Goal: Task Accomplishment & Management: Use online tool/utility

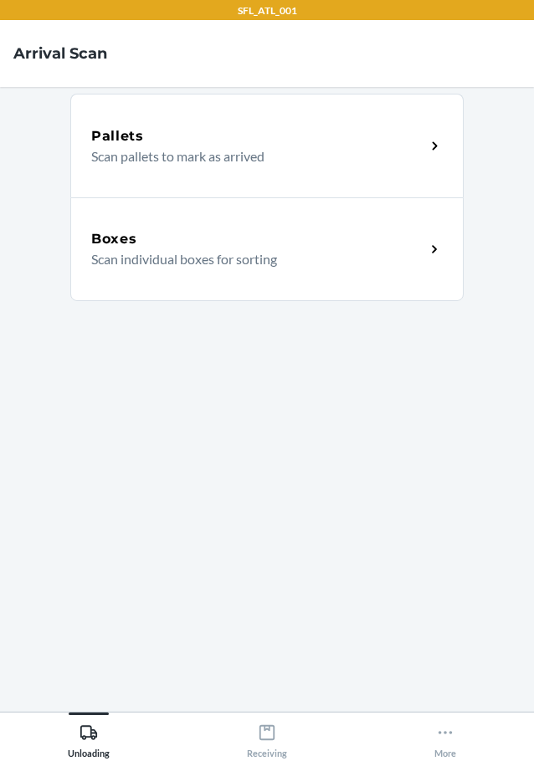
click at [288, 241] on div "Boxes" at bounding box center [258, 239] width 334 height 20
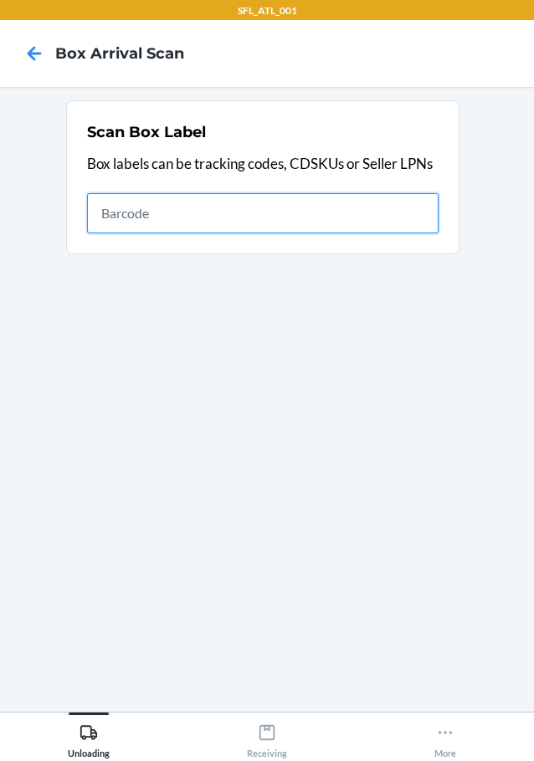
click at [254, 217] on input "text" at bounding box center [262, 213] width 351 height 40
click at [258, 205] on input "text" at bounding box center [262, 213] width 351 height 40
type input "420302599434636106023304934079"
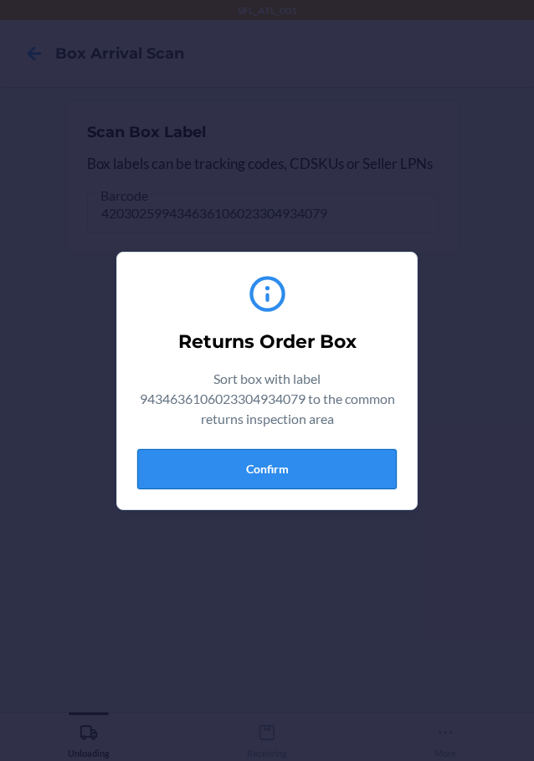
click at [317, 458] on button "Confirm" at bounding box center [266, 469] width 259 height 40
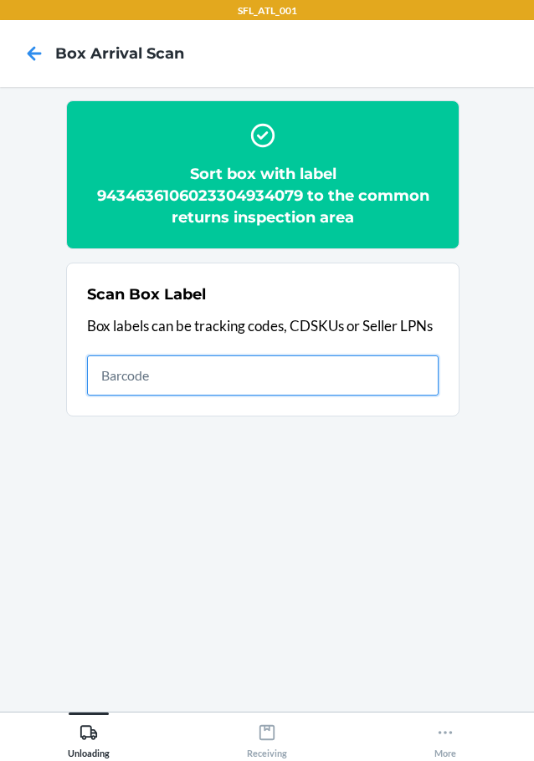
click at [315, 366] on input "text" at bounding box center [262, 375] width 351 height 40
type input "420302599434636106023304352057"
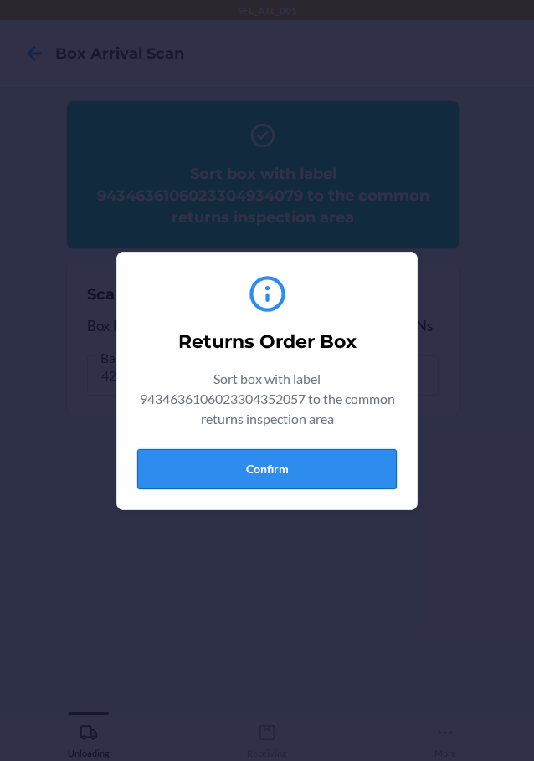
click at [324, 466] on button "Confirm" at bounding box center [266, 469] width 259 height 40
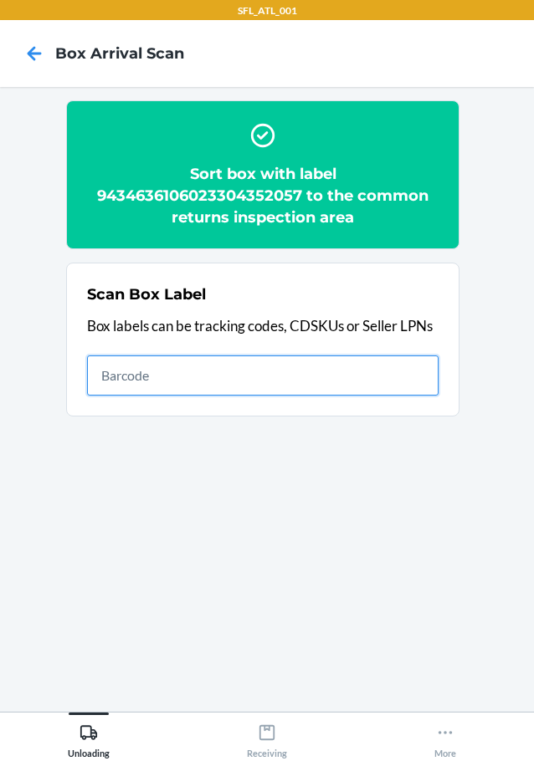
click at [431, 379] on input "text" at bounding box center [262, 375] width 351 height 40
type input "420302599434636106023303307065"
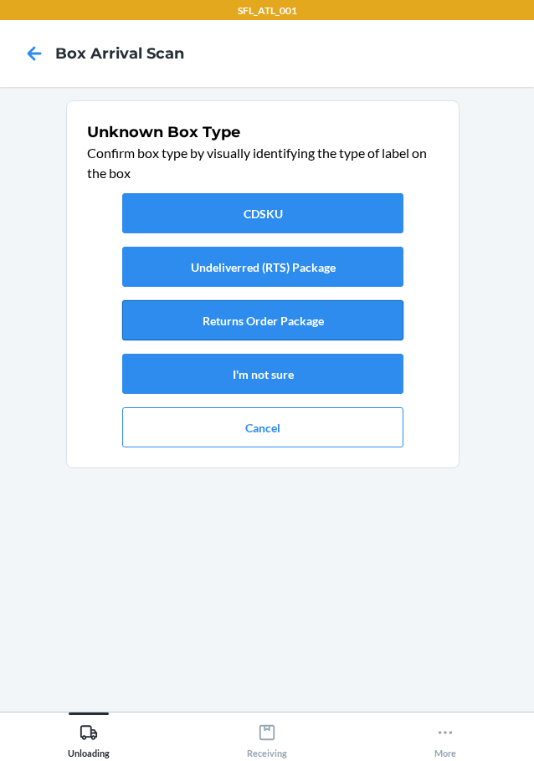
click at [289, 316] on button "Returns Order Package" at bounding box center [262, 320] width 281 height 40
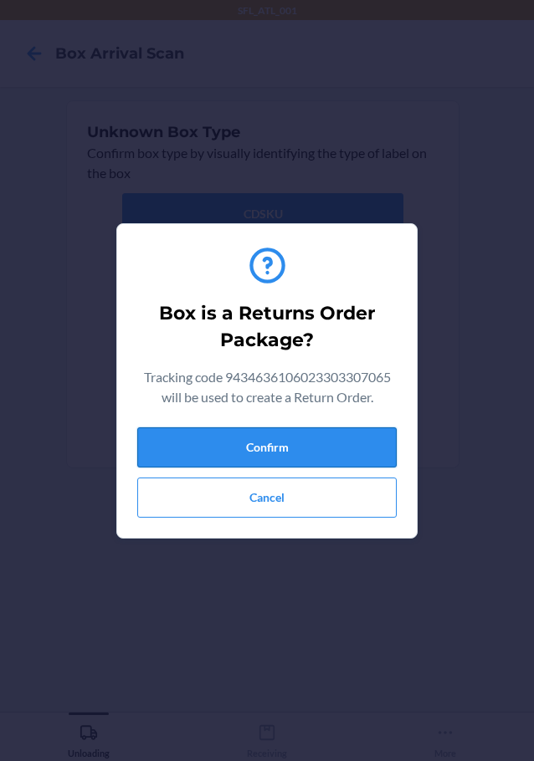
click at [299, 437] on button "Confirm" at bounding box center [266, 447] width 259 height 40
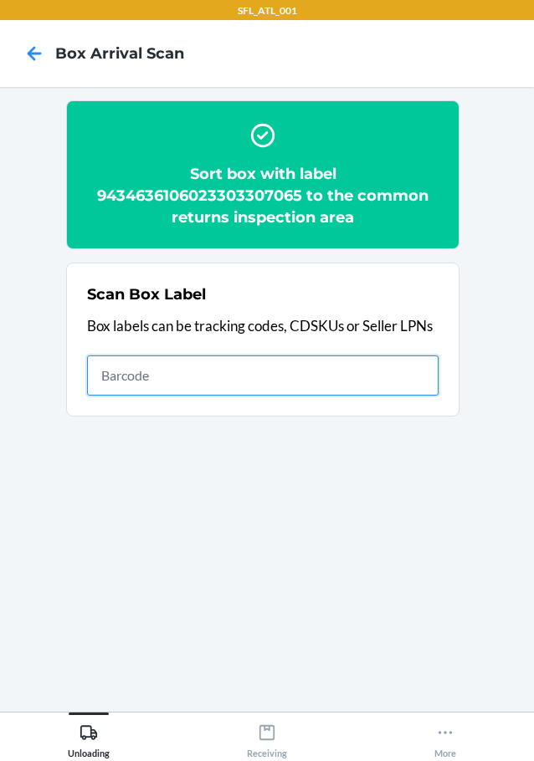
click at [299, 379] on input "text" at bounding box center [262, 375] width 351 height 40
type input "420302599434636106023304376978"
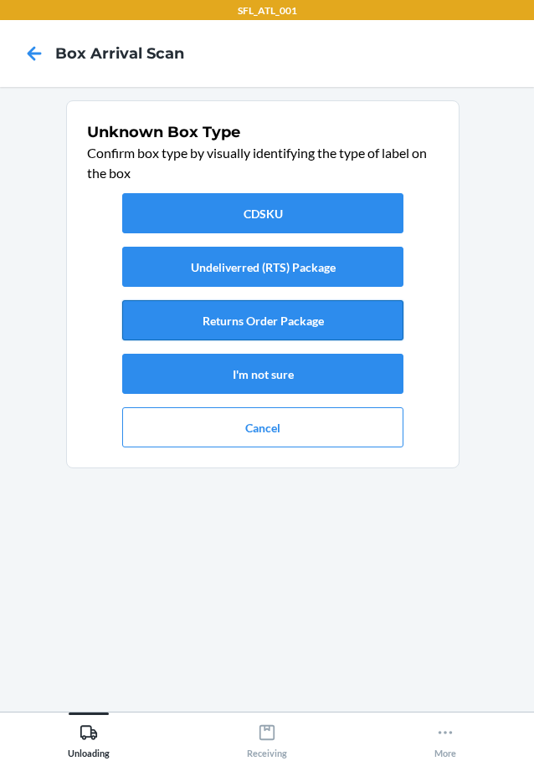
click at [338, 318] on button "Returns Order Package" at bounding box center [262, 320] width 281 height 40
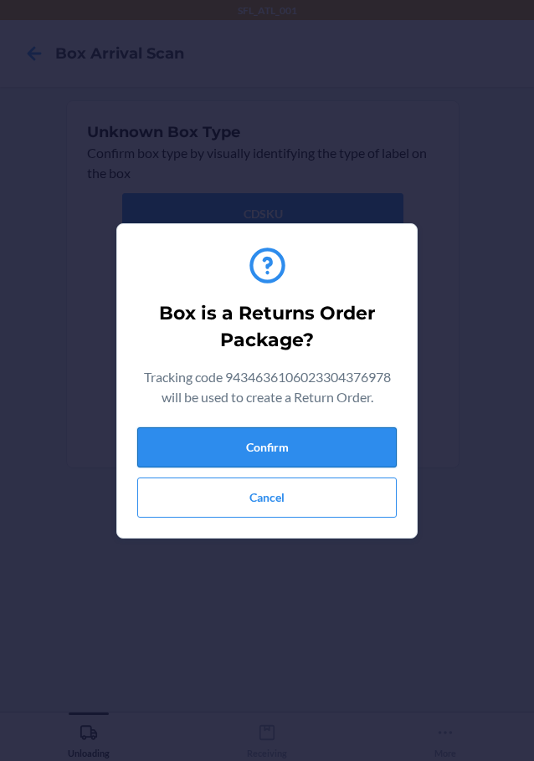
click at [340, 444] on button "Confirm" at bounding box center [266, 447] width 259 height 40
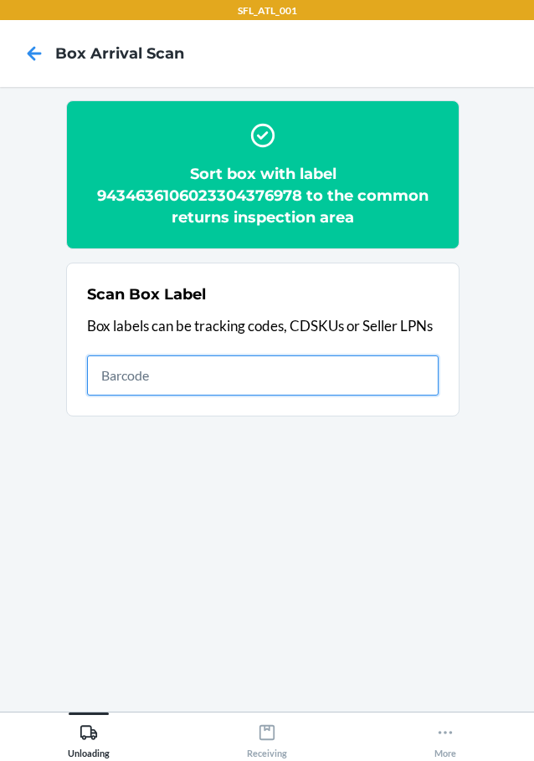
click at [176, 375] on input "text" at bounding box center [262, 375] width 351 height 40
type input "420302599434636106023303674976"
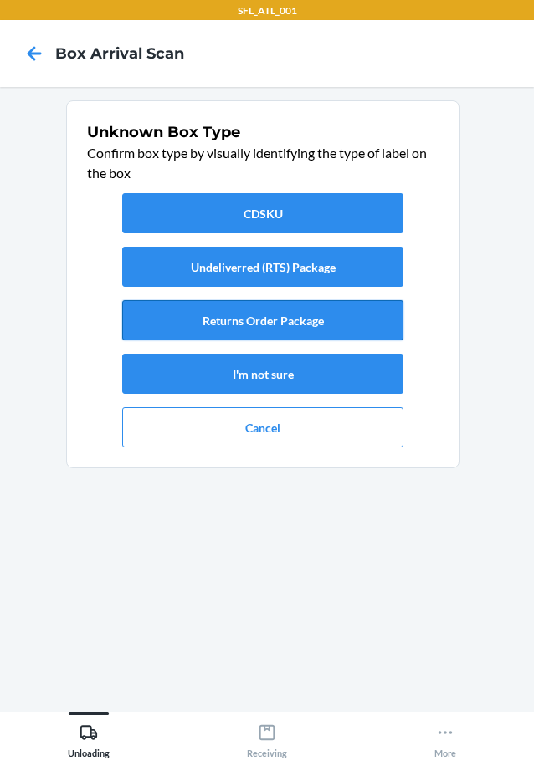
click at [278, 320] on button "Returns Order Package" at bounding box center [262, 320] width 281 height 40
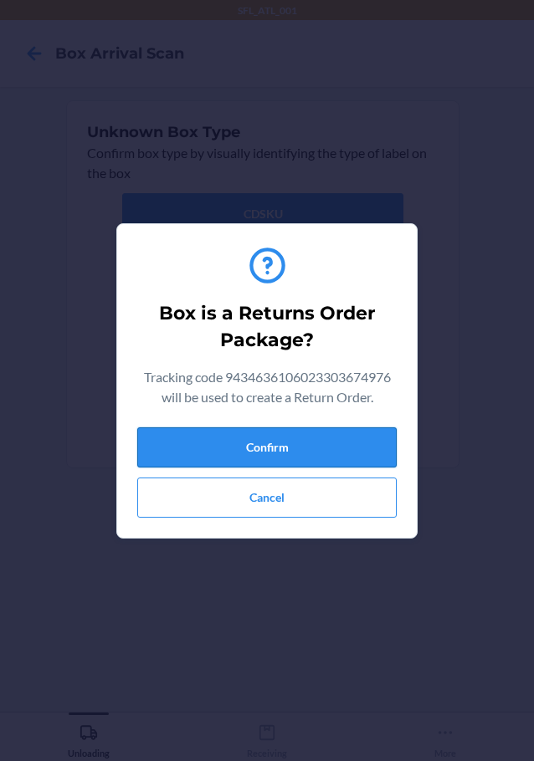
click at [307, 439] on button "Confirm" at bounding box center [266, 447] width 259 height 40
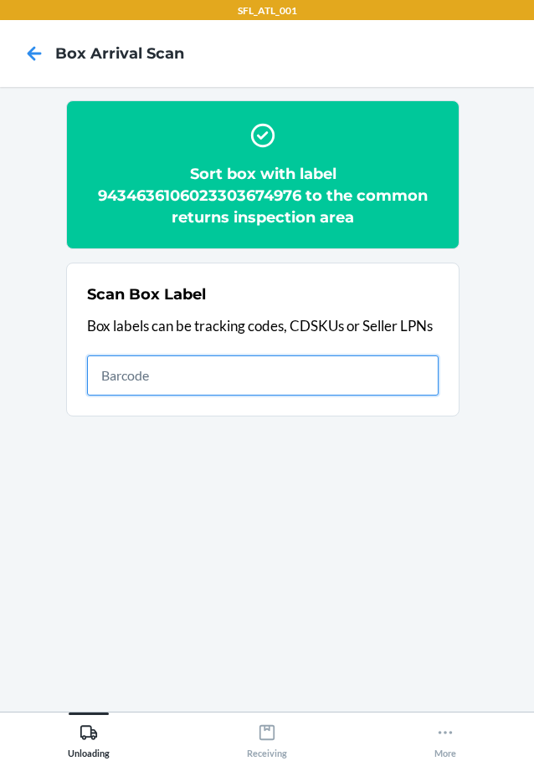
click at [163, 378] on input "text" at bounding box center [262, 375] width 351 height 40
type input "420302599434636106023303320972"
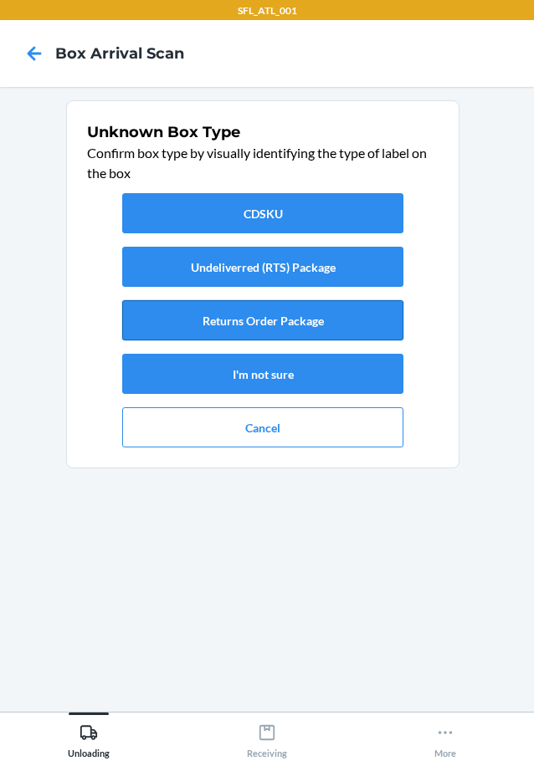
click at [230, 321] on button "Returns Order Package" at bounding box center [262, 320] width 281 height 40
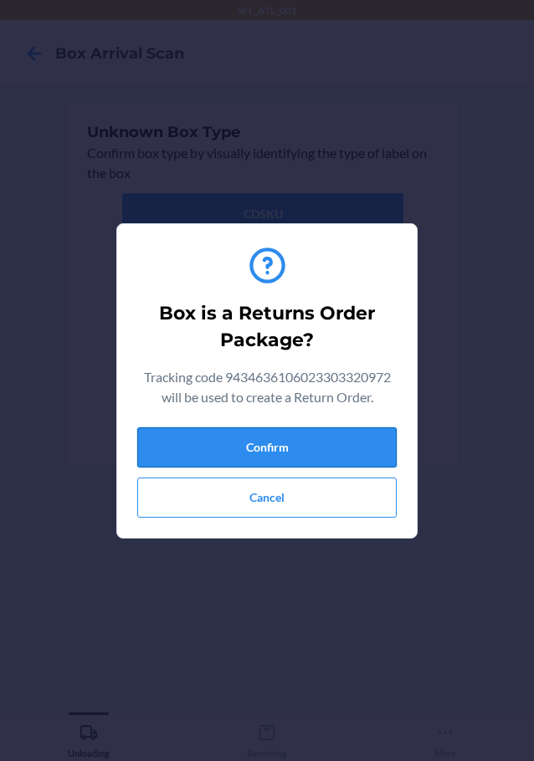
click at [227, 443] on button "Confirm" at bounding box center [266, 447] width 259 height 40
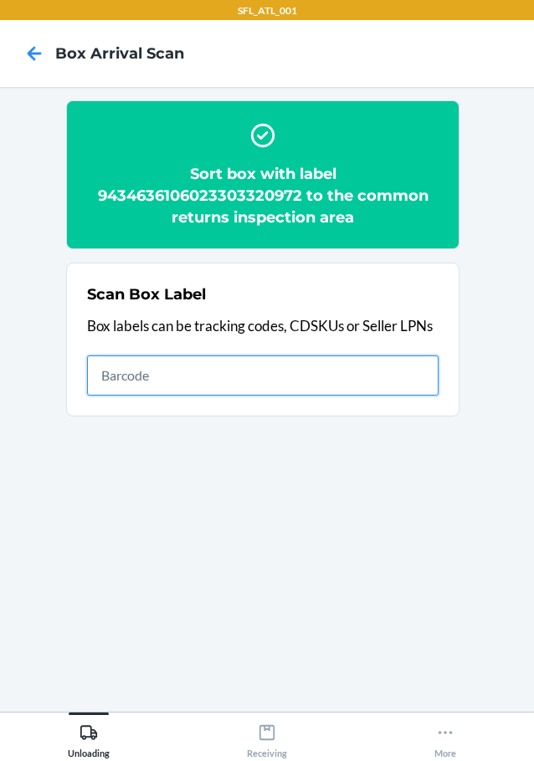
click at [234, 370] on input "text" at bounding box center [262, 375] width 351 height 40
type input "420302599434636106023303784361"
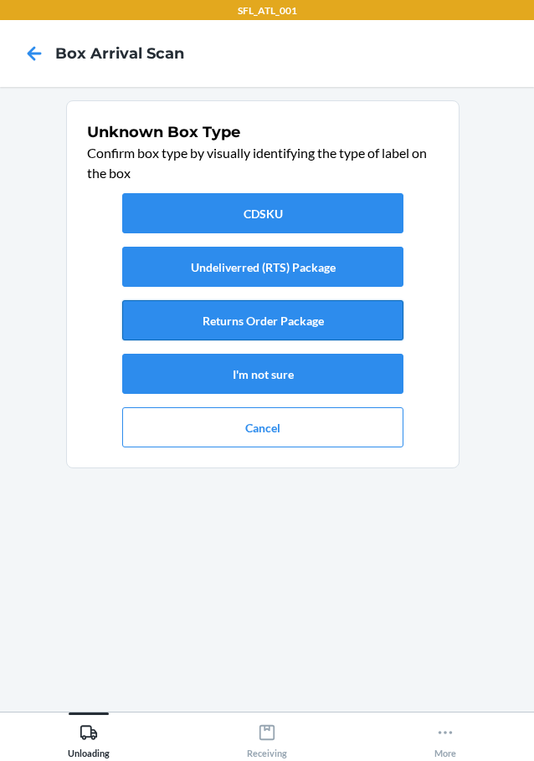
click at [244, 316] on button "Returns Order Package" at bounding box center [262, 320] width 281 height 40
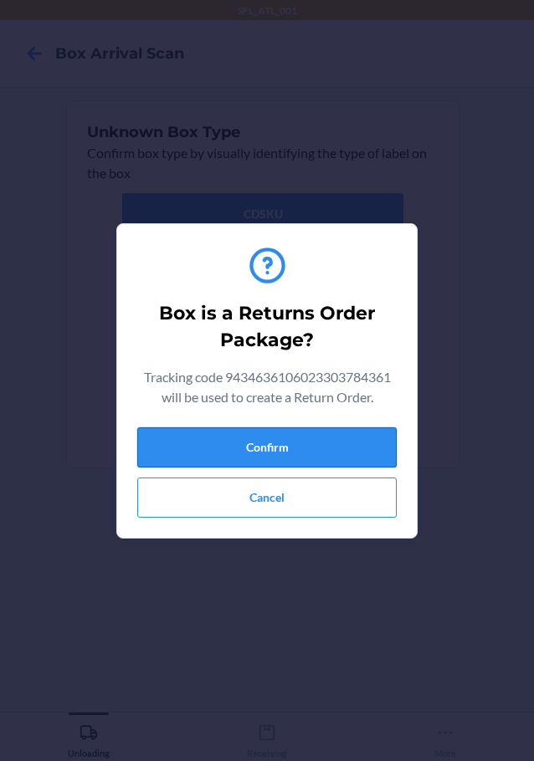
click at [251, 446] on button "Confirm" at bounding box center [266, 447] width 259 height 40
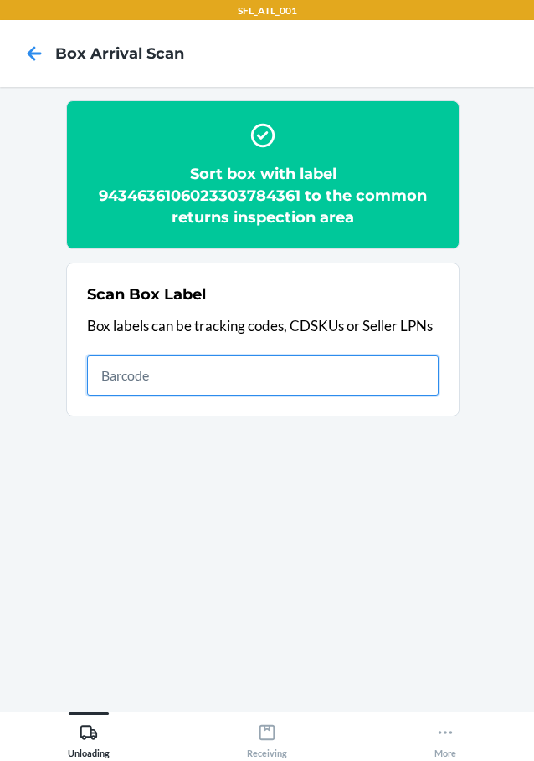
click at [133, 375] on input "text" at bounding box center [262, 375] width 351 height 40
type input "420302599434636106023304283009"
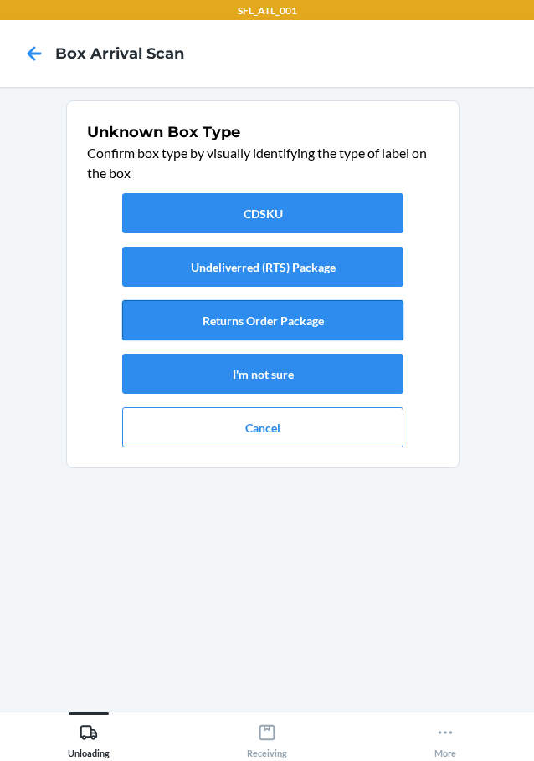
click at [221, 319] on button "Returns Order Package" at bounding box center [262, 320] width 281 height 40
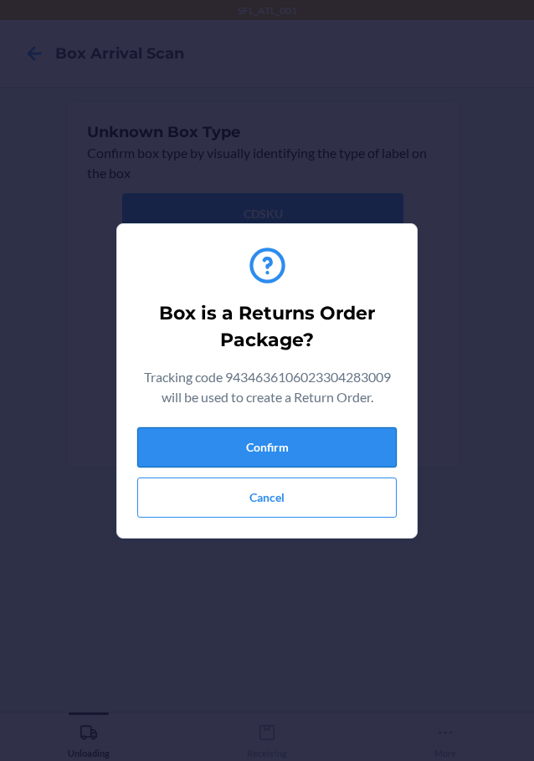
click at [251, 443] on button "Confirm" at bounding box center [266, 447] width 259 height 40
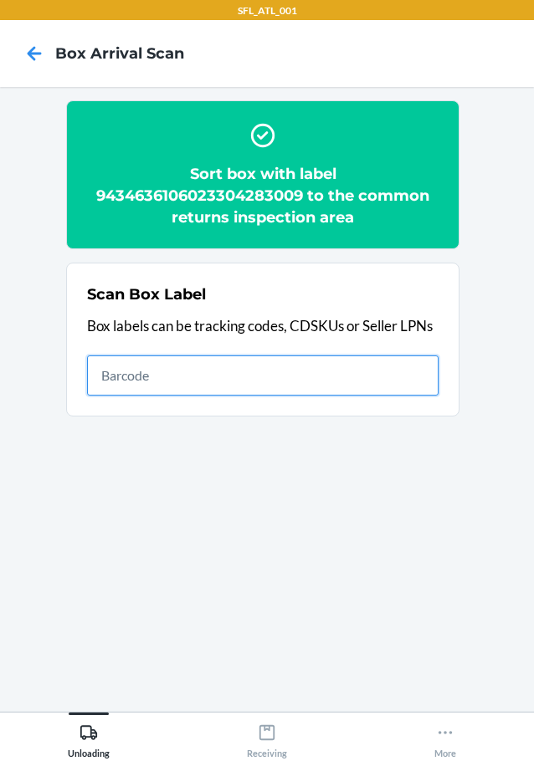
click at [380, 377] on input "text" at bounding box center [262, 375] width 351 height 40
type input "420302599434636106023304052421"
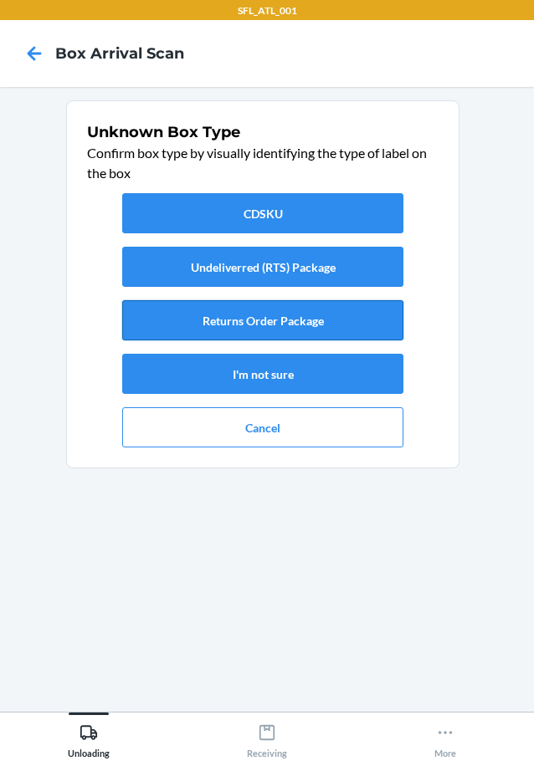
click at [294, 322] on button "Returns Order Package" at bounding box center [262, 320] width 281 height 40
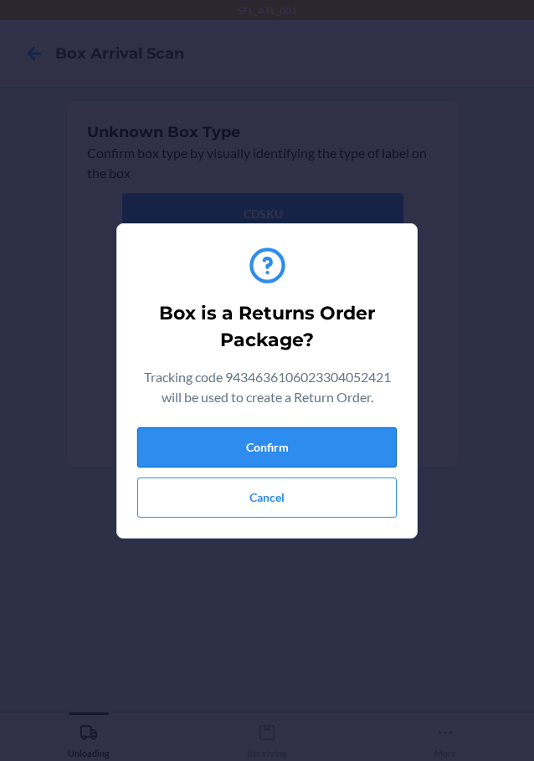
click at [278, 447] on button "Confirm" at bounding box center [266, 447] width 259 height 40
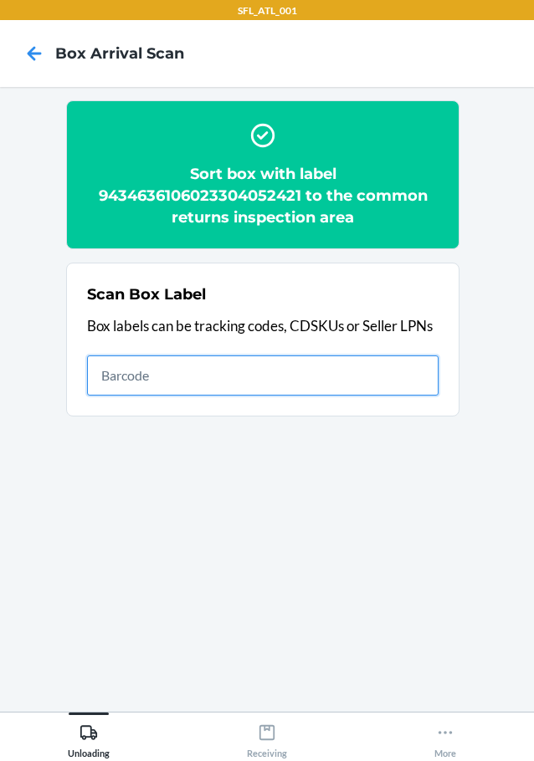
click at [380, 370] on input "text" at bounding box center [262, 375] width 351 height 40
type input "420302599434636106023301364237"
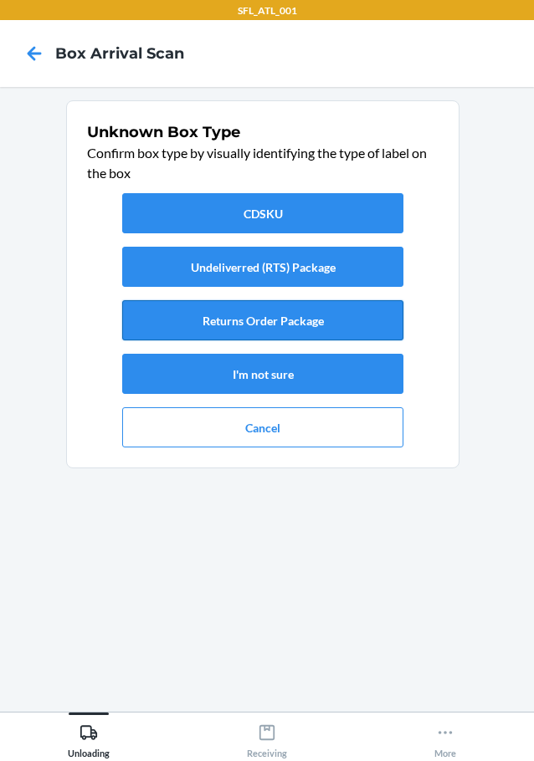
click at [279, 325] on button "Returns Order Package" at bounding box center [262, 320] width 281 height 40
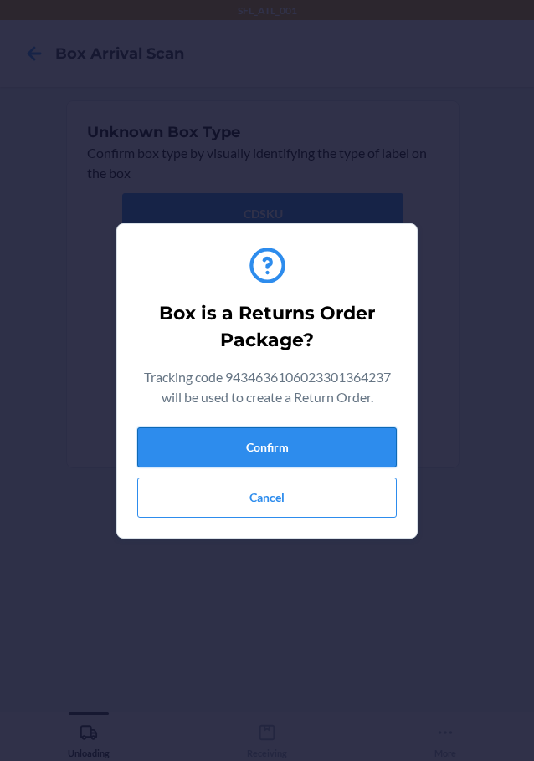
click at [299, 440] on button "Confirm" at bounding box center [266, 447] width 259 height 40
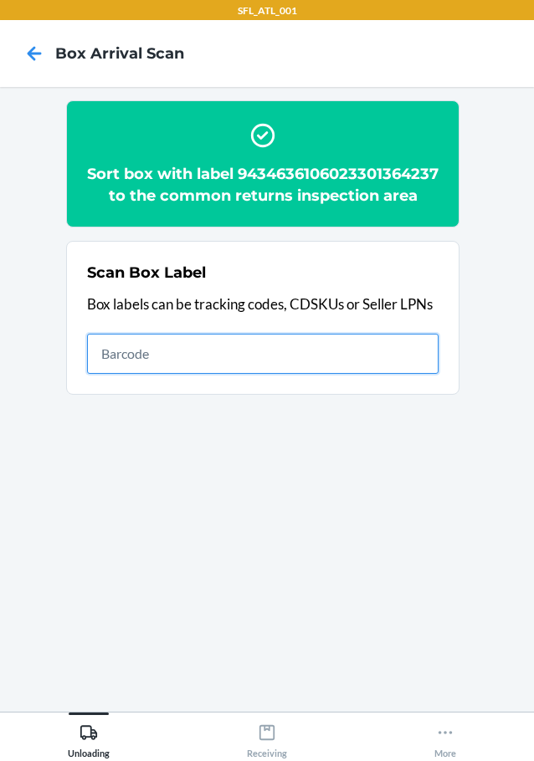
click at [312, 367] on input "text" at bounding box center [262, 354] width 351 height 40
type input "420302599434636106023303950025"
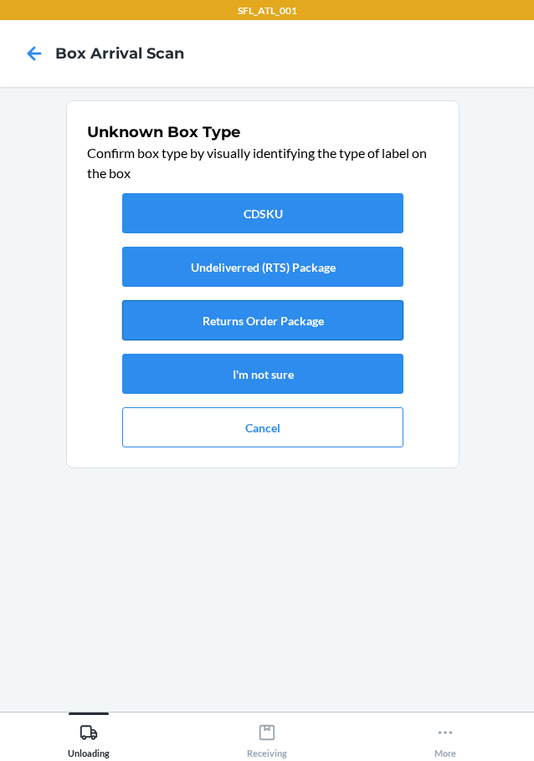
click at [269, 321] on button "Returns Order Package" at bounding box center [262, 320] width 281 height 40
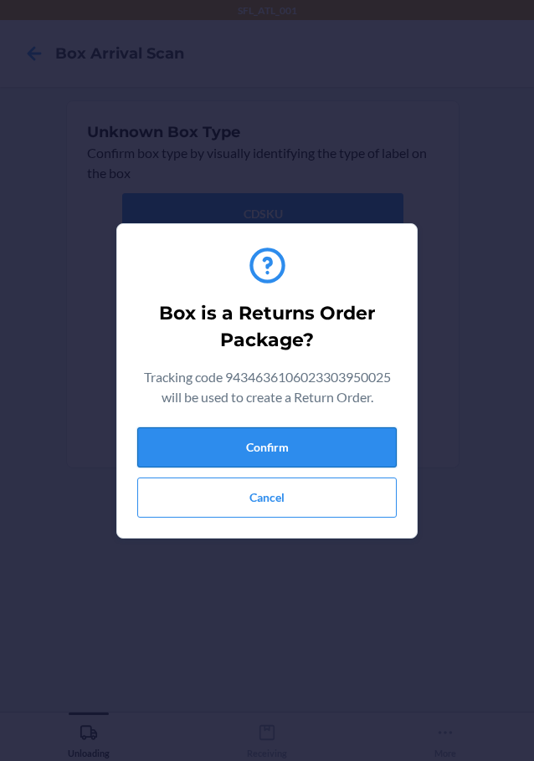
click at [276, 449] on button "Confirm" at bounding box center [266, 447] width 259 height 40
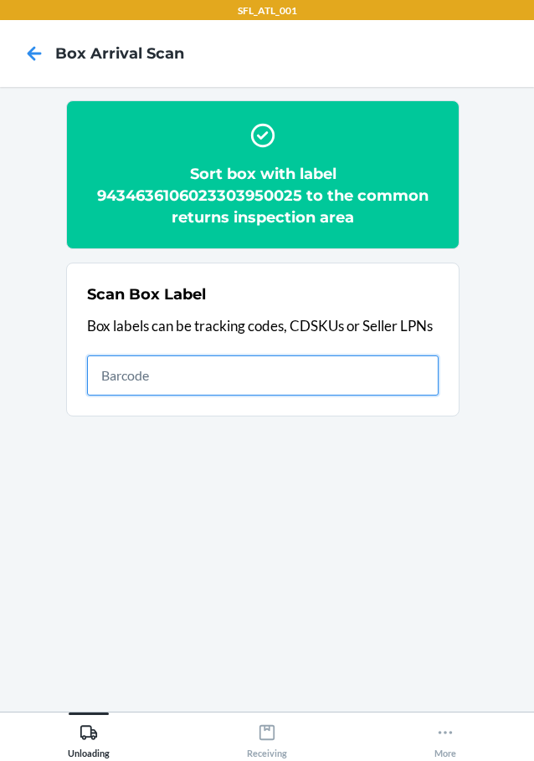
click at [315, 384] on input "text" at bounding box center [262, 375] width 351 height 40
type input "420302599434636106023302467456"
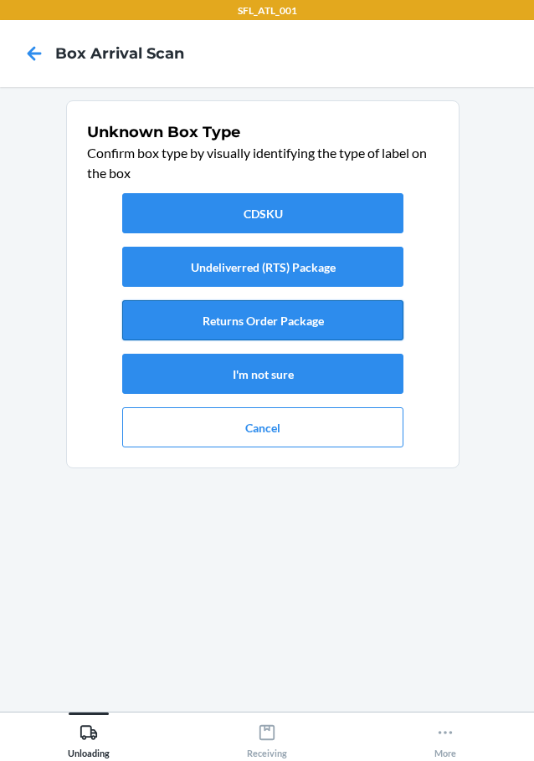
click at [330, 318] on button "Returns Order Package" at bounding box center [262, 320] width 281 height 40
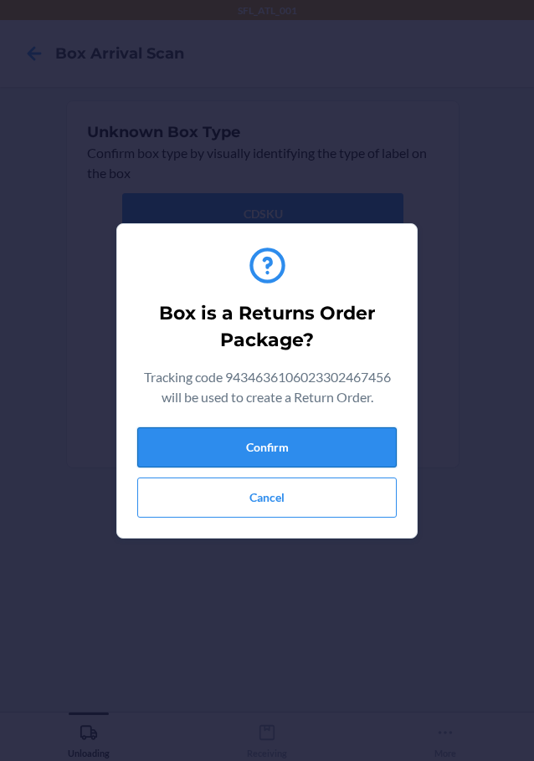
click at [355, 432] on button "Confirm" at bounding box center [266, 447] width 259 height 40
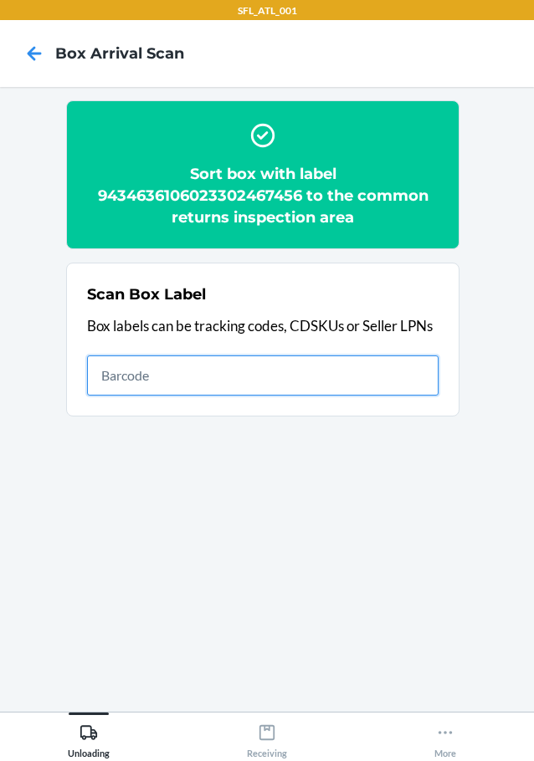
click at [232, 368] on input "text" at bounding box center [262, 375] width 351 height 40
type input "420302599434636106023303356483"
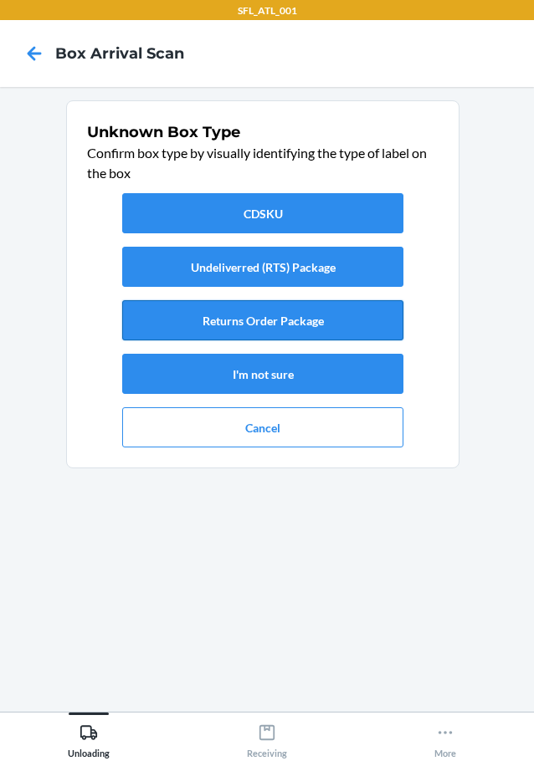
click at [276, 319] on button "Returns Order Package" at bounding box center [262, 320] width 281 height 40
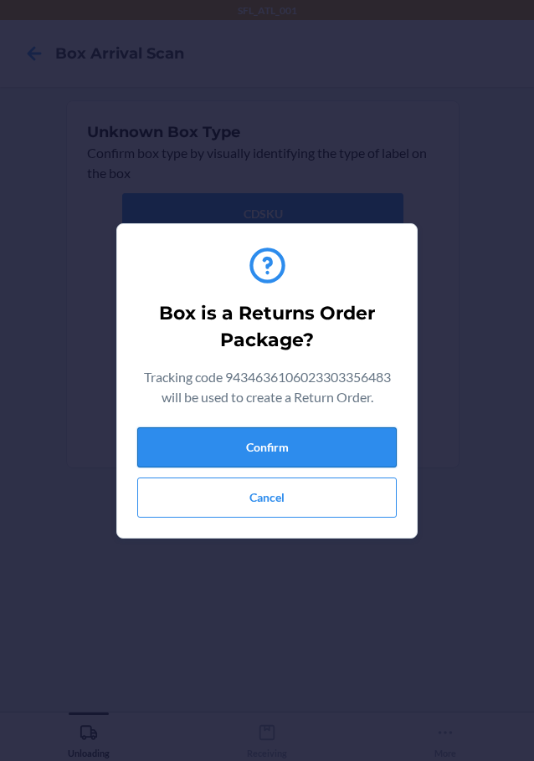
click at [256, 442] on button "Confirm" at bounding box center [266, 447] width 259 height 40
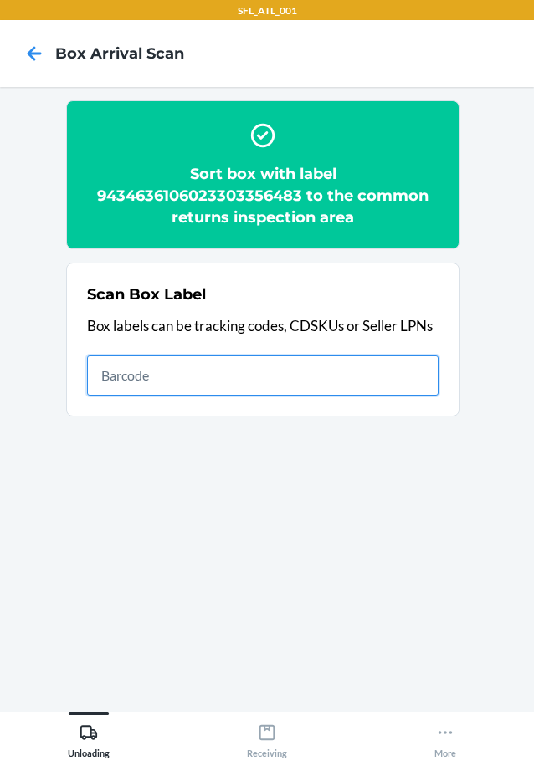
click at [314, 390] on input "text" at bounding box center [262, 375] width 351 height 40
type input "420302599434636106023303993916"
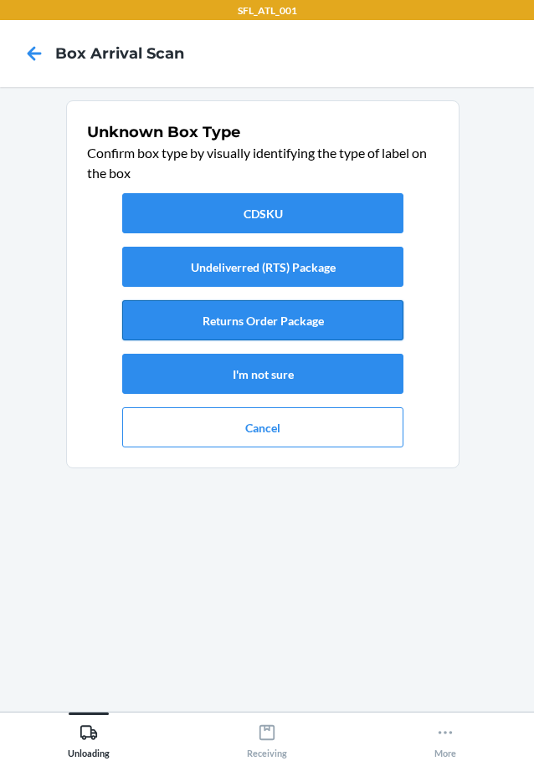
click at [298, 322] on button "Returns Order Package" at bounding box center [262, 320] width 281 height 40
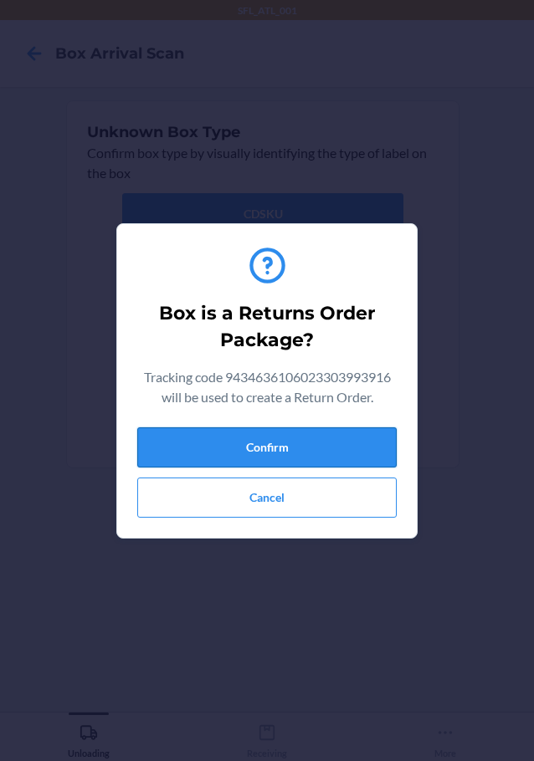
click at [312, 445] on button "Confirm" at bounding box center [266, 447] width 259 height 40
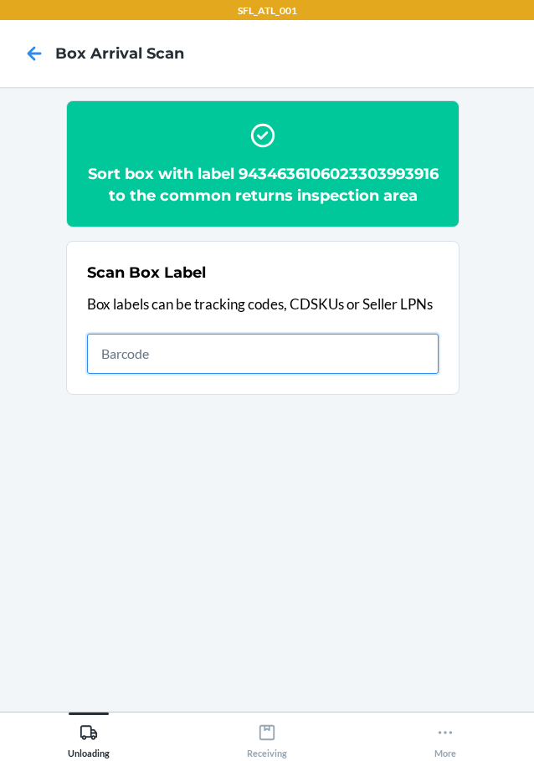
click at [325, 374] on input "text" at bounding box center [262, 354] width 351 height 40
type input "420302599434636106023302915865"
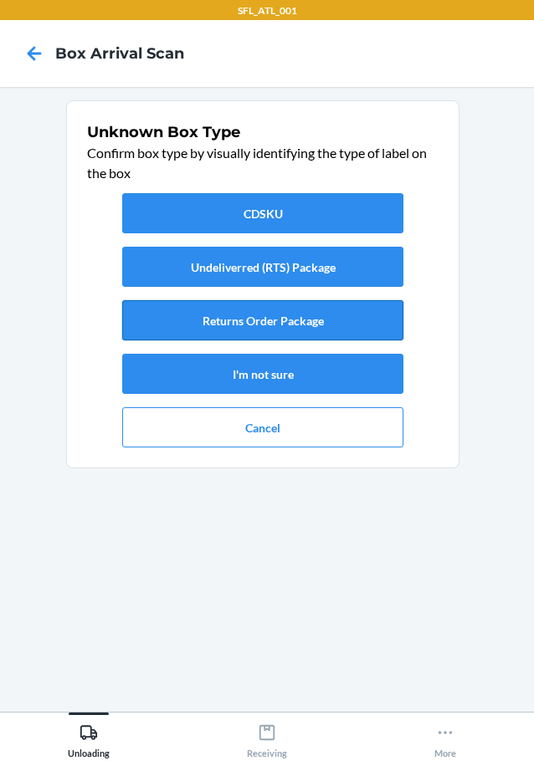
click at [350, 314] on button "Returns Order Package" at bounding box center [262, 320] width 281 height 40
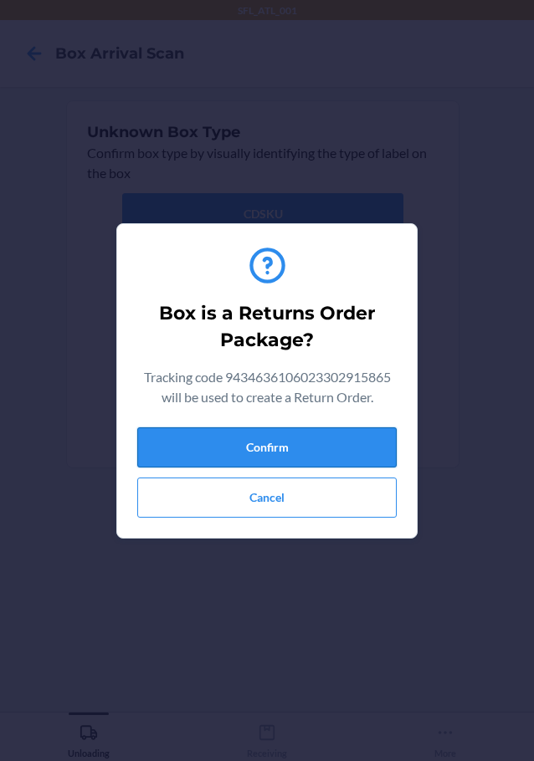
click at [315, 440] on button "Confirm" at bounding box center [266, 447] width 259 height 40
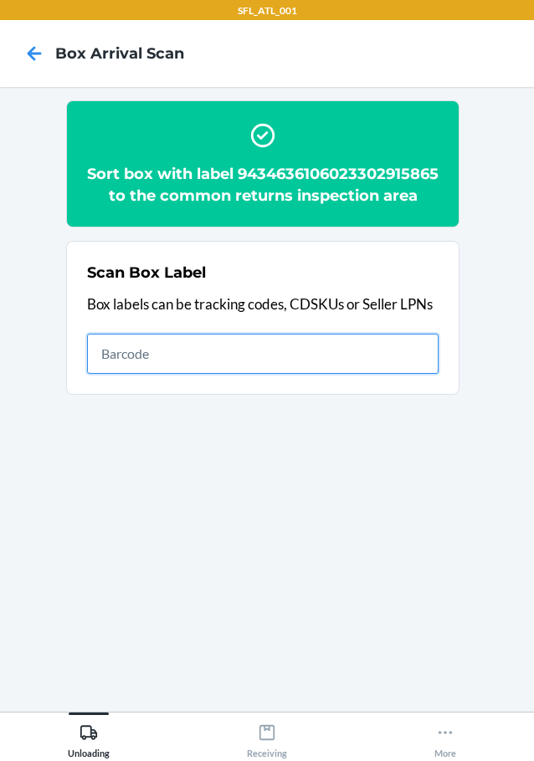
click at [178, 372] on input "text" at bounding box center [262, 354] width 351 height 40
type input "420302599434636106023303107290"
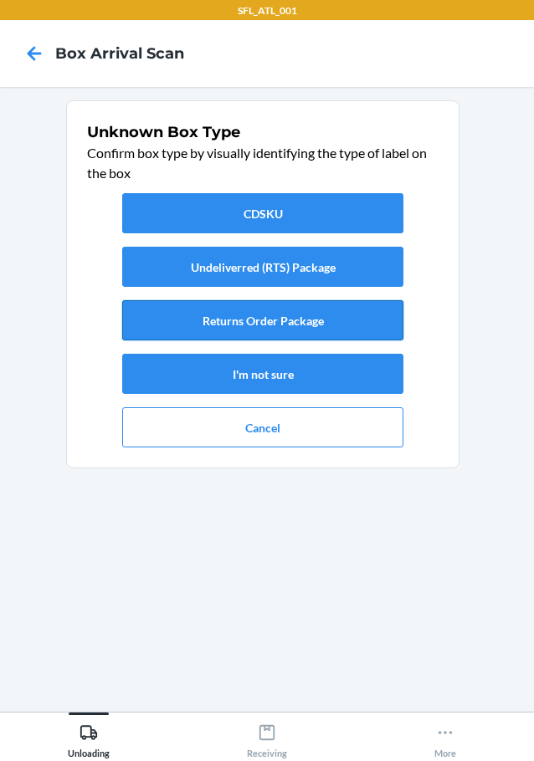
click at [224, 327] on button "Returns Order Package" at bounding box center [262, 320] width 281 height 40
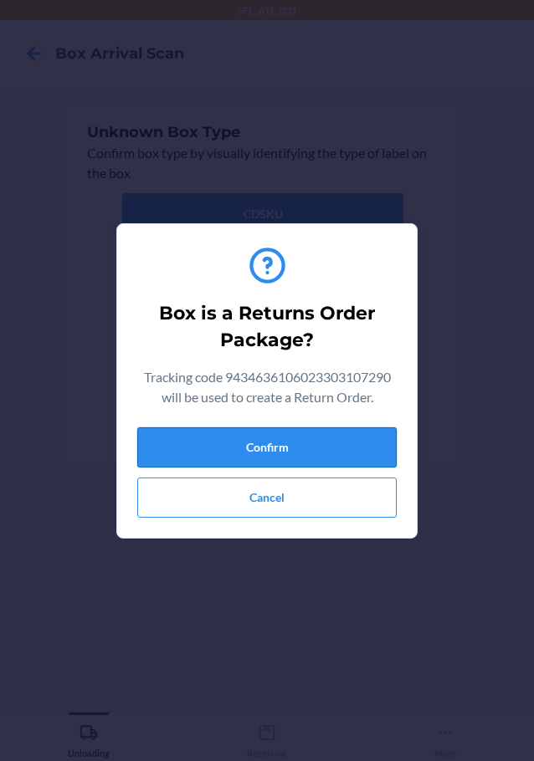
click at [241, 438] on button "Confirm" at bounding box center [266, 447] width 259 height 40
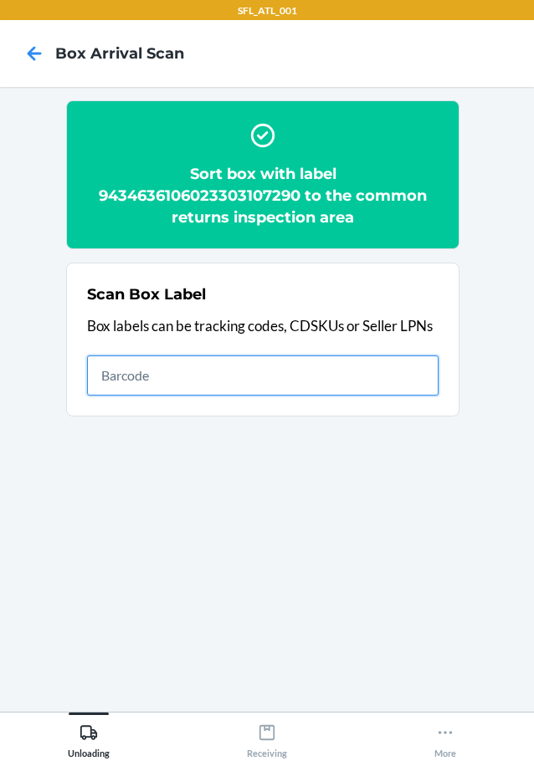
click at [278, 380] on input "text" at bounding box center [262, 375] width 351 height 40
type input "420302599434636106023302391973"
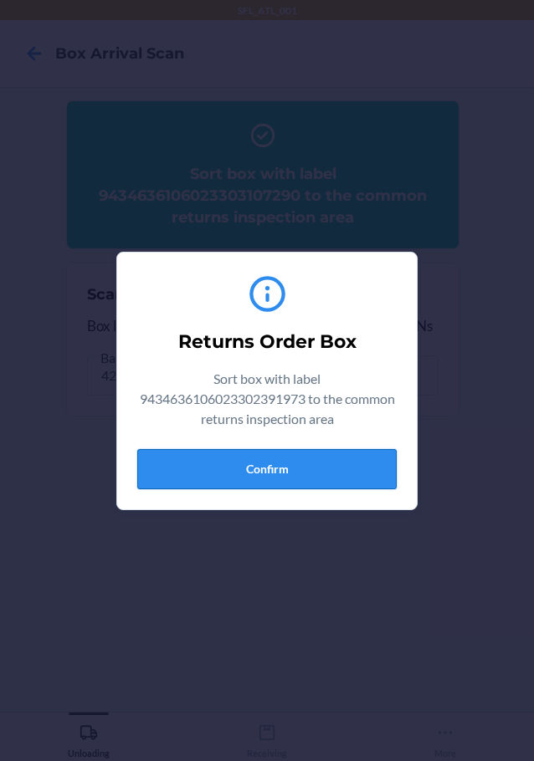
click at [235, 460] on button "Confirm" at bounding box center [266, 469] width 259 height 40
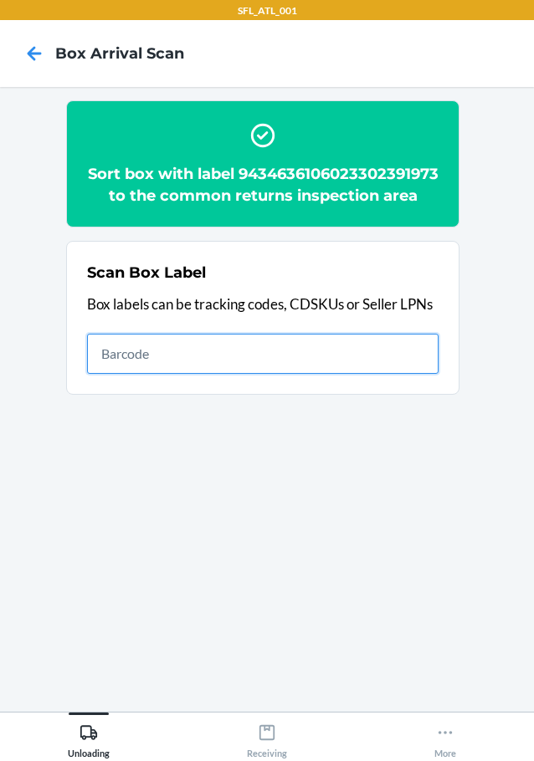
click at [346, 374] on input "text" at bounding box center [262, 354] width 351 height 40
type input "420302599434636106023303726255"
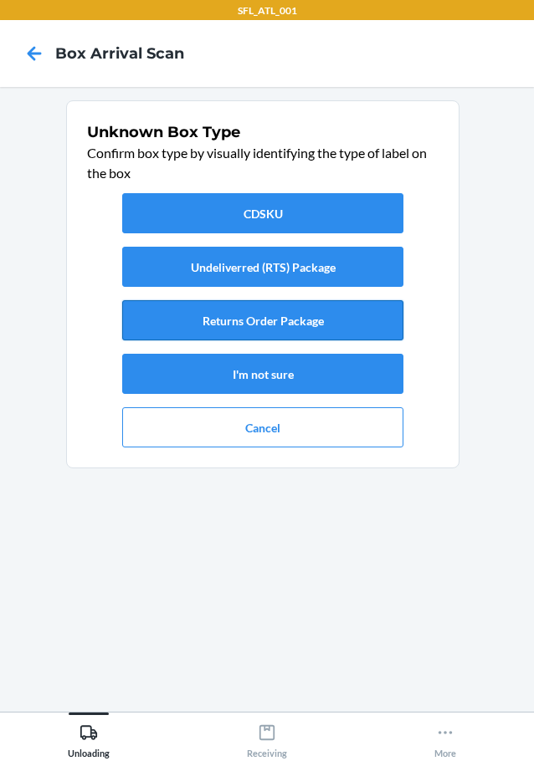
click at [315, 323] on button "Returns Order Package" at bounding box center [262, 320] width 281 height 40
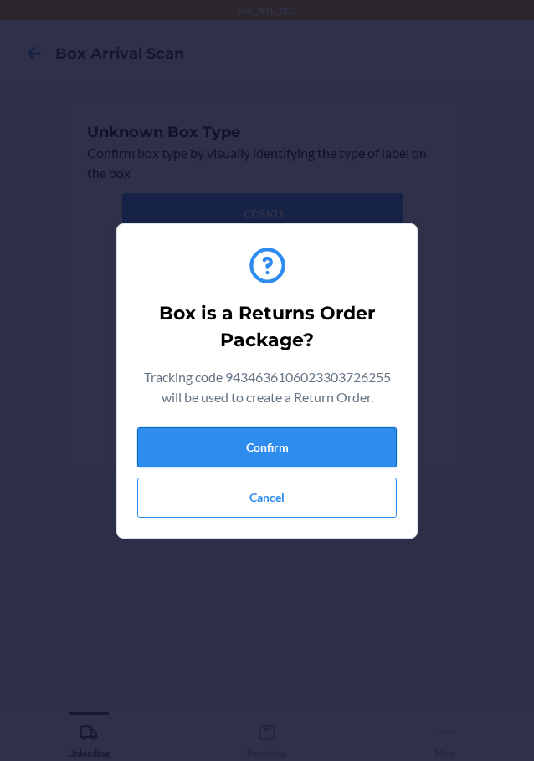
click at [284, 435] on button "Confirm" at bounding box center [266, 447] width 259 height 40
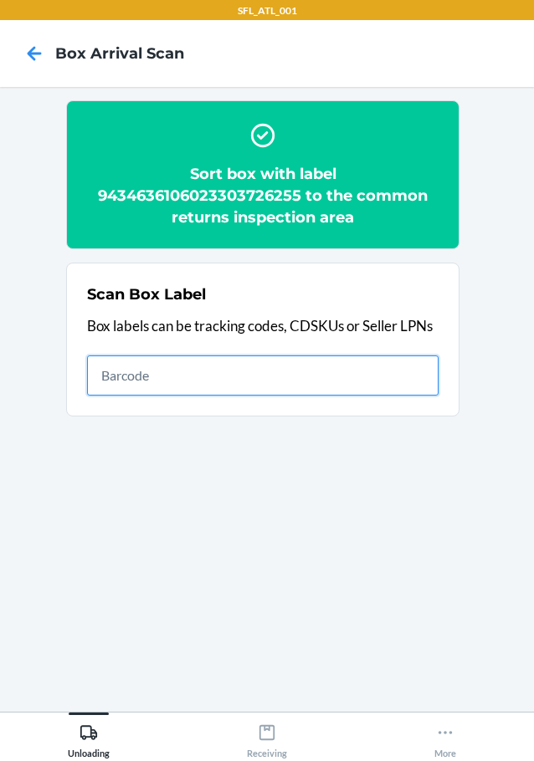
click at [367, 371] on input "text" at bounding box center [262, 375] width 351 height 40
type input "420302599434636106023302862343"
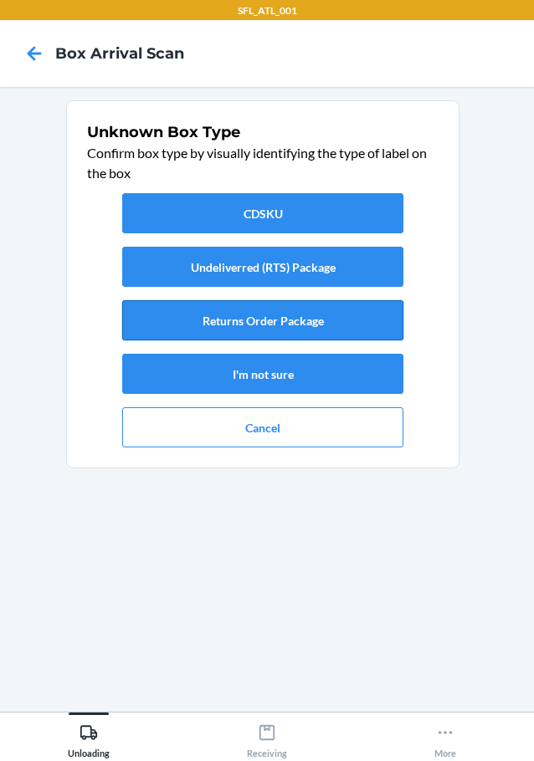
click at [247, 324] on button "Returns Order Package" at bounding box center [262, 320] width 281 height 40
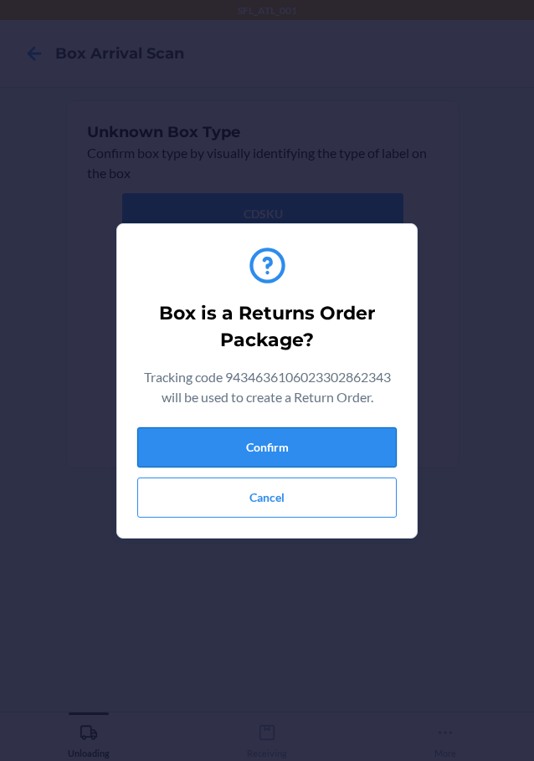
click at [282, 458] on button "Confirm" at bounding box center [266, 447] width 259 height 40
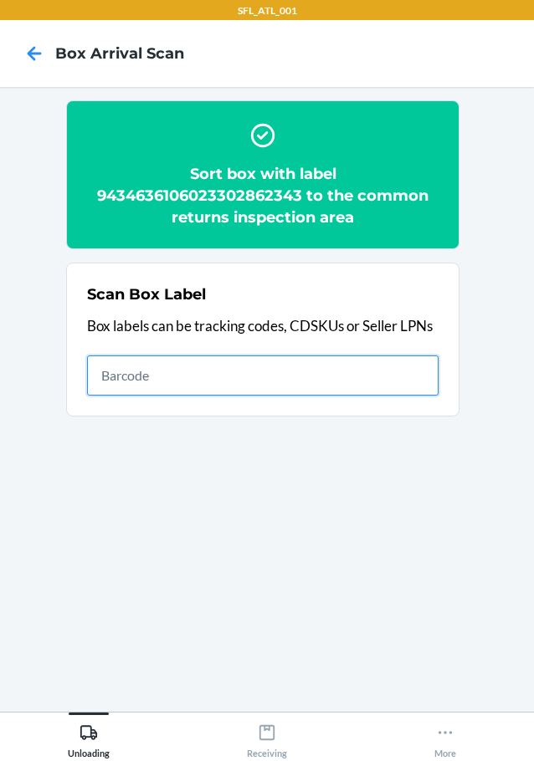
click at [261, 374] on input "text" at bounding box center [262, 375] width 351 height 40
type input "420302599434636106023302073237"
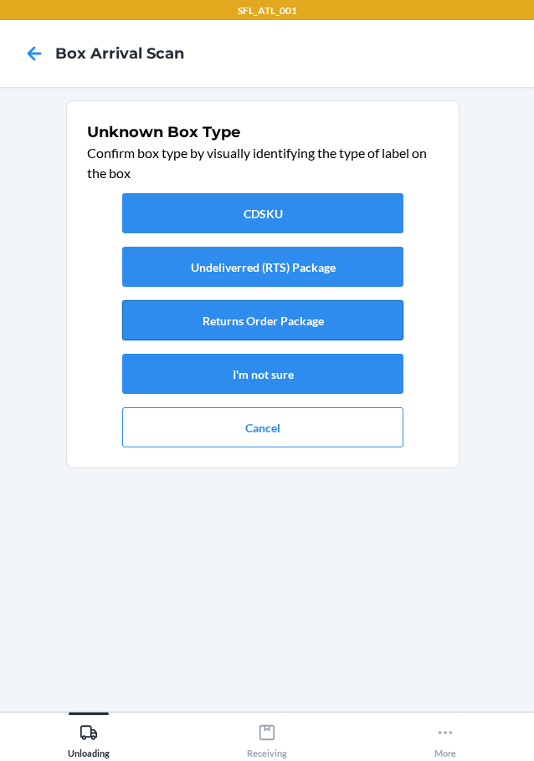
click at [377, 308] on button "Returns Order Package" at bounding box center [262, 320] width 281 height 40
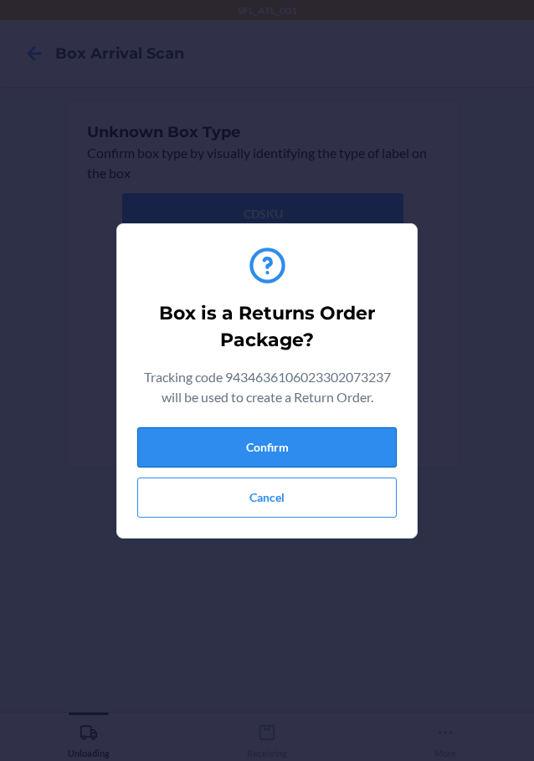
click at [326, 445] on button "Confirm" at bounding box center [266, 447] width 259 height 40
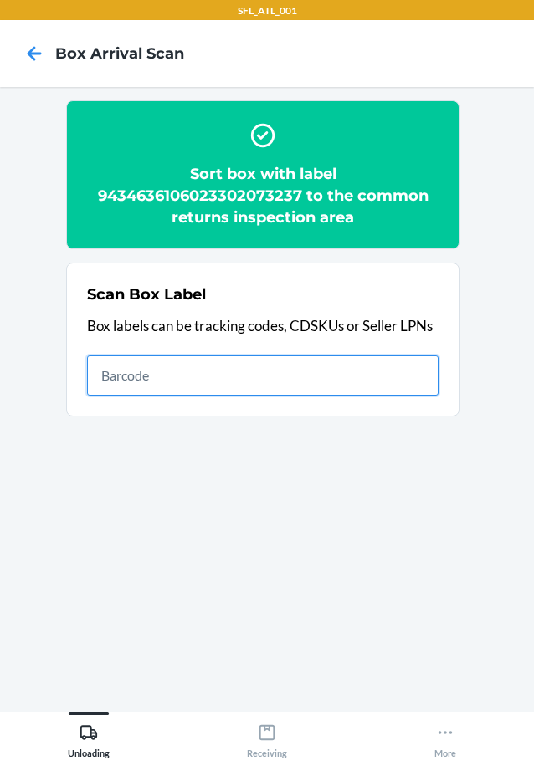
click at [141, 373] on input "text" at bounding box center [262, 375] width 351 height 40
type input "420302599434636106023303428562"
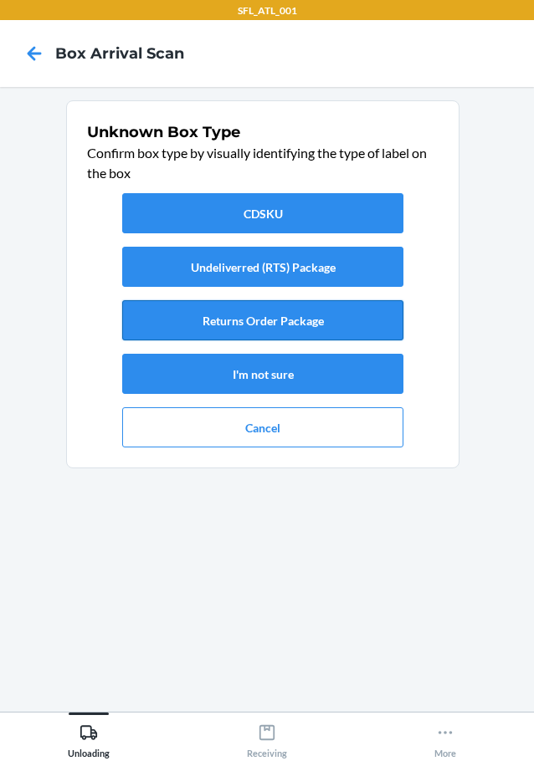
click at [240, 324] on button "Returns Order Package" at bounding box center [262, 320] width 281 height 40
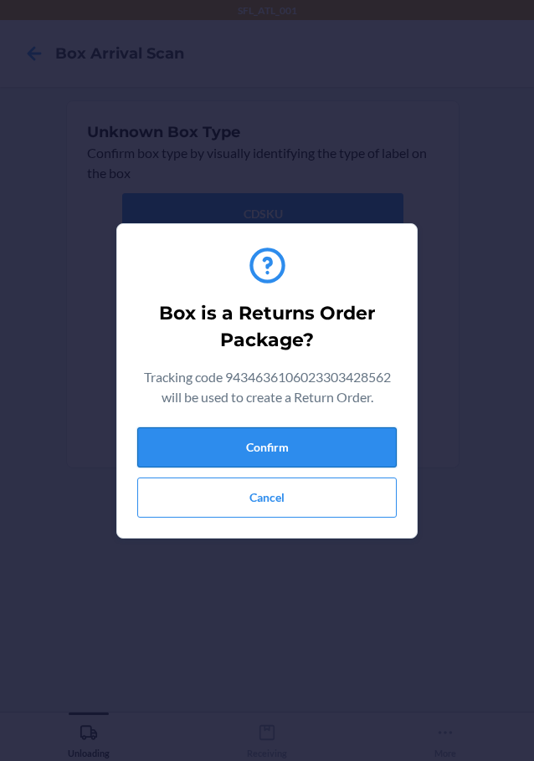
click at [260, 444] on button "Confirm" at bounding box center [266, 447] width 259 height 40
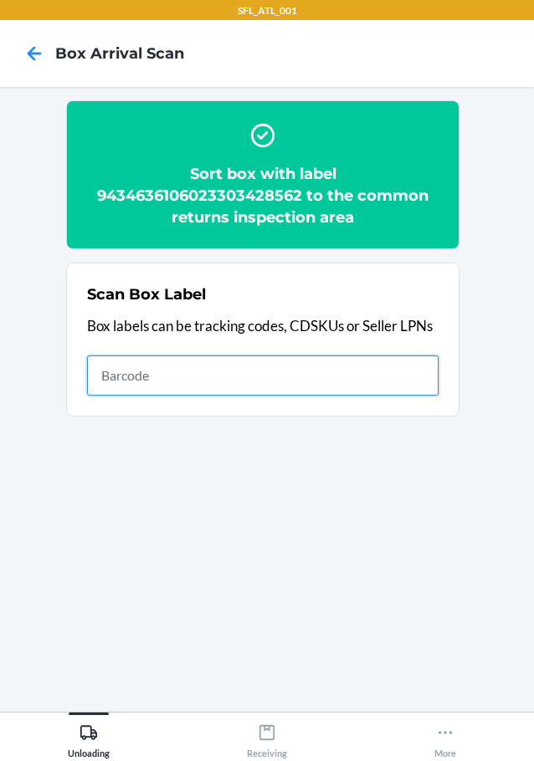
click at [381, 358] on input "text" at bounding box center [262, 375] width 351 height 40
type input "420302599434636106023303571657"
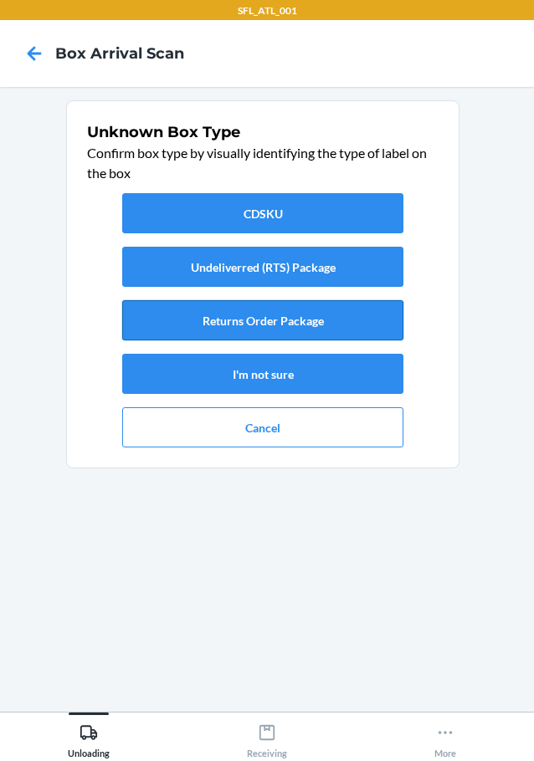
click at [281, 319] on button "Returns Order Package" at bounding box center [262, 320] width 281 height 40
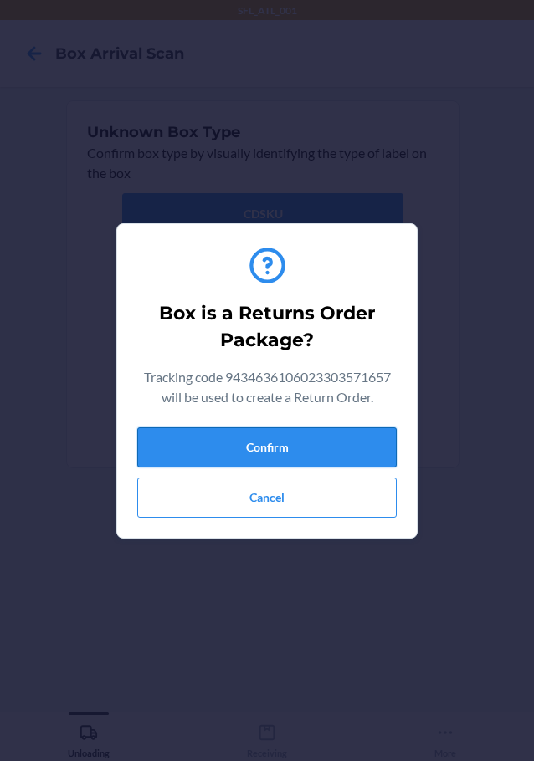
click at [299, 449] on button "Confirm" at bounding box center [266, 447] width 259 height 40
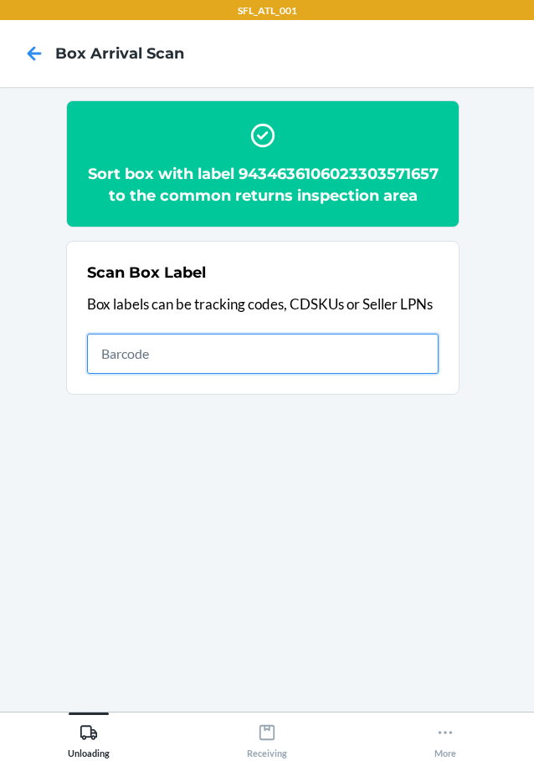
click at [193, 374] on input "text" at bounding box center [262, 354] width 351 height 40
type input "420302599434636106023303793349"
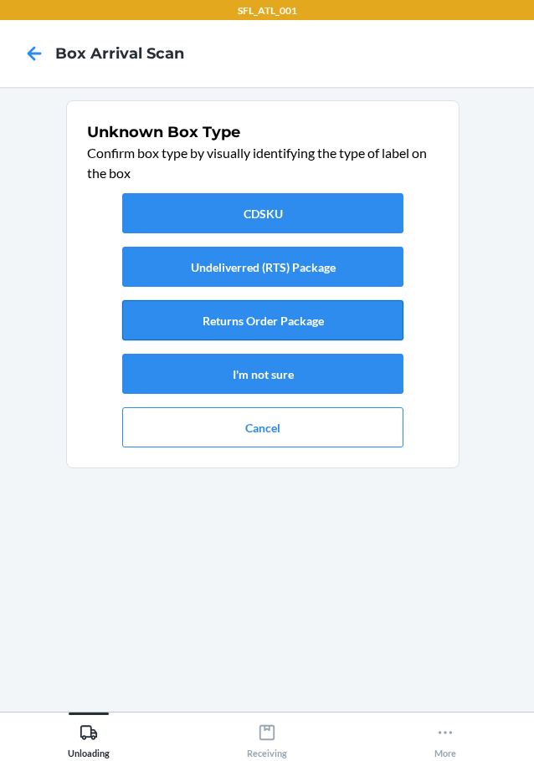
click at [302, 322] on button "Returns Order Package" at bounding box center [262, 320] width 281 height 40
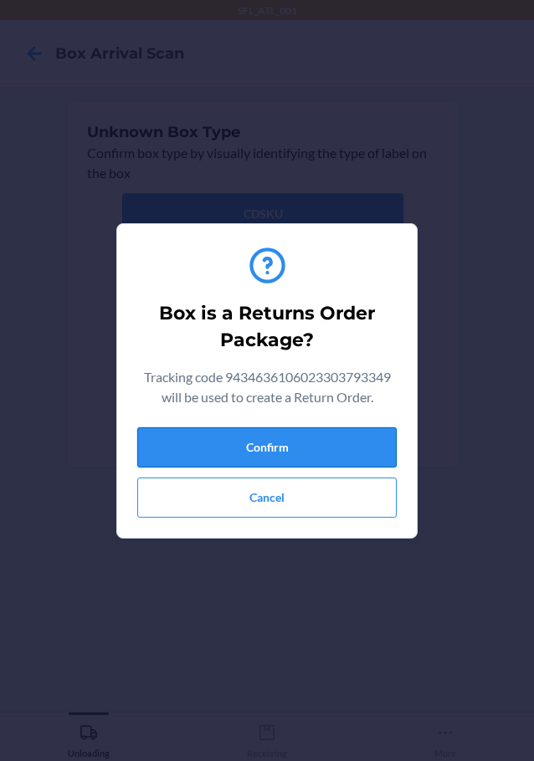
click at [311, 445] on button "Confirm" at bounding box center [266, 447] width 259 height 40
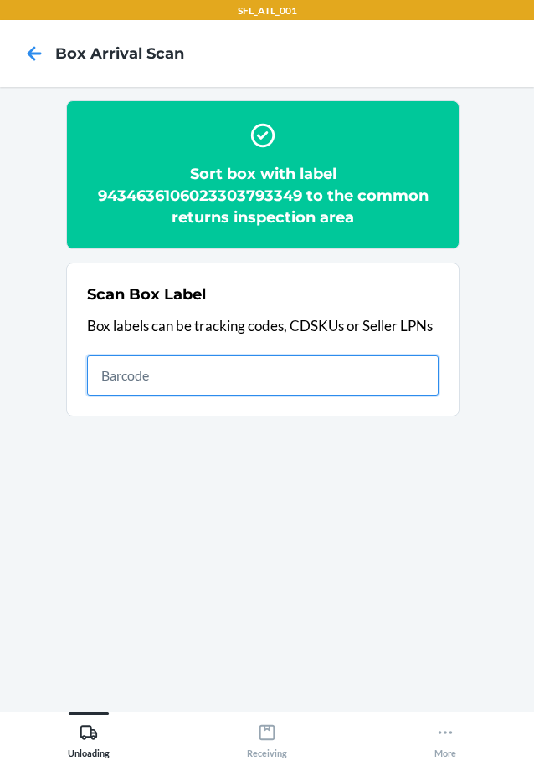
click at [306, 378] on input "text" at bounding box center [262, 375] width 351 height 40
type input "420302599434636106023304159298"
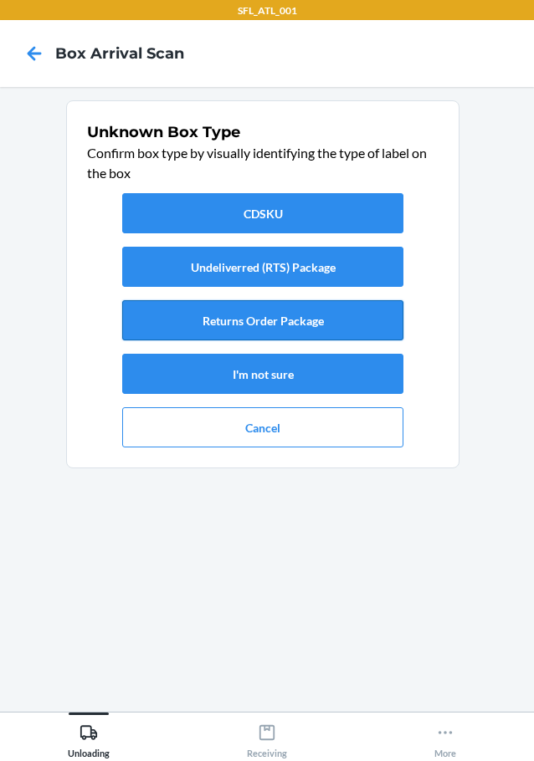
click at [254, 312] on button "Returns Order Package" at bounding box center [262, 320] width 281 height 40
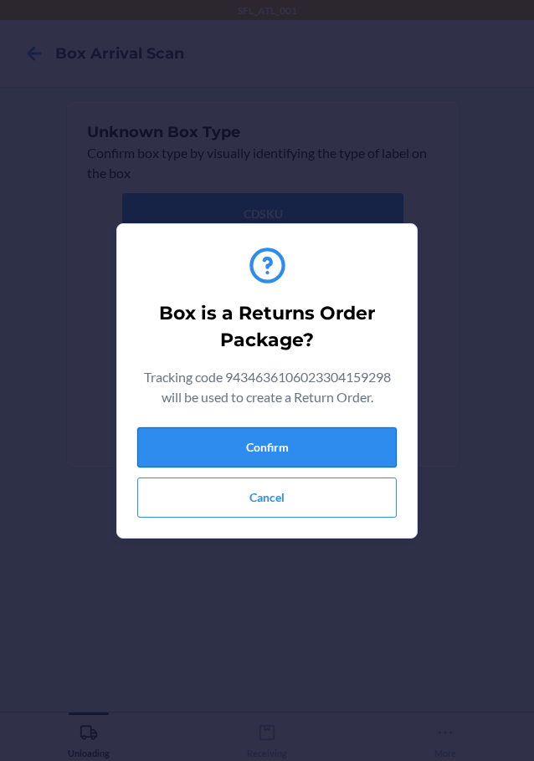
click at [260, 442] on button "Confirm" at bounding box center [266, 447] width 259 height 40
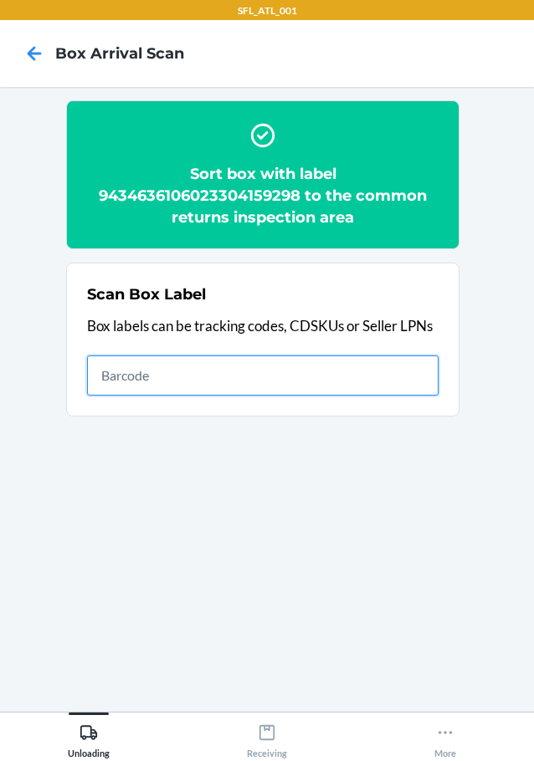
click at [363, 365] on input "text" at bounding box center [262, 375] width 351 height 40
type input "420302599434636106023303571084"
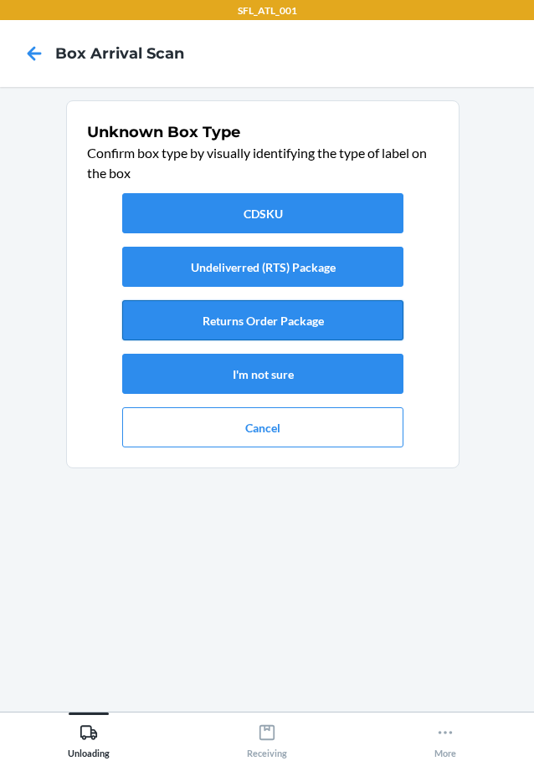
click at [335, 321] on button "Returns Order Package" at bounding box center [262, 320] width 281 height 40
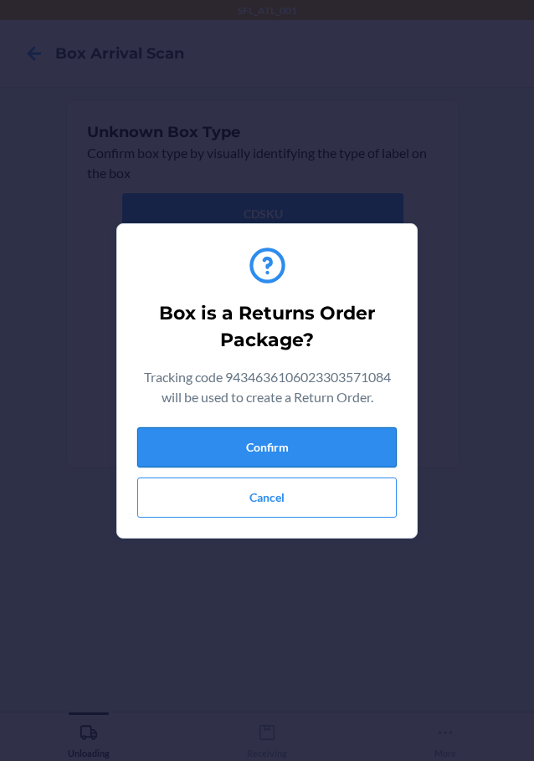
click at [316, 448] on button "Confirm" at bounding box center [266, 447] width 259 height 40
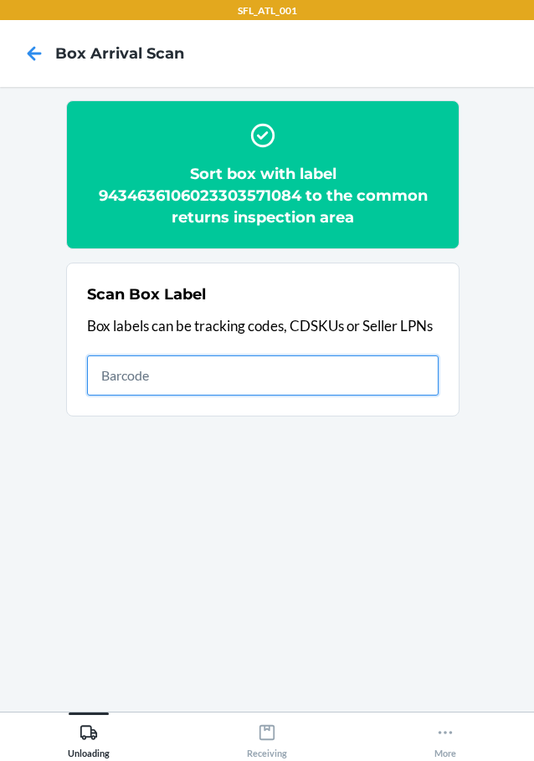
click at [403, 385] on input "text" at bounding box center [262, 375] width 351 height 40
type input "9434636106023303094897"
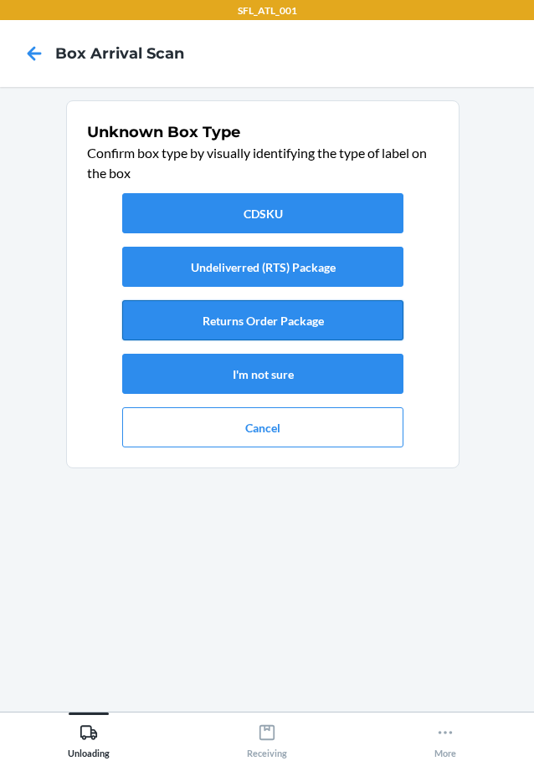
click at [353, 314] on button "Returns Order Package" at bounding box center [262, 320] width 281 height 40
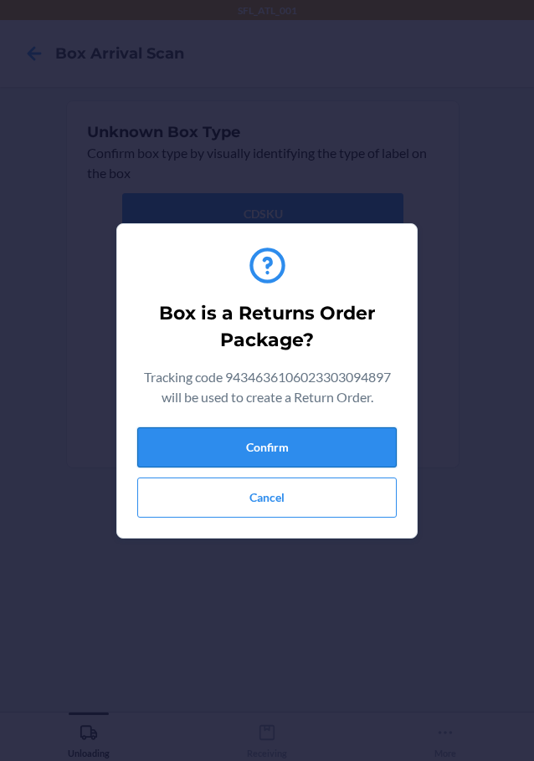
click at [355, 446] on button "Confirm" at bounding box center [266, 447] width 259 height 40
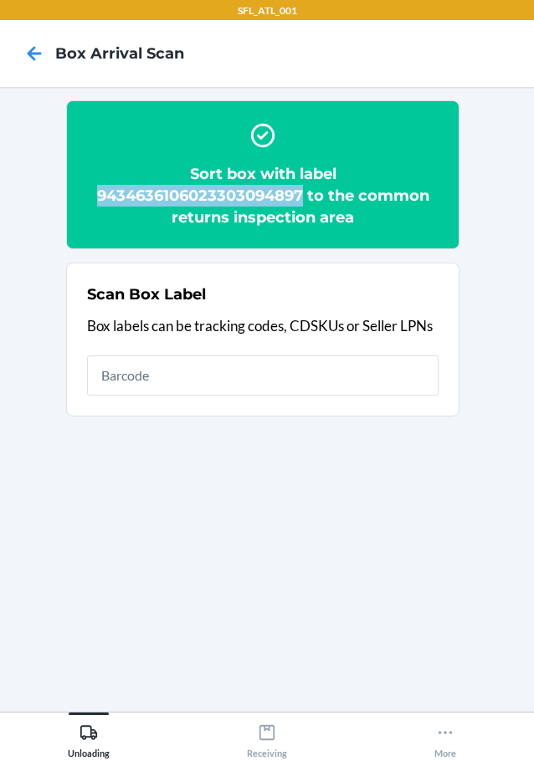
drag, startPoint x: 303, startPoint y: 192, endPoint x: 98, endPoint y: 192, distance: 204.9
click at [98, 192] on h2 "Sort box with label 9434636106023303094897 to the common returns inspection area" at bounding box center [262, 195] width 351 height 65
copy h2 "9434636106023303094897"
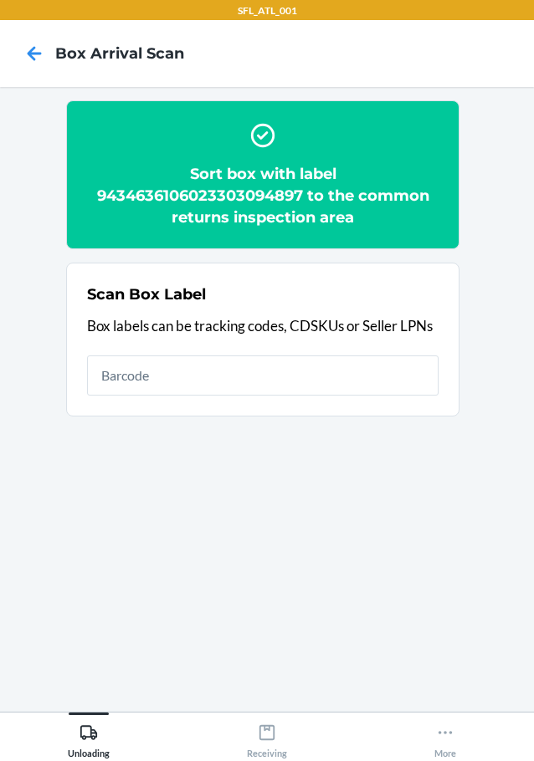
click at [387, 221] on h2 "Sort box with label 9434636106023303094897 to the common returns inspection area" at bounding box center [262, 195] width 351 height 65
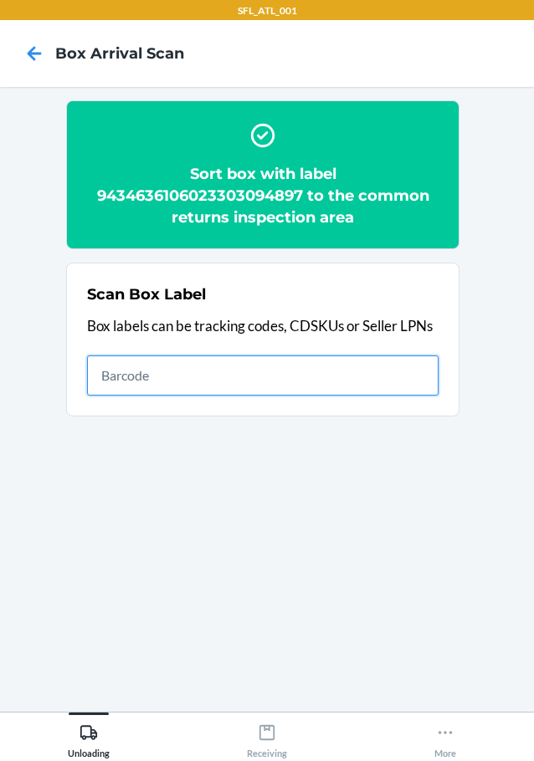
click at [391, 369] on input "text" at bounding box center [262, 375] width 351 height 40
type input "420302599434636106023304077738"
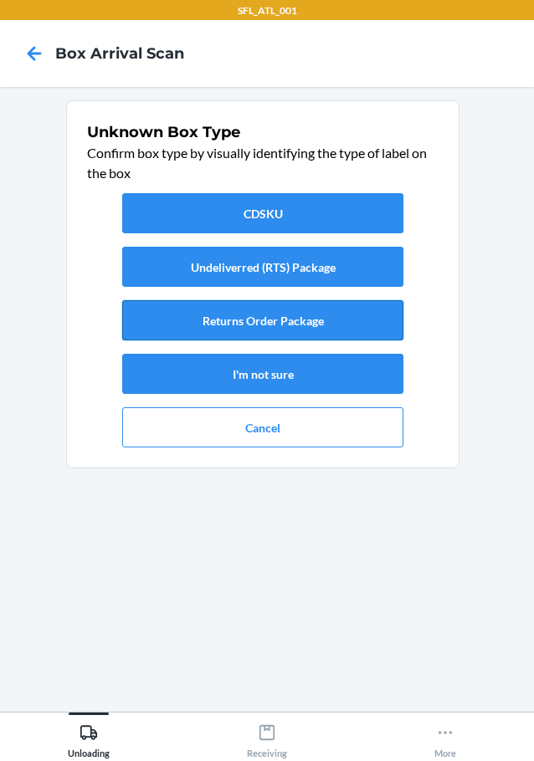
click at [363, 319] on button "Returns Order Package" at bounding box center [262, 320] width 281 height 40
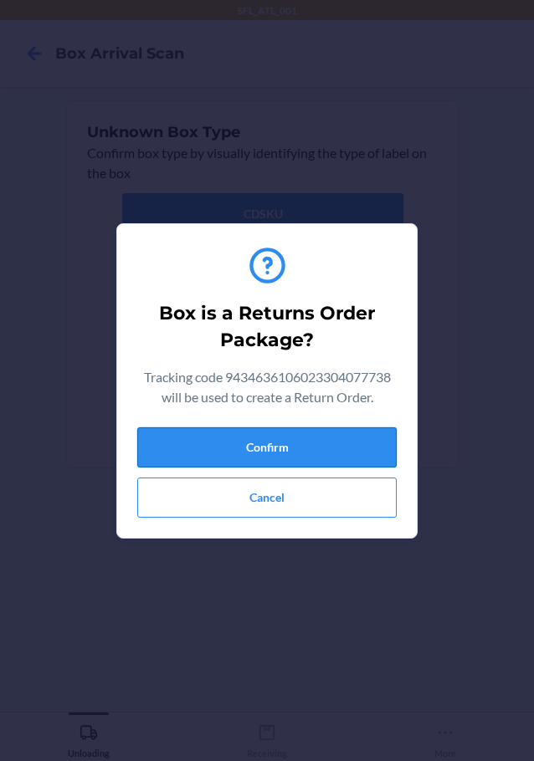
click at [324, 449] on button "Confirm" at bounding box center [266, 447] width 259 height 40
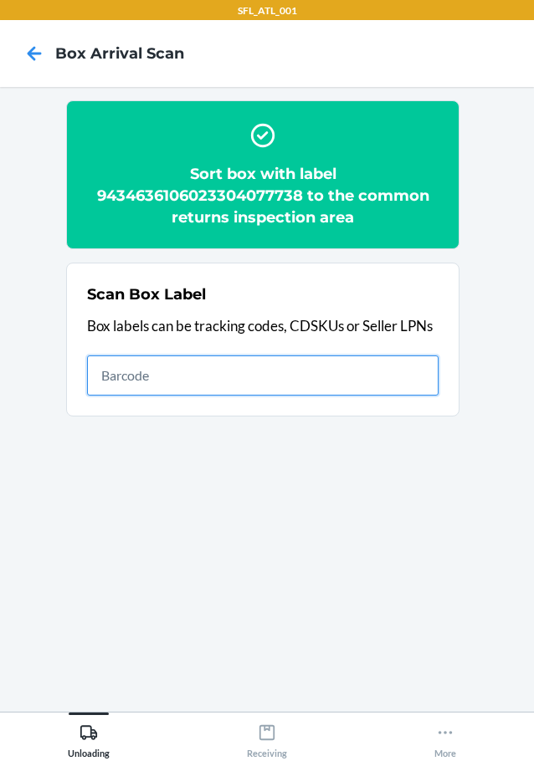
click at [279, 381] on input "text" at bounding box center [262, 375] width 351 height 40
type input "420302599434636106023303803253"
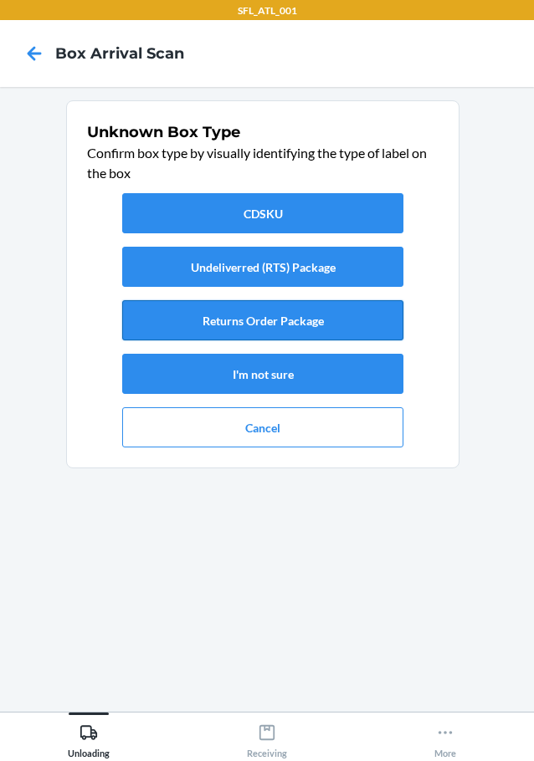
click at [228, 322] on button "Returns Order Package" at bounding box center [262, 320] width 281 height 40
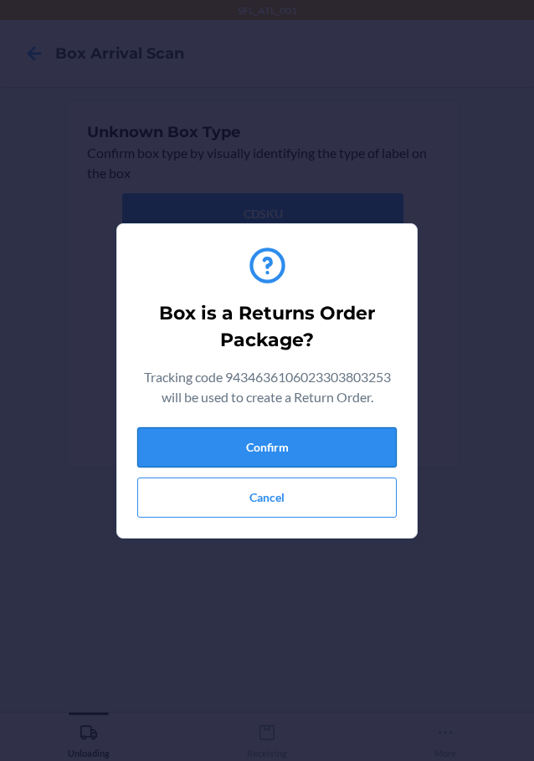
click at [233, 443] on button "Confirm" at bounding box center [266, 447] width 259 height 40
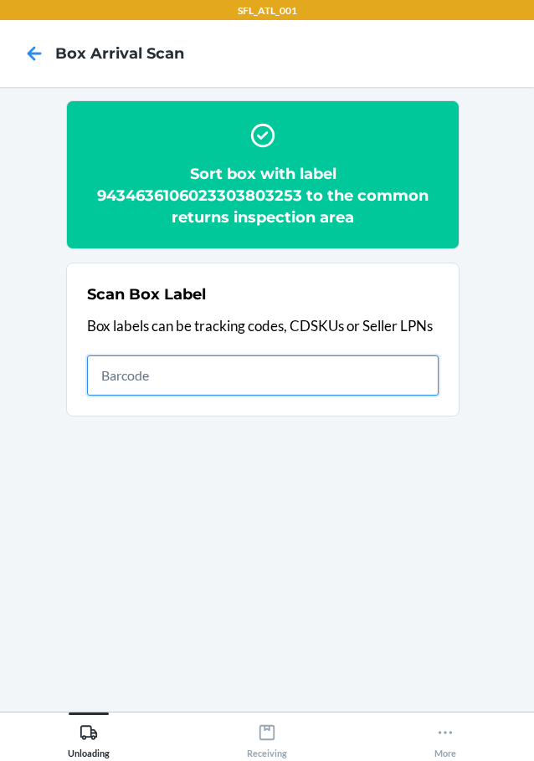
click at [346, 384] on input "text" at bounding box center [262, 375] width 351 height 40
type input "420302599434636106023304152800"
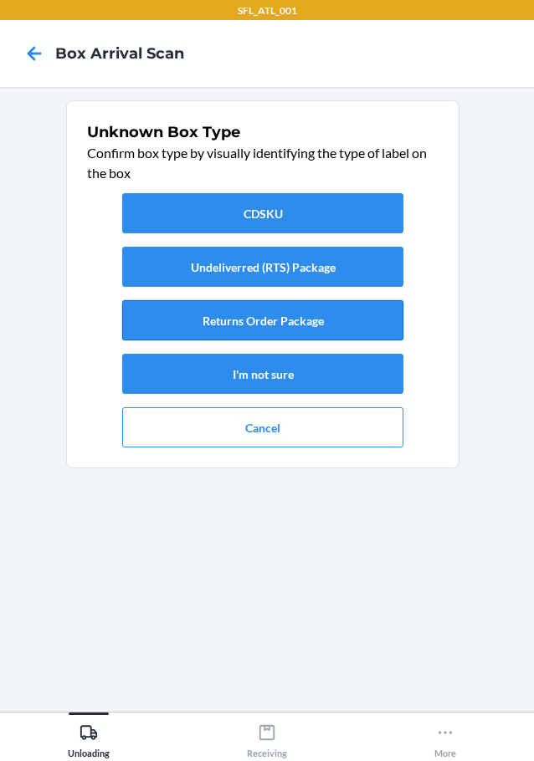
click at [304, 311] on button "Returns Order Package" at bounding box center [262, 320] width 281 height 40
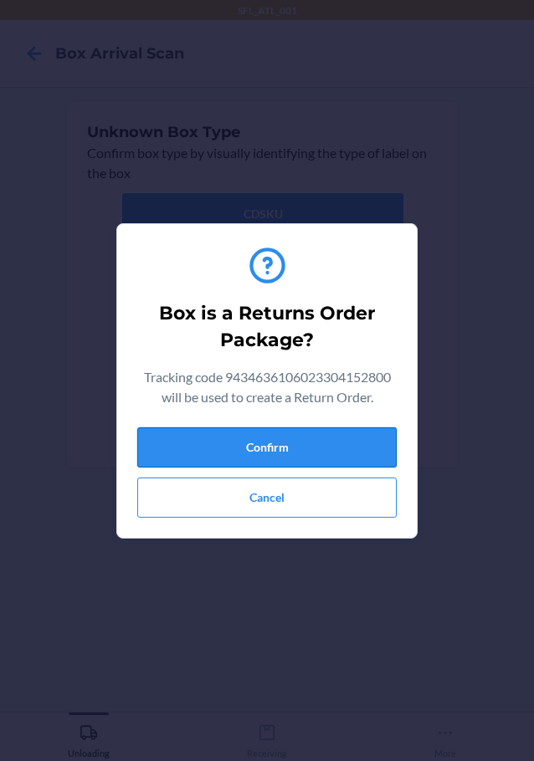
click at [319, 435] on button "Confirm" at bounding box center [266, 447] width 259 height 40
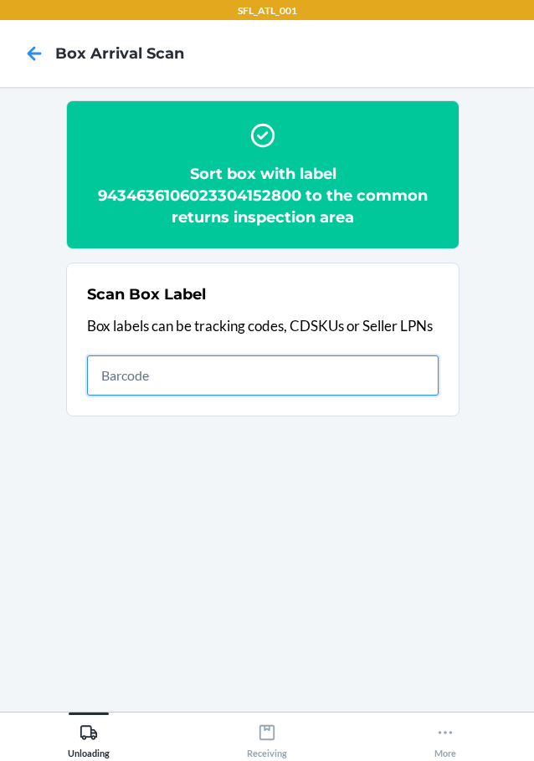
click at [192, 381] on input "text" at bounding box center [262, 375] width 351 height 40
type input "420302599434636106023303897375"
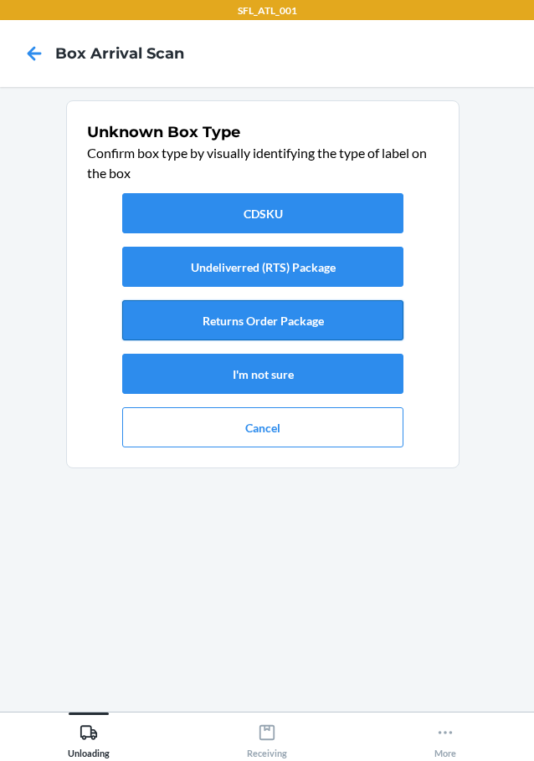
click at [330, 324] on button "Returns Order Package" at bounding box center [262, 320] width 281 height 40
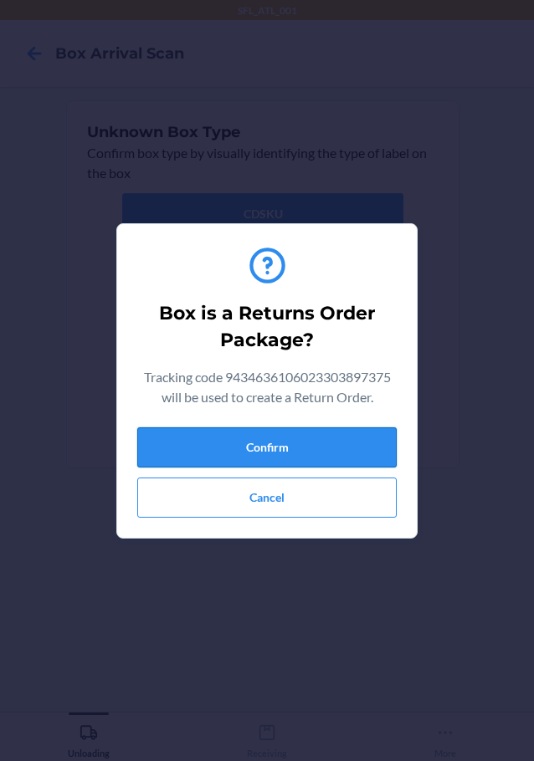
click at [333, 439] on button "Confirm" at bounding box center [266, 447] width 259 height 40
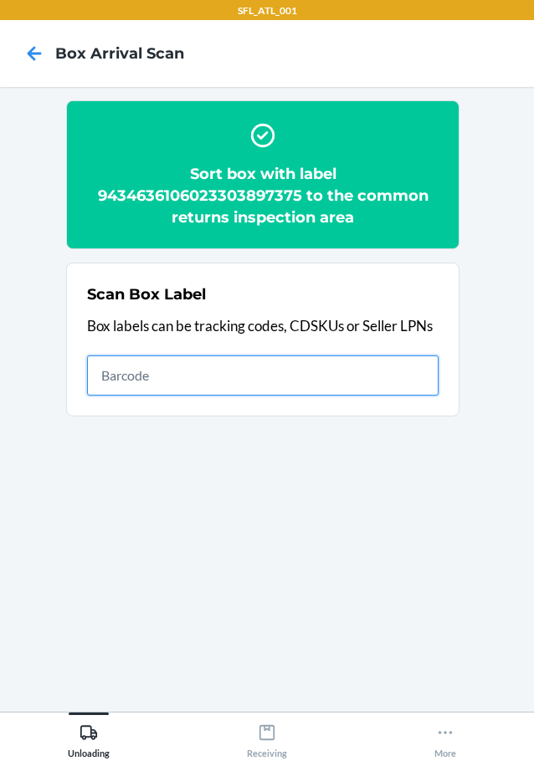
click at [217, 389] on input "text" at bounding box center [262, 375] width 351 height 40
type input "420302599434636106023303746277"
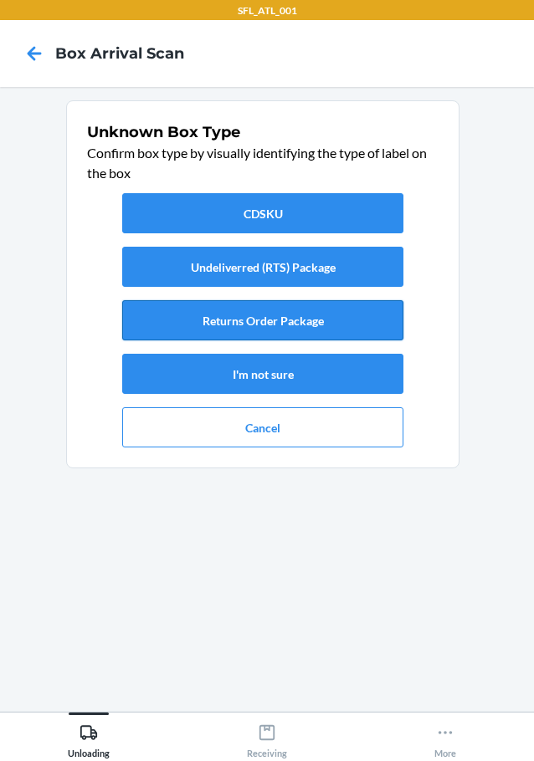
click at [263, 304] on button "Returns Order Package" at bounding box center [262, 320] width 281 height 40
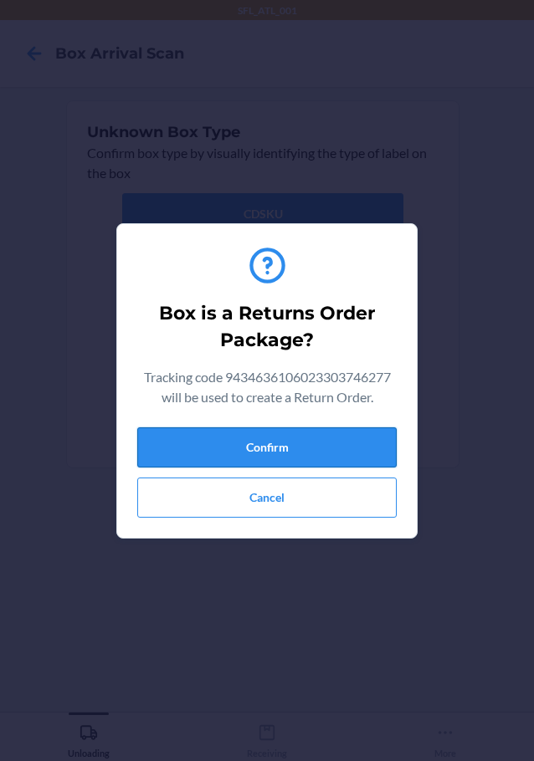
click at [263, 441] on button "Confirm" at bounding box center [266, 447] width 259 height 40
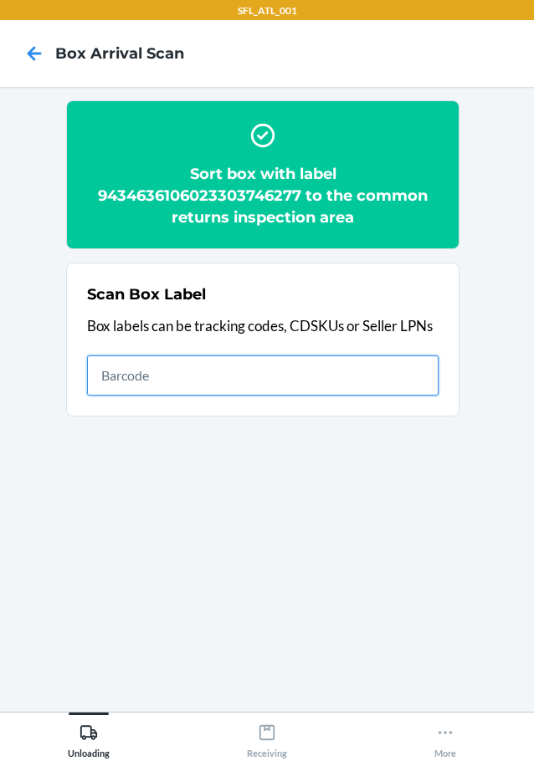
click at [149, 371] on input "text" at bounding box center [262, 375] width 351 height 40
type input "420302599434636106023304064066"
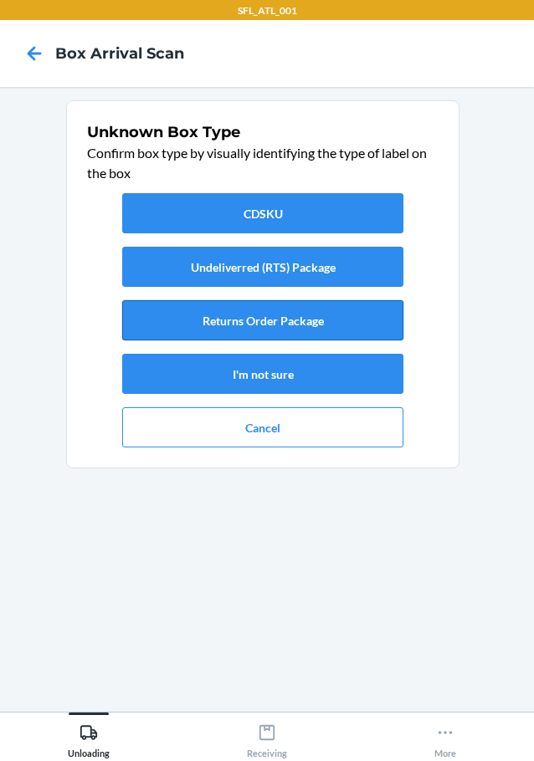
click at [222, 306] on button "Returns Order Package" at bounding box center [262, 320] width 281 height 40
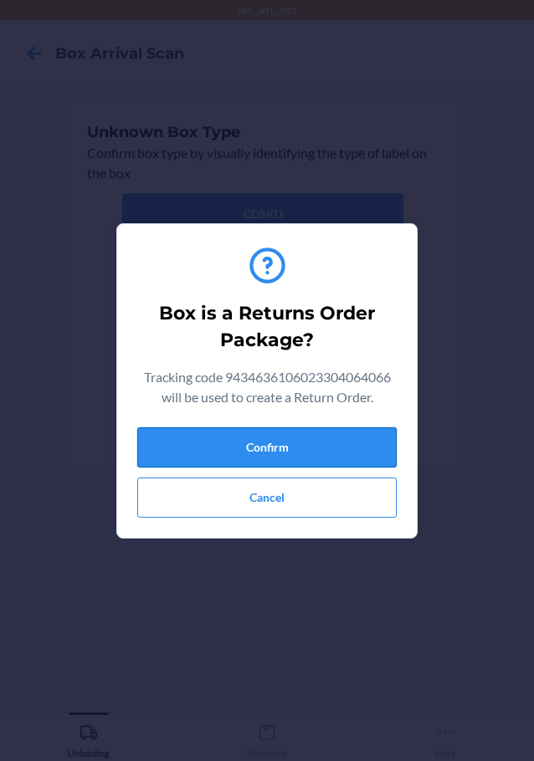
click at [279, 449] on button "Confirm" at bounding box center [266, 447] width 259 height 40
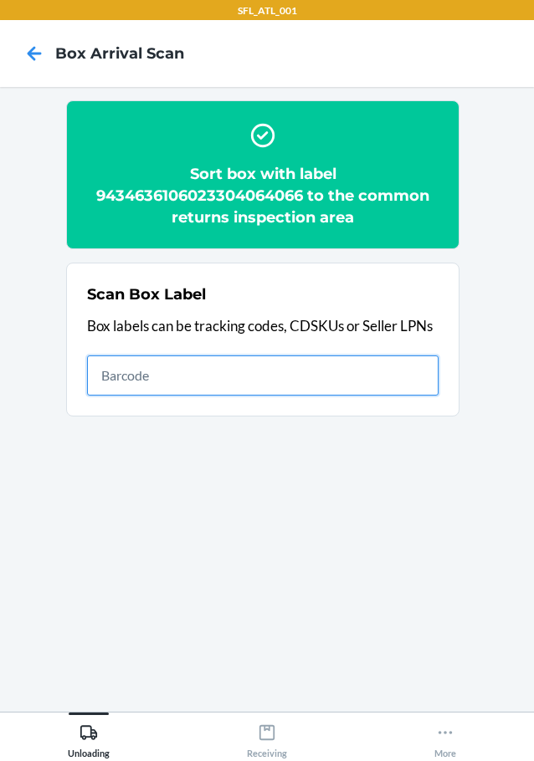
click at [316, 360] on input "text" at bounding box center [262, 375] width 351 height 40
type input "420302599434636106023304249081"
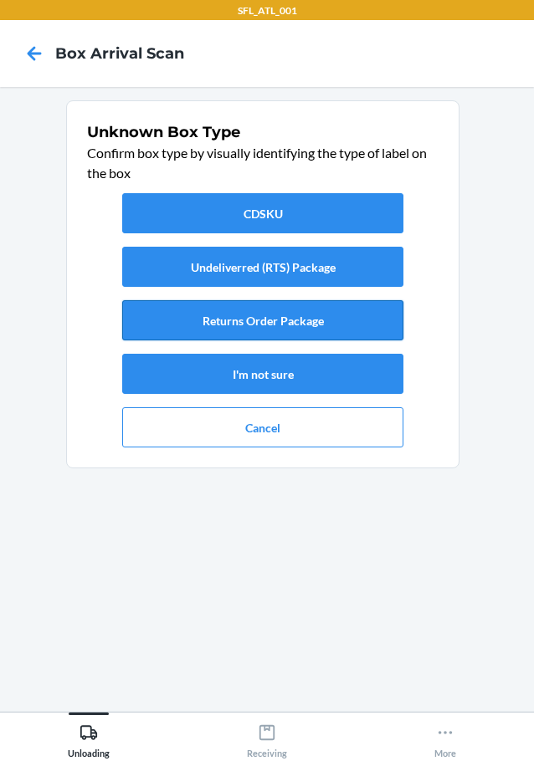
click at [298, 327] on button "Returns Order Package" at bounding box center [262, 320] width 281 height 40
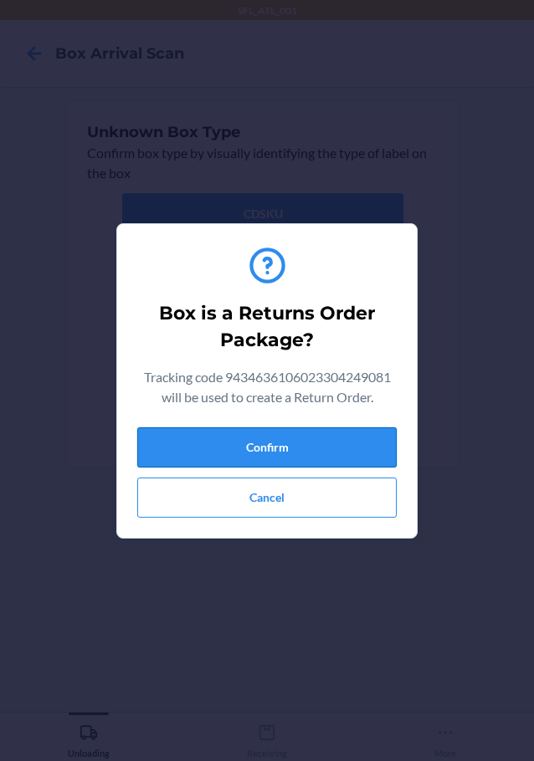
click at [194, 447] on button "Confirm" at bounding box center [266, 447] width 259 height 40
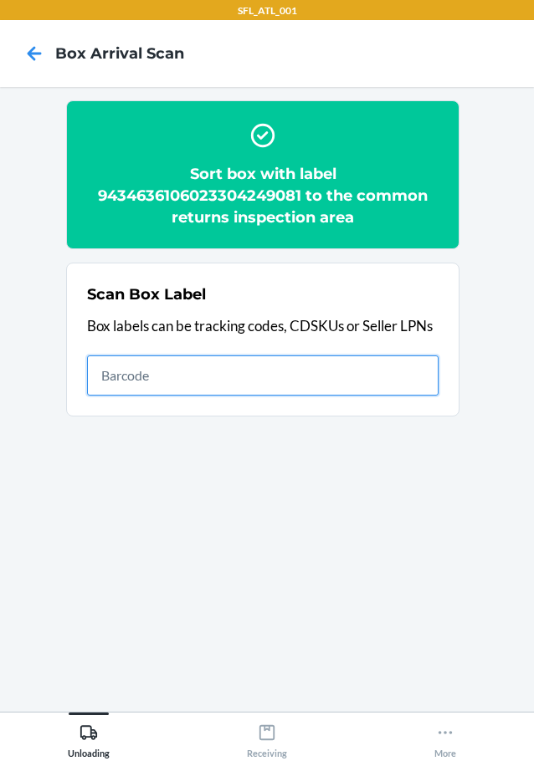
click at [368, 377] on input "text" at bounding box center [262, 375] width 351 height 40
type input "9434636106023302576042"
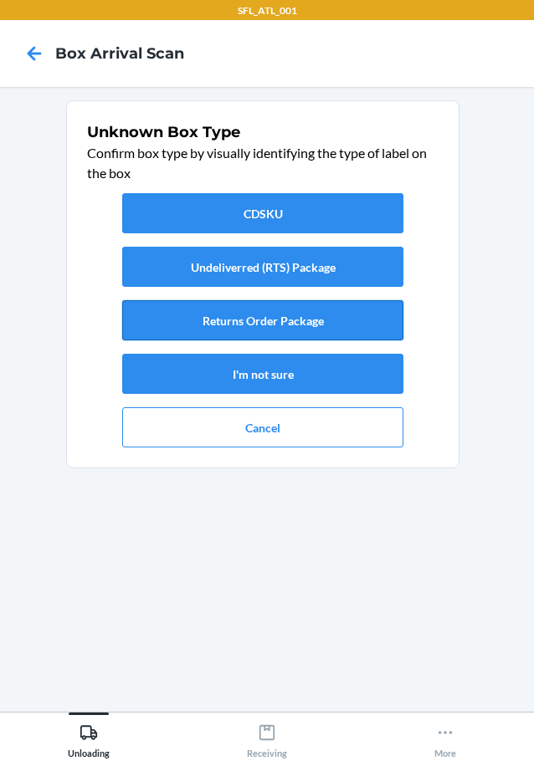
click at [318, 319] on button "Returns Order Package" at bounding box center [262, 320] width 281 height 40
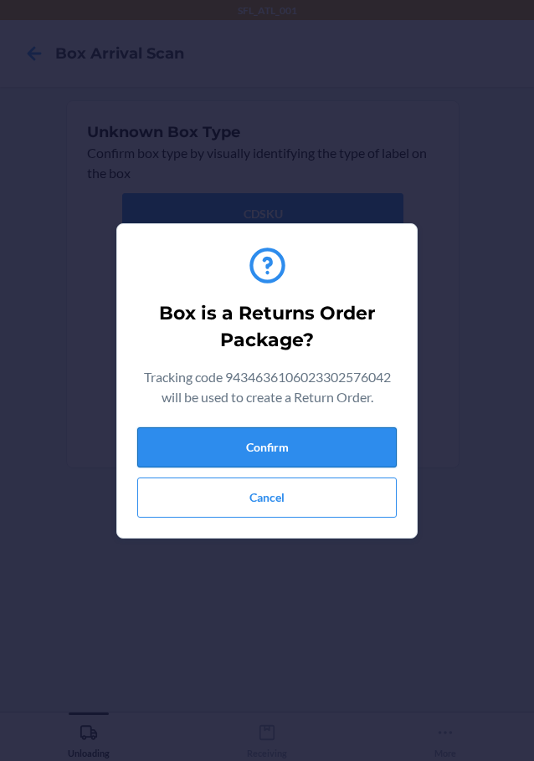
click at [289, 452] on button "Confirm" at bounding box center [266, 447] width 259 height 40
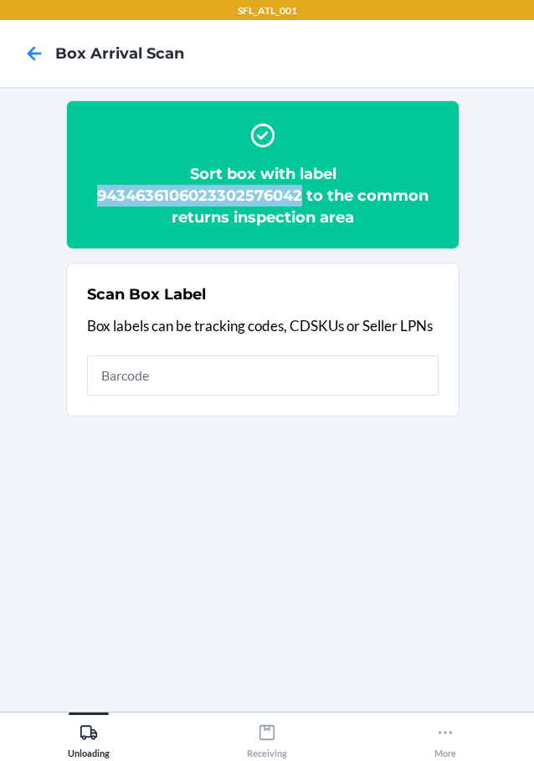
drag, startPoint x: 299, startPoint y: 195, endPoint x: 85, endPoint y: 197, distance: 214.1
click at [85, 197] on section "Sort box with label 9434636106023302576042 to the common returns inspection area" at bounding box center [262, 174] width 393 height 149
copy h2 "9434636106023302576042"
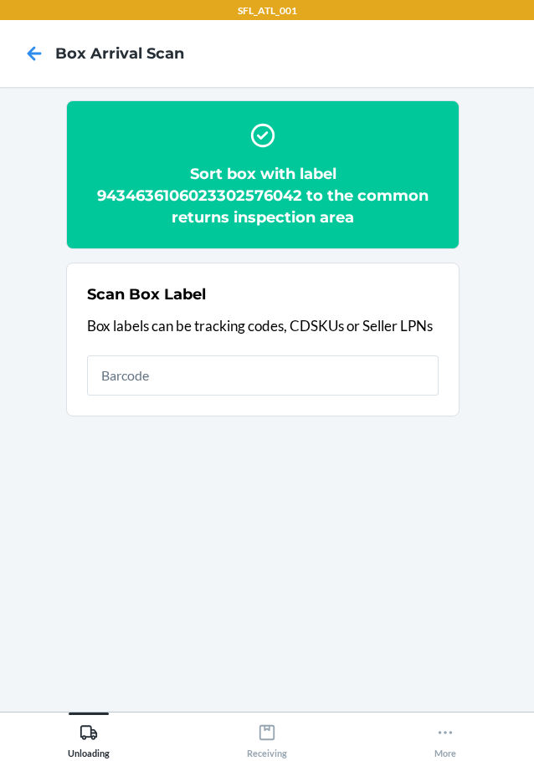
click at [416, 207] on h2 "Sort box with label 9434636106023302576042 to the common returns inspection area" at bounding box center [262, 195] width 351 height 65
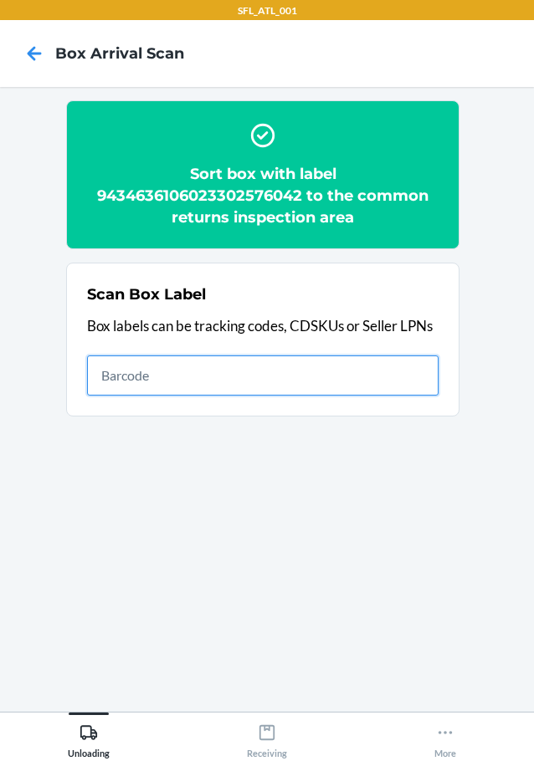
click at [331, 386] on input "text" at bounding box center [262, 375] width 351 height 40
type input "420302599434636106023303942037"
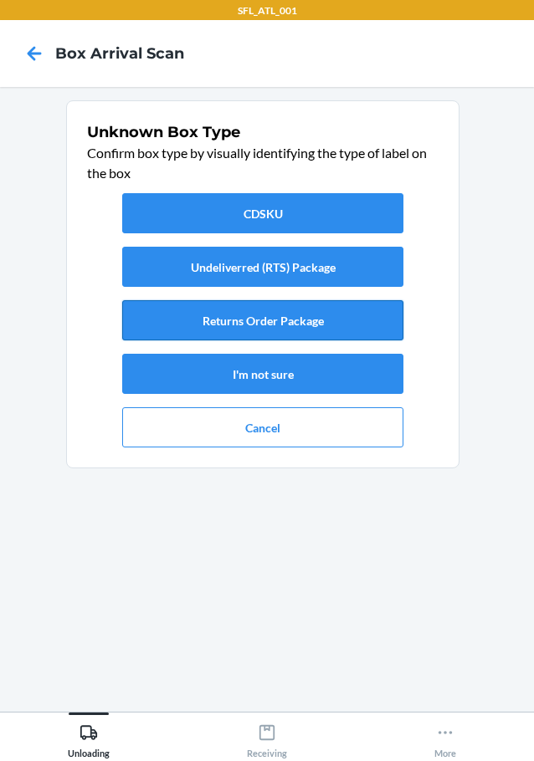
click at [278, 322] on button "Returns Order Package" at bounding box center [262, 320] width 281 height 40
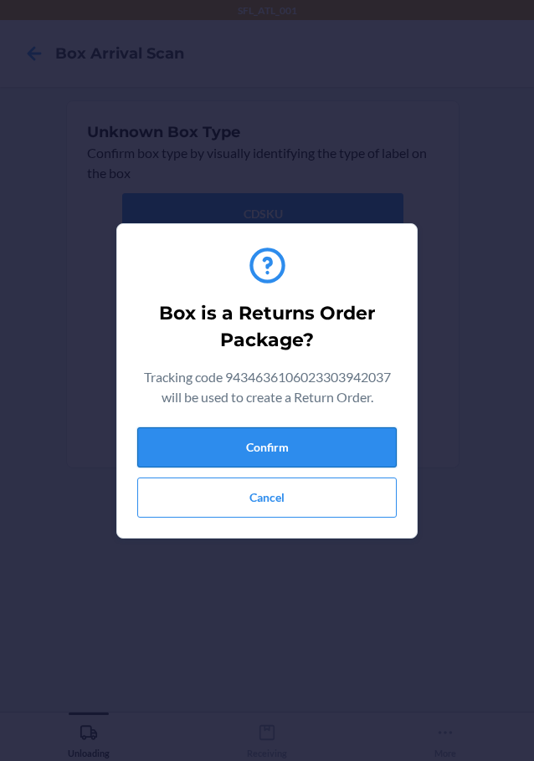
click at [282, 447] on button "Confirm" at bounding box center [266, 447] width 259 height 40
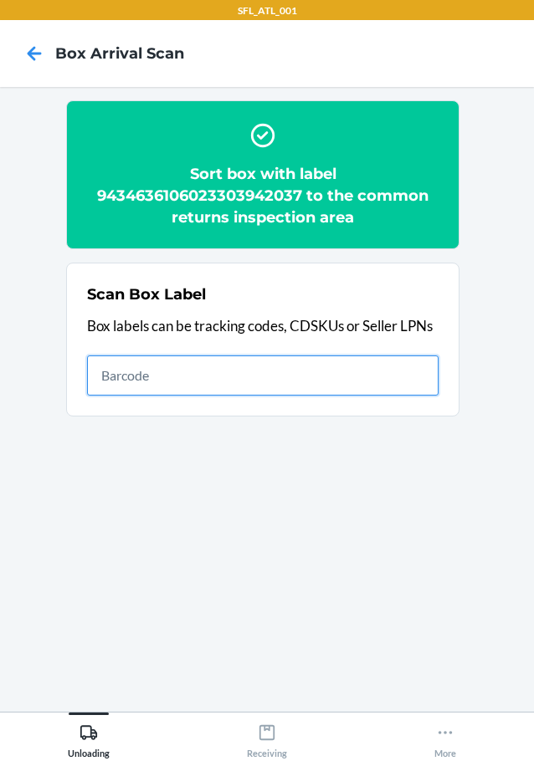
click at [286, 362] on input "text" at bounding box center [262, 375] width 351 height 40
type input "420302599434636106023303836237"
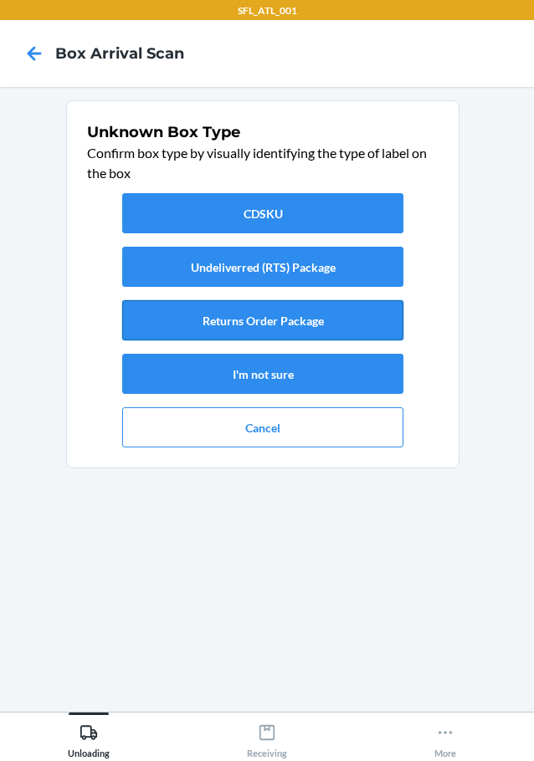
click at [304, 310] on button "Returns Order Package" at bounding box center [262, 320] width 281 height 40
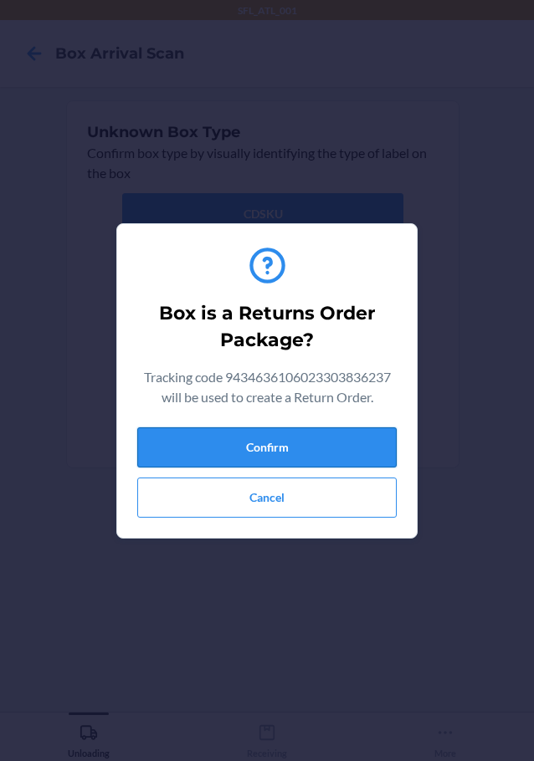
click at [329, 439] on button "Confirm" at bounding box center [266, 447] width 259 height 40
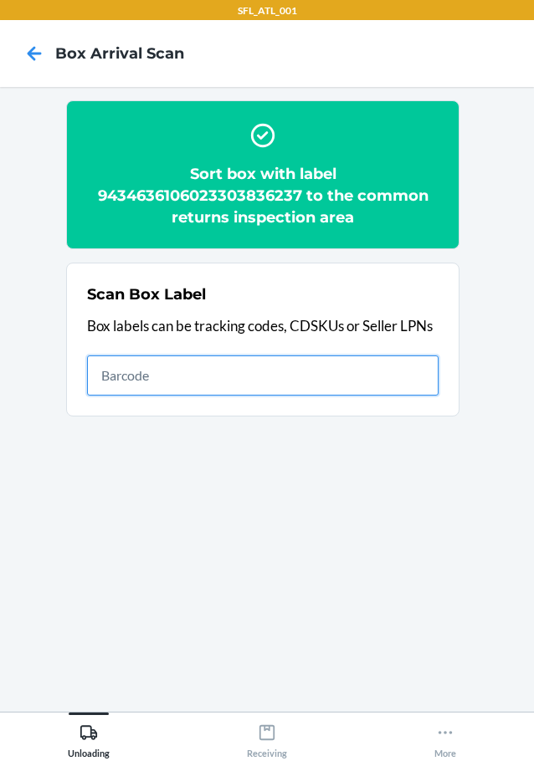
click at [384, 379] on input "text" at bounding box center [262, 375] width 351 height 40
type input "420302599434636106023303661877"
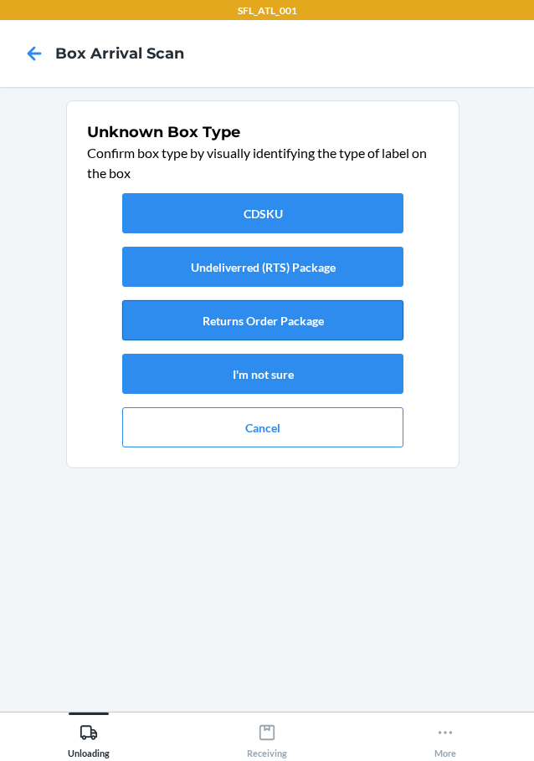
click at [327, 317] on button "Returns Order Package" at bounding box center [262, 320] width 281 height 40
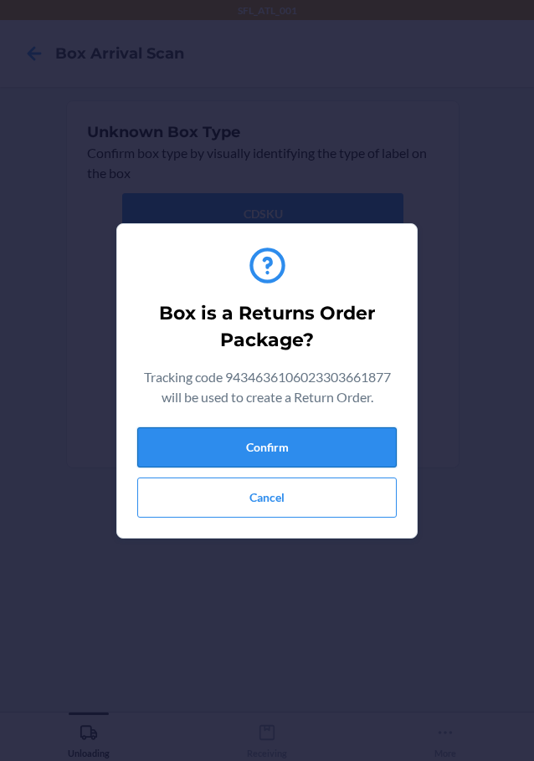
click at [319, 457] on button "Confirm" at bounding box center [266, 447] width 259 height 40
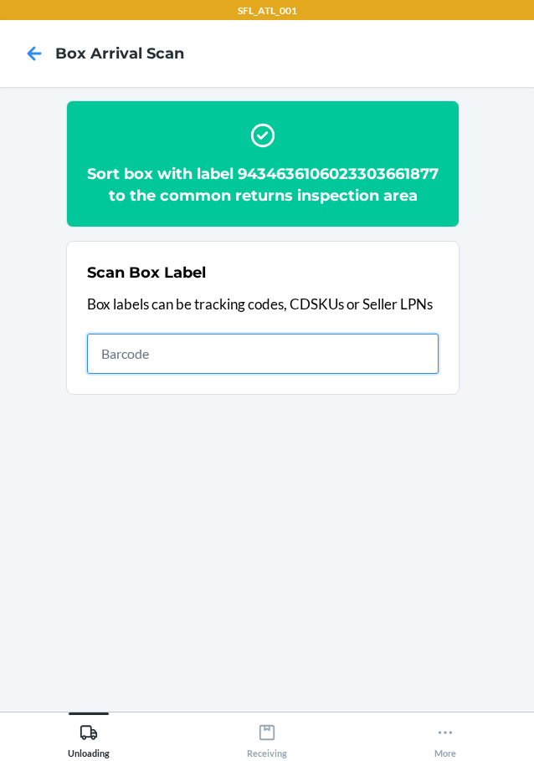
click at [297, 374] on input "text" at bounding box center [262, 354] width 351 height 40
type input "420302599434636106023303813887"
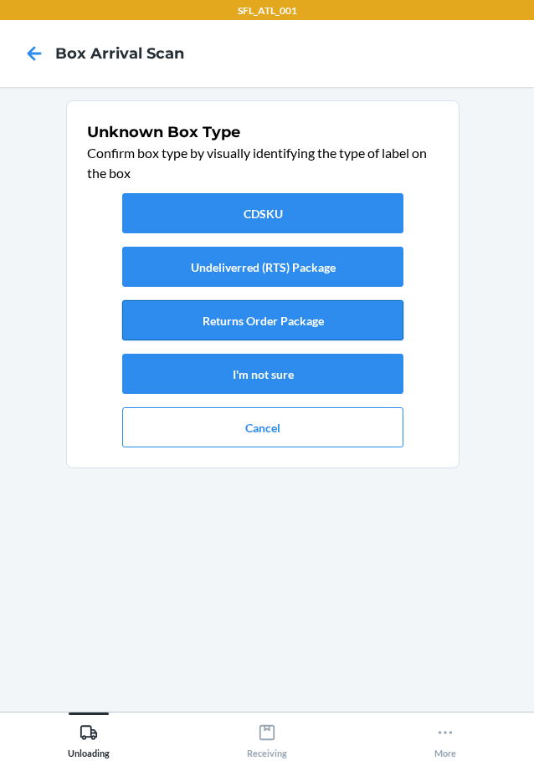
click at [238, 317] on button "Returns Order Package" at bounding box center [262, 320] width 281 height 40
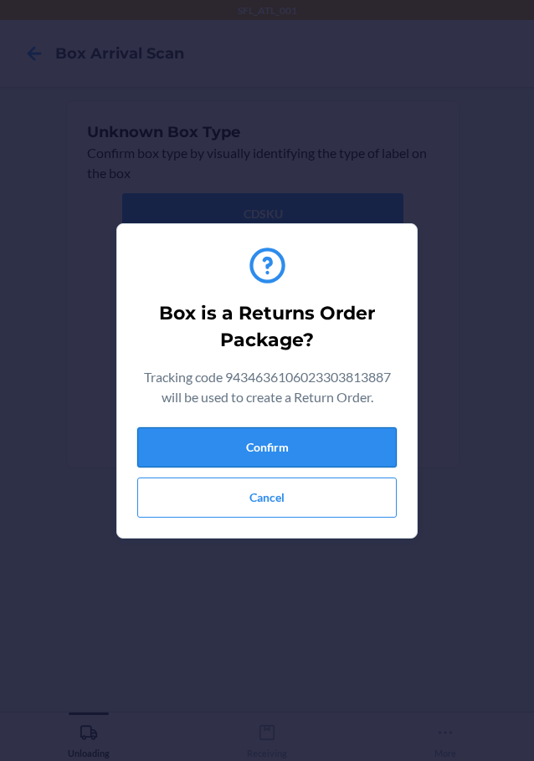
click at [227, 438] on button "Confirm" at bounding box center [266, 447] width 259 height 40
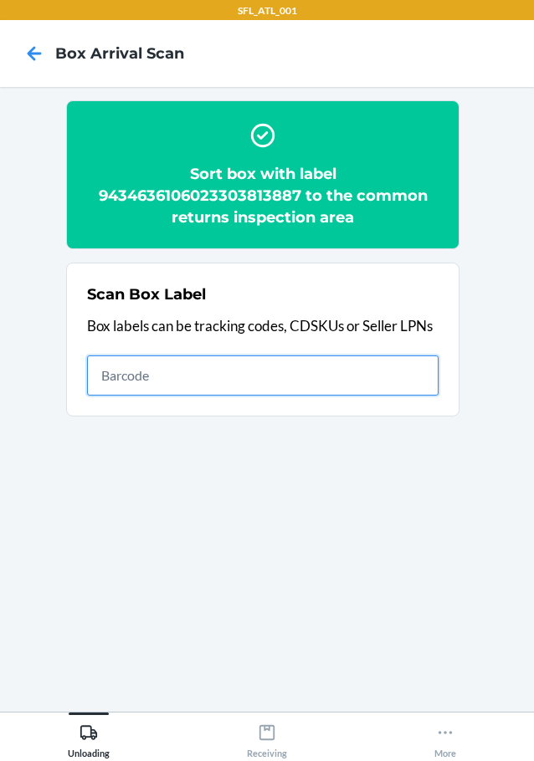
click at [379, 370] on input "text" at bounding box center [262, 375] width 351 height 40
type input "420302599434636106023303658853"
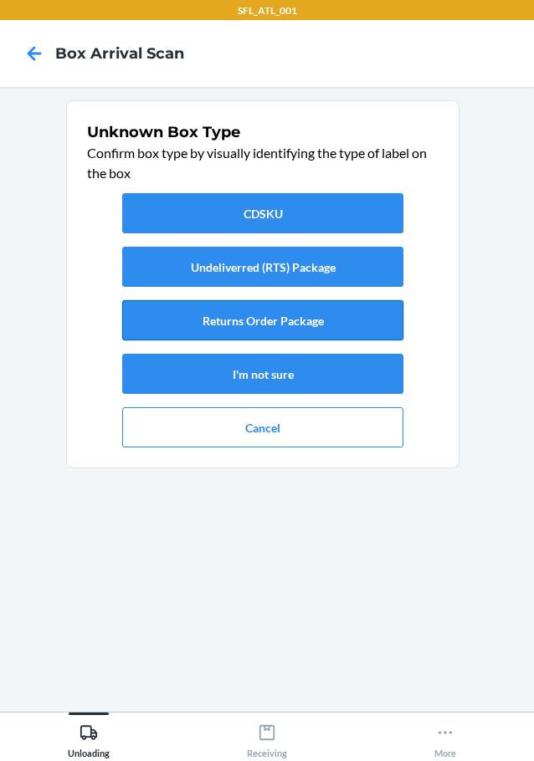
click at [285, 324] on button "Returns Order Package" at bounding box center [262, 320] width 281 height 40
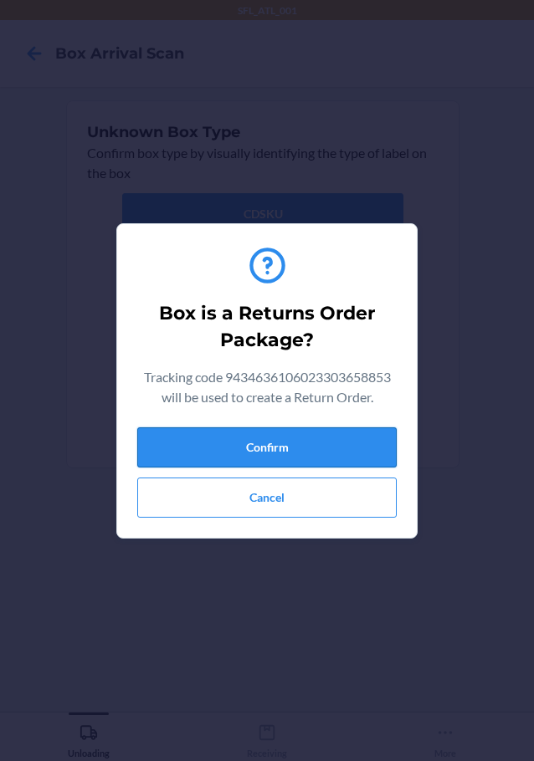
click at [276, 454] on button "Confirm" at bounding box center [266, 447] width 259 height 40
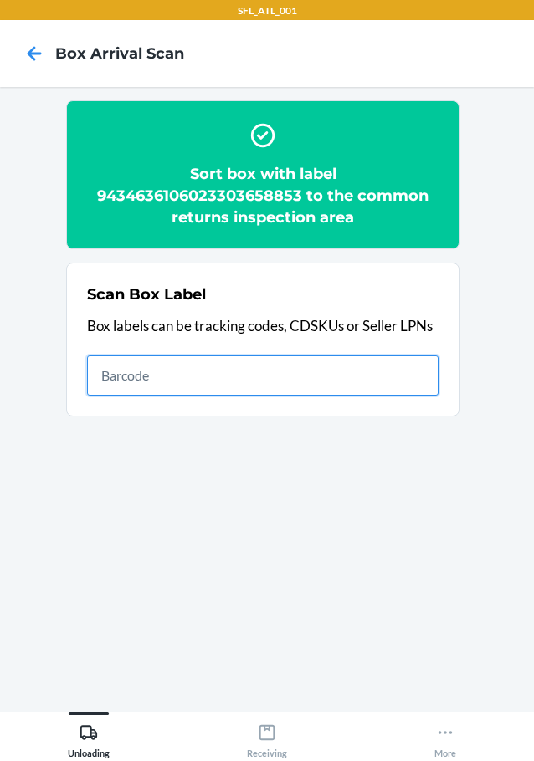
click at [169, 375] on input "text" at bounding box center [262, 375] width 351 height 40
type input "420302599434636106023303434037"
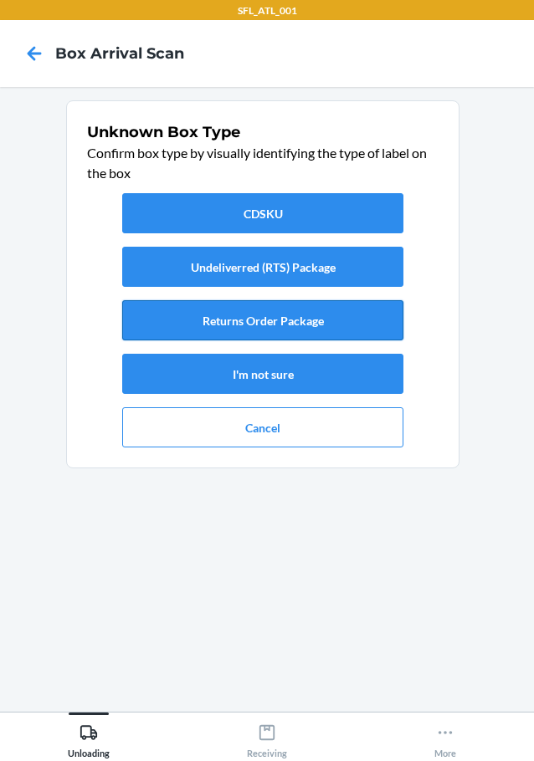
click at [286, 326] on button "Returns Order Package" at bounding box center [262, 320] width 281 height 40
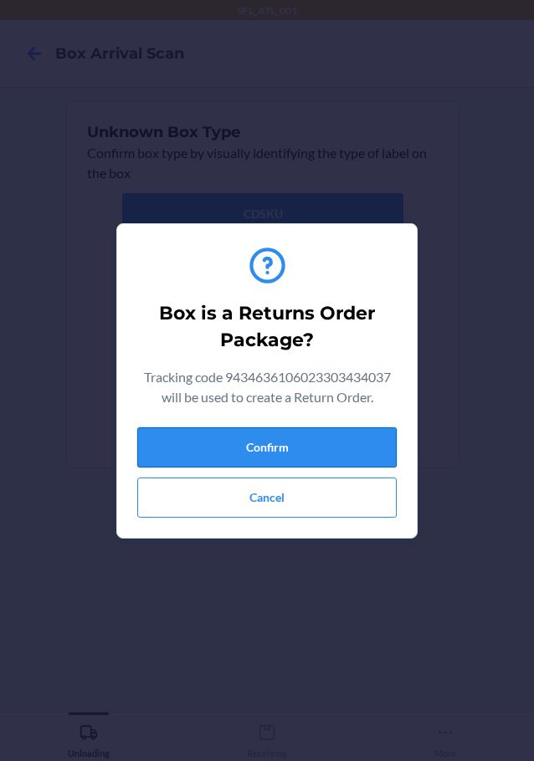
click at [276, 446] on button "Confirm" at bounding box center [266, 447] width 259 height 40
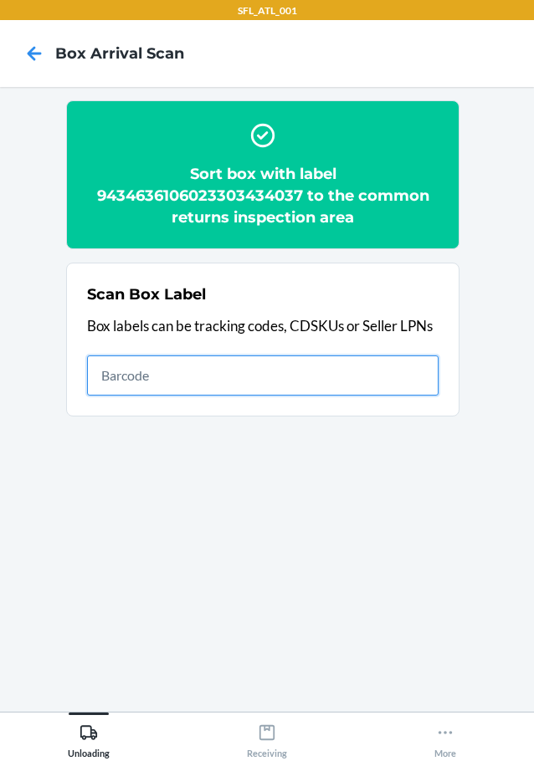
click at [304, 376] on input "text" at bounding box center [262, 375] width 351 height 40
type input "420302599434636106023303421280"
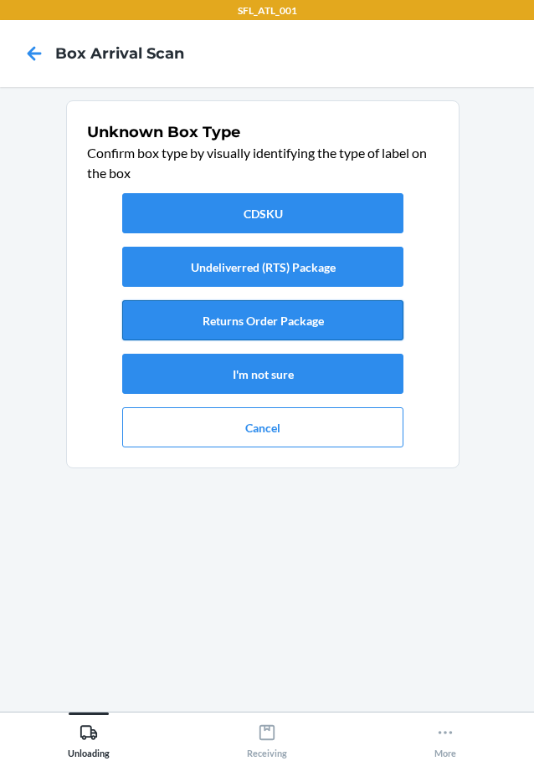
click at [314, 324] on button "Returns Order Package" at bounding box center [262, 320] width 281 height 40
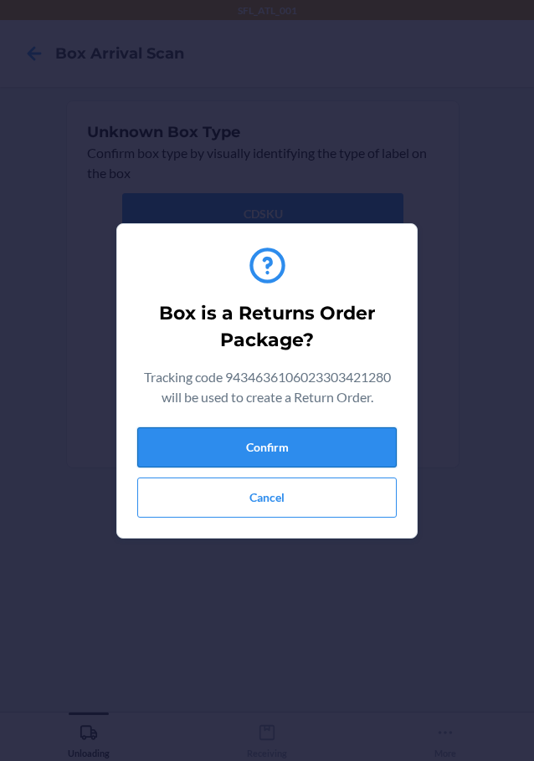
click at [282, 451] on button "Confirm" at bounding box center [266, 447] width 259 height 40
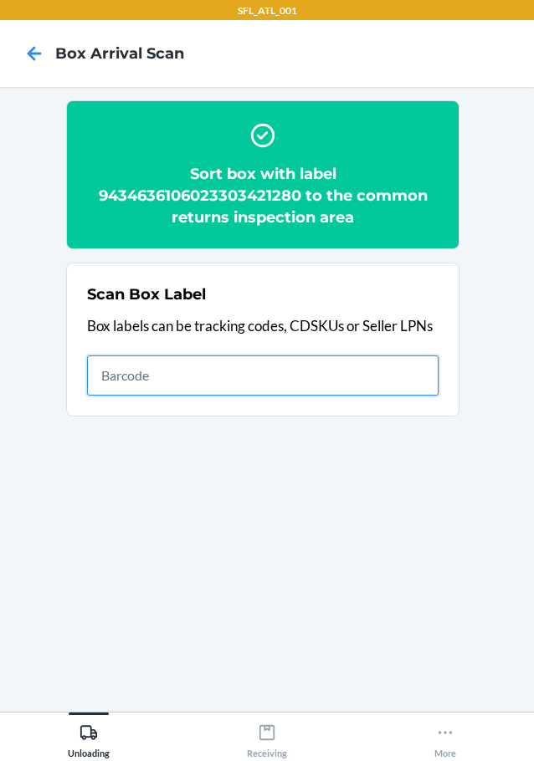
click at [413, 385] on input "text" at bounding box center [262, 375] width 351 height 40
type input "420302599434636106023304071316"
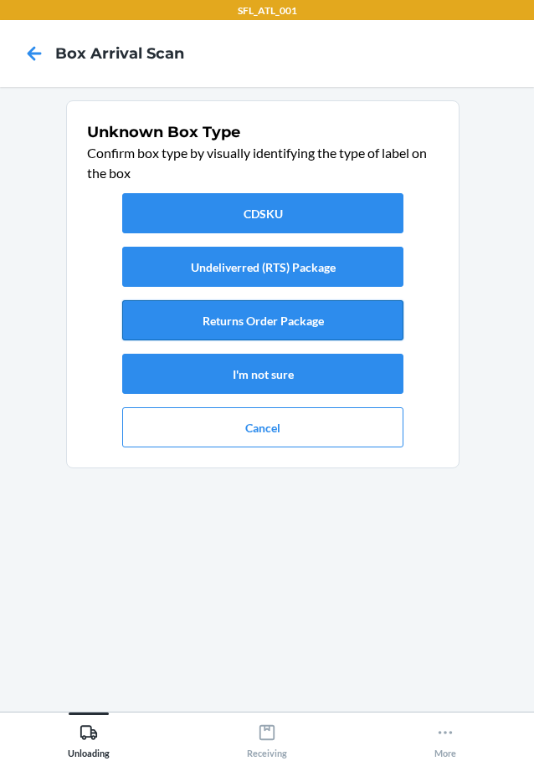
click at [281, 316] on button "Returns Order Package" at bounding box center [262, 320] width 281 height 40
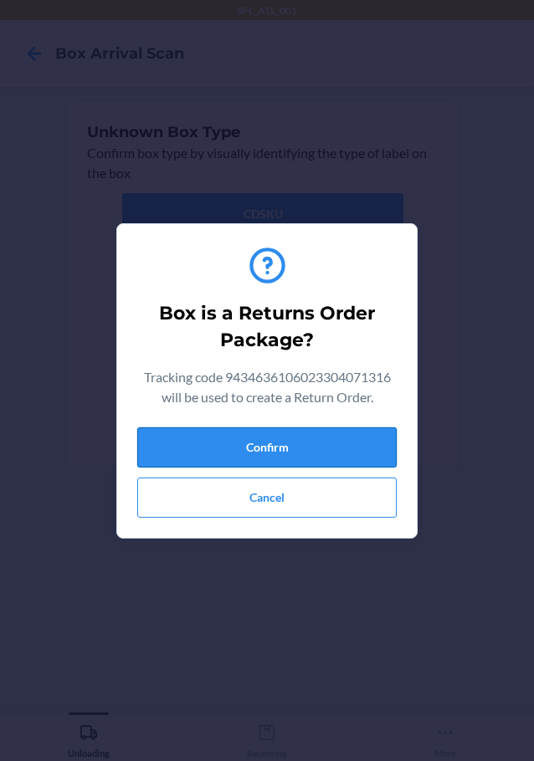
click at [308, 442] on button "Confirm" at bounding box center [266, 447] width 259 height 40
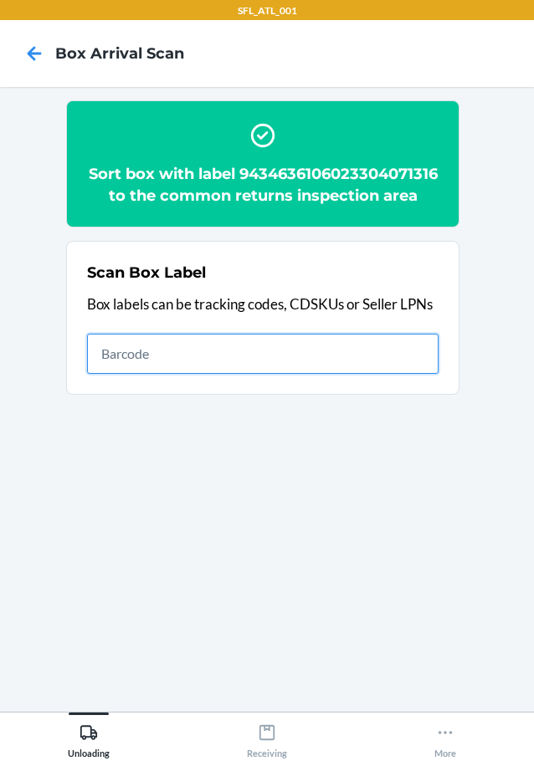
click at [147, 374] on input "text" at bounding box center [262, 354] width 351 height 40
type input "420302599434636106023303559792"
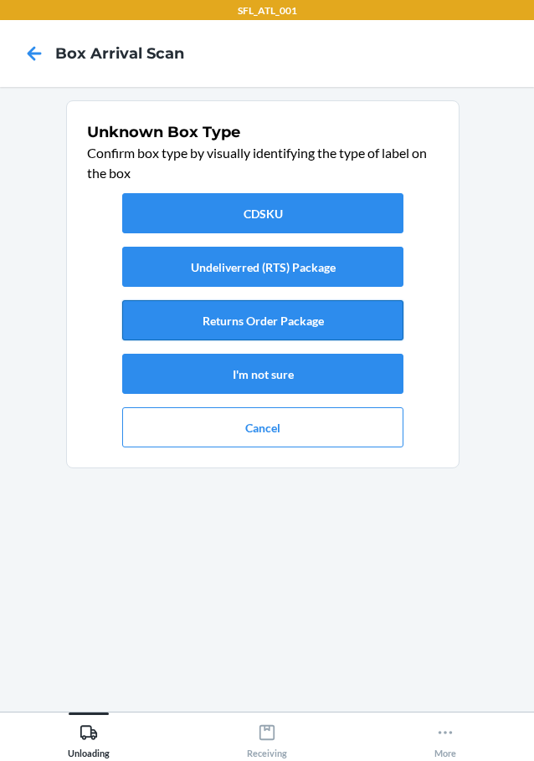
click at [289, 317] on button "Returns Order Package" at bounding box center [262, 320] width 281 height 40
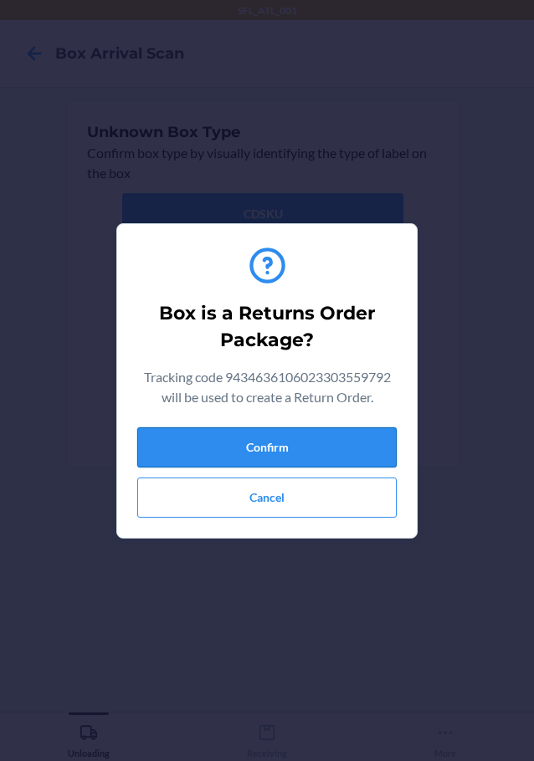
click at [299, 444] on button "Confirm" at bounding box center [266, 447] width 259 height 40
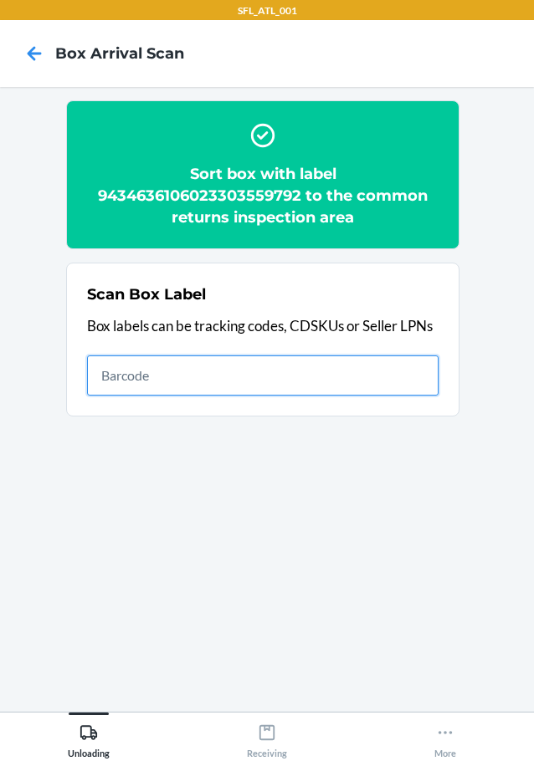
click at [400, 385] on input "text" at bounding box center [262, 375] width 351 height 40
type input "420302599434636106023302192808"
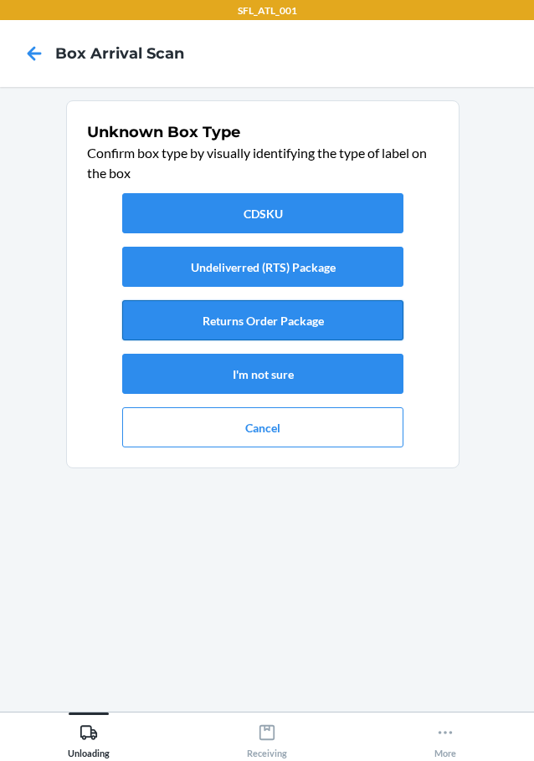
click at [284, 329] on button "Returns Order Package" at bounding box center [262, 320] width 281 height 40
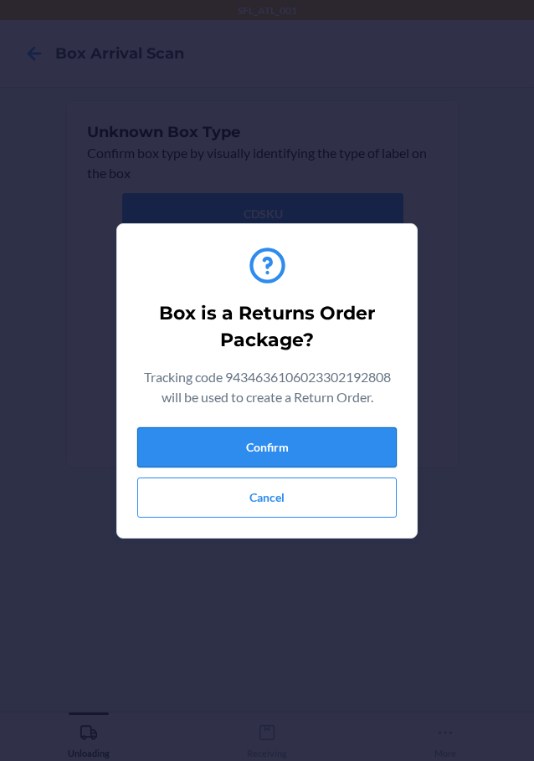
click at [273, 455] on button "Confirm" at bounding box center [266, 447] width 259 height 40
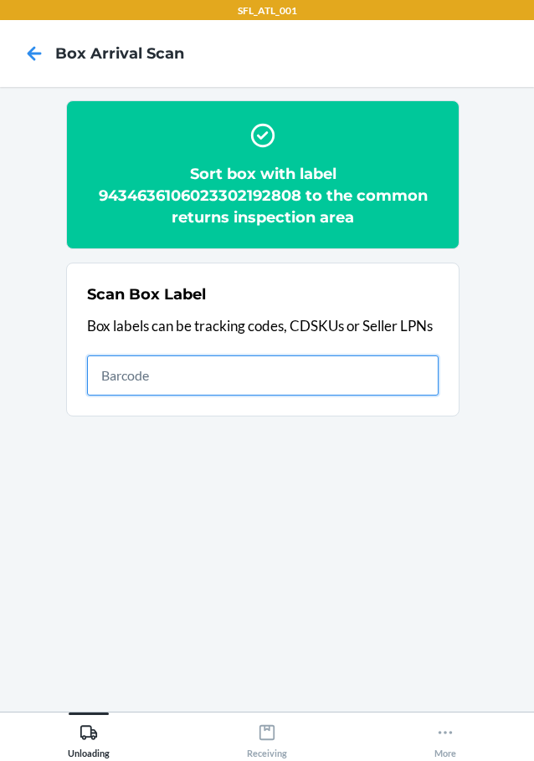
click at [192, 374] on input "text" at bounding box center [262, 375] width 351 height 40
type input "420302599434636106023303784781"
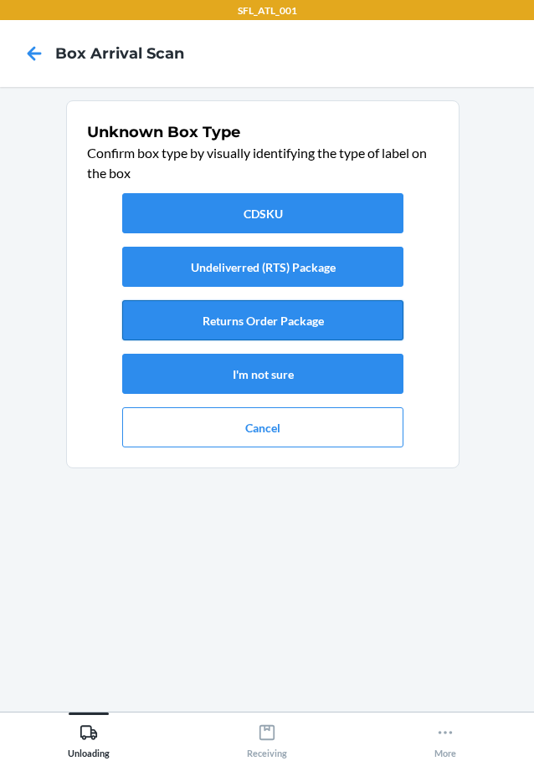
click at [243, 329] on button "Returns Order Package" at bounding box center [262, 320] width 281 height 40
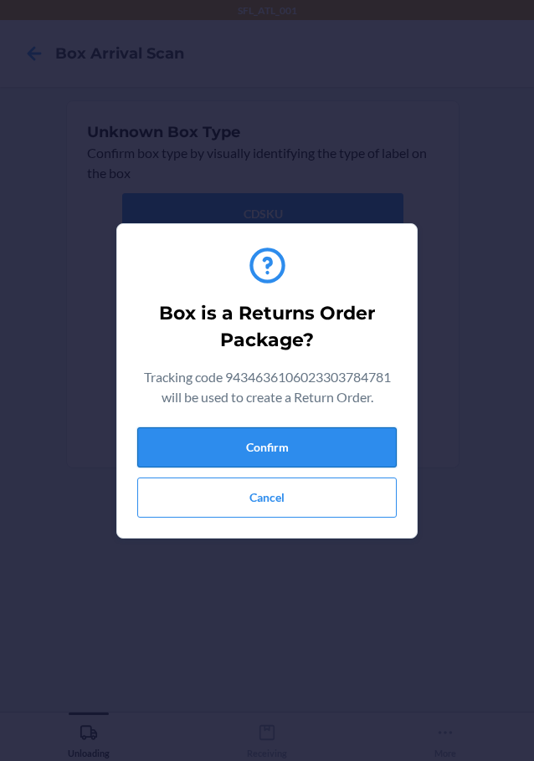
click at [263, 448] on button "Confirm" at bounding box center [266, 447] width 259 height 40
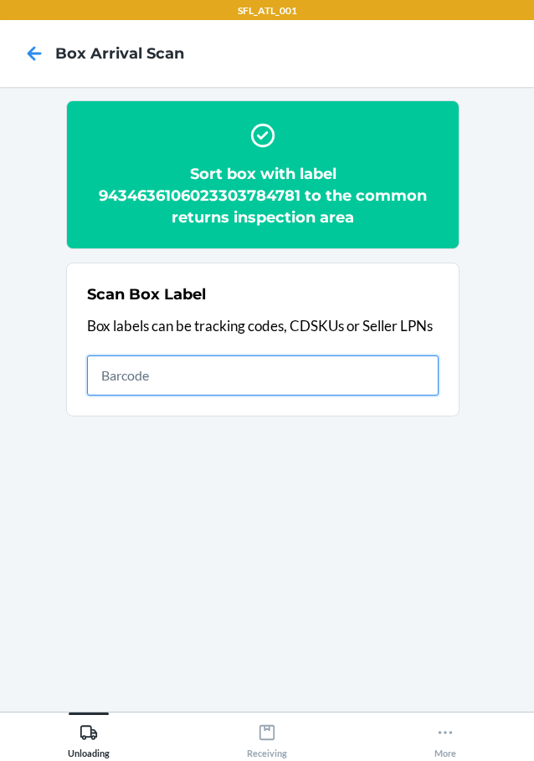
click at [350, 376] on input "text" at bounding box center [262, 375] width 351 height 40
type input "420302599434636106023303973772"
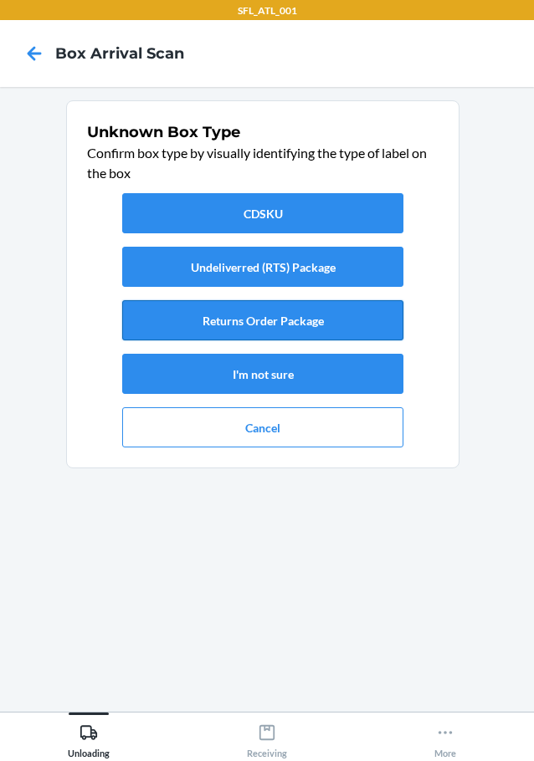
click at [277, 322] on button "Returns Order Package" at bounding box center [262, 320] width 281 height 40
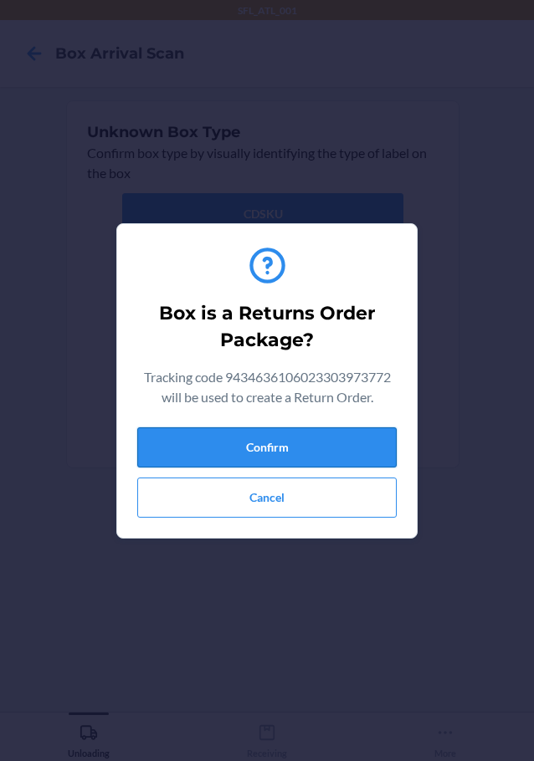
click at [331, 441] on button "Confirm" at bounding box center [266, 447] width 259 height 40
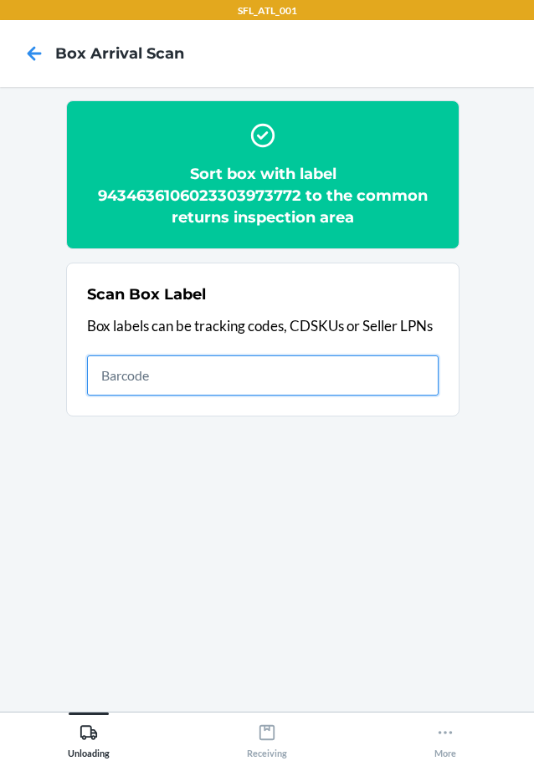
click at [179, 375] on input "text" at bounding box center [262, 375] width 351 height 40
type input "420302599434636106023303398308"
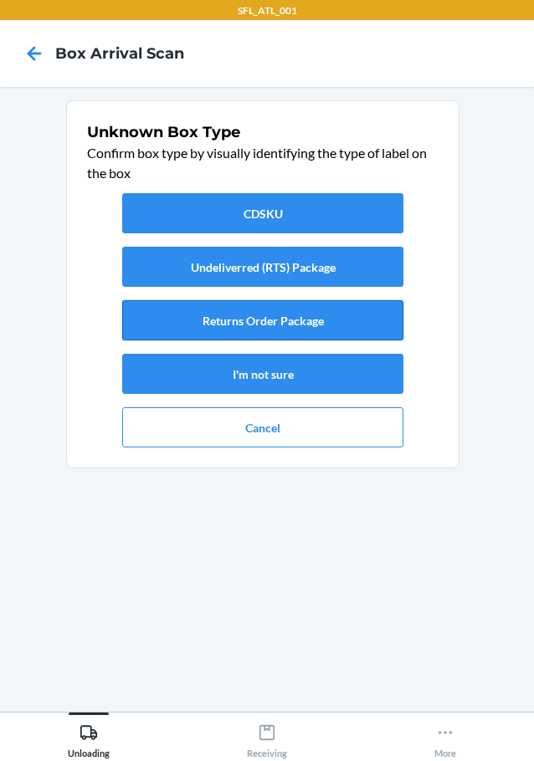
click at [266, 314] on button "Returns Order Package" at bounding box center [262, 320] width 281 height 40
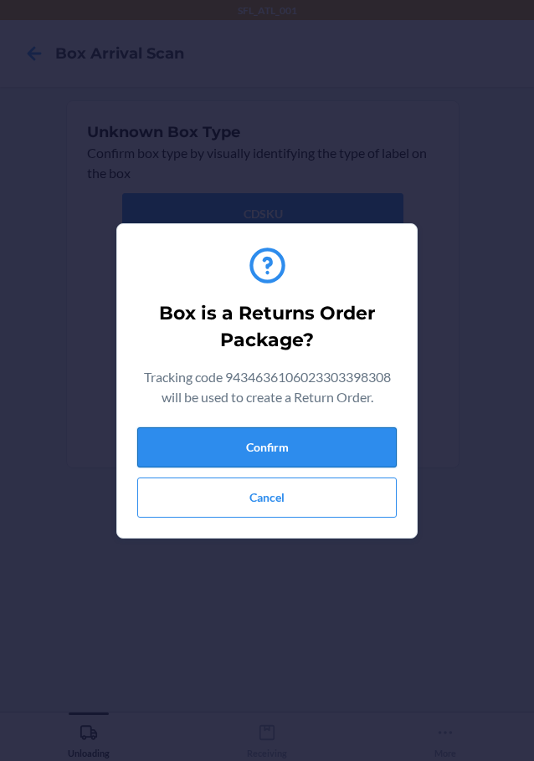
click at [305, 434] on button "Confirm" at bounding box center [266, 447] width 259 height 40
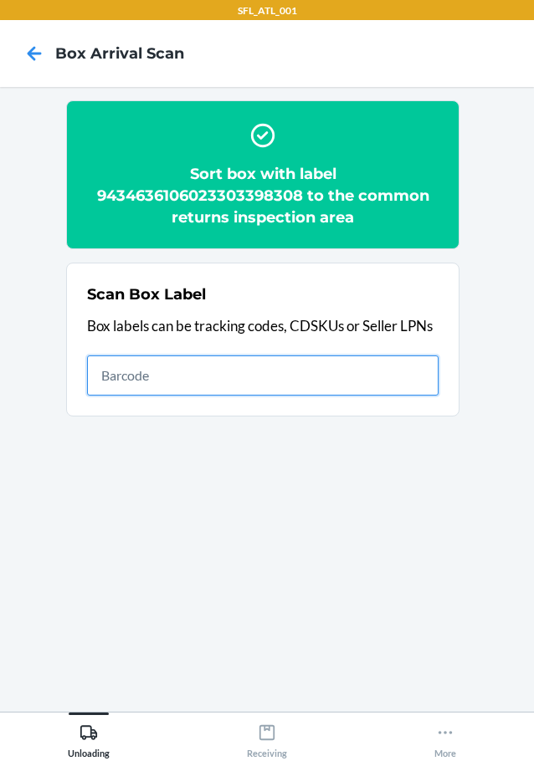
click at [196, 379] on input "text" at bounding box center [262, 375] width 351 height 40
type input "420302599434636106023304196101"
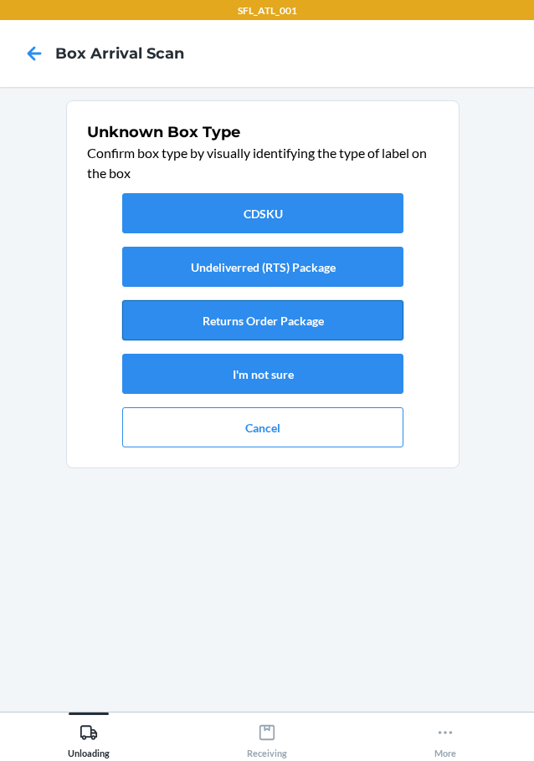
click at [205, 309] on button "Returns Order Package" at bounding box center [262, 320] width 281 height 40
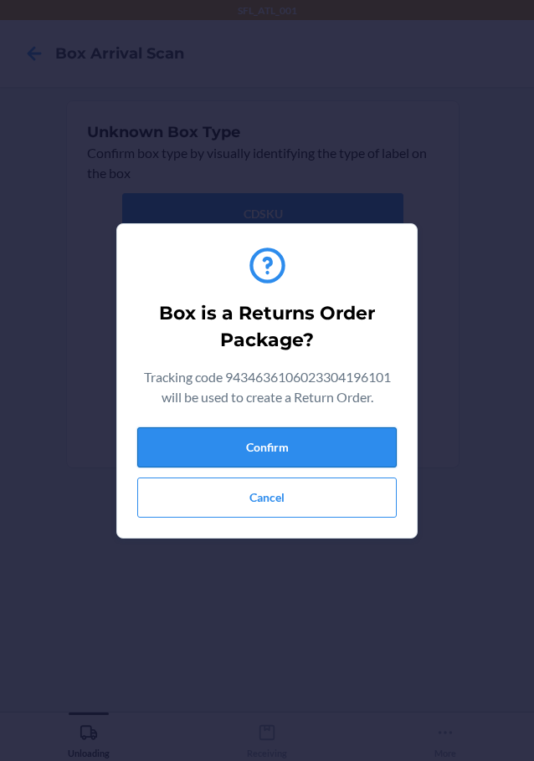
click at [258, 457] on button "Confirm" at bounding box center [266, 447] width 259 height 40
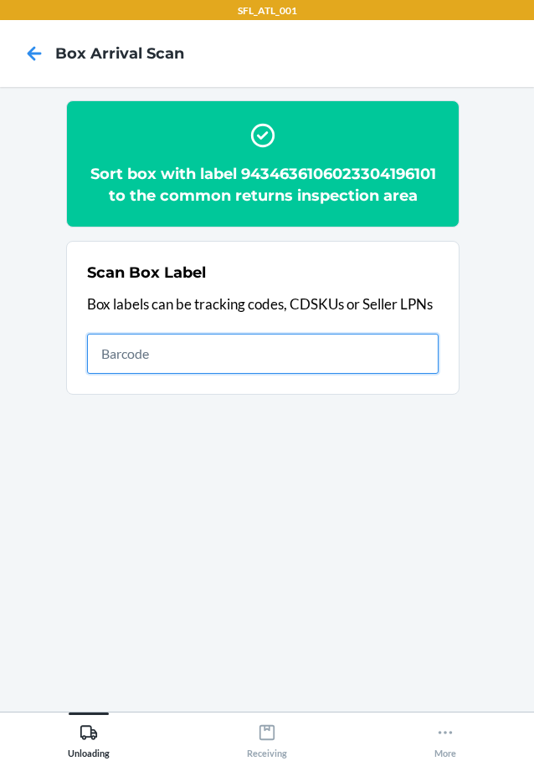
click at [369, 347] on input "text" at bounding box center [262, 354] width 351 height 40
type input "420302599434636106023303531019"
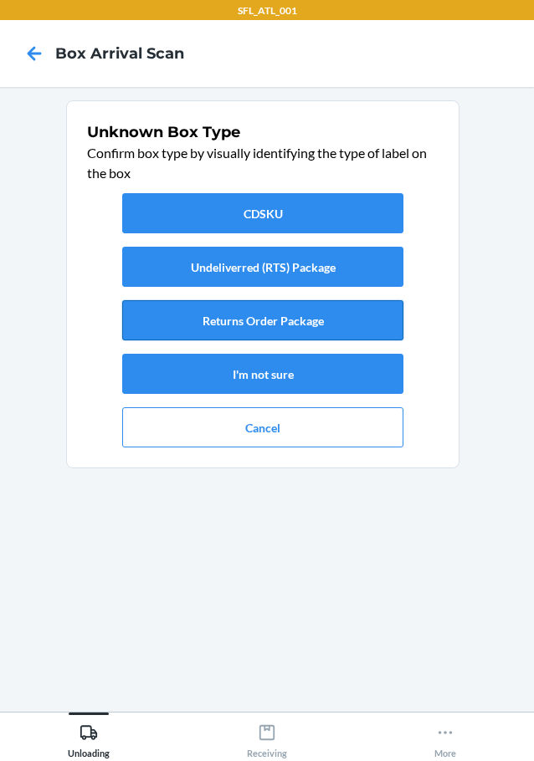
click at [273, 318] on button "Returns Order Package" at bounding box center [262, 320] width 281 height 40
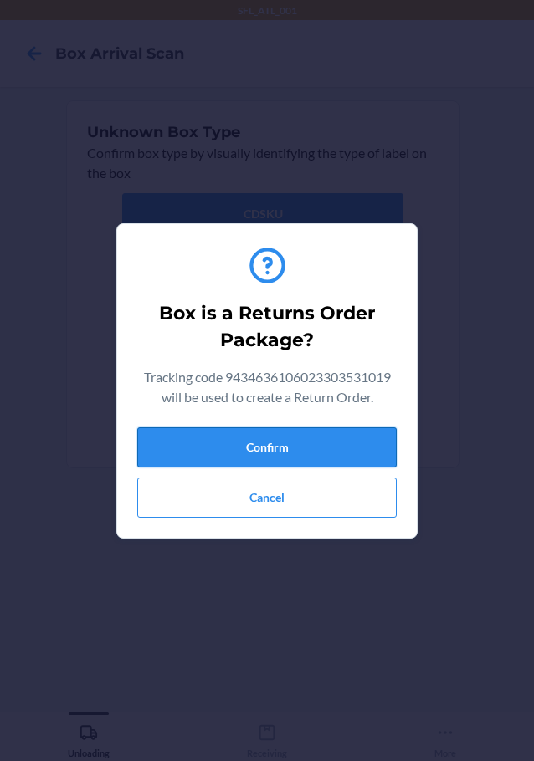
click at [302, 452] on button "Confirm" at bounding box center [266, 447] width 259 height 40
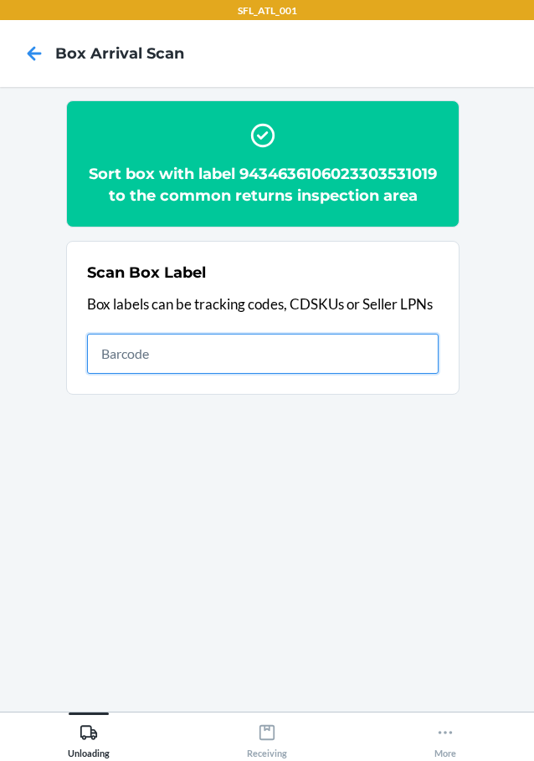
click at [338, 366] on input "text" at bounding box center [262, 354] width 351 height 40
type input "420302599434636106023303420764"
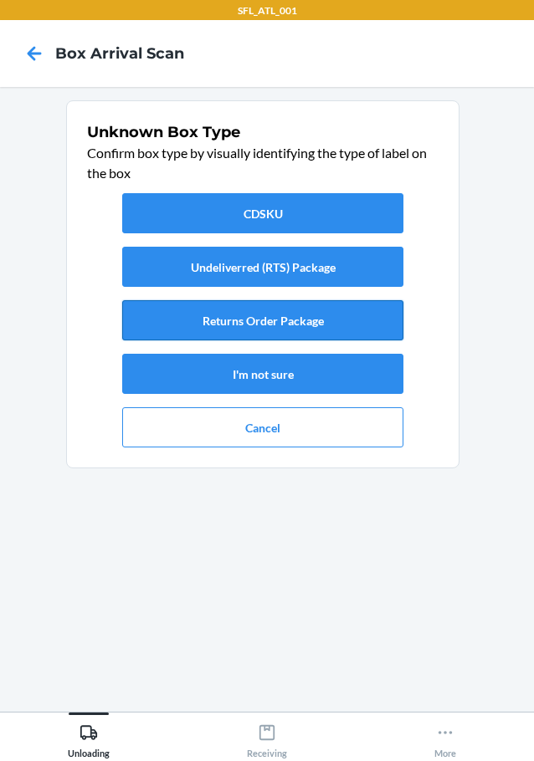
click at [305, 323] on button "Returns Order Package" at bounding box center [262, 320] width 281 height 40
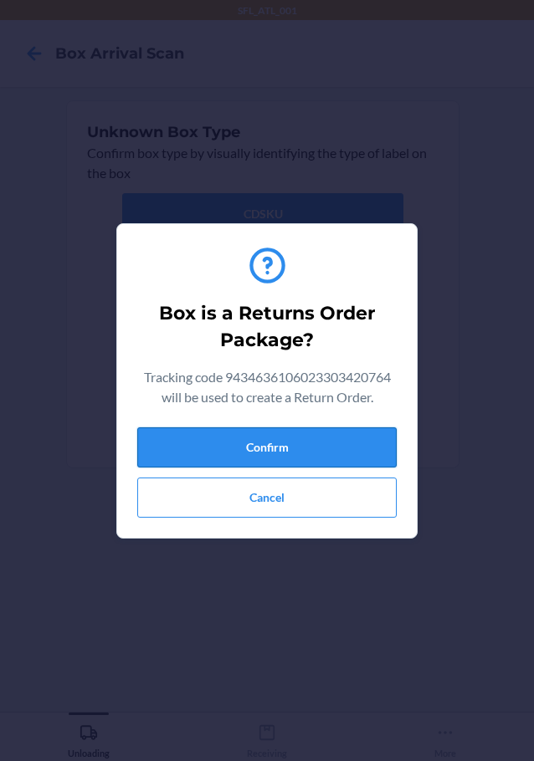
click at [330, 447] on button "Confirm" at bounding box center [266, 447] width 259 height 40
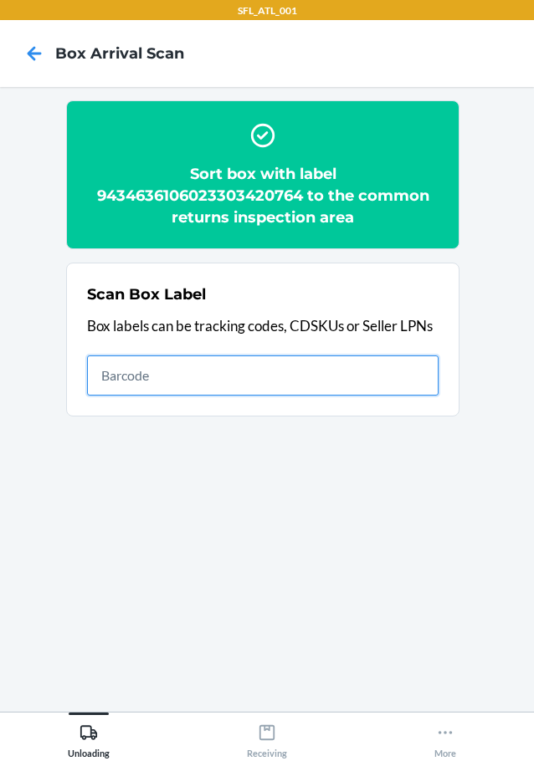
click at [355, 382] on input "text" at bounding box center [262, 375] width 351 height 40
type input "420302599434636106023302668617"
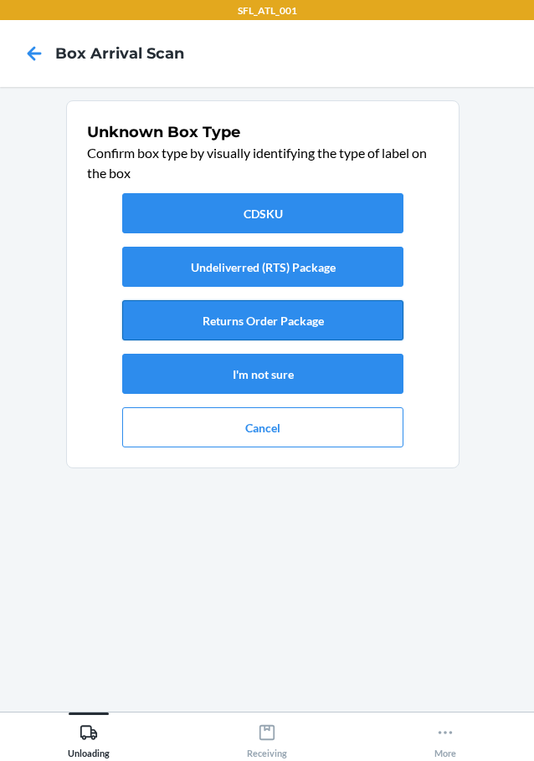
click at [314, 322] on button "Returns Order Package" at bounding box center [262, 320] width 281 height 40
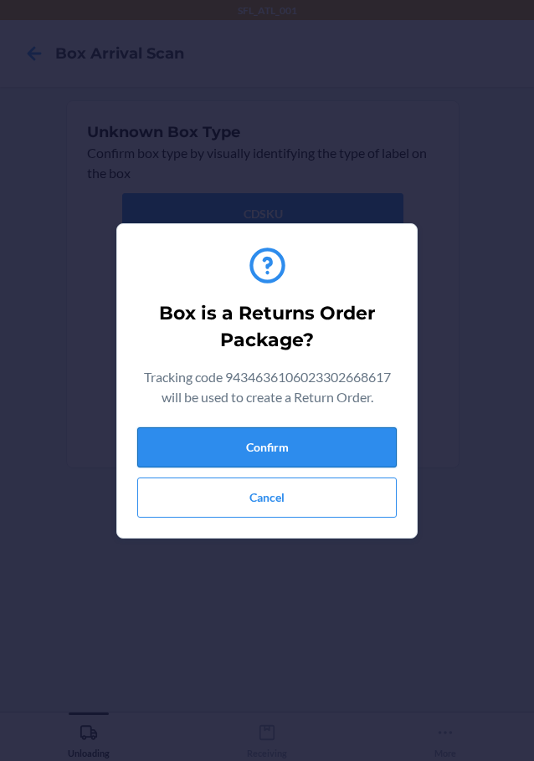
click at [273, 434] on button "Confirm" at bounding box center [266, 447] width 259 height 40
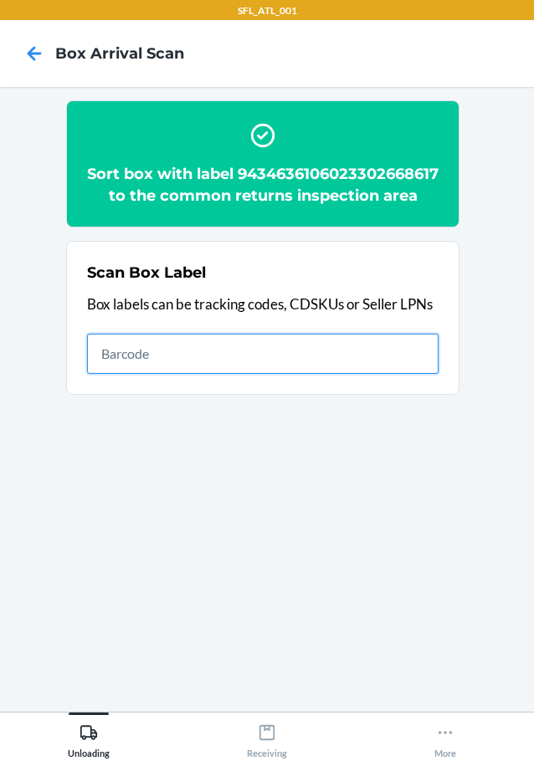
click at [402, 374] on input "text" at bounding box center [262, 354] width 351 height 40
type input "420302599434636106023304159243"
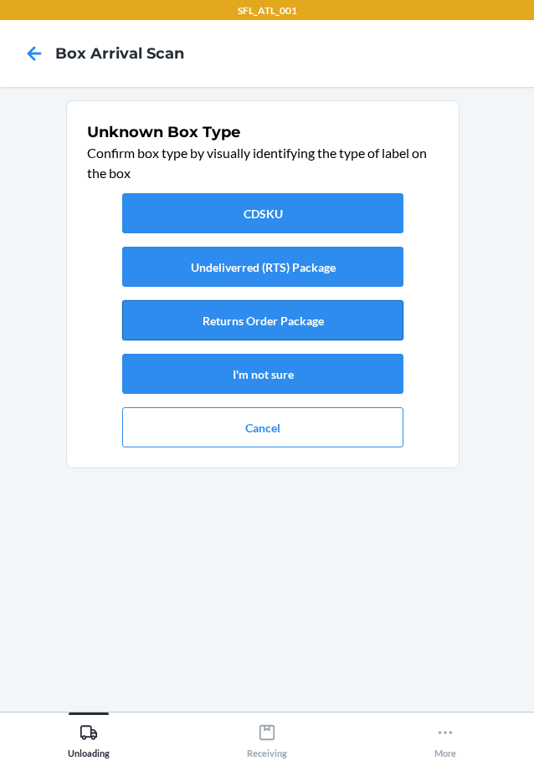
click at [290, 317] on button "Returns Order Package" at bounding box center [262, 320] width 281 height 40
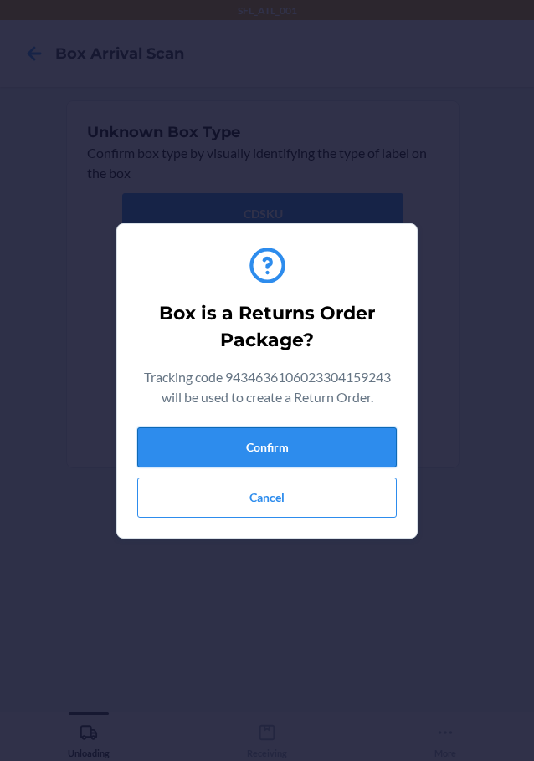
click at [295, 442] on button "Confirm" at bounding box center [266, 447] width 259 height 40
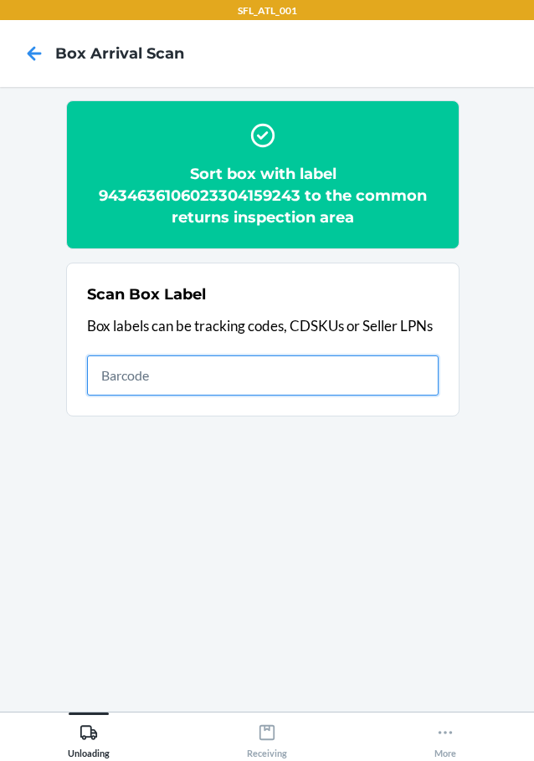
click at [181, 376] on input "text" at bounding box center [262, 375] width 351 height 40
type input "420302599434636106023304094636"
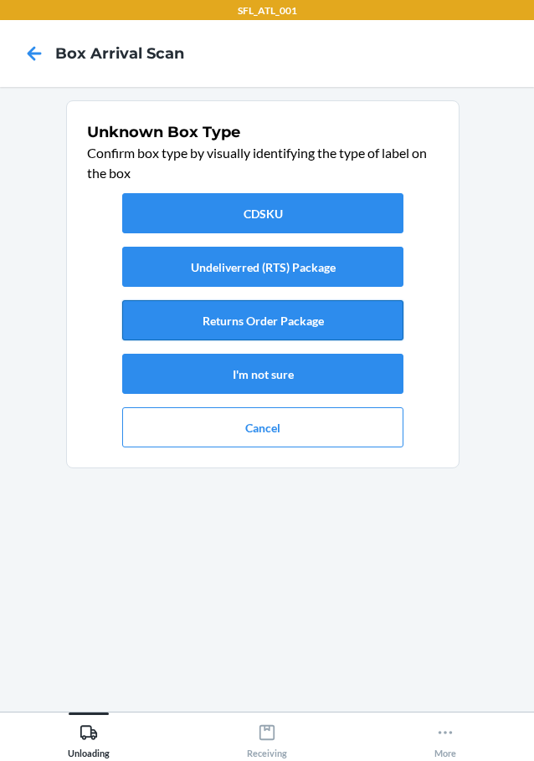
click at [273, 322] on button "Returns Order Package" at bounding box center [262, 320] width 281 height 40
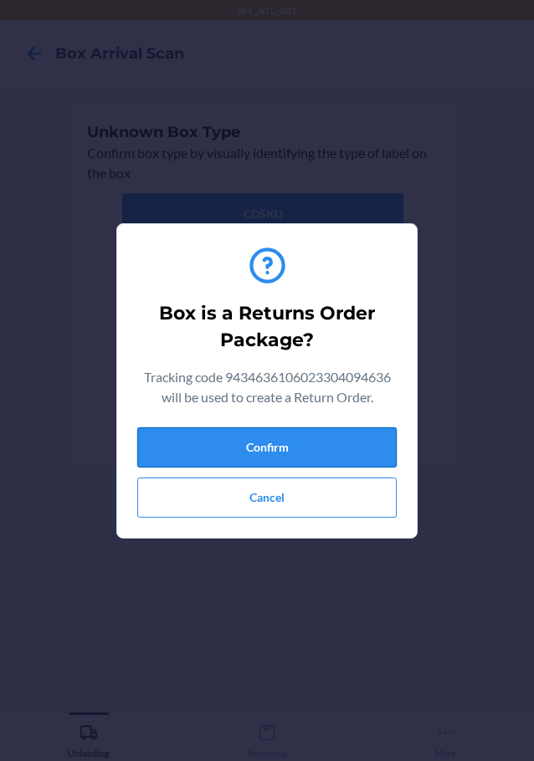
click at [284, 450] on button "Confirm" at bounding box center [266, 447] width 259 height 40
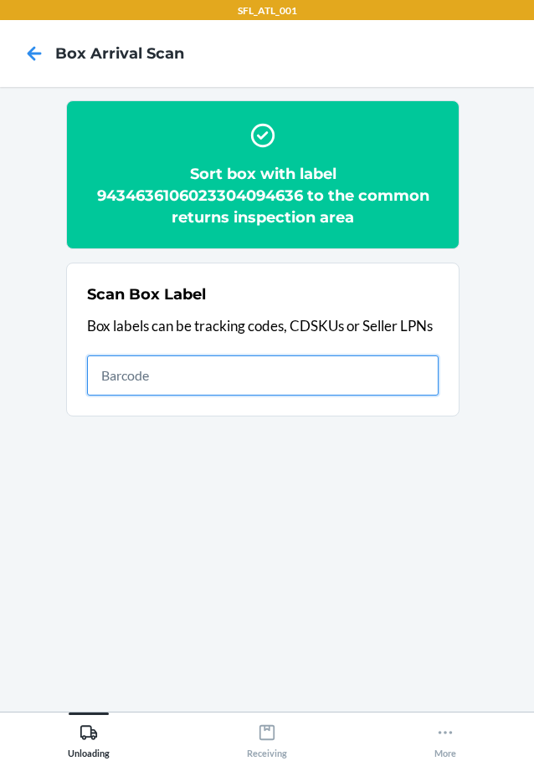
click at [299, 365] on input "text" at bounding box center [262, 375] width 351 height 40
type input "420302599434636106023303997167"
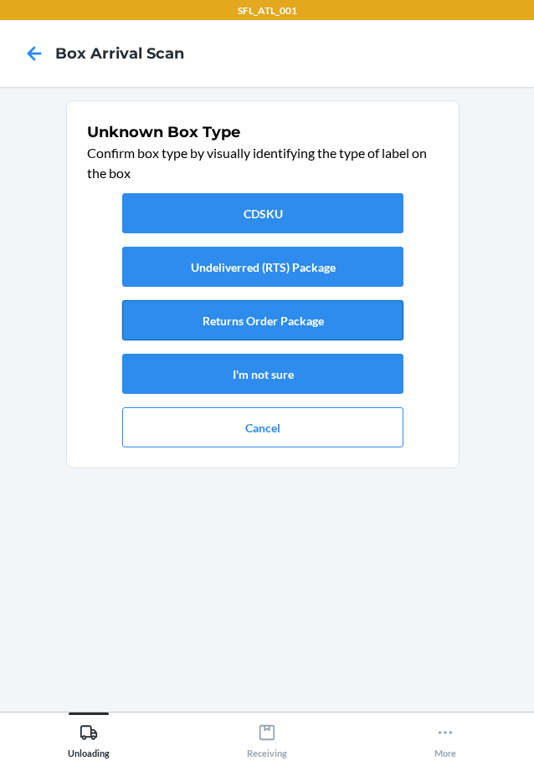
click at [314, 304] on button "Returns Order Package" at bounding box center [262, 320] width 281 height 40
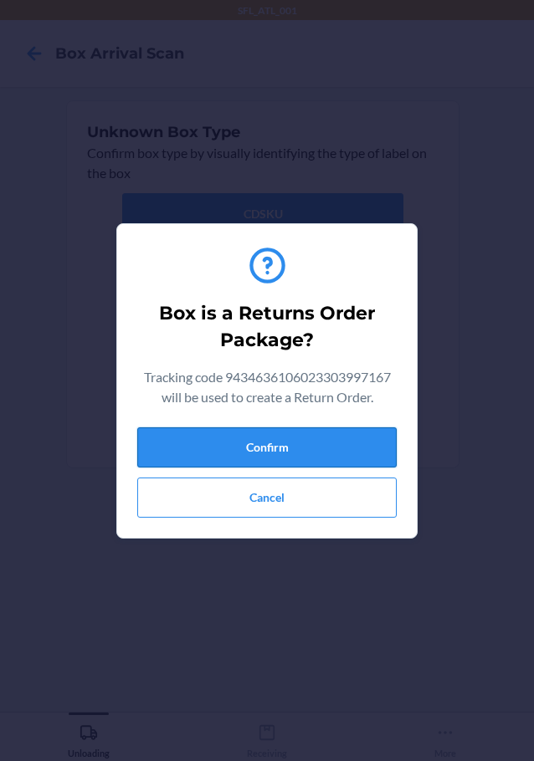
click at [330, 456] on button "Confirm" at bounding box center [266, 447] width 259 height 40
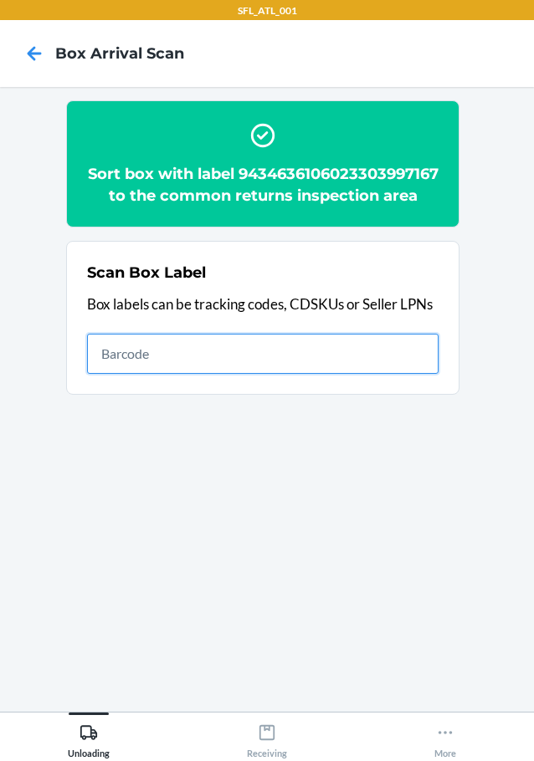
click at [317, 374] on input "text" at bounding box center [262, 354] width 351 height 40
type input "420302599434636106023304043665"
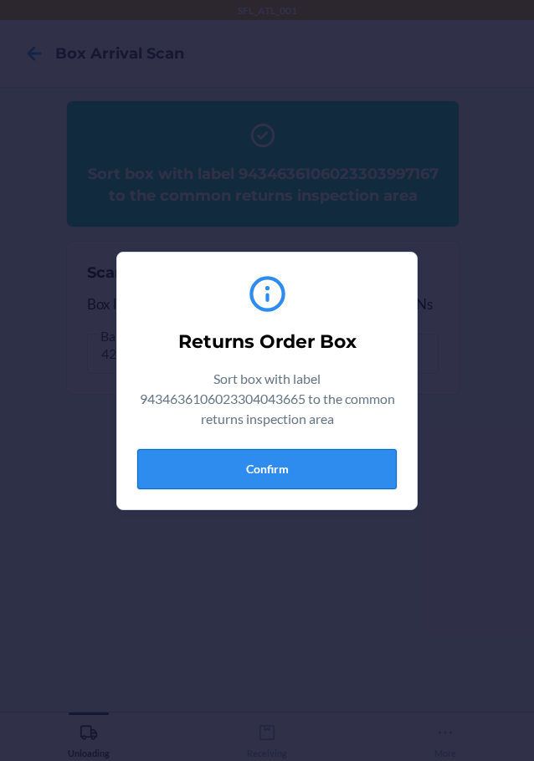
click at [229, 469] on button "Confirm" at bounding box center [266, 469] width 259 height 40
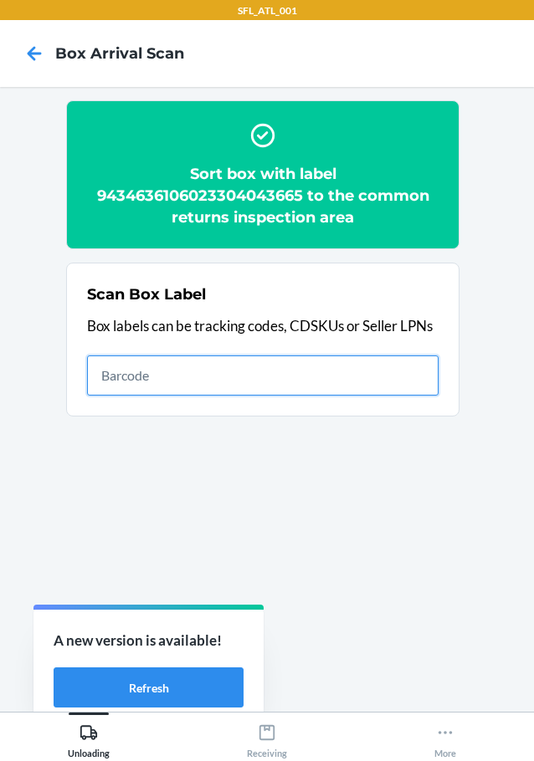
click at [270, 377] on input "text" at bounding box center [262, 375] width 351 height 40
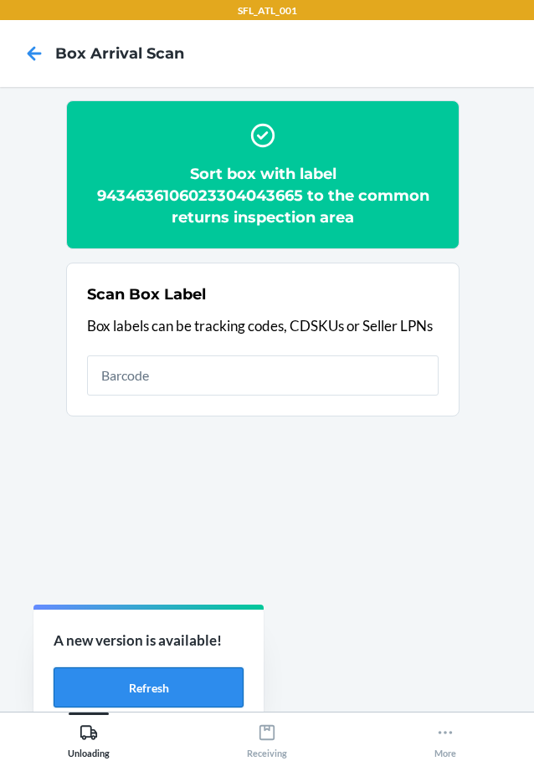
click at [194, 682] on button "Refresh" at bounding box center [149, 687] width 190 height 40
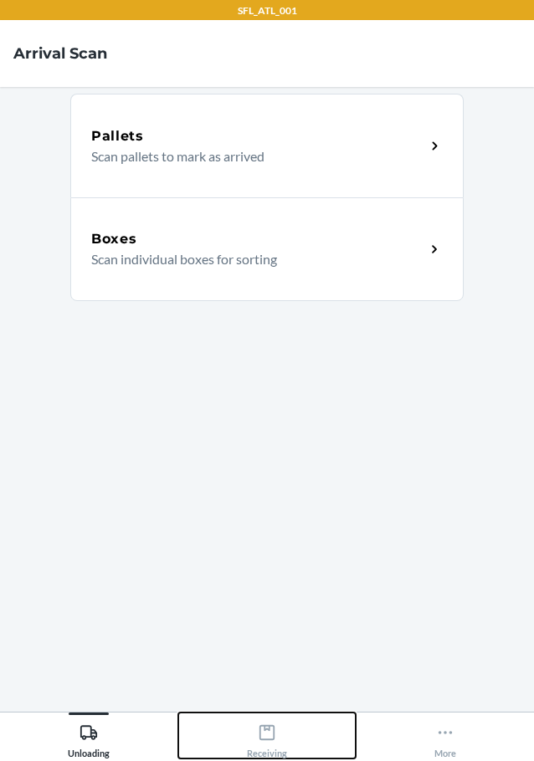
click at [271, 741] on icon at bounding box center [267, 732] width 18 height 18
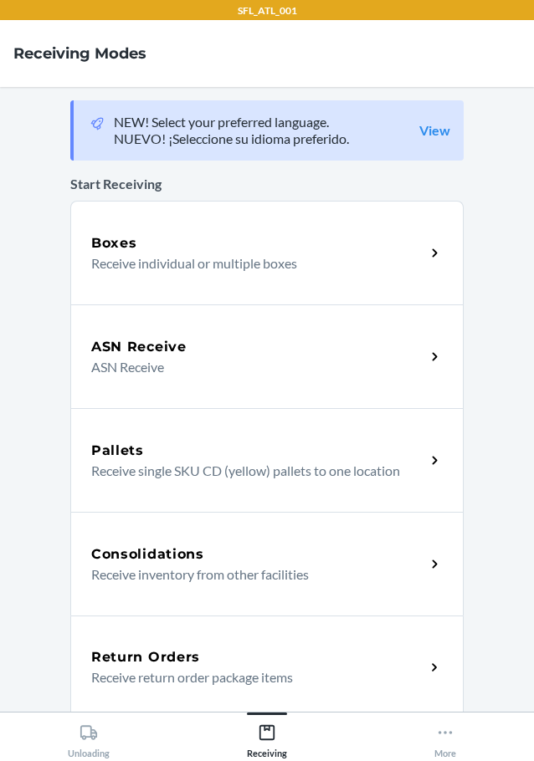
click at [258, 661] on div "Return Orders" at bounding box center [258, 657] width 334 height 20
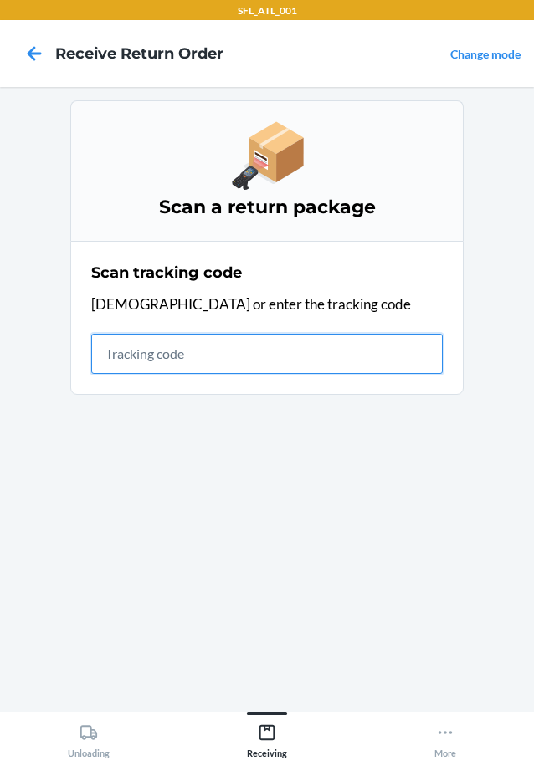
click at [156, 357] on input "text" at bounding box center [266, 354] width 351 height 40
type input "4203025994346361060233049340"
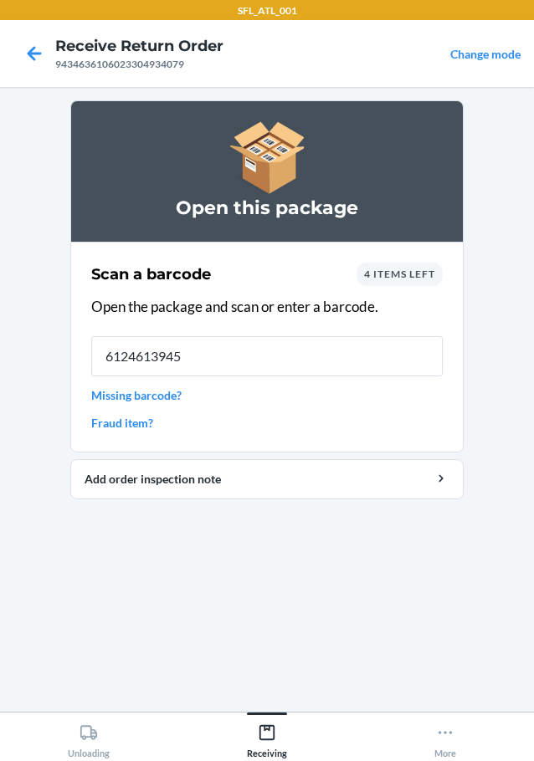
type input "61246139457"
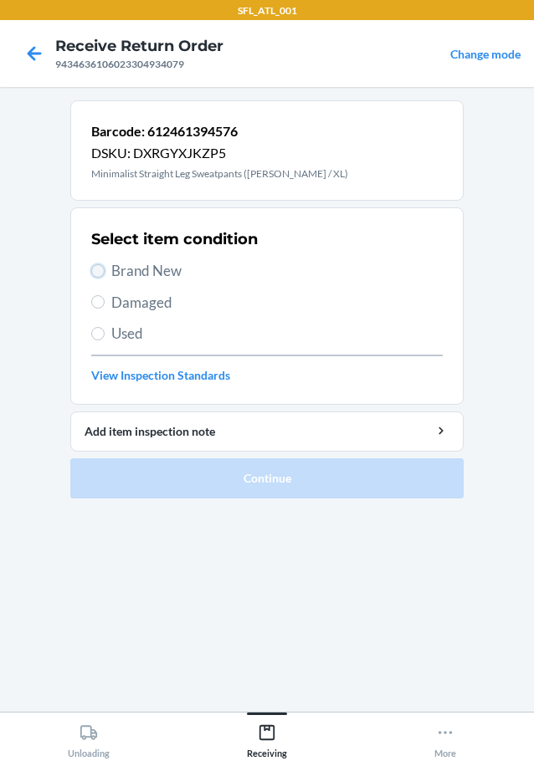
click at [95, 267] on input "Brand New" at bounding box center [97, 270] width 13 height 13
radio input "true"
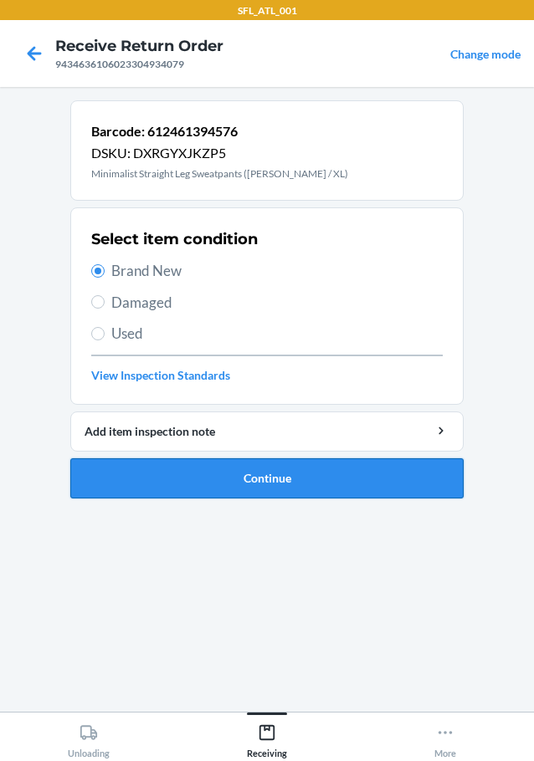
click at [167, 480] on button "Continue" at bounding box center [266, 478] width 393 height 40
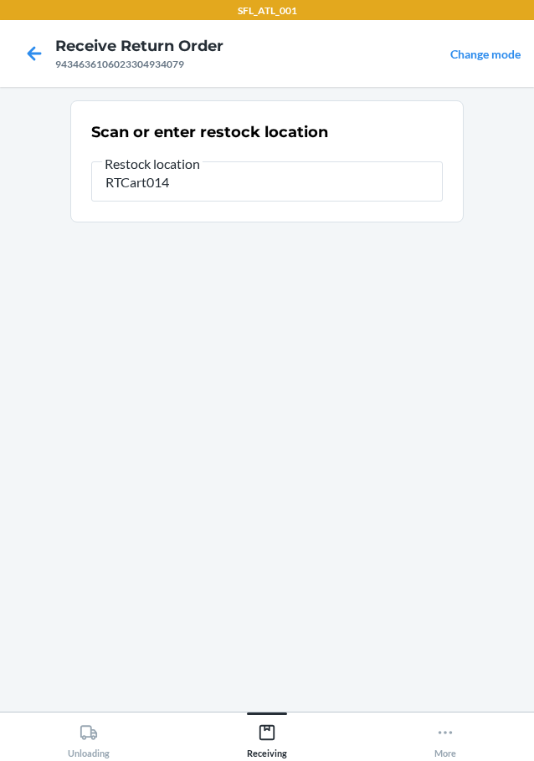
type input "RTCart014"
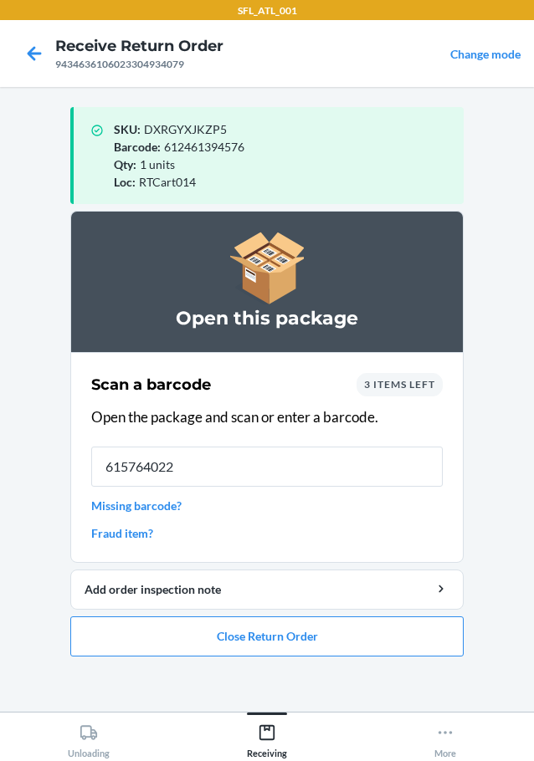
type input "6157640227"
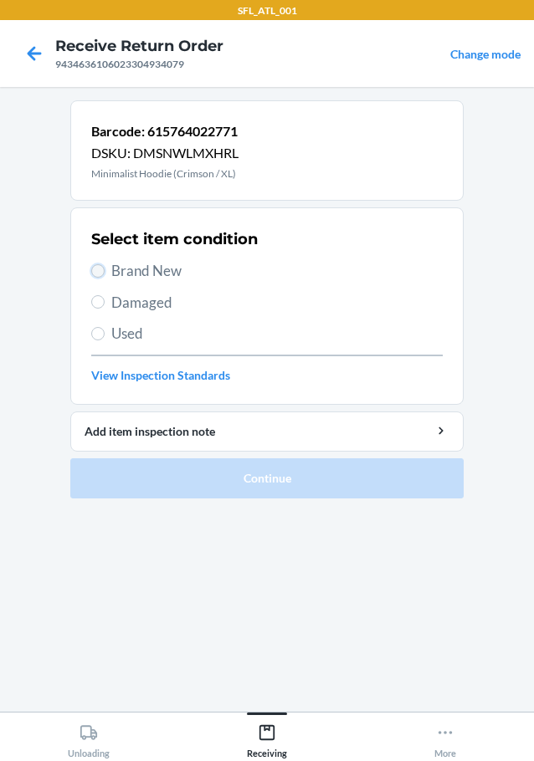
click at [100, 267] on input "Brand New" at bounding box center [97, 270] width 13 height 13
radio input "true"
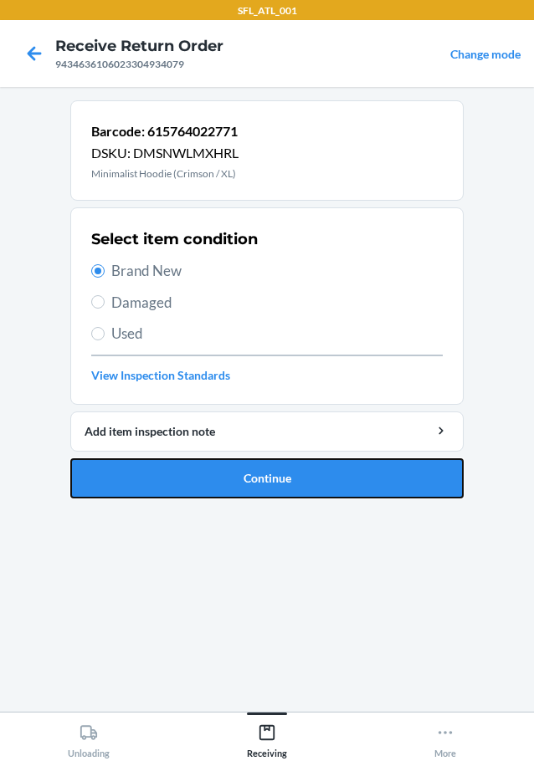
click at [280, 476] on button "Continue" at bounding box center [266, 478] width 393 height 40
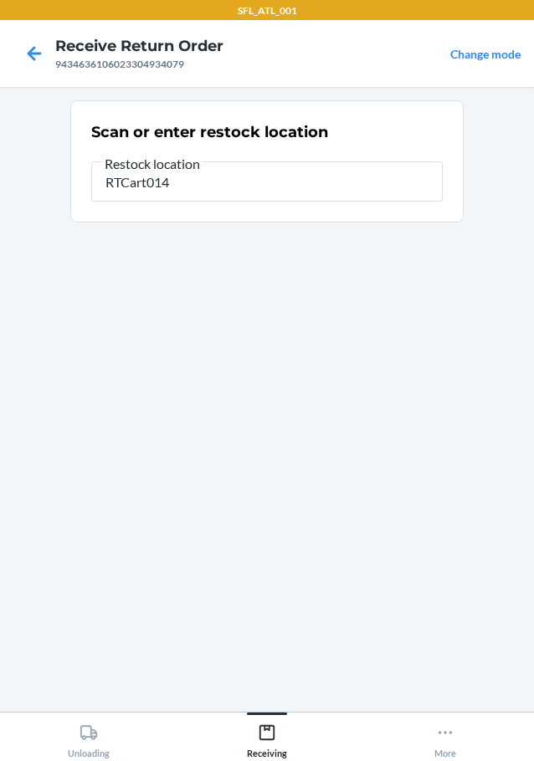
type input "RTCart014"
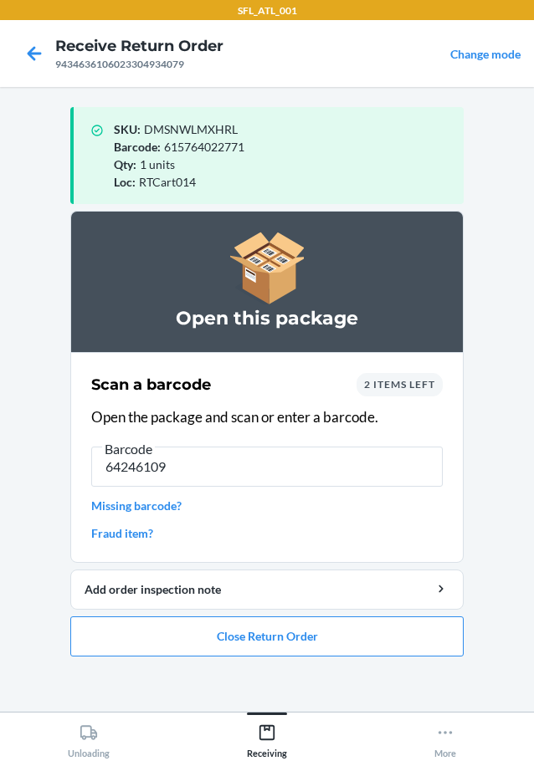
type input "642461090"
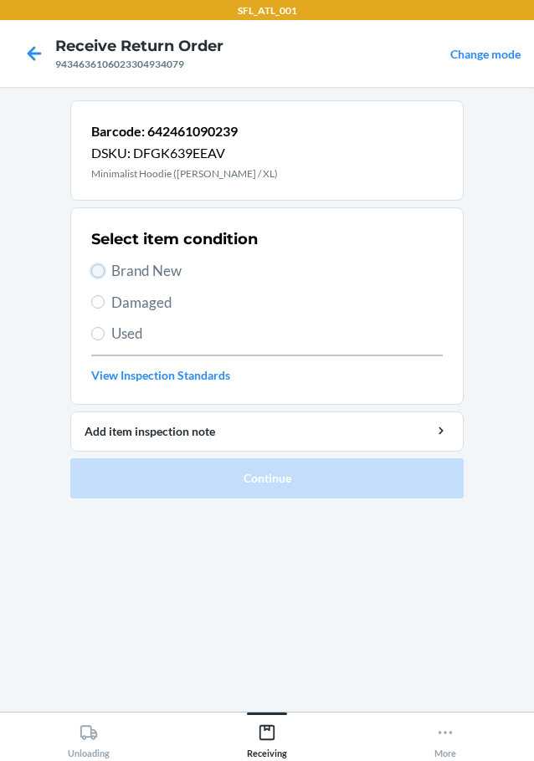
click at [99, 266] on input "Brand New" at bounding box center [97, 270] width 13 height 13
radio input "true"
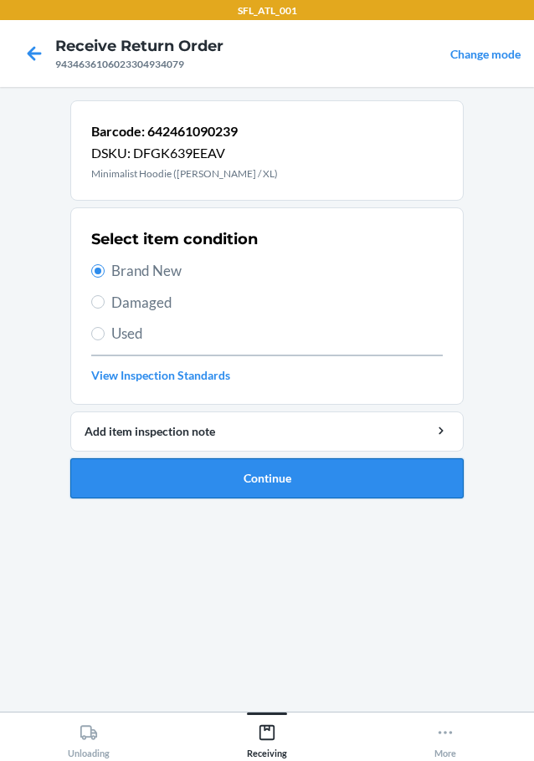
click at [193, 481] on button "Continue" at bounding box center [266, 478] width 393 height 40
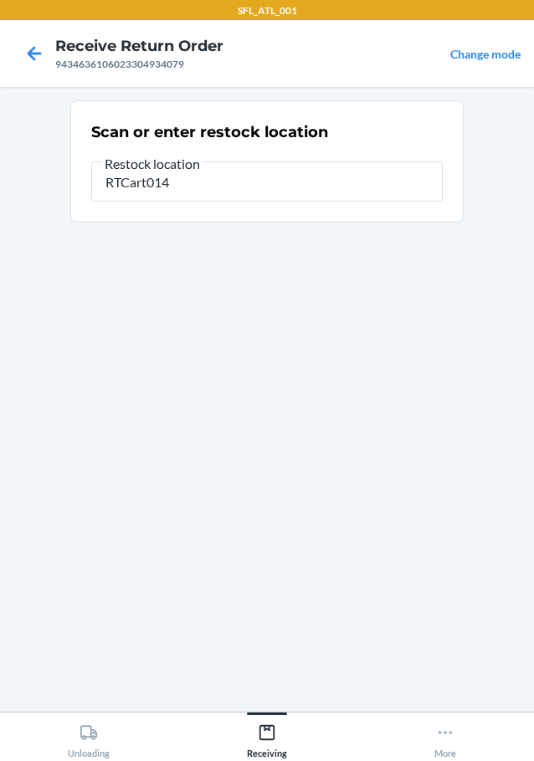
type input "RTCart014"
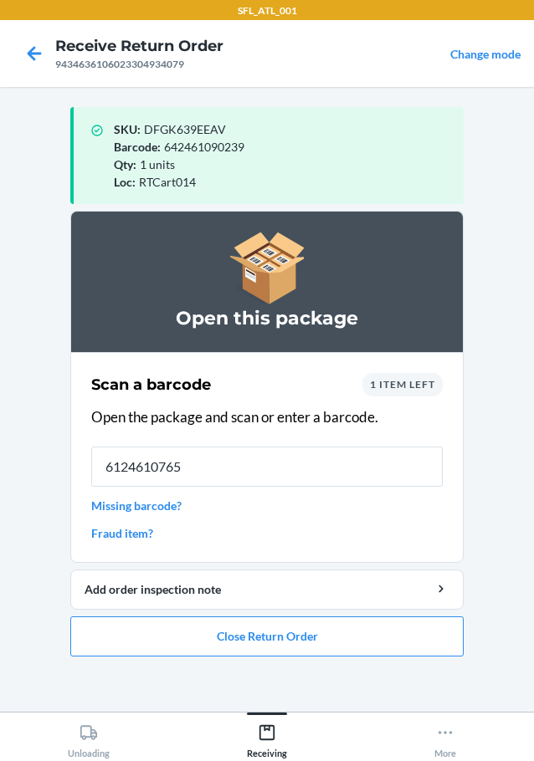
type input "61246107658"
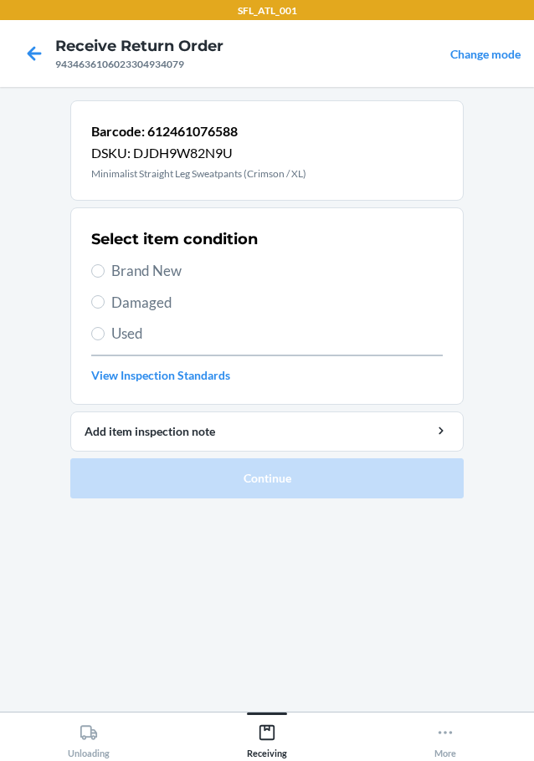
click at [106, 266] on label "Brand New" at bounding box center [266, 271] width 351 height 22
click at [105, 266] on input "Brand New" at bounding box center [97, 270] width 13 height 13
radio input "true"
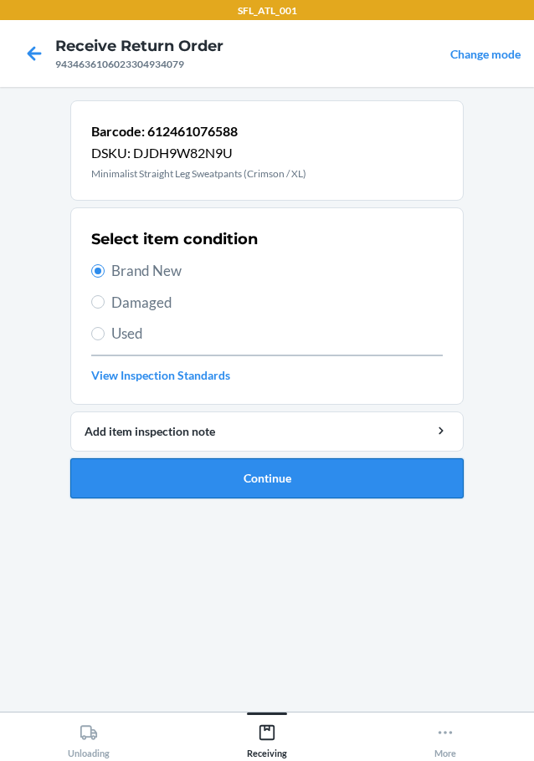
click at [167, 485] on button "Continue" at bounding box center [266, 478] width 393 height 40
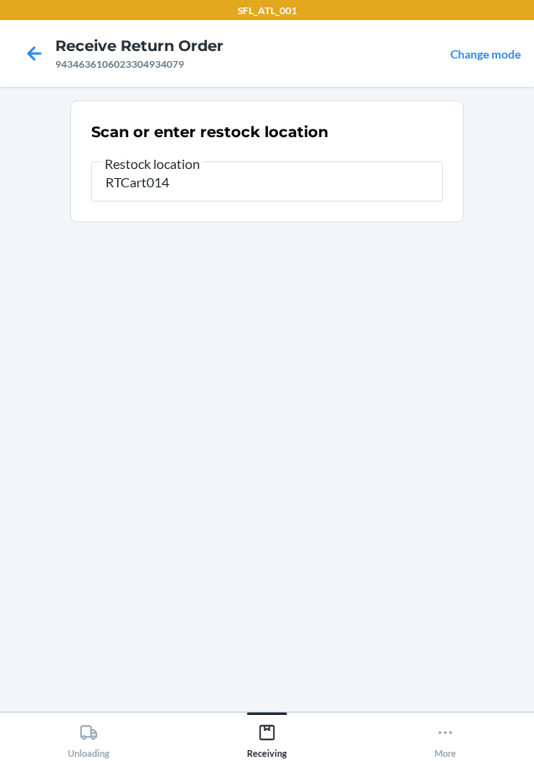
type input "RTCart014"
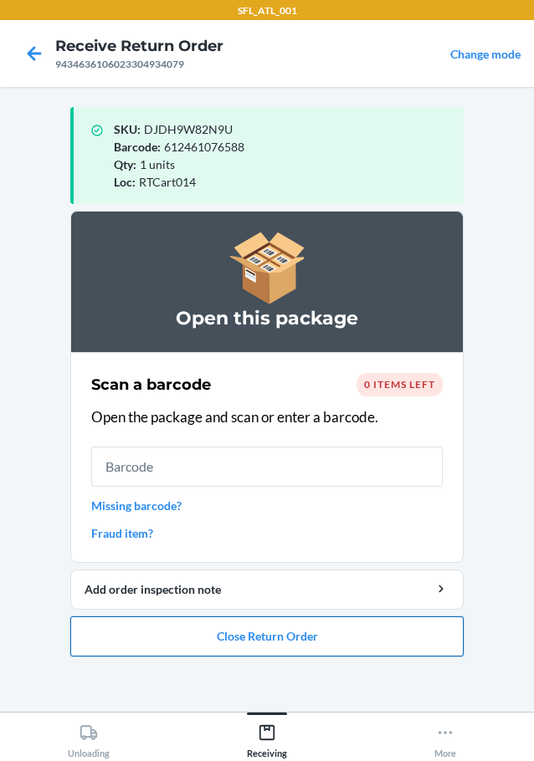
click at [227, 641] on button "Close Return Order" at bounding box center [266, 636] width 393 height 40
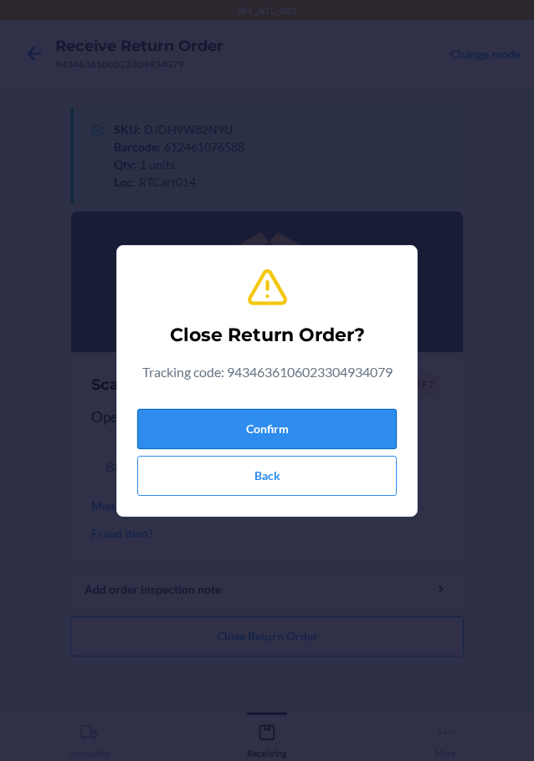
click at [237, 427] on button "Confirm" at bounding box center [266, 429] width 259 height 40
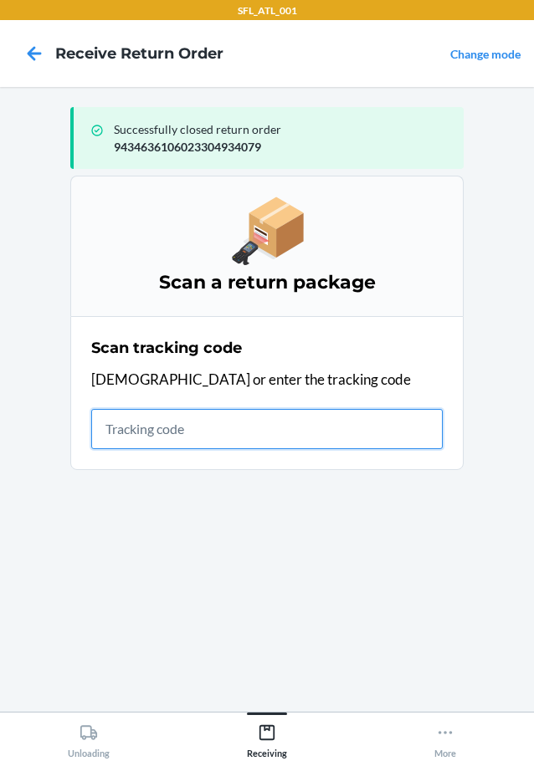
click at [136, 432] on input "text" at bounding box center [266, 429] width 351 height 40
type input "420302599434636106023304352"
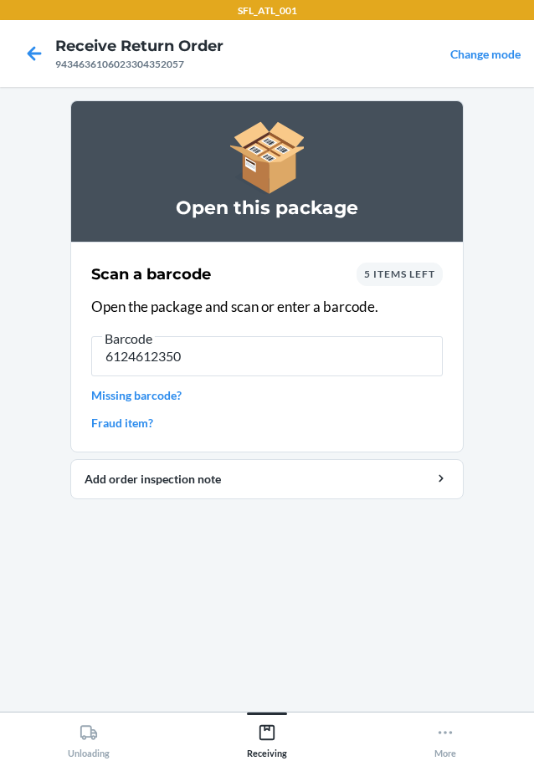
type input "61246123503"
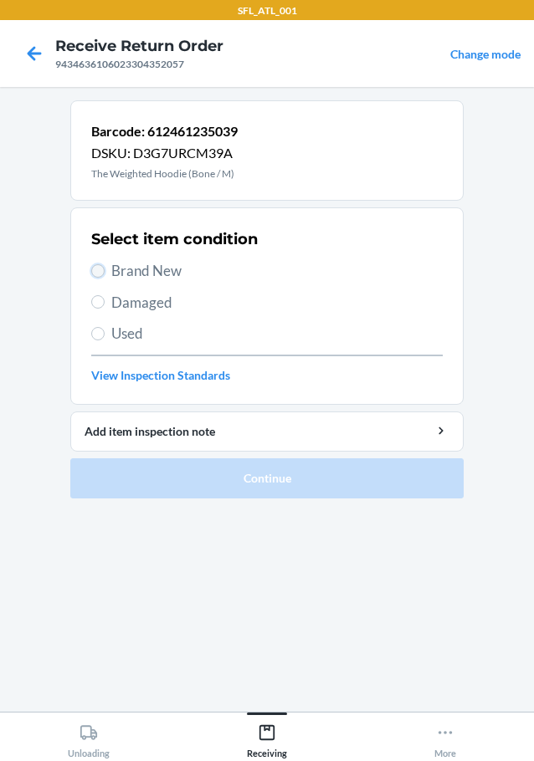
click at [104, 268] on input "Brand New" at bounding box center [97, 270] width 13 height 13
radio input "true"
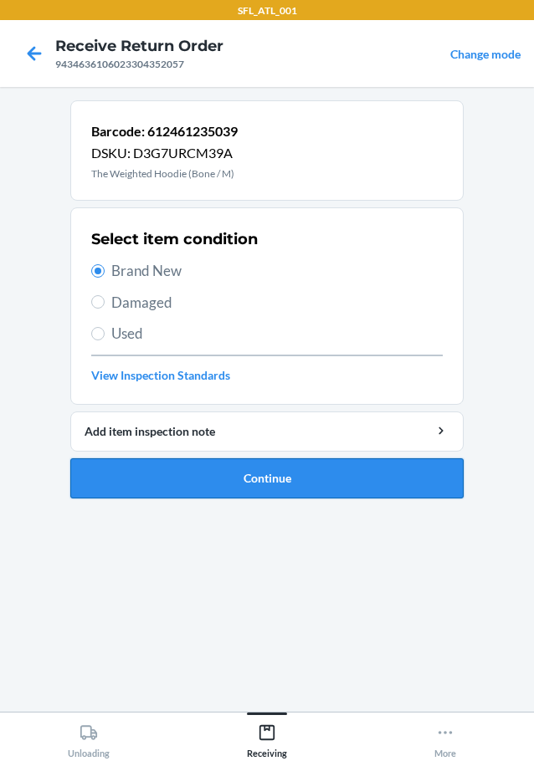
click at [173, 470] on button "Continue" at bounding box center [266, 478] width 393 height 40
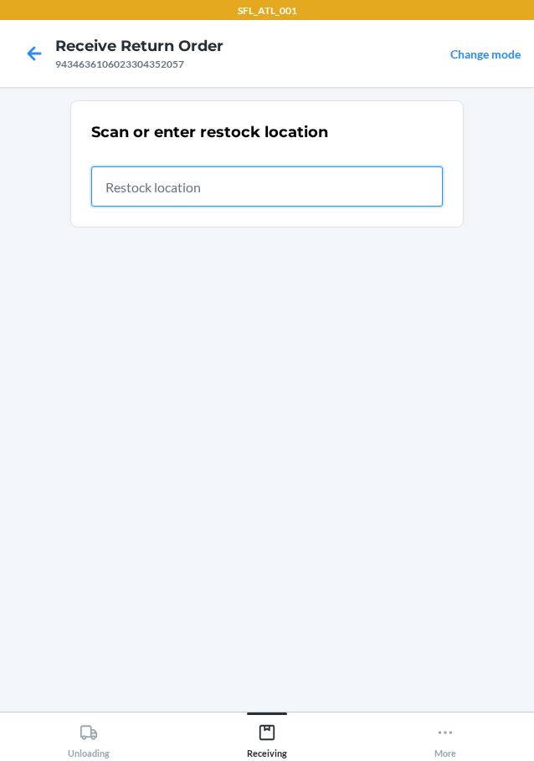
click at [290, 176] on input "text" at bounding box center [266, 186] width 351 height 40
type input "RTCart007"
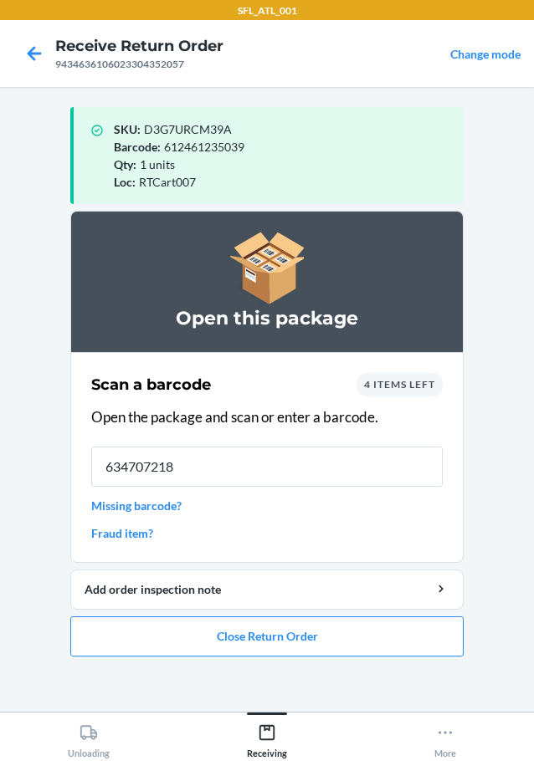
type input "6347072188"
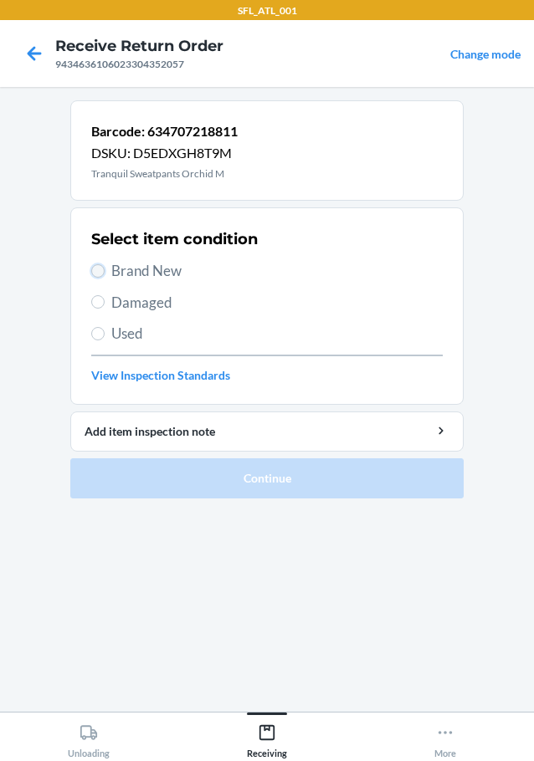
click at [98, 271] on input "Brand New" at bounding box center [97, 270] width 13 height 13
radio input "true"
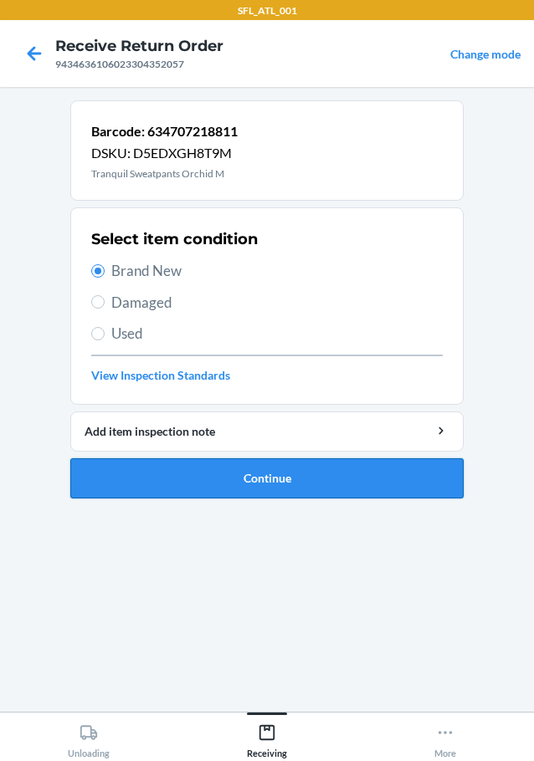
click at [145, 479] on button "Continue" at bounding box center [266, 478] width 393 height 40
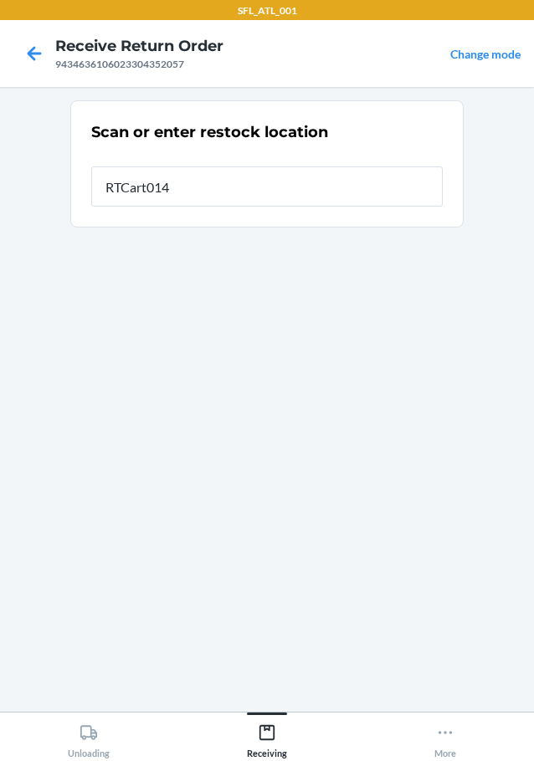
type input "RTCart014"
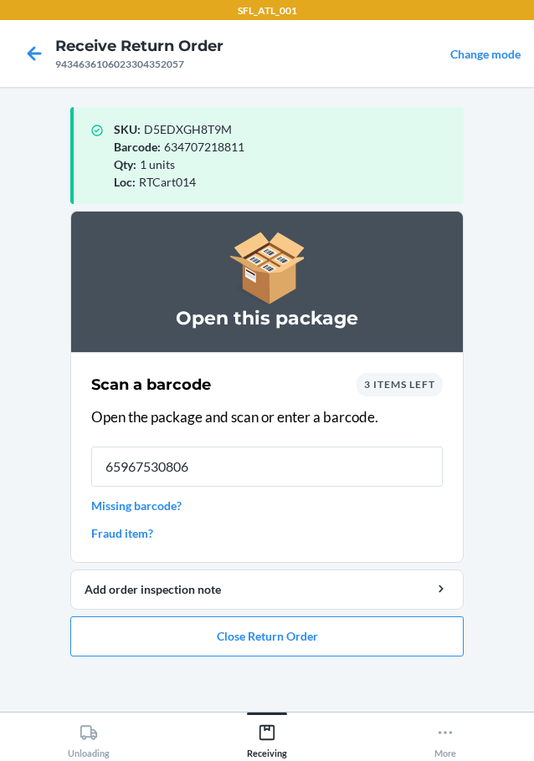
type input "659675308067"
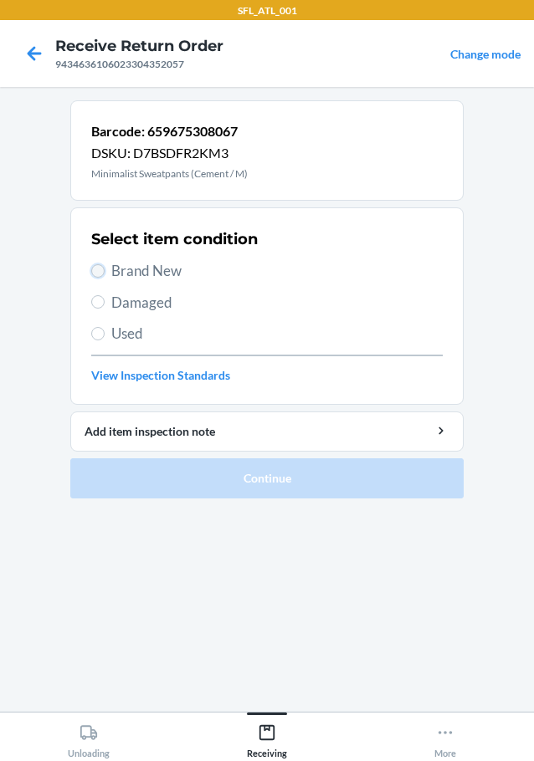
click at [95, 267] on input "Brand New" at bounding box center [97, 270] width 13 height 13
radio input "true"
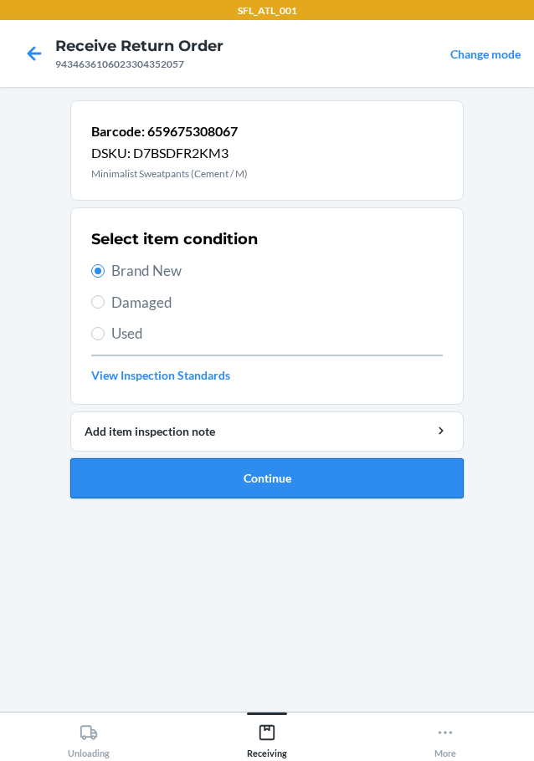
click at [135, 472] on button "Continue" at bounding box center [266, 478] width 393 height 40
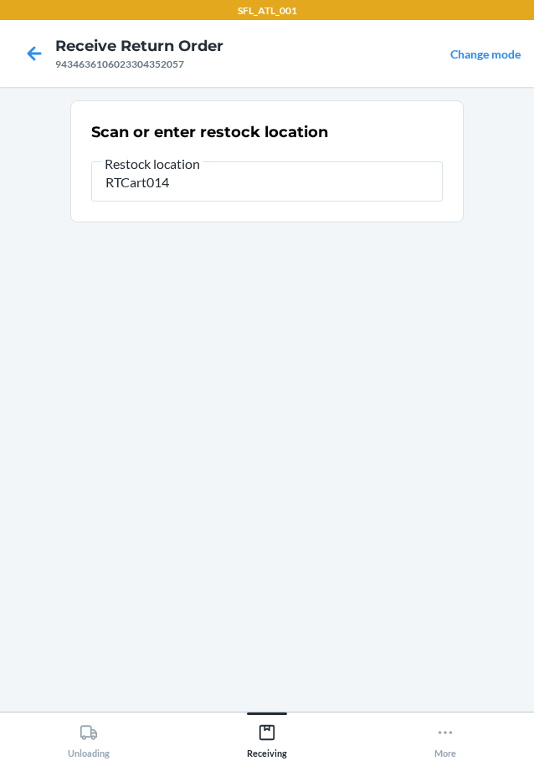
type input "RTCart014"
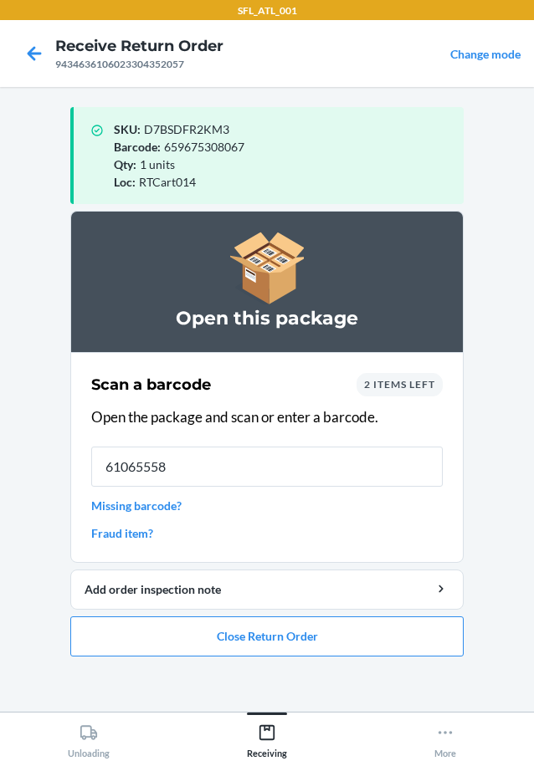
type input "610655587"
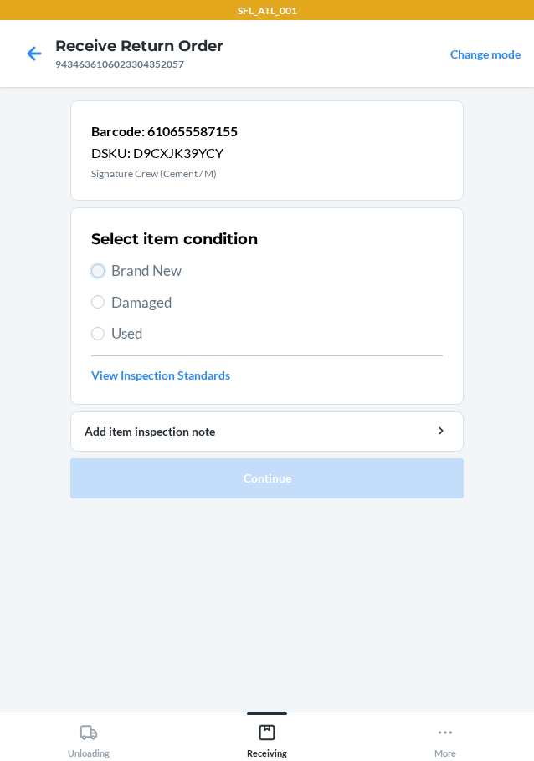
click at [99, 268] on input "Brand New" at bounding box center [97, 270] width 13 height 13
radio input "true"
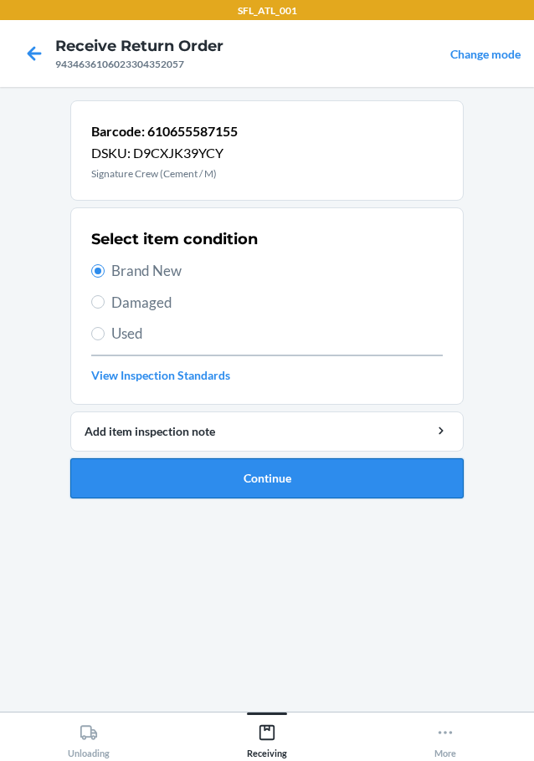
click at [151, 478] on button "Continue" at bounding box center [266, 478] width 393 height 40
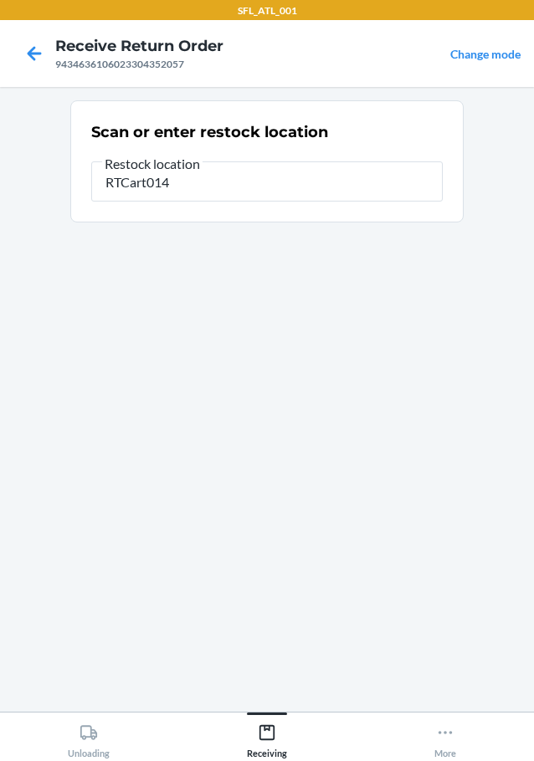
type input "RTCart014"
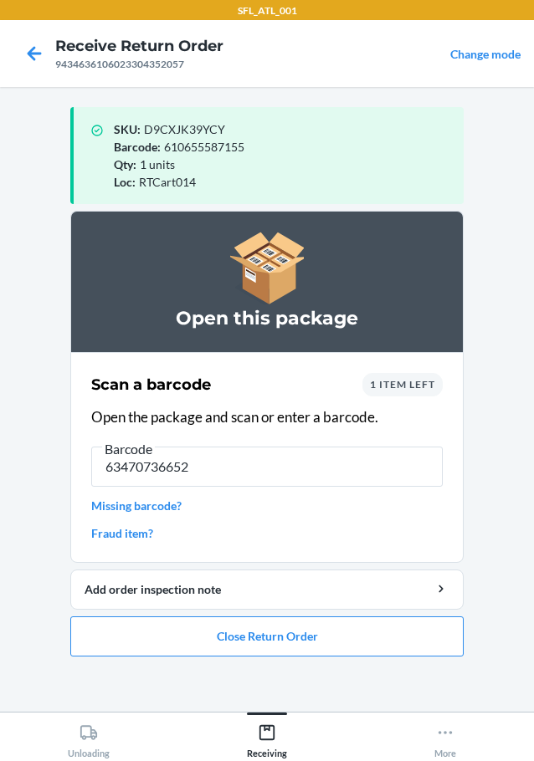
type input "634707366529"
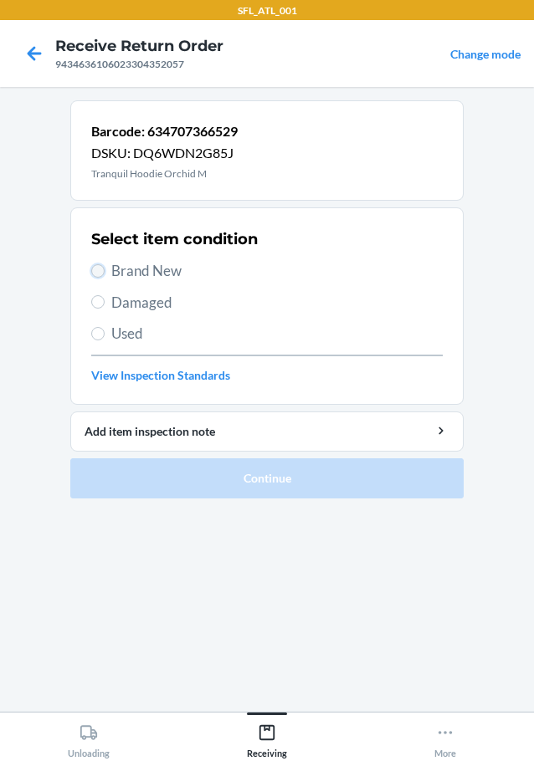
click at [96, 276] on input "Brand New" at bounding box center [97, 270] width 13 height 13
radio input "true"
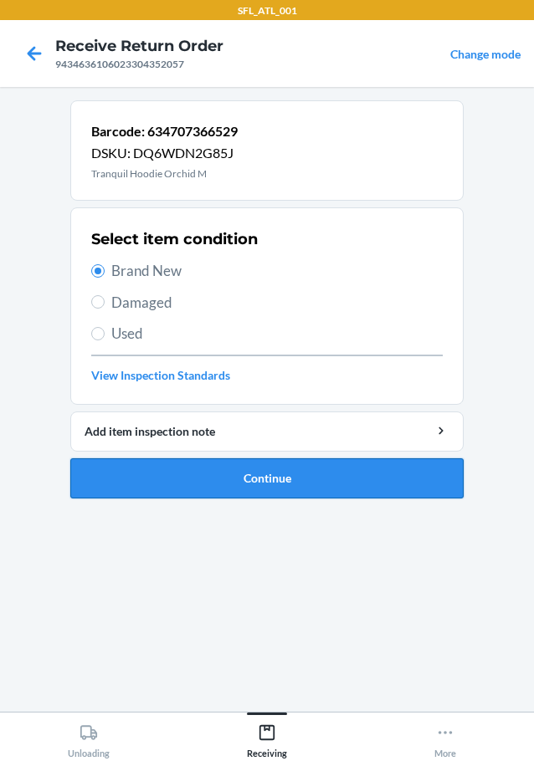
click at [141, 477] on button "Continue" at bounding box center [266, 478] width 393 height 40
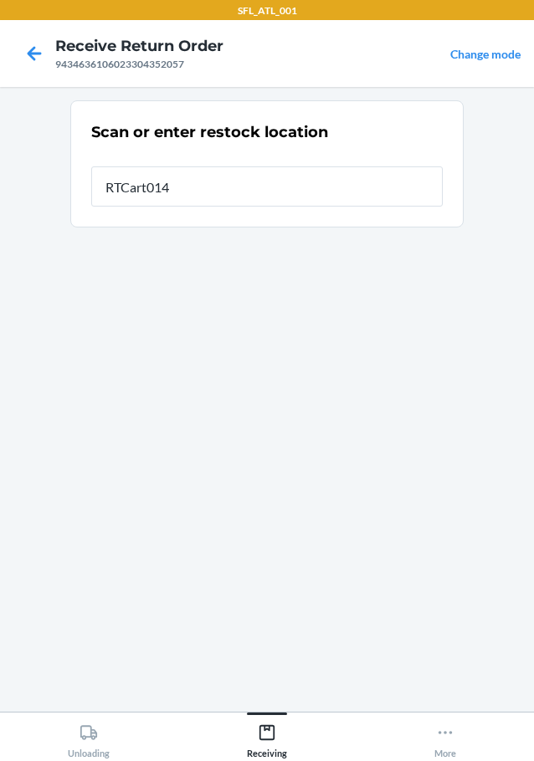
type input "RTCart014"
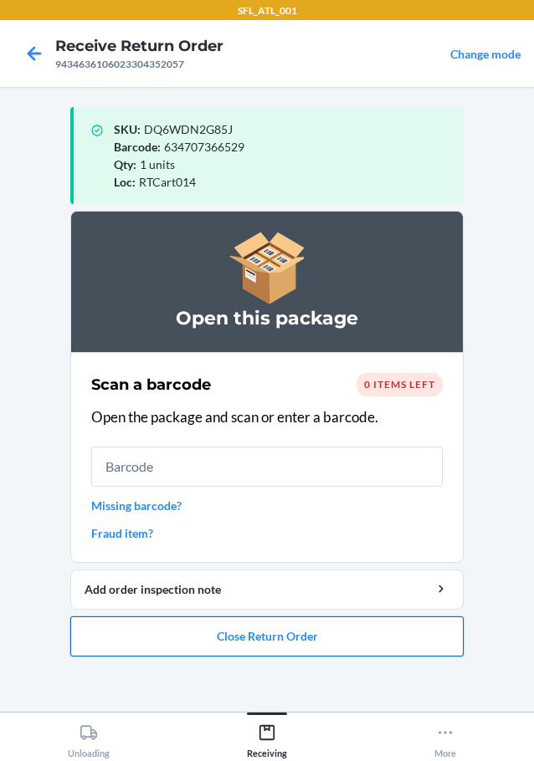
click at [235, 636] on button "Close Return Order" at bounding box center [266, 636] width 393 height 40
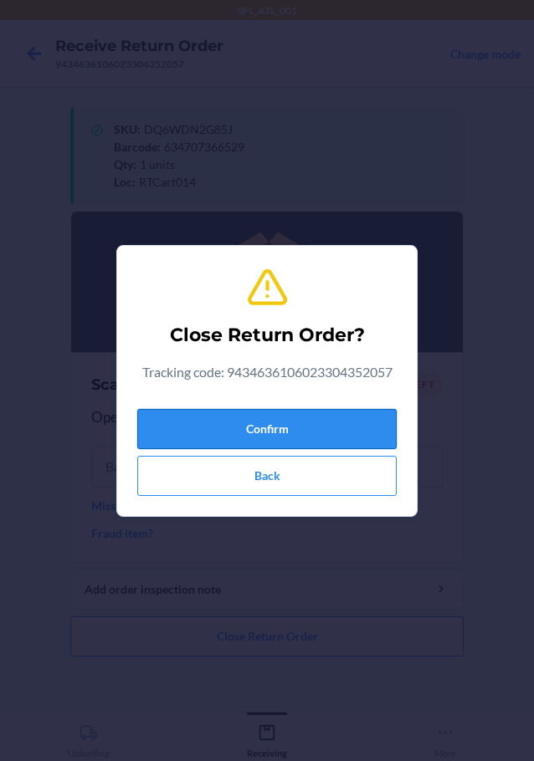
click at [264, 428] on button "Confirm" at bounding box center [266, 429] width 259 height 40
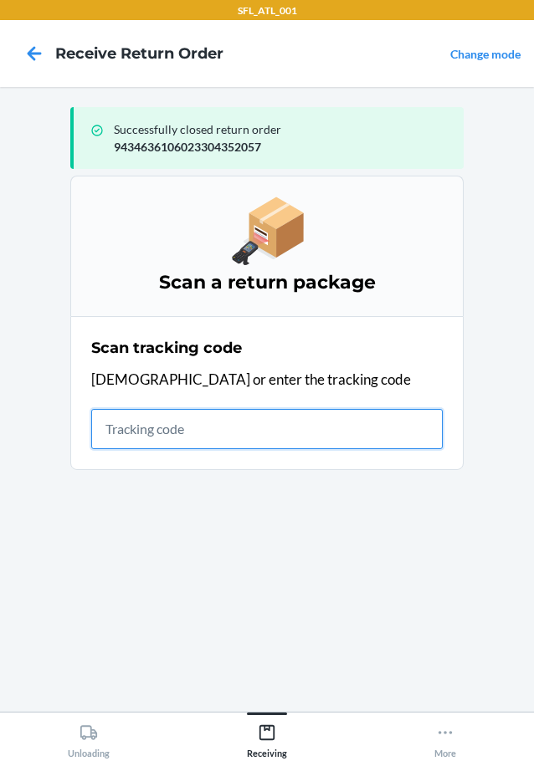
click at [340, 427] on input "text" at bounding box center [266, 429] width 351 height 40
type input "4203025994346361060233033070"
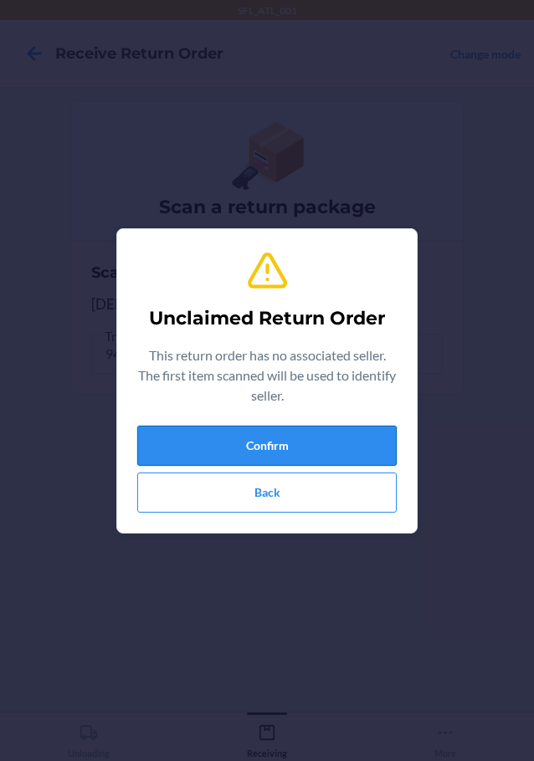
click at [326, 437] on button "Confirm" at bounding box center [266, 446] width 259 height 40
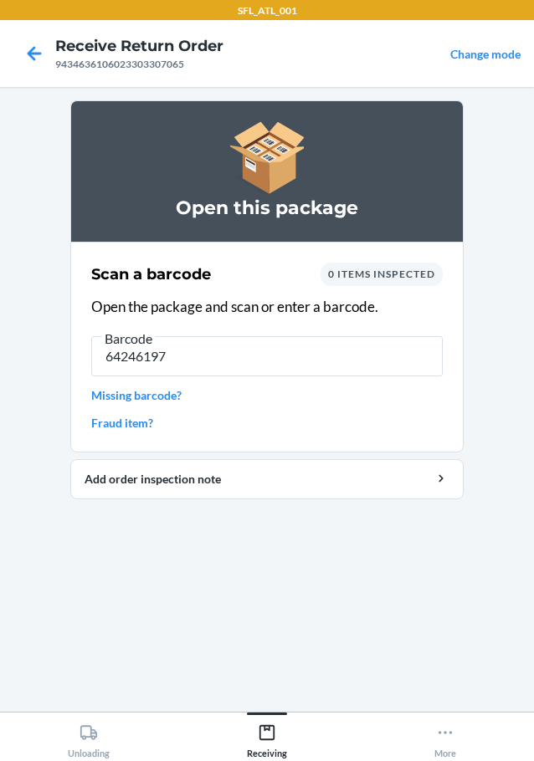
type input "642461971"
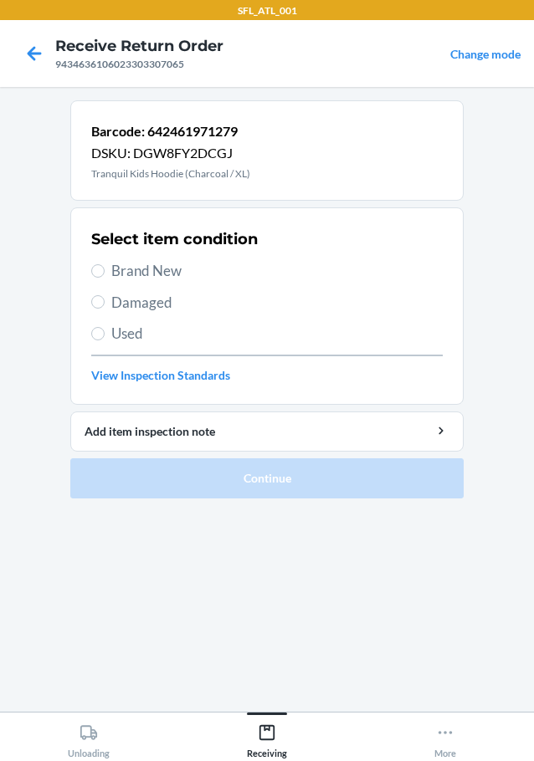
click at [100, 263] on label "Brand New" at bounding box center [266, 271] width 351 height 22
click at [100, 264] on input "Brand New" at bounding box center [97, 270] width 13 height 13
radio input "true"
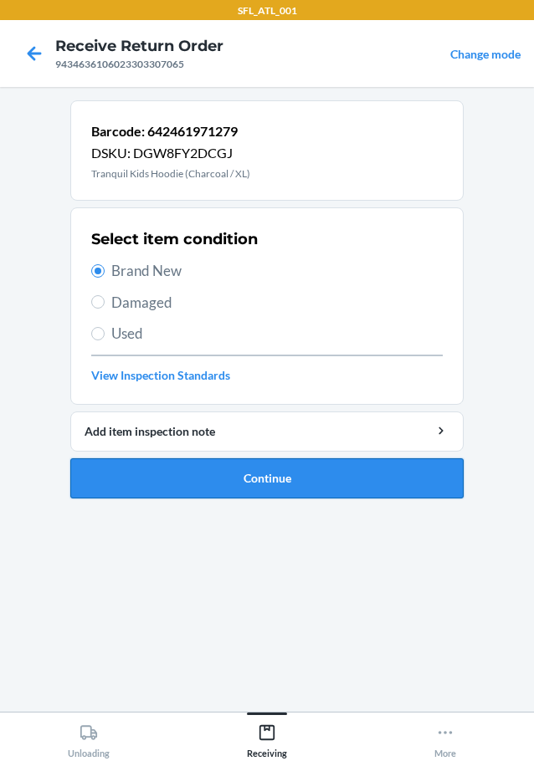
click at [192, 486] on button "Continue" at bounding box center [266, 478] width 393 height 40
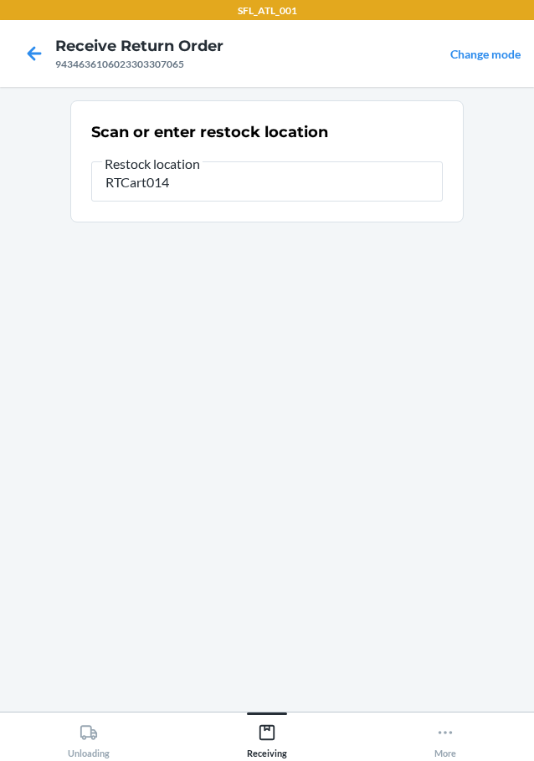
type input "RTCart014"
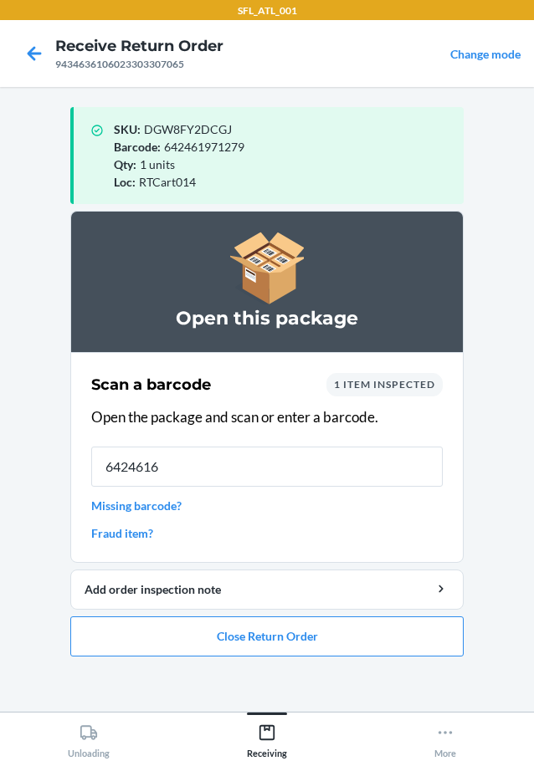
type input "64246164"
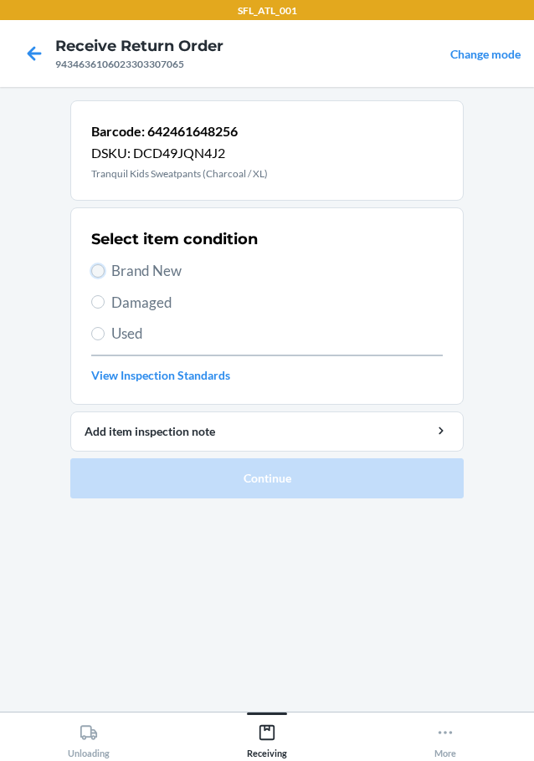
click at [91, 269] on input "Brand New" at bounding box center [97, 270] width 13 height 13
radio input "true"
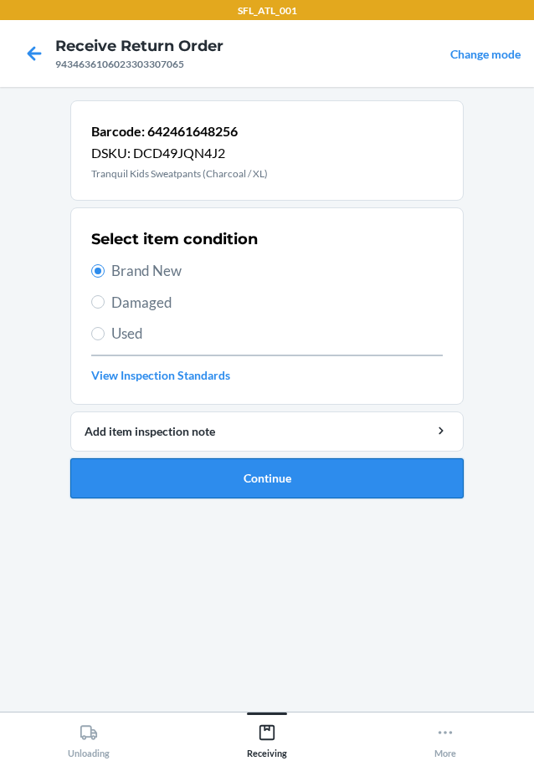
click at [143, 487] on button "Continue" at bounding box center [266, 478] width 393 height 40
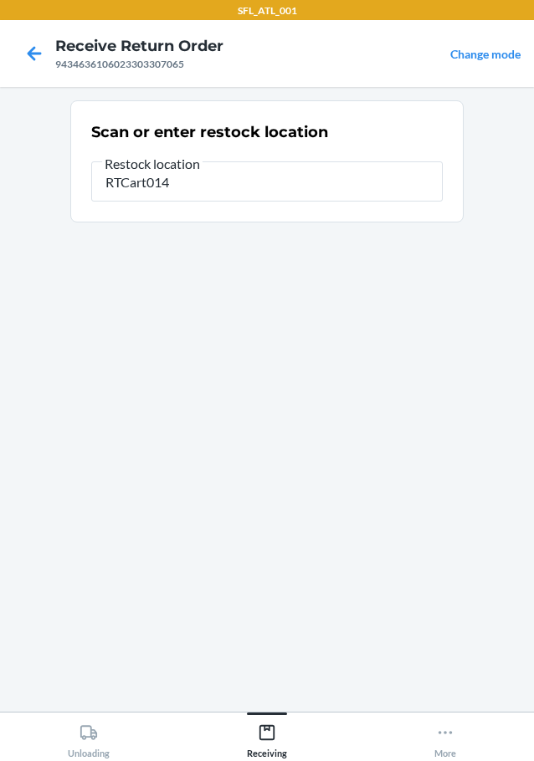
type input "RTCart014"
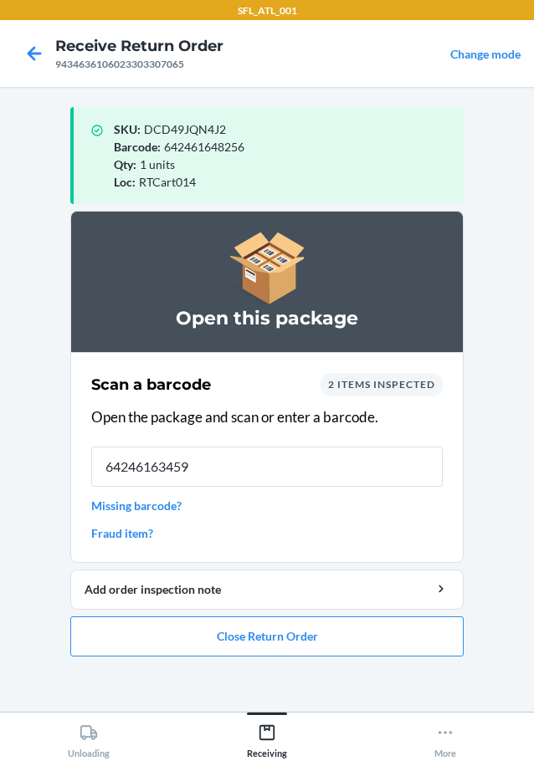
type input "642461634594"
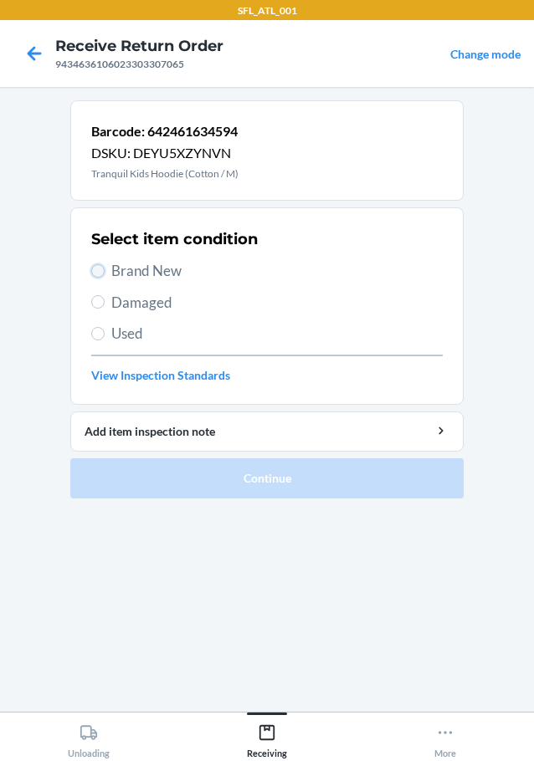
click at [97, 271] on input "Brand New" at bounding box center [97, 270] width 13 height 13
radio input "true"
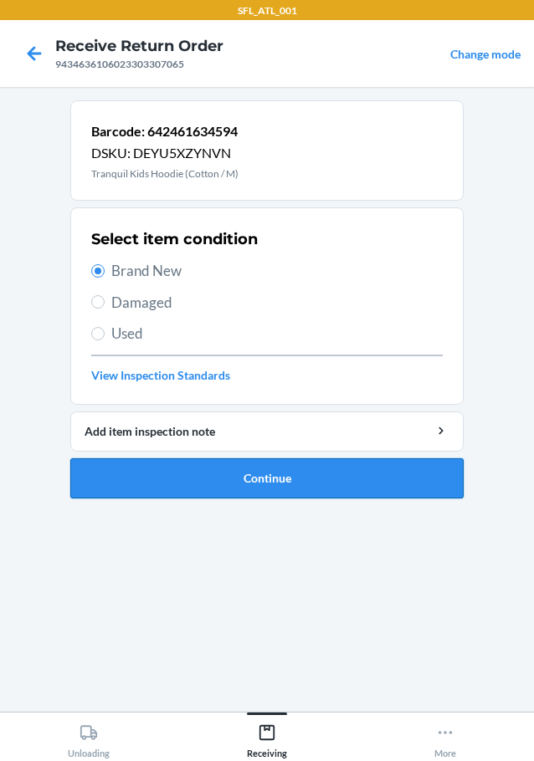
click at [151, 474] on button "Continue" at bounding box center [266, 478] width 393 height 40
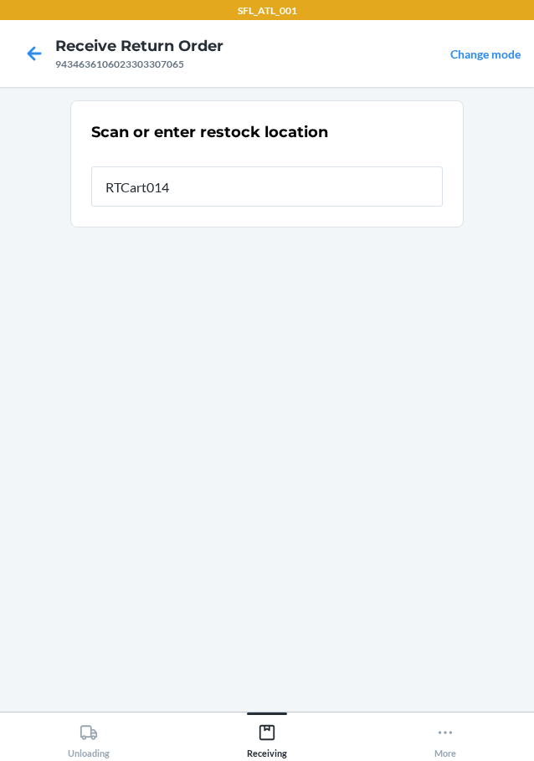
type input "RTCart014"
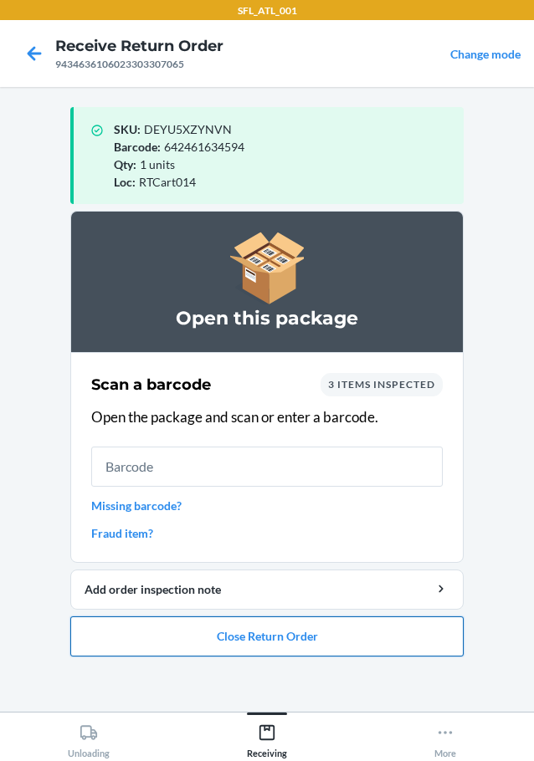
click at [232, 644] on button "Close Return Order" at bounding box center [266, 636] width 393 height 40
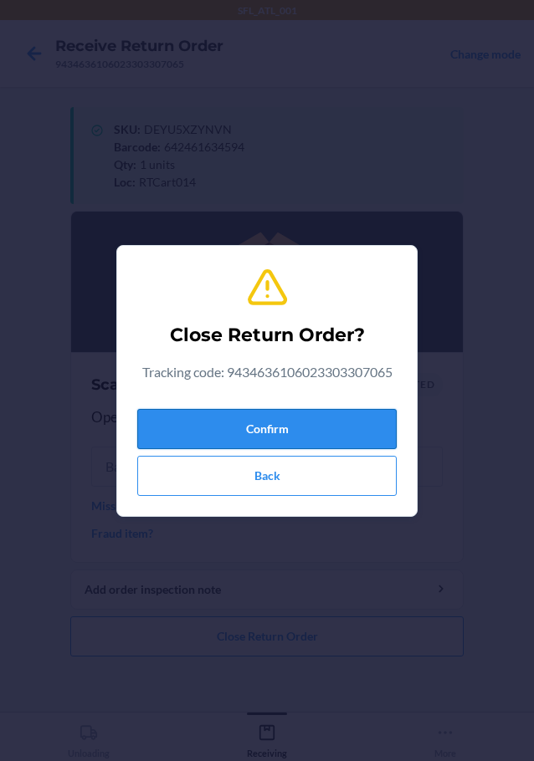
drag, startPoint x: 229, startPoint y: 411, endPoint x: 227, endPoint y: 431, distance: 20.1
click at [228, 429] on button "Confirm" at bounding box center [266, 429] width 259 height 40
click at [221, 435] on button "Confirm" at bounding box center [266, 429] width 259 height 40
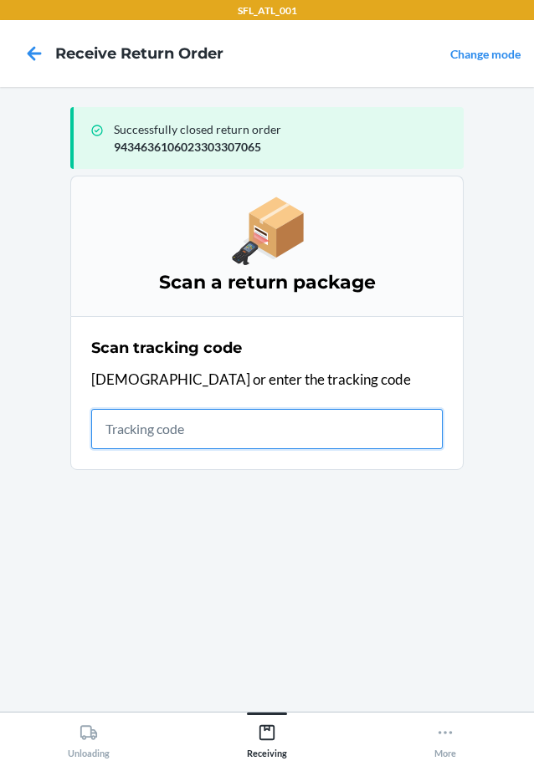
click at [202, 424] on input "text" at bounding box center [266, 429] width 351 height 40
type input "4203025994346361060233043769"
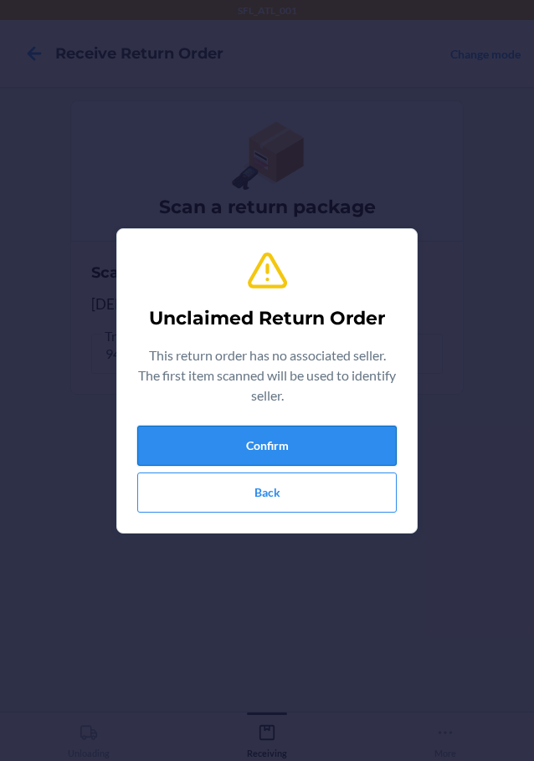
click at [205, 437] on button "Confirm" at bounding box center [266, 446] width 259 height 40
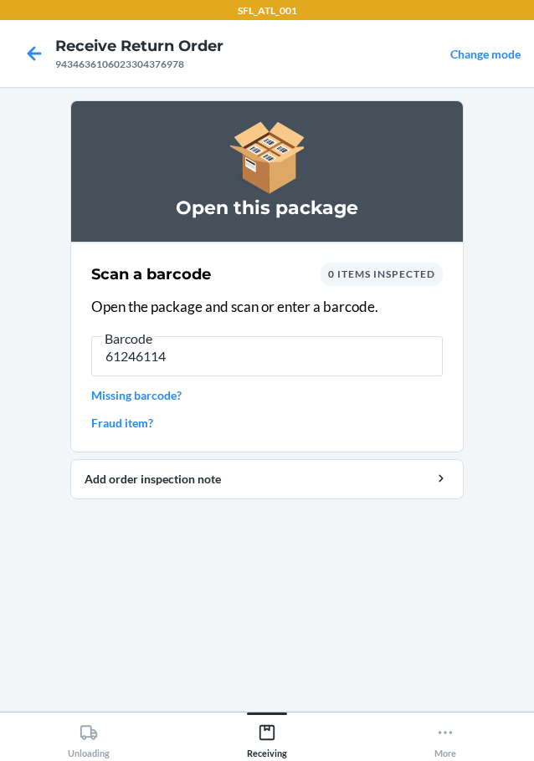
type input "612461140"
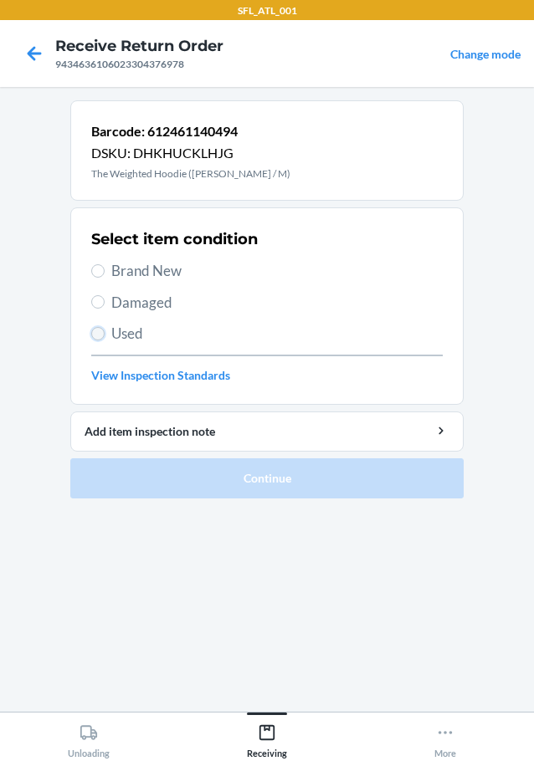
click at [93, 336] on input "Used" at bounding box center [97, 333] width 13 height 13
radio input "true"
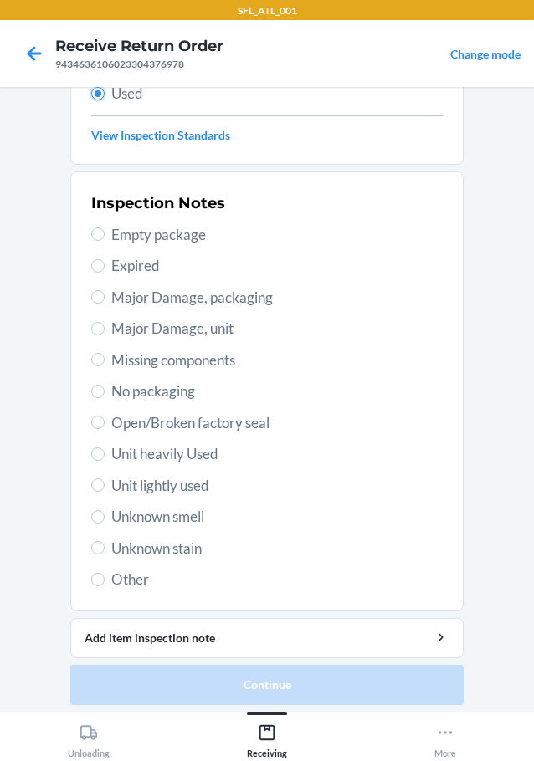
scroll to position [247, 0]
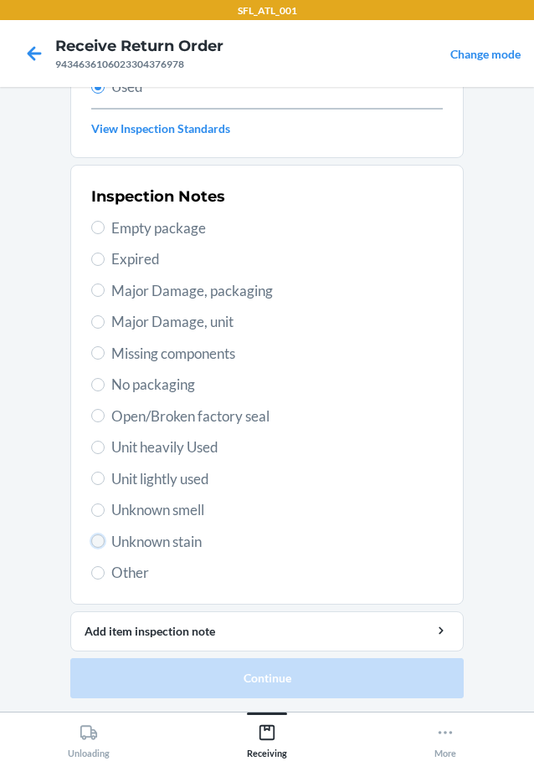
click at [91, 540] on input "Unknown stain" at bounding box center [97, 540] width 13 height 13
radio input "true"
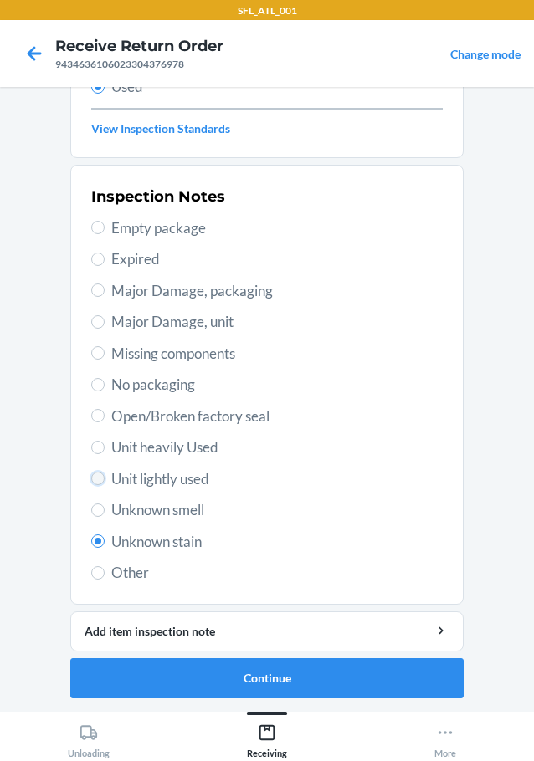
click at [96, 479] on input "Unit lightly used" at bounding box center [97, 478] width 13 height 13
radio input "true"
radio input "false"
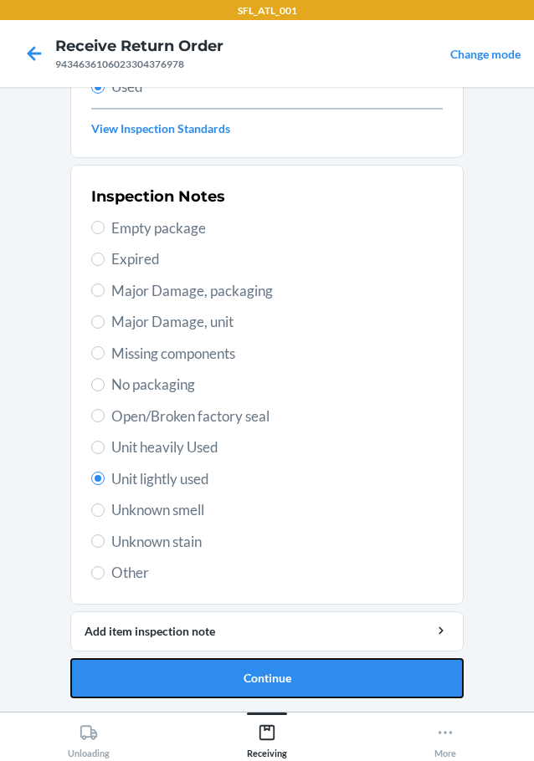
drag, startPoint x: 147, startPoint y: 667, endPoint x: 147, endPoint y: 648, distance: 18.4
click at [147, 664] on button "Continue" at bounding box center [266, 678] width 393 height 40
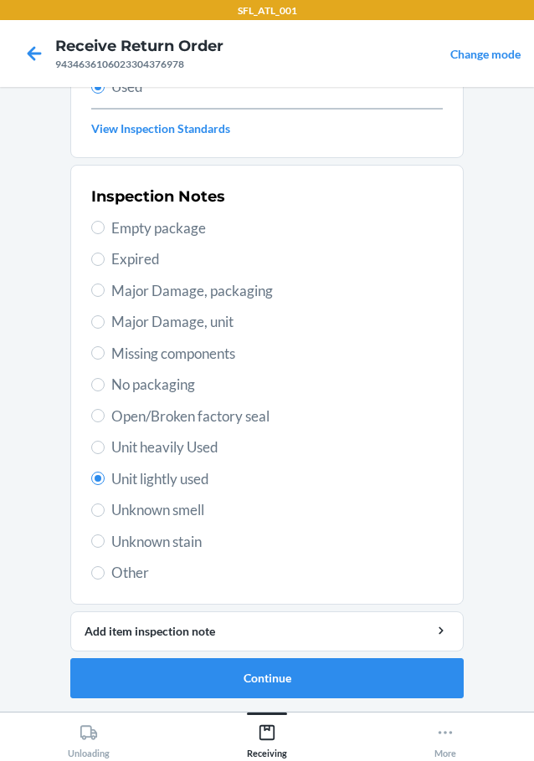
scroll to position [0, 0]
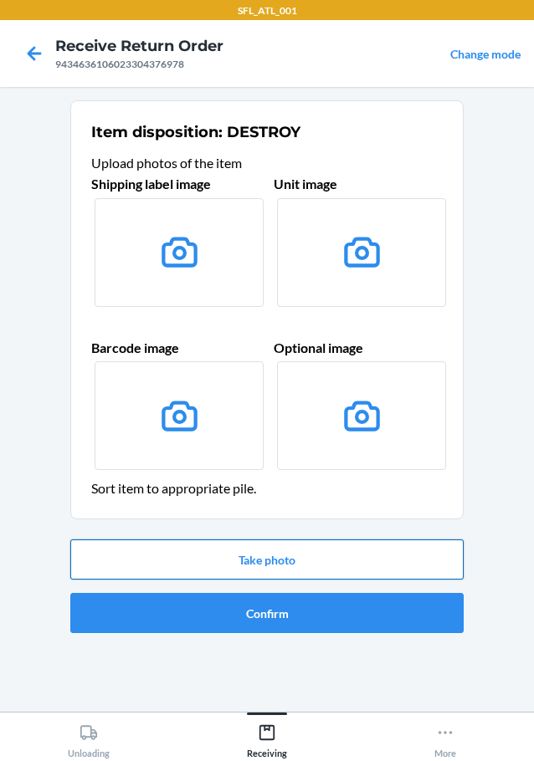
click at [243, 565] on button "Take photo" at bounding box center [266, 559] width 393 height 40
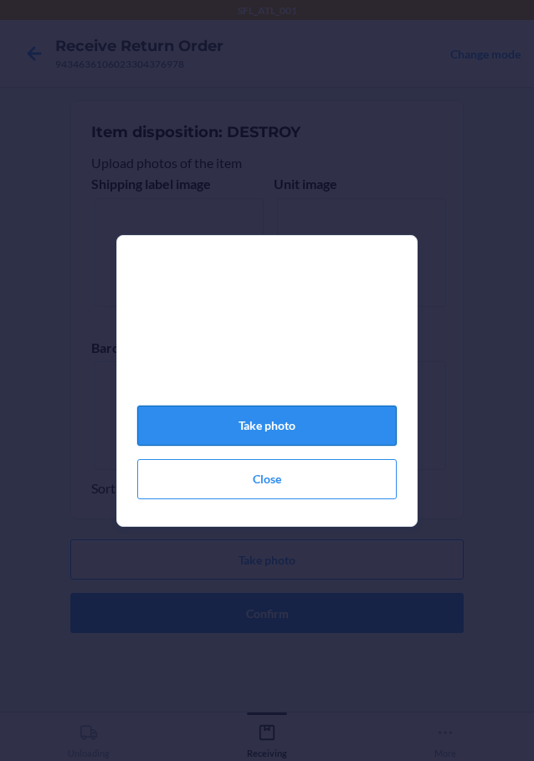
click at [359, 432] on button "Take photo" at bounding box center [266, 426] width 259 height 40
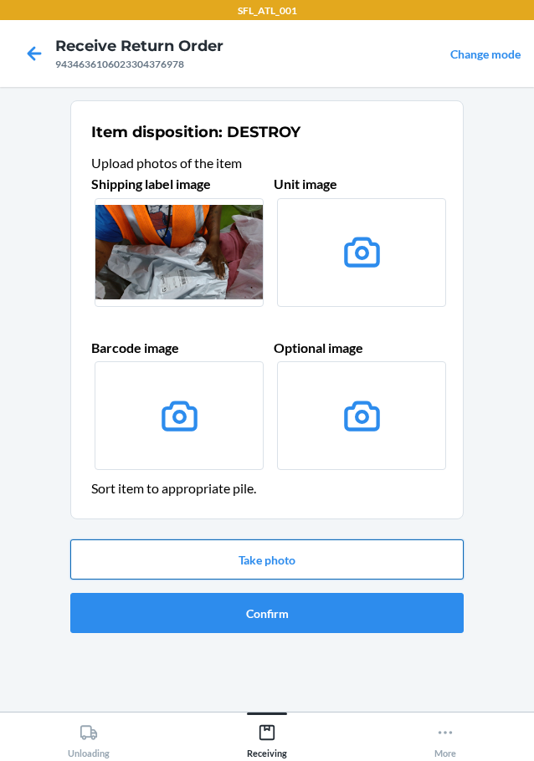
click at [270, 566] on button "Take photo" at bounding box center [266, 559] width 393 height 40
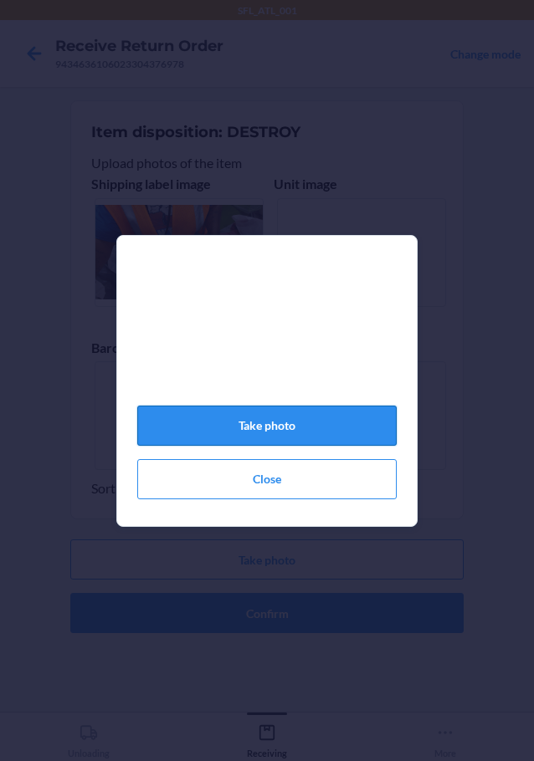
click at [327, 439] on button "Take photo" at bounding box center [266, 426] width 259 height 40
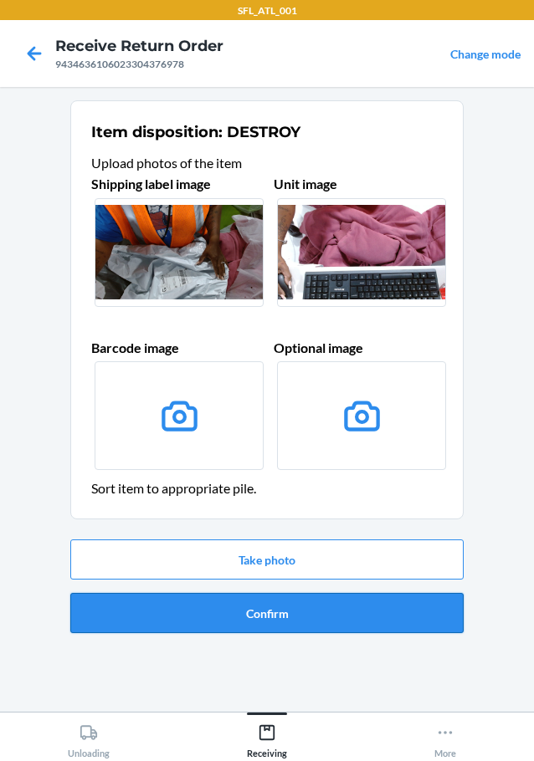
click at [302, 617] on button "Confirm" at bounding box center [266, 613] width 393 height 40
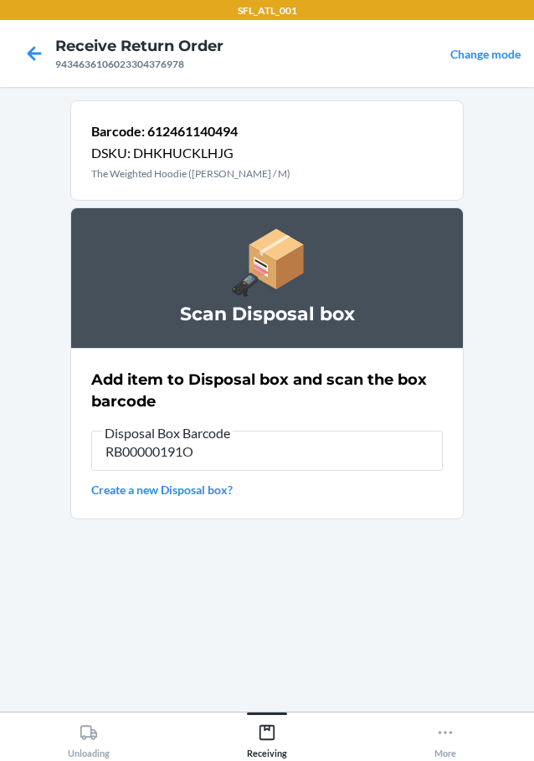
type input "RB00000191O"
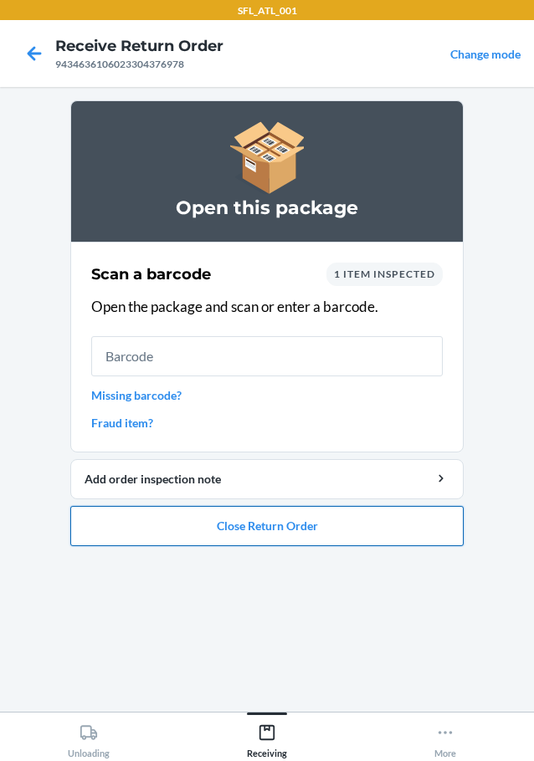
click at [268, 524] on button "Close Return Order" at bounding box center [266, 526] width 393 height 40
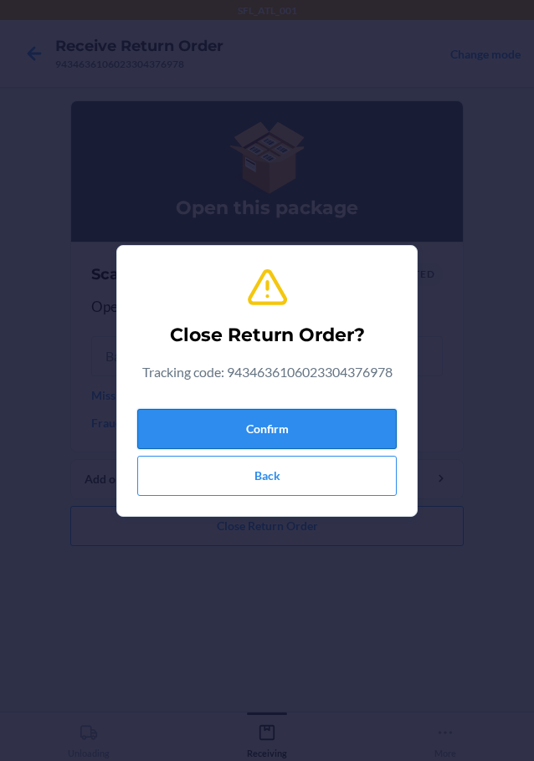
click at [282, 418] on button "Confirm" at bounding box center [266, 429] width 259 height 40
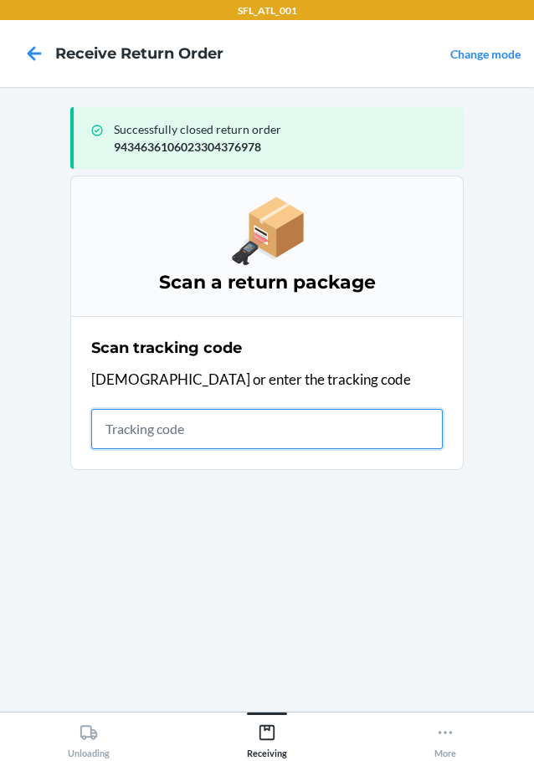
click at [179, 436] on input "text" at bounding box center [266, 429] width 351 height 40
type input "42030259943463610602330367497"
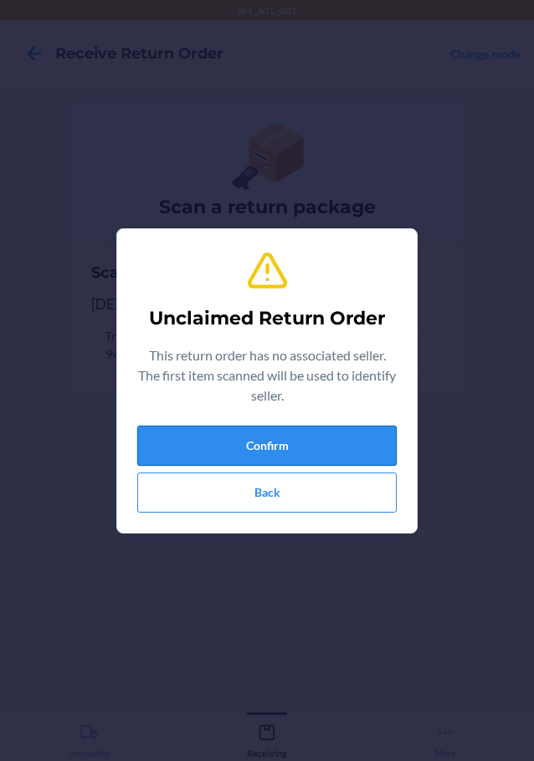
click at [302, 441] on button "Confirm" at bounding box center [266, 446] width 259 height 40
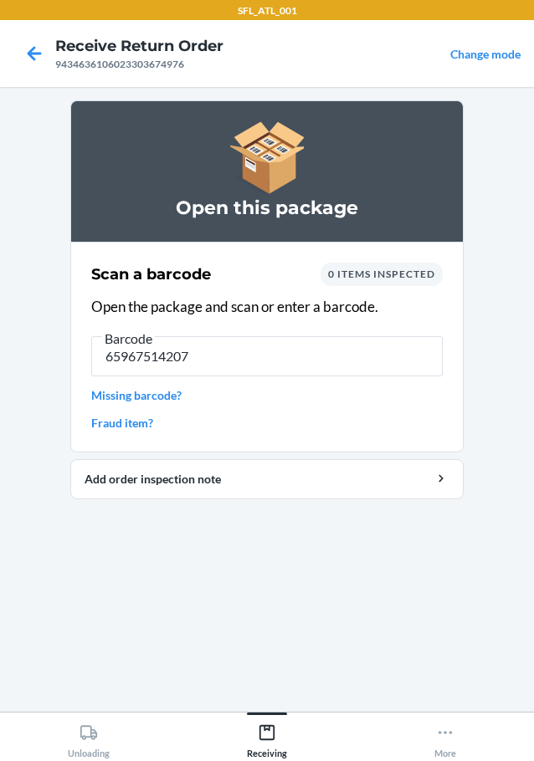
type input "659675142074"
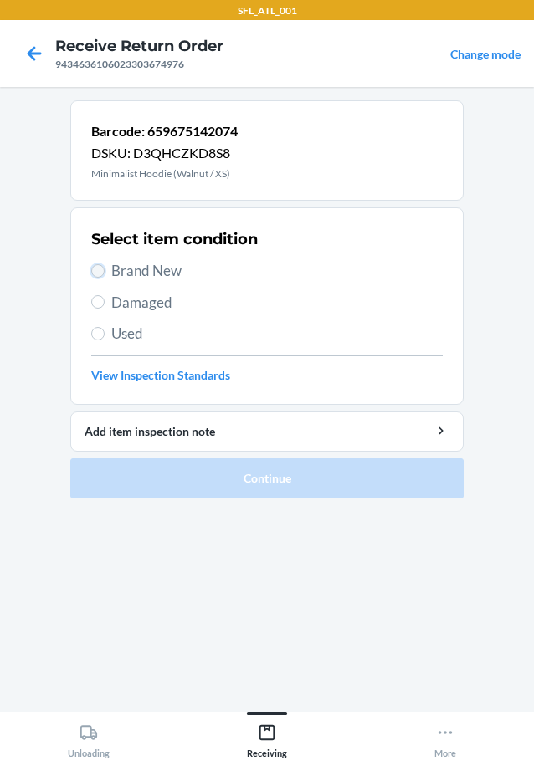
click at [104, 271] on input "Brand New" at bounding box center [97, 270] width 13 height 13
radio input "true"
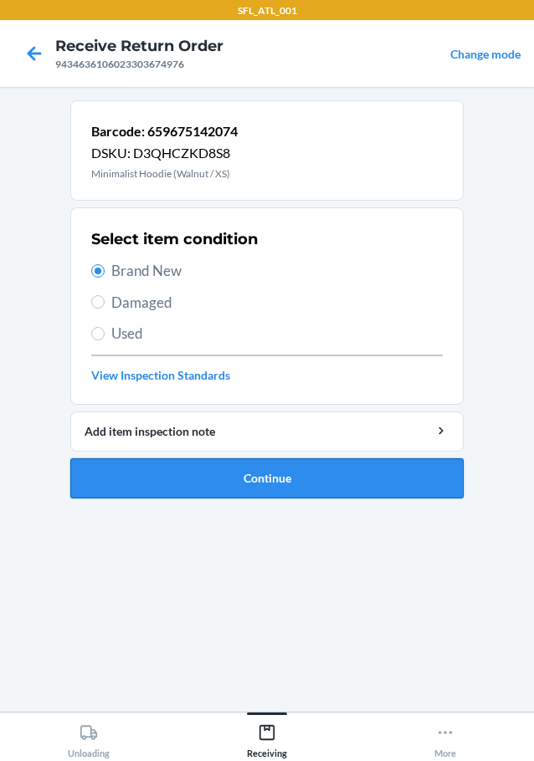
click at [226, 469] on button "Continue" at bounding box center [266, 478] width 393 height 40
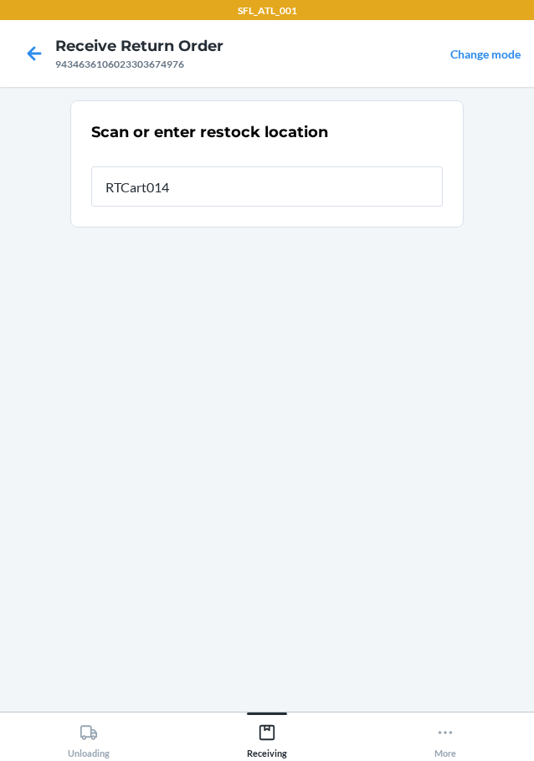
type input "RTCart014"
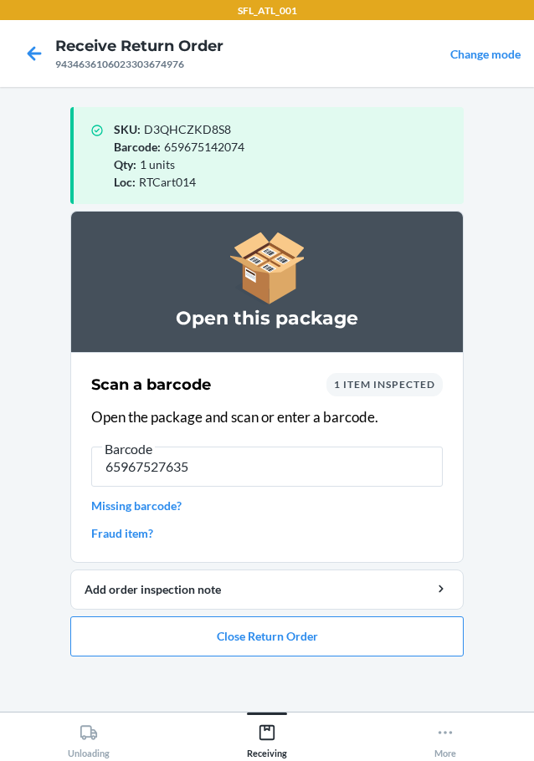
type input "659675276359"
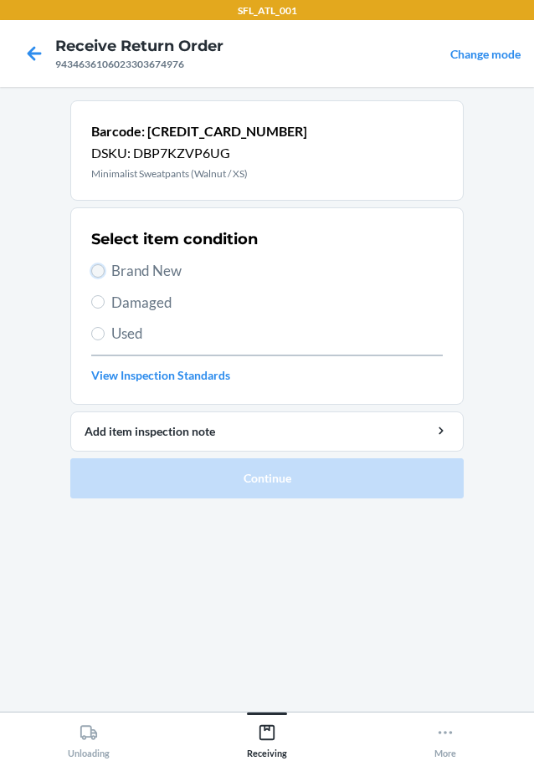
click at [95, 270] on input "Brand New" at bounding box center [97, 270] width 13 height 13
radio input "true"
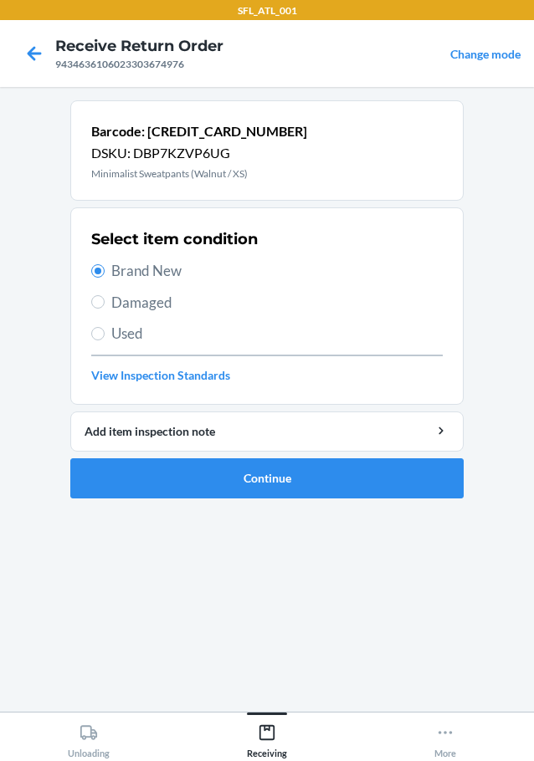
click at [310, 503] on ol "Barcode: 659675276359 DSKU: DBP7KZVP6UG Minimalist Sweatpants (Walnut / XS) Sel…" at bounding box center [266, 305] width 393 height 411
click at [333, 462] on button "Continue" at bounding box center [266, 478] width 393 height 40
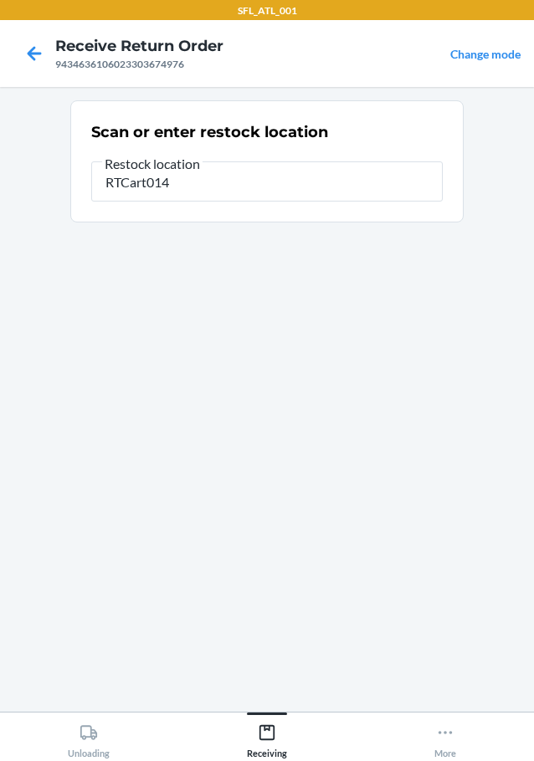
type input "RTCart014"
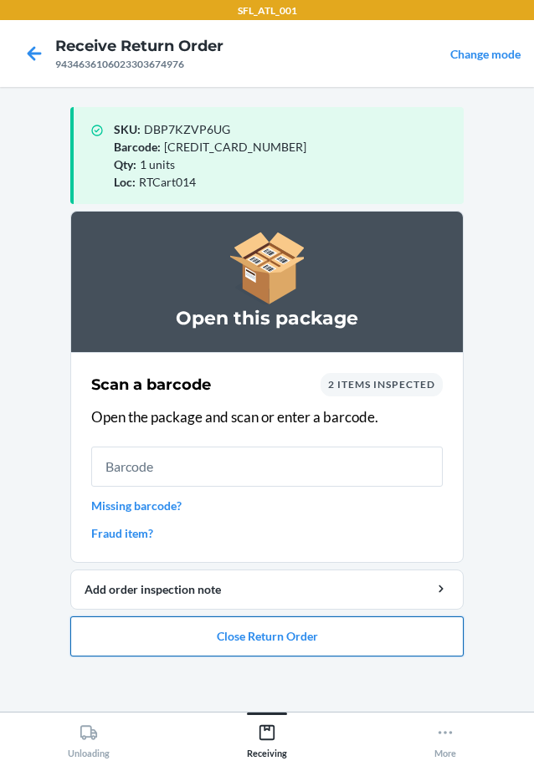
click at [300, 645] on button "Close Return Order" at bounding box center [266, 636] width 393 height 40
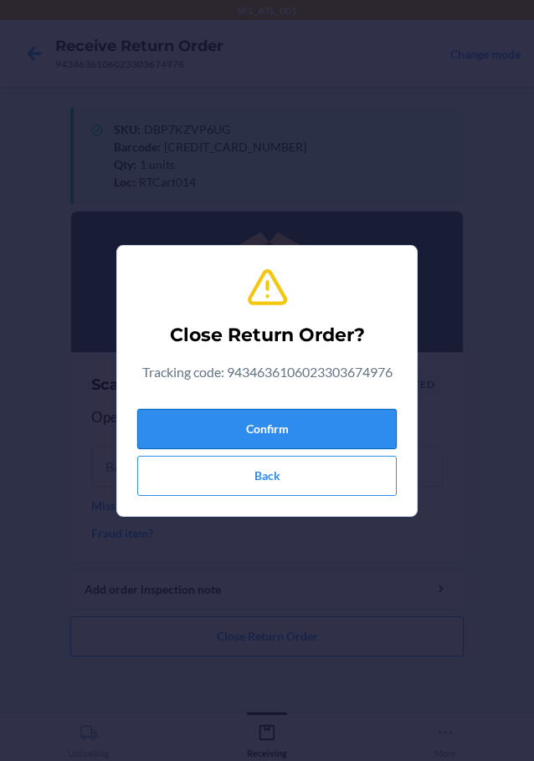
click at [320, 425] on button "Confirm" at bounding box center [266, 429] width 259 height 40
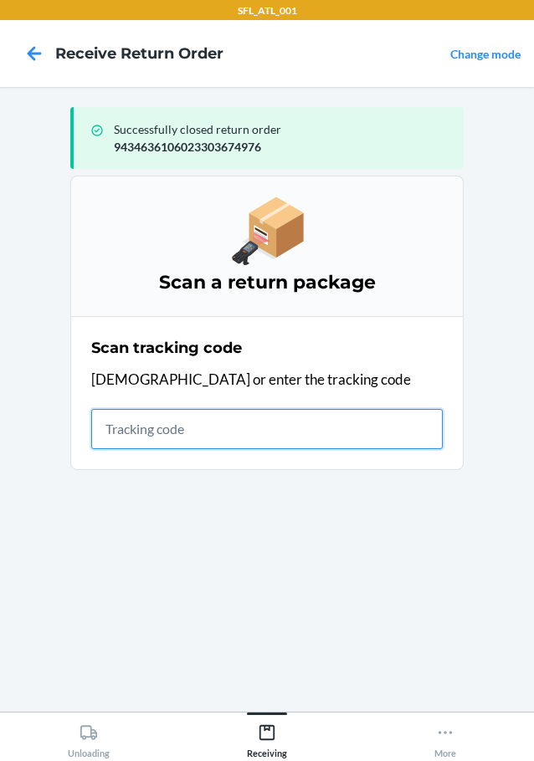
click at [198, 445] on input "text" at bounding box center [266, 429] width 351 height 40
type input "42030259943463610602330332"
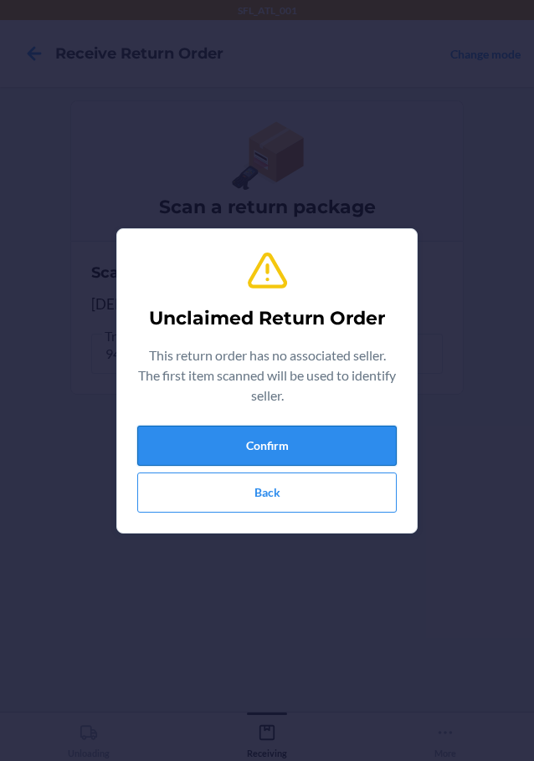
click at [286, 443] on button "Confirm" at bounding box center [266, 446] width 259 height 40
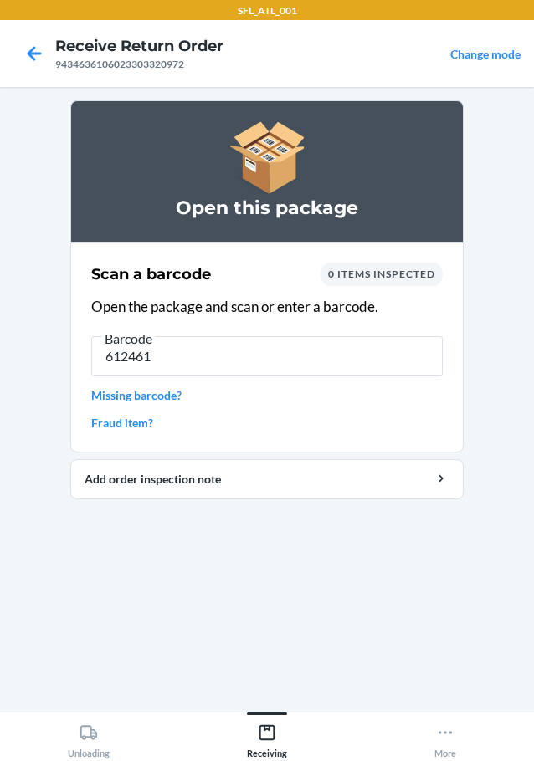
type input "6124612"
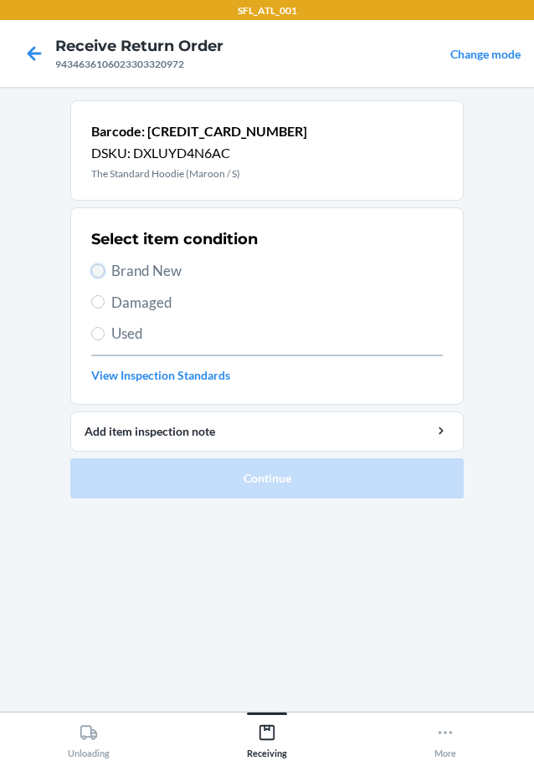
click at [100, 268] on input "Brand New" at bounding box center [97, 270] width 13 height 13
radio input "true"
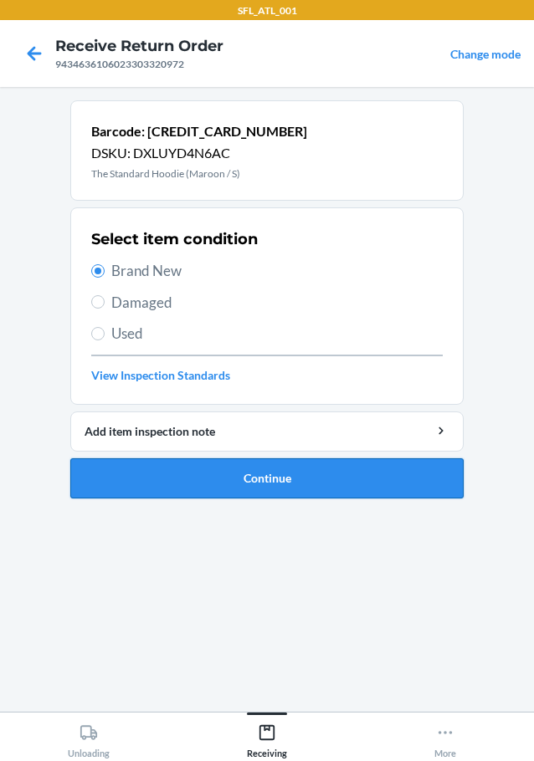
click at [215, 475] on button "Continue" at bounding box center [266, 478] width 393 height 40
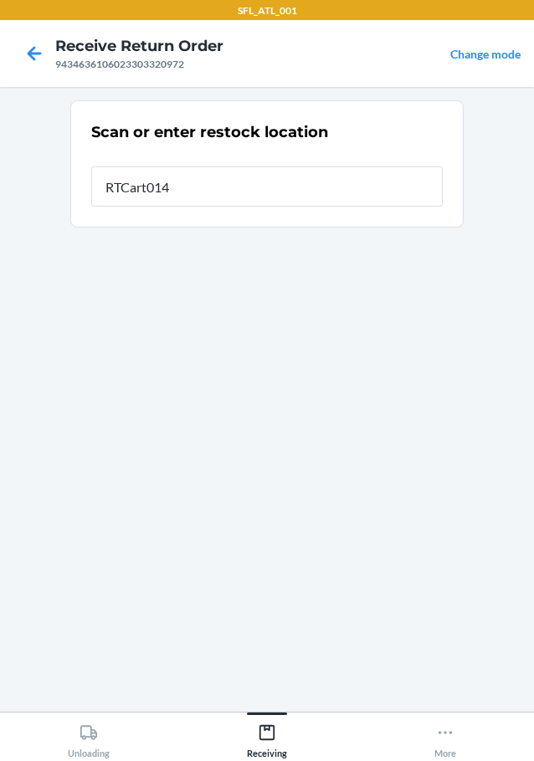
type input "RTCart014"
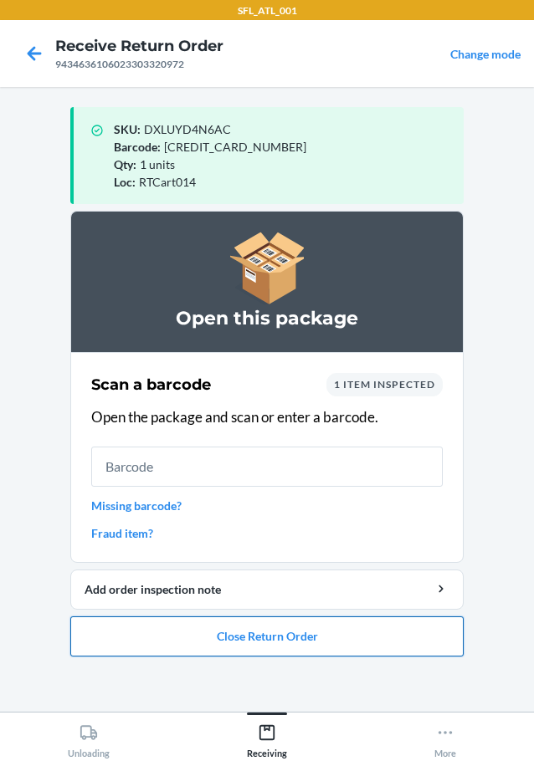
click at [216, 649] on button "Close Return Order" at bounding box center [266, 636] width 393 height 40
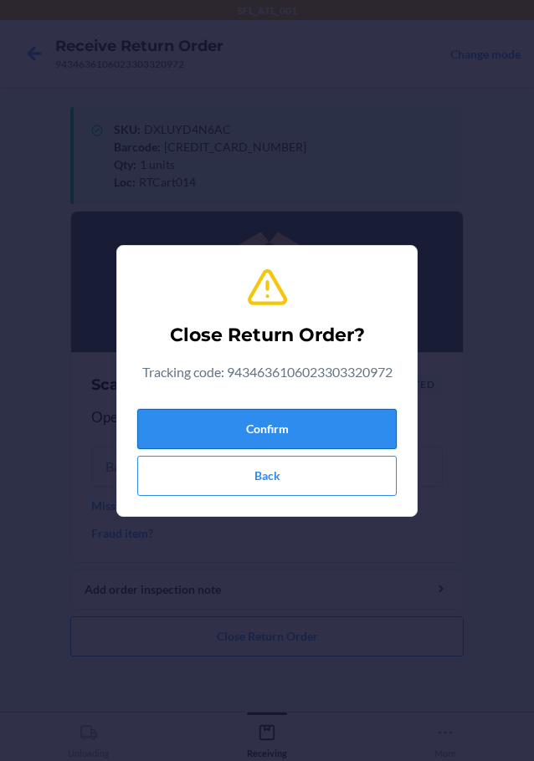
click at [270, 439] on button "Confirm" at bounding box center [266, 429] width 259 height 40
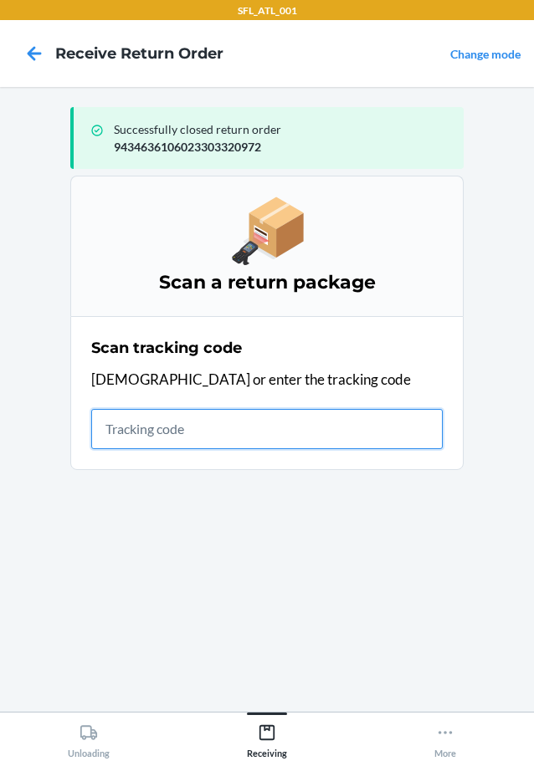
click at [203, 428] on input "text" at bounding box center [266, 429] width 351 height 40
type input "4203025994346361060233037843"
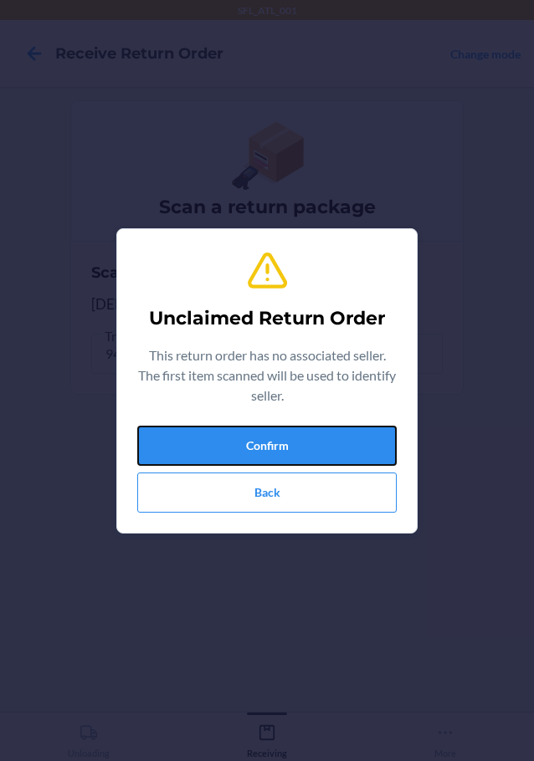
click at [207, 432] on button "Confirm" at bounding box center [266, 446] width 259 height 40
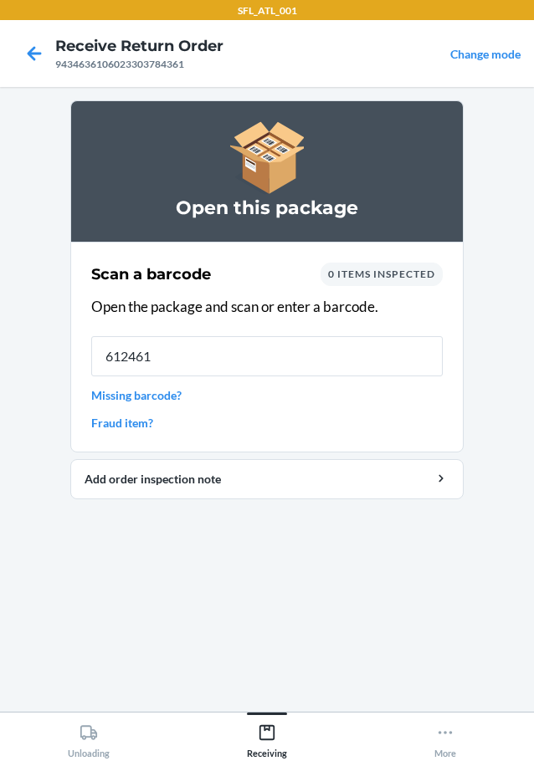
type input "6124612"
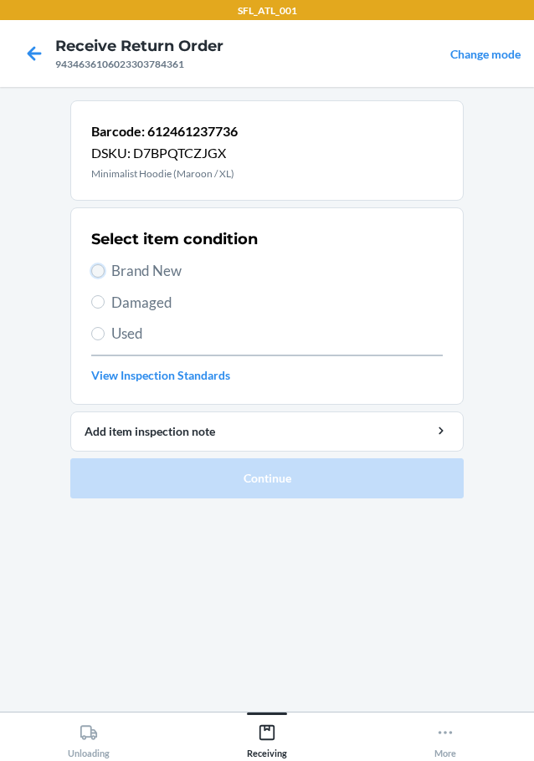
click at [99, 270] on input "Brand New" at bounding box center [97, 270] width 13 height 13
radio input "true"
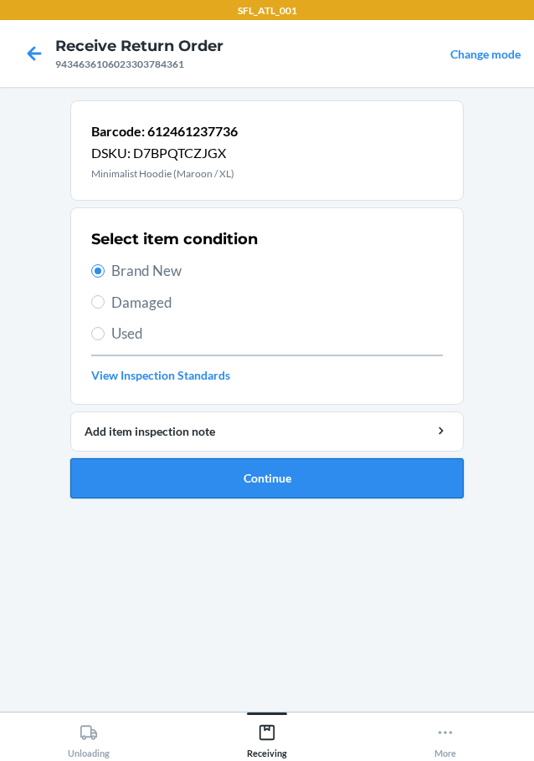
click at [145, 485] on button "Continue" at bounding box center [266, 478] width 393 height 40
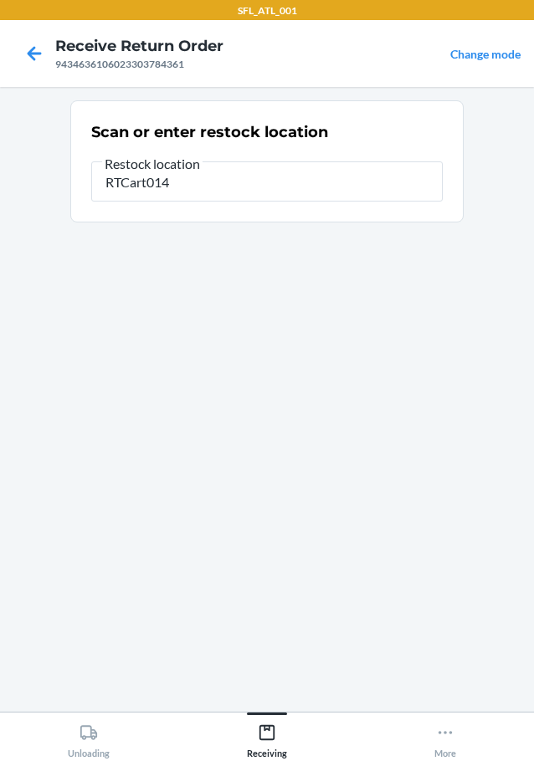
type input "RTCart014"
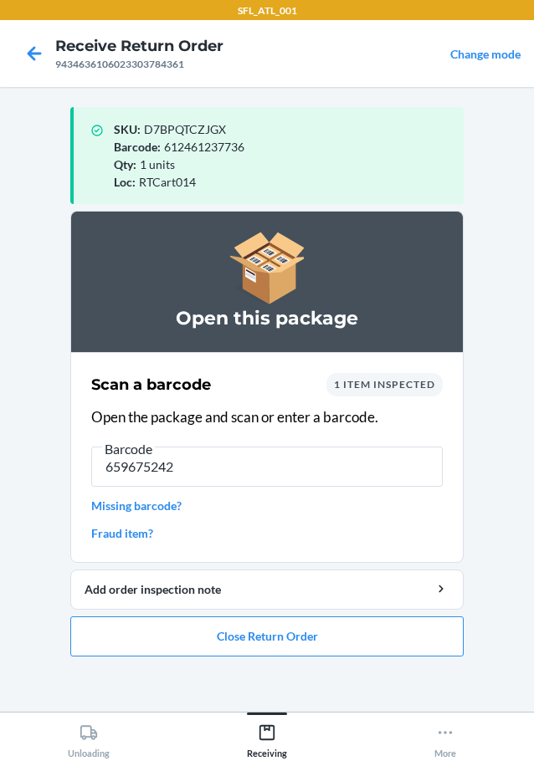
type input "6596752429"
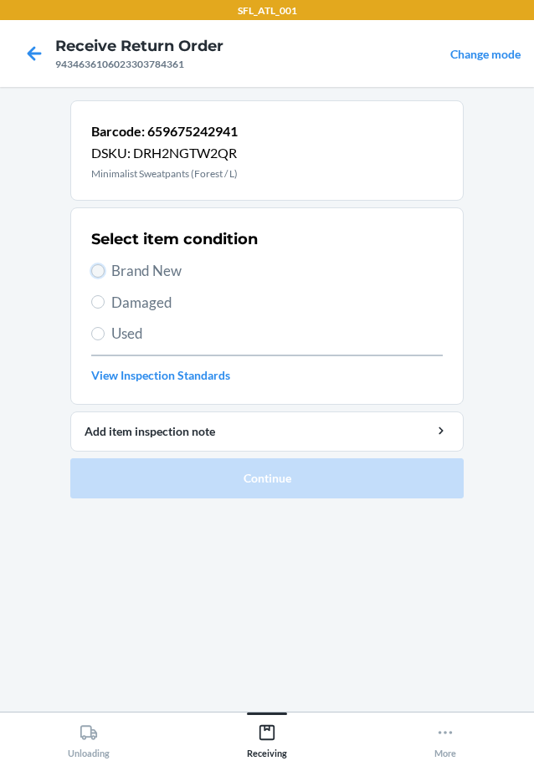
click at [103, 270] on input "Brand New" at bounding box center [97, 270] width 13 height 13
radio input "true"
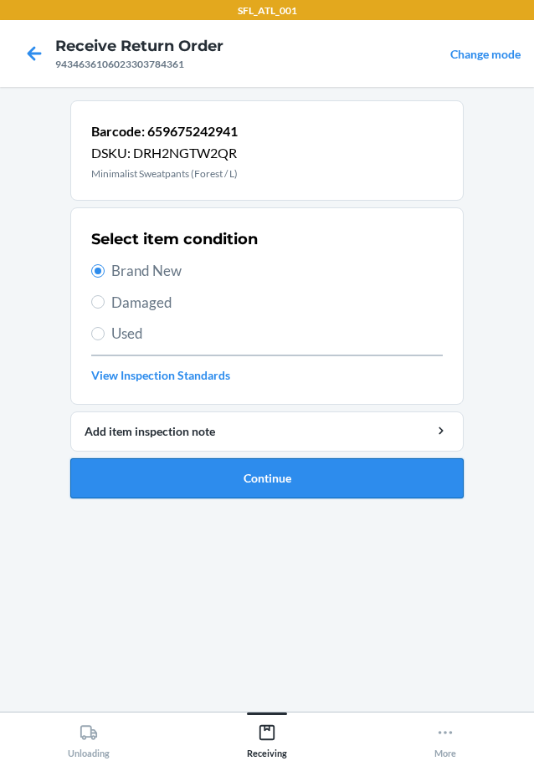
click at [194, 480] on button "Continue" at bounding box center [266, 478] width 393 height 40
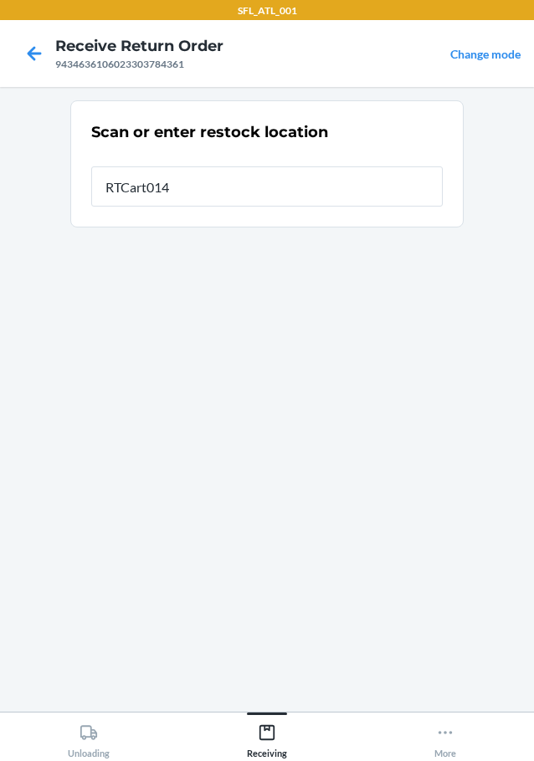
type input "RTCart014"
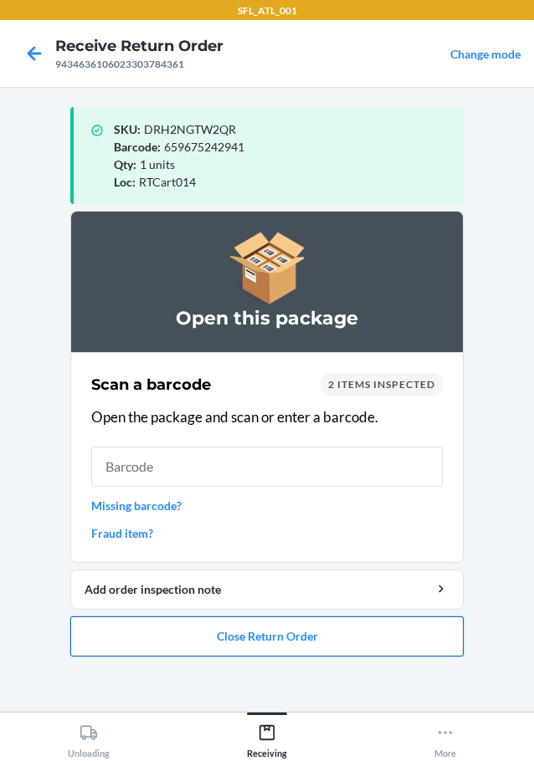
click at [396, 626] on button "Close Return Order" at bounding box center [266, 636] width 393 height 40
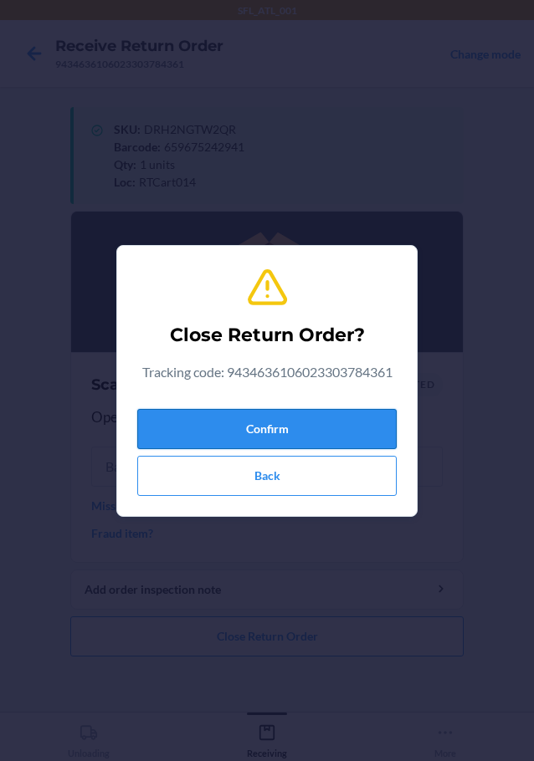
click at [314, 429] on button "Confirm" at bounding box center [266, 429] width 259 height 40
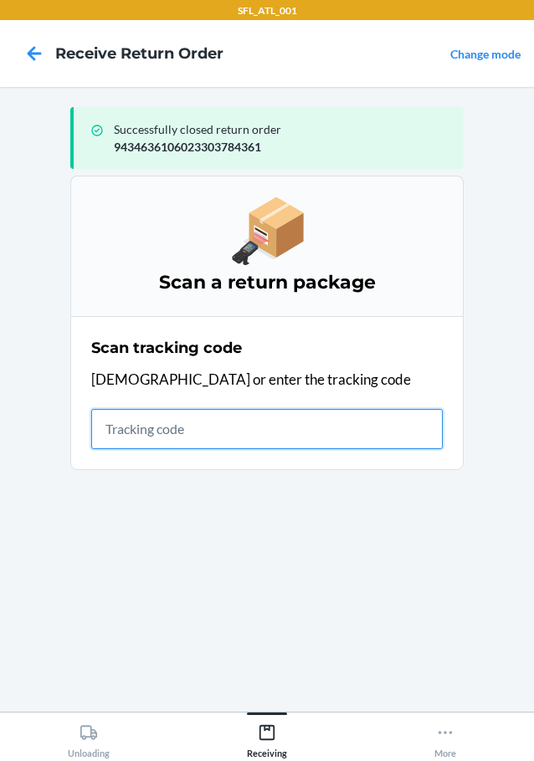
click at [185, 432] on input "text" at bounding box center [266, 429] width 351 height 40
type input "420302599434636106023304283"
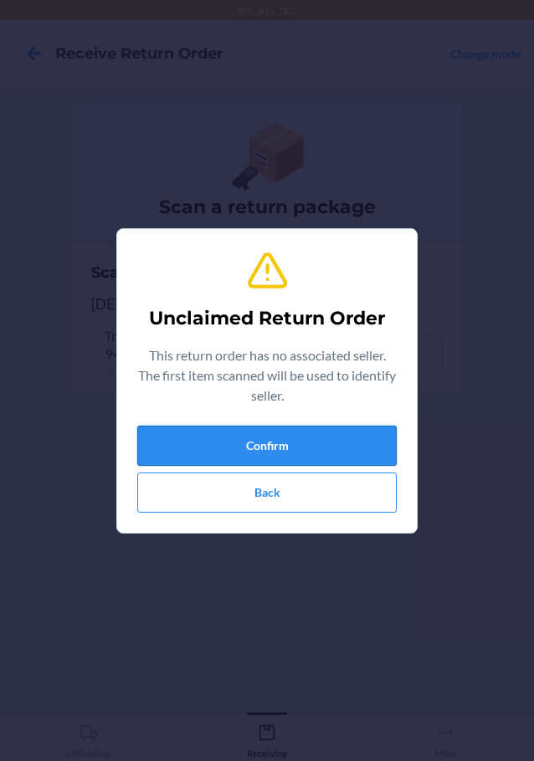
click at [186, 436] on button "Confirm" at bounding box center [266, 446] width 259 height 40
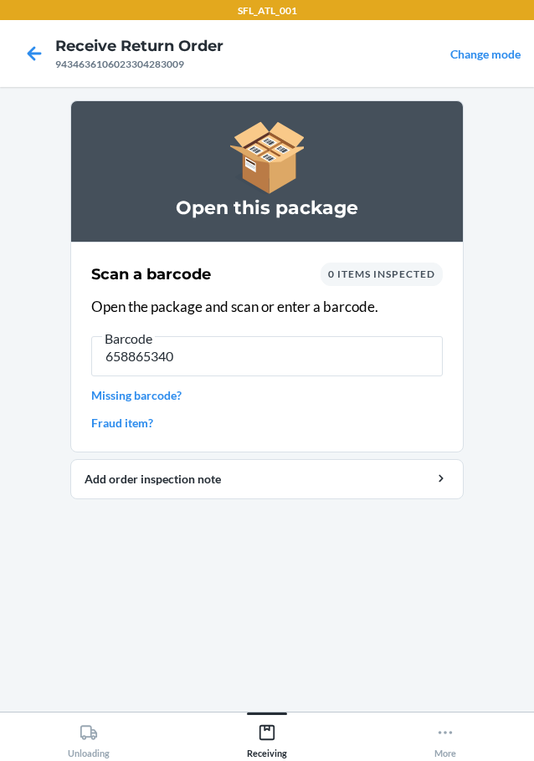
type input "6588653400"
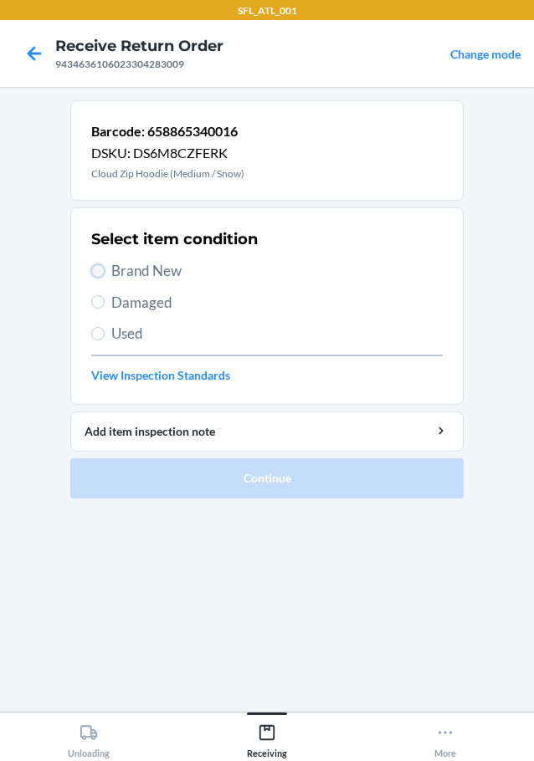
click at [98, 269] on input "Brand New" at bounding box center [97, 270] width 13 height 13
radio input "true"
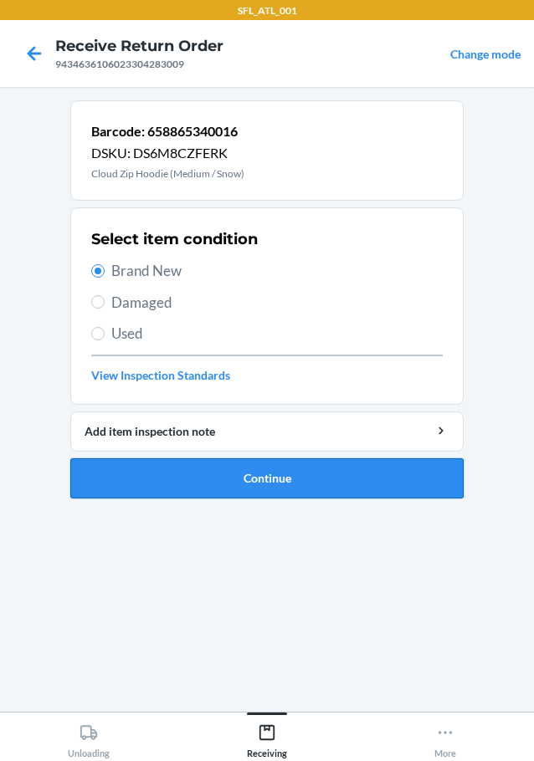
click at [120, 483] on button "Continue" at bounding box center [266, 478] width 393 height 40
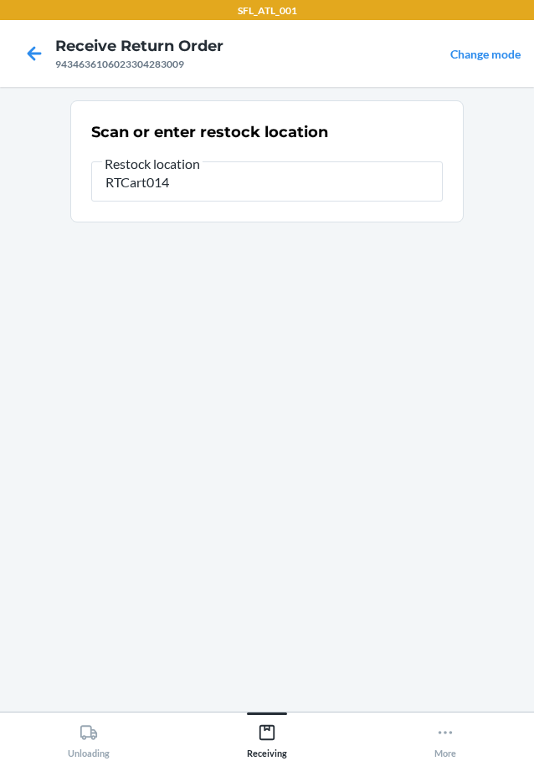
type input "RTCart014"
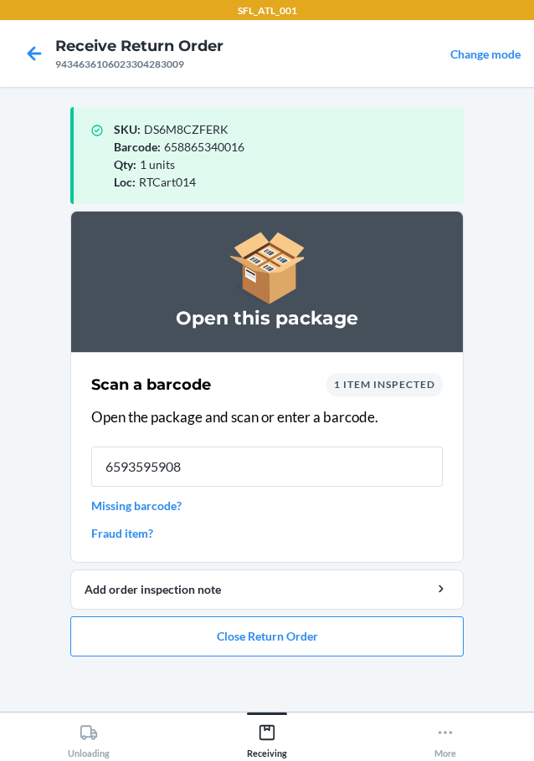
type input "65935959088"
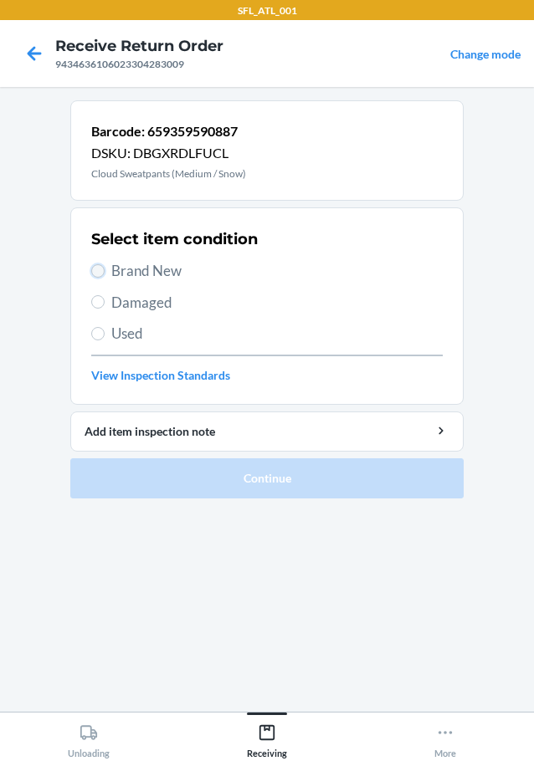
click at [96, 270] on input "Brand New" at bounding box center [97, 270] width 13 height 13
radio input "true"
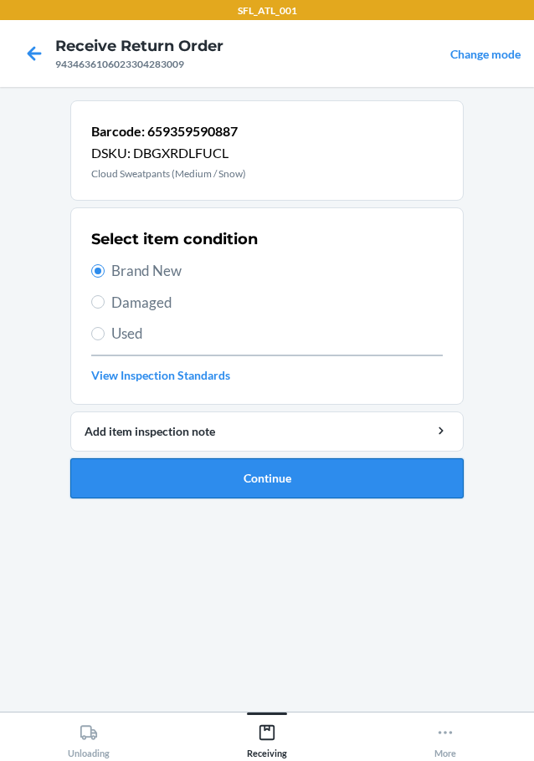
click at [135, 480] on button "Continue" at bounding box center [266, 478] width 393 height 40
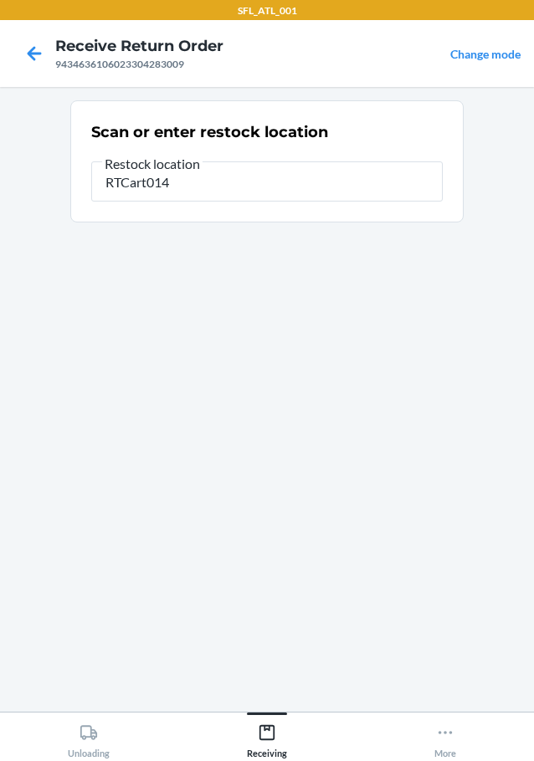
type input "RTCart014"
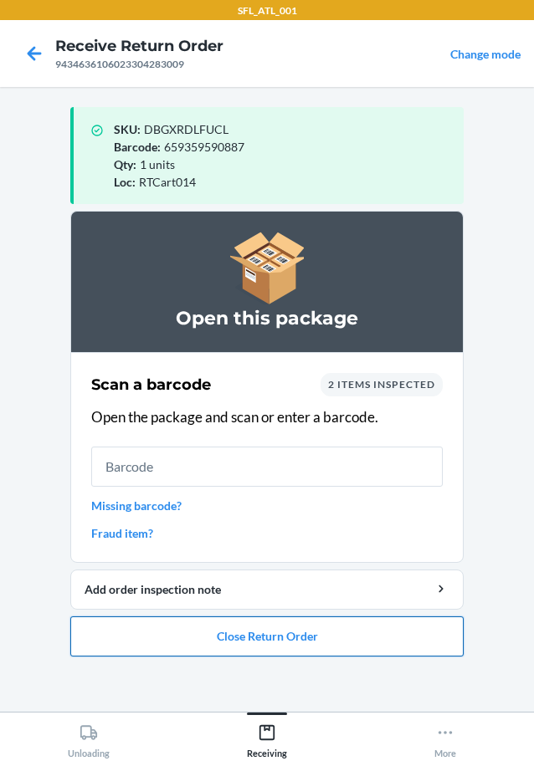
click at [231, 641] on button "Close Return Order" at bounding box center [266, 636] width 393 height 40
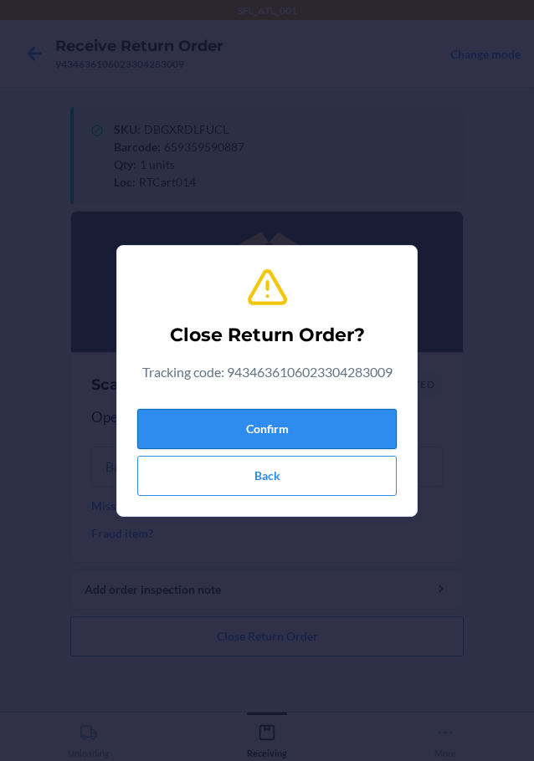
click at [246, 416] on button "Confirm" at bounding box center [266, 429] width 259 height 40
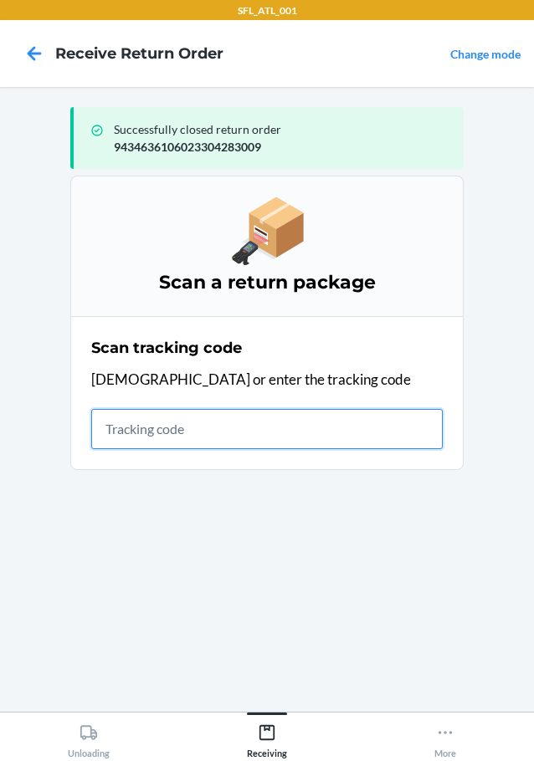
click at [157, 431] on input "text" at bounding box center [266, 429] width 351 height 40
type input "420302599434636106023304052421"
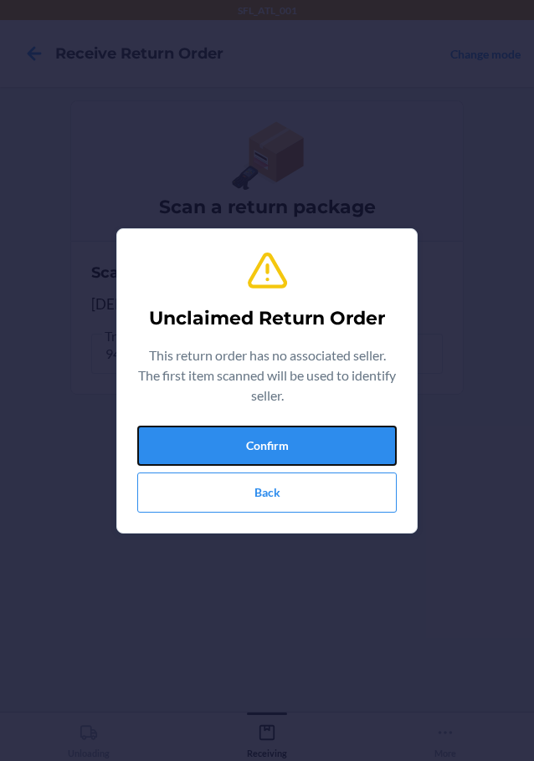
click at [157, 431] on button "Confirm" at bounding box center [266, 446] width 259 height 40
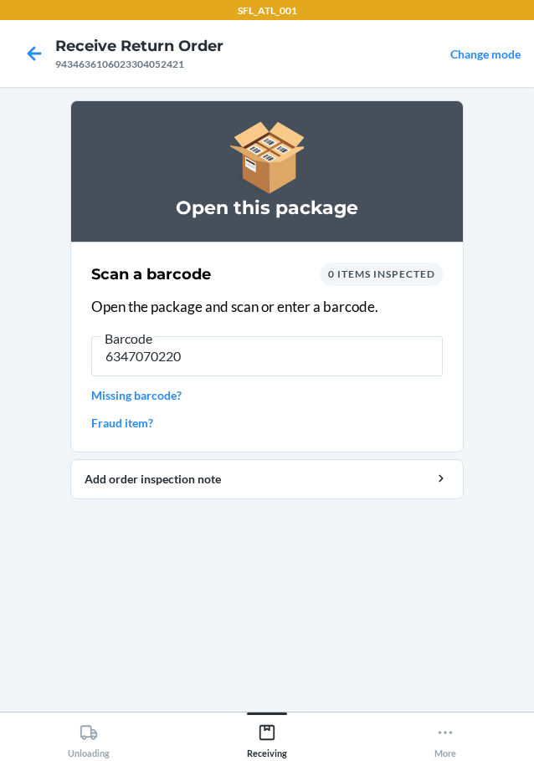
type input "63470702202"
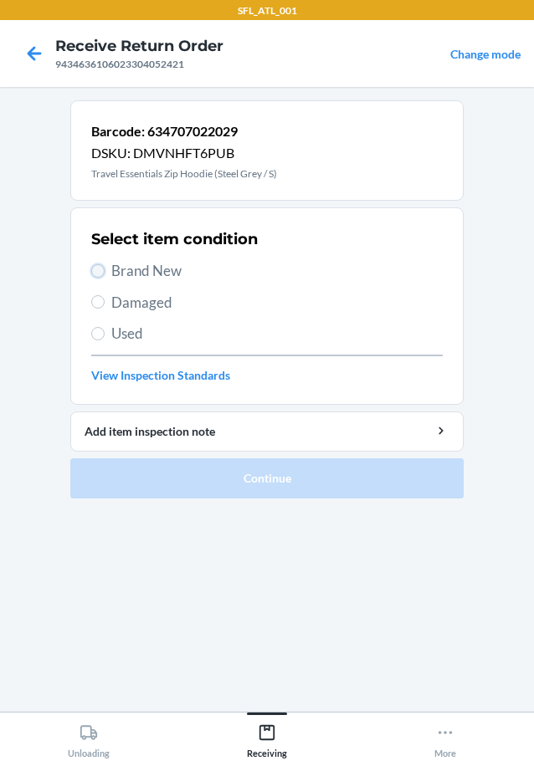
click at [96, 268] on input "Brand New" at bounding box center [97, 270] width 13 height 13
radio input "true"
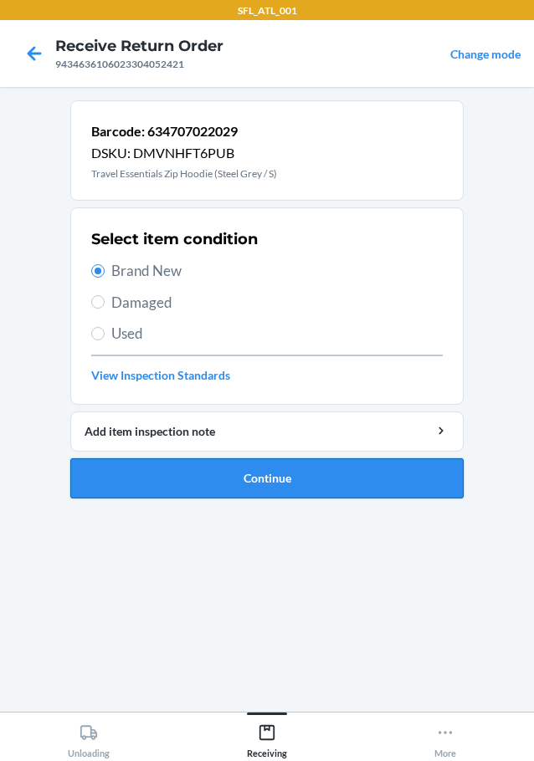
click at [111, 468] on button "Continue" at bounding box center [266, 478] width 393 height 40
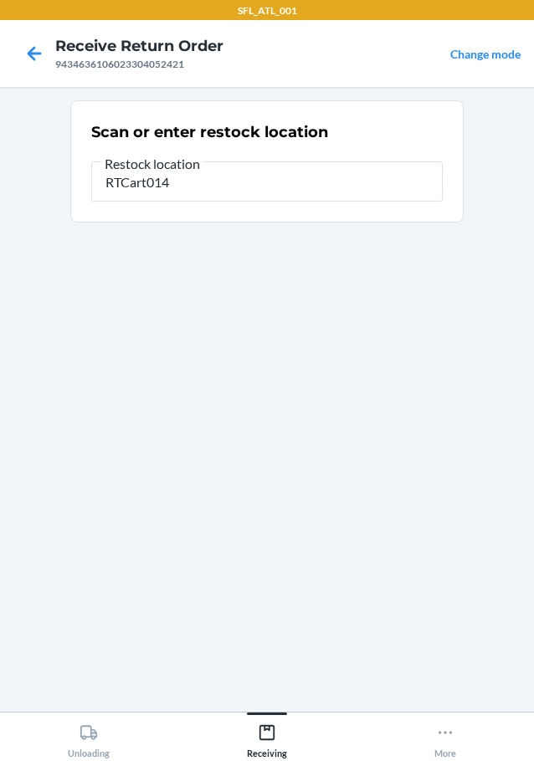
type input "RTCart014"
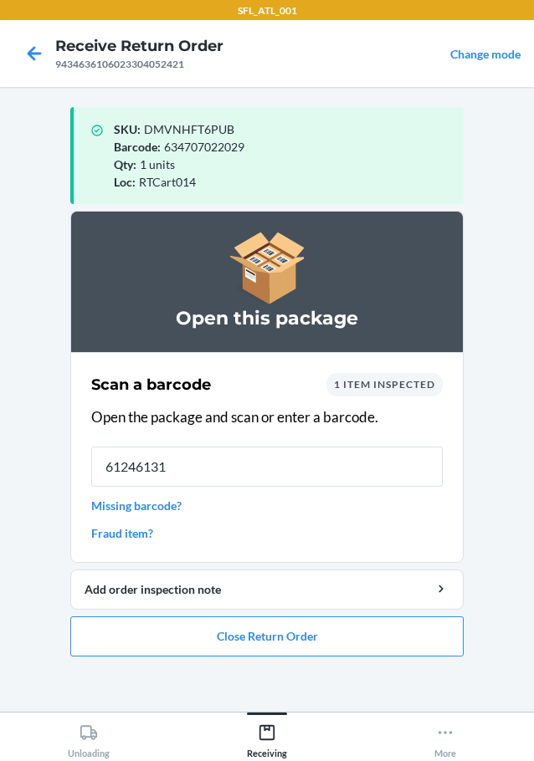
type input "612461318"
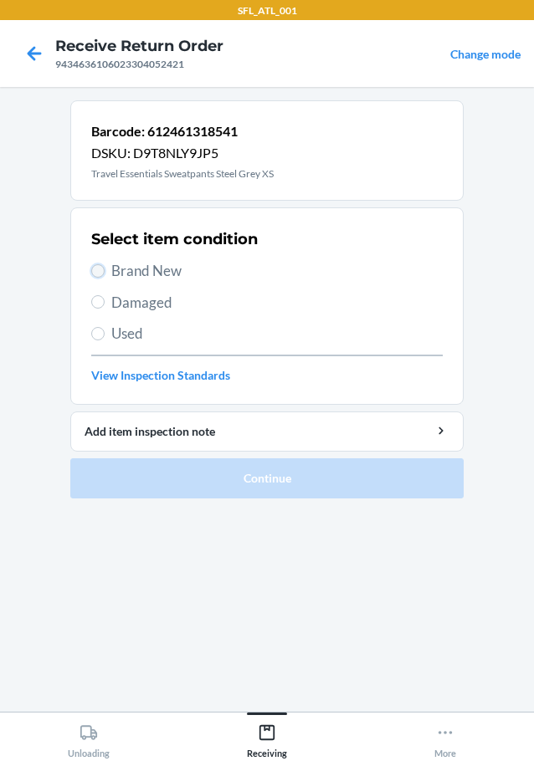
click at [103, 266] on input "Brand New" at bounding box center [97, 270] width 13 height 13
radio input "true"
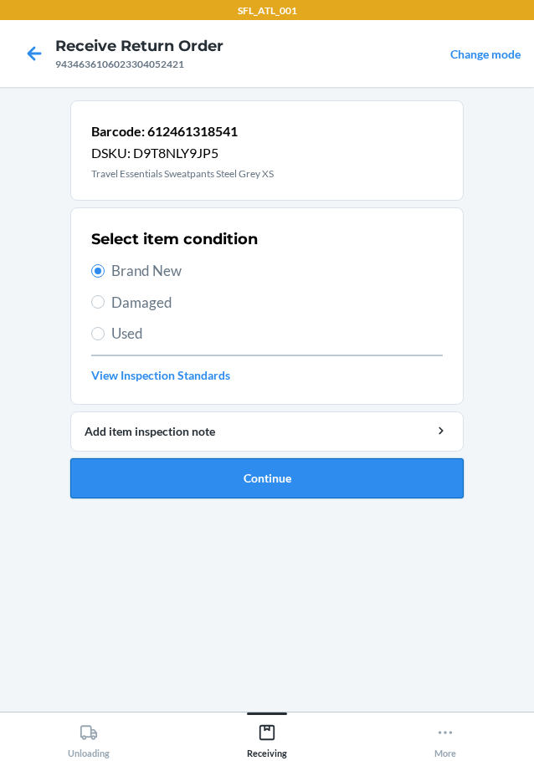
click at [182, 474] on button "Continue" at bounding box center [266, 478] width 393 height 40
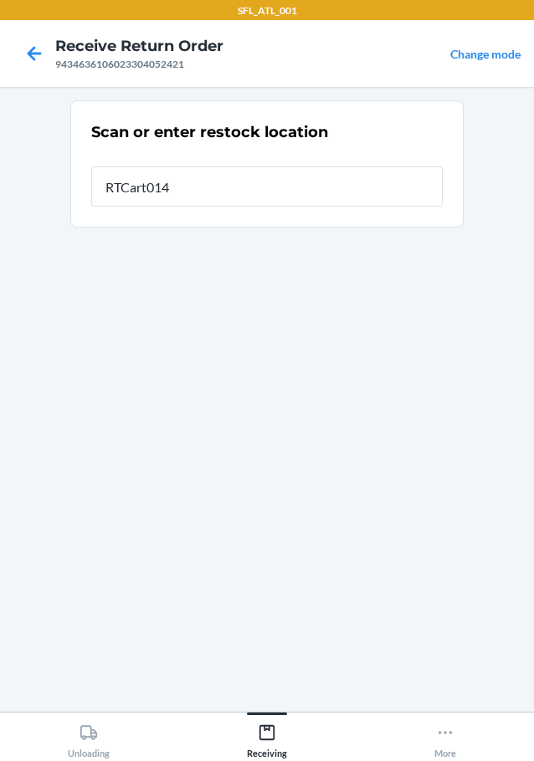
type input "RTCart014"
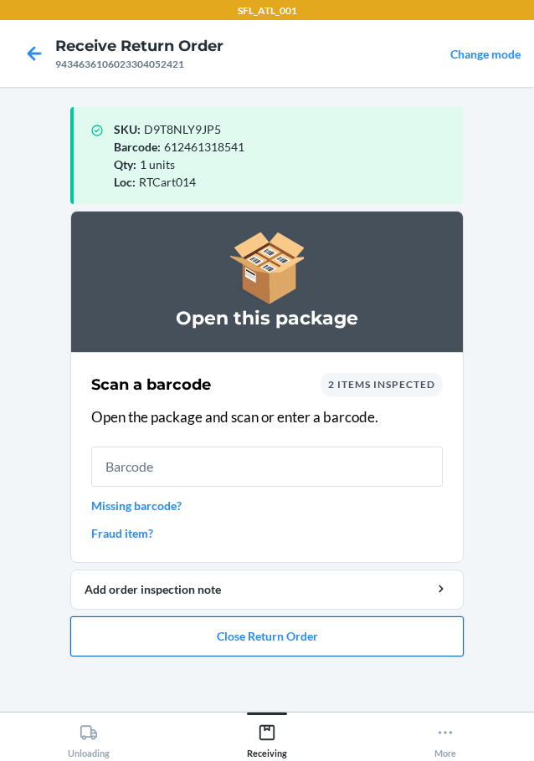
click at [246, 640] on button "Close Return Order" at bounding box center [266, 636] width 393 height 40
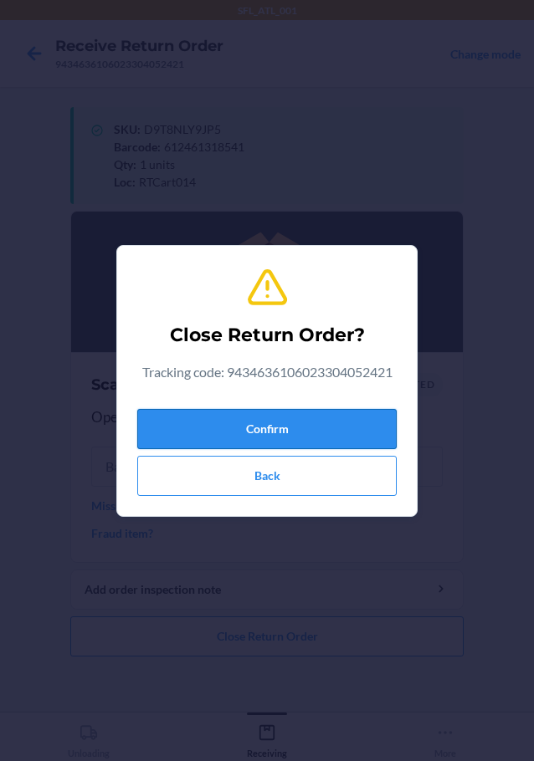
click at [227, 426] on button "Confirm" at bounding box center [266, 429] width 259 height 40
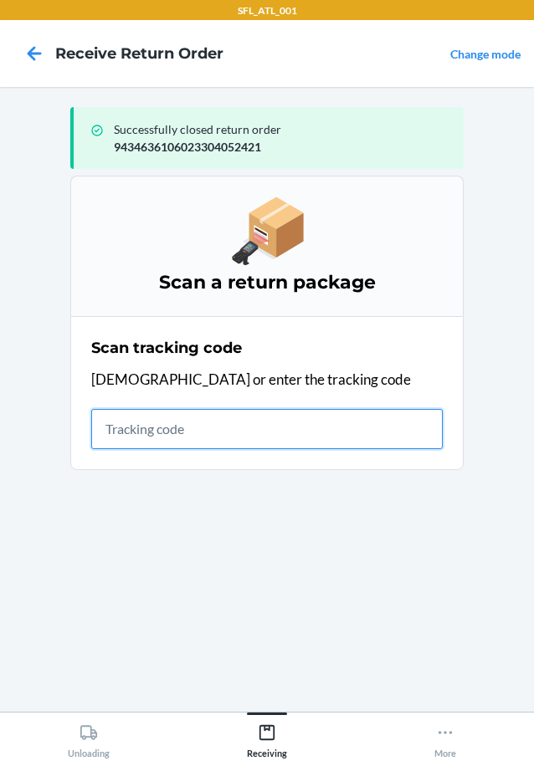
click at [340, 436] on input "text" at bounding box center [266, 429] width 351 height 40
type input "42030259943463610602330136423"
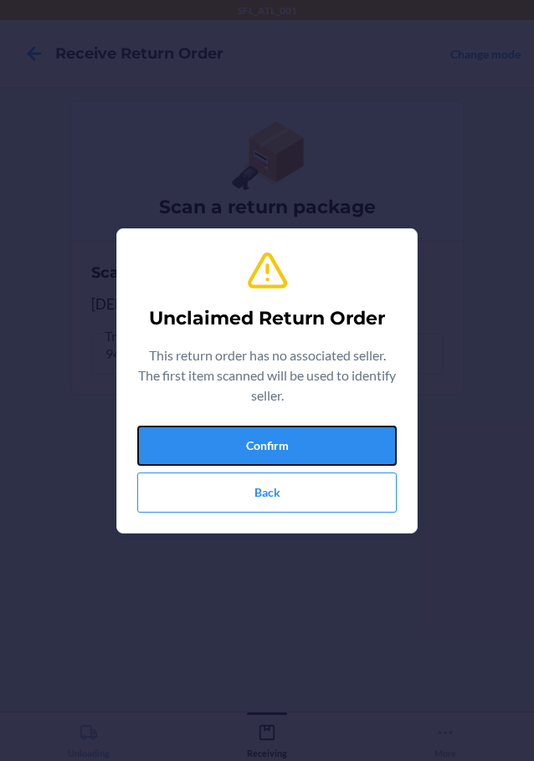
click at [340, 436] on button "Confirm" at bounding box center [266, 446] width 259 height 40
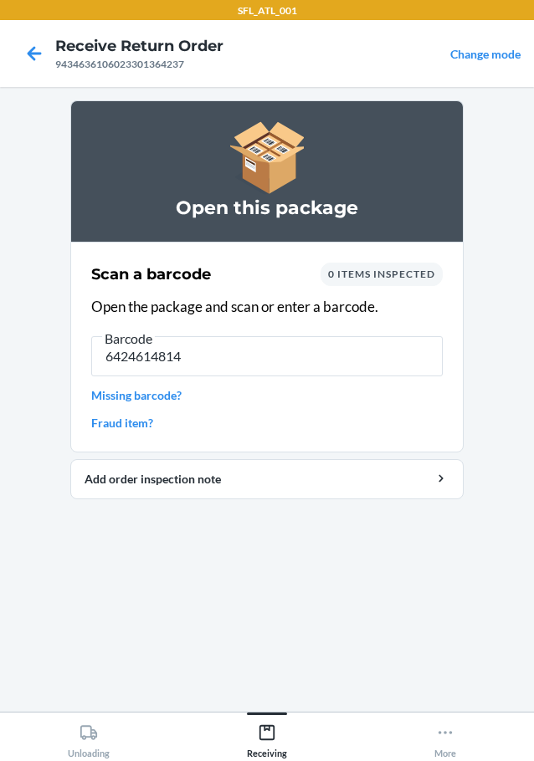
type input "64246148142"
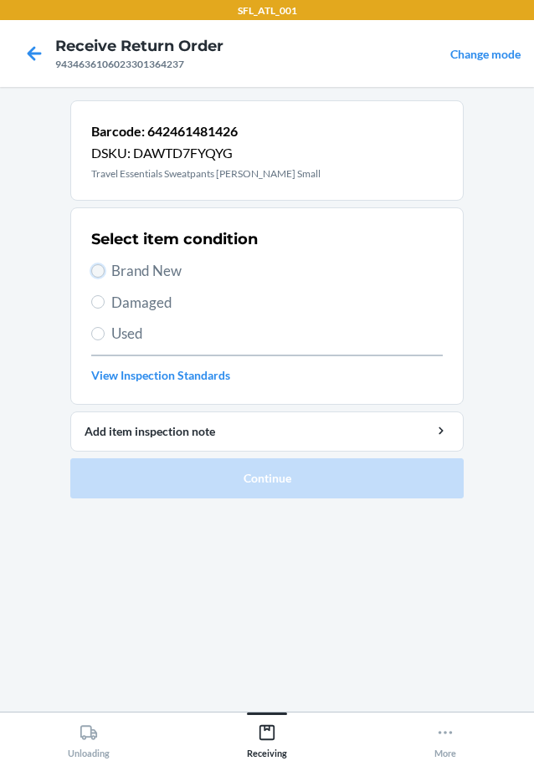
click at [95, 267] on input "Brand New" at bounding box center [97, 270] width 13 height 13
radio input "true"
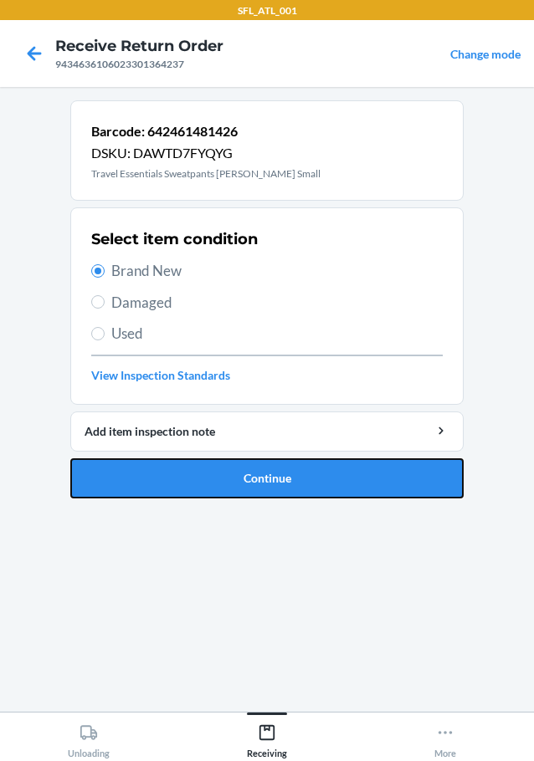
click at [159, 481] on button "Continue" at bounding box center [266, 478] width 393 height 40
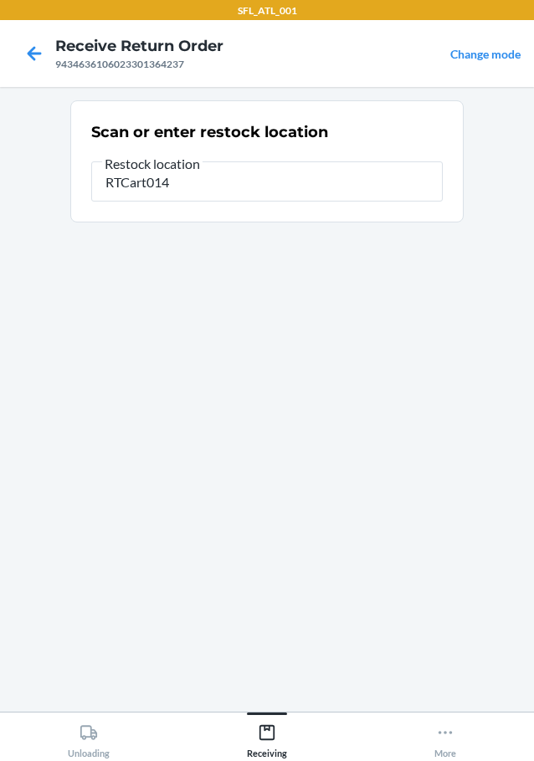
type input "RTCart014"
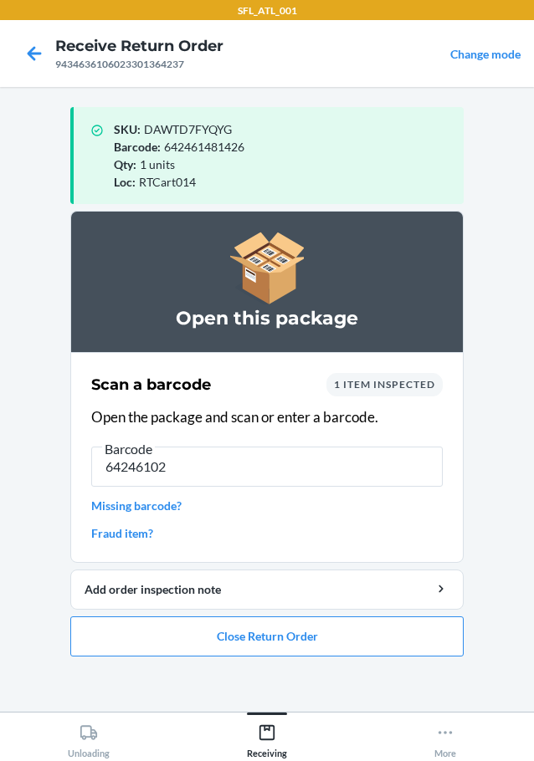
type input "642461025"
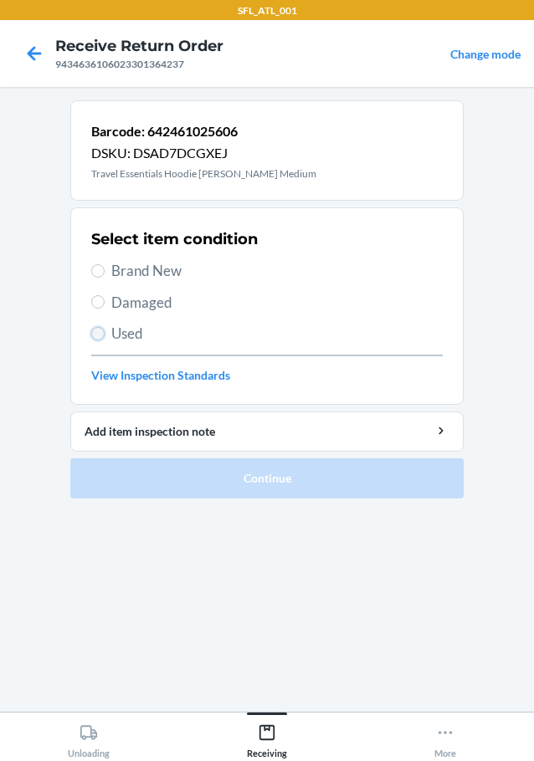
click at [98, 338] on input "Used" at bounding box center [97, 333] width 13 height 13
radio input "true"
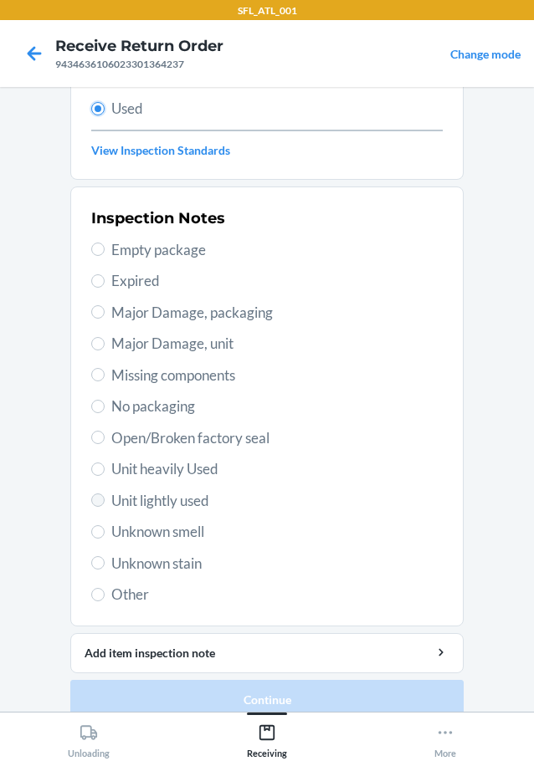
scroll to position [247, 0]
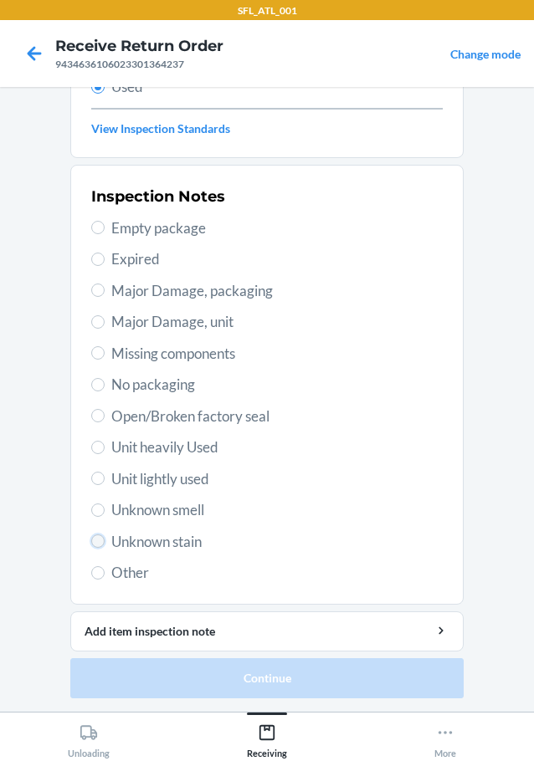
click at [95, 539] on input "Unknown stain" at bounding box center [97, 540] width 13 height 13
radio input "true"
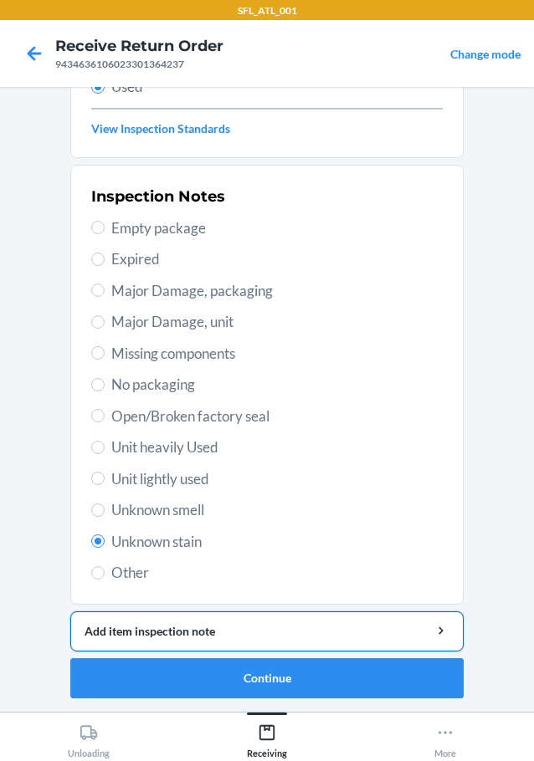
click at [136, 631] on div "Add item inspection note" at bounding box center [266, 631] width 365 height 18
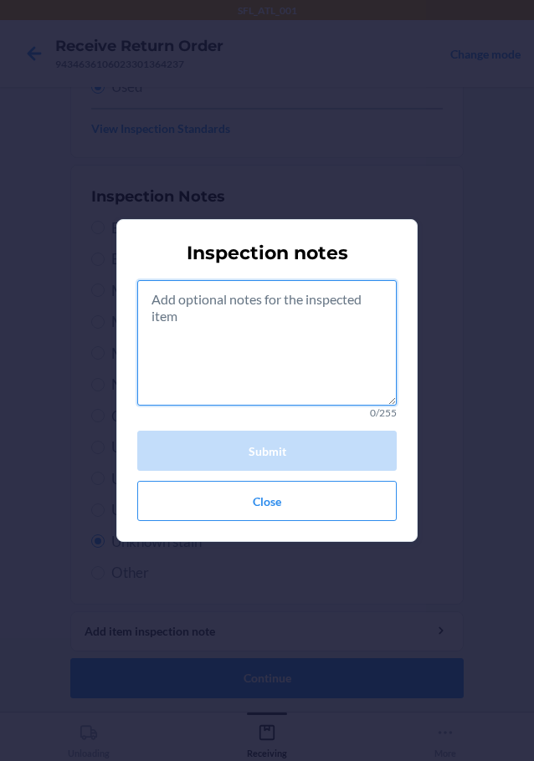
click at [203, 375] on textarea at bounding box center [266, 342] width 259 height 125
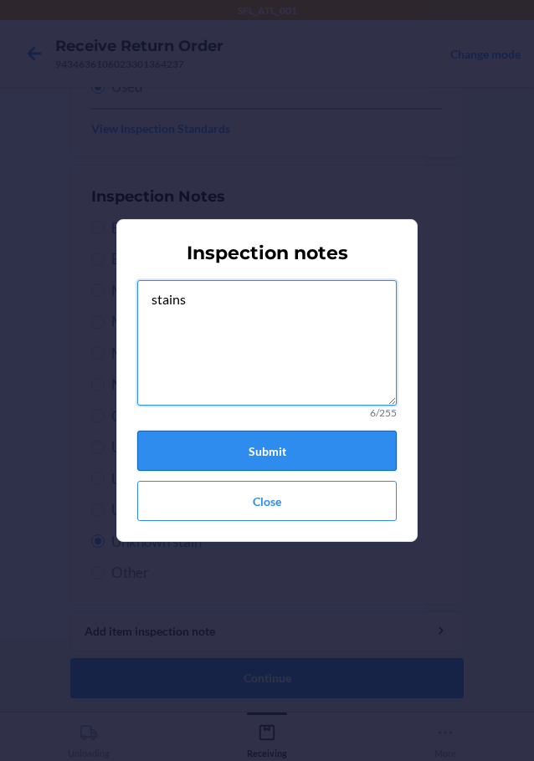
type textarea "stains"
click at [227, 460] on button "Submit" at bounding box center [266, 451] width 259 height 40
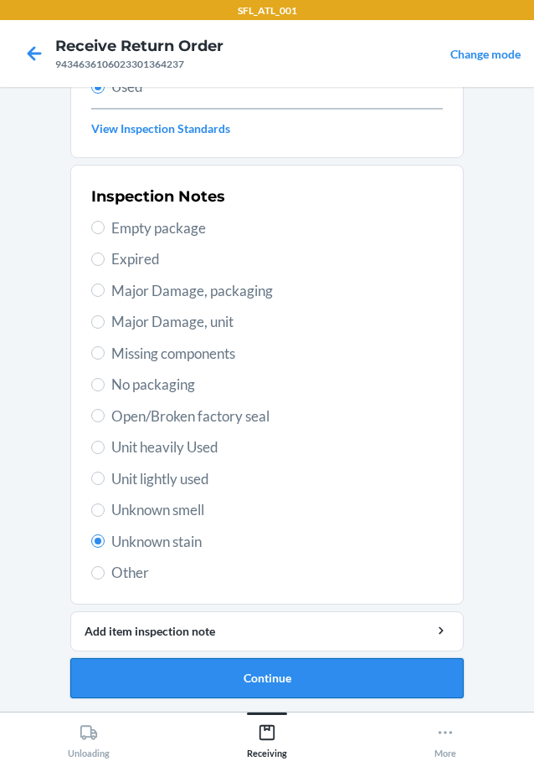
click at [236, 666] on button "Continue" at bounding box center [266, 678] width 393 height 40
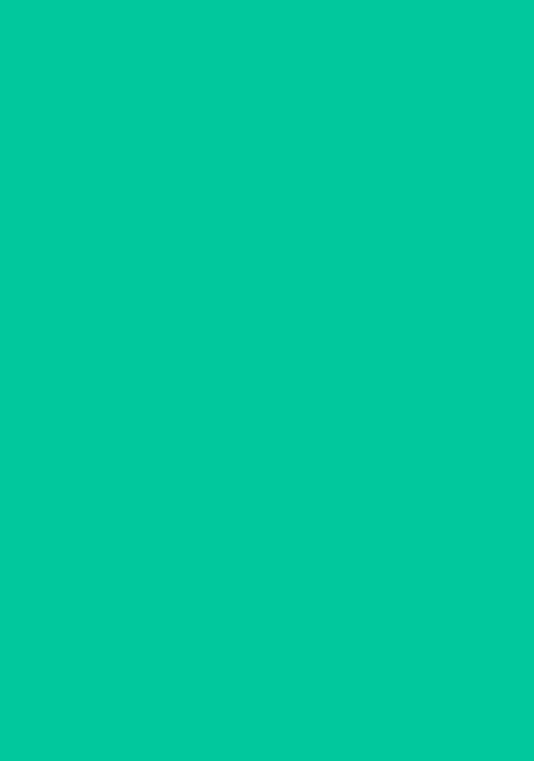
scroll to position [0, 0]
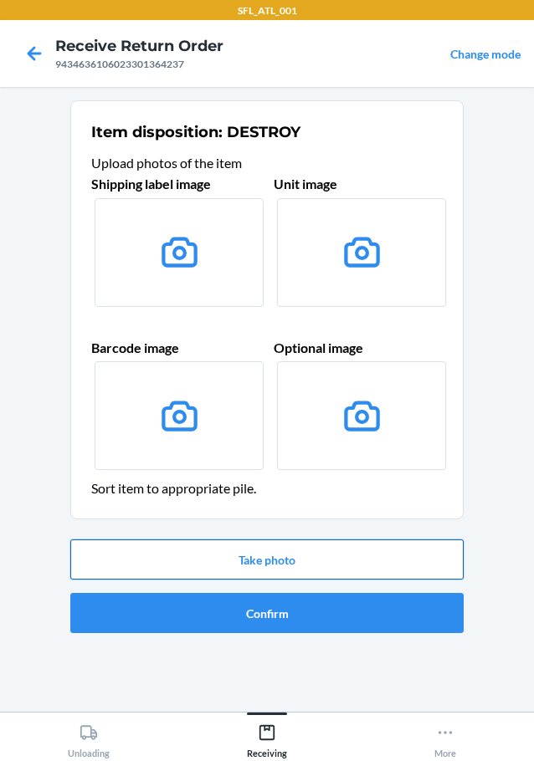
click at [249, 575] on button "Take photo" at bounding box center [266, 559] width 393 height 40
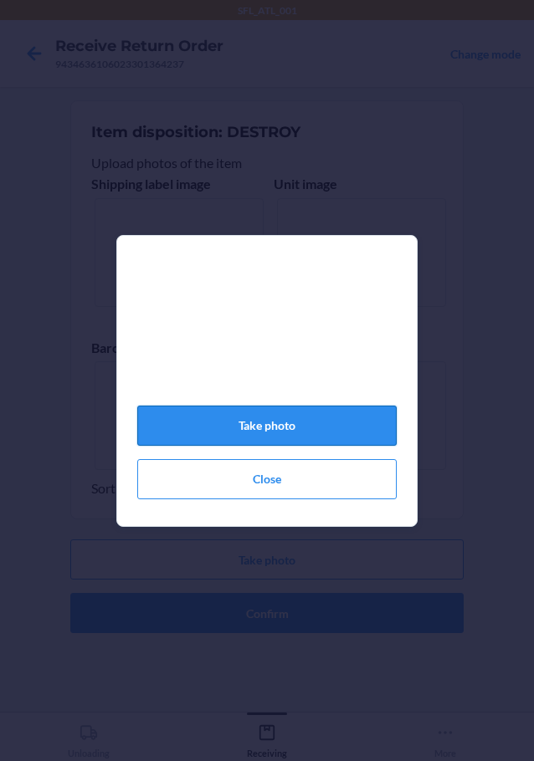
click at [289, 437] on button "Take photo" at bounding box center [266, 426] width 259 height 40
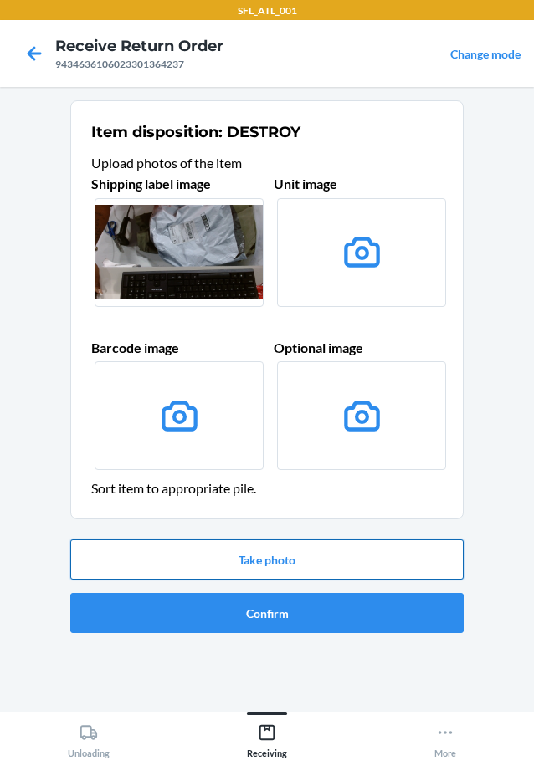
click at [268, 559] on button "Take photo" at bounding box center [266, 559] width 393 height 40
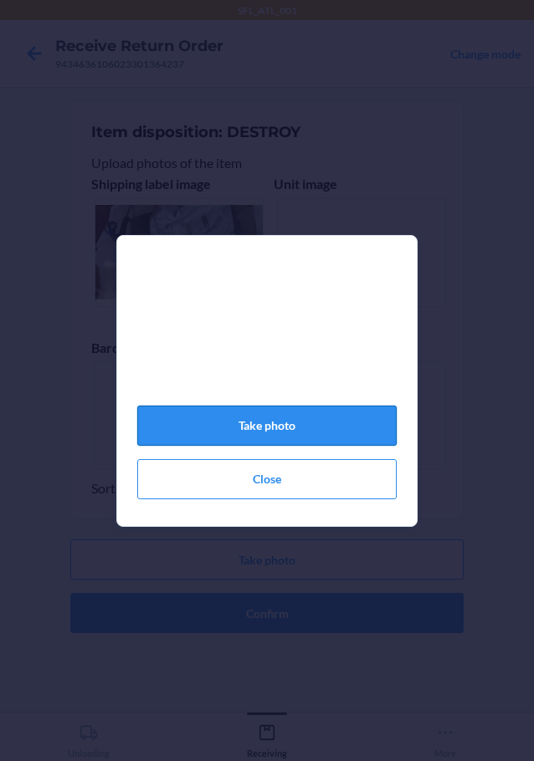
click at [296, 422] on button "Take photo" at bounding box center [266, 426] width 259 height 40
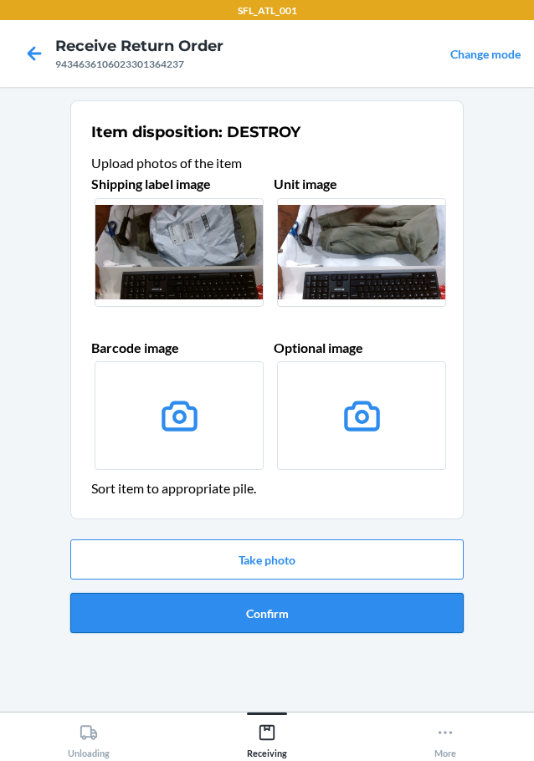
click at [239, 610] on button "Confirm" at bounding box center [266, 613] width 393 height 40
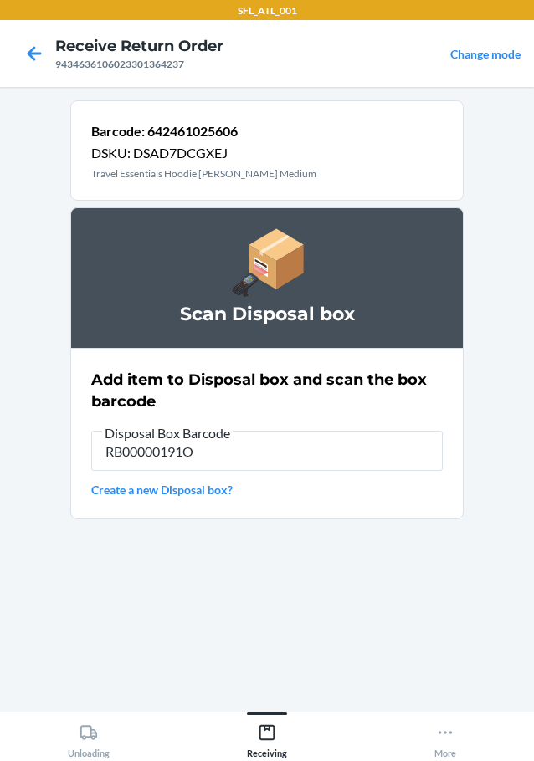
type input "RB00000191O"
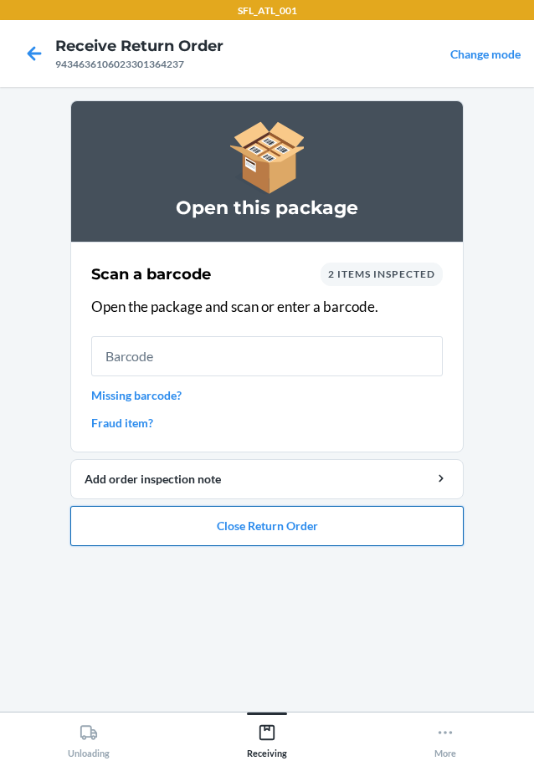
click at [233, 530] on button "Close Return Order" at bounding box center [266, 526] width 393 height 40
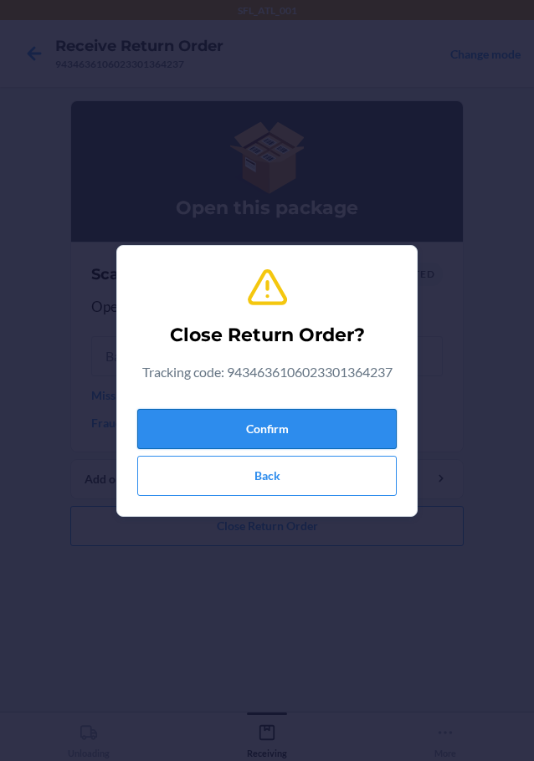
click at [253, 416] on button "Confirm" at bounding box center [266, 429] width 259 height 40
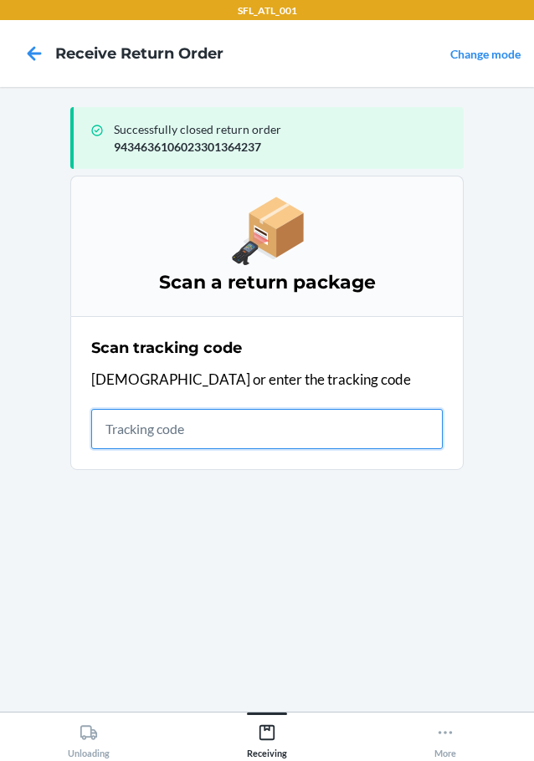
click at [191, 427] on input "text" at bounding box center [266, 429] width 351 height 40
type input "420302599434636106023303950"
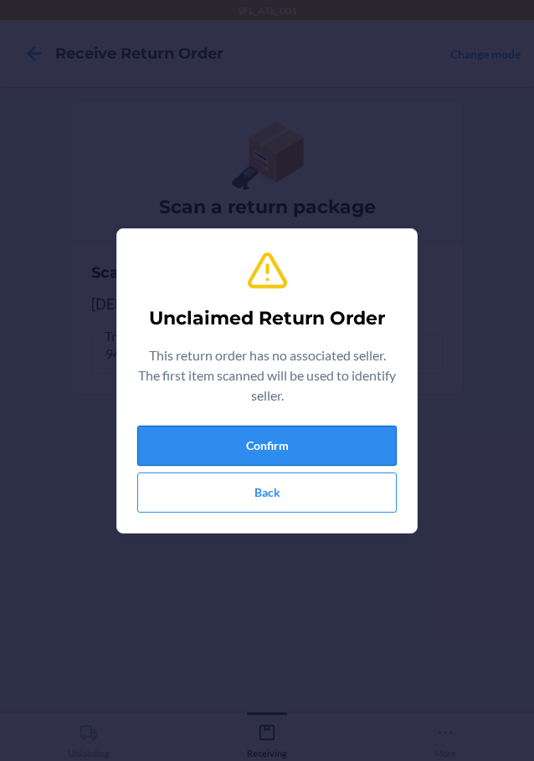
click at [198, 447] on button "Confirm" at bounding box center [266, 446] width 259 height 40
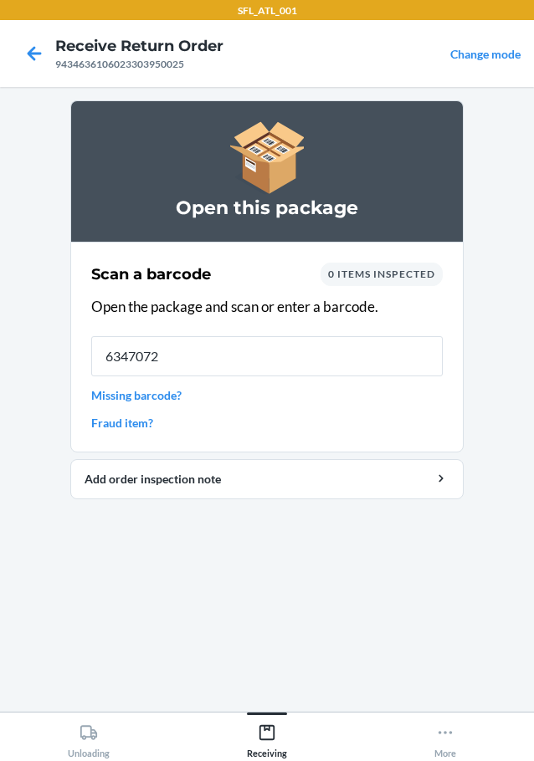
type input "63470728"
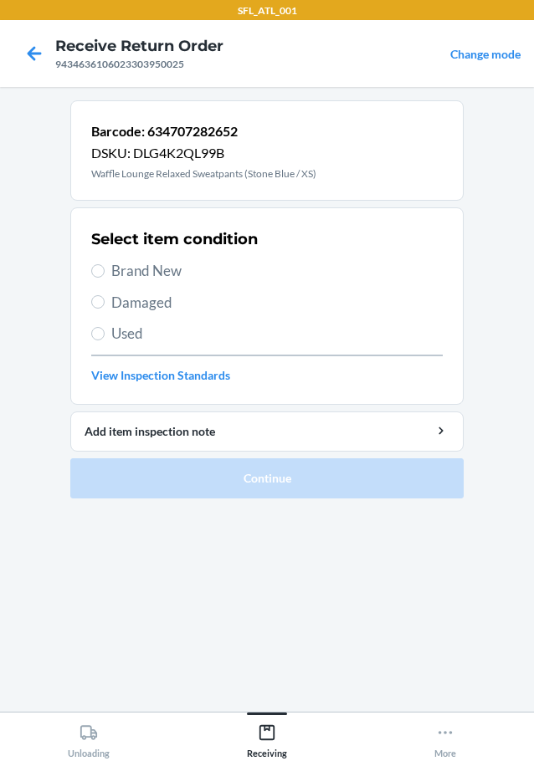
click at [105, 270] on label "Brand New" at bounding box center [266, 271] width 351 height 22
click at [105, 270] on input "Brand New" at bounding box center [97, 270] width 13 height 13
radio input "true"
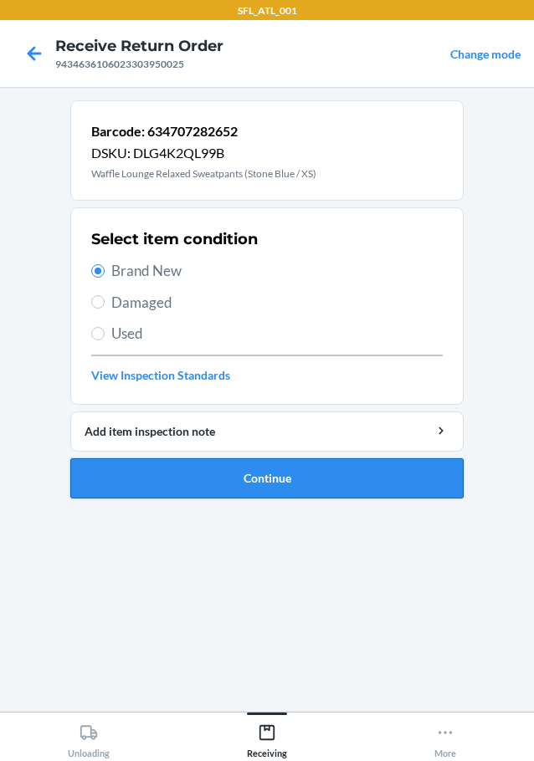
click at [153, 468] on button "Continue" at bounding box center [266, 478] width 393 height 40
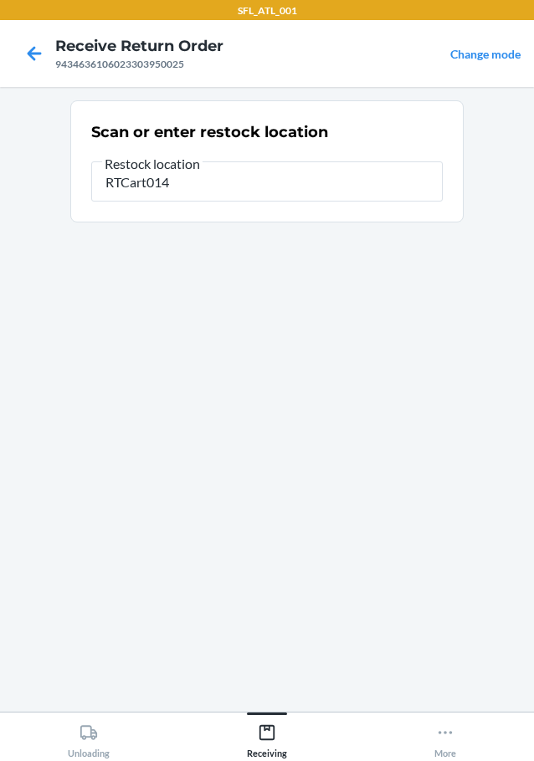
type input "RTCart014"
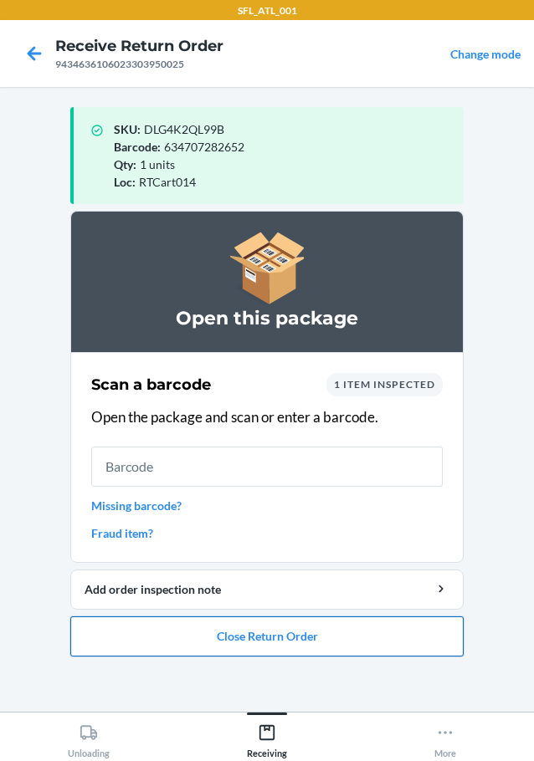
click at [171, 640] on button "Close Return Order" at bounding box center [266, 636] width 393 height 40
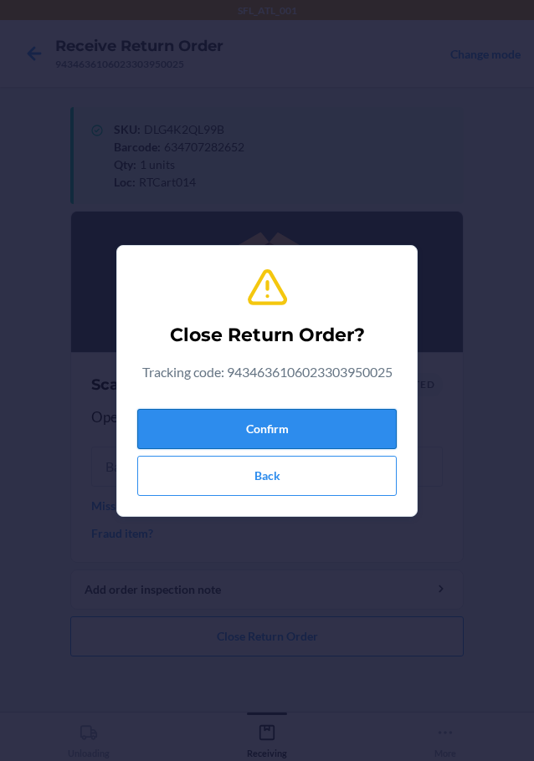
click at [246, 429] on button "Confirm" at bounding box center [266, 429] width 259 height 40
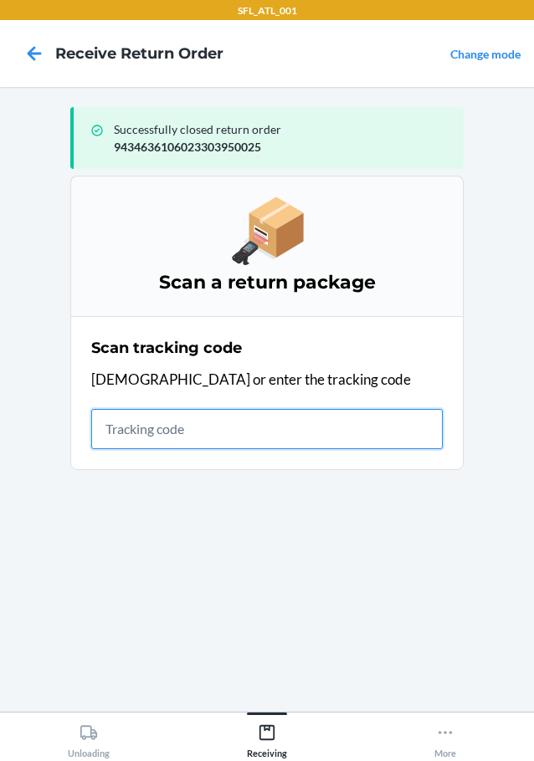
click at [304, 432] on input "text" at bounding box center [266, 429] width 351 height 40
type input "4203025994346361060233024674"
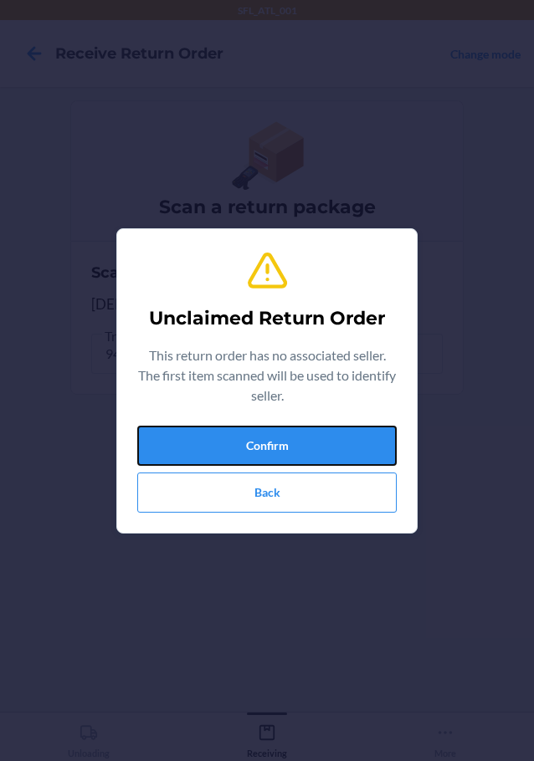
click at [304, 432] on button "Confirm" at bounding box center [266, 446] width 259 height 40
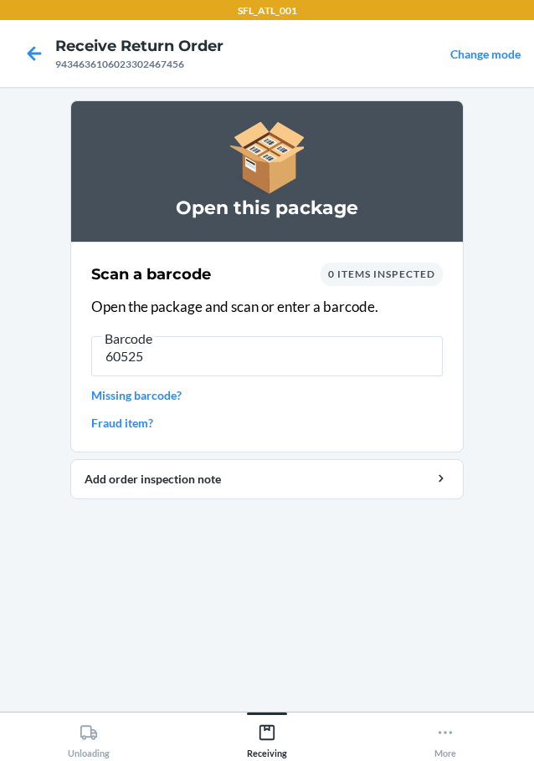
type input "605258"
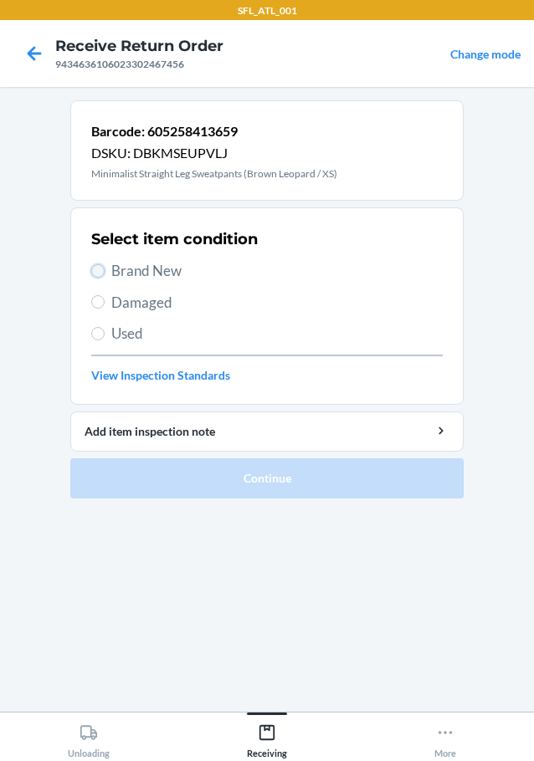
click at [95, 272] on input "Brand New" at bounding box center [97, 270] width 13 height 13
radio input "true"
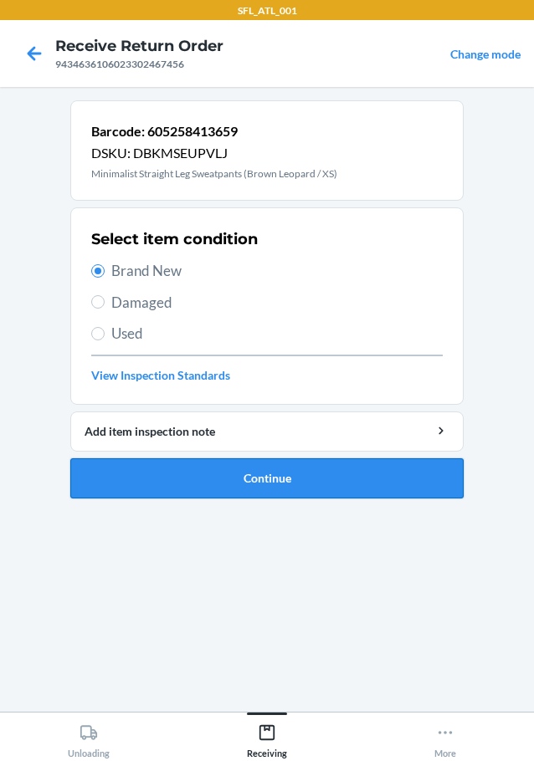
click at [164, 473] on button "Continue" at bounding box center [266, 478] width 393 height 40
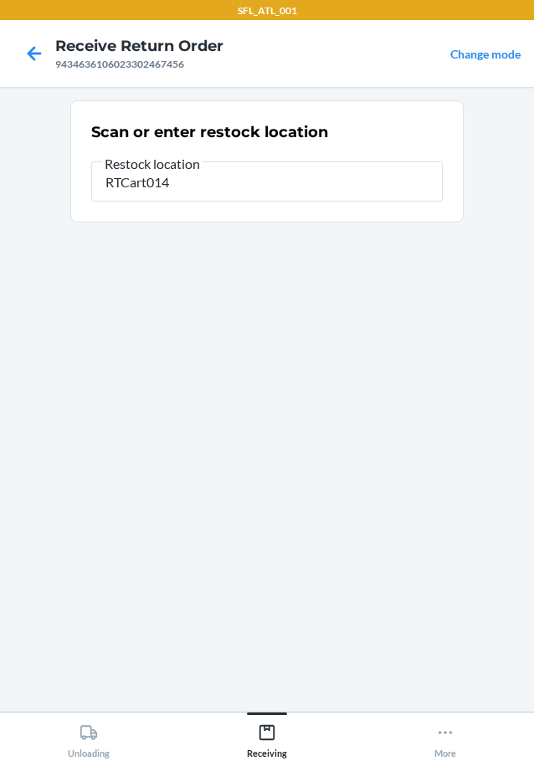
type input "RTCart014"
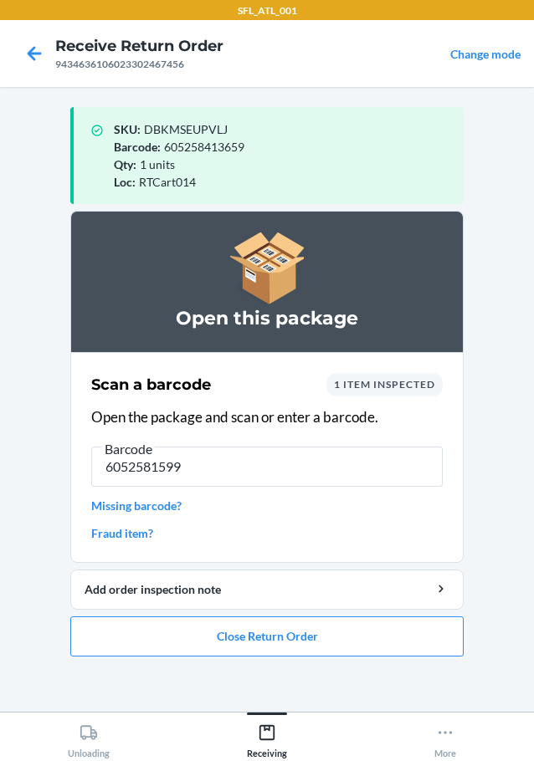
type input "60525815994"
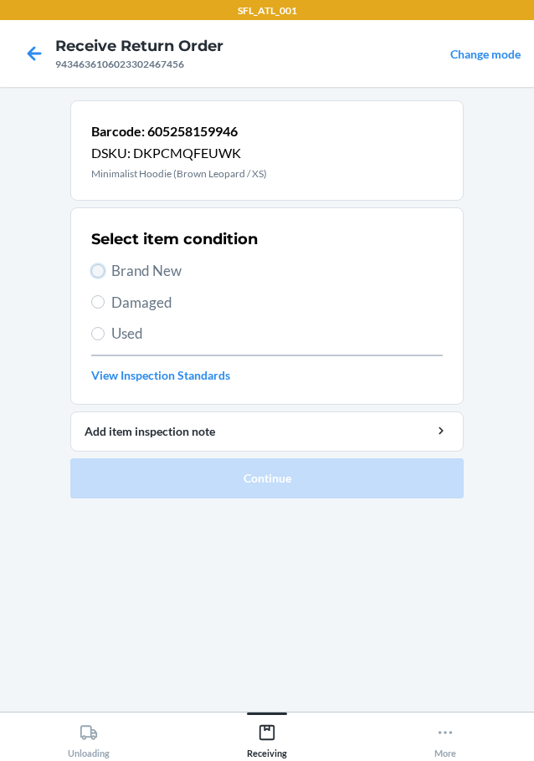
click at [96, 273] on input "Brand New" at bounding box center [97, 270] width 13 height 13
radio input "true"
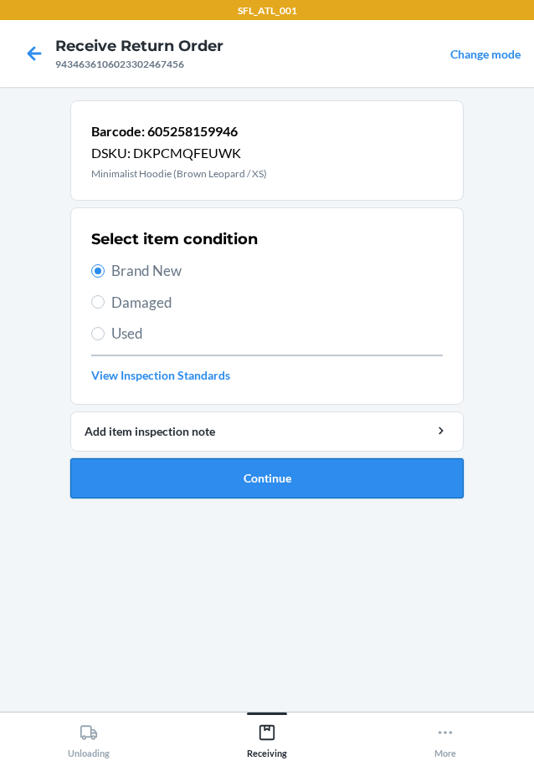
click at [158, 478] on button "Continue" at bounding box center [266, 478] width 393 height 40
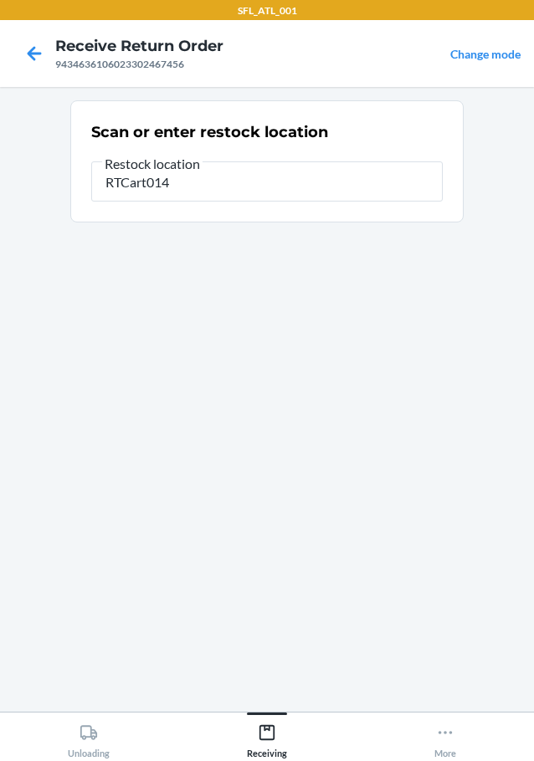
type input "RTCart014"
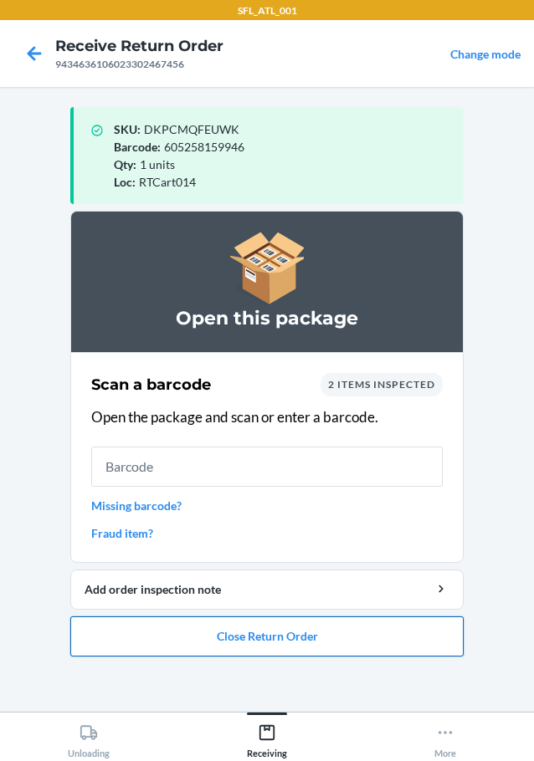
click at [248, 631] on button "Close Return Order" at bounding box center [266, 636] width 393 height 40
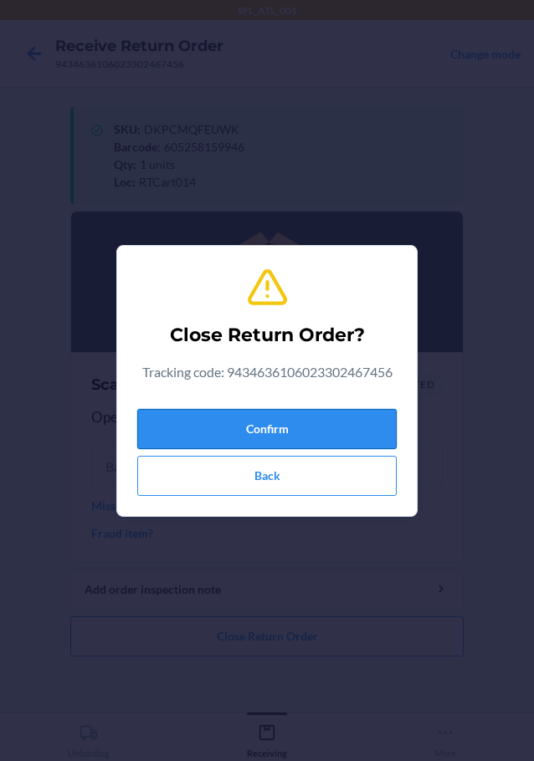
click at [285, 424] on button "Confirm" at bounding box center [266, 429] width 259 height 40
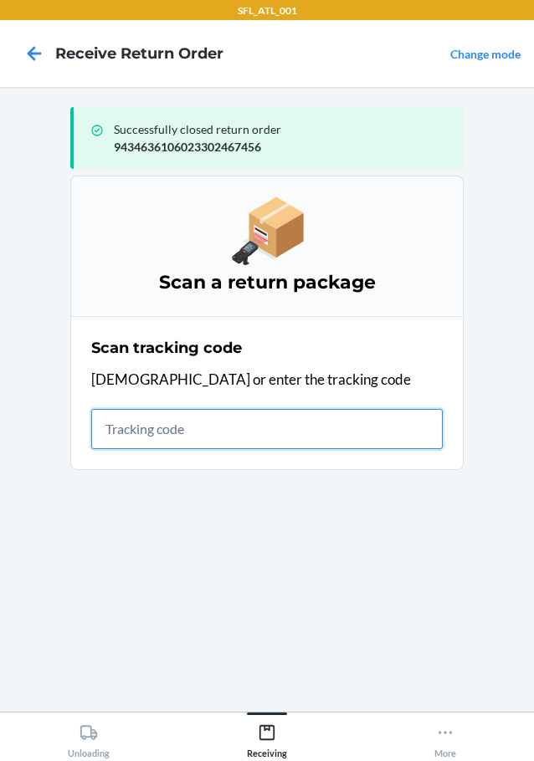
click at [238, 433] on input "text" at bounding box center [266, 429] width 351 height 40
type input "420302599434636106023303356"
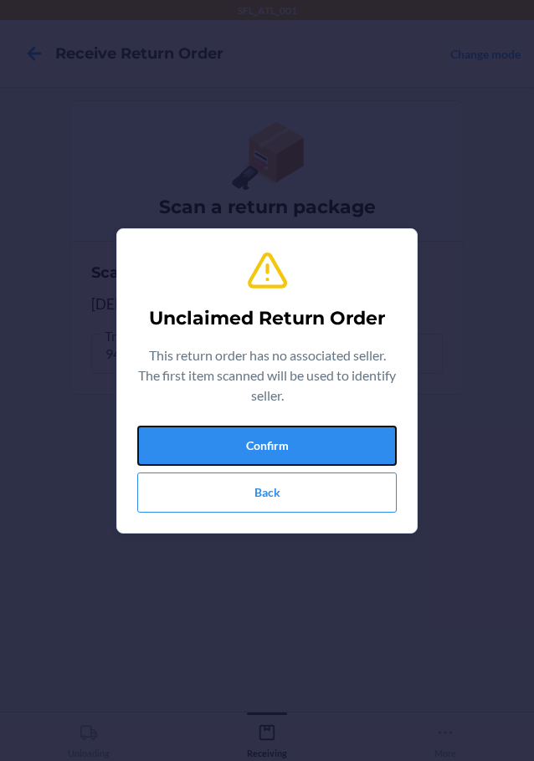
click at [238, 433] on button "Confirm" at bounding box center [266, 446] width 259 height 40
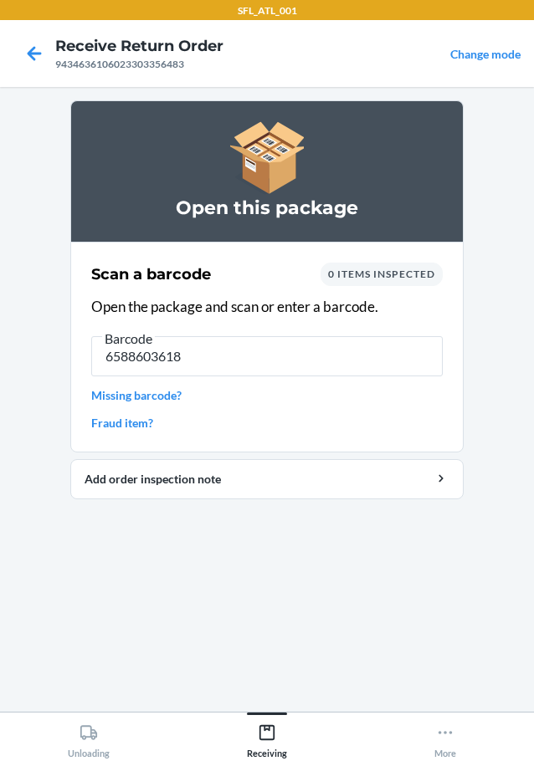
type input "65886036189"
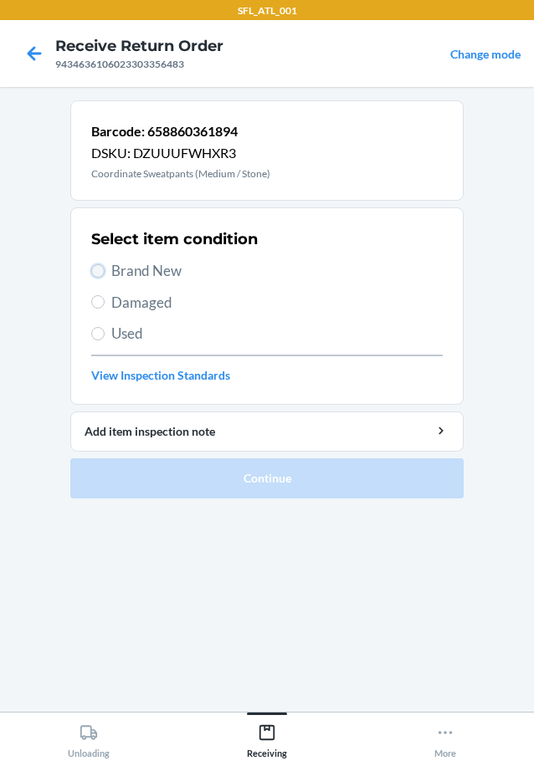
click at [97, 275] on input "Brand New" at bounding box center [97, 270] width 13 height 13
radio input "true"
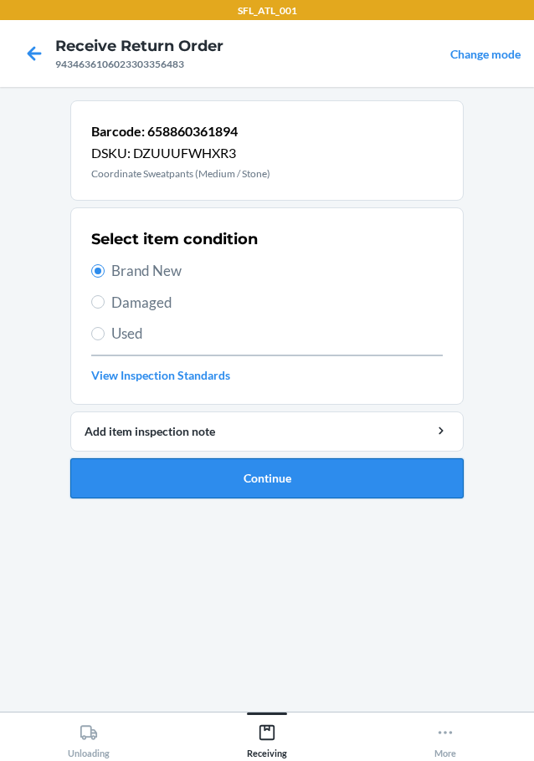
click at [171, 470] on button "Continue" at bounding box center [266, 478] width 393 height 40
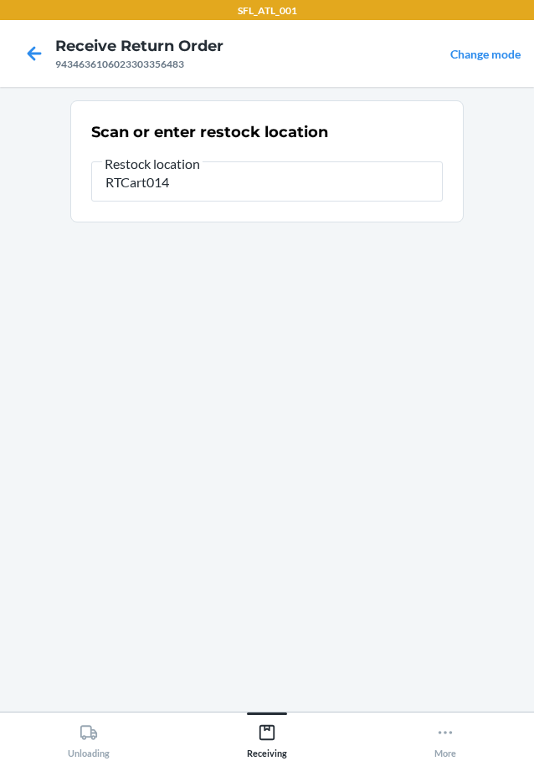
type input "RTCart014"
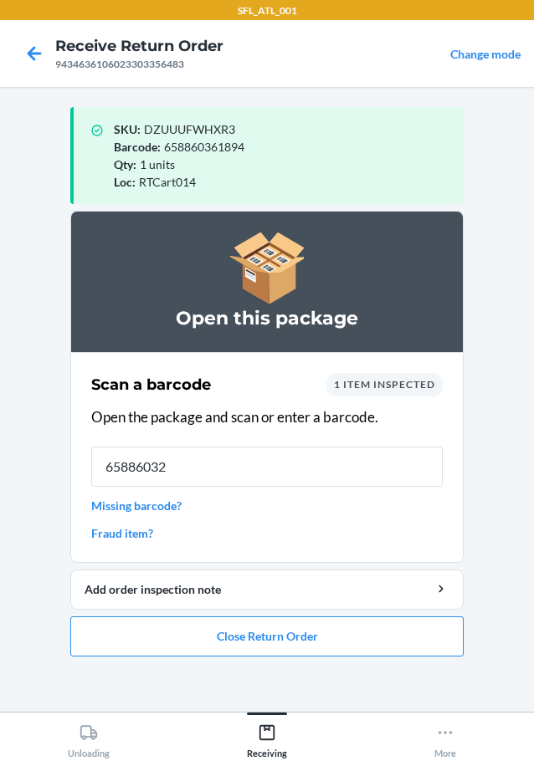
type input "658860328"
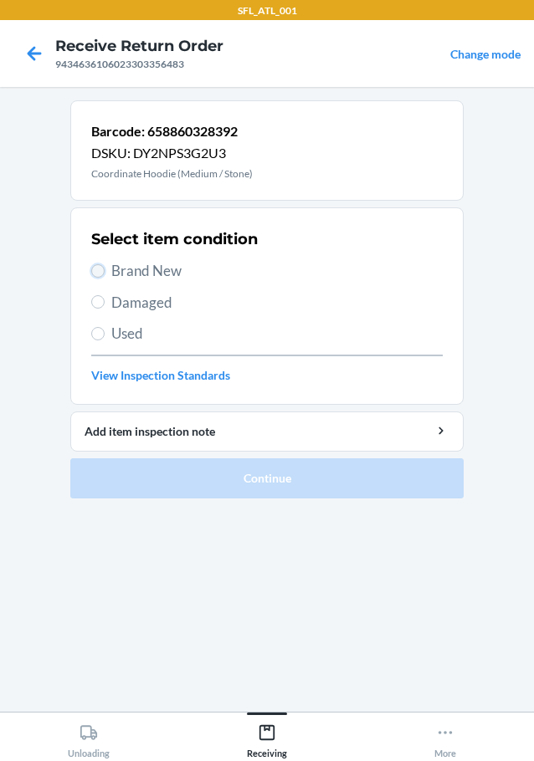
click at [97, 273] on input "Brand New" at bounding box center [97, 270] width 13 height 13
radio input "true"
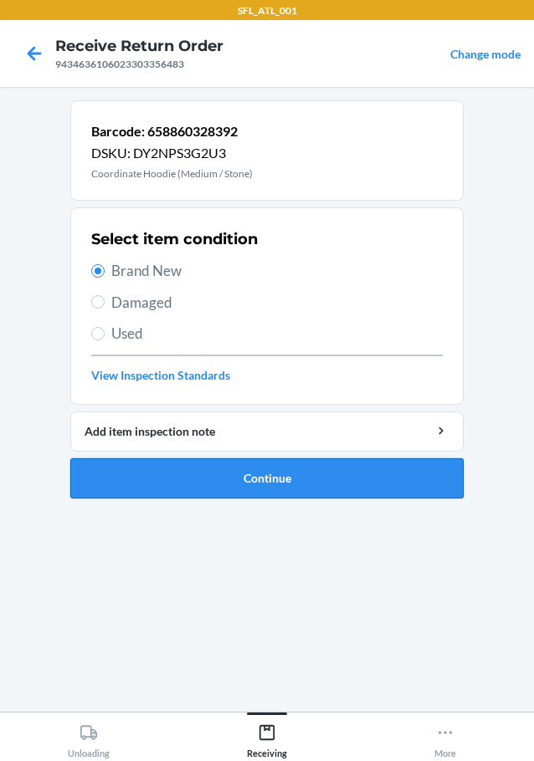
click at [135, 485] on button "Continue" at bounding box center [266, 478] width 393 height 40
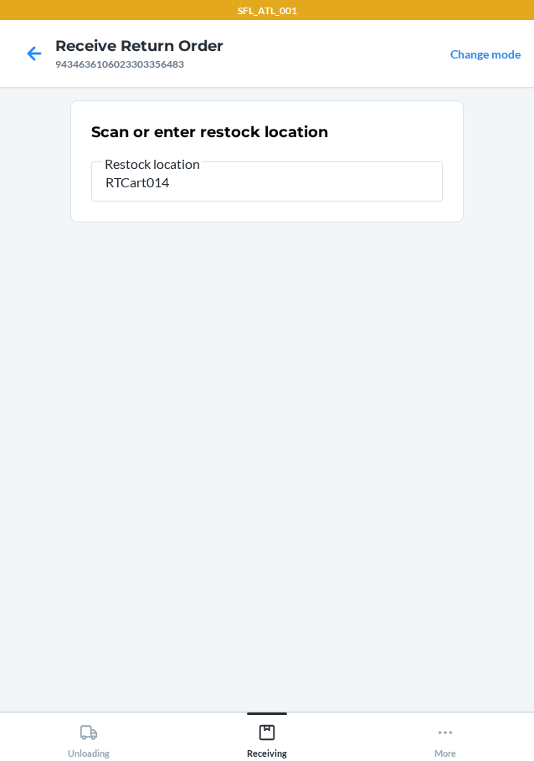
type input "RTCart014"
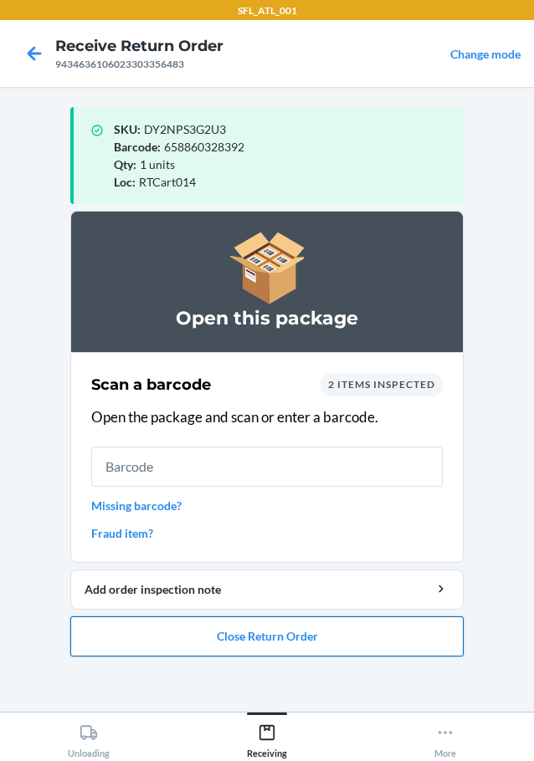
click at [235, 643] on button "Close Return Order" at bounding box center [266, 636] width 393 height 40
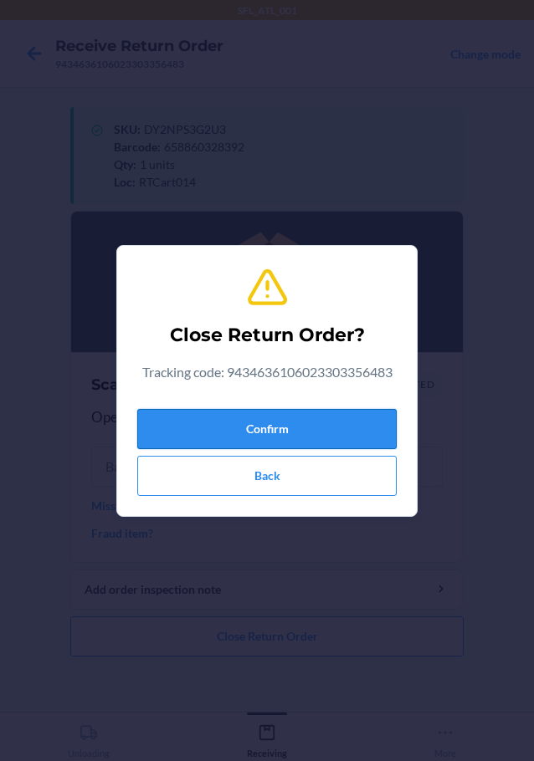
click at [305, 432] on button "Confirm" at bounding box center [266, 429] width 259 height 40
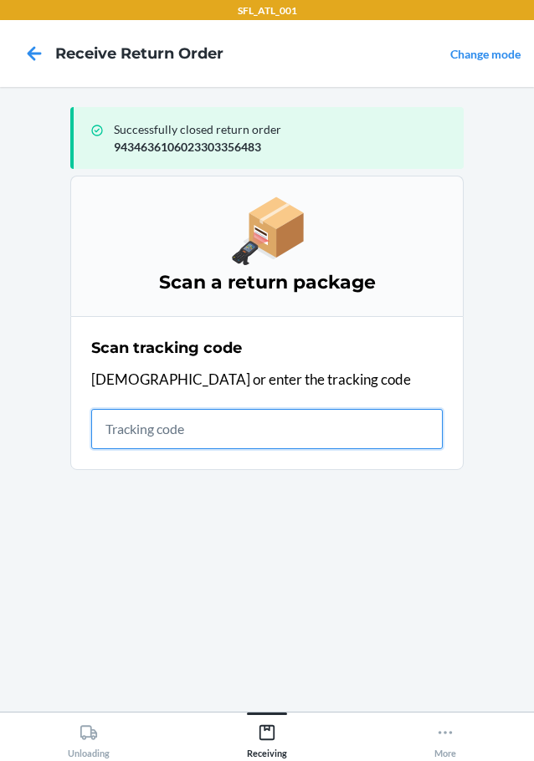
click at [227, 427] on input "text" at bounding box center [266, 429] width 351 height 40
type input "42030259943463610602330399391"
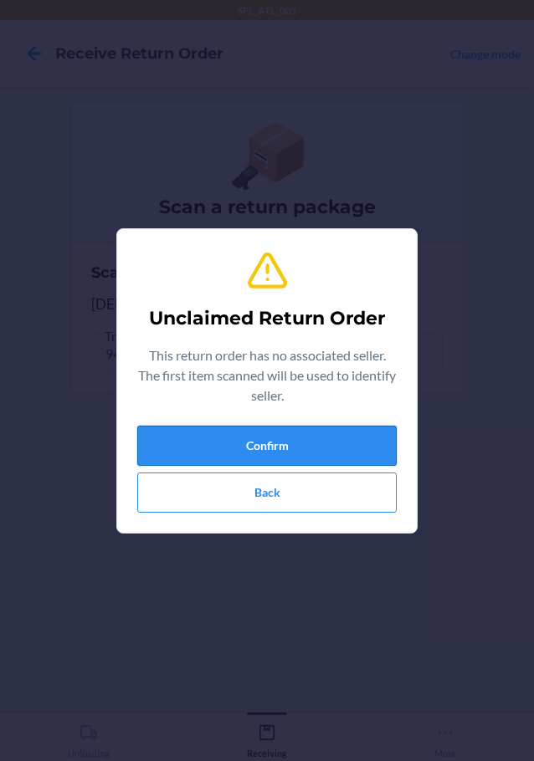
click at [233, 448] on button "Confirm" at bounding box center [266, 446] width 259 height 40
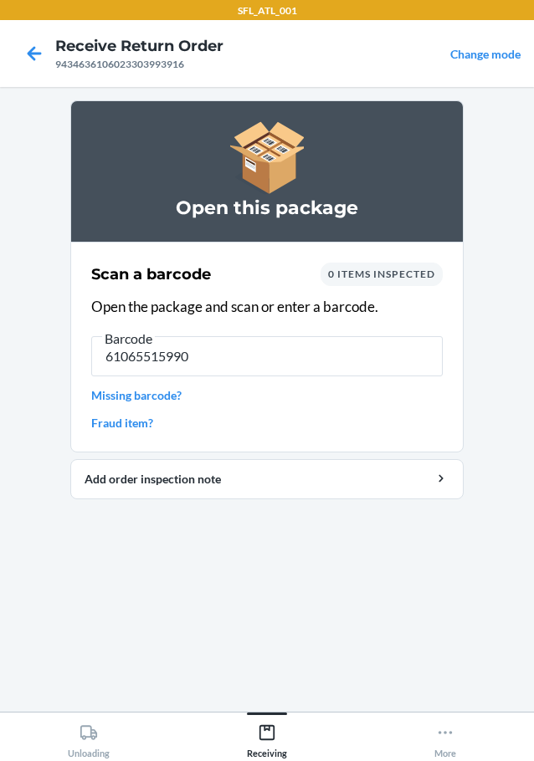
type input "610655159901"
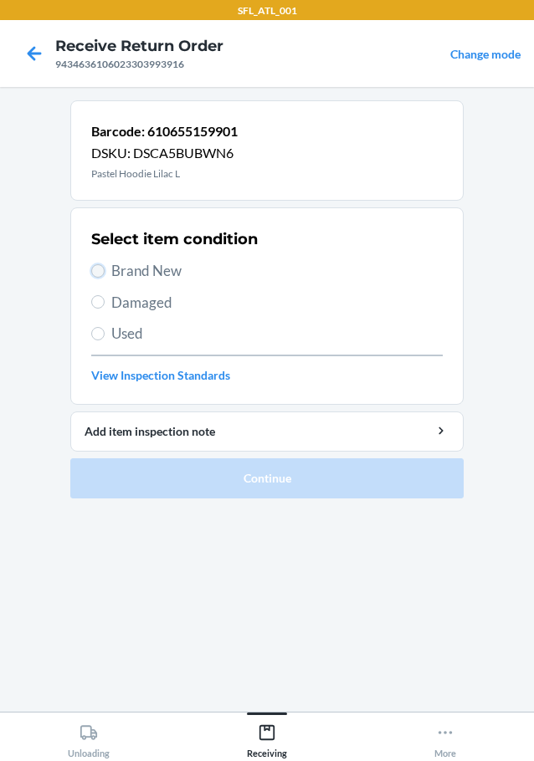
click at [100, 269] on input "Brand New" at bounding box center [97, 270] width 13 height 13
radio input "true"
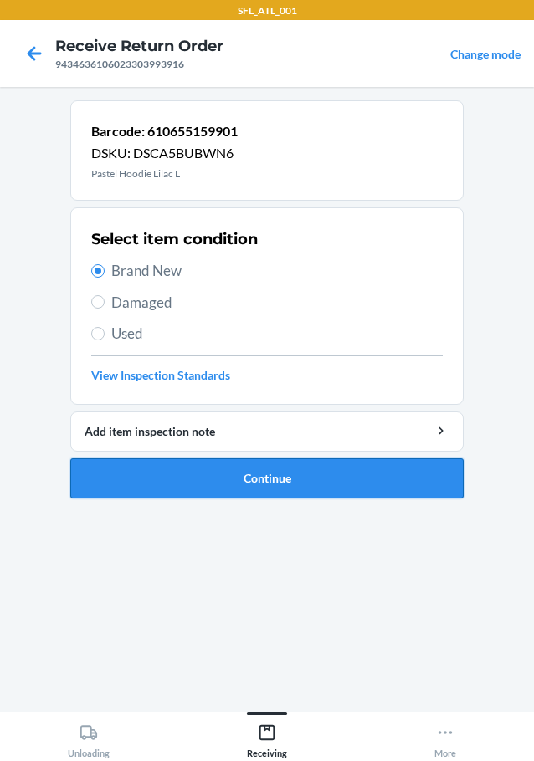
click at [175, 487] on button "Continue" at bounding box center [266, 478] width 393 height 40
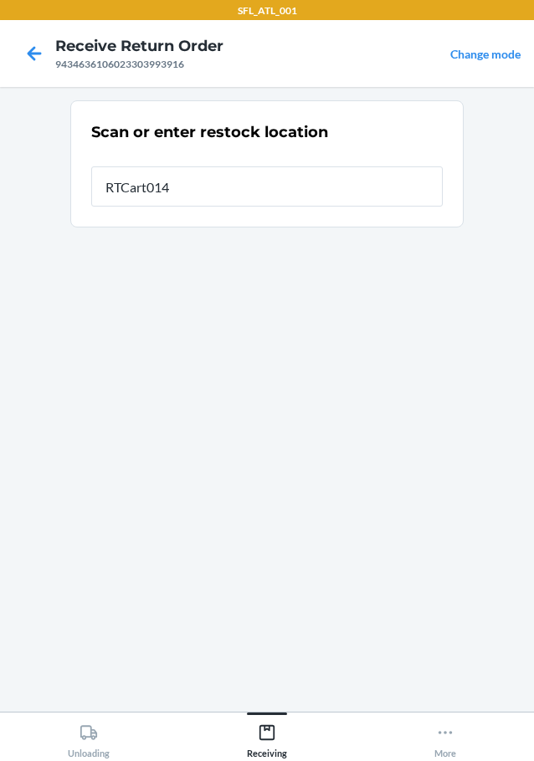
type input "RTCart014"
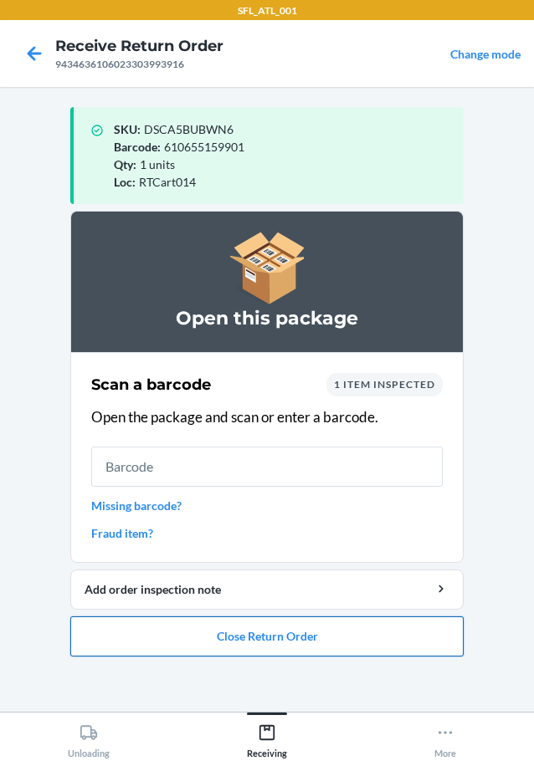
click at [218, 635] on button "Close Return Order" at bounding box center [266, 636] width 393 height 40
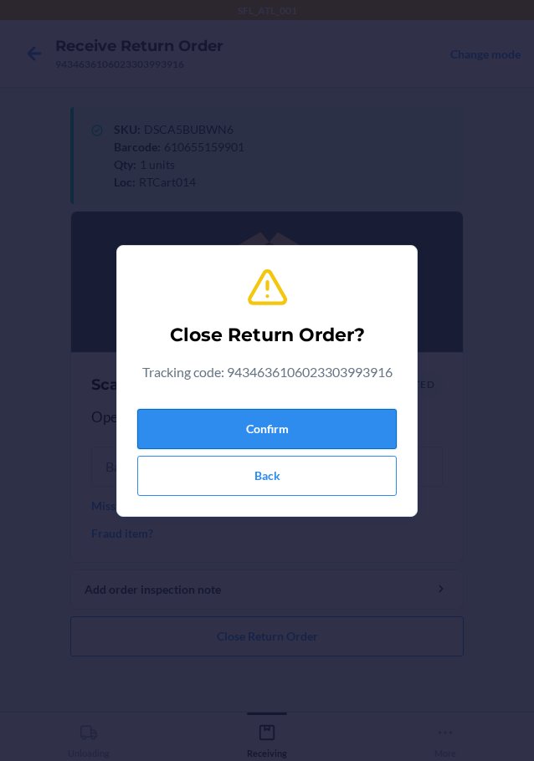
click at [279, 424] on button "Confirm" at bounding box center [266, 429] width 259 height 40
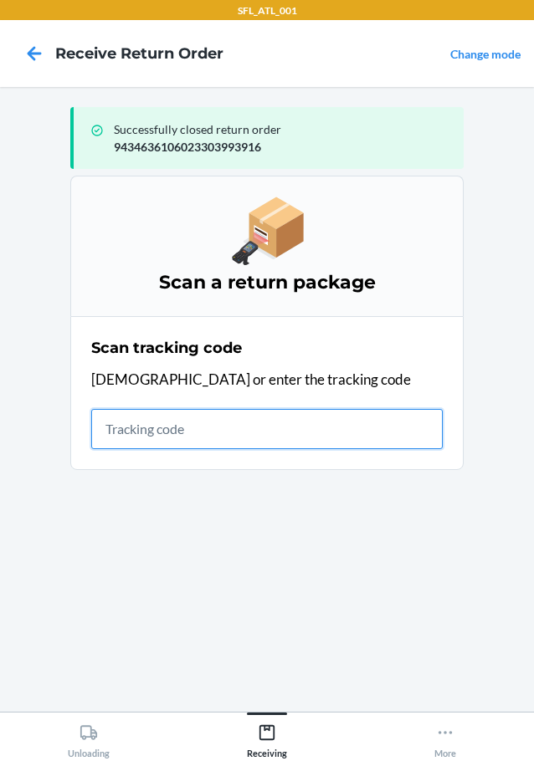
click at [261, 430] on input "text" at bounding box center [266, 429] width 351 height 40
type input "42030259943463610602330291586"
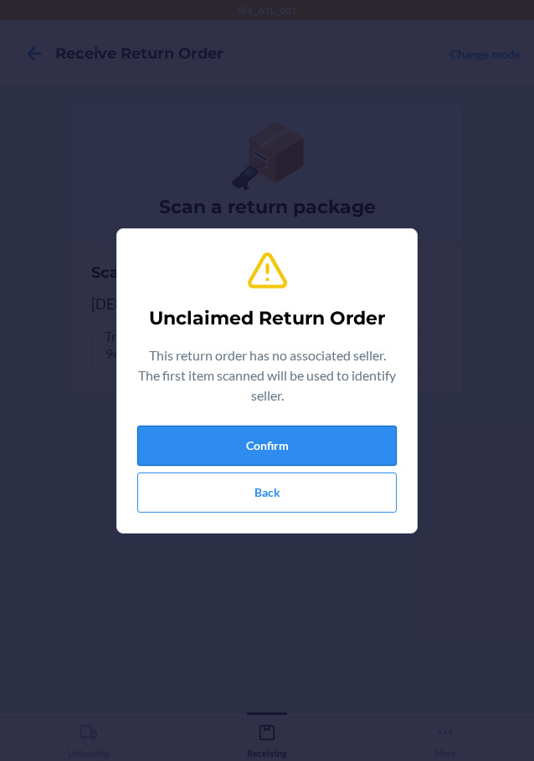
click at [260, 437] on button "Confirm" at bounding box center [266, 446] width 259 height 40
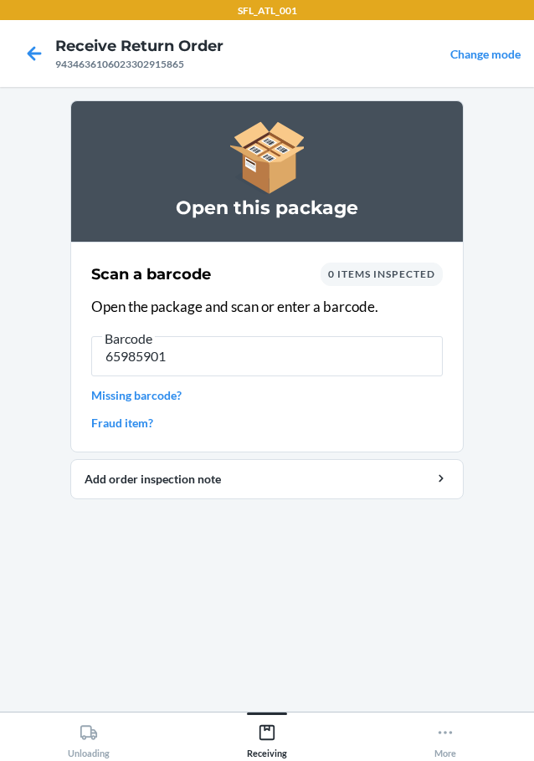
type input "659859012"
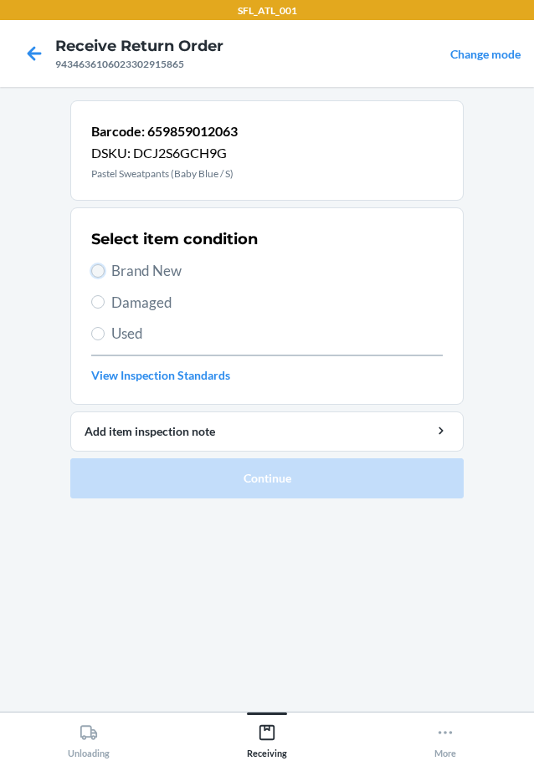
click at [100, 270] on input "Brand New" at bounding box center [97, 270] width 13 height 13
radio input "true"
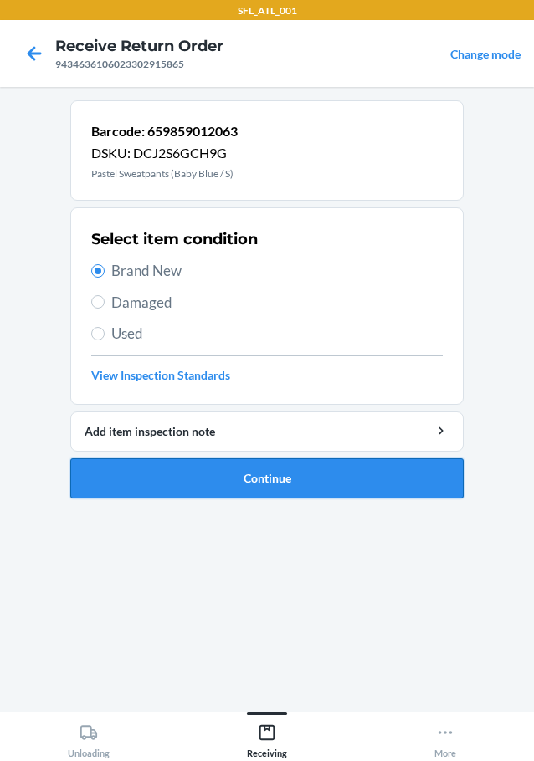
click at [198, 467] on button "Continue" at bounding box center [266, 478] width 393 height 40
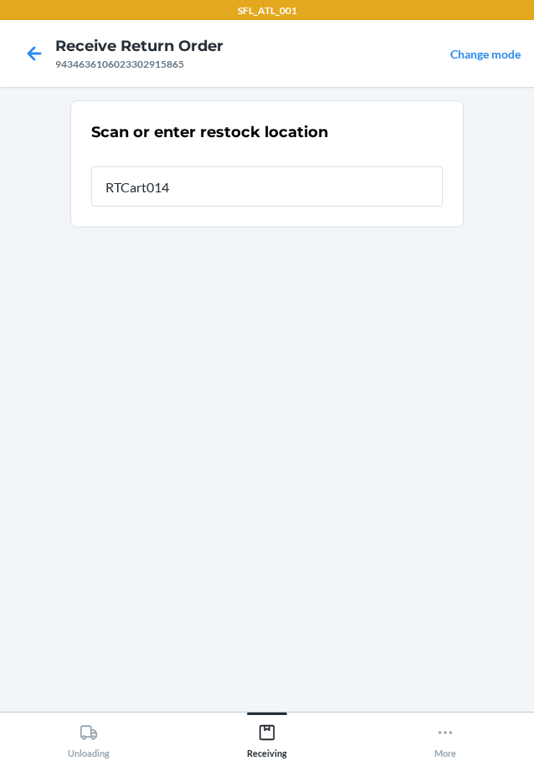
type input "RTCart014"
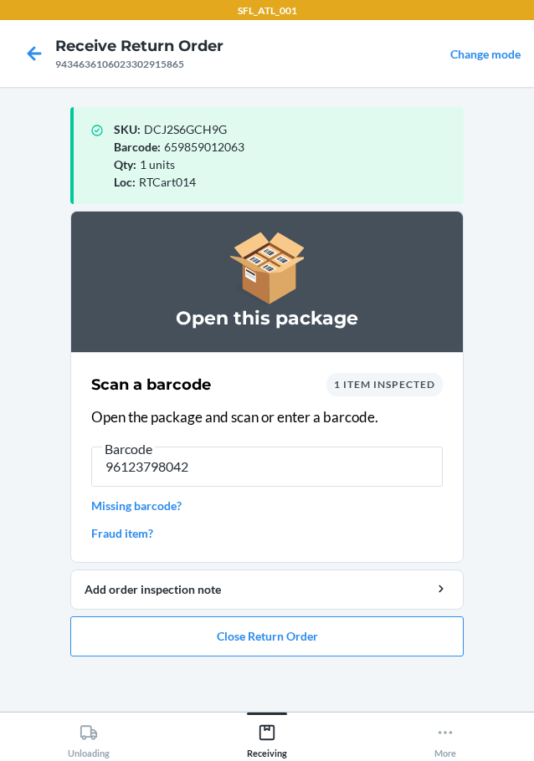
type input "961237980421"
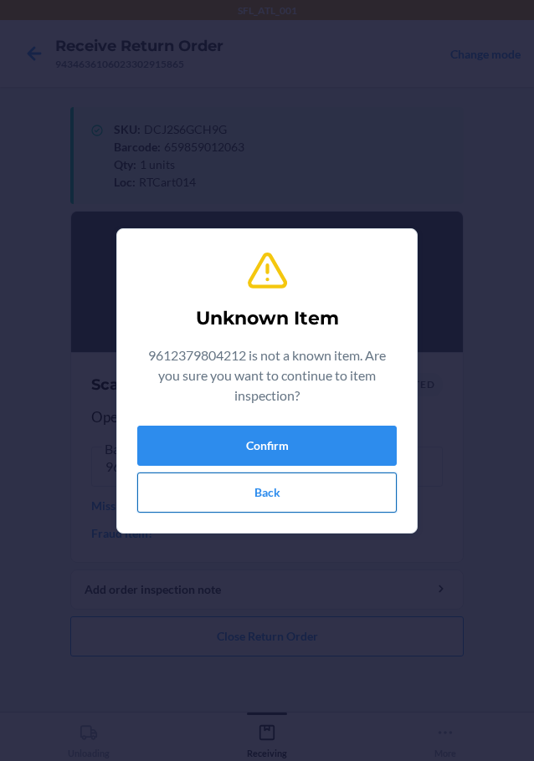
click at [217, 499] on button "Back" at bounding box center [266, 493] width 259 height 40
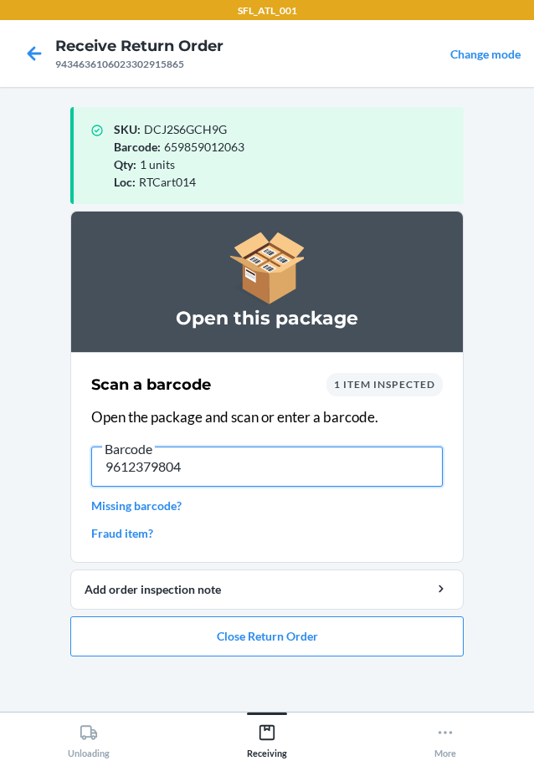
type input "96123798042"
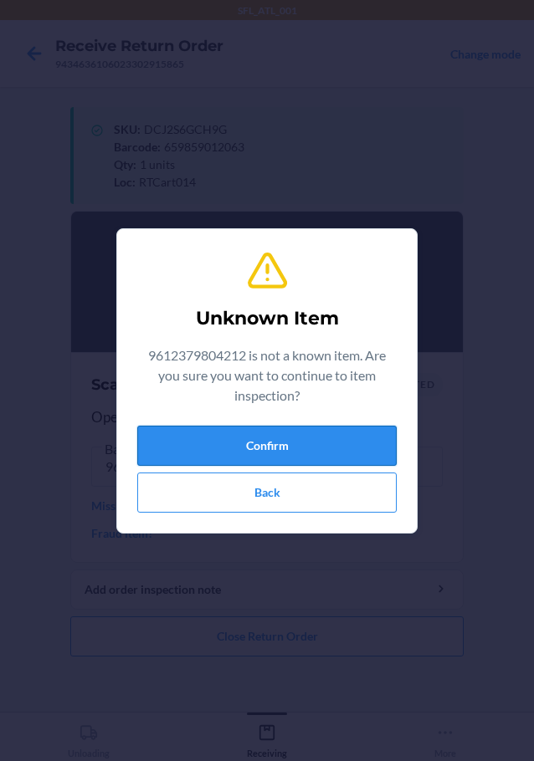
click at [240, 437] on button "Confirm" at bounding box center [266, 446] width 259 height 40
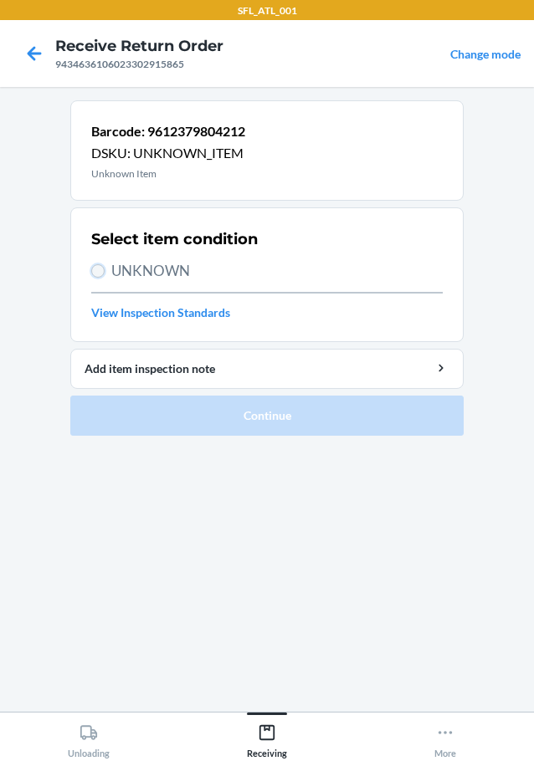
click at [97, 269] on input "UNKNOWN" at bounding box center [97, 270] width 13 height 13
radio input "true"
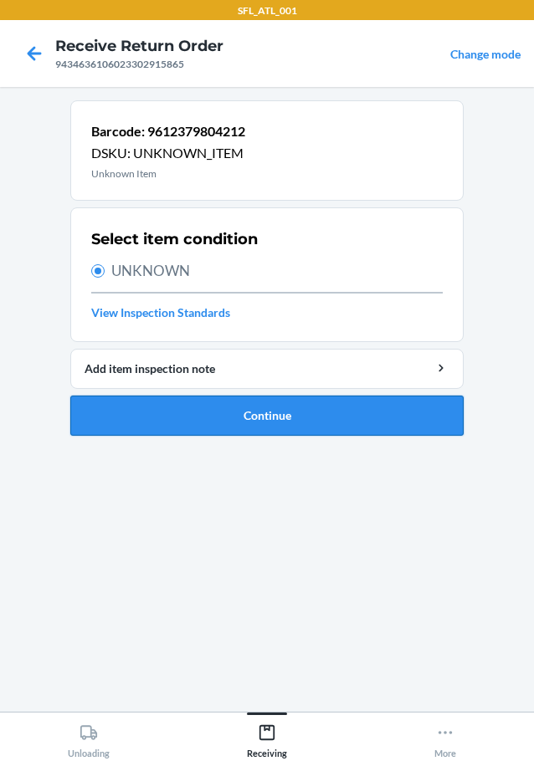
click at [155, 403] on button "Continue" at bounding box center [266, 416] width 393 height 40
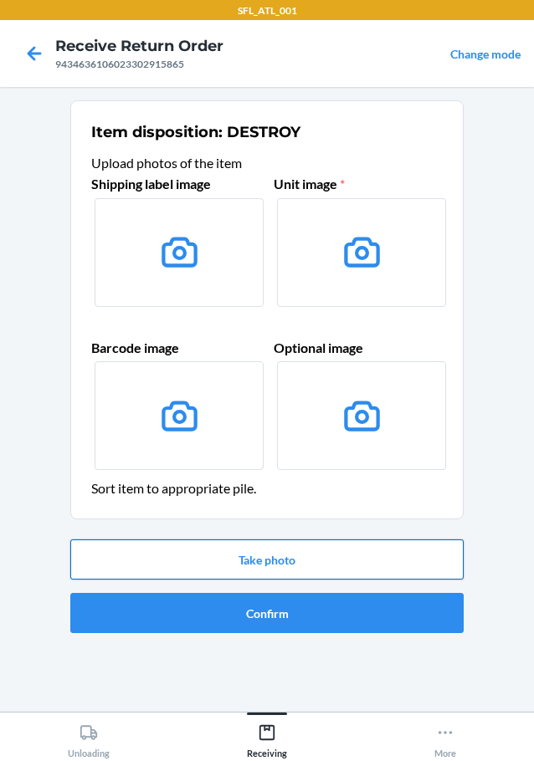
click at [270, 565] on button "Take photo" at bounding box center [266, 559] width 393 height 40
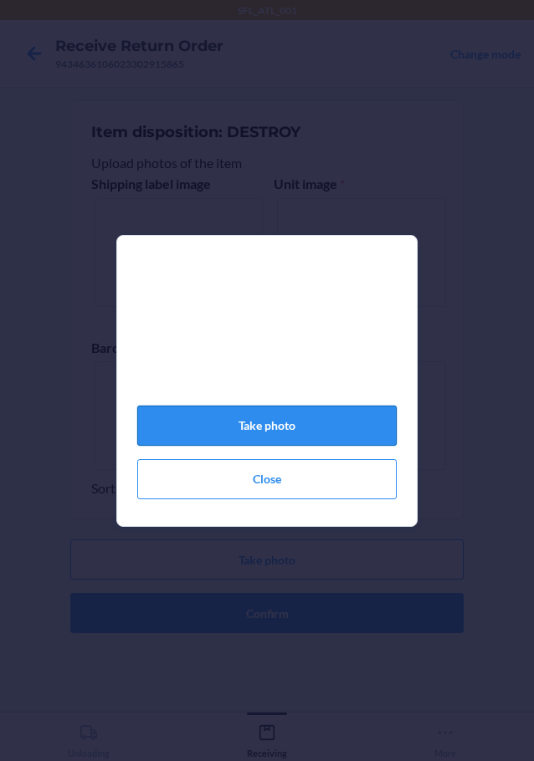
click at [275, 427] on button "Take photo" at bounding box center [266, 426] width 259 height 40
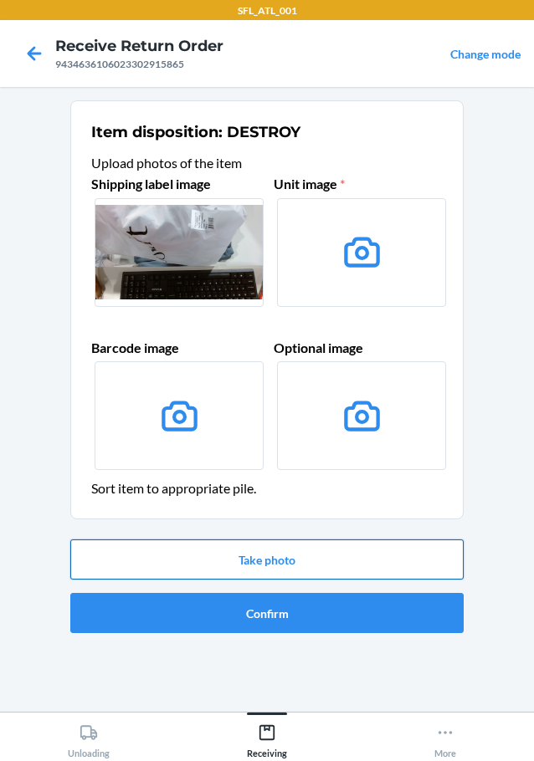
click at [335, 547] on button "Take photo" at bounding box center [266, 559] width 393 height 40
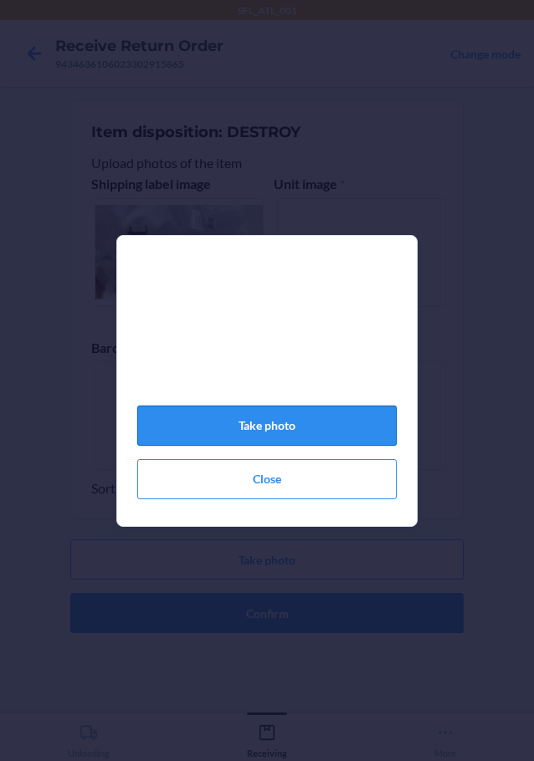
click at [343, 436] on button "Take photo" at bounding box center [266, 426] width 259 height 40
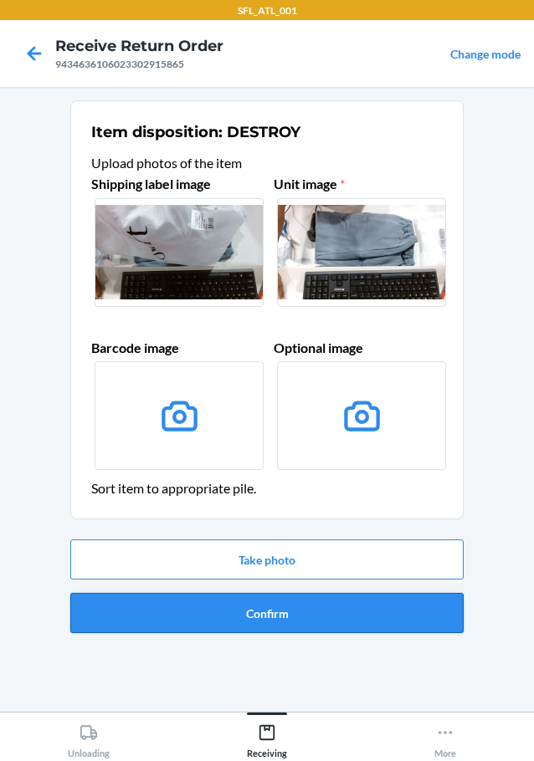
click at [232, 610] on button "Confirm" at bounding box center [266, 613] width 393 height 40
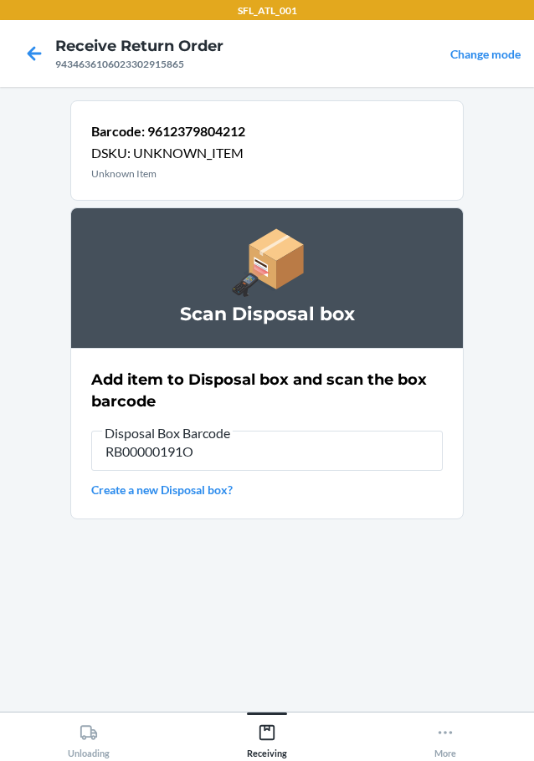
type input "RB00000191O"
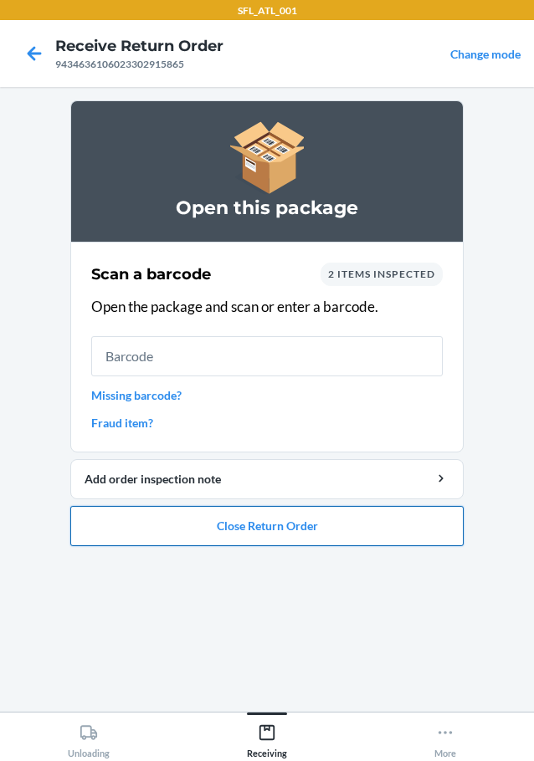
click at [277, 521] on button "Close Return Order" at bounding box center [266, 526] width 393 height 40
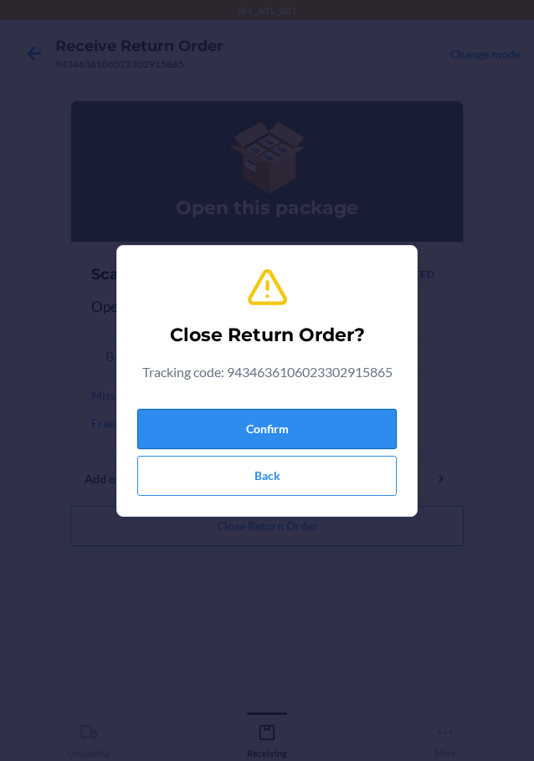
click at [253, 422] on button "Confirm" at bounding box center [266, 429] width 259 height 40
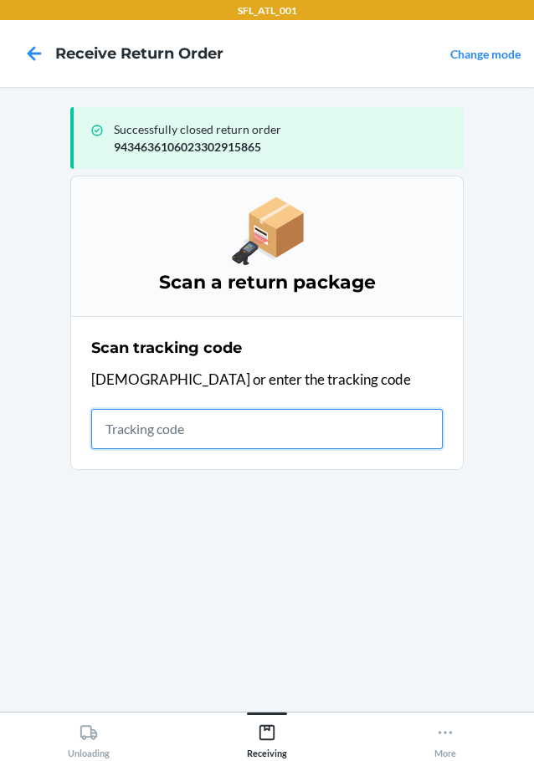
click at [289, 428] on input "text" at bounding box center [266, 429] width 351 height 40
type input "4203025994346361060233031072"
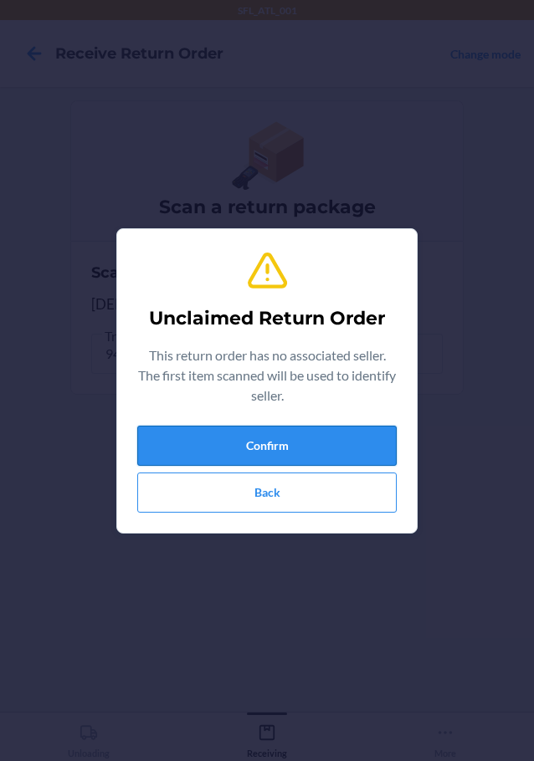
click at [283, 426] on button "Confirm" at bounding box center [266, 446] width 259 height 40
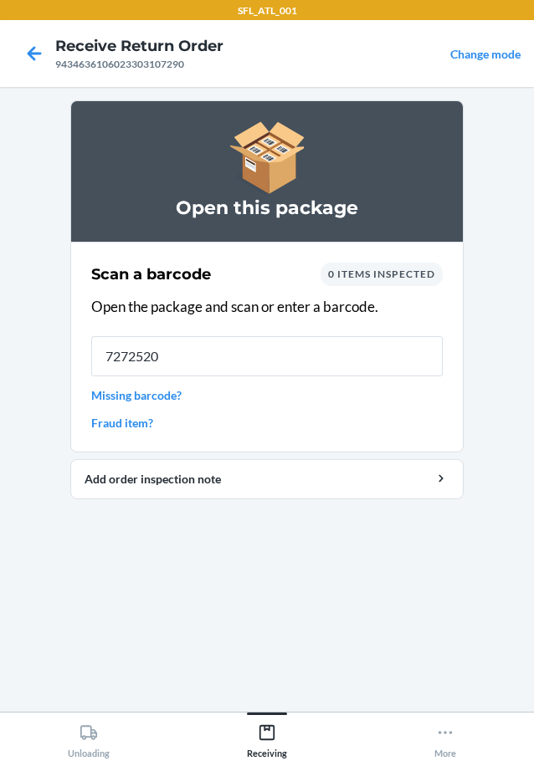
type input "72725205"
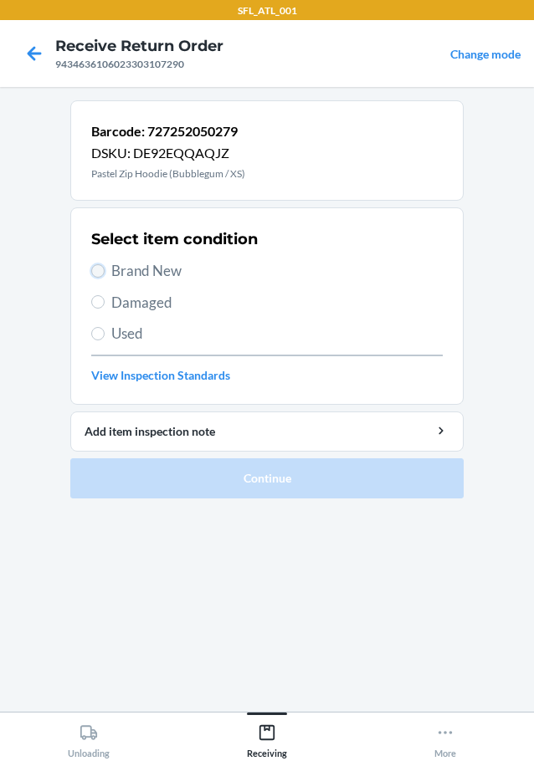
click at [99, 275] on input "Brand New" at bounding box center [97, 270] width 13 height 13
radio input "true"
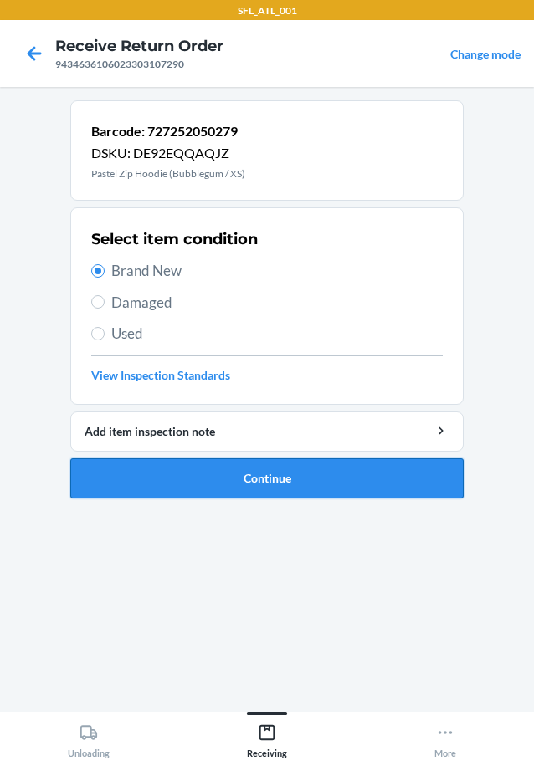
click at [134, 481] on button "Continue" at bounding box center [266, 478] width 393 height 40
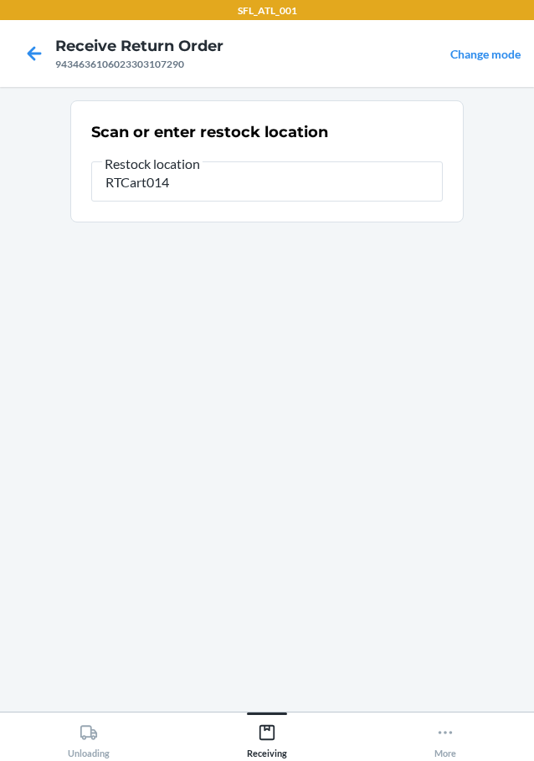
type input "RTCart014"
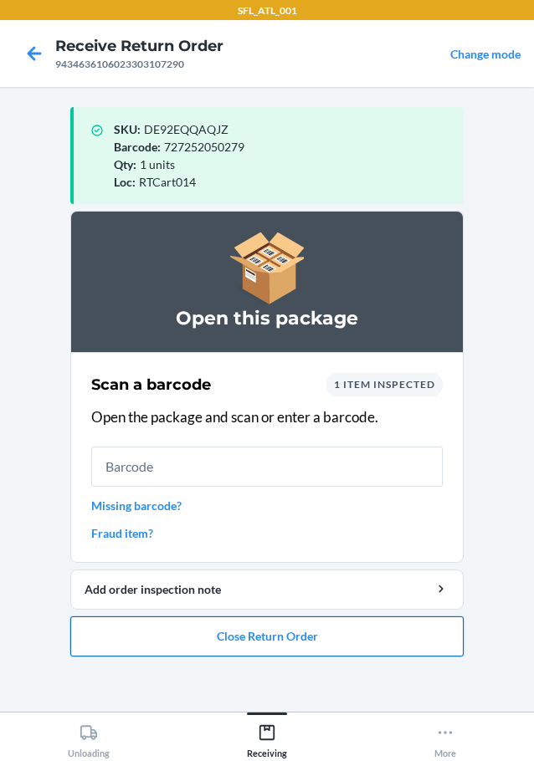
click at [188, 645] on button "Close Return Order" at bounding box center [266, 636] width 393 height 40
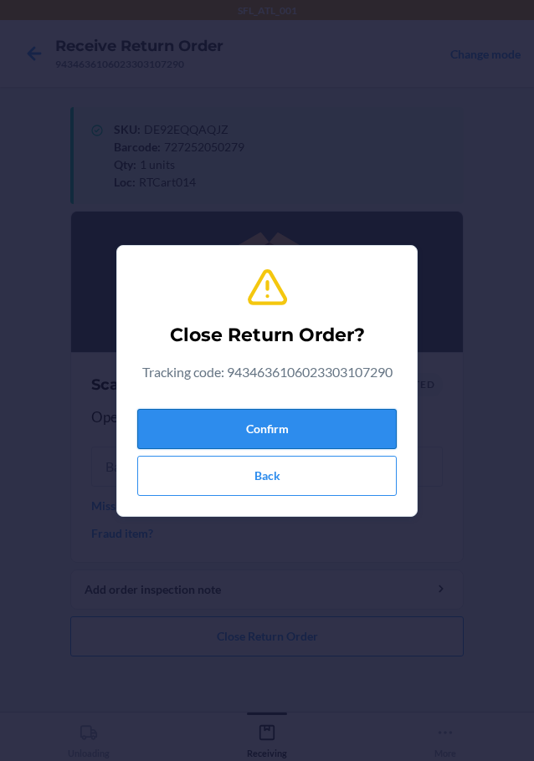
click at [258, 422] on button "Confirm" at bounding box center [266, 429] width 259 height 40
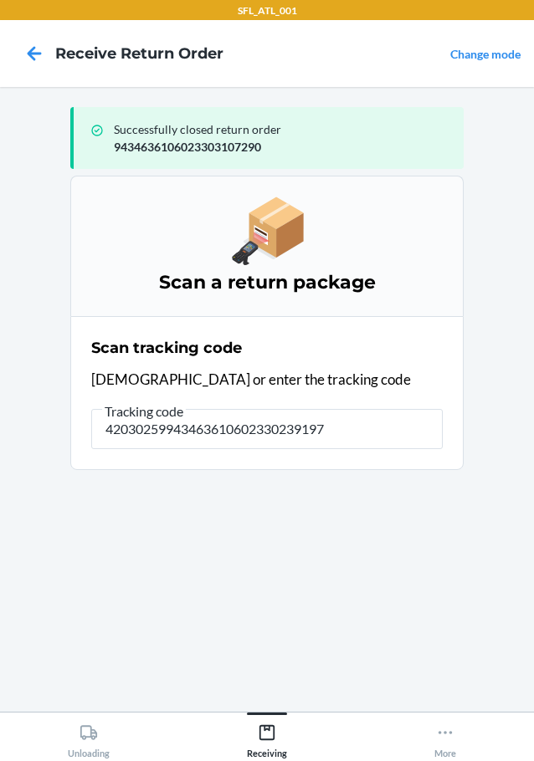
type input "420302599434636106023302391973"
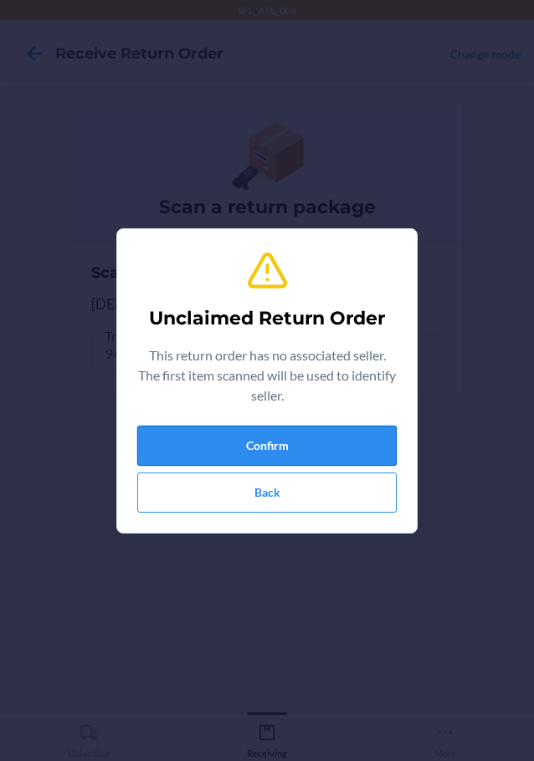
click at [200, 443] on button "Confirm" at bounding box center [266, 446] width 259 height 40
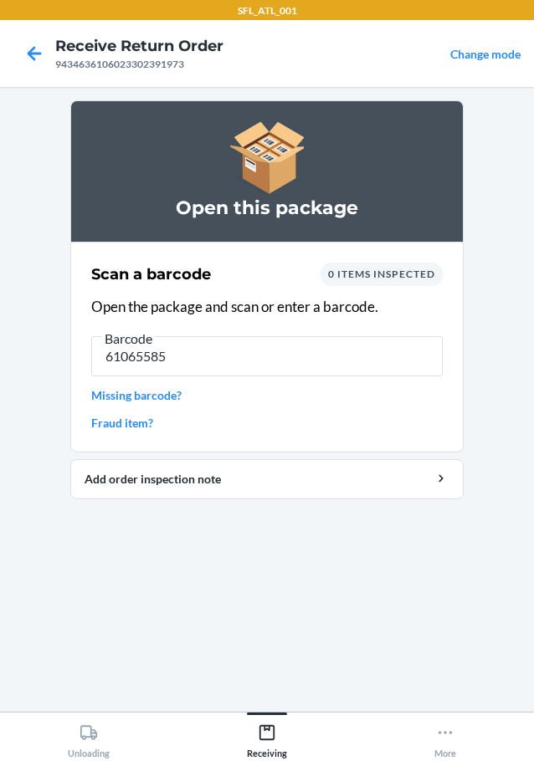
type input "610655859"
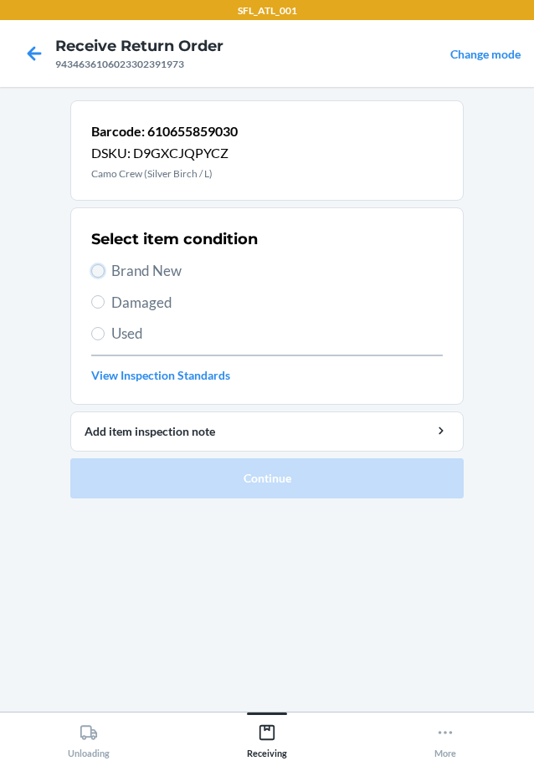
click at [100, 273] on input "Brand New" at bounding box center [97, 270] width 13 height 13
radio input "true"
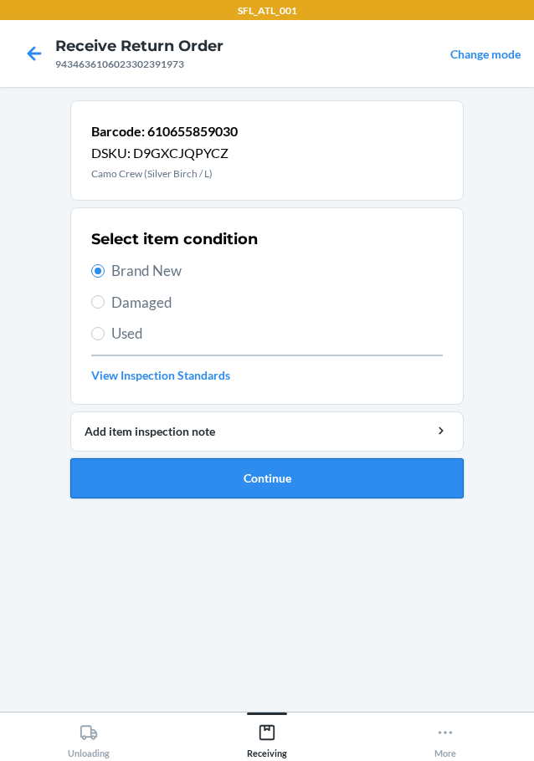
click at [170, 478] on button "Continue" at bounding box center [266, 478] width 393 height 40
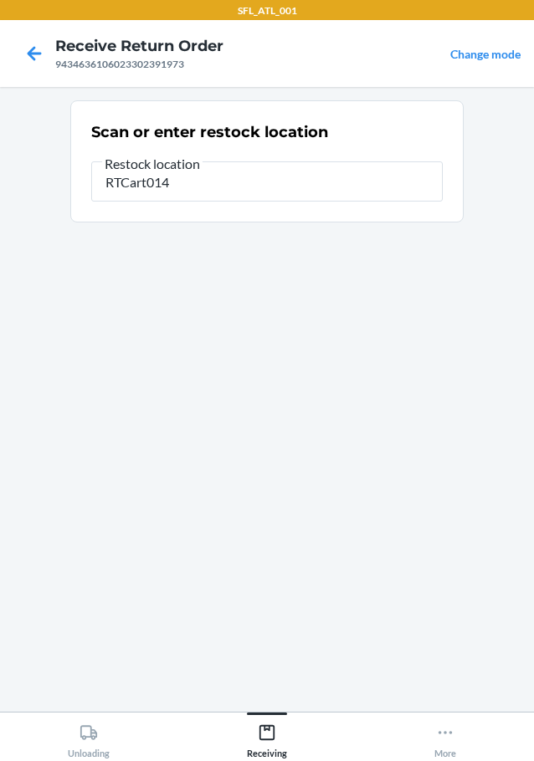
type input "RTCart014"
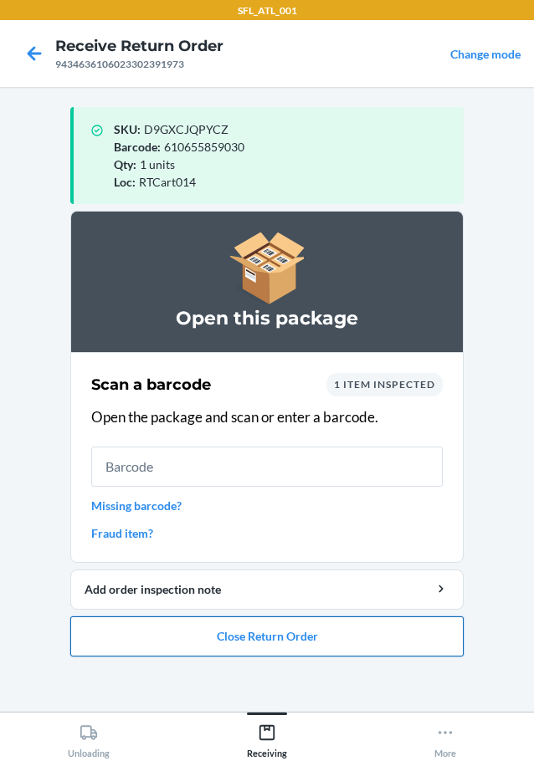
click at [232, 636] on button "Close Return Order" at bounding box center [266, 636] width 393 height 40
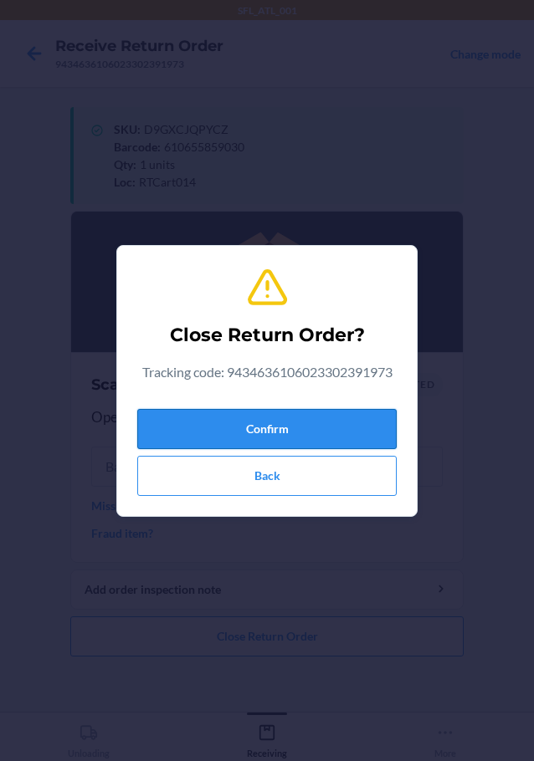
click at [195, 422] on button "Confirm" at bounding box center [266, 429] width 259 height 40
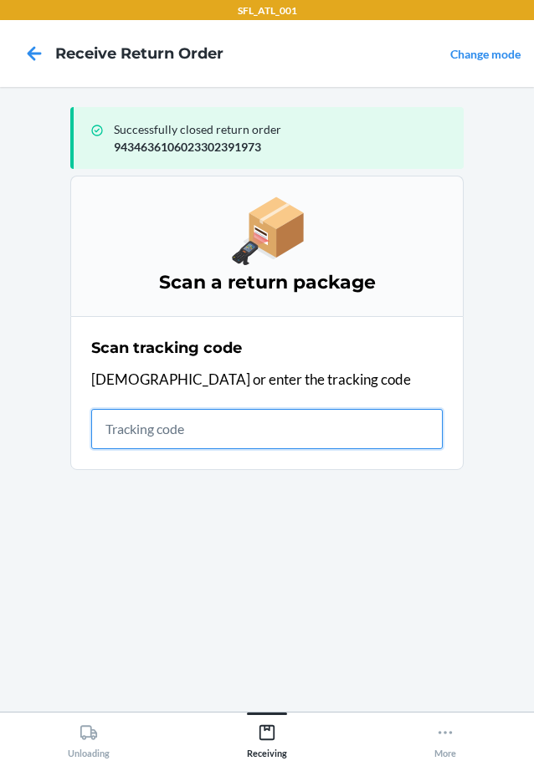
click at [365, 420] on input "text" at bounding box center [266, 429] width 351 height 40
type input "42030259943463610602330372625"
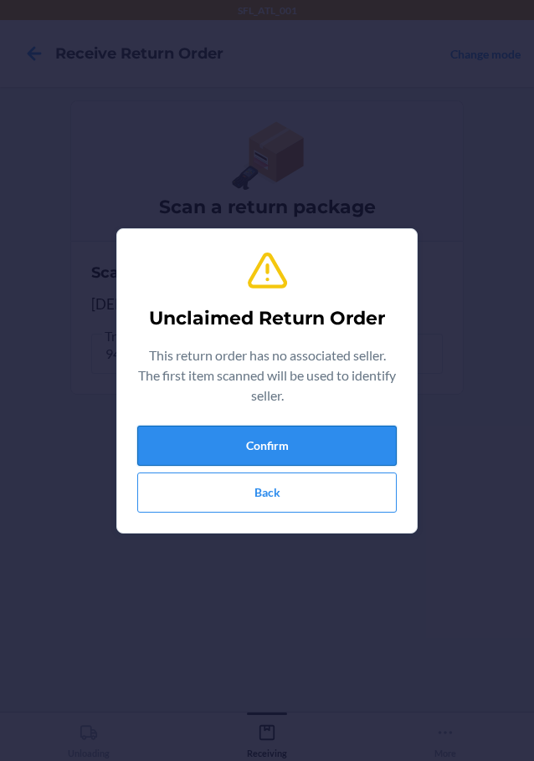
click at [323, 449] on button "Confirm" at bounding box center [266, 446] width 259 height 40
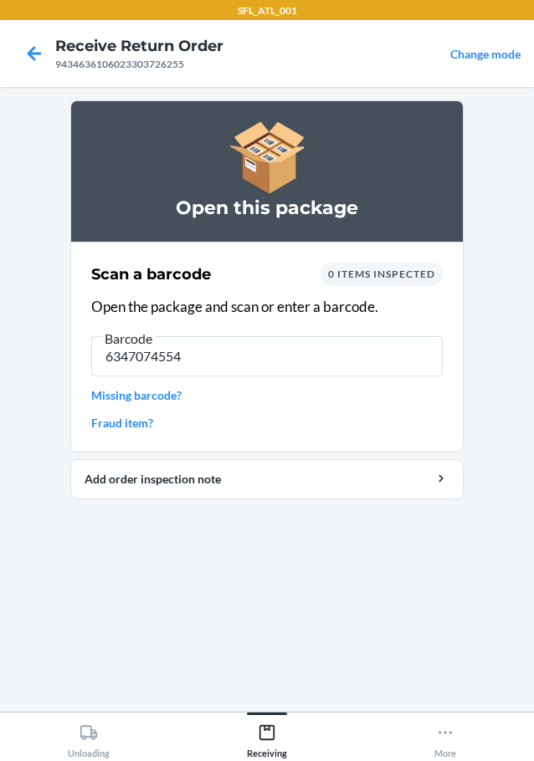
type input "63470745545"
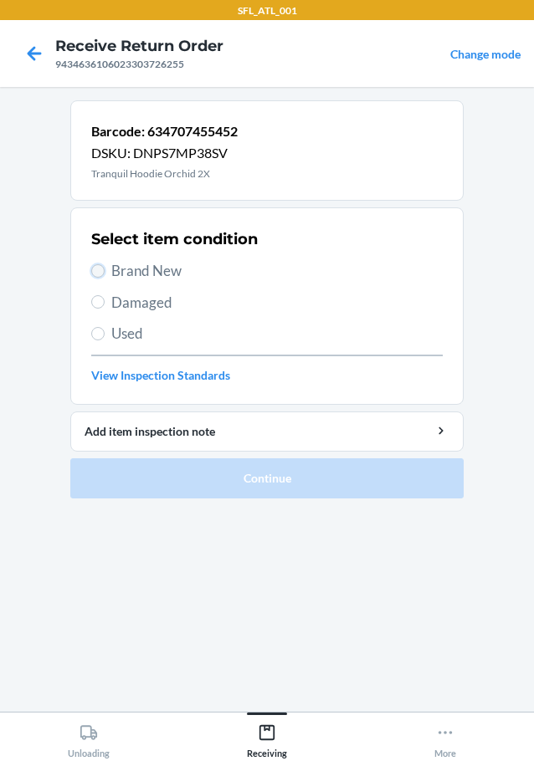
click at [95, 275] on input "Brand New" at bounding box center [97, 270] width 13 height 13
radio input "true"
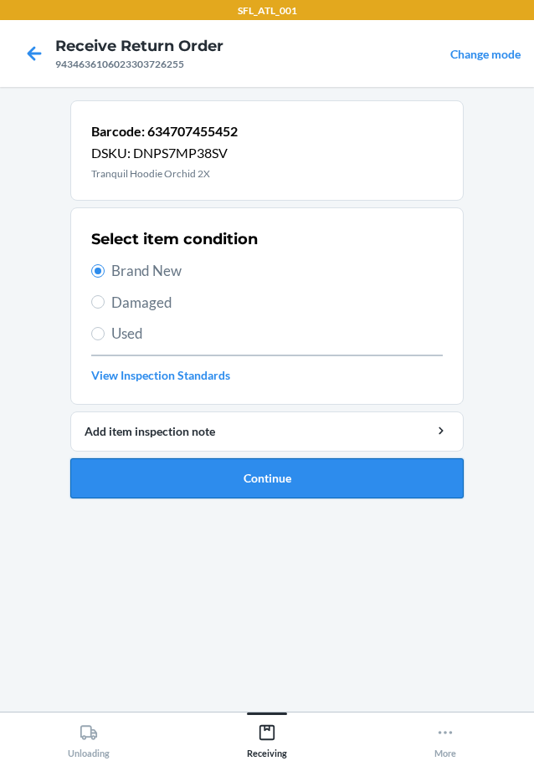
click at [159, 480] on button "Continue" at bounding box center [266, 478] width 393 height 40
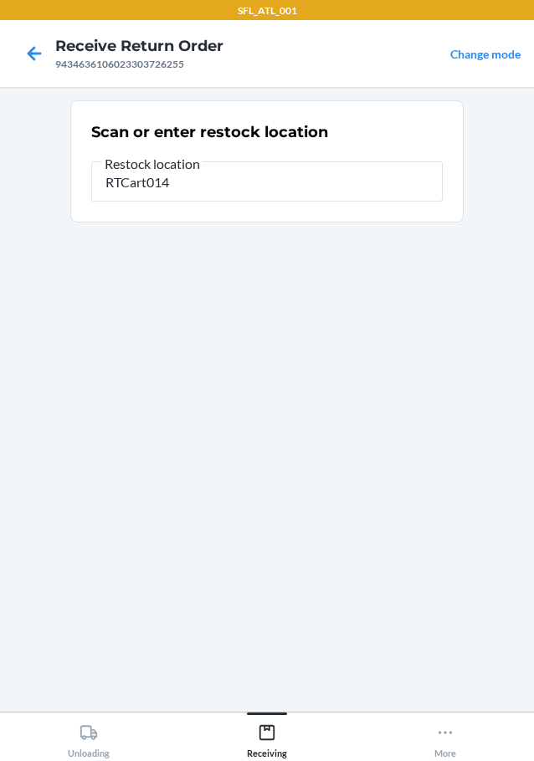
type input "RTCart014"
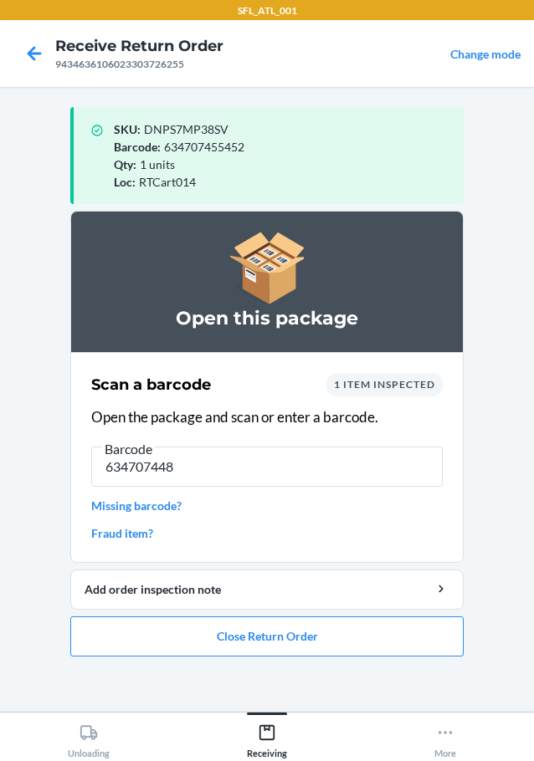
type input "6347074486"
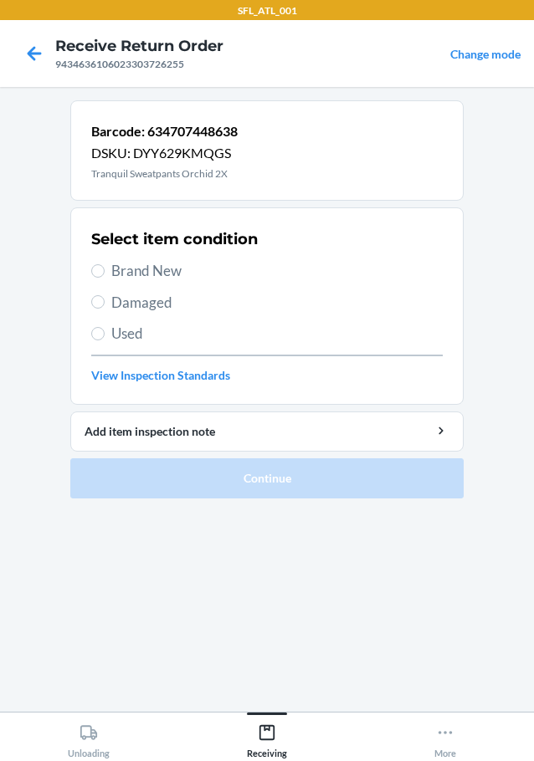
click at [105, 269] on label "Brand New" at bounding box center [266, 271] width 351 height 22
click at [105, 269] on input "Brand New" at bounding box center [97, 270] width 13 height 13
radio input "true"
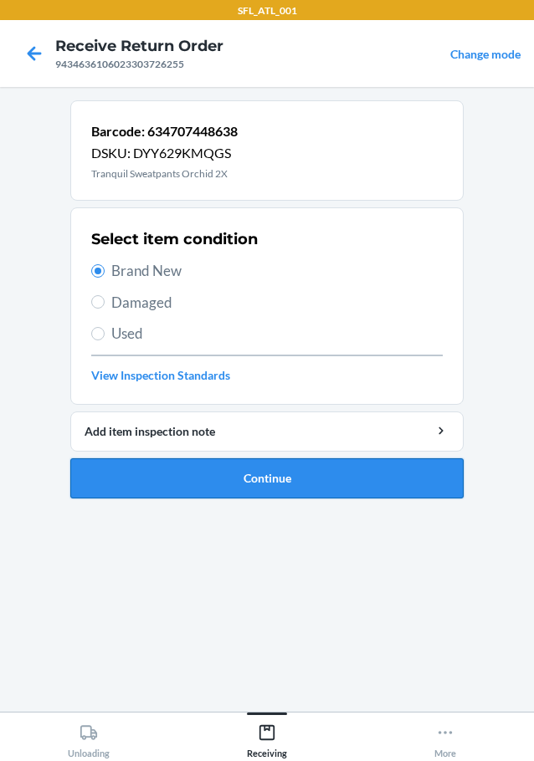
click at [200, 479] on button "Continue" at bounding box center [266, 478] width 393 height 40
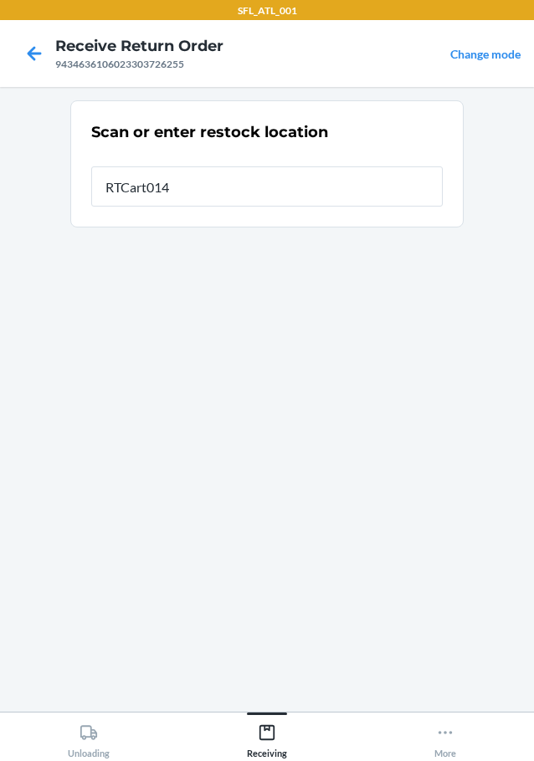
type input "RTCart014"
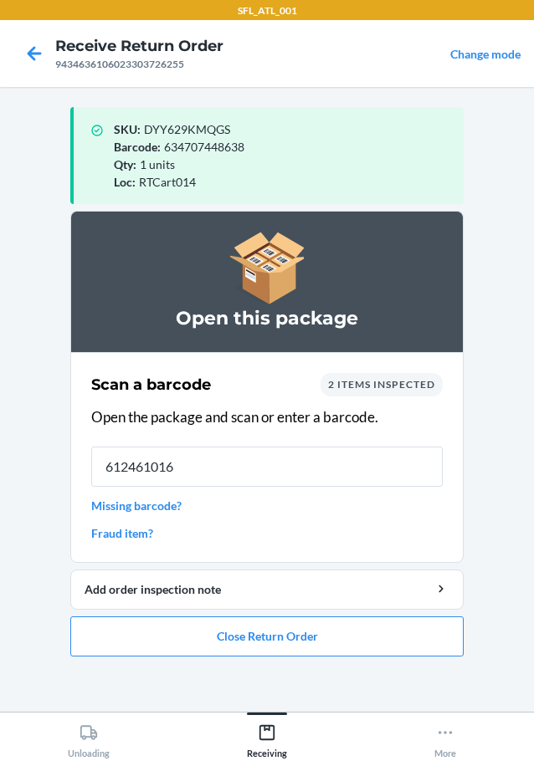
type input "6124610166"
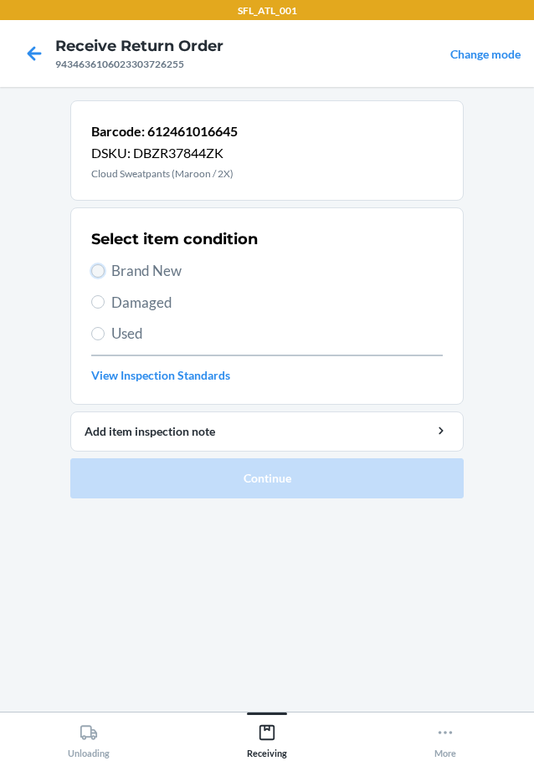
click at [95, 265] on input "Brand New" at bounding box center [97, 270] width 13 height 13
radio input "true"
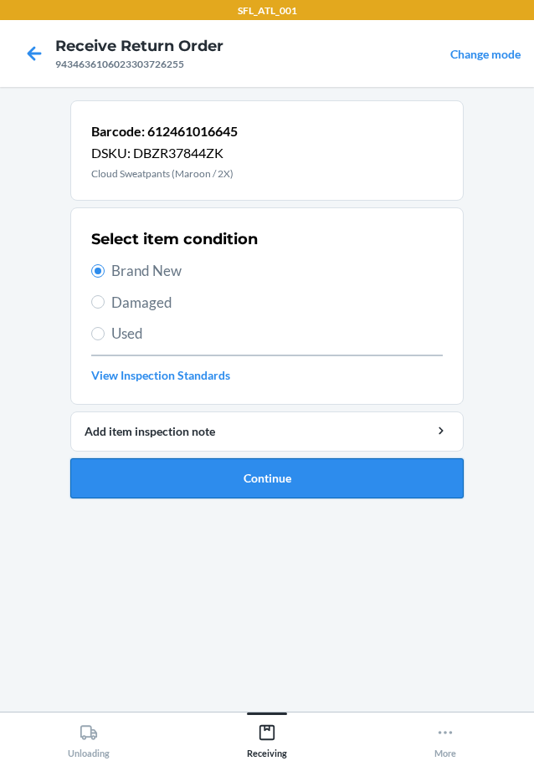
click at [178, 481] on button "Continue" at bounding box center [266, 478] width 393 height 40
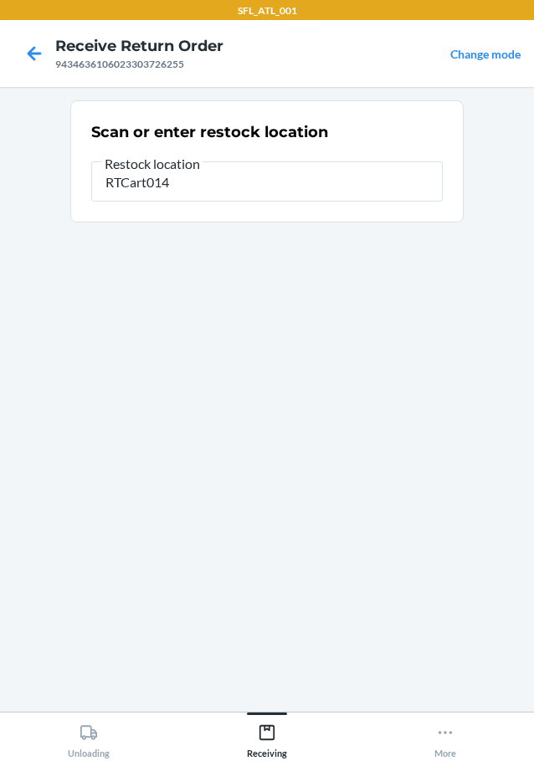
type input "RTCart014"
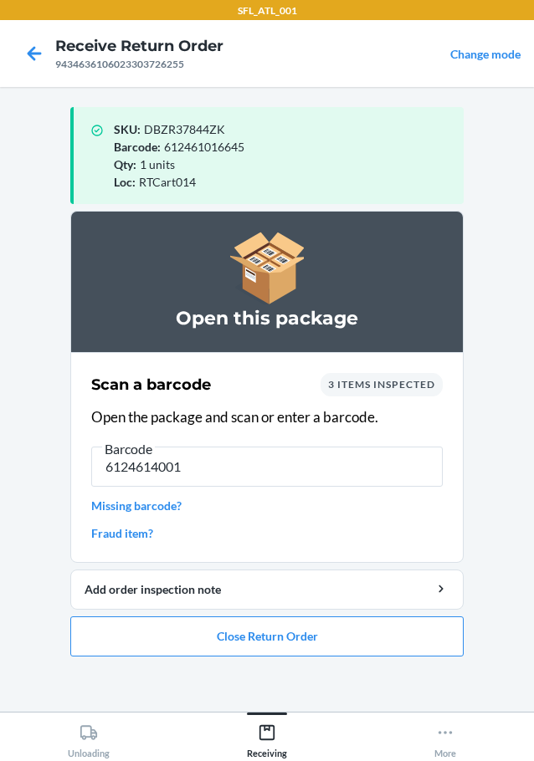
type input "61246140015"
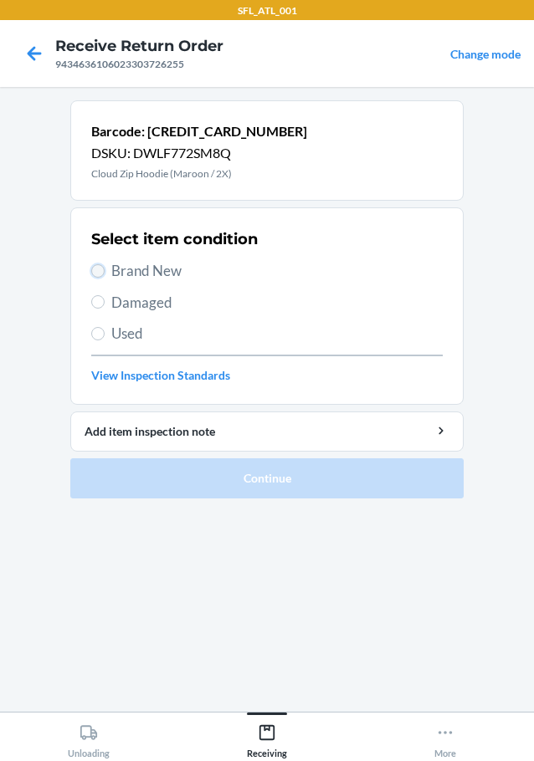
click at [97, 270] on input "Brand New" at bounding box center [97, 270] width 13 height 13
radio input "true"
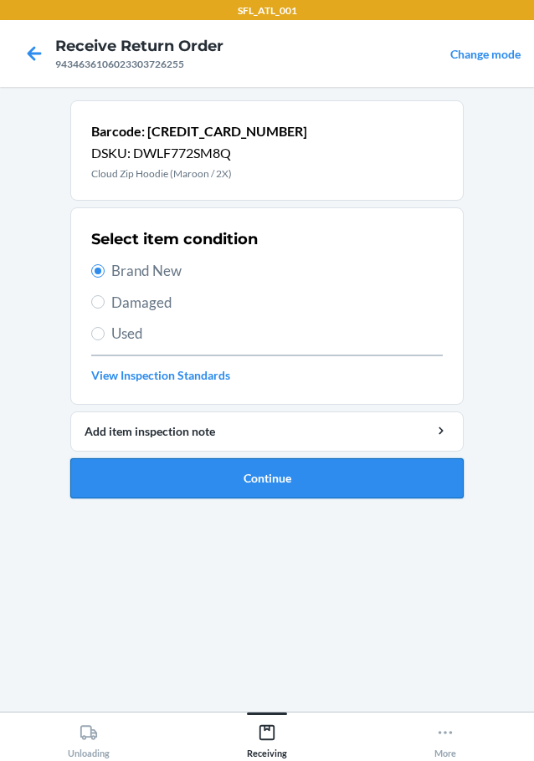
click at [150, 479] on button "Continue" at bounding box center [266, 478] width 393 height 40
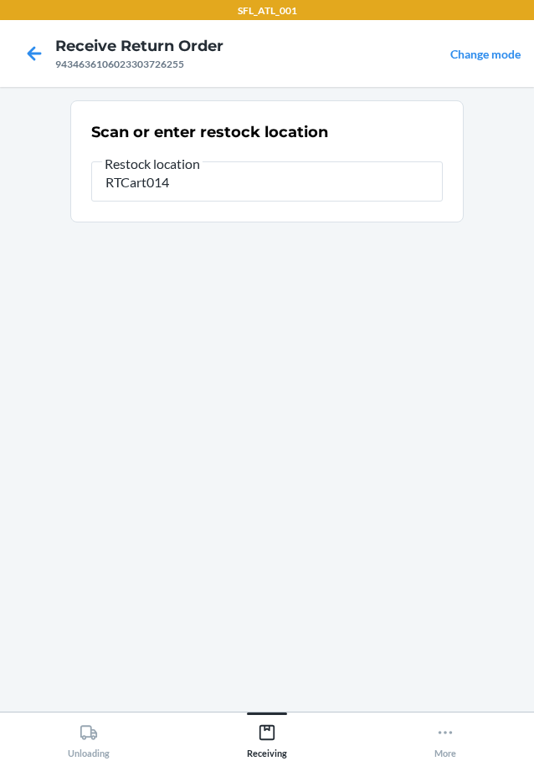
type input "RTCart014"
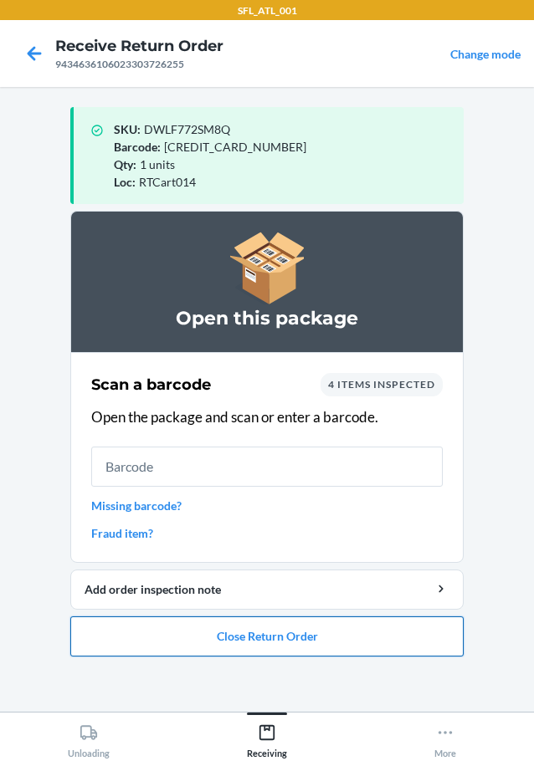
click at [299, 635] on button "Close Return Order" at bounding box center [266, 636] width 393 height 40
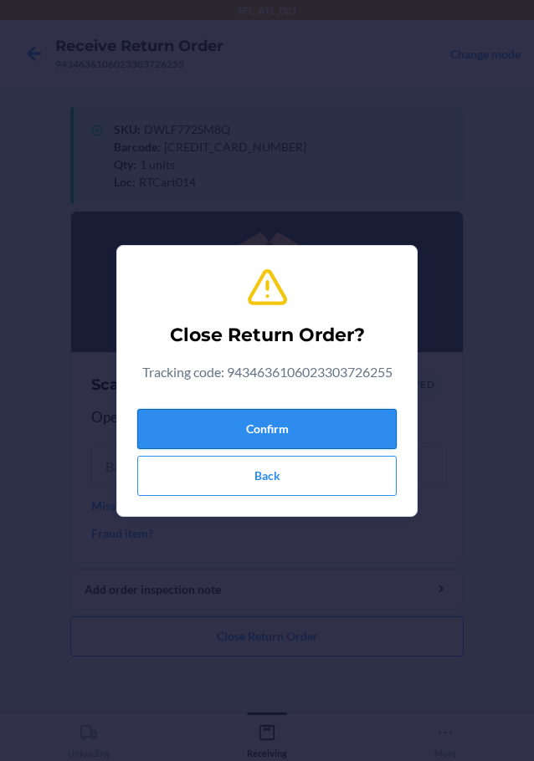
click at [307, 419] on button "Confirm" at bounding box center [266, 429] width 259 height 40
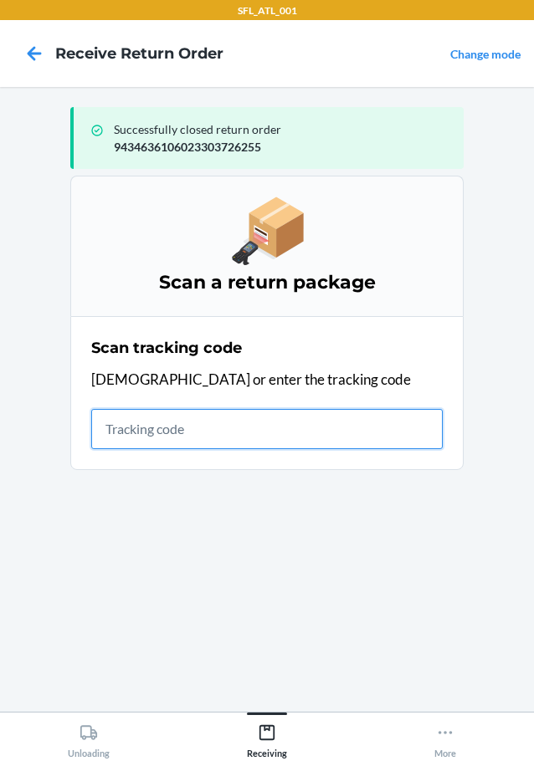
click at [269, 439] on input "text" at bounding box center [266, 429] width 351 height 40
type input "420302599434636106023302862343"
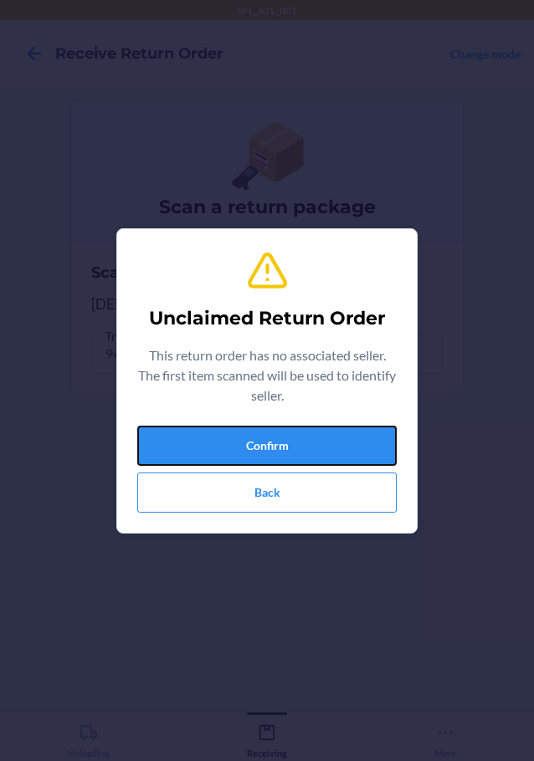
click at [269, 439] on button "Confirm" at bounding box center [266, 446] width 259 height 40
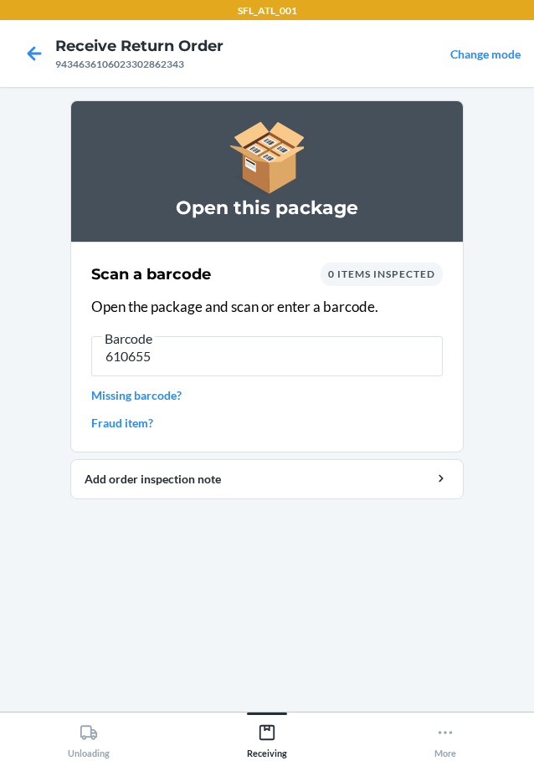
type input "6106552"
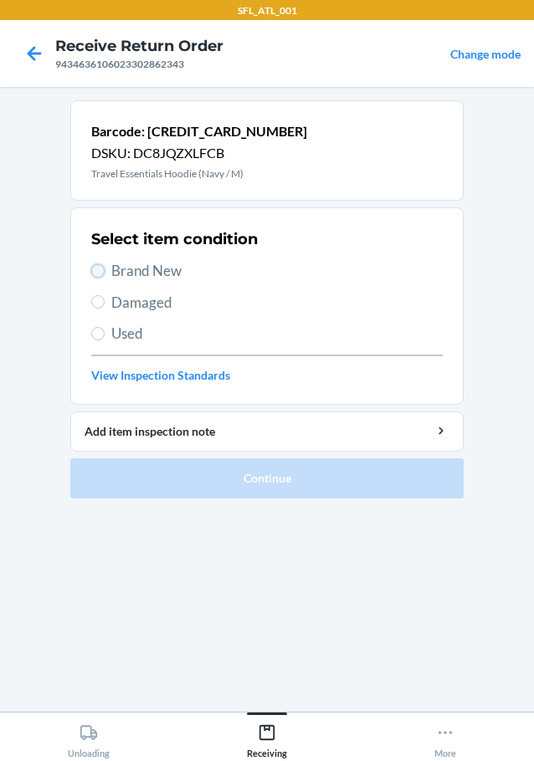
click at [98, 269] on input "Brand New" at bounding box center [97, 270] width 13 height 13
radio input "true"
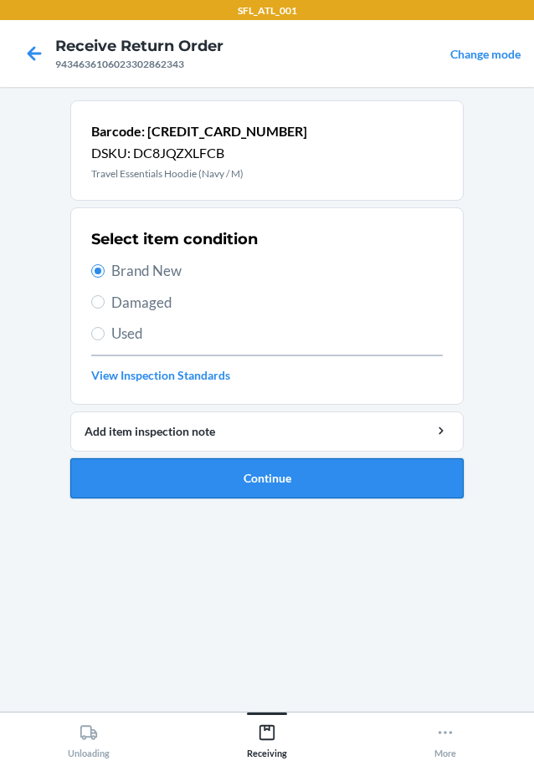
click at [203, 485] on button "Continue" at bounding box center [266, 478] width 393 height 40
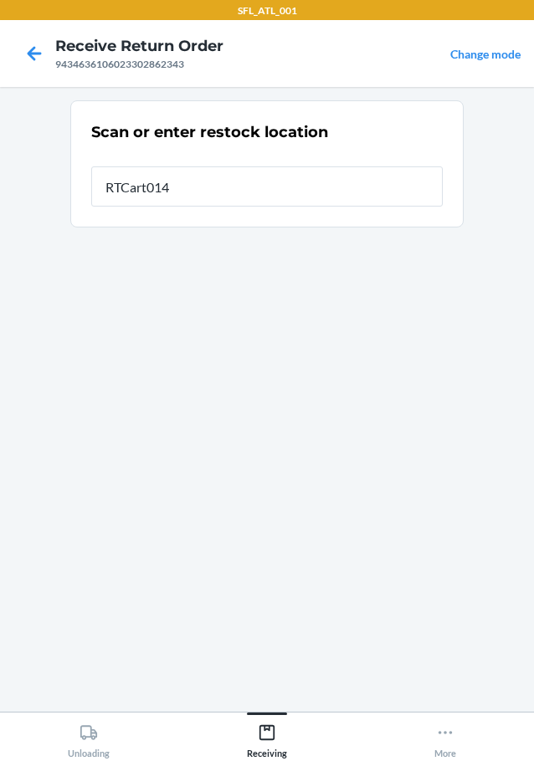
type input "RTCart014"
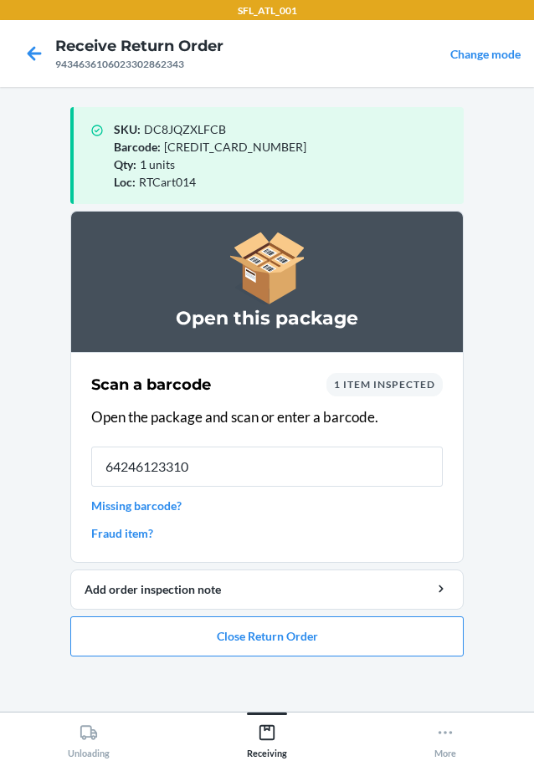
type input "642461233100"
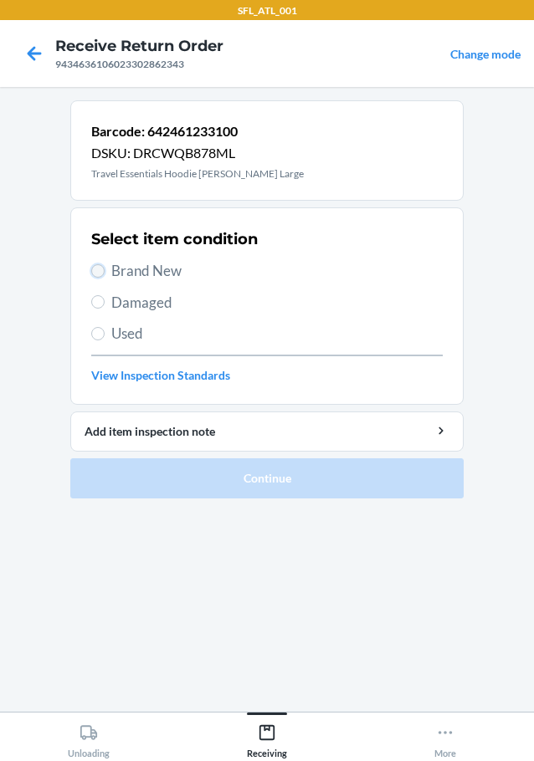
click at [94, 272] on input "Brand New" at bounding box center [97, 270] width 13 height 13
radio input "true"
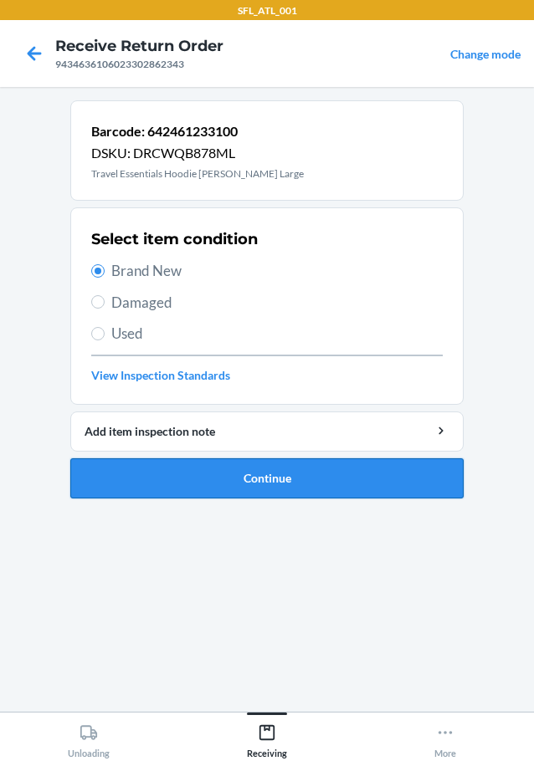
click at [151, 472] on button "Continue" at bounding box center [266, 478] width 393 height 40
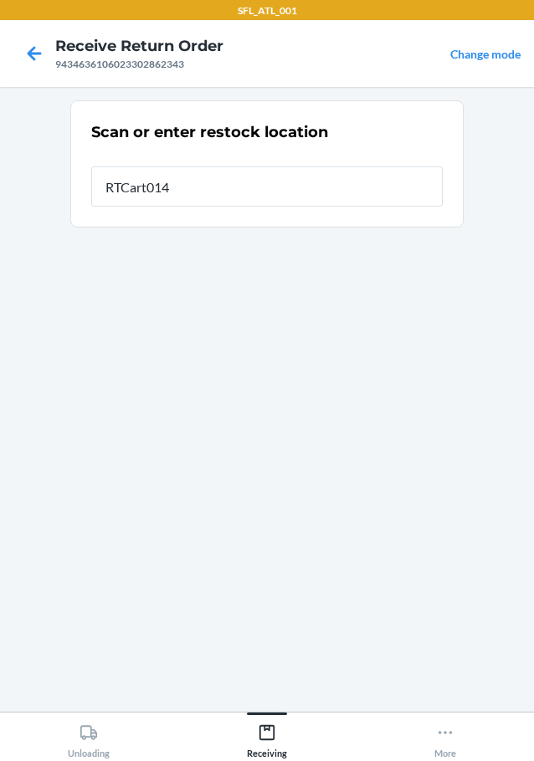
type input "RTCart014"
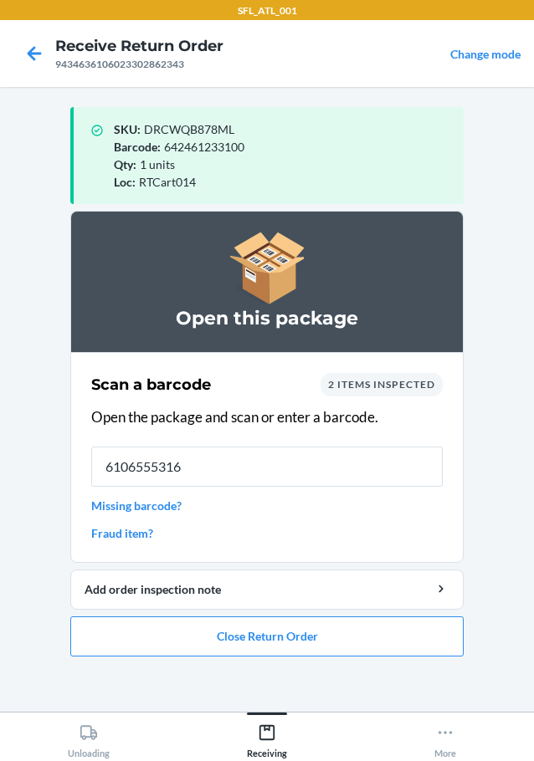
type input "61065553168"
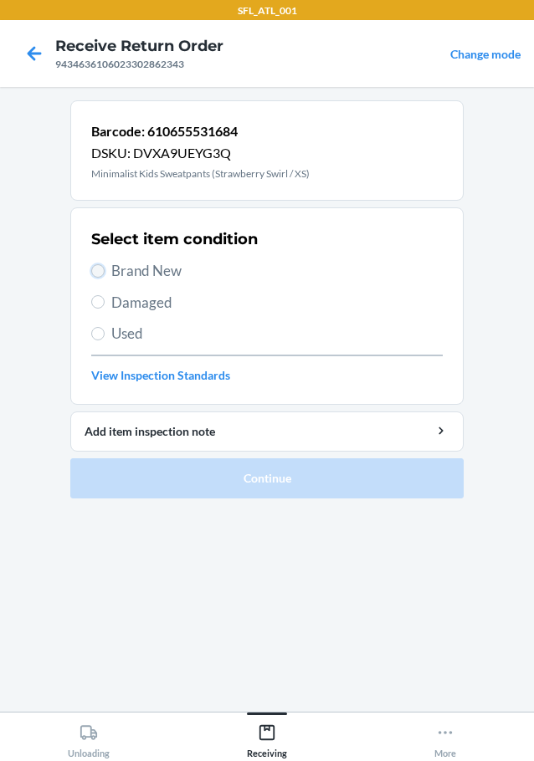
click at [101, 267] on input "Brand New" at bounding box center [97, 270] width 13 height 13
radio input "true"
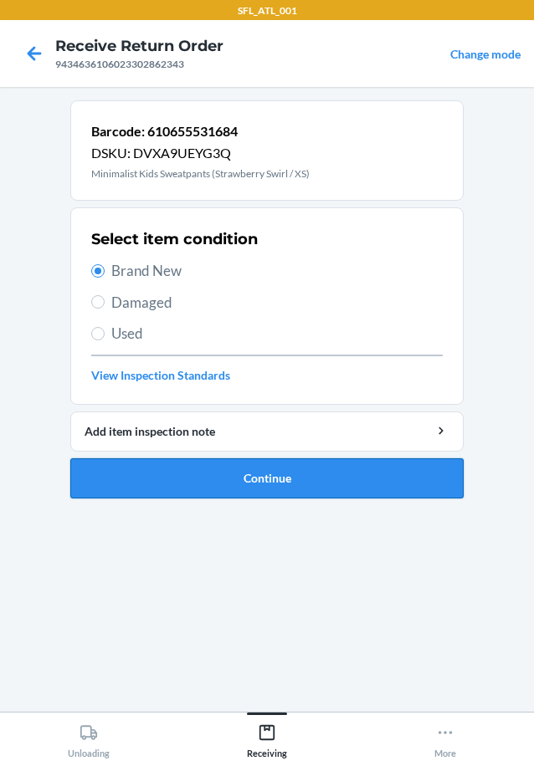
click at [169, 485] on button "Continue" at bounding box center [266, 478] width 393 height 40
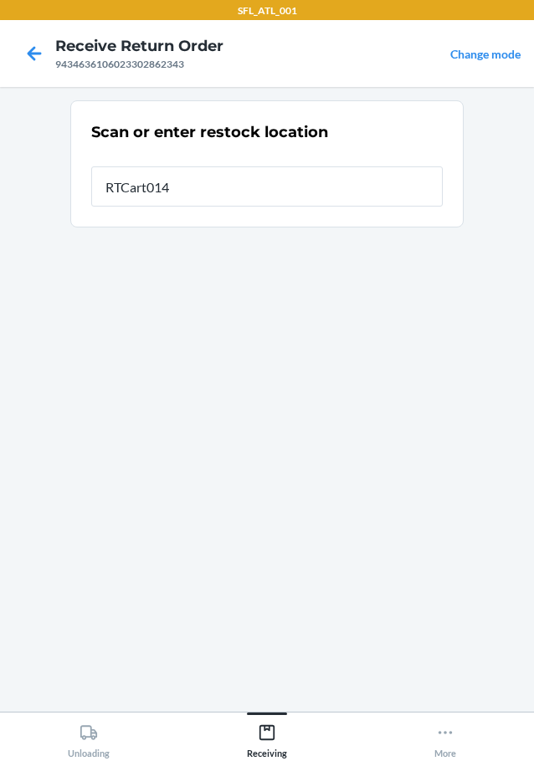
type input "RTCart014"
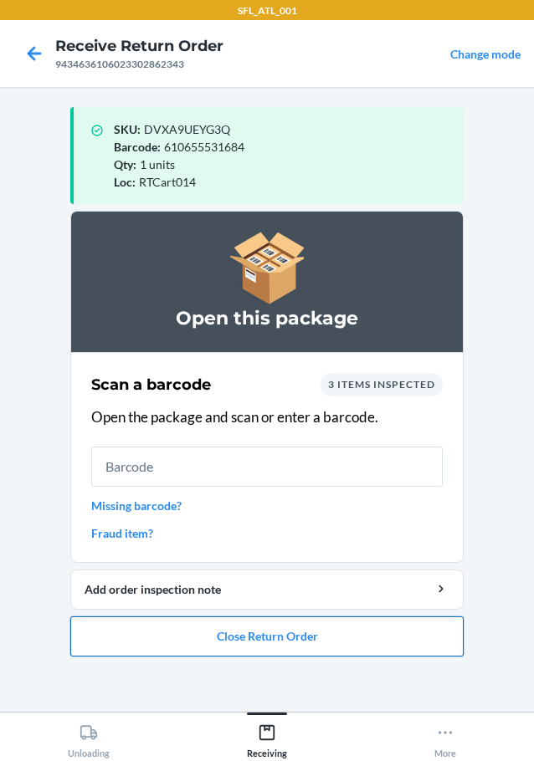
click at [265, 636] on button "Close Return Order" at bounding box center [266, 636] width 393 height 40
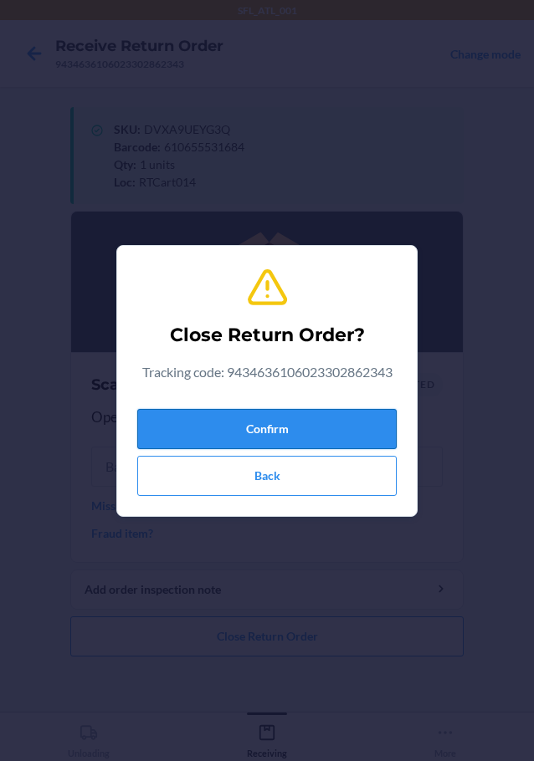
click at [279, 419] on button "Confirm" at bounding box center [266, 429] width 259 height 40
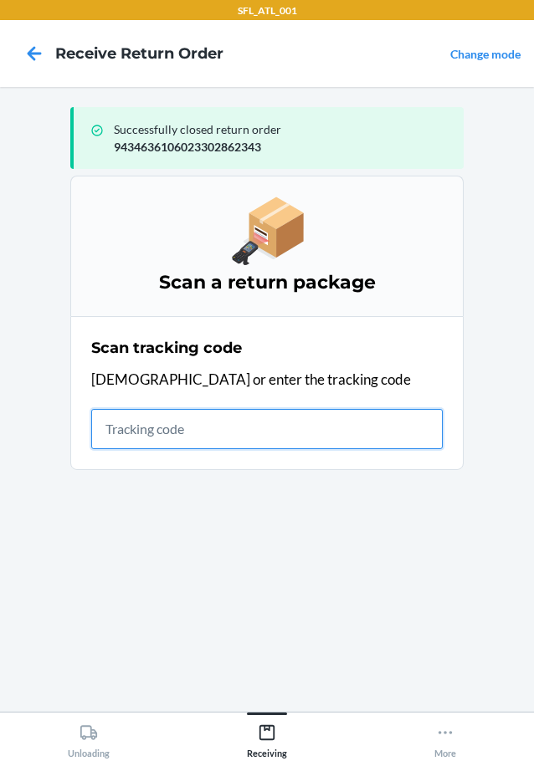
click at [241, 431] on input "text" at bounding box center [266, 429] width 351 height 40
type input "42030259943463610602330207323"
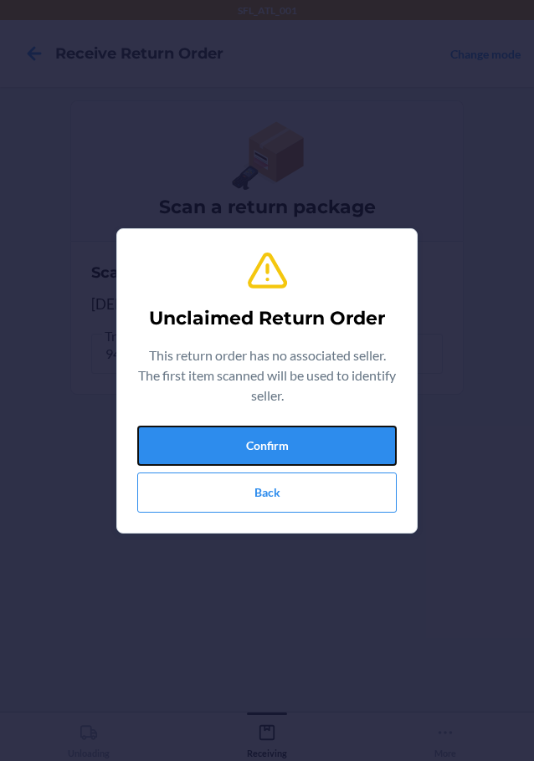
click at [241, 431] on button "Confirm" at bounding box center [266, 446] width 259 height 40
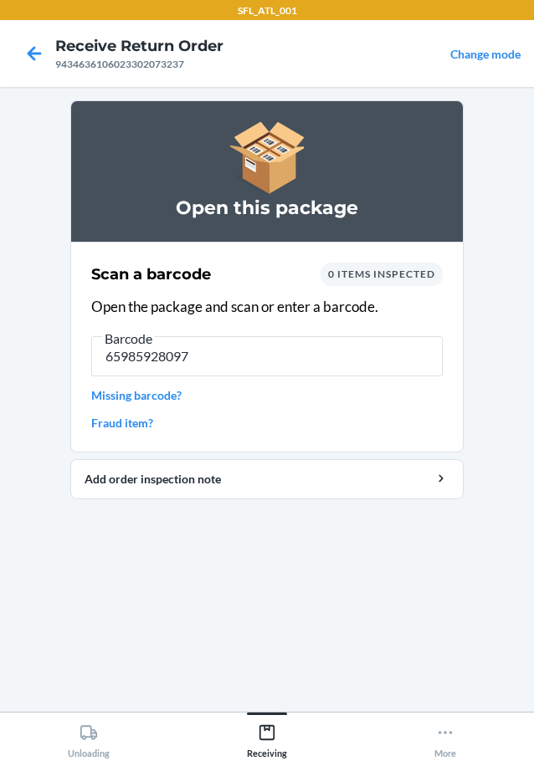
type input "659859280974"
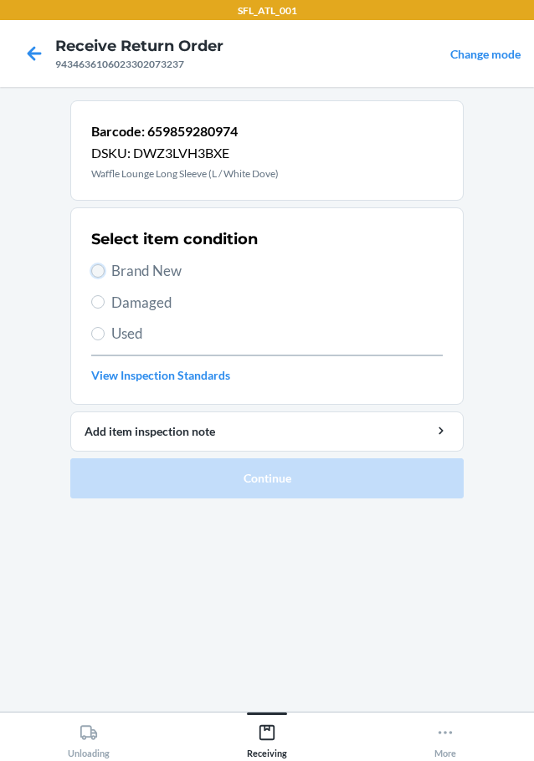
click at [102, 271] on input "Brand New" at bounding box center [97, 270] width 13 height 13
radio input "true"
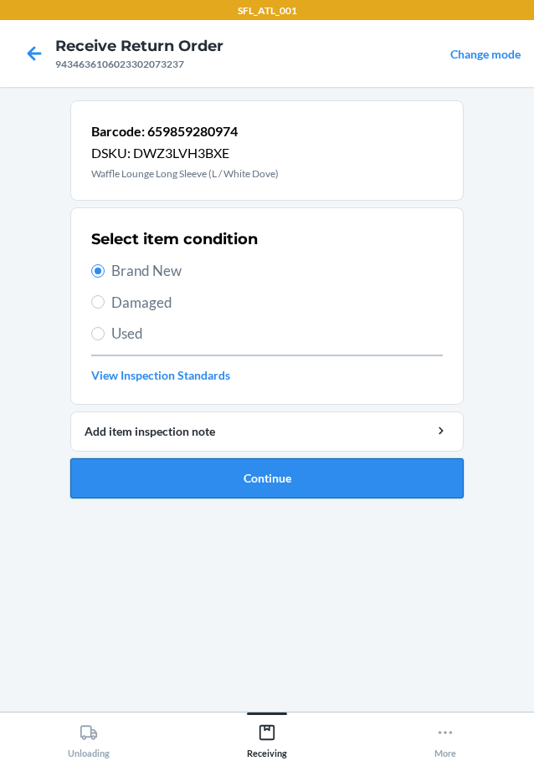
click at [165, 479] on button "Continue" at bounding box center [266, 478] width 393 height 40
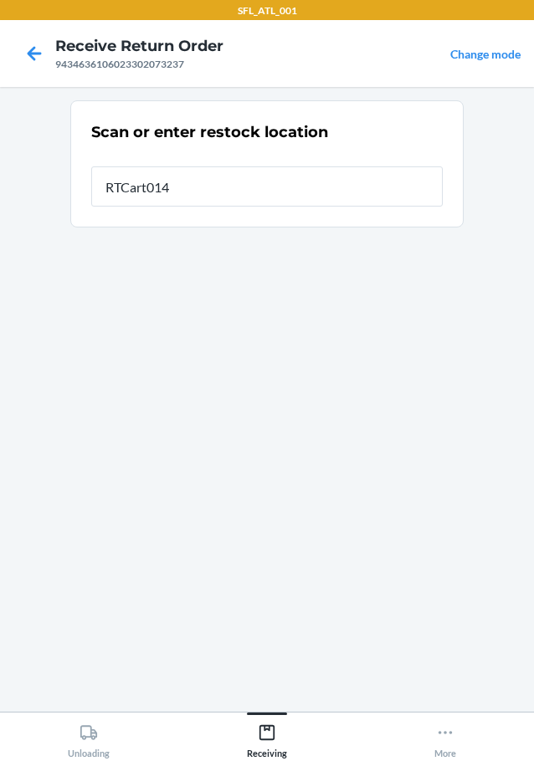
type input "RTCart014"
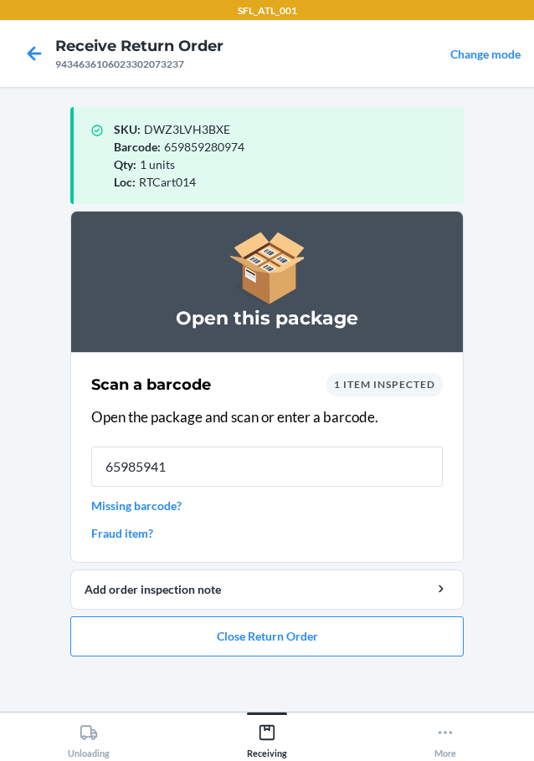
type input "659859417"
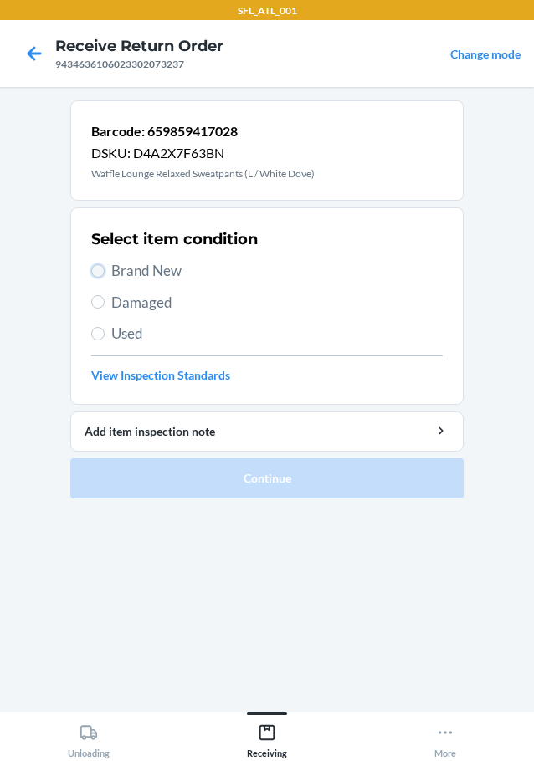
click at [100, 270] on input "Brand New" at bounding box center [97, 270] width 13 height 13
radio input "true"
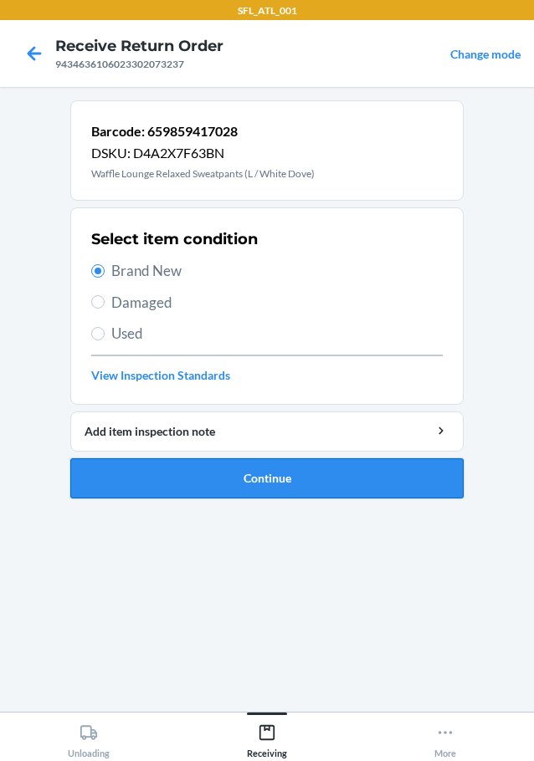
click at [108, 484] on button "Continue" at bounding box center [266, 478] width 393 height 40
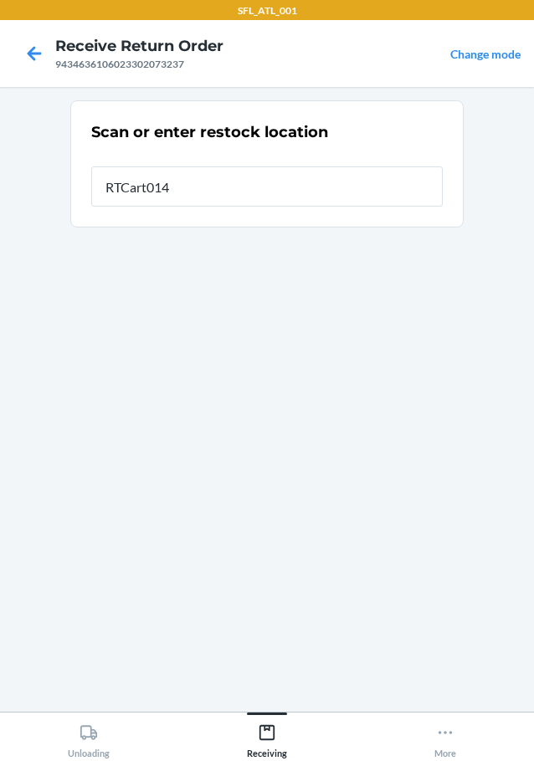
type input "RTCart014"
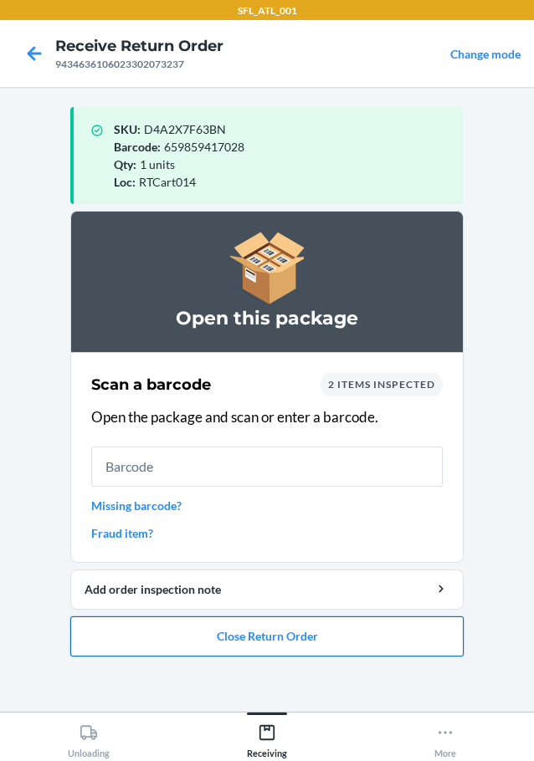
click at [289, 626] on button "Close Return Order" at bounding box center [266, 636] width 393 height 40
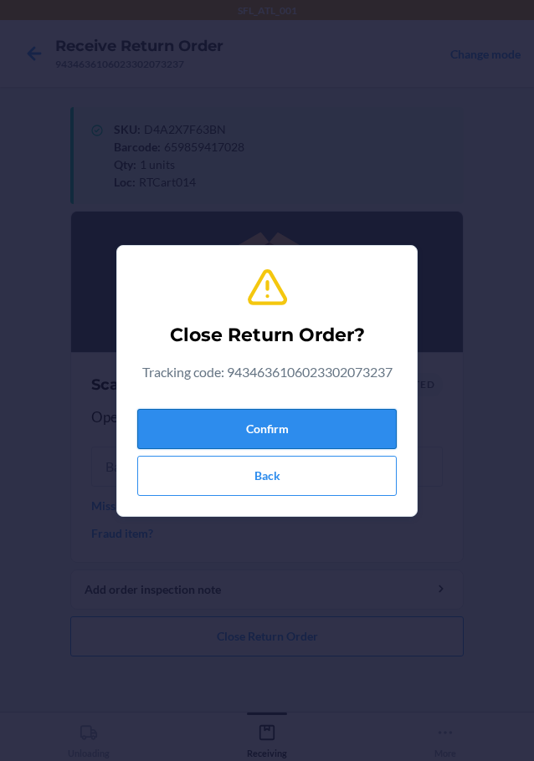
click at [272, 418] on button "Confirm" at bounding box center [266, 429] width 259 height 40
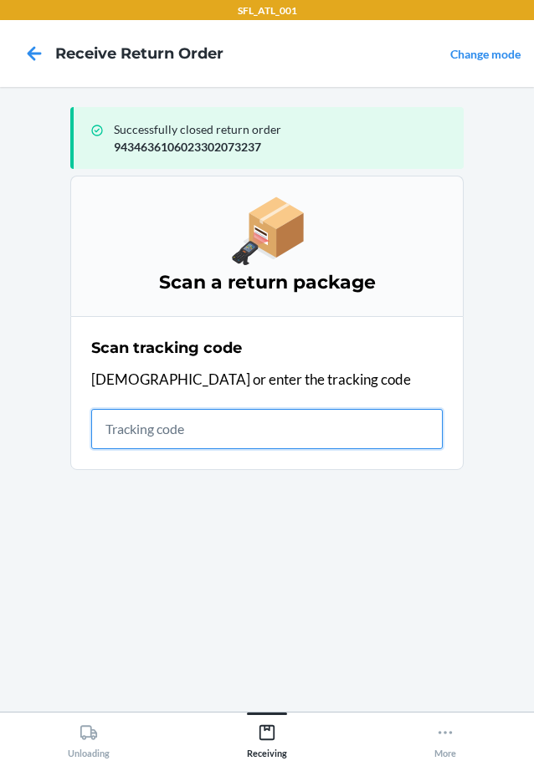
click at [226, 432] on input "text" at bounding box center [266, 429] width 351 height 40
type input "420302599434636106023303428562"
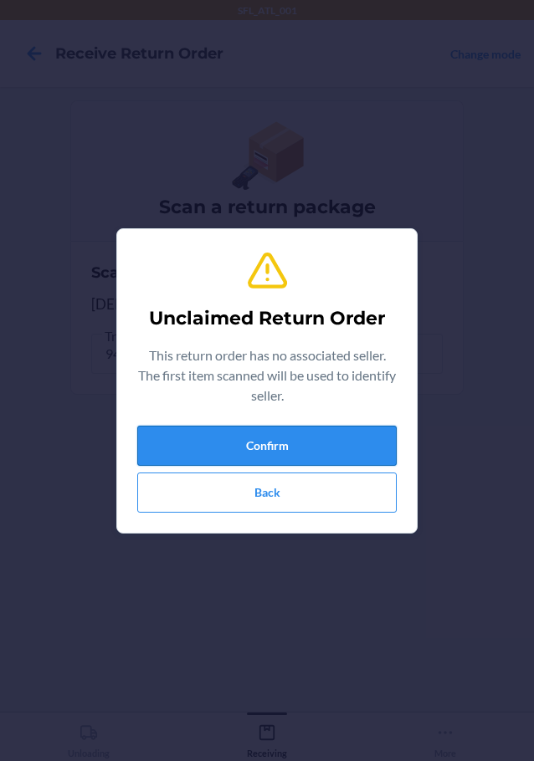
click at [225, 445] on button "Confirm" at bounding box center [266, 446] width 259 height 40
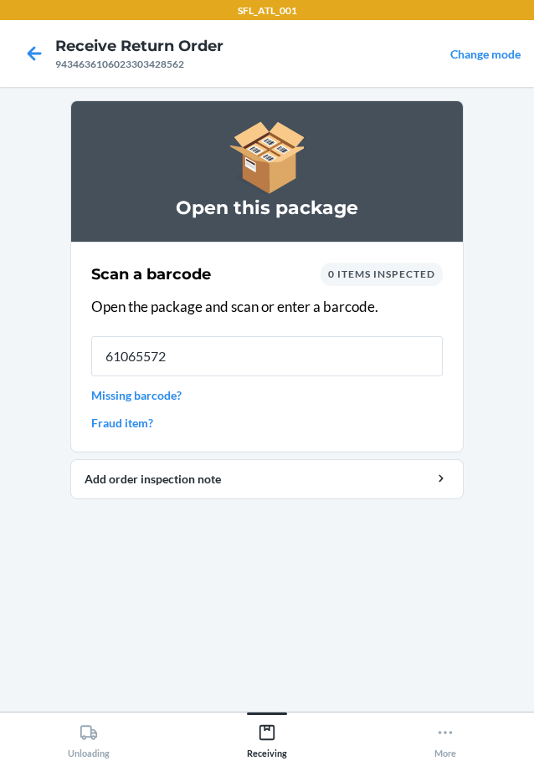
type input "610655728"
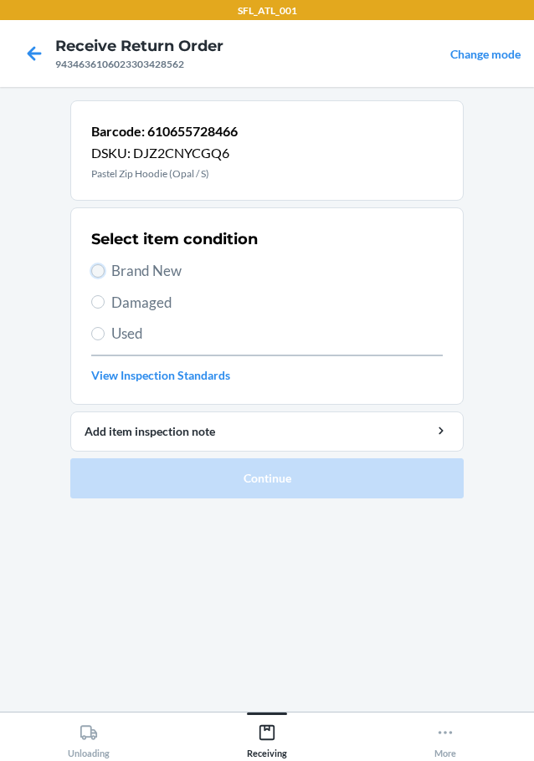
click at [99, 272] on input "Brand New" at bounding box center [97, 270] width 13 height 13
radio input "true"
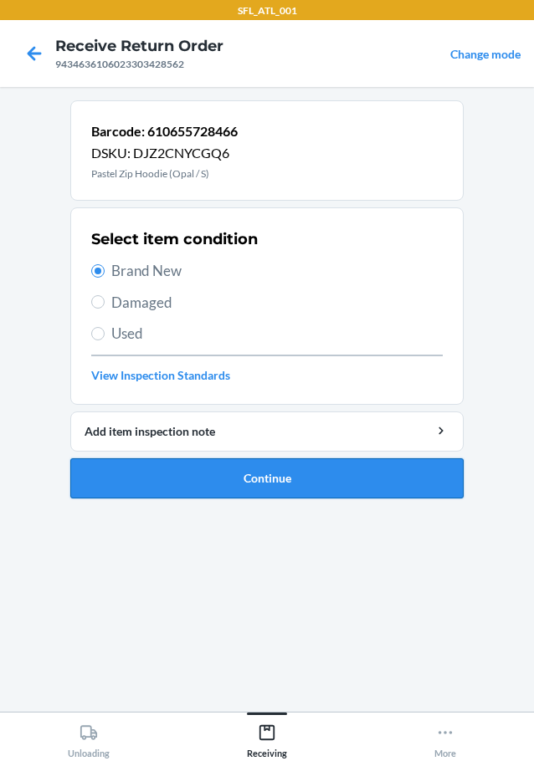
click at [155, 476] on button "Continue" at bounding box center [266, 478] width 393 height 40
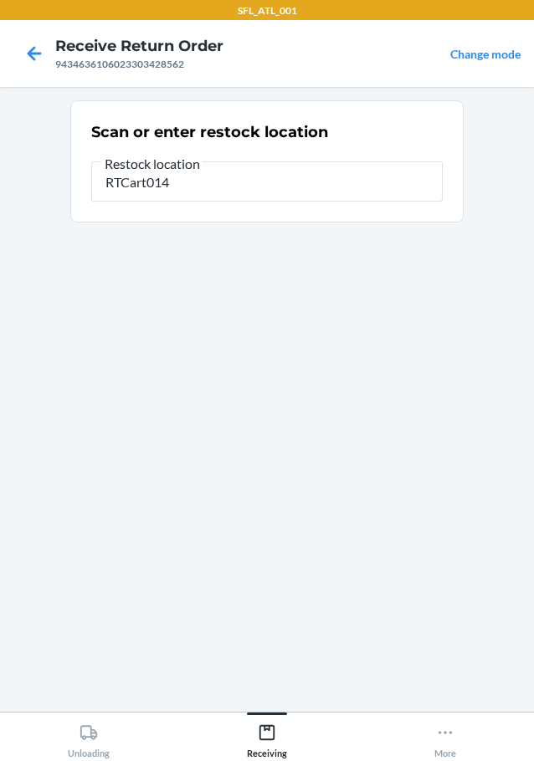
type input "RTCart014"
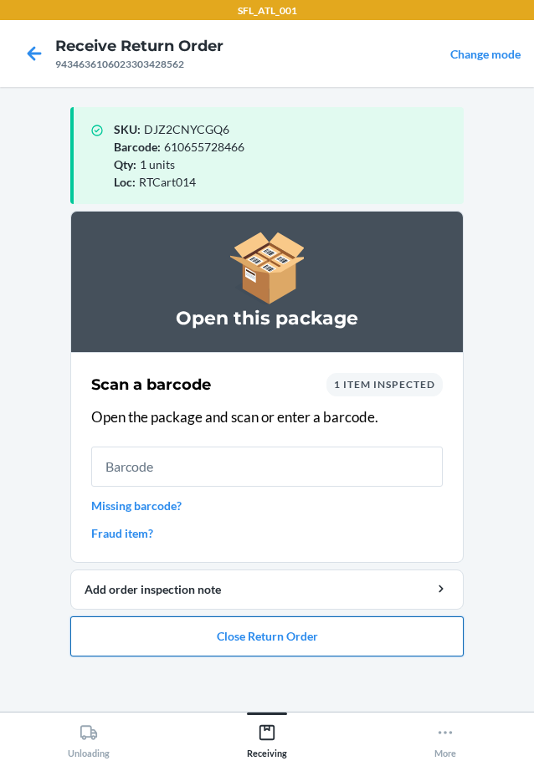
click at [230, 643] on button "Close Return Order" at bounding box center [266, 636] width 393 height 40
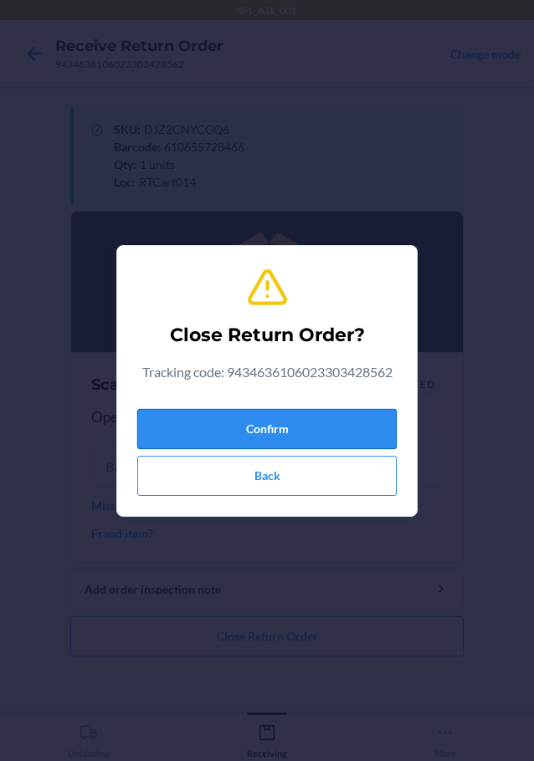
click at [265, 421] on button "Confirm" at bounding box center [266, 429] width 259 height 40
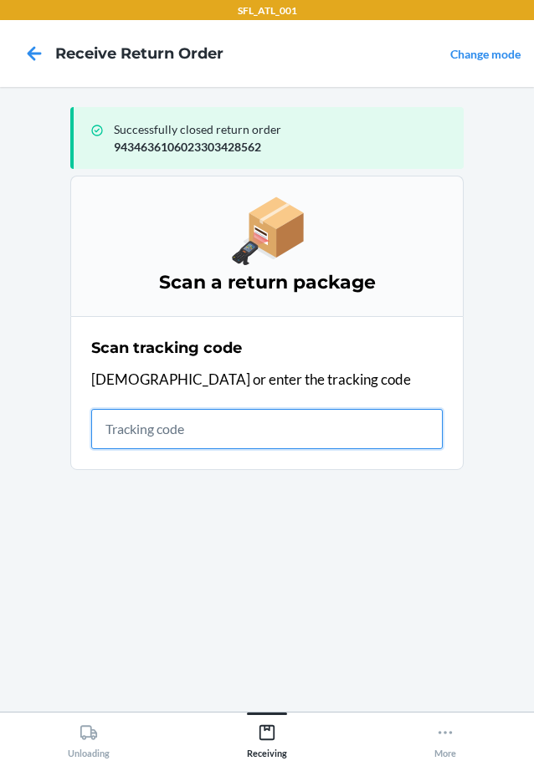
click at [193, 429] on input "text" at bounding box center [266, 429] width 351 height 40
type input "4203025994346361060233035716"
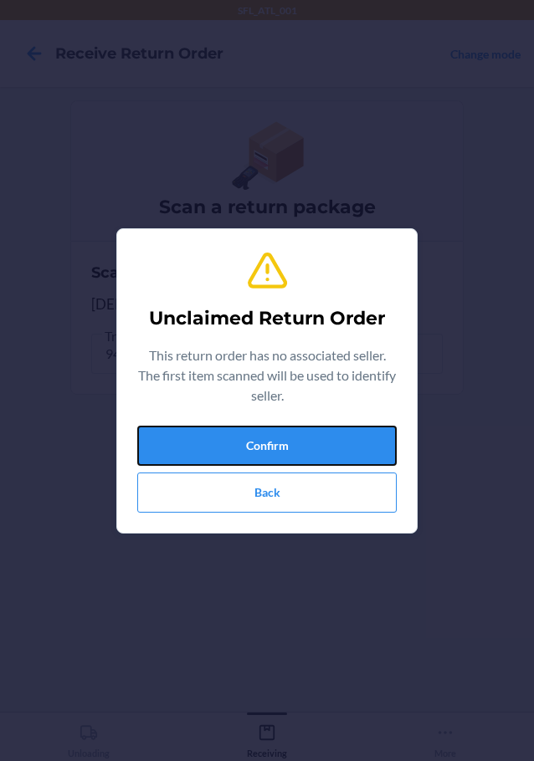
click at [193, 429] on button "Confirm" at bounding box center [266, 446] width 259 height 40
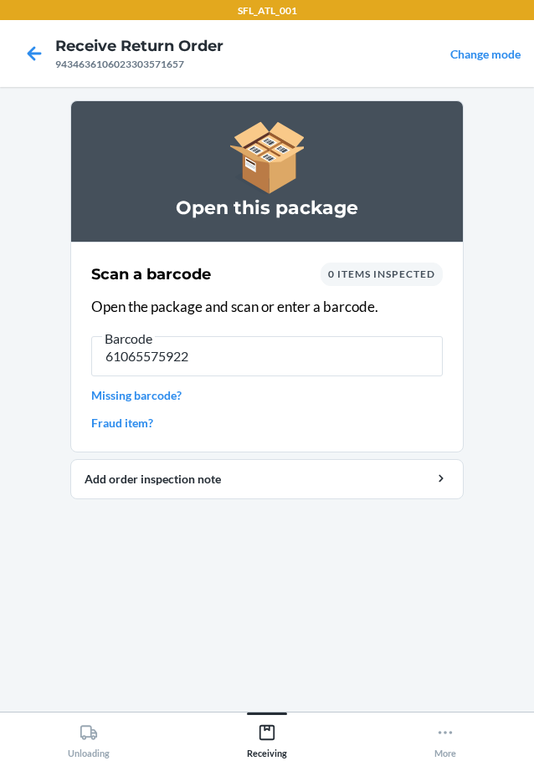
type input "610655759224"
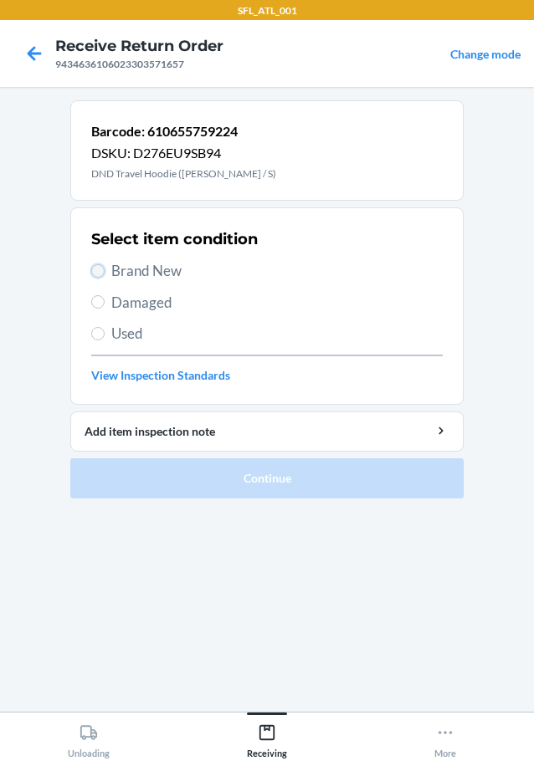
click at [95, 267] on input "Brand New" at bounding box center [97, 270] width 13 height 13
radio input "true"
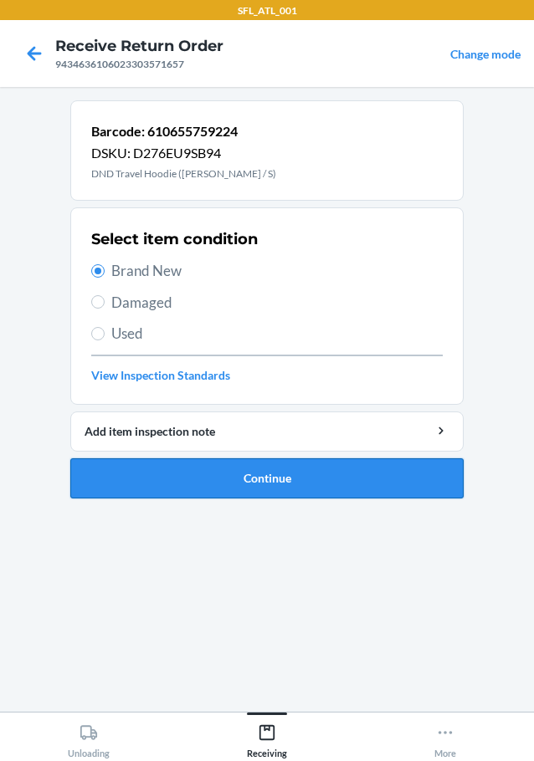
click at [162, 495] on ol "Barcode: 610655759224 DSKU: D276EU9SB94 DND Travel Hoodie (Berry / S) Select it…" at bounding box center [266, 305] width 393 height 411
click at [167, 482] on button "Continue" at bounding box center [266, 478] width 393 height 40
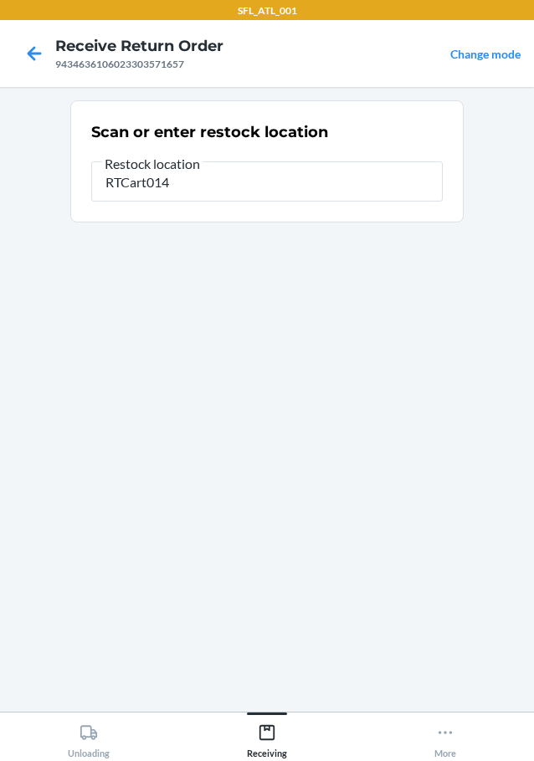
type input "RTCart014"
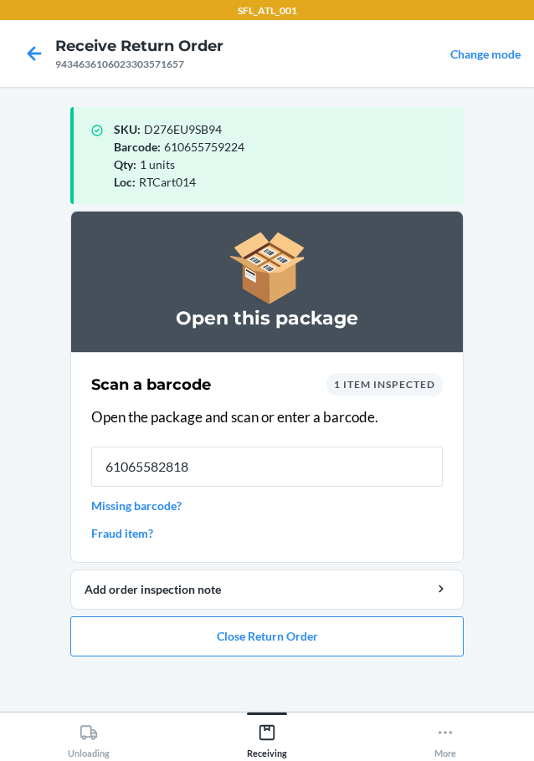
type input "610655828180"
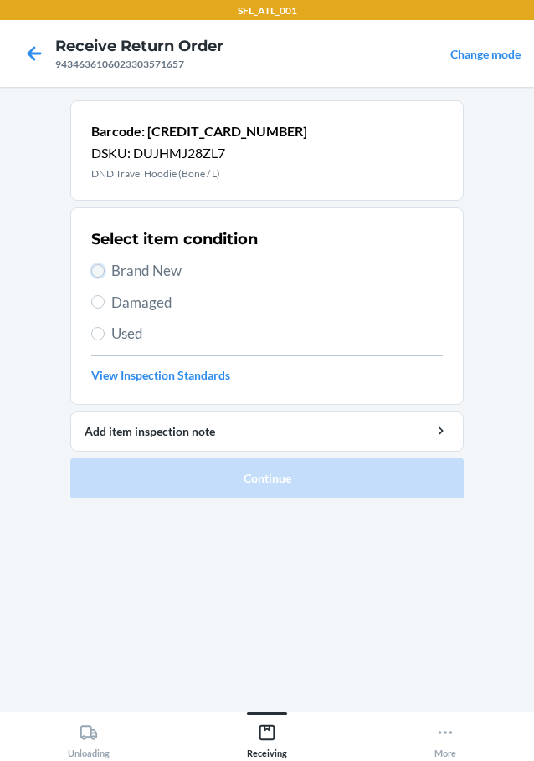
click at [100, 269] on input "Brand New" at bounding box center [97, 270] width 13 height 13
radio input "true"
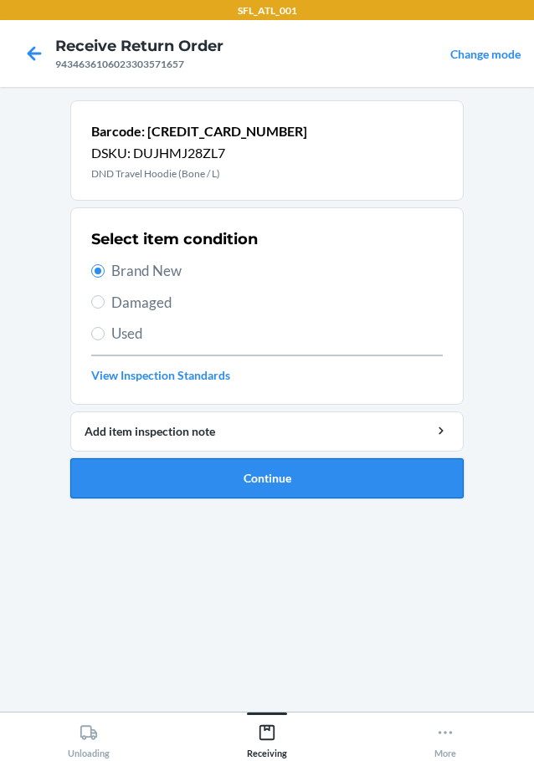
click at [148, 476] on button "Continue" at bounding box center [266, 478] width 393 height 40
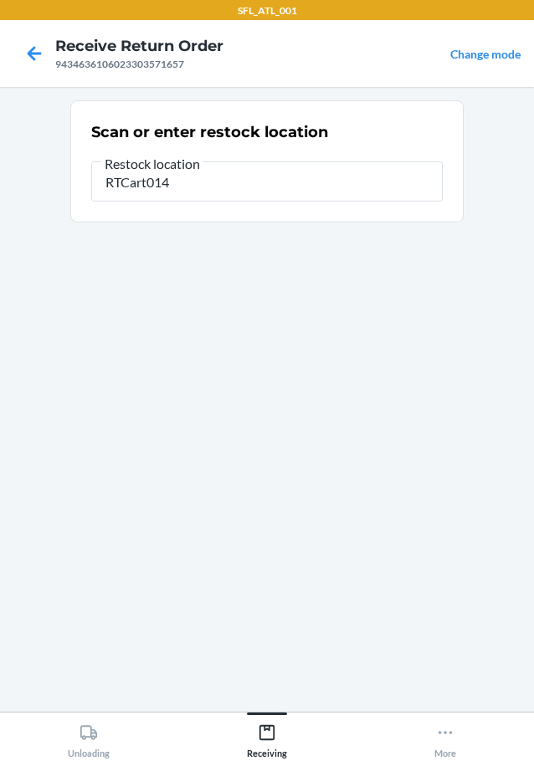
type input "RTCart014"
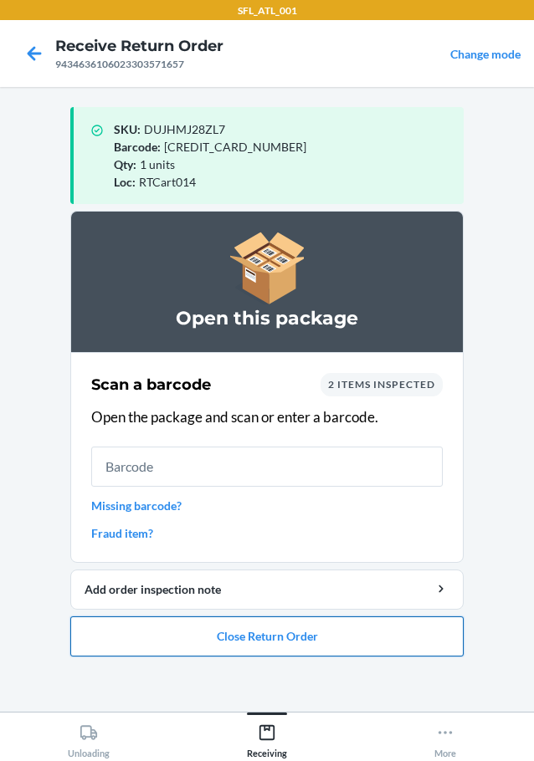
click at [234, 637] on button "Close Return Order" at bounding box center [266, 636] width 393 height 40
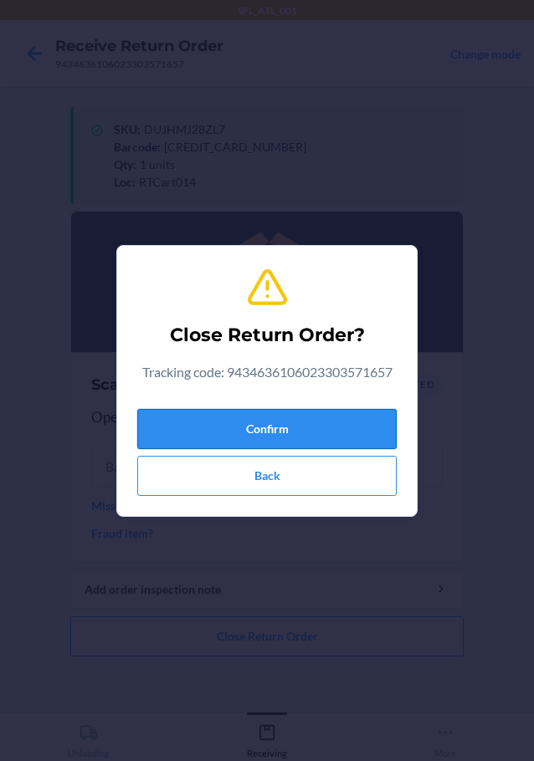
click at [224, 427] on button "Confirm" at bounding box center [266, 429] width 259 height 40
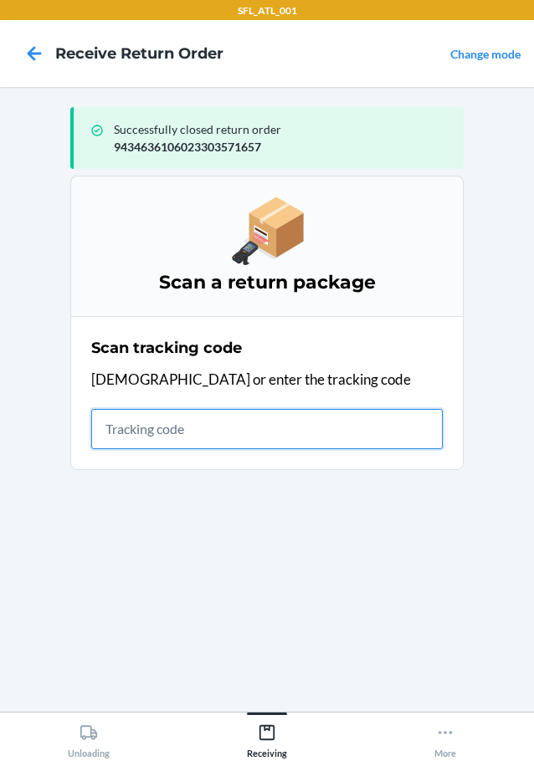
click at [123, 435] on input "text" at bounding box center [266, 429] width 351 height 40
type input "42030259943463610602330379"
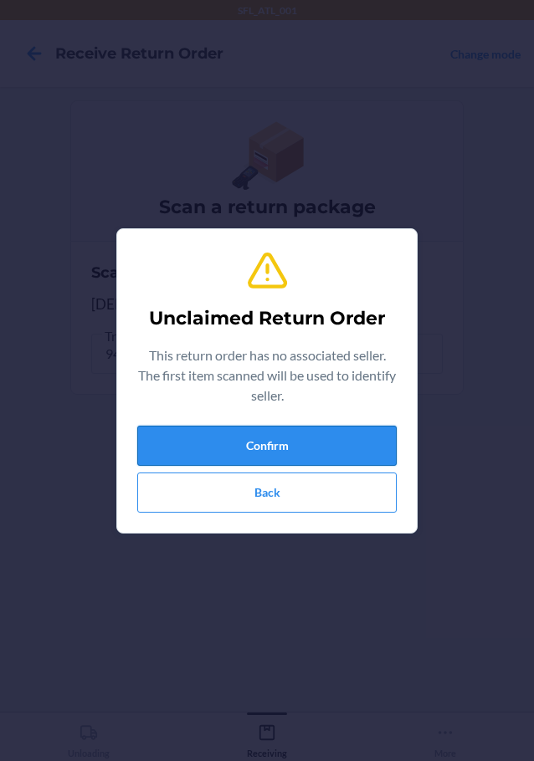
click at [161, 436] on button "Confirm" at bounding box center [266, 446] width 259 height 40
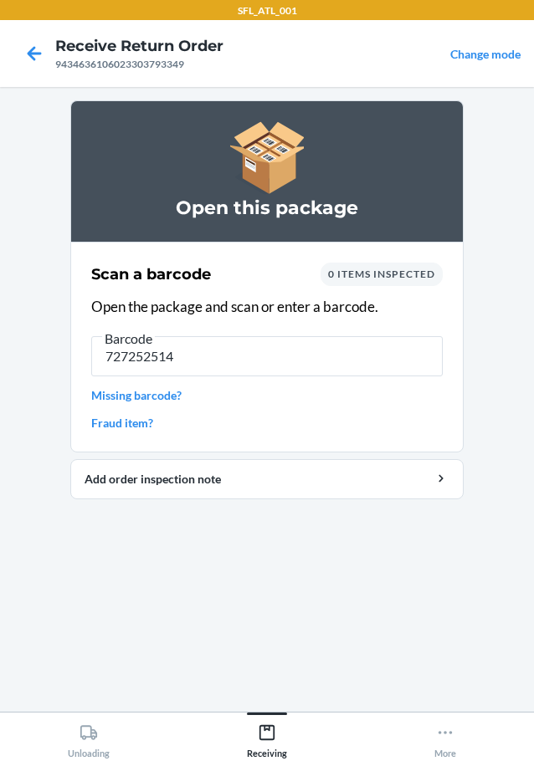
type input "7272525148"
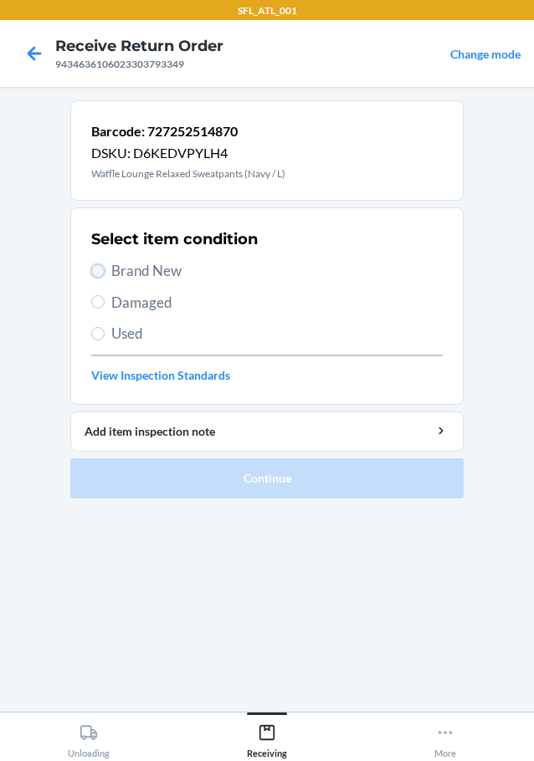
click at [100, 271] on input "Brand New" at bounding box center [97, 270] width 13 height 13
radio input "true"
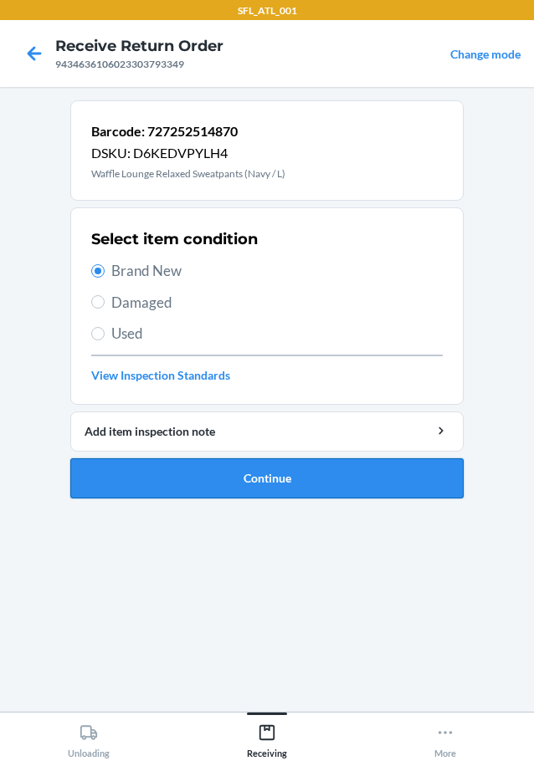
click at [194, 488] on button "Continue" at bounding box center [266, 478] width 393 height 40
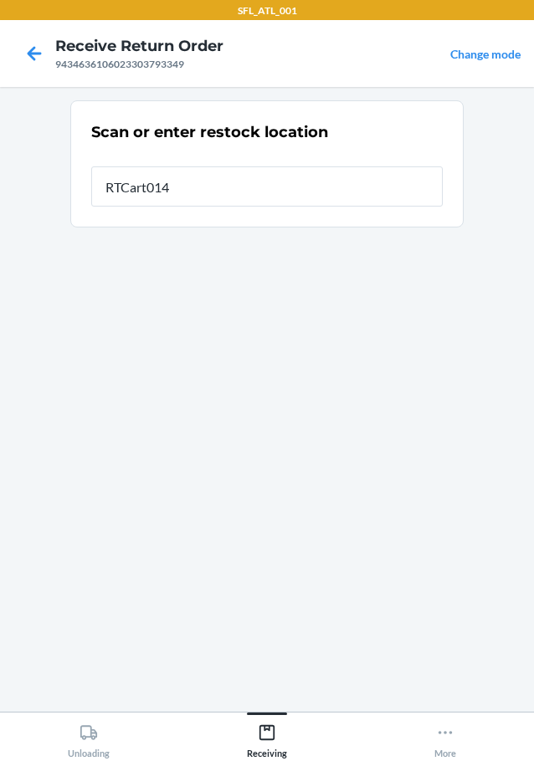
type input "RTCart014"
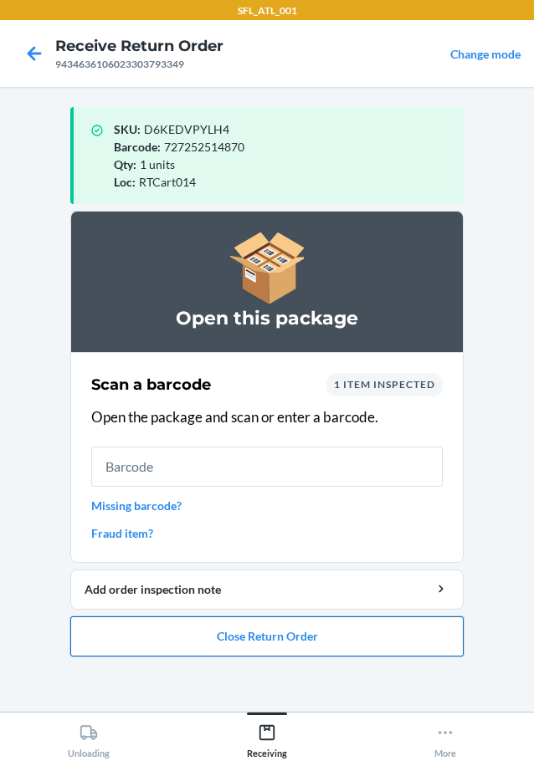
click at [205, 634] on button "Close Return Order" at bounding box center [266, 636] width 393 height 40
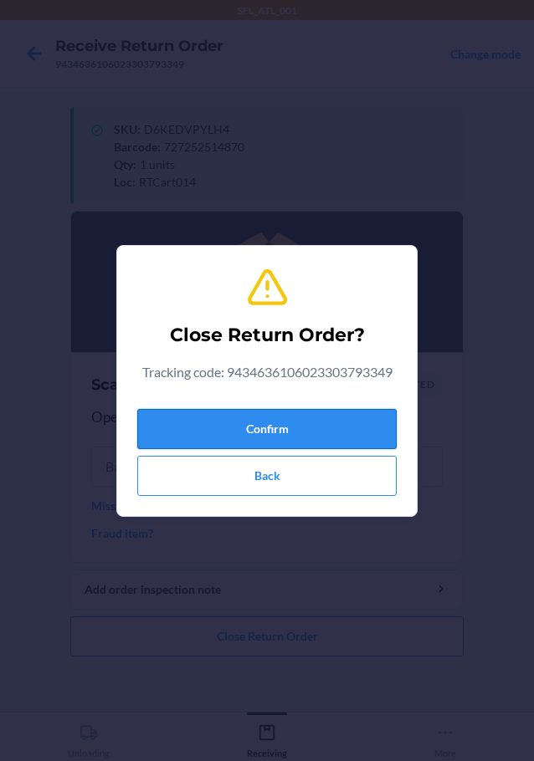
click at [266, 423] on button "Confirm" at bounding box center [266, 429] width 259 height 40
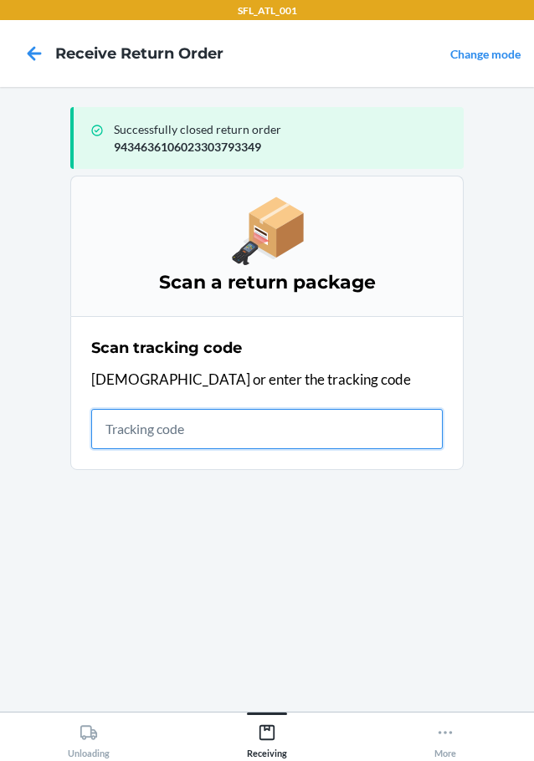
click at [282, 421] on input "text" at bounding box center [266, 429] width 351 height 40
type input "420302599434636106023304159"
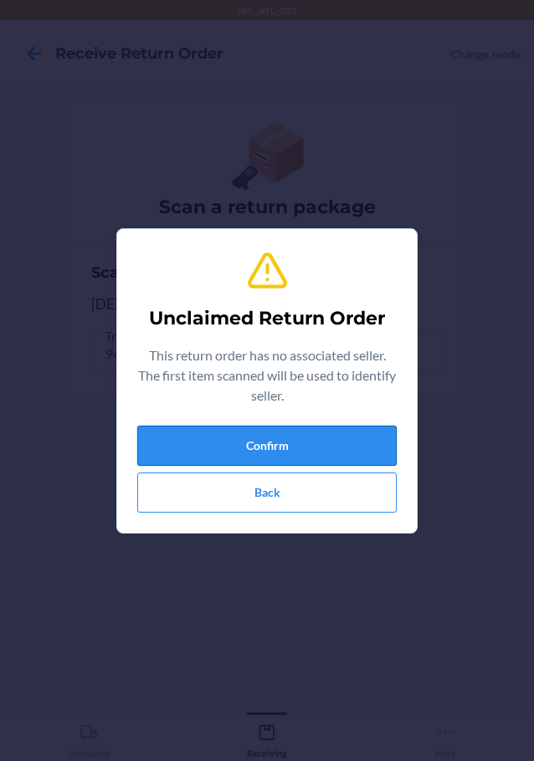
click at [273, 438] on button "Confirm" at bounding box center [266, 446] width 259 height 40
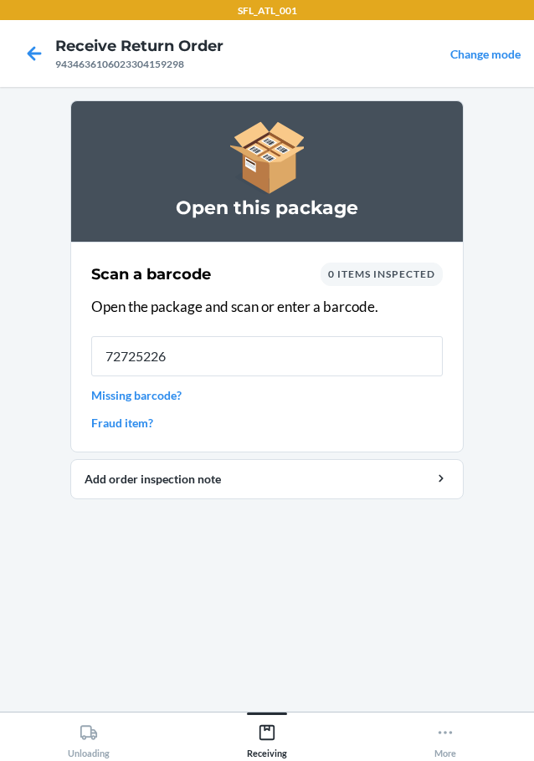
type input "727252264"
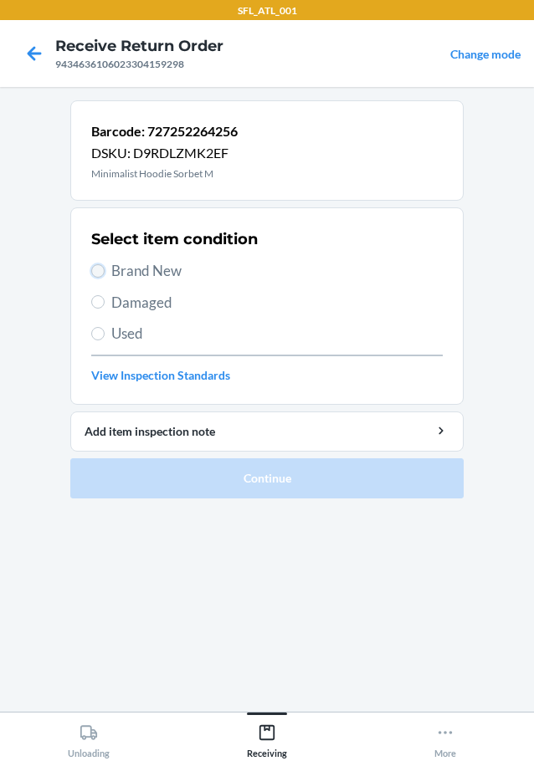
click at [95, 268] on input "Brand New" at bounding box center [97, 270] width 13 height 13
radio input "true"
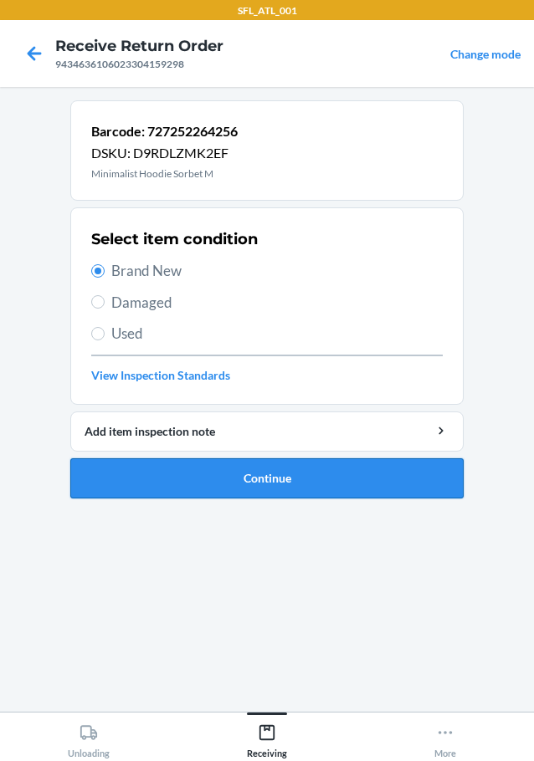
click at [186, 475] on button "Continue" at bounding box center [266, 478] width 393 height 40
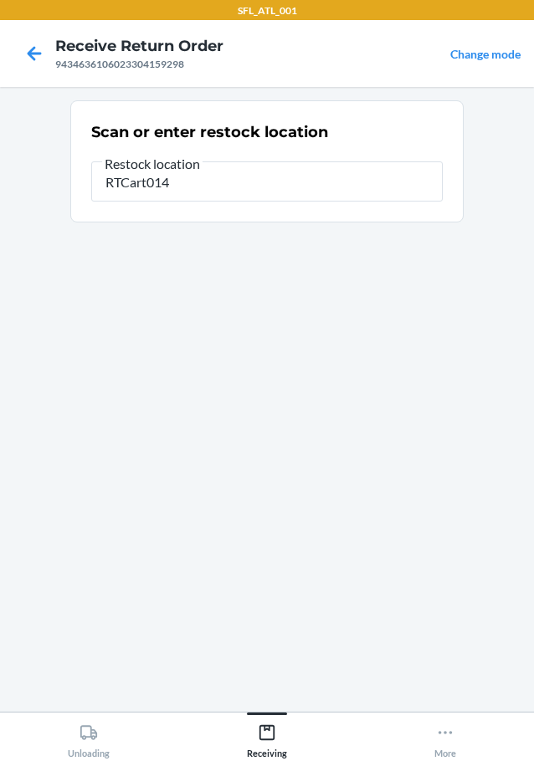
type input "RTCart014"
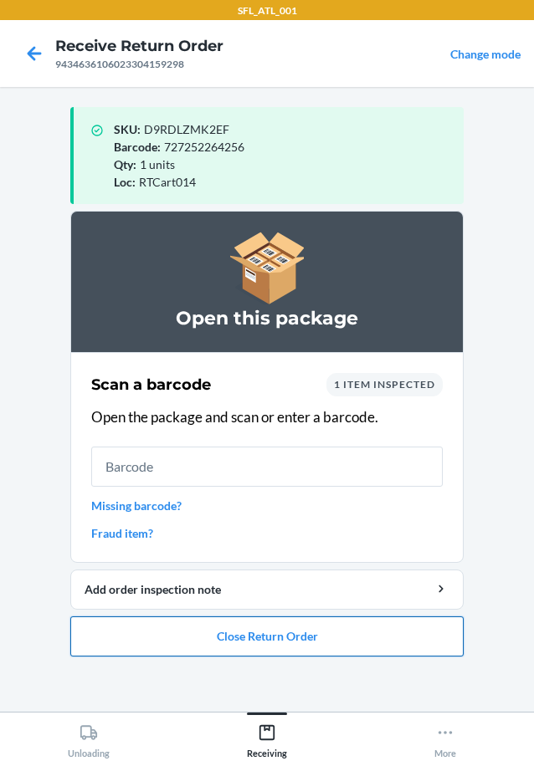
click at [201, 631] on button "Close Return Order" at bounding box center [266, 636] width 393 height 40
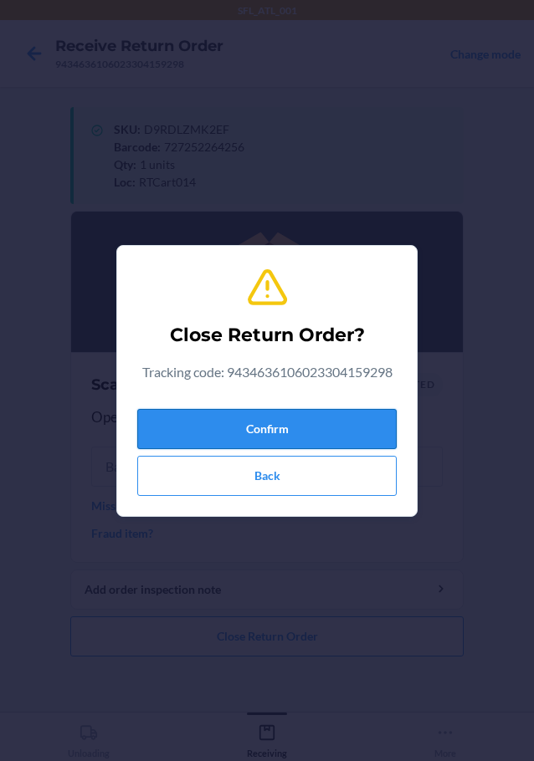
click at [232, 422] on button "Confirm" at bounding box center [266, 429] width 259 height 40
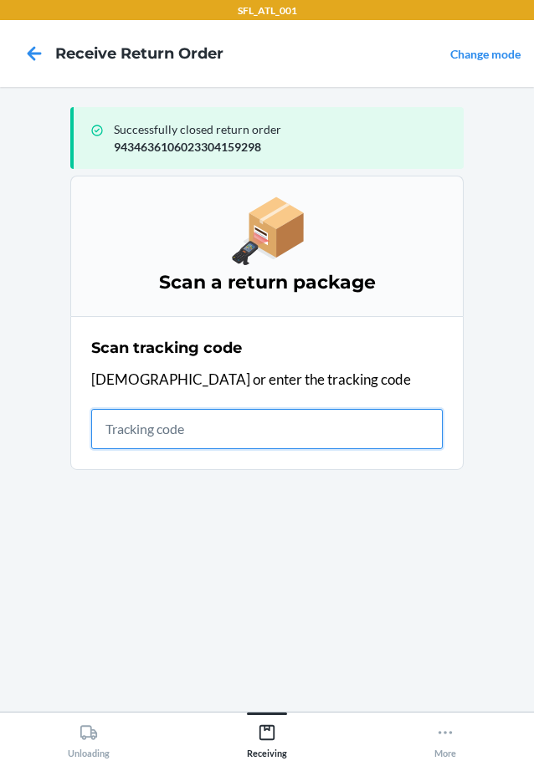
click at [147, 422] on input "text" at bounding box center [266, 429] width 351 height 40
type input "420302599434636106023303571084"
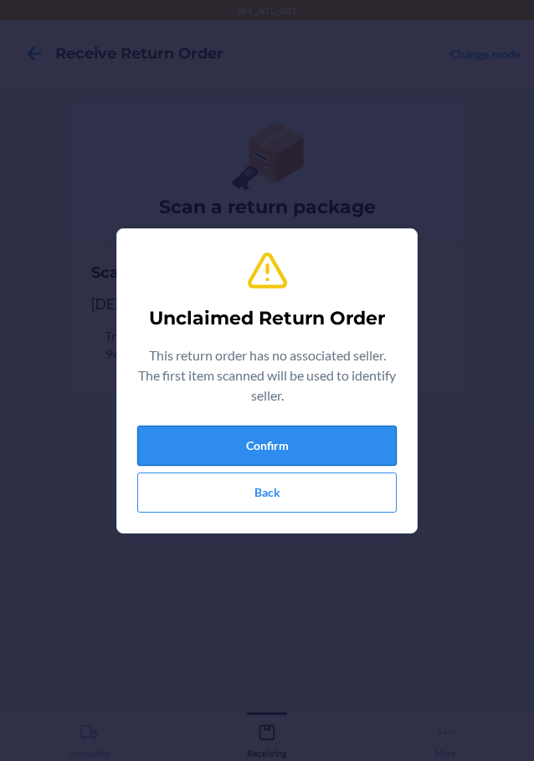
click at [177, 447] on button "Confirm" at bounding box center [266, 446] width 259 height 40
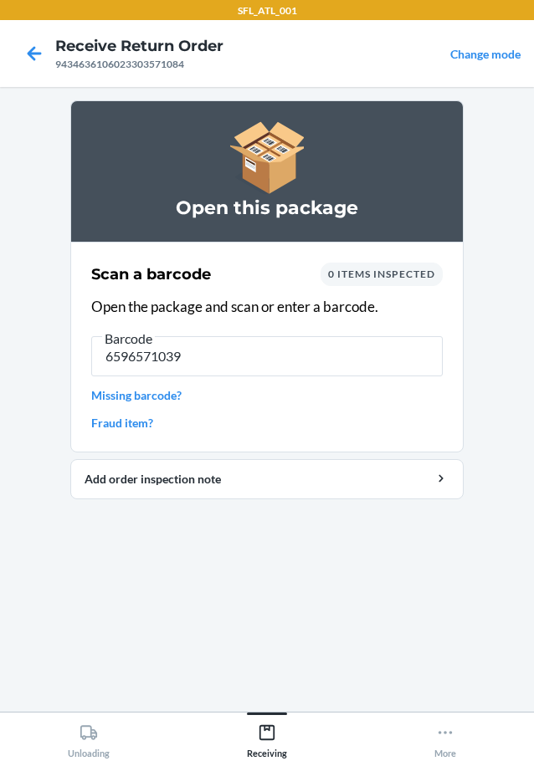
type input "65965710397"
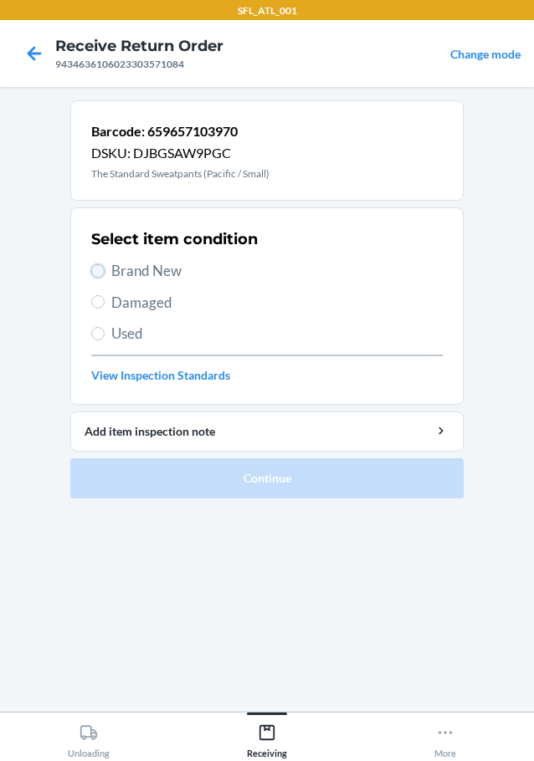
click at [98, 269] on input "Brand New" at bounding box center [97, 270] width 13 height 13
radio input "true"
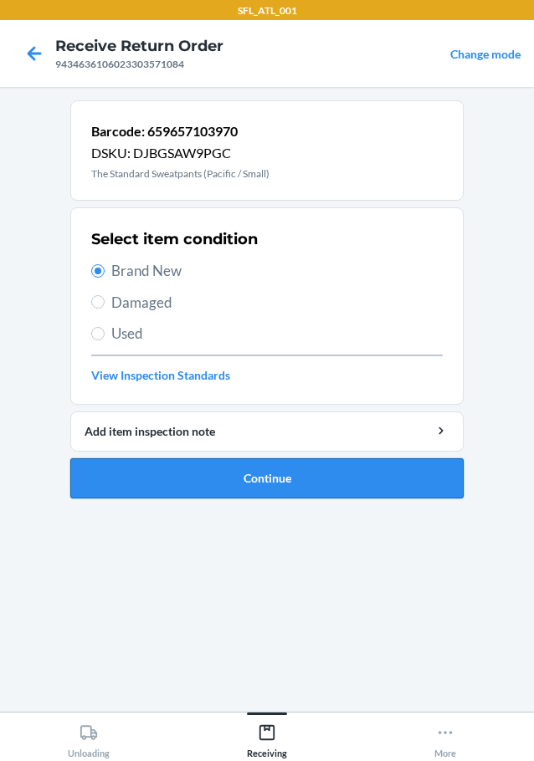
click at [134, 472] on button "Continue" at bounding box center [266, 478] width 393 height 40
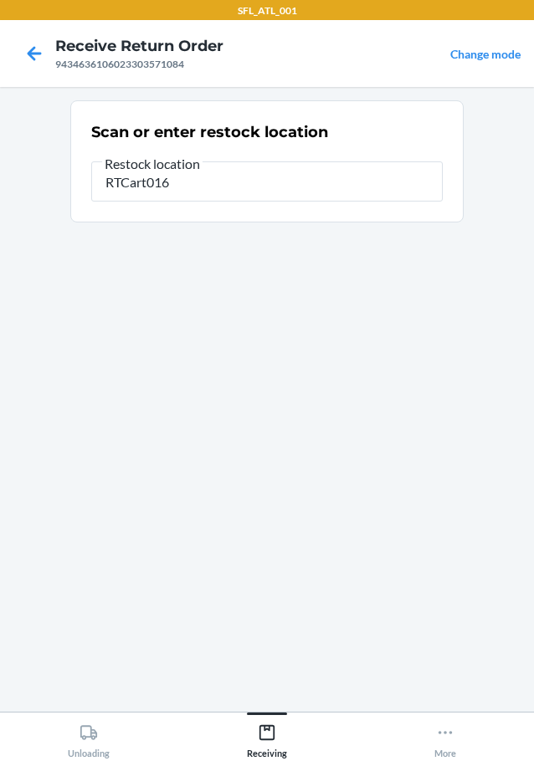
type input "RTCart016"
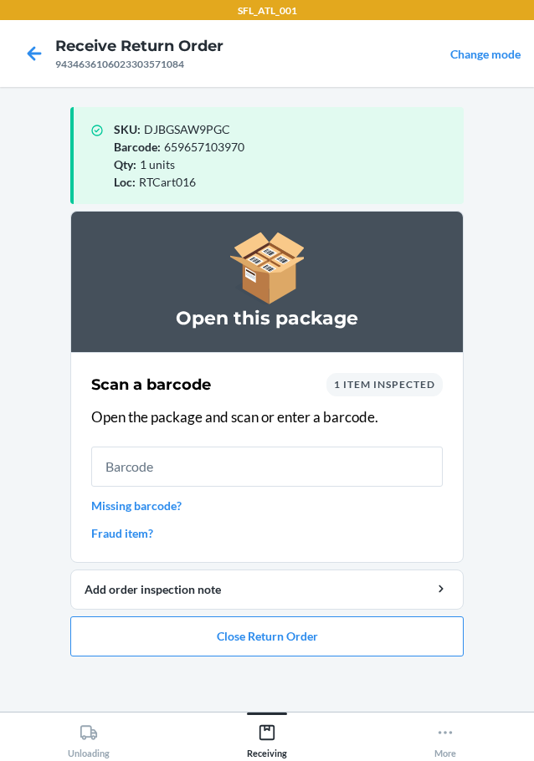
click at [111, 505] on link "Missing barcode?" at bounding box center [266, 506] width 351 height 18
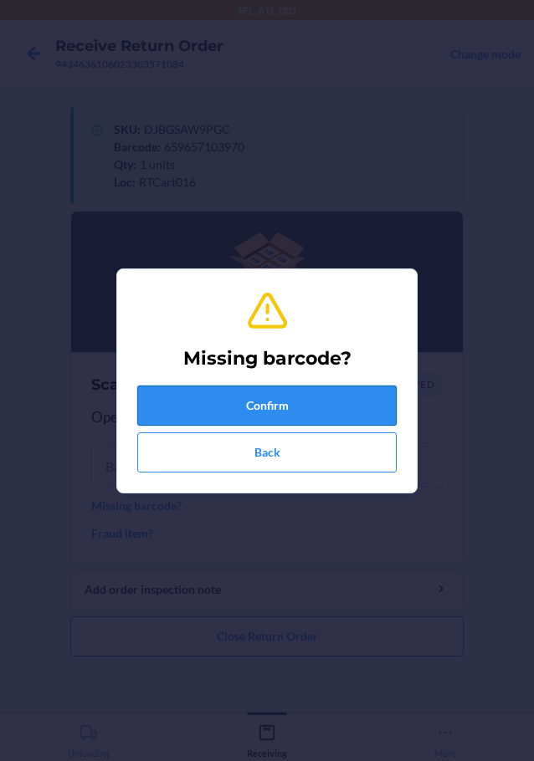
click at [171, 402] on button "Confirm" at bounding box center [266, 406] width 259 height 40
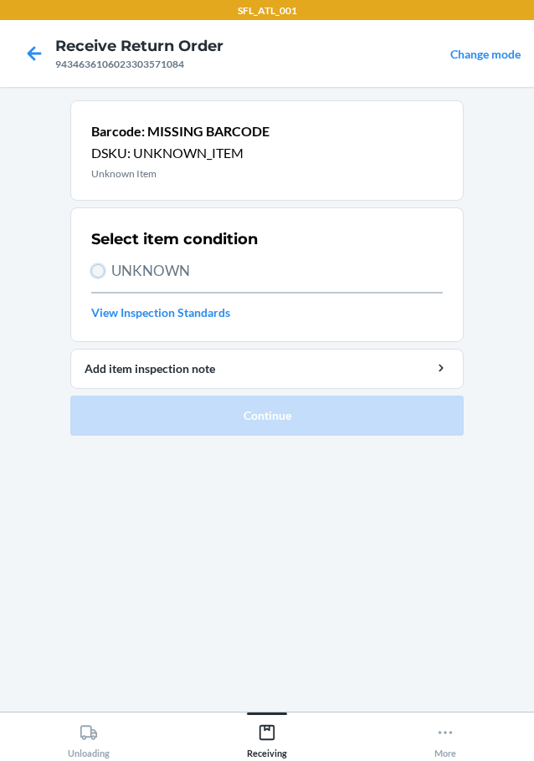
click at [104, 268] on input "UNKNOWN" at bounding box center [97, 270] width 13 height 13
radio input "true"
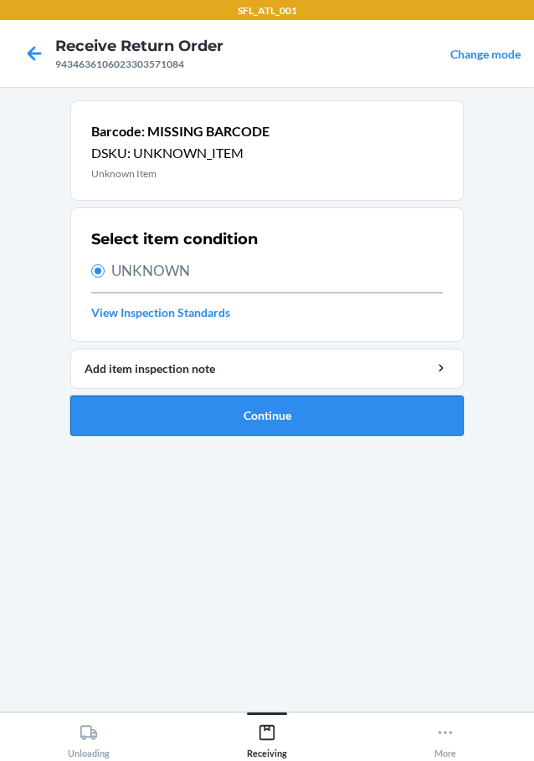
click at [194, 422] on button "Continue" at bounding box center [266, 416] width 393 height 40
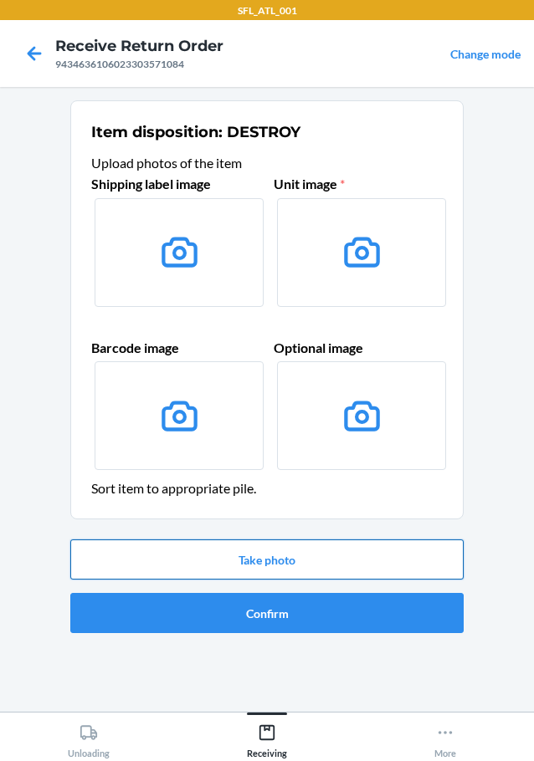
click at [317, 571] on button "Take photo" at bounding box center [266, 559] width 393 height 40
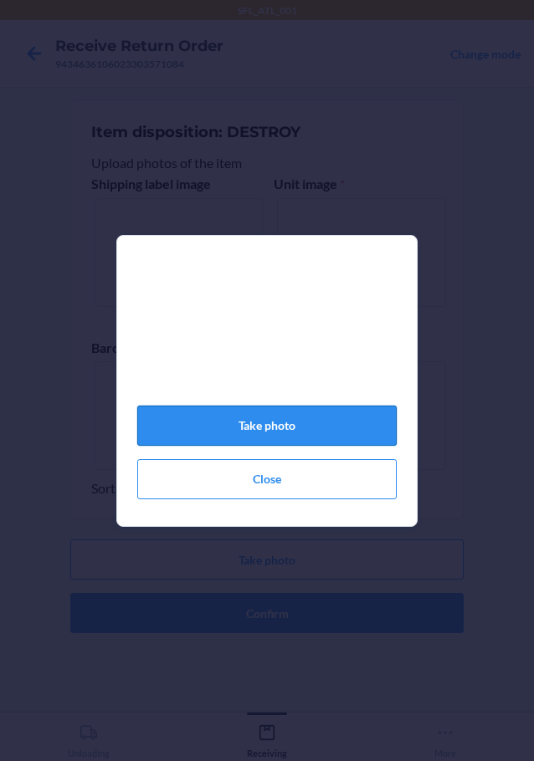
click at [379, 425] on button "Take photo" at bounding box center [266, 426] width 259 height 40
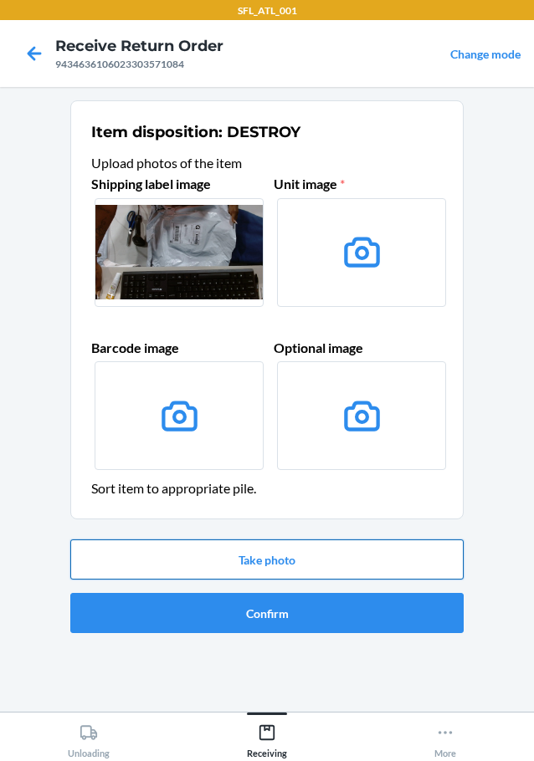
click at [332, 554] on button "Take photo" at bounding box center [266, 559] width 393 height 40
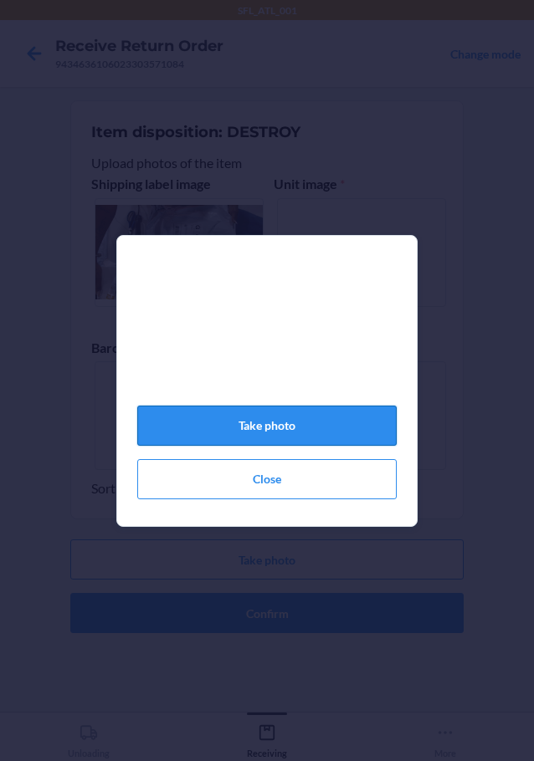
click at [309, 423] on button "Take photo" at bounding box center [266, 426] width 259 height 40
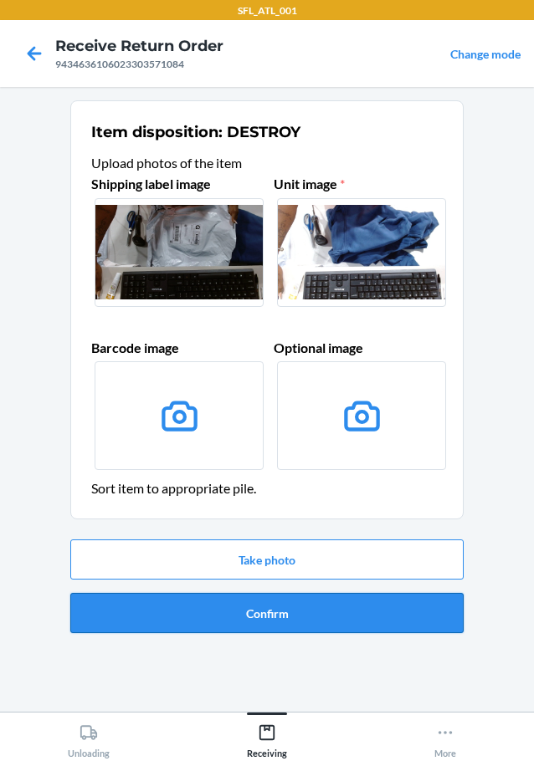
click at [248, 613] on button "Confirm" at bounding box center [266, 613] width 393 height 40
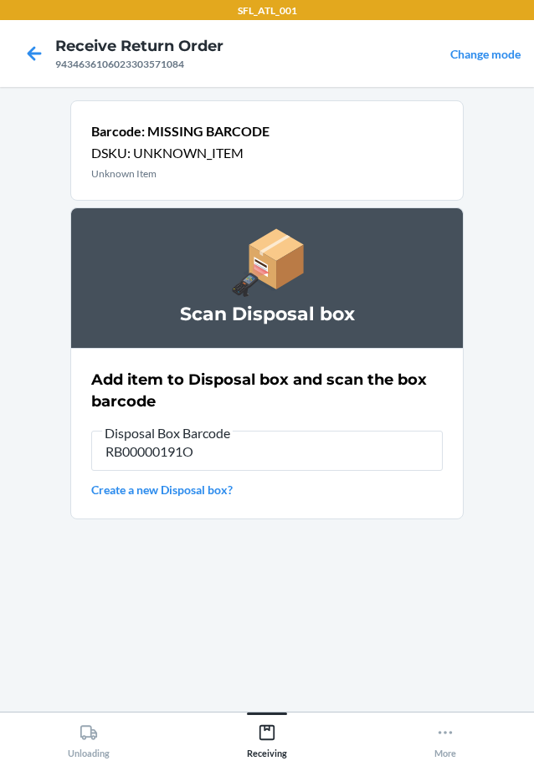
type input "RB00000191O"
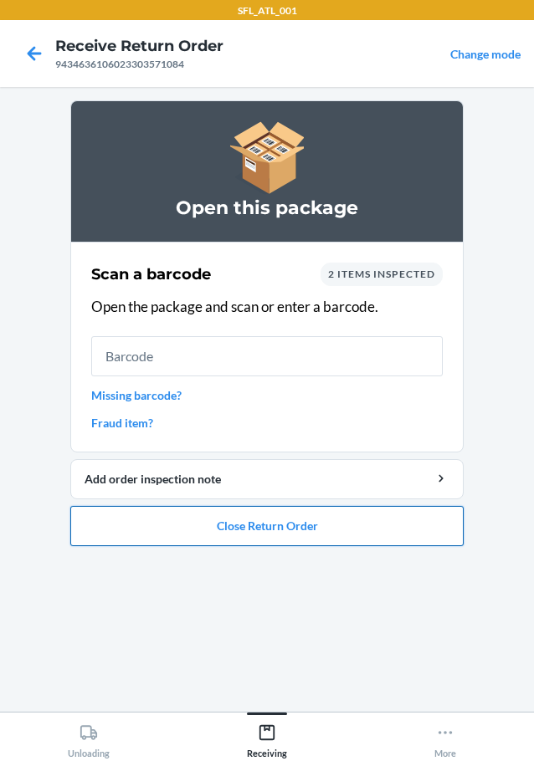
click at [228, 532] on button "Close Return Order" at bounding box center [266, 526] width 393 height 40
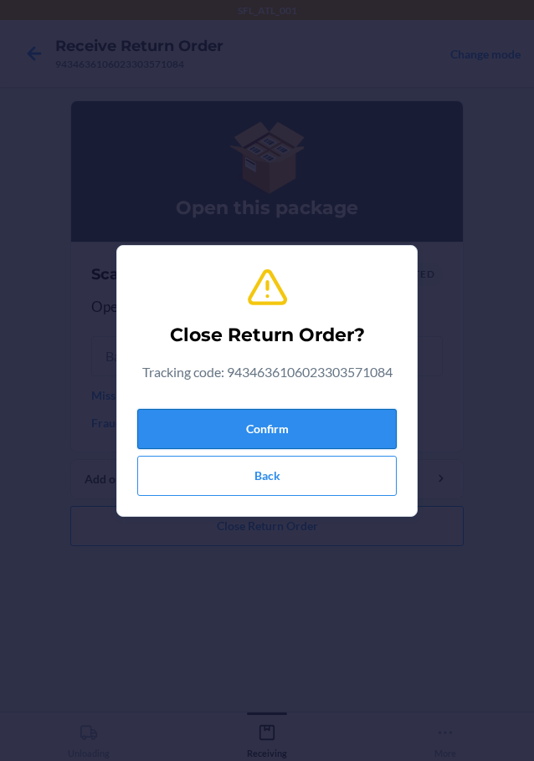
click at [265, 426] on button "Confirm" at bounding box center [266, 429] width 259 height 40
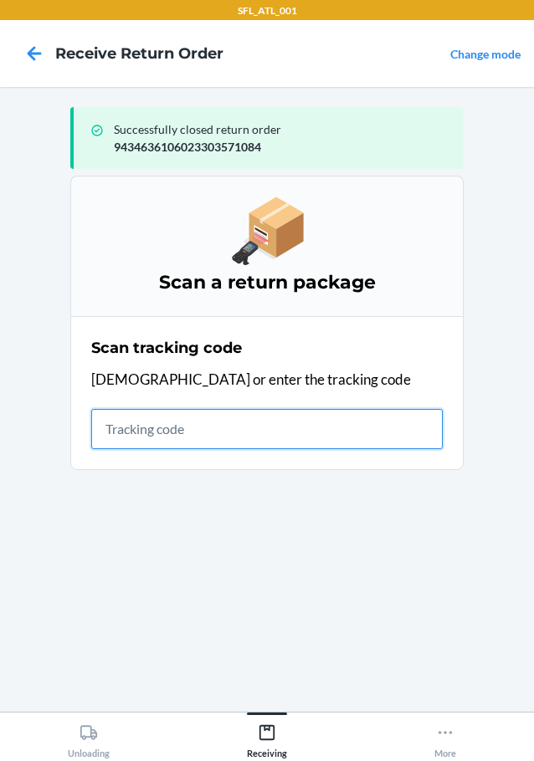
click at [229, 432] on input "text" at bounding box center [266, 429] width 351 height 40
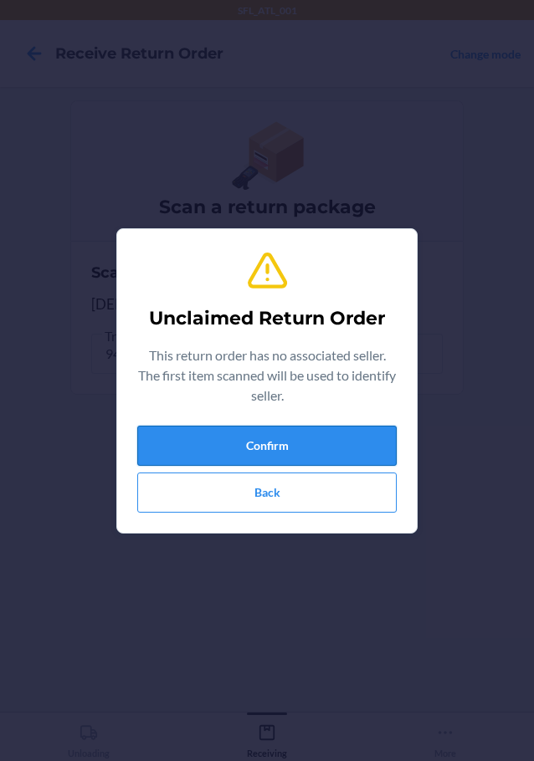
click at [276, 444] on button "Confirm" at bounding box center [266, 446] width 259 height 40
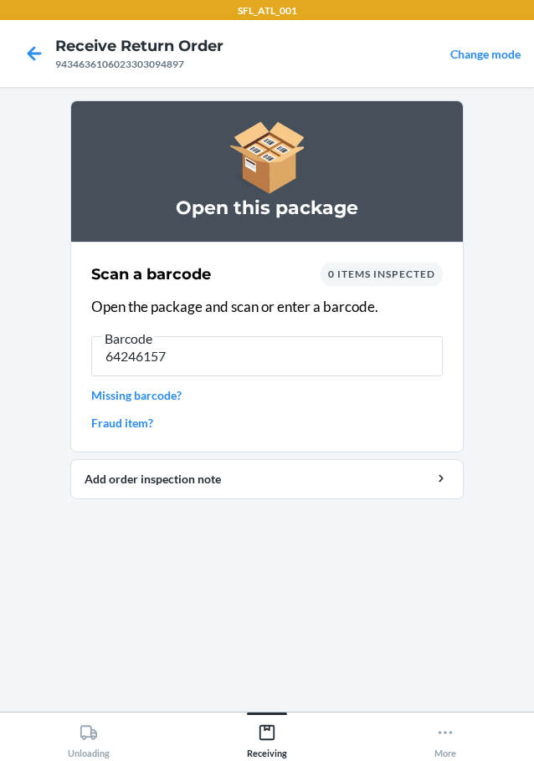
type input "642461571"
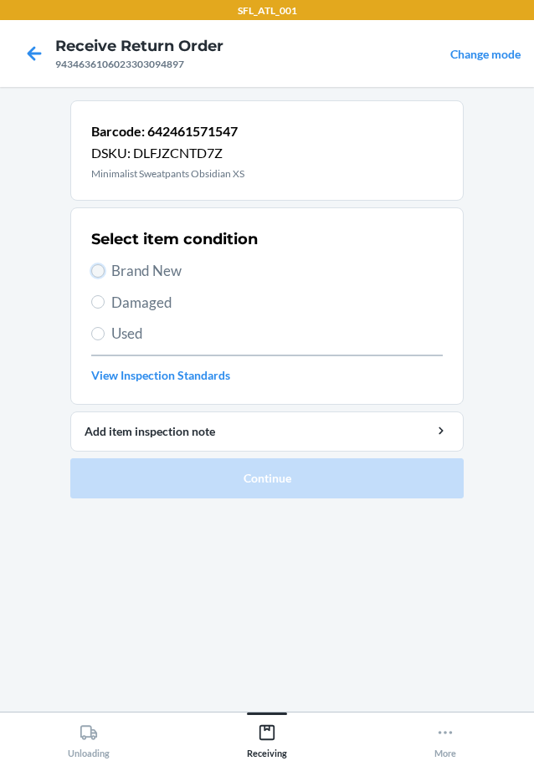
click at [95, 267] on input "Brand New" at bounding box center [97, 270] width 13 height 13
radio input "true"
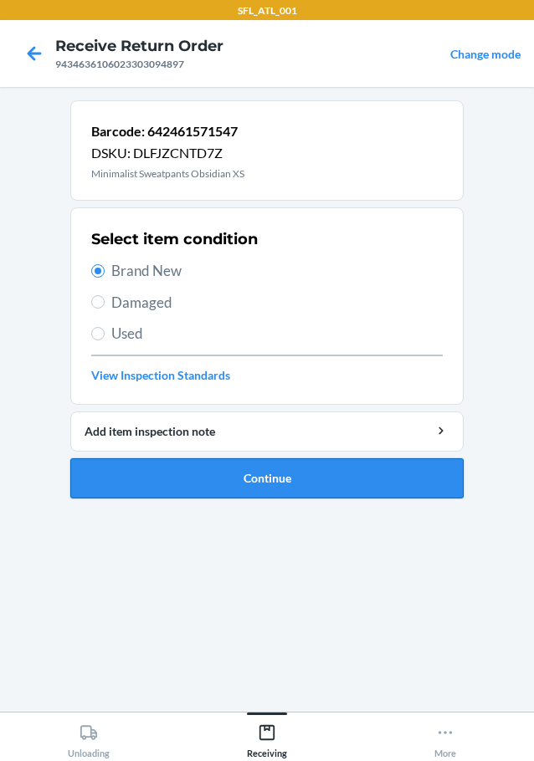
click at [197, 478] on button "Continue" at bounding box center [266, 478] width 393 height 40
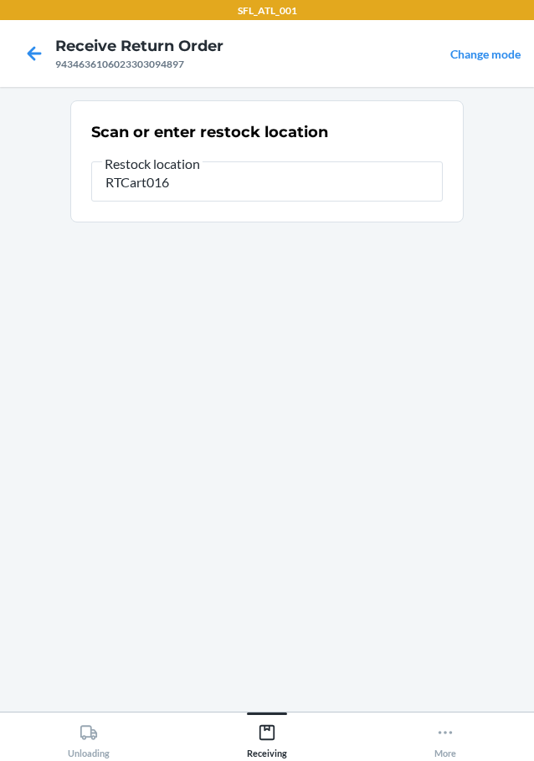
type input "RTCart016"
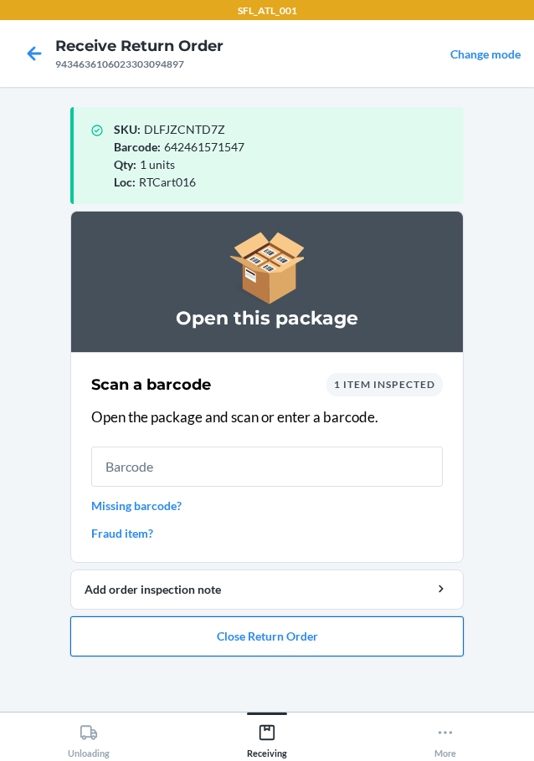
click at [324, 643] on button "Close Return Order" at bounding box center [266, 636] width 393 height 40
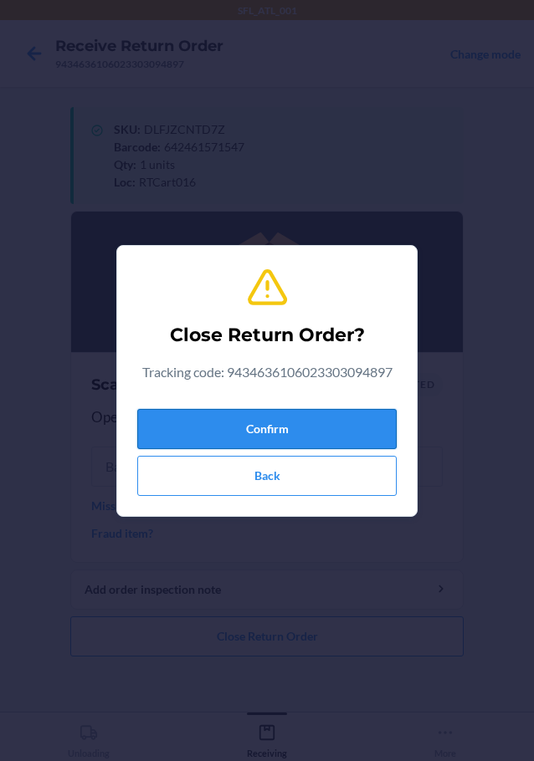
click at [349, 427] on button "Confirm" at bounding box center [266, 429] width 259 height 40
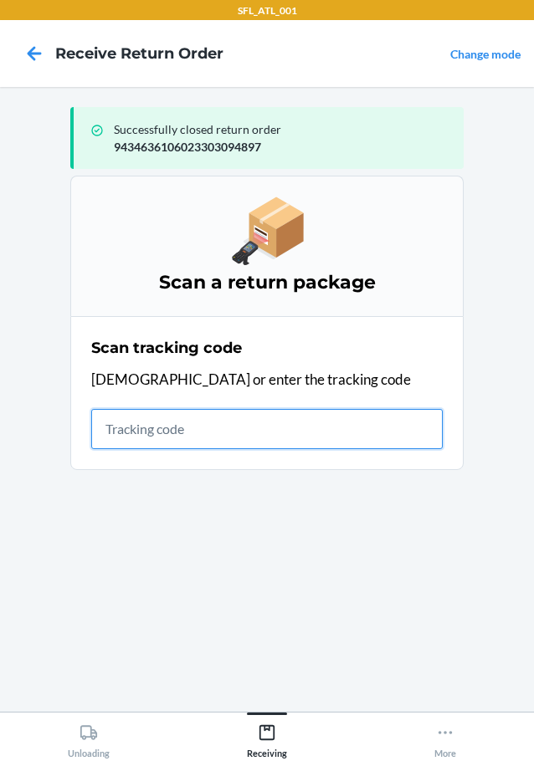
click at [180, 439] on input "text" at bounding box center [266, 429] width 351 height 40
type input "420302599434636106023304077"
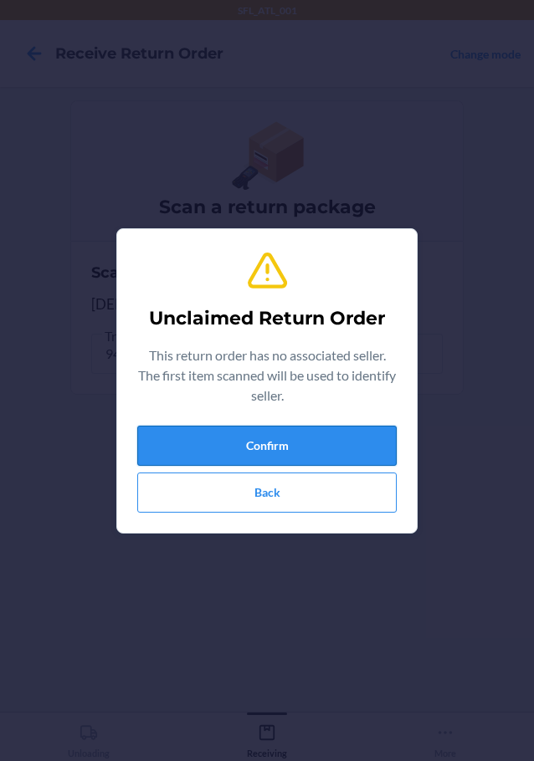
click at [194, 442] on button "Confirm" at bounding box center [266, 446] width 259 height 40
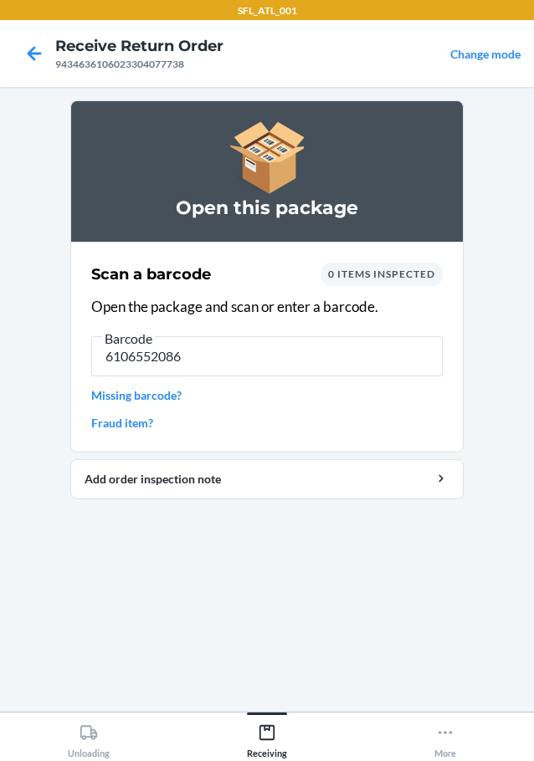
type input "61065520865"
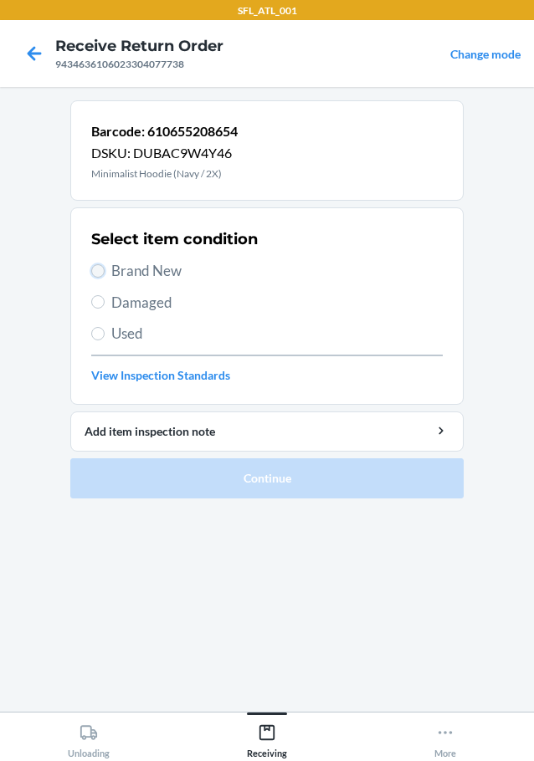
click at [100, 273] on input "Brand New" at bounding box center [97, 270] width 13 height 13
radio input "true"
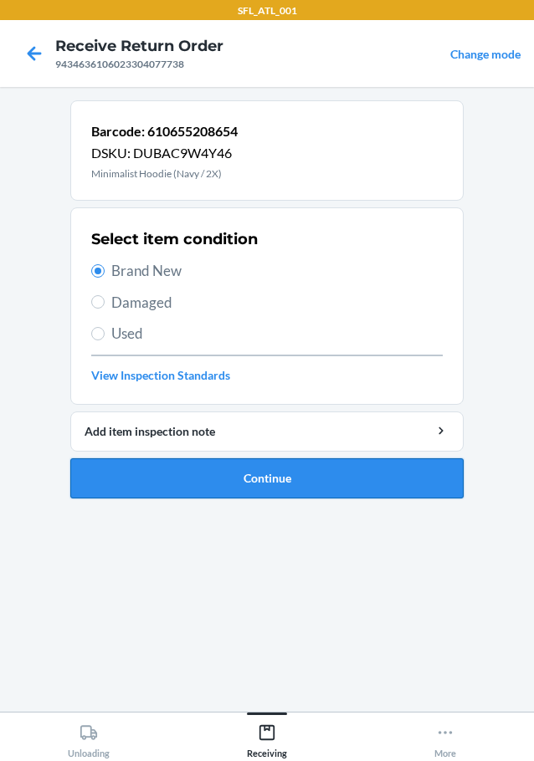
click at [186, 476] on button "Continue" at bounding box center [266, 478] width 393 height 40
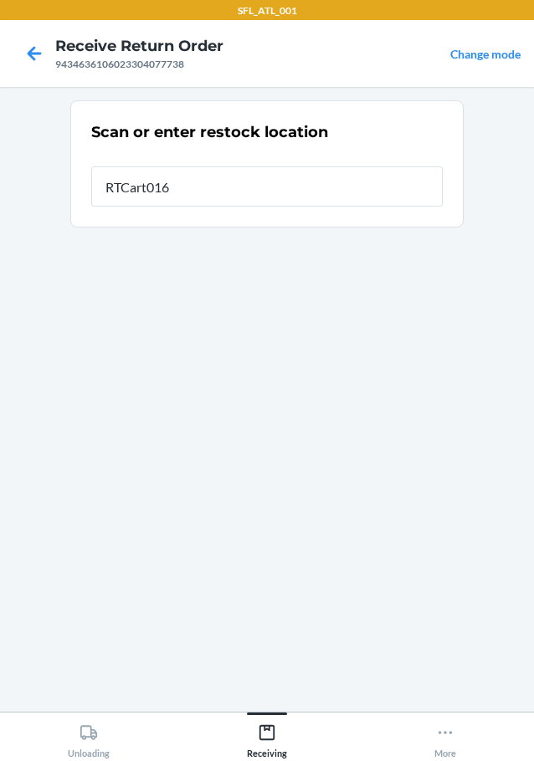
type input "RTCart016"
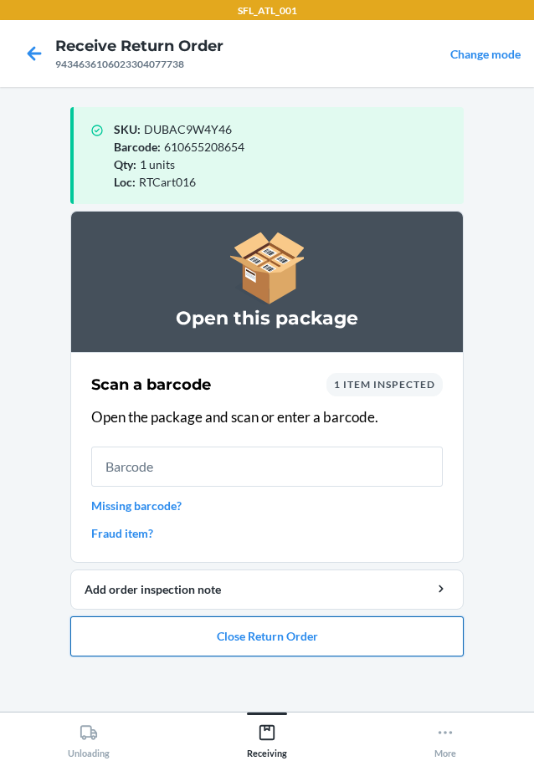
click at [232, 634] on button "Close Return Order" at bounding box center [266, 636] width 393 height 40
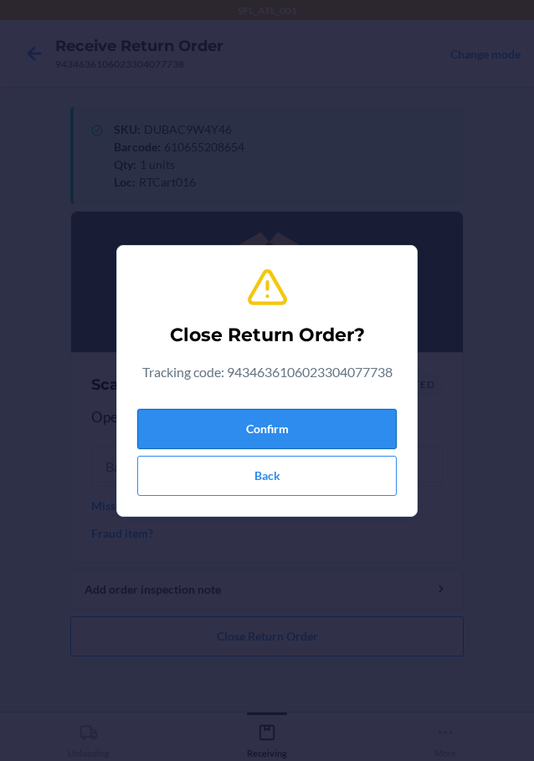
click at [251, 427] on button "Confirm" at bounding box center [266, 429] width 259 height 40
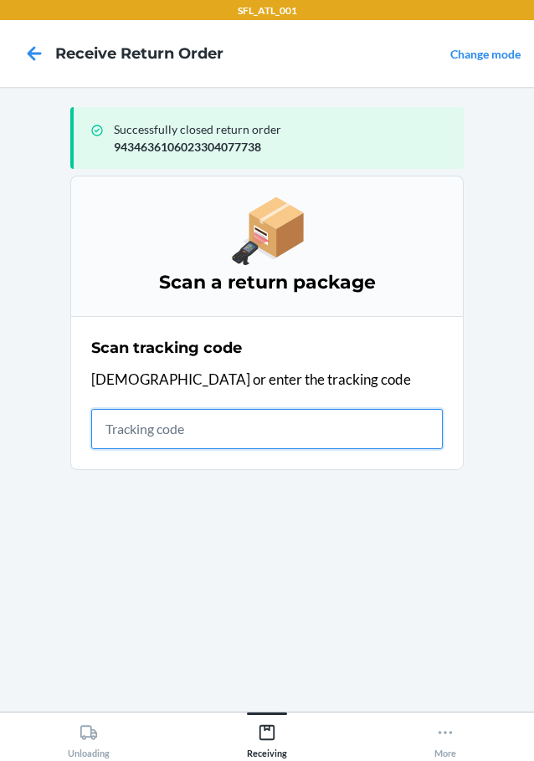
drag, startPoint x: 250, startPoint y: 426, endPoint x: 240, endPoint y: 427, distance: 10.1
click at [250, 426] on input "text" at bounding box center [266, 429] width 351 height 40
type input "420302599434636106023303803253"
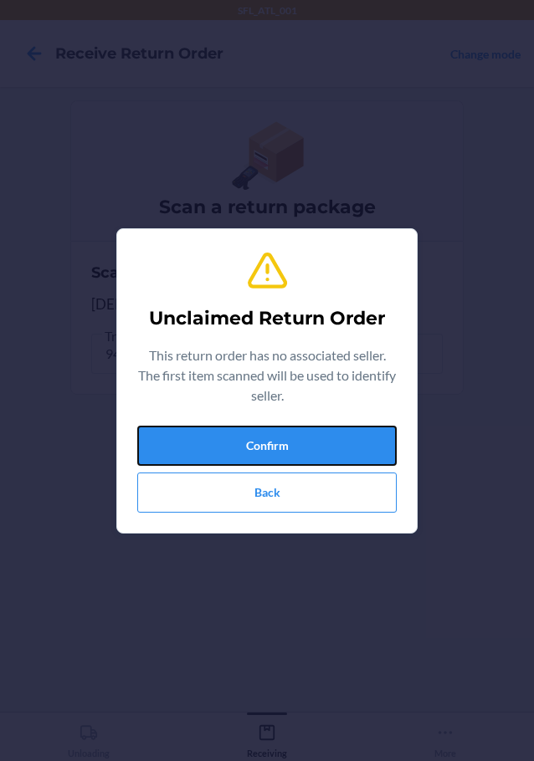
click at [239, 426] on button "Confirm" at bounding box center [266, 446] width 259 height 40
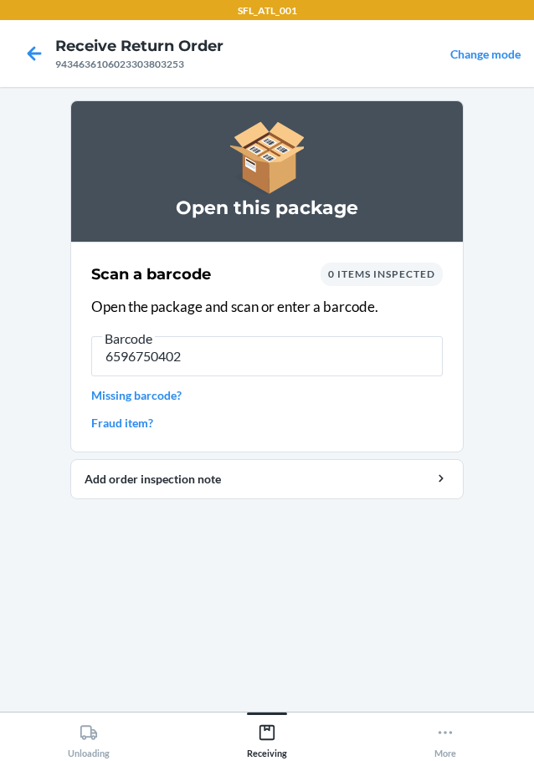
type input "65967504024"
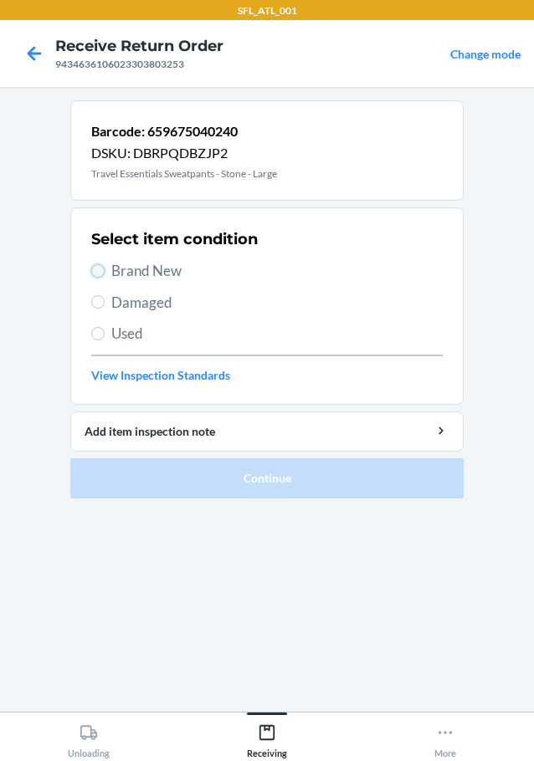
click at [93, 268] on input "Brand New" at bounding box center [97, 270] width 13 height 13
radio input "true"
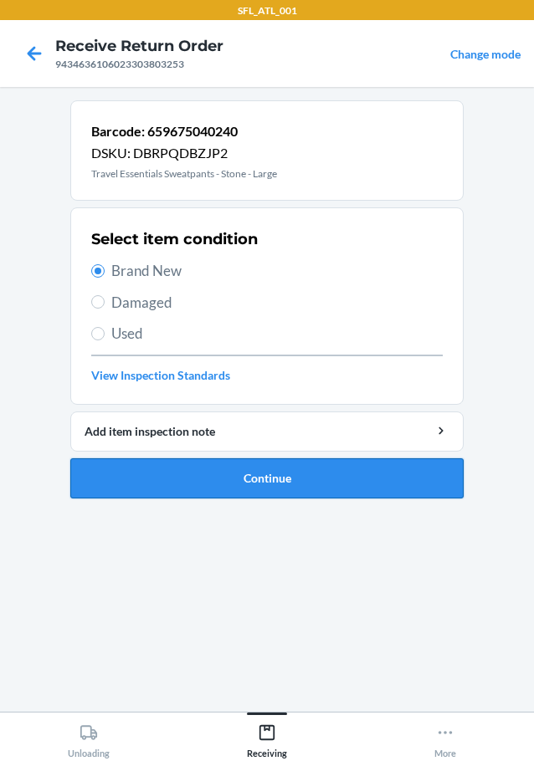
click at [183, 474] on button "Continue" at bounding box center [266, 478] width 393 height 40
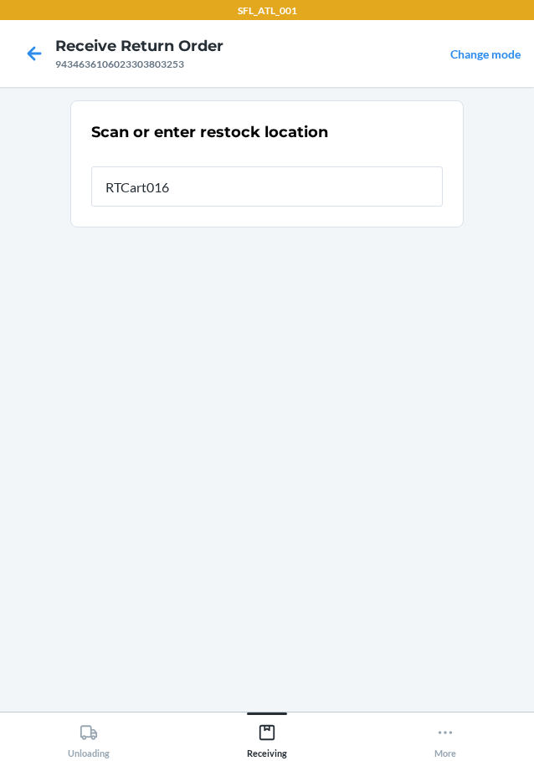
type input "RTCart016"
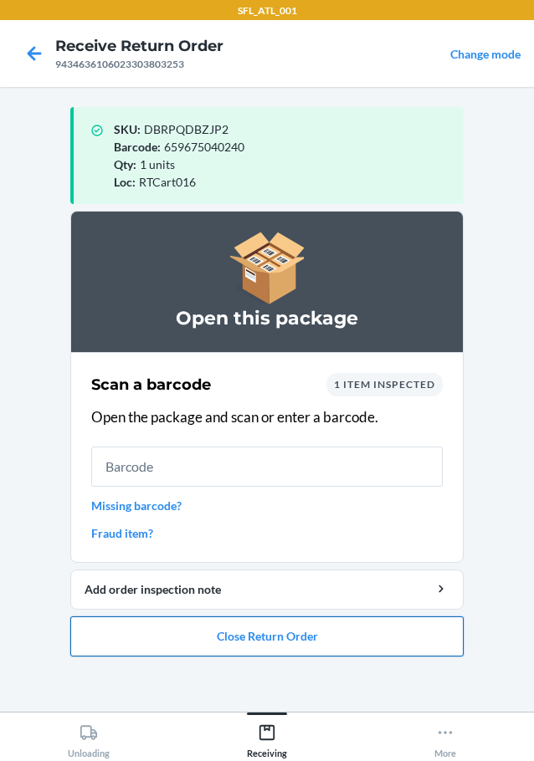
click at [290, 636] on button "Close Return Order" at bounding box center [266, 636] width 393 height 40
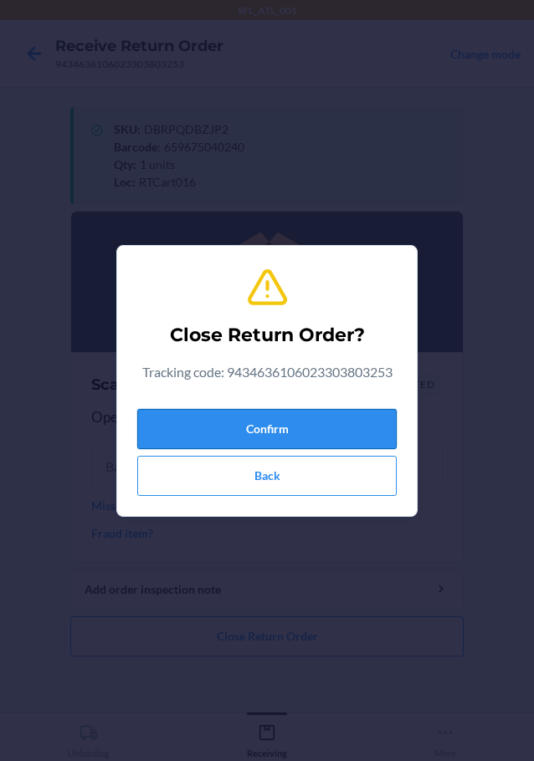
click at [265, 436] on button "Confirm" at bounding box center [266, 429] width 259 height 40
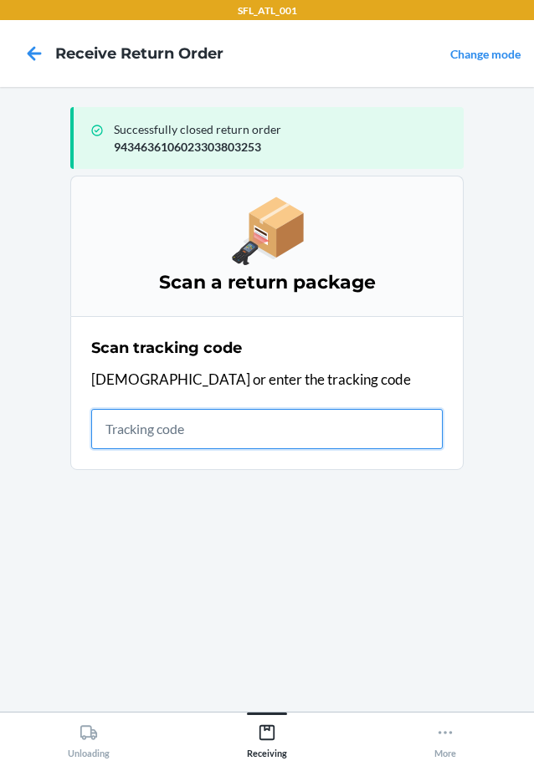
click at [284, 419] on input "text" at bounding box center [266, 429] width 351 height 40
type input "42030259943463610602330415280"
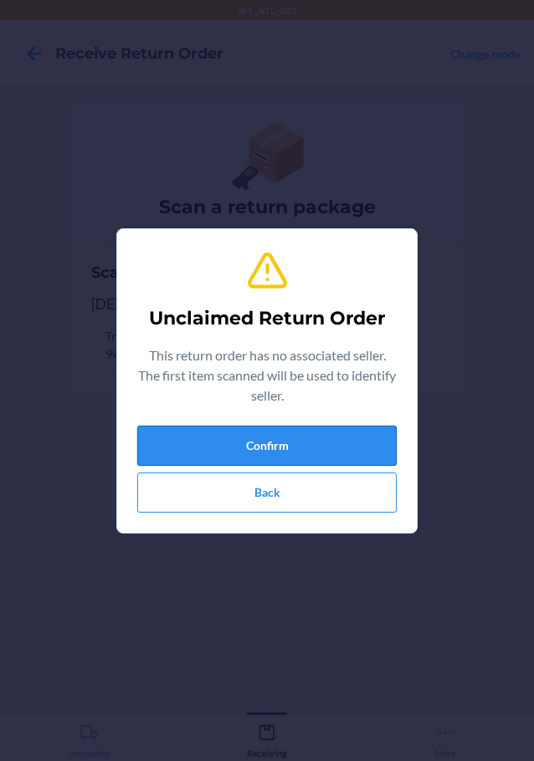
click at [231, 437] on button "Confirm" at bounding box center [266, 446] width 259 height 40
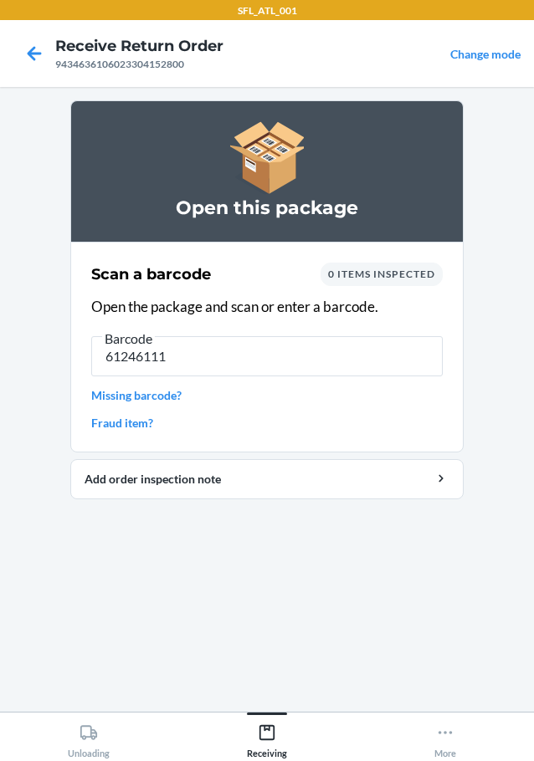
type input "612461115"
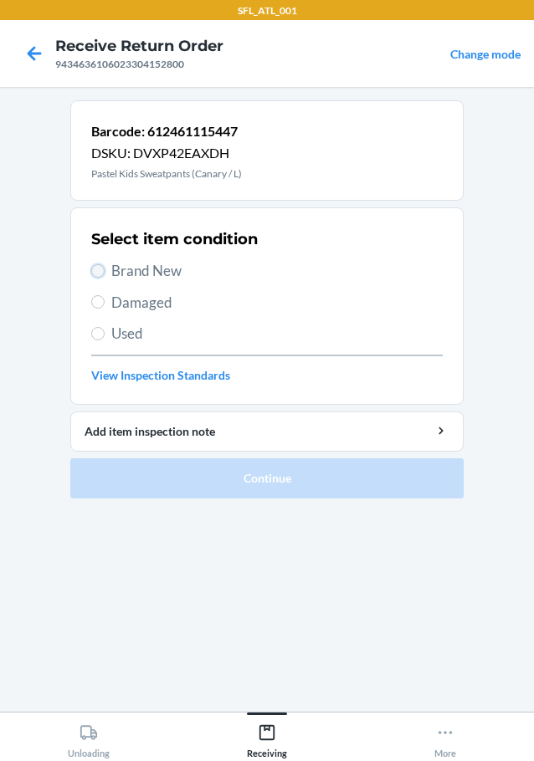
click at [95, 271] on input "Brand New" at bounding box center [97, 270] width 13 height 13
radio input "true"
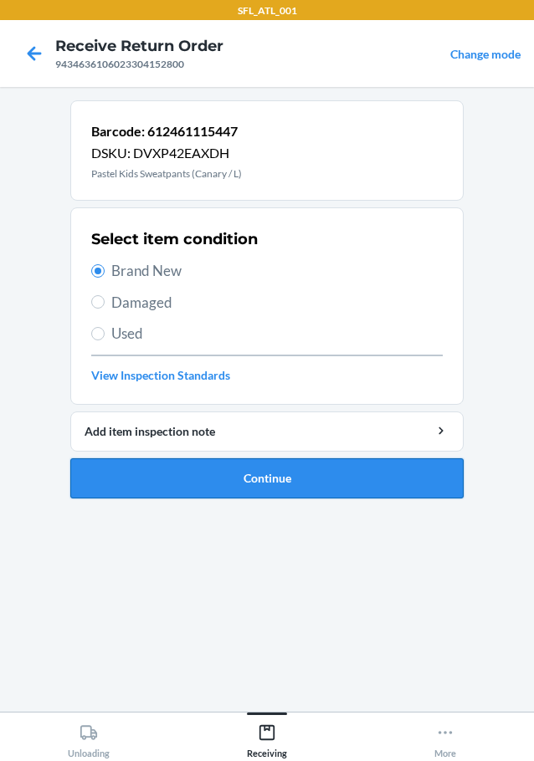
click at [130, 482] on button "Continue" at bounding box center [266, 478] width 393 height 40
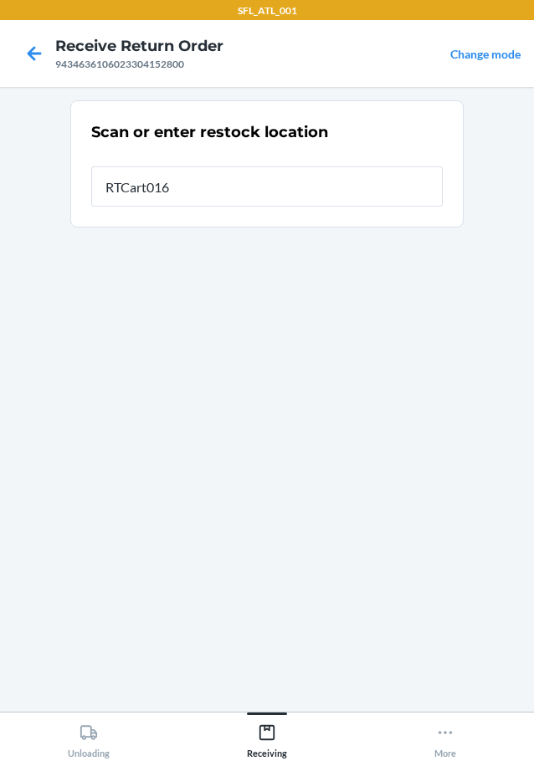
type input "RTCart016"
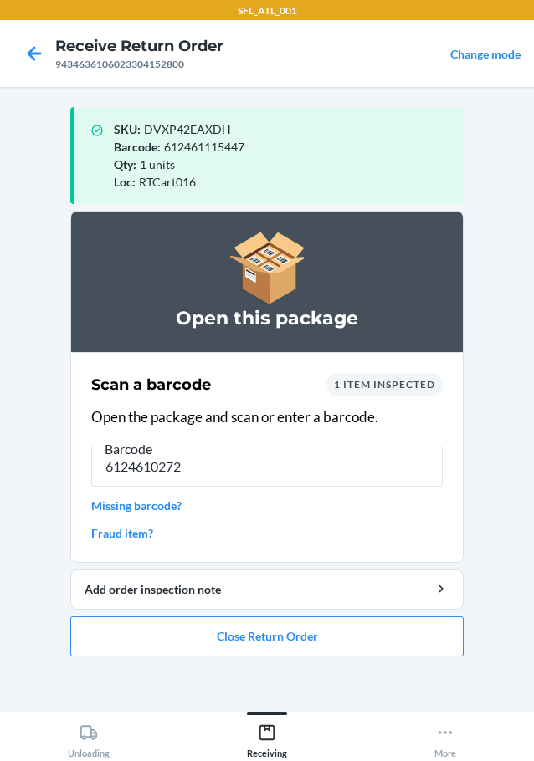
type input "61246102721"
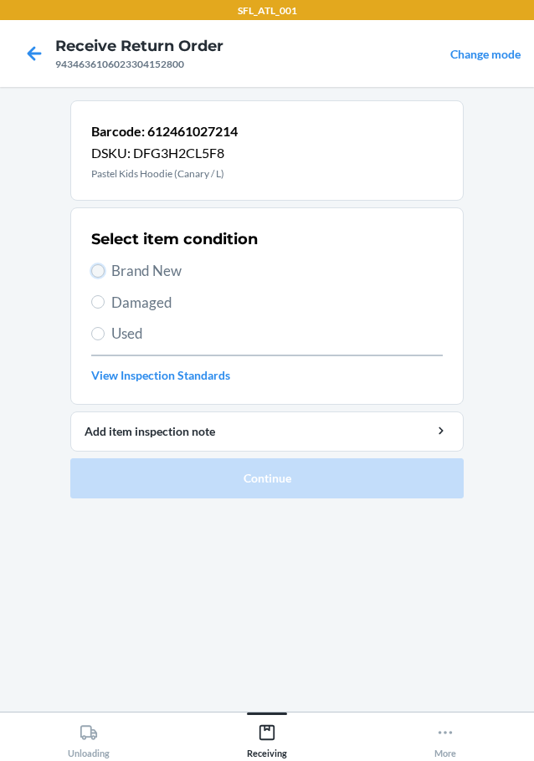
click at [95, 265] on input "Brand New" at bounding box center [97, 270] width 13 height 13
radio input "true"
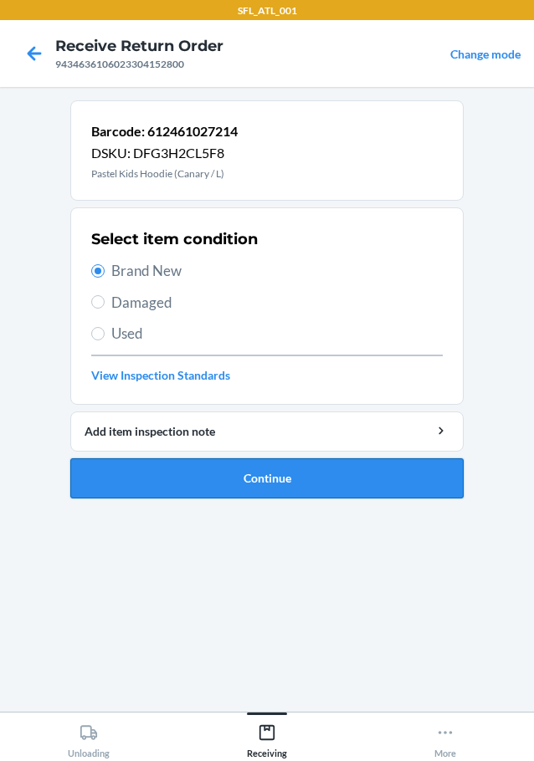
click at [174, 466] on button "Continue" at bounding box center [266, 478] width 393 height 40
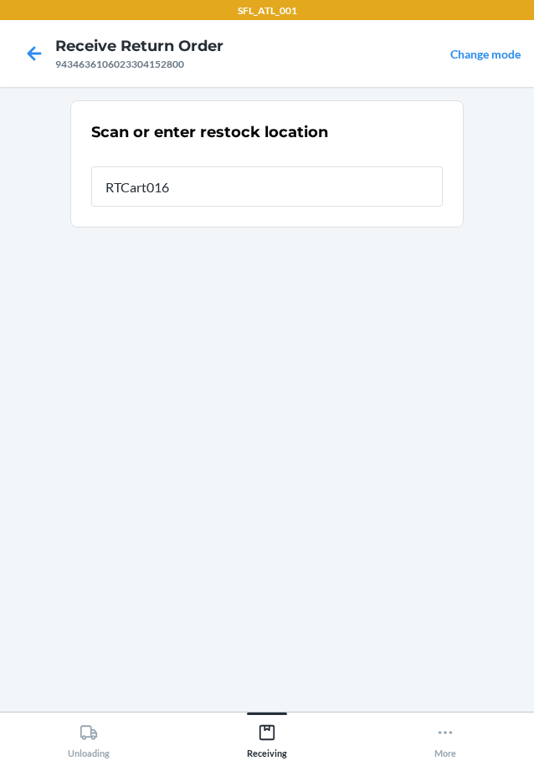
type input "RTCart016"
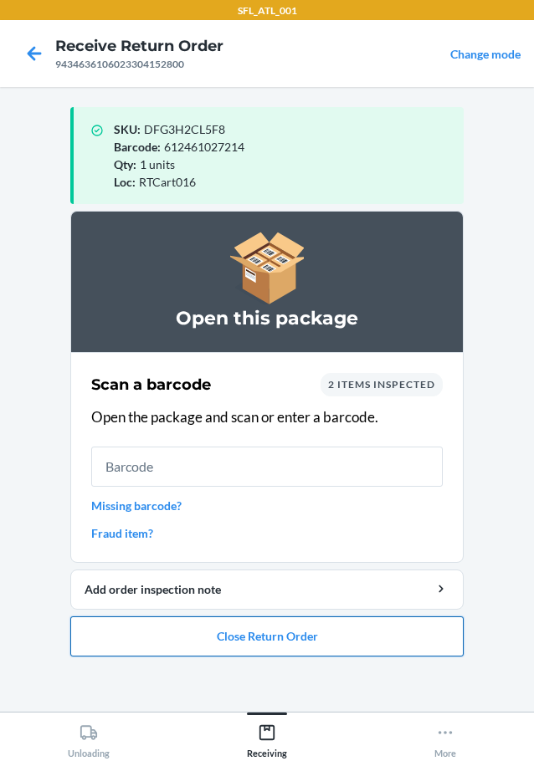
click at [238, 635] on button "Close Return Order" at bounding box center [266, 636] width 393 height 40
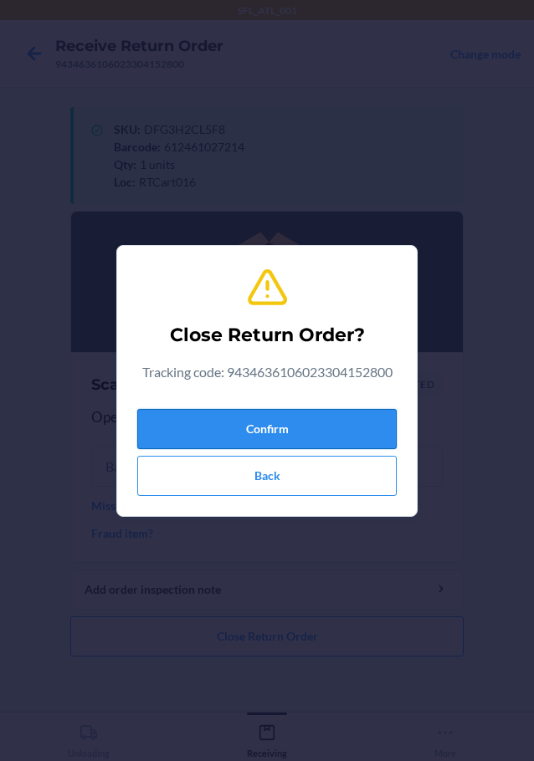
click at [253, 437] on button "Confirm" at bounding box center [266, 429] width 259 height 40
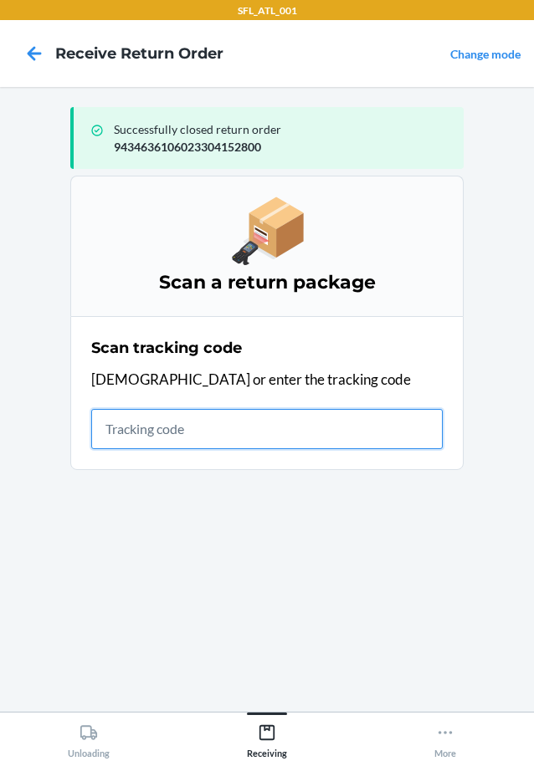
click at [336, 445] on input "text" at bounding box center [266, 429] width 351 height 40
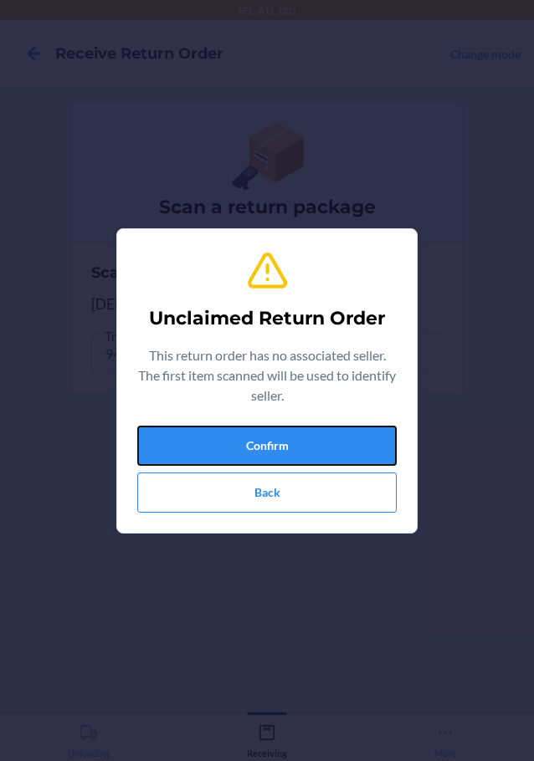
click at [336, 445] on button "Confirm" at bounding box center [266, 446] width 259 height 40
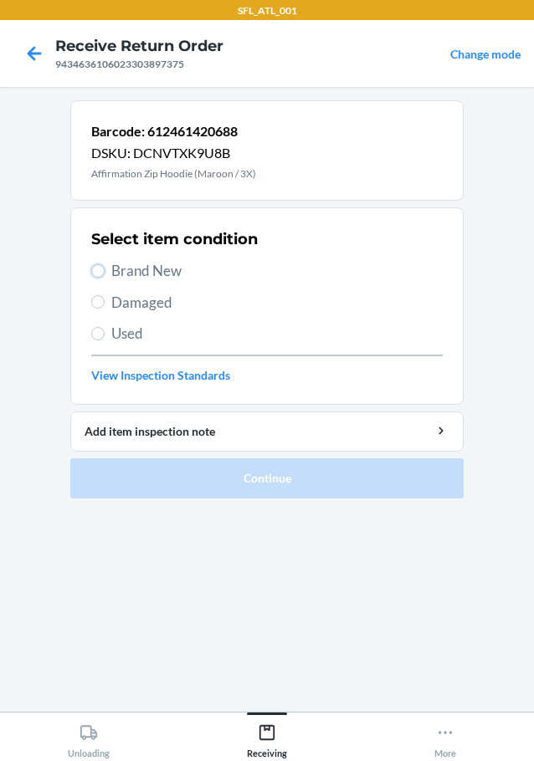
click at [104, 267] on label "Brand New" at bounding box center [266, 271] width 351 height 22
click at [104, 267] on input "Brand New" at bounding box center [97, 270] width 13 height 13
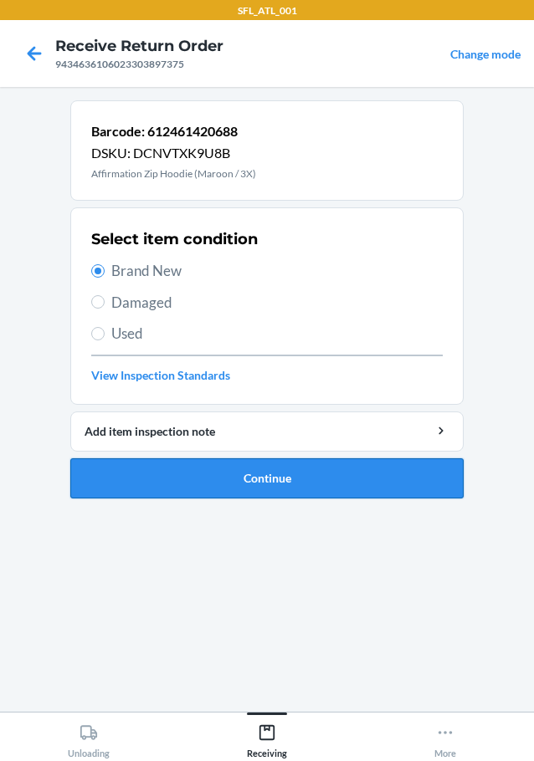
click at [197, 487] on button "Continue" at bounding box center [266, 478] width 393 height 40
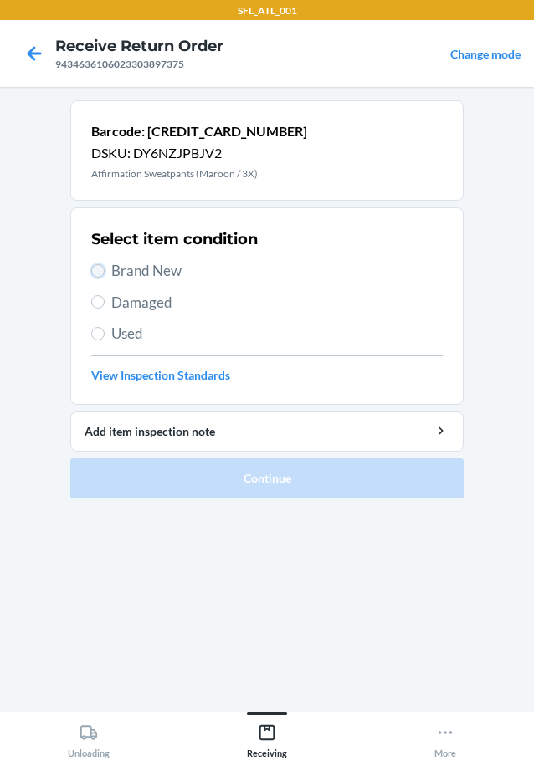
click at [102, 273] on input "Brand New" at bounding box center [97, 270] width 13 height 13
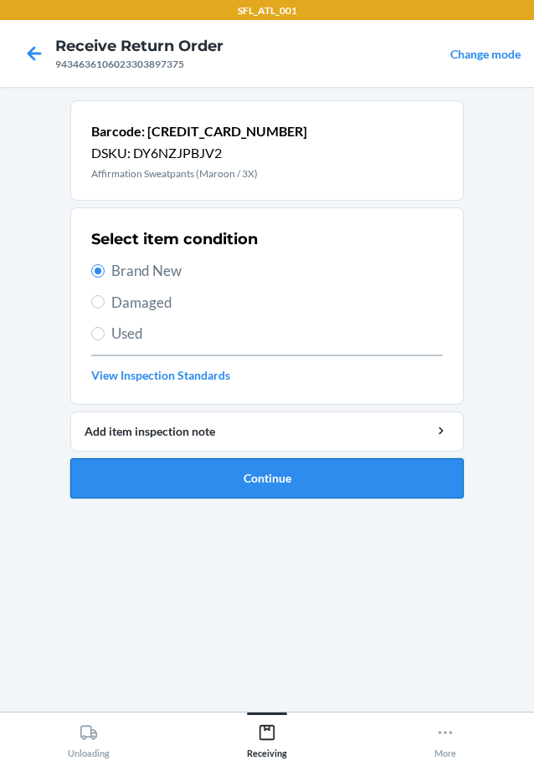
click at [176, 480] on button "Continue" at bounding box center [266, 478] width 393 height 40
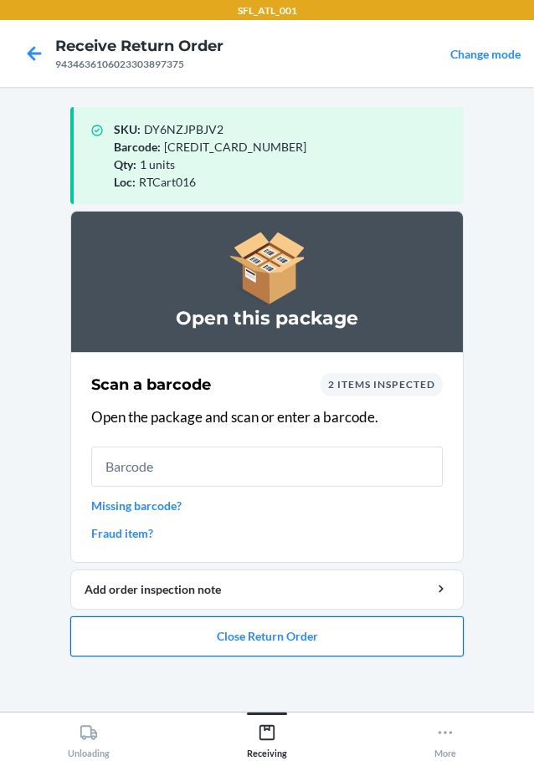
click at [205, 638] on button "Close Return Order" at bounding box center [266, 636] width 393 height 40
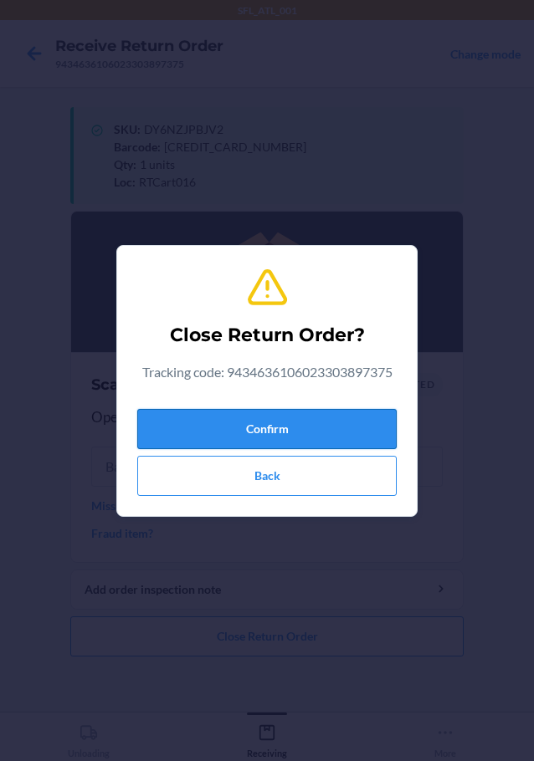
click at [289, 428] on button "Confirm" at bounding box center [266, 429] width 259 height 40
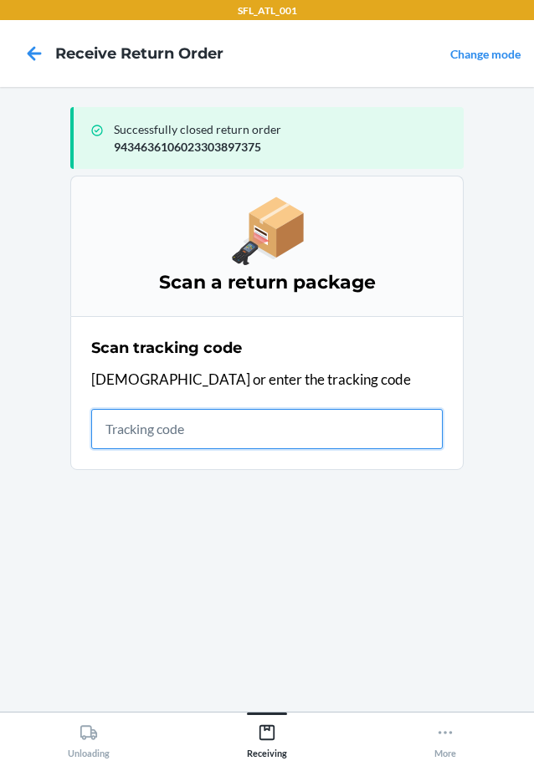
click at [294, 431] on input "text" at bounding box center [266, 429] width 351 height 40
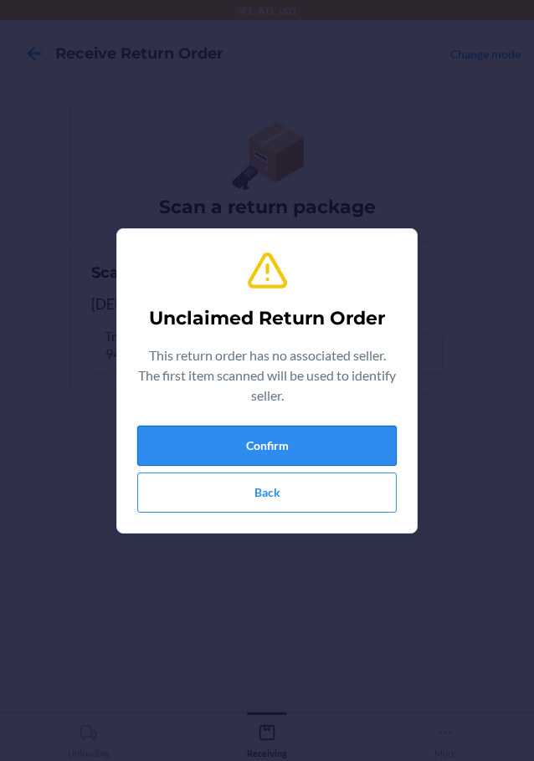
click at [177, 446] on button "Confirm" at bounding box center [266, 446] width 259 height 40
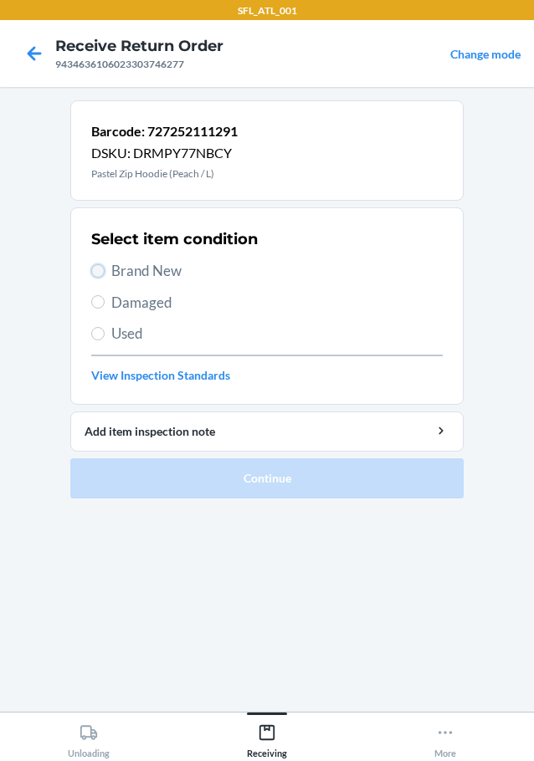
click at [96, 265] on input "Brand New" at bounding box center [97, 270] width 13 height 13
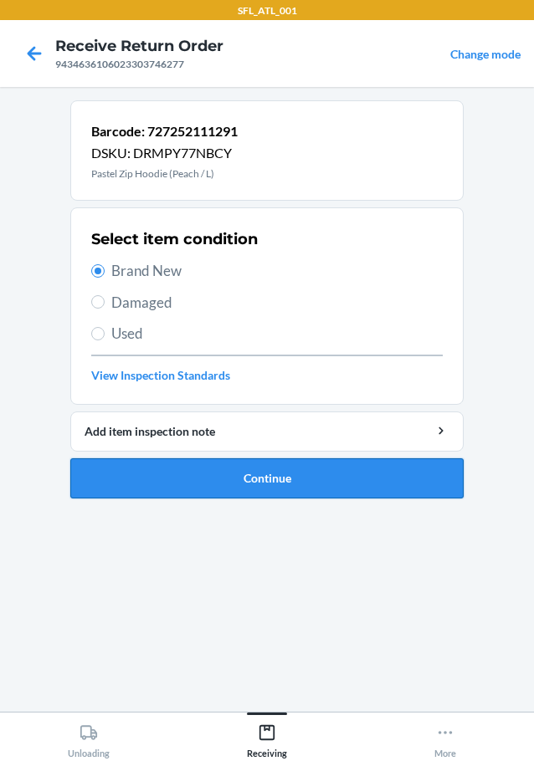
click at [127, 473] on button "Continue" at bounding box center [266, 478] width 393 height 40
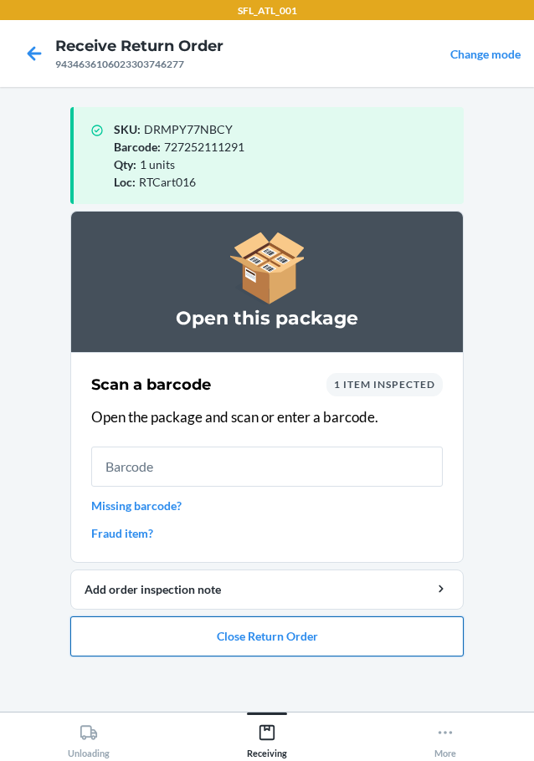
click at [253, 642] on button "Close Return Order" at bounding box center [266, 636] width 393 height 40
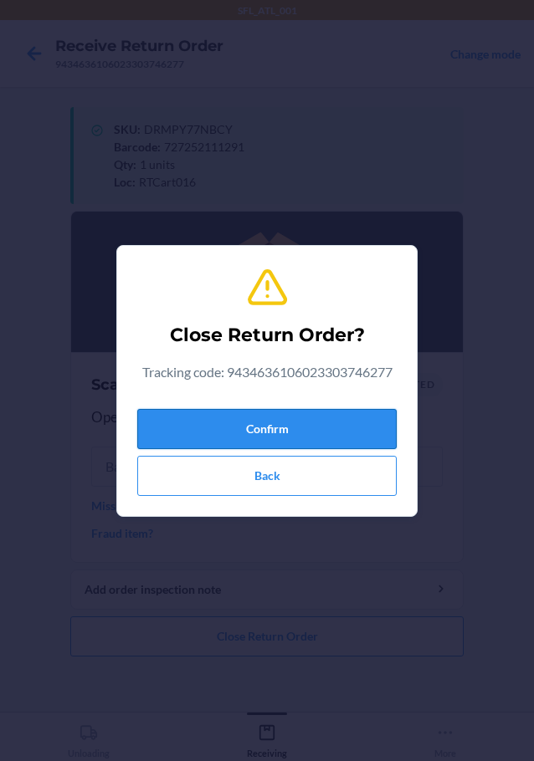
click at [269, 427] on button "Confirm" at bounding box center [266, 429] width 259 height 40
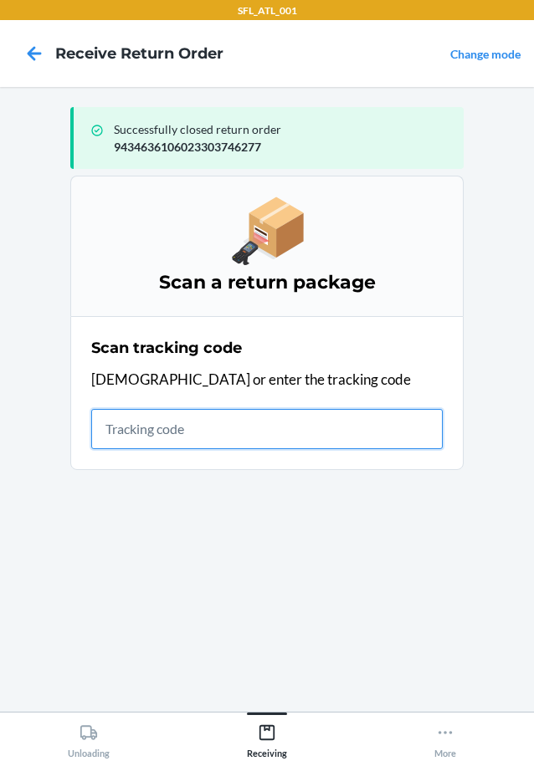
drag, startPoint x: 224, startPoint y: 423, endPoint x: 203, endPoint y: 418, distance: 21.5
click at [224, 423] on input "text" at bounding box center [266, 429] width 351 height 40
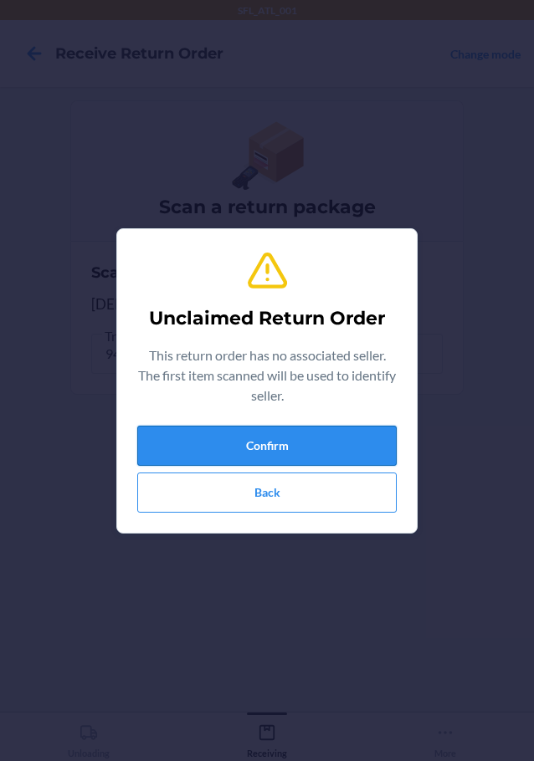
click at [193, 439] on button "Confirm" at bounding box center [266, 446] width 259 height 40
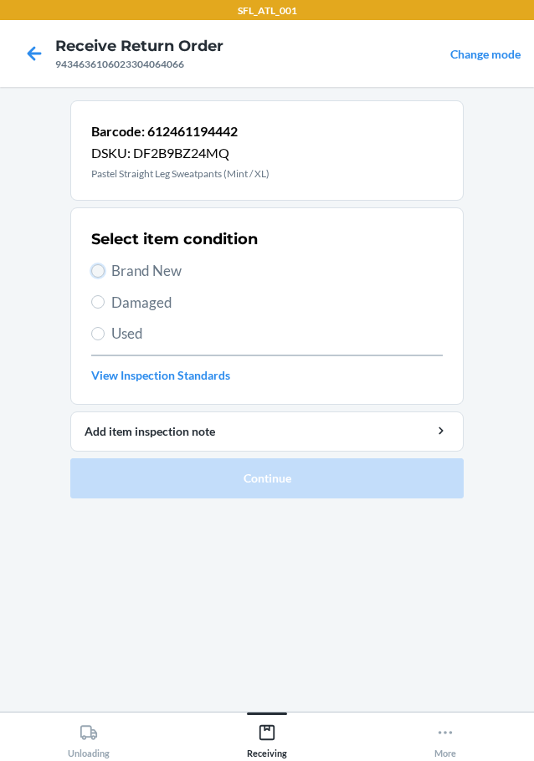
click at [100, 274] on input "Brand New" at bounding box center [97, 270] width 13 height 13
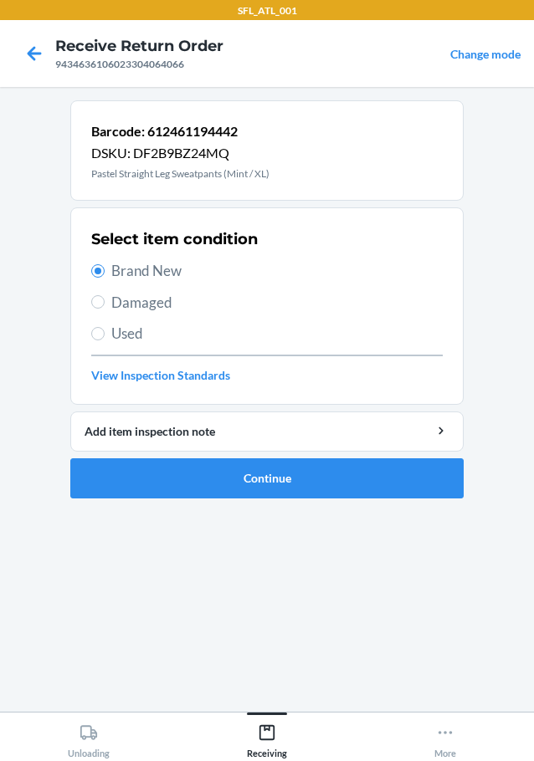
click at [110, 381] on link "View Inspection Standards" at bounding box center [266, 375] width 351 height 18
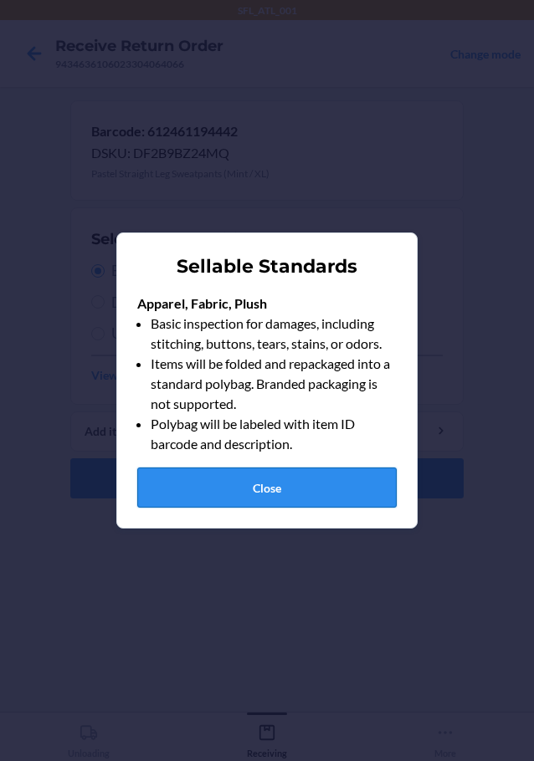
click at [243, 497] on button "Close" at bounding box center [266, 487] width 259 height 40
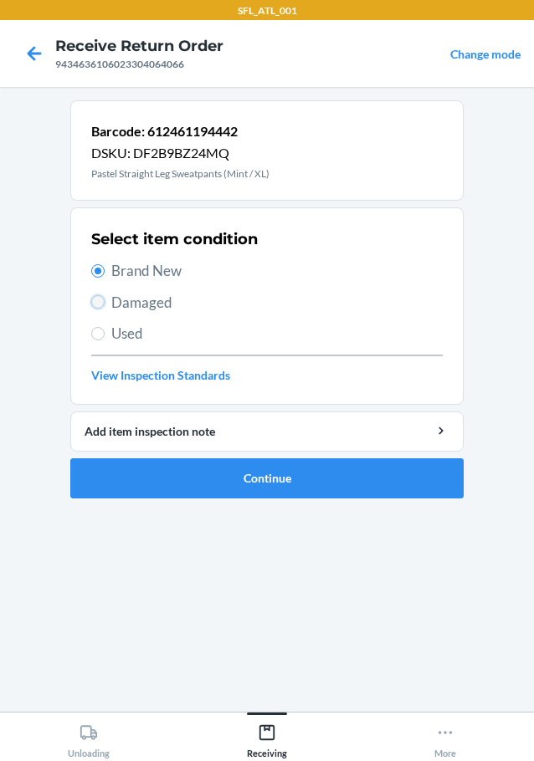
click at [101, 300] on input "Damaged" at bounding box center [97, 301] width 13 height 13
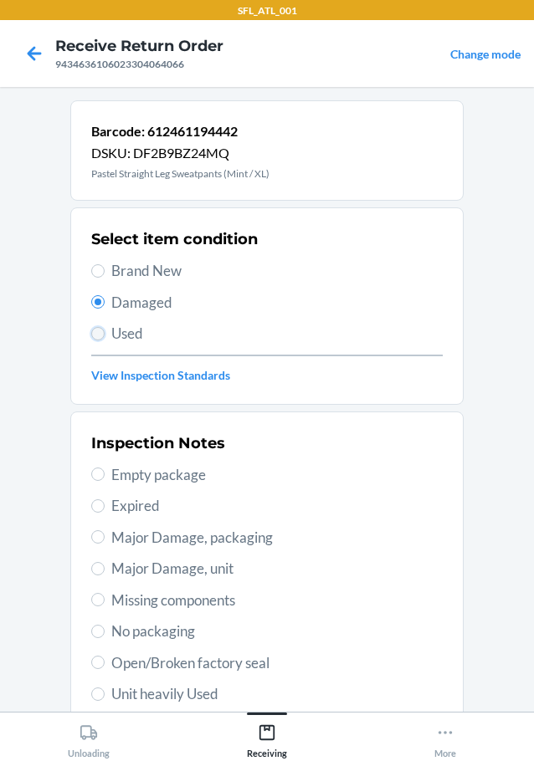
click at [93, 335] on input "Used" at bounding box center [97, 333] width 13 height 13
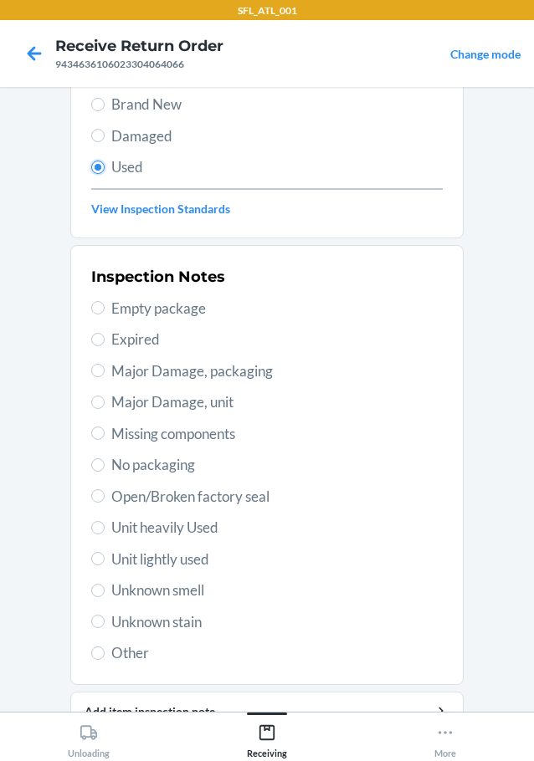
scroll to position [167, 0]
click at [94, 651] on input "Other" at bounding box center [97, 652] width 13 height 13
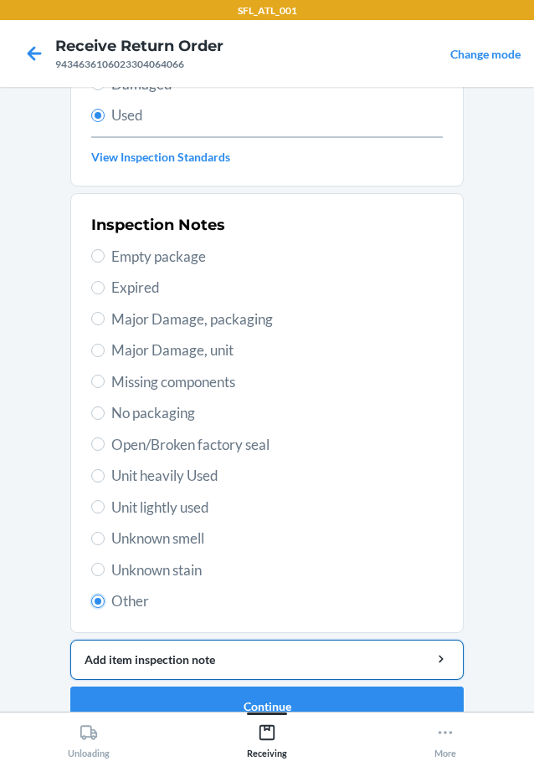
scroll to position [247, 0]
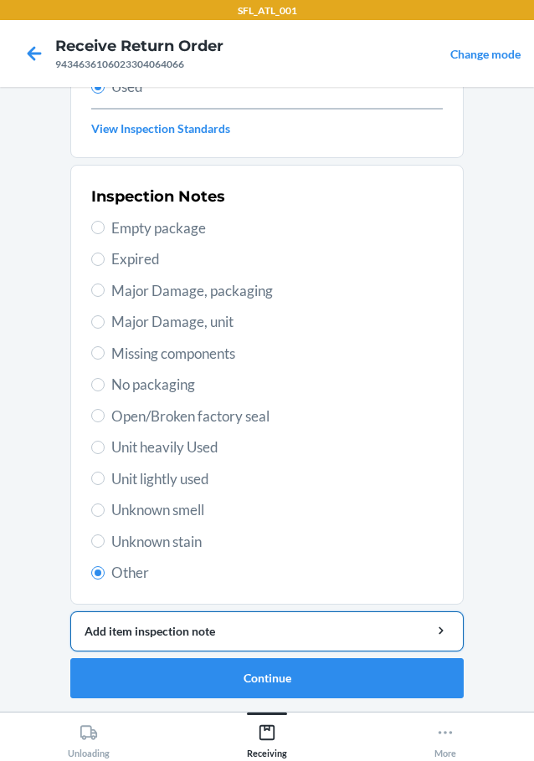
click at [156, 622] on button "Add item inspection note" at bounding box center [266, 631] width 393 height 40
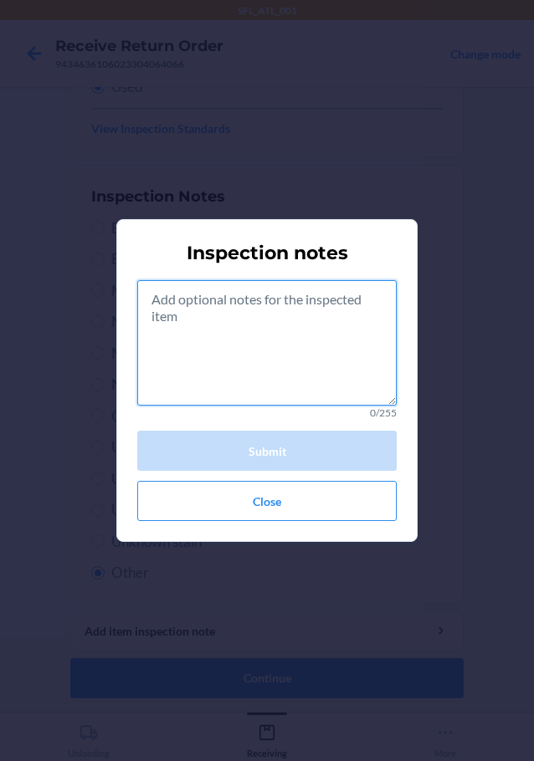
click at [196, 366] on textarea at bounding box center [266, 342] width 259 height 125
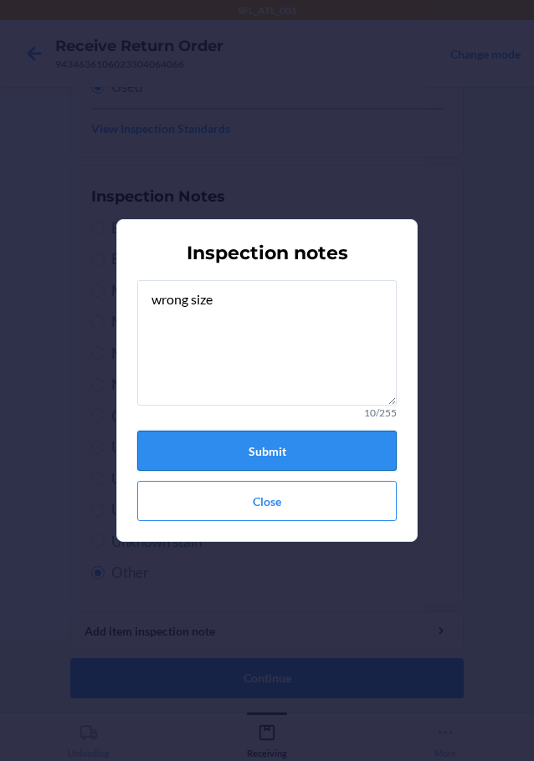
click at [235, 443] on button "Submit" at bounding box center [266, 451] width 259 height 40
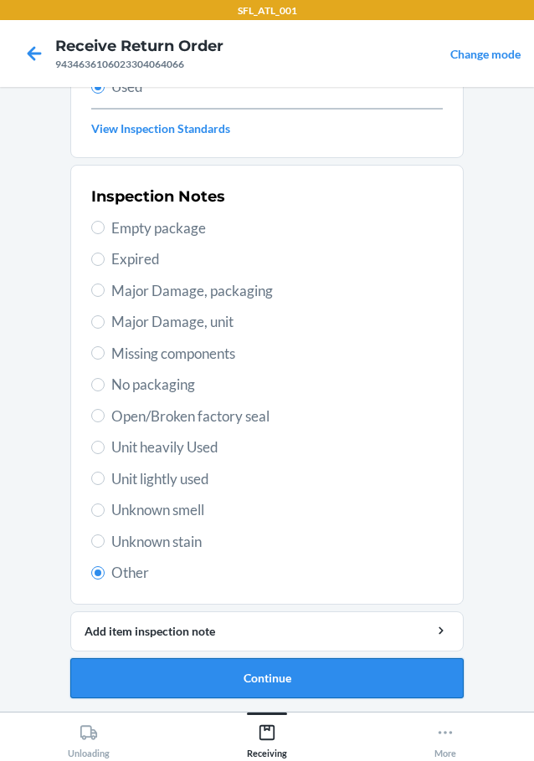
click at [205, 683] on button "Continue" at bounding box center [266, 678] width 393 height 40
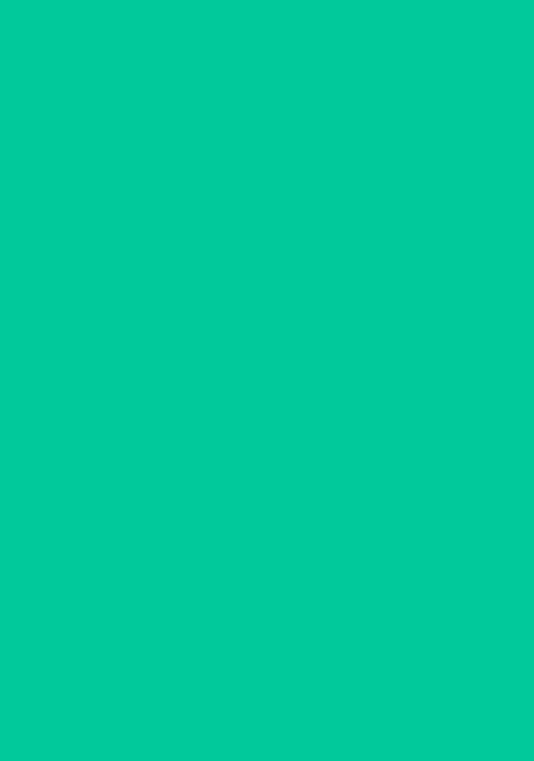
scroll to position [0, 0]
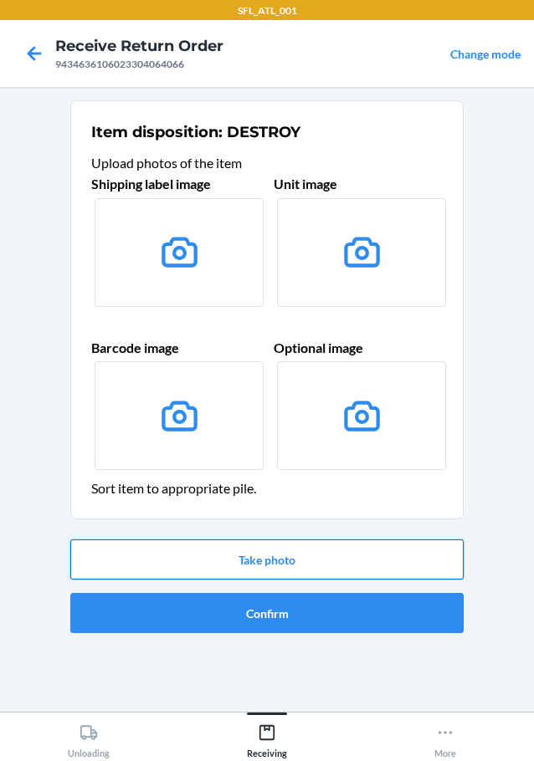
click at [251, 564] on button "Take photo" at bounding box center [266, 559] width 393 height 40
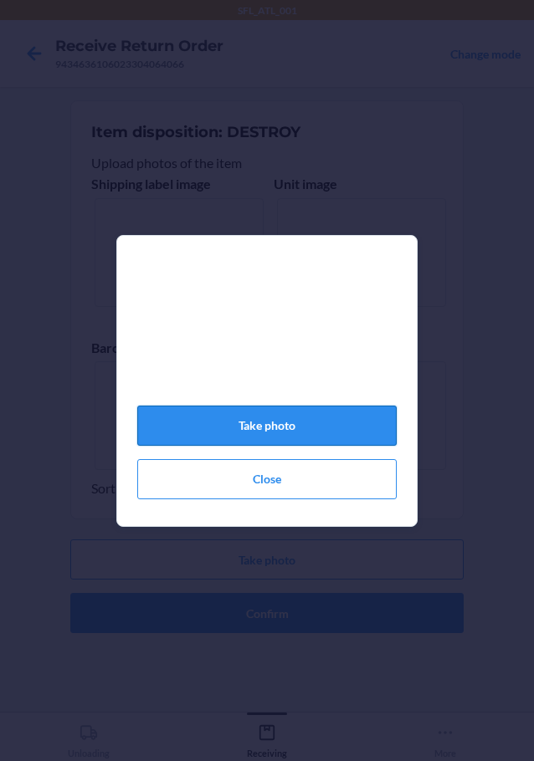
click at [278, 434] on button "Take photo" at bounding box center [266, 426] width 259 height 40
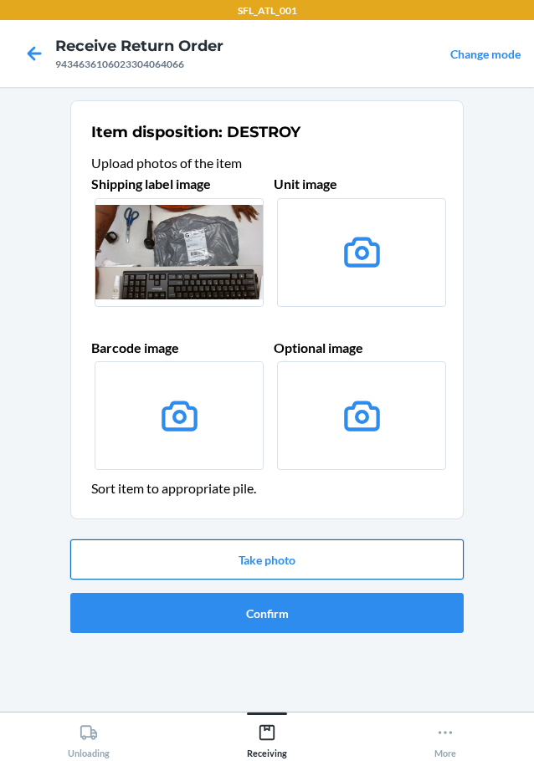
click at [289, 547] on button "Take photo" at bounding box center [266, 559] width 393 height 40
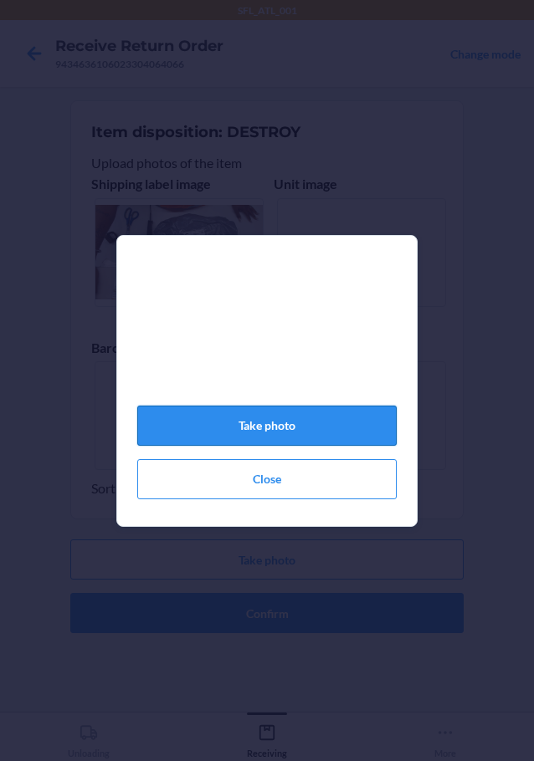
click at [265, 429] on button "Take photo" at bounding box center [266, 426] width 259 height 40
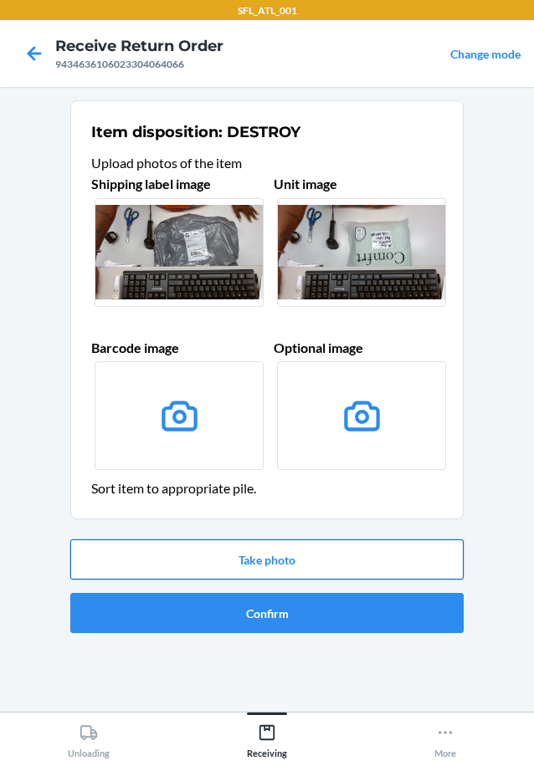
click at [208, 555] on button "Take photo" at bounding box center [266, 559] width 393 height 40
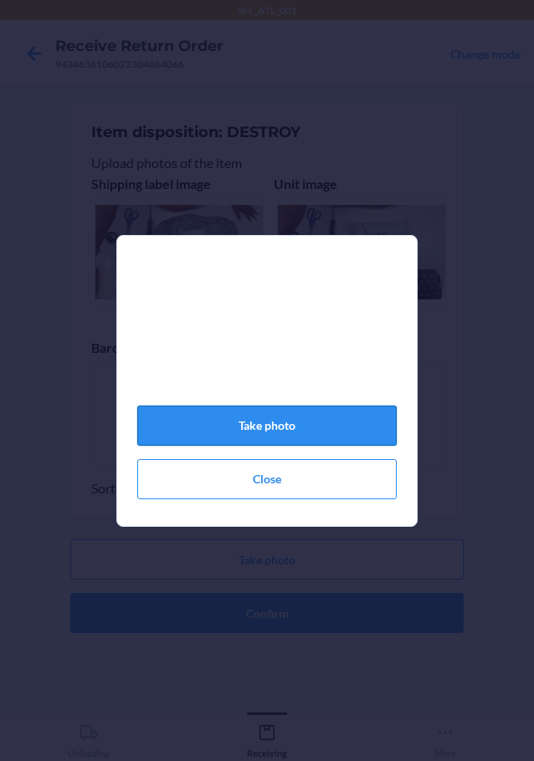
click at [279, 435] on button "Take photo" at bounding box center [266, 426] width 259 height 40
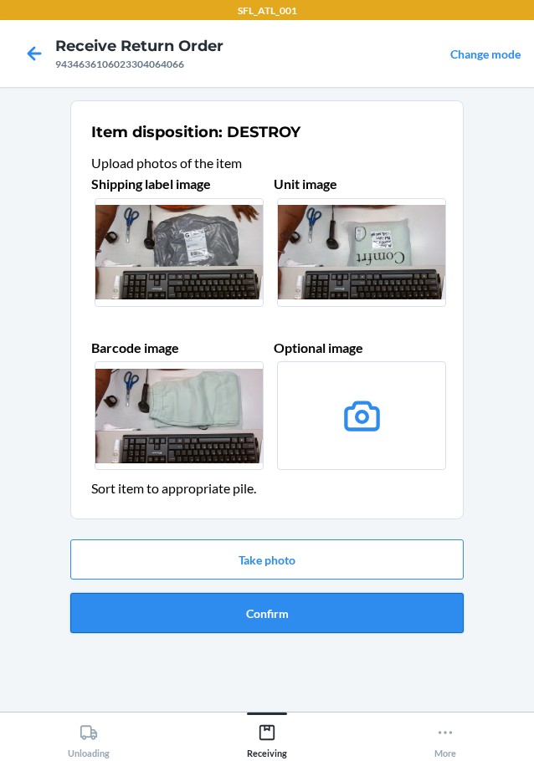
click at [228, 611] on button "Confirm" at bounding box center [266, 613] width 393 height 40
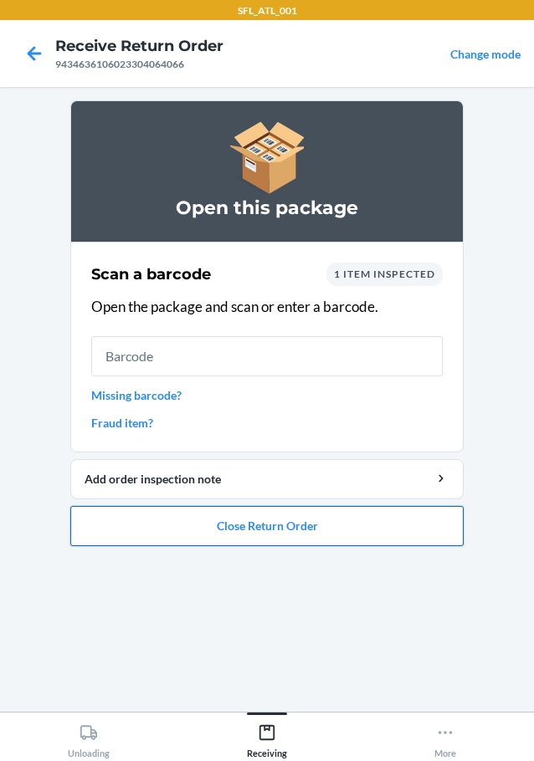
click at [212, 526] on button "Close Return Order" at bounding box center [266, 526] width 393 height 40
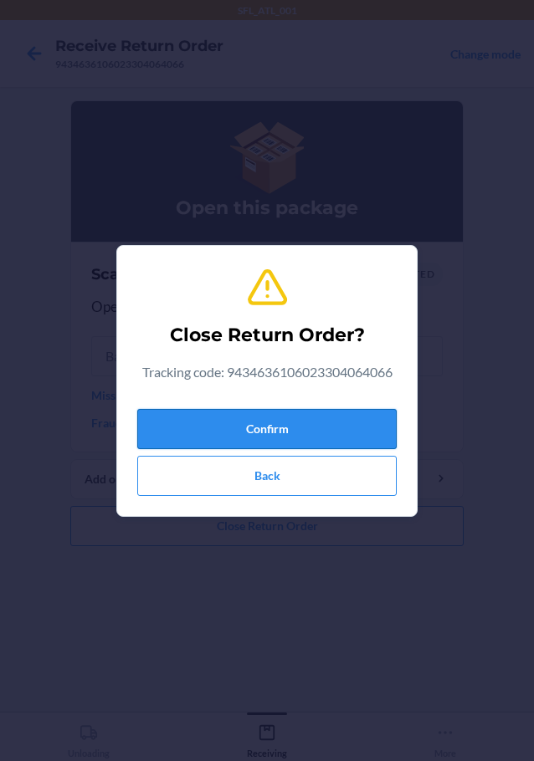
click at [223, 423] on button "Confirm" at bounding box center [266, 429] width 259 height 40
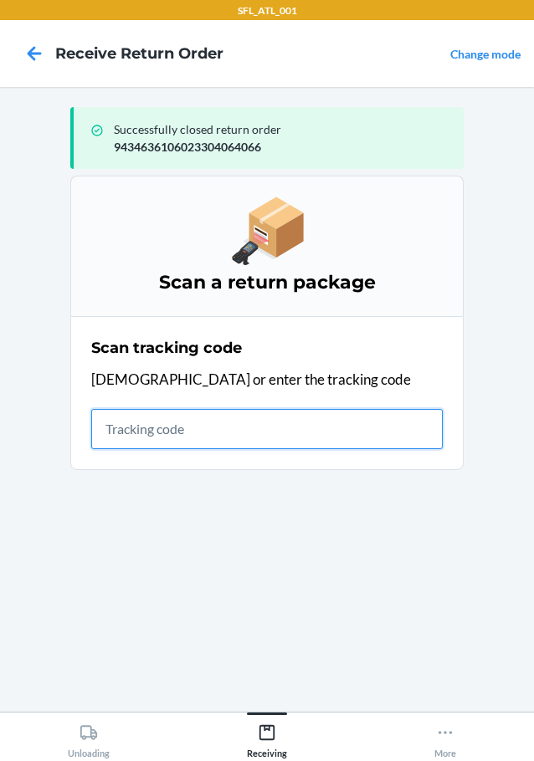
click at [222, 430] on input "text" at bounding box center [266, 429] width 351 height 40
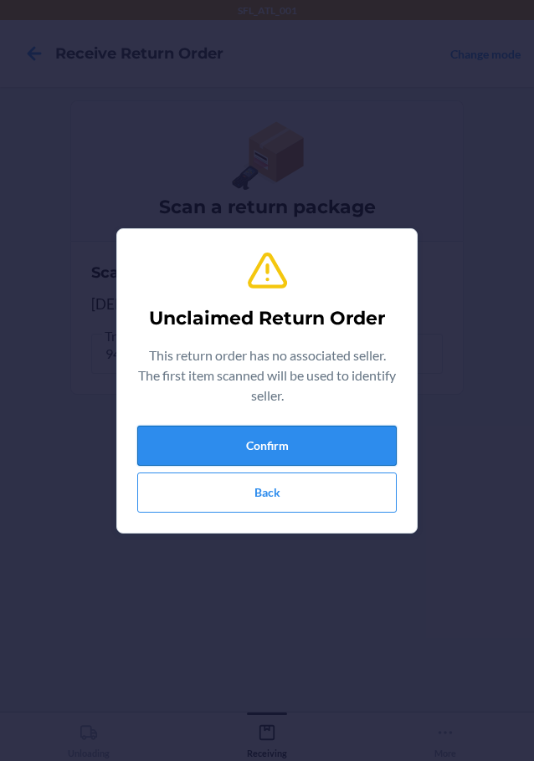
click at [202, 428] on button "Confirm" at bounding box center [266, 446] width 259 height 40
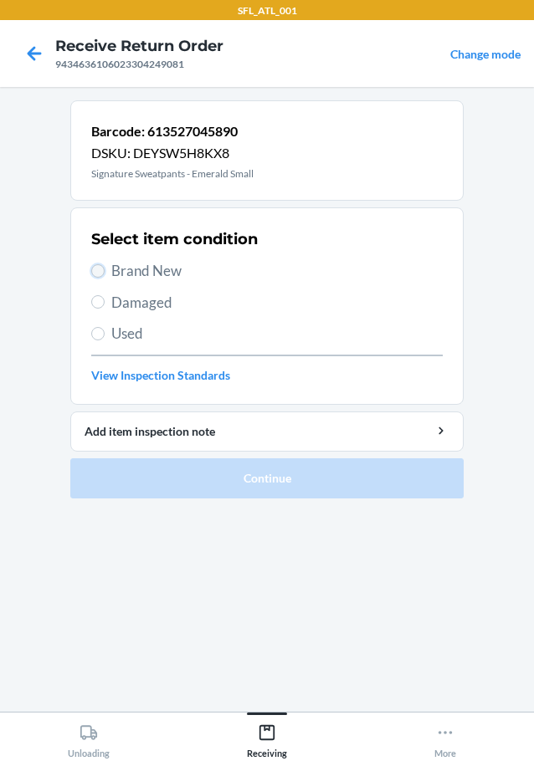
click at [99, 268] on input "Brand New" at bounding box center [97, 270] width 13 height 13
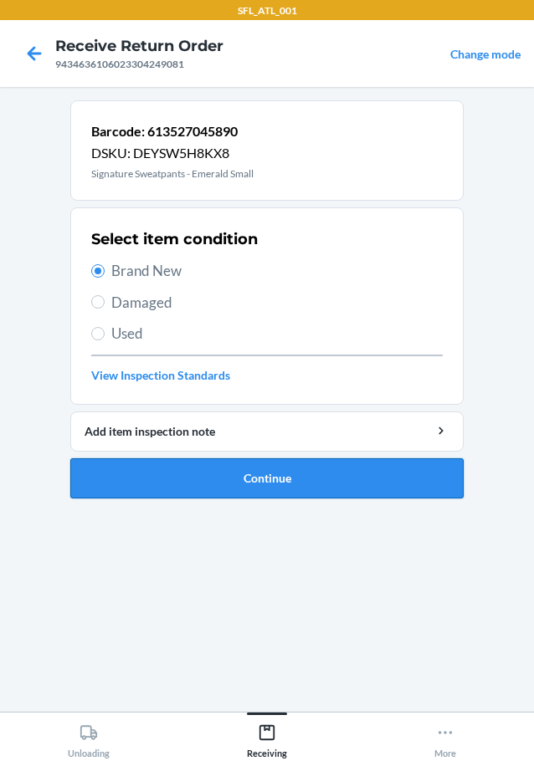
click at [184, 486] on button "Continue" at bounding box center [266, 478] width 393 height 40
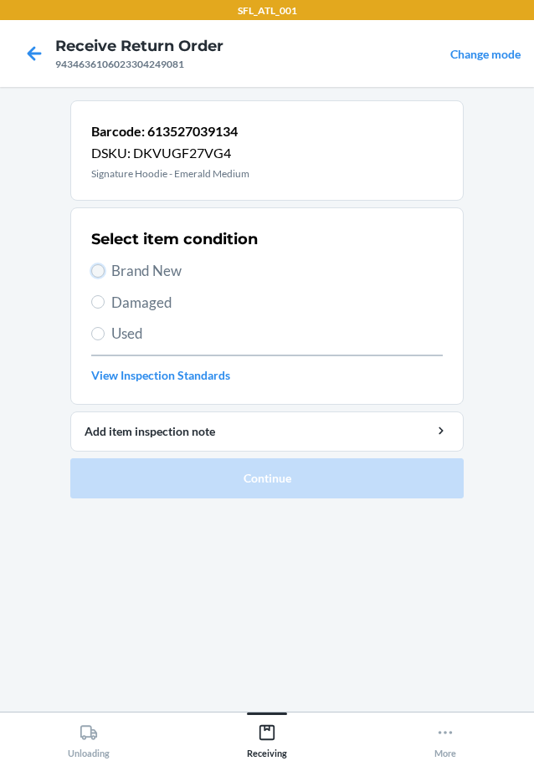
click at [98, 271] on input "Brand New" at bounding box center [97, 270] width 13 height 13
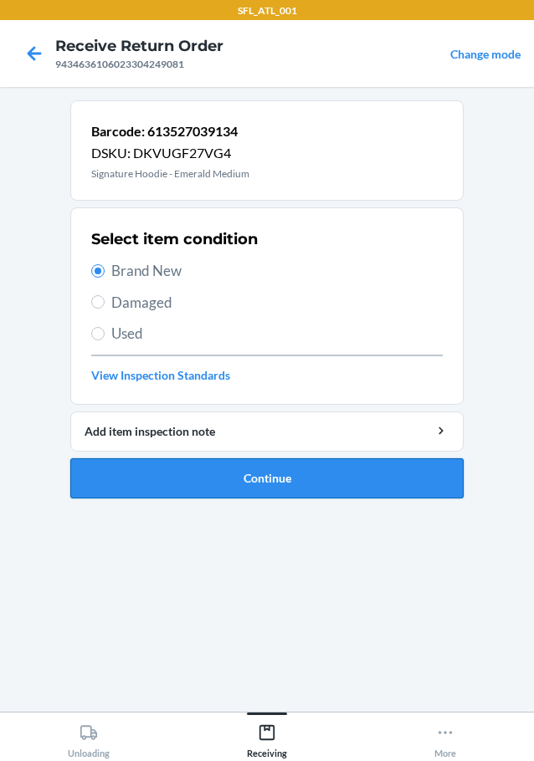
click at [110, 482] on button "Continue" at bounding box center [266, 478] width 393 height 40
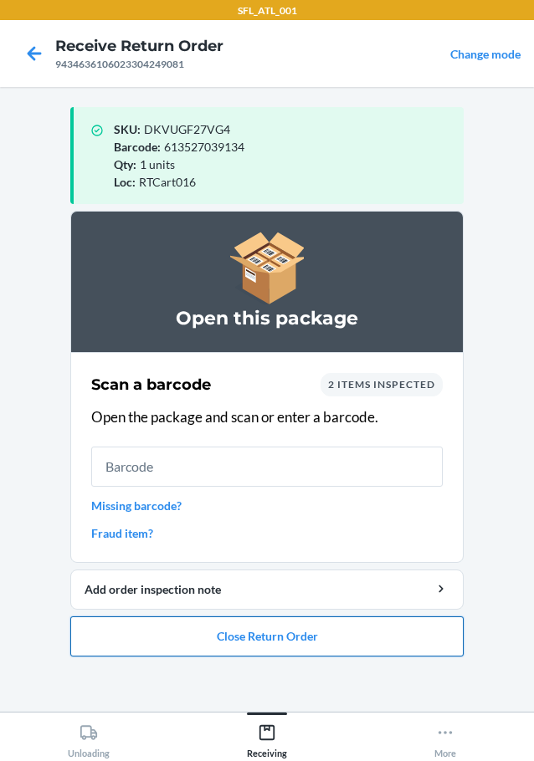
click at [191, 634] on button "Close Return Order" at bounding box center [266, 636] width 393 height 40
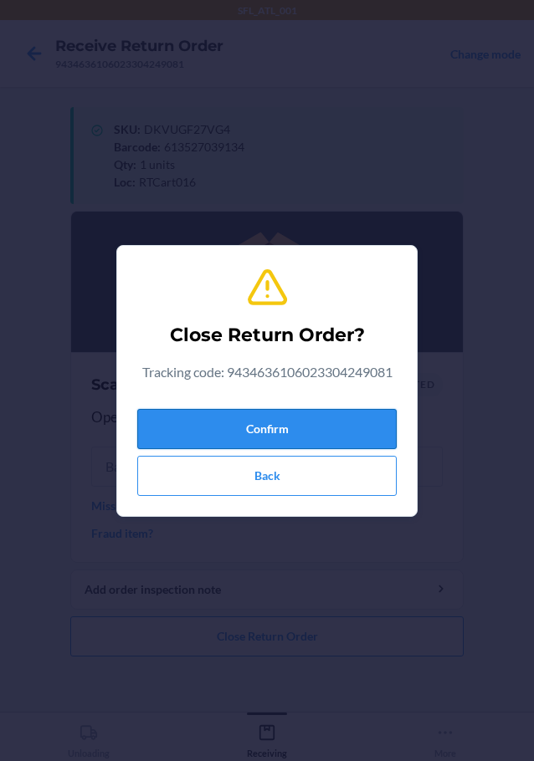
click at [256, 435] on button "Confirm" at bounding box center [266, 429] width 259 height 40
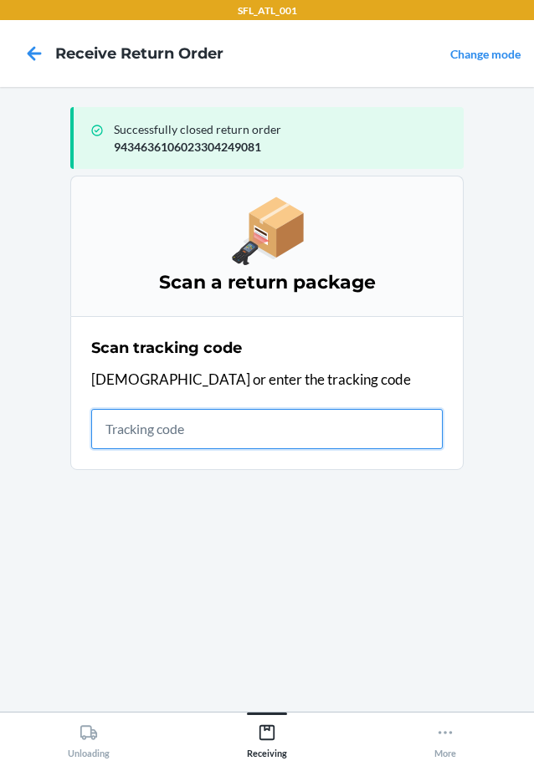
click at [191, 429] on input "text" at bounding box center [266, 429] width 351 height 40
click at [202, 418] on input "text" at bounding box center [266, 429] width 351 height 40
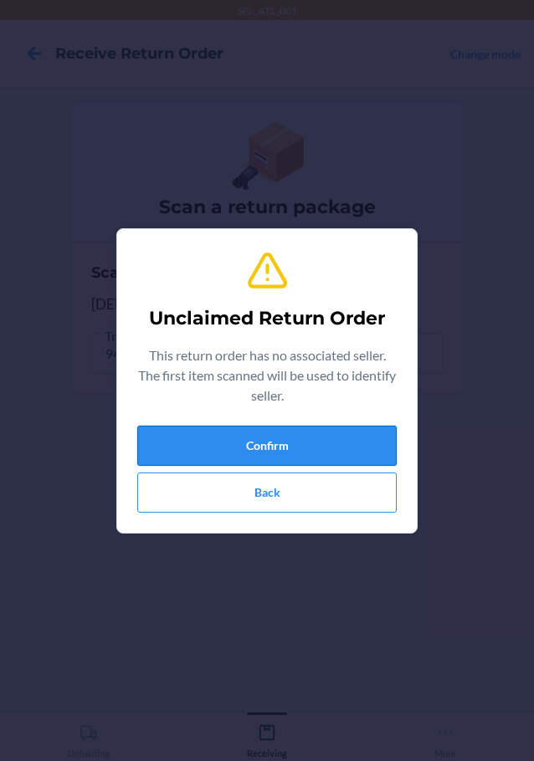
click at [245, 448] on button "Confirm" at bounding box center [266, 446] width 259 height 40
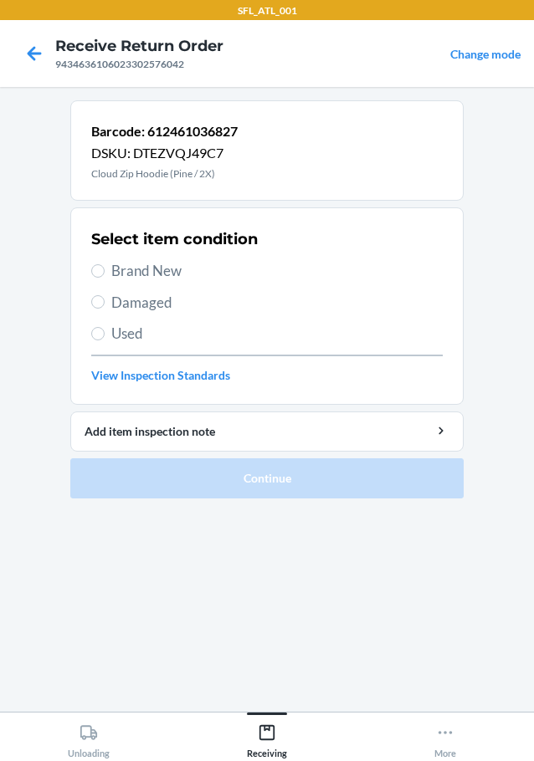
click at [89, 271] on section "Select item condition Brand New Damaged Used View Inspection Standards" at bounding box center [266, 305] width 393 height 197
click at [96, 268] on input "Brand New" at bounding box center [97, 270] width 13 height 13
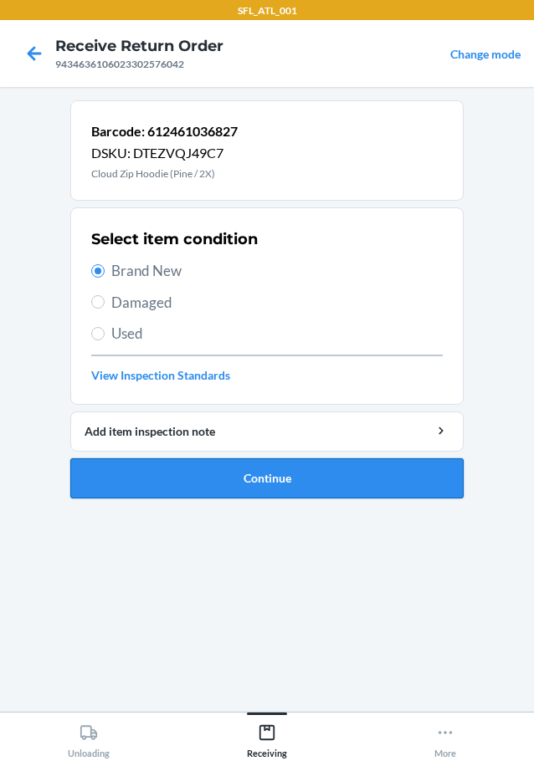
click at [212, 490] on button "Continue" at bounding box center [266, 478] width 393 height 40
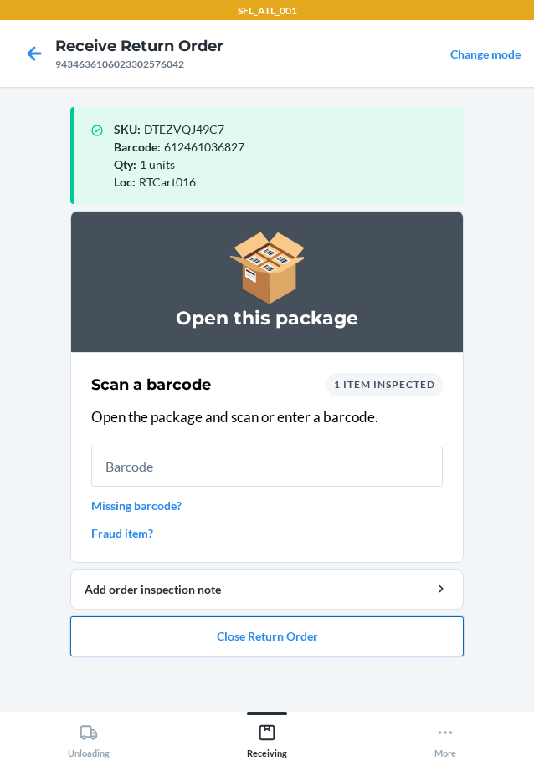
click at [251, 642] on button "Close Return Order" at bounding box center [266, 636] width 393 height 40
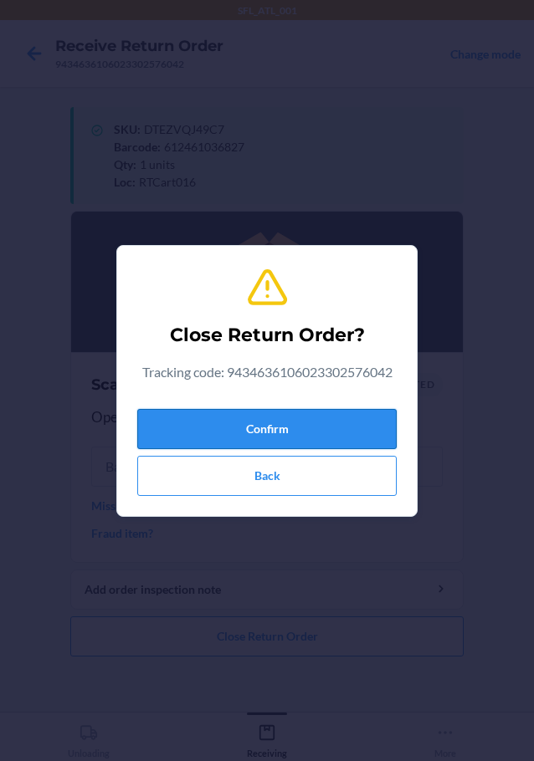
click at [253, 425] on button "Confirm" at bounding box center [266, 429] width 259 height 40
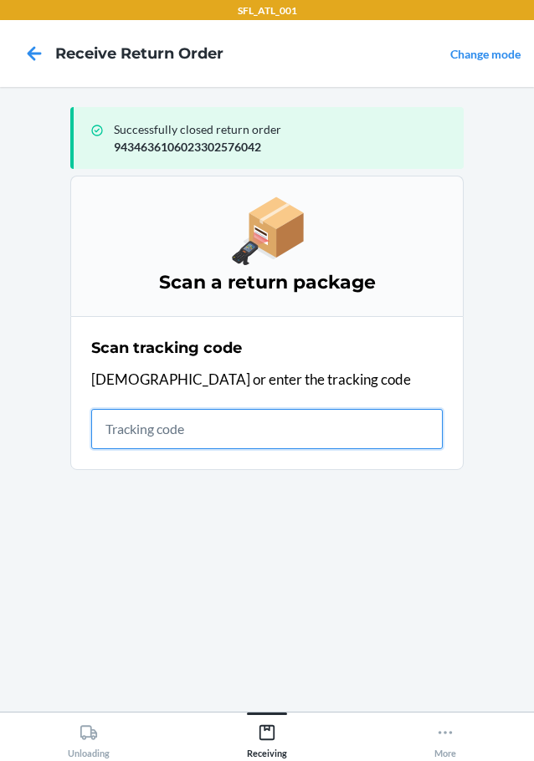
click at [355, 422] on input "text" at bounding box center [266, 429] width 351 height 40
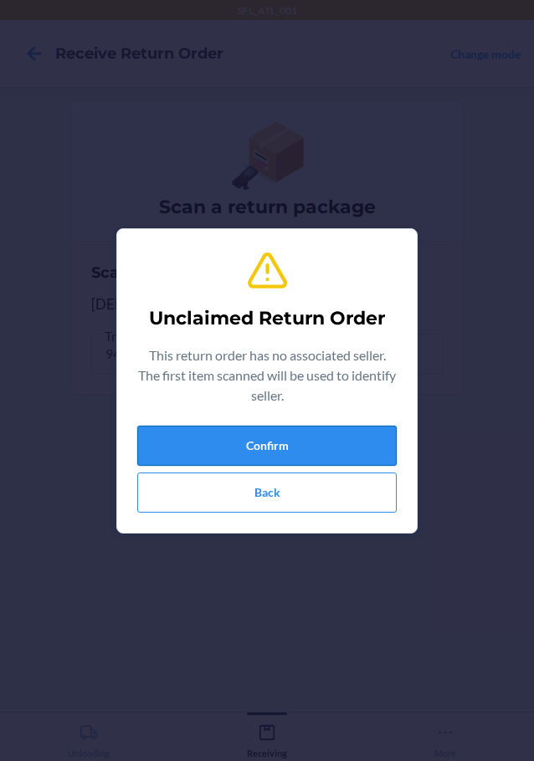
click at [315, 431] on button "Confirm" at bounding box center [266, 446] width 259 height 40
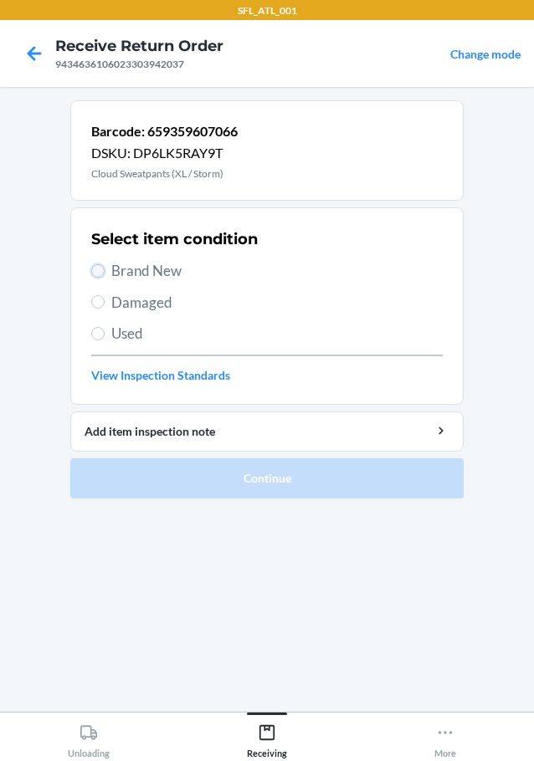
click at [101, 272] on input "Brand New" at bounding box center [97, 270] width 13 height 13
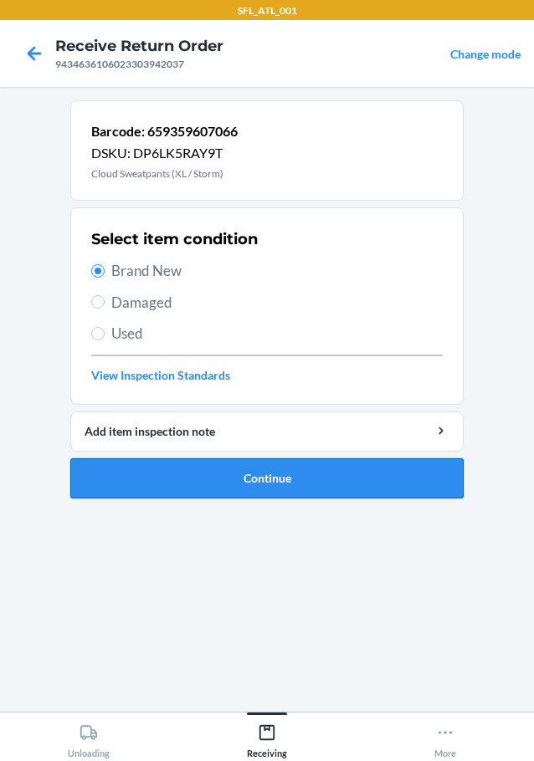
click at [196, 485] on button "Continue" at bounding box center [266, 478] width 393 height 40
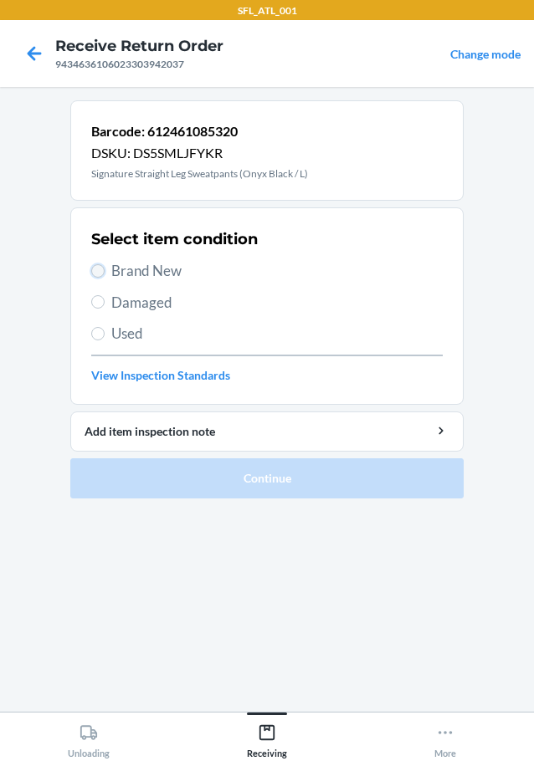
click at [95, 277] on input "Brand New" at bounding box center [97, 270] width 13 height 13
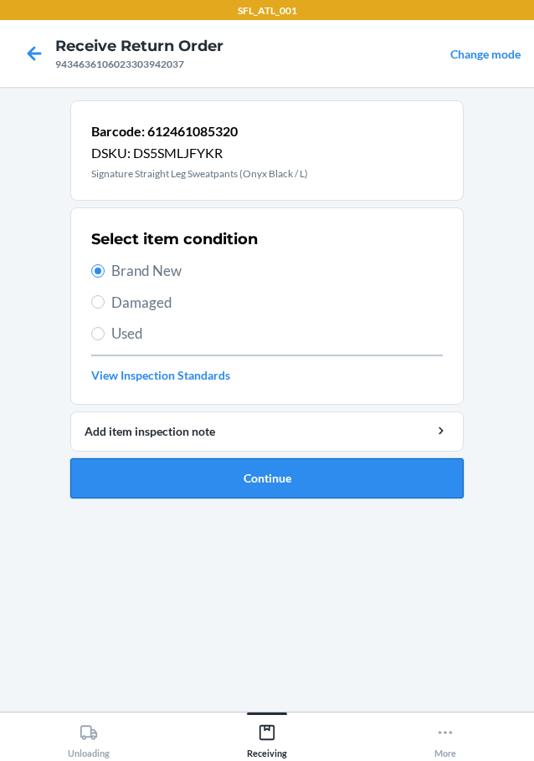
click at [159, 472] on button "Continue" at bounding box center [266, 478] width 393 height 40
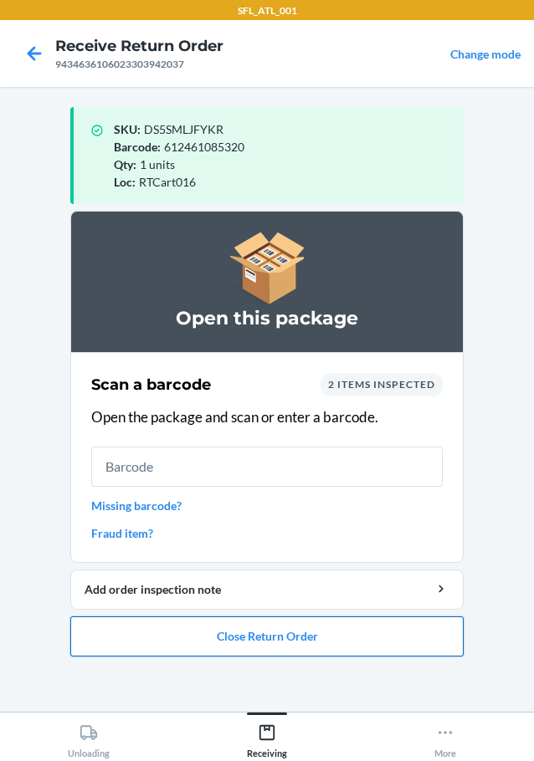
click at [152, 626] on button "Close Return Order" at bounding box center [266, 636] width 393 height 40
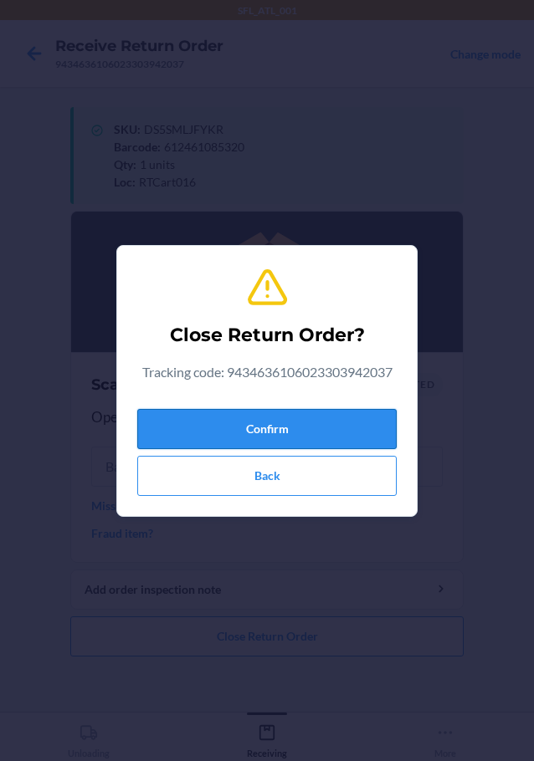
click at [328, 433] on button "Confirm" at bounding box center [266, 429] width 259 height 40
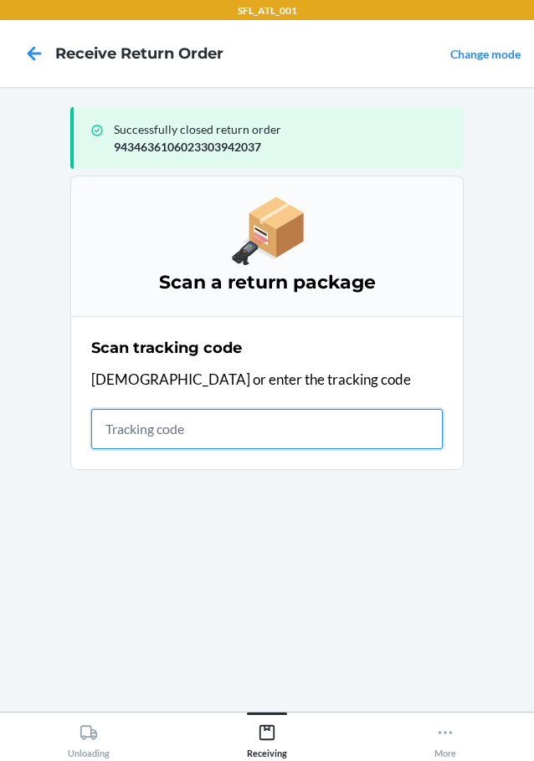
click at [311, 432] on input "text" at bounding box center [266, 429] width 351 height 40
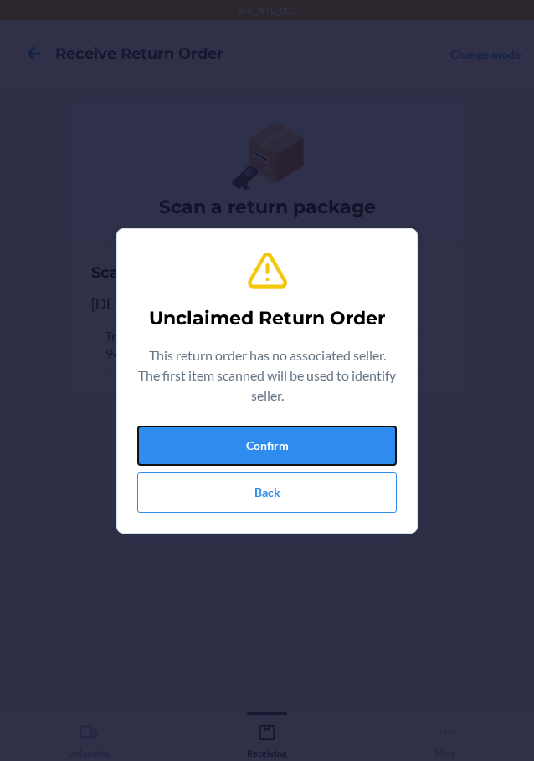
click at [311, 432] on button "Confirm" at bounding box center [266, 446] width 259 height 40
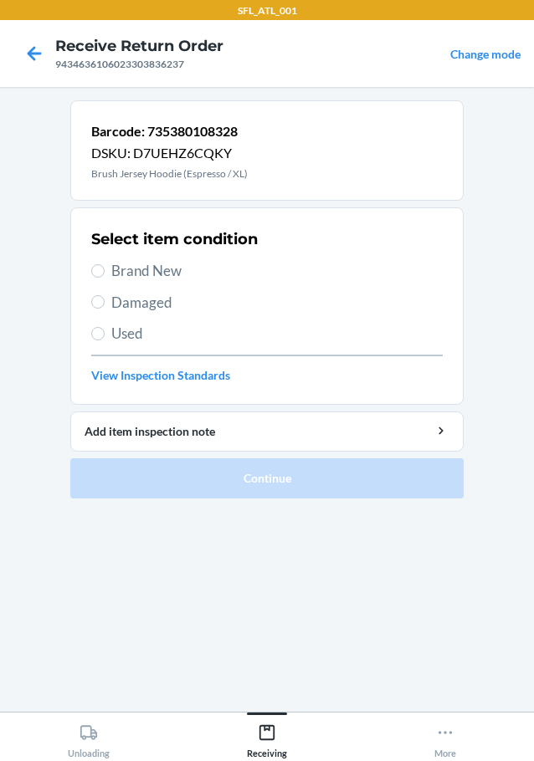
click at [89, 267] on section "Select item condition Brand New Damaged Used View Inspection Standards" at bounding box center [266, 305] width 393 height 197
click at [93, 268] on section "Select item condition Brand New Damaged Used View Inspection Standards" at bounding box center [266, 305] width 393 height 197
click at [96, 271] on input "Brand New" at bounding box center [97, 270] width 13 height 13
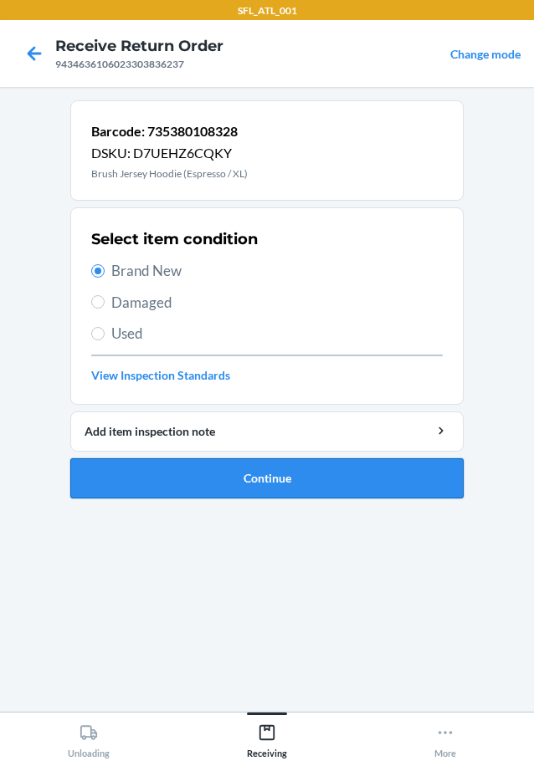
click at [173, 468] on button "Continue" at bounding box center [266, 478] width 393 height 40
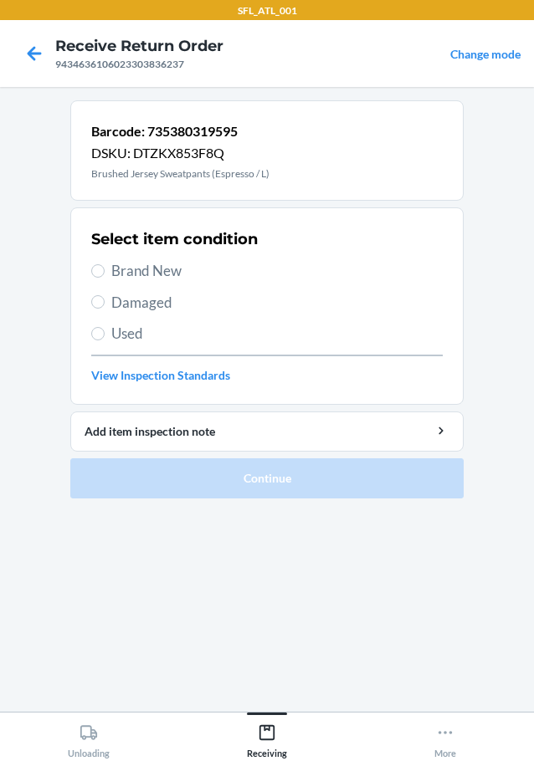
click at [105, 273] on label "Brand New" at bounding box center [266, 271] width 351 height 22
click at [105, 273] on input "Brand New" at bounding box center [97, 270] width 13 height 13
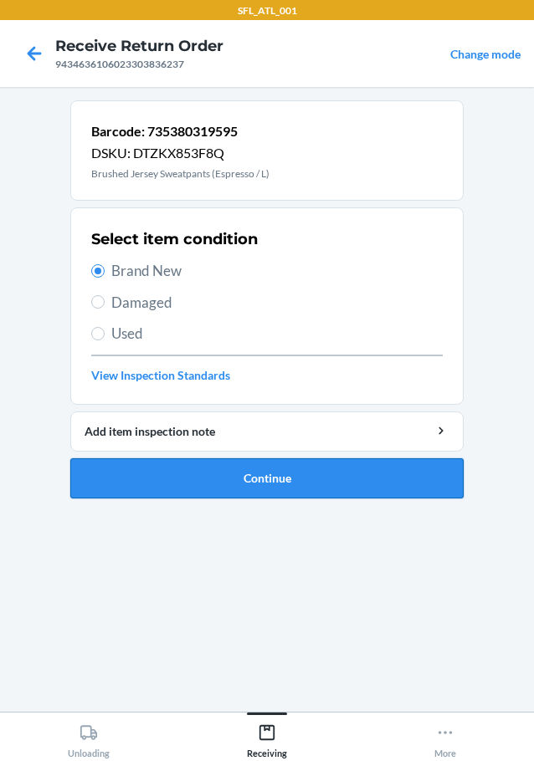
click at [182, 480] on button "Continue" at bounding box center [266, 478] width 393 height 40
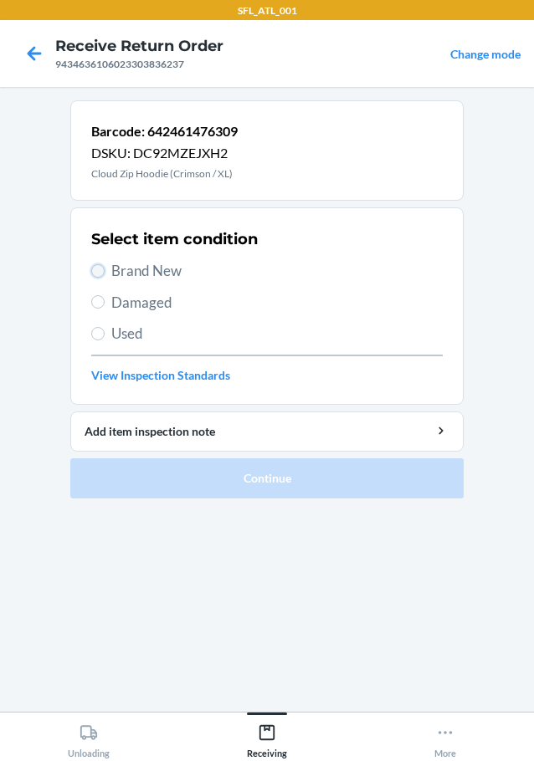
click at [101, 269] on input "Brand New" at bounding box center [97, 270] width 13 height 13
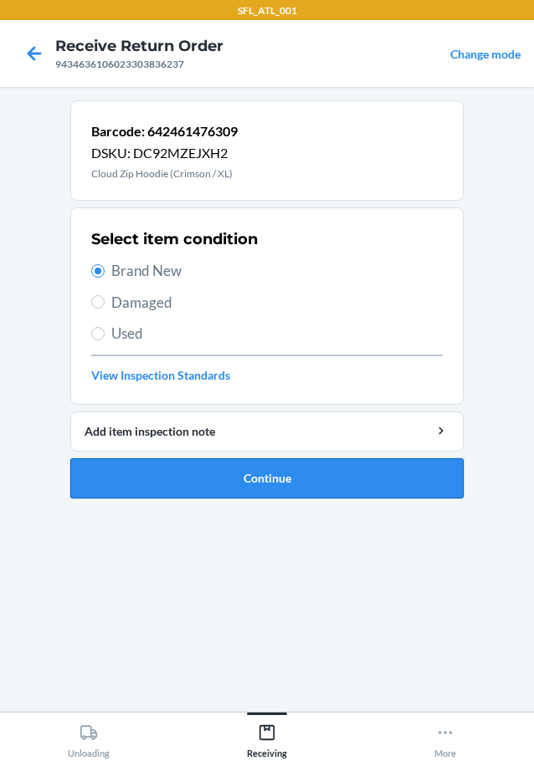
click at [135, 469] on button "Continue" at bounding box center [266, 478] width 393 height 40
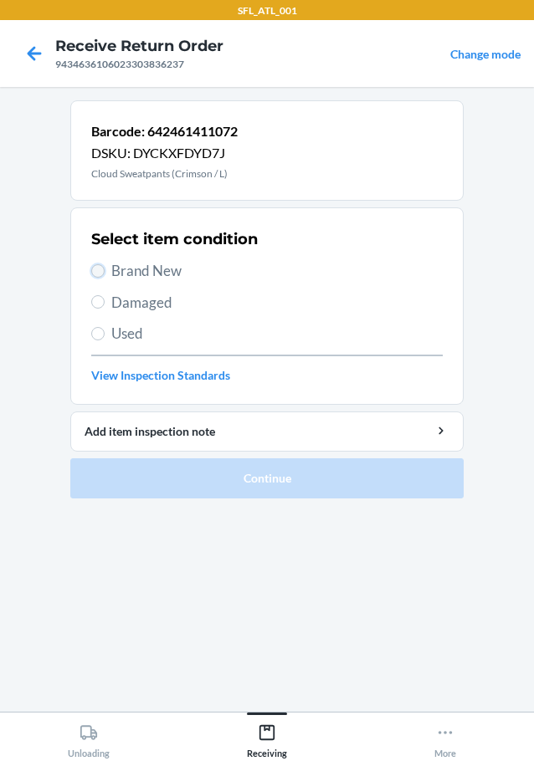
click at [96, 267] on input "Brand New" at bounding box center [97, 270] width 13 height 13
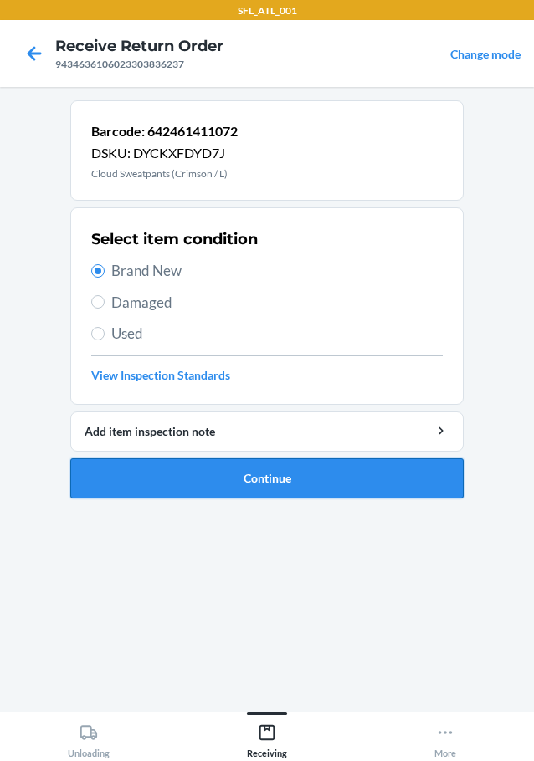
click at [278, 473] on button "Continue" at bounding box center [266, 478] width 393 height 40
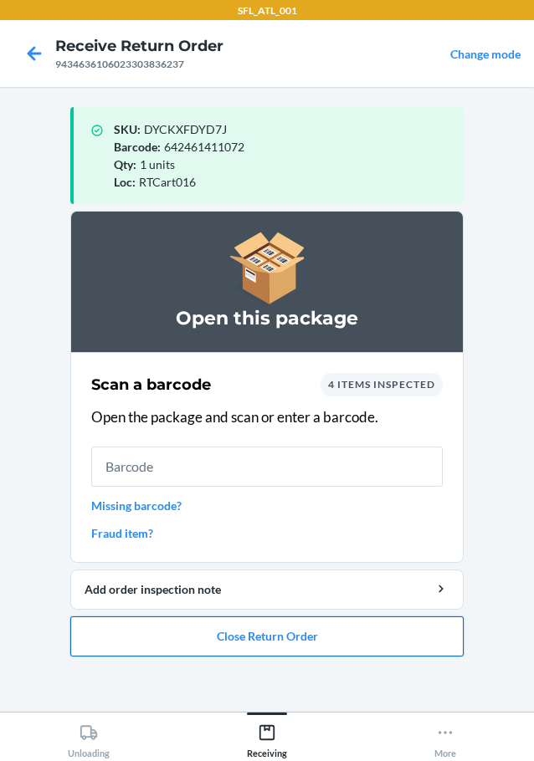
click at [269, 641] on button "Close Return Order" at bounding box center [266, 636] width 393 height 40
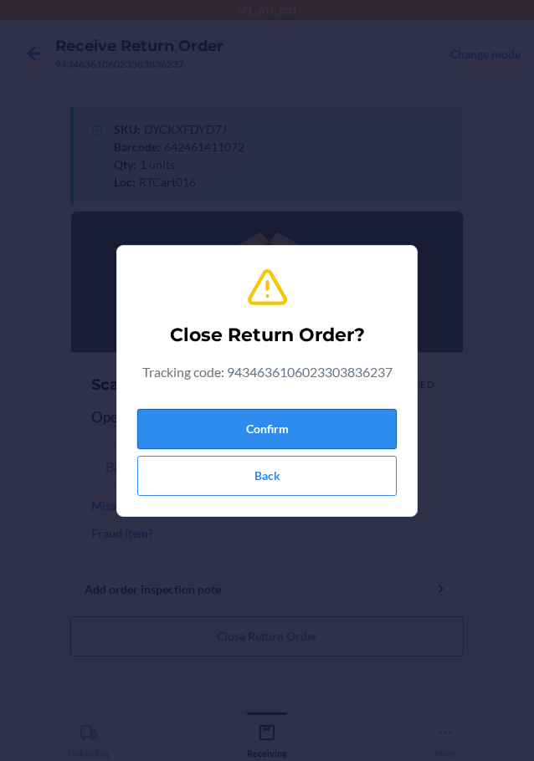
click at [284, 432] on button "Confirm" at bounding box center [266, 429] width 259 height 40
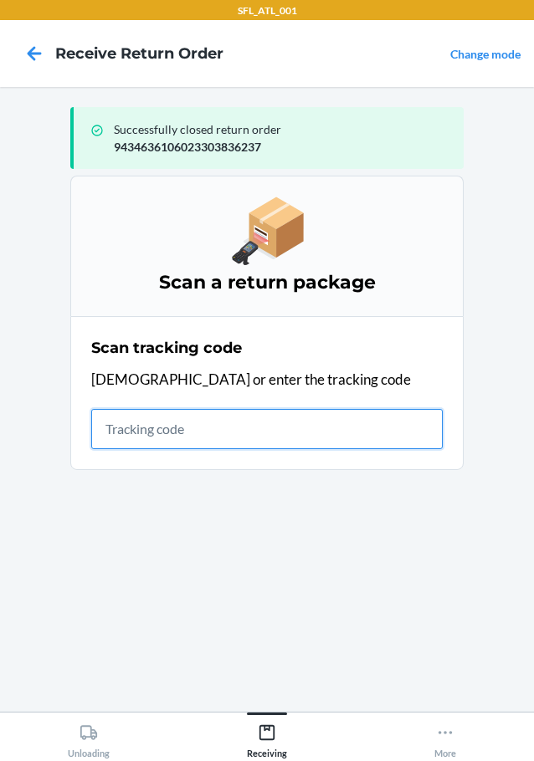
click at [166, 422] on input "text" at bounding box center [266, 429] width 351 height 40
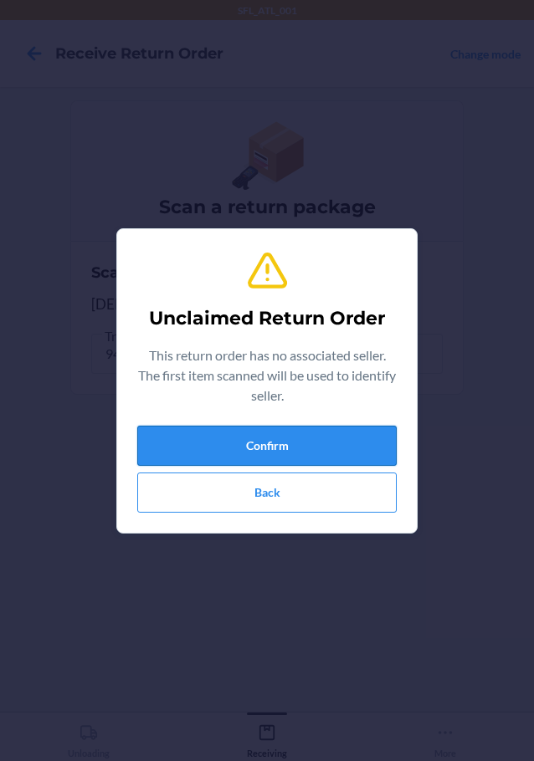
click at [171, 442] on button "Confirm" at bounding box center [266, 446] width 259 height 40
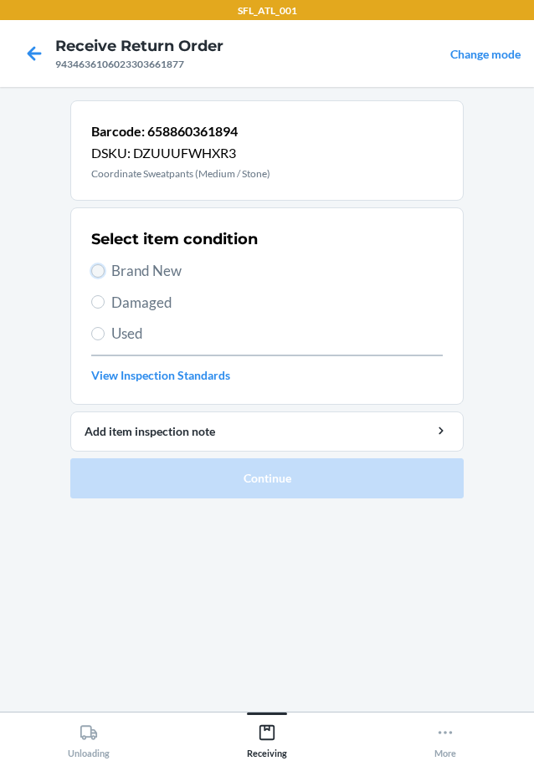
click at [100, 264] on input "Brand New" at bounding box center [97, 270] width 13 height 13
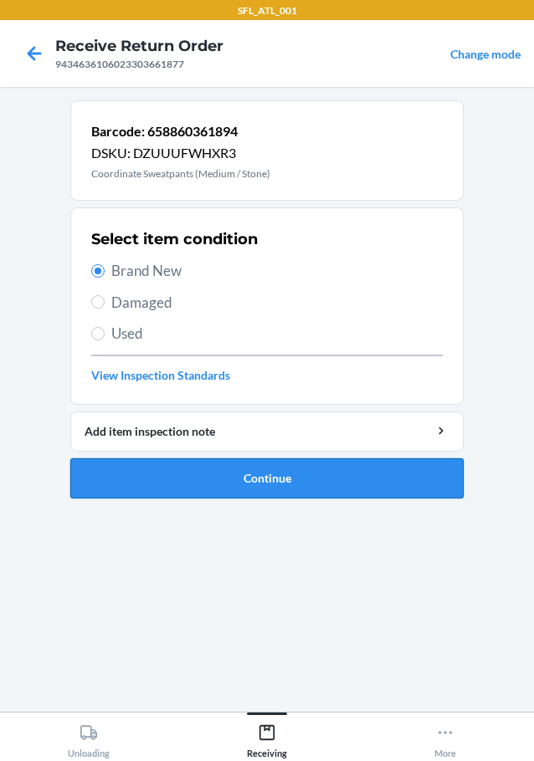
click at [221, 476] on button "Continue" at bounding box center [266, 478] width 393 height 40
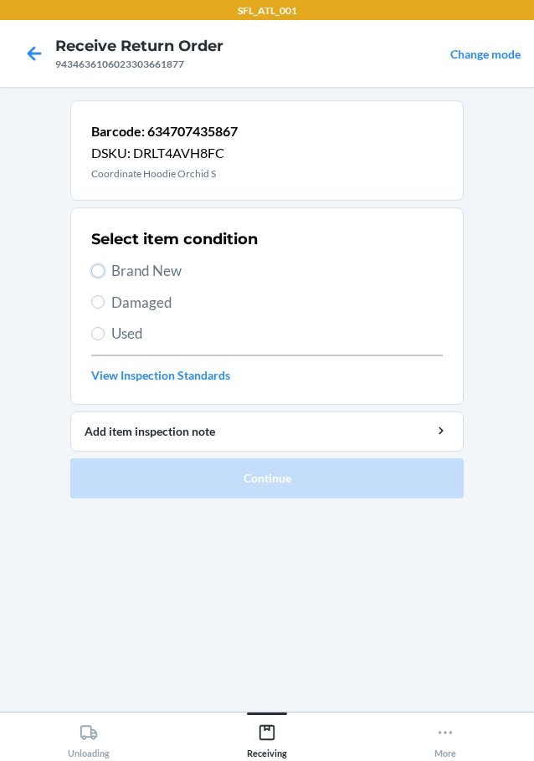
drag, startPoint x: 95, startPoint y: 266, endPoint x: 111, endPoint y: 291, distance: 30.2
click at [97, 266] on input "Brand New" at bounding box center [97, 270] width 13 height 13
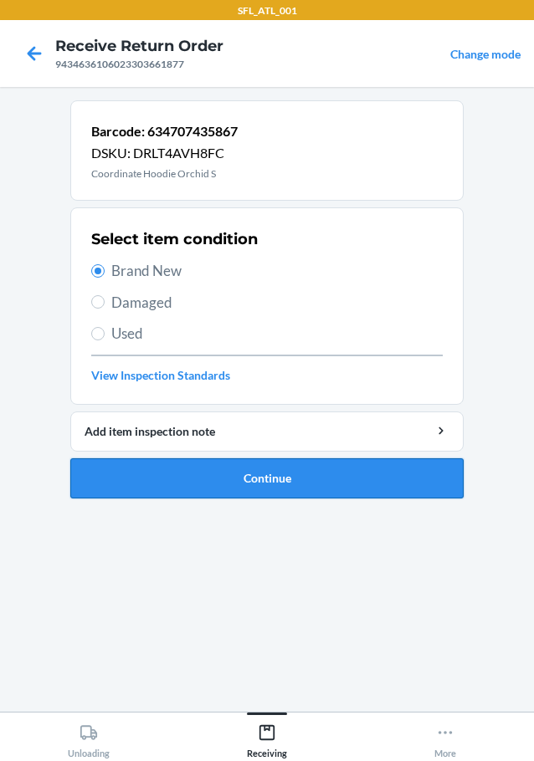
click at [221, 477] on button "Continue" at bounding box center [266, 478] width 393 height 40
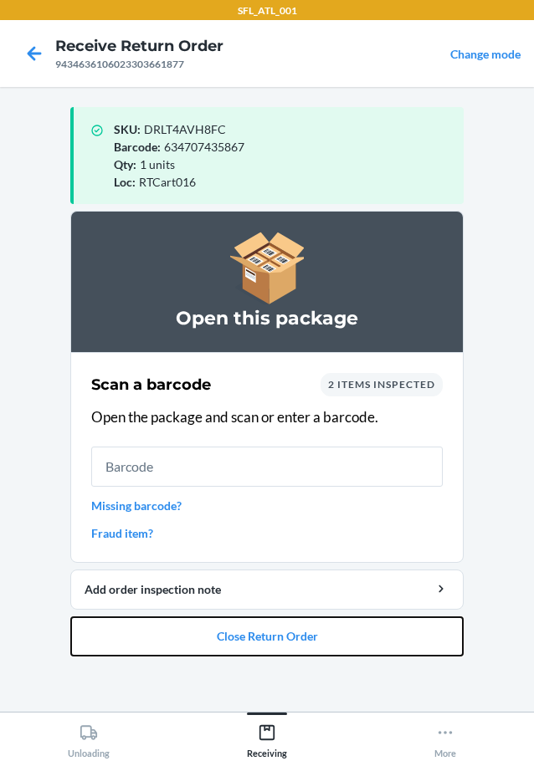
drag, startPoint x: 294, startPoint y: 641, endPoint x: 251, endPoint y: 482, distance: 165.3
click at [295, 634] on button "Close Return Order" at bounding box center [266, 636] width 393 height 40
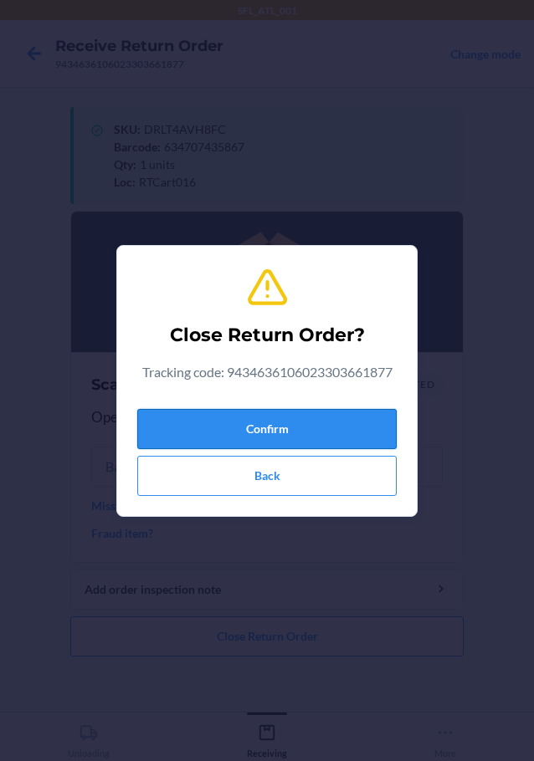
click at [260, 429] on button "Confirm" at bounding box center [266, 429] width 259 height 40
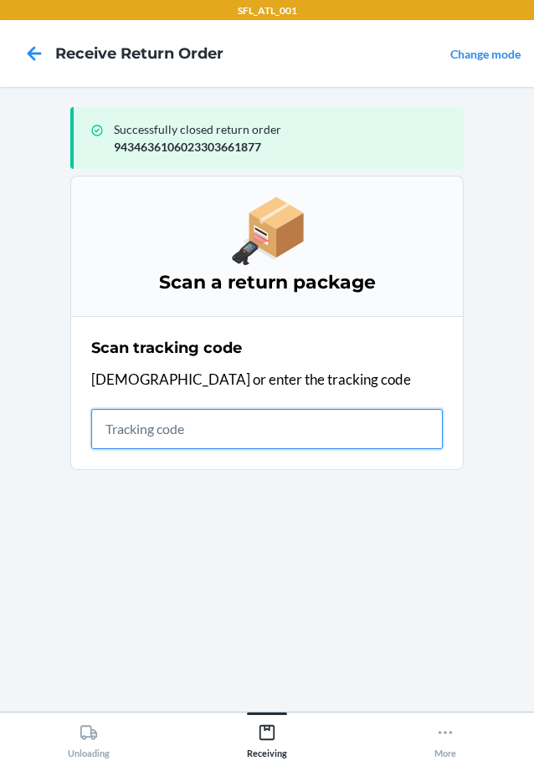
drag, startPoint x: 258, startPoint y: 427, endPoint x: 248, endPoint y: 430, distance: 10.6
click at [258, 427] on input "text" at bounding box center [266, 429] width 351 height 40
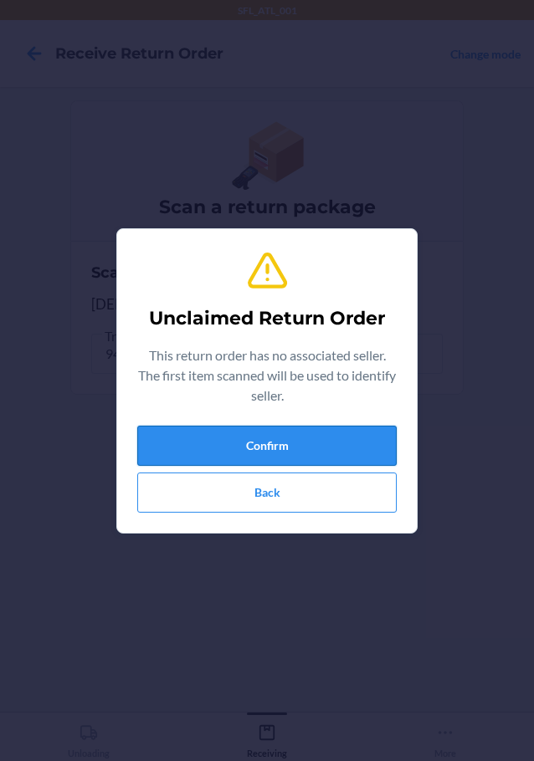
drag, startPoint x: 250, startPoint y: 424, endPoint x: 262, endPoint y: 447, distance: 26.2
click at [253, 430] on div "Unclaimed Return Order This return order has no associated seller. The first it…" at bounding box center [266, 381] width 259 height 277
click at [263, 449] on button "Confirm" at bounding box center [266, 446] width 259 height 40
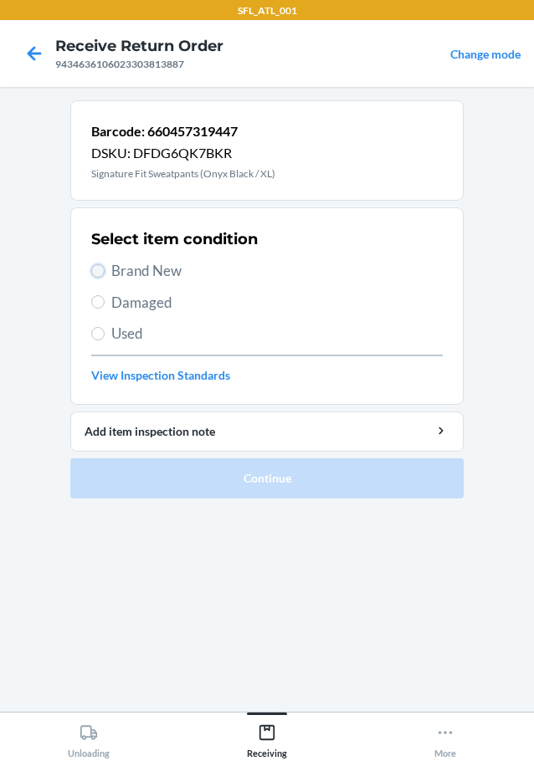
click at [97, 265] on input "Brand New" at bounding box center [97, 270] width 13 height 13
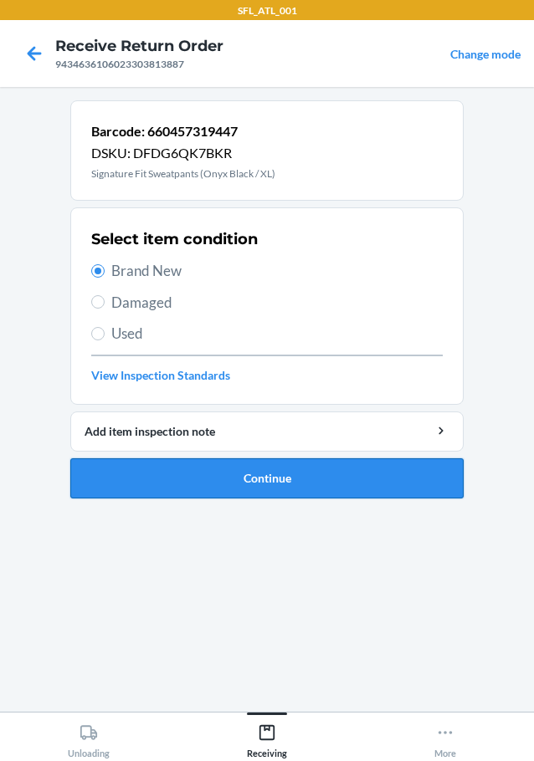
click at [167, 491] on button "Continue" at bounding box center [266, 478] width 393 height 40
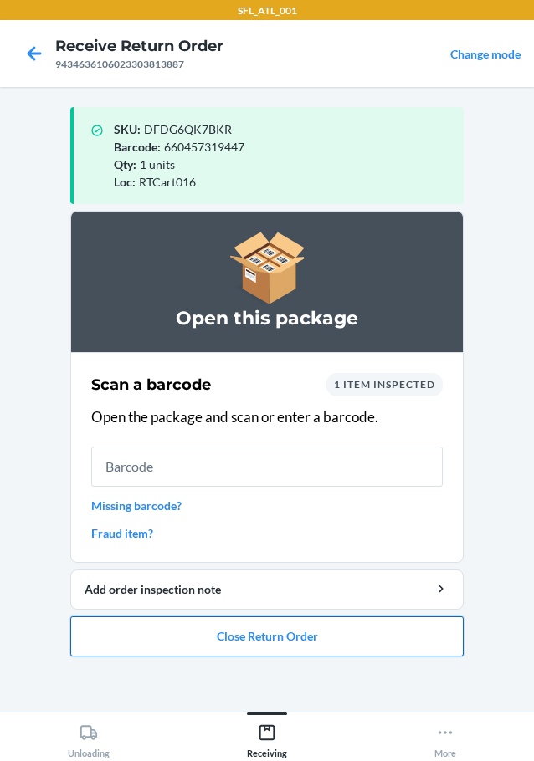
click at [207, 633] on button "Close Return Order" at bounding box center [266, 636] width 393 height 40
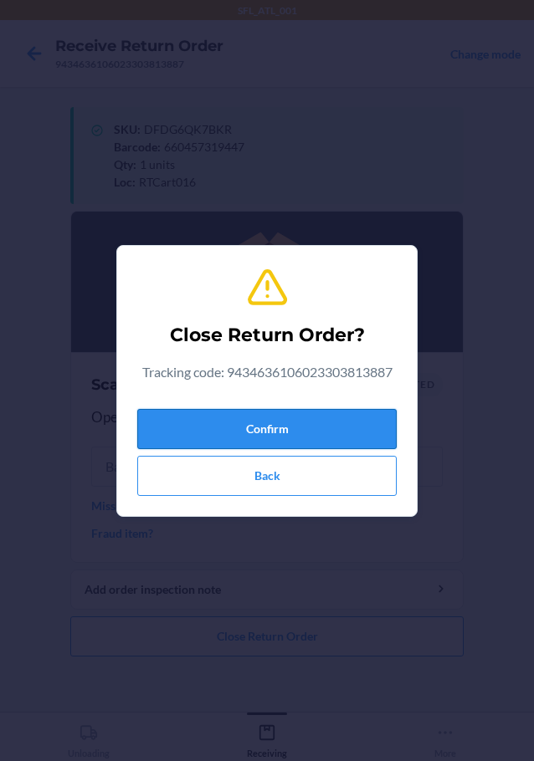
click at [248, 421] on button "Confirm" at bounding box center [266, 429] width 259 height 40
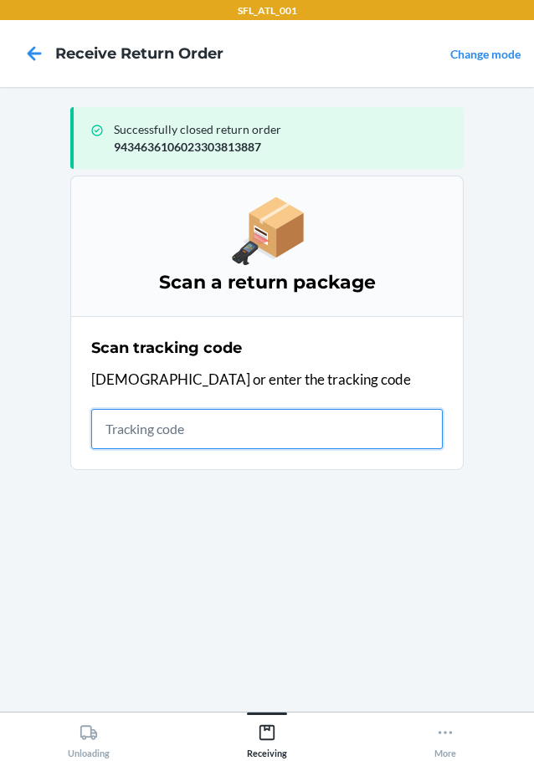
click at [184, 432] on input "text" at bounding box center [266, 429] width 351 height 40
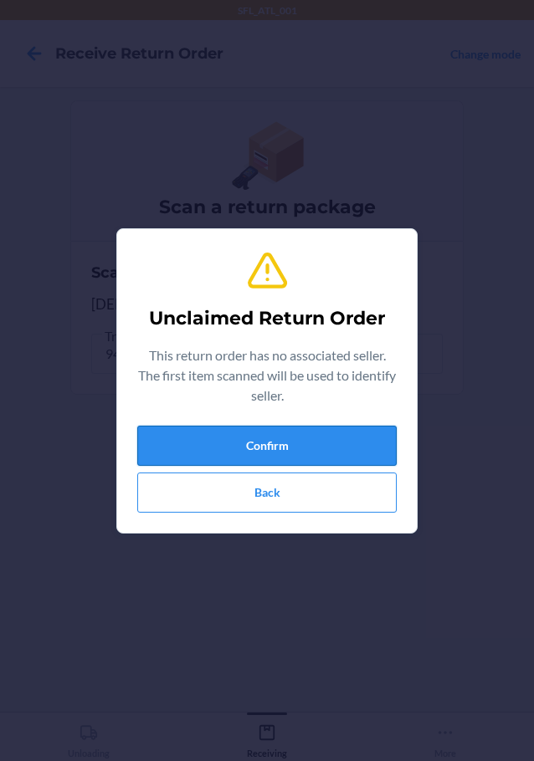
click at [149, 436] on button "Confirm" at bounding box center [266, 446] width 259 height 40
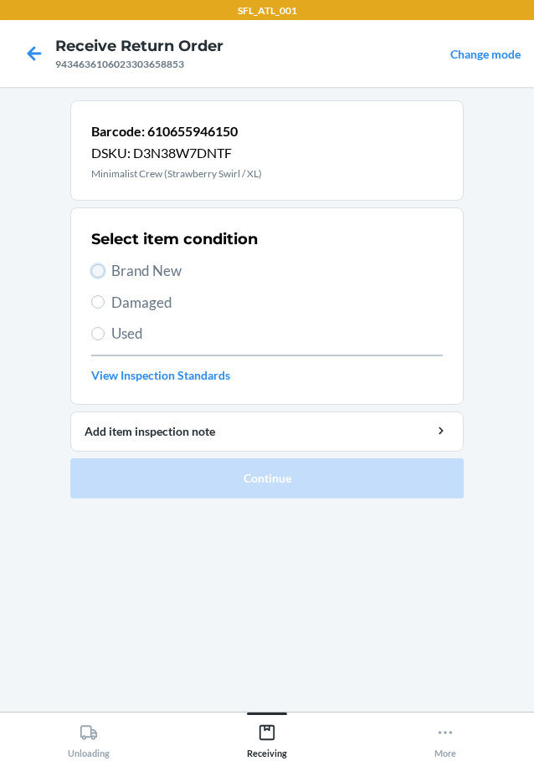
click at [95, 269] on input "Brand New" at bounding box center [97, 270] width 13 height 13
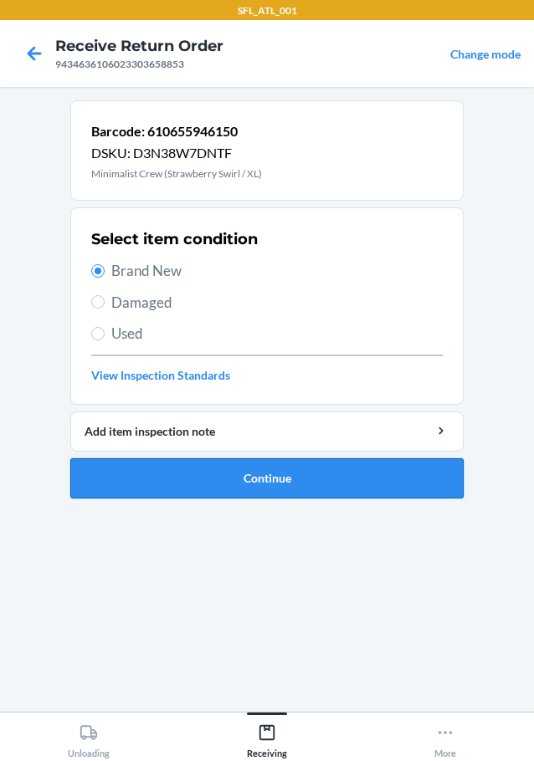
click at [171, 472] on button "Continue" at bounding box center [266, 478] width 393 height 40
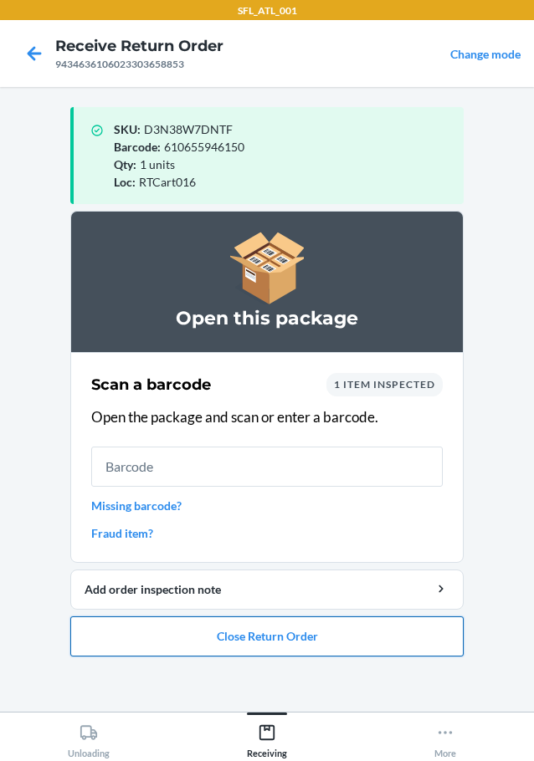
click at [271, 636] on button "Close Return Order" at bounding box center [266, 636] width 393 height 40
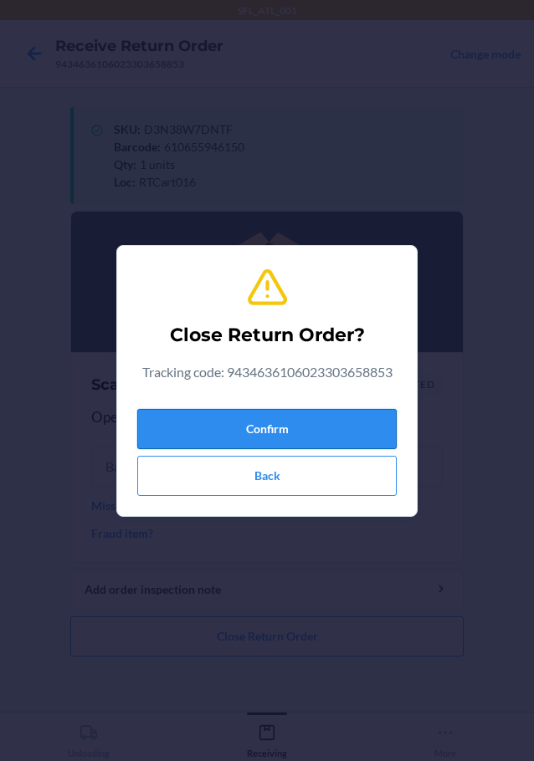
click at [309, 411] on button "Confirm" at bounding box center [266, 429] width 259 height 40
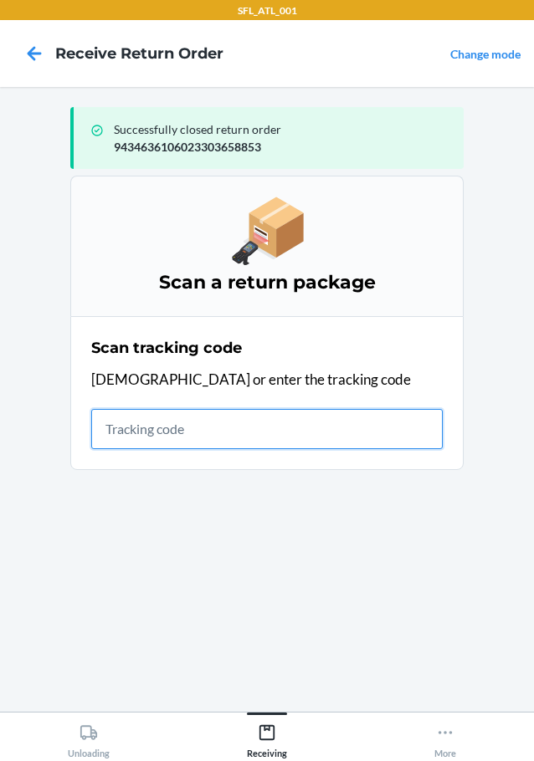
click at [223, 426] on input "text" at bounding box center [266, 429] width 351 height 40
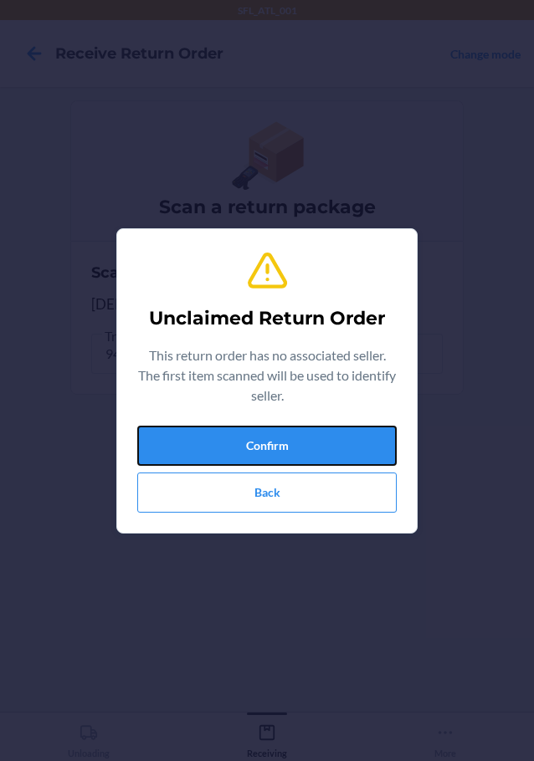
click at [221, 426] on button "Confirm" at bounding box center [266, 446] width 259 height 40
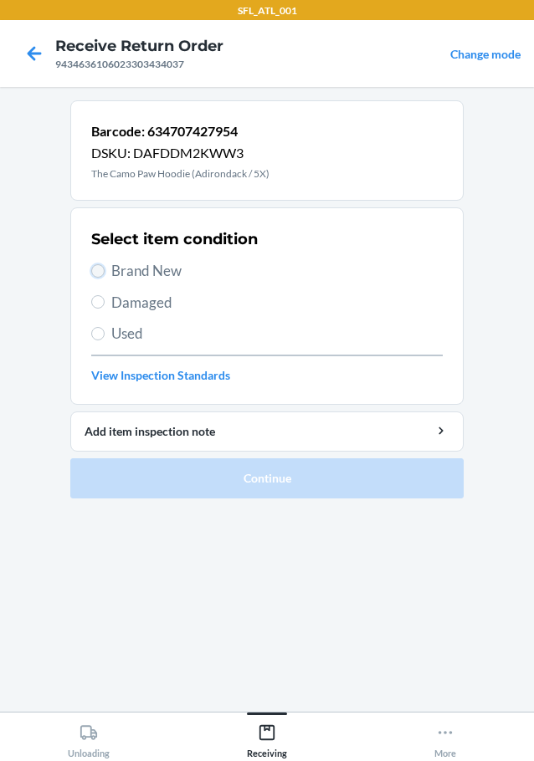
click at [100, 273] on input "Brand New" at bounding box center [97, 270] width 13 height 13
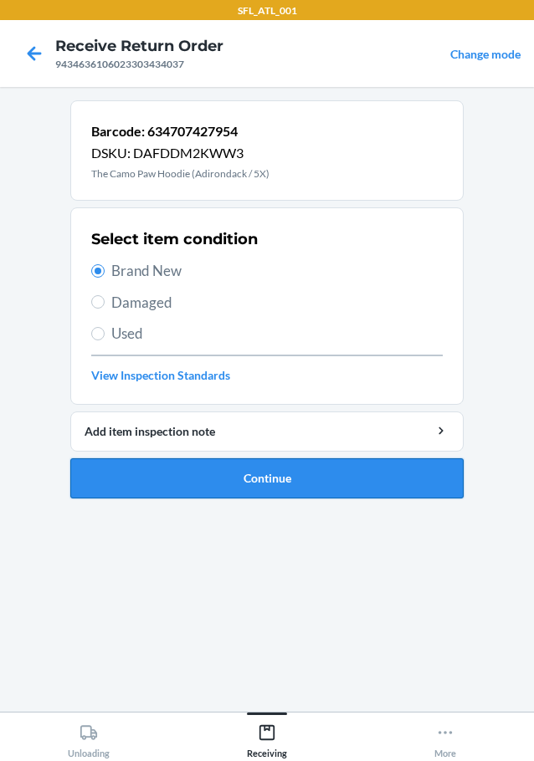
click at [129, 480] on button "Continue" at bounding box center [266, 478] width 393 height 40
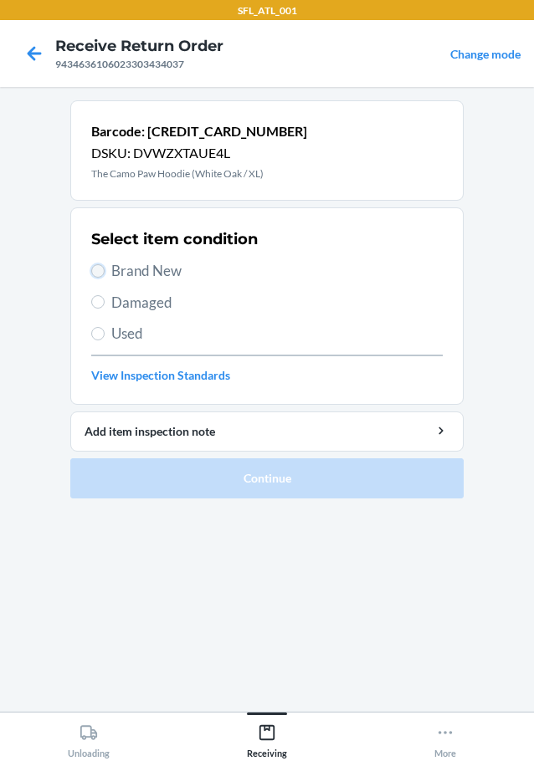
click at [104, 270] on input "Brand New" at bounding box center [97, 270] width 13 height 13
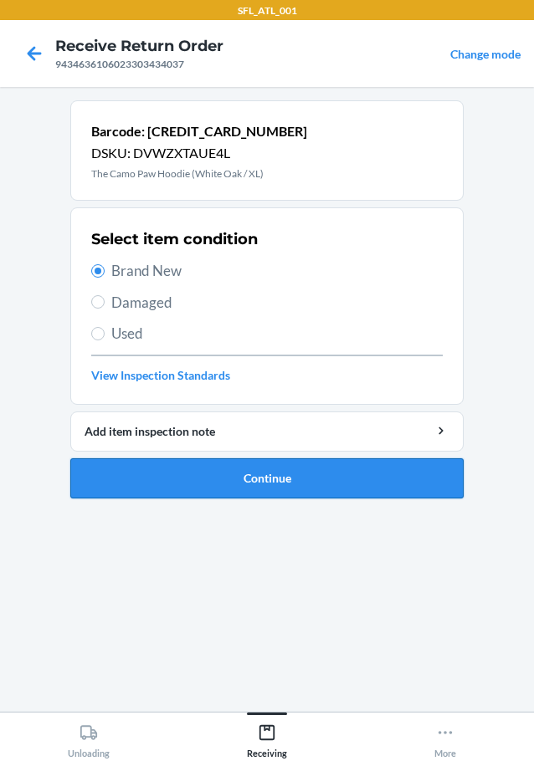
click at [151, 477] on button "Continue" at bounding box center [266, 478] width 393 height 40
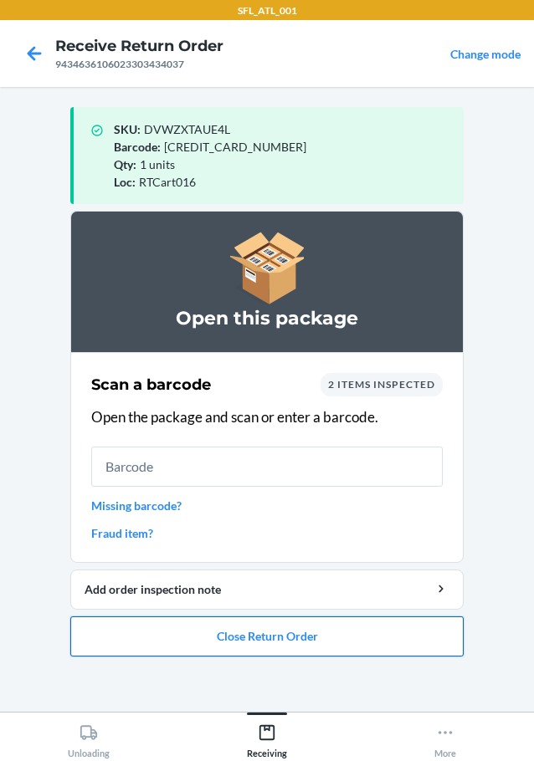
click at [270, 640] on button "Close Return Order" at bounding box center [266, 636] width 393 height 40
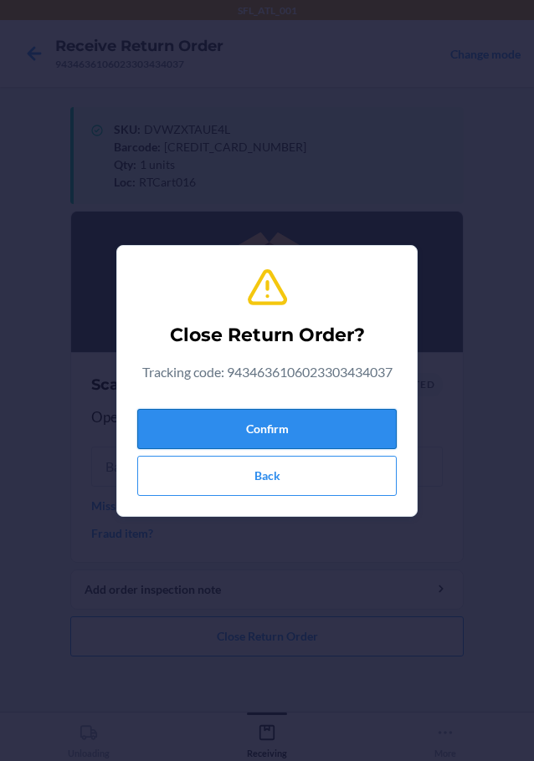
click at [275, 430] on button "Confirm" at bounding box center [266, 429] width 259 height 40
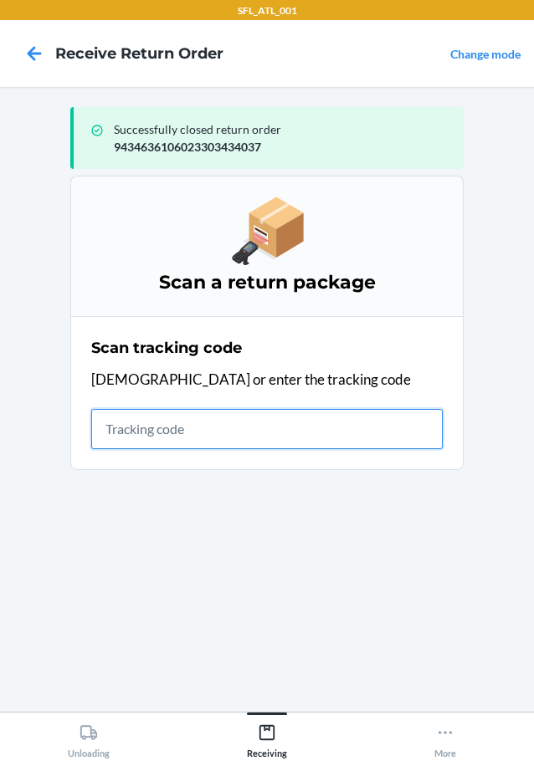
click at [298, 432] on input "text" at bounding box center [266, 429] width 351 height 40
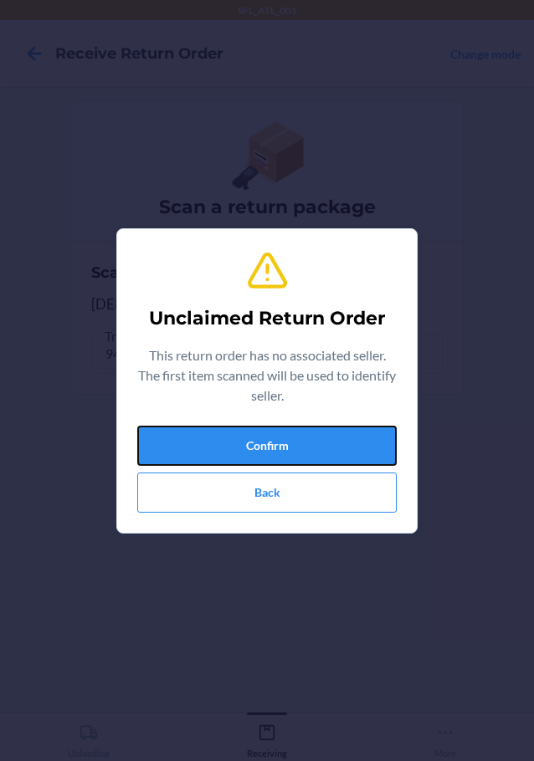
click at [298, 432] on button "Confirm" at bounding box center [266, 446] width 259 height 40
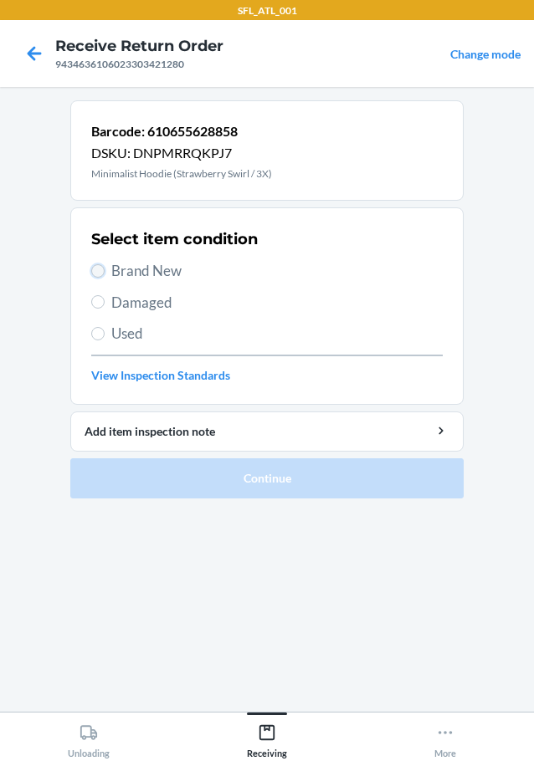
click at [97, 272] on input "Brand New" at bounding box center [97, 270] width 13 height 13
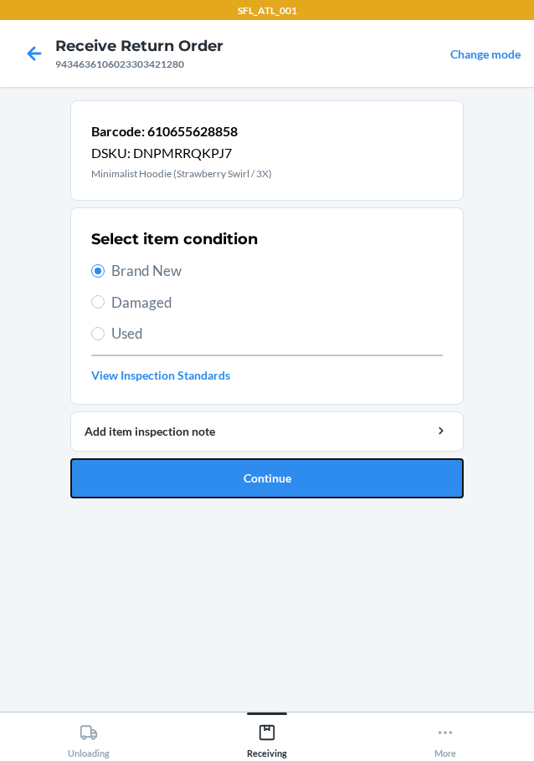
click at [174, 476] on button "Continue" at bounding box center [266, 478] width 393 height 40
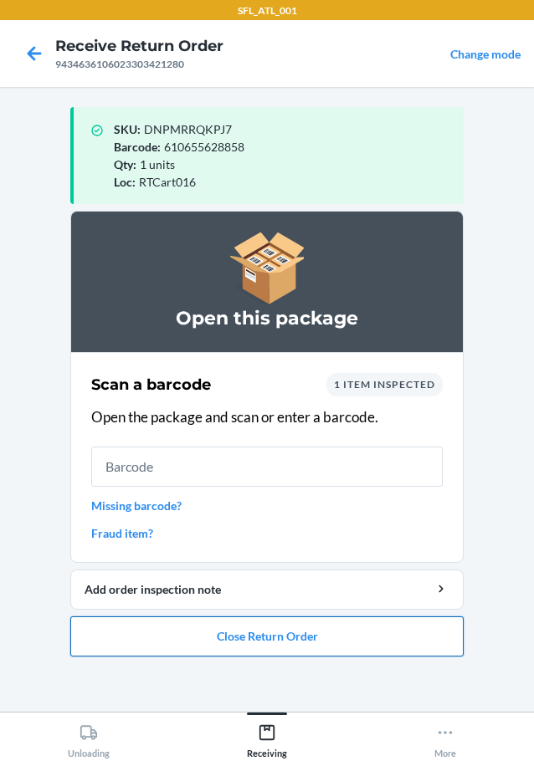
click at [138, 632] on button "Close Return Order" at bounding box center [266, 636] width 393 height 40
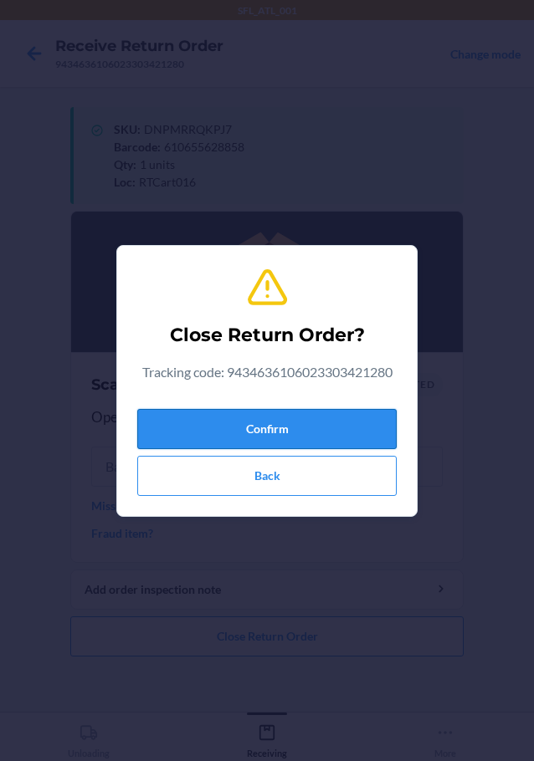
click at [199, 431] on button "Confirm" at bounding box center [266, 429] width 259 height 40
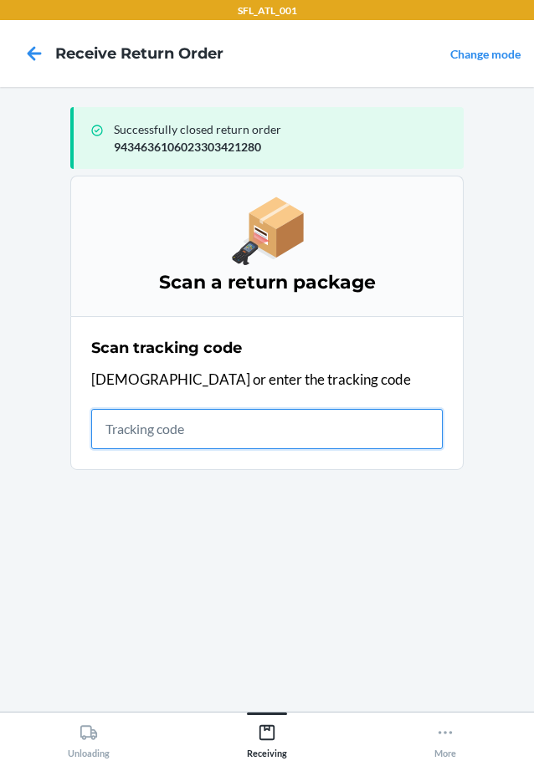
click at [345, 426] on input "text" at bounding box center [266, 429] width 351 height 40
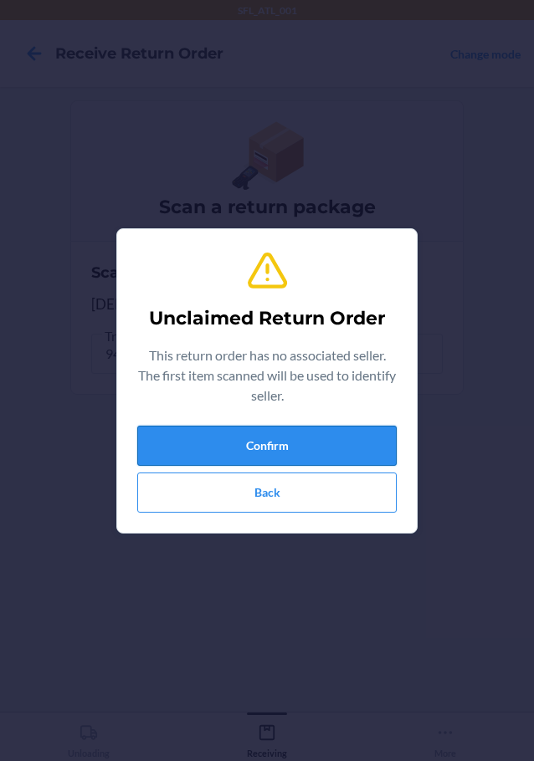
click at [345, 431] on button "Confirm" at bounding box center [266, 446] width 259 height 40
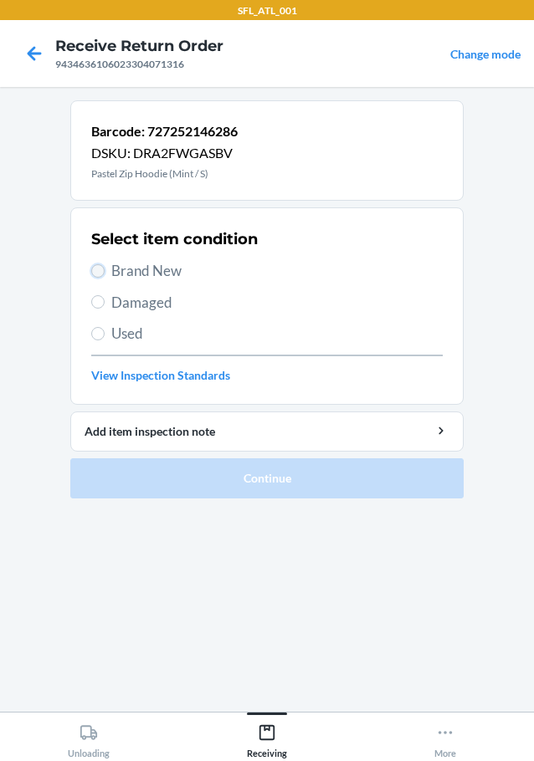
click at [98, 271] on input "Brand New" at bounding box center [97, 270] width 13 height 13
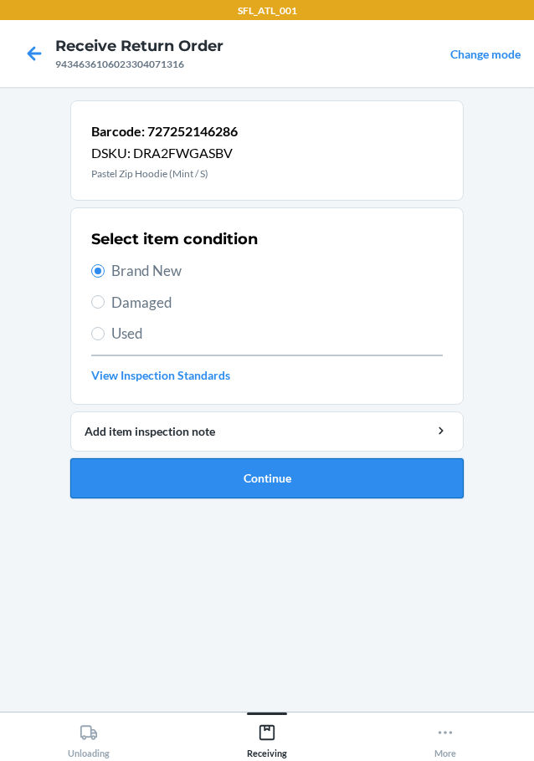
click at [232, 478] on button "Continue" at bounding box center [266, 478] width 393 height 40
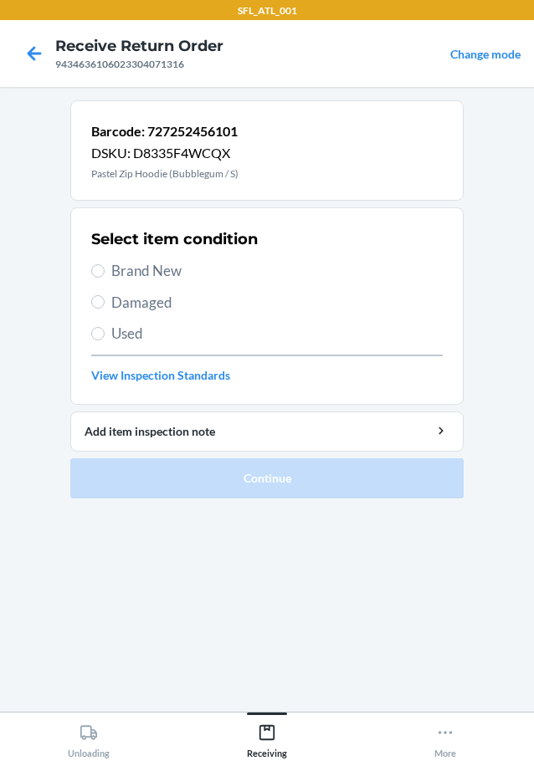
click at [100, 263] on label "Brand New" at bounding box center [266, 271] width 351 height 22
click at [100, 264] on input "Brand New" at bounding box center [97, 270] width 13 height 13
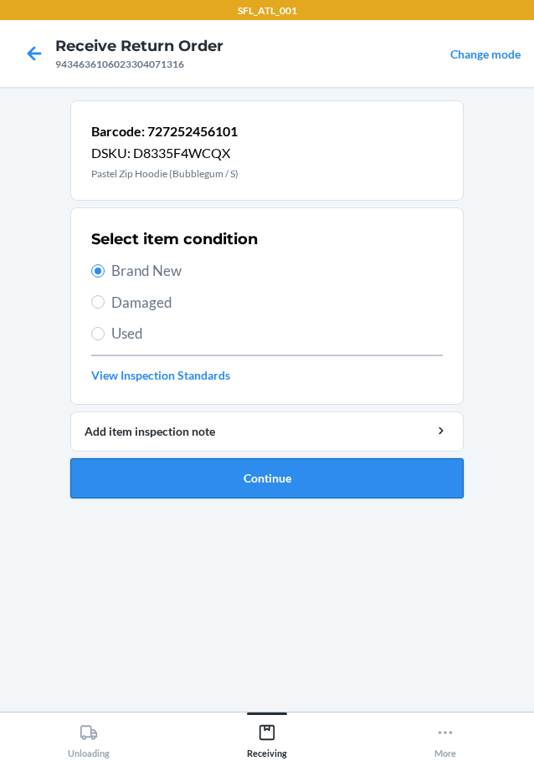
click at [247, 480] on button "Continue" at bounding box center [266, 478] width 393 height 40
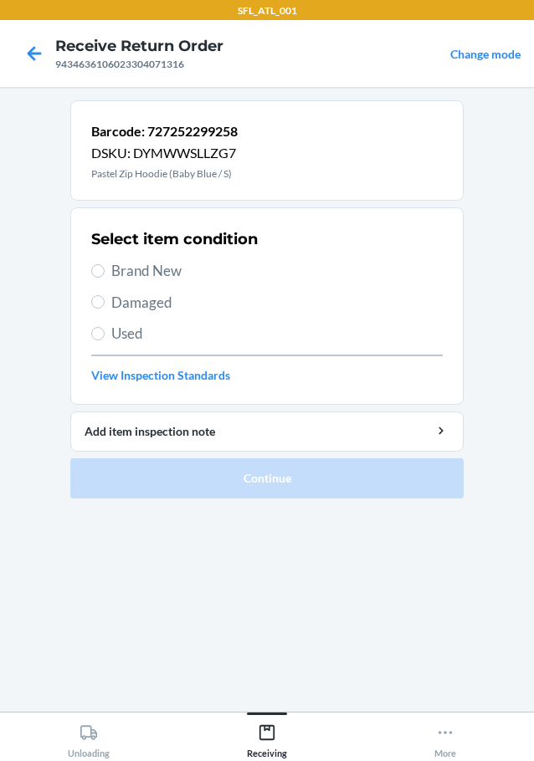
click at [100, 263] on label "Brand New" at bounding box center [266, 271] width 351 height 22
click at [100, 264] on input "Brand New" at bounding box center [97, 270] width 13 height 13
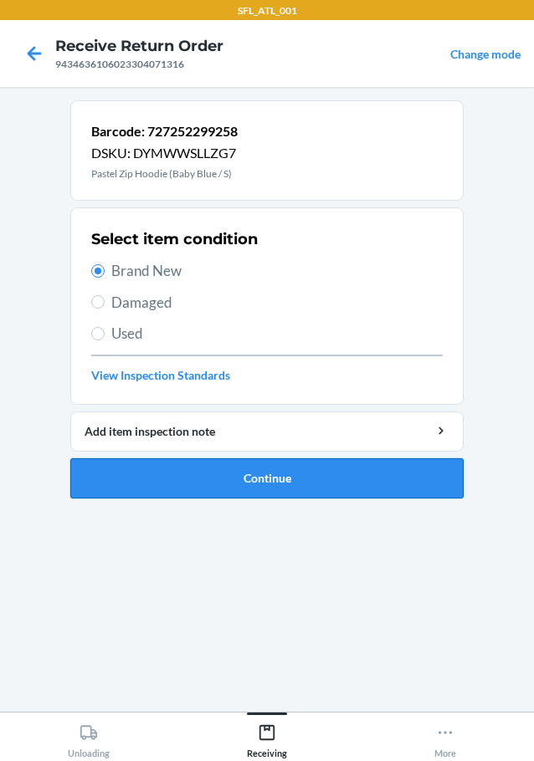
click at [201, 481] on button "Continue" at bounding box center [266, 478] width 393 height 40
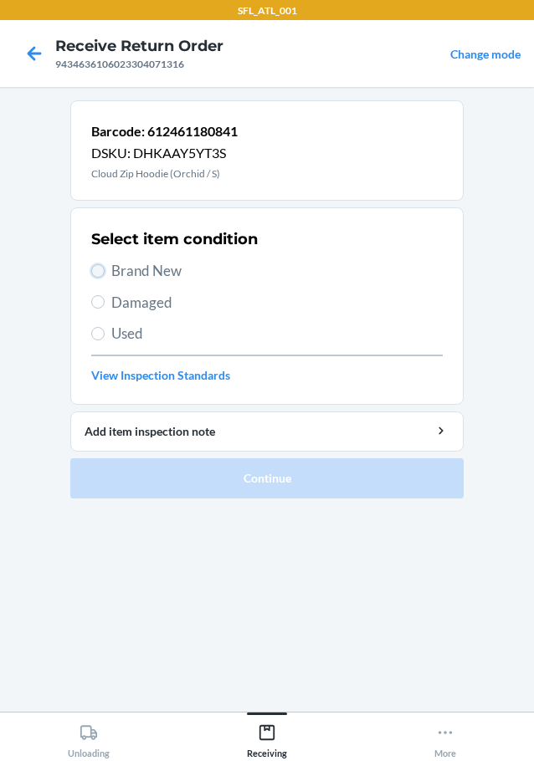
click at [104, 273] on input "Brand New" at bounding box center [97, 270] width 13 height 13
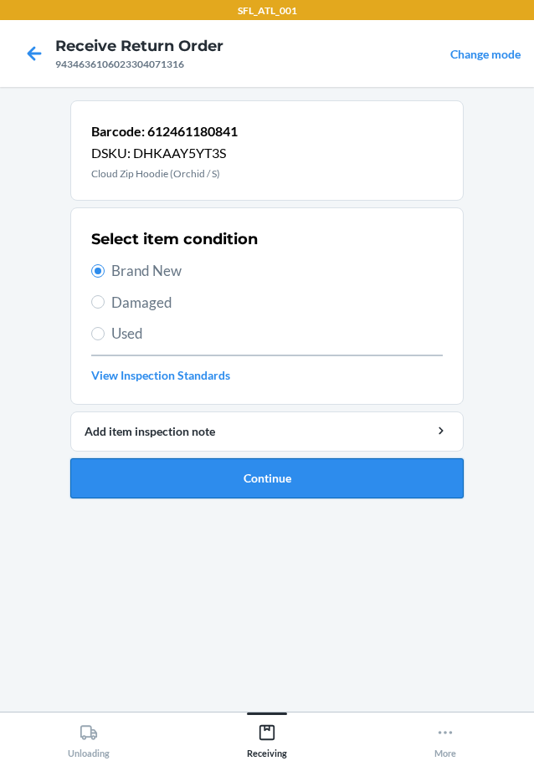
click at [192, 487] on button "Continue" at bounding box center [266, 478] width 393 height 40
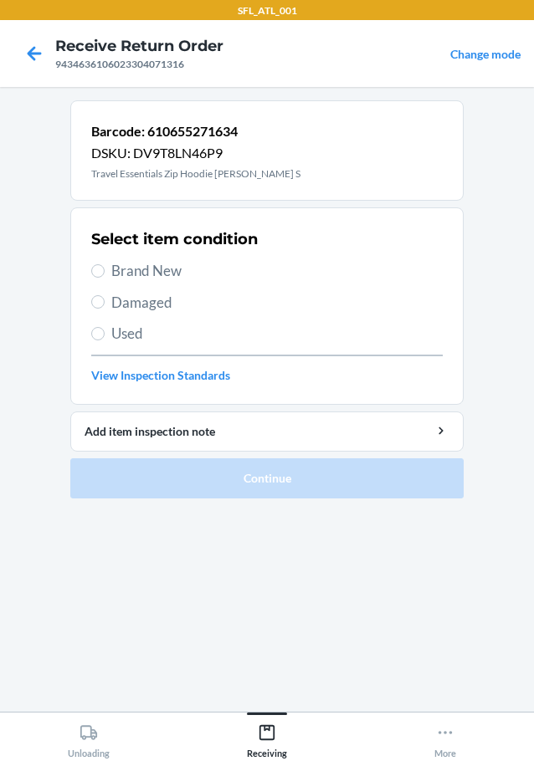
click at [94, 264] on label "Brand New" at bounding box center [266, 271] width 351 height 22
click at [94, 264] on input "Brand New" at bounding box center [97, 270] width 13 height 13
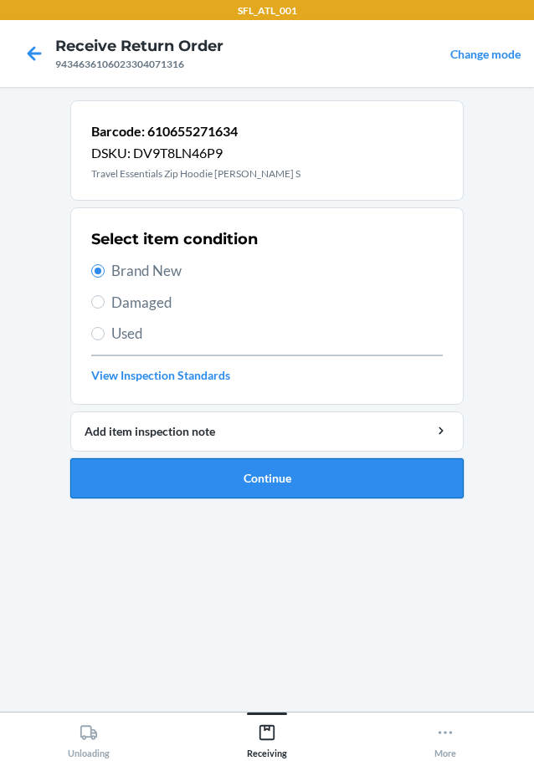
click at [207, 474] on button "Continue" at bounding box center [266, 478] width 393 height 40
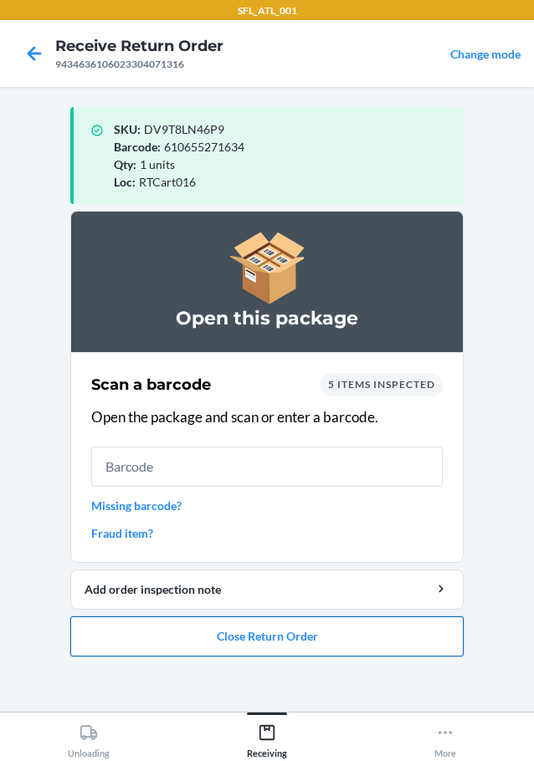
click at [210, 637] on button "Close Return Order" at bounding box center [266, 636] width 393 height 40
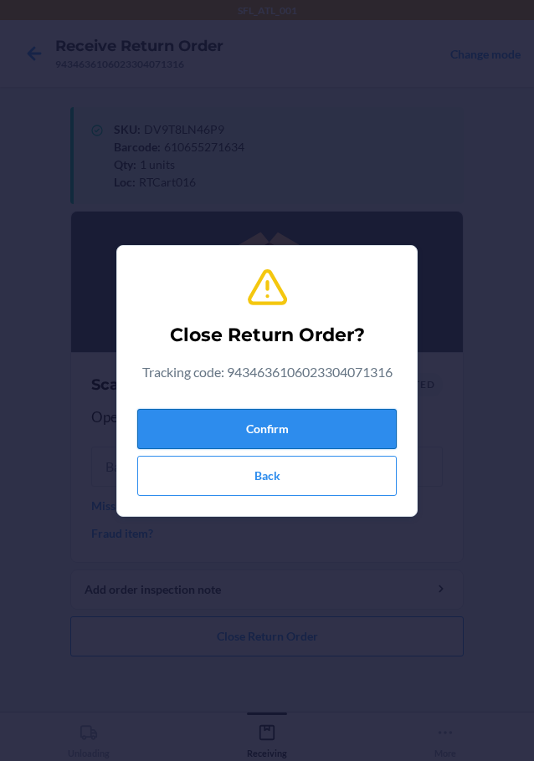
click at [261, 422] on button "Confirm" at bounding box center [266, 429] width 259 height 40
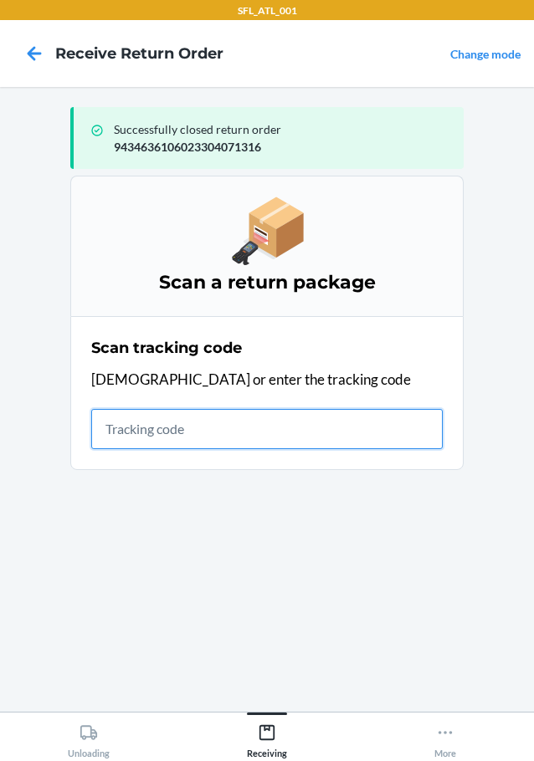
click at [177, 414] on input "text" at bounding box center [266, 429] width 351 height 40
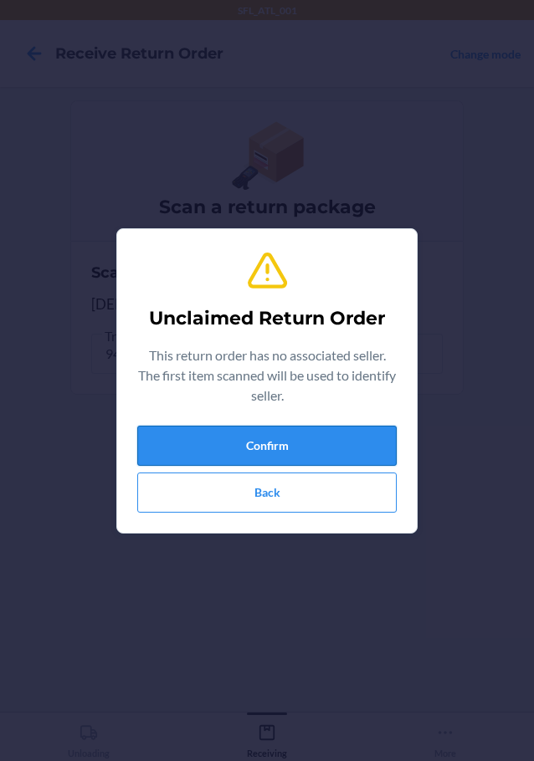
click at [192, 435] on button "Confirm" at bounding box center [266, 446] width 259 height 40
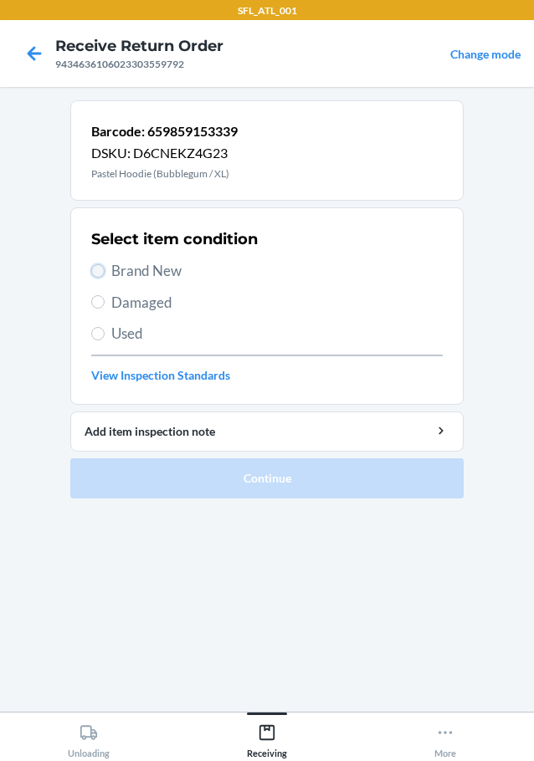
click at [100, 274] on input "Brand New" at bounding box center [97, 270] width 13 height 13
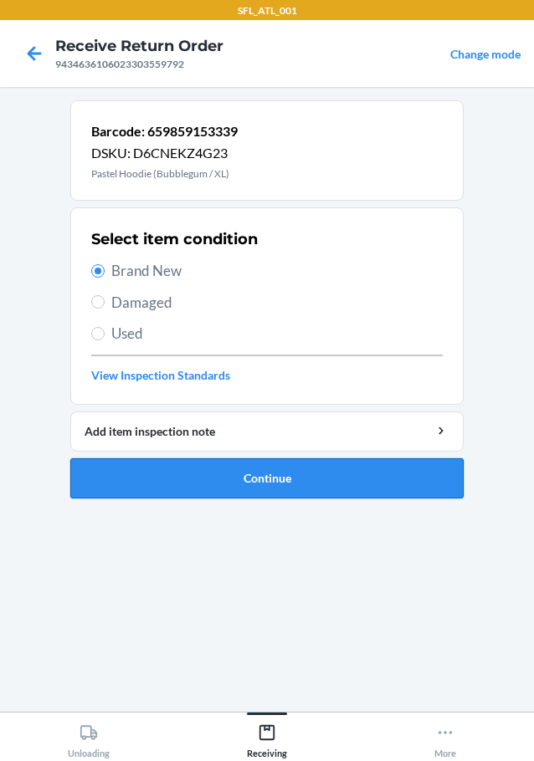
click at [212, 478] on button "Continue" at bounding box center [266, 478] width 393 height 40
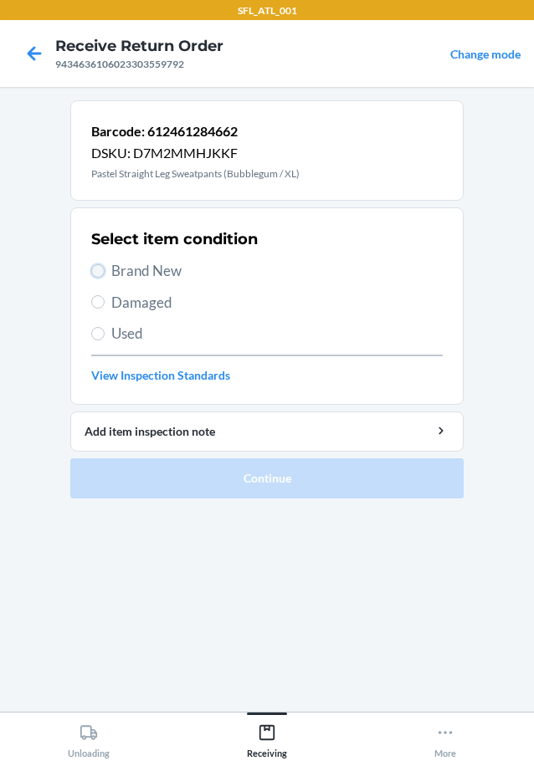
click at [103, 270] on input "Brand New" at bounding box center [97, 270] width 13 height 13
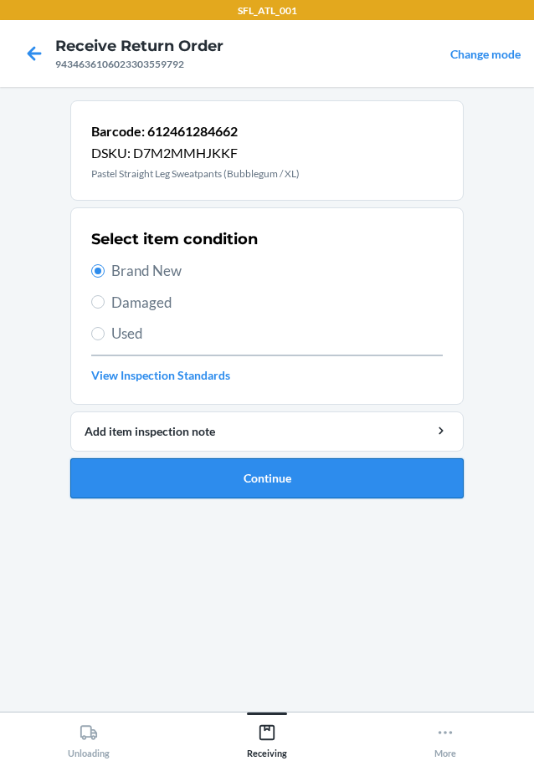
click at [209, 480] on button "Continue" at bounding box center [266, 478] width 393 height 40
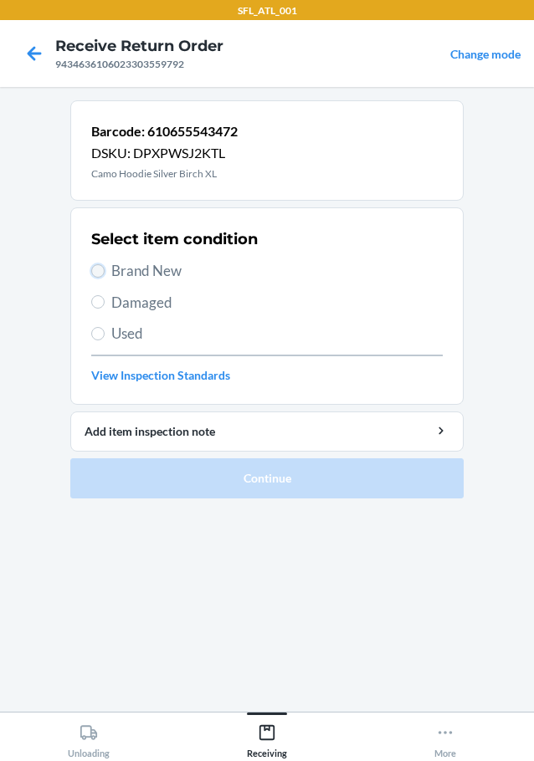
click at [98, 268] on input "Brand New" at bounding box center [97, 270] width 13 height 13
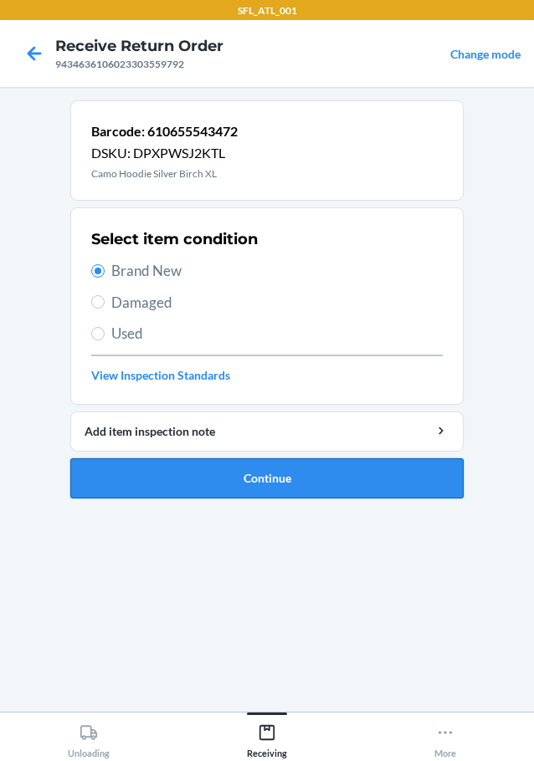
click at [160, 468] on button "Continue" at bounding box center [266, 478] width 393 height 40
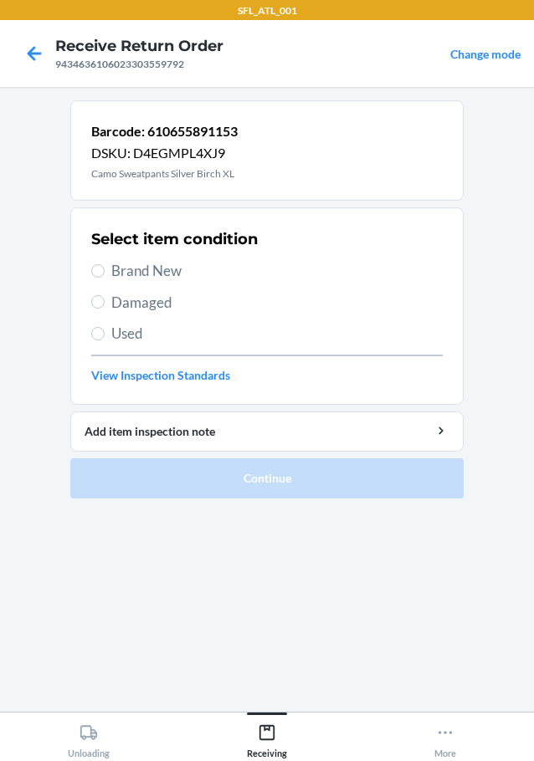
click at [105, 271] on label "Brand New" at bounding box center [266, 271] width 351 height 22
click at [105, 271] on input "Brand New" at bounding box center [97, 270] width 13 height 13
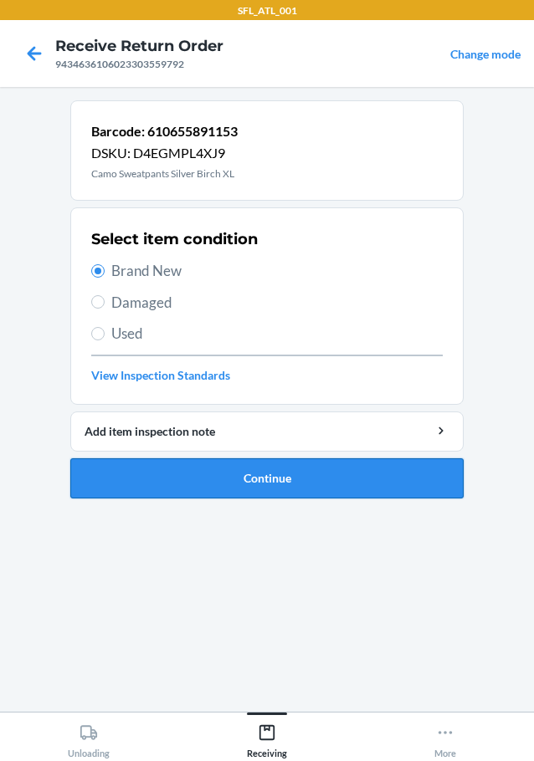
click at [142, 468] on button "Continue" at bounding box center [266, 478] width 393 height 40
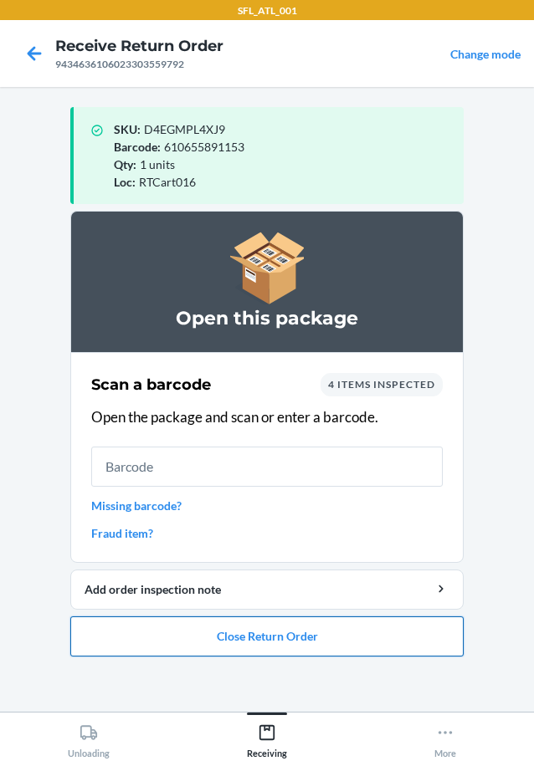
click at [119, 629] on button "Close Return Order" at bounding box center [266, 636] width 393 height 40
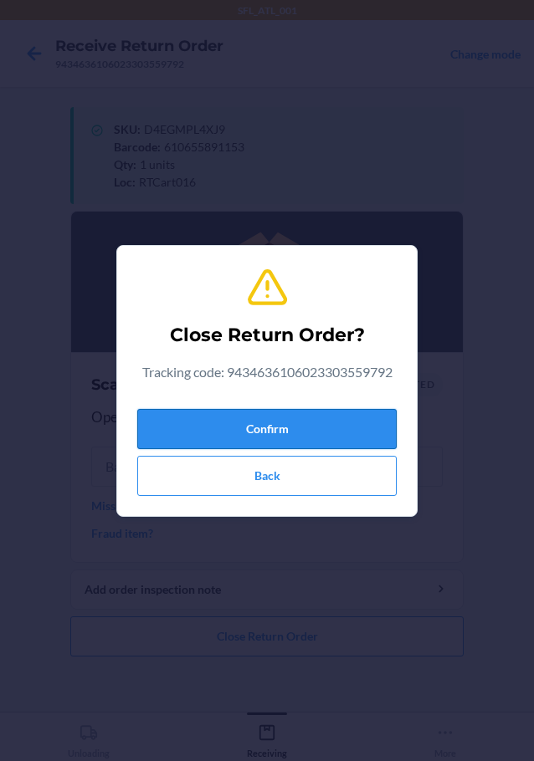
click at [227, 432] on button "Confirm" at bounding box center [266, 429] width 259 height 40
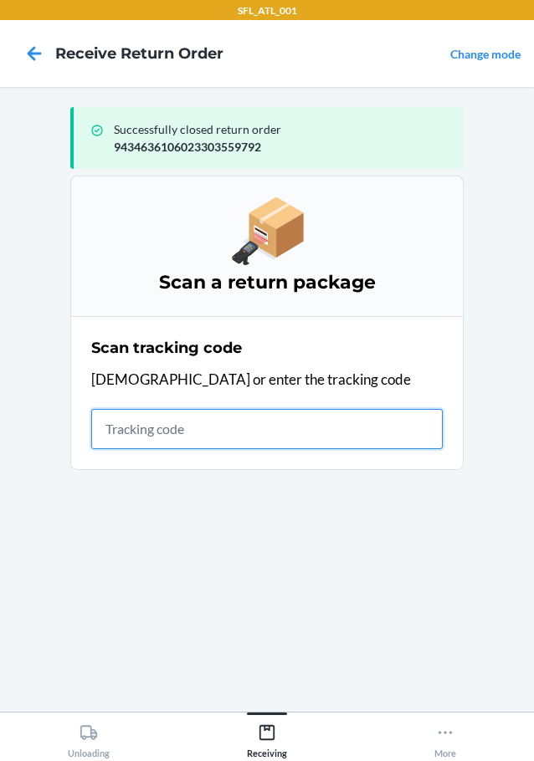
click at [150, 433] on input "text" at bounding box center [266, 429] width 351 height 40
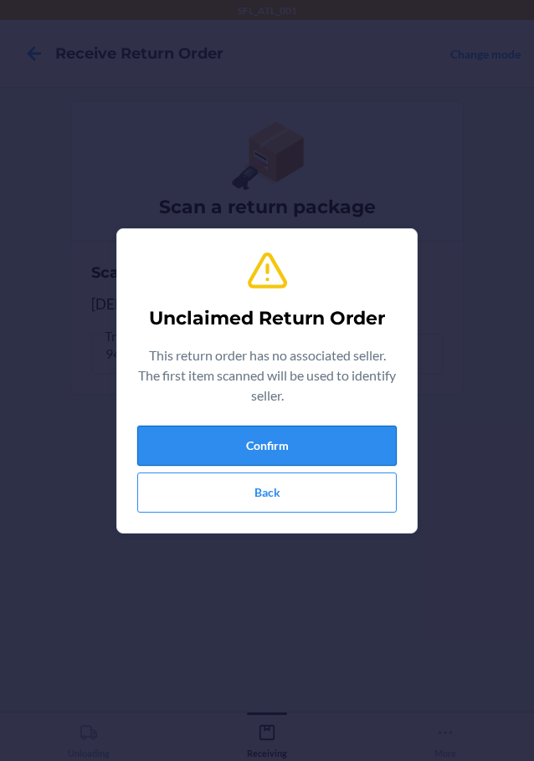
click at [155, 437] on button "Confirm" at bounding box center [266, 446] width 259 height 40
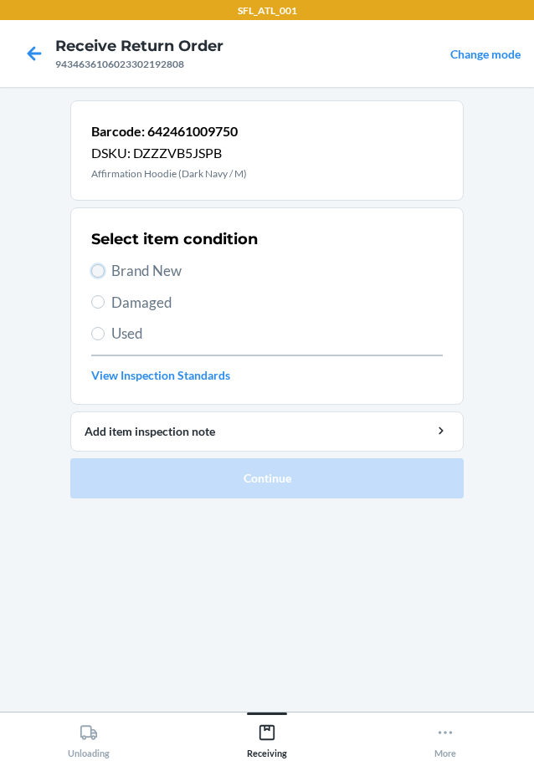
click at [100, 266] on input "Brand New" at bounding box center [97, 270] width 13 height 13
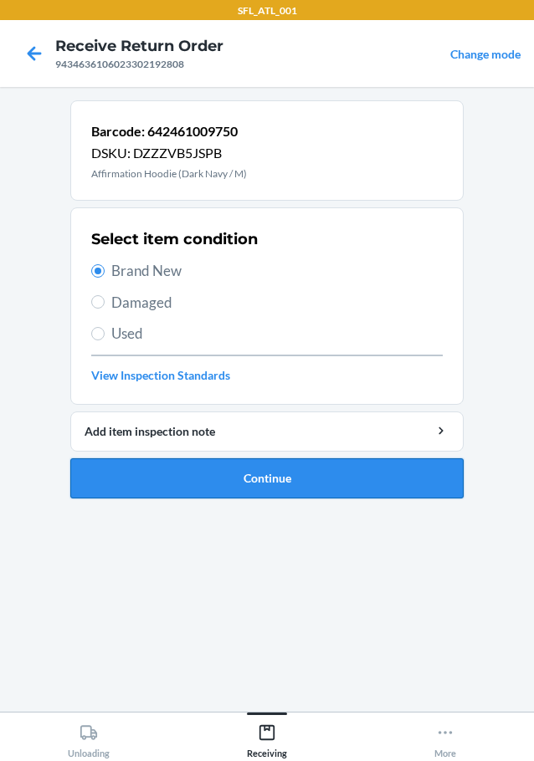
click at [187, 473] on button "Continue" at bounding box center [266, 478] width 393 height 40
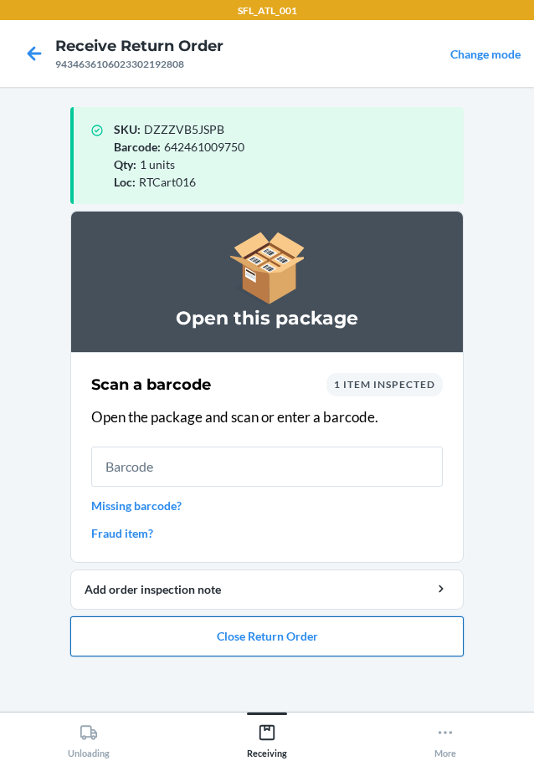
click at [234, 638] on button "Close Return Order" at bounding box center [266, 636] width 393 height 40
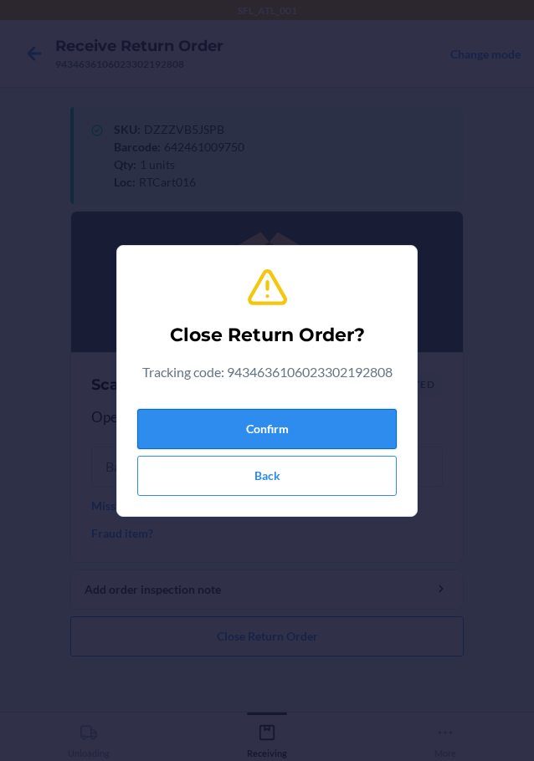
click at [274, 427] on button "Confirm" at bounding box center [266, 429] width 259 height 40
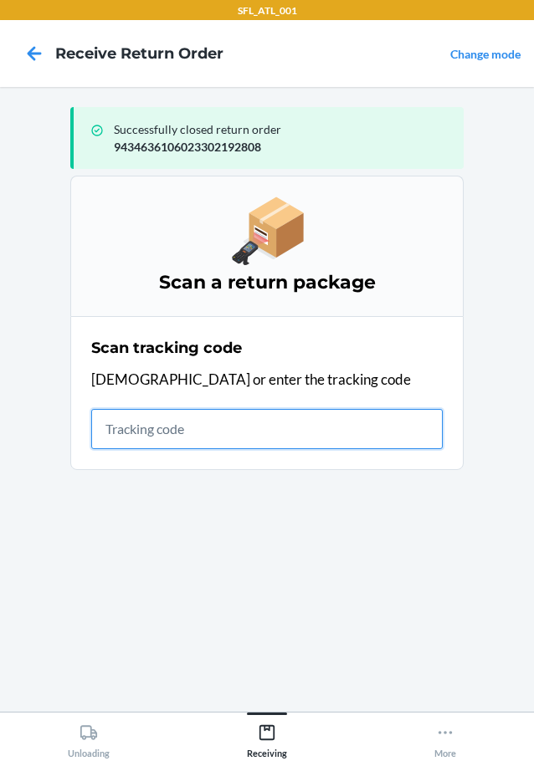
click at [261, 430] on input "text" at bounding box center [266, 429] width 351 height 40
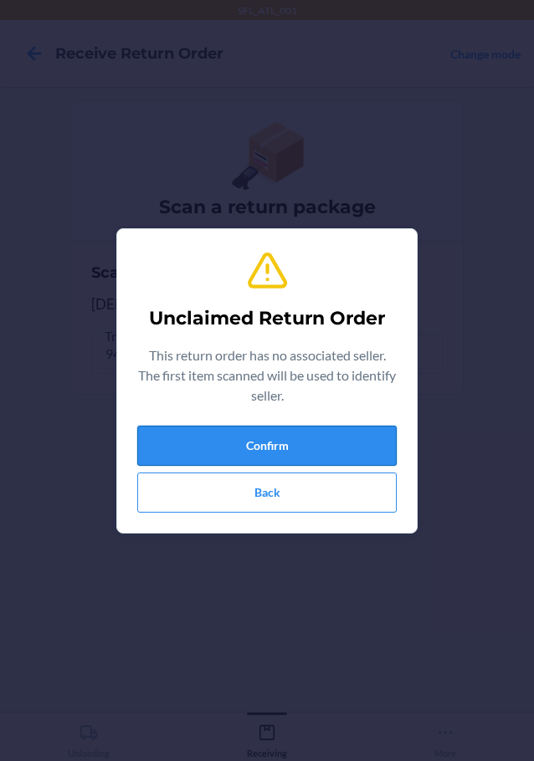
click at [248, 426] on button "Confirm" at bounding box center [266, 446] width 259 height 40
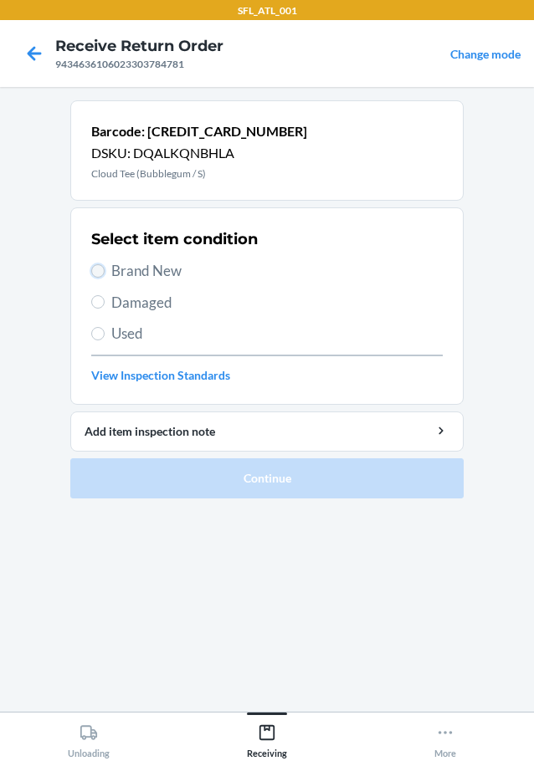
click at [99, 275] on input "Brand New" at bounding box center [97, 270] width 13 height 13
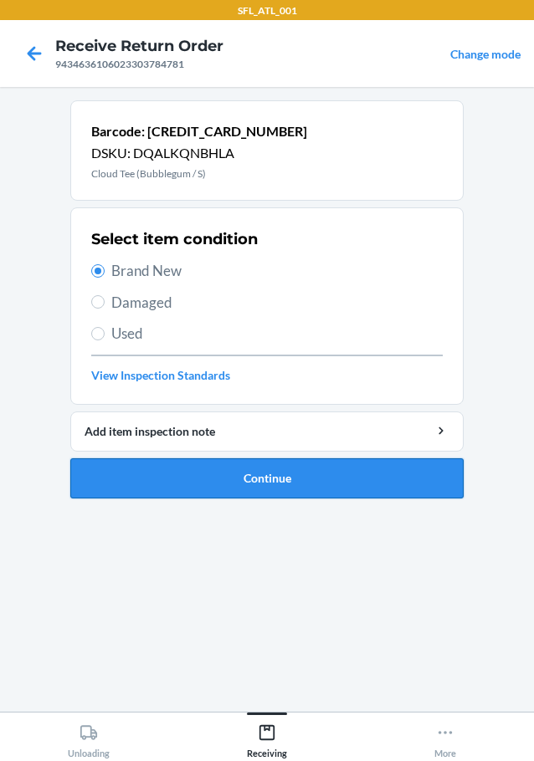
click at [125, 478] on button "Continue" at bounding box center [266, 478] width 393 height 40
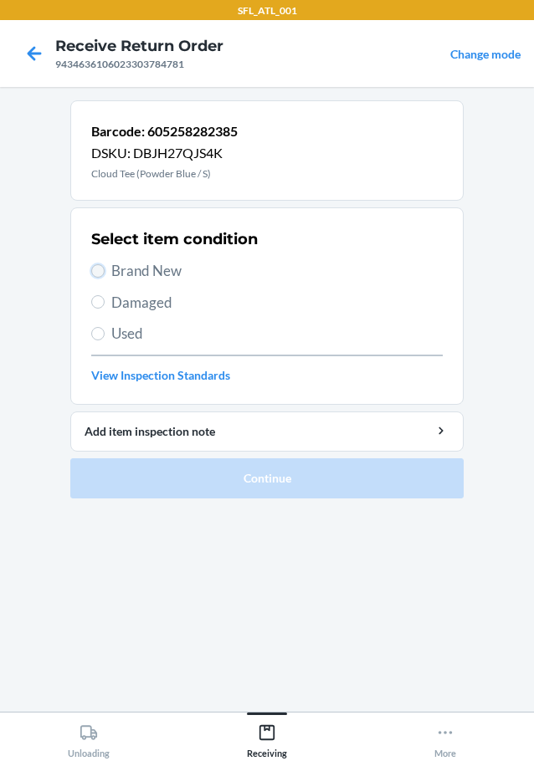
click at [100, 268] on input "Brand New" at bounding box center [97, 270] width 13 height 13
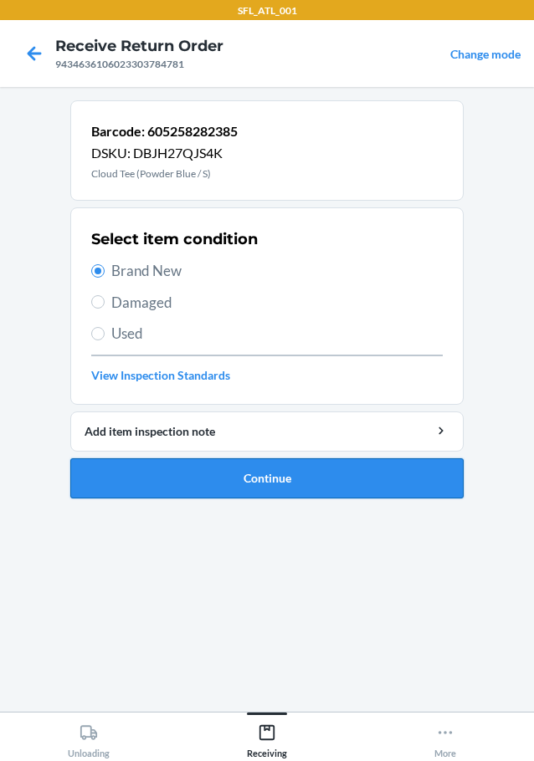
click at [186, 482] on button "Continue" at bounding box center [266, 478] width 393 height 40
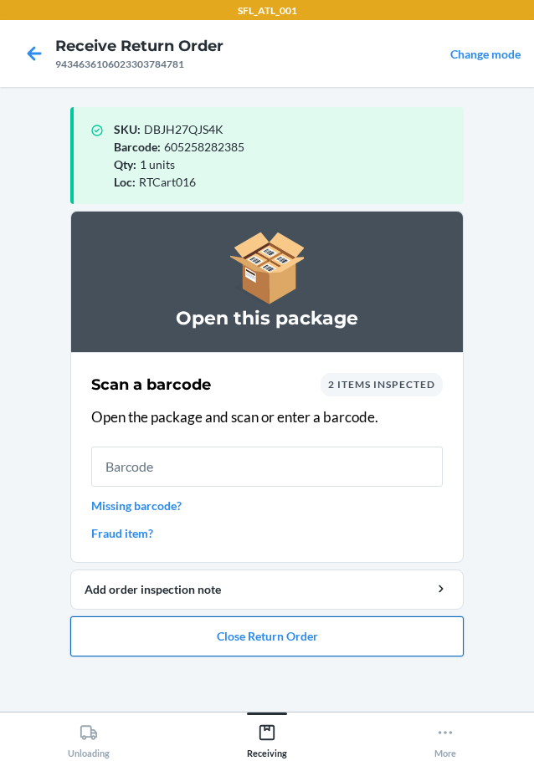
click at [183, 646] on button "Close Return Order" at bounding box center [266, 636] width 393 height 40
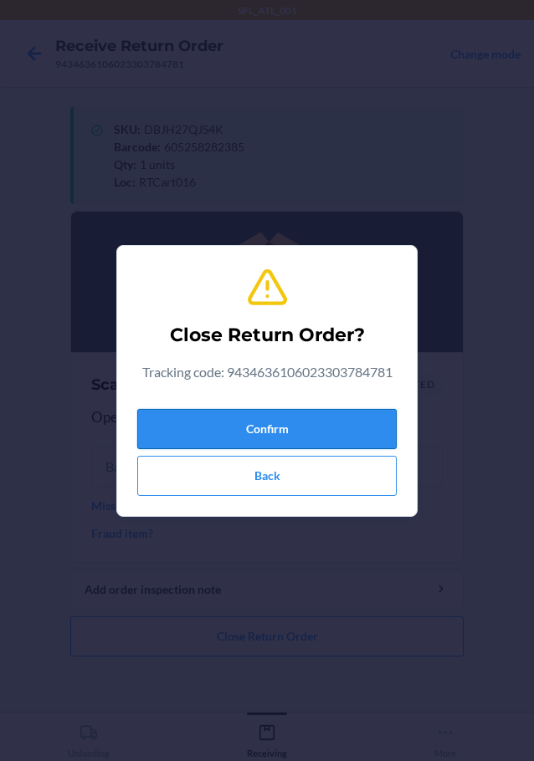
click at [222, 419] on button "Confirm" at bounding box center [266, 429] width 259 height 40
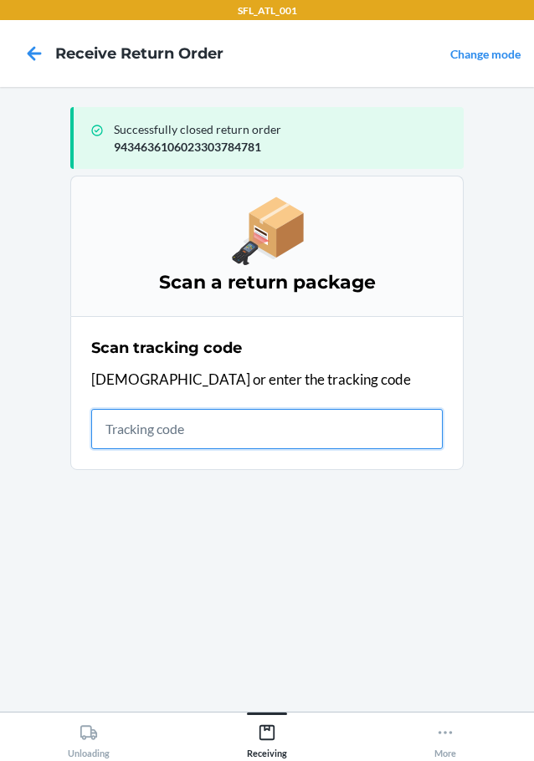
click at [223, 421] on input "text" at bounding box center [266, 429] width 351 height 40
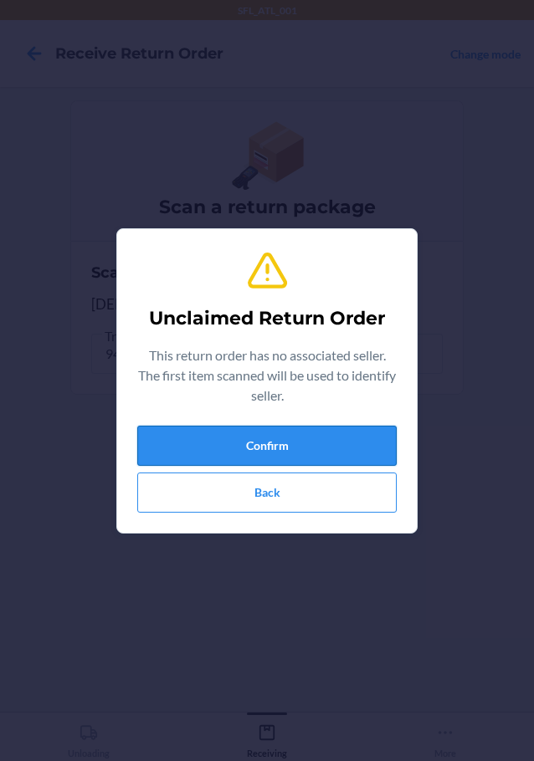
click at [226, 434] on button "Confirm" at bounding box center [266, 446] width 259 height 40
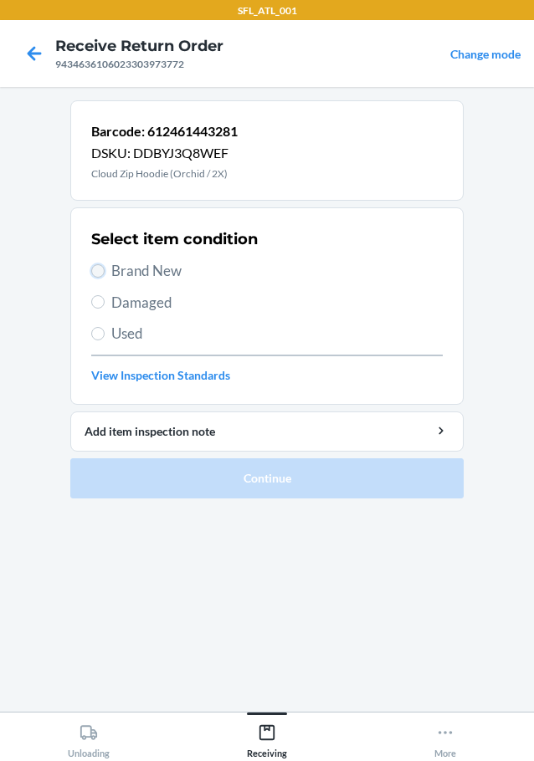
click at [103, 270] on input "Brand New" at bounding box center [97, 270] width 13 height 13
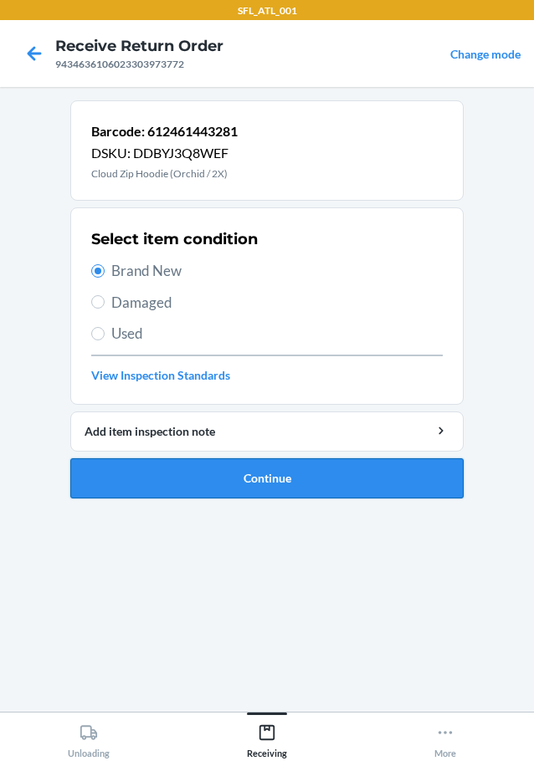
click at [135, 473] on button "Continue" at bounding box center [266, 478] width 393 height 40
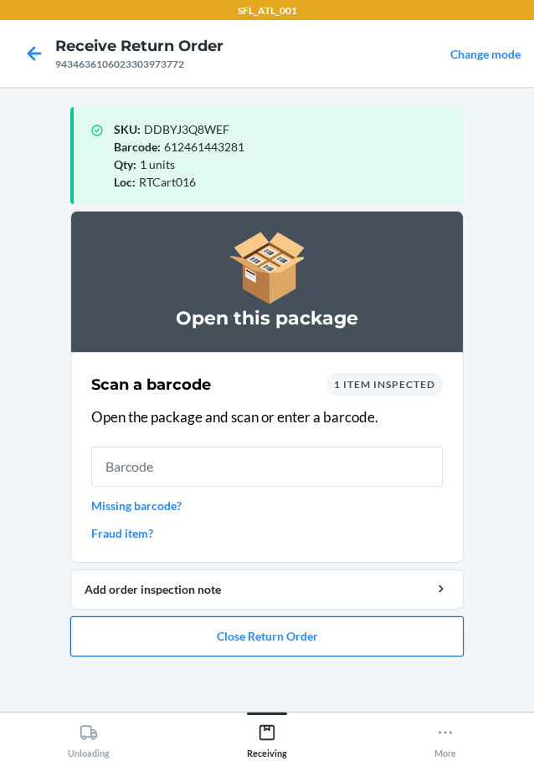
click at [217, 634] on button "Close Return Order" at bounding box center [266, 636] width 393 height 40
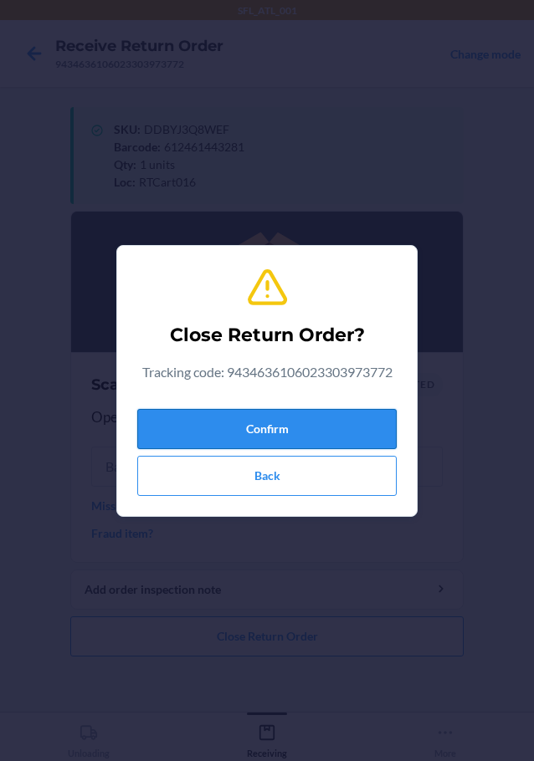
click at [273, 433] on button "Confirm" at bounding box center [266, 429] width 259 height 40
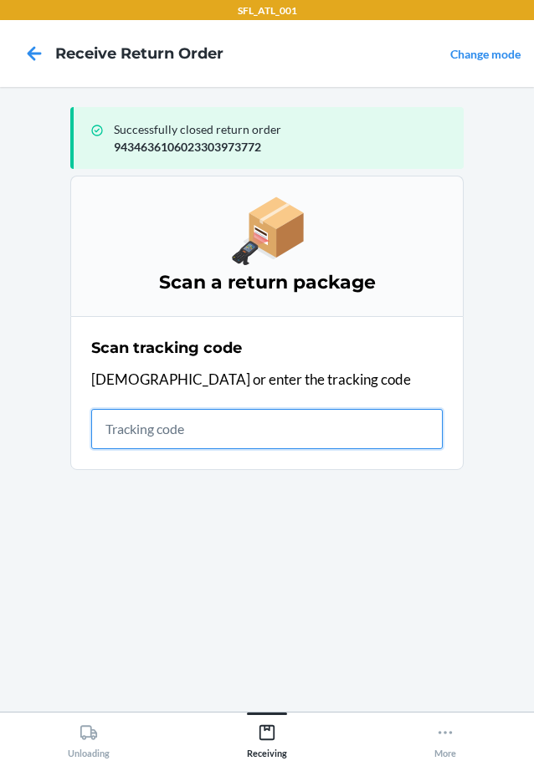
click at [161, 438] on input "text" at bounding box center [266, 429] width 351 height 40
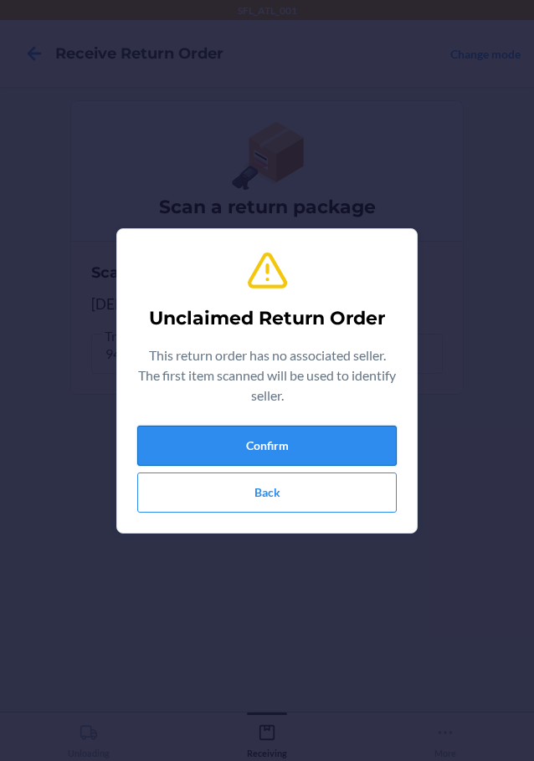
click at [179, 437] on button "Confirm" at bounding box center [266, 446] width 259 height 40
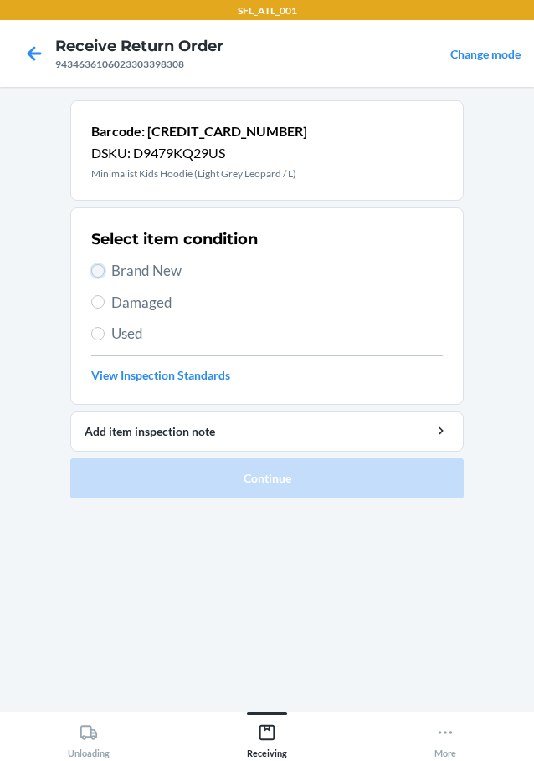
click at [100, 268] on input "Brand New" at bounding box center [97, 270] width 13 height 13
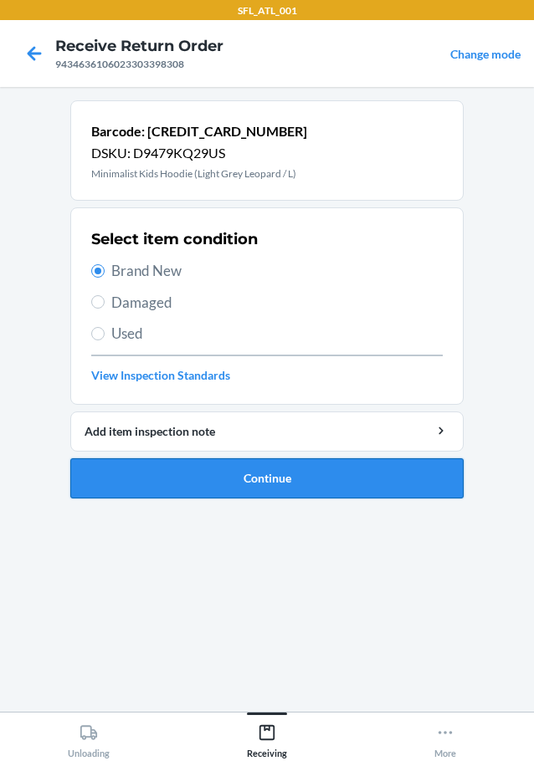
click at [147, 483] on button "Continue" at bounding box center [266, 478] width 393 height 40
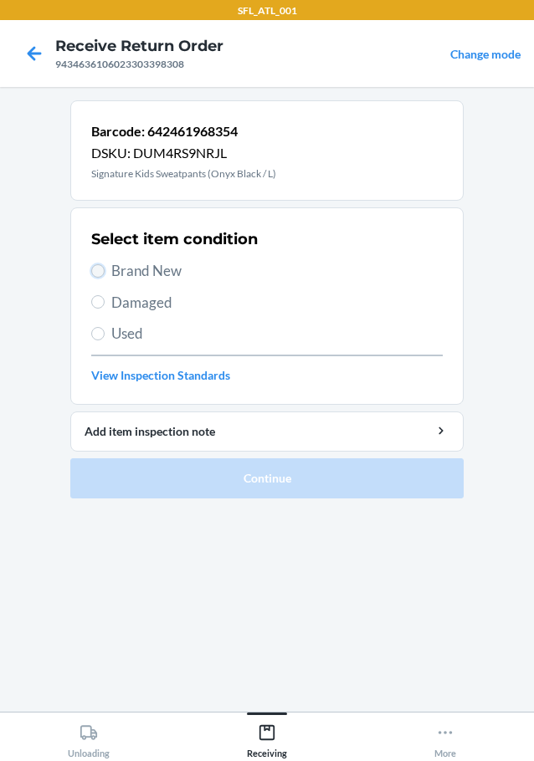
click at [95, 267] on input "Brand New" at bounding box center [97, 270] width 13 height 13
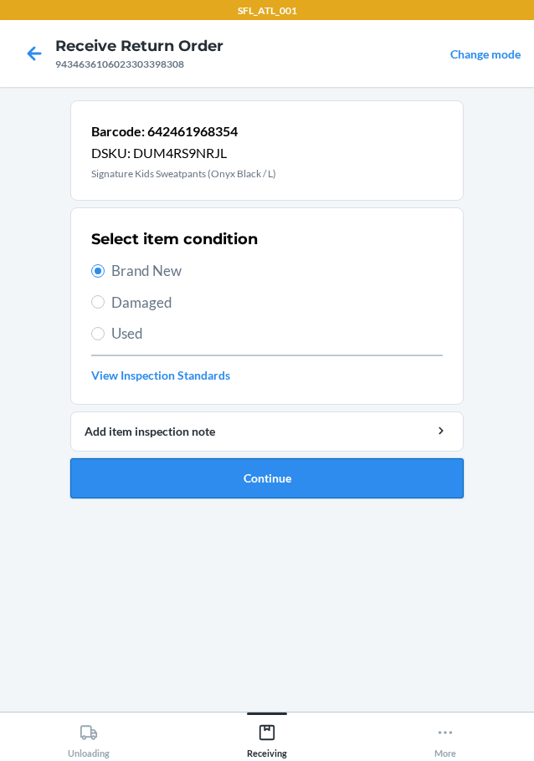
click at [138, 459] on button "Continue" at bounding box center [266, 478] width 393 height 40
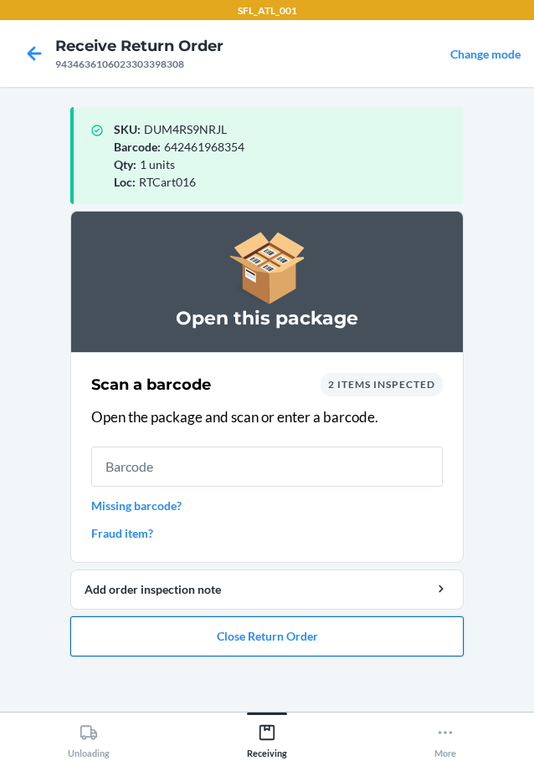
click at [173, 637] on button "Close Return Order" at bounding box center [266, 636] width 393 height 40
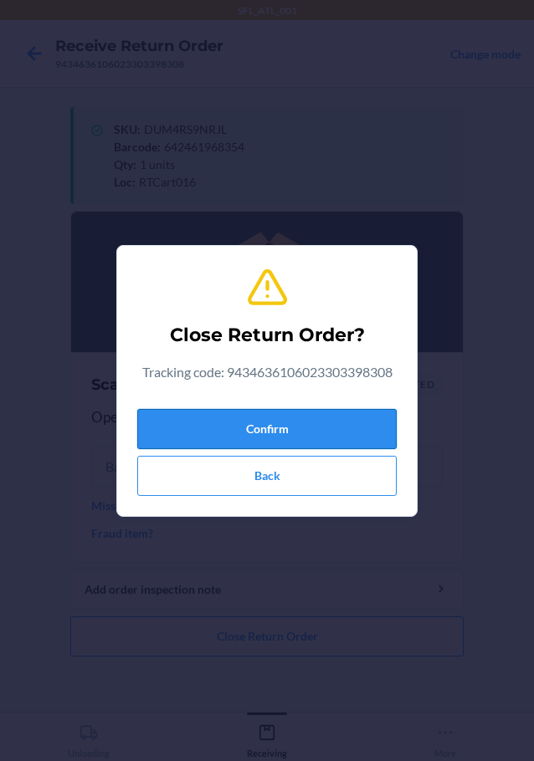
click at [219, 424] on button "Confirm" at bounding box center [266, 429] width 259 height 40
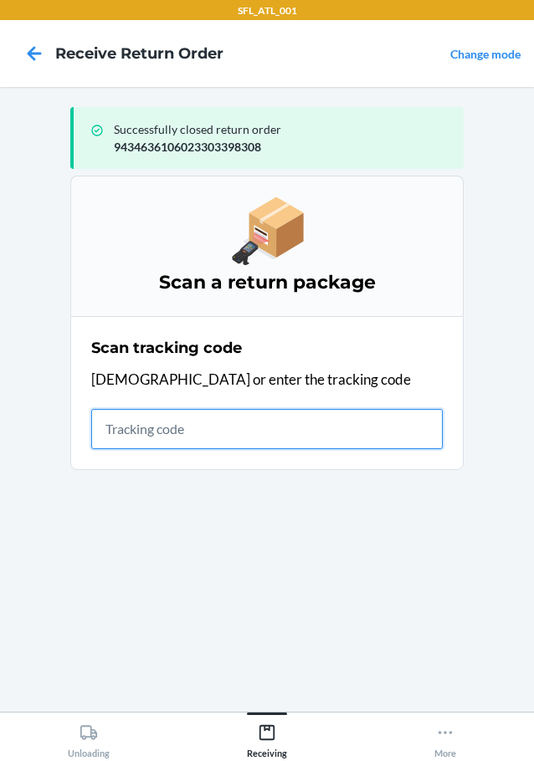
click at [314, 437] on input "text" at bounding box center [266, 429] width 351 height 40
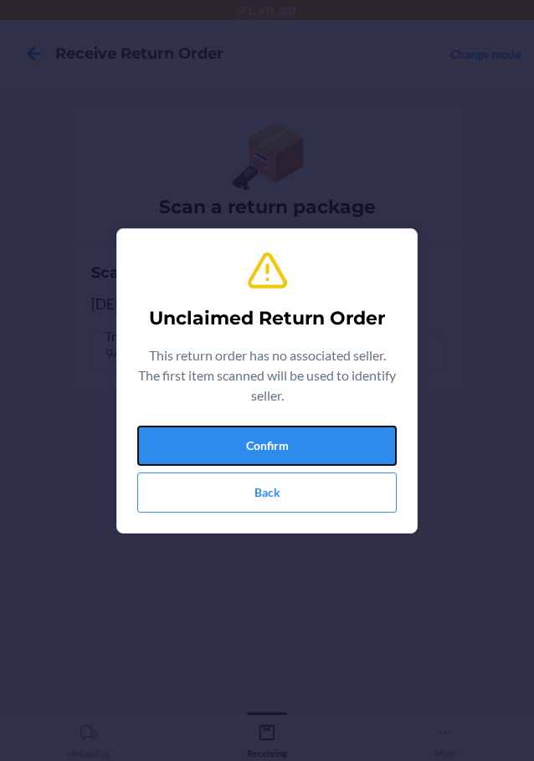
click at [314, 437] on button "Confirm" at bounding box center [266, 446] width 259 height 40
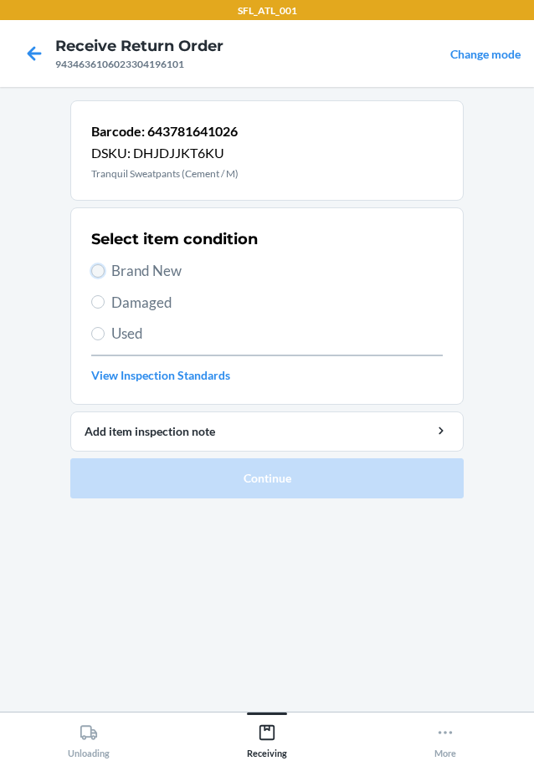
click at [98, 271] on input "Brand New" at bounding box center [97, 270] width 13 height 13
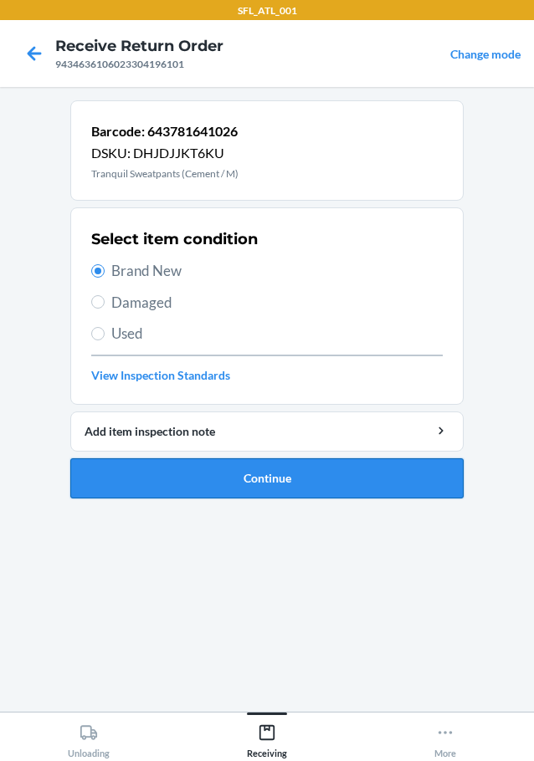
click at [223, 492] on button "Continue" at bounding box center [266, 478] width 393 height 40
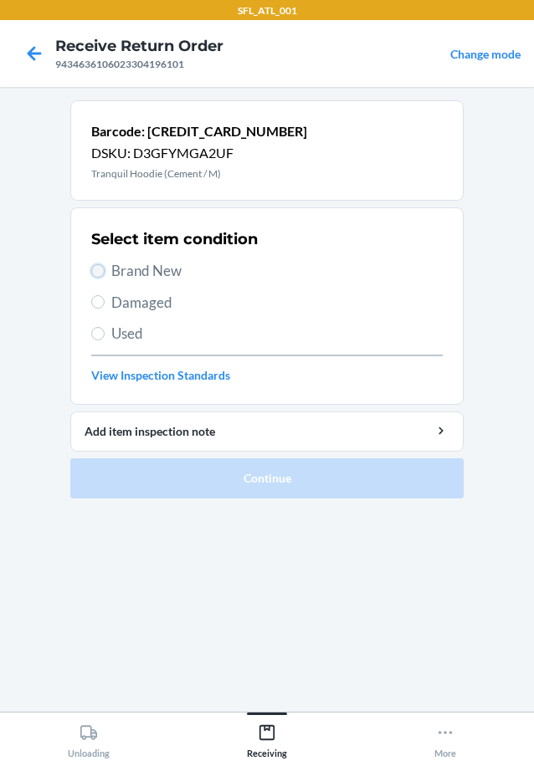
click at [95, 270] on input "Brand New" at bounding box center [97, 270] width 13 height 13
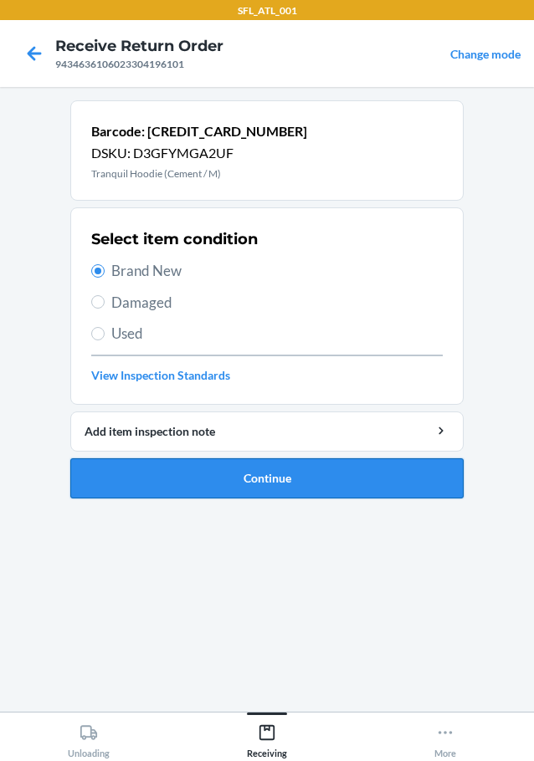
click at [148, 480] on button "Continue" at bounding box center [266, 478] width 393 height 40
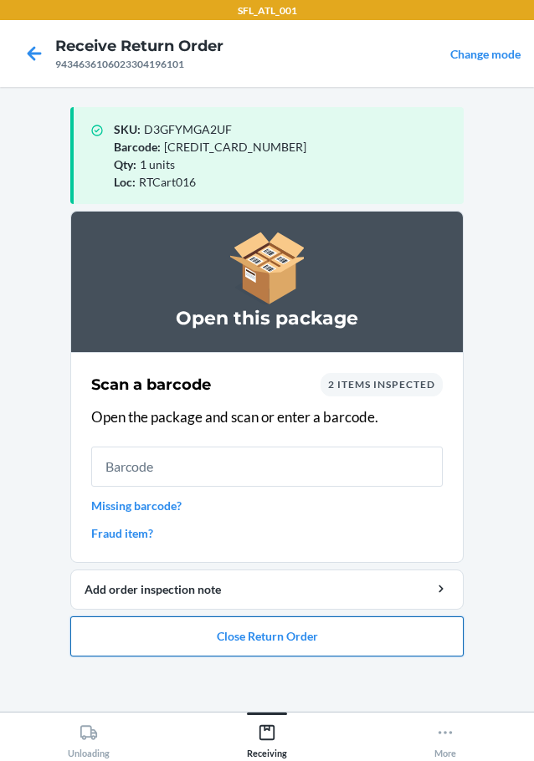
click at [170, 631] on button "Close Return Order" at bounding box center [266, 636] width 393 height 40
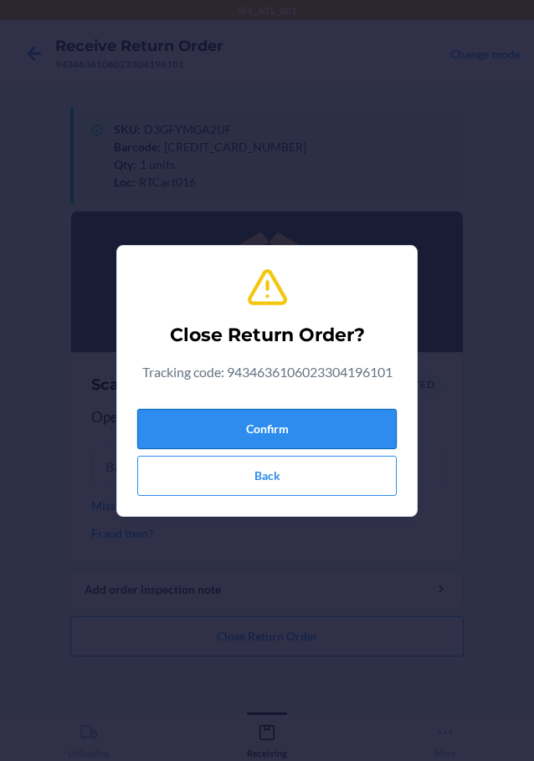
click at [205, 417] on button "Confirm" at bounding box center [266, 429] width 259 height 40
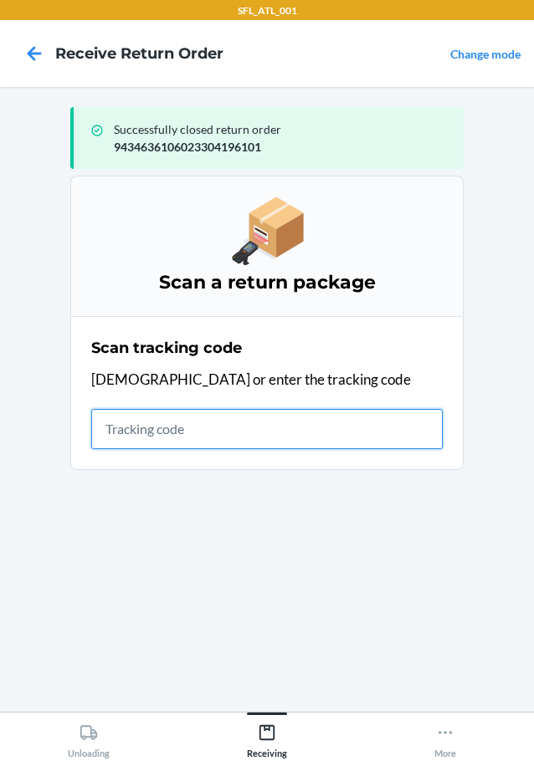
click at [275, 427] on input "text" at bounding box center [266, 429] width 351 height 40
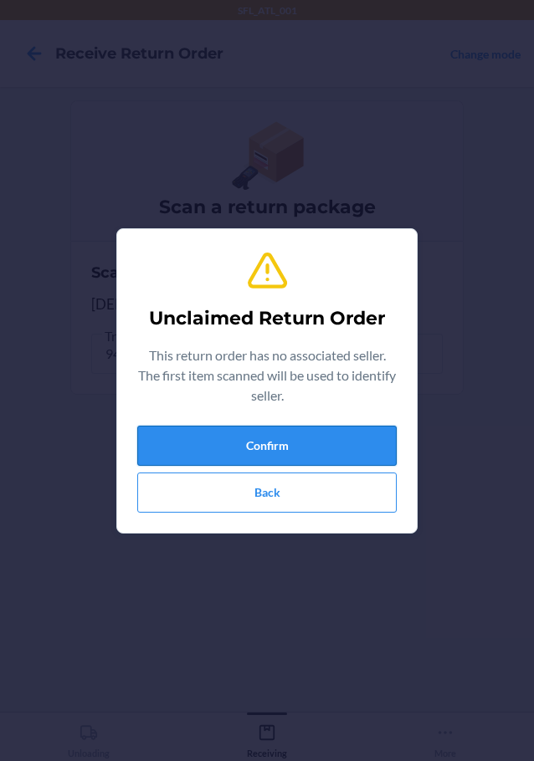
click at [275, 436] on button "Confirm" at bounding box center [266, 446] width 259 height 40
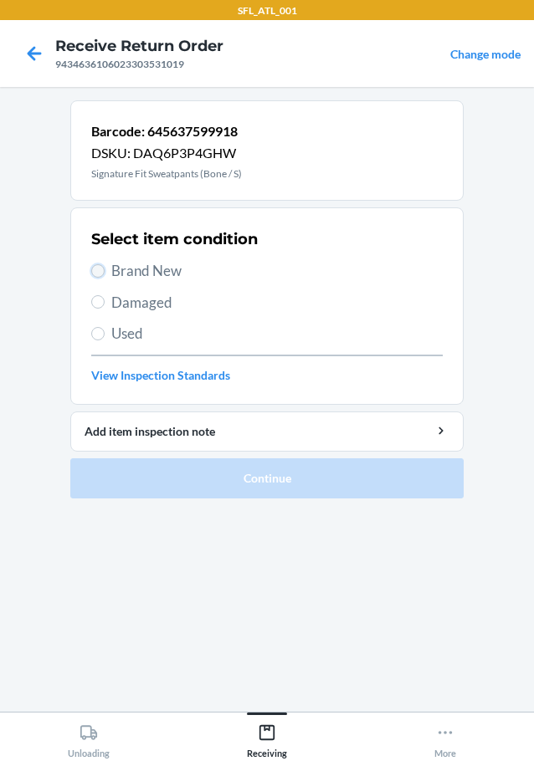
click at [101, 275] on input "Brand New" at bounding box center [97, 270] width 13 height 13
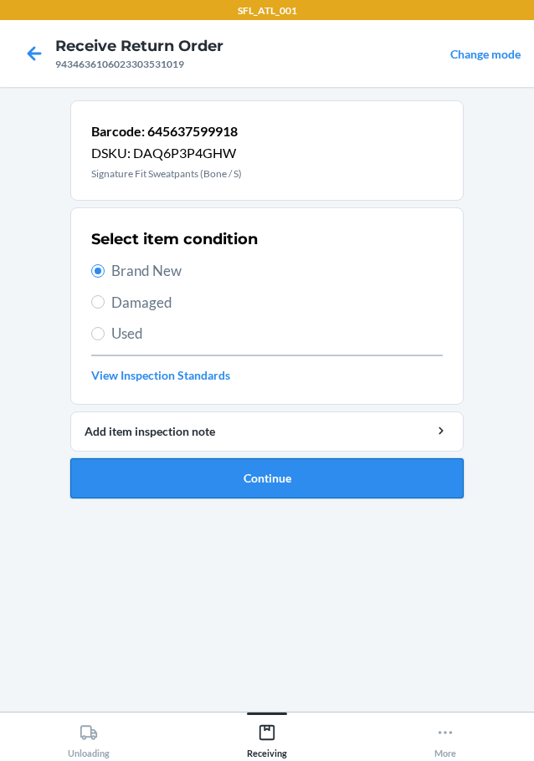
click at [266, 471] on button "Continue" at bounding box center [266, 478] width 393 height 40
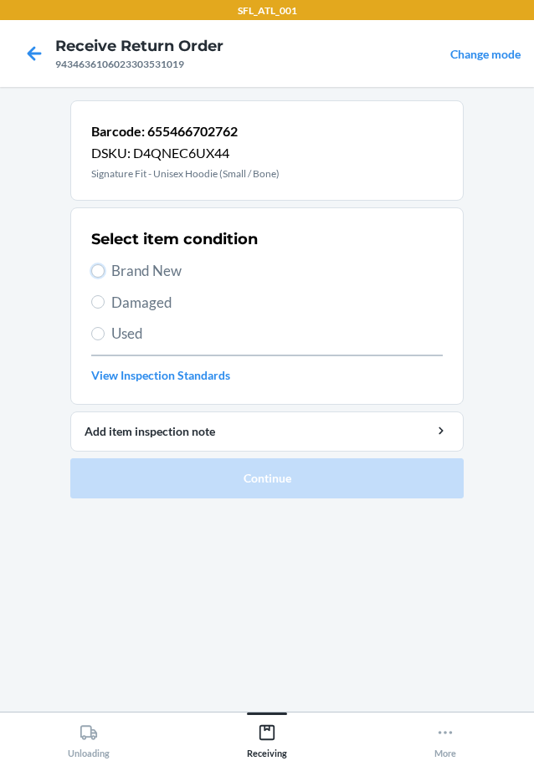
drag, startPoint x: 100, startPoint y: 273, endPoint x: 145, endPoint y: 366, distance: 103.2
click at [100, 273] on input "Brand New" at bounding box center [97, 270] width 13 height 13
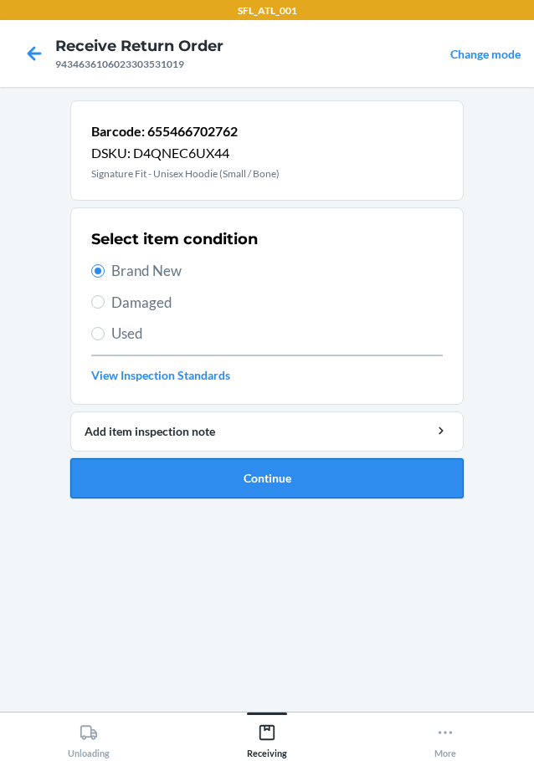
click at [217, 491] on button "Continue" at bounding box center [266, 478] width 393 height 40
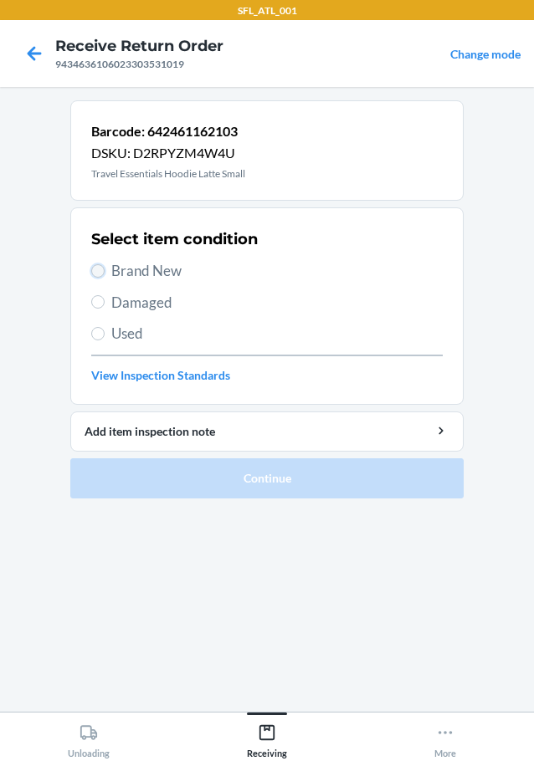
click at [100, 266] on input "Brand New" at bounding box center [97, 270] width 13 height 13
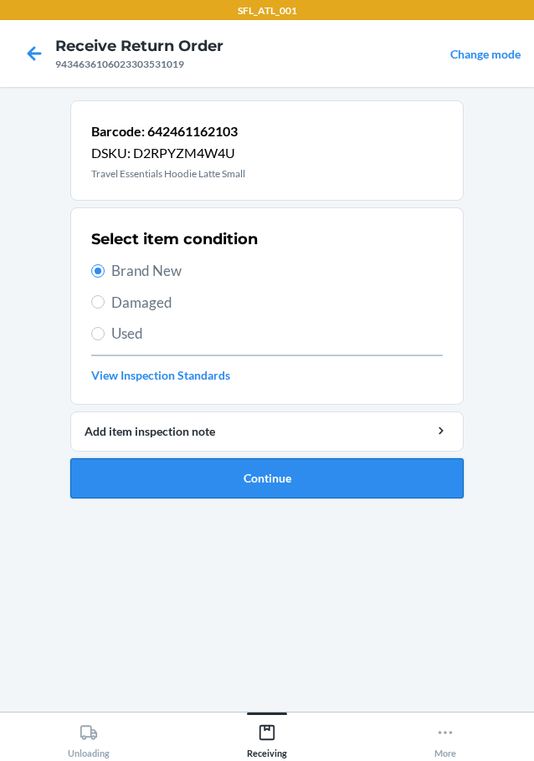
click at [151, 474] on button "Continue" at bounding box center [266, 478] width 393 height 40
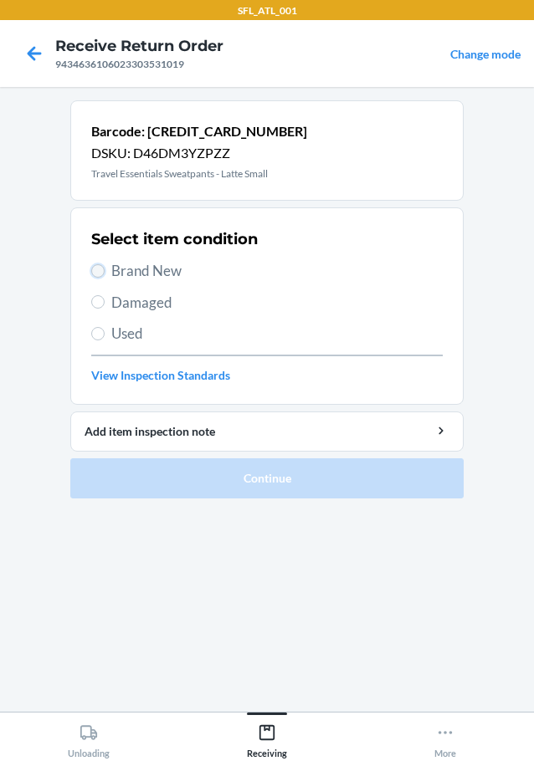
click at [101, 272] on input "Brand New" at bounding box center [97, 270] width 13 height 13
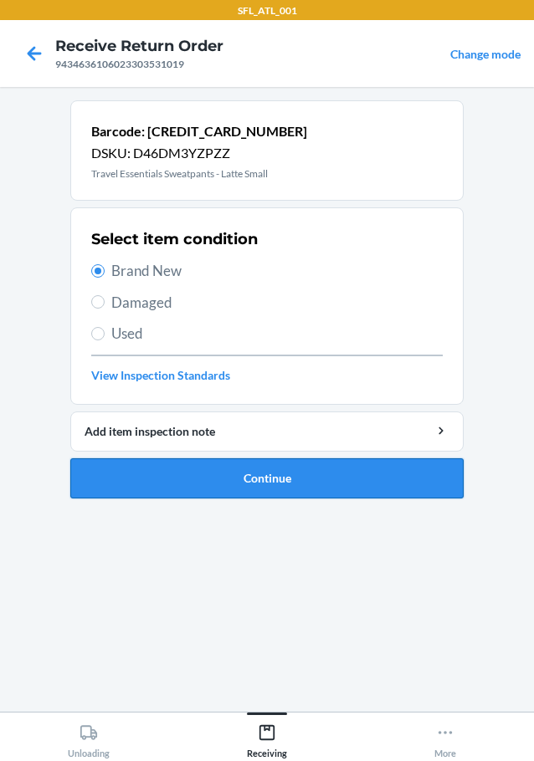
click at [188, 478] on button "Continue" at bounding box center [266, 478] width 393 height 40
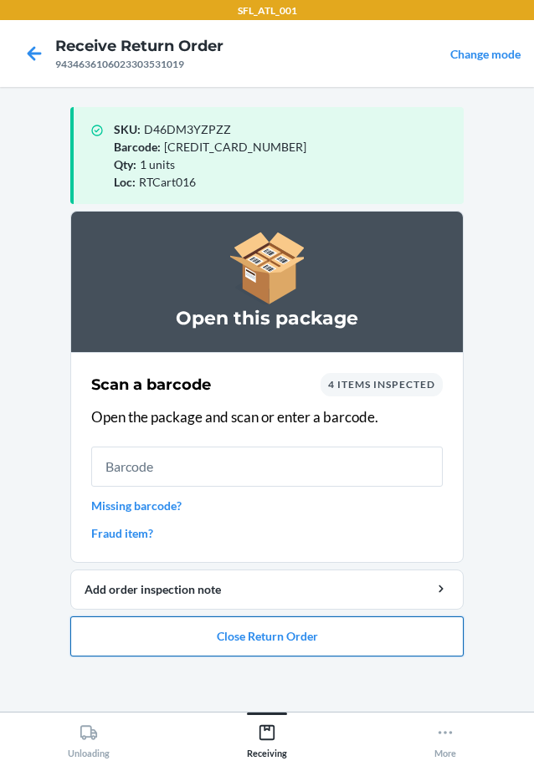
click at [317, 646] on button "Close Return Order" at bounding box center [266, 636] width 393 height 40
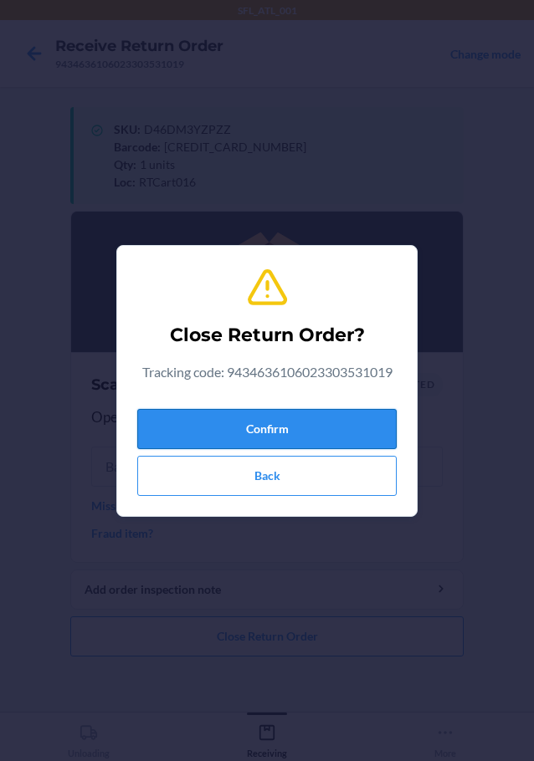
click at [296, 429] on button "Confirm" at bounding box center [266, 429] width 259 height 40
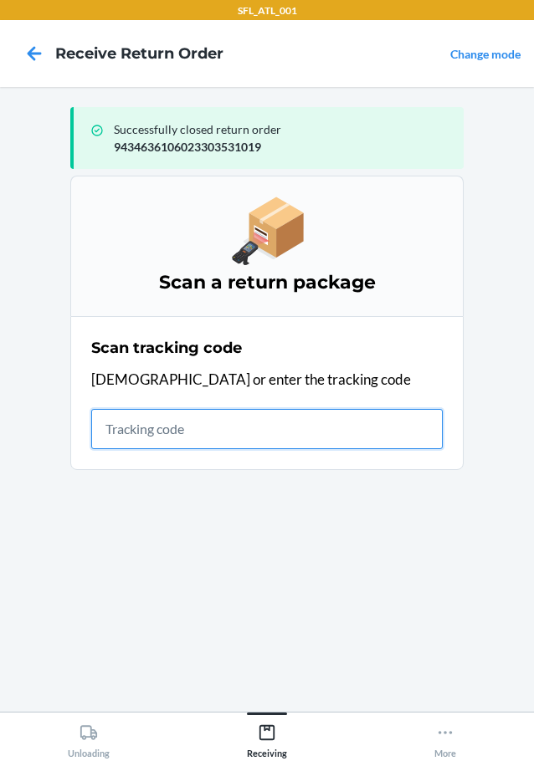
click at [211, 431] on input "text" at bounding box center [266, 429] width 351 height 40
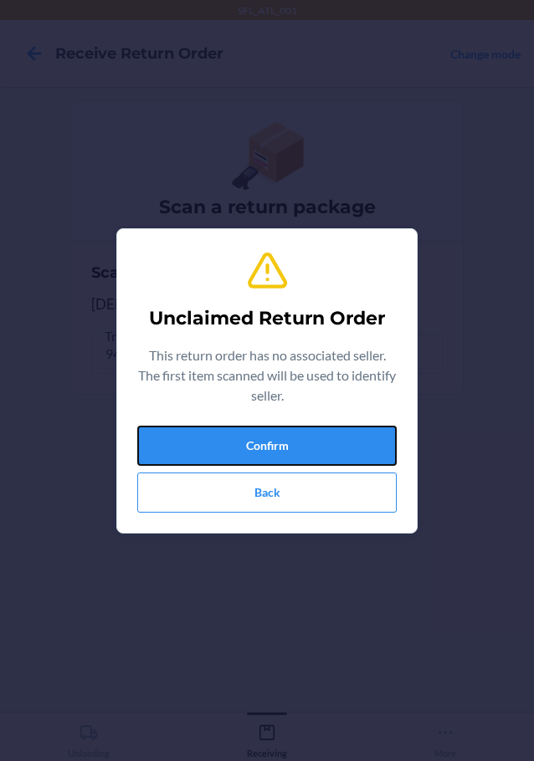
click at [195, 447] on button "Confirm" at bounding box center [266, 446] width 259 height 40
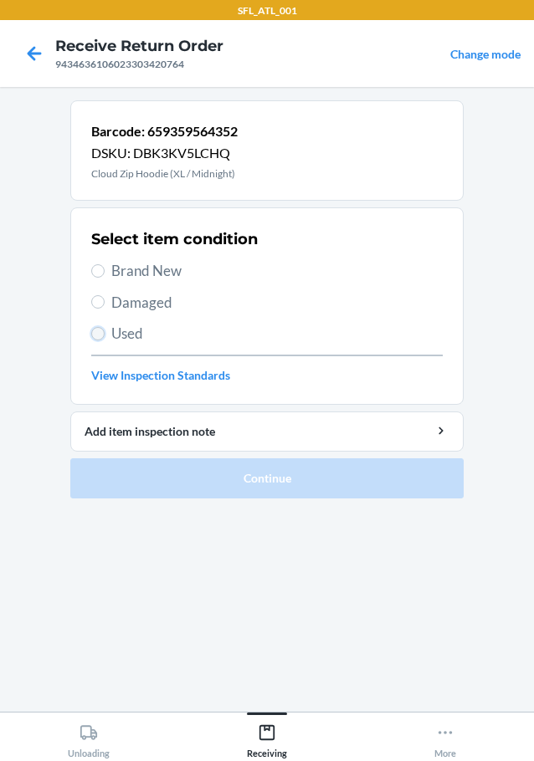
click at [95, 336] on input "Used" at bounding box center [97, 333] width 13 height 13
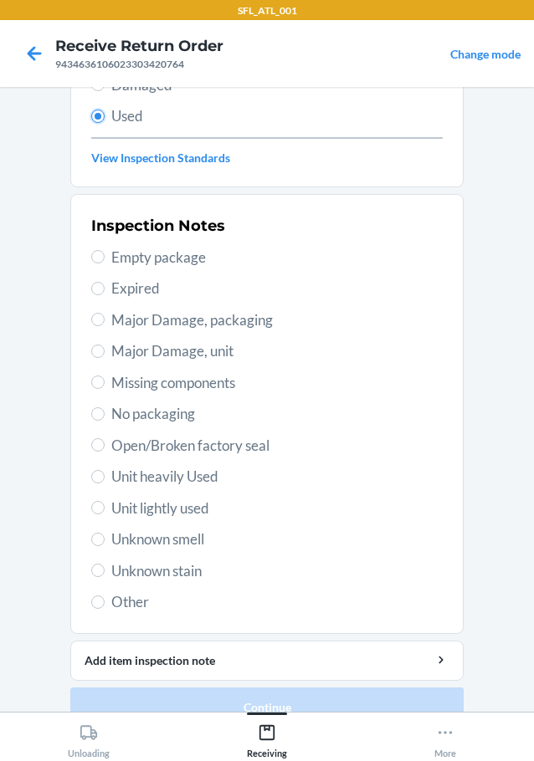
scroll to position [247, 0]
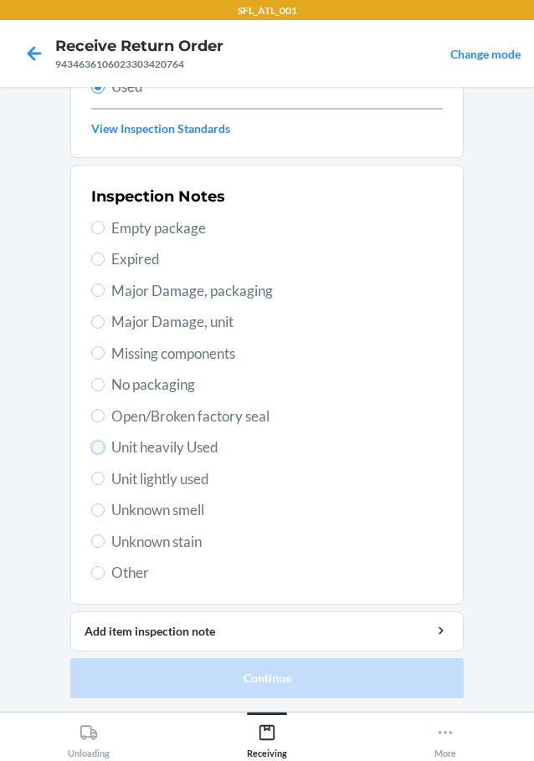
click at [93, 443] on input "Unit heavily Used" at bounding box center [97, 447] width 13 height 13
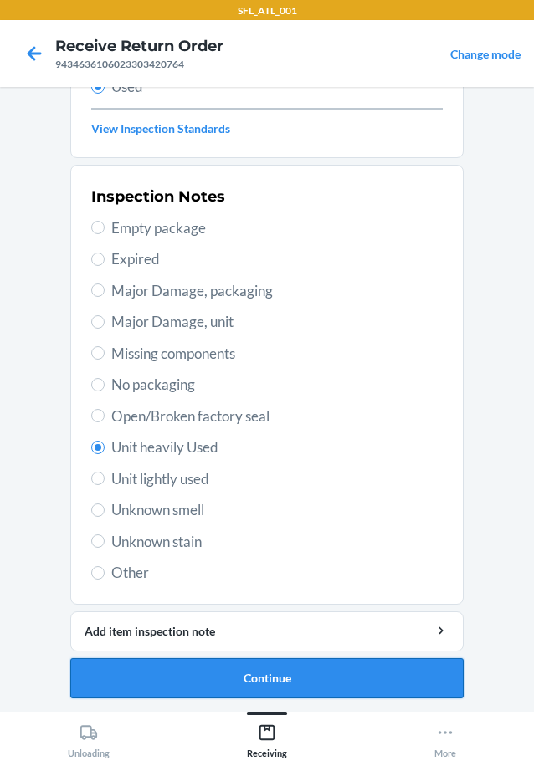
click at [188, 666] on button "Continue" at bounding box center [266, 678] width 393 height 40
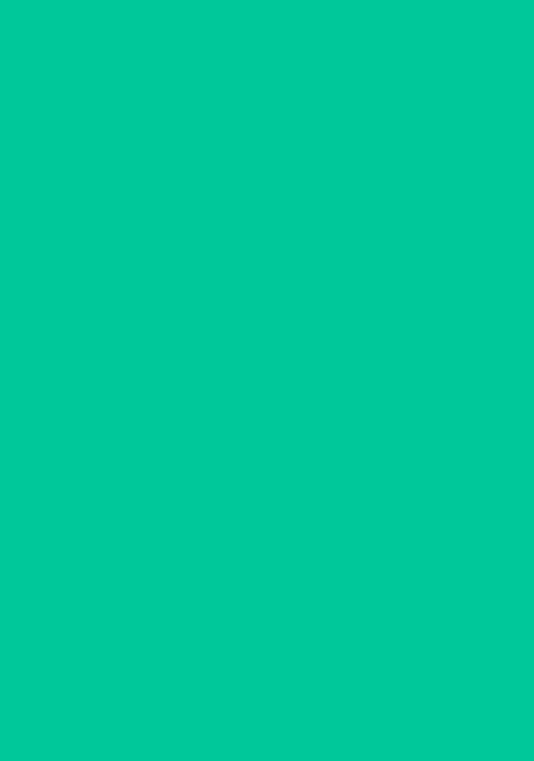
scroll to position [0, 0]
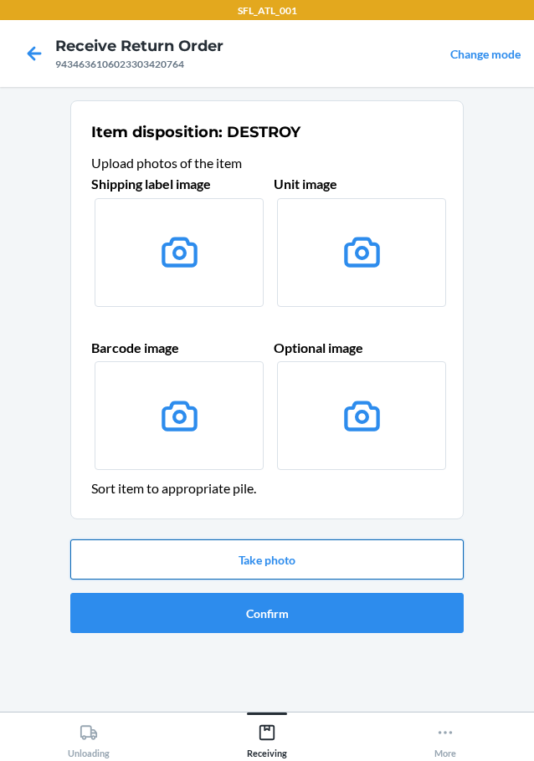
click at [248, 550] on button "Take photo" at bounding box center [266, 559] width 393 height 40
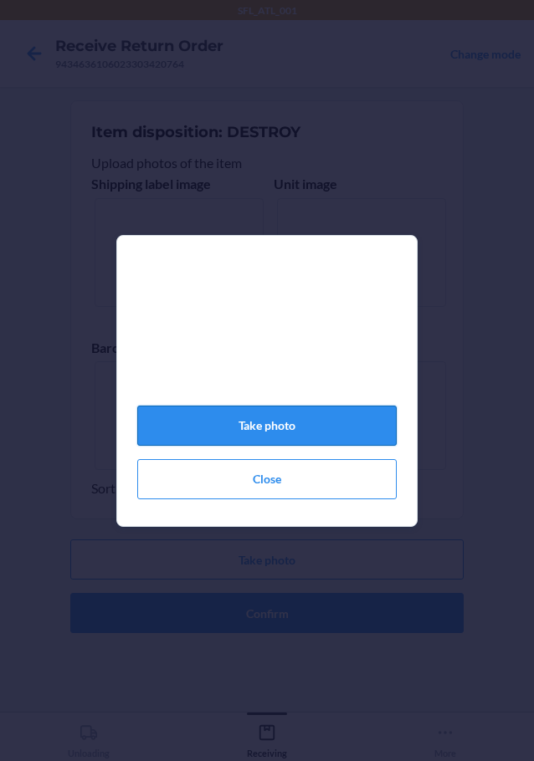
click at [260, 433] on button "Take photo" at bounding box center [266, 426] width 259 height 40
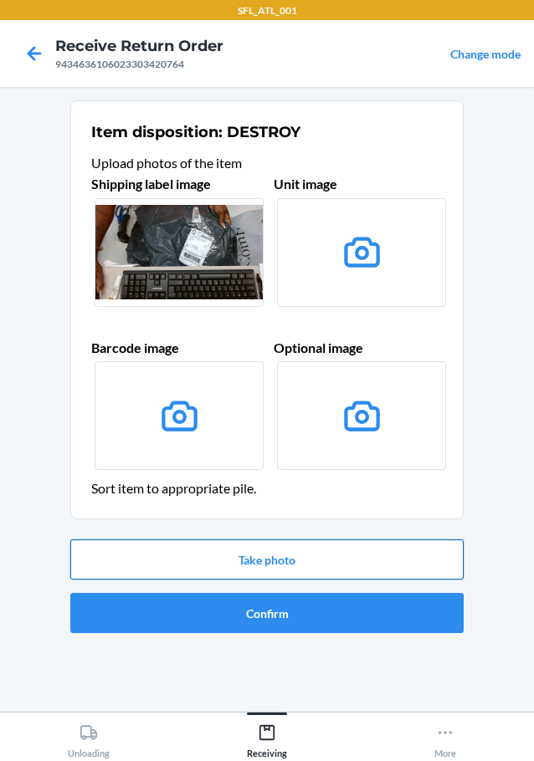
click at [287, 555] on button "Take photo" at bounding box center [266, 559] width 393 height 40
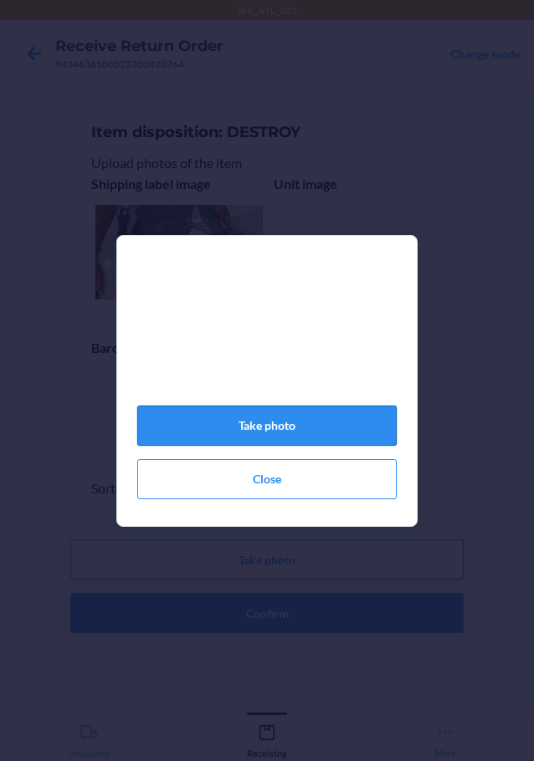
click at [347, 431] on button "Take photo" at bounding box center [266, 426] width 259 height 40
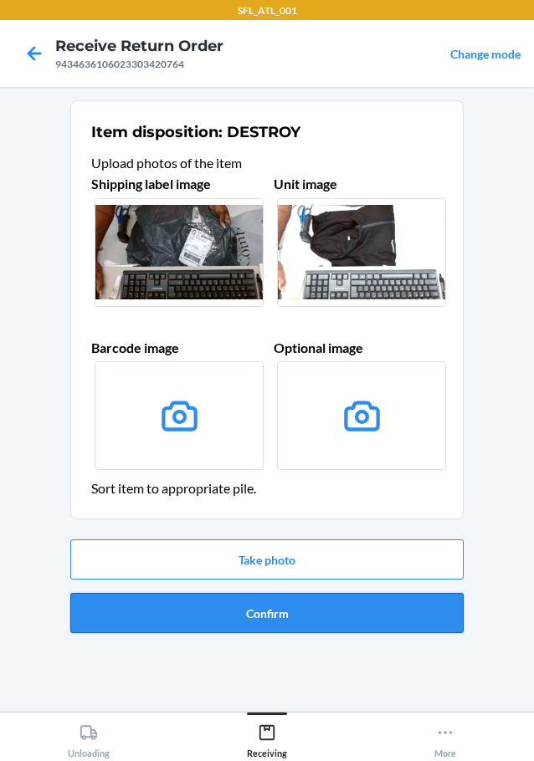
click at [191, 619] on button "Confirm" at bounding box center [266, 613] width 393 height 40
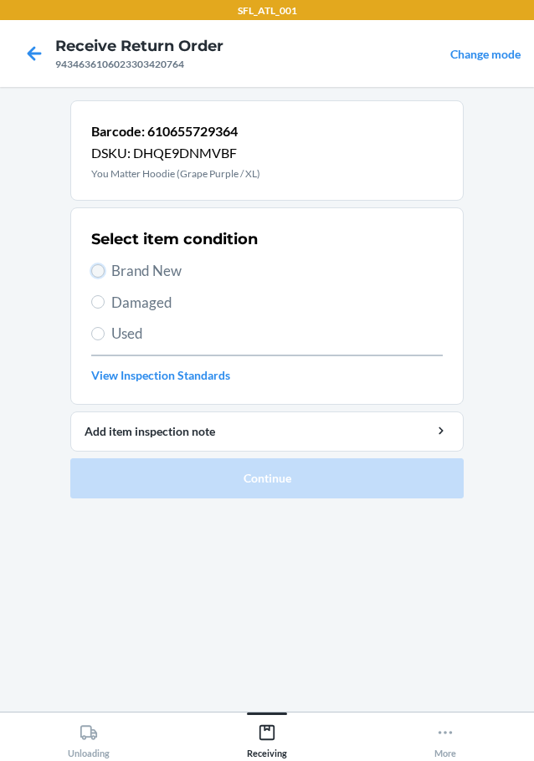
click at [95, 273] on input "Brand New" at bounding box center [97, 270] width 13 height 13
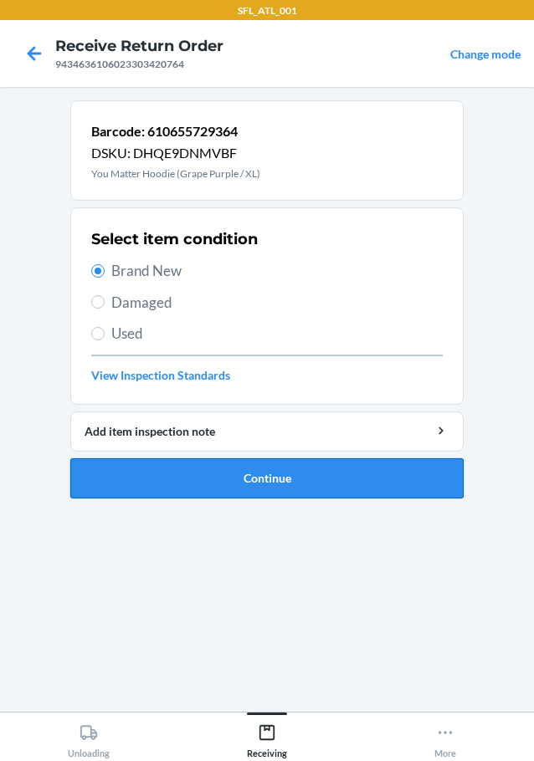
click at [151, 473] on button "Continue" at bounding box center [266, 478] width 393 height 40
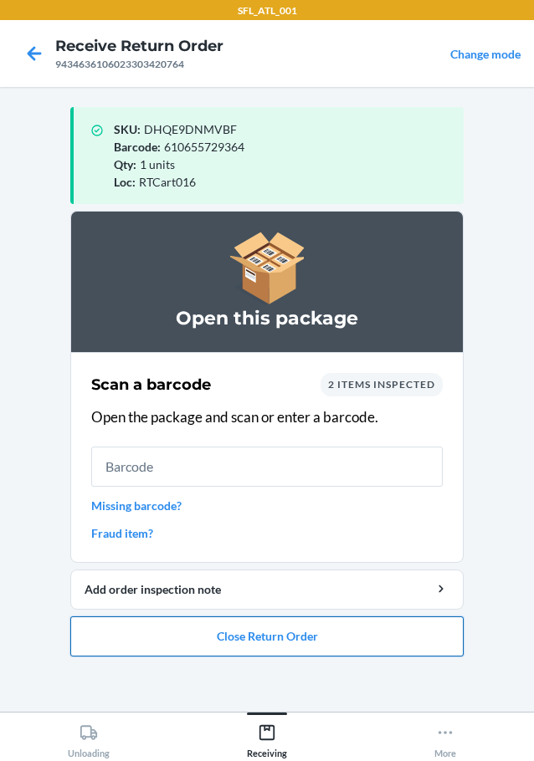
click at [186, 642] on button "Close Return Order" at bounding box center [266, 636] width 393 height 40
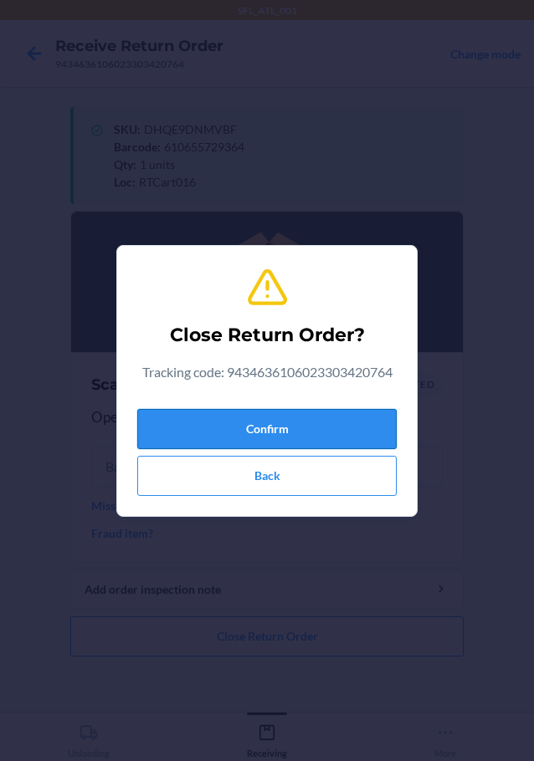
click at [238, 419] on button "Confirm" at bounding box center [266, 429] width 259 height 40
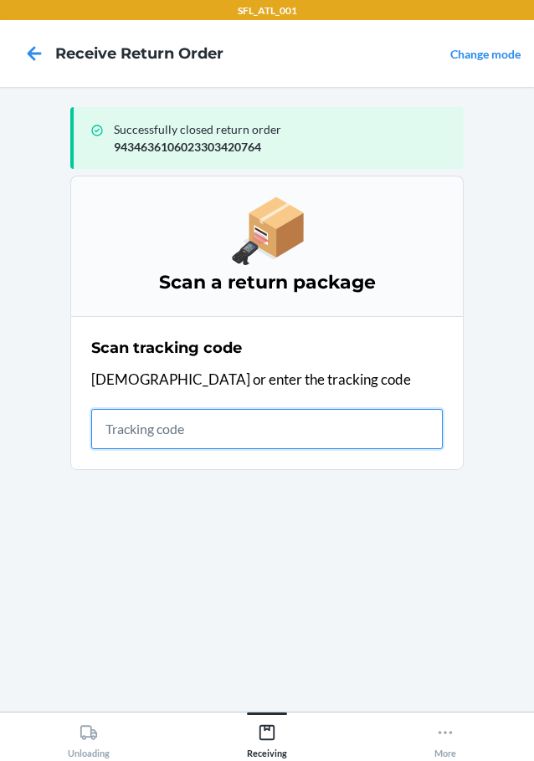
click at [121, 423] on input "text" at bounding box center [266, 429] width 351 height 40
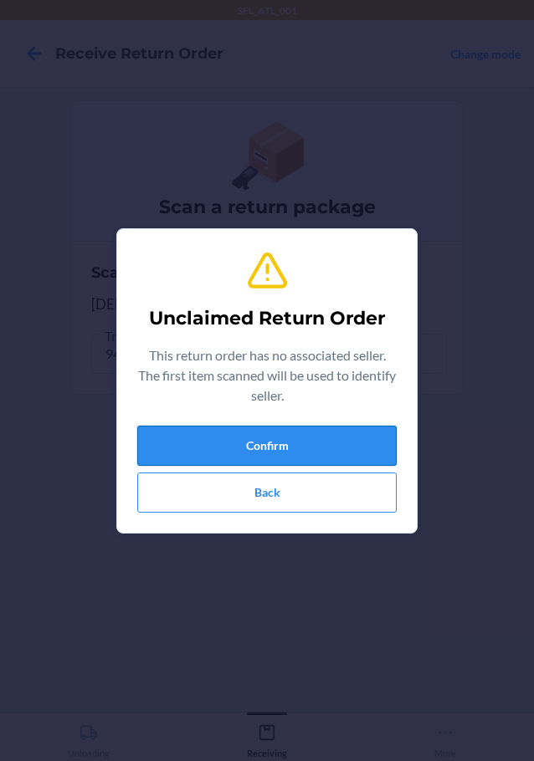
click at [206, 447] on button "Confirm" at bounding box center [266, 446] width 259 height 40
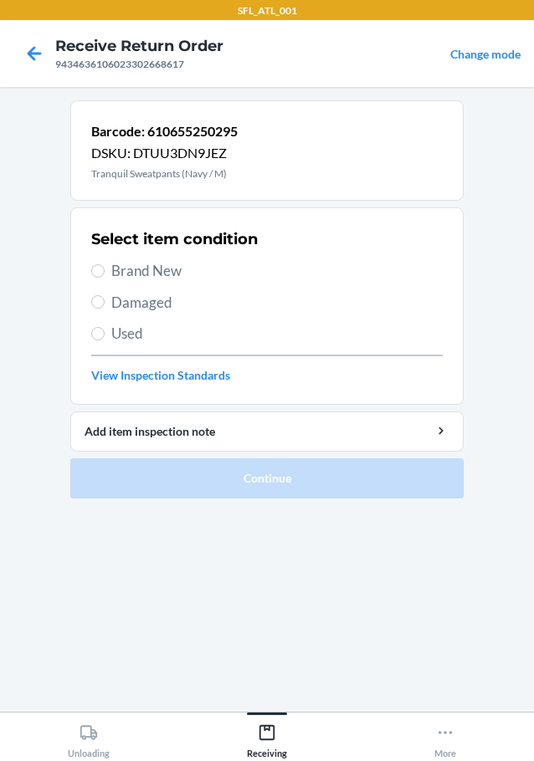
click at [98, 263] on label "Brand New" at bounding box center [266, 271] width 351 height 22
click at [98, 264] on input "Brand New" at bounding box center [97, 270] width 13 height 13
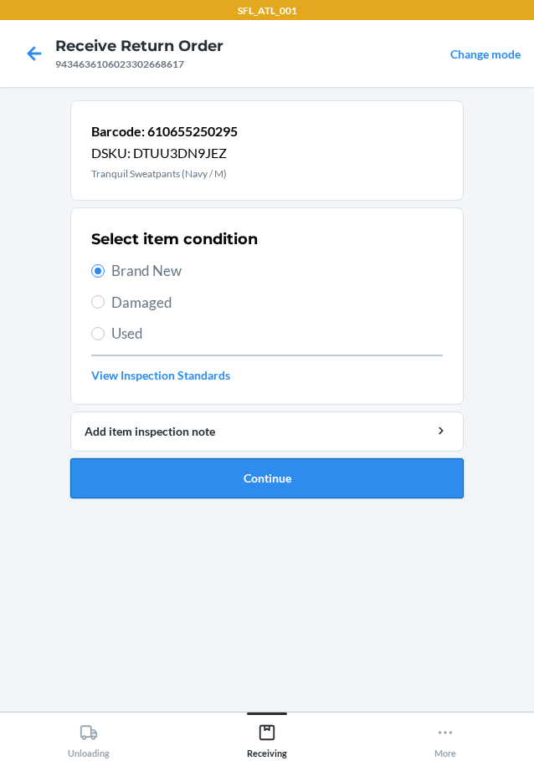
click at [173, 480] on button "Continue" at bounding box center [266, 478] width 393 height 40
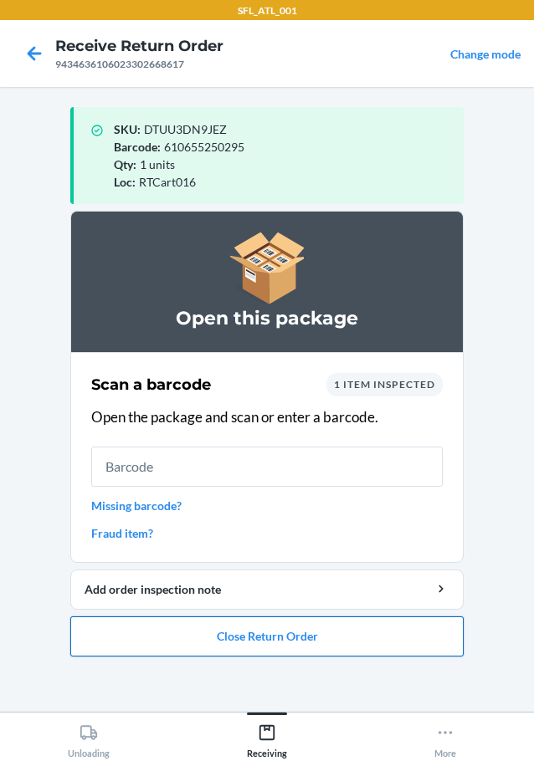
click at [151, 635] on button "Close Return Order" at bounding box center [266, 636] width 393 height 40
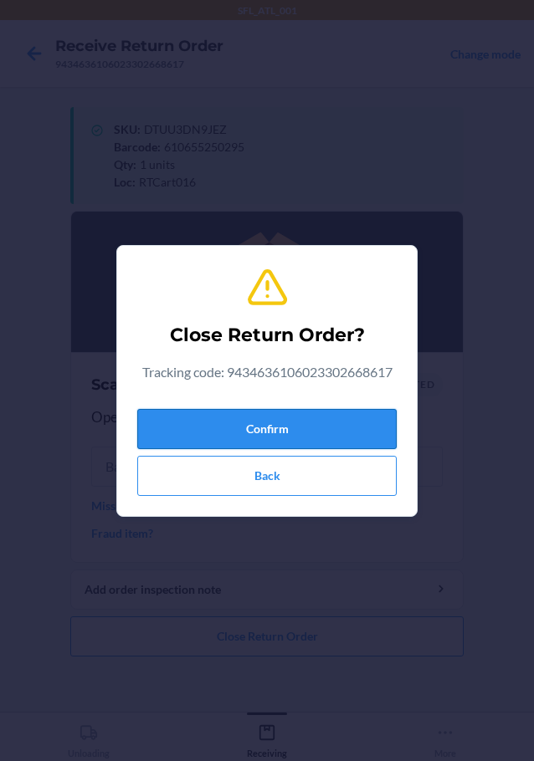
click at [211, 433] on button "Confirm" at bounding box center [266, 429] width 259 height 40
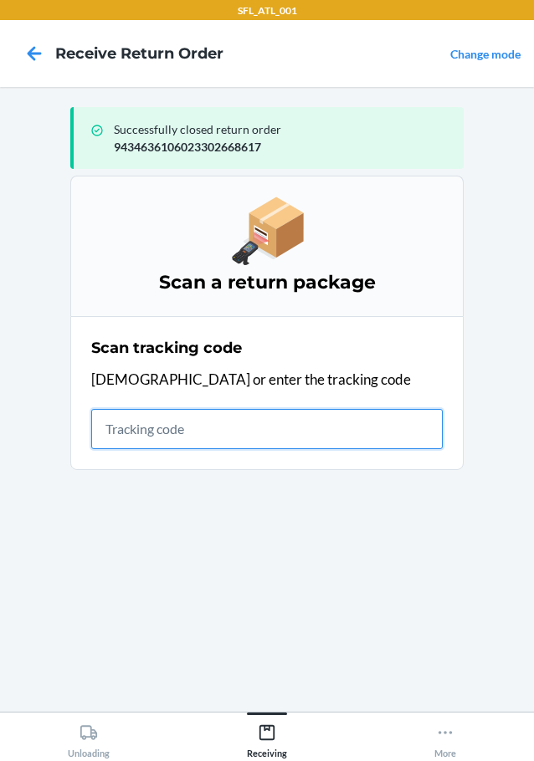
click at [204, 428] on input "text" at bounding box center [266, 429] width 351 height 40
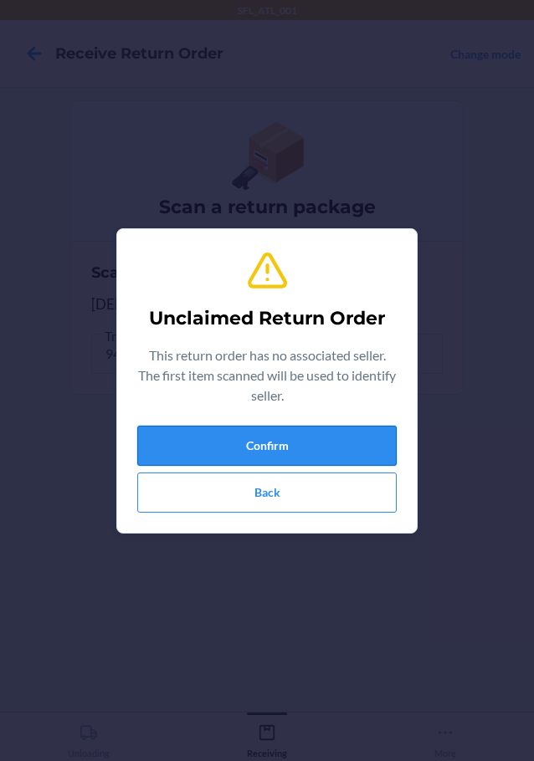
click at [208, 453] on button "Confirm" at bounding box center [266, 446] width 259 height 40
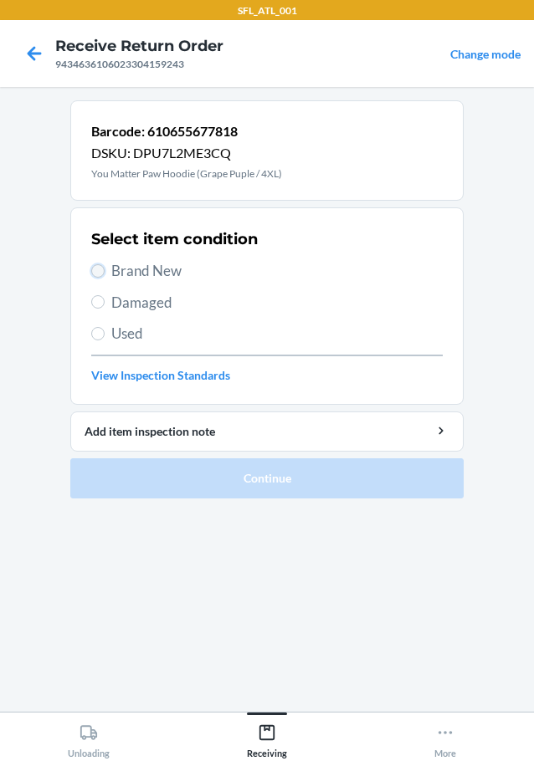
click at [100, 271] on input "Brand New" at bounding box center [97, 270] width 13 height 13
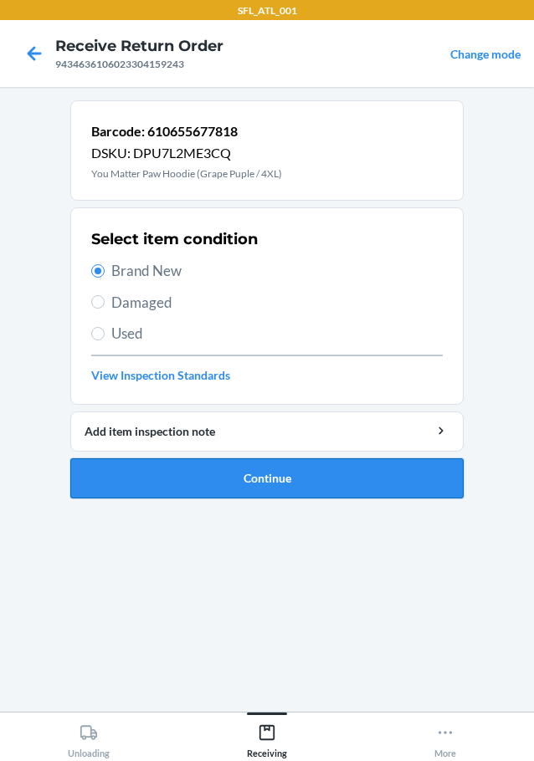
click at [200, 475] on button "Continue" at bounding box center [266, 478] width 393 height 40
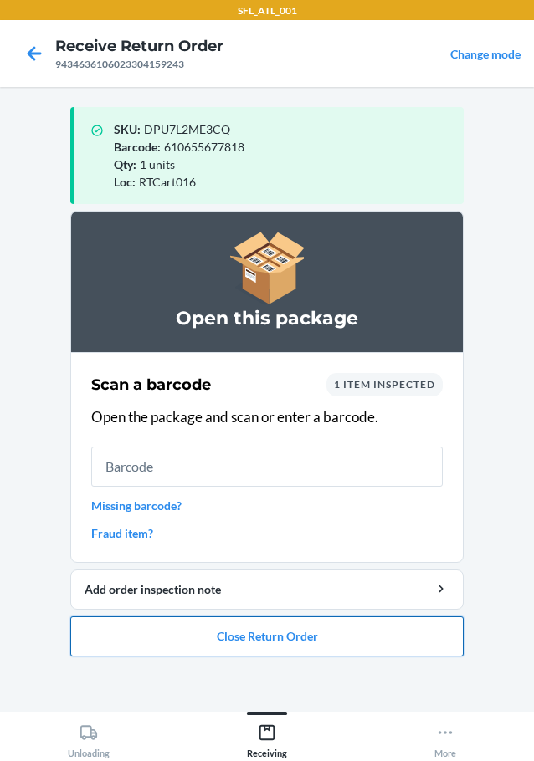
click at [306, 644] on button "Close Return Order" at bounding box center [266, 636] width 393 height 40
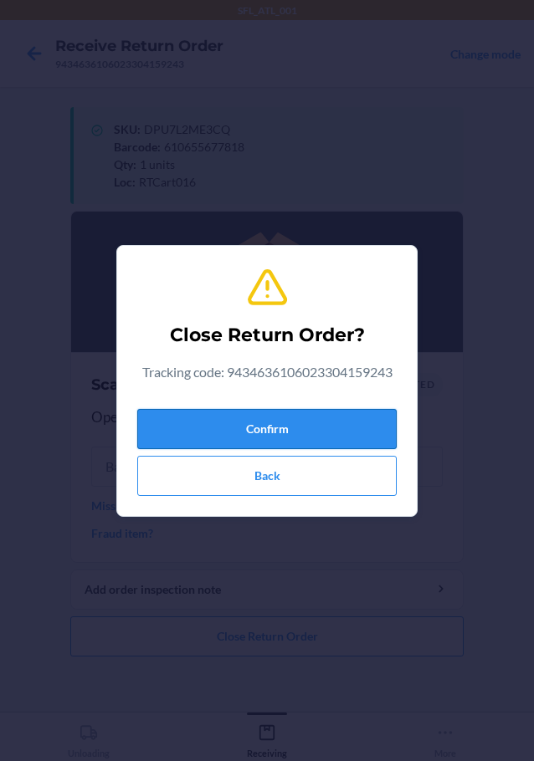
click at [308, 427] on button "Confirm" at bounding box center [266, 429] width 259 height 40
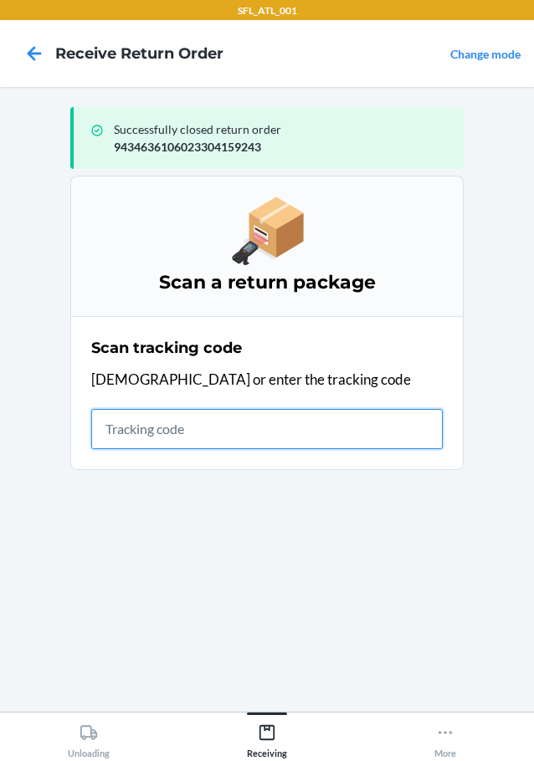
click at [166, 431] on input "text" at bounding box center [266, 429] width 351 height 40
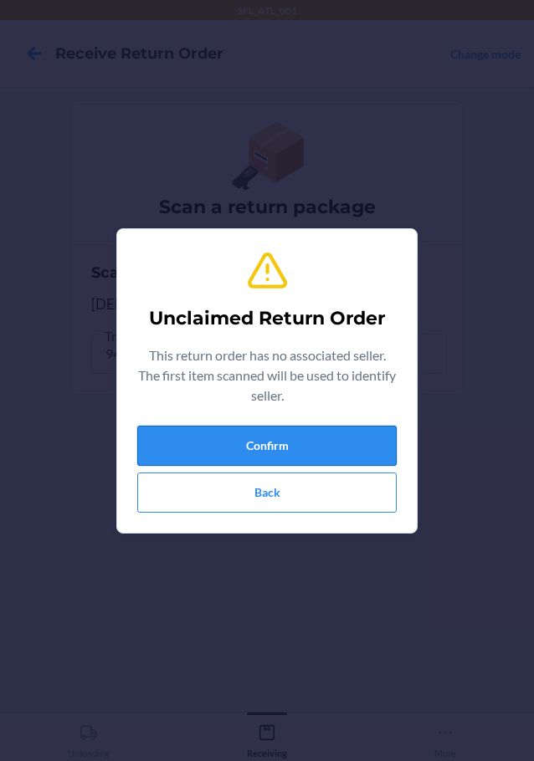
click at [181, 443] on button "Confirm" at bounding box center [266, 446] width 259 height 40
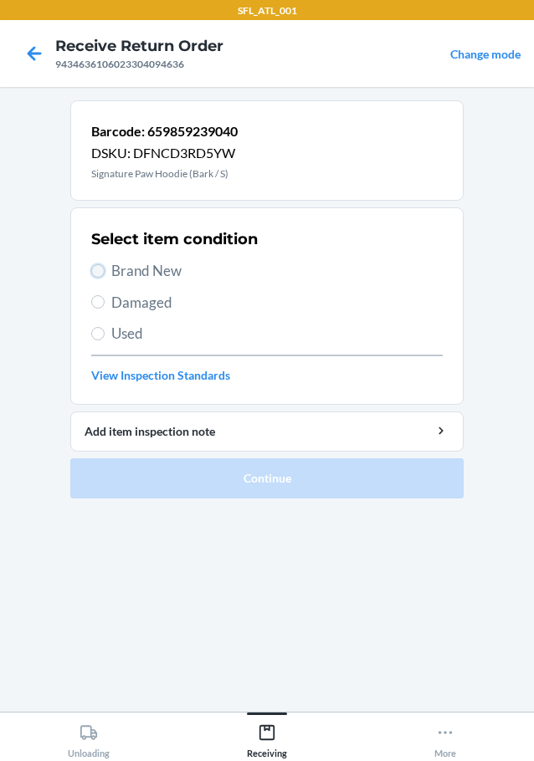
click at [94, 271] on input "Brand New" at bounding box center [97, 270] width 13 height 13
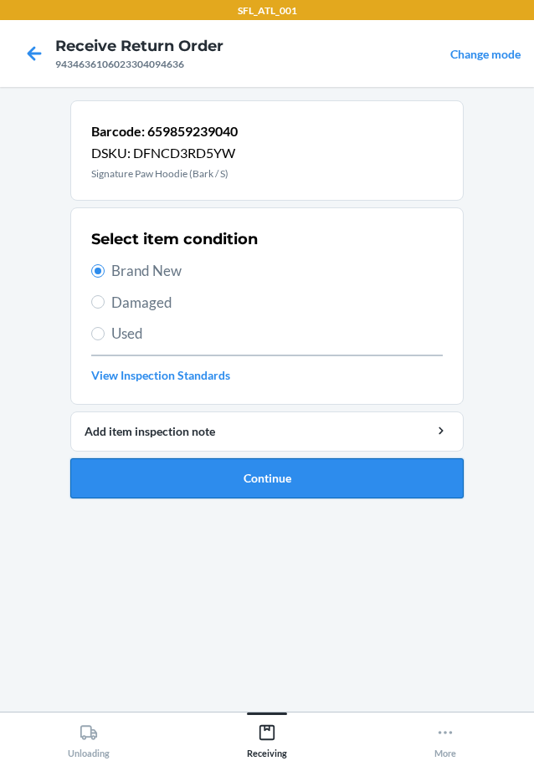
click at [193, 479] on button "Continue" at bounding box center [266, 478] width 393 height 40
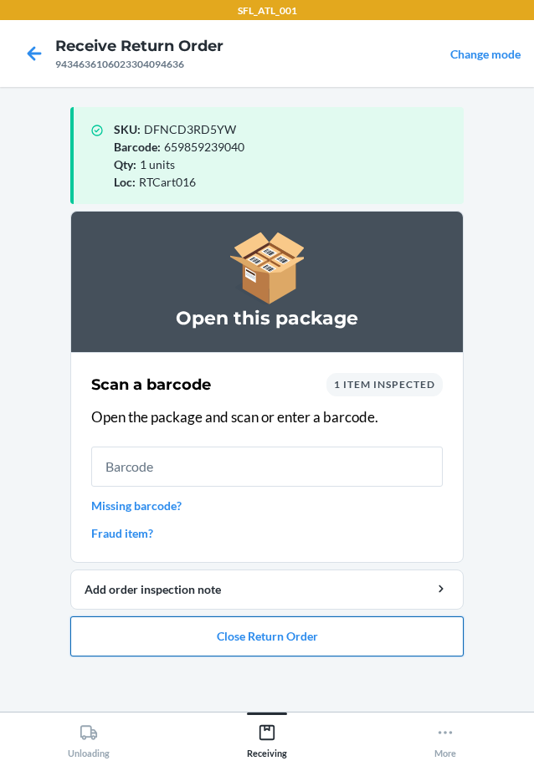
click at [313, 643] on button "Close Return Order" at bounding box center [266, 636] width 393 height 40
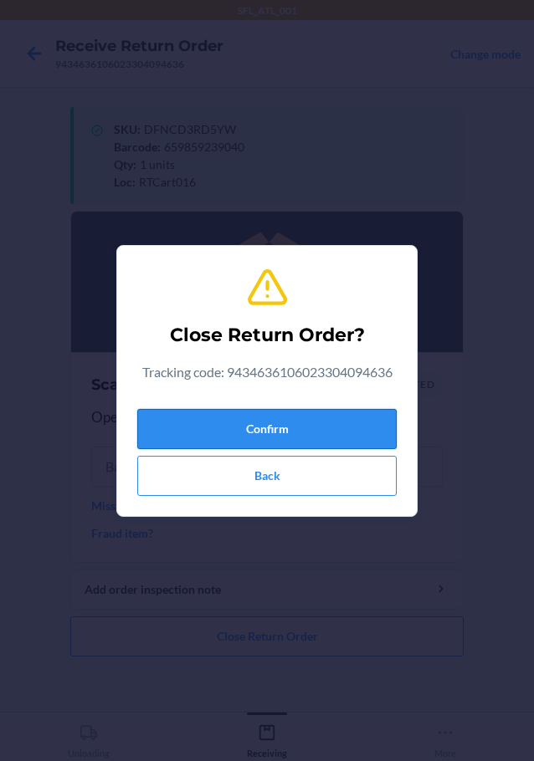
click at [337, 434] on button "Confirm" at bounding box center [266, 429] width 259 height 40
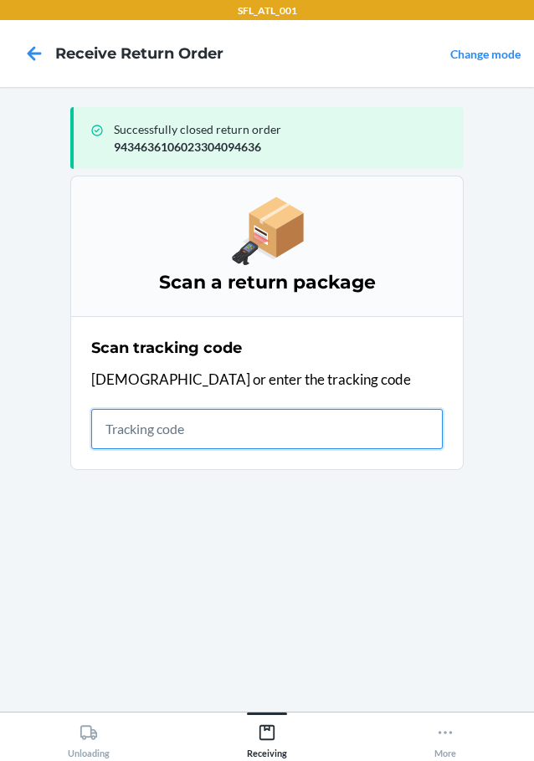
click at [268, 432] on input "text" at bounding box center [266, 429] width 351 height 40
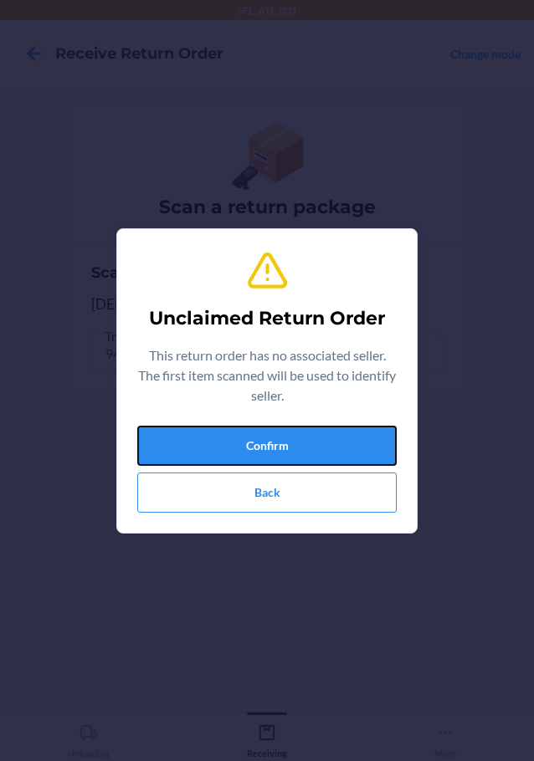
click at [268, 432] on button "Confirm" at bounding box center [266, 446] width 259 height 40
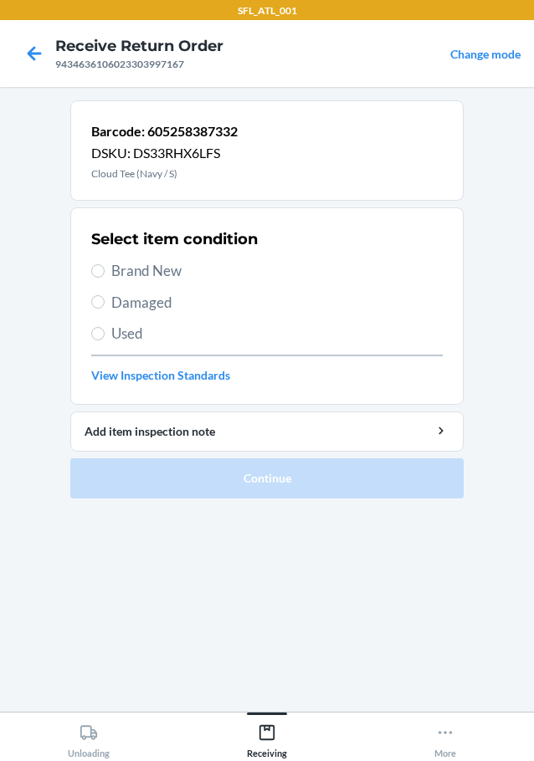
click at [102, 263] on label "Brand New" at bounding box center [266, 271] width 351 height 22
click at [102, 264] on input "Brand New" at bounding box center [97, 270] width 13 height 13
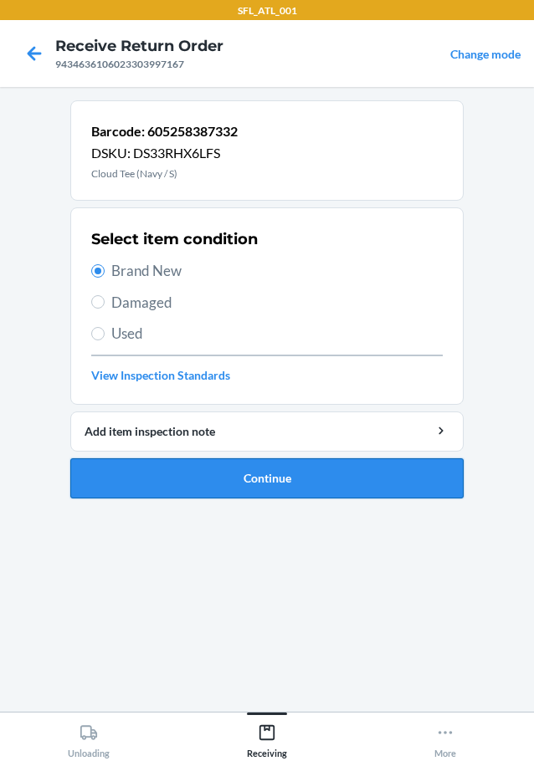
click at [189, 478] on button "Continue" at bounding box center [266, 478] width 393 height 40
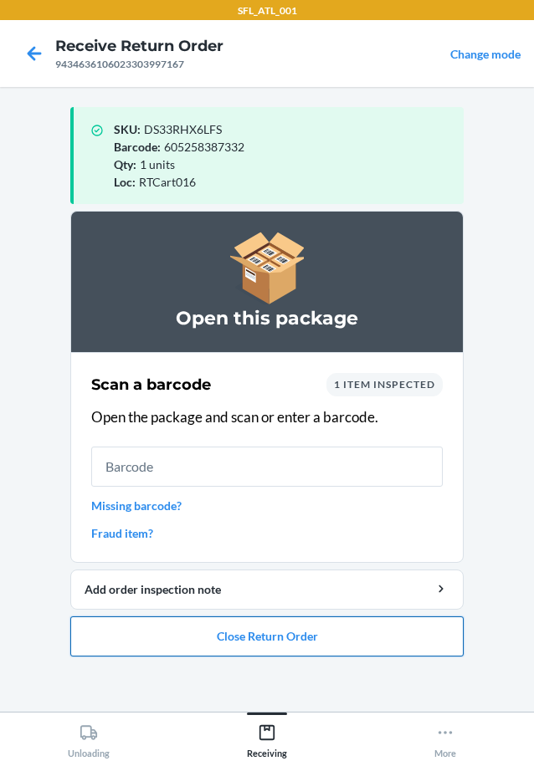
click at [241, 643] on button "Close Return Order" at bounding box center [266, 636] width 393 height 40
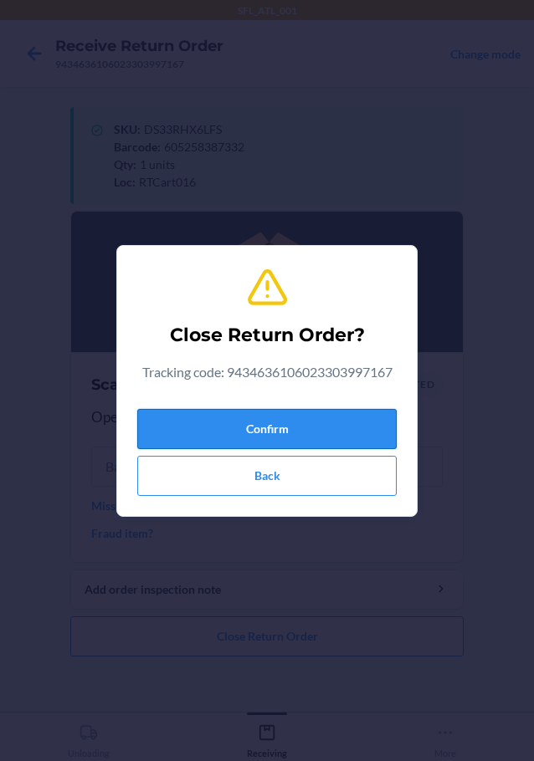
click at [275, 427] on button "Confirm" at bounding box center [266, 429] width 259 height 40
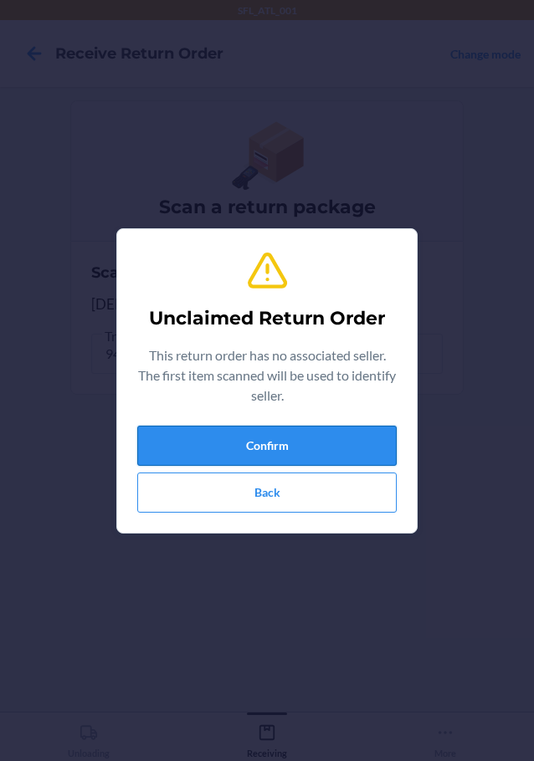
click at [197, 439] on button "Confirm" at bounding box center [266, 446] width 259 height 40
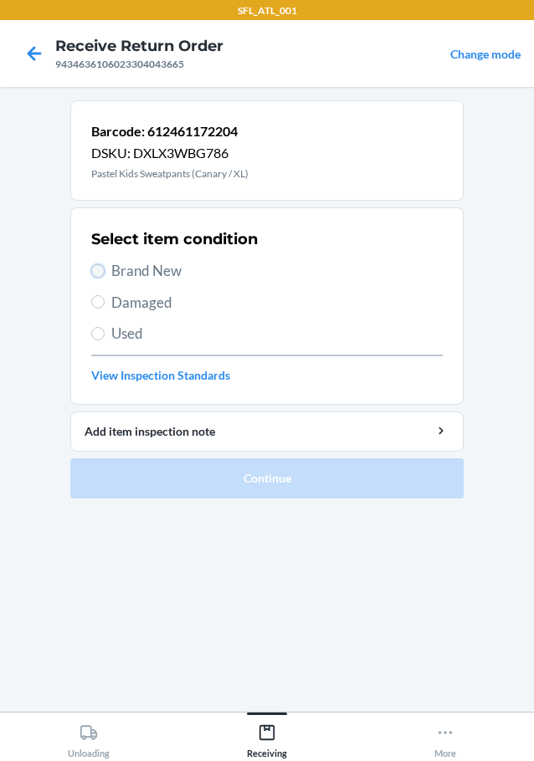
click at [98, 271] on input "Brand New" at bounding box center [97, 270] width 13 height 13
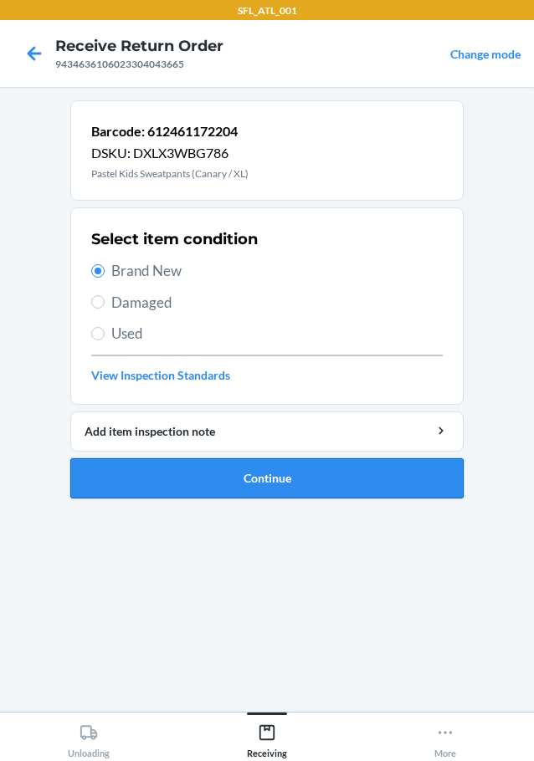
click at [268, 466] on button "Continue" at bounding box center [266, 478] width 393 height 40
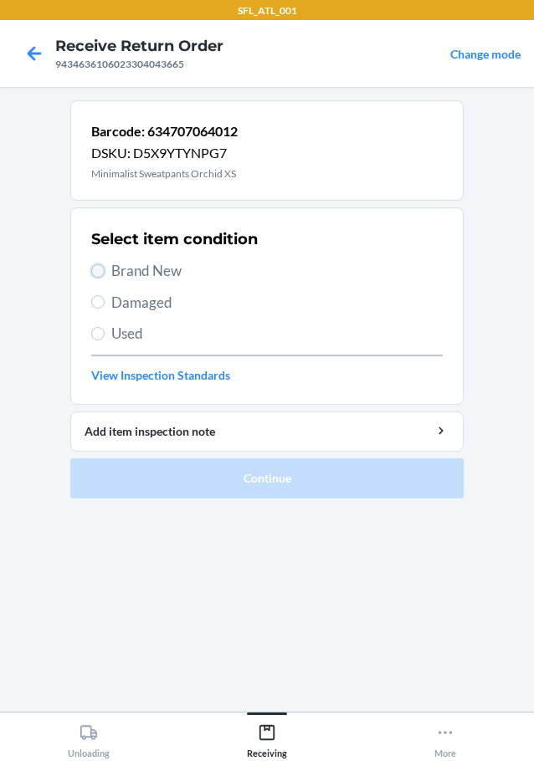
click at [97, 269] on input "Brand New" at bounding box center [97, 270] width 13 height 13
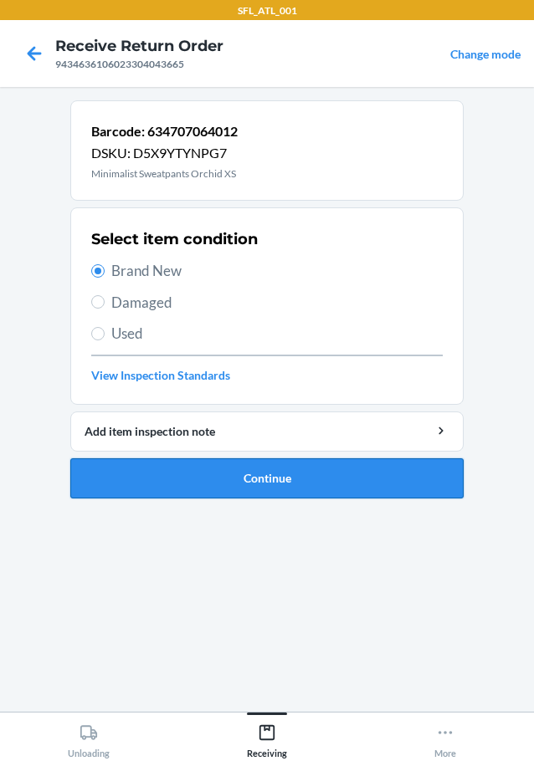
click at [212, 487] on button "Continue" at bounding box center [266, 478] width 393 height 40
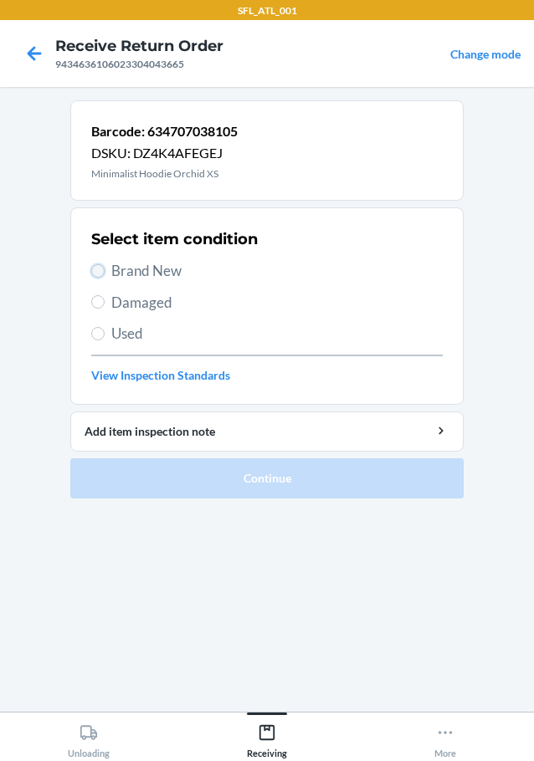
click at [100, 266] on input "Brand New" at bounding box center [97, 270] width 13 height 13
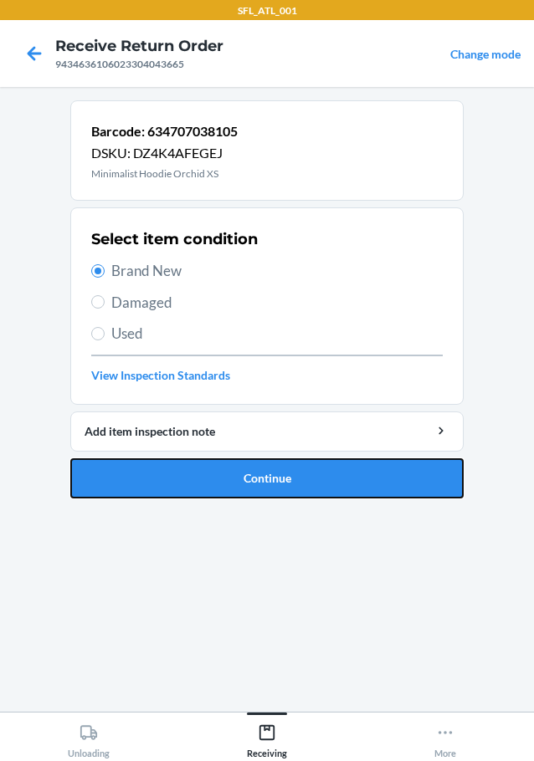
click at [233, 479] on button "Continue" at bounding box center [266, 478] width 393 height 40
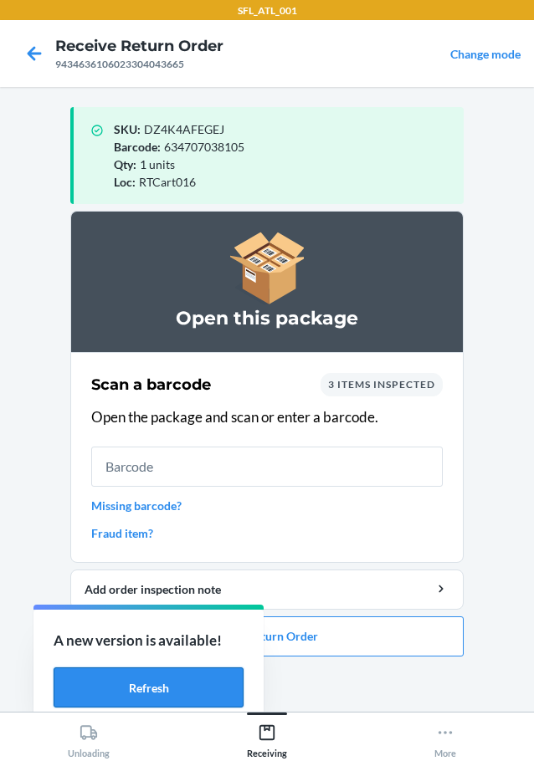
click at [168, 686] on button "Refresh" at bounding box center [149, 687] width 190 height 40
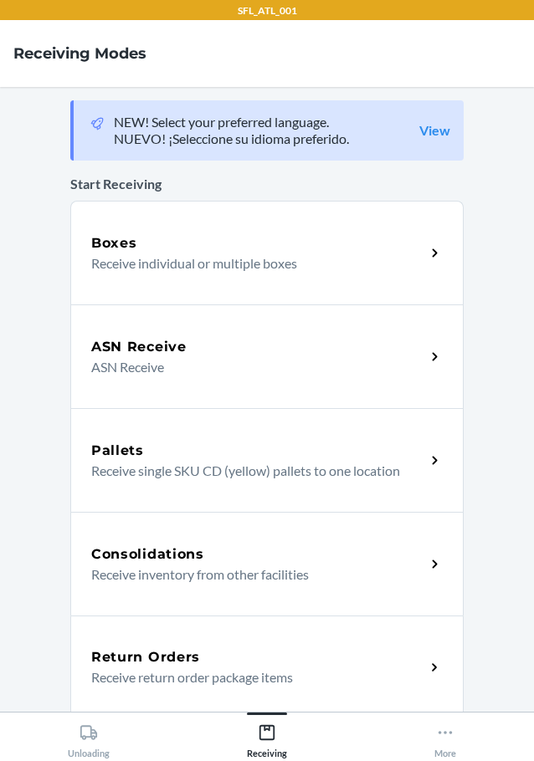
click at [160, 665] on h5 "Return Orders" at bounding box center [145, 657] width 109 height 20
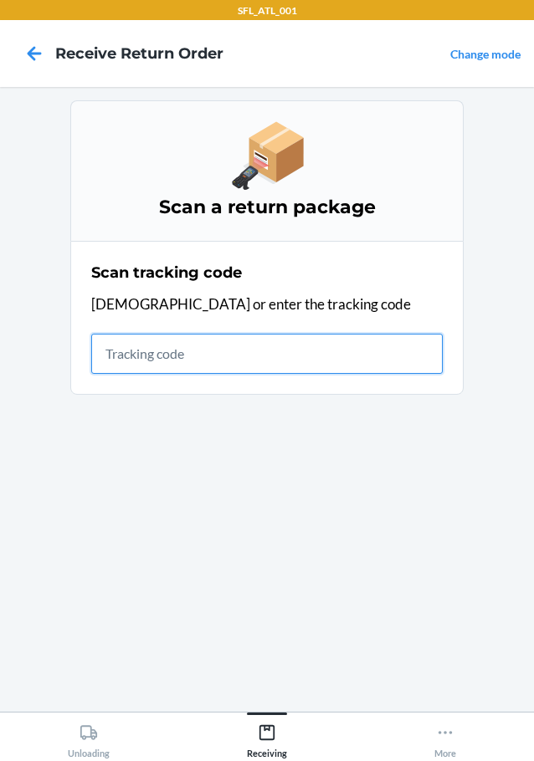
click at [230, 358] on input "text" at bounding box center [266, 354] width 351 height 40
type input "420302599434636106023303730047"
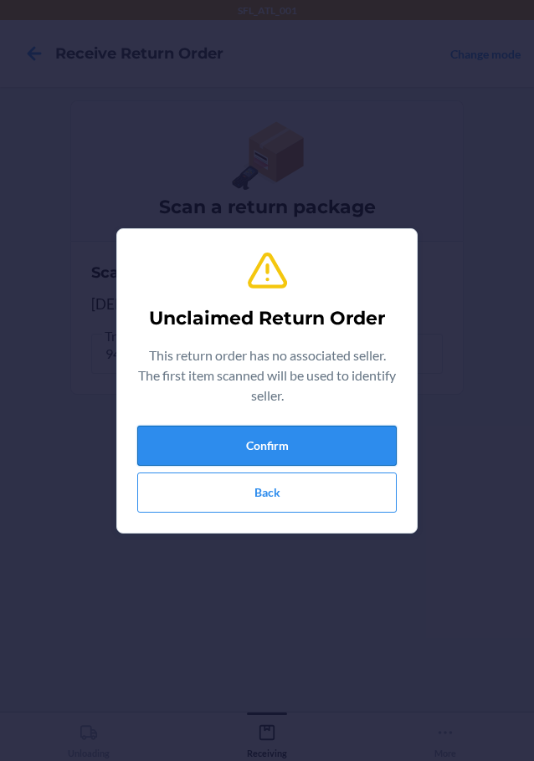
click at [250, 446] on button "Confirm" at bounding box center [266, 446] width 259 height 40
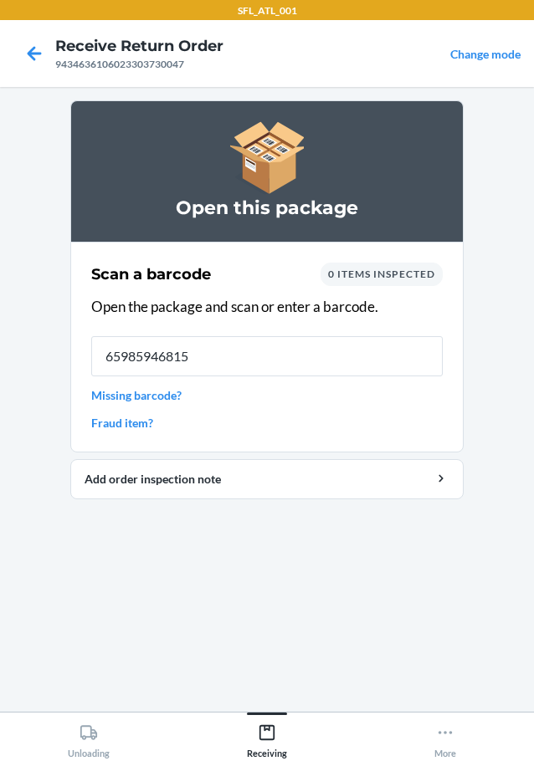
type input "659859468150"
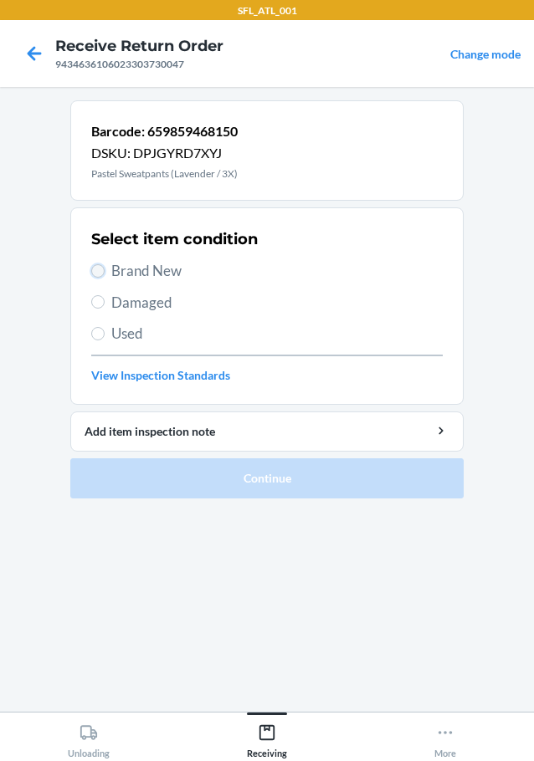
click at [96, 271] on input "Brand New" at bounding box center [97, 270] width 13 height 13
radio input "true"
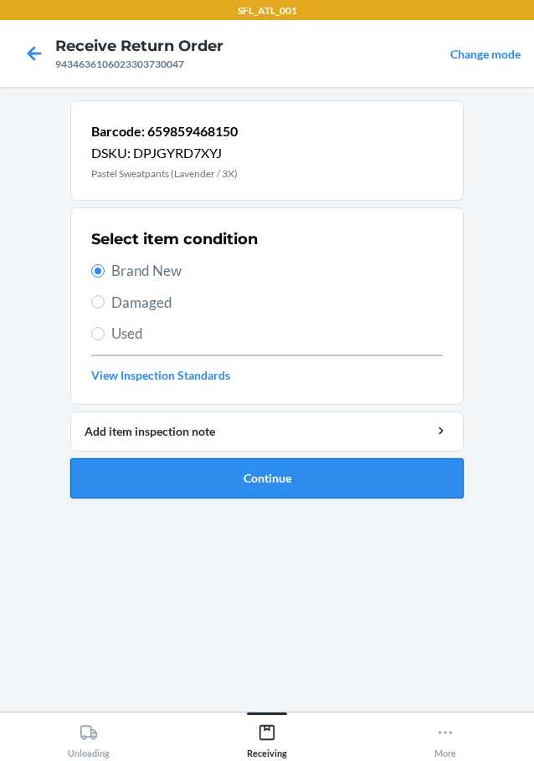
click at [172, 481] on button "Continue" at bounding box center [266, 478] width 393 height 40
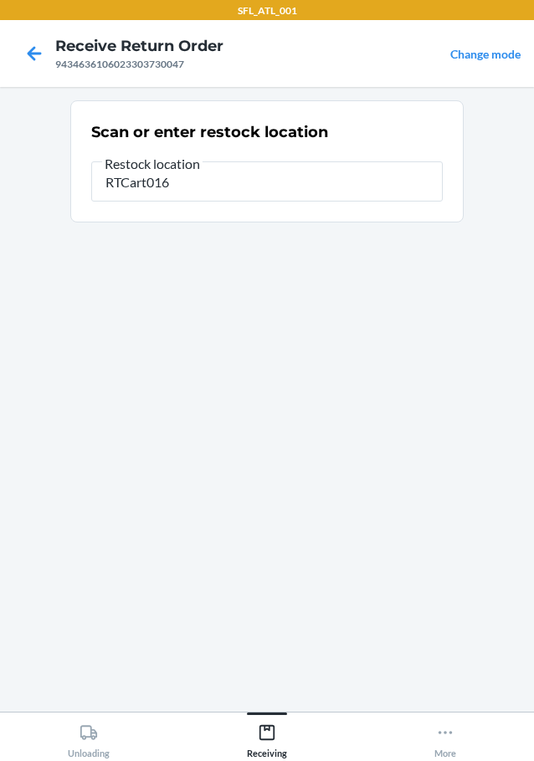
type input "RTCart016"
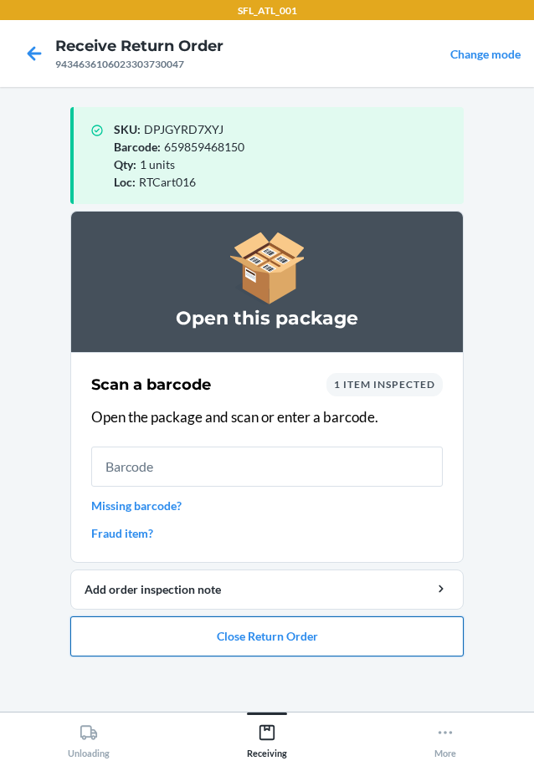
click at [324, 635] on button "Close Return Order" at bounding box center [266, 636] width 393 height 40
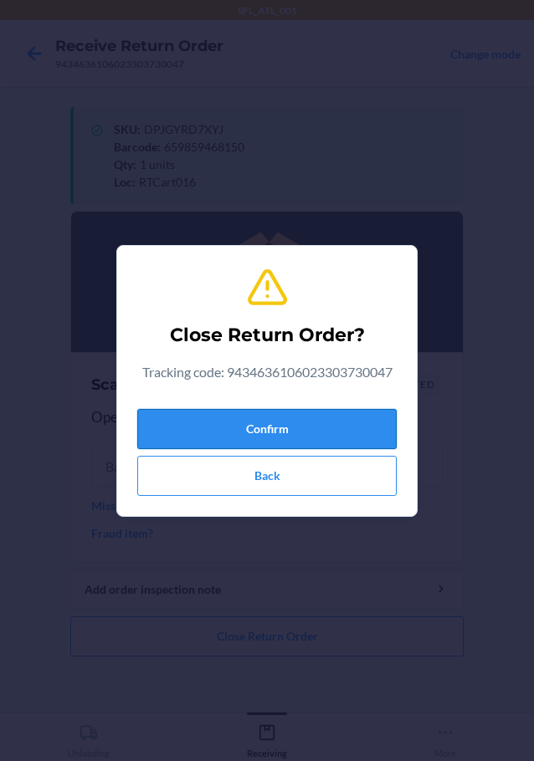
click at [302, 422] on button "Confirm" at bounding box center [266, 429] width 259 height 40
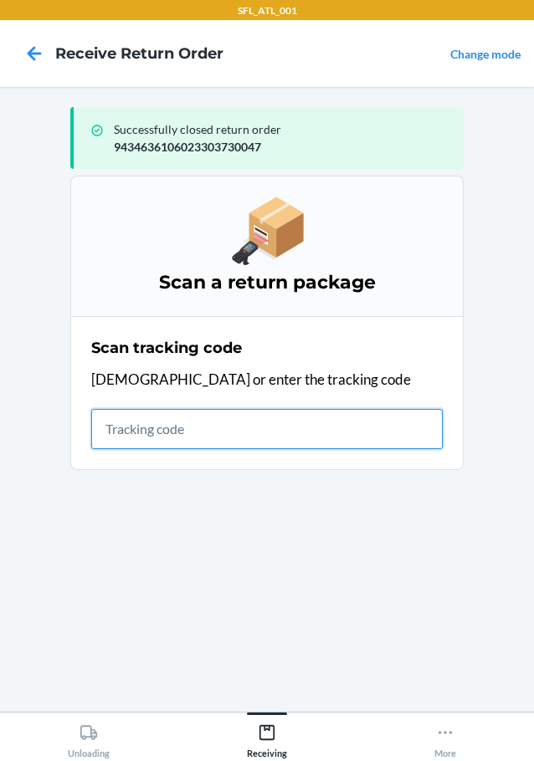
click at [265, 422] on input "text" at bounding box center [266, 429] width 351 height 40
type input "420302599434636106023304266"
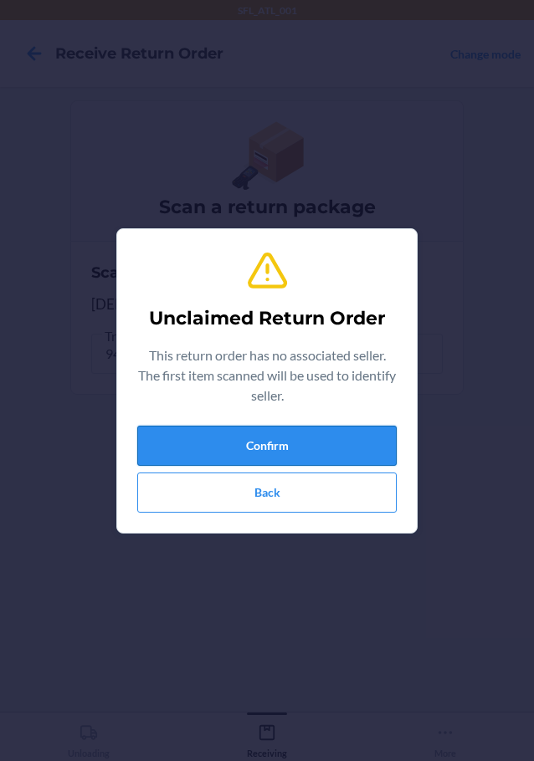
click at [271, 444] on button "Confirm" at bounding box center [266, 446] width 259 height 40
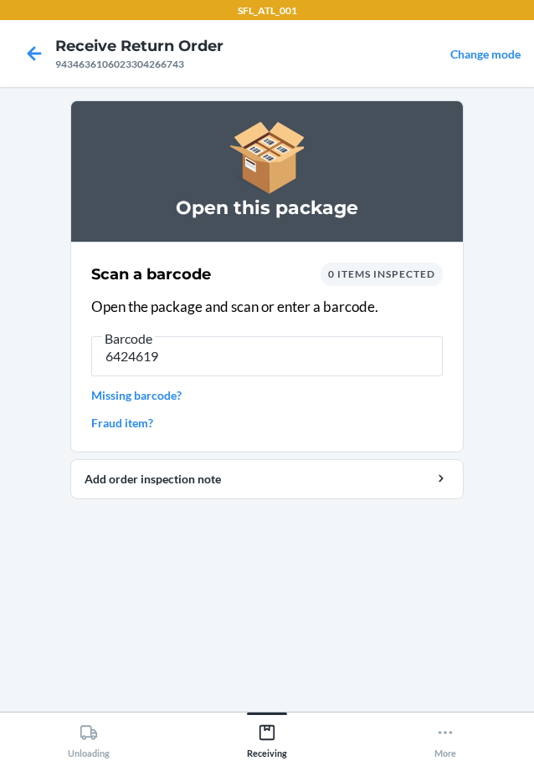
type input "64246192"
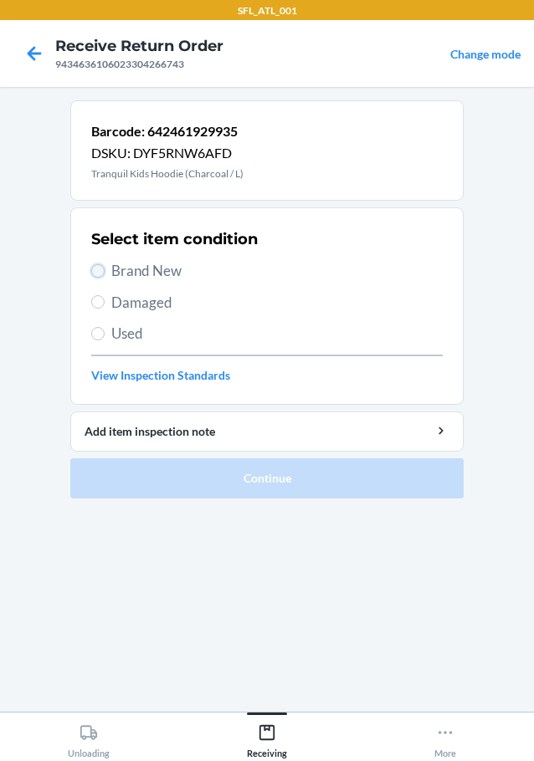
click at [94, 274] on input "Brand New" at bounding box center [97, 270] width 13 height 13
radio input "true"
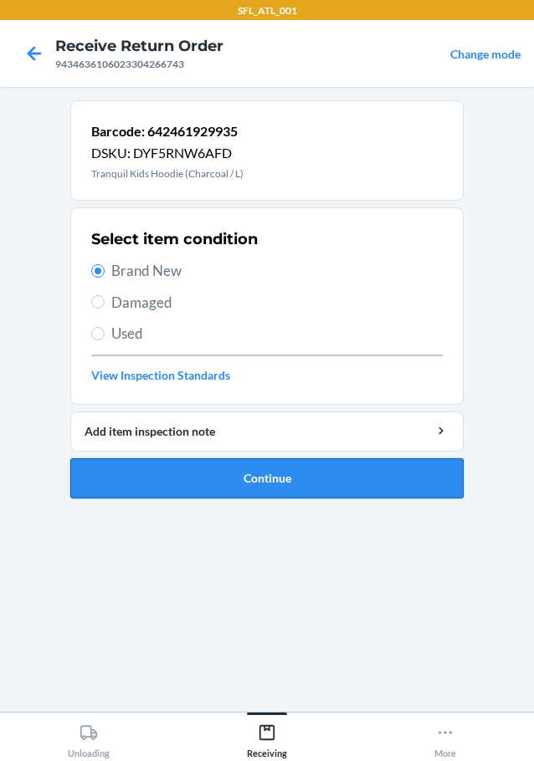
click at [166, 475] on button "Continue" at bounding box center [266, 478] width 393 height 40
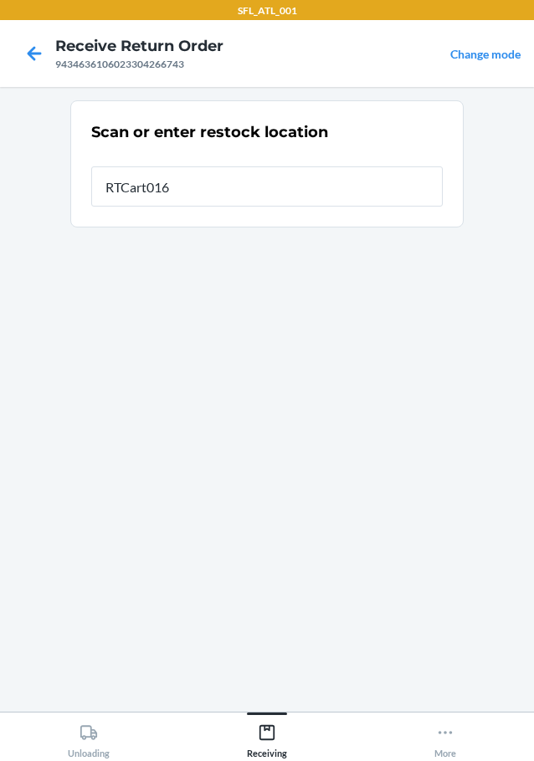
type input "RTCart016"
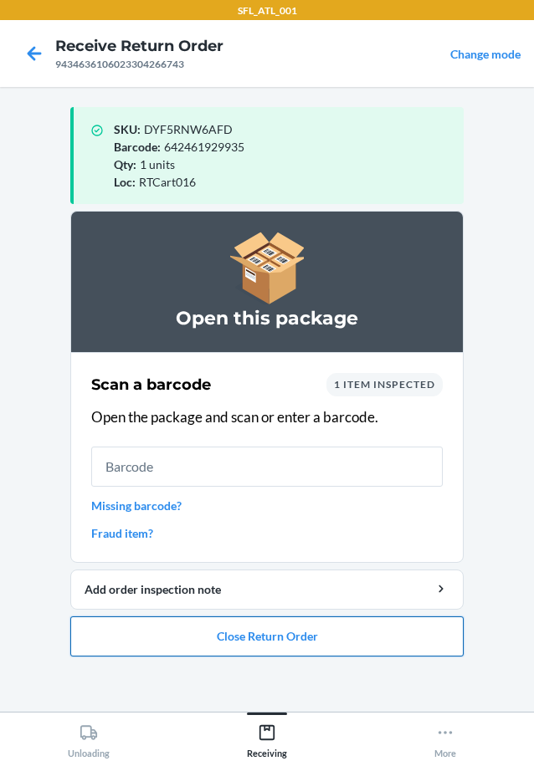
click at [331, 640] on button "Close Return Order" at bounding box center [266, 636] width 393 height 40
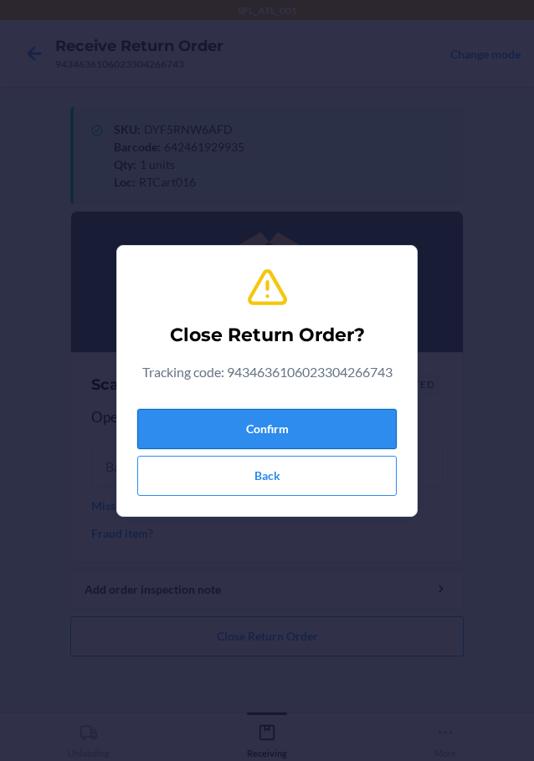
click at [316, 430] on button "Confirm" at bounding box center [266, 429] width 259 height 40
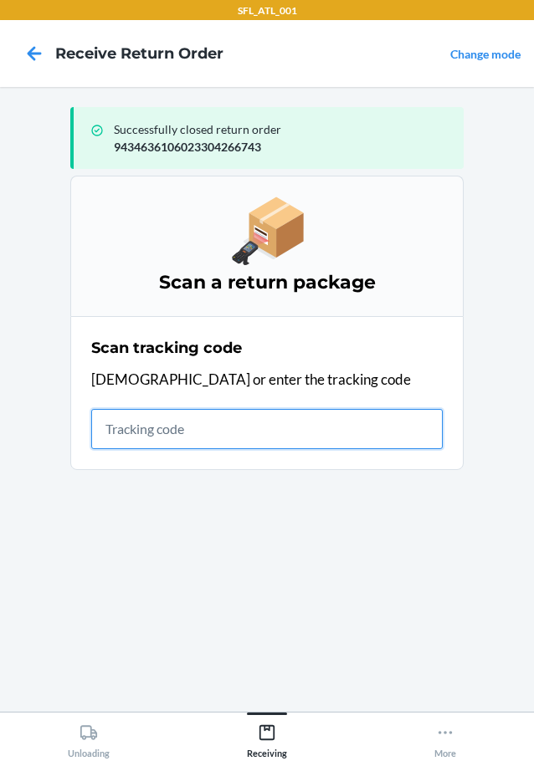
click at [217, 427] on input "text" at bounding box center [266, 429] width 351 height 40
type input "420302599434636106023304121721"
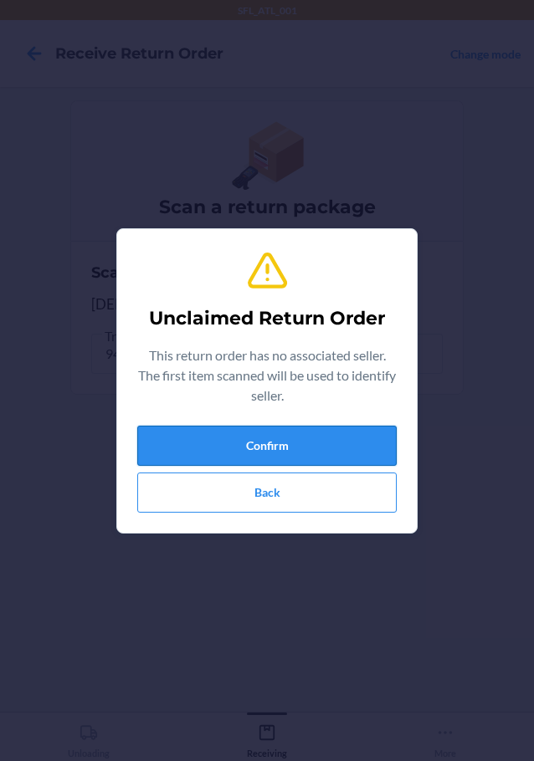
click at [225, 454] on button "Confirm" at bounding box center [266, 446] width 259 height 40
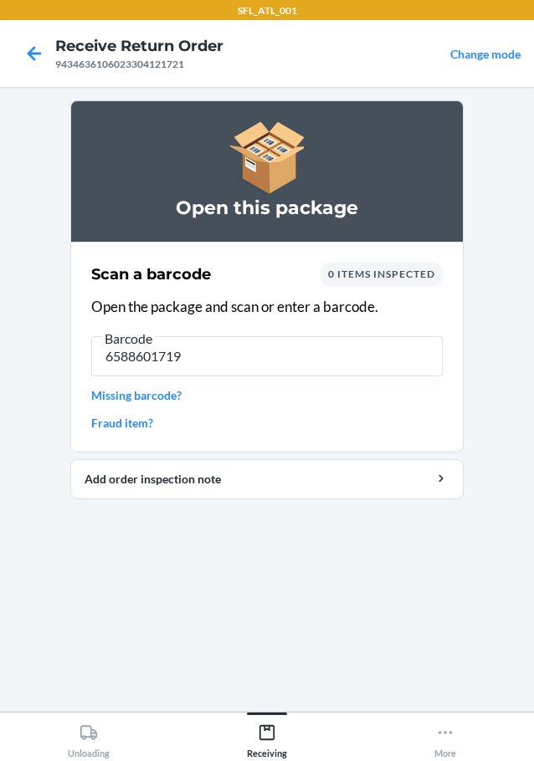
type input "65886017196"
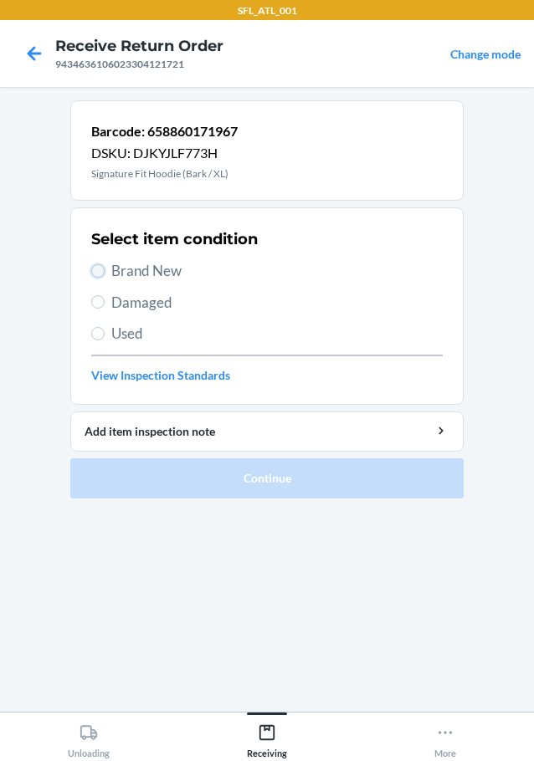
click at [100, 268] on input "Brand New" at bounding box center [97, 270] width 13 height 13
radio input "true"
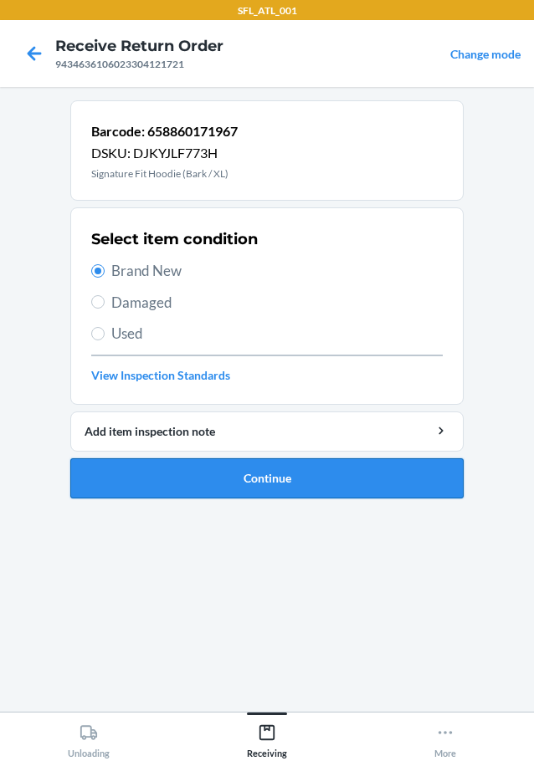
click at [179, 487] on button "Continue" at bounding box center [266, 478] width 393 height 40
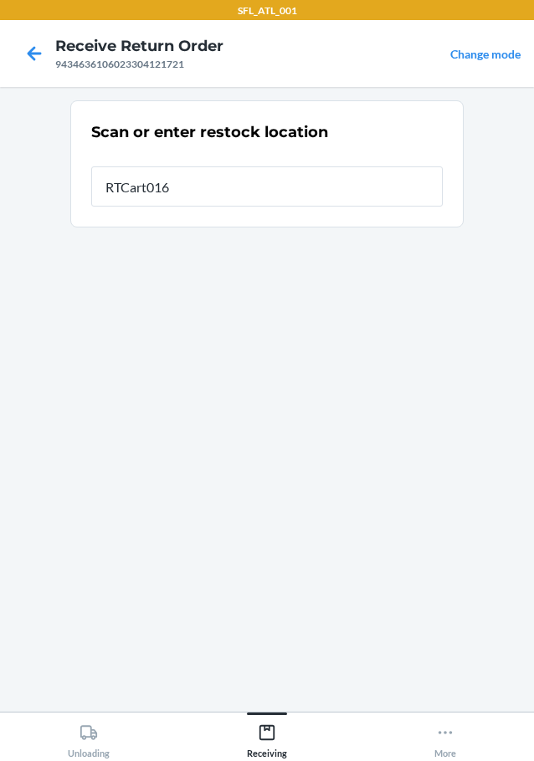
type input "RTCart016"
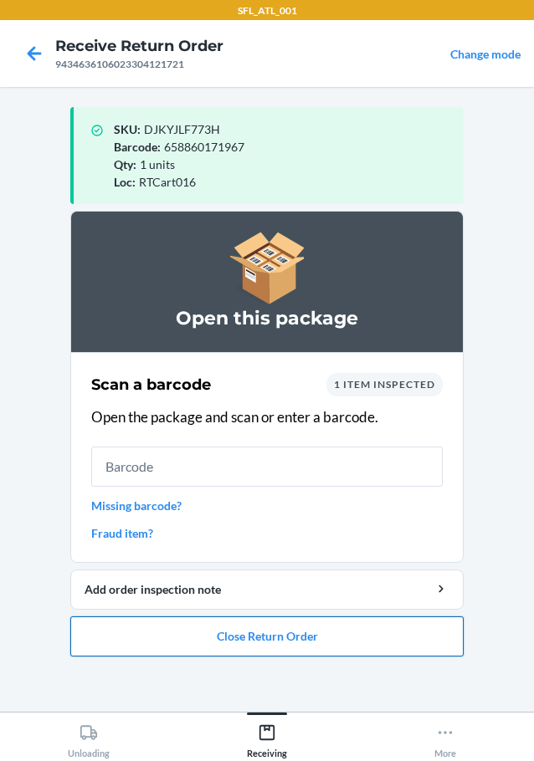
click at [301, 641] on button "Close Return Order" at bounding box center [266, 636] width 393 height 40
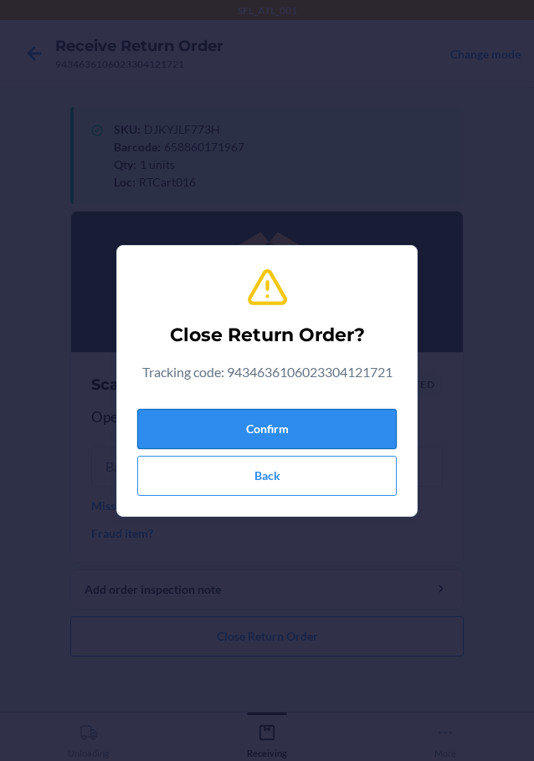
click at [326, 426] on button "Confirm" at bounding box center [266, 429] width 259 height 40
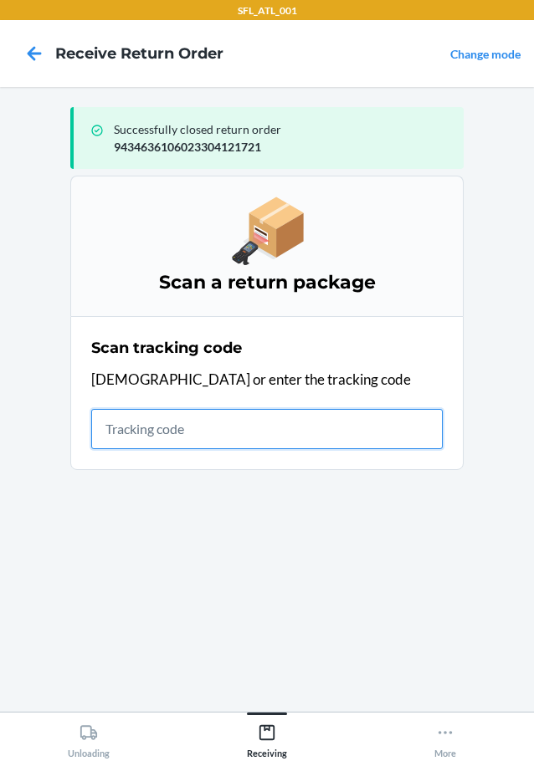
click at [167, 437] on input "text" at bounding box center [266, 429] width 351 height 40
type input "420302599434636106023303934"
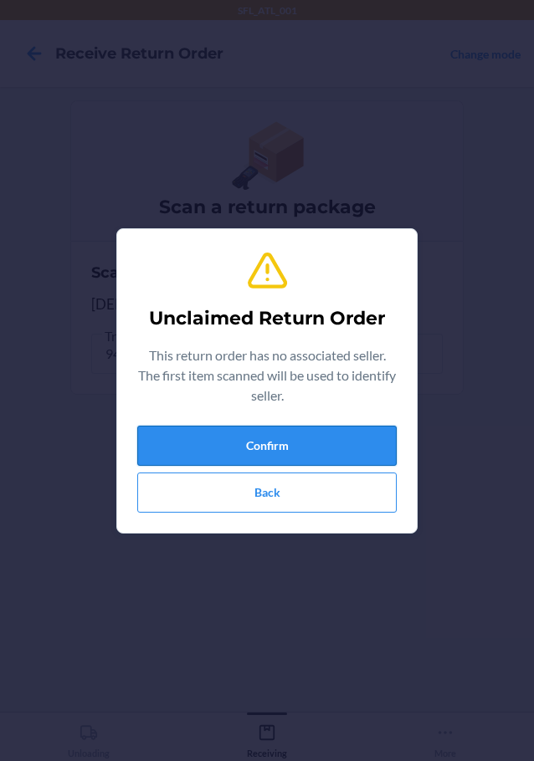
click at [333, 445] on button "Confirm" at bounding box center [266, 446] width 259 height 40
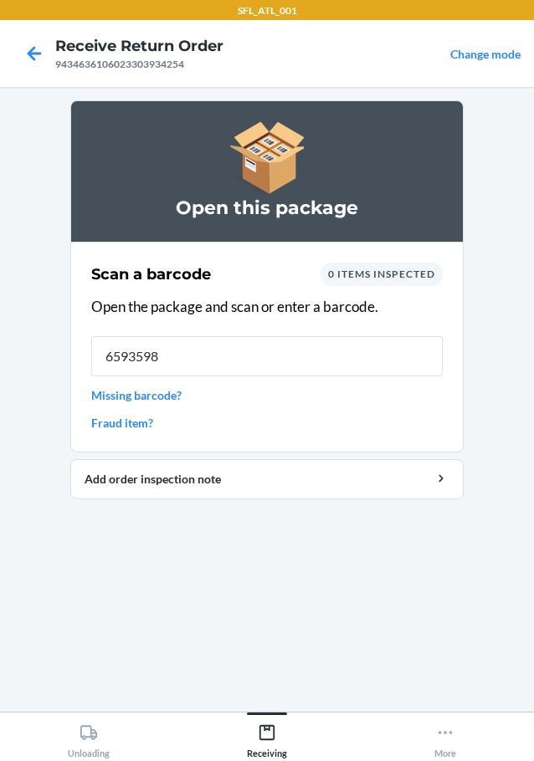
type input "65935980"
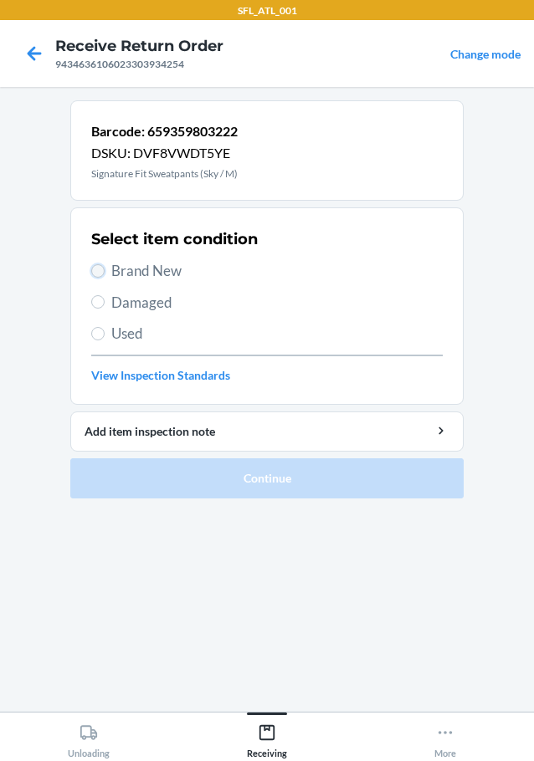
click at [92, 273] on input "Brand New" at bounding box center [97, 270] width 13 height 13
radio input "true"
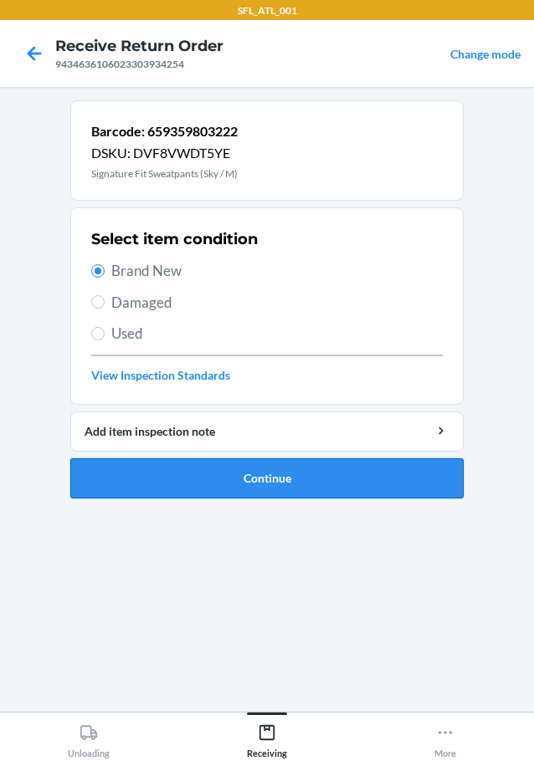
click at [128, 483] on button "Continue" at bounding box center [266, 478] width 393 height 40
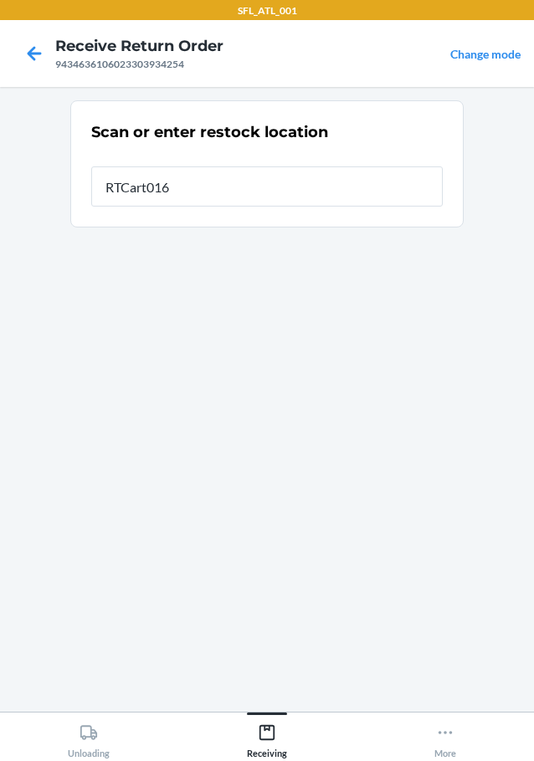
type input "RTCart016"
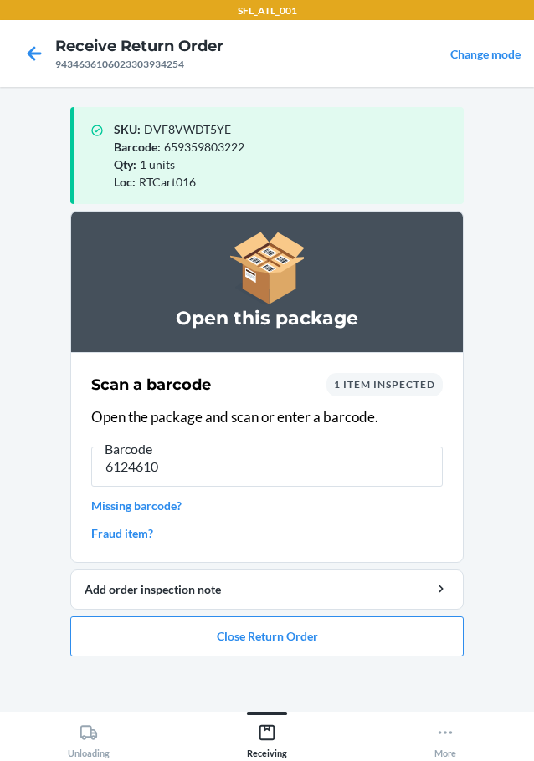
type input "61246108"
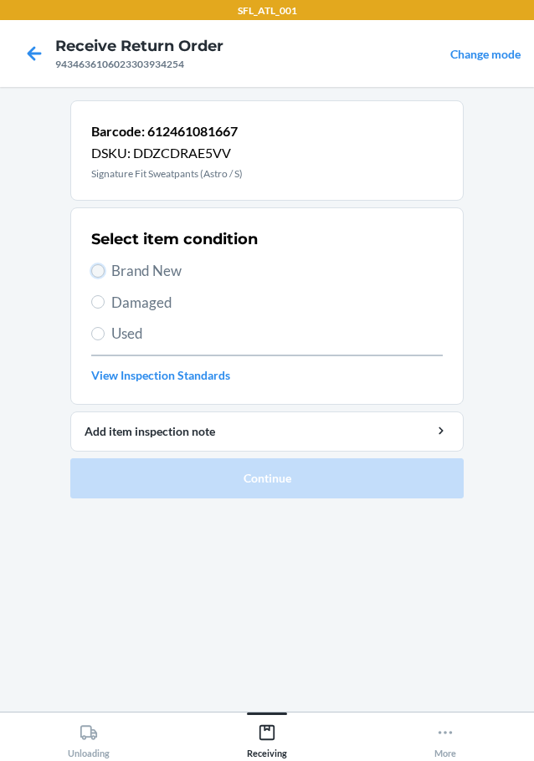
click at [96, 270] on input "Brand New" at bounding box center [97, 270] width 13 height 13
radio input "true"
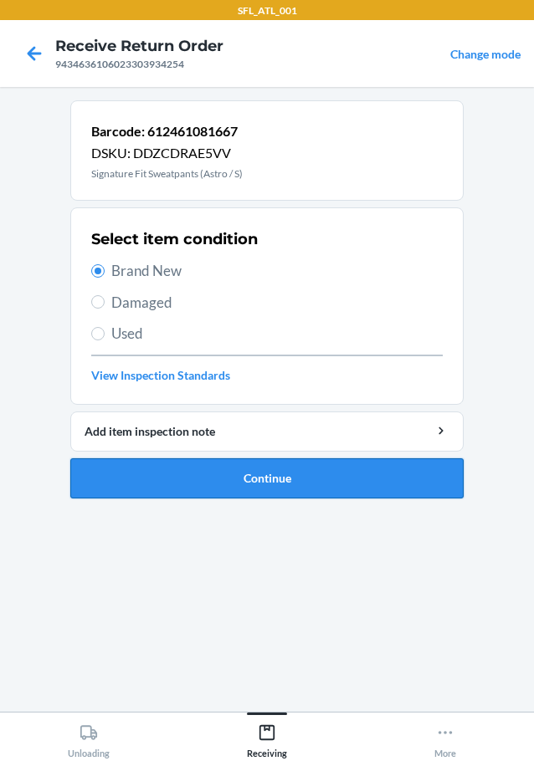
click at [232, 482] on button "Continue" at bounding box center [266, 478] width 393 height 40
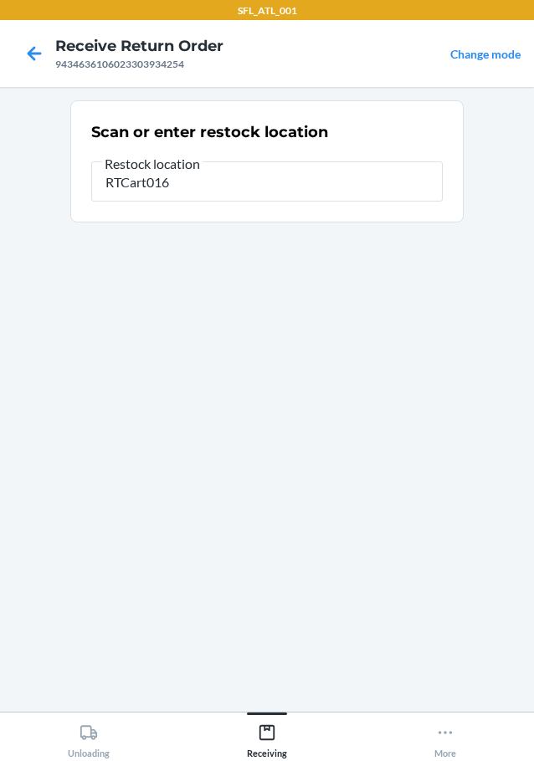
type input "RTCart016"
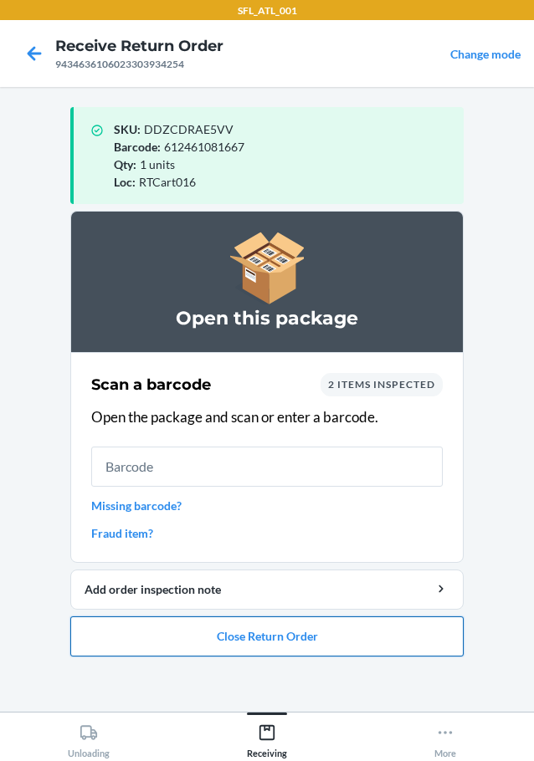
click at [301, 630] on button "Close Return Order" at bounding box center [266, 636] width 393 height 40
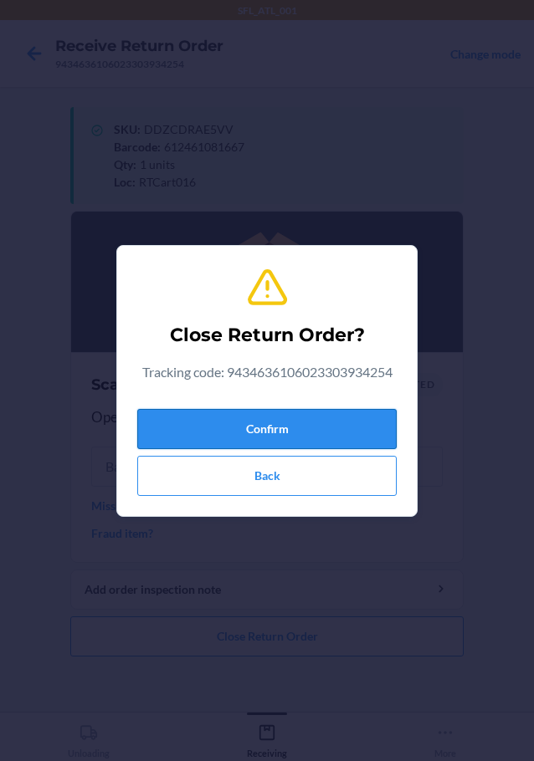
click at [315, 416] on button "Confirm" at bounding box center [266, 429] width 259 height 40
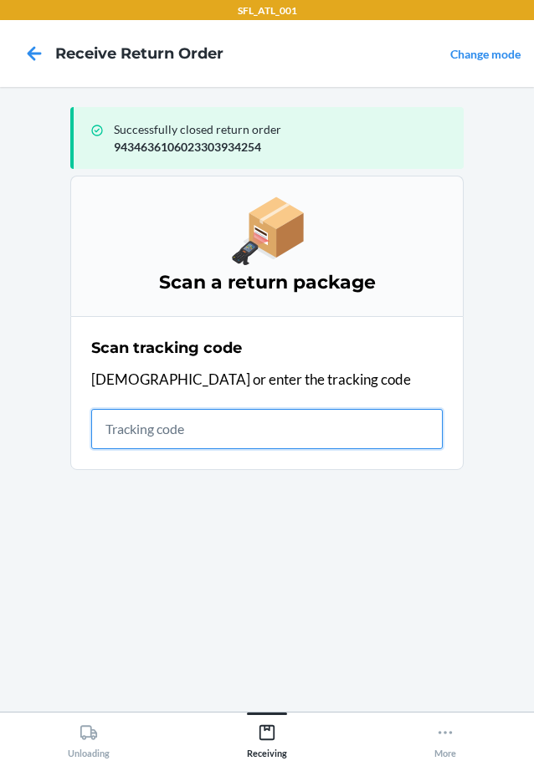
click at [138, 432] on input "text" at bounding box center [266, 429] width 351 height 40
type input "9"
click at [153, 420] on input "text" at bounding box center [266, 429] width 351 height 40
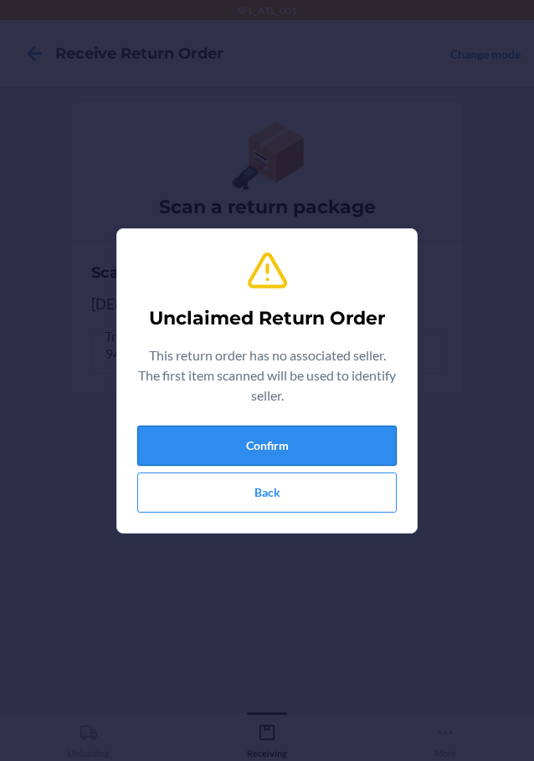
click at [239, 437] on button "Confirm" at bounding box center [266, 446] width 259 height 40
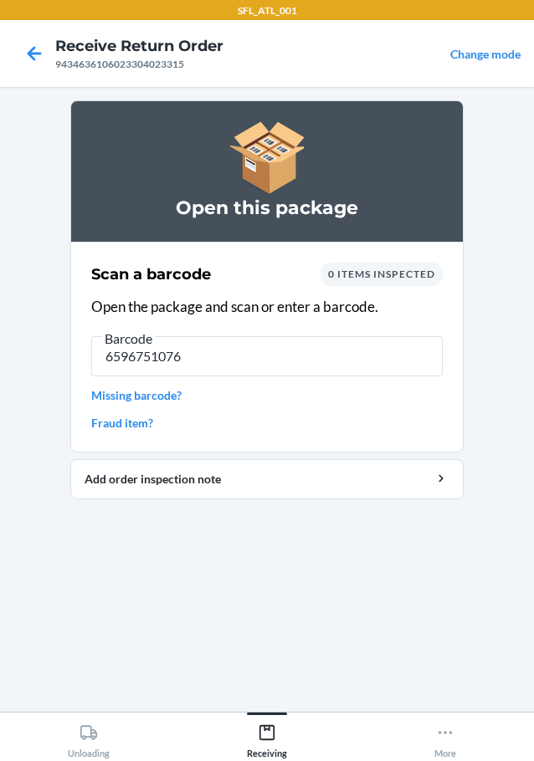
type input "65967510767"
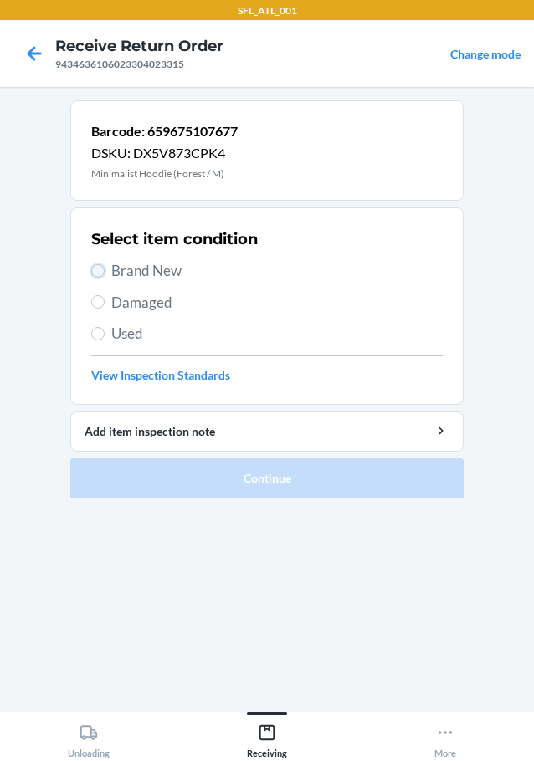
click at [100, 271] on input "Brand New" at bounding box center [97, 270] width 13 height 13
radio input "true"
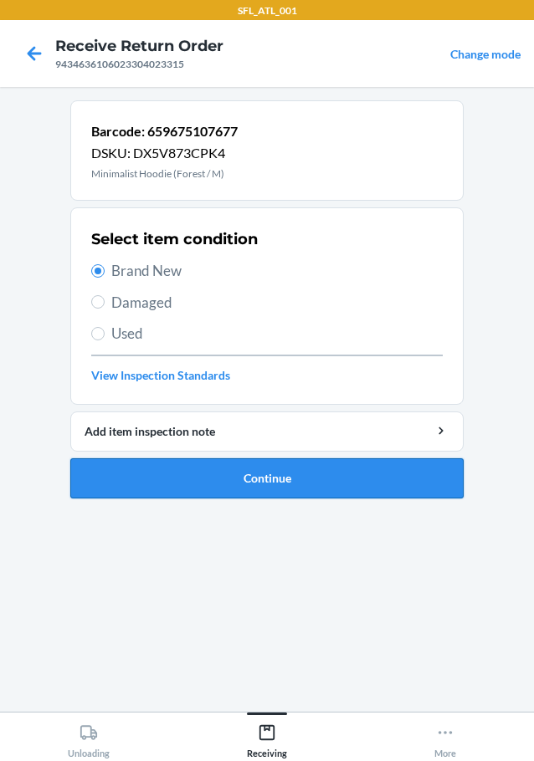
click at [229, 468] on button "Continue" at bounding box center [266, 478] width 393 height 40
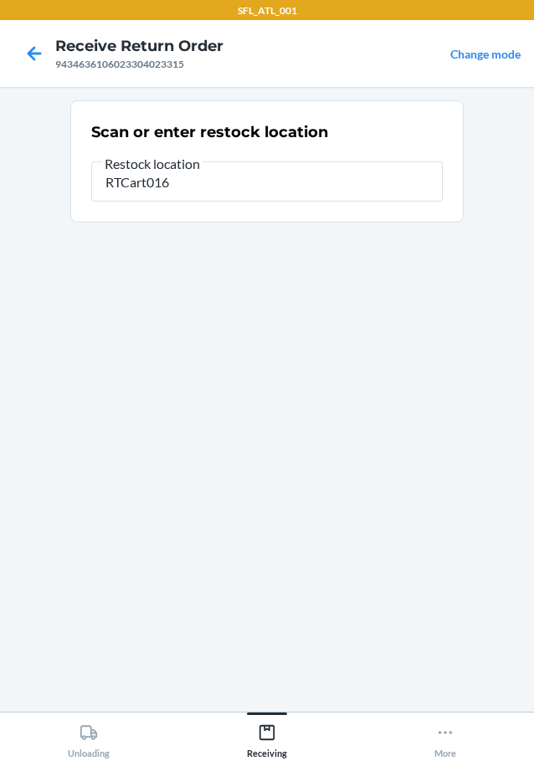
type input "RTCart016"
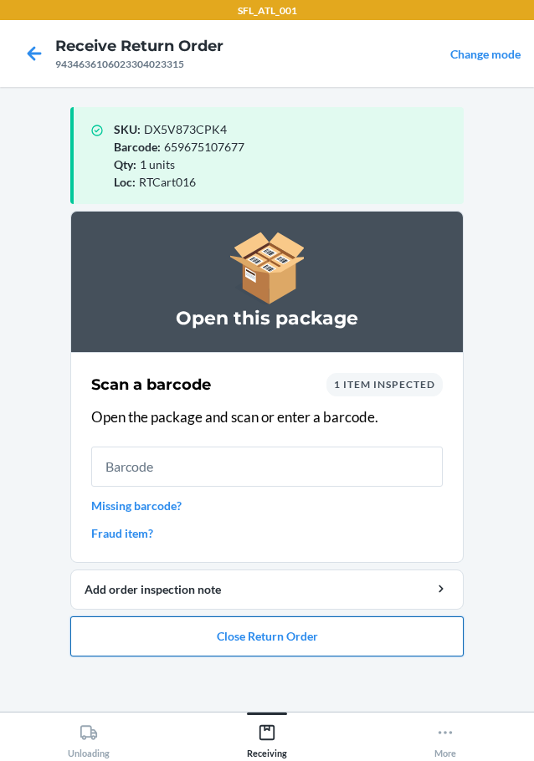
click at [241, 636] on button "Close Return Order" at bounding box center [266, 636] width 393 height 40
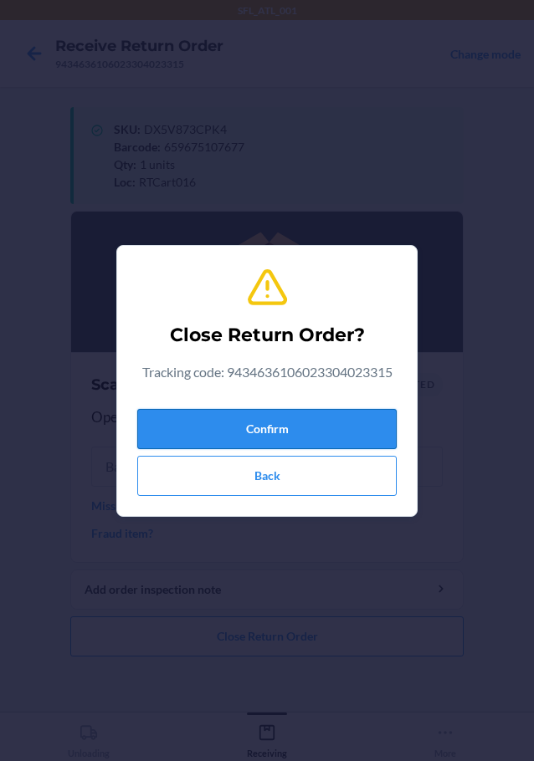
click at [306, 432] on button "Confirm" at bounding box center [266, 429] width 259 height 40
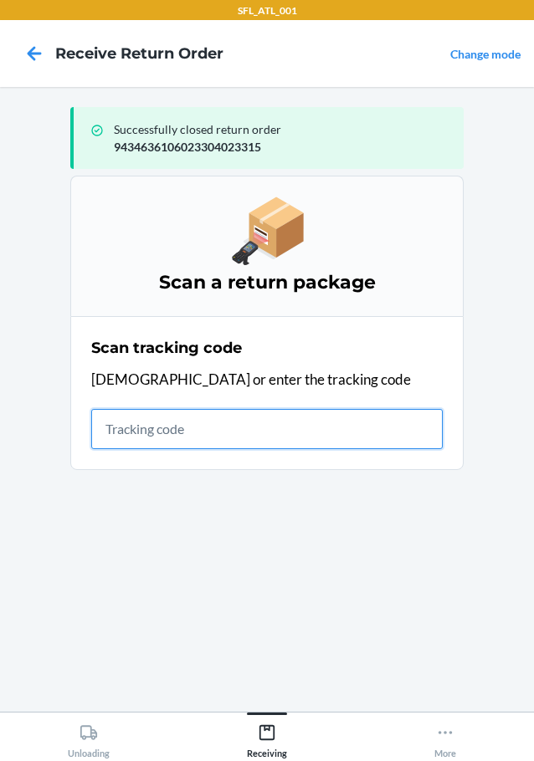
click at [207, 427] on input "text" at bounding box center [266, 429] width 351 height 40
type input "420302599434636106023303927287"
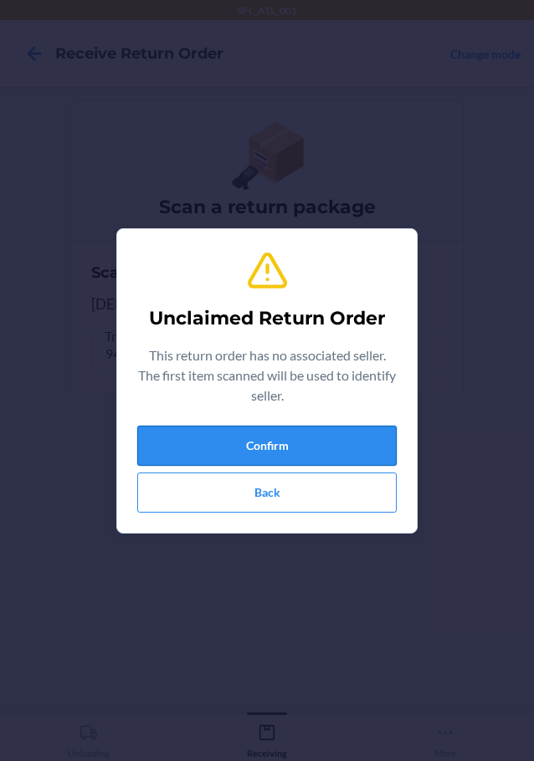
click at [211, 431] on button "Confirm" at bounding box center [266, 446] width 259 height 40
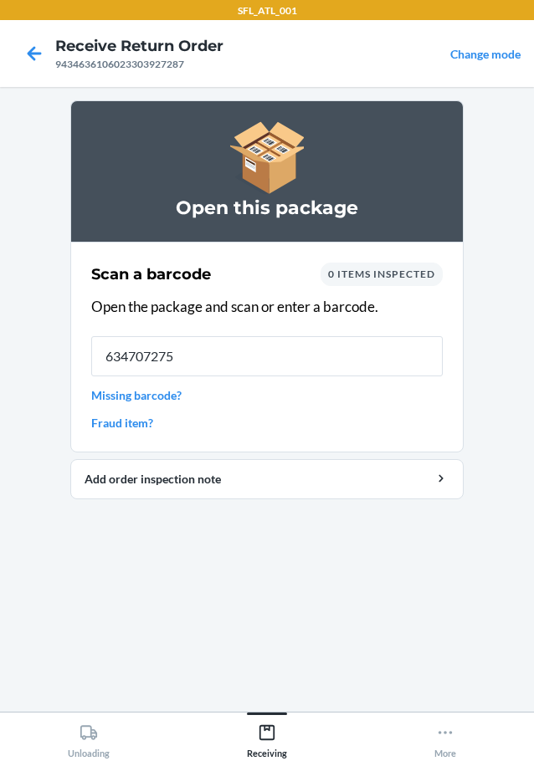
type input "6347072757"
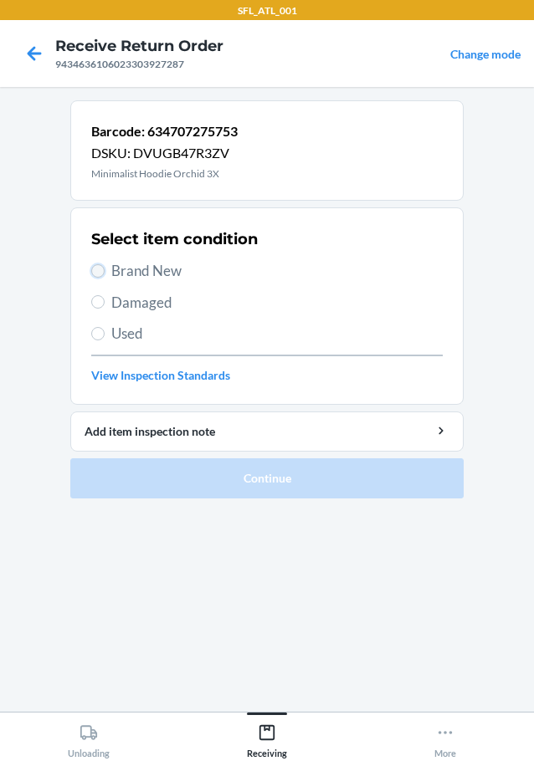
click at [100, 269] on input "Brand New" at bounding box center [97, 270] width 13 height 13
radio input "true"
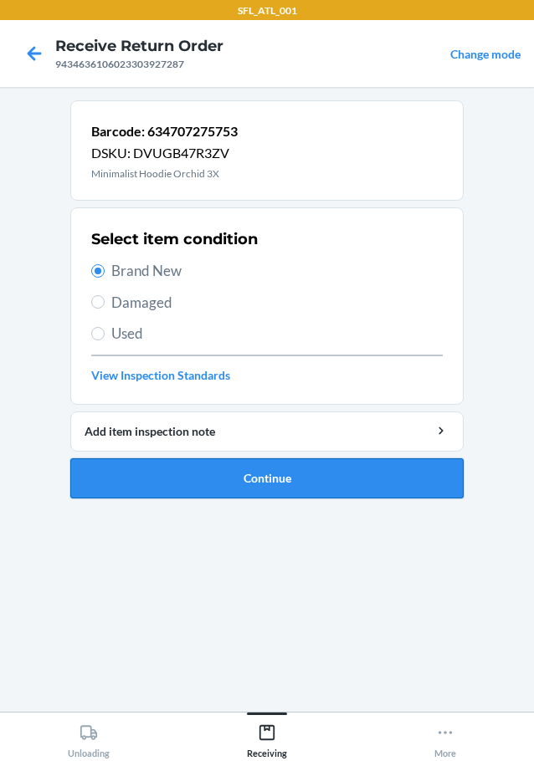
click at [192, 478] on button "Continue" at bounding box center [266, 478] width 393 height 40
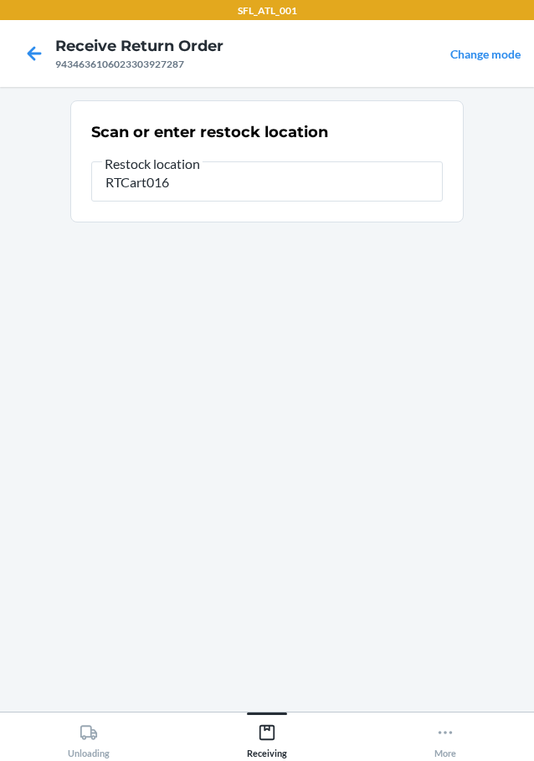
type input "RTCart016"
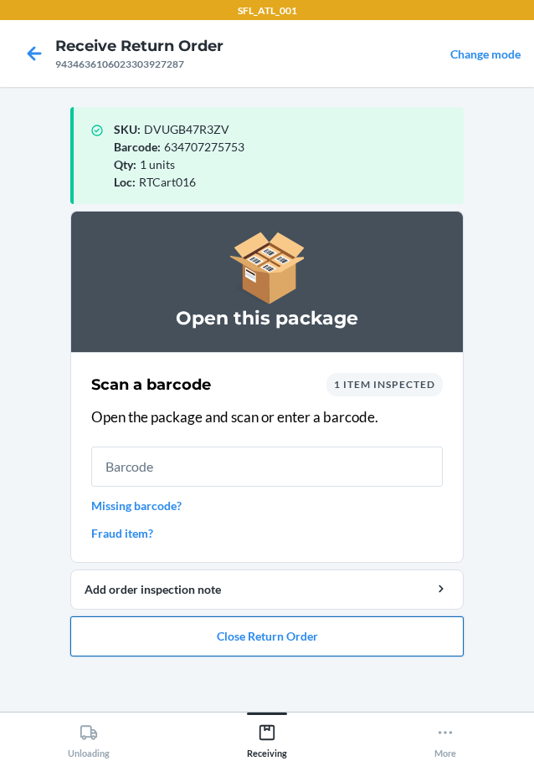
click at [365, 635] on button "Close Return Order" at bounding box center [266, 636] width 393 height 40
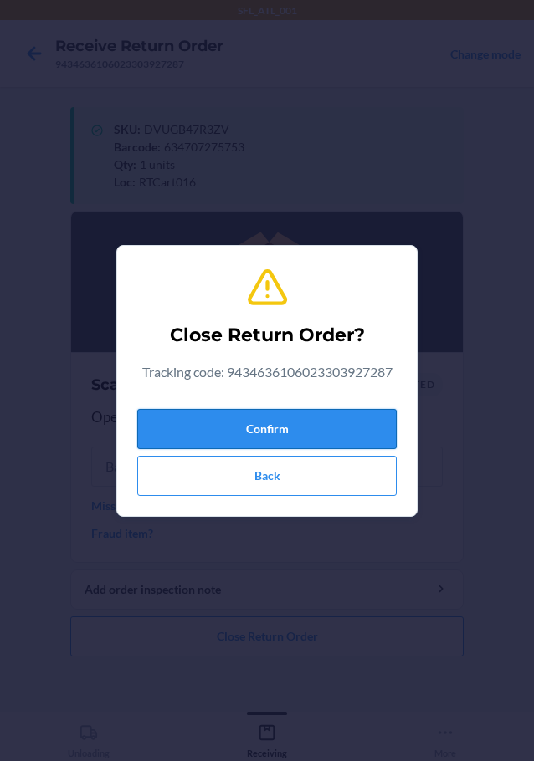
click at [309, 431] on button "Confirm" at bounding box center [266, 429] width 259 height 40
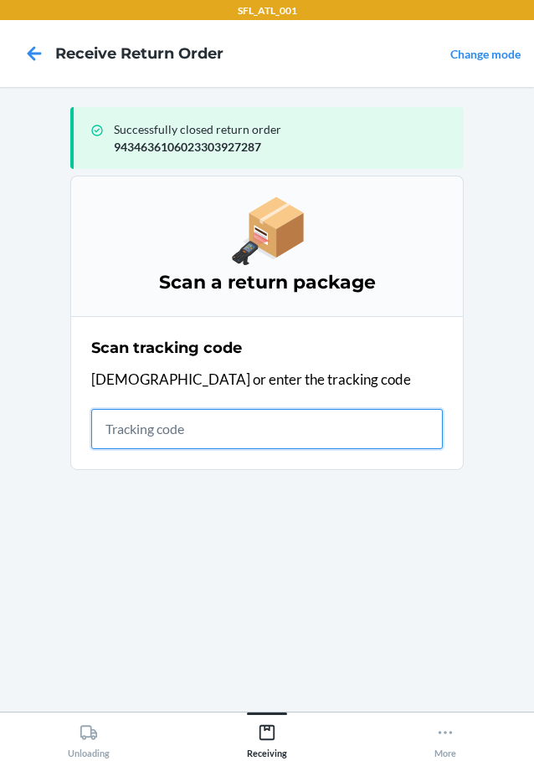
click at [100, 434] on input "text" at bounding box center [266, 429] width 351 height 40
type input "420302599434636106023302512"
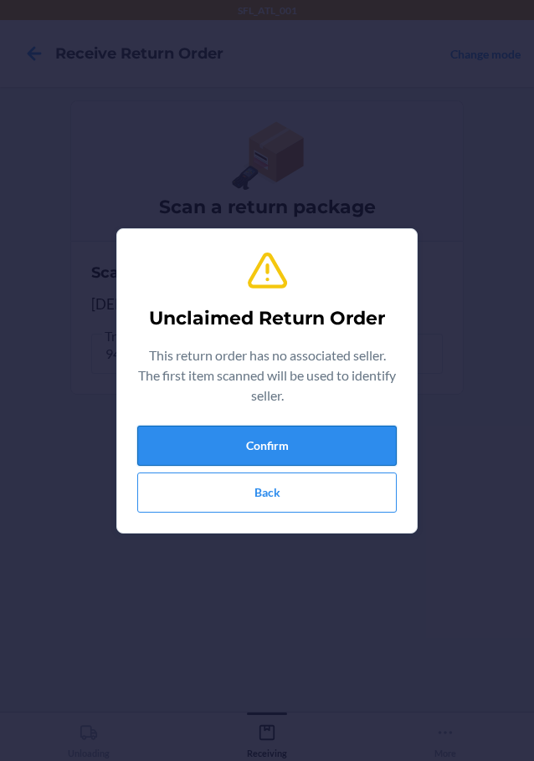
click at [170, 447] on button "Confirm" at bounding box center [266, 446] width 259 height 40
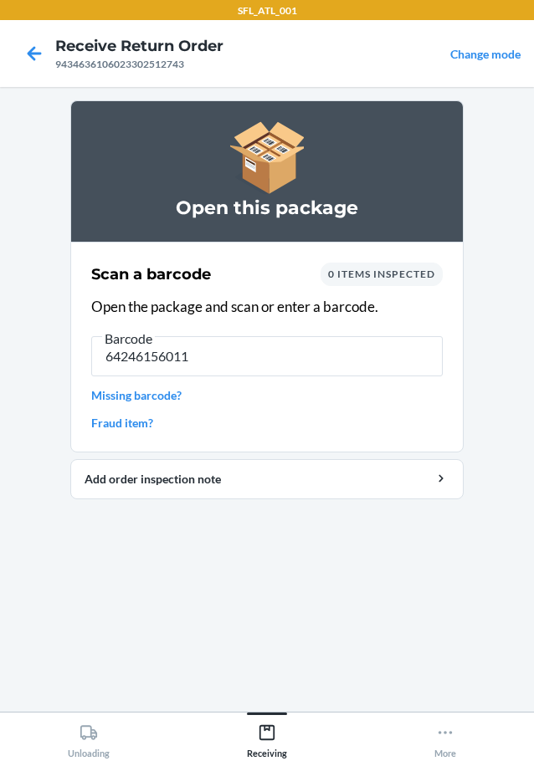
type input "642461560114"
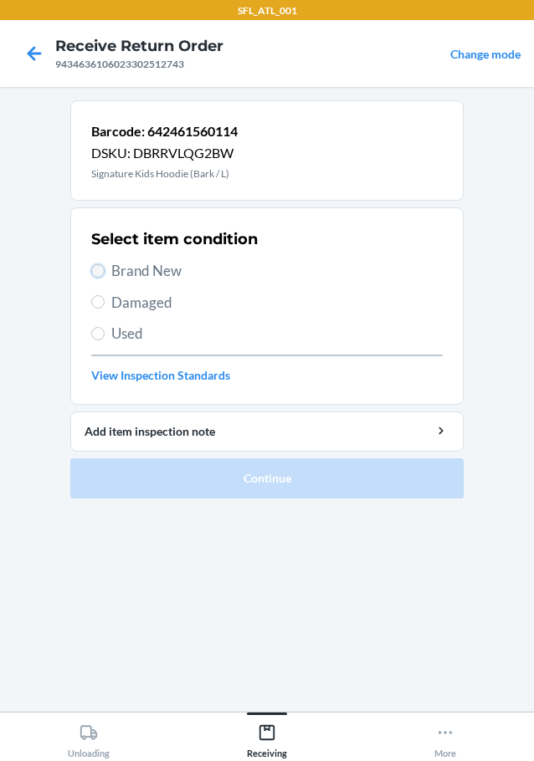
click at [101, 273] on input "Brand New" at bounding box center [97, 270] width 13 height 13
radio input "true"
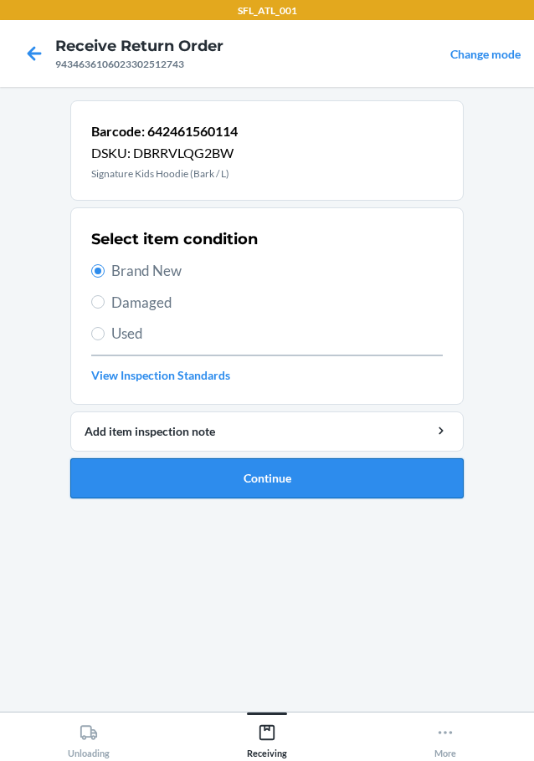
click at [142, 470] on button "Continue" at bounding box center [266, 478] width 393 height 40
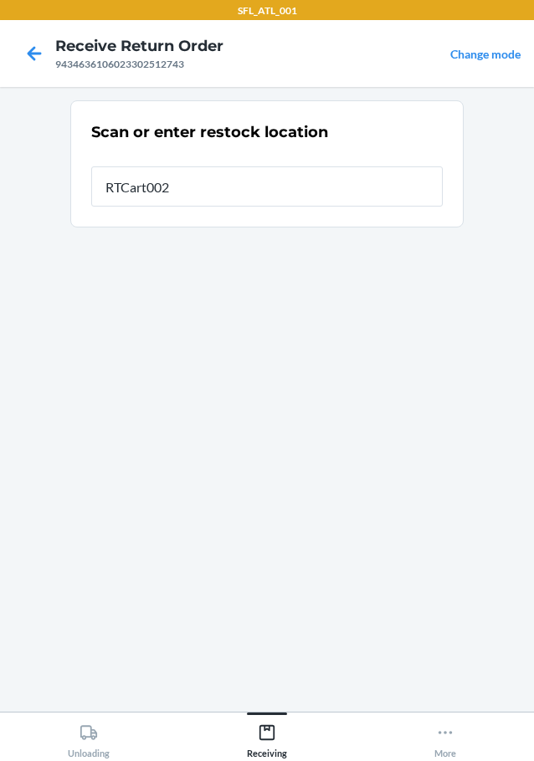
type input "RTCart002"
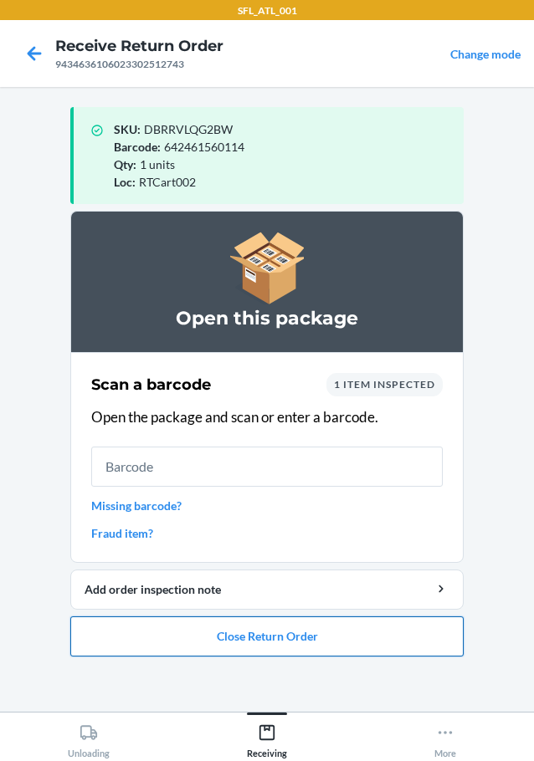
click at [215, 645] on button "Close Return Order" at bounding box center [266, 636] width 393 height 40
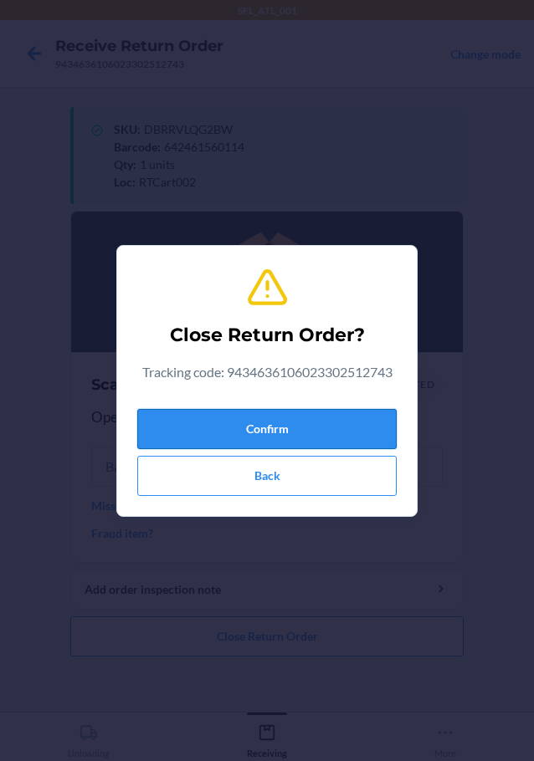
click at [226, 432] on button "Confirm" at bounding box center [266, 429] width 259 height 40
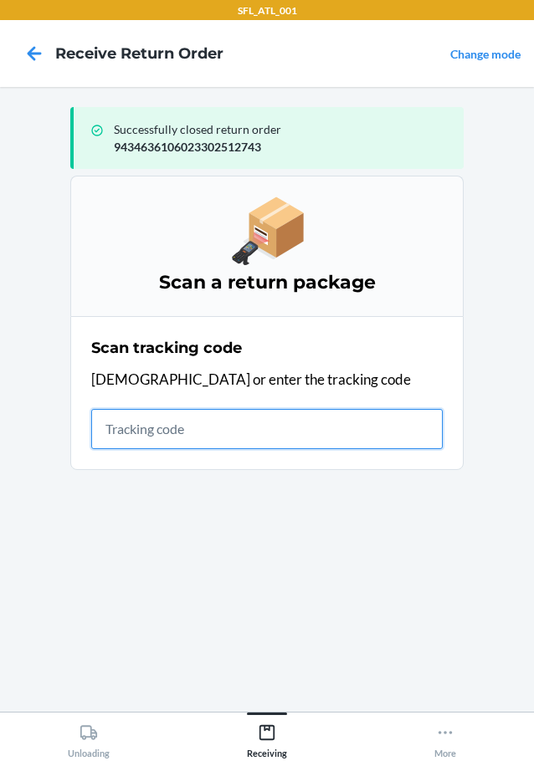
click at [147, 435] on input "text" at bounding box center [266, 429] width 351 height 40
type input "4203025994346361060233039378"
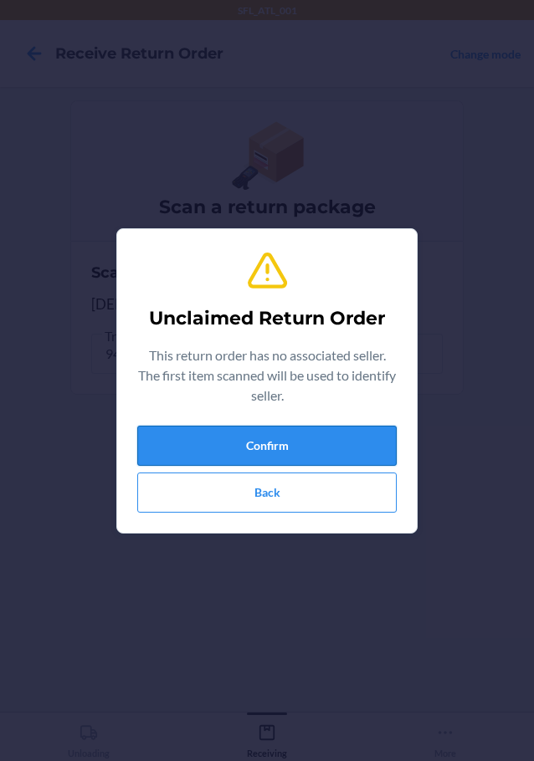
click at [172, 447] on button "Confirm" at bounding box center [266, 446] width 259 height 40
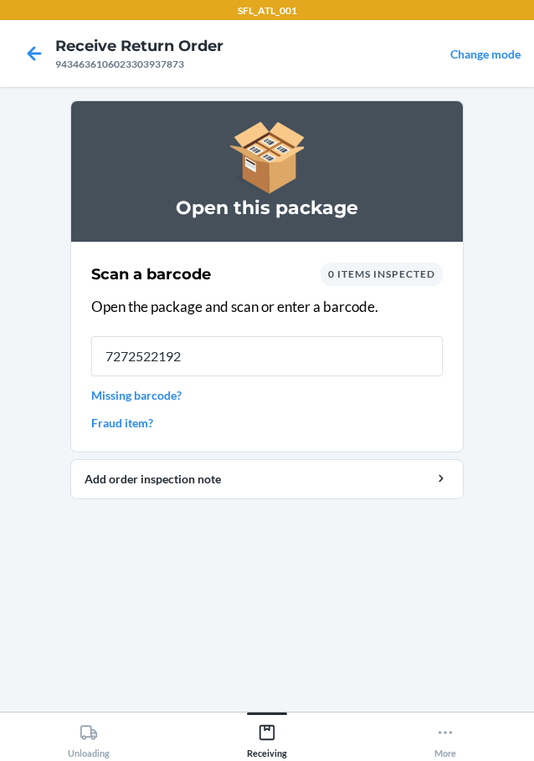
type input "72725221926"
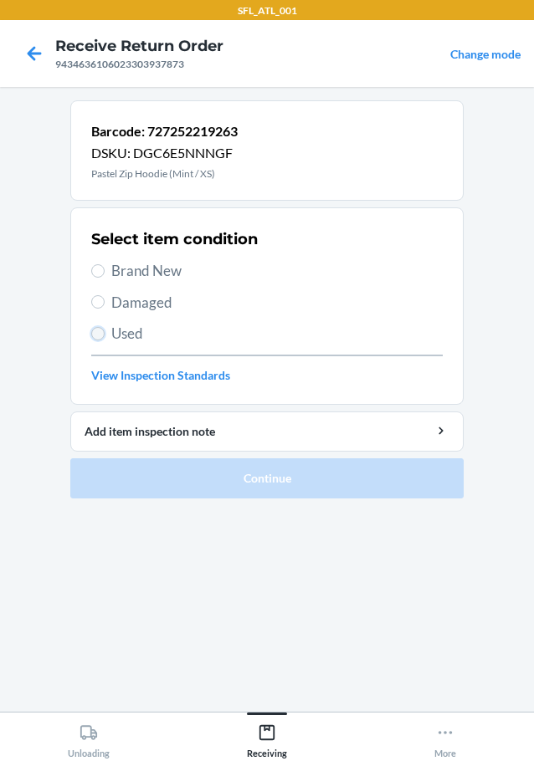
click at [102, 338] on input "Used" at bounding box center [97, 333] width 13 height 13
radio input "true"
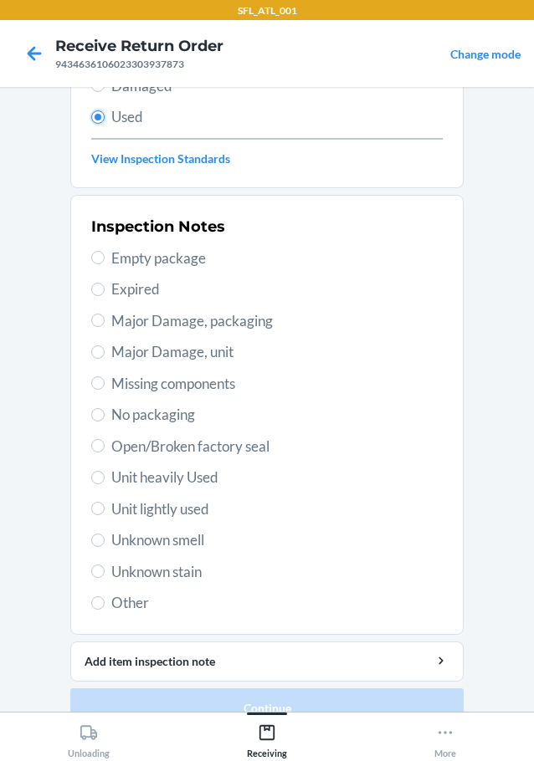
scroll to position [247, 0]
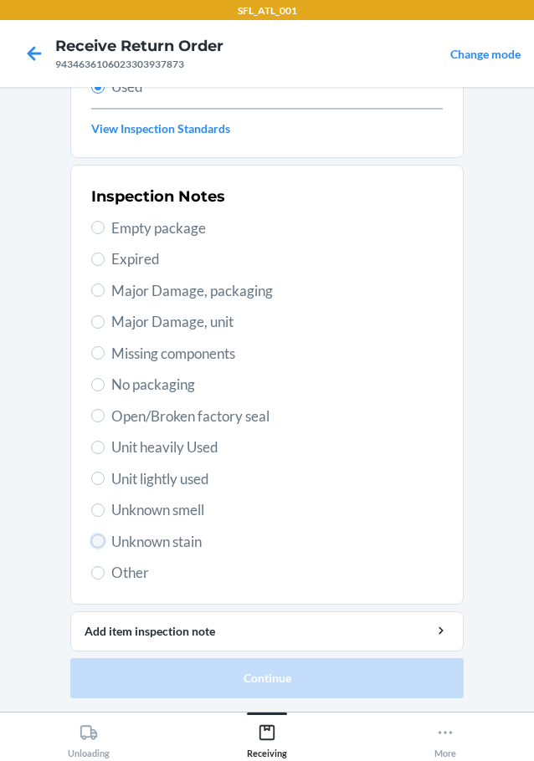
click at [92, 544] on input "Unknown stain" at bounding box center [97, 540] width 13 height 13
radio input "true"
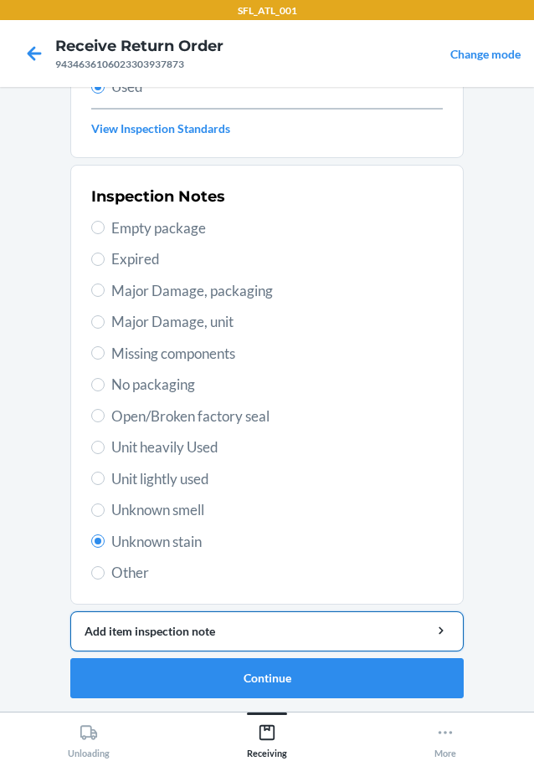
click at [106, 635] on div "Add item inspection note" at bounding box center [266, 631] width 365 height 18
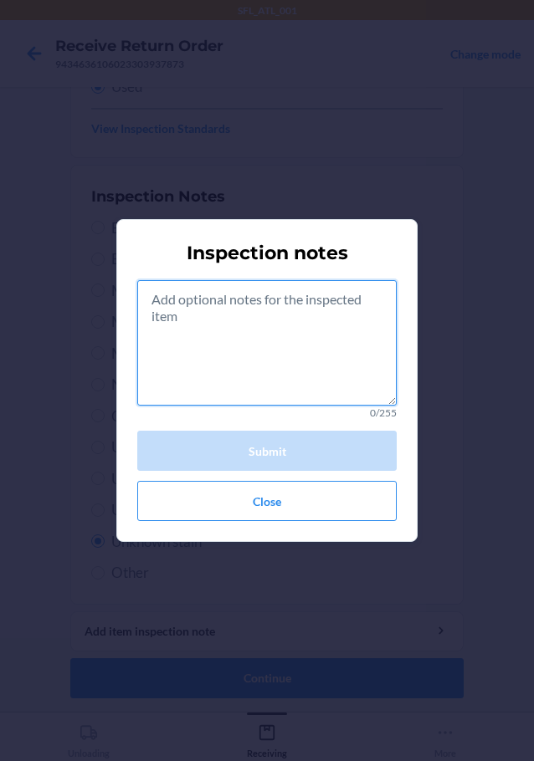
click at [178, 378] on textarea at bounding box center [266, 342] width 259 height 125
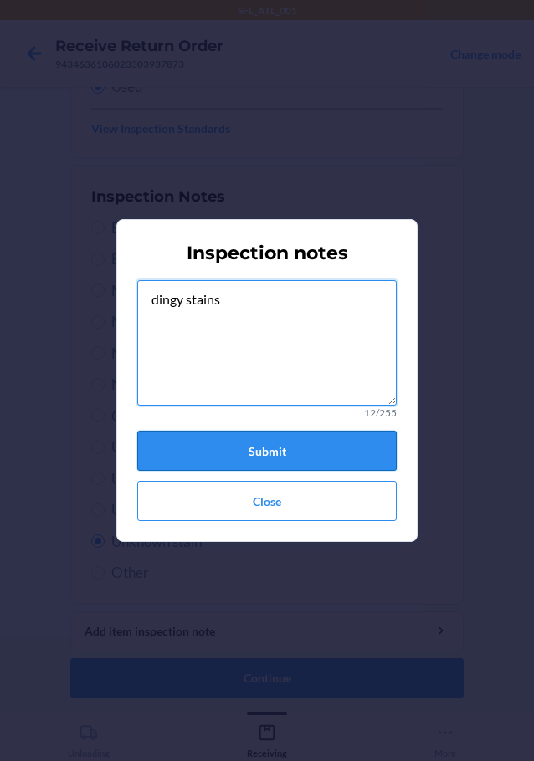
type textarea "dingy stains"
click at [196, 444] on button "Submit" at bounding box center [266, 451] width 259 height 40
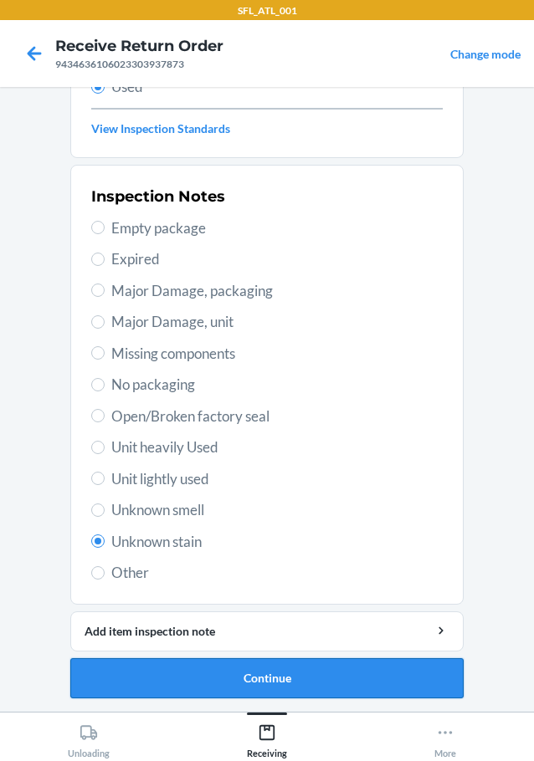
click at [186, 674] on button "Continue" at bounding box center [266, 678] width 393 height 40
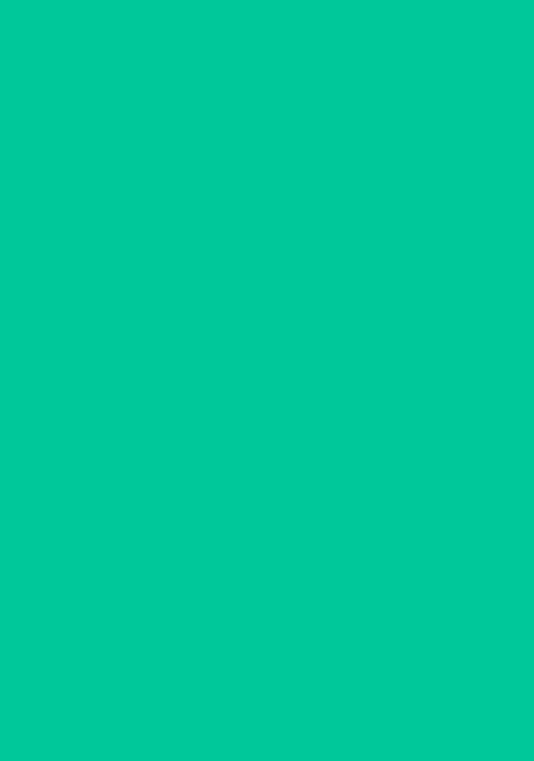
scroll to position [0, 0]
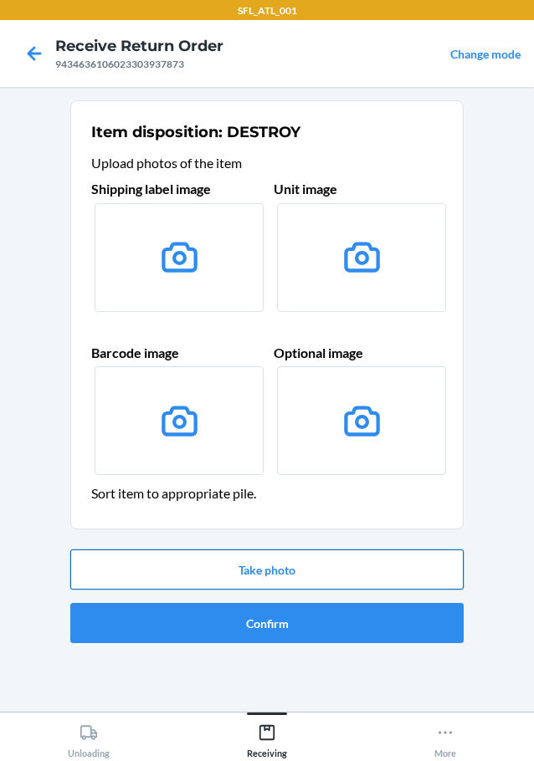
click at [268, 558] on button "Take photo" at bounding box center [266, 569] width 393 height 40
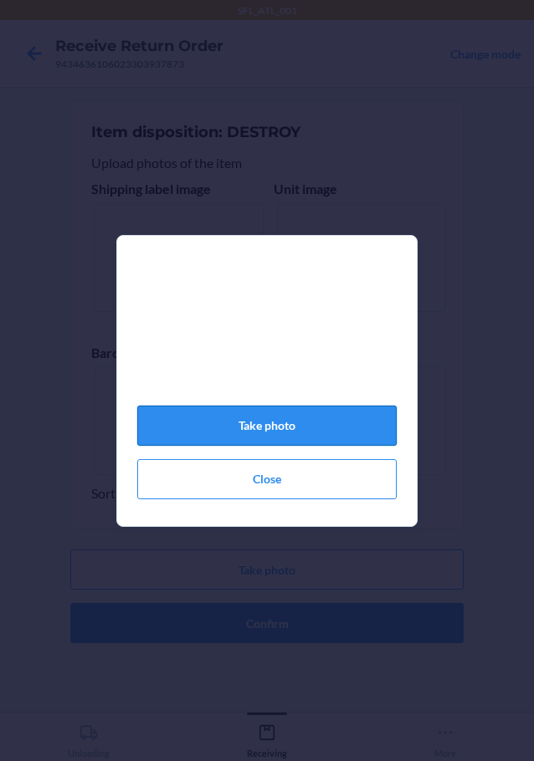
click at [300, 432] on button "Take photo" at bounding box center [266, 426] width 259 height 40
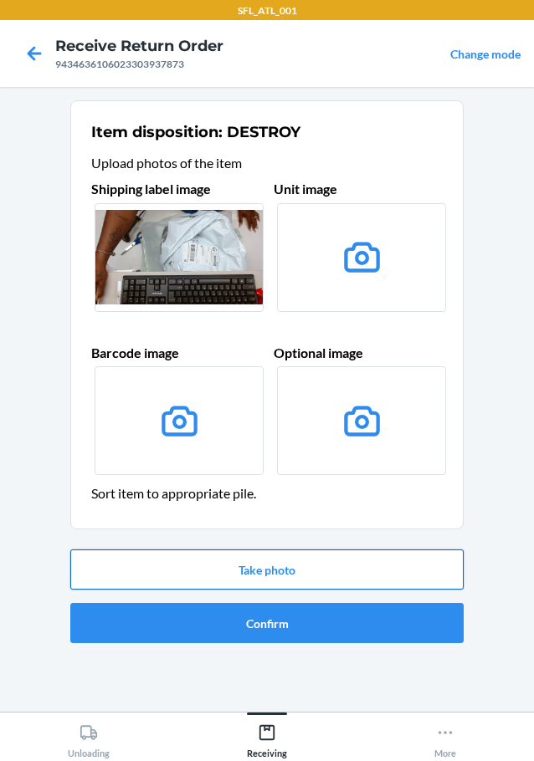
click at [287, 565] on button "Take photo" at bounding box center [266, 569] width 393 height 40
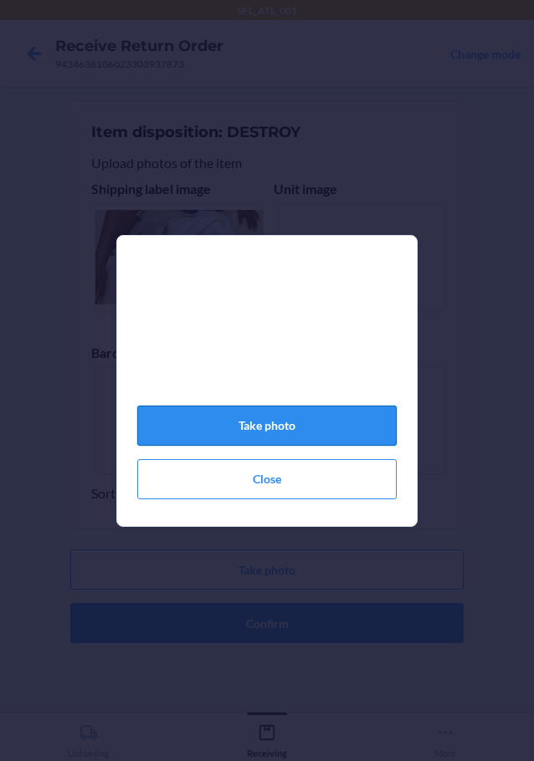
click at [280, 427] on button "Take photo" at bounding box center [266, 426] width 259 height 40
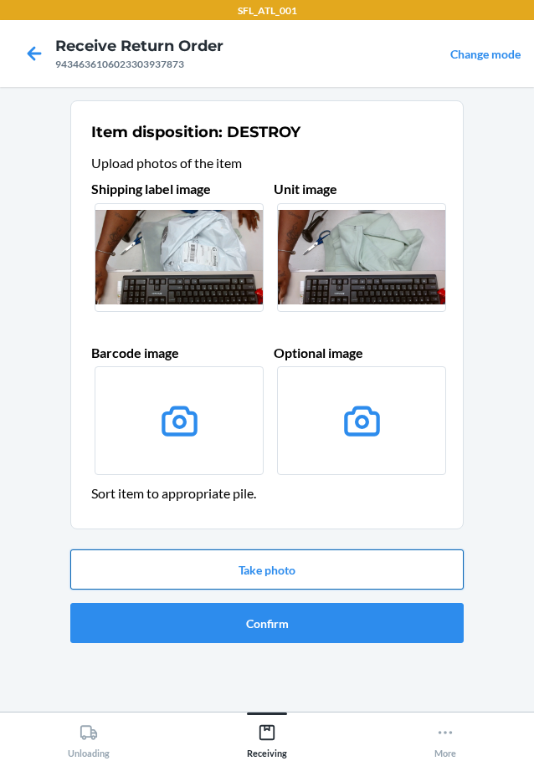
click at [186, 572] on button "Take photo" at bounding box center [266, 569] width 393 height 40
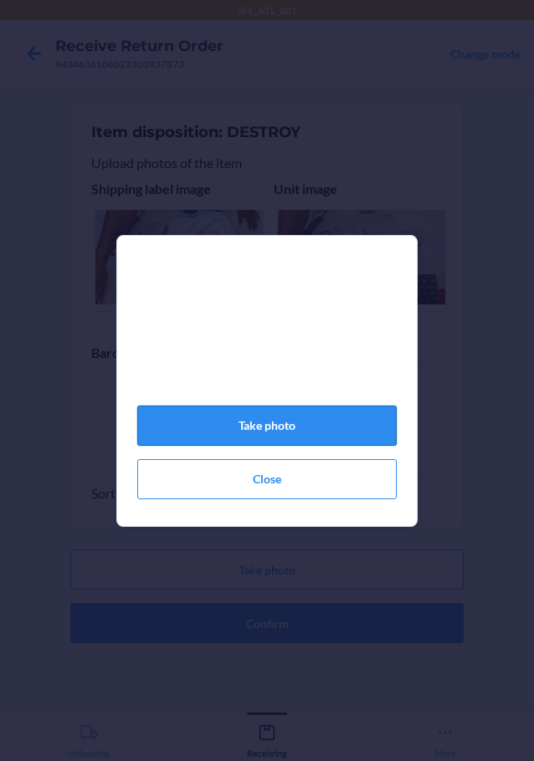
click at [192, 433] on button "Take photo" at bounding box center [266, 426] width 259 height 40
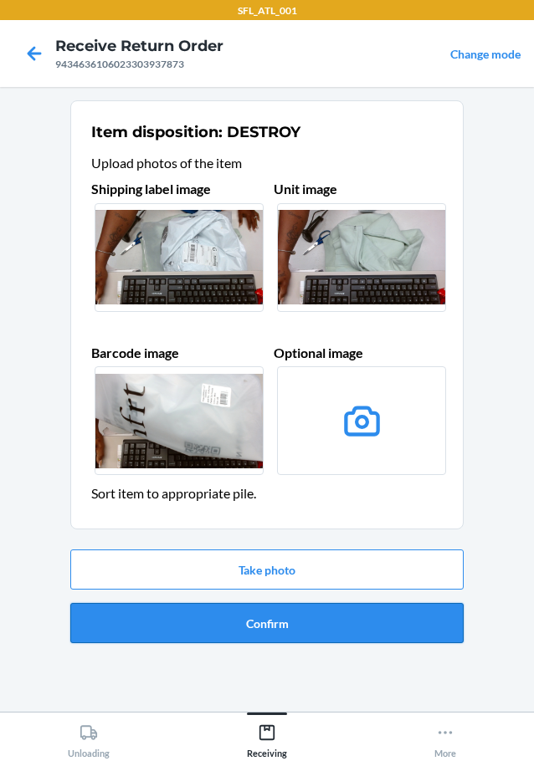
click at [198, 626] on button "Confirm" at bounding box center [266, 623] width 393 height 40
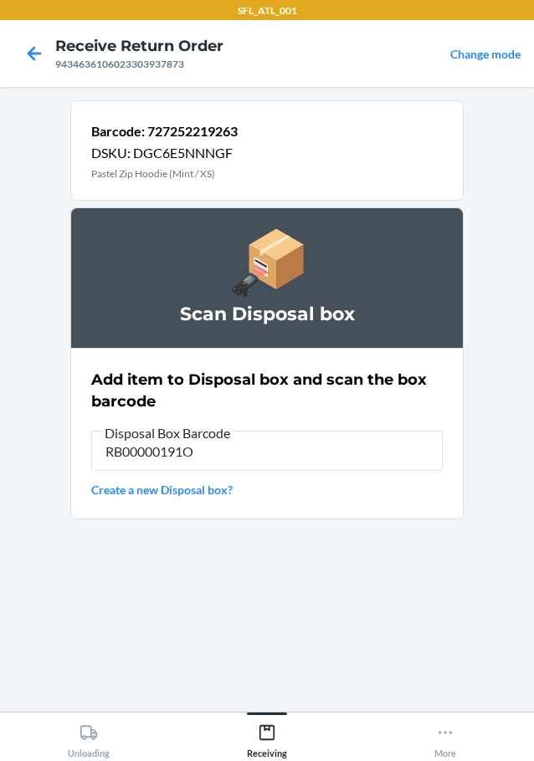
type input "RB00000191O"
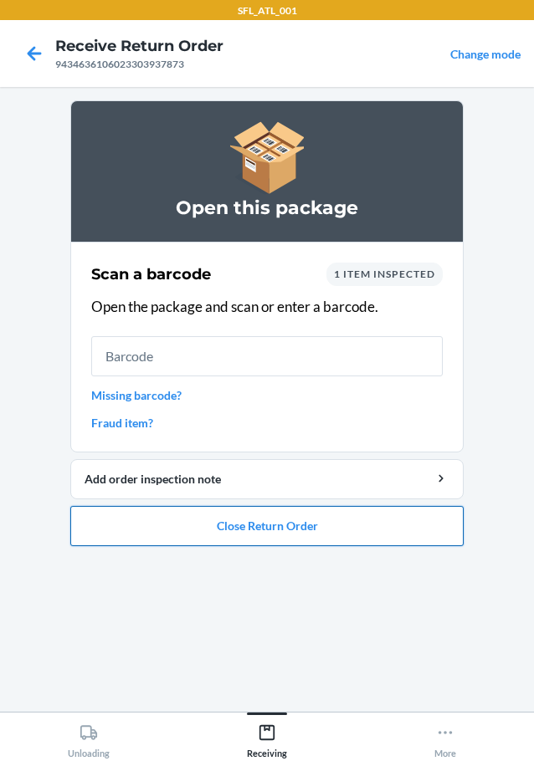
click at [222, 529] on button "Close Return Order" at bounding box center [266, 526] width 393 height 40
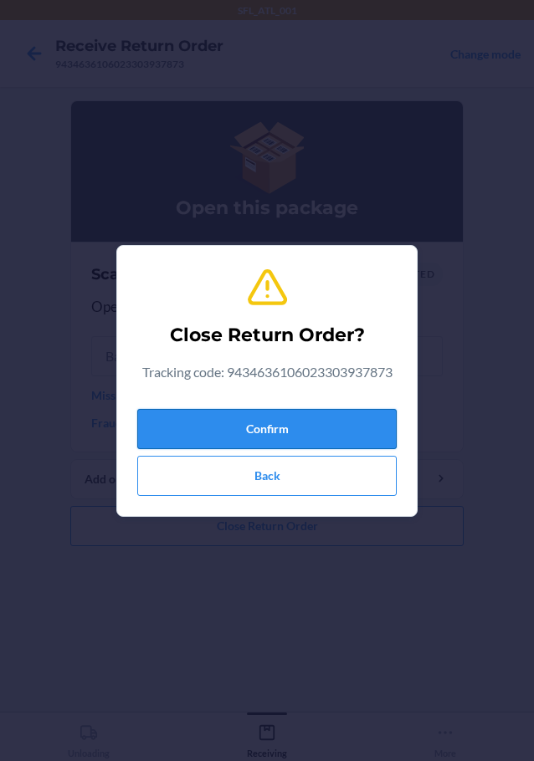
click at [243, 422] on button "Confirm" at bounding box center [266, 429] width 259 height 40
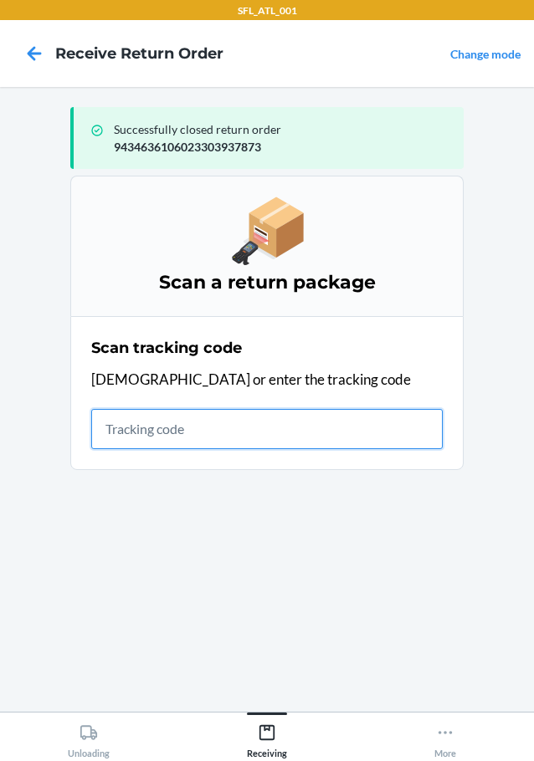
click at [211, 434] on input "text" at bounding box center [266, 429] width 351 height 40
type input "420302599434636106023301756193"
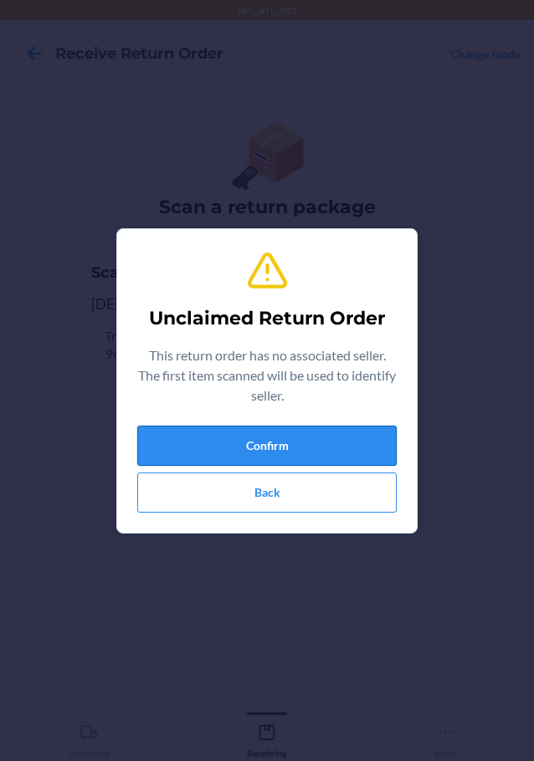
click at [204, 444] on button "Confirm" at bounding box center [266, 446] width 259 height 40
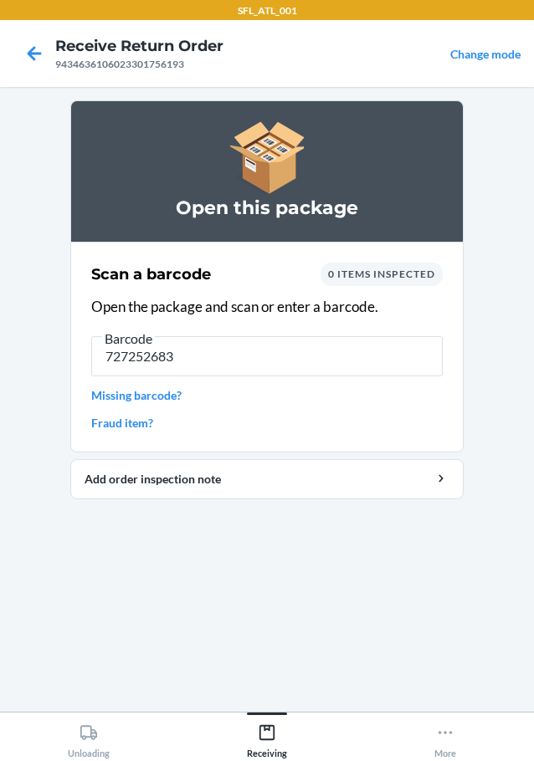
type input "7272526832"
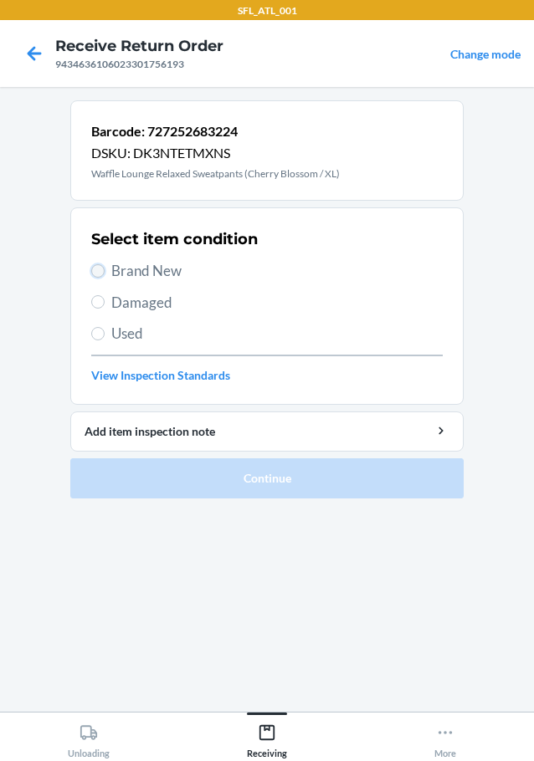
click at [98, 271] on input "Brand New" at bounding box center [97, 270] width 13 height 13
radio input "true"
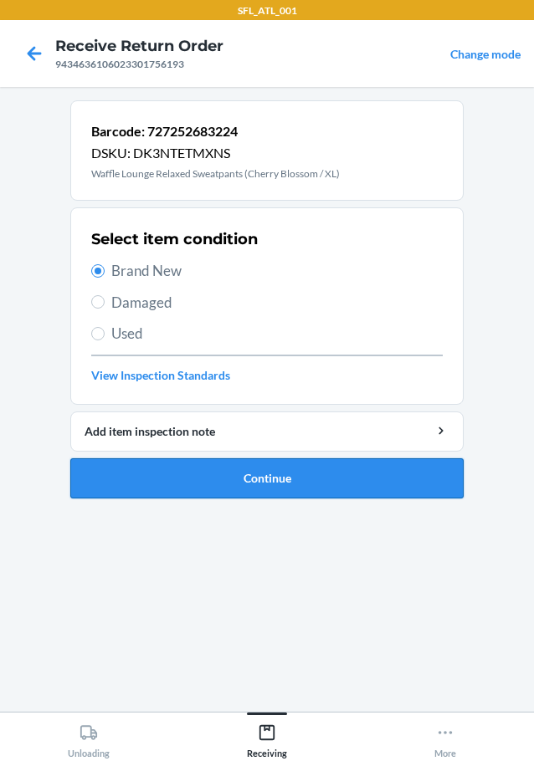
click at [146, 487] on button "Continue" at bounding box center [266, 478] width 393 height 40
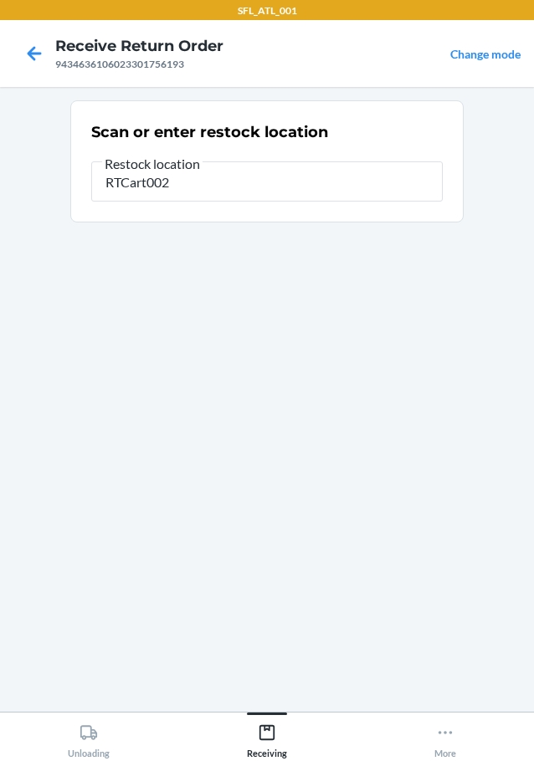
type input "RTCart002"
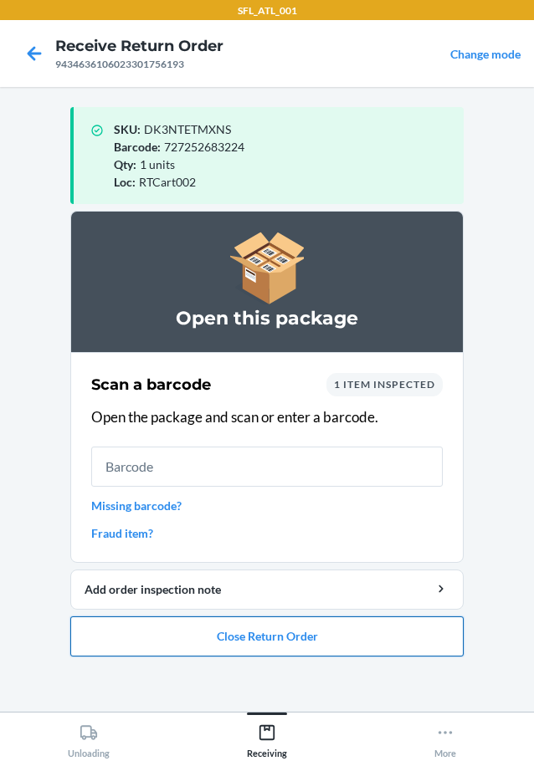
click at [174, 626] on button "Close Return Order" at bounding box center [266, 636] width 393 height 40
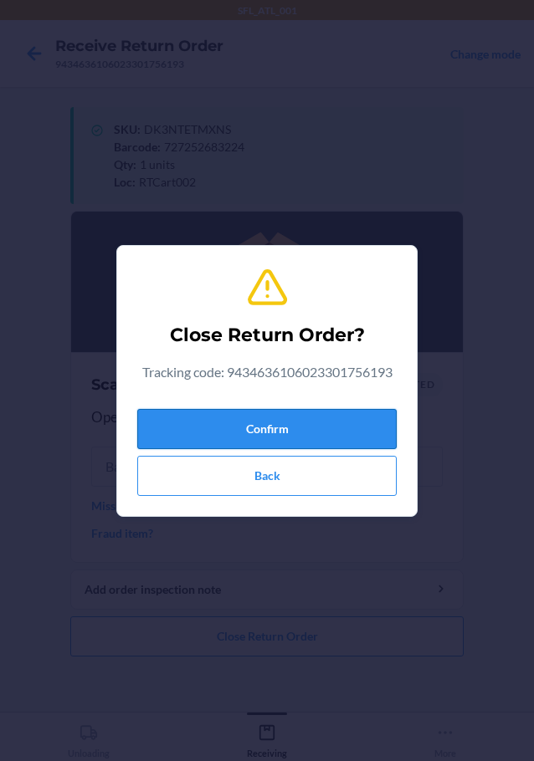
click at [186, 427] on button "Confirm" at bounding box center [266, 429] width 259 height 40
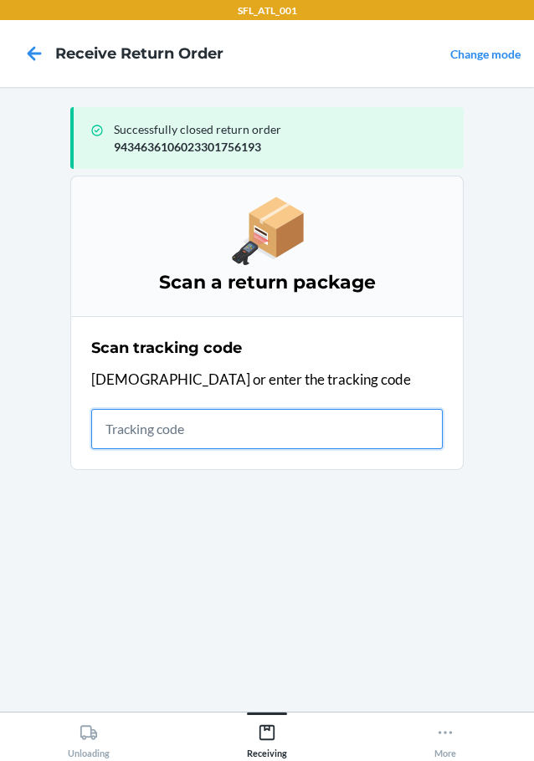
click at [134, 429] on input "text" at bounding box center [266, 429] width 351 height 40
type input "42030259943463610602330337686"
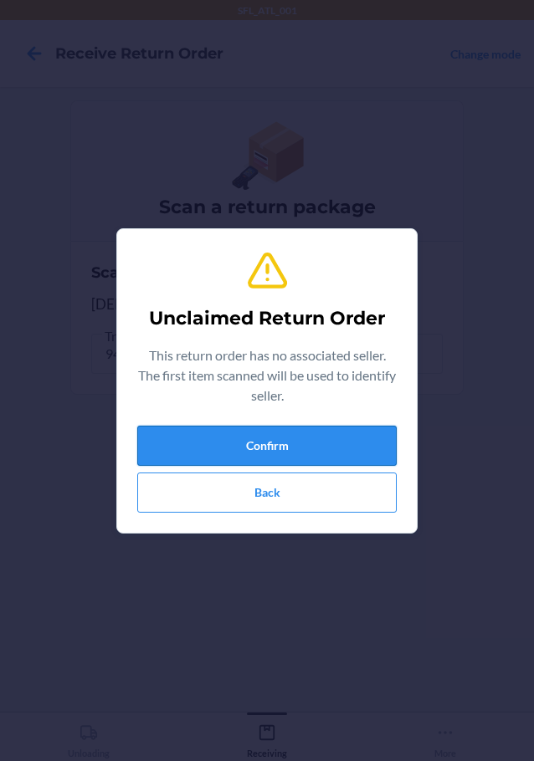
click at [225, 433] on button "Confirm" at bounding box center [266, 446] width 259 height 40
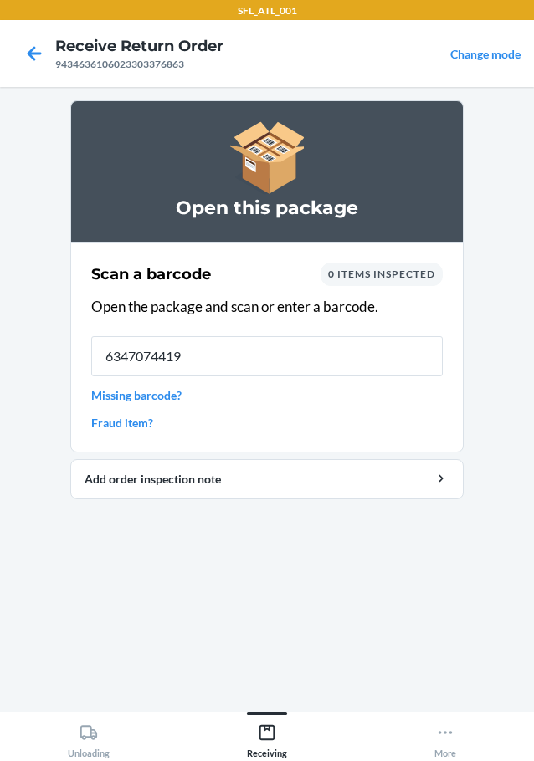
type input "63470744190"
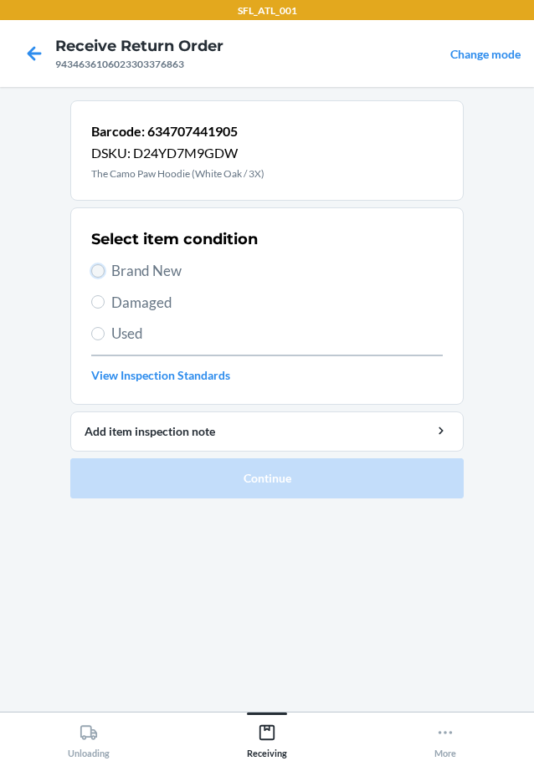
click at [96, 269] on input "Brand New" at bounding box center [97, 270] width 13 height 13
radio input "true"
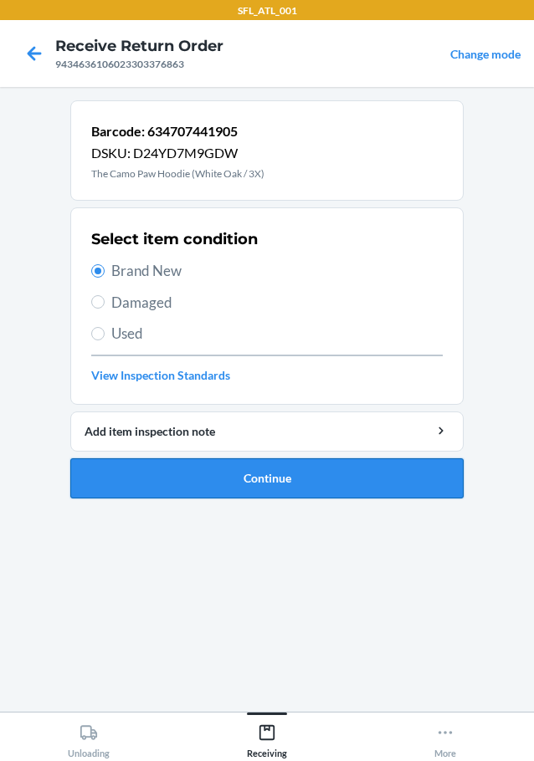
click at [171, 472] on button "Continue" at bounding box center [266, 478] width 393 height 40
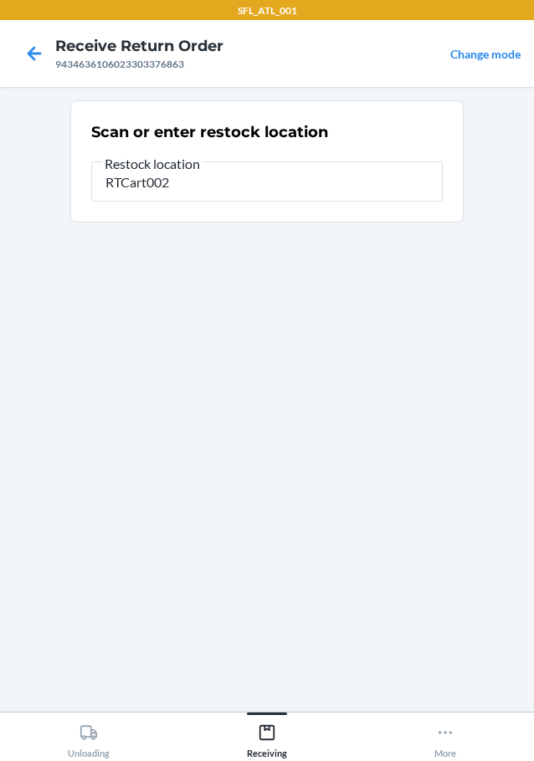
type input "RTCart002"
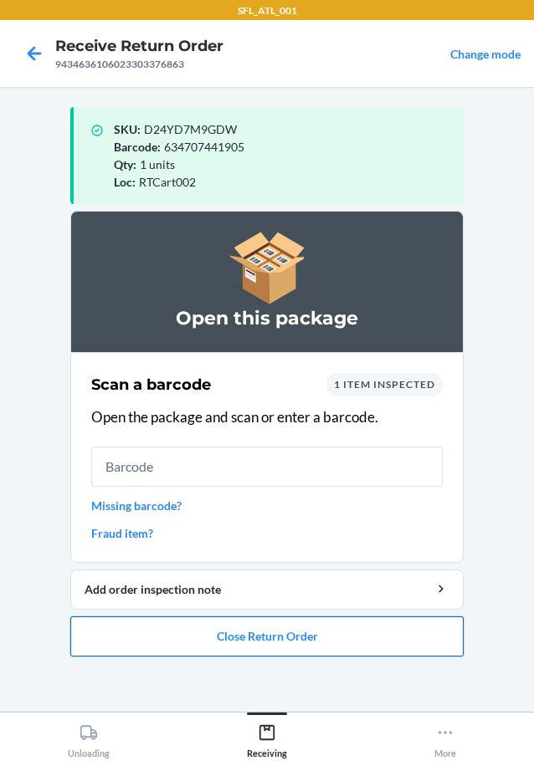
click at [265, 638] on button "Close Return Order" at bounding box center [266, 636] width 393 height 40
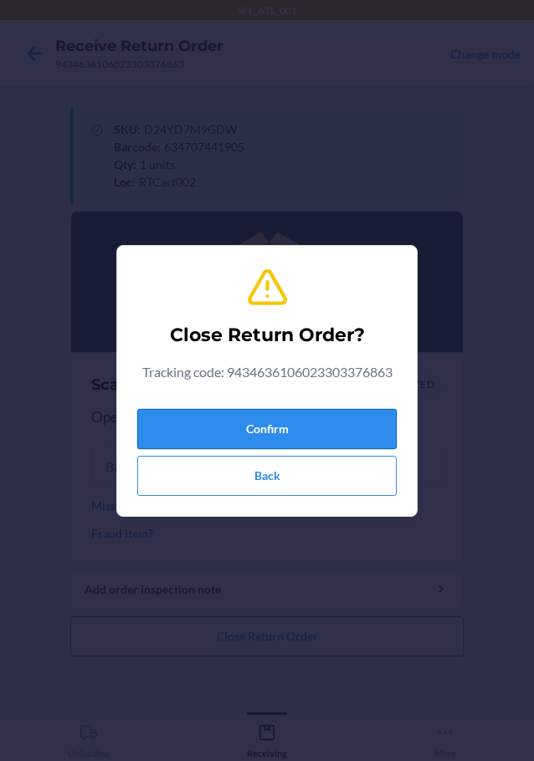
click at [278, 422] on button "Confirm" at bounding box center [266, 429] width 259 height 40
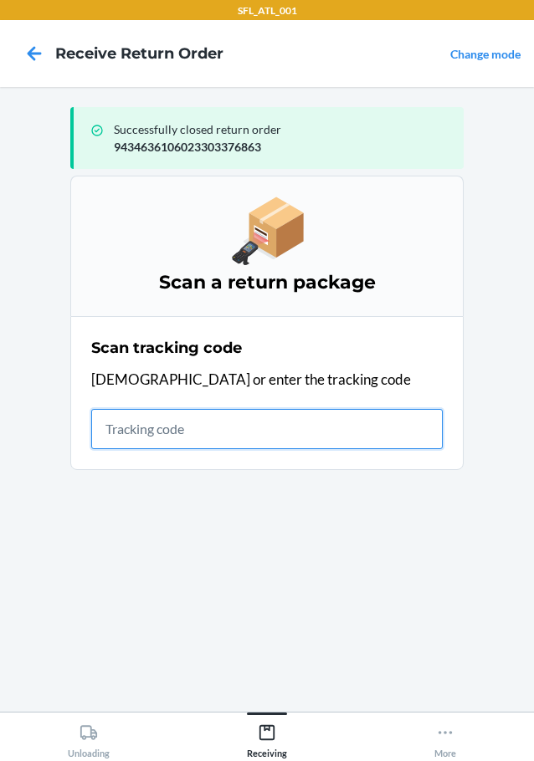
click at [182, 433] on input "text" at bounding box center [266, 429] width 351 height 40
type input "42030259943463610602330366769"
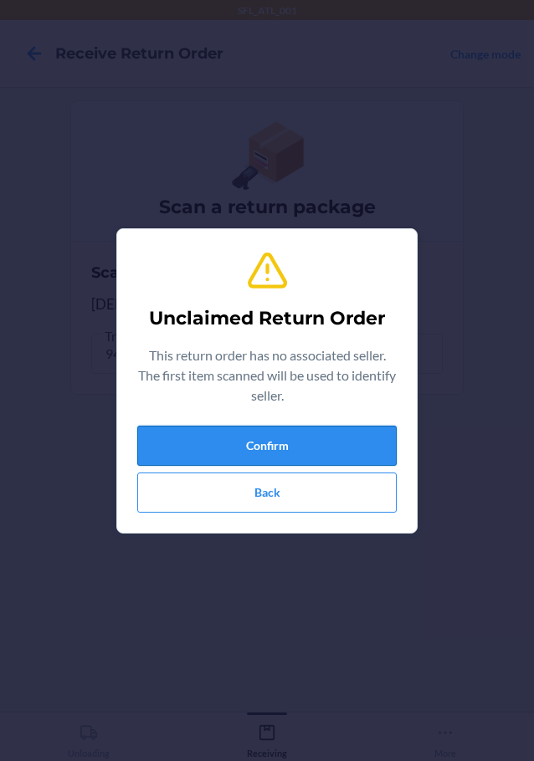
click at [175, 435] on button "Confirm" at bounding box center [266, 446] width 259 height 40
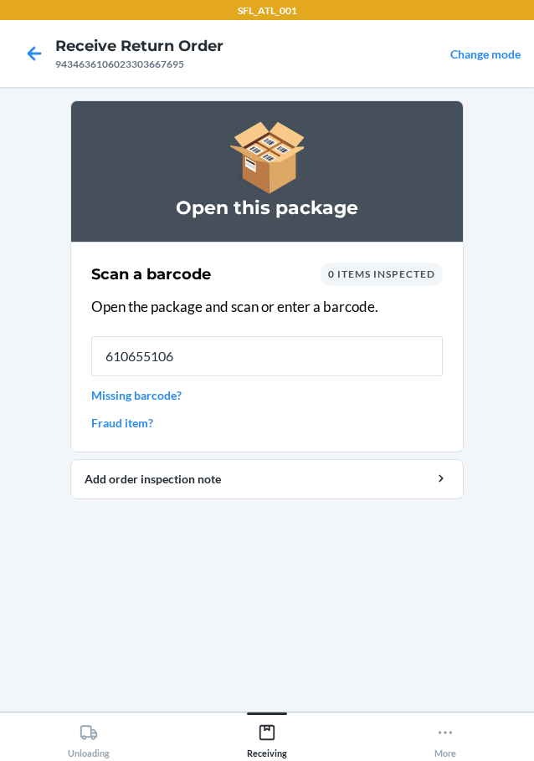
type input "6106551061"
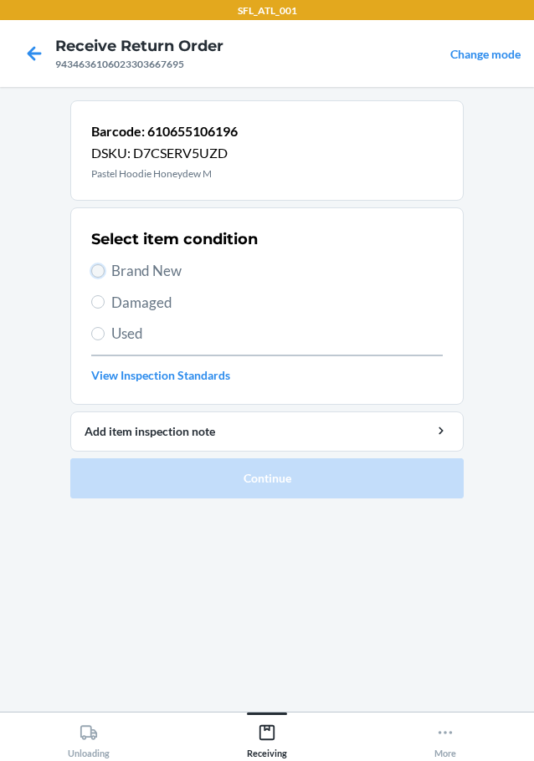
click at [100, 268] on input "Brand New" at bounding box center [97, 270] width 13 height 13
radio input "true"
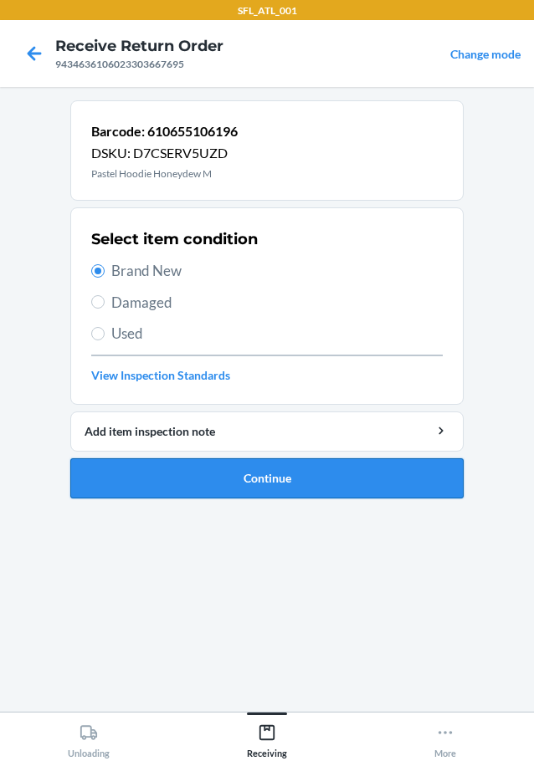
click at [228, 477] on button "Continue" at bounding box center [266, 478] width 393 height 40
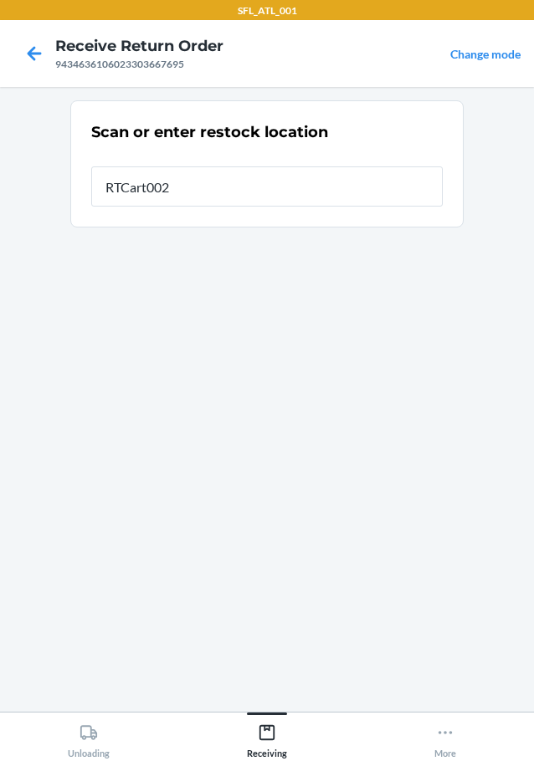
type input "RTCart002"
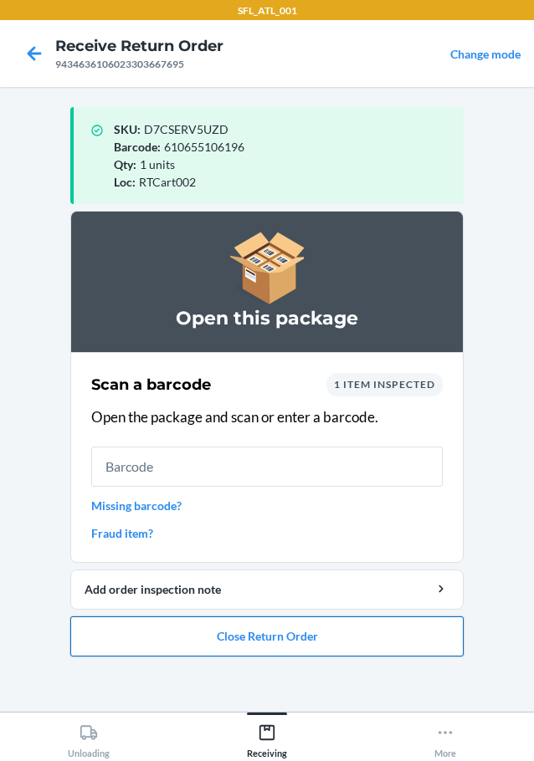
click at [300, 636] on button "Close Return Order" at bounding box center [266, 636] width 393 height 40
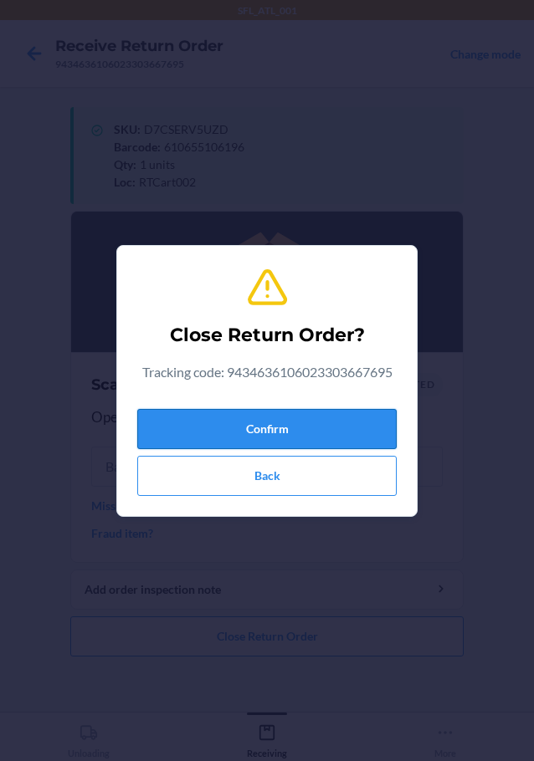
click at [287, 416] on button "Confirm" at bounding box center [266, 429] width 259 height 40
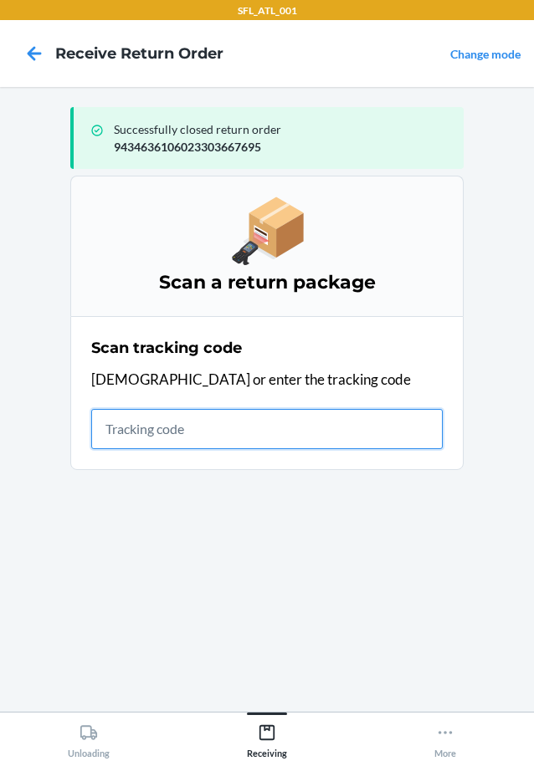
click at [203, 418] on input "text" at bounding box center [266, 429] width 351 height 40
type input "42030259943463610602330408"
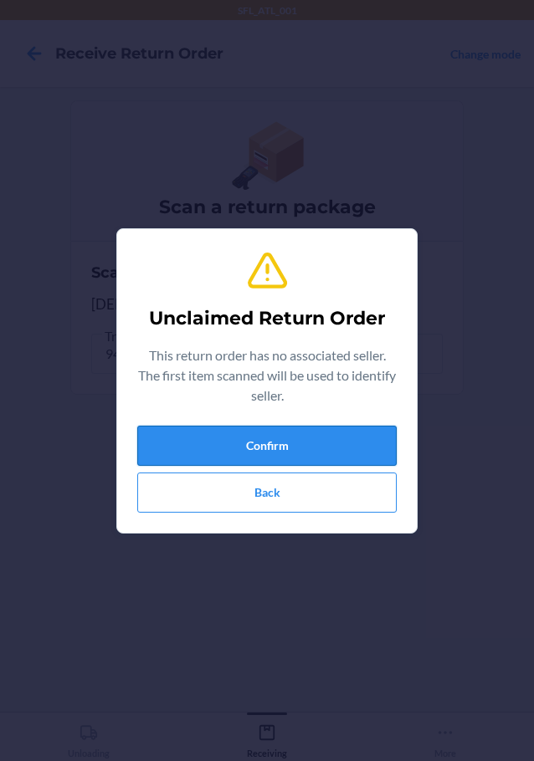
click at [208, 436] on button "Confirm" at bounding box center [266, 446] width 259 height 40
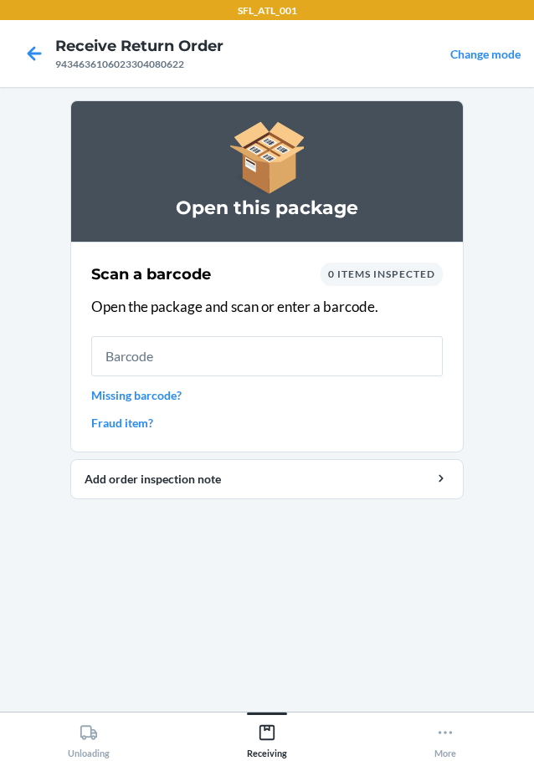
click at [126, 391] on link "Missing barcode?" at bounding box center [266, 395] width 351 height 18
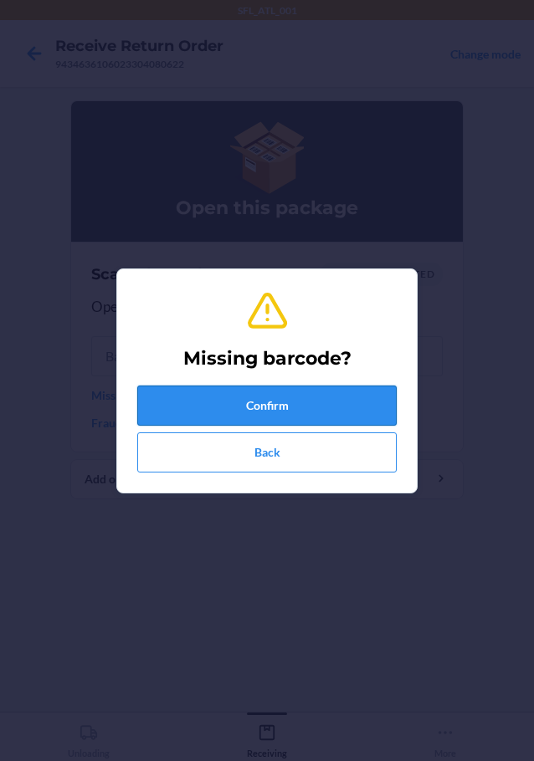
click at [219, 422] on button "Confirm" at bounding box center [266, 406] width 259 height 40
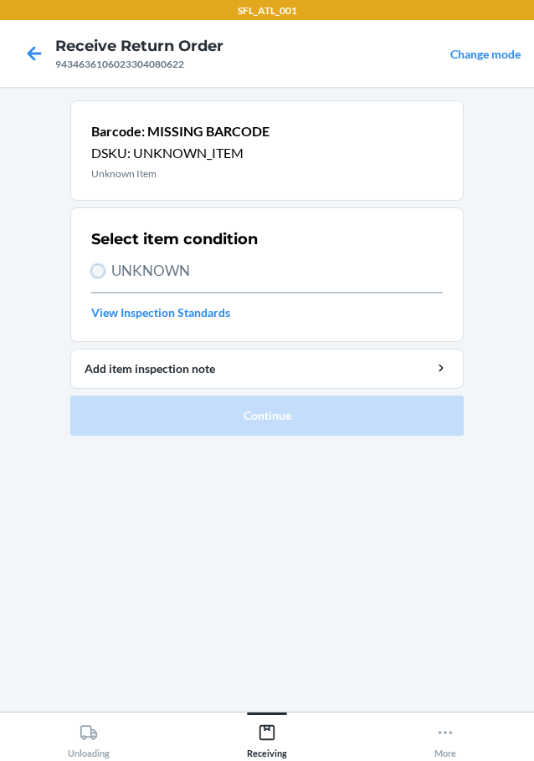
click at [104, 269] on input "UNKNOWN" at bounding box center [97, 270] width 13 height 13
radio input "true"
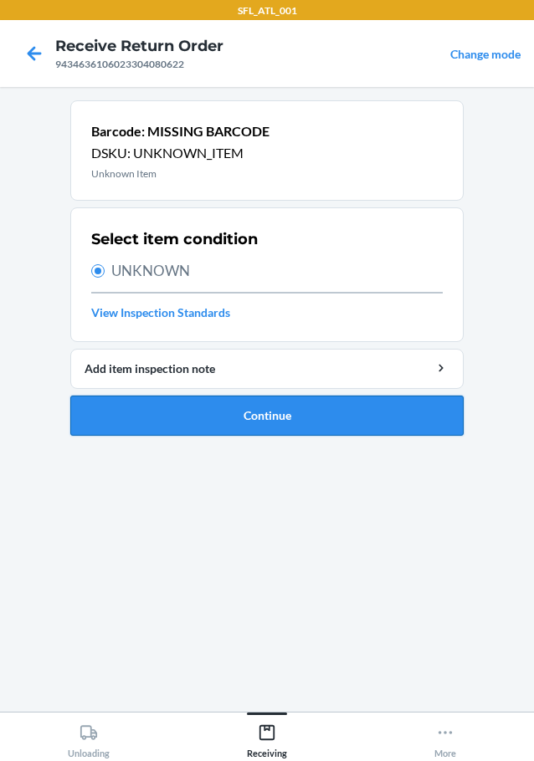
click at [218, 420] on button "Continue" at bounding box center [266, 416] width 393 height 40
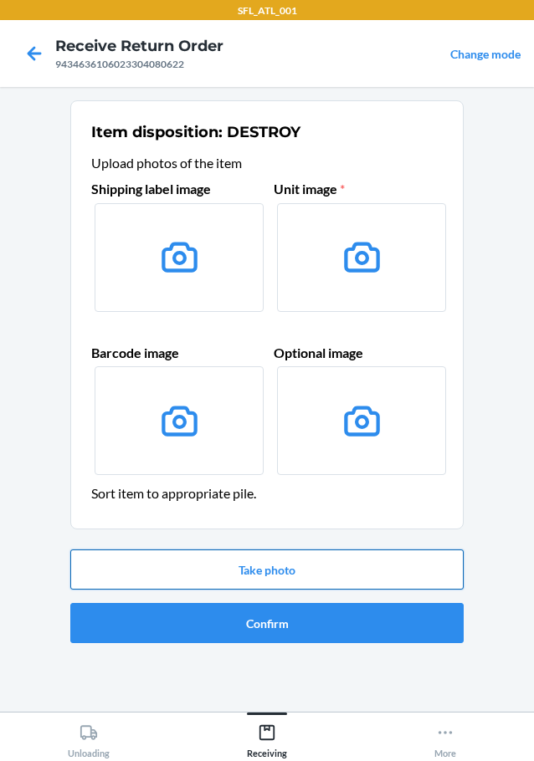
click at [289, 562] on button "Take photo" at bounding box center [266, 569] width 393 height 40
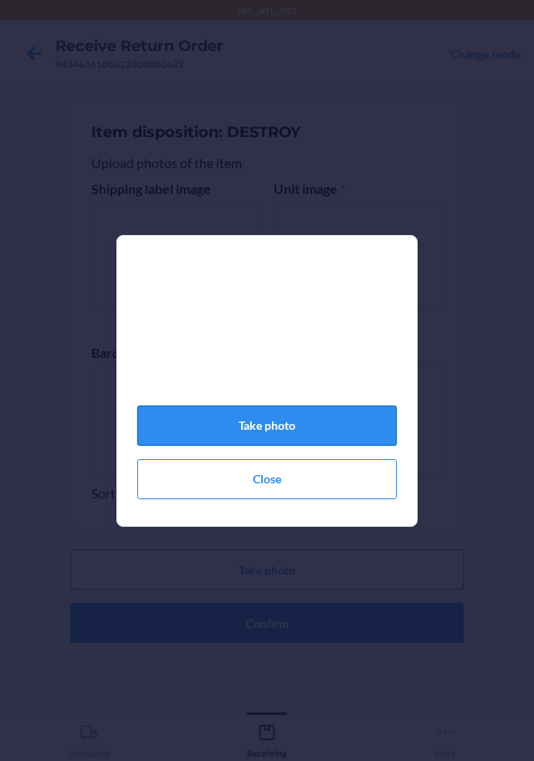
click at [335, 429] on button "Take photo" at bounding box center [266, 426] width 259 height 40
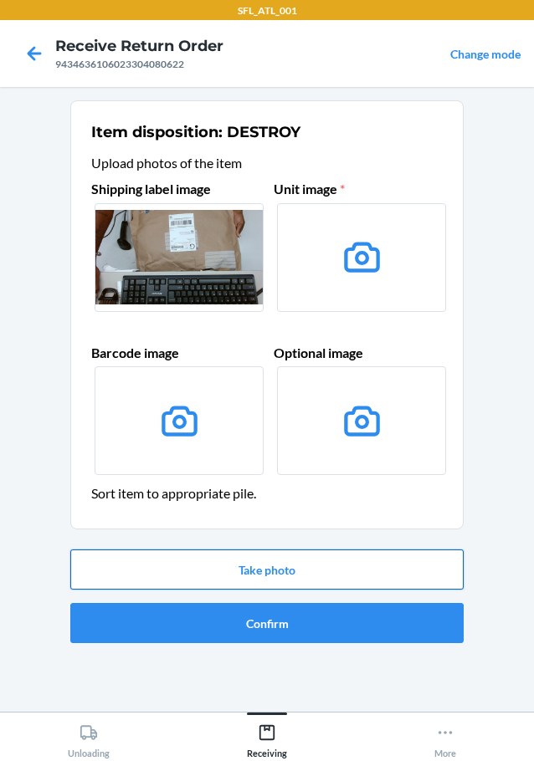
click at [207, 581] on button "Take photo" at bounding box center [266, 569] width 393 height 40
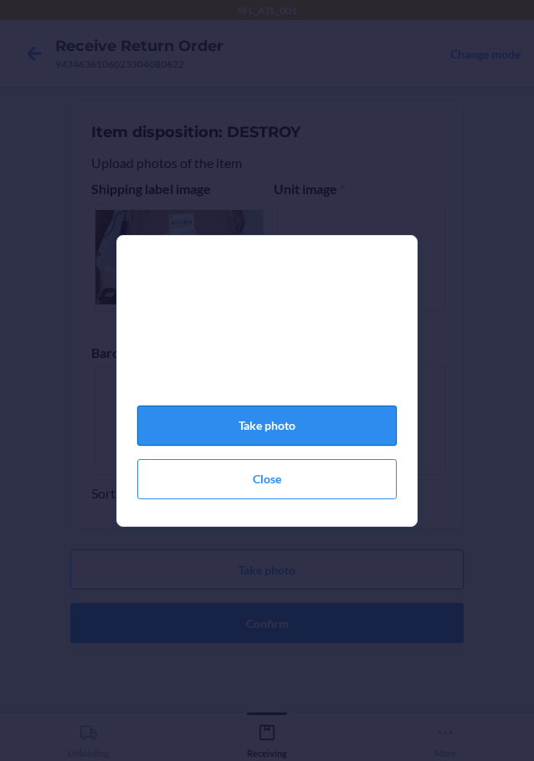
click at [299, 432] on button "Take photo" at bounding box center [266, 426] width 259 height 40
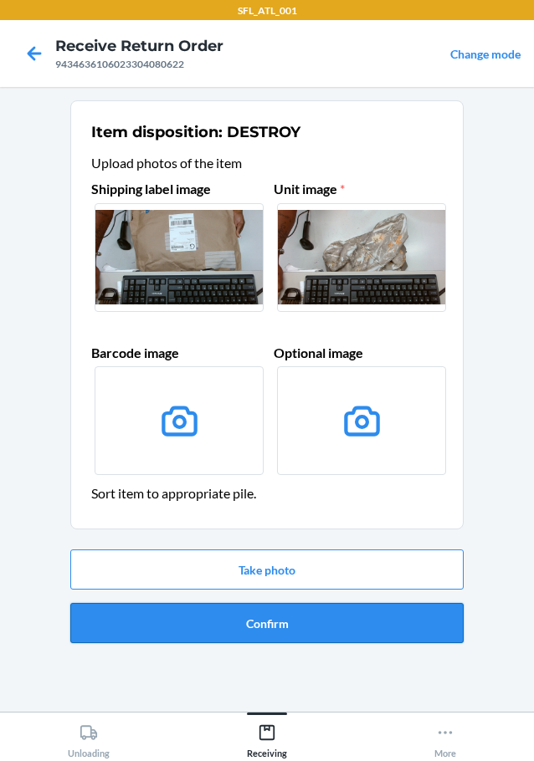
click at [201, 616] on button "Confirm" at bounding box center [266, 623] width 393 height 40
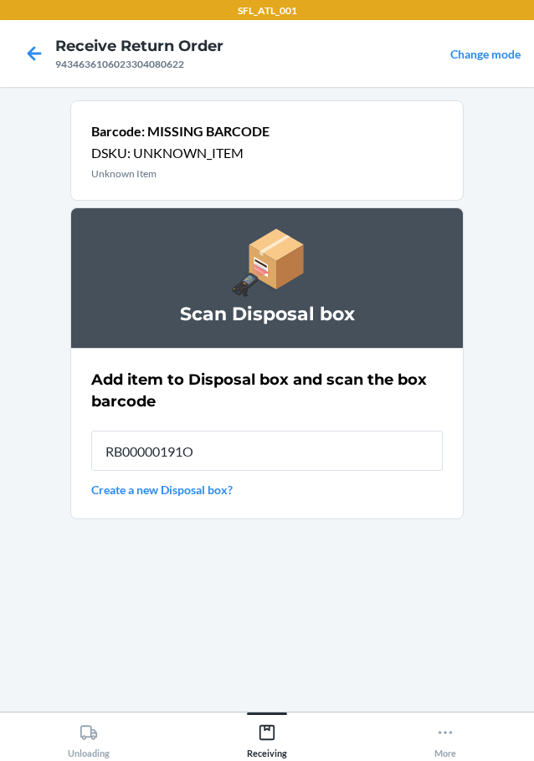
type input "RB00000191O"
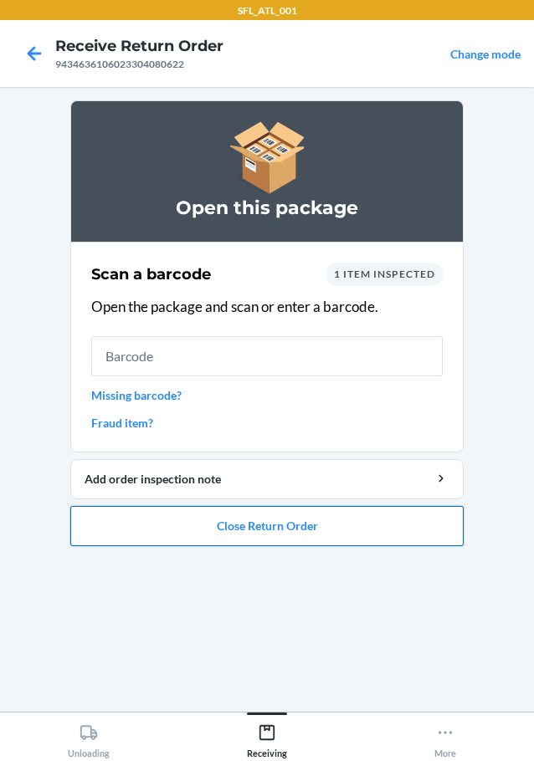
click at [260, 523] on button "Close Return Order" at bounding box center [266, 526] width 393 height 40
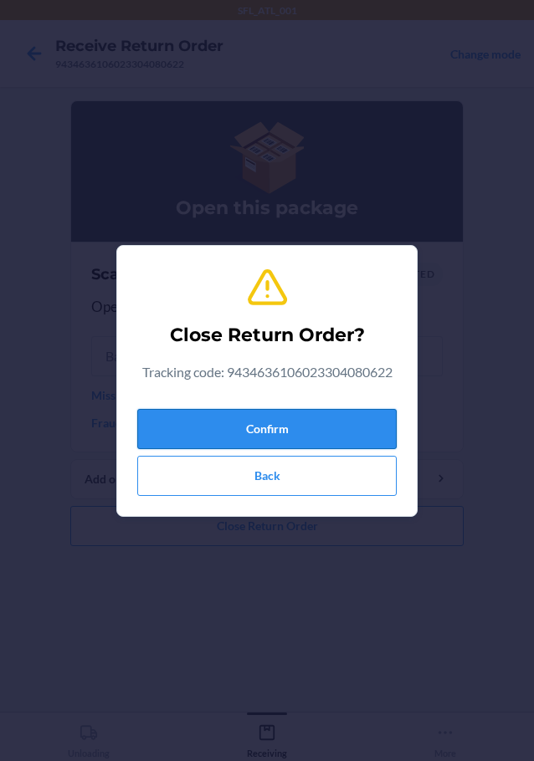
click at [256, 426] on button "Confirm" at bounding box center [266, 429] width 259 height 40
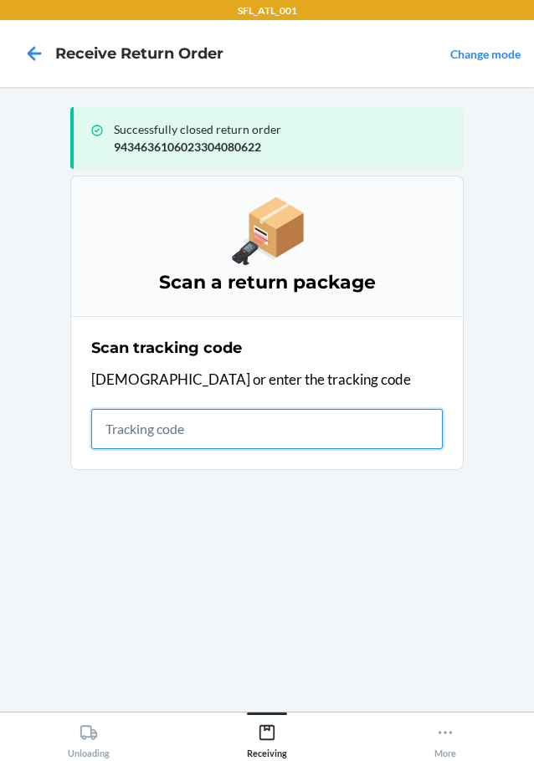
click at [277, 427] on input "text" at bounding box center [266, 429] width 351 height 40
type input "420302599434636106023303943102"
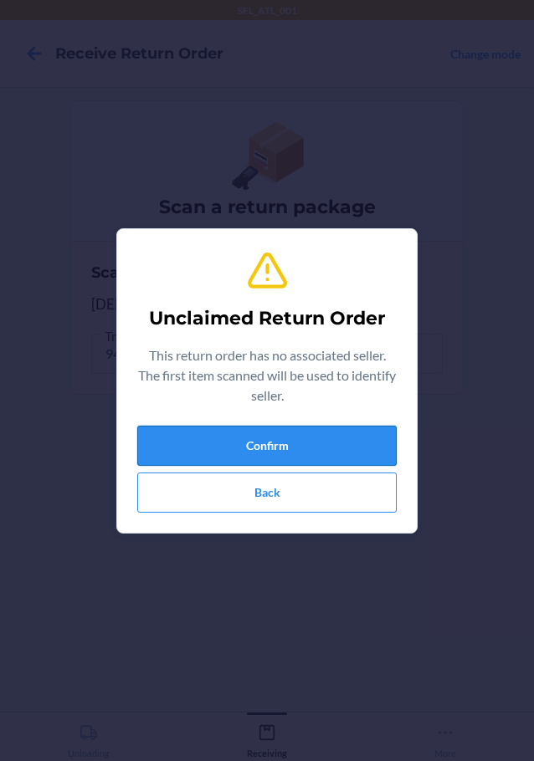
click at [345, 447] on button "Confirm" at bounding box center [266, 446] width 259 height 40
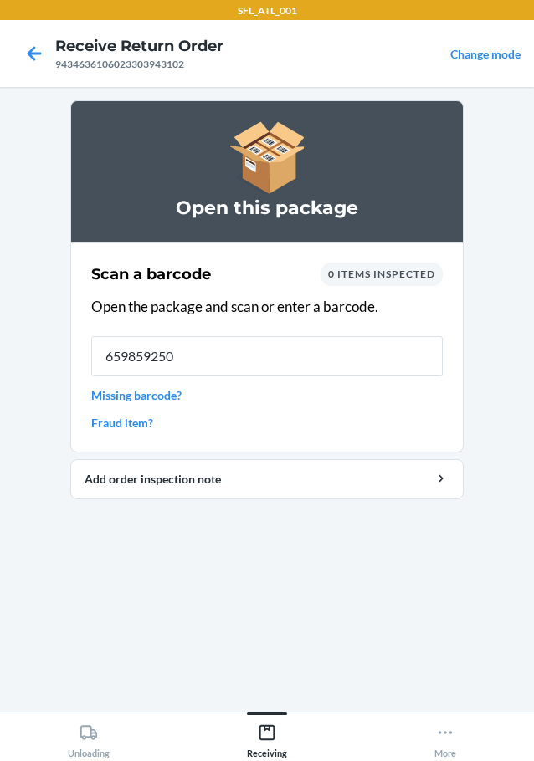
type input "6598592507"
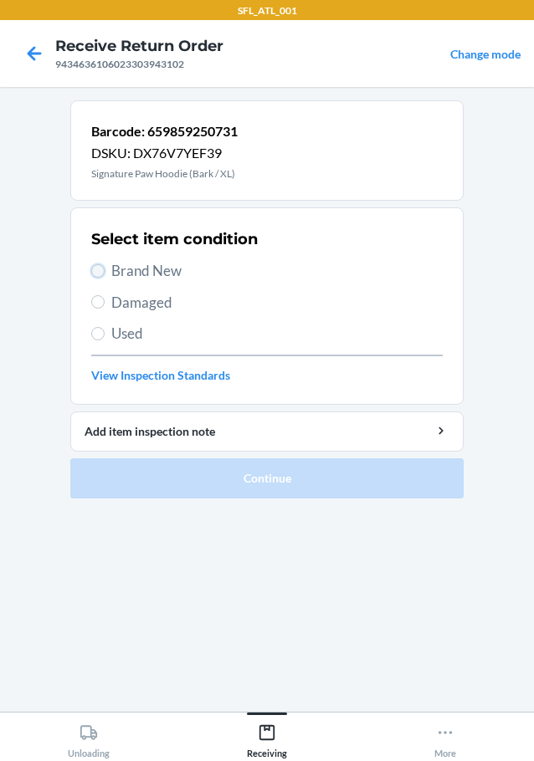
click at [102, 268] on input "Brand New" at bounding box center [97, 270] width 13 height 13
radio input "true"
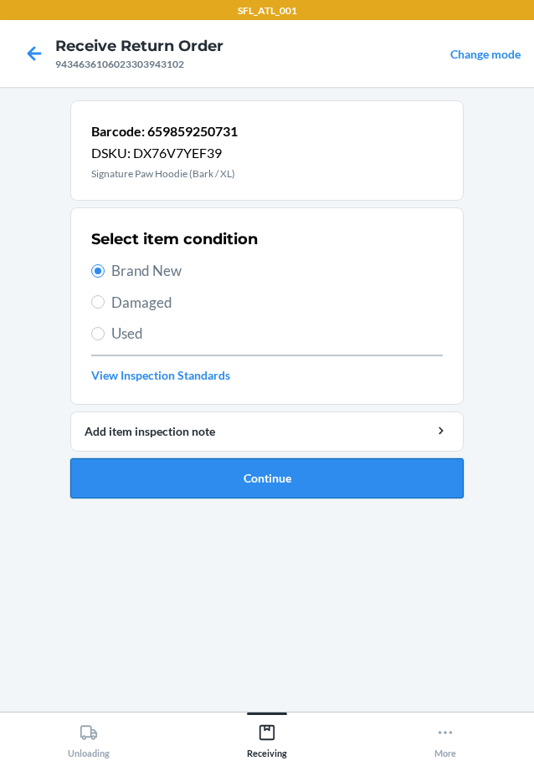
click at [125, 478] on button "Continue" at bounding box center [266, 478] width 393 height 40
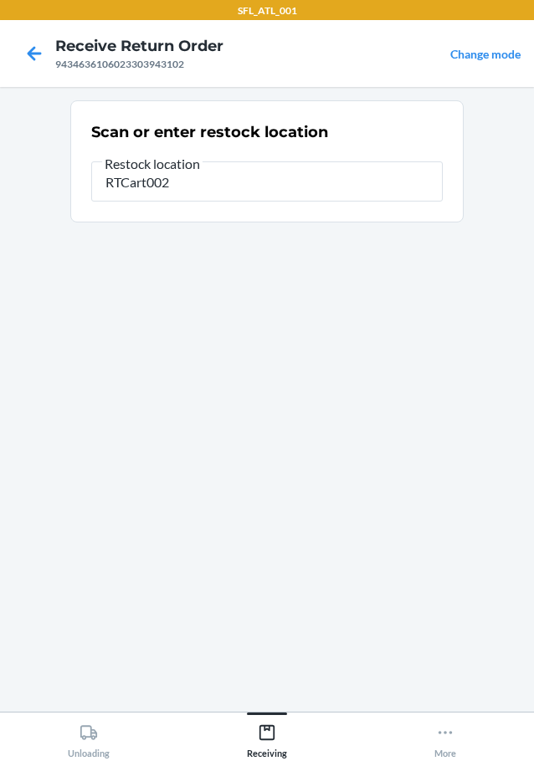
type input "RTCart002"
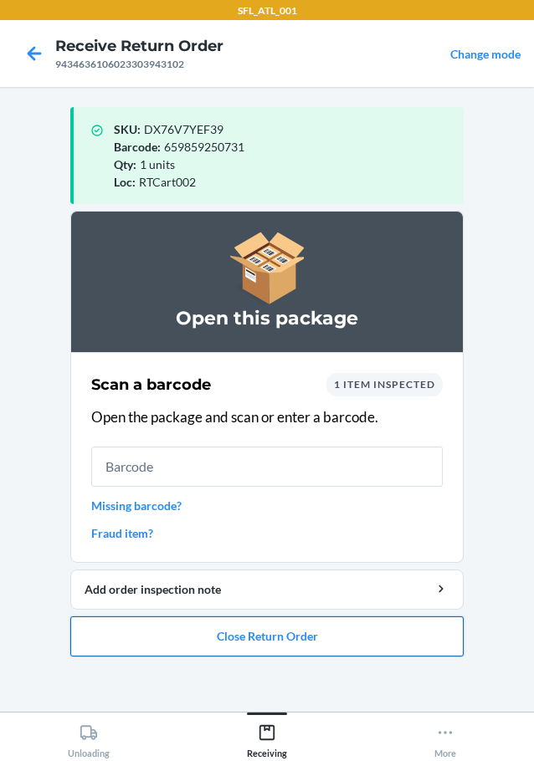
click at [166, 636] on button "Close Return Order" at bounding box center [266, 636] width 393 height 40
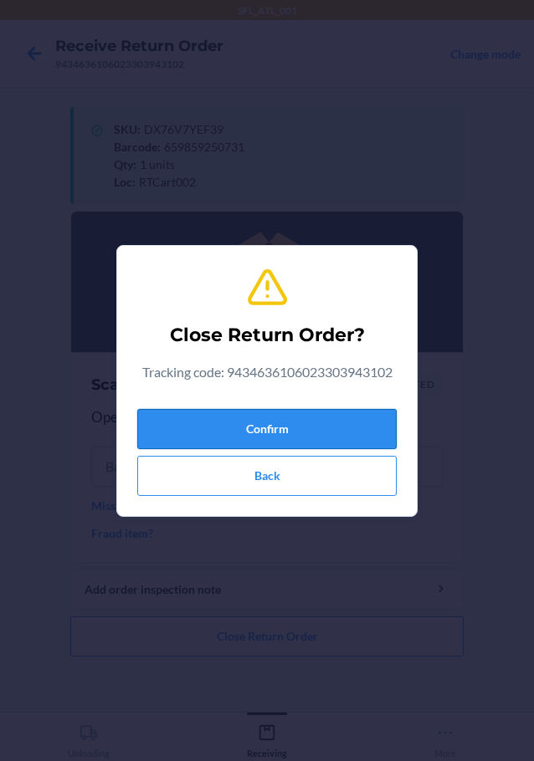
click at [232, 432] on button "Confirm" at bounding box center [266, 429] width 259 height 40
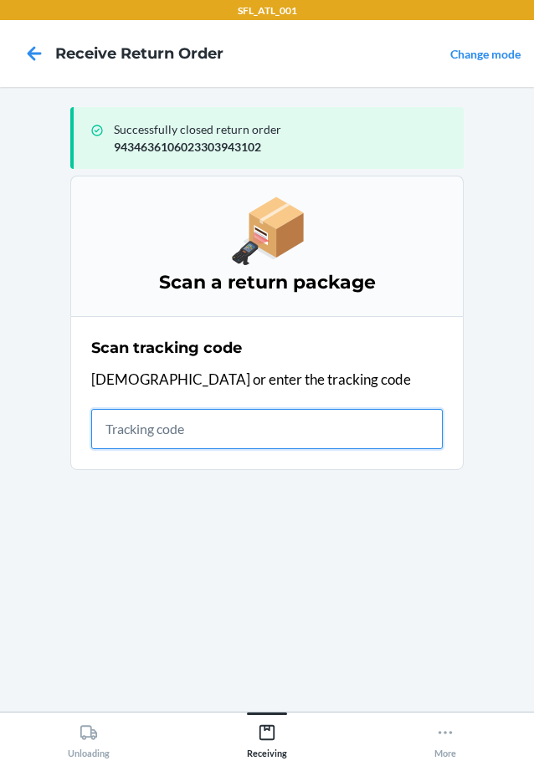
click at [130, 437] on input "text" at bounding box center [266, 429] width 351 height 40
type input "42030259943463610602330409102"
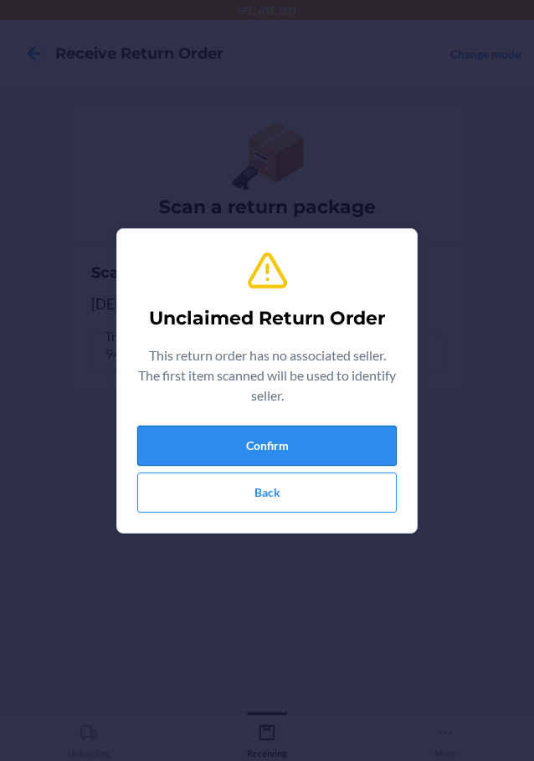
click at [180, 439] on button "Confirm" at bounding box center [266, 446] width 259 height 40
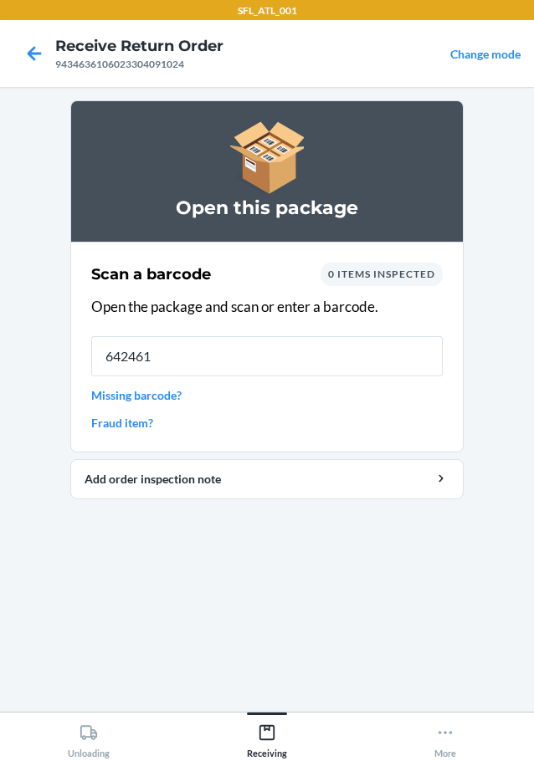
type input "6424610"
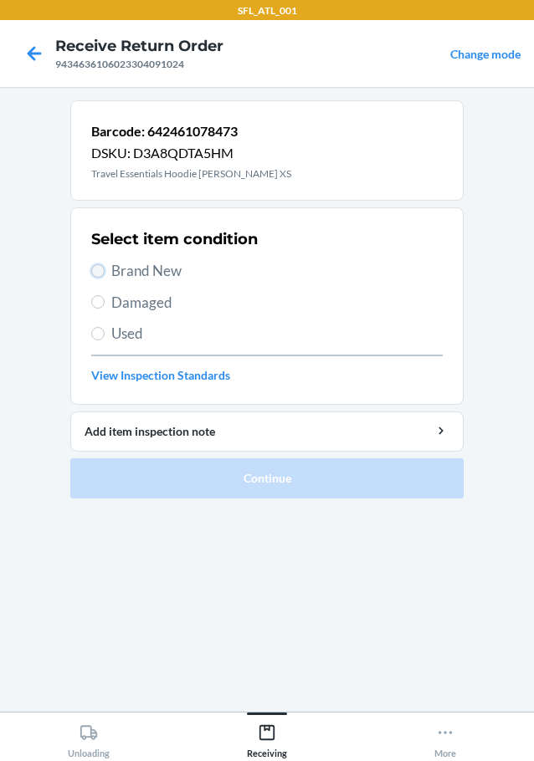
click at [96, 268] on input "Brand New" at bounding box center [97, 270] width 13 height 13
radio input "true"
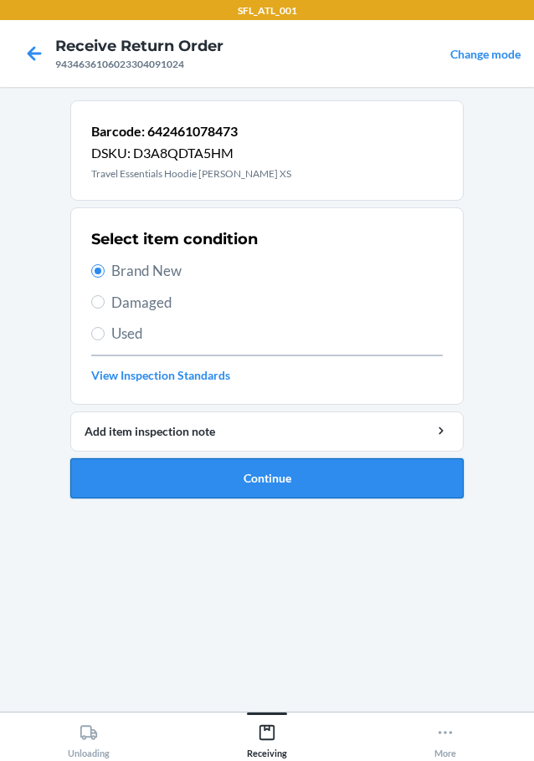
click at [217, 484] on button "Continue" at bounding box center [266, 478] width 393 height 40
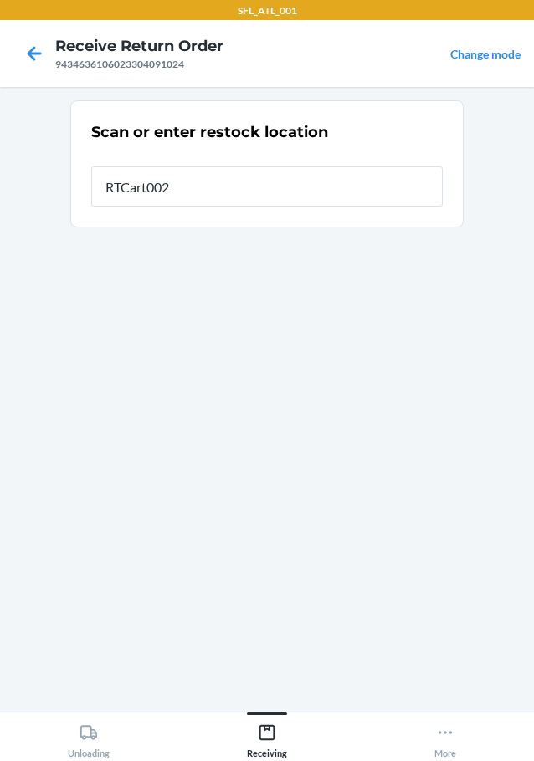
type input "RTCart002"
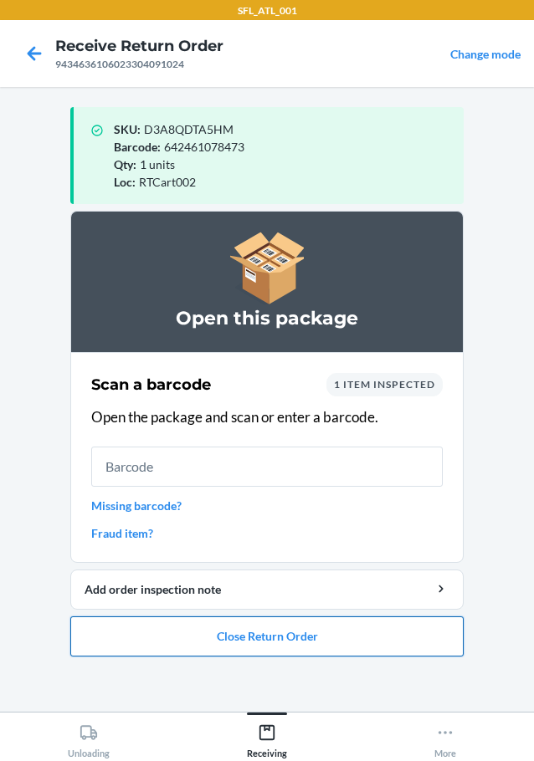
click at [205, 637] on button "Close Return Order" at bounding box center [266, 636] width 393 height 40
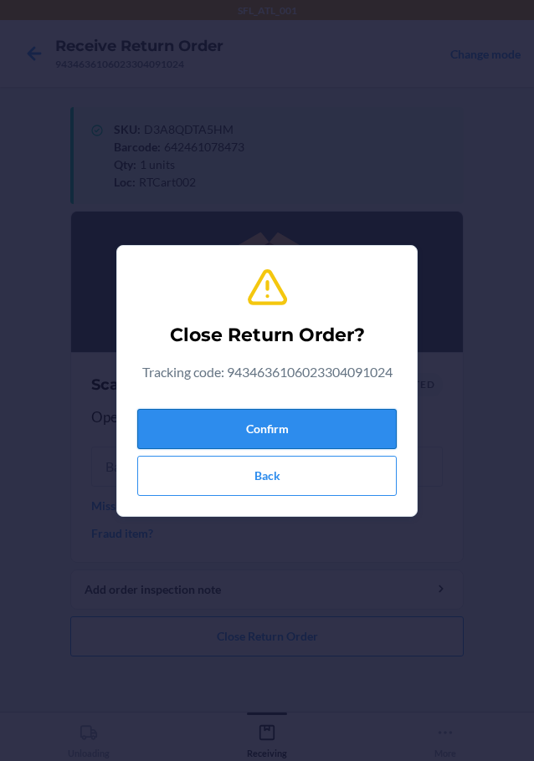
click at [268, 435] on button "Confirm" at bounding box center [266, 429] width 259 height 40
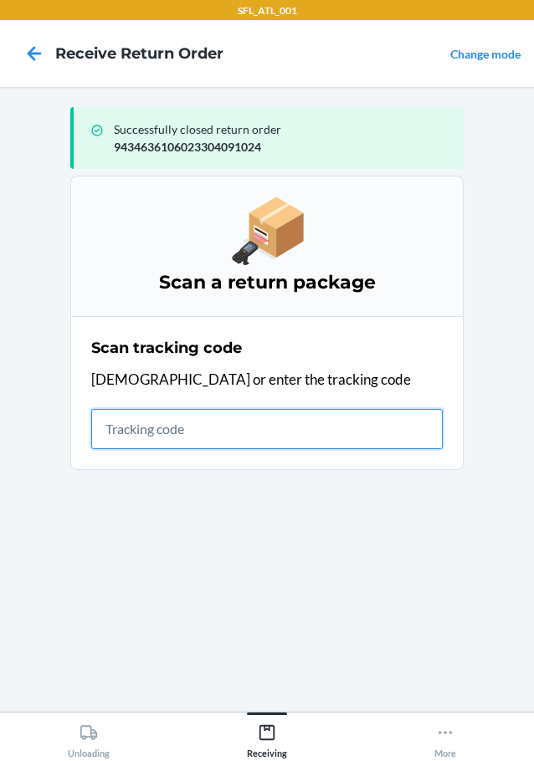
click at [116, 422] on input "text" at bounding box center [266, 429] width 351 height 40
type input "42030259943463610602330382957"
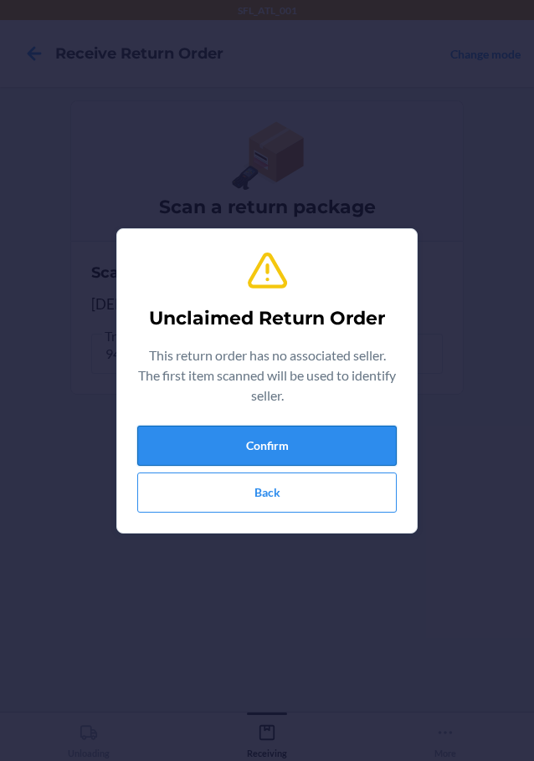
click at [181, 443] on button "Confirm" at bounding box center [266, 446] width 259 height 40
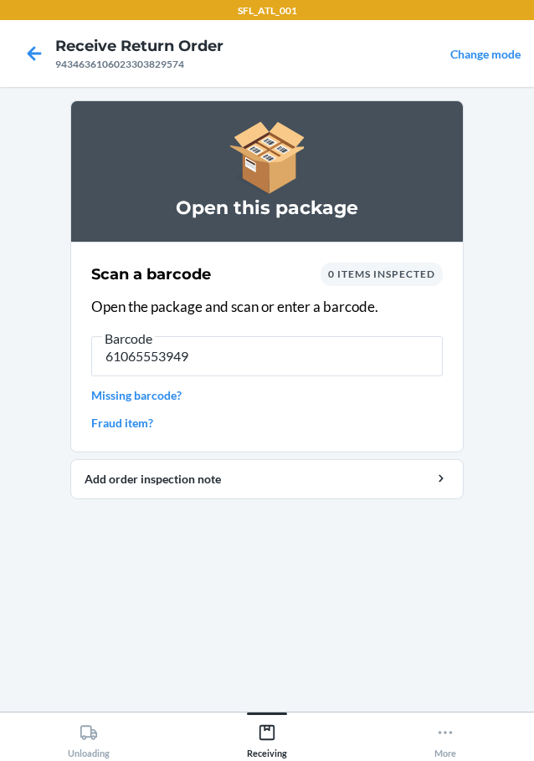
type input "610655539499"
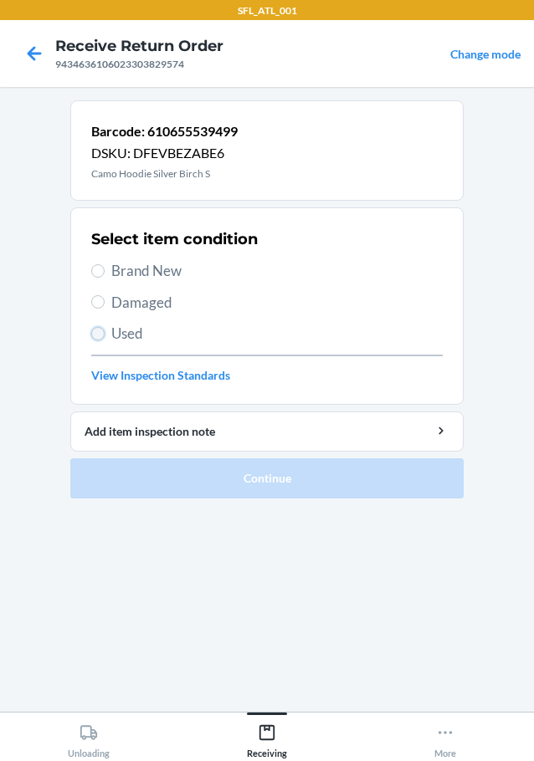
click at [104, 335] on input "Used" at bounding box center [97, 333] width 13 height 13
radio input "true"
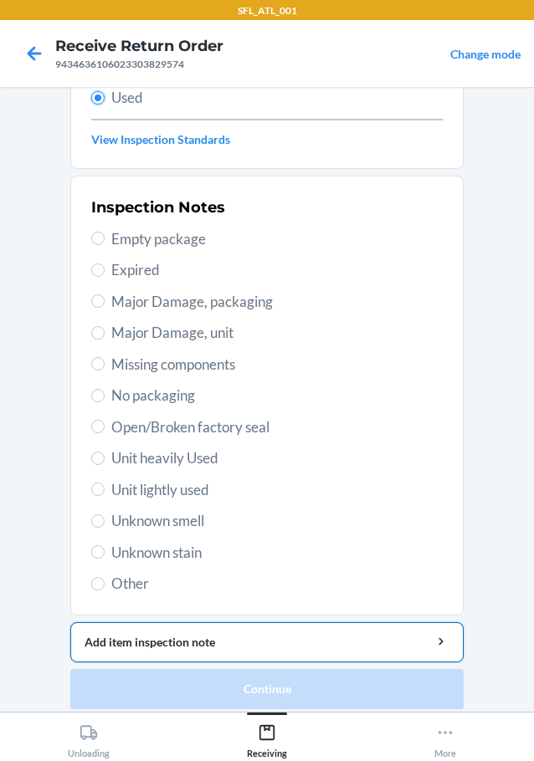
scroll to position [247, 0]
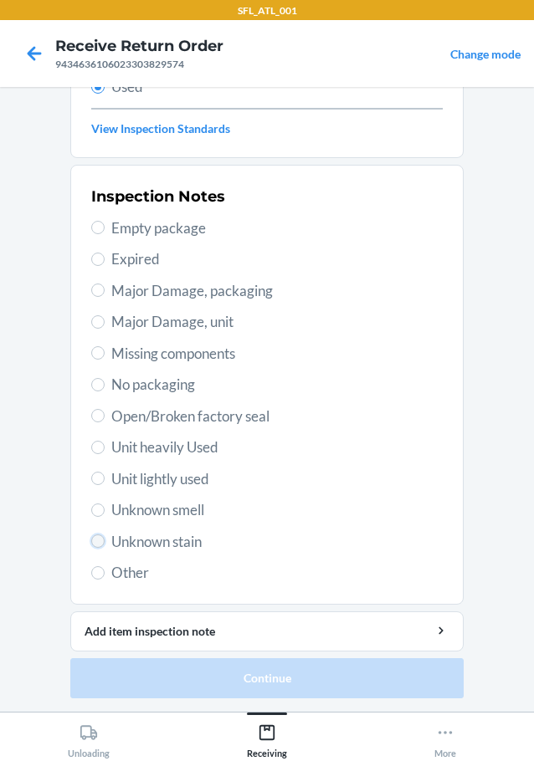
click at [95, 537] on input "Unknown stain" at bounding box center [97, 540] width 13 height 13
radio input "true"
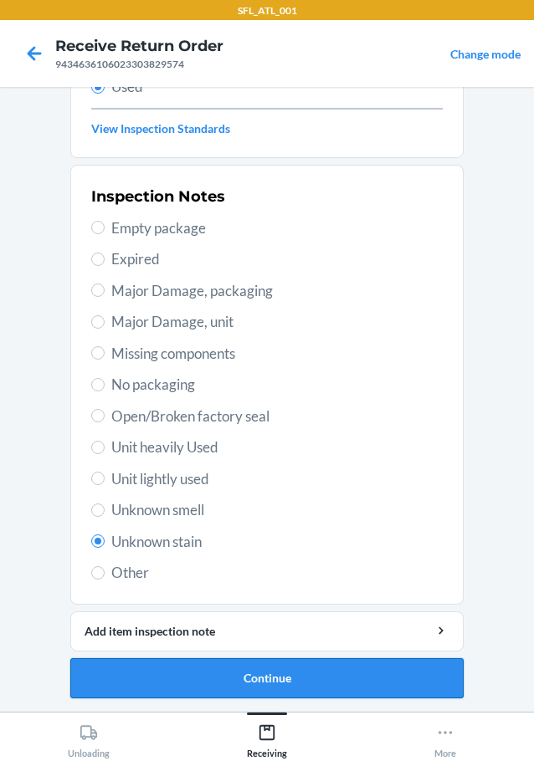
click at [135, 672] on button "Continue" at bounding box center [266, 678] width 393 height 40
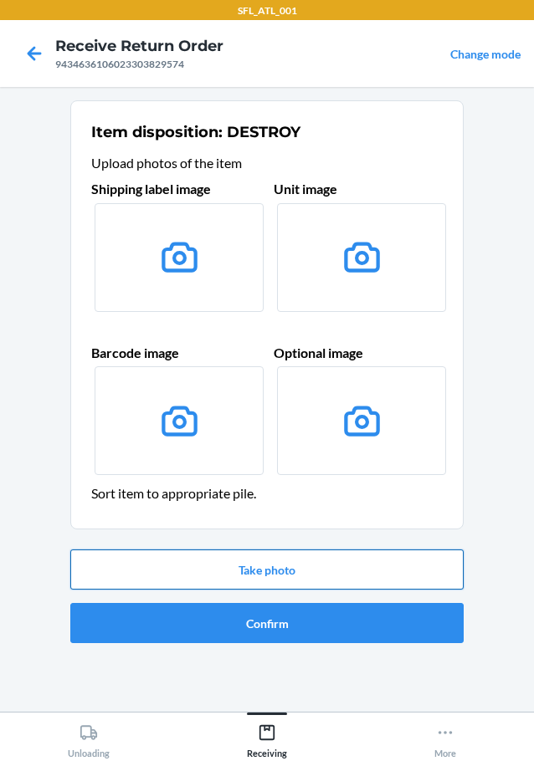
click at [194, 567] on button "Take photo" at bounding box center [266, 569] width 393 height 40
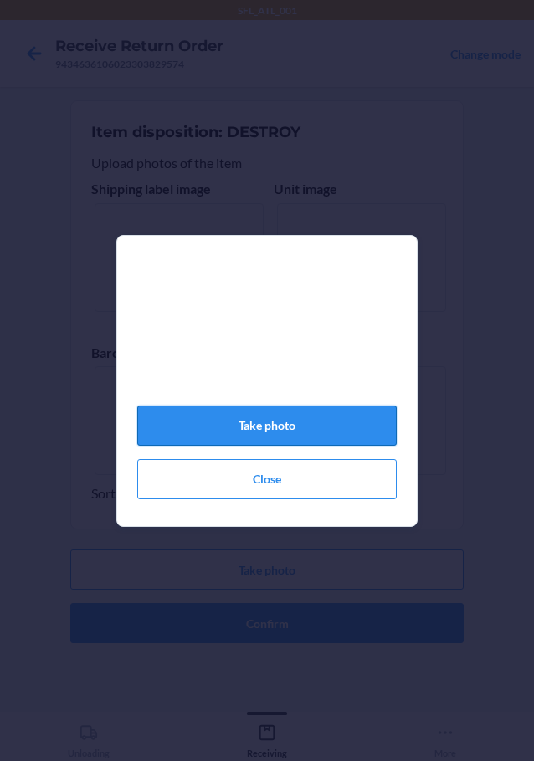
click at [320, 432] on button "Take photo" at bounding box center [266, 426] width 259 height 40
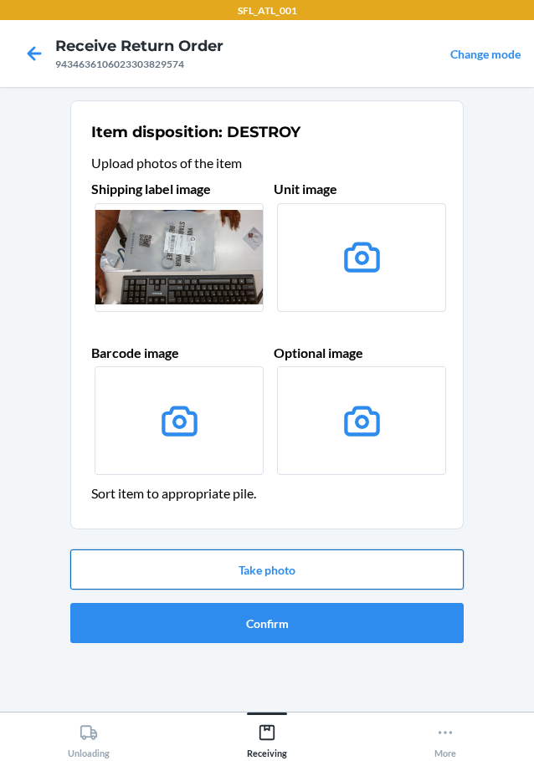
click at [223, 570] on button "Take photo" at bounding box center [266, 569] width 393 height 40
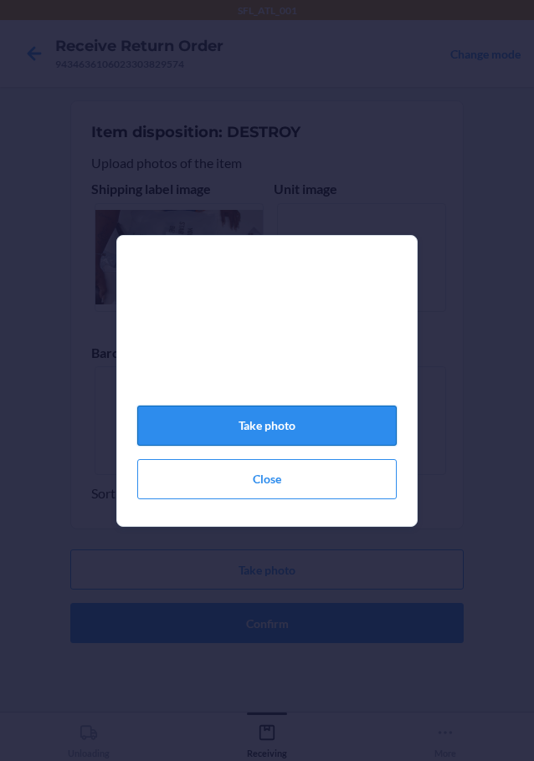
click at [294, 435] on button "Take photo" at bounding box center [266, 426] width 259 height 40
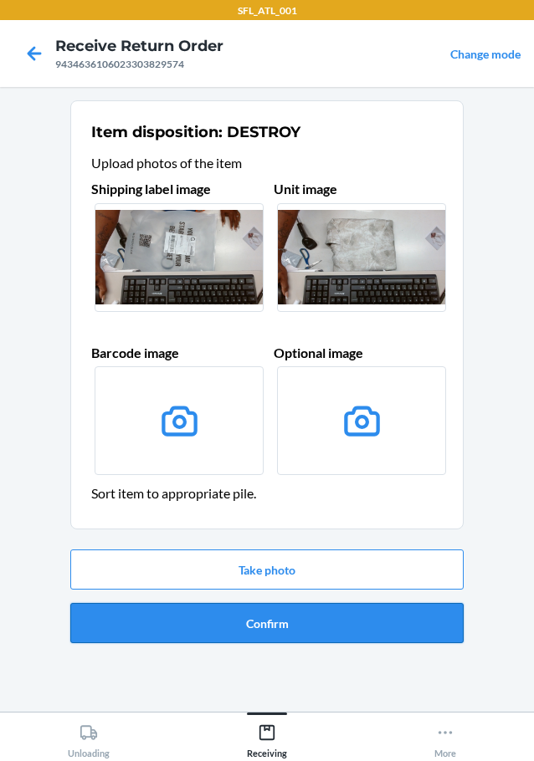
click at [328, 621] on button "Confirm" at bounding box center [266, 623] width 393 height 40
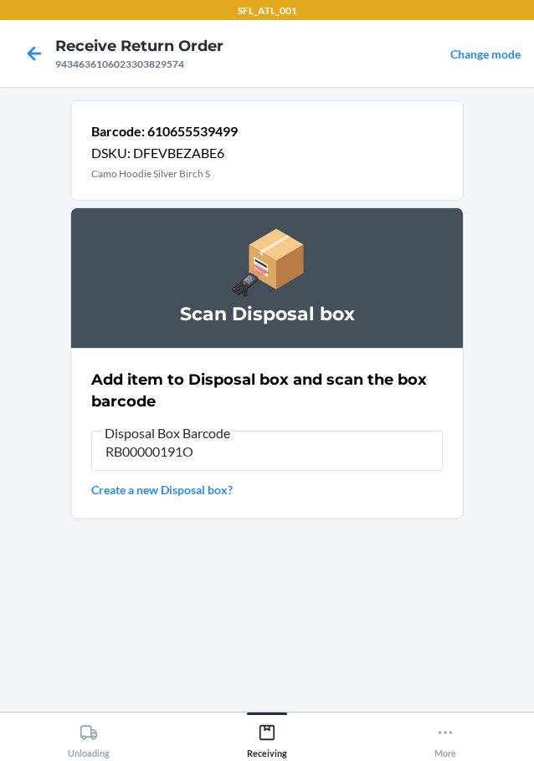
type input "RB00000191O"
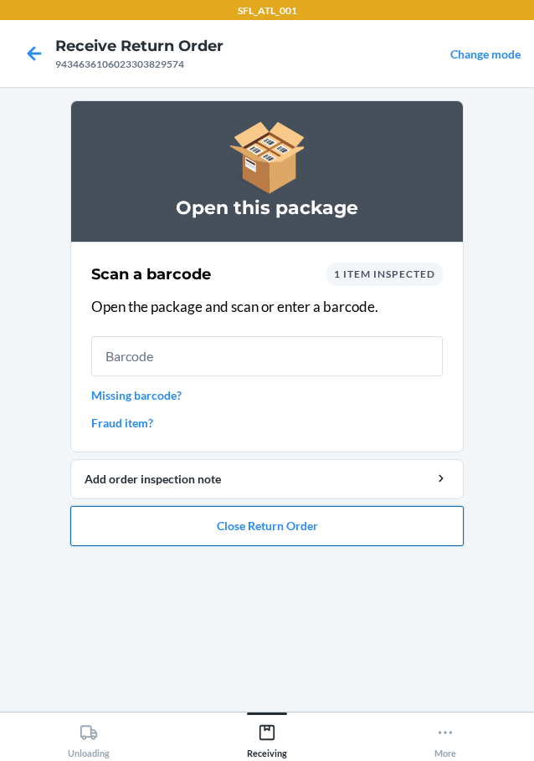
click at [257, 520] on button "Close Return Order" at bounding box center [266, 526] width 393 height 40
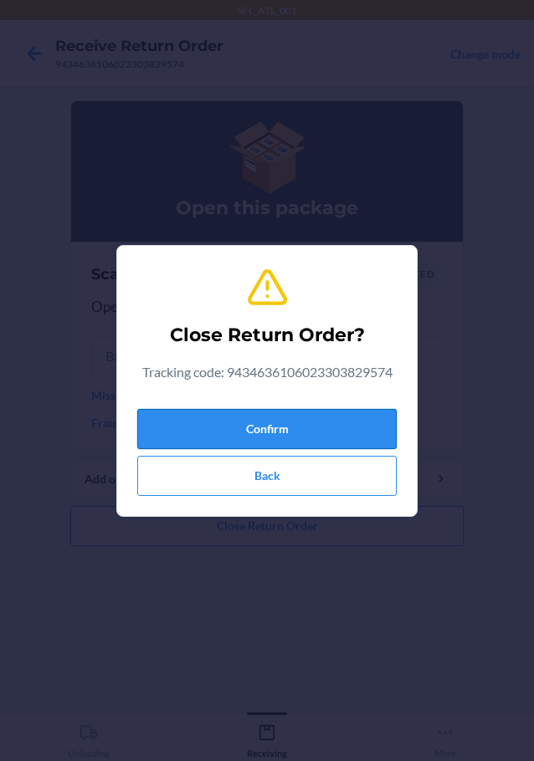
click at [238, 428] on button "Confirm" at bounding box center [266, 429] width 259 height 40
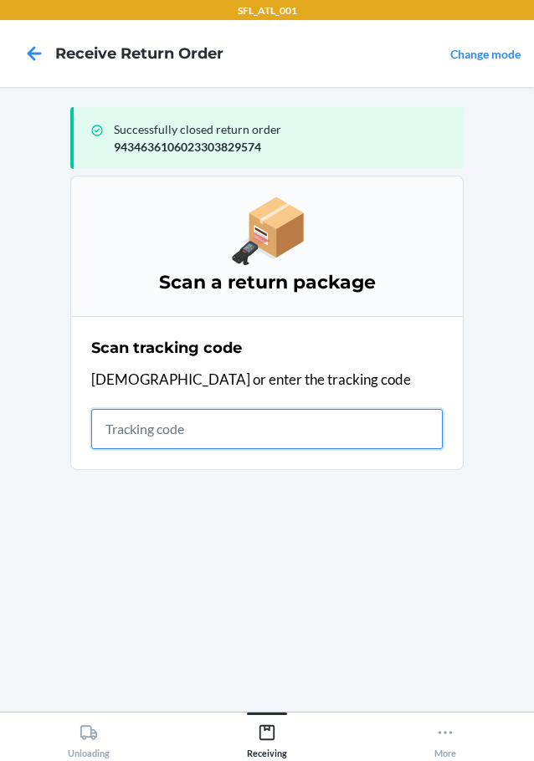
click at [355, 432] on input "text" at bounding box center [266, 429] width 351 height 40
type input "420302599434636106023304149473"
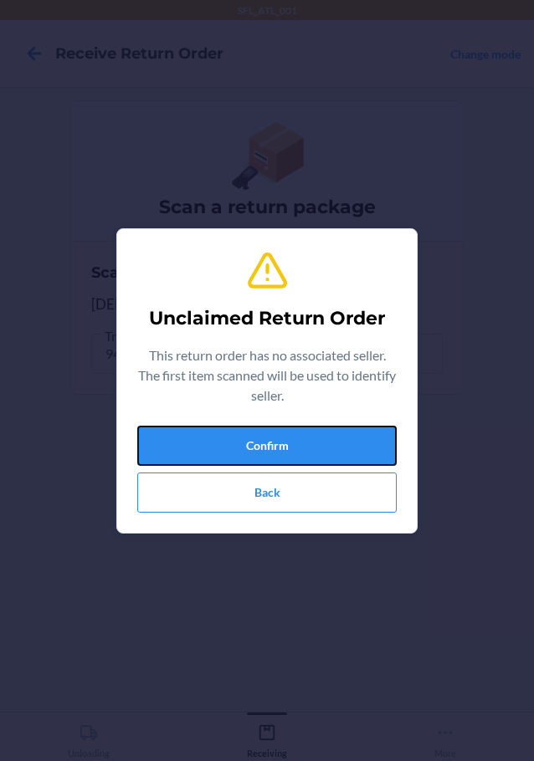
click at [355, 432] on button "Confirm" at bounding box center [266, 446] width 259 height 40
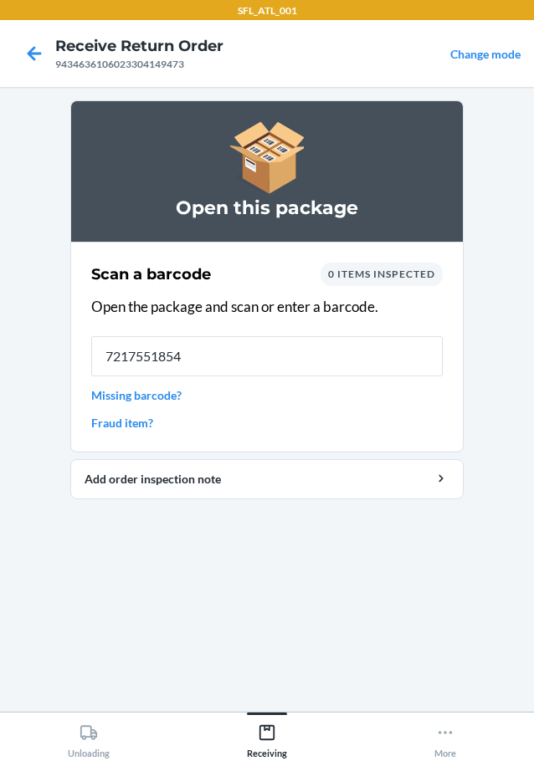
type input "72175518547"
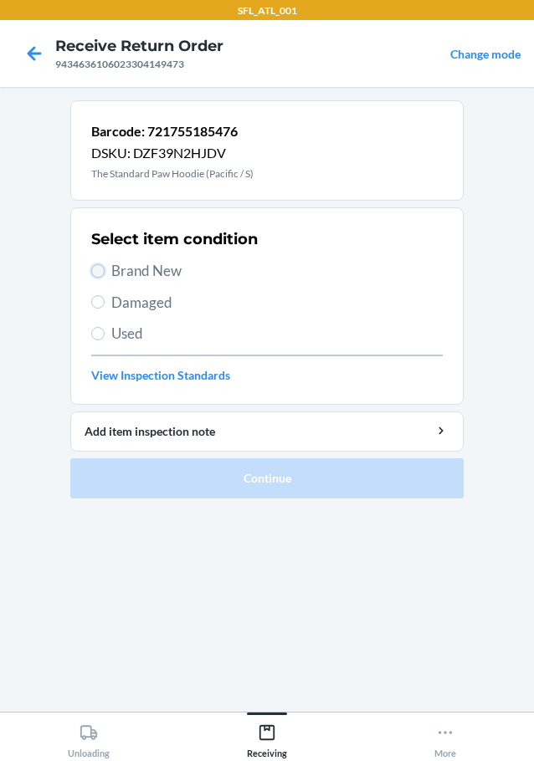
click at [99, 273] on input "Brand New" at bounding box center [97, 270] width 13 height 13
radio input "true"
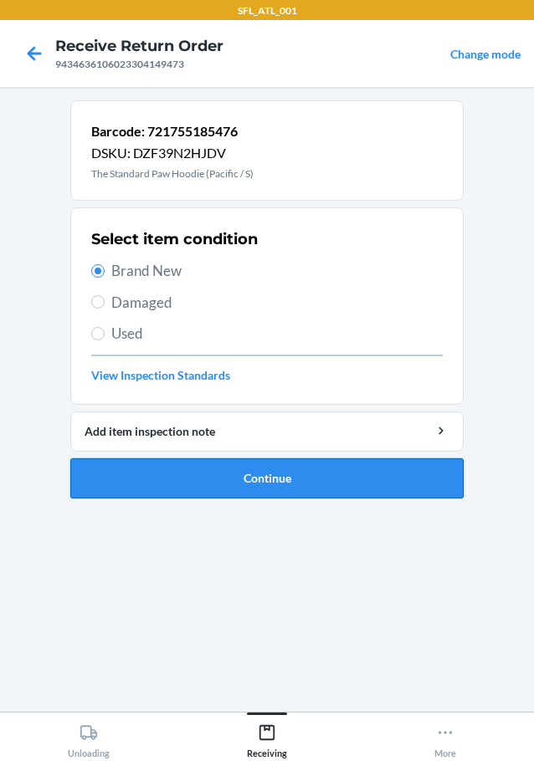
click at [165, 478] on button "Continue" at bounding box center [266, 478] width 393 height 40
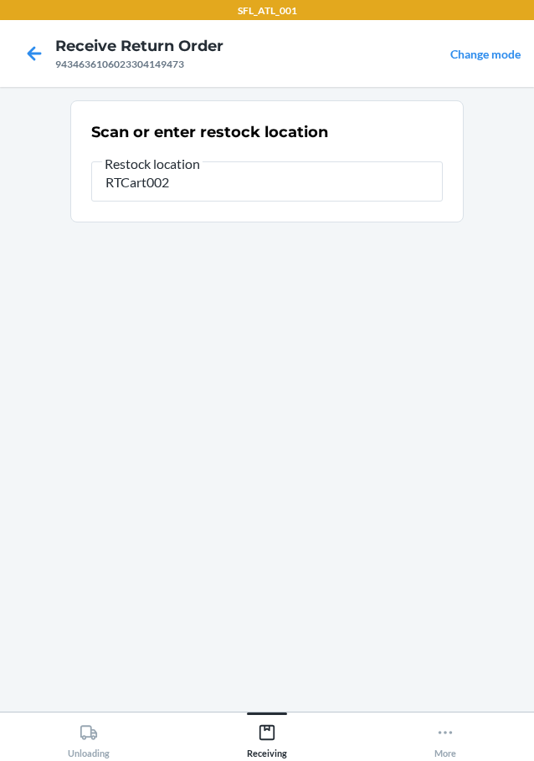
type input "RTCart002"
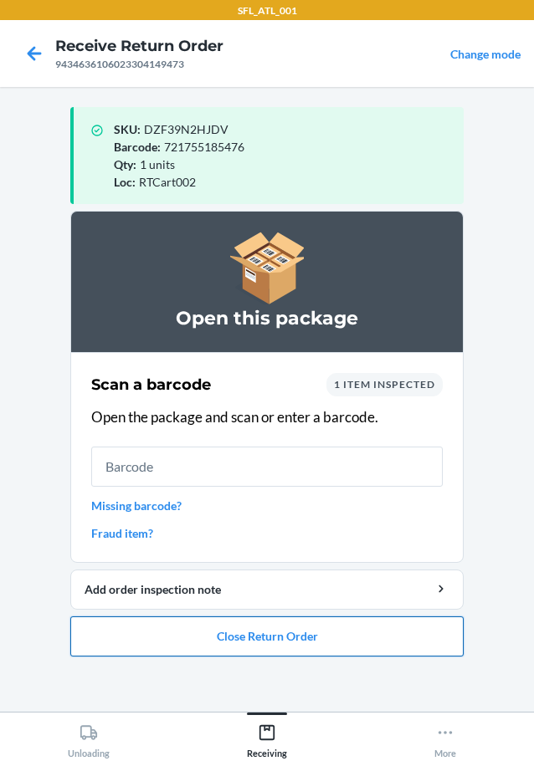
click at [302, 641] on button "Close Return Order" at bounding box center [266, 636] width 393 height 40
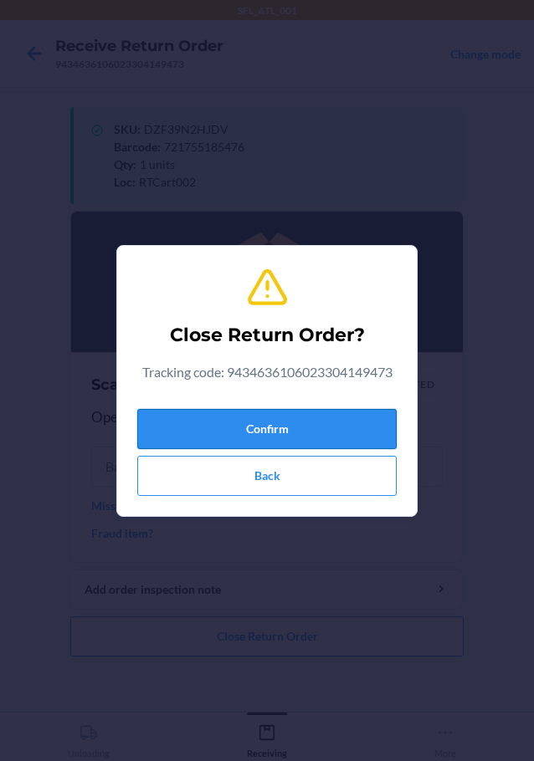
click at [311, 423] on button "Confirm" at bounding box center [266, 429] width 259 height 40
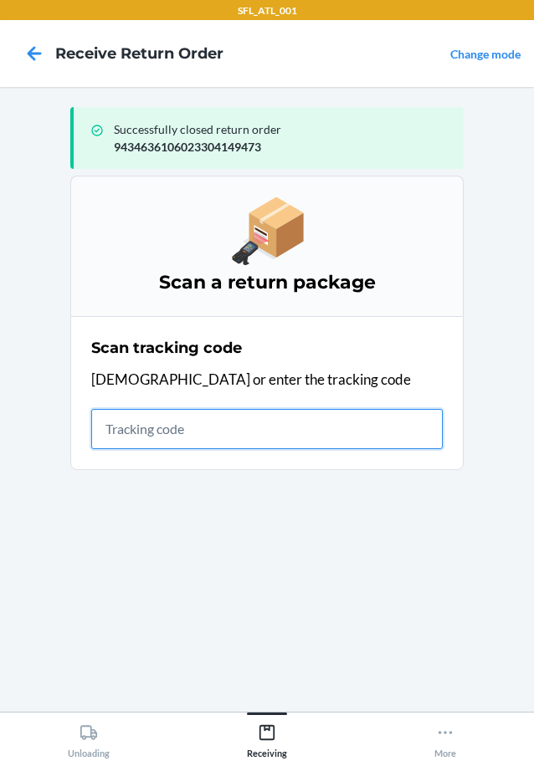
click at [127, 432] on input "text" at bounding box center [266, 429] width 351 height 40
type input "42030259943463610602330381"
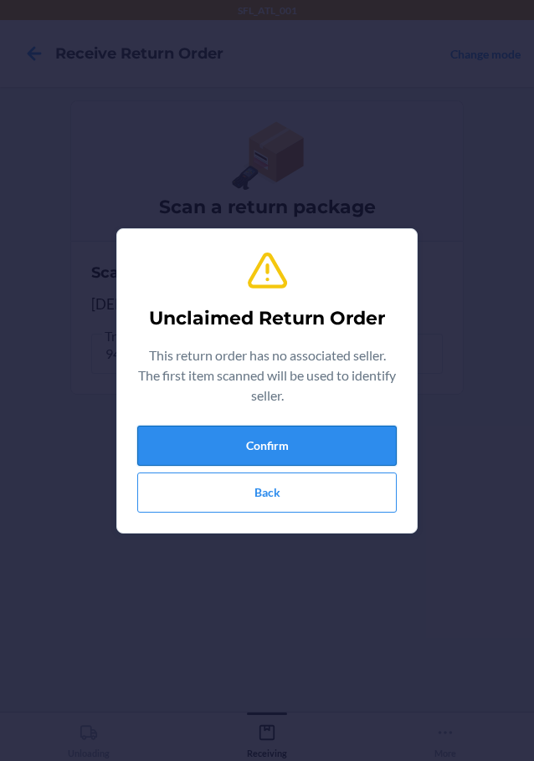
click at [242, 443] on button "Confirm" at bounding box center [266, 446] width 259 height 40
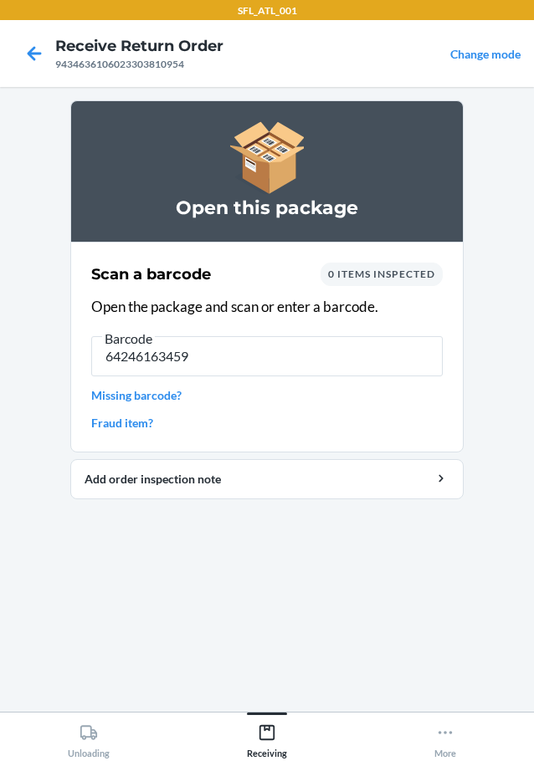
type input "642461634594"
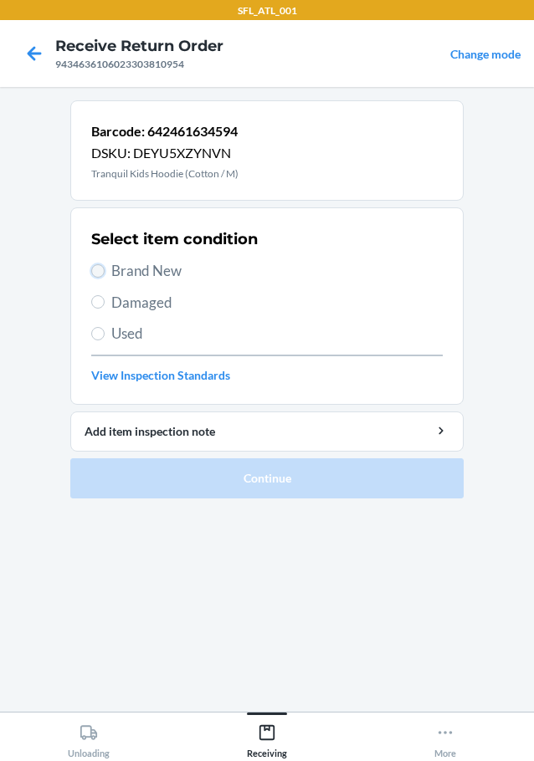
click at [97, 273] on input "Brand New" at bounding box center [97, 270] width 13 height 13
radio input "true"
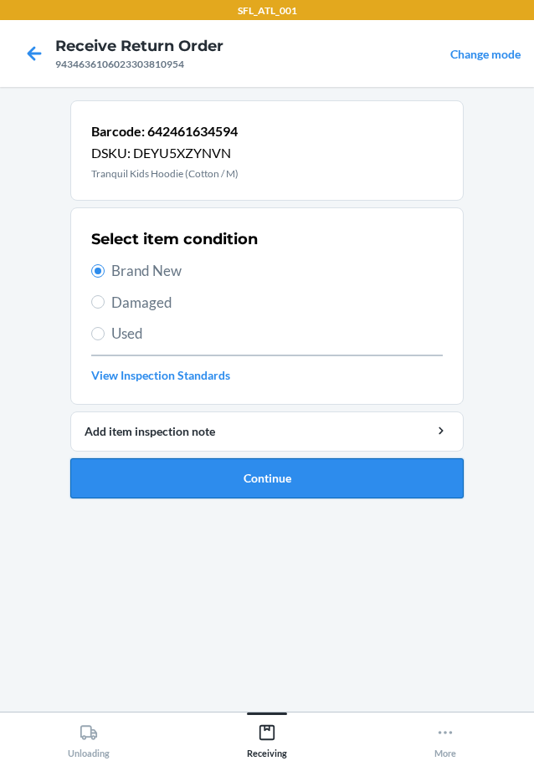
click at [140, 492] on button "Continue" at bounding box center [266, 478] width 393 height 40
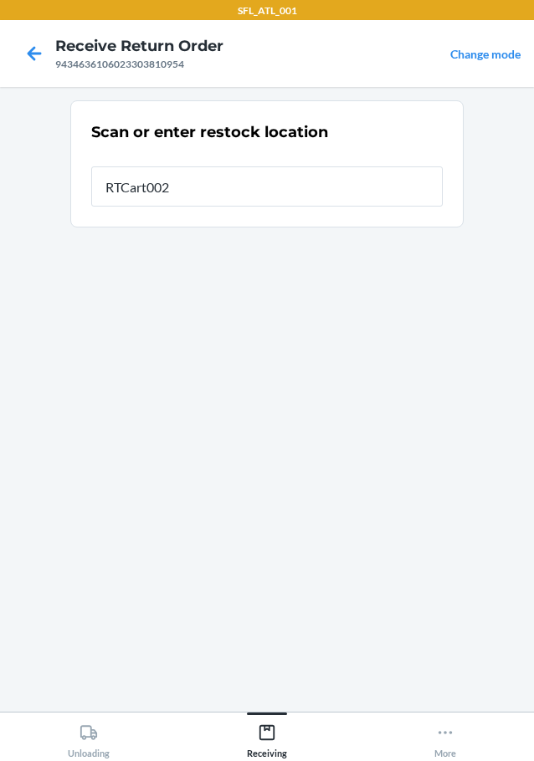
type input "RTCart002"
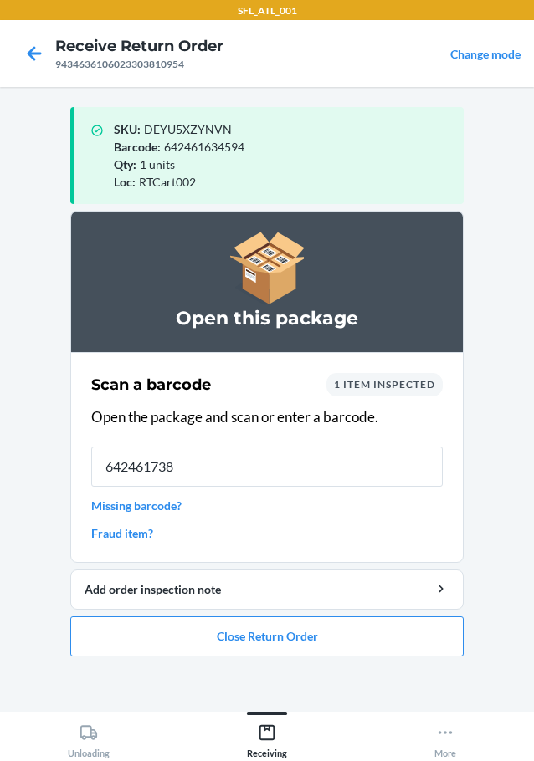
type input "6424617385"
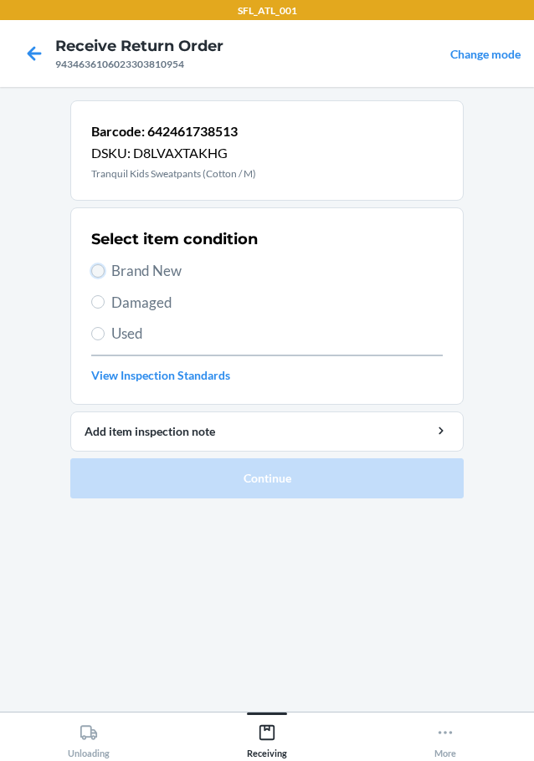
click at [99, 270] on input "Brand New" at bounding box center [97, 270] width 13 height 13
radio input "true"
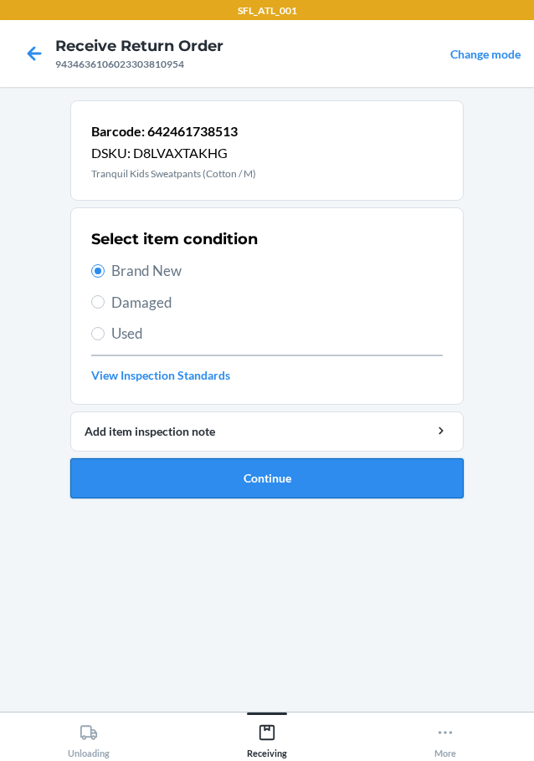
click at [137, 463] on button "Continue" at bounding box center [266, 478] width 393 height 40
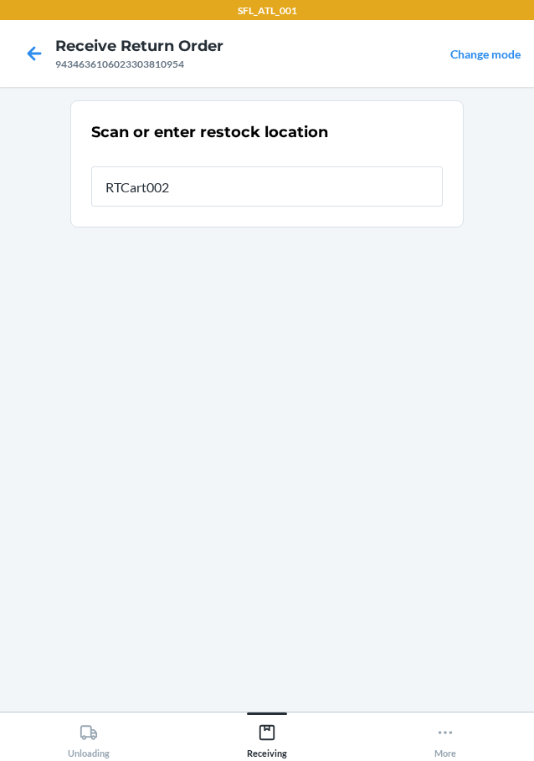
type input "RTCart002"
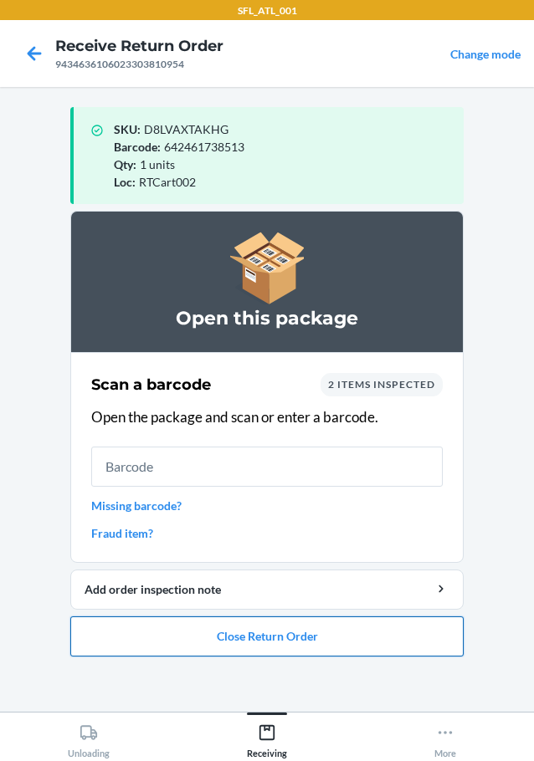
click at [250, 615] on li "Open this package Scan a barcode 2 items inspected Open the package and scan or…" at bounding box center [266, 434] width 393 height 446
click at [262, 645] on button "Close Return Order" at bounding box center [266, 636] width 393 height 40
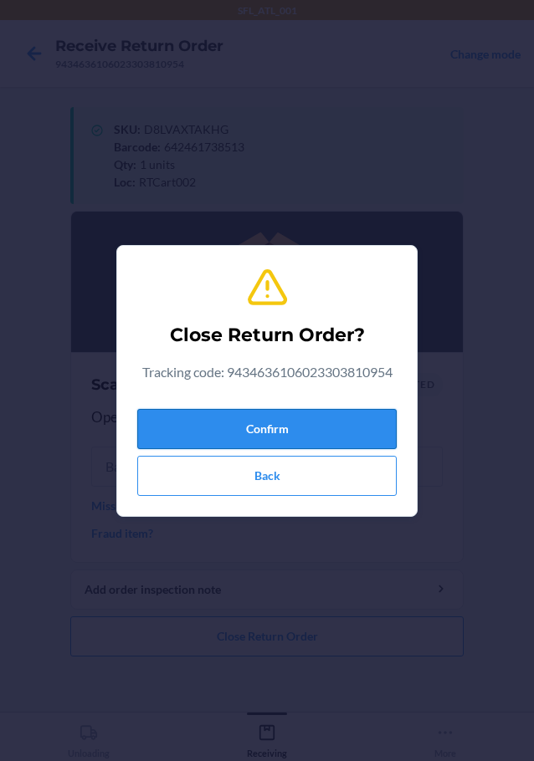
click at [284, 416] on button "Confirm" at bounding box center [266, 429] width 259 height 40
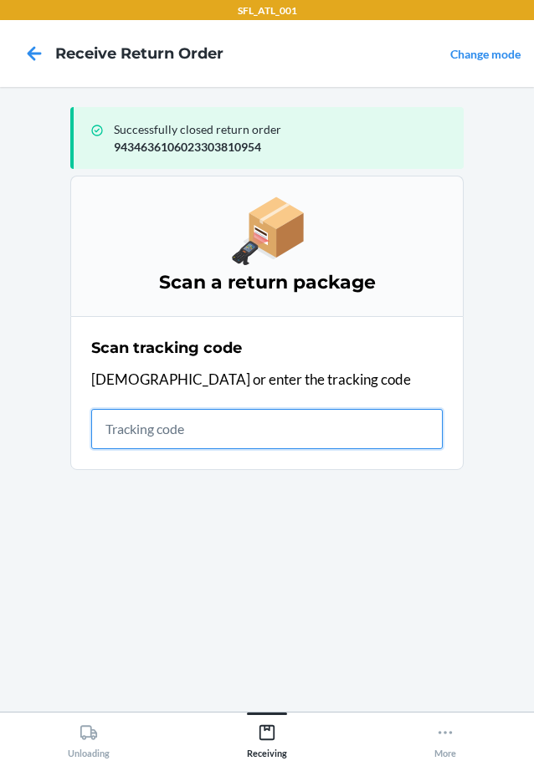
click at [238, 427] on input "text" at bounding box center [266, 429] width 351 height 40
type input "420302599434636106023303957222"
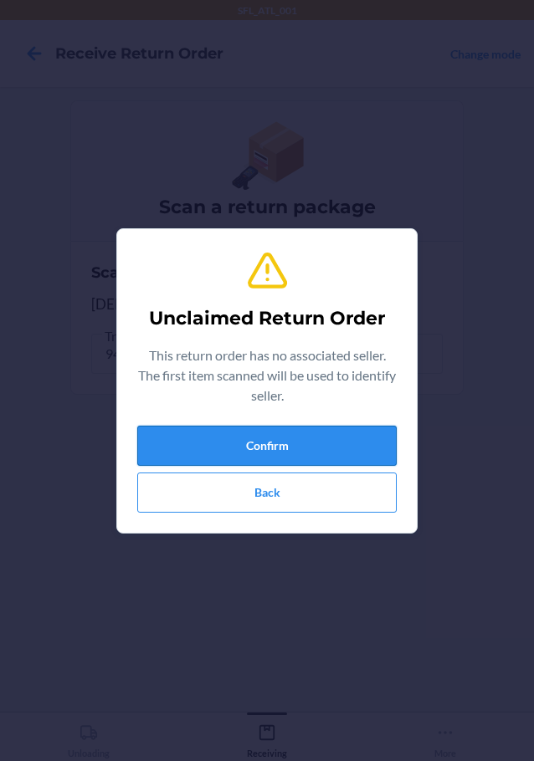
click at [217, 429] on button "Confirm" at bounding box center [266, 446] width 259 height 40
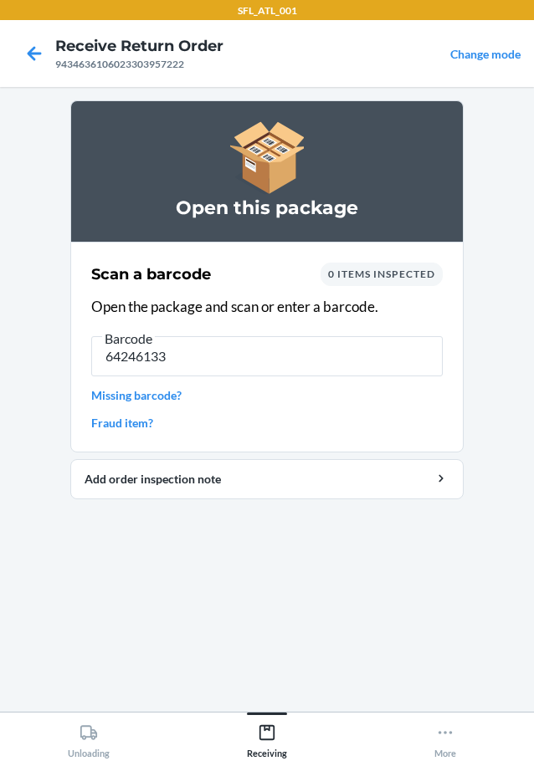
type input "642461335"
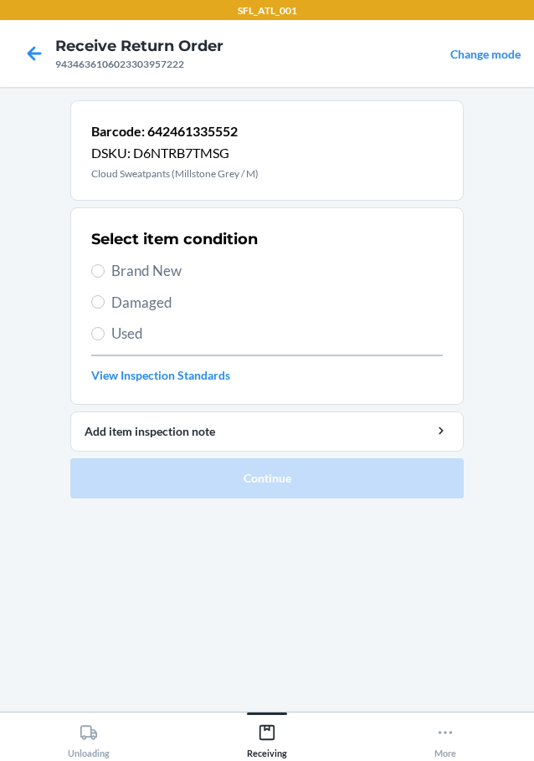
click at [105, 338] on label "Used" at bounding box center [266, 334] width 351 height 22
click at [105, 338] on input "Used" at bounding box center [97, 333] width 13 height 13
radio input "true"
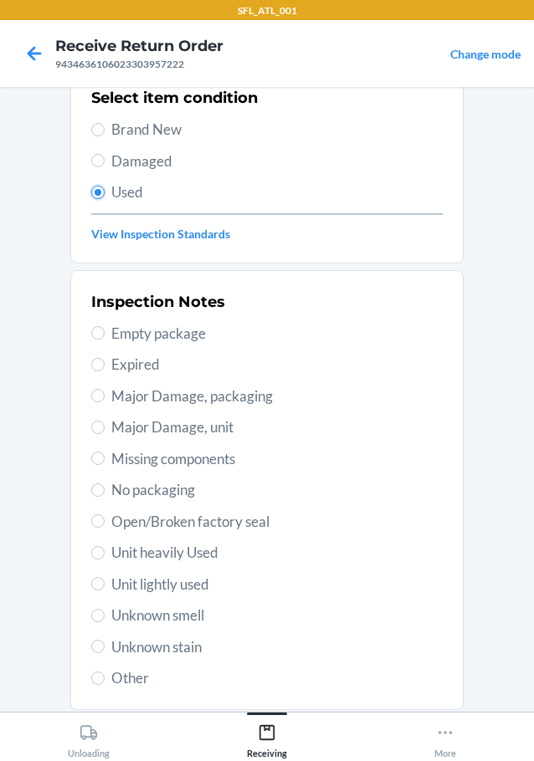
scroll to position [247, 0]
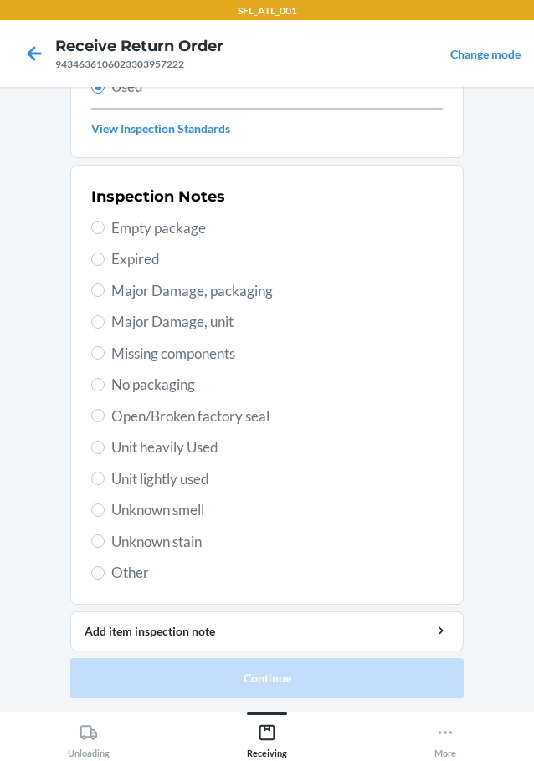
click at [82, 570] on section "Inspection Notes Empty package Expired Major Damage, packaging Major Damage, un…" at bounding box center [266, 385] width 393 height 440
click at [91, 575] on input "Other" at bounding box center [97, 572] width 13 height 13
radio input "true"
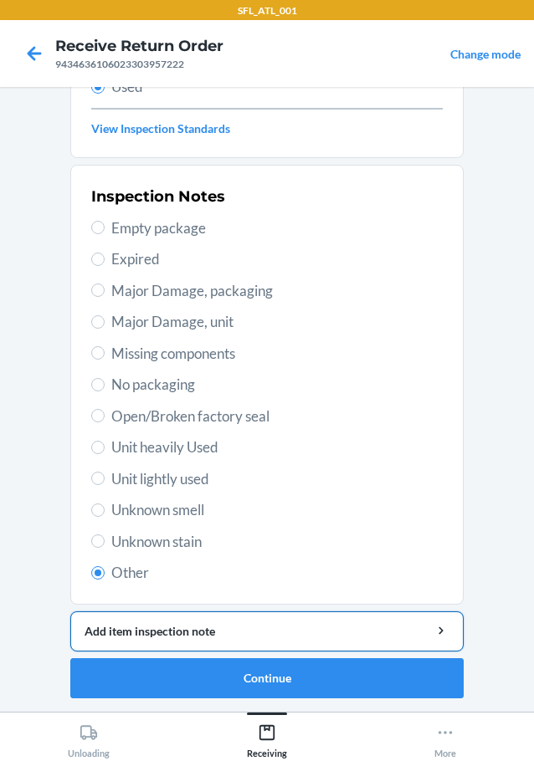
click at [126, 632] on div "Add item inspection note" at bounding box center [266, 631] width 365 height 18
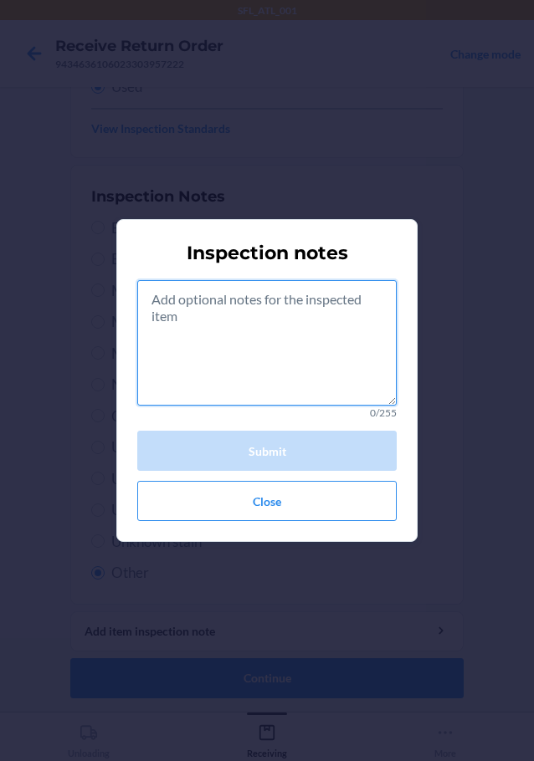
click at [261, 375] on textarea at bounding box center [266, 342] width 259 height 125
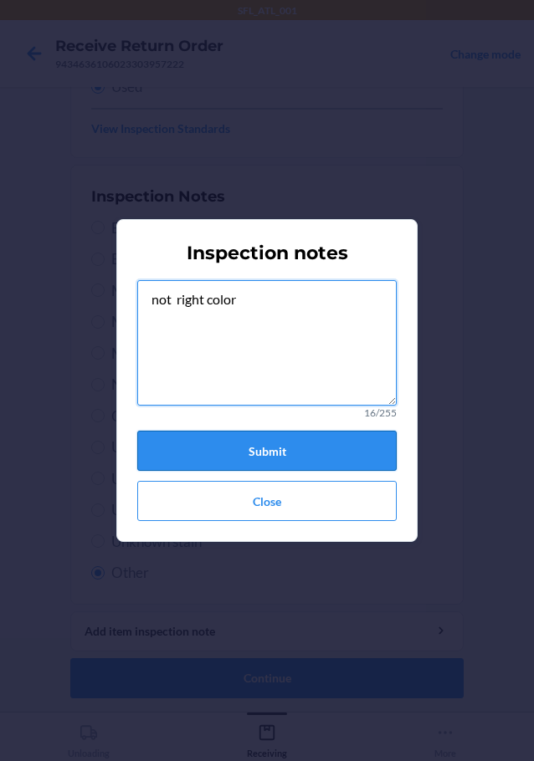
type textarea "not right color"
click at [265, 442] on button "Submit" at bounding box center [266, 451] width 259 height 40
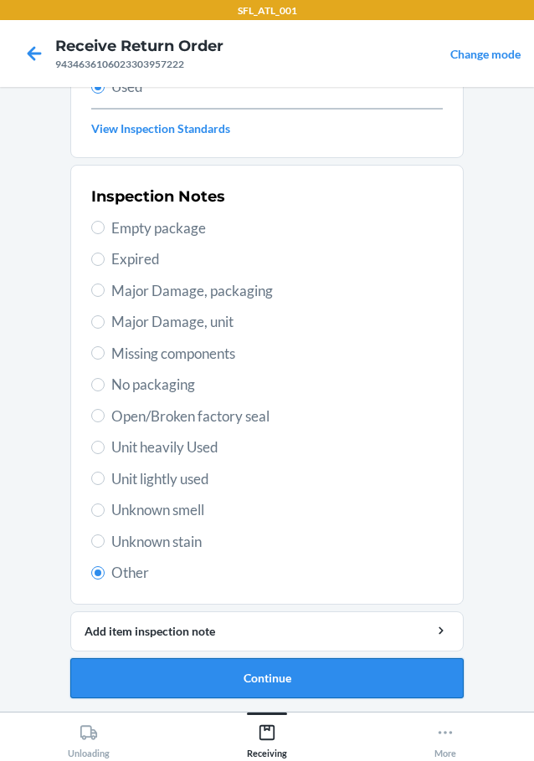
click at [149, 672] on button "Continue" at bounding box center [266, 678] width 393 height 40
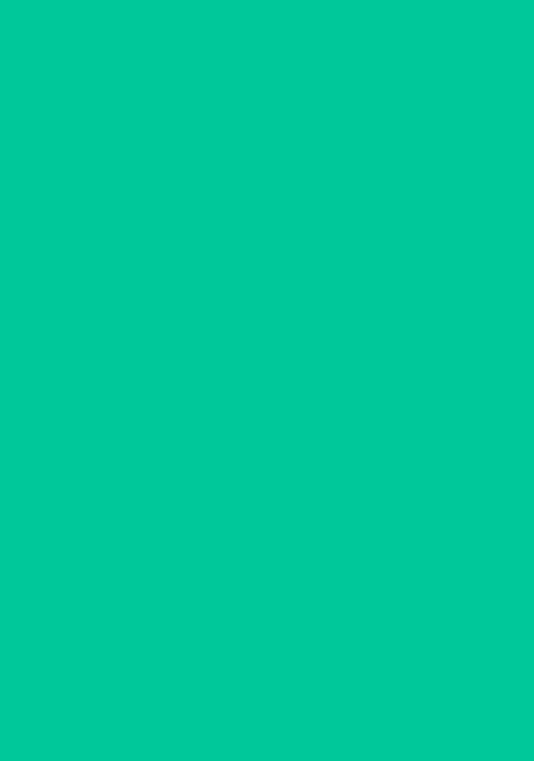
scroll to position [0, 0]
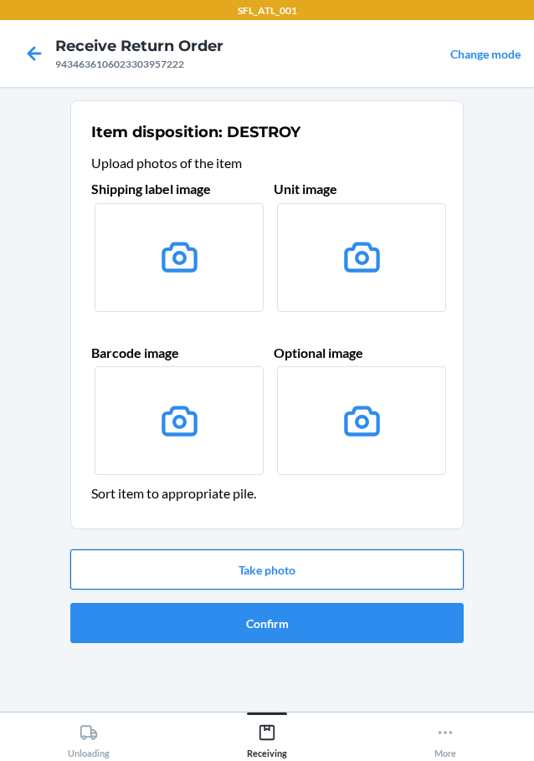
click at [174, 570] on button "Take photo" at bounding box center [266, 569] width 393 height 40
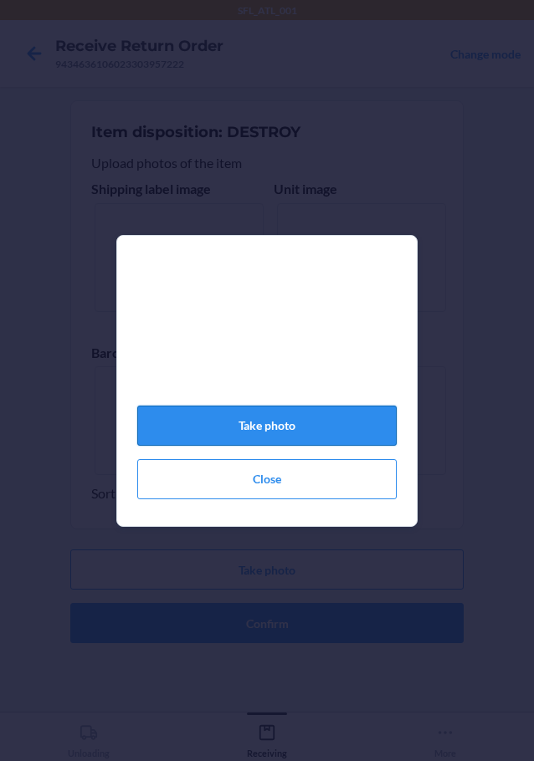
click at [251, 432] on button "Take photo" at bounding box center [266, 426] width 259 height 40
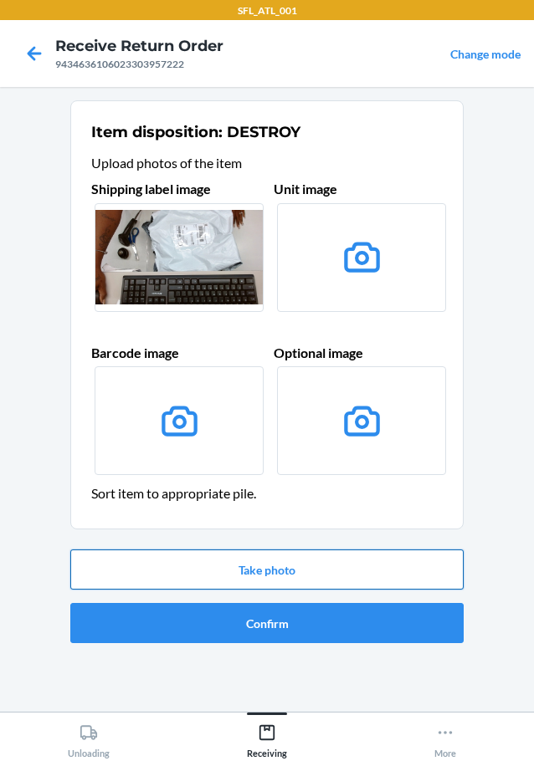
click at [296, 565] on button "Take photo" at bounding box center [266, 569] width 393 height 40
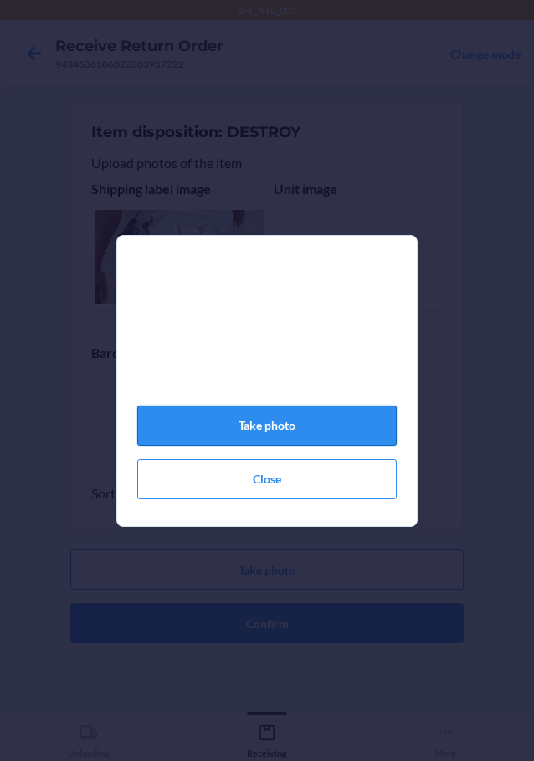
click at [330, 426] on button "Take photo" at bounding box center [266, 426] width 259 height 40
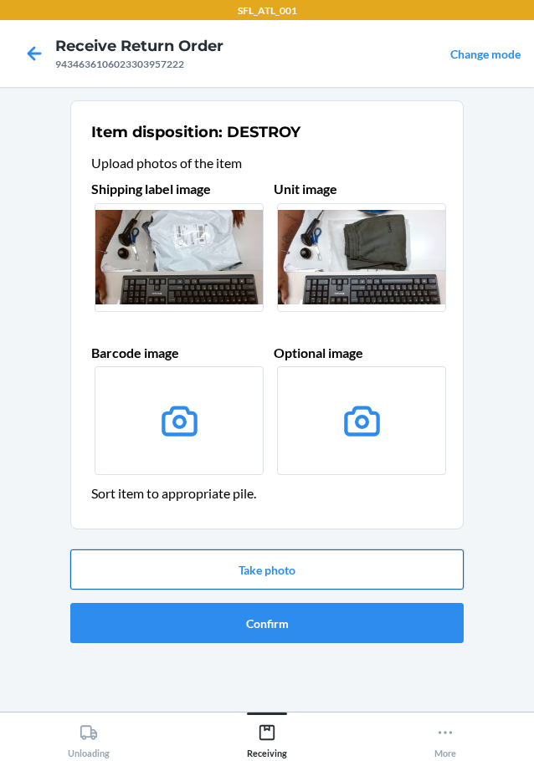
click at [323, 564] on button "Take photo" at bounding box center [266, 569] width 393 height 40
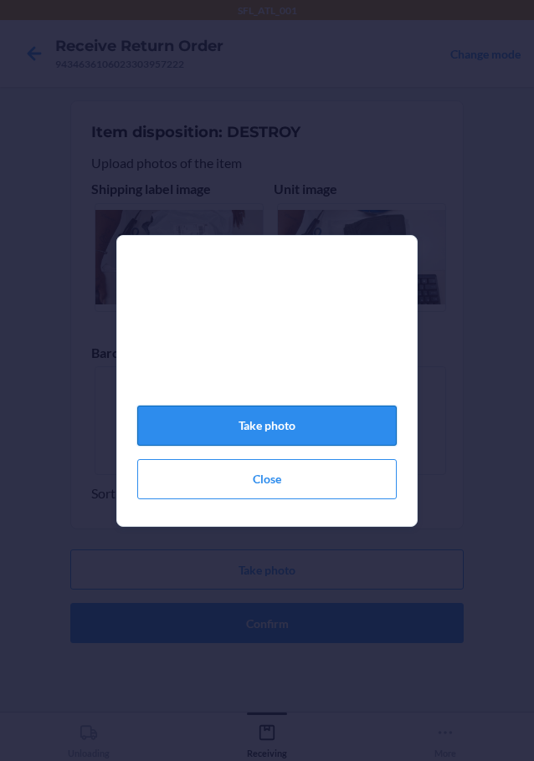
click at [291, 432] on button "Take photo" at bounding box center [266, 426] width 259 height 40
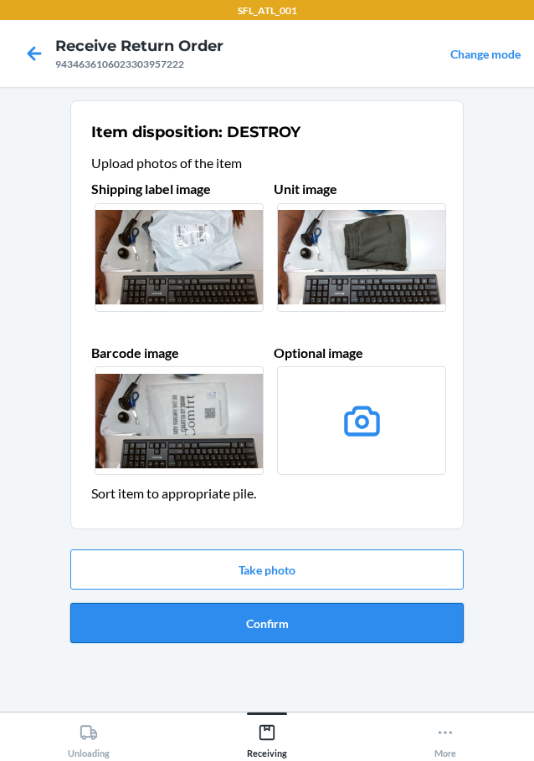
click at [202, 623] on button "Confirm" at bounding box center [266, 623] width 393 height 40
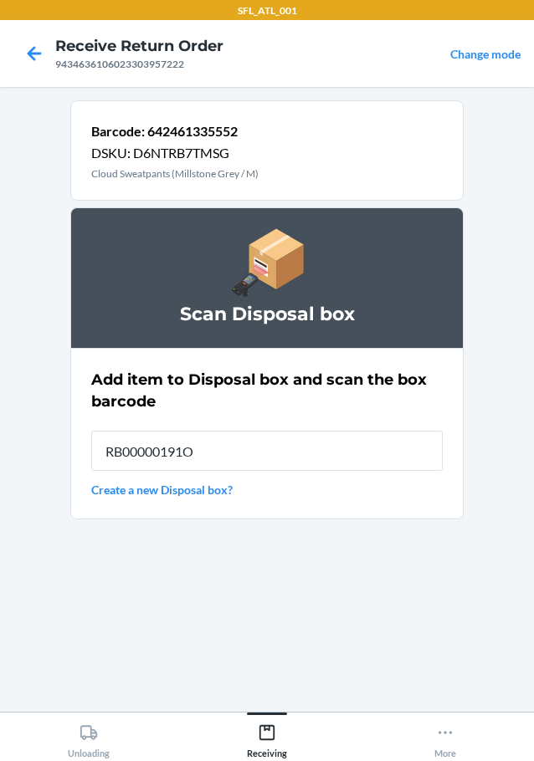
type input "RB00000191O"
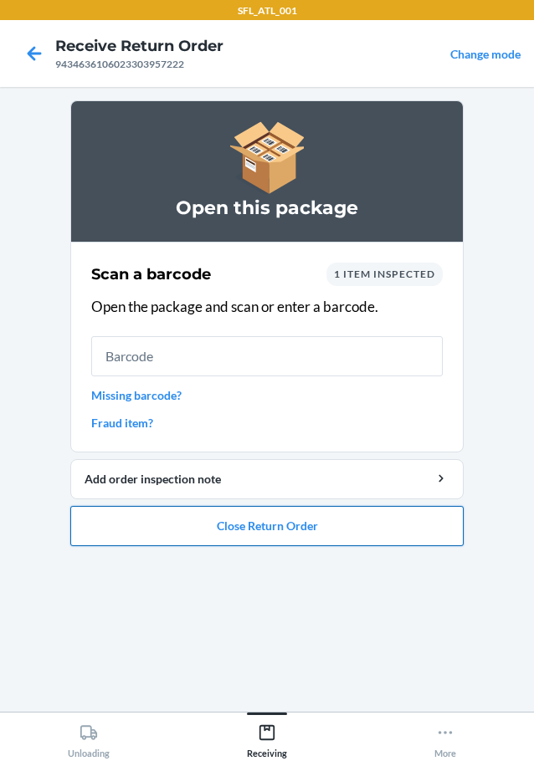
click at [264, 524] on button "Close Return Order" at bounding box center [266, 526] width 393 height 40
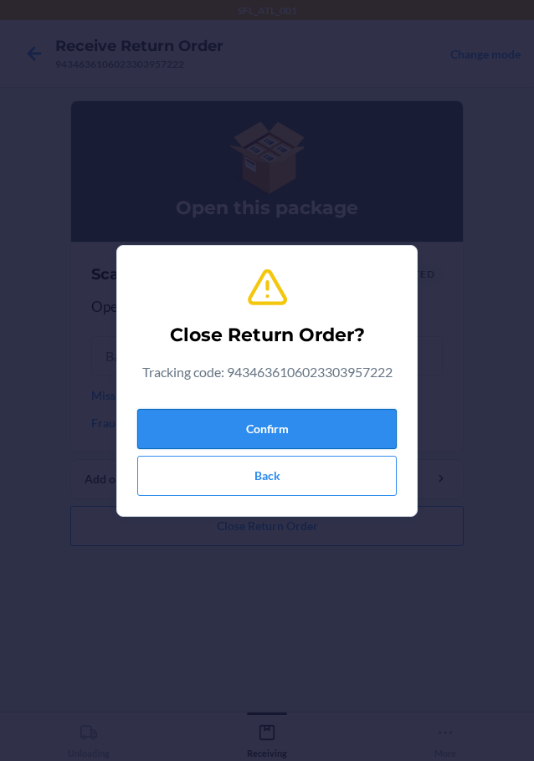
click at [267, 427] on button "Confirm" at bounding box center [266, 429] width 259 height 40
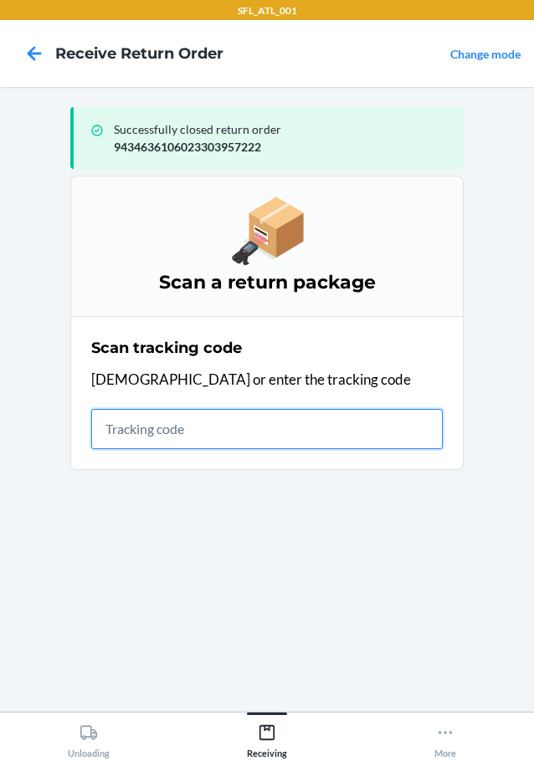
click at [198, 428] on input "text" at bounding box center [266, 429] width 351 height 40
type input "42030259943463610602330411890"
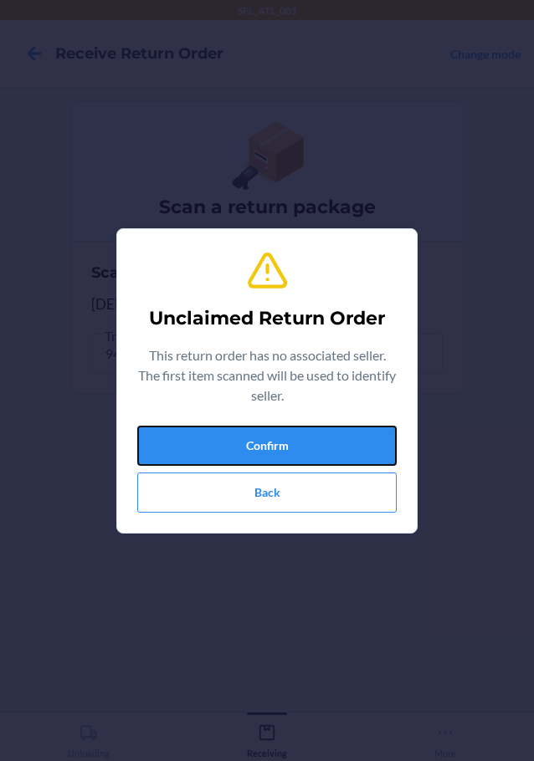
click at [198, 428] on button "Confirm" at bounding box center [266, 446] width 259 height 40
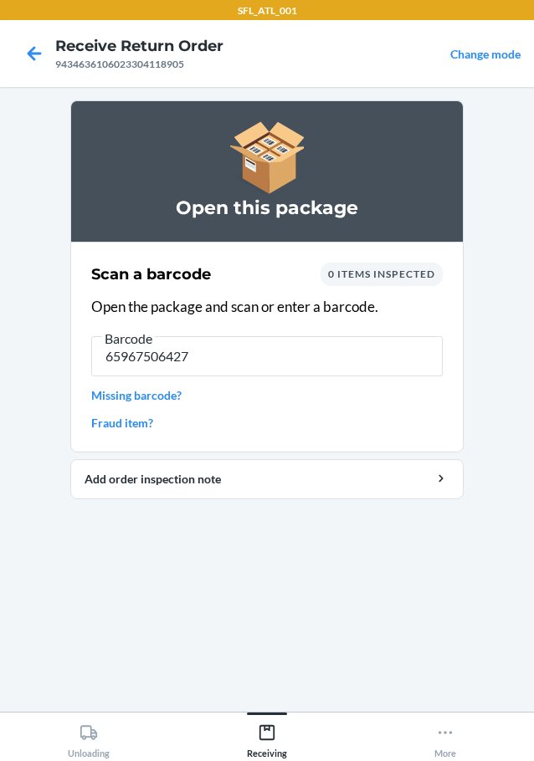
type input "659675064277"
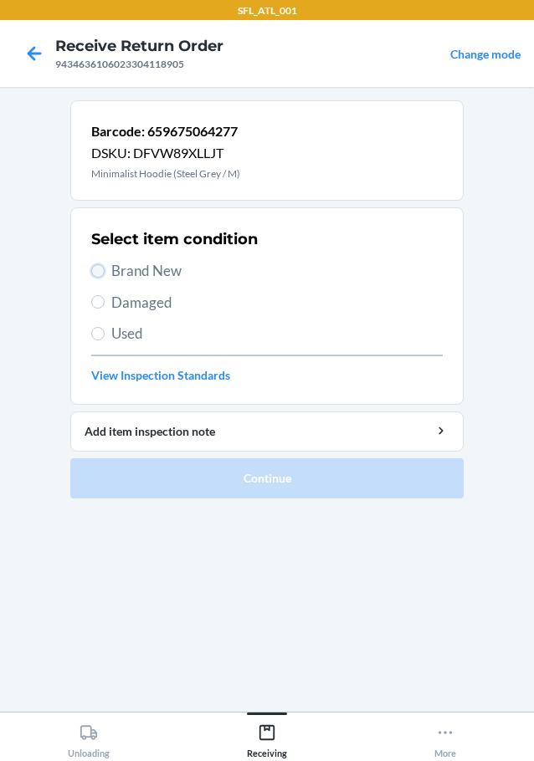
click at [95, 267] on input "Brand New" at bounding box center [97, 270] width 13 height 13
radio input "true"
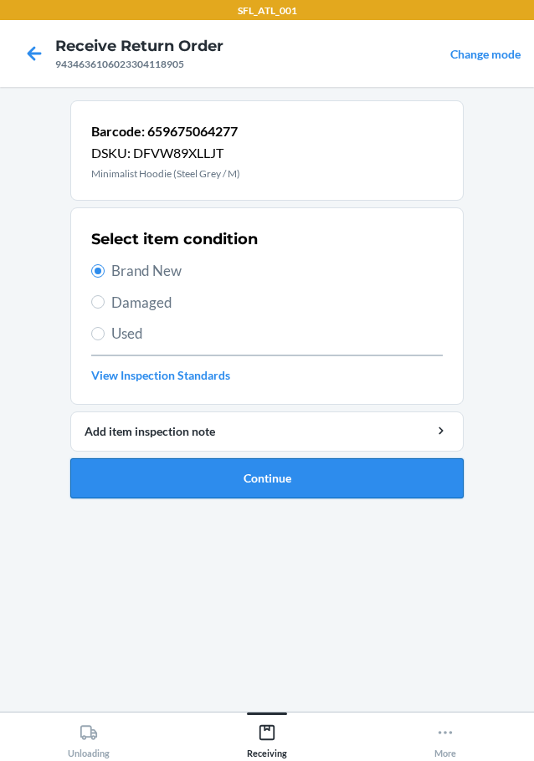
click at [182, 483] on button "Continue" at bounding box center [266, 478] width 393 height 40
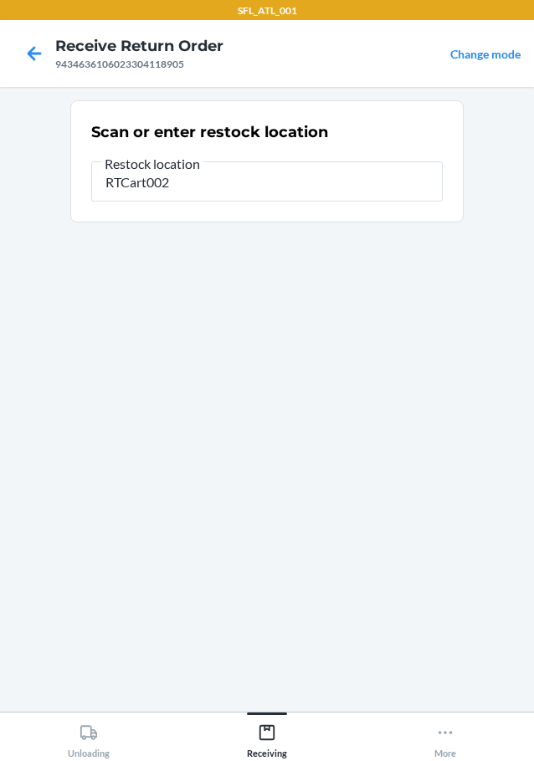
type input "RTCart002"
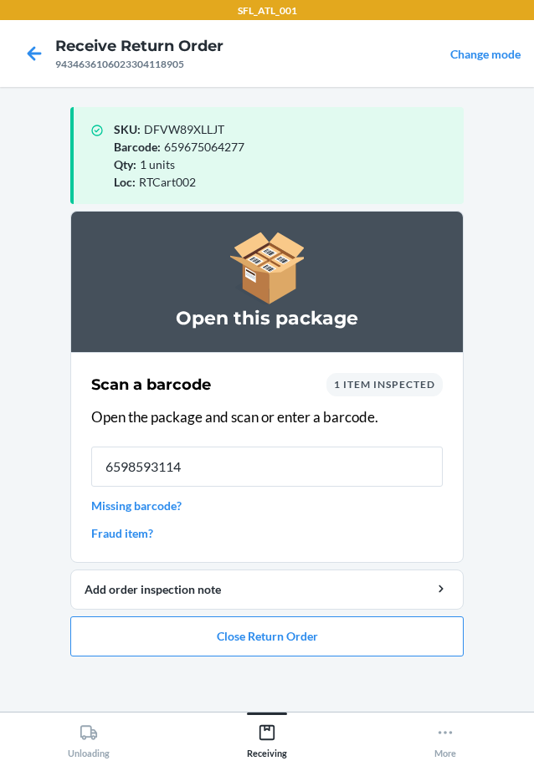
type input "65985931143"
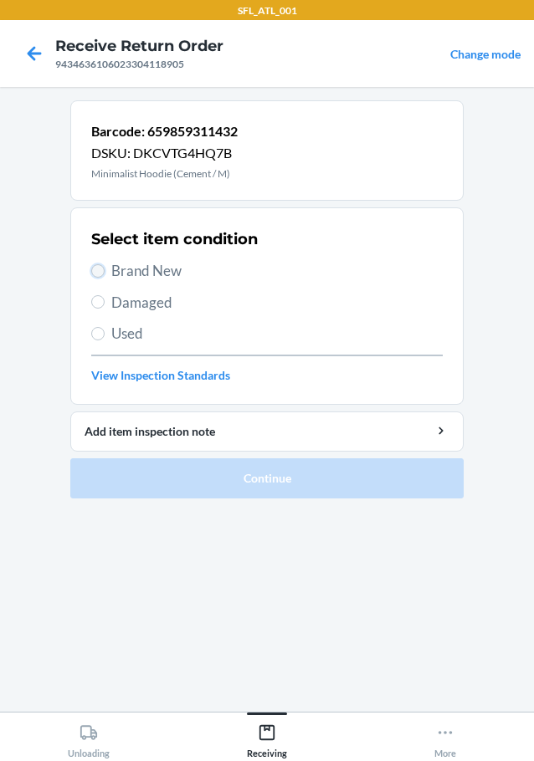
click at [101, 276] on input "Brand New" at bounding box center [97, 270] width 13 height 13
radio input "true"
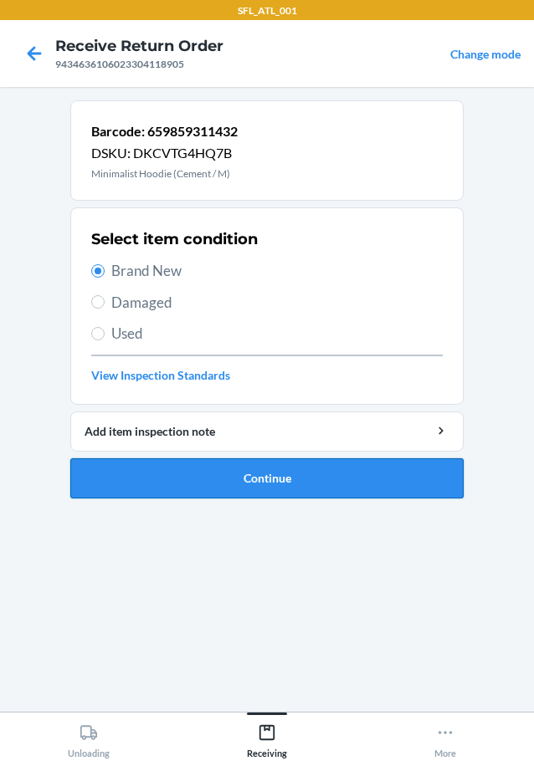
click at [121, 477] on button "Continue" at bounding box center [266, 478] width 393 height 40
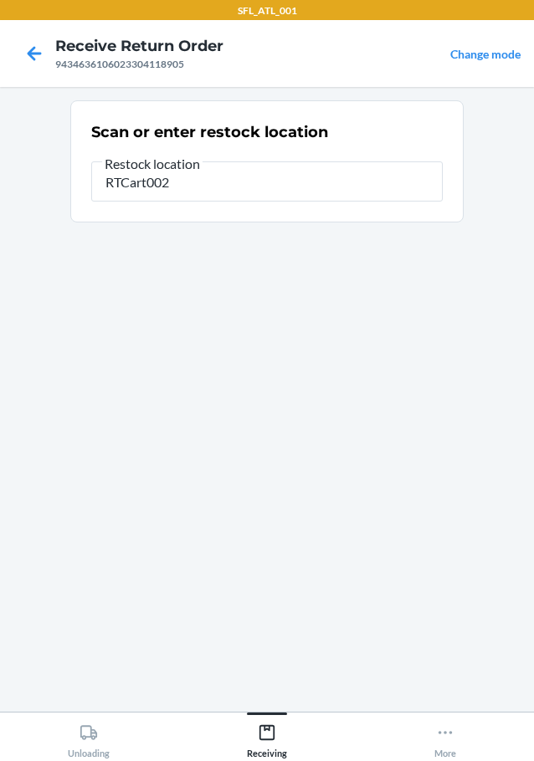
type input "RTCart002"
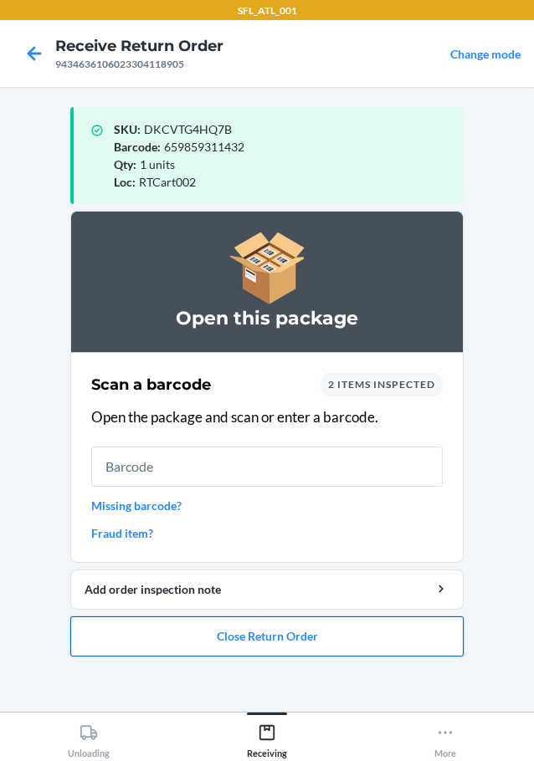
click at [390, 632] on button "Close Return Order" at bounding box center [266, 636] width 393 height 40
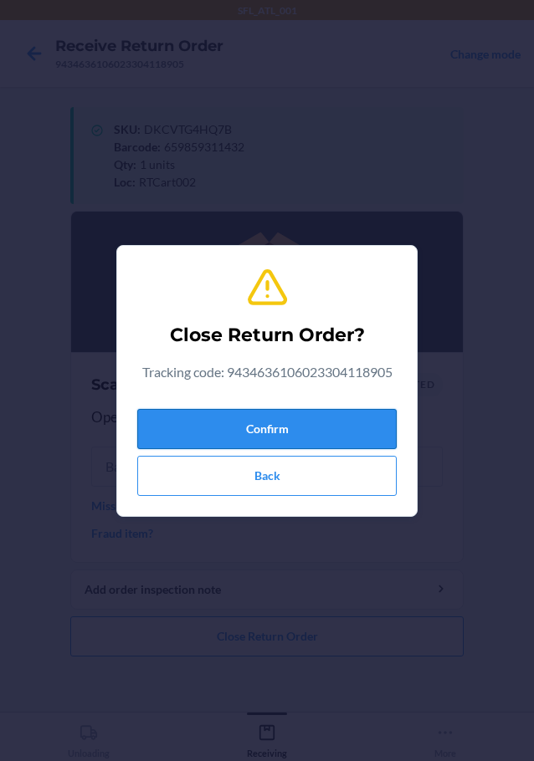
click at [376, 434] on button "Confirm" at bounding box center [266, 429] width 259 height 40
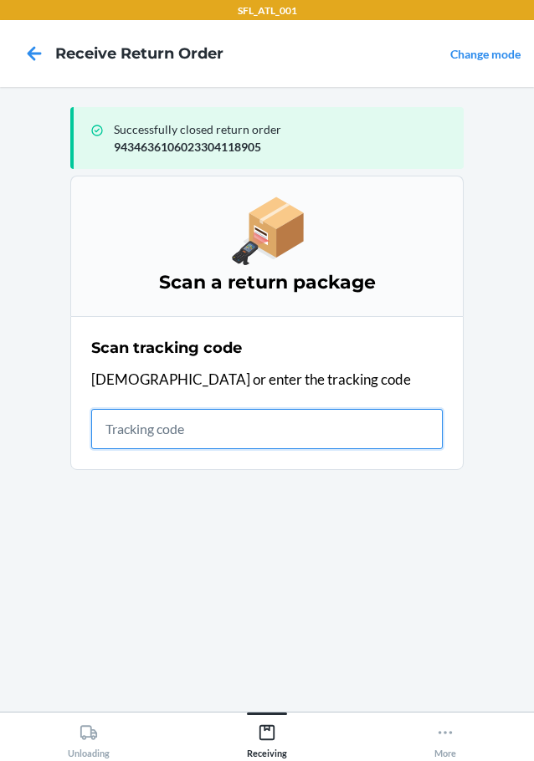
click at [168, 422] on input "text" at bounding box center [266, 429] width 351 height 40
type input "42030259943463610602330384"
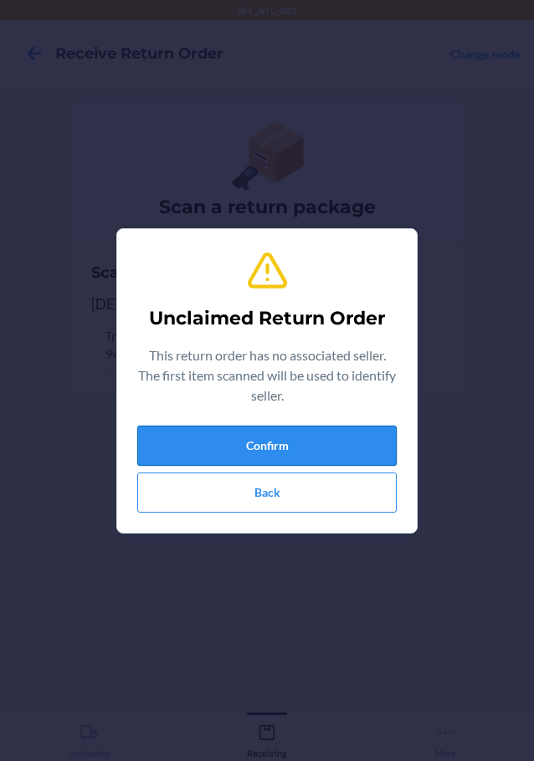
click at [217, 445] on button "Confirm" at bounding box center [266, 446] width 259 height 40
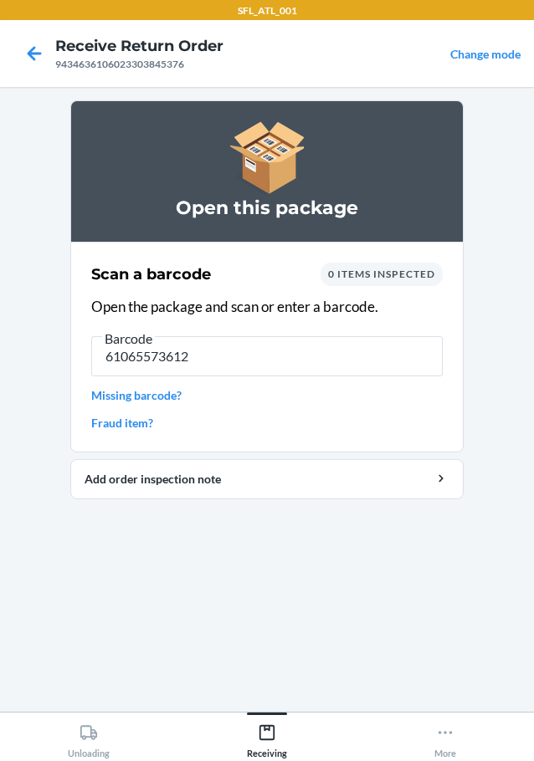
type input "610655736126"
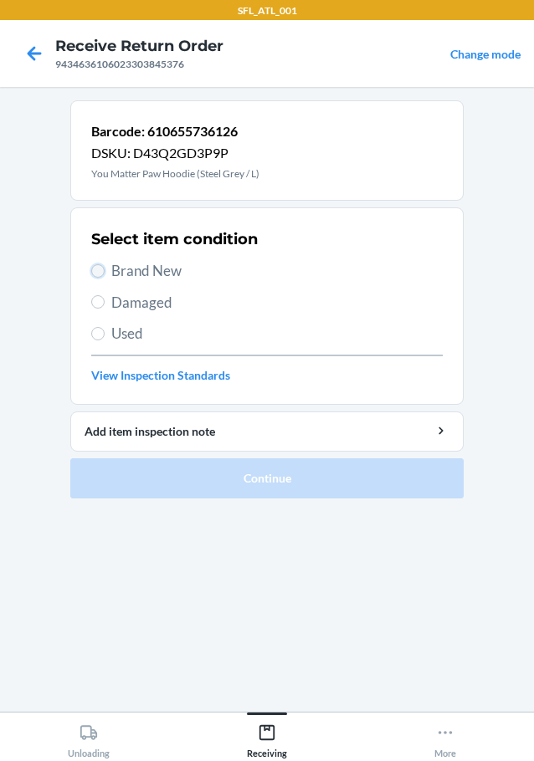
click at [103, 267] on input "Brand New" at bounding box center [97, 270] width 13 height 13
radio input "true"
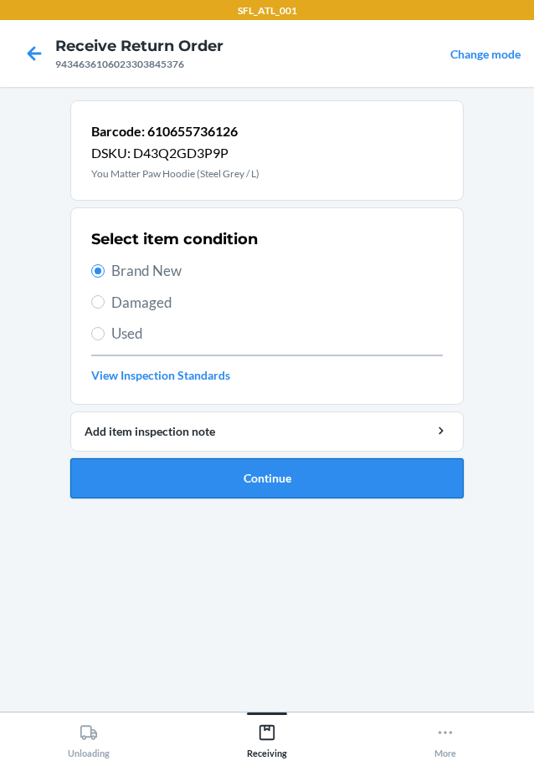
click at [125, 476] on button "Continue" at bounding box center [266, 478] width 393 height 40
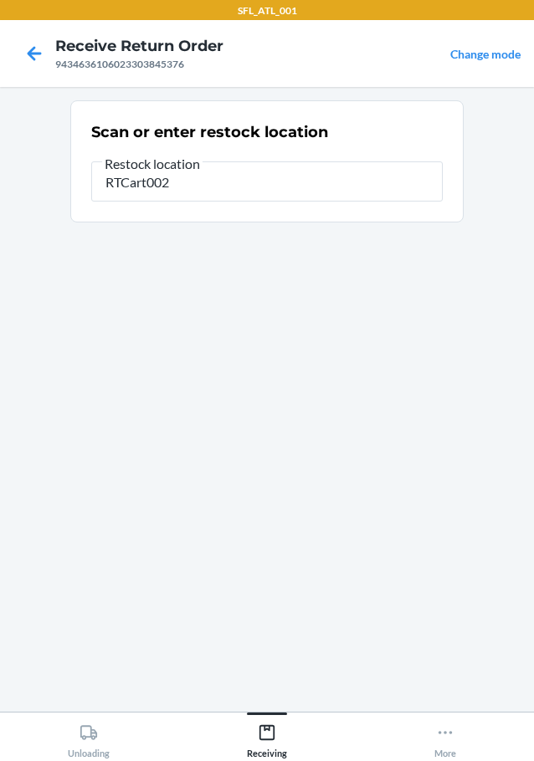
type input "RTCart002"
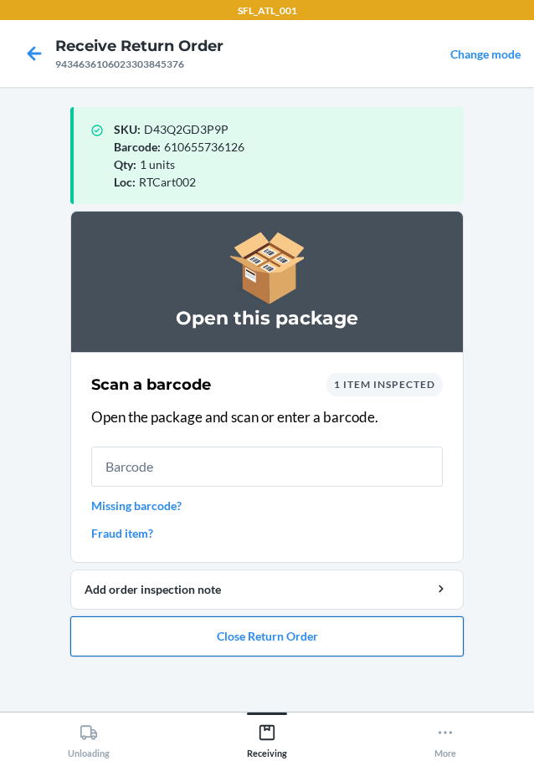
click at [169, 643] on button "Close Return Order" at bounding box center [266, 636] width 393 height 40
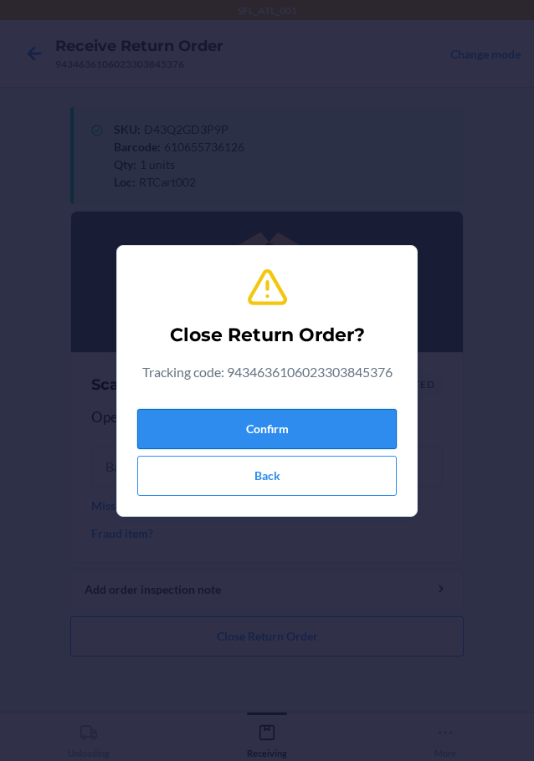
click at [222, 423] on button "Confirm" at bounding box center [266, 429] width 259 height 40
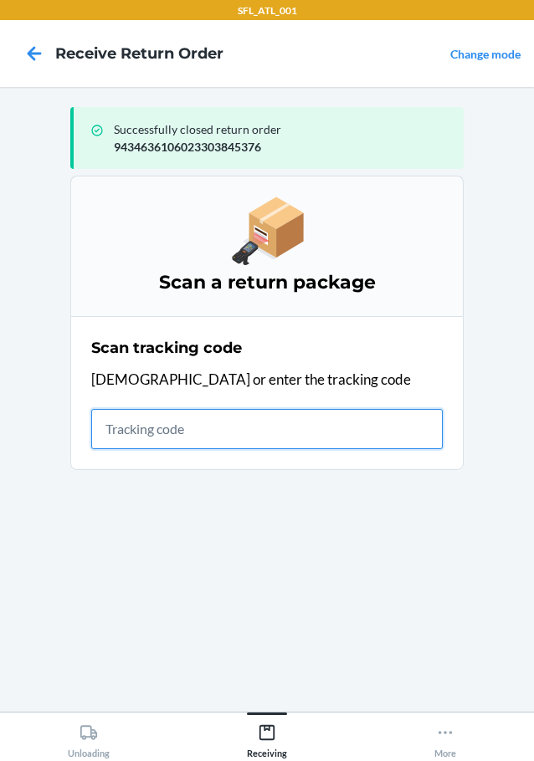
click at [189, 442] on input "text" at bounding box center [266, 429] width 351 height 40
type input "42084081926129031687174603"
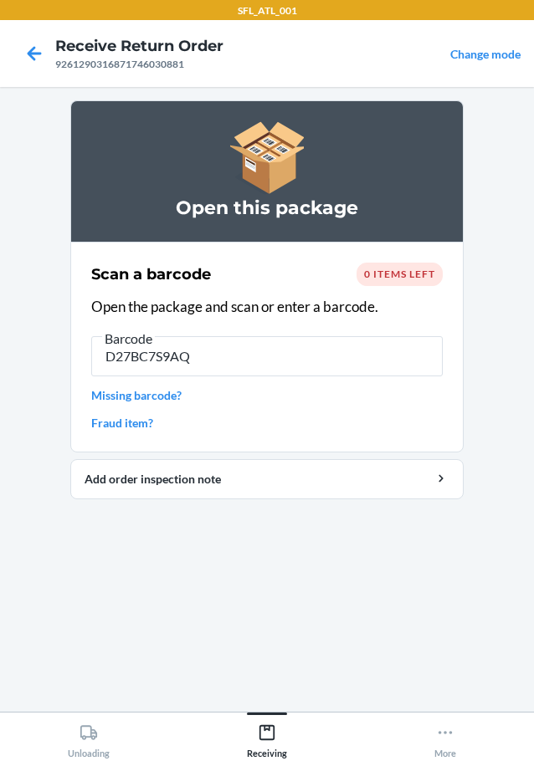
type input "D27BC7S9AQ5"
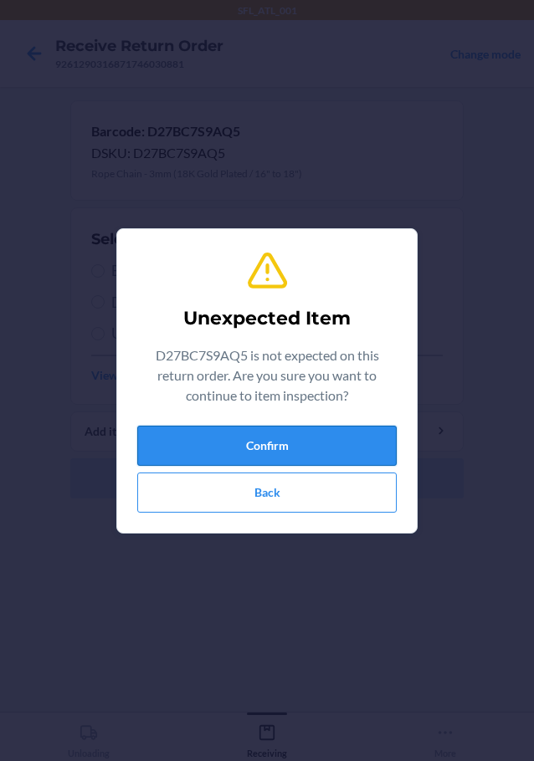
click at [137, 427] on button "Confirm" at bounding box center [266, 446] width 259 height 40
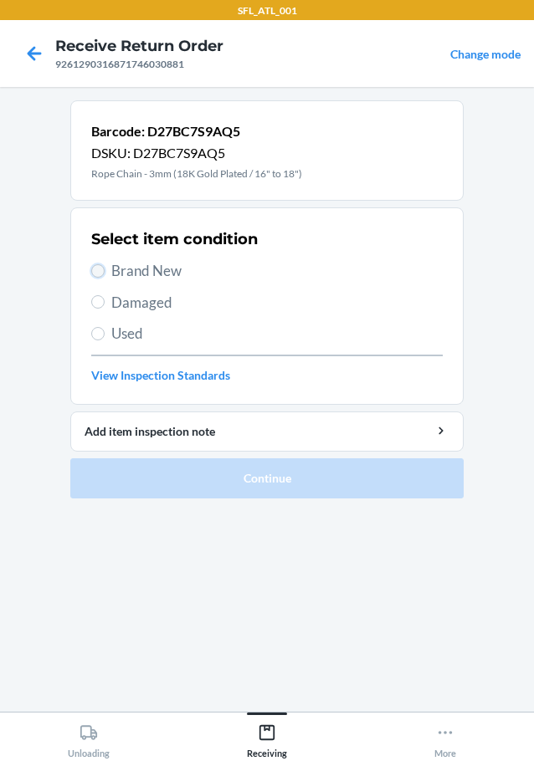
click at [95, 273] on input "Brand New" at bounding box center [97, 270] width 13 height 13
radio input "true"
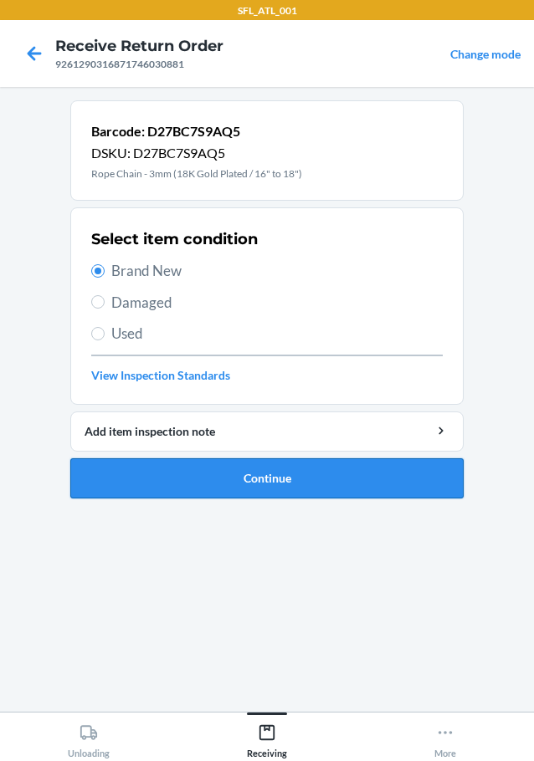
click at [151, 478] on button "Continue" at bounding box center [266, 478] width 393 height 40
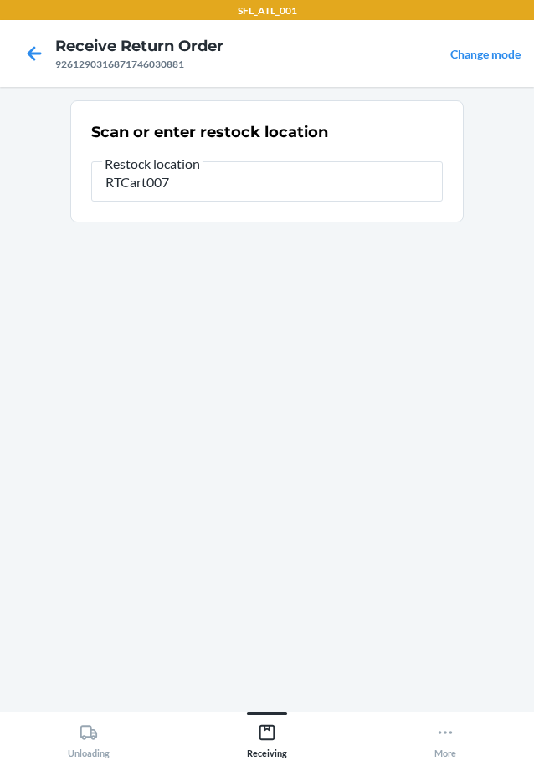
type input "RTCart007"
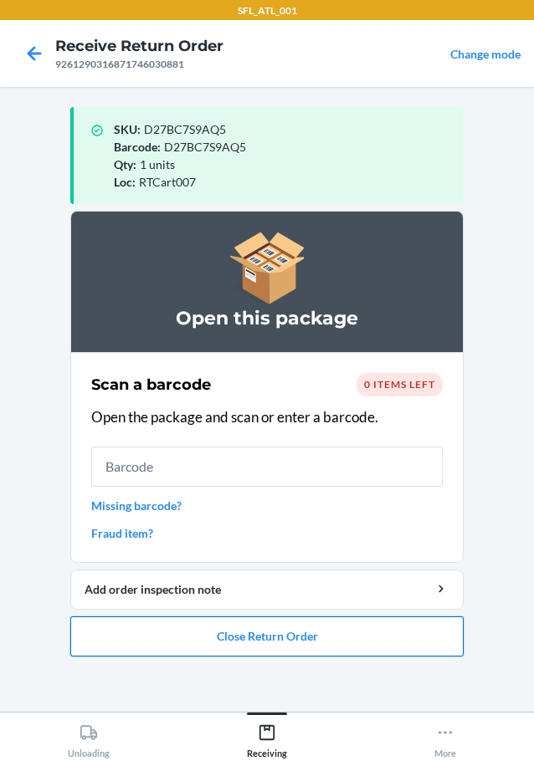
click at [269, 645] on button "Close Return Order" at bounding box center [266, 636] width 393 height 40
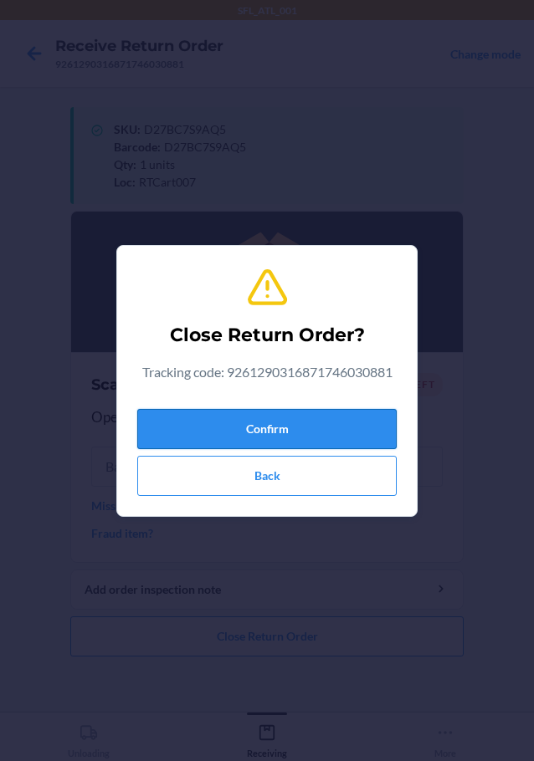
click at [335, 416] on button "Confirm" at bounding box center [266, 429] width 259 height 40
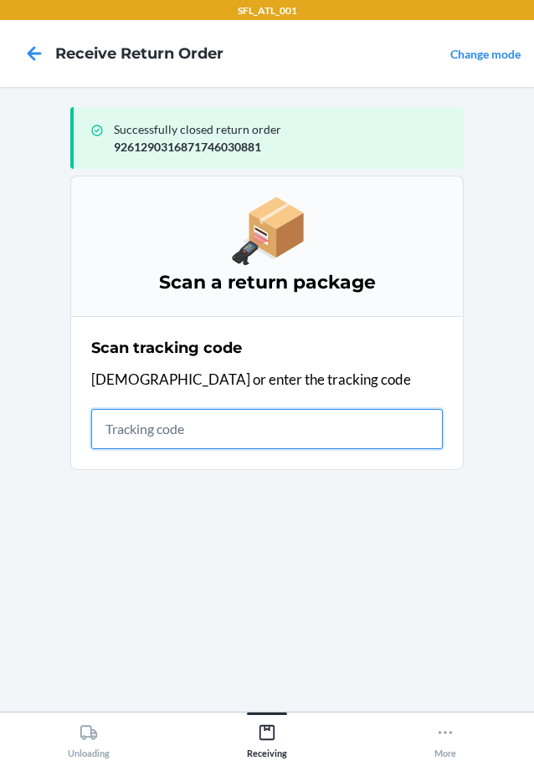
click at [166, 432] on input "text" at bounding box center [266, 429] width 351 height 40
type input "4203025994346361060233026863"
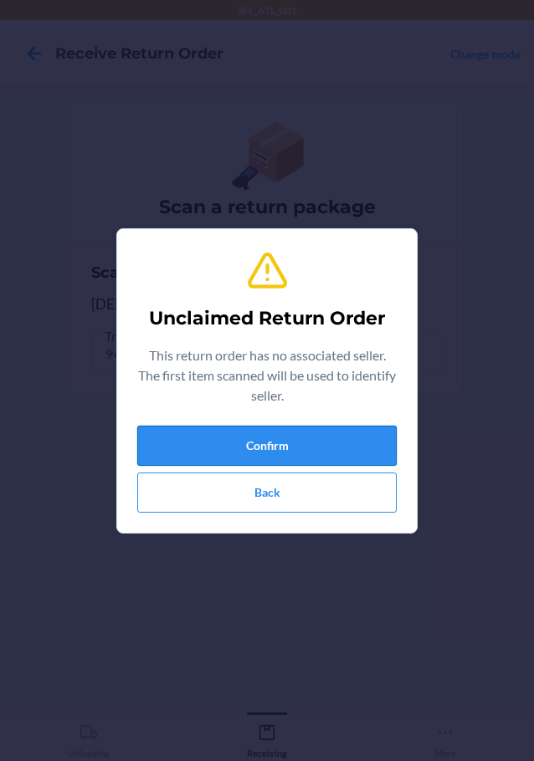
click at [162, 431] on button "Confirm" at bounding box center [266, 446] width 259 height 40
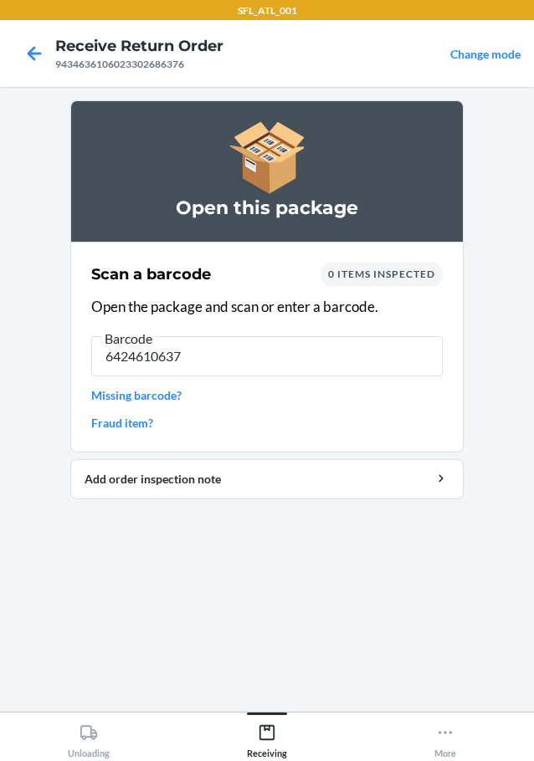
type input "64246106378"
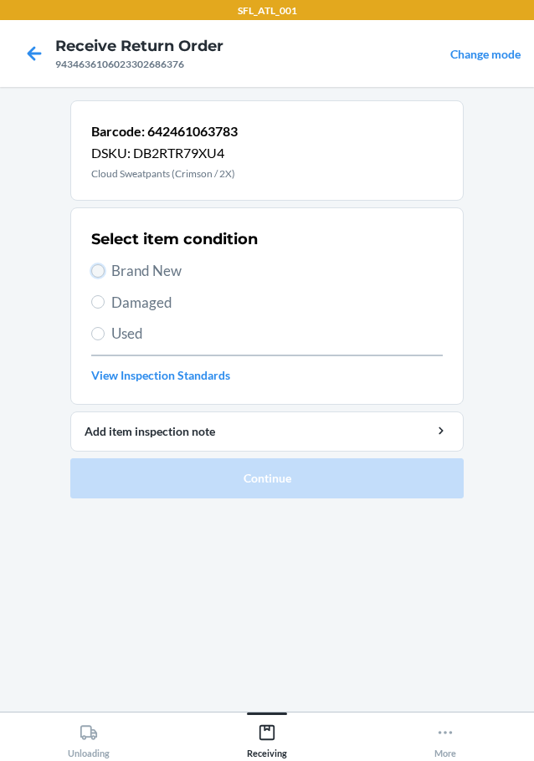
click at [99, 271] on input "Brand New" at bounding box center [97, 270] width 13 height 13
radio input "true"
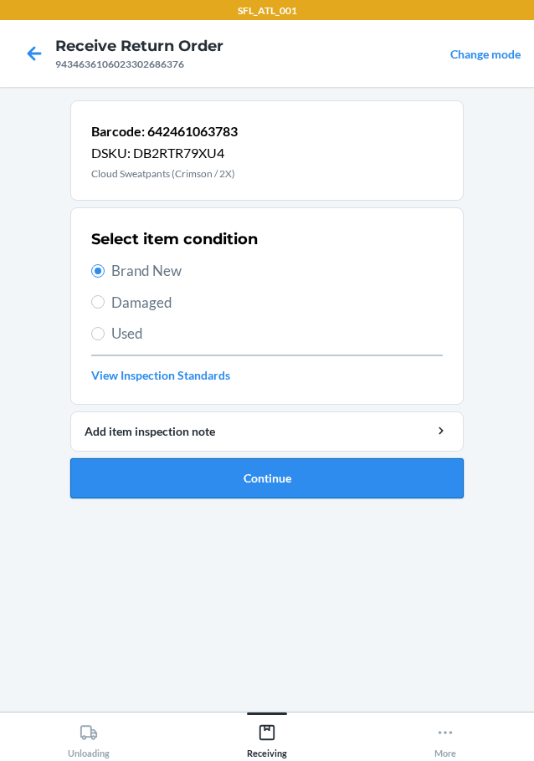
click at [122, 476] on button "Continue" at bounding box center [266, 478] width 393 height 40
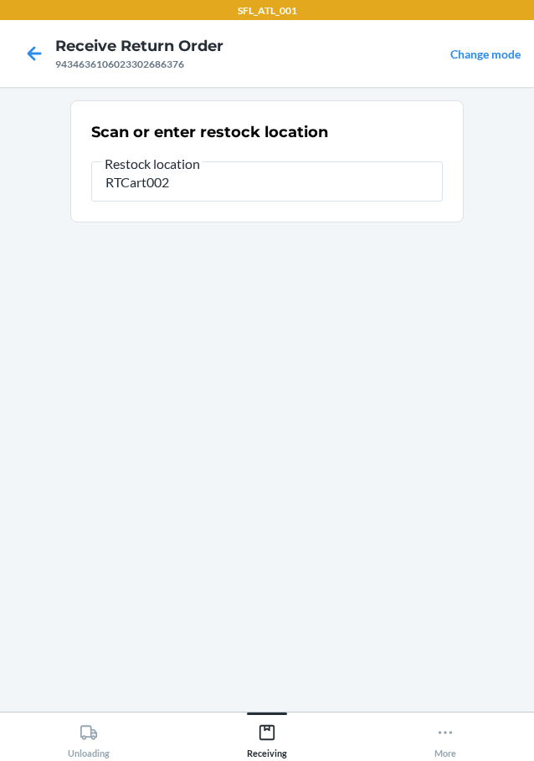
type input "RTCart002"
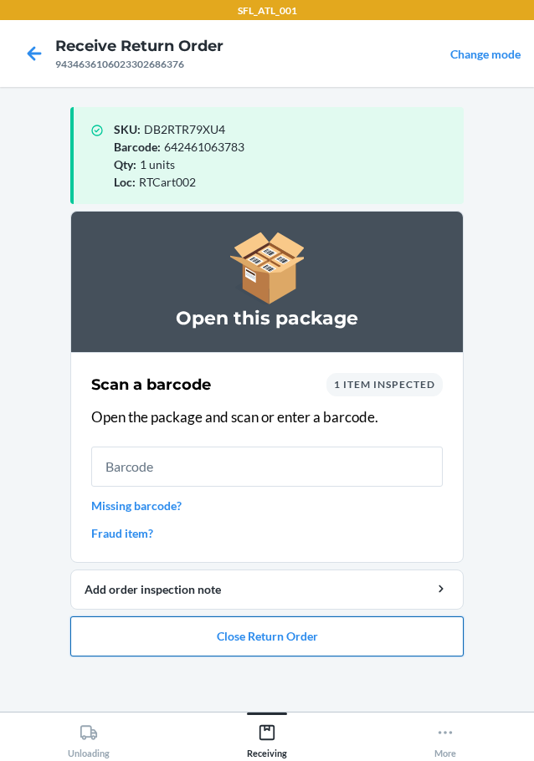
click at [228, 646] on button "Close Return Order" at bounding box center [266, 636] width 393 height 40
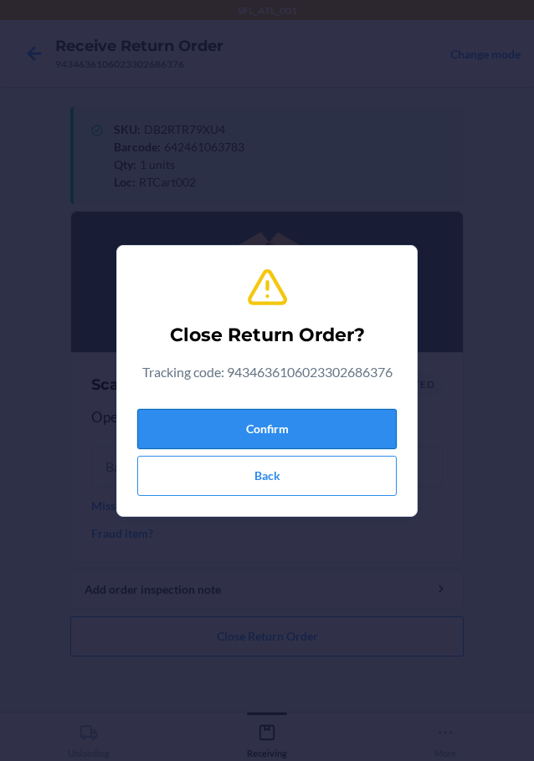
click at [227, 429] on button "Confirm" at bounding box center [266, 429] width 259 height 40
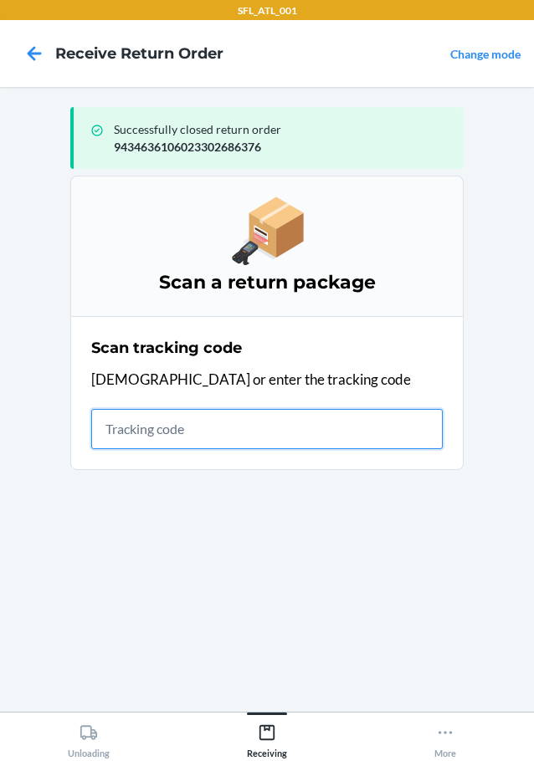
click at [203, 426] on input "text" at bounding box center [266, 429] width 351 height 40
type input "42030259943463610602330132176"
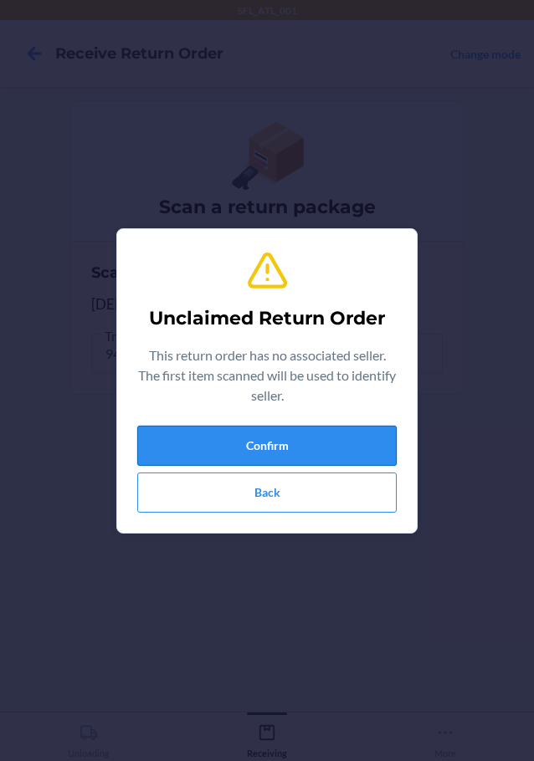
click at [212, 435] on button "Confirm" at bounding box center [266, 446] width 259 height 40
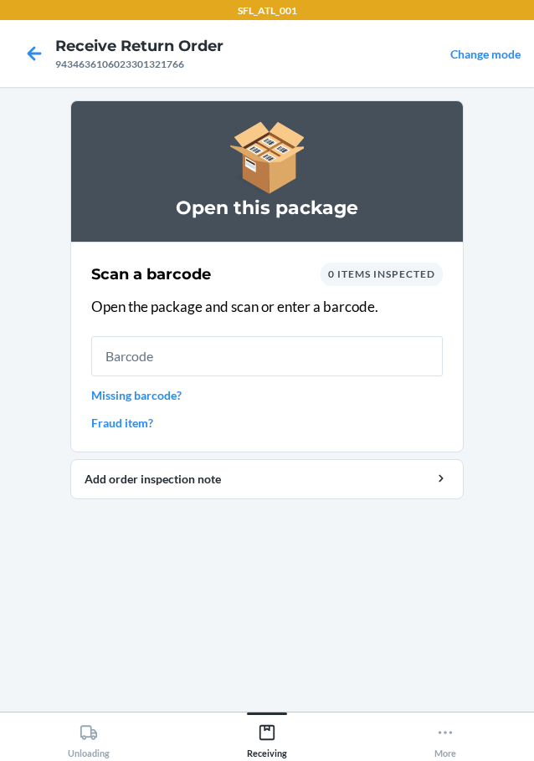
click at [179, 394] on link "Missing barcode?" at bounding box center [266, 395] width 351 height 18
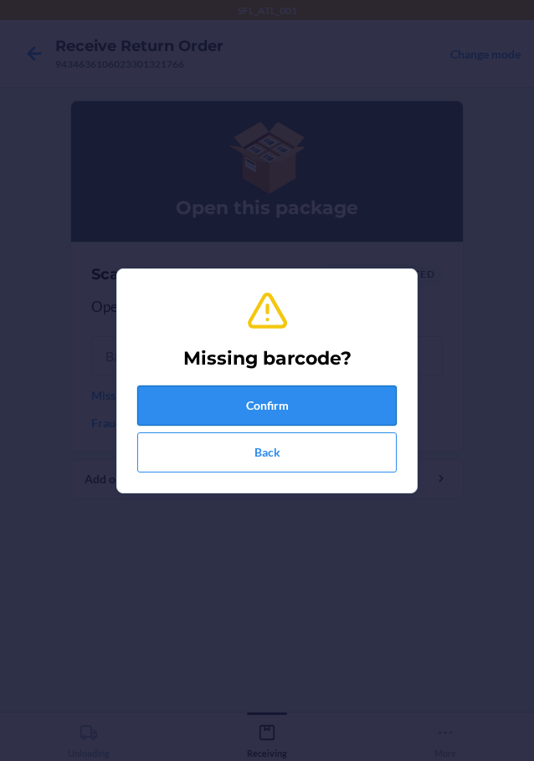
click at [193, 416] on button "Confirm" at bounding box center [266, 406] width 259 height 40
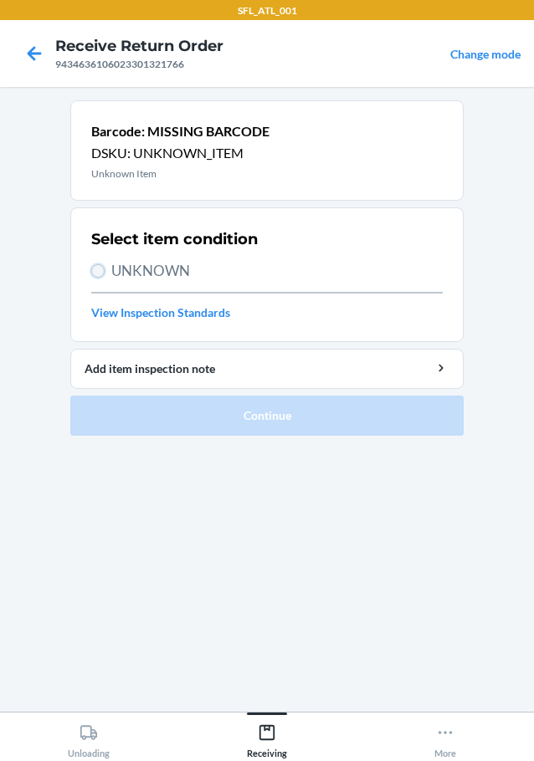
click at [103, 270] on input "UNKNOWN" at bounding box center [97, 270] width 13 height 13
radio input "true"
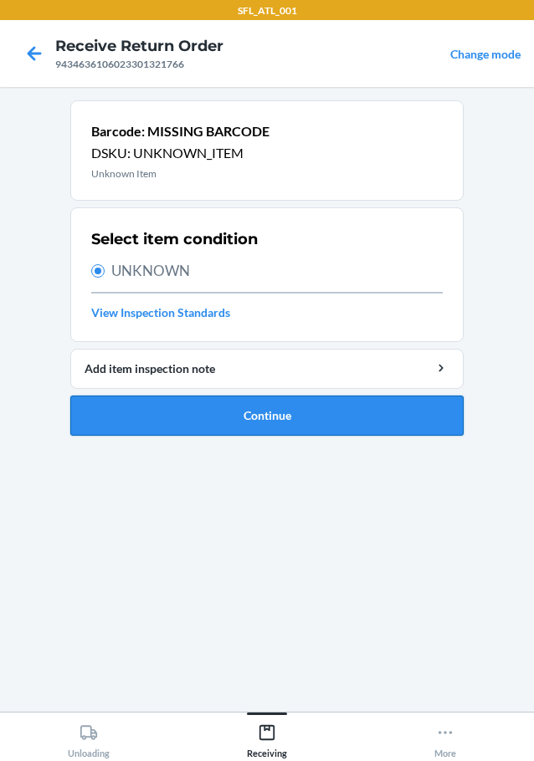
click at [119, 407] on button "Continue" at bounding box center [266, 416] width 393 height 40
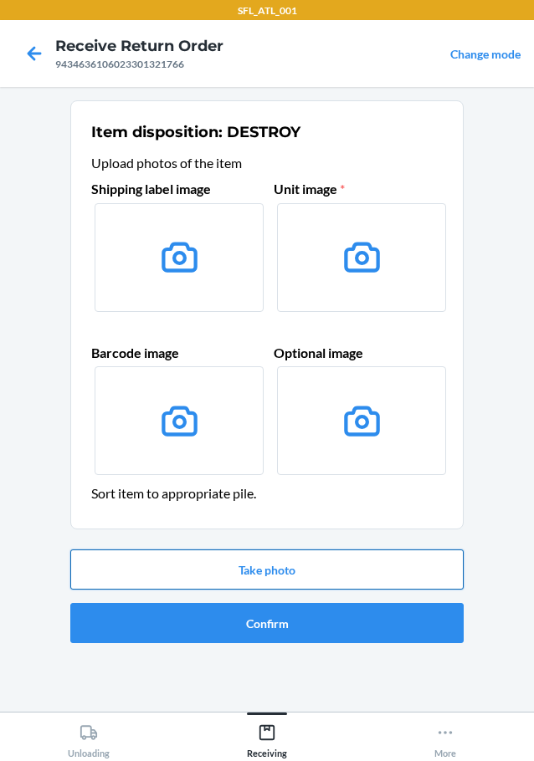
click at [257, 571] on button "Take photo" at bounding box center [266, 569] width 393 height 40
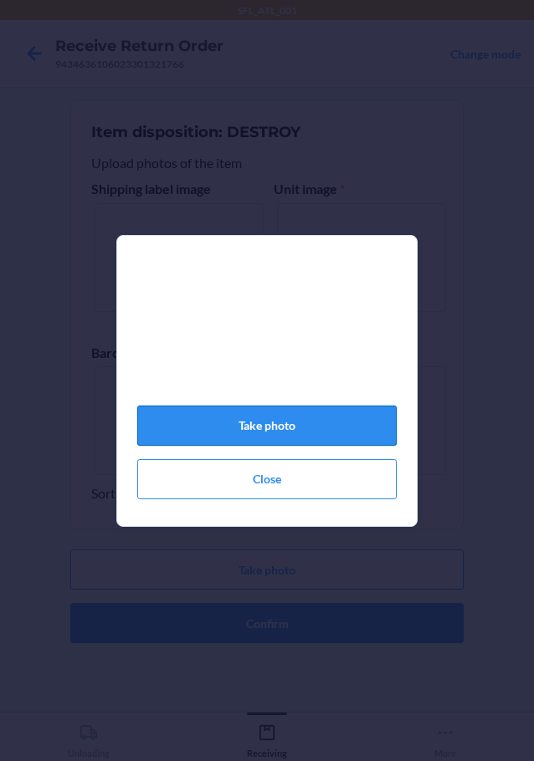
click at [278, 432] on button "Take photo" at bounding box center [266, 426] width 259 height 40
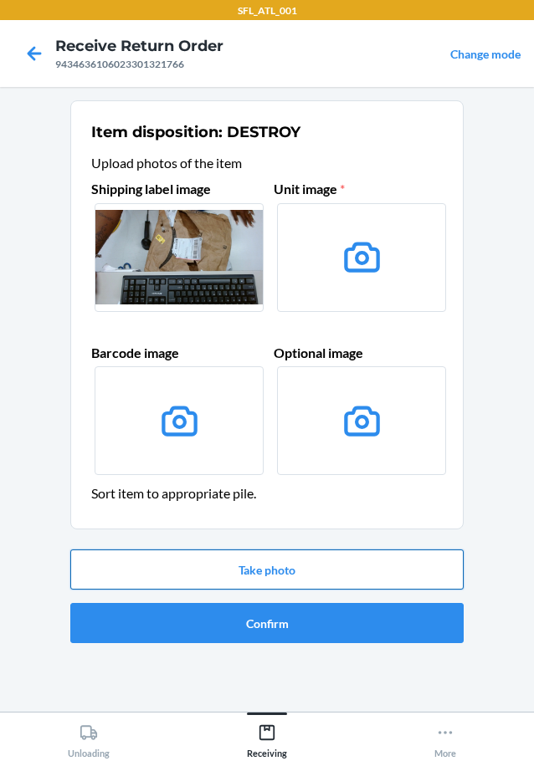
click at [263, 567] on button "Take photo" at bounding box center [266, 569] width 393 height 40
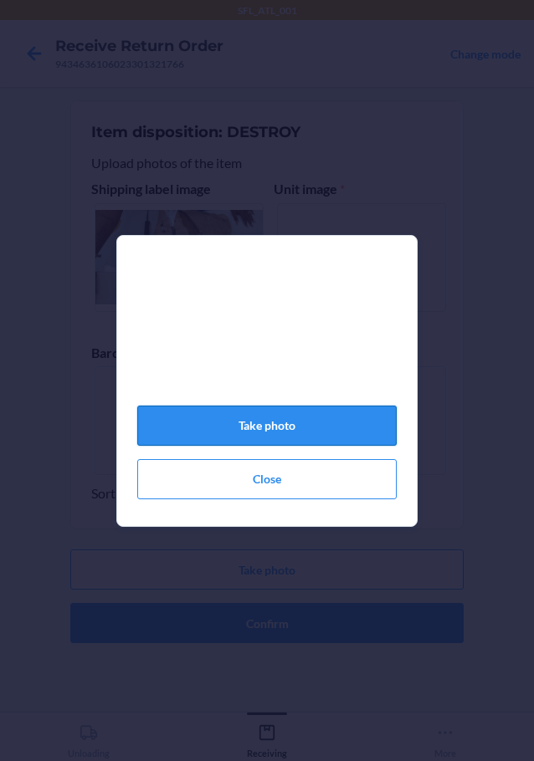
click at [278, 425] on button "Take photo" at bounding box center [266, 426] width 259 height 40
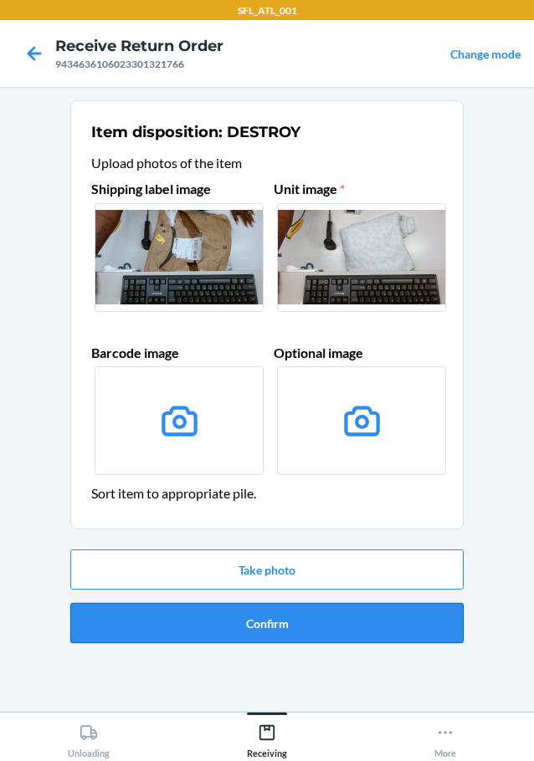
click at [258, 630] on button "Confirm" at bounding box center [266, 623] width 393 height 40
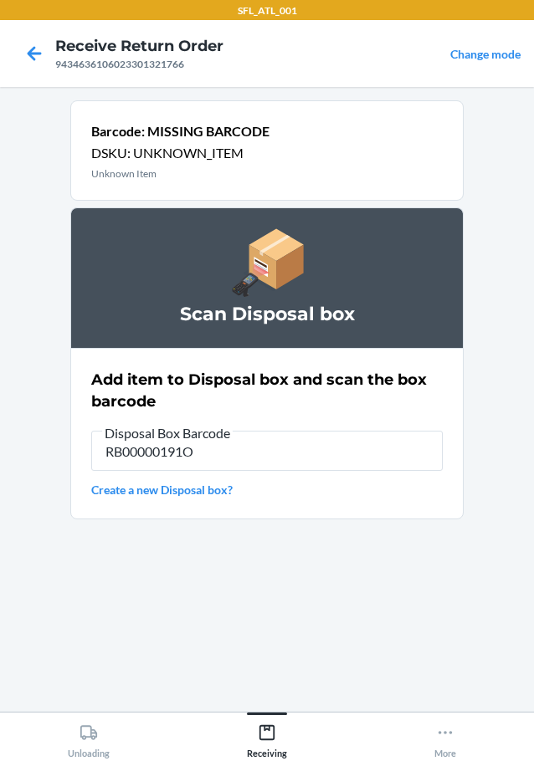
type input "RB00000191O"
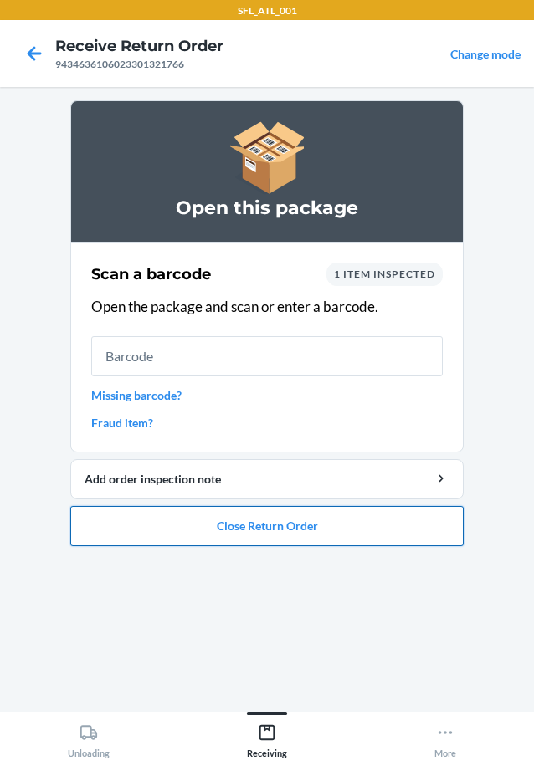
click at [330, 529] on button "Close Return Order" at bounding box center [266, 526] width 393 height 40
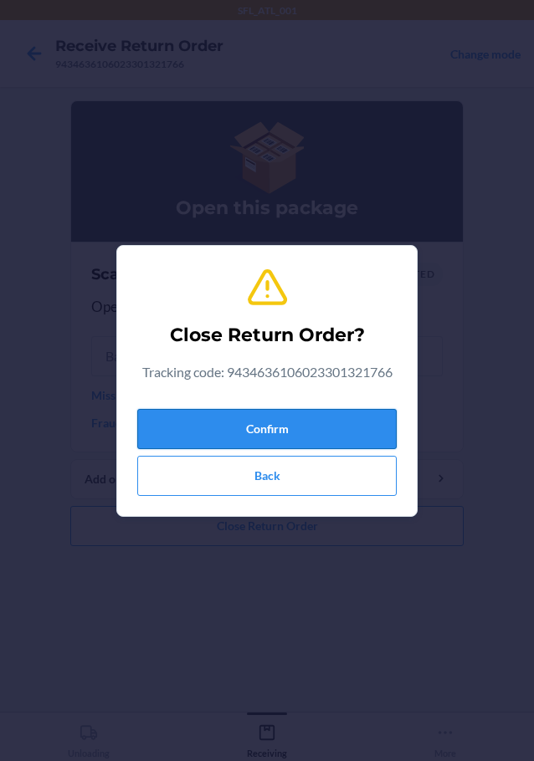
click at [314, 424] on button "Confirm" at bounding box center [266, 429] width 259 height 40
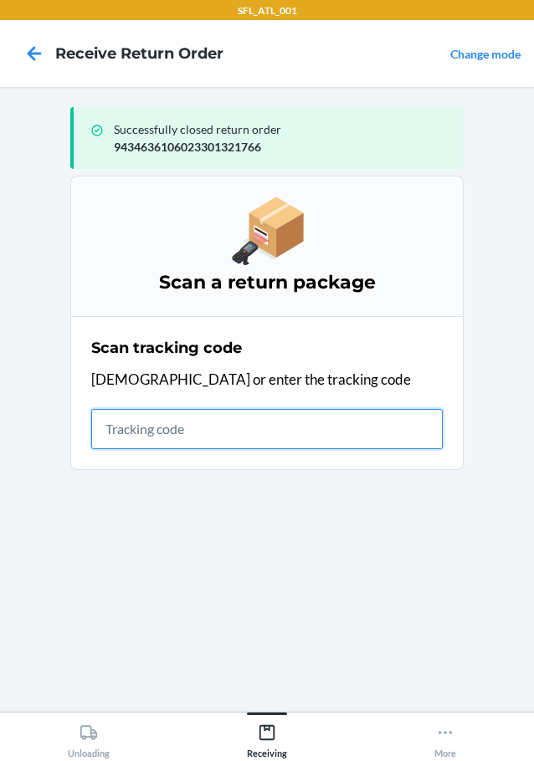
click at [321, 434] on input "text" at bounding box center [266, 429] width 351 height 40
type input "4203025994346361060233039641"
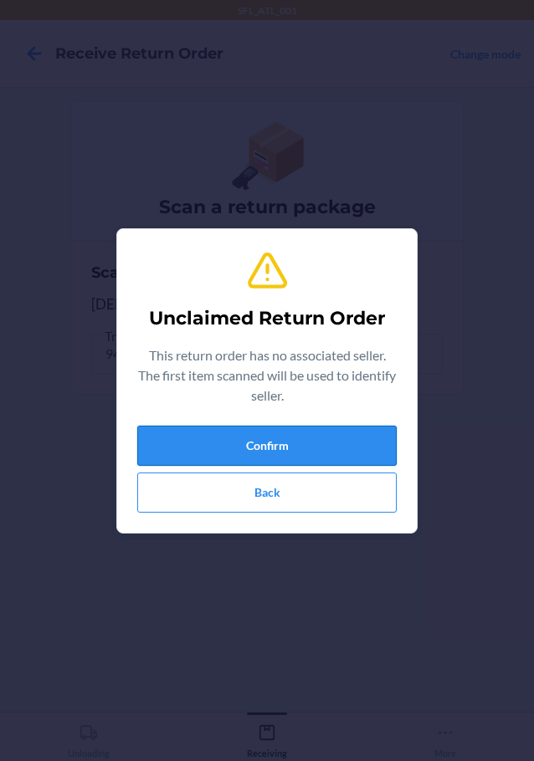
click at [300, 442] on button "Confirm" at bounding box center [266, 446] width 259 height 40
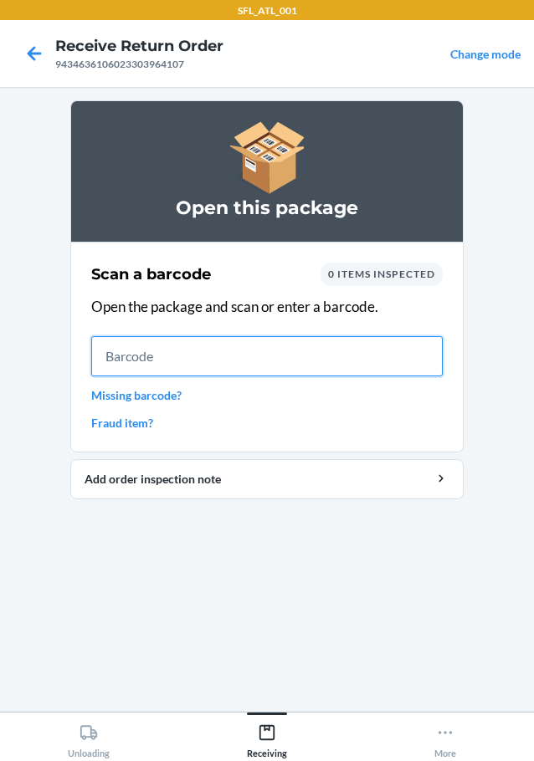
click at [227, 345] on input "text" at bounding box center [266, 356] width 351 height 40
type input "7217552903"
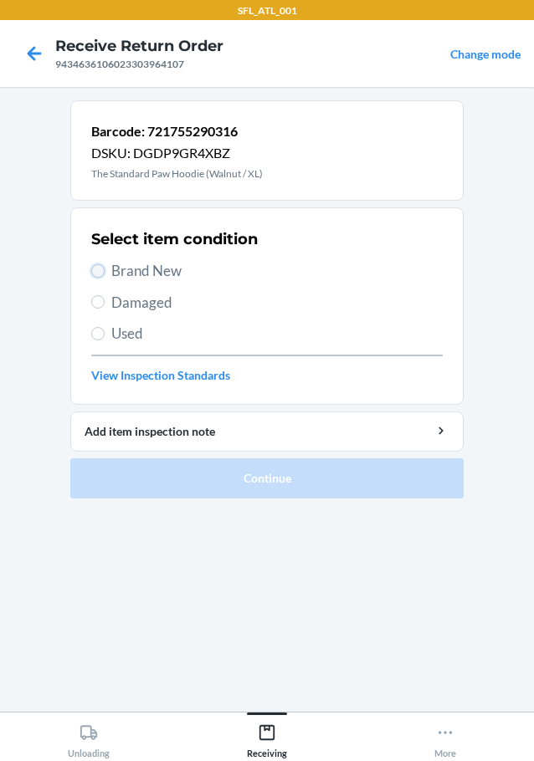
click at [100, 271] on input "Brand New" at bounding box center [97, 270] width 13 height 13
radio input "true"
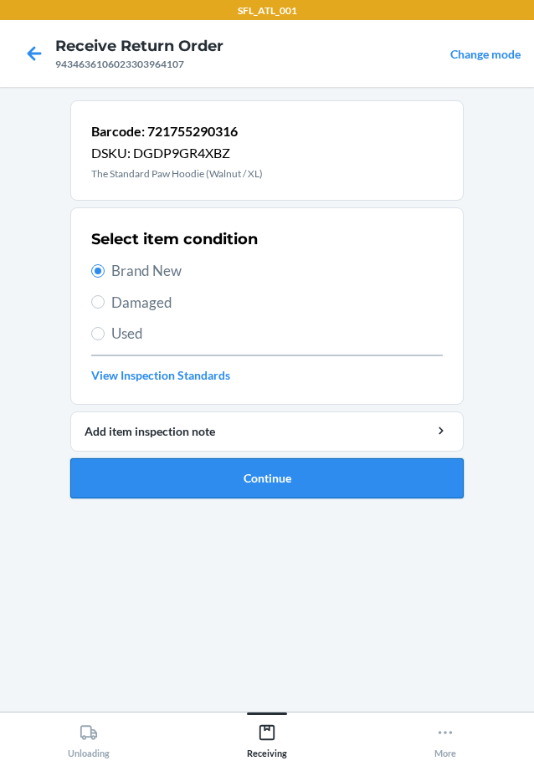
click at [198, 477] on button "Continue" at bounding box center [266, 478] width 393 height 40
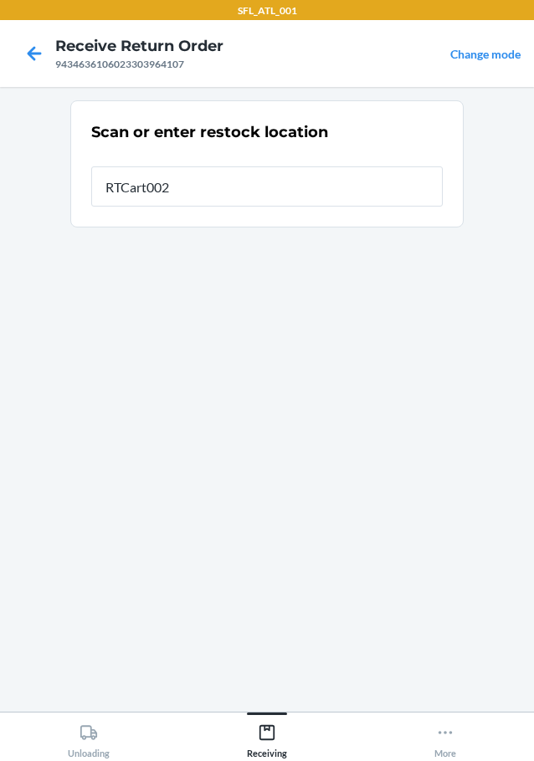
type input "RTCart002"
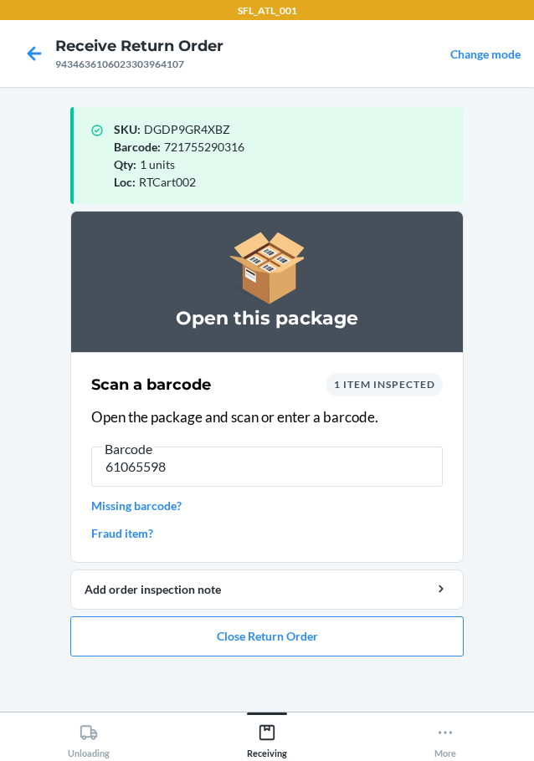
type input "610655988"
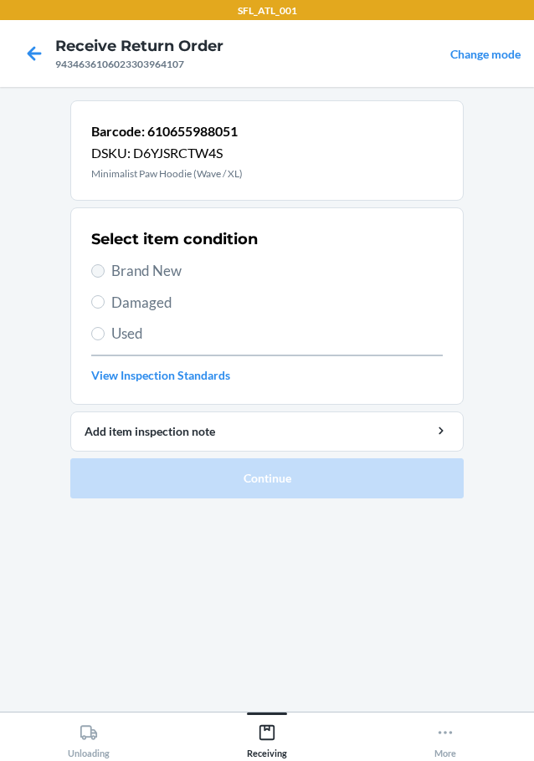
click at [102, 276] on label "Brand New" at bounding box center [266, 271] width 351 height 22
click at [102, 276] on input "Brand New" at bounding box center [97, 270] width 13 height 13
radio input "true"
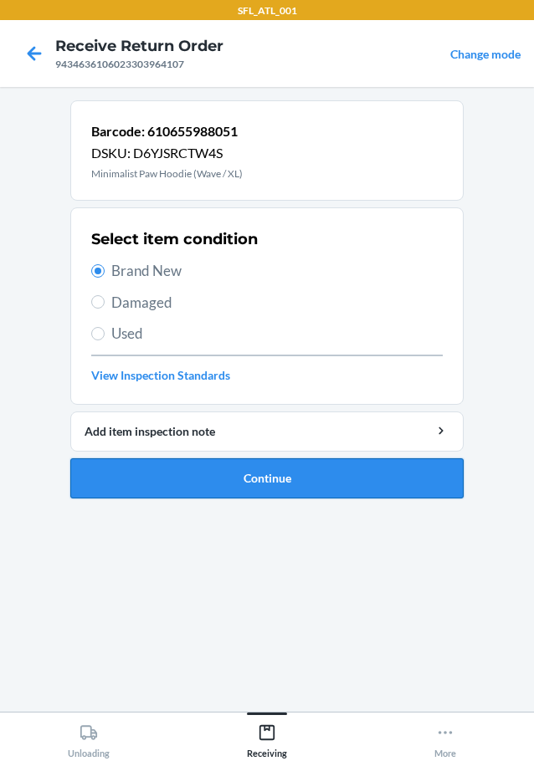
click at [178, 481] on button "Continue" at bounding box center [266, 478] width 393 height 40
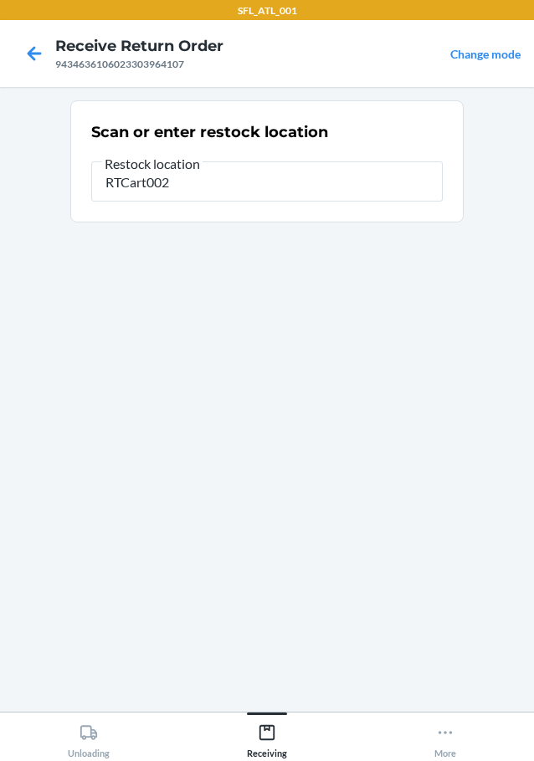
type input "RTCart002"
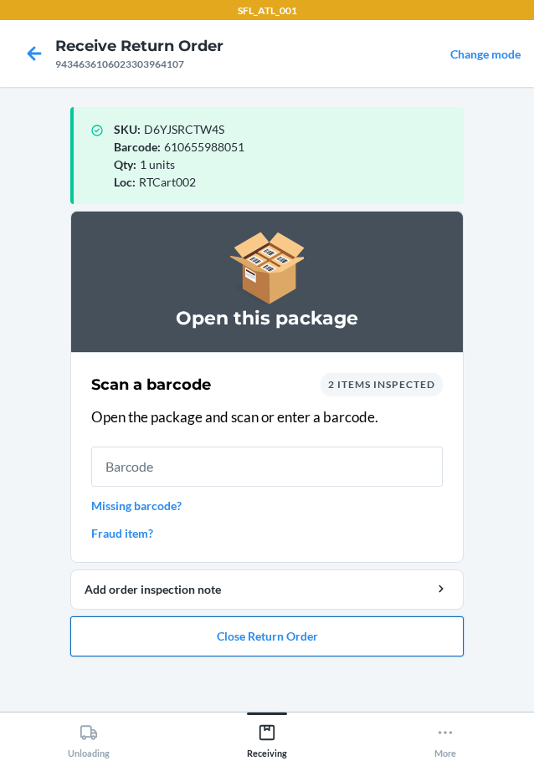
click at [222, 636] on button "Close Return Order" at bounding box center [266, 636] width 393 height 40
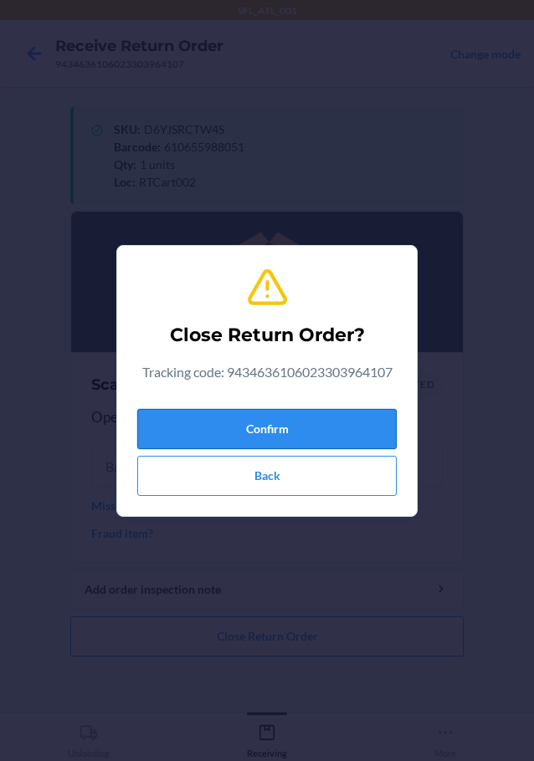
click at [259, 419] on button "Confirm" at bounding box center [266, 429] width 259 height 40
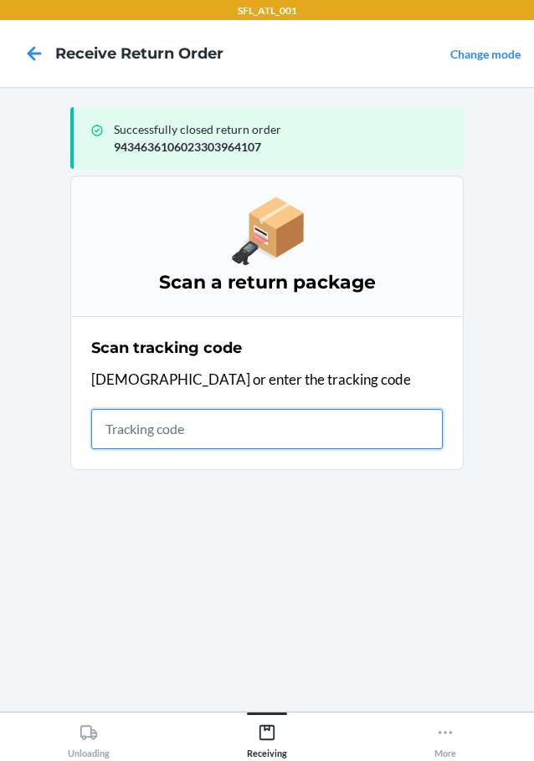
click at [161, 425] on input "text" at bounding box center [266, 429] width 351 height 40
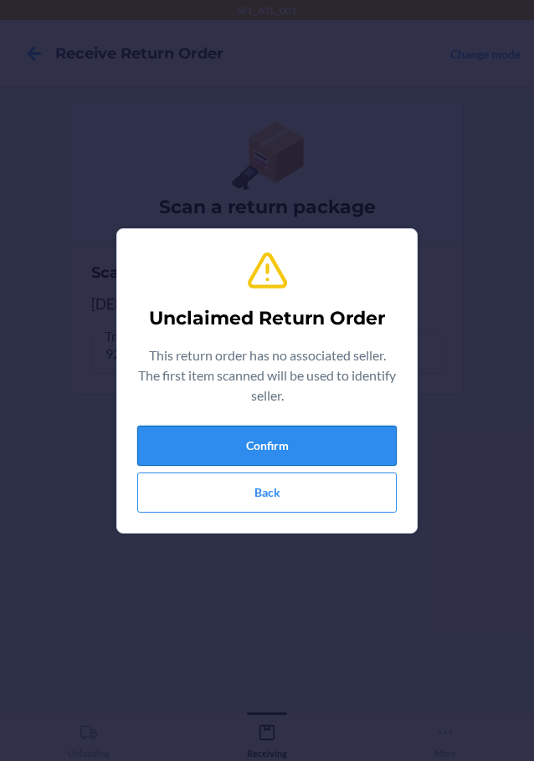
click at [231, 440] on button "Confirm" at bounding box center [266, 446] width 259 height 40
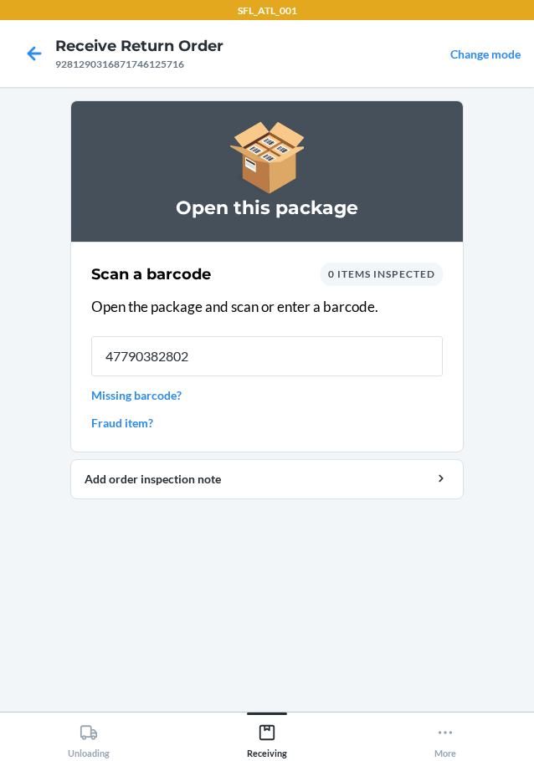
type input "477903828023"
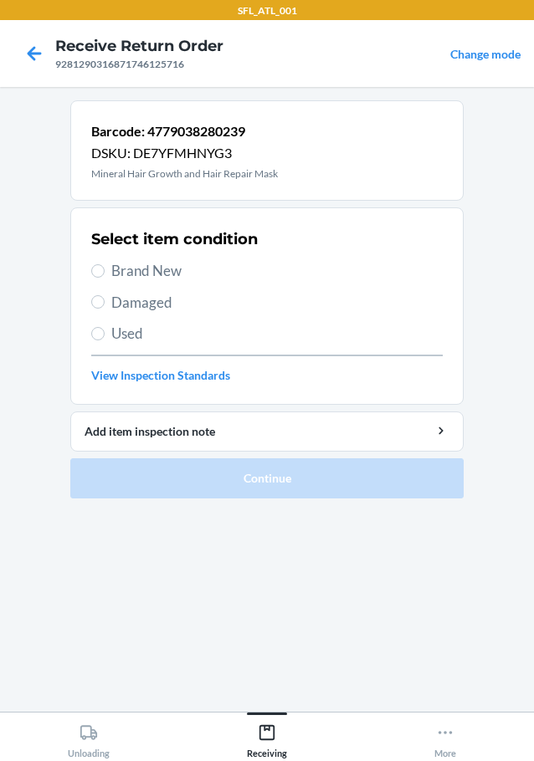
click at [93, 263] on label "Brand New" at bounding box center [266, 271] width 351 height 22
click at [93, 264] on input "Brand New" at bounding box center [97, 270] width 13 height 13
radio input "true"
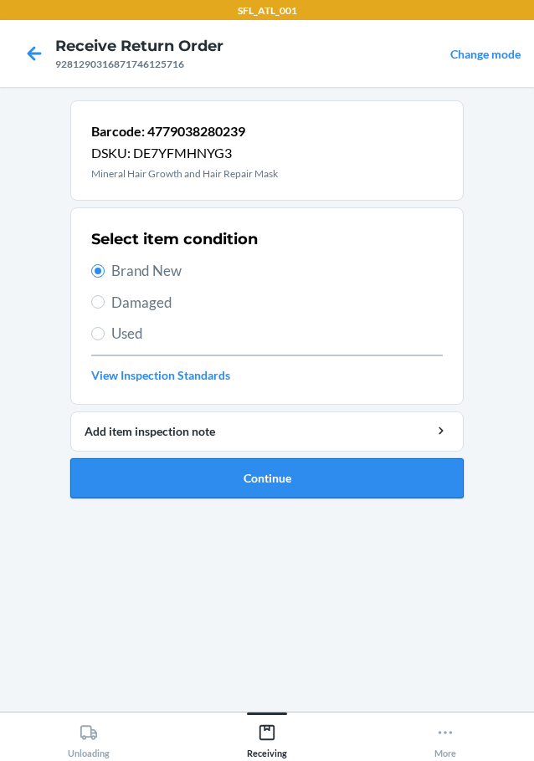
click at [171, 483] on button "Continue" at bounding box center [266, 478] width 393 height 40
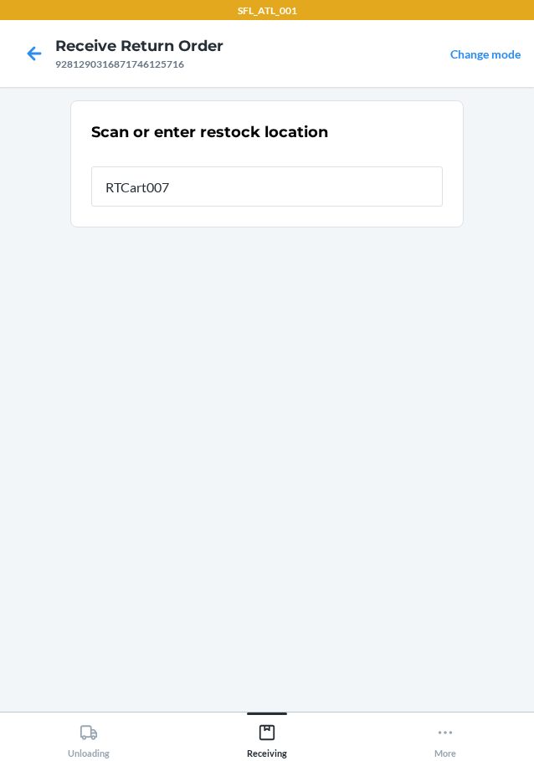
type input "RTCart007"
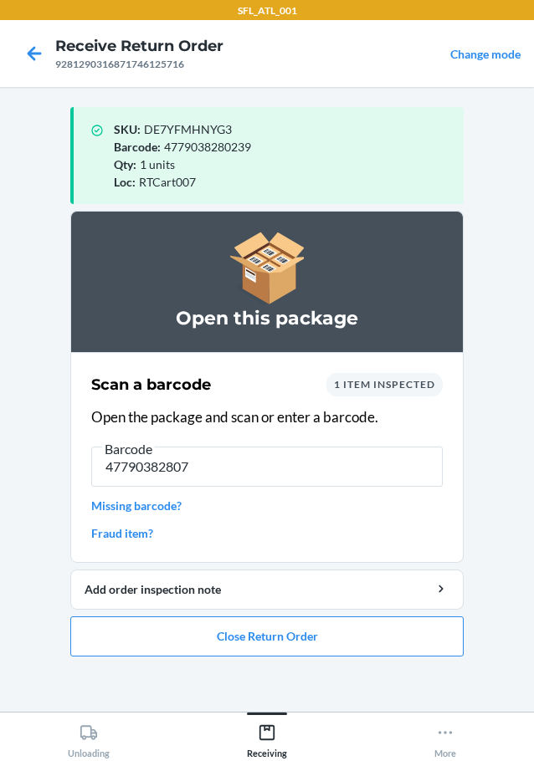
type input "477903828076"
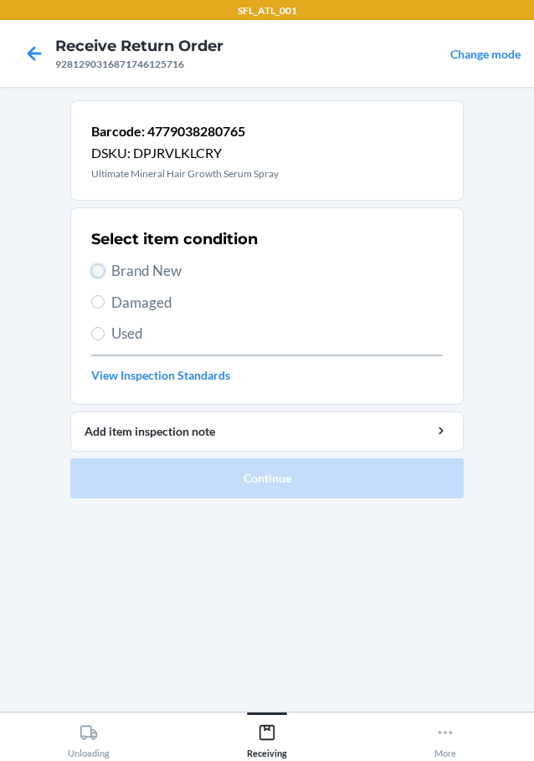
click at [96, 270] on input "Brand New" at bounding box center [97, 270] width 13 height 13
radio input "true"
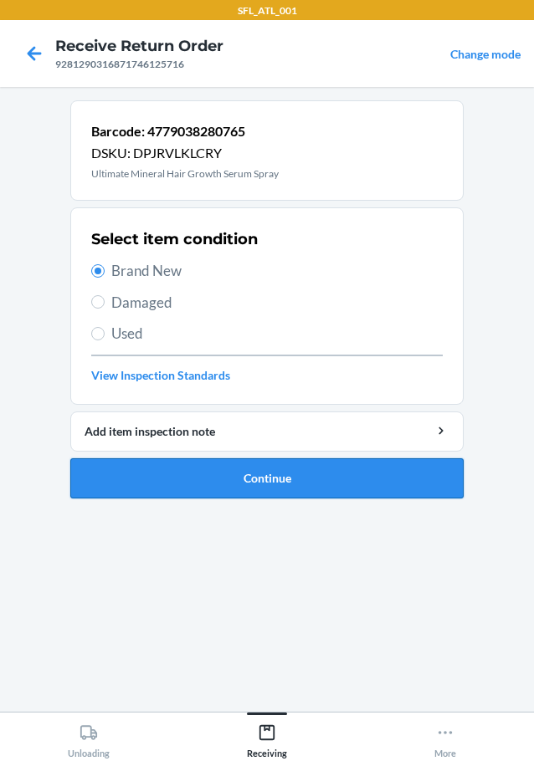
click at [133, 472] on button "Continue" at bounding box center [266, 478] width 393 height 40
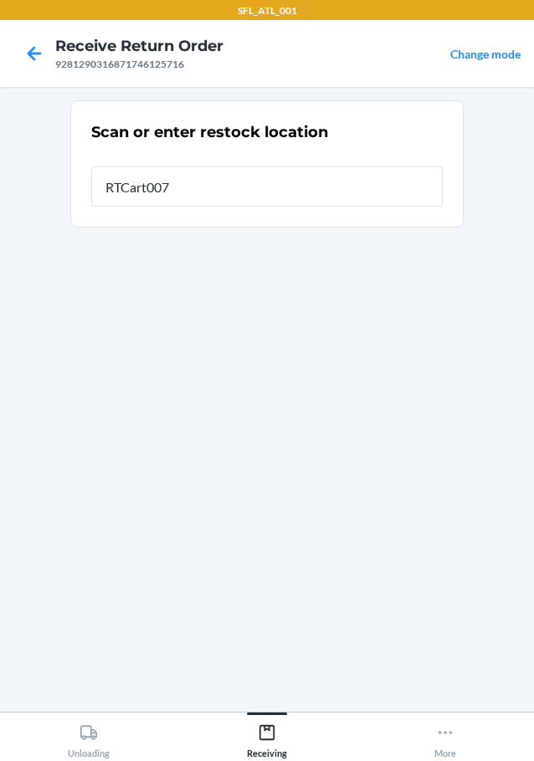
type input "RTCart007"
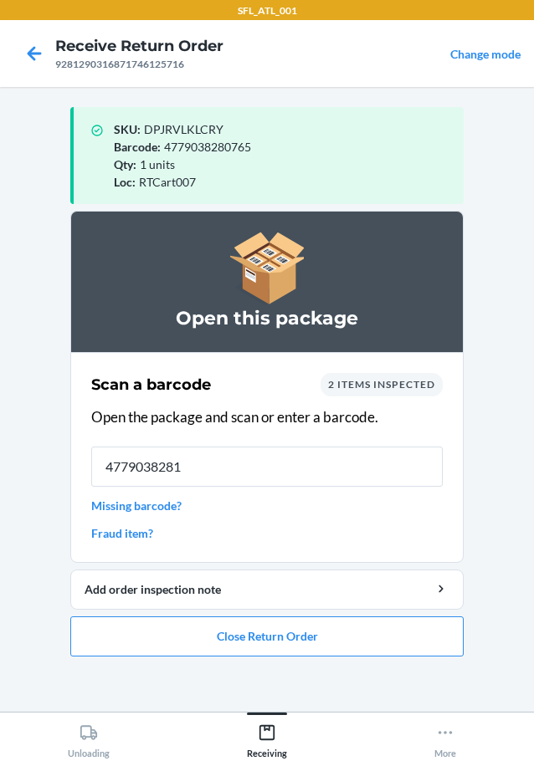
type input "47790382815"
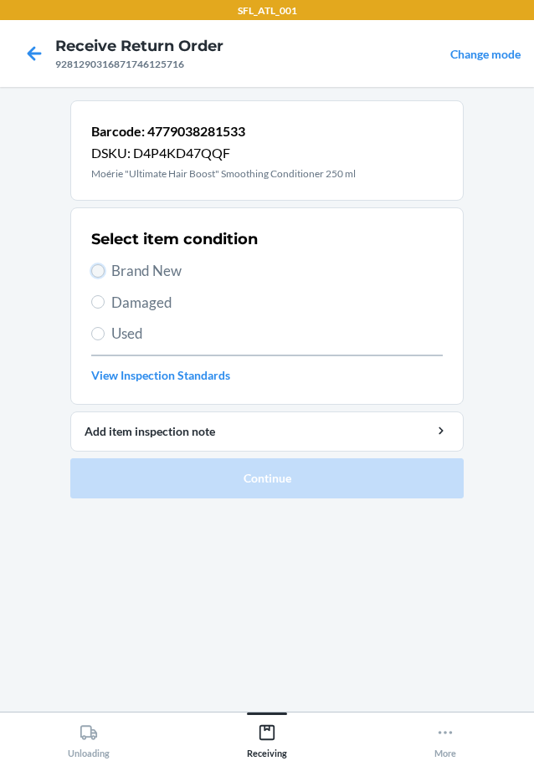
click at [103, 270] on input "Brand New" at bounding box center [97, 270] width 13 height 13
radio input "true"
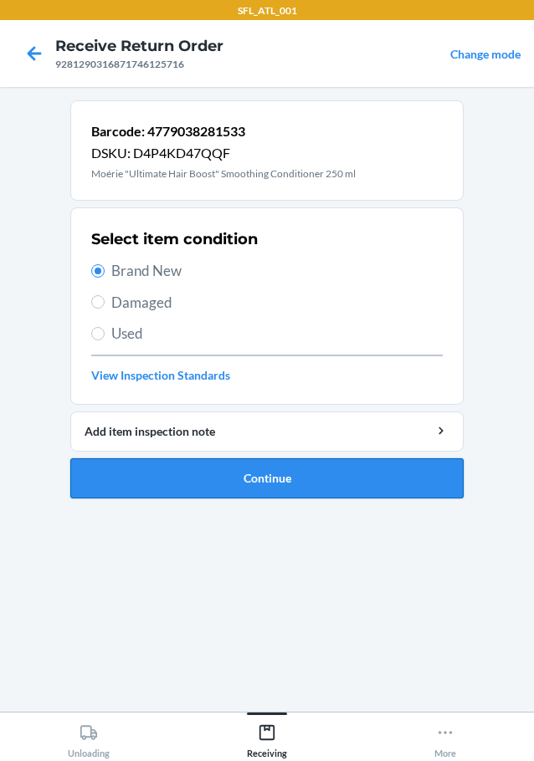
click at [220, 487] on button "Continue" at bounding box center [266, 478] width 393 height 40
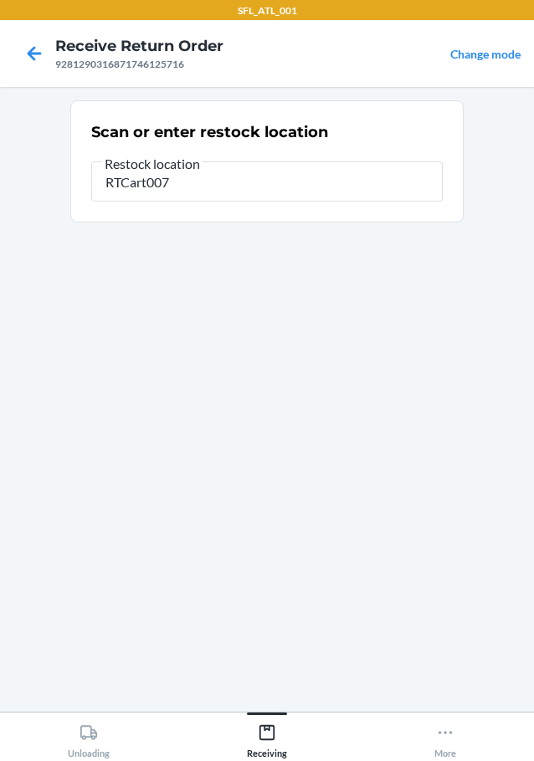
type input "RTCart007"
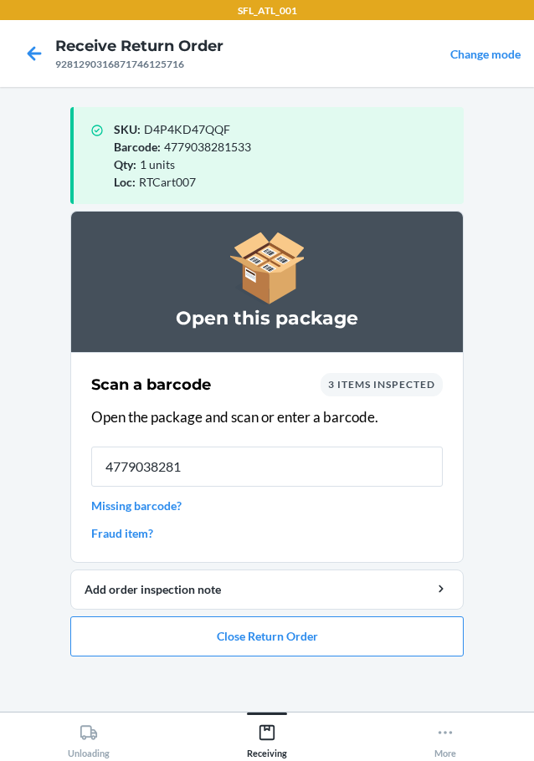
type input "47790382815"
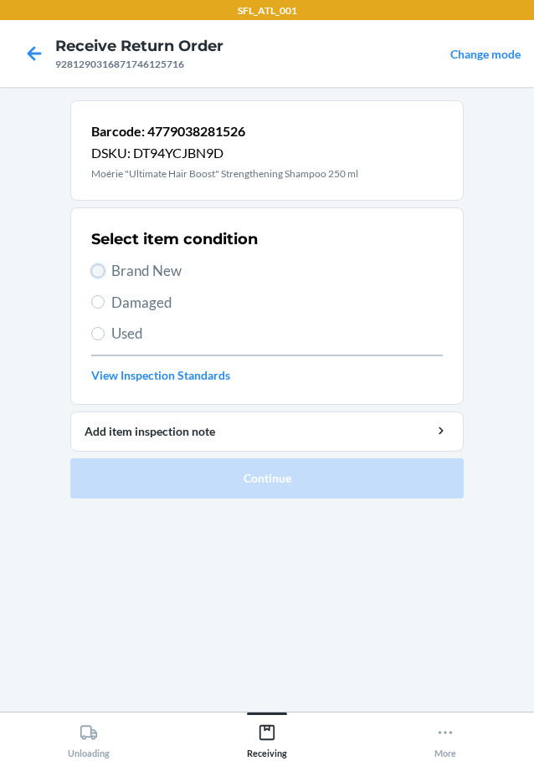
click at [96, 268] on input "Brand New" at bounding box center [97, 270] width 13 height 13
radio input "true"
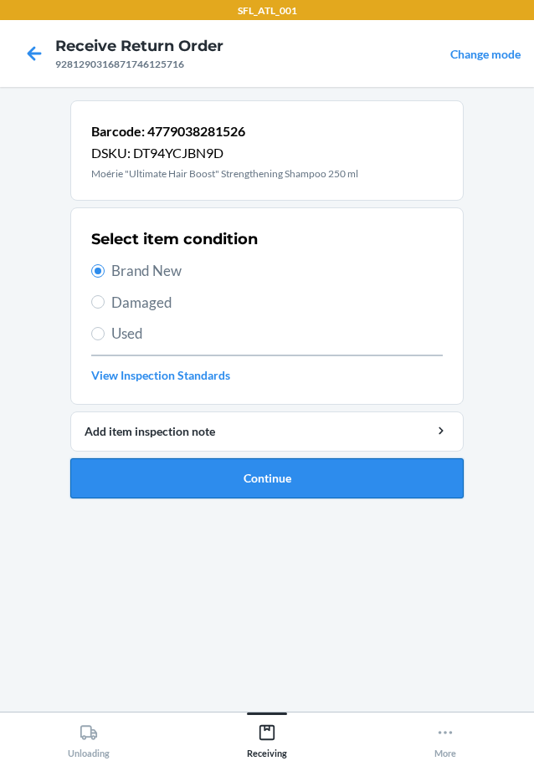
click at [189, 473] on button "Continue" at bounding box center [266, 478] width 393 height 40
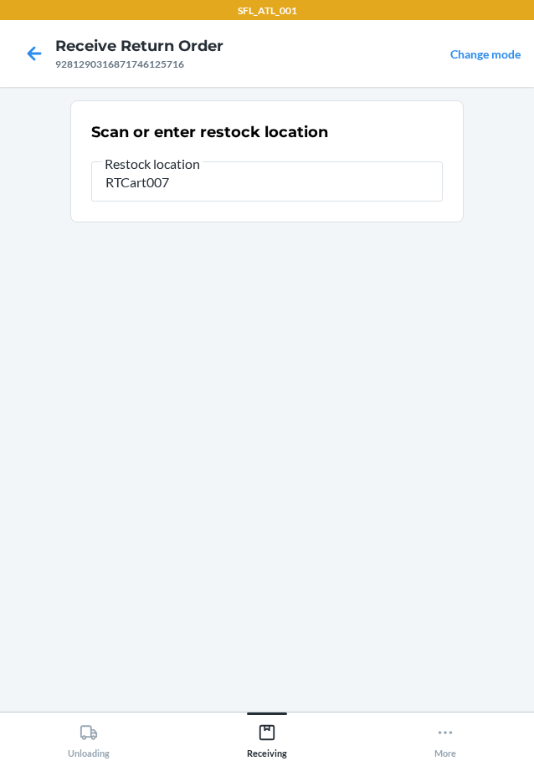
type input "RTCart007"
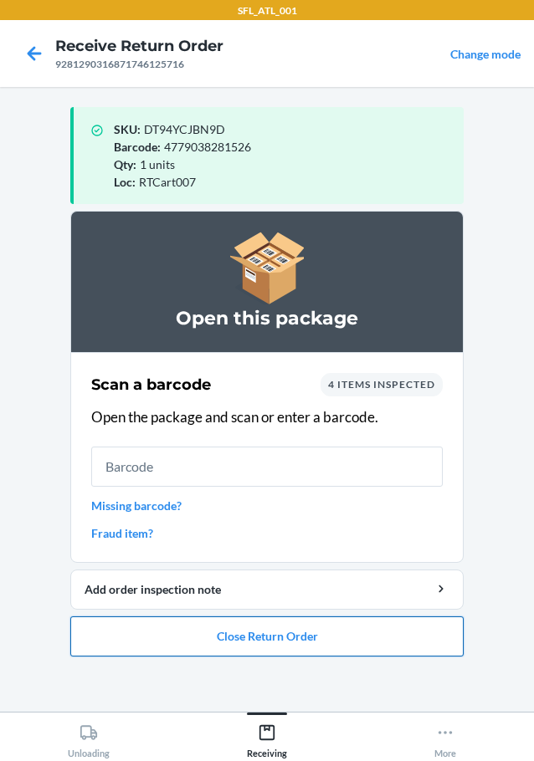
click at [304, 630] on button "Close Return Order" at bounding box center [266, 636] width 393 height 40
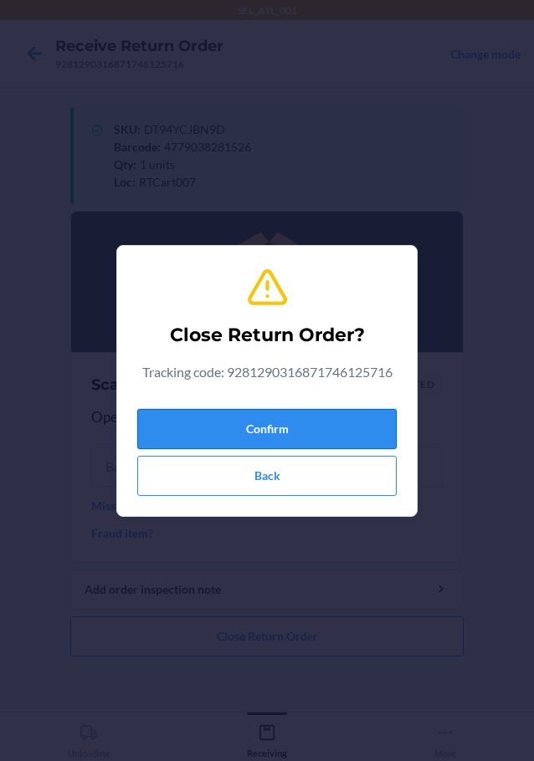
click at [330, 433] on button "Confirm" at bounding box center [266, 429] width 259 height 40
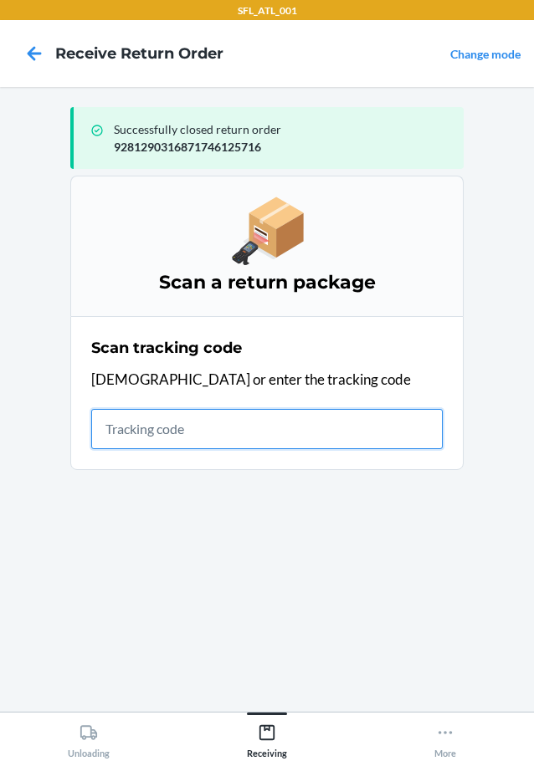
click at [191, 428] on input "text" at bounding box center [266, 429] width 351 height 40
type input "4203025994346361060233040493"
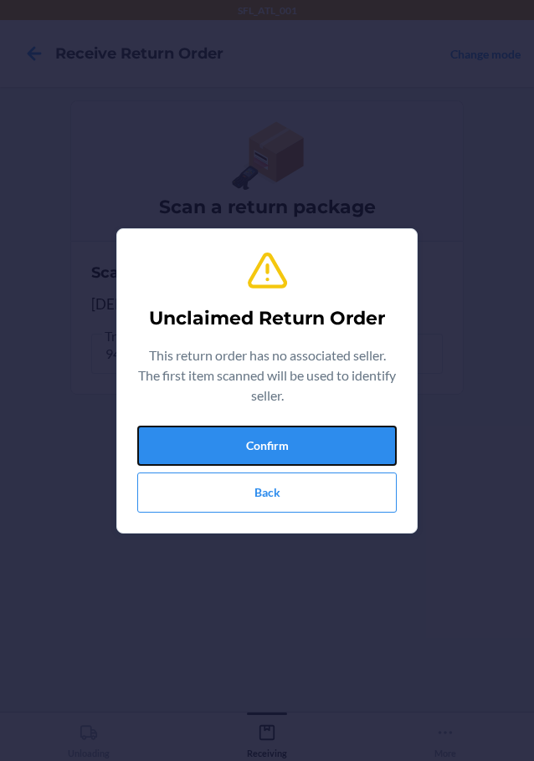
click at [191, 428] on button "Confirm" at bounding box center [266, 446] width 259 height 40
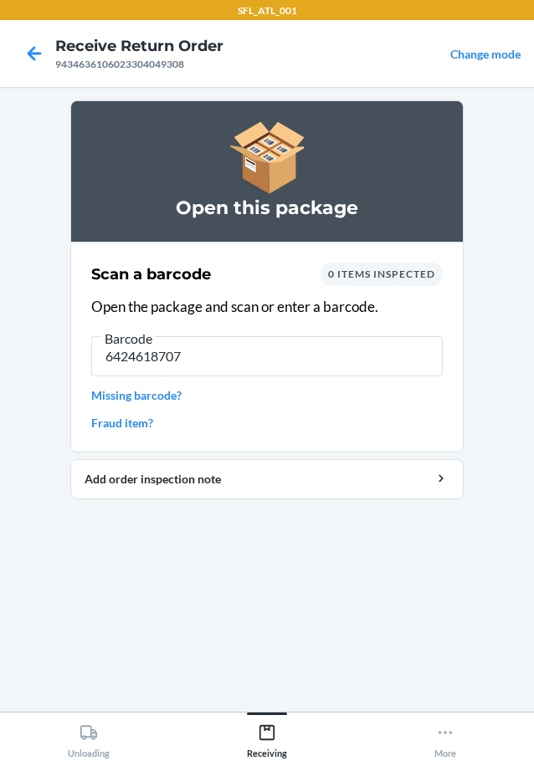
type input "64246187073"
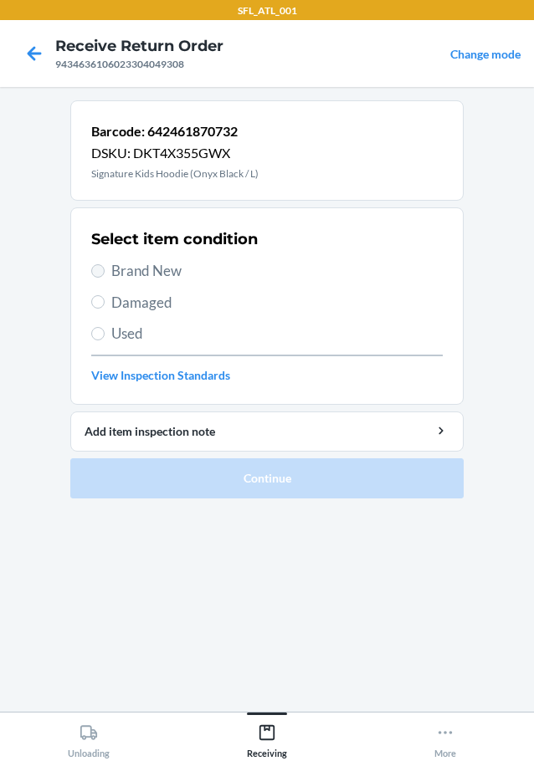
drag, startPoint x: 85, startPoint y: 267, endPoint x: 97, endPoint y: 268, distance: 11.8
click at [95, 268] on section "Select item condition Brand New Damaged Used View Inspection Standards" at bounding box center [266, 305] width 393 height 197
drag, startPoint x: 100, startPoint y: 269, endPoint x: 168, endPoint y: 367, distance: 119.0
click at [101, 269] on input "Brand New" at bounding box center [97, 270] width 13 height 13
radio input "true"
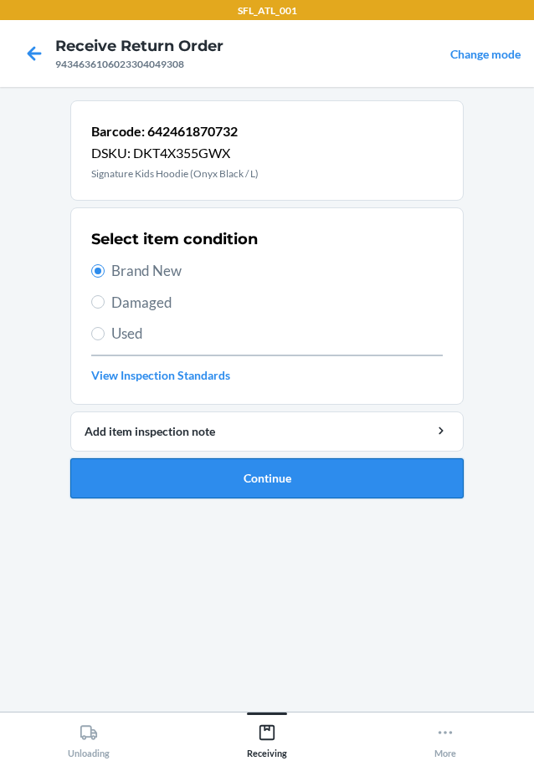
click at [237, 475] on button "Continue" at bounding box center [266, 478] width 393 height 40
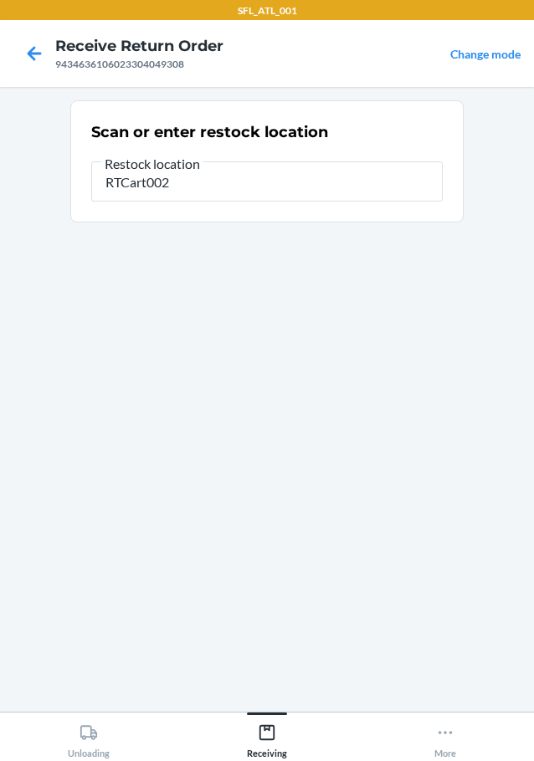
type input "RTCart002"
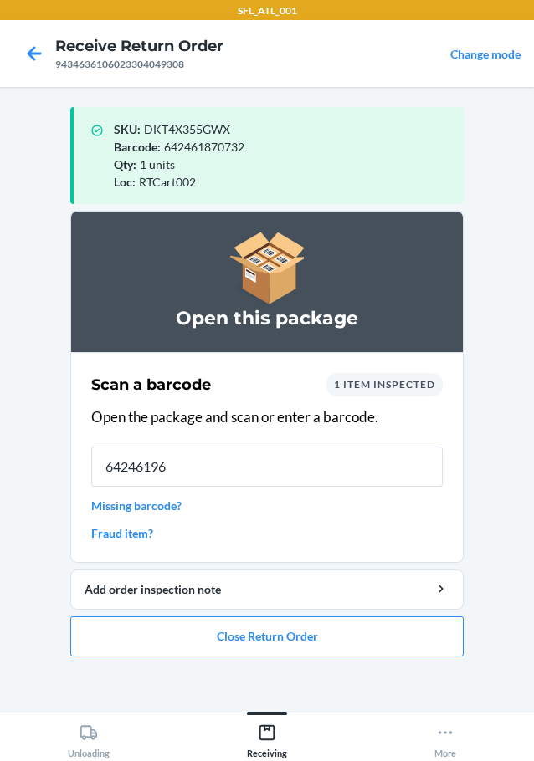
type input "642461968"
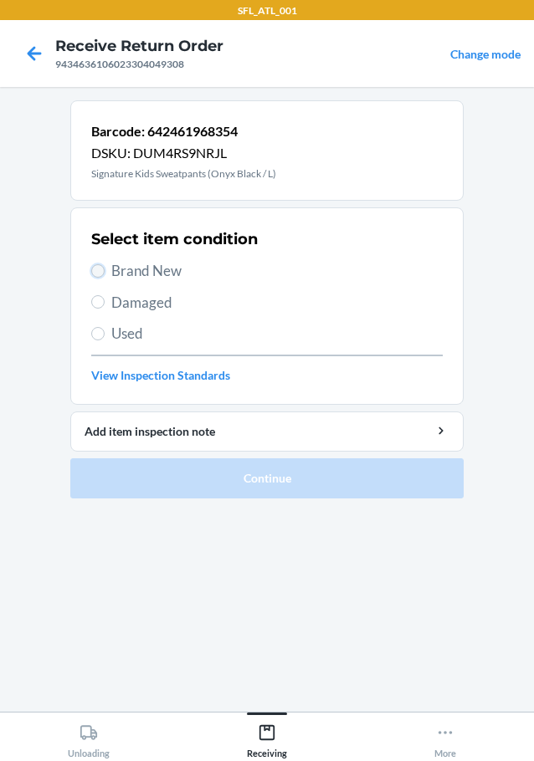
click at [102, 275] on input "Brand New" at bounding box center [97, 270] width 13 height 13
radio input "true"
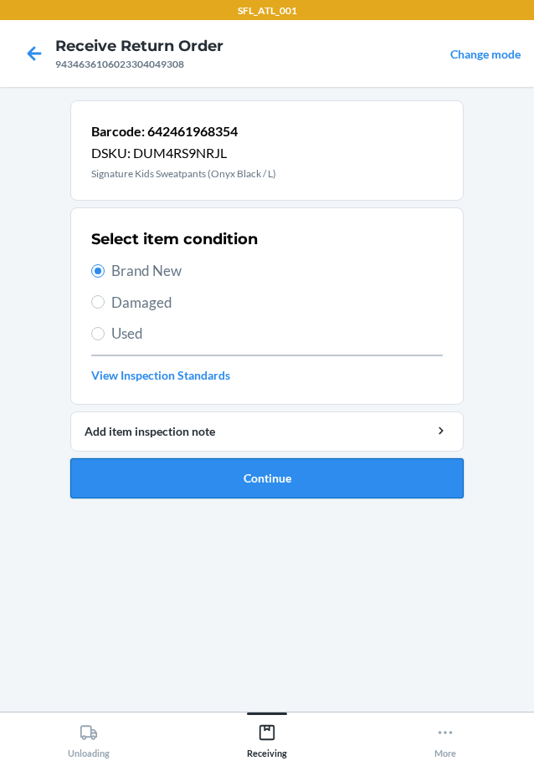
click at [202, 478] on button "Continue" at bounding box center [266, 478] width 393 height 40
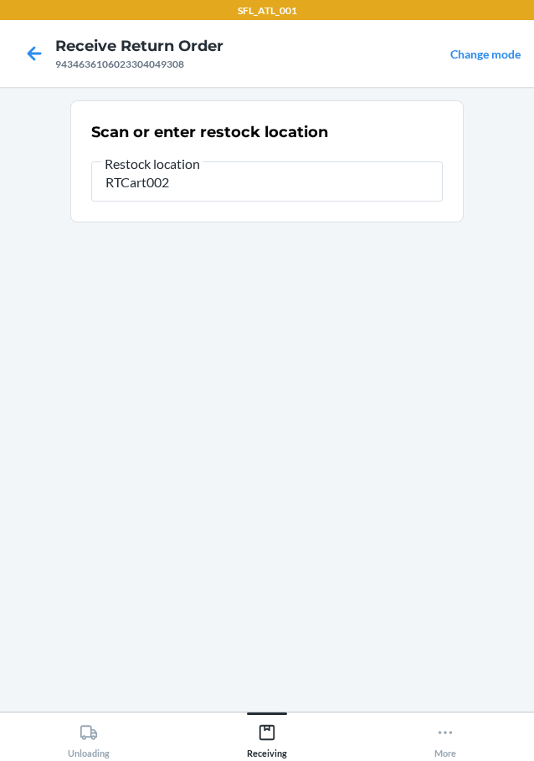
type input "RTCart002"
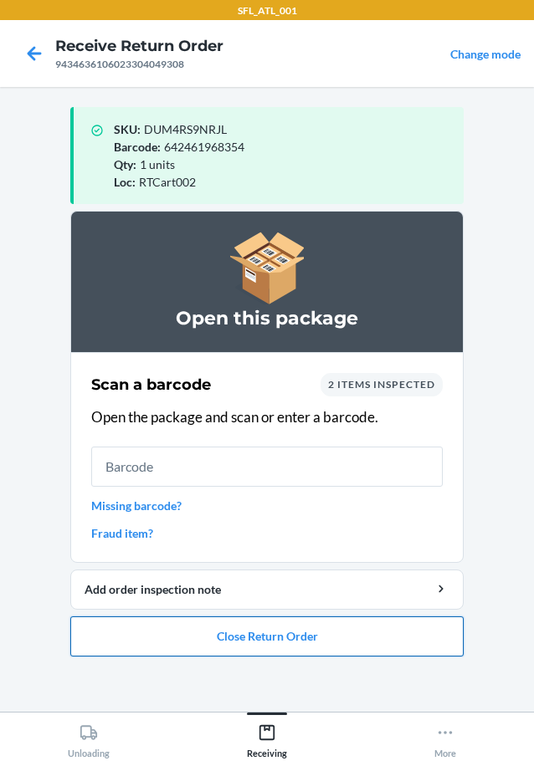
click at [202, 634] on button "Close Return Order" at bounding box center [266, 636] width 393 height 40
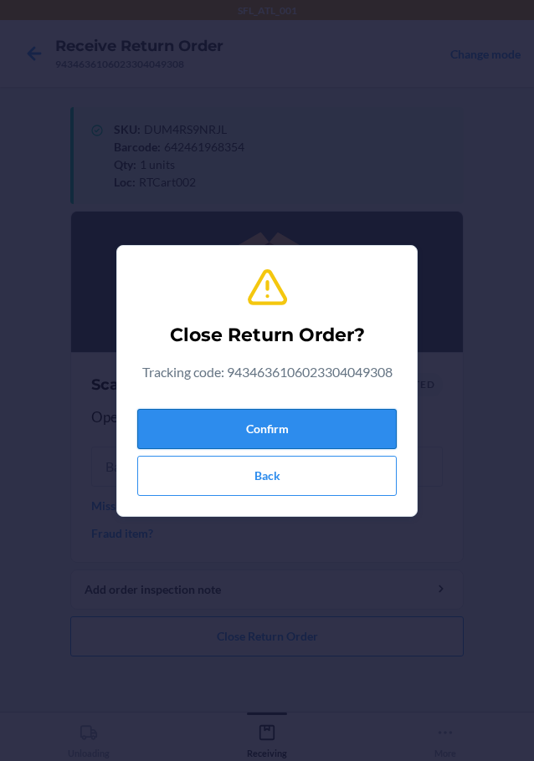
click at [345, 427] on button "Confirm" at bounding box center [266, 429] width 259 height 40
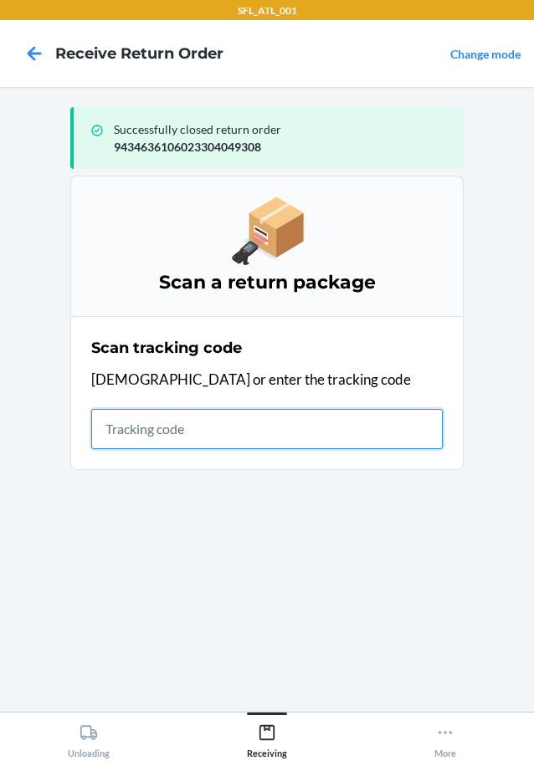
drag, startPoint x: 210, startPoint y: 441, endPoint x: 203, endPoint y: 435, distance: 8.9
click at [210, 441] on input "text" at bounding box center [266, 429] width 351 height 40
type input "42030259943463610602330416664"
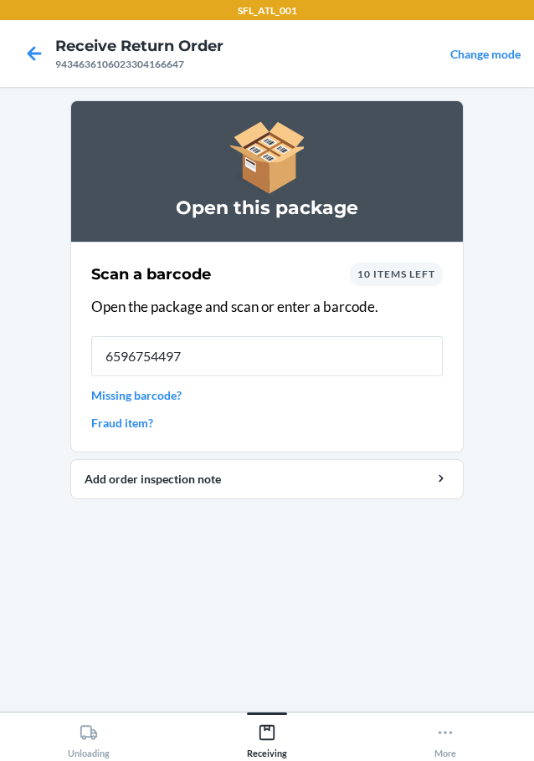
type input "65967544972"
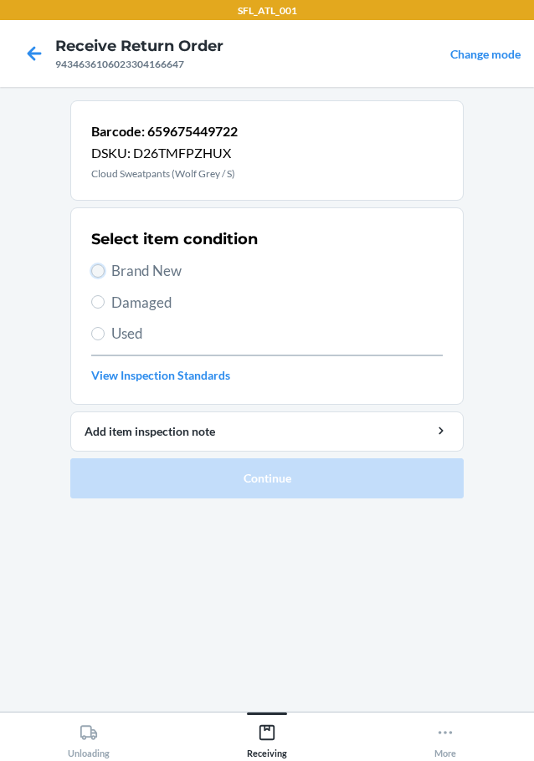
click at [94, 265] on input "Brand New" at bounding box center [97, 270] width 13 height 13
radio input "true"
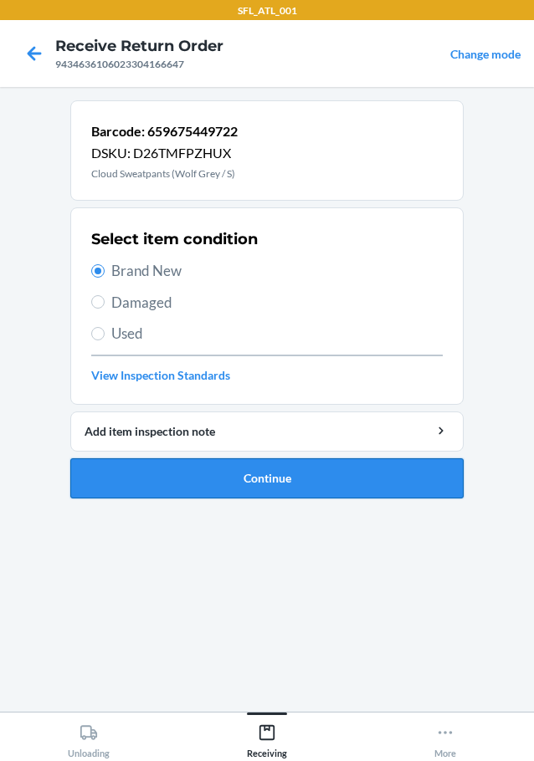
click at [182, 482] on button "Continue" at bounding box center [266, 478] width 393 height 40
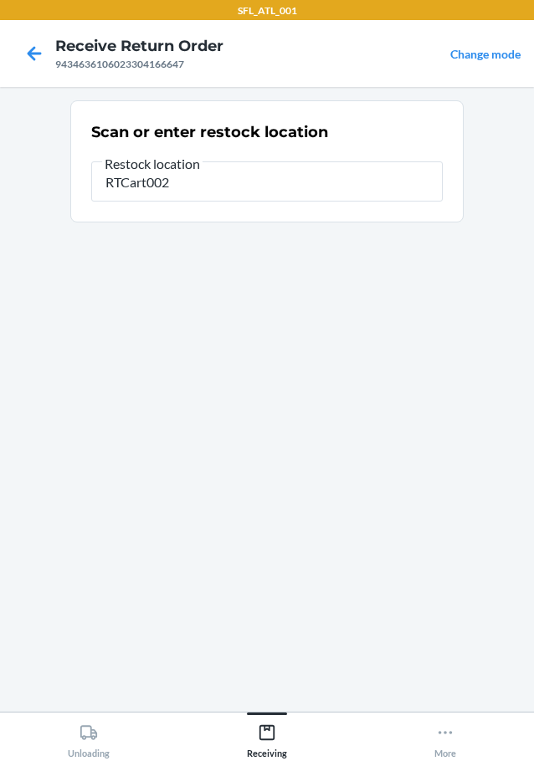
type input "RTCart002"
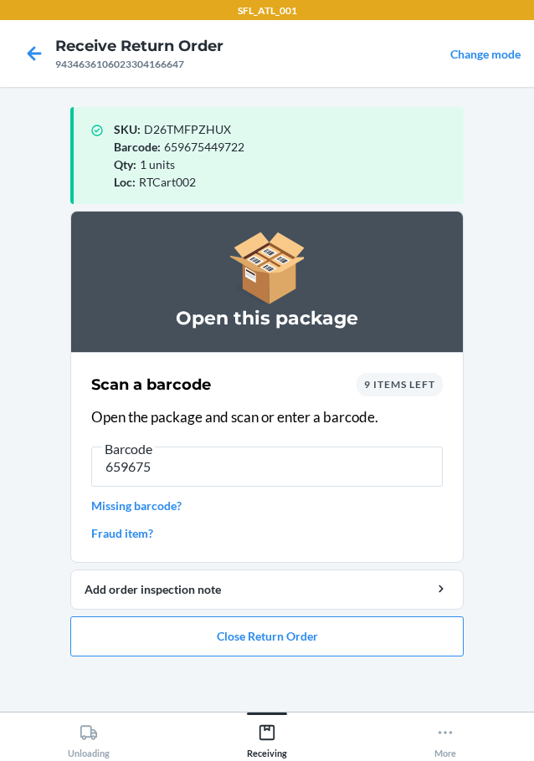
type input "6596753"
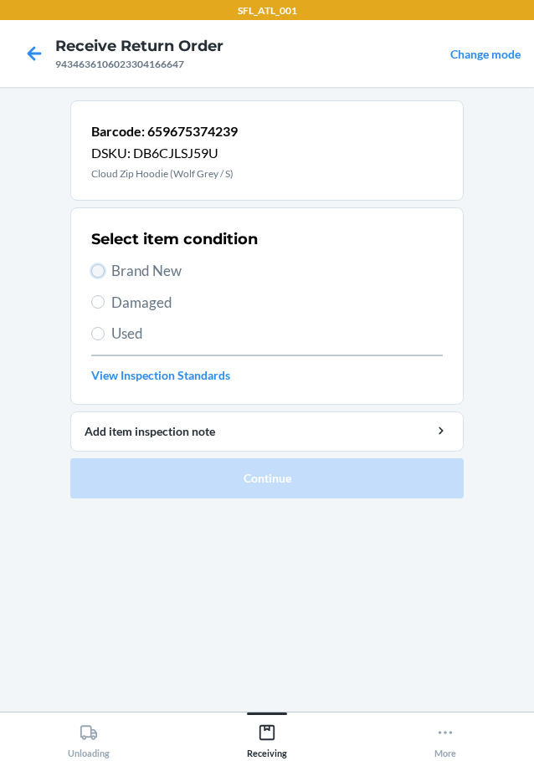
click at [99, 266] on input "Brand New" at bounding box center [97, 270] width 13 height 13
radio input "true"
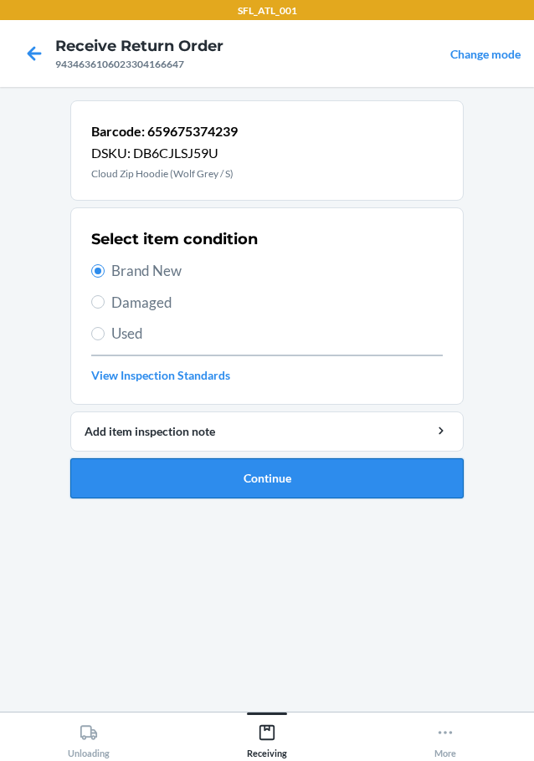
click at [142, 482] on button "Continue" at bounding box center [266, 478] width 393 height 40
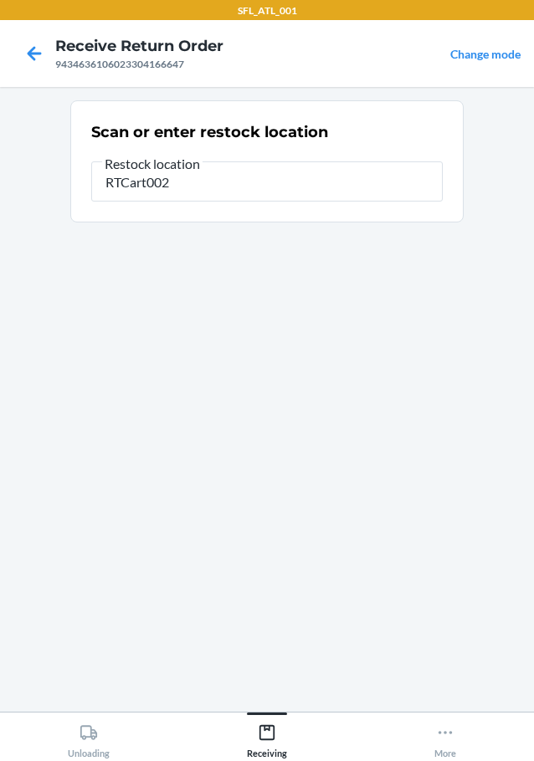
type input "RTCart002"
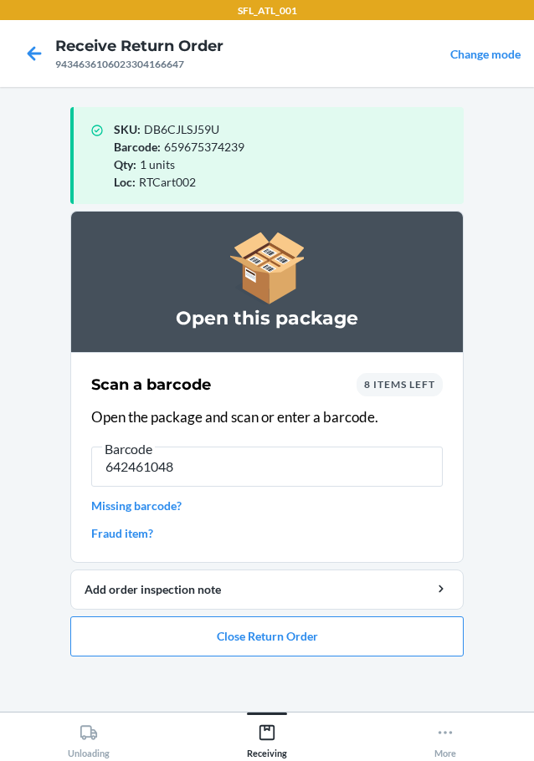
type input "6424610480"
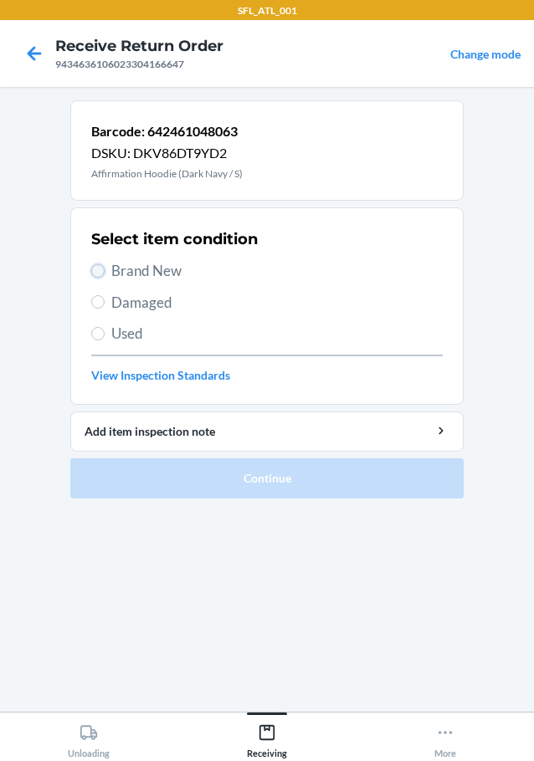
click at [100, 270] on input "Brand New" at bounding box center [97, 270] width 13 height 13
radio input "true"
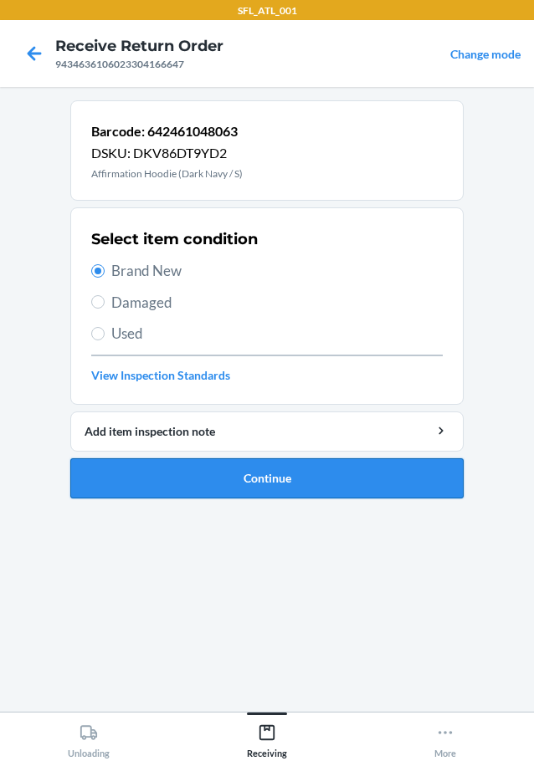
click at [217, 479] on button "Continue" at bounding box center [266, 478] width 393 height 40
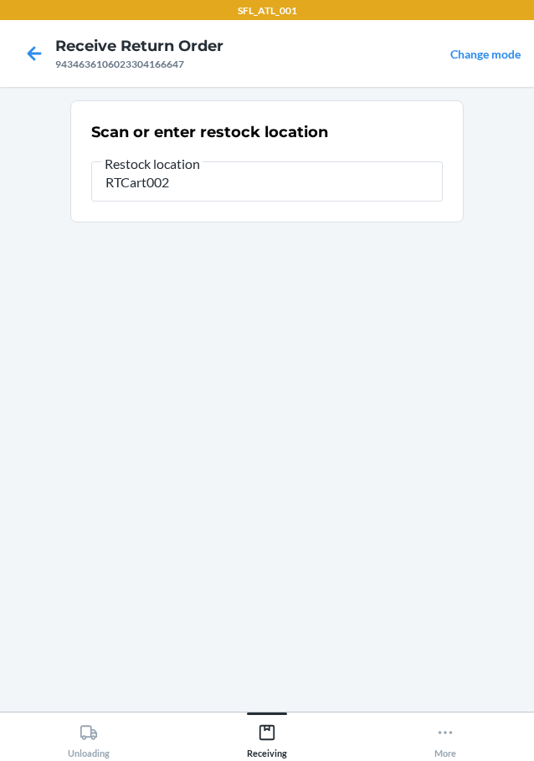
type input "RTCart002"
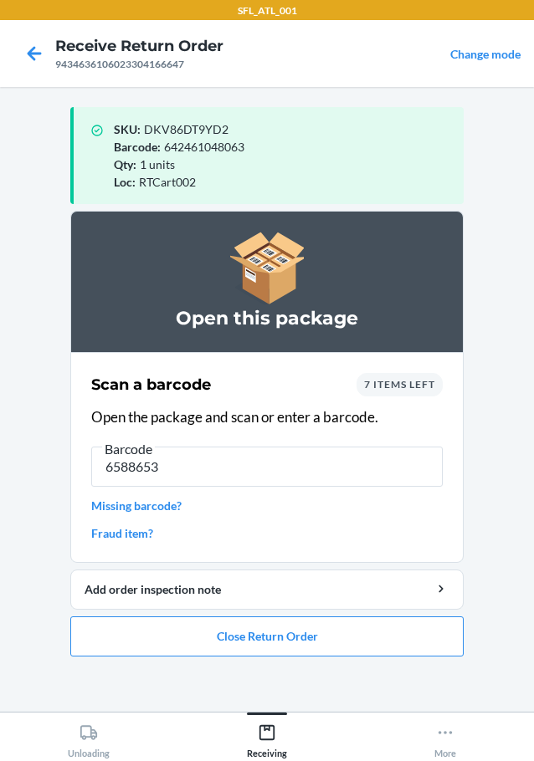
type input "65886533"
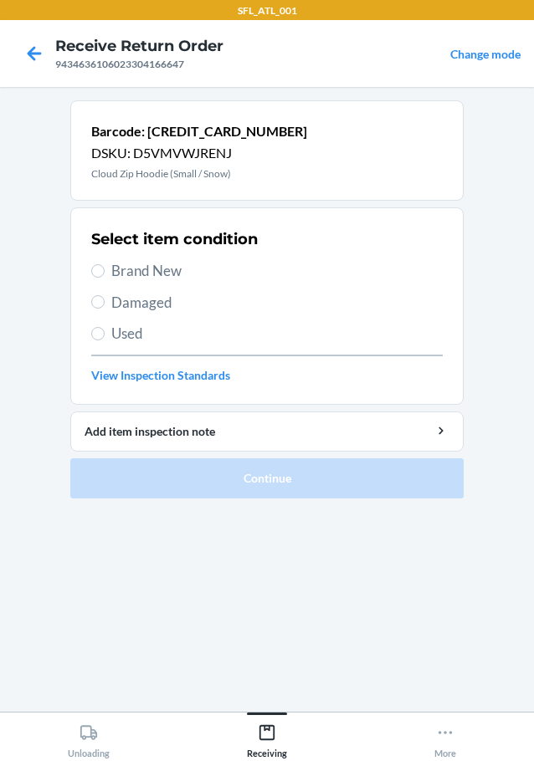
click at [88, 269] on section "Select item condition Brand New Damaged Used View Inspection Standards" at bounding box center [266, 305] width 393 height 197
click at [96, 269] on input "Brand New" at bounding box center [97, 270] width 13 height 13
radio input "true"
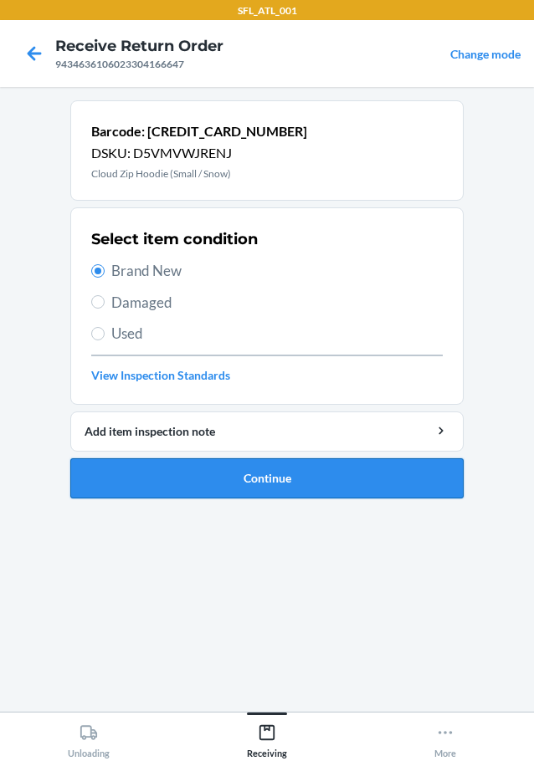
click at [117, 473] on button "Continue" at bounding box center [266, 478] width 393 height 40
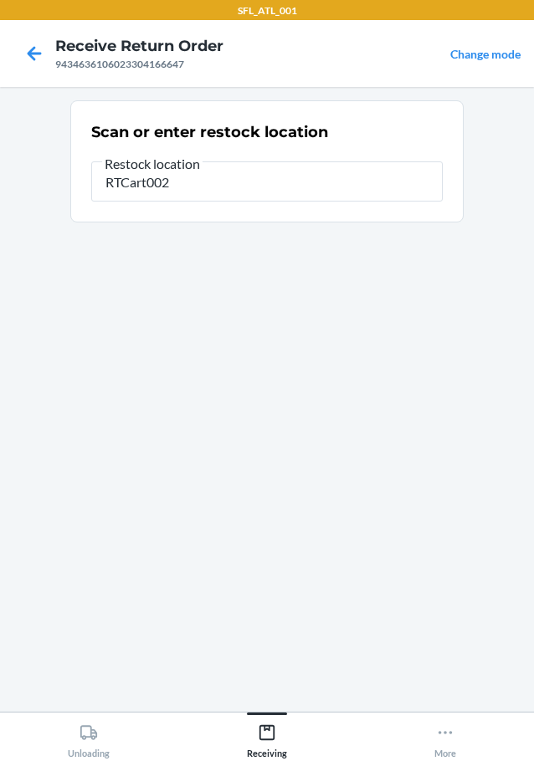
type input "RTCart002"
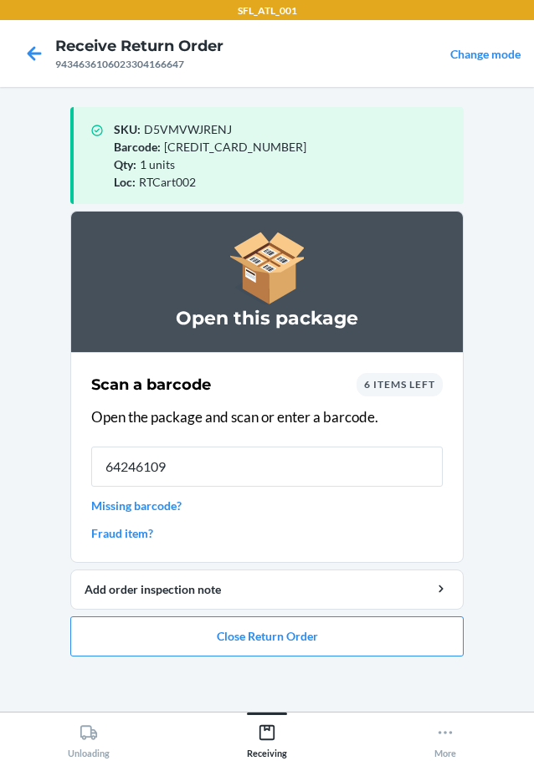
type input "642461099"
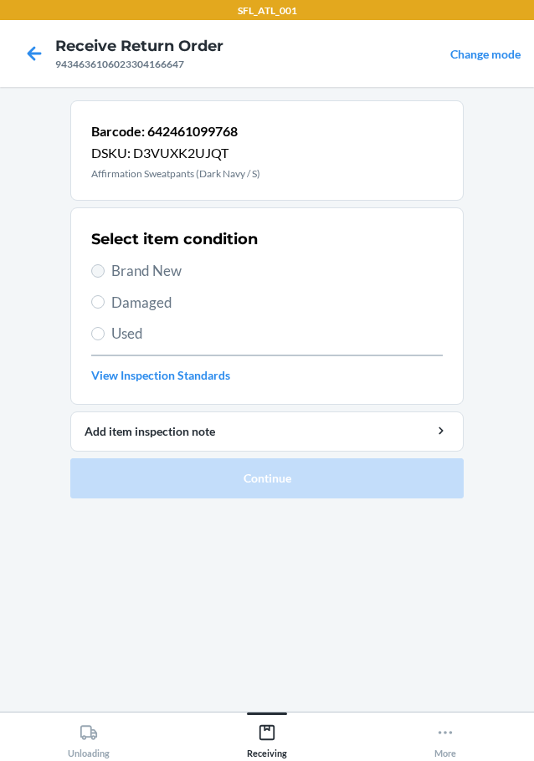
click at [95, 276] on label "Brand New" at bounding box center [266, 271] width 351 height 22
click at [95, 276] on input "Brand New" at bounding box center [97, 270] width 13 height 13
radio input "true"
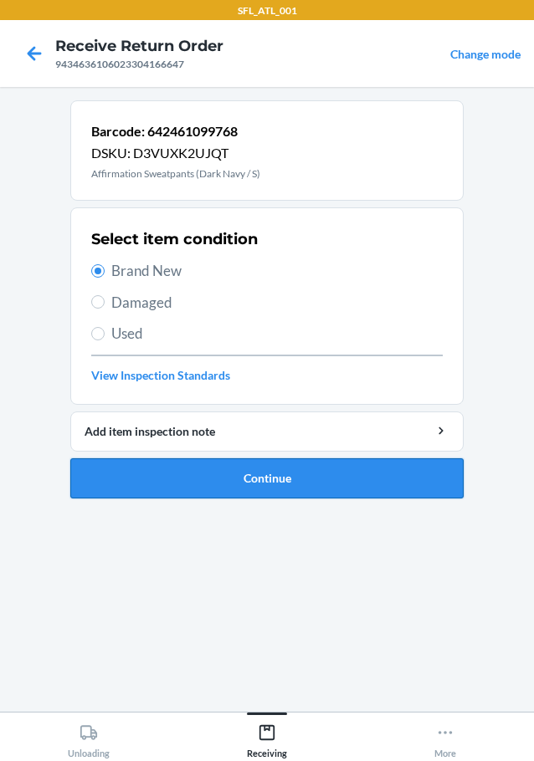
click at [134, 480] on button "Continue" at bounding box center [266, 478] width 393 height 40
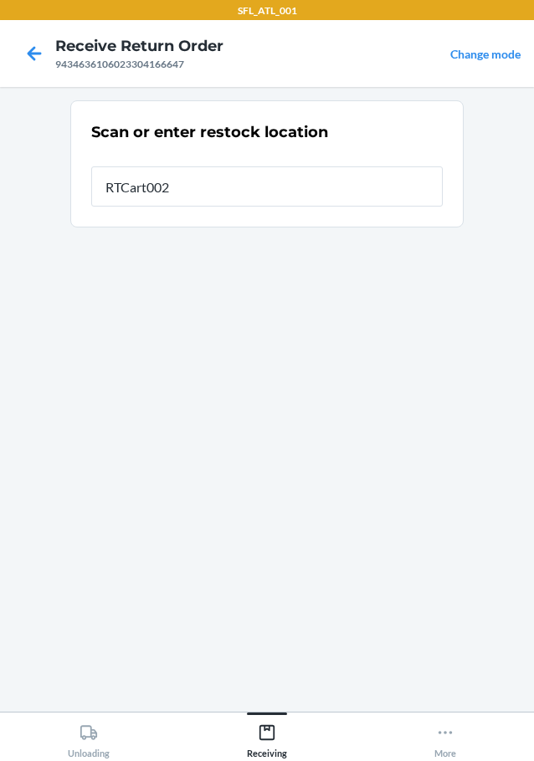
type input "RTCart002"
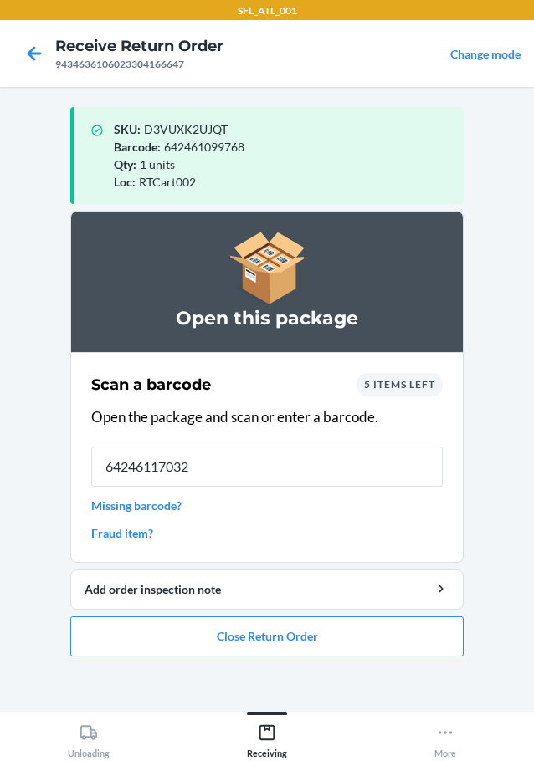
type input "642461170320"
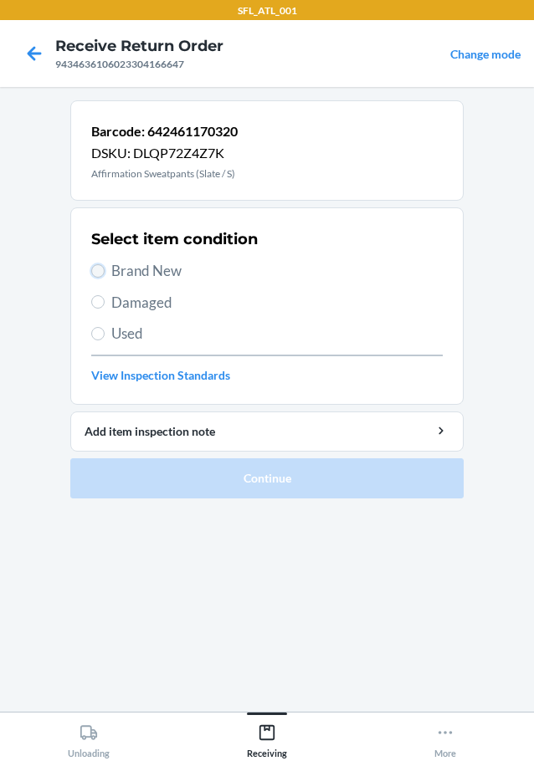
click at [101, 268] on input "Brand New" at bounding box center [97, 270] width 13 height 13
radio input "true"
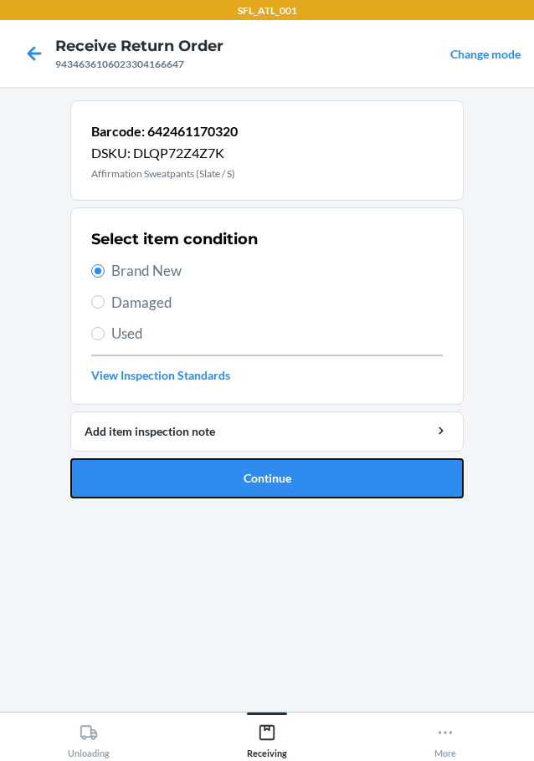
drag, startPoint x: 177, startPoint y: 467, endPoint x: 188, endPoint y: 390, distance: 78.5
click at [178, 461] on button "Continue" at bounding box center [266, 478] width 393 height 40
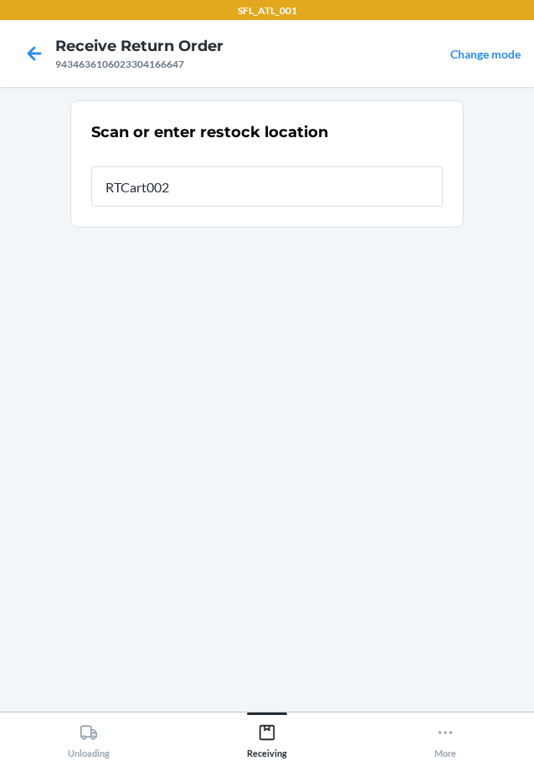
type input "RTCart002"
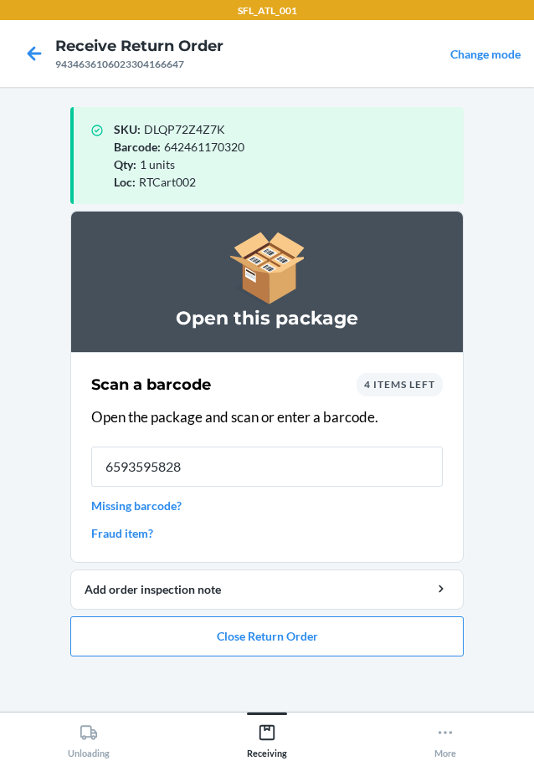
type input "65935958285"
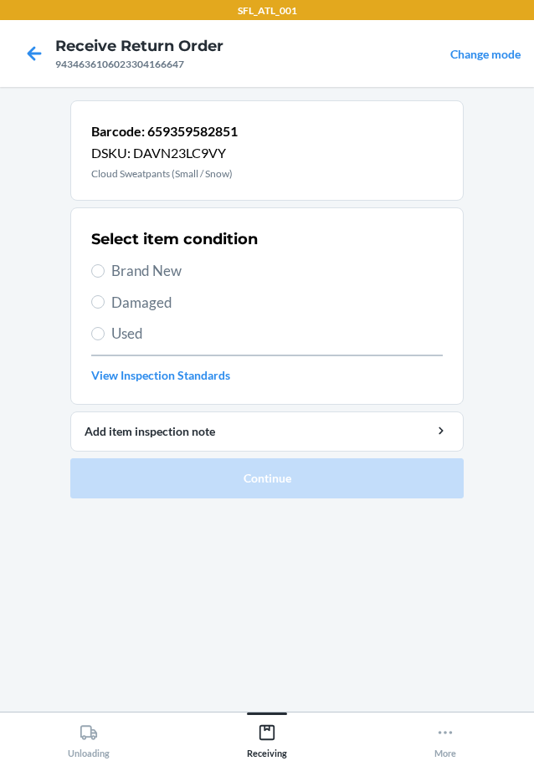
click at [105, 272] on label "Brand New" at bounding box center [266, 271] width 351 height 22
click at [105, 272] on input "Brand New" at bounding box center [97, 270] width 13 height 13
radio input "true"
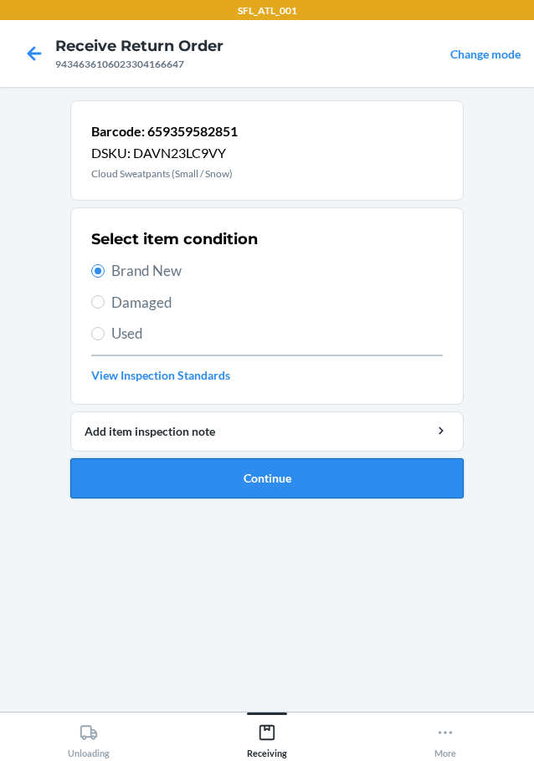
click at [128, 473] on button "Continue" at bounding box center [266, 478] width 393 height 40
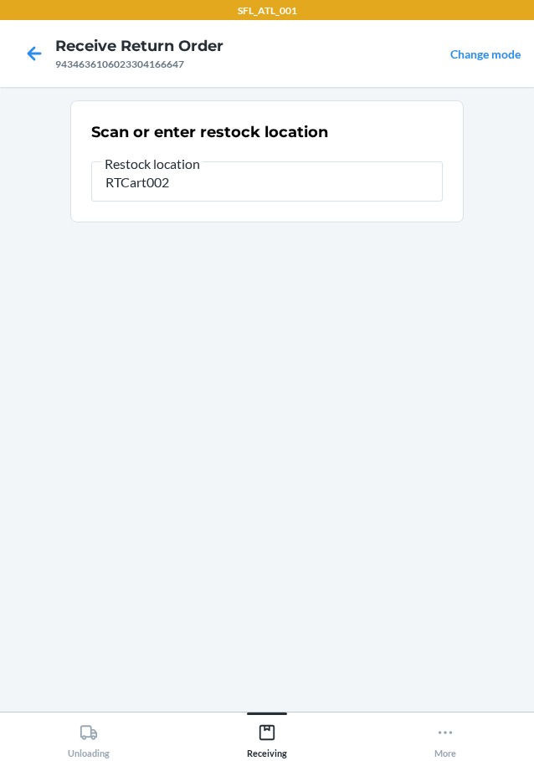
type input "RTCart002"
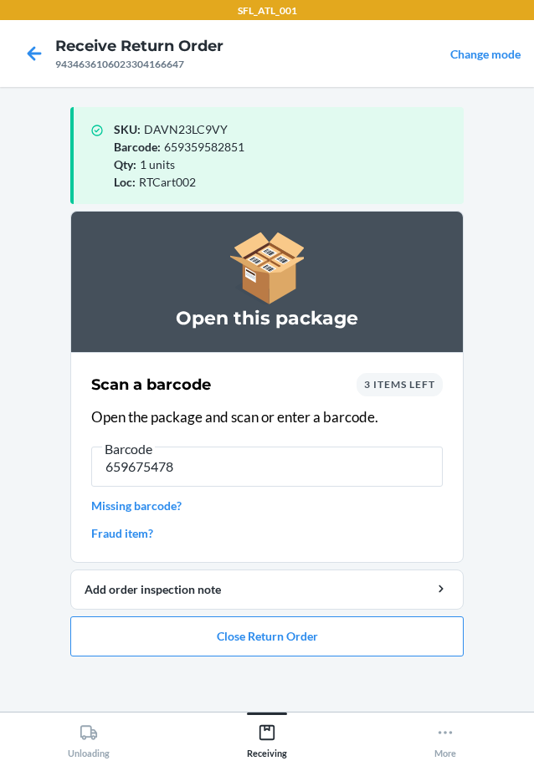
type input "6596754785"
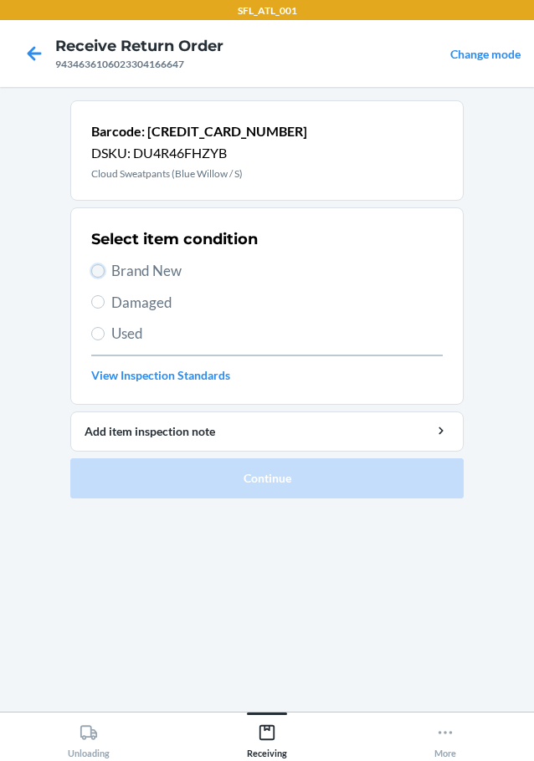
click at [93, 271] on input "Brand New" at bounding box center [97, 270] width 13 height 13
radio input "true"
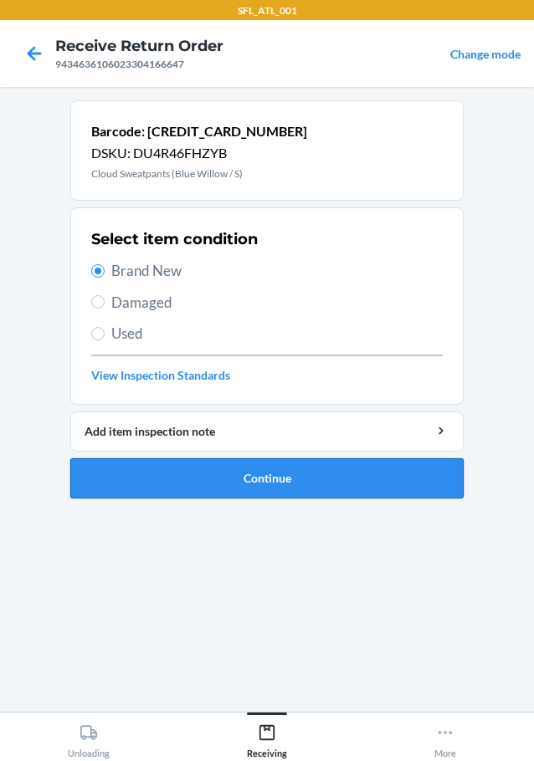
click at [137, 473] on button "Continue" at bounding box center [266, 478] width 393 height 40
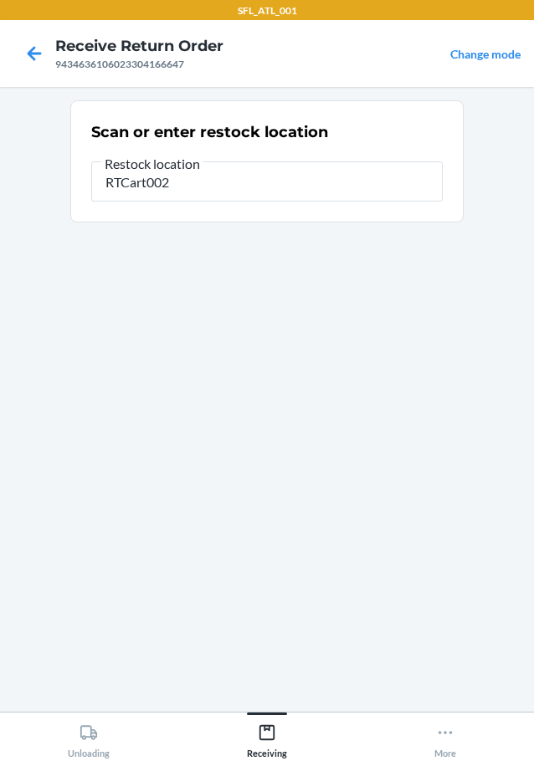
type input "RTCart002"
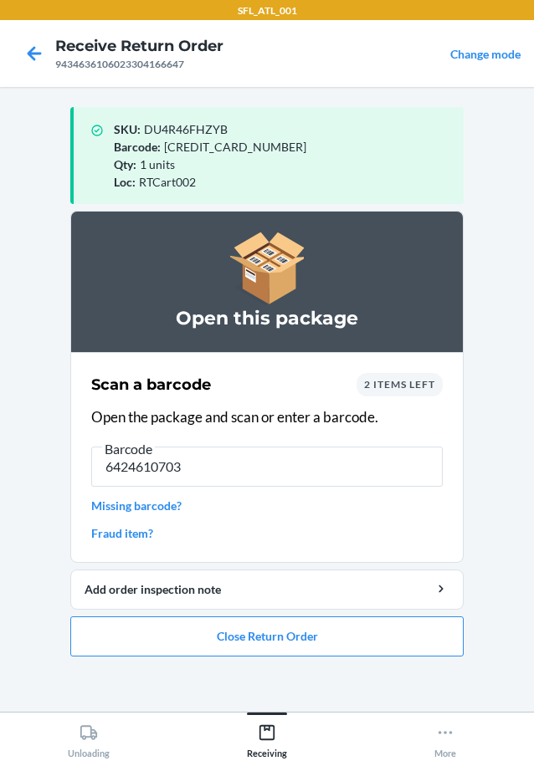
type input "64246107037"
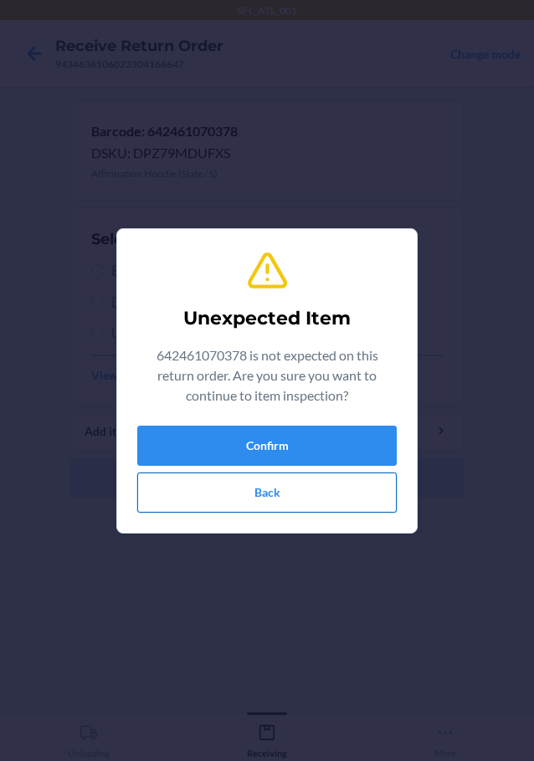
click at [217, 504] on button "Back" at bounding box center [266, 493] width 259 height 40
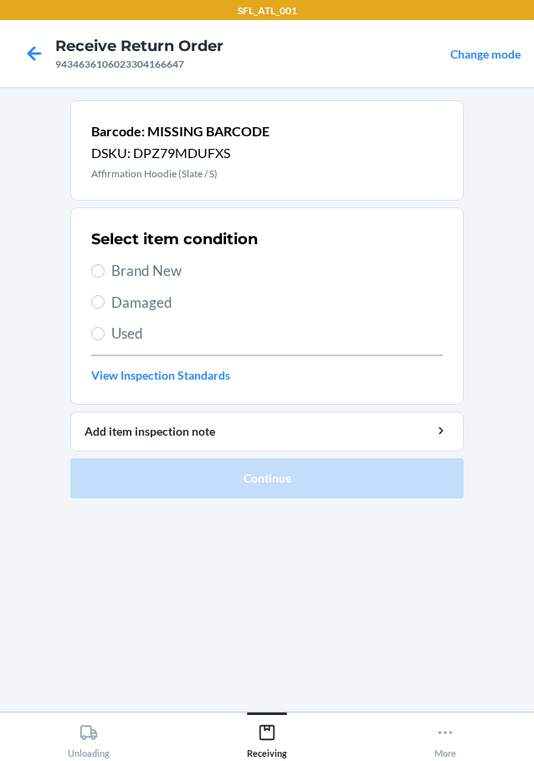
click at [105, 265] on label "Brand New" at bounding box center [266, 271] width 351 height 22
click at [105, 265] on input "Brand New" at bounding box center [97, 270] width 13 height 13
radio input "true"
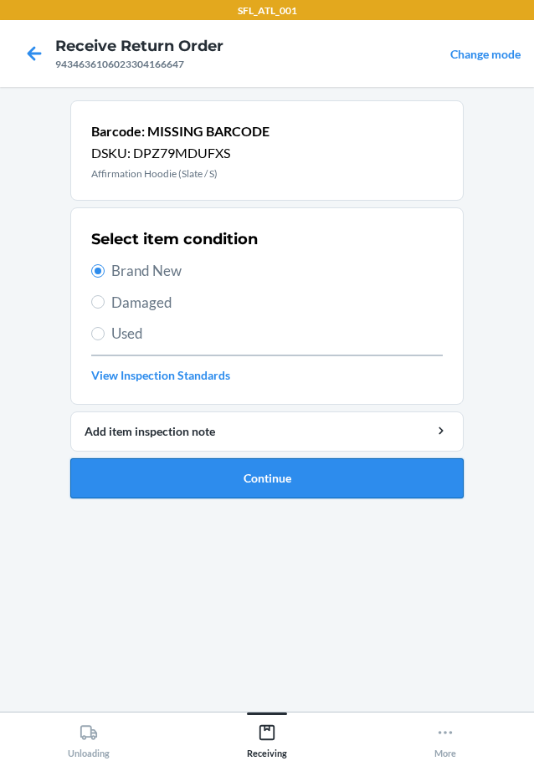
click at [195, 477] on button "Continue" at bounding box center [266, 478] width 393 height 40
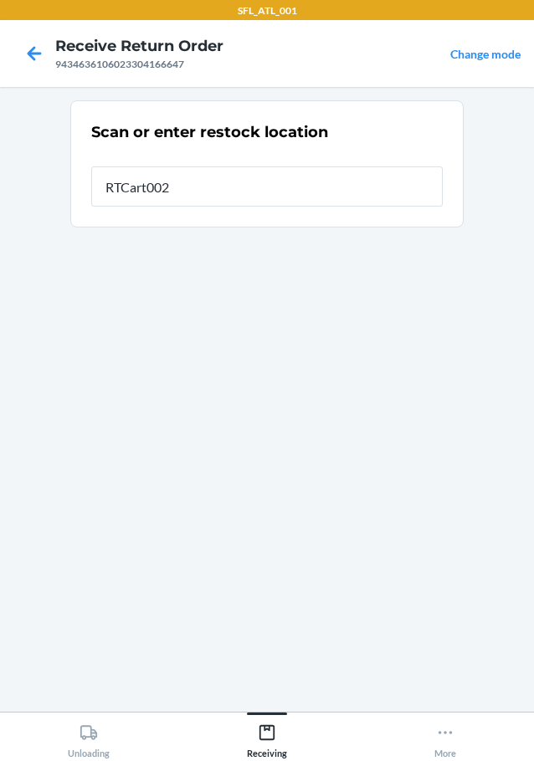
type input "RTCart002"
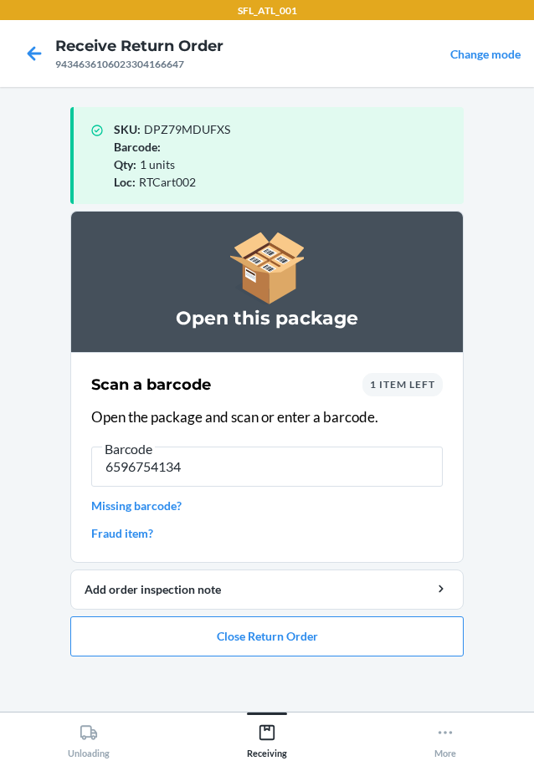
type input "65967541348"
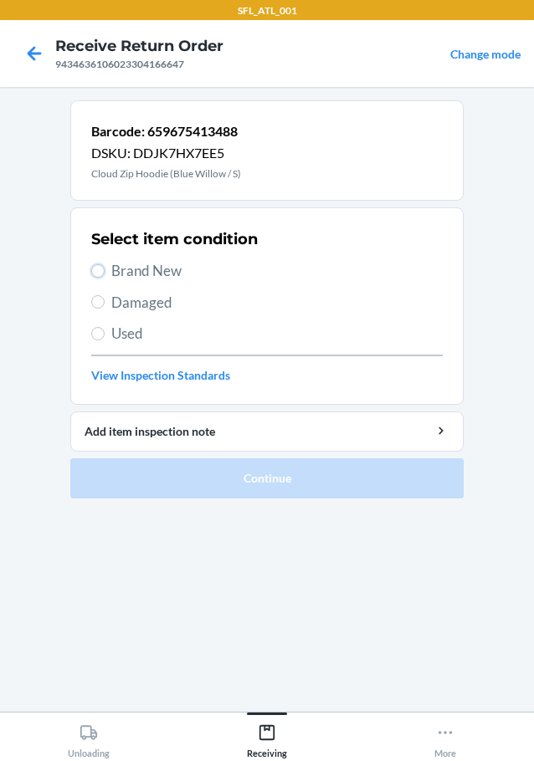
drag, startPoint x: 100, startPoint y: 269, endPoint x: 96, endPoint y: 293, distance: 23.8
click at [100, 268] on input "Brand New" at bounding box center [97, 270] width 13 height 13
radio input "true"
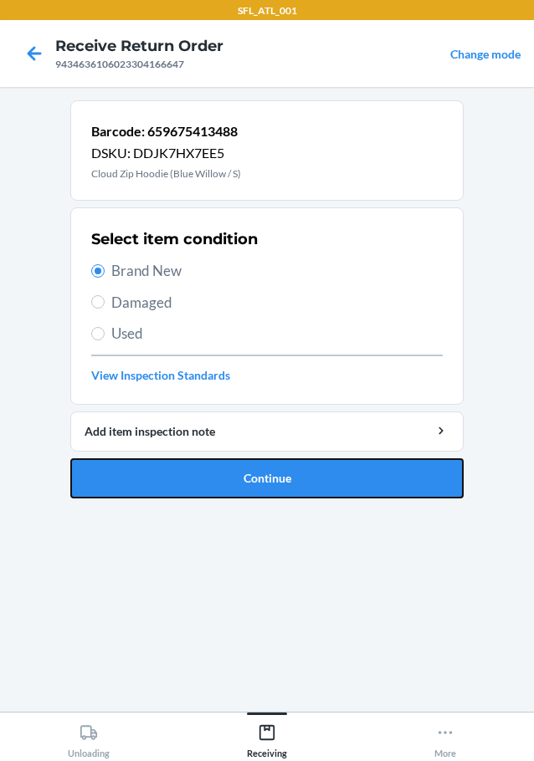
click at [183, 480] on button "Continue" at bounding box center [266, 478] width 393 height 40
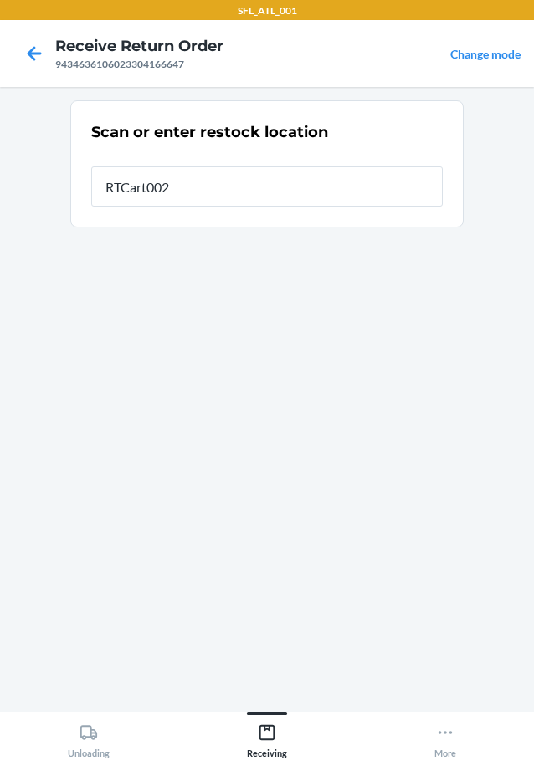
type input "RTCart002"
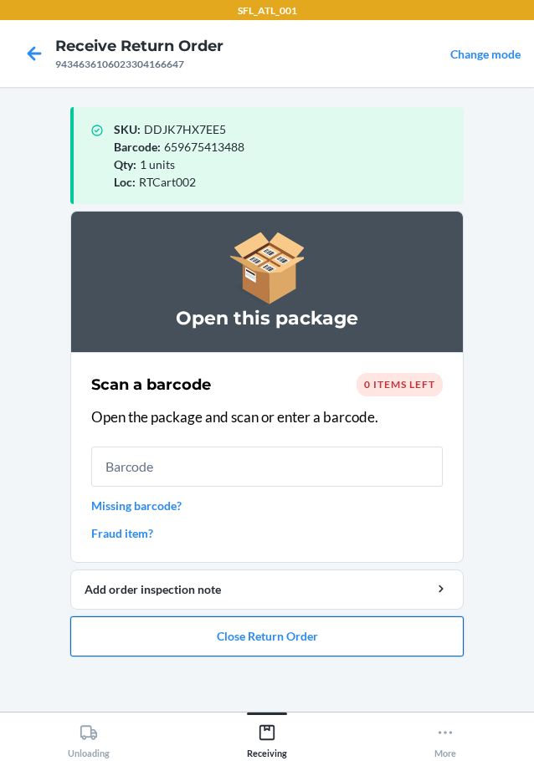
click at [143, 621] on button "Close Return Order" at bounding box center [266, 636] width 393 height 40
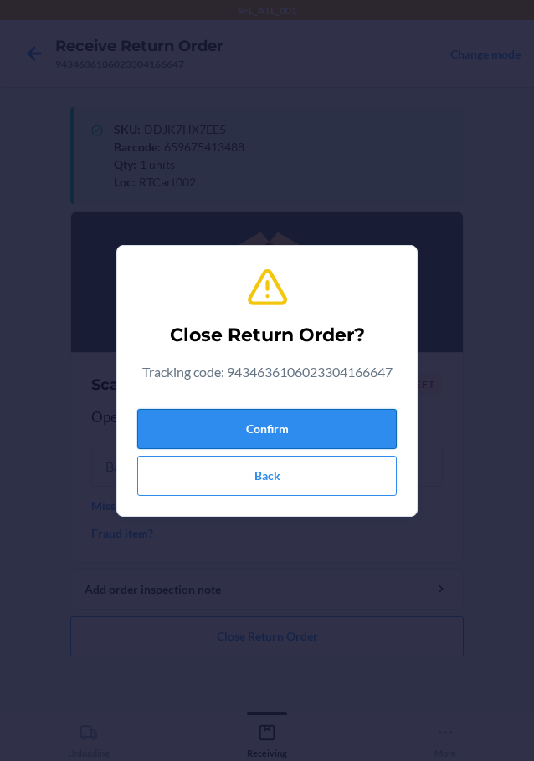
click at [217, 432] on button "Confirm" at bounding box center [266, 429] width 259 height 40
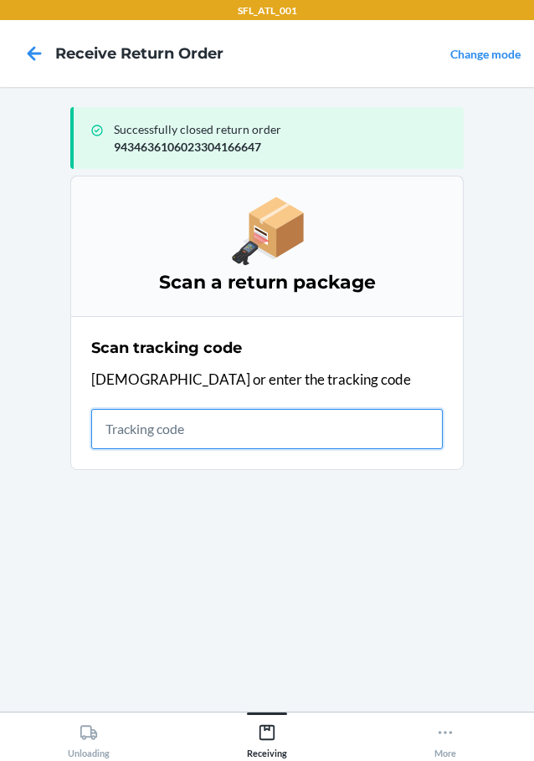
click at [278, 432] on input "text" at bounding box center [266, 429] width 351 height 40
type input "420302599434636106023303950193"
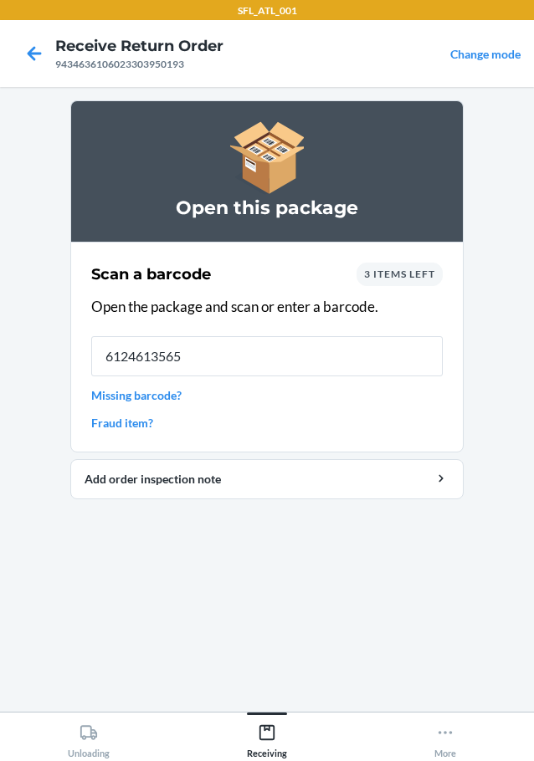
type input "61246135652"
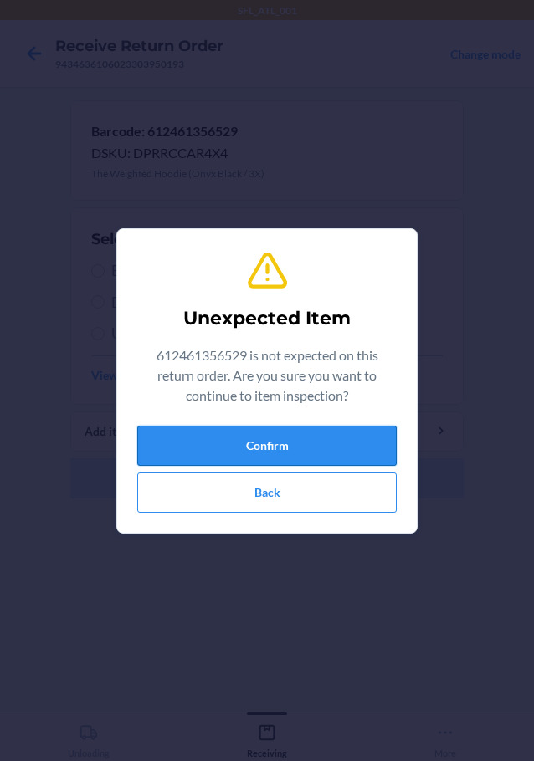
click at [323, 445] on button "Confirm" at bounding box center [266, 446] width 259 height 40
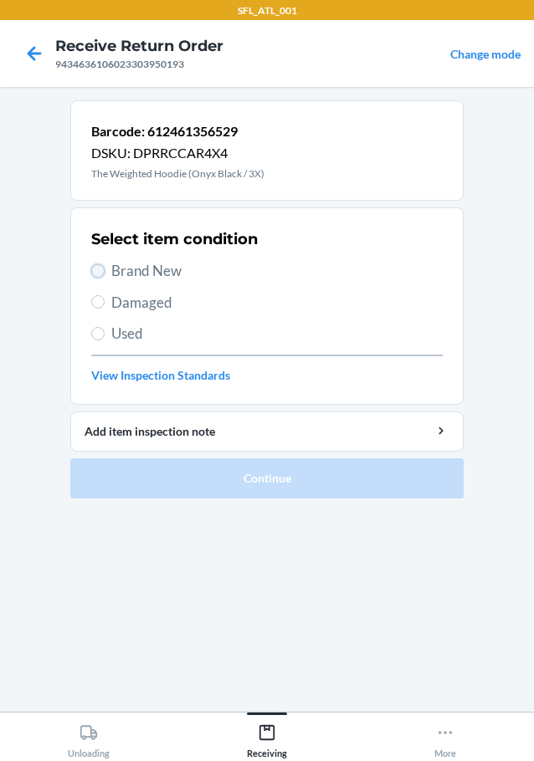
click at [99, 270] on input "Brand New" at bounding box center [97, 270] width 13 height 13
radio input "true"
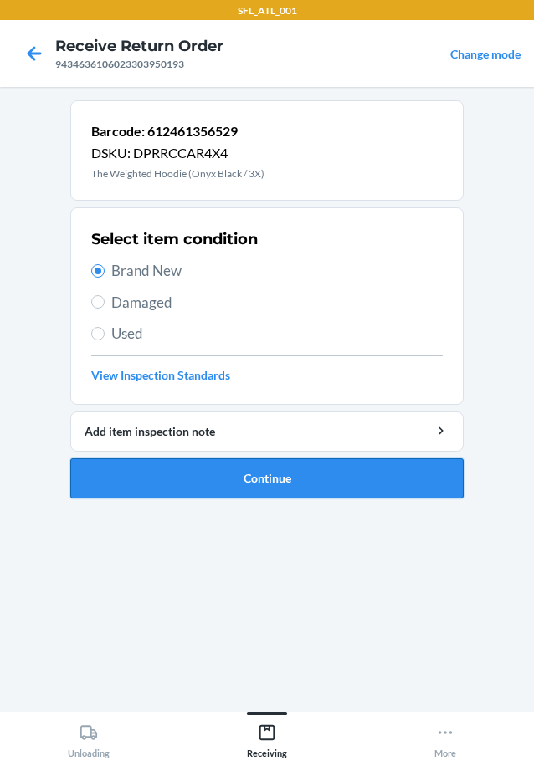
click at [147, 477] on button "Continue" at bounding box center [266, 478] width 393 height 40
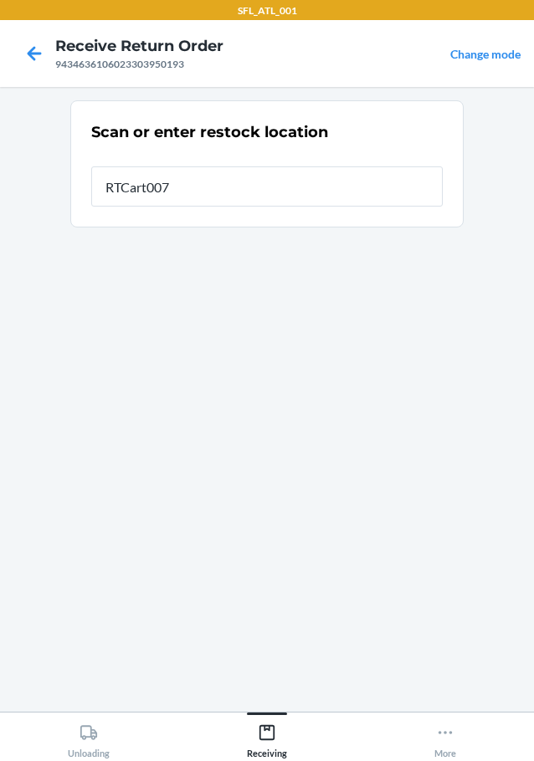
type input "RTCart007"
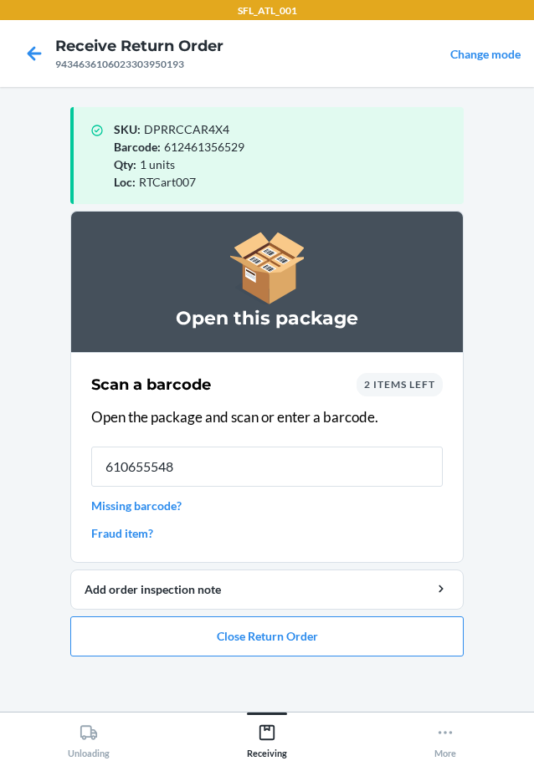
type input "6106555485"
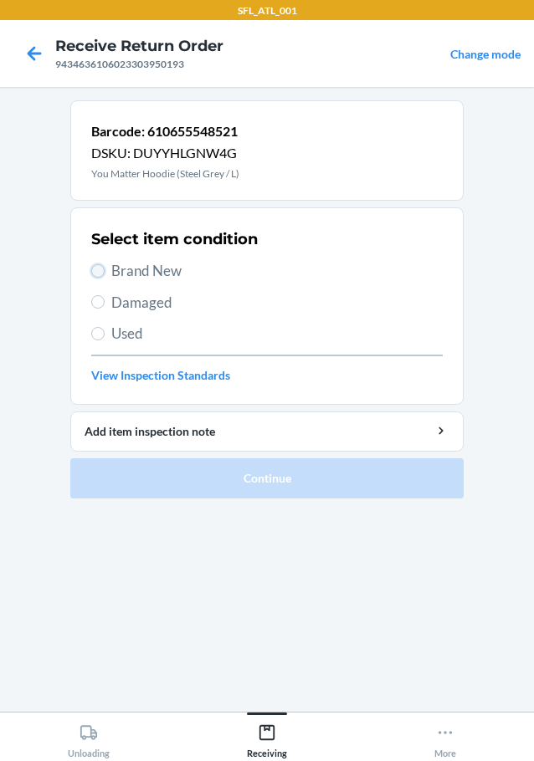
click at [100, 271] on input "Brand New" at bounding box center [97, 270] width 13 height 13
radio input "true"
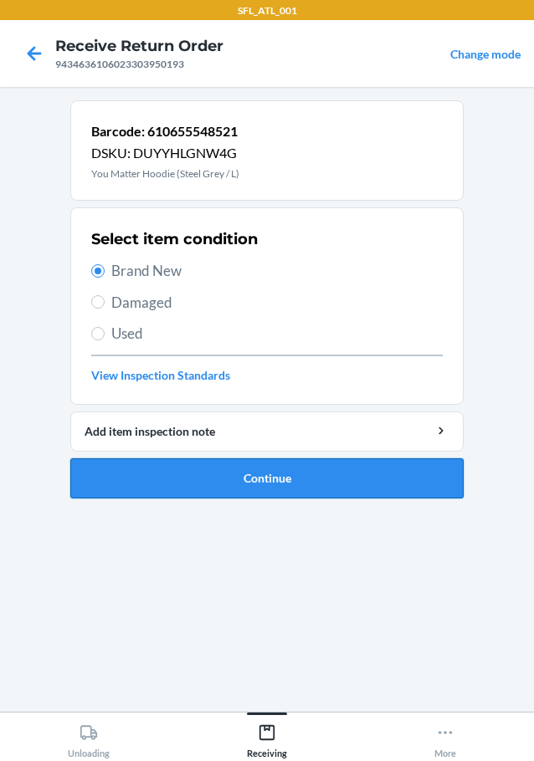
click at [135, 474] on button "Continue" at bounding box center [266, 478] width 393 height 40
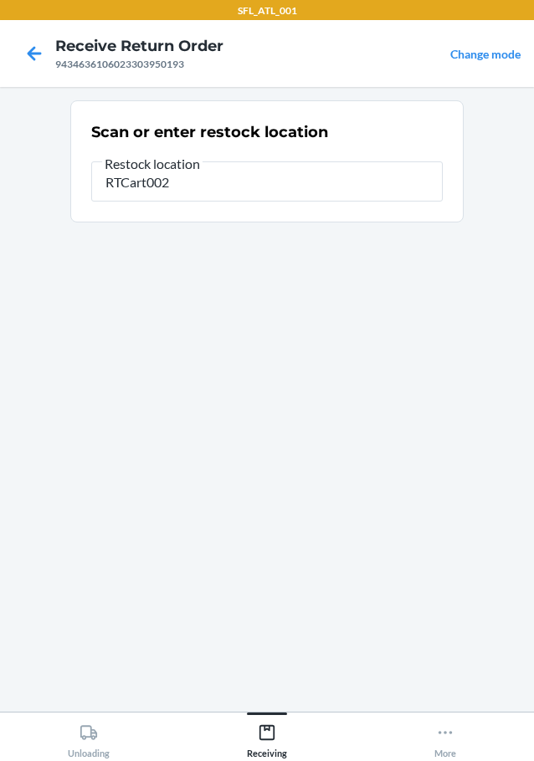
type input "RTCart002"
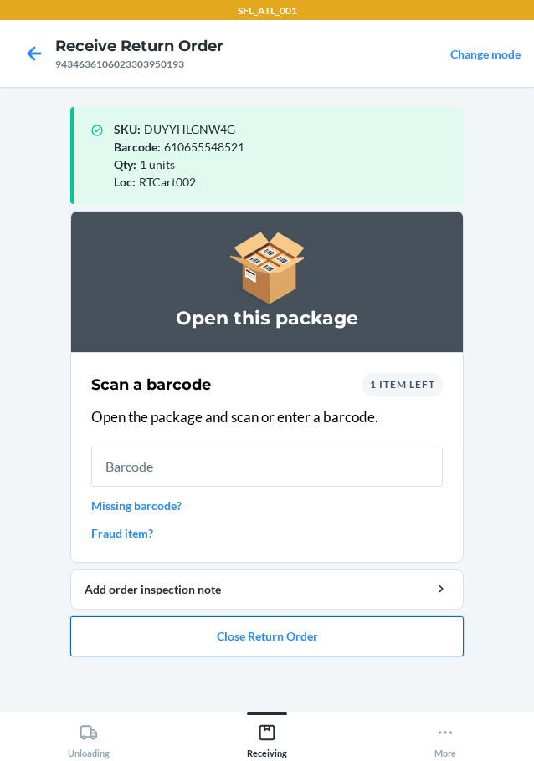
click at [186, 633] on button "Close Return Order" at bounding box center [266, 636] width 393 height 40
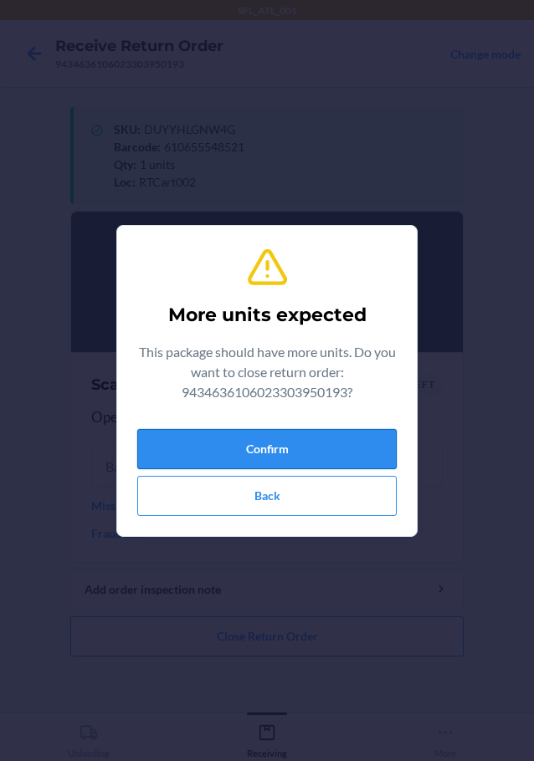
click at [231, 442] on button "Confirm" at bounding box center [266, 449] width 259 height 40
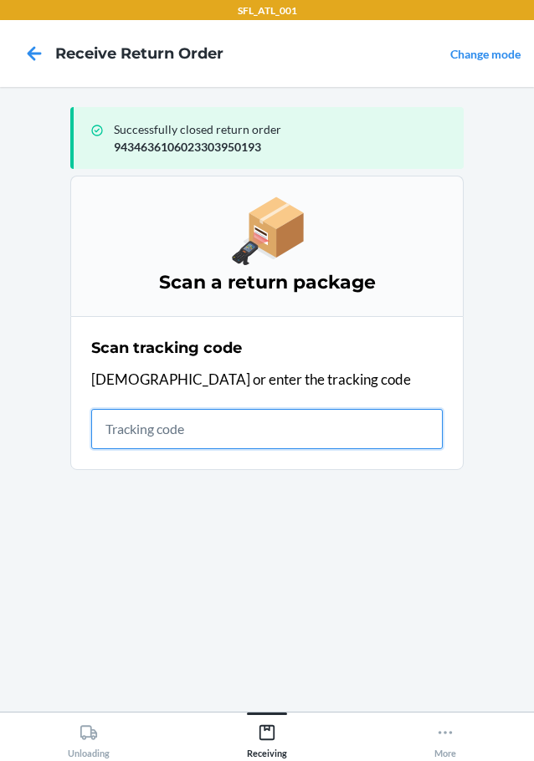
click at [237, 440] on input "text" at bounding box center [266, 429] width 351 height 40
type input "420302599434636106023304548481"
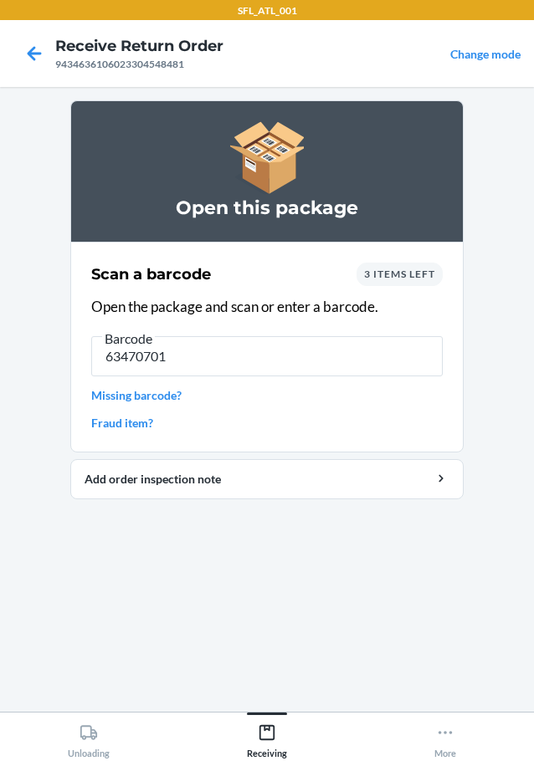
type input "634707011"
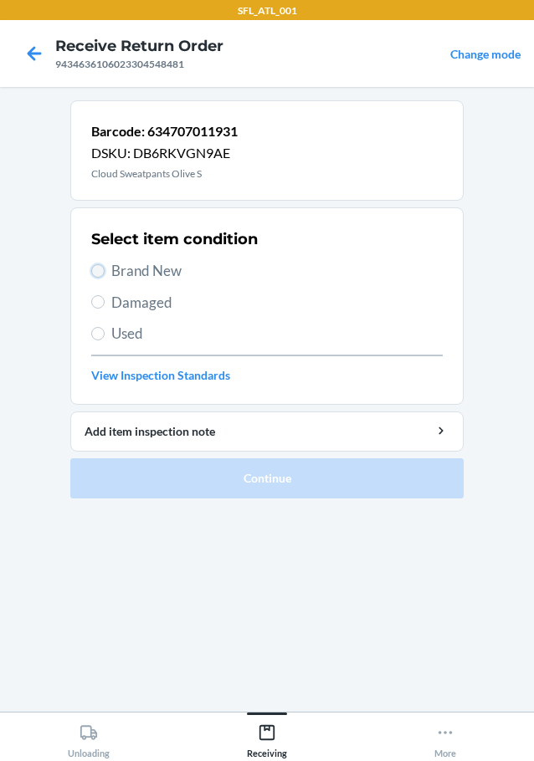
click at [92, 273] on input "Brand New" at bounding box center [97, 270] width 13 height 13
radio input "true"
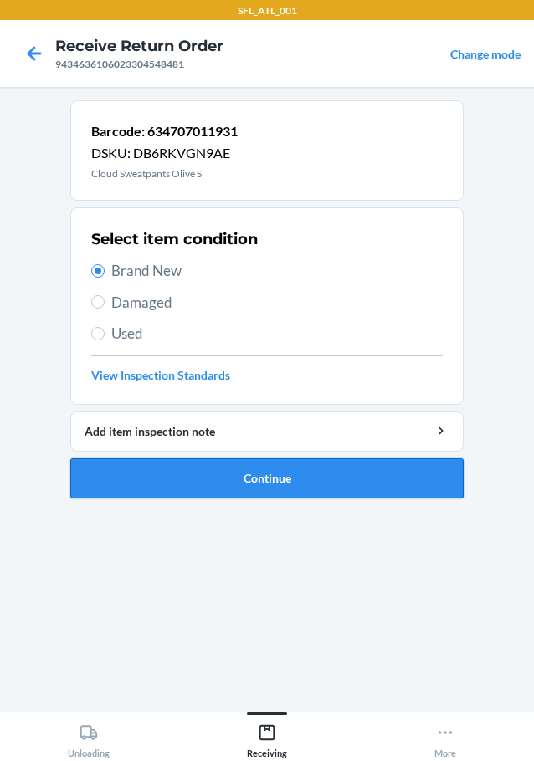
click at [252, 487] on button "Continue" at bounding box center [266, 478] width 393 height 40
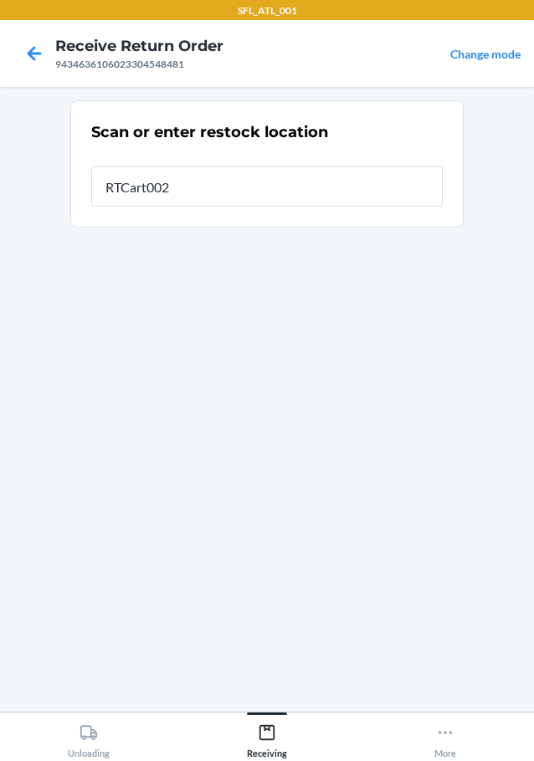
type input "RTCart002"
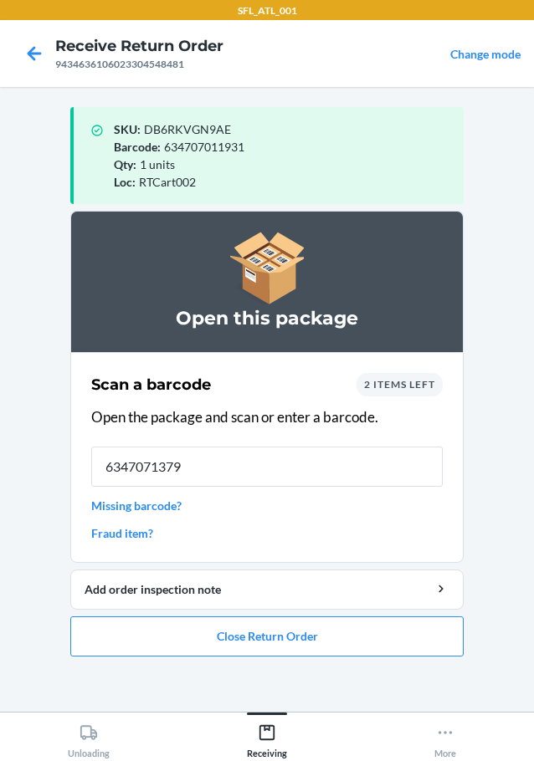
type input "63470713791"
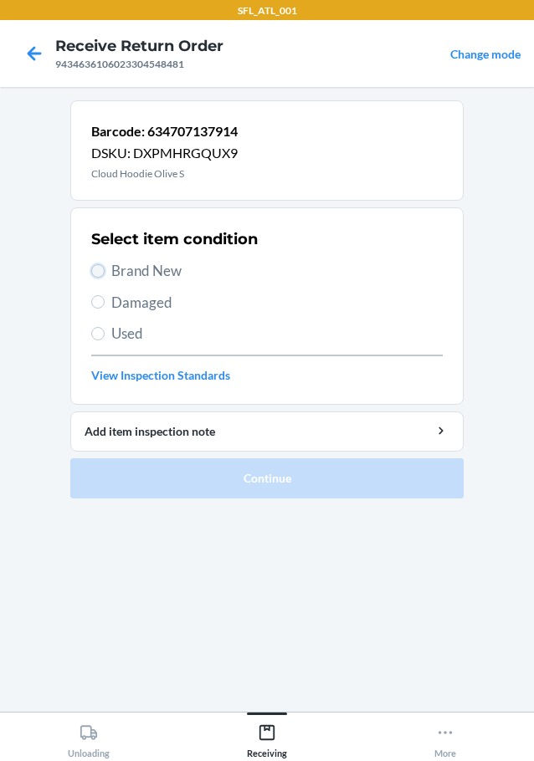
click at [97, 268] on input "Brand New" at bounding box center [97, 270] width 13 height 13
radio input "true"
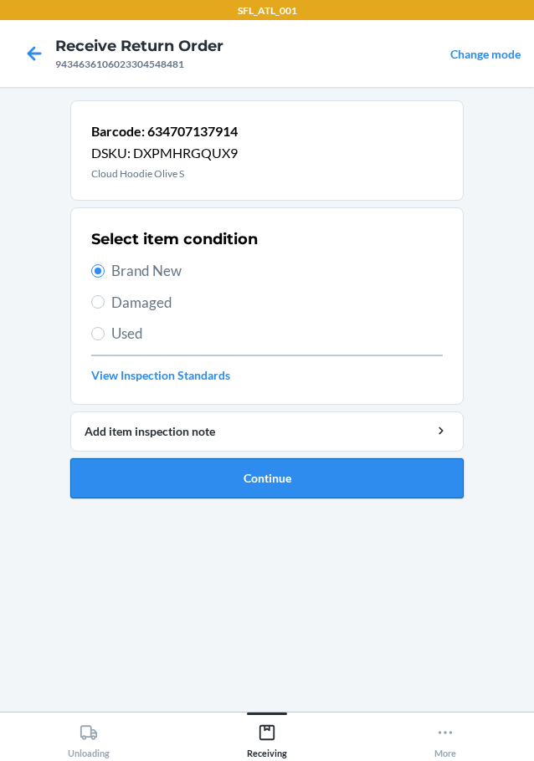
click at [273, 471] on button "Continue" at bounding box center [266, 478] width 393 height 40
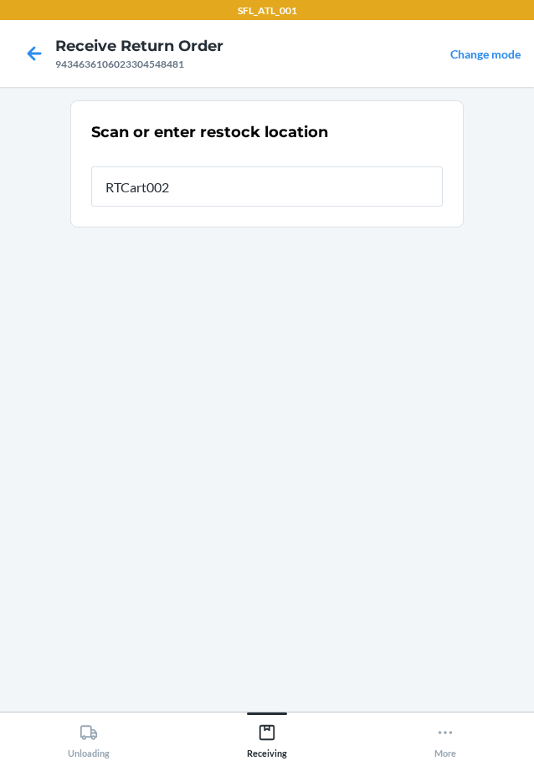
type input "RTCart002"
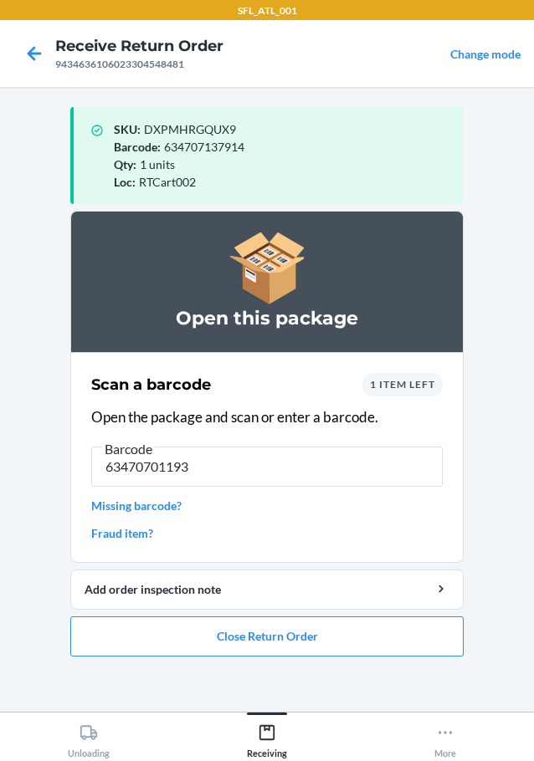
type input "634707011931"
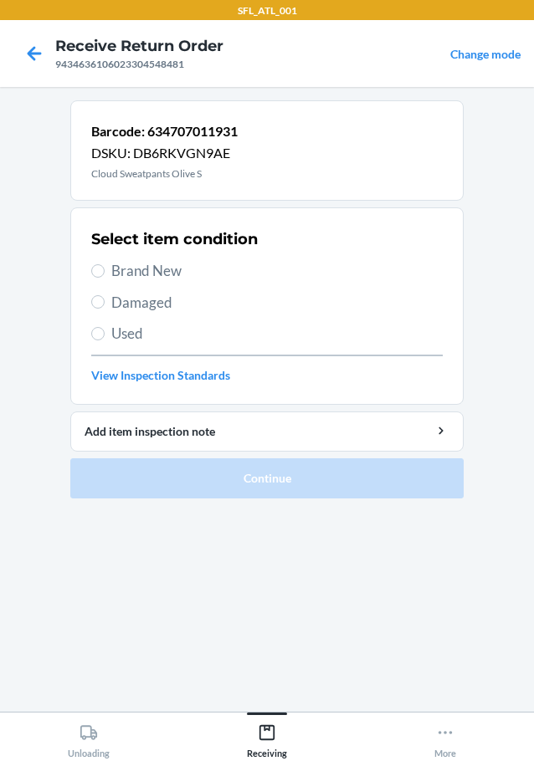
drag, startPoint x: 87, startPoint y: 268, endPoint x: 99, endPoint y: 267, distance: 11.8
click at [90, 268] on section "Select item condition Brand New Damaged Used View Inspection Standards" at bounding box center [266, 305] width 393 height 197
click at [100, 266] on input "Brand New" at bounding box center [97, 270] width 13 height 13
radio input "true"
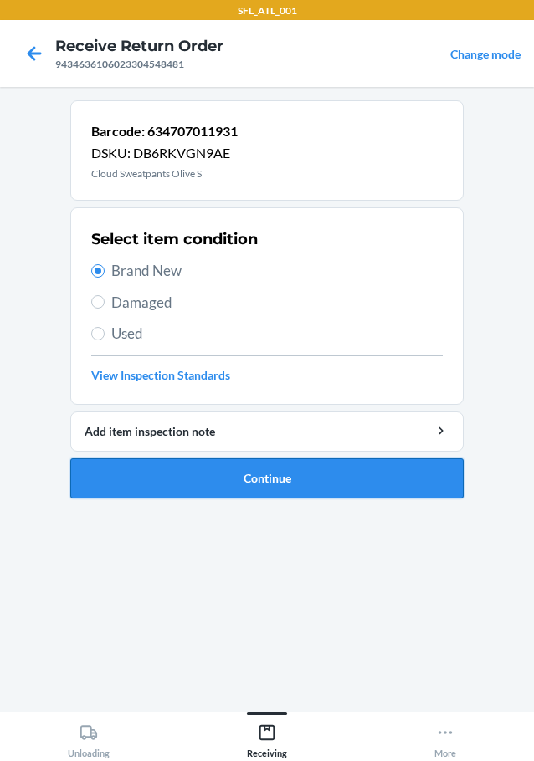
click at [330, 488] on button "Continue" at bounding box center [266, 478] width 393 height 40
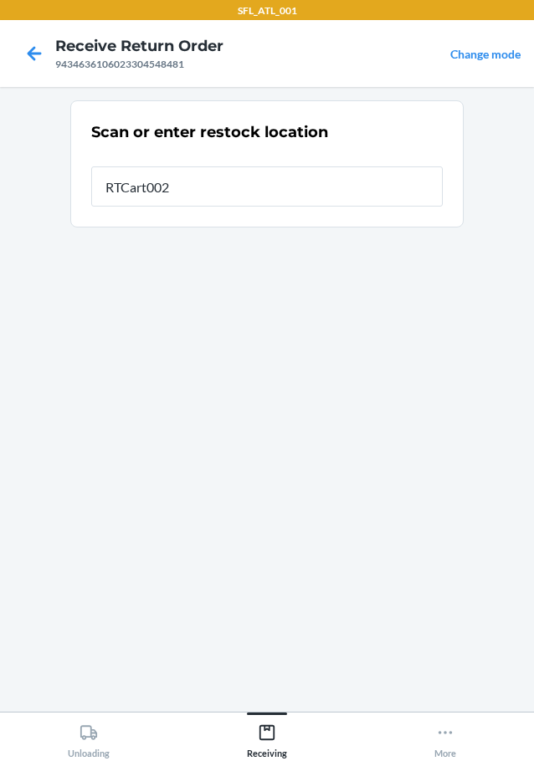
type input "RTCart002"
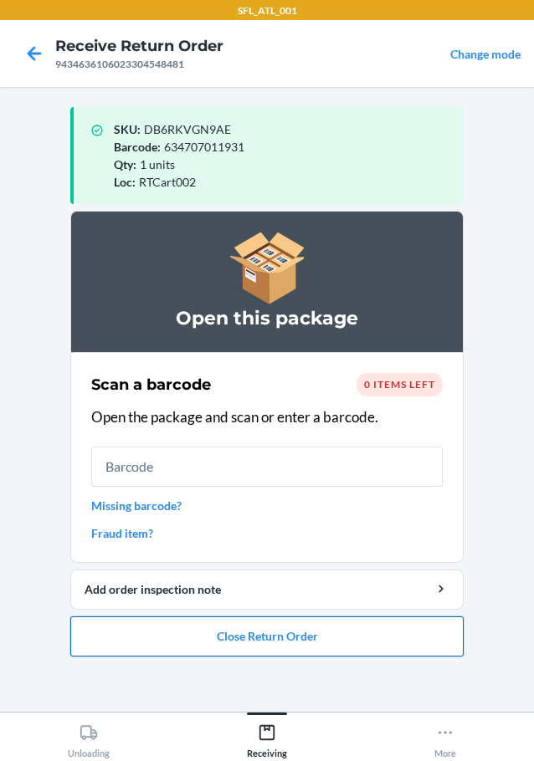
click at [324, 633] on button "Close Return Order" at bounding box center [266, 636] width 393 height 40
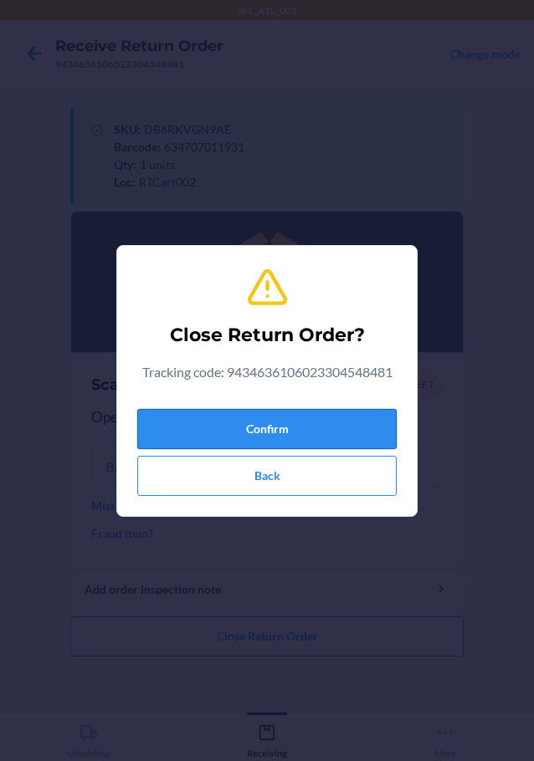
click at [341, 425] on button "Confirm" at bounding box center [266, 429] width 259 height 40
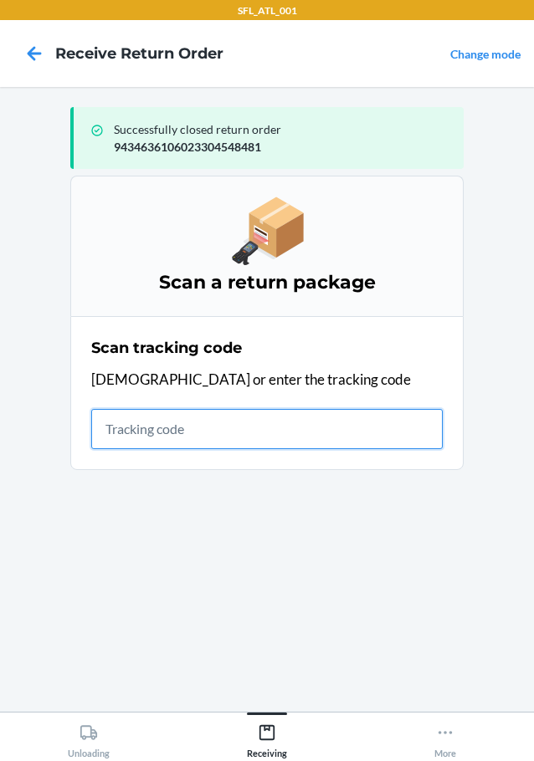
click at [150, 409] on input "text" at bounding box center [266, 429] width 351 height 40
type input "420302599434636106023304338"
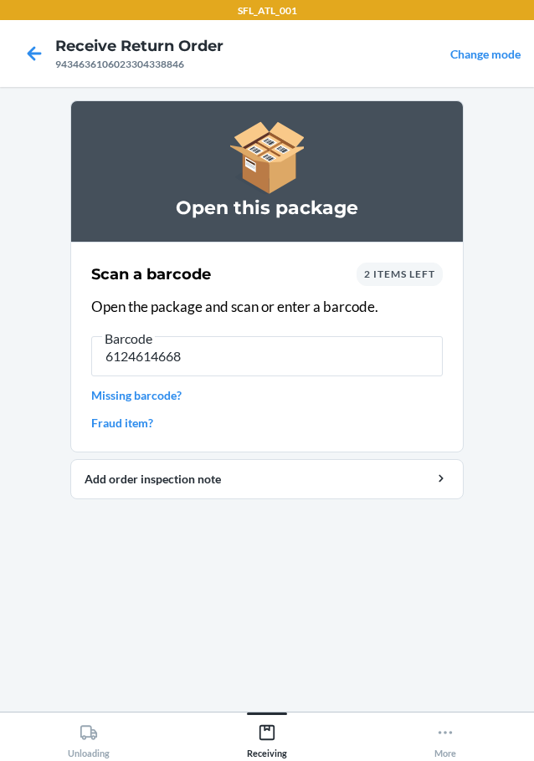
type input "61246146686"
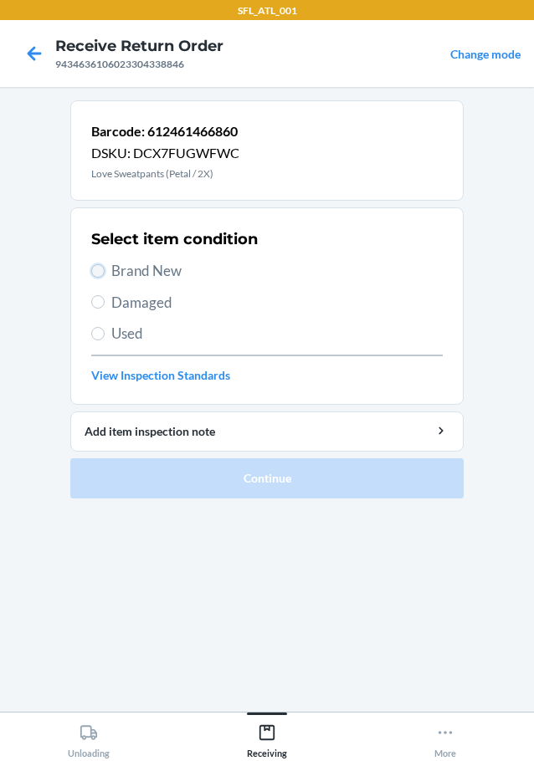
click at [97, 271] on input "Brand New" at bounding box center [97, 270] width 13 height 13
radio input "true"
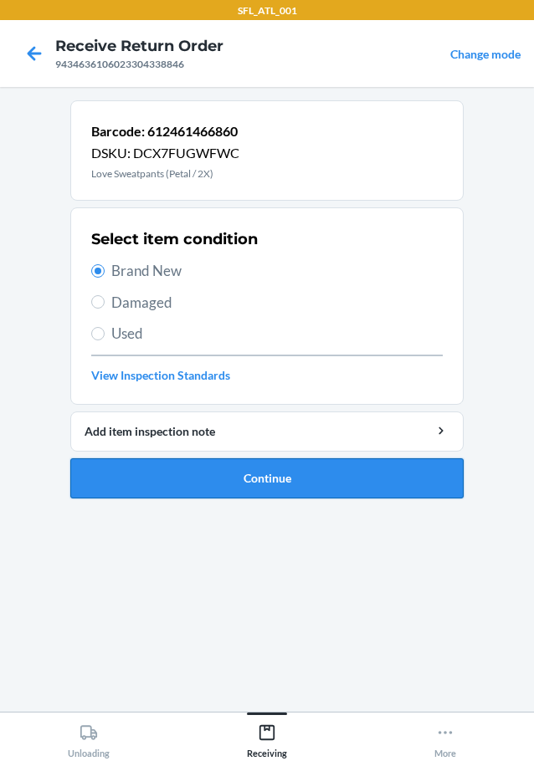
click at [186, 472] on button "Continue" at bounding box center [266, 478] width 393 height 40
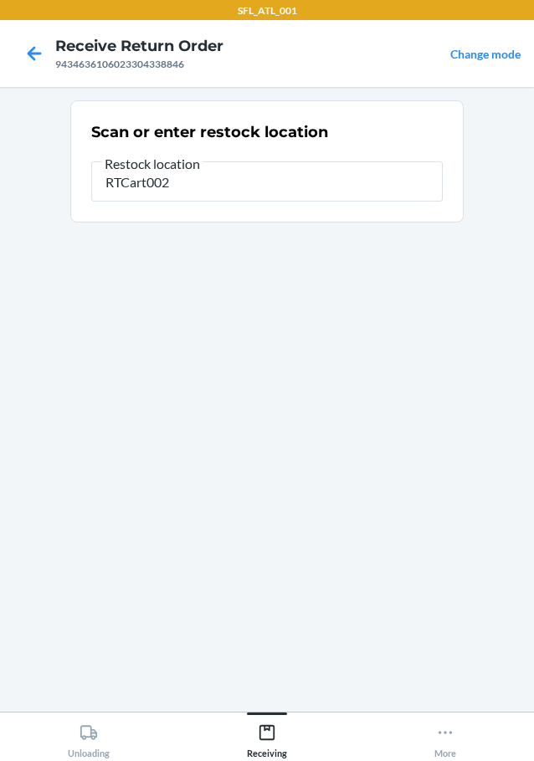
type input "RTCart002"
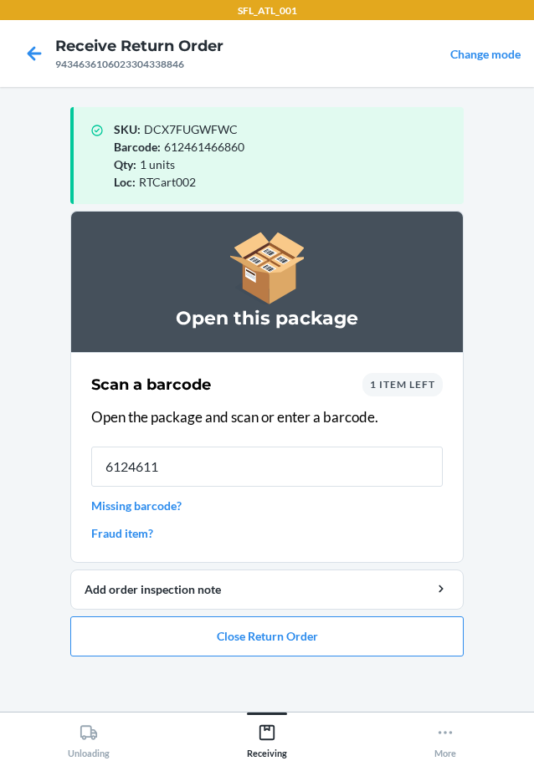
type input "61246119"
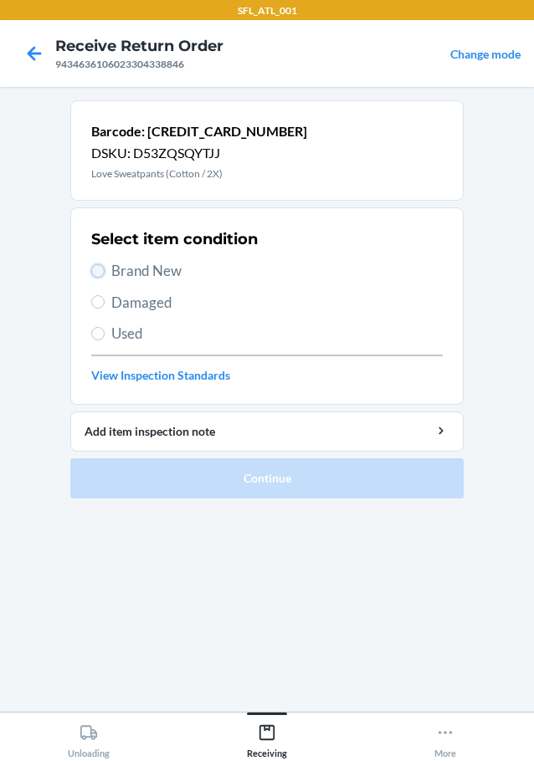
click at [96, 268] on input "Brand New" at bounding box center [97, 270] width 13 height 13
radio input "true"
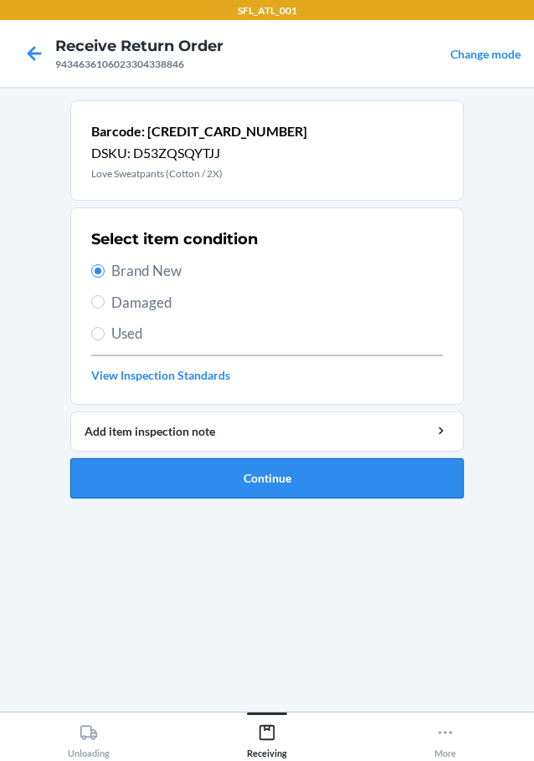
click at [188, 483] on button "Continue" at bounding box center [266, 478] width 393 height 40
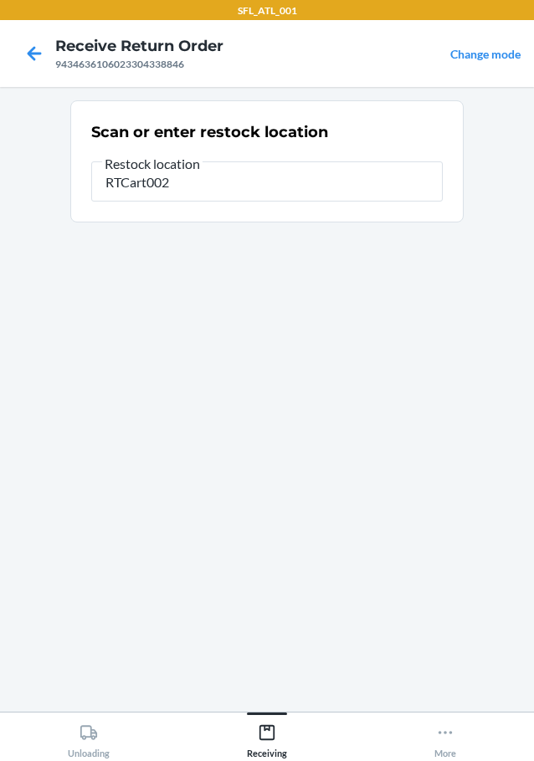
type input "RTCart002"
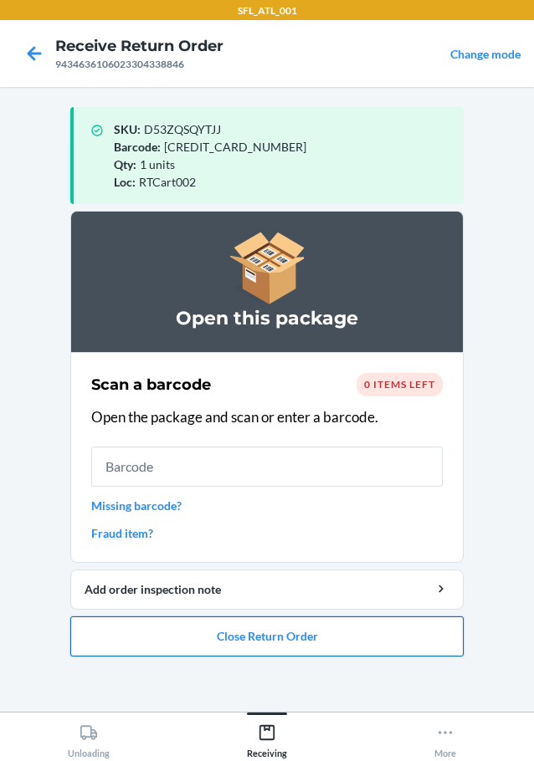
click at [290, 636] on button "Close Return Order" at bounding box center [266, 636] width 393 height 40
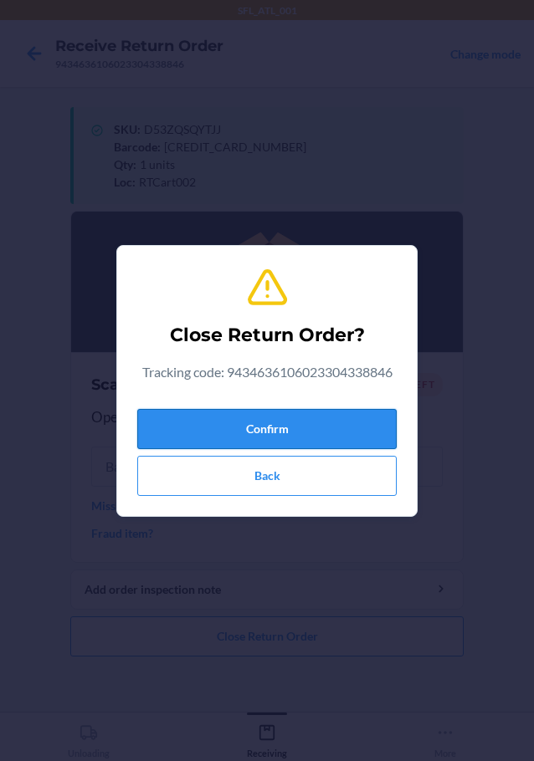
click at [299, 425] on button "Confirm" at bounding box center [266, 429] width 259 height 40
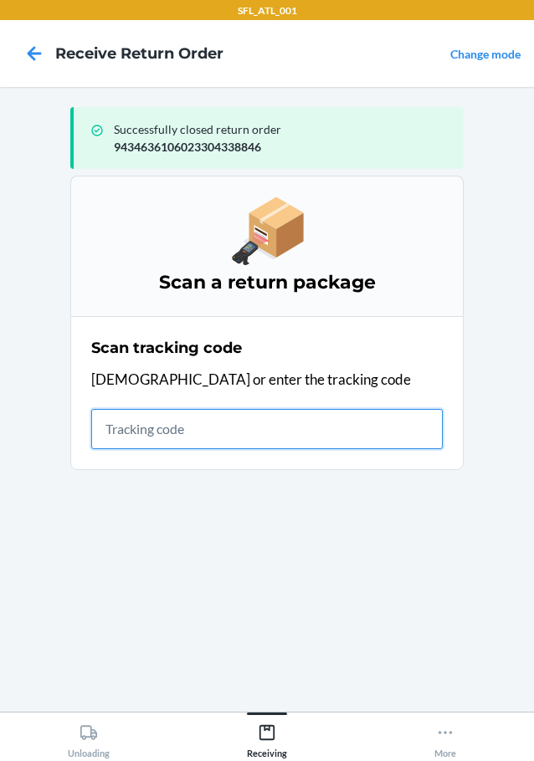
click at [176, 425] on input "text" at bounding box center [266, 429] width 351 height 40
type input "42030259943463610602330457890"
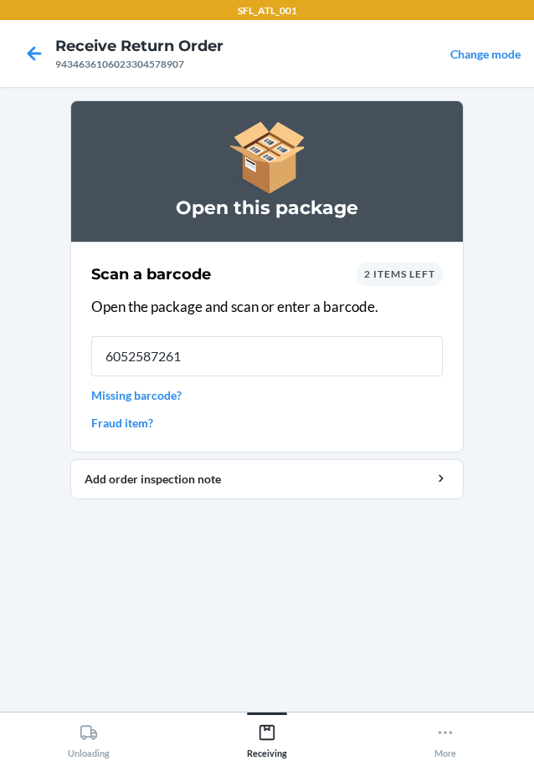
type input "60525872619"
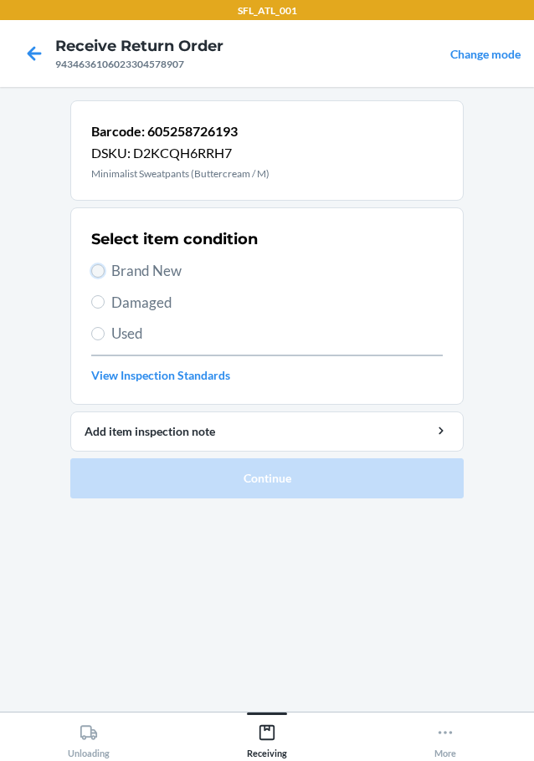
click at [95, 273] on input "Brand New" at bounding box center [97, 270] width 13 height 13
radio input "true"
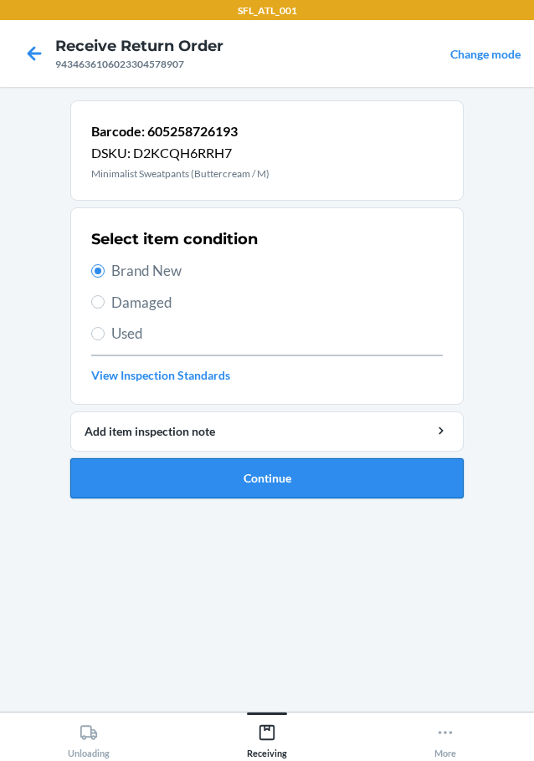
click at [226, 476] on button "Continue" at bounding box center [266, 478] width 393 height 40
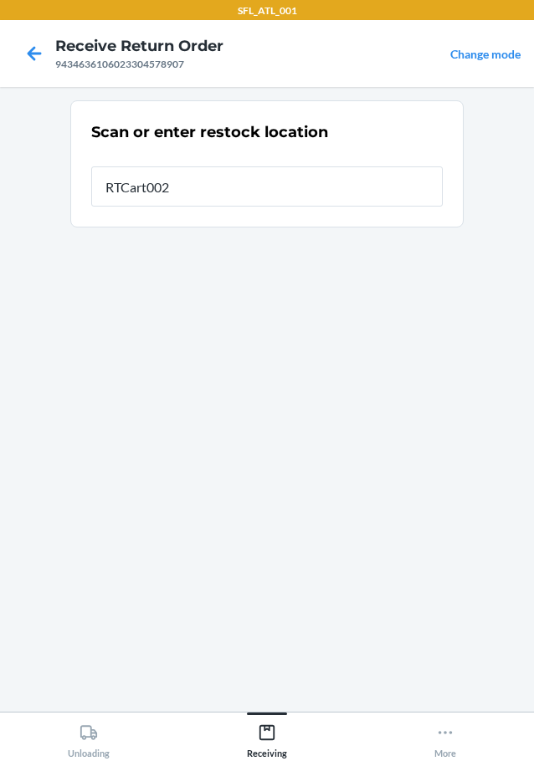
type input "RTCart002"
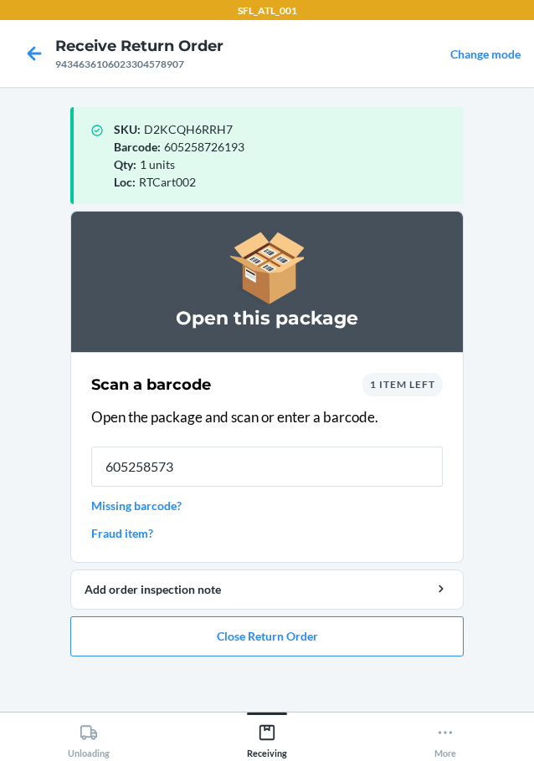
type input "6052585730"
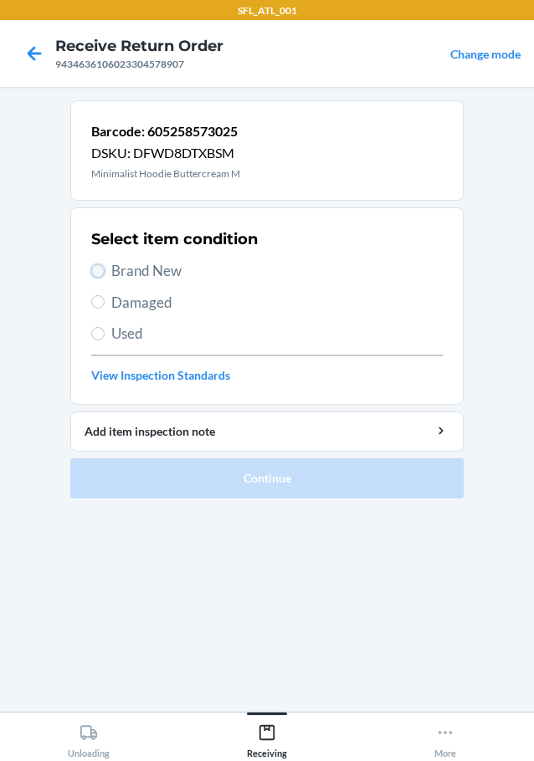
click at [100, 268] on input "Brand New" at bounding box center [97, 270] width 13 height 13
radio input "true"
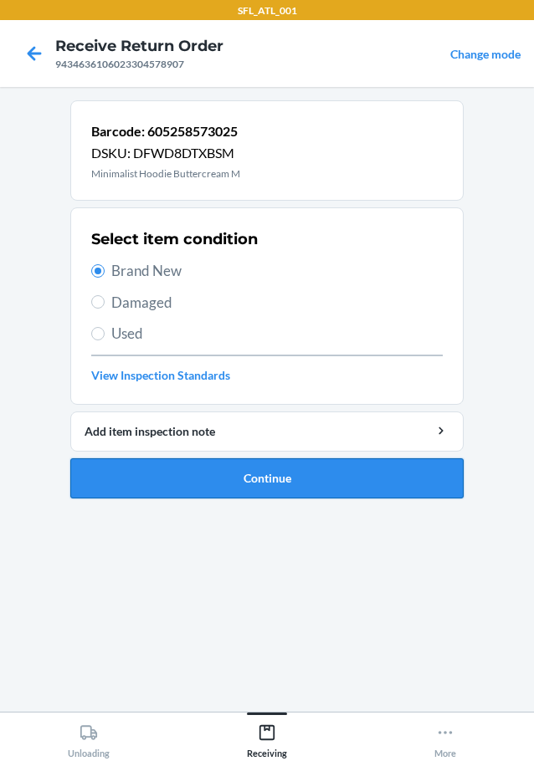
click at [191, 472] on button "Continue" at bounding box center [266, 478] width 393 height 40
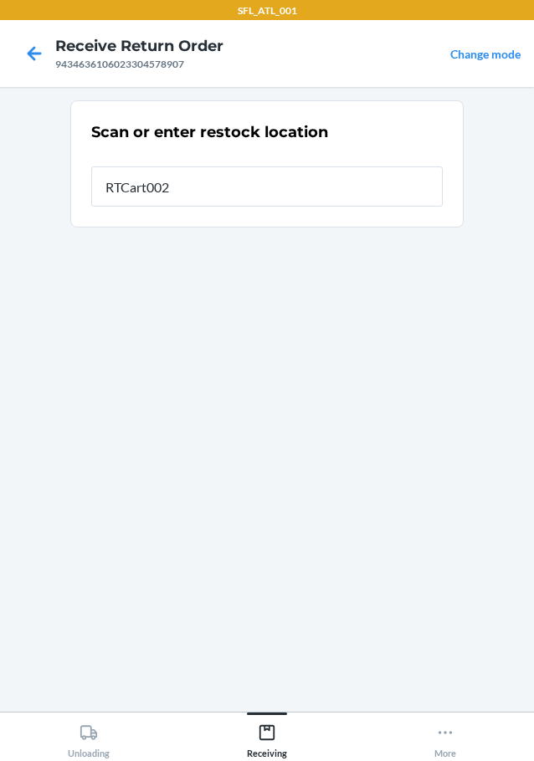
type input "RTCart002"
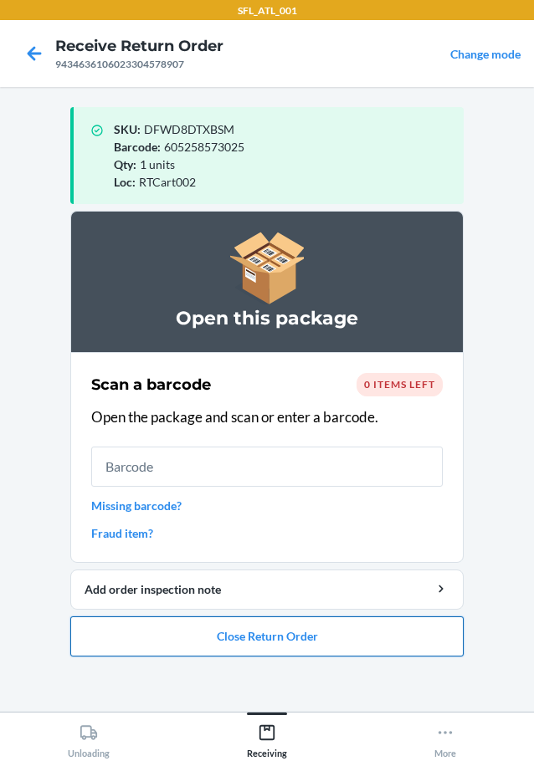
click at [202, 642] on button "Close Return Order" at bounding box center [266, 636] width 393 height 40
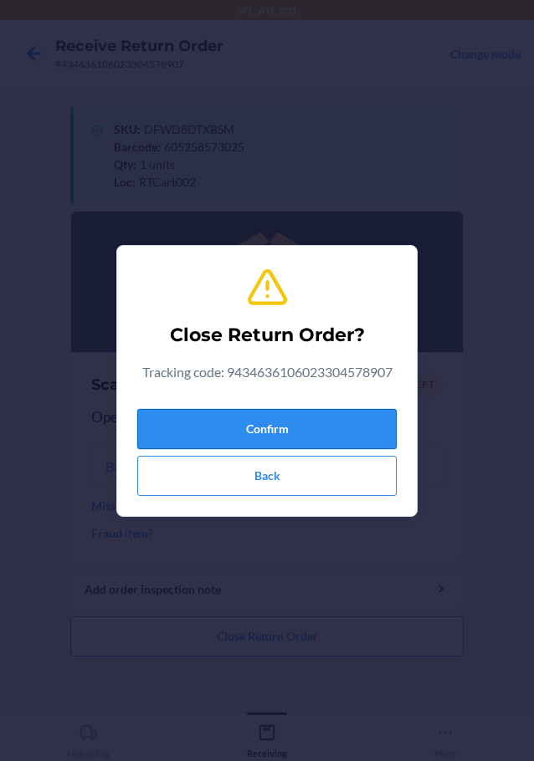
click at [263, 422] on button "Confirm" at bounding box center [266, 429] width 259 height 40
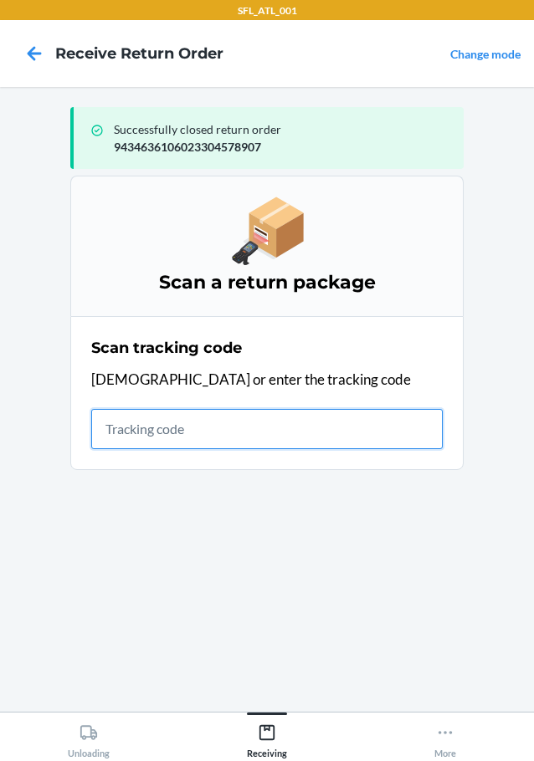
click at [142, 437] on input "text" at bounding box center [266, 429] width 351 height 40
type input "4203025994346361060233021658"
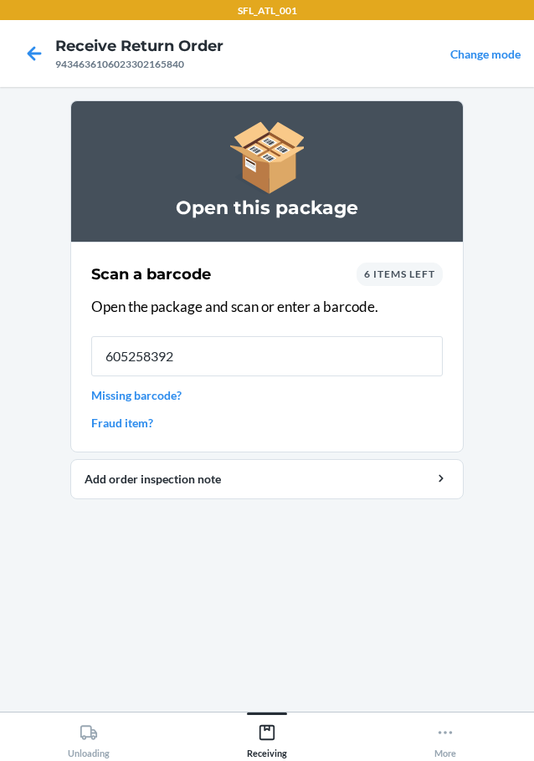
type input "6052583922"
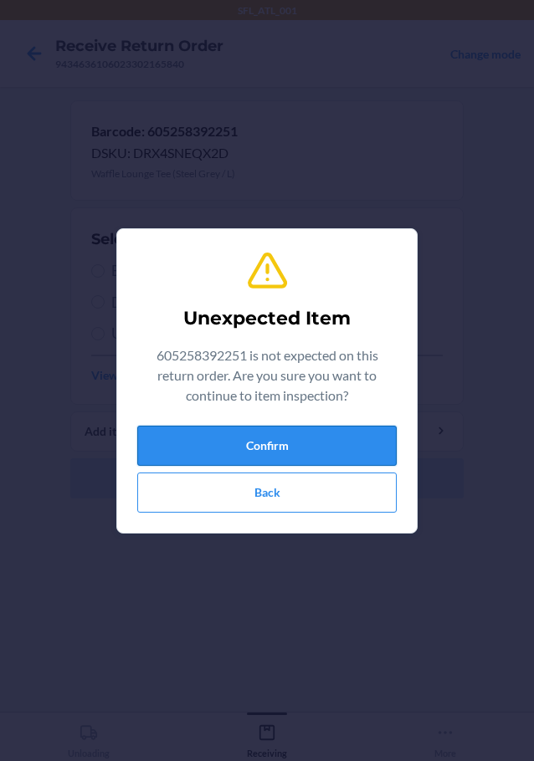
click at [249, 439] on button "Confirm" at bounding box center [266, 446] width 259 height 40
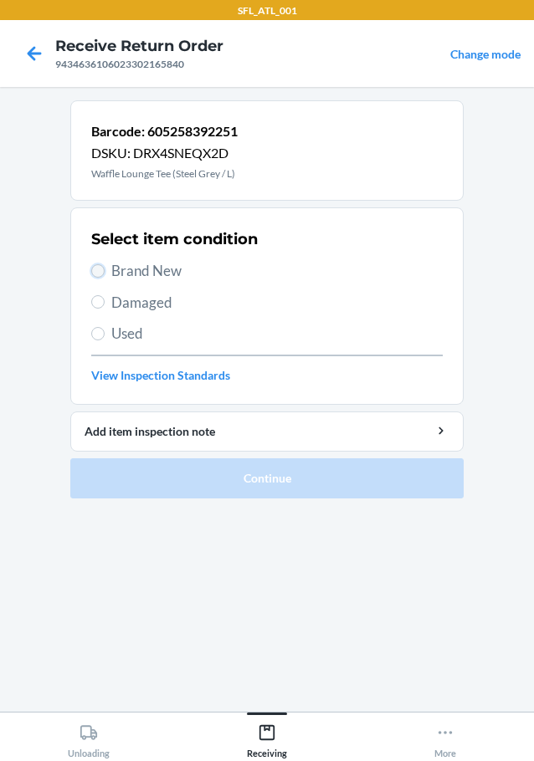
click at [98, 268] on input "Brand New" at bounding box center [97, 270] width 13 height 13
radio input "true"
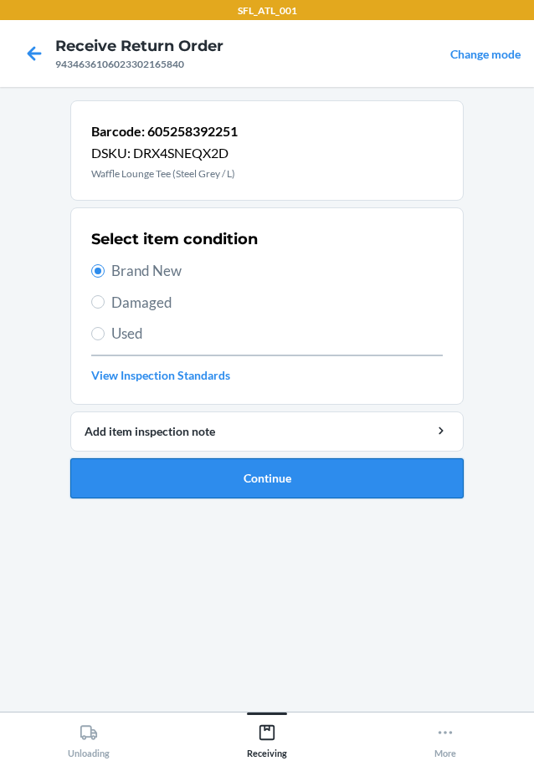
click at [172, 482] on button "Continue" at bounding box center [266, 478] width 393 height 40
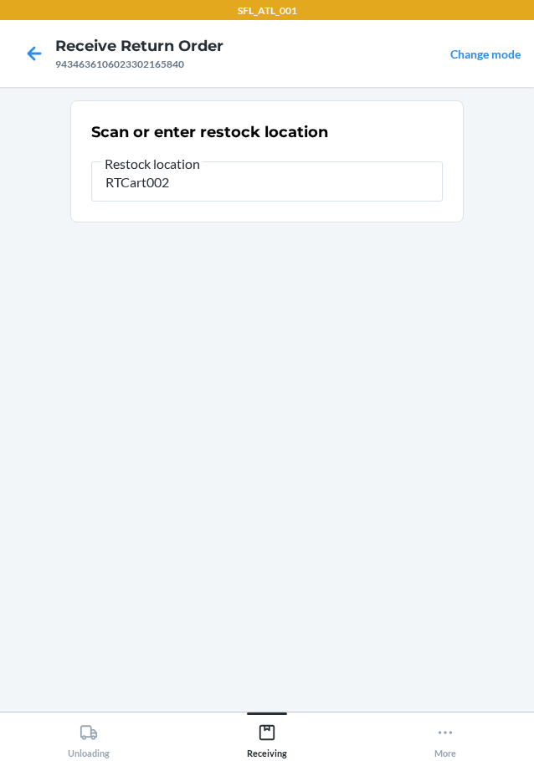
type input "RTCart002"
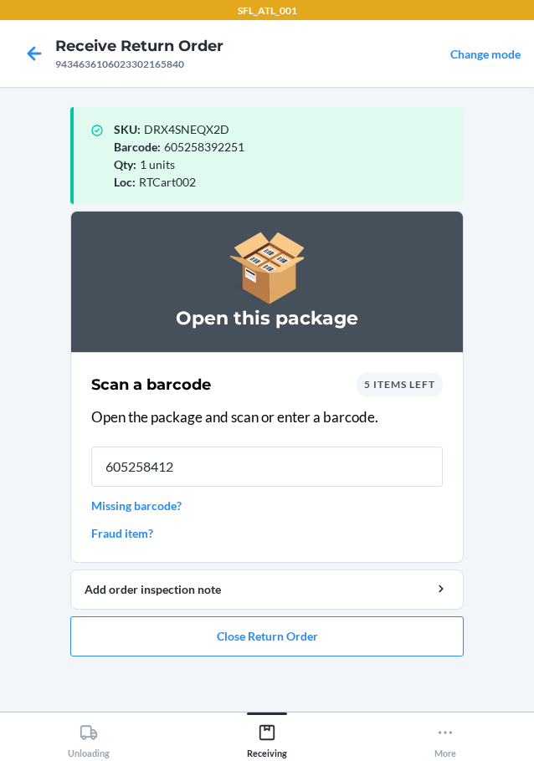
type input "6052584126"
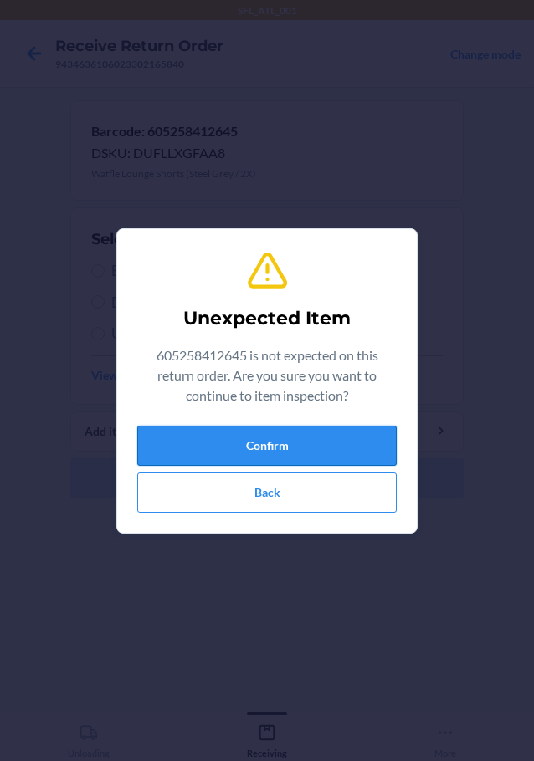
click at [202, 434] on button "Confirm" at bounding box center [266, 446] width 259 height 40
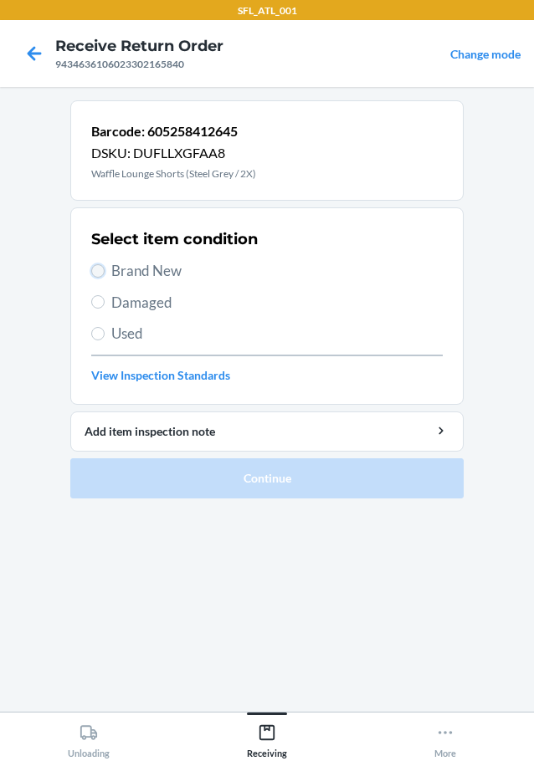
click at [102, 265] on input "Brand New" at bounding box center [97, 270] width 13 height 13
radio input "true"
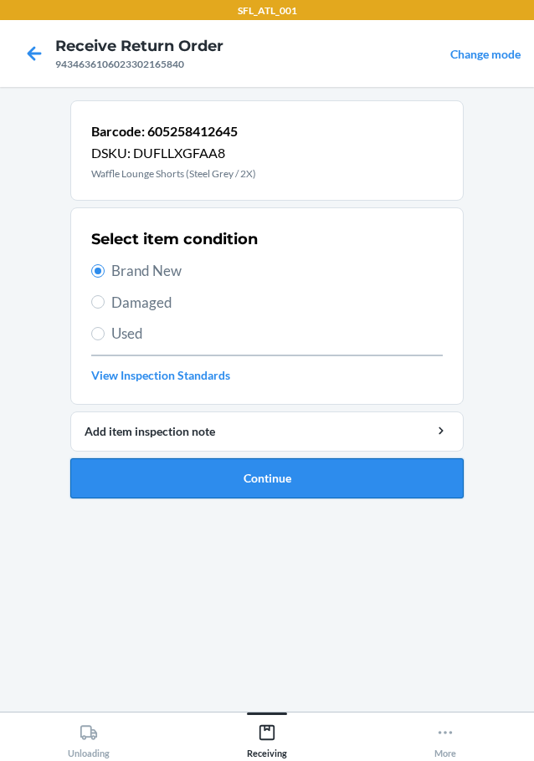
click at [162, 477] on button "Continue" at bounding box center [266, 478] width 393 height 40
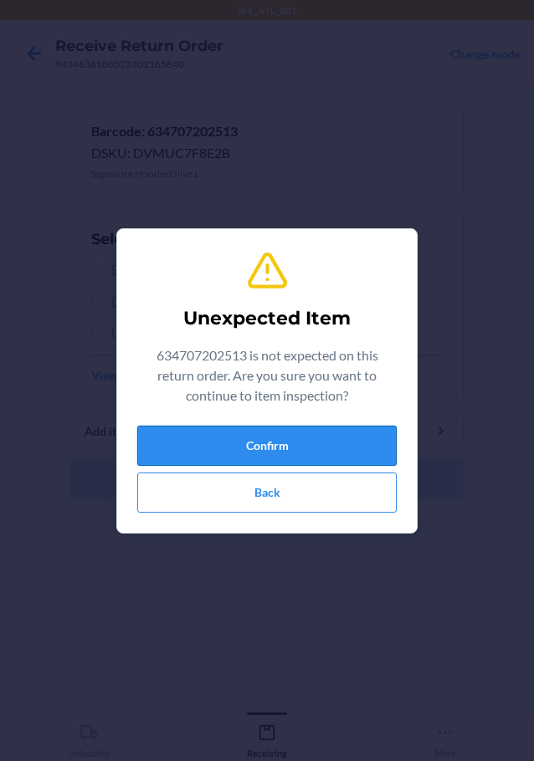
click at [192, 452] on button "Confirm" at bounding box center [266, 446] width 259 height 40
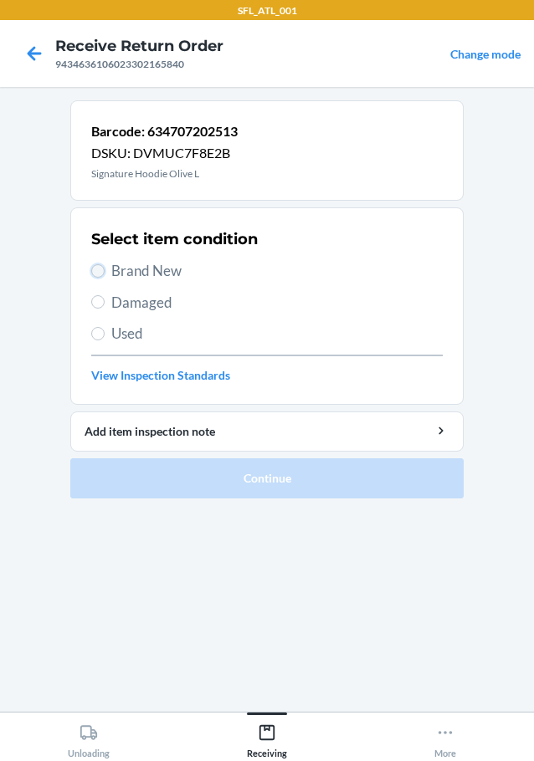
click at [96, 268] on input "Brand New" at bounding box center [97, 270] width 13 height 13
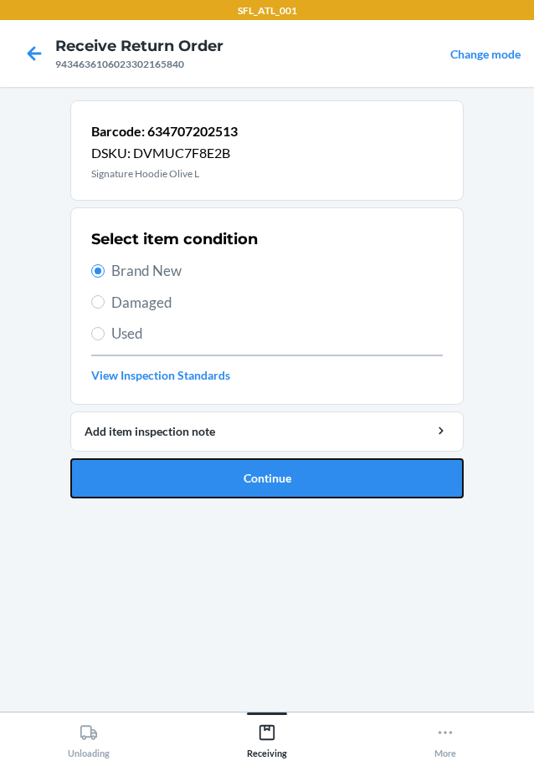
click at [159, 470] on button "Continue" at bounding box center [266, 478] width 393 height 40
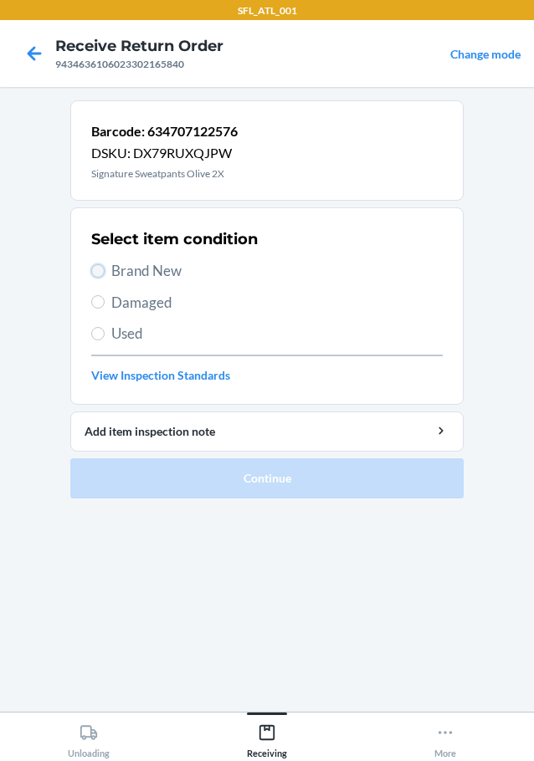
click at [94, 271] on input "Brand New" at bounding box center [97, 270] width 13 height 13
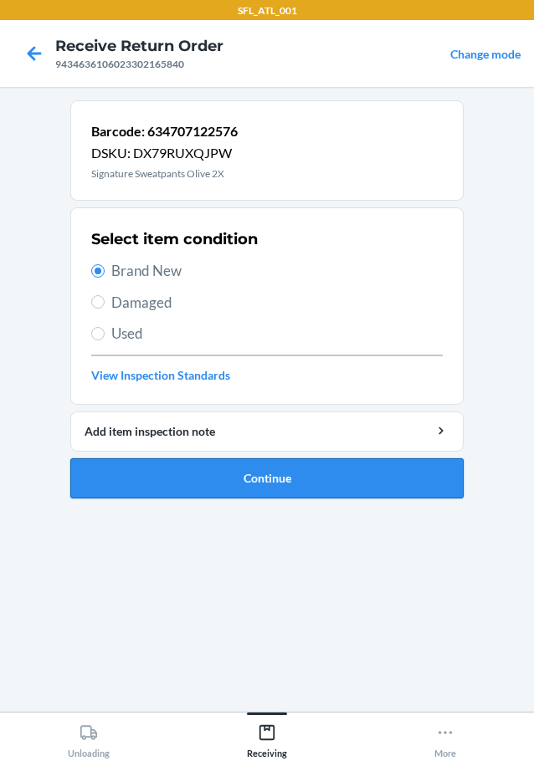
click at [166, 483] on button "Continue" at bounding box center [266, 478] width 393 height 40
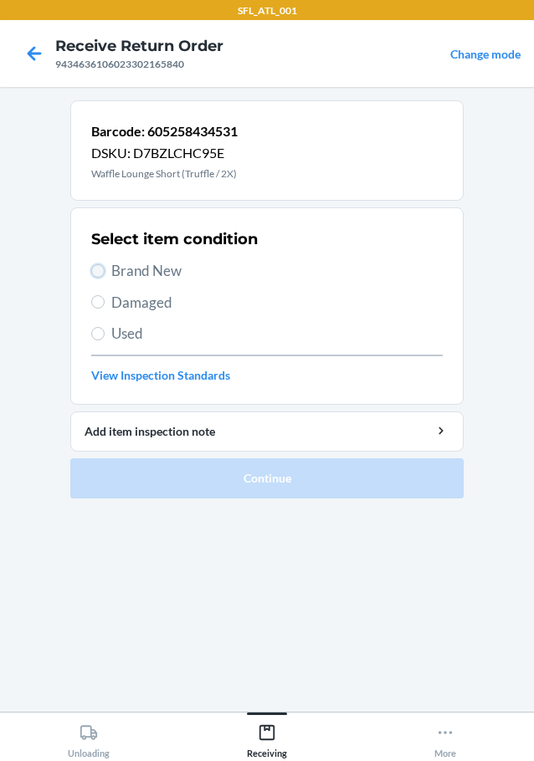
click at [99, 273] on input "Brand New" at bounding box center [97, 270] width 13 height 13
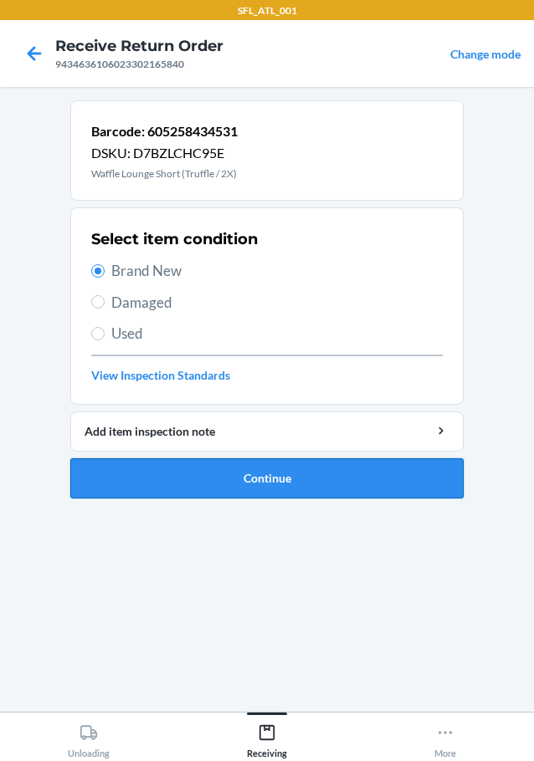
click at [182, 485] on button "Continue" at bounding box center [266, 478] width 393 height 40
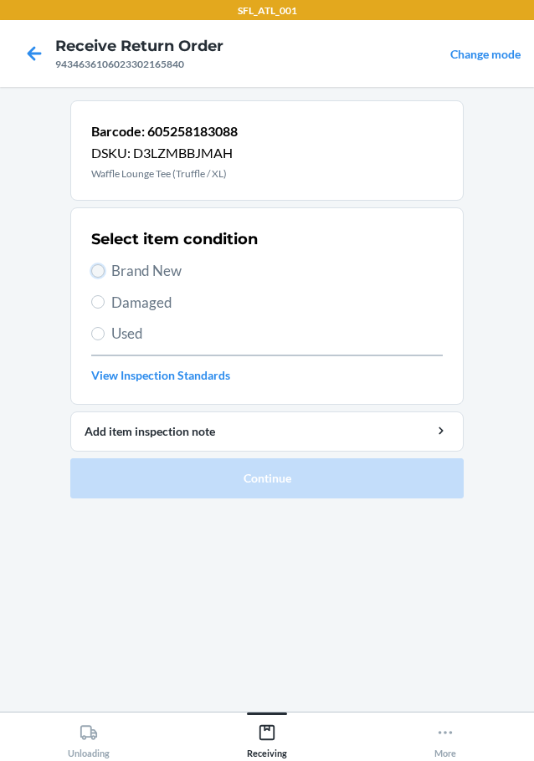
click at [100, 267] on input "Brand New" at bounding box center [97, 270] width 13 height 13
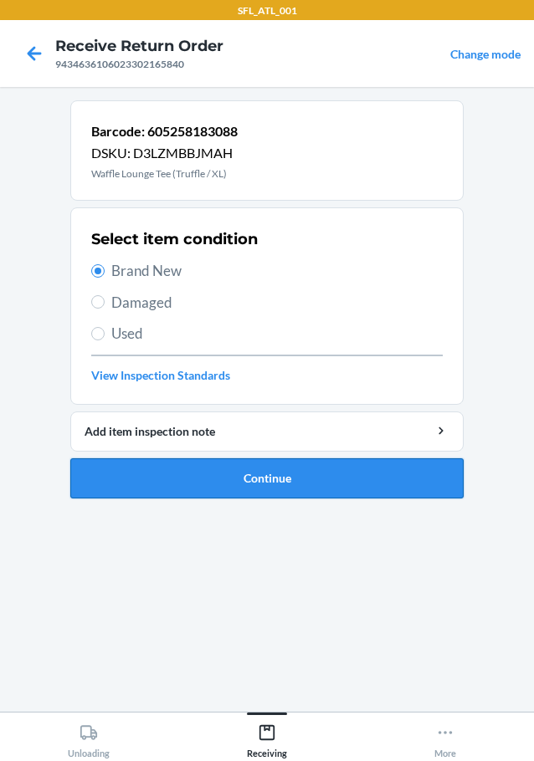
click at [212, 483] on button "Continue" at bounding box center [266, 478] width 393 height 40
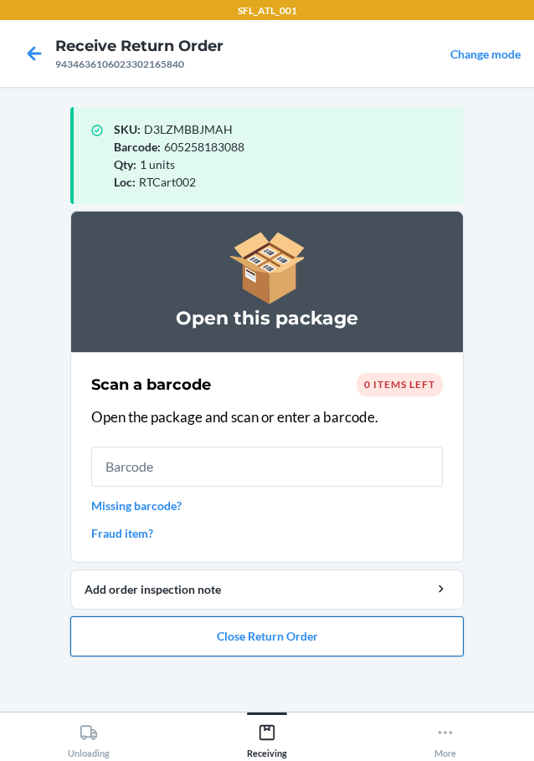
click at [296, 626] on button "Close Return Order" at bounding box center [266, 636] width 393 height 40
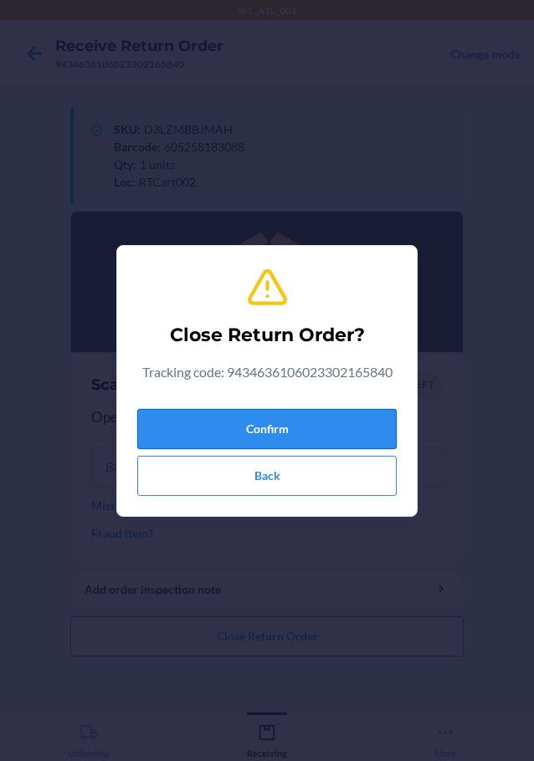
click at [319, 413] on button "Confirm" at bounding box center [266, 429] width 259 height 40
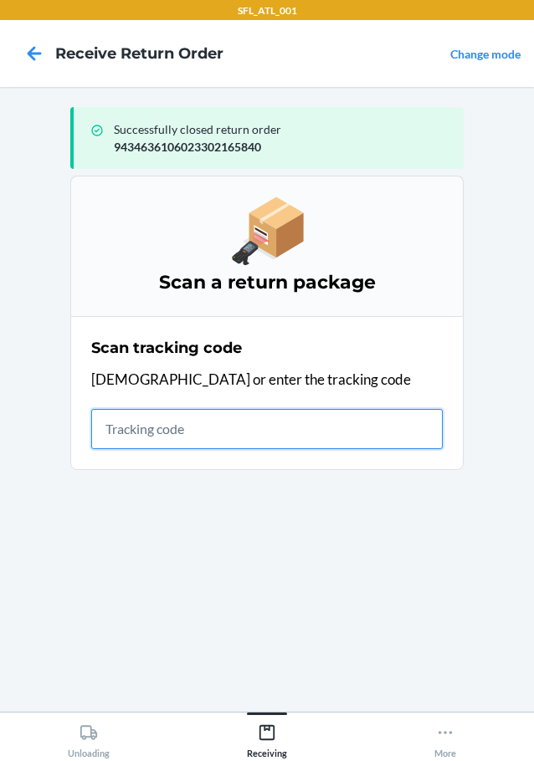
click at [261, 425] on input "text" at bounding box center [266, 429] width 351 height 40
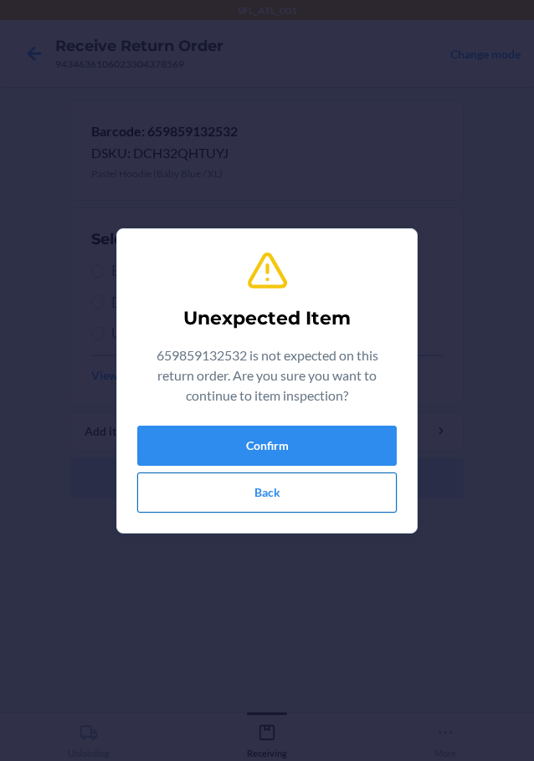
click at [225, 493] on button "Back" at bounding box center [266, 493] width 259 height 40
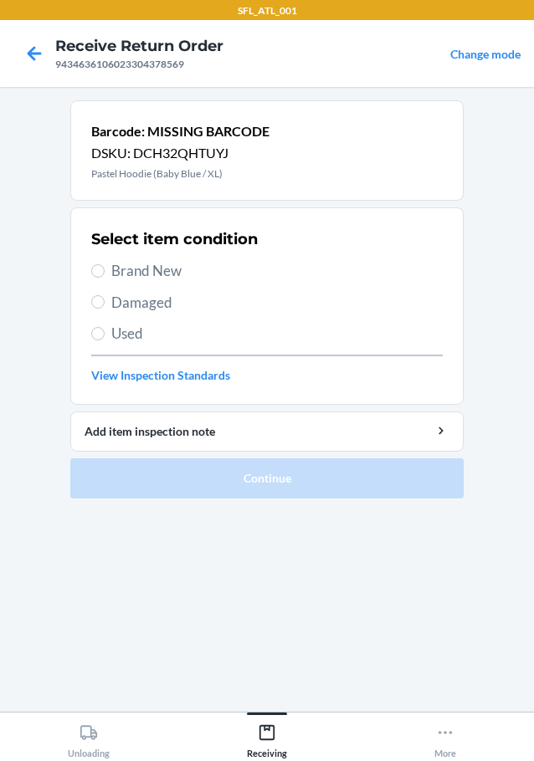
click at [93, 264] on label "Brand New" at bounding box center [266, 271] width 351 height 22
click at [93, 264] on input "Brand New" at bounding box center [97, 270] width 13 height 13
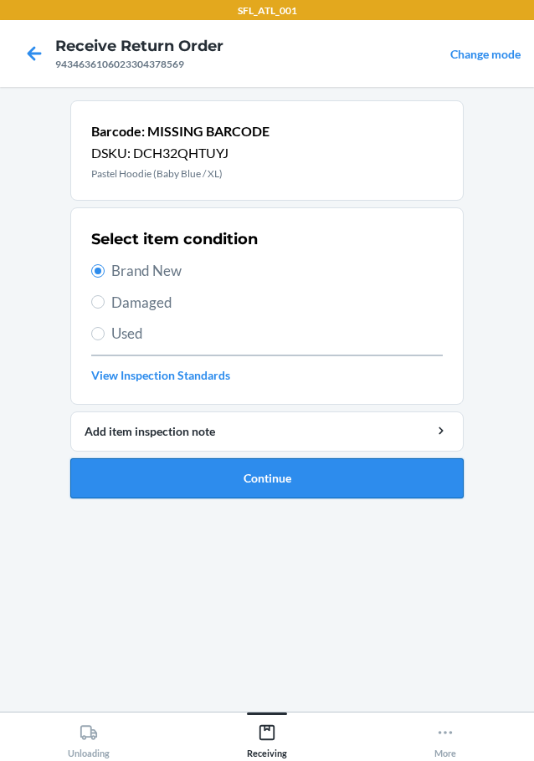
click at [195, 492] on button "Continue" at bounding box center [266, 478] width 393 height 40
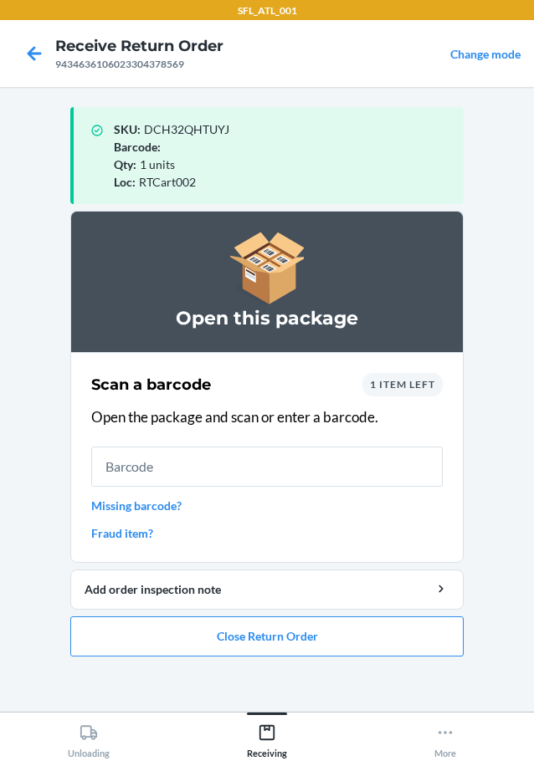
click at [212, 452] on input "text" at bounding box center [266, 467] width 351 height 40
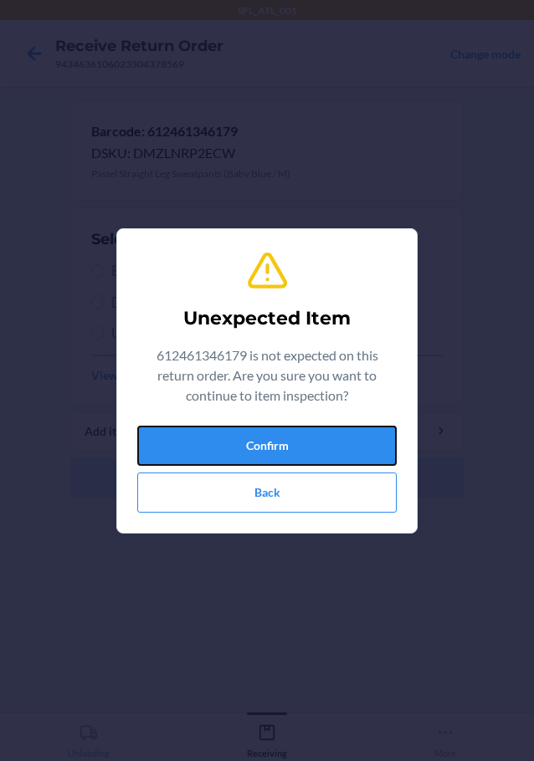
click at [212, 452] on button "Confirm" at bounding box center [266, 446] width 259 height 40
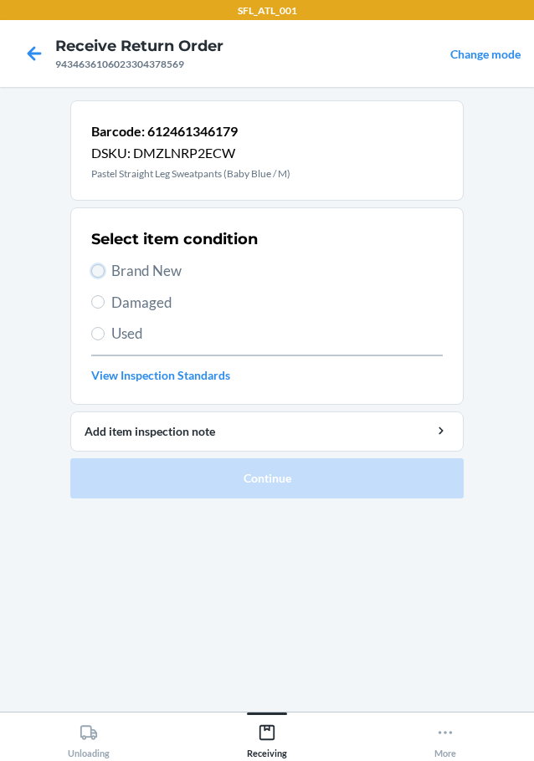
click at [101, 271] on input "Brand New" at bounding box center [97, 270] width 13 height 13
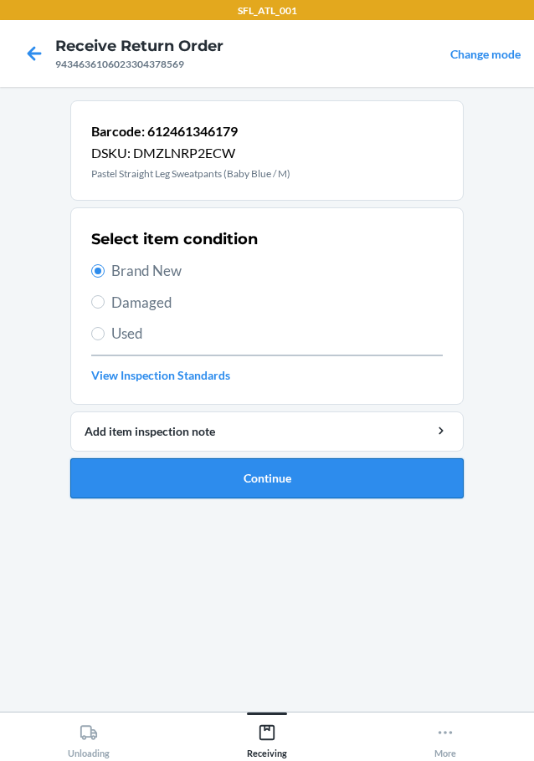
click at [295, 474] on button "Continue" at bounding box center [266, 478] width 393 height 40
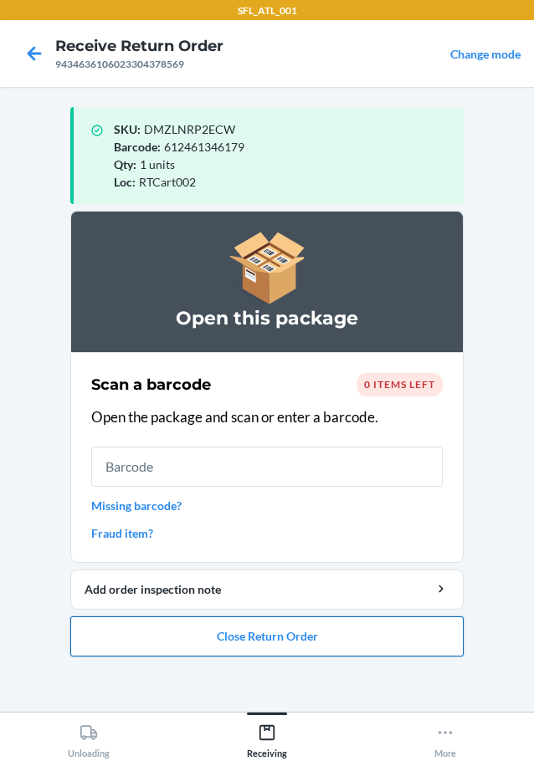
click at [340, 642] on button "Close Return Order" at bounding box center [266, 636] width 393 height 40
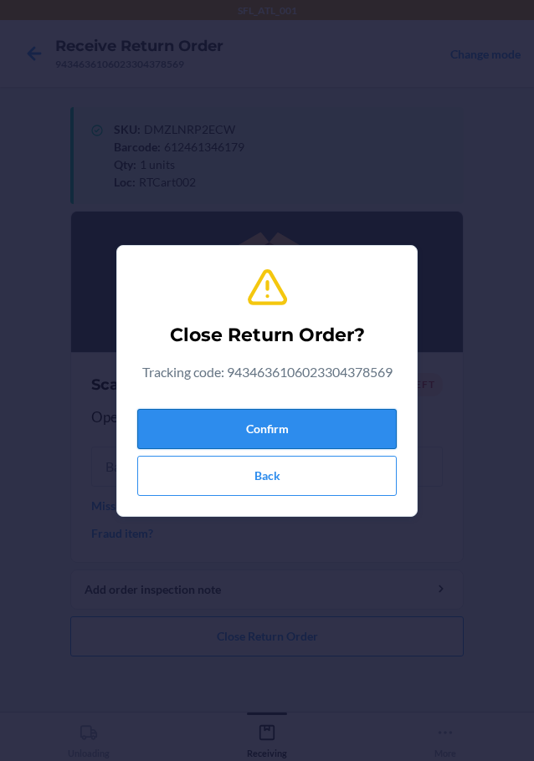
click at [340, 427] on button "Confirm" at bounding box center [266, 429] width 259 height 40
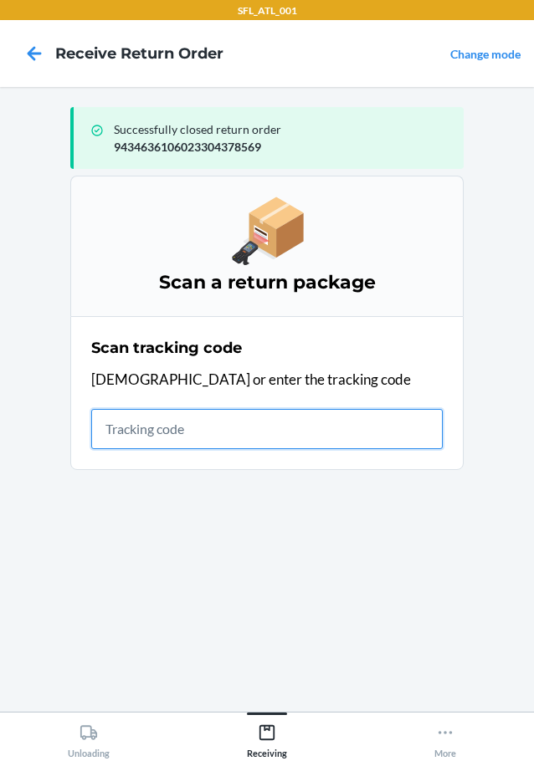
click at [243, 421] on input "text" at bounding box center [266, 429] width 351 height 40
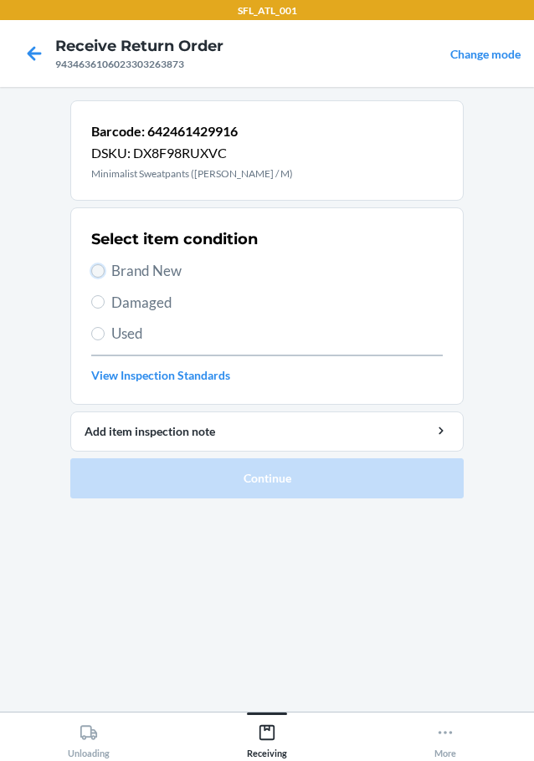
click at [95, 264] on input "Brand New" at bounding box center [97, 270] width 13 height 13
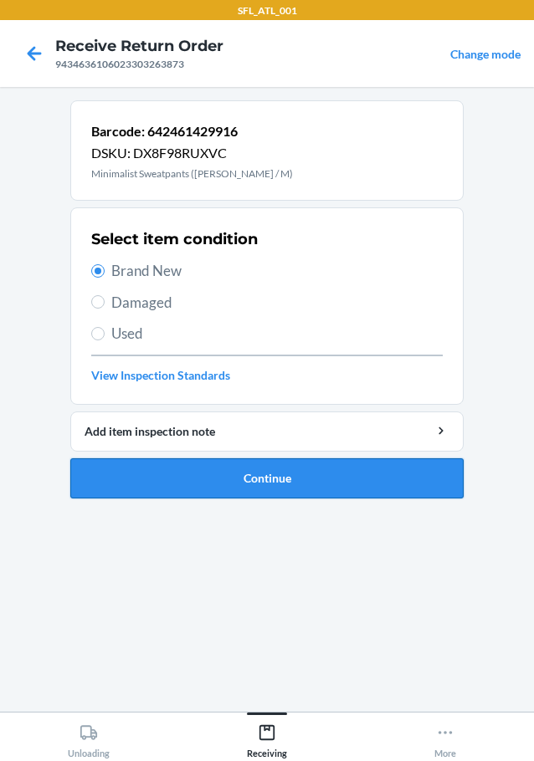
click at [167, 474] on button "Continue" at bounding box center [266, 478] width 393 height 40
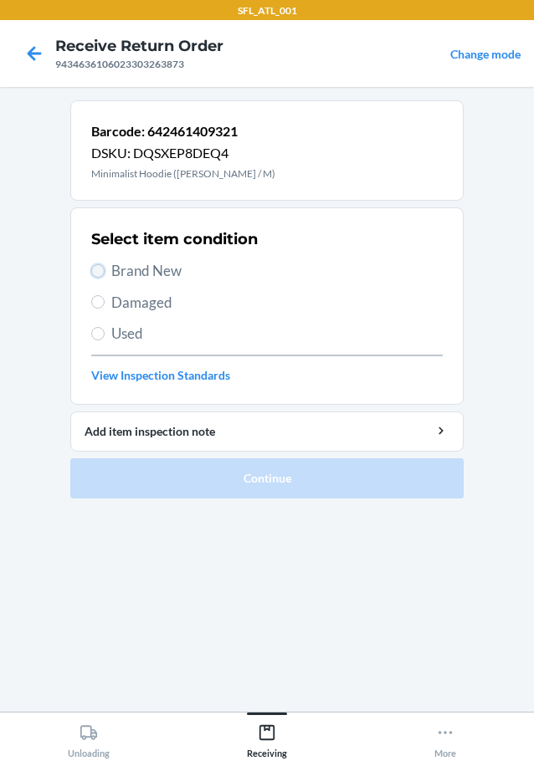
click at [100, 274] on input "Brand New" at bounding box center [97, 270] width 13 height 13
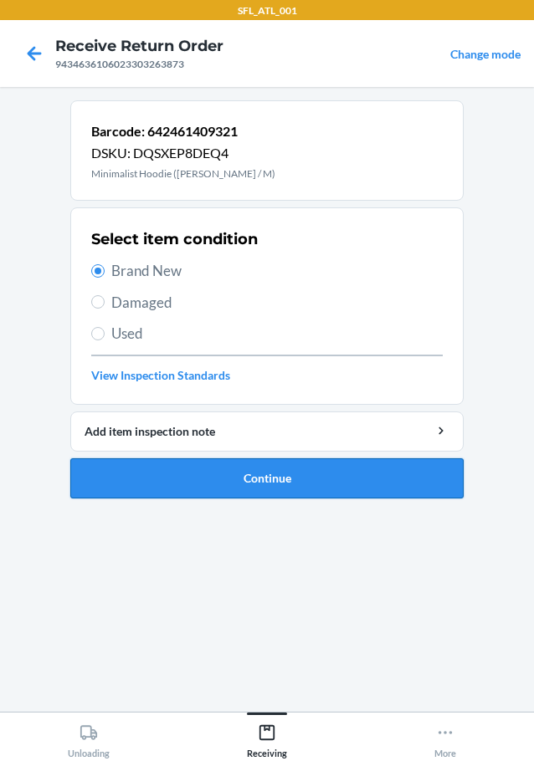
click at [152, 473] on button "Continue" at bounding box center [266, 478] width 393 height 40
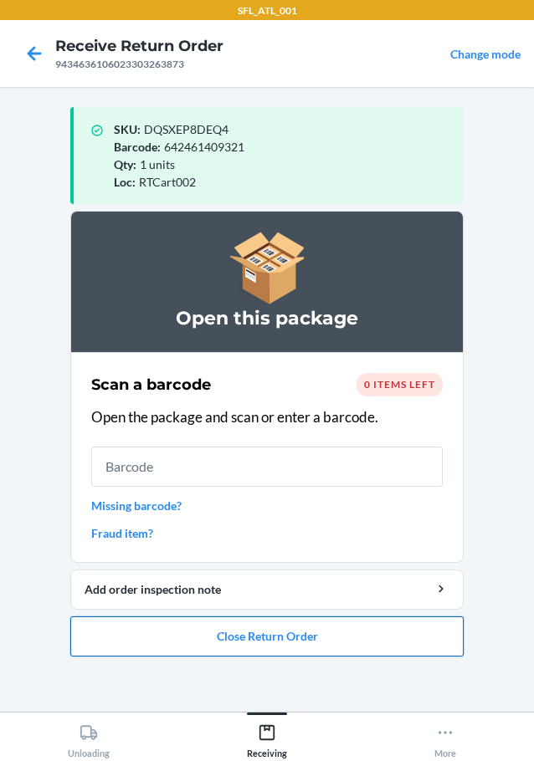
click at [268, 631] on button "Close Return Order" at bounding box center [266, 636] width 393 height 40
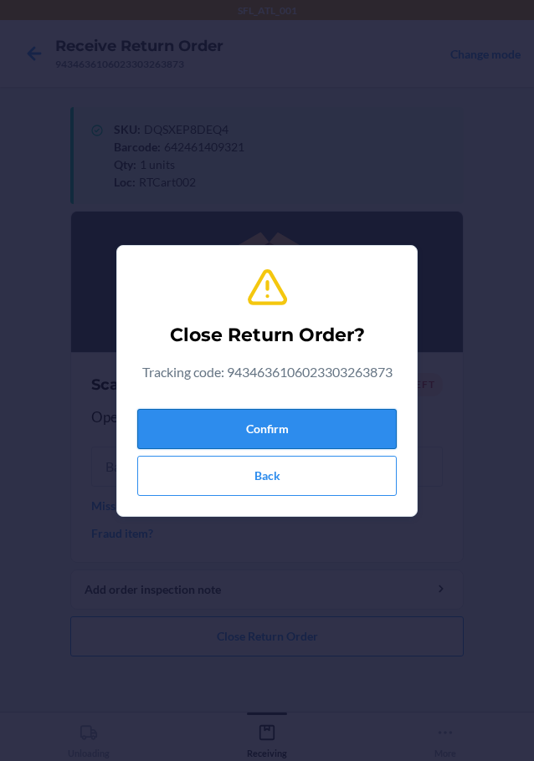
click at [223, 429] on button "Confirm" at bounding box center [266, 429] width 259 height 40
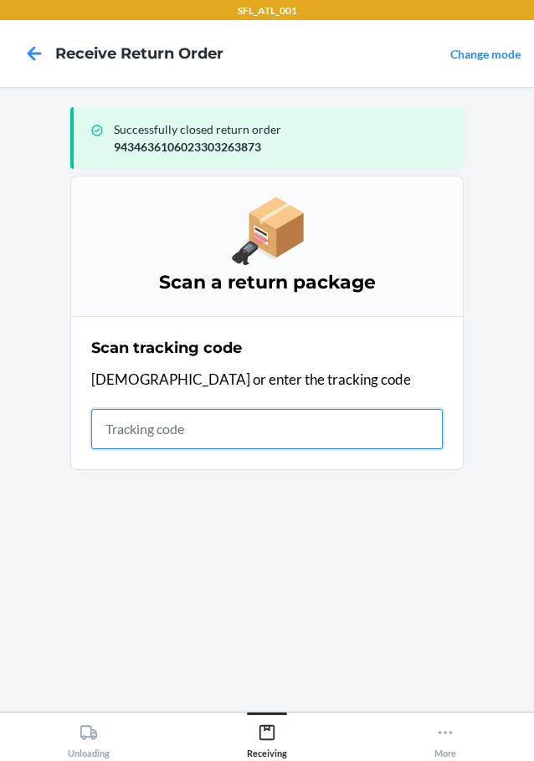
click at [186, 434] on input "text" at bounding box center [266, 429] width 351 height 40
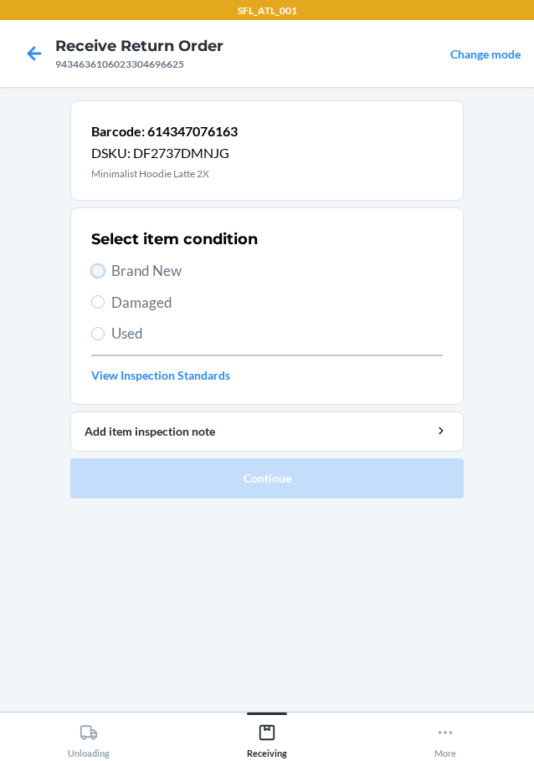
click at [94, 268] on input "Brand New" at bounding box center [97, 270] width 13 height 13
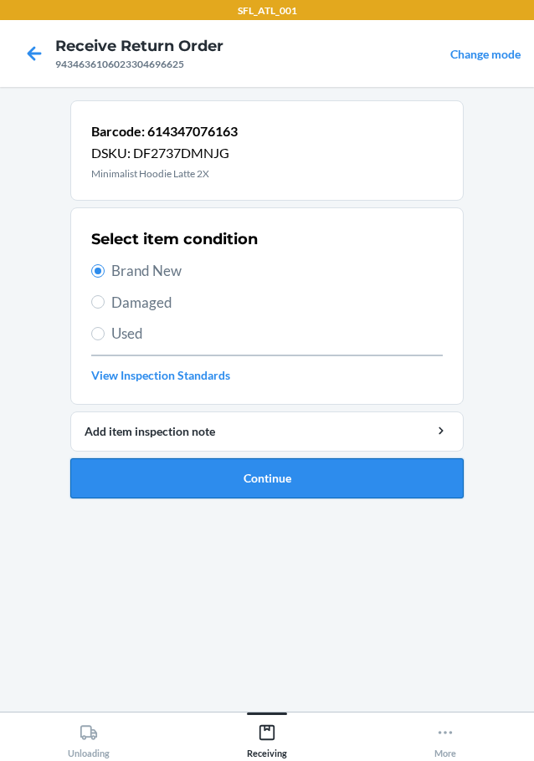
click at [164, 476] on button "Continue" at bounding box center [266, 478] width 393 height 40
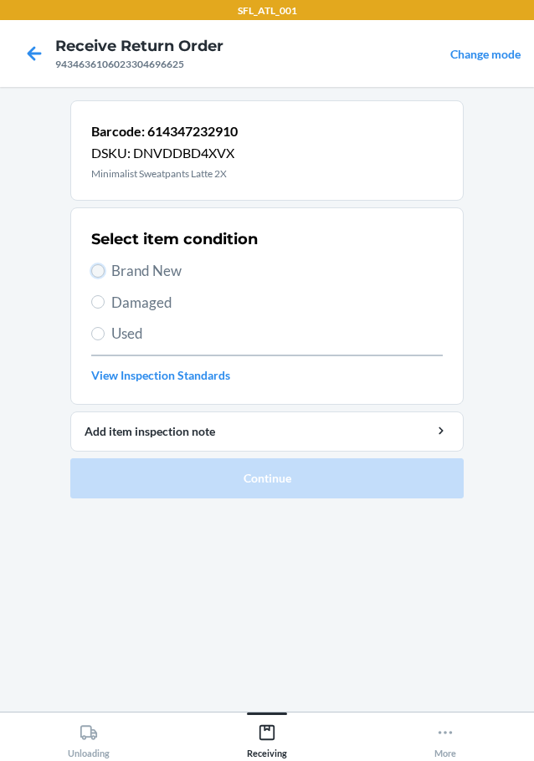
click at [100, 271] on input "Brand New" at bounding box center [97, 270] width 13 height 13
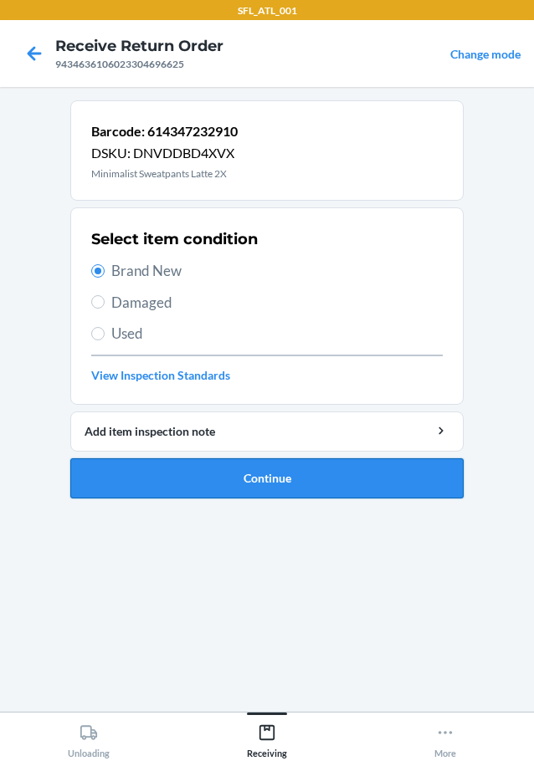
click at [283, 472] on button "Continue" at bounding box center [266, 478] width 393 height 40
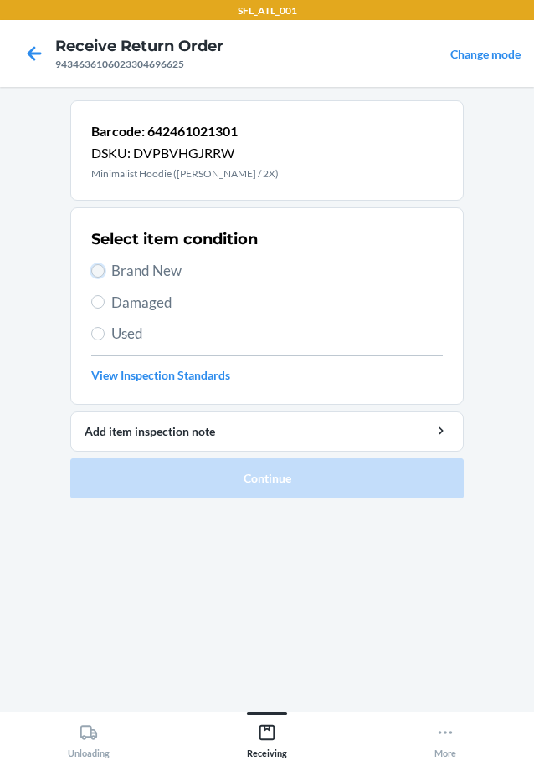
click at [100, 269] on input "Brand New" at bounding box center [97, 270] width 13 height 13
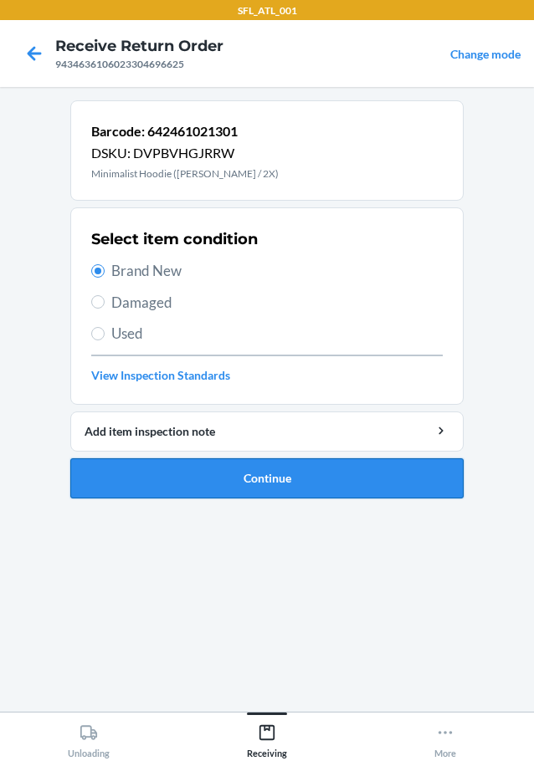
click at [178, 476] on button "Continue" at bounding box center [266, 478] width 393 height 40
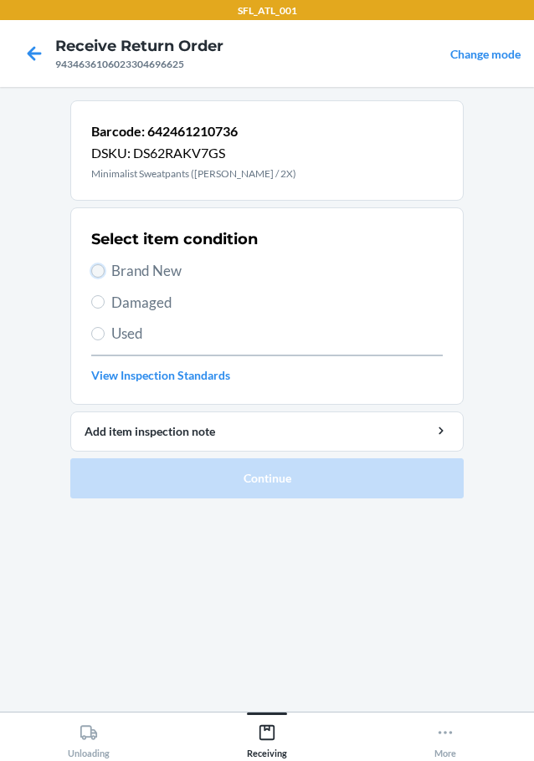
click at [95, 272] on input "Brand New" at bounding box center [97, 270] width 13 height 13
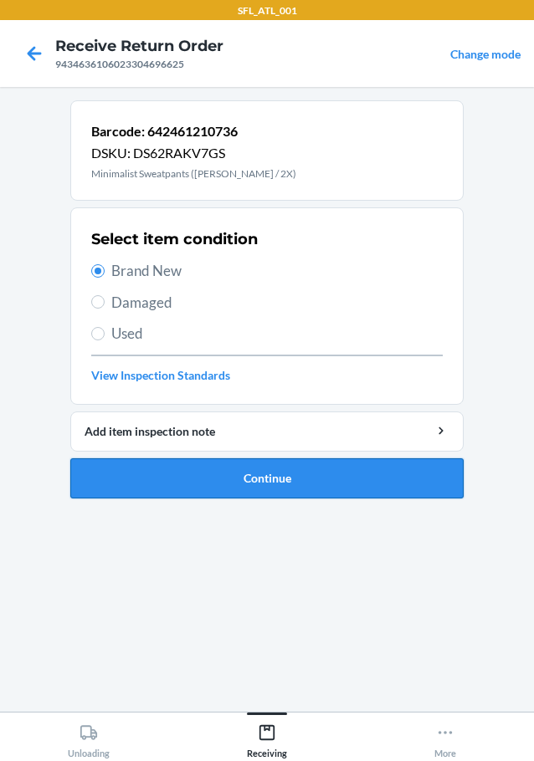
click at [109, 473] on button "Continue" at bounding box center [266, 478] width 393 height 40
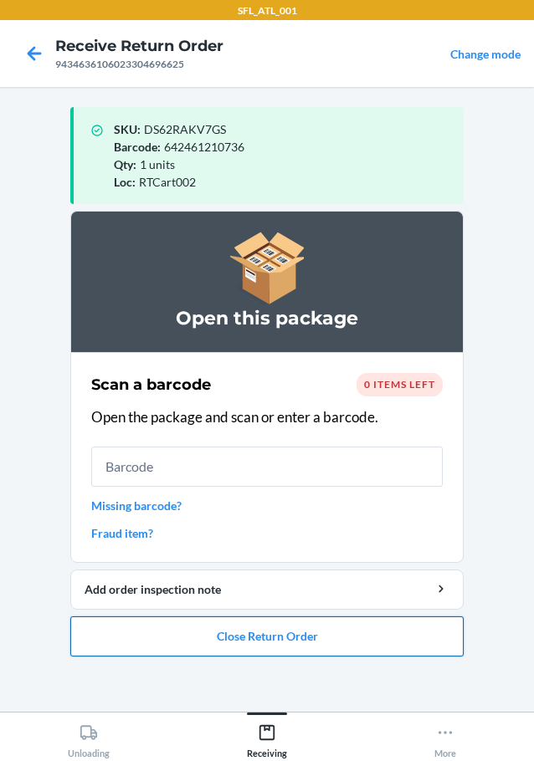
click at [212, 632] on button "Close Return Order" at bounding box center [266, 636] width 393 height 40
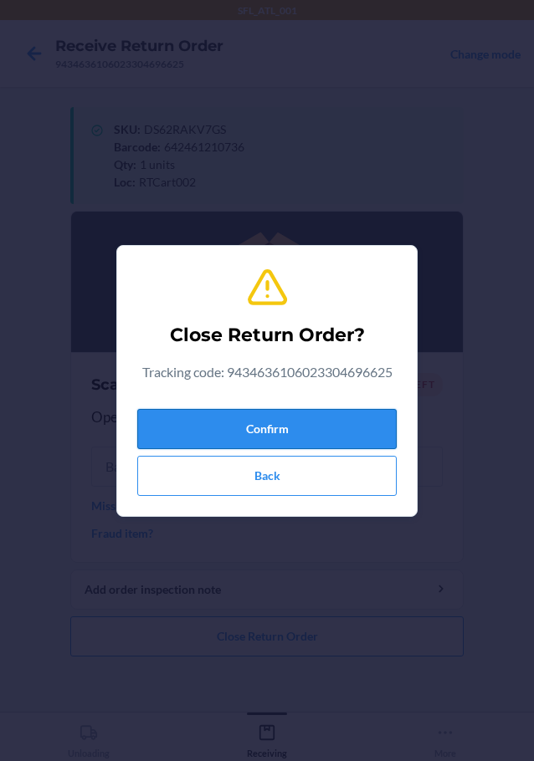
click at [246, 431] on button "Confirm" at bounding box center [266, 429] width 259 height 40
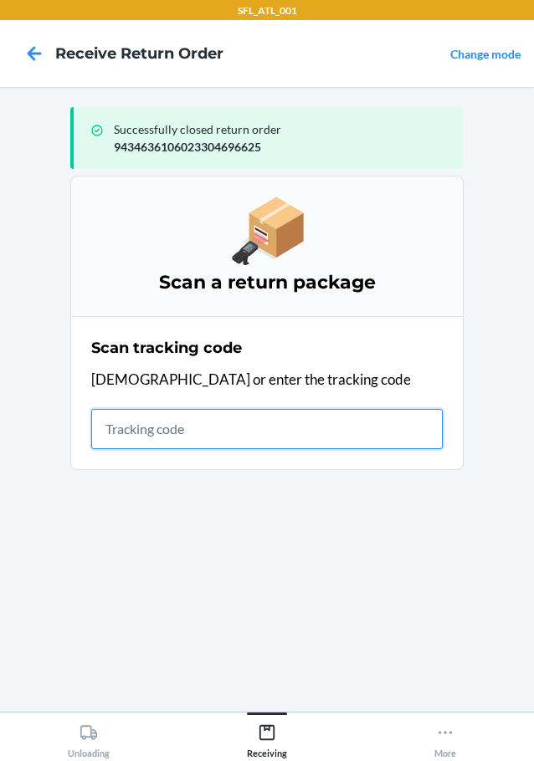
click at [232, 434] on input "text" at bounding box center [266, 429] width 351 height 40
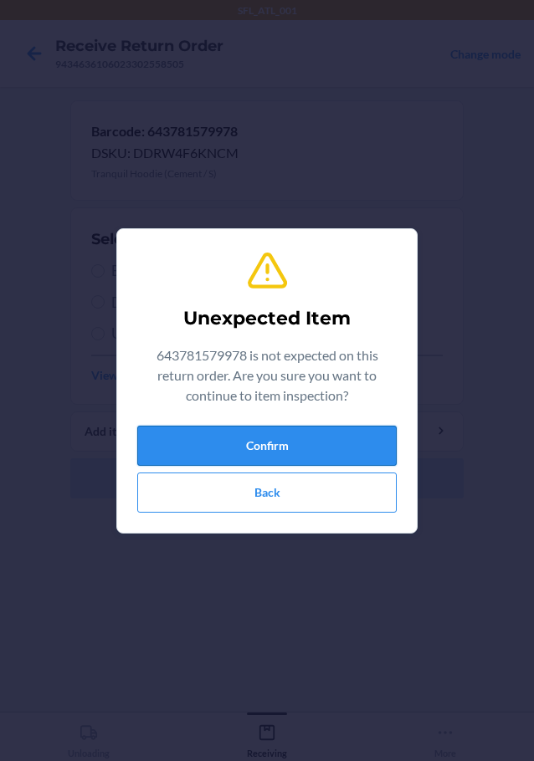
click at [214, 442] on button "Confirm" at bounding box center [266, 446] width 259 height 40
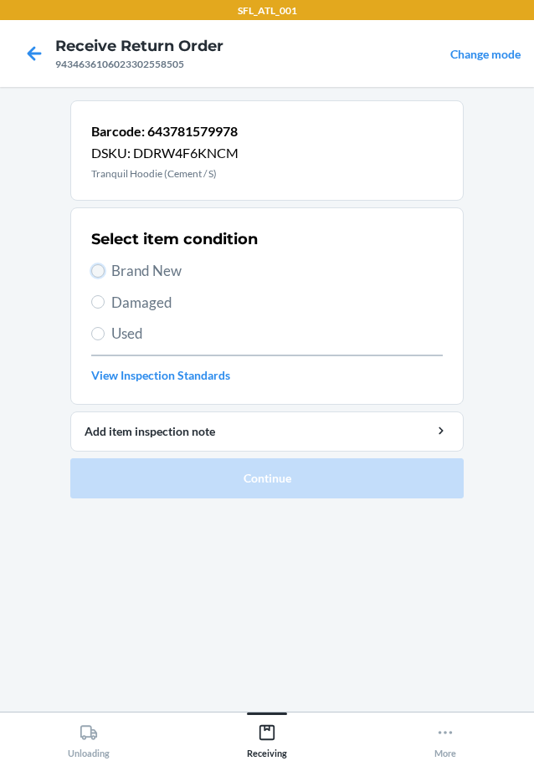
click at [93, 270] on input "Brand New" at bounding box center [97, 270] width 13 height 13
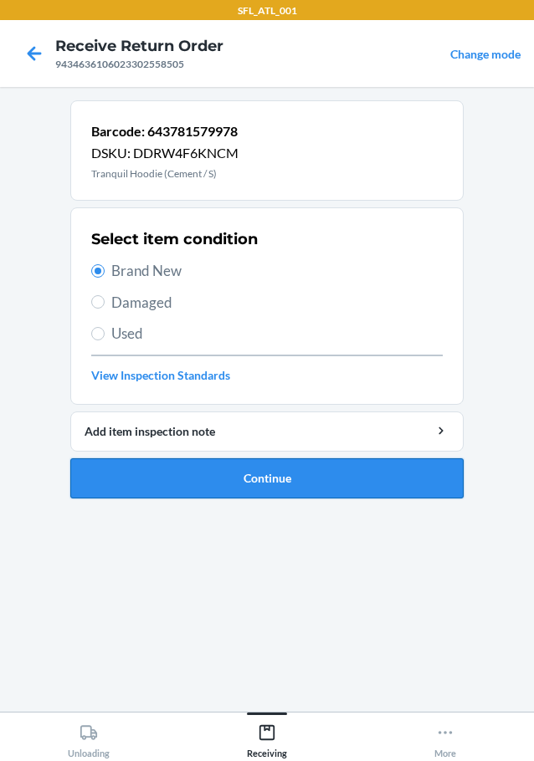
click at [226, 476] on button "Continue" at bounding box center [266, 478] width 393 height 40
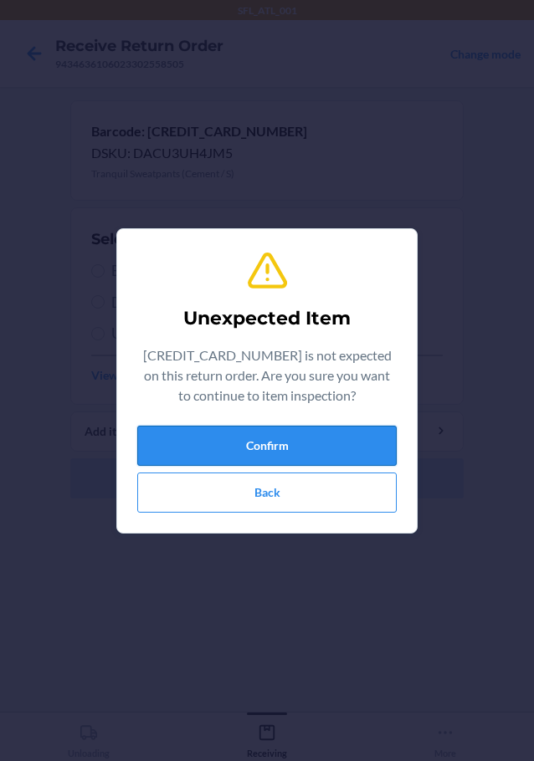
click at [333, 445] on button "Confirm" at bounding box center [266, 446] width 259 height 40
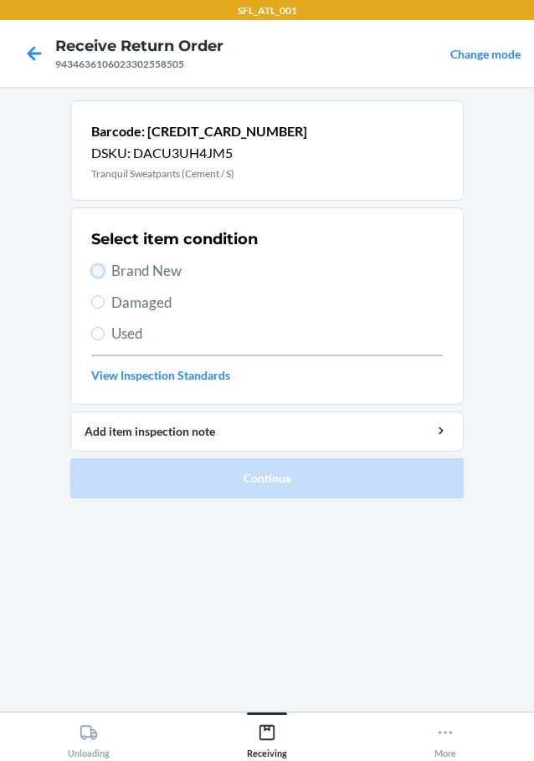
click at [97, 268] on input "Brand New" at bounding box center [97, 270] width 13 height 13
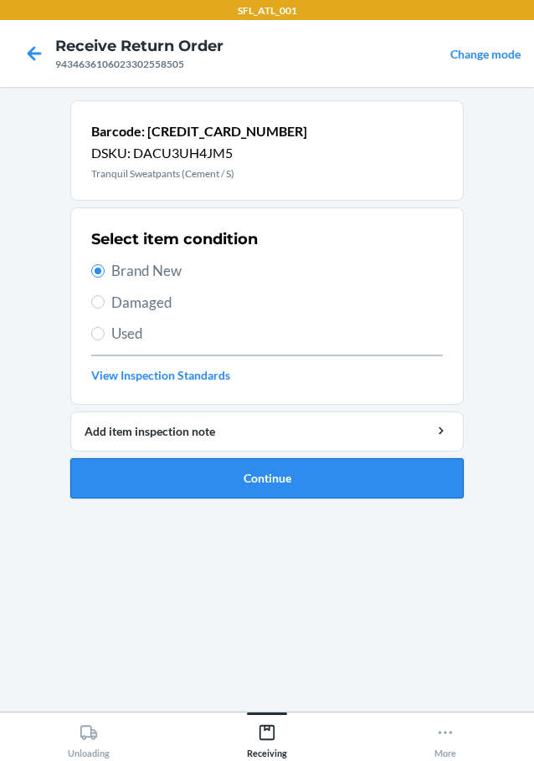
click at [176, 480] on button "Continue" at bounding box center [266, 478] width 393 height 40
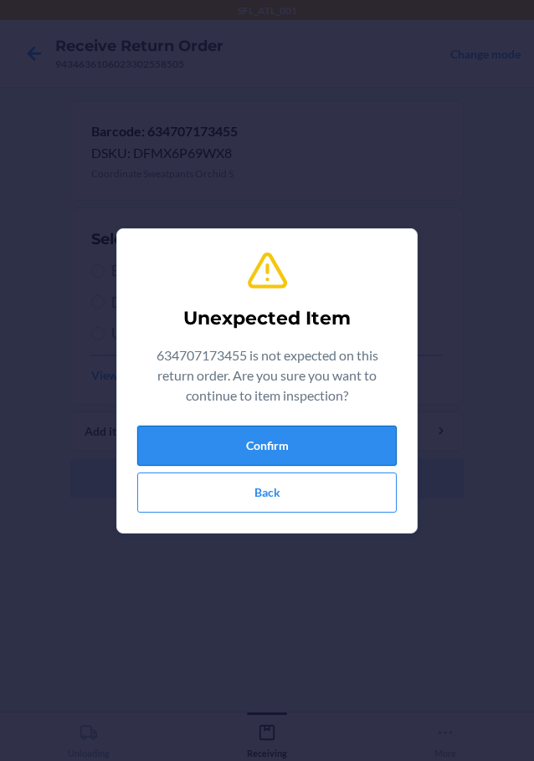
click at [229, 439] on button "Confirm" at bounding box center [266, 446] width 259 height 40
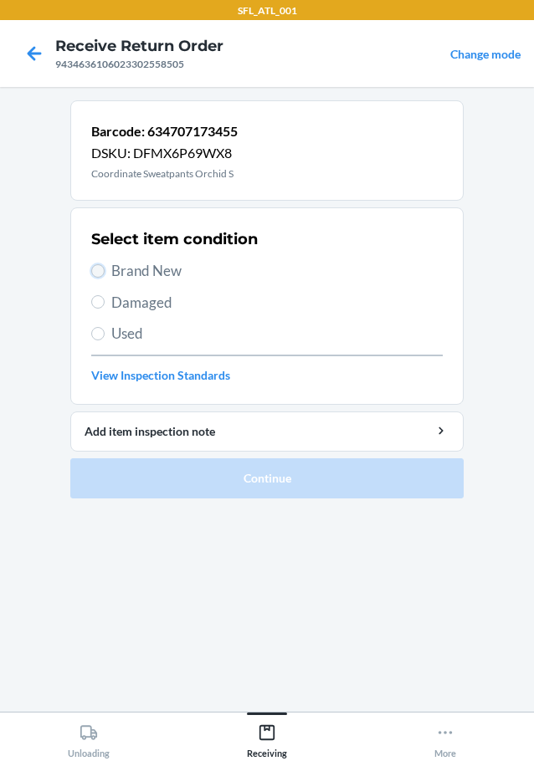
click at [99, 268] on input "Brand New" at bounding box center [97, 270] width 13 height 13
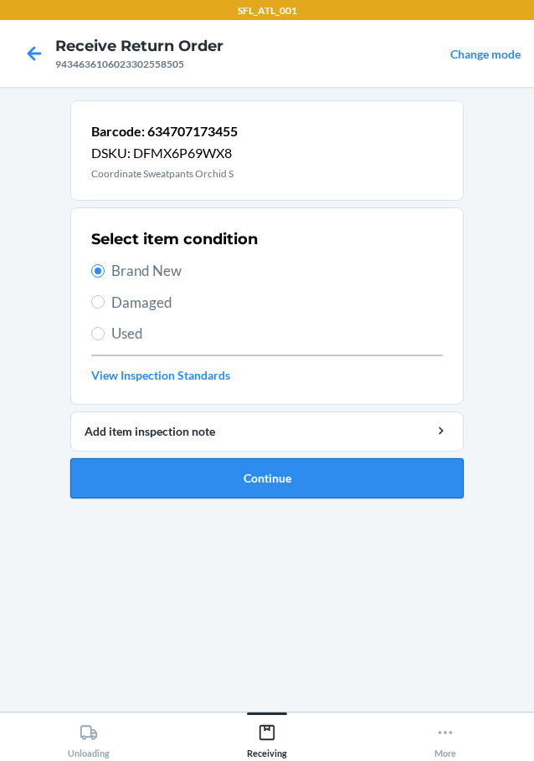
click at [177, 483] on button "Continue" at bounding box center [266, 478] width 393 height 40
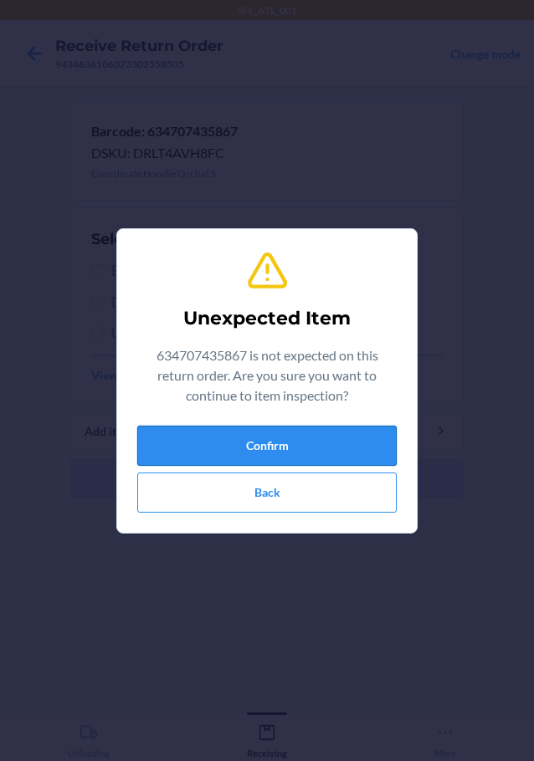
click at [215, 440] on button "Confirm" at bounding box center [266, 446] width 259 height 40
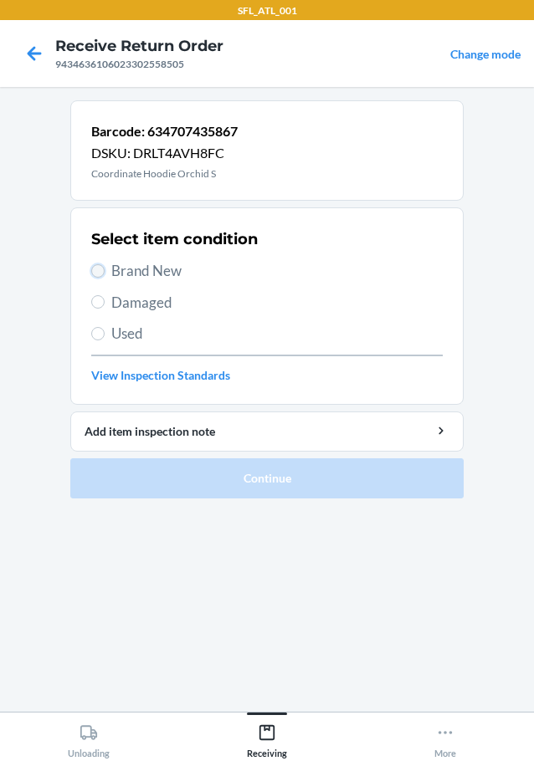
click at [100, 272] on input "Brand New" at bounding box center [97, 270] width 13 height 13
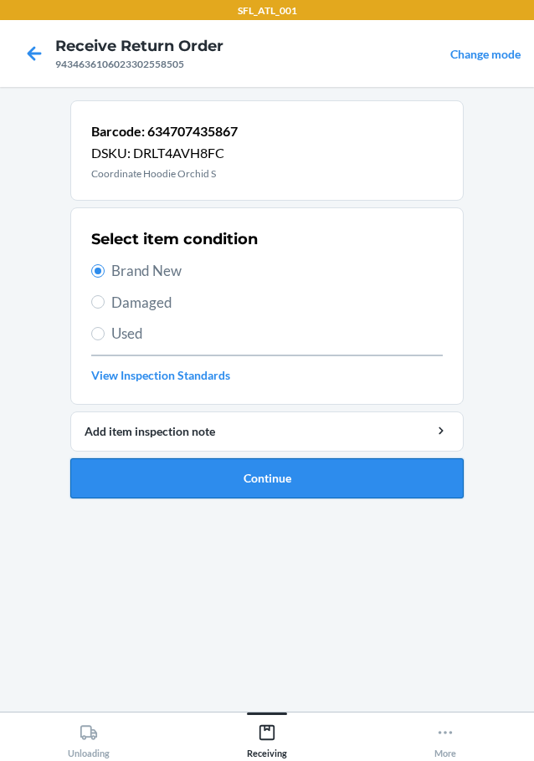
click at [273, 478] on button "Continue" at bounding box center [266, 478] width 393 height 40
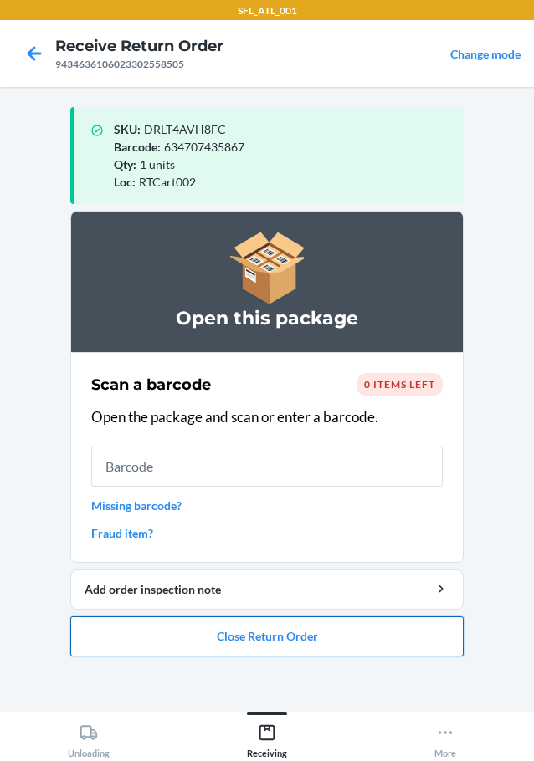
click at [273, 635] on button "Close Return Order" at bounding box center [266, 636] width 393 height 40
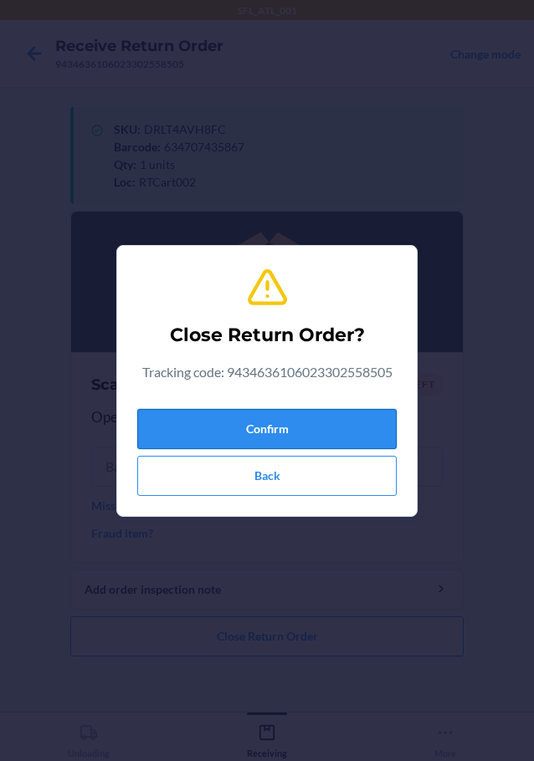
click at [262, 428] on button "Confirm" at bounding box center [266, 429] width 259 height 40
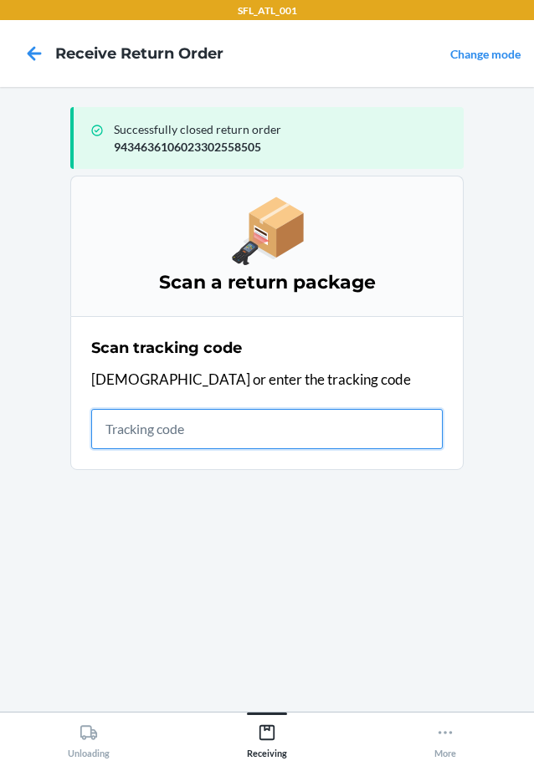
click at [187, 434] on input "text" at bounding box center [266, 429] width 351 height 40
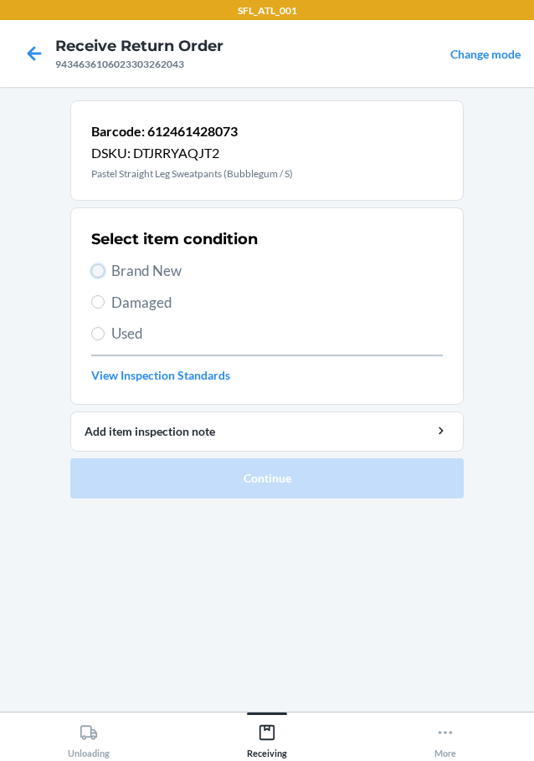
click at [101, 265] on input "Brand New" at bounding box center [97, 270] width 13 height 13
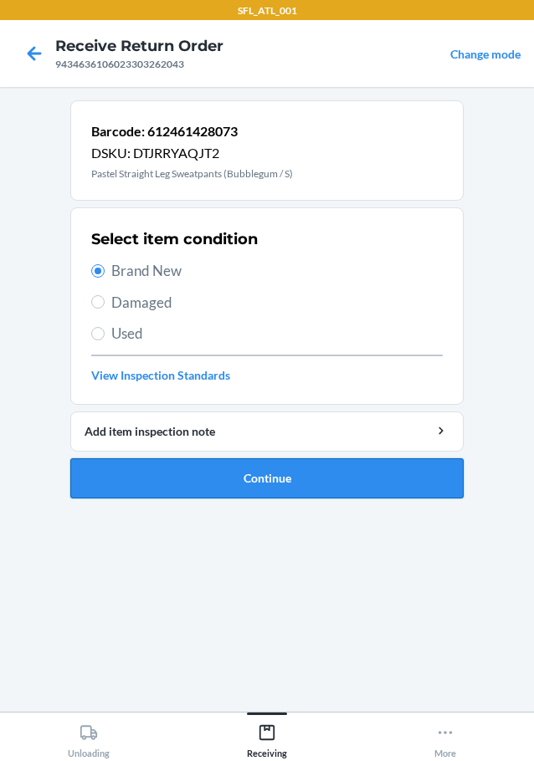
click at [212, 485] on button "Continue" at bounding box center [266, 478] width 393 height 40
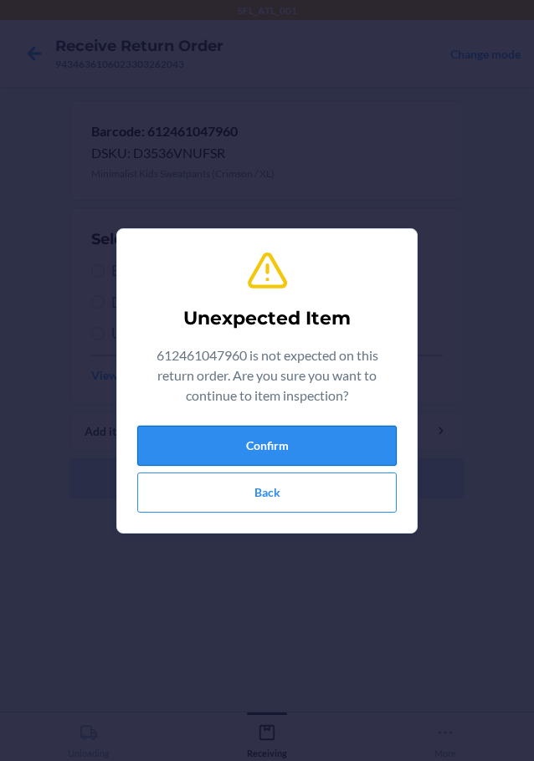
click at [212, 445] on button "Confirm" at bounding box center [266, 446] width 259 height 40
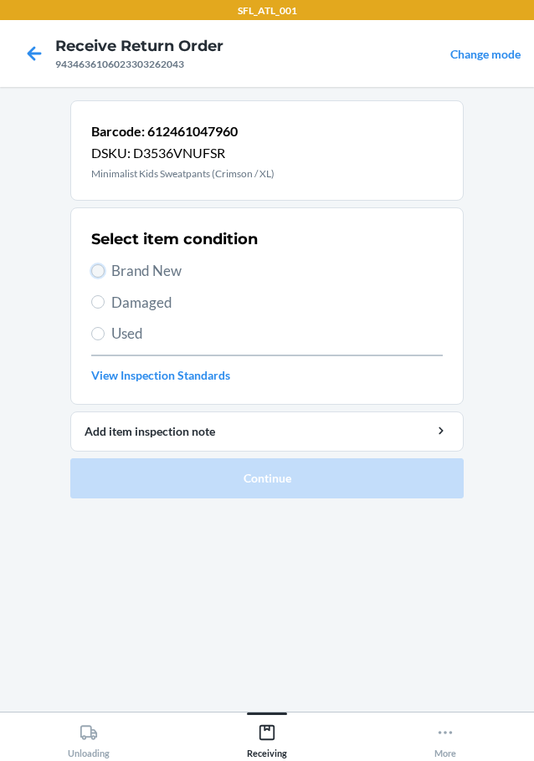
click at [100, 268] on input "Brand New" at bounding box center [97, 270] width 13 height 13
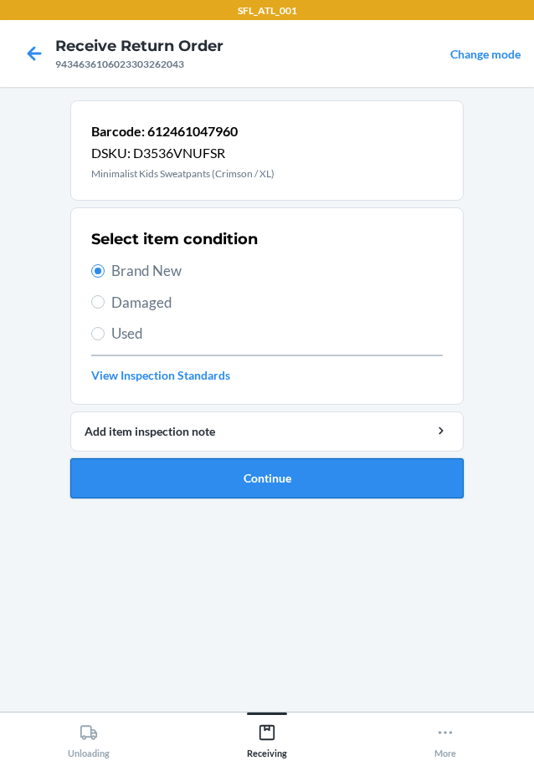
click at [147, 494] on button "Continue" at bounding box center [266, 478] width 393 height 40
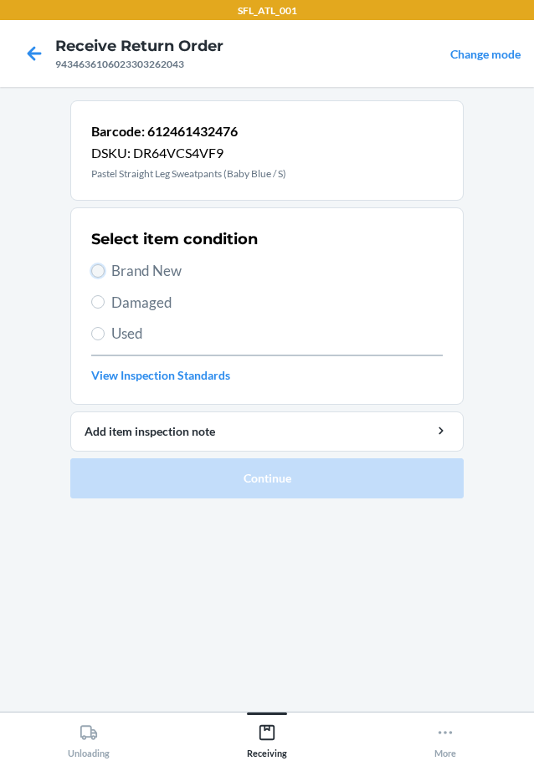
click at [103, 267] on input "Brand New" at bounding box center [97, 270] width 13 height 13
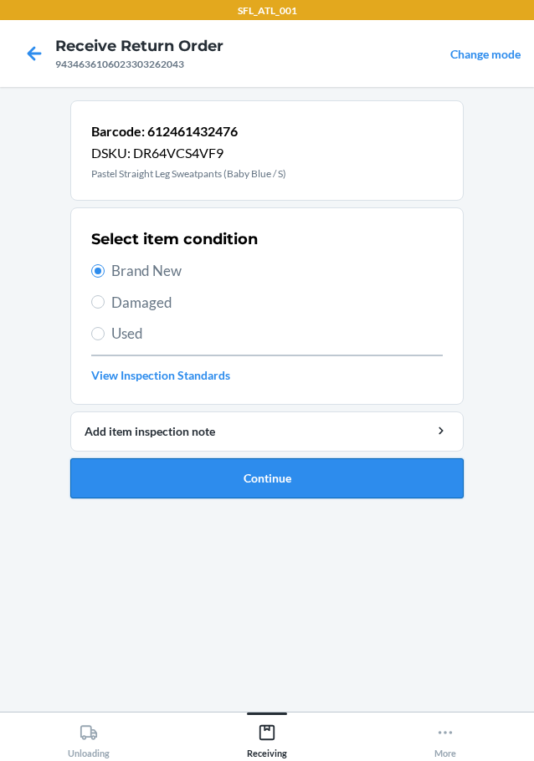
click at [157, 479] on button "Continue" at bounding box center [266, 478] width 393 height 40
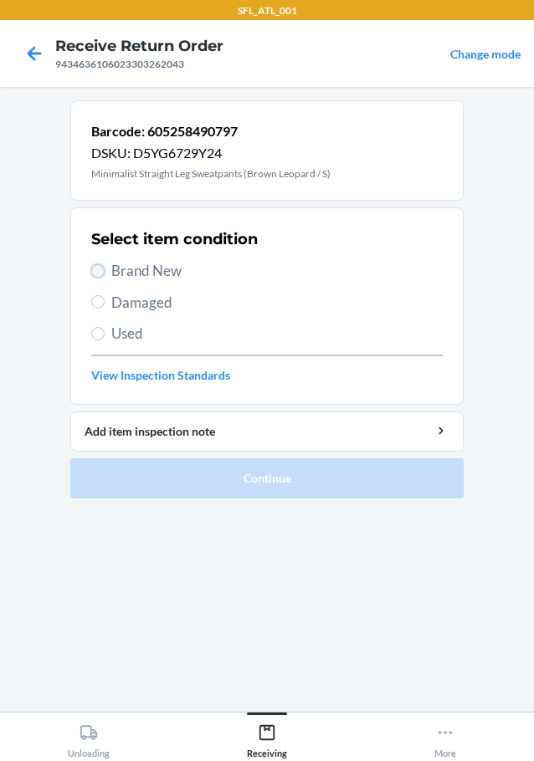
click at [99, 274] on input "Brand New" at bounding box center [97, 270] width 13 height 13
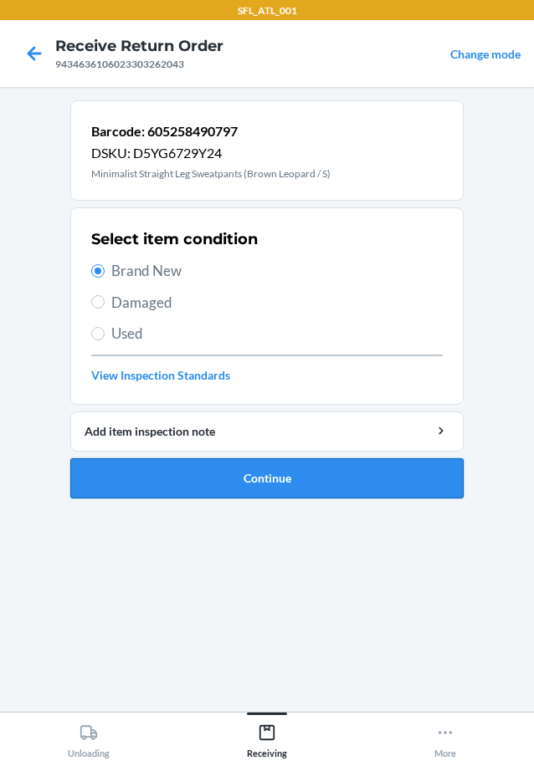
click at [170, 489] on button "Continue" at bounding box center [266, 478] width 393 height 40
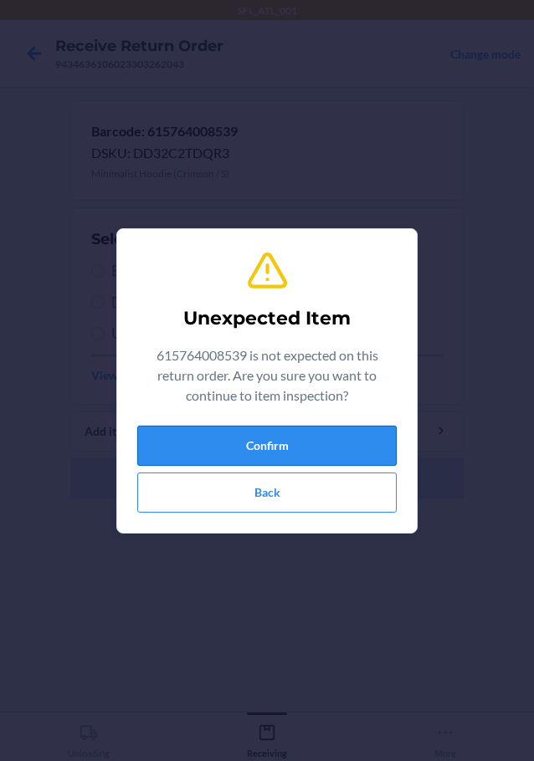
click at [180, 456] on button "Confirm" at bounding box center [266, 446] width 259 height 40
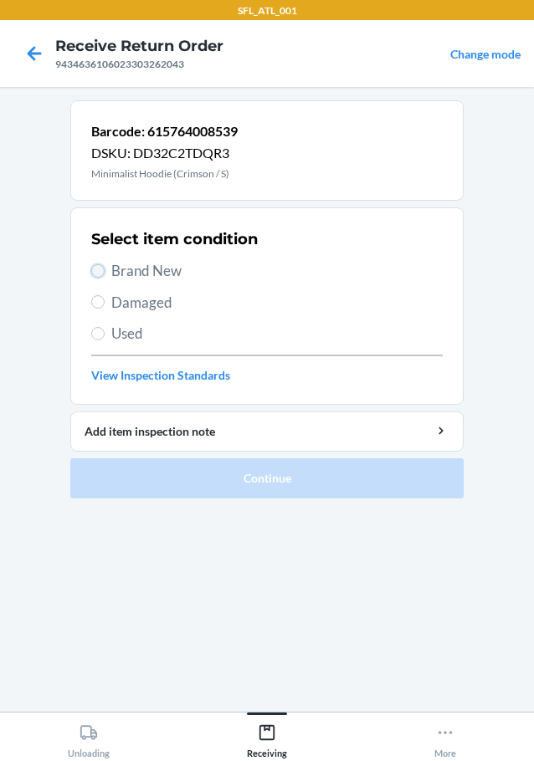
click at [94, 270] on input "Brand New" at bounding box center [97, 270] width 13 height 13
click at [100, 273] on input "Brand New" at bounding box center [97, 270] width 13 height 13
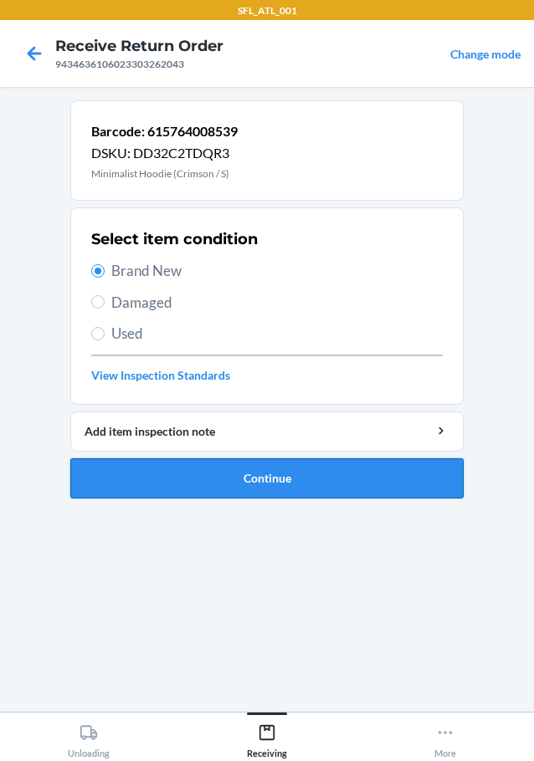
click at [183, 483] on button "Continue" at bounding box center [266, 478] width 393 height 40
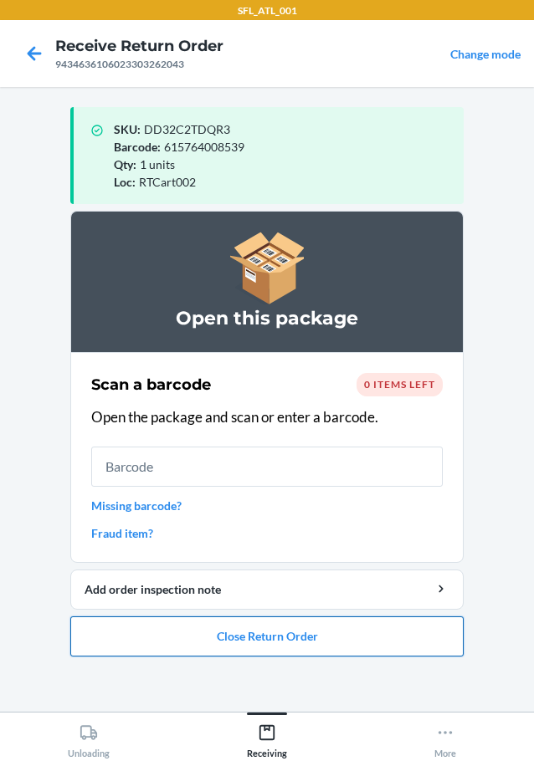
click at [263, 627] on button "Close Return Order" at bounding box center [266, 636] width 393 height 40
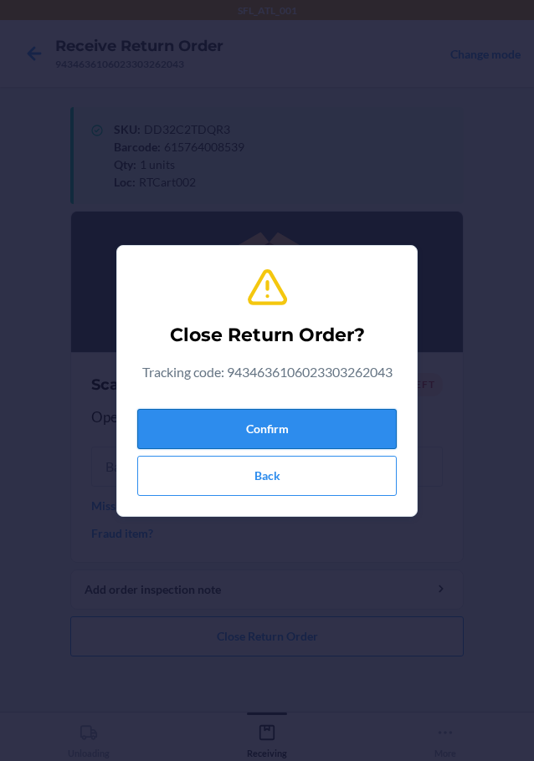
click at [276, 428] on button "Confirm" at bounding box center [266, 429] width 259 height 40
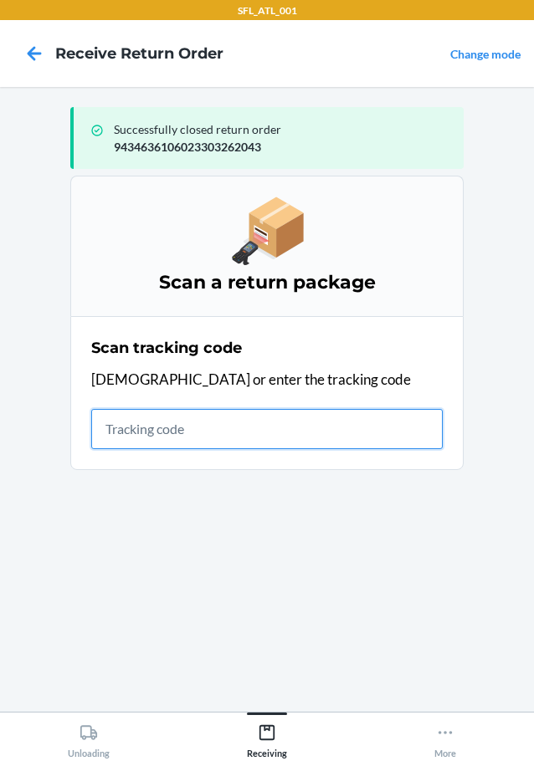
click at [268, 433] on input "text" at bounding box center [266, 429] width 351 height 40
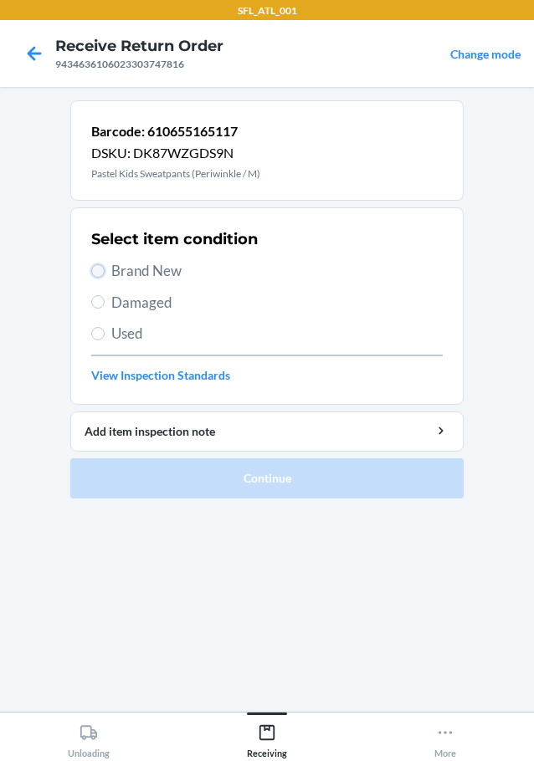
click at [95, 273] on input "Brand New" at bounding box center [97, 270] width 13 height 13
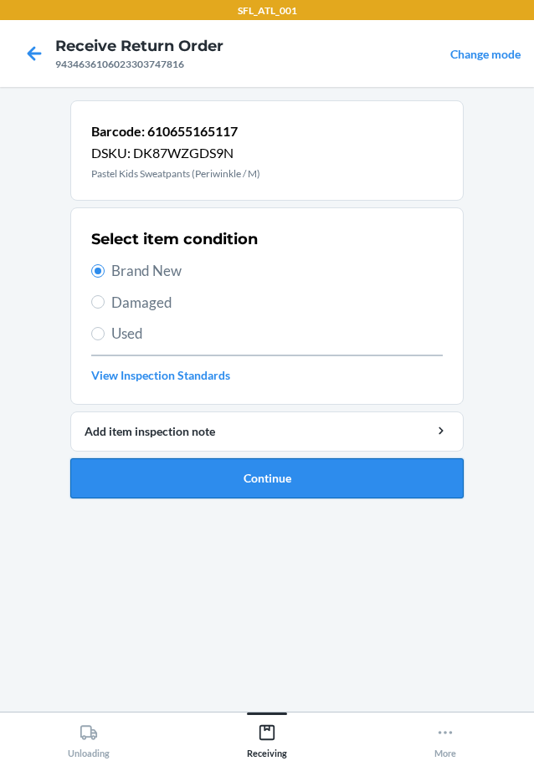
click at [161, 480] on button "Continue" at bounding box center [266, 478] width 393 height 40
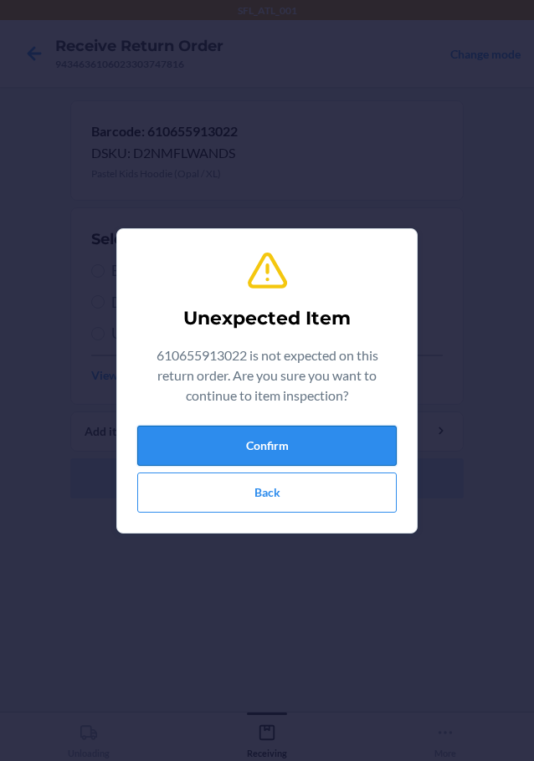
click at [199, 450] on button "Confirm" at bounding box center [266, 446] width 259 height 40
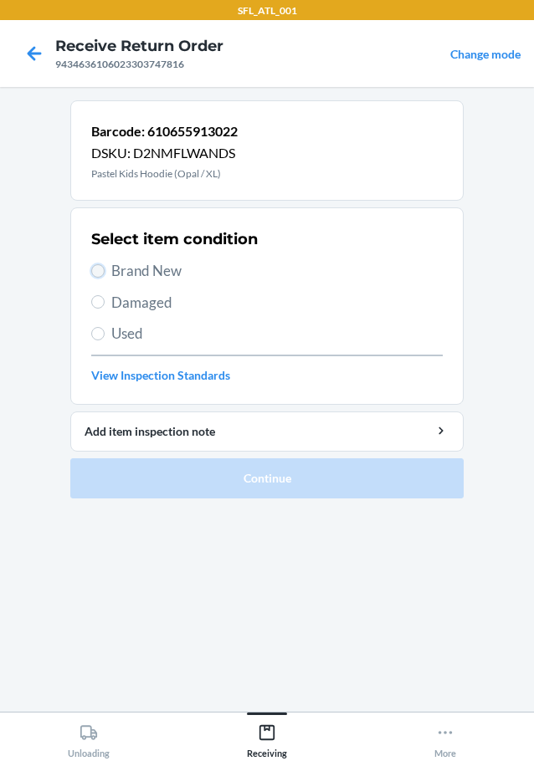
click at [100, 268] on input "Brand New" at bounding box center [97, 270] width 13 height 13
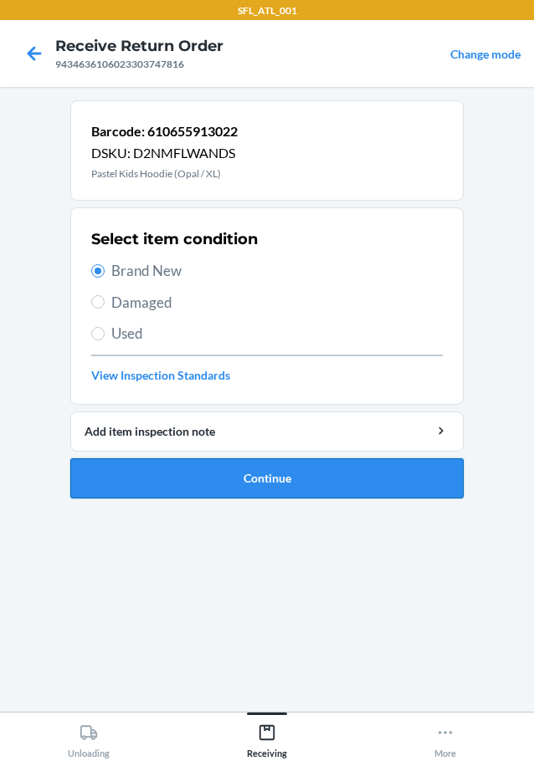
click at [154, 488] on button "Continue" at bounding box center [266, 478] width 393 height 40
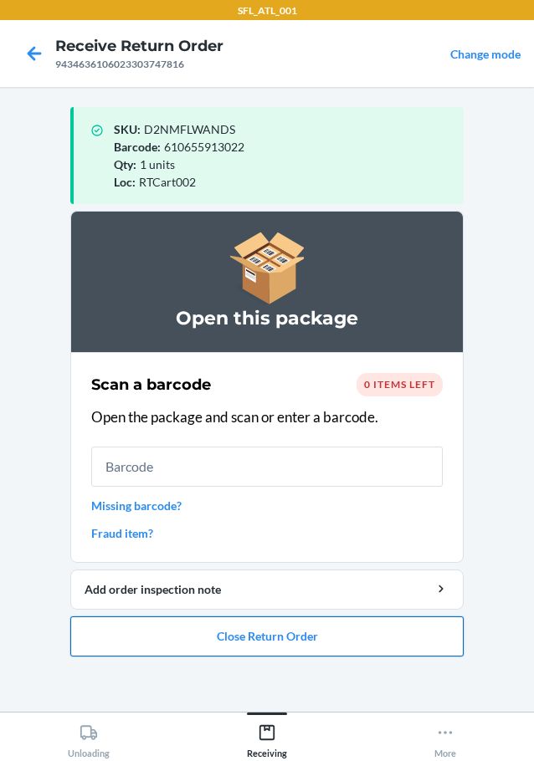
click at [213, 633] on button "Close Return Order" at bounding box center [266, 636] width 393 height 40
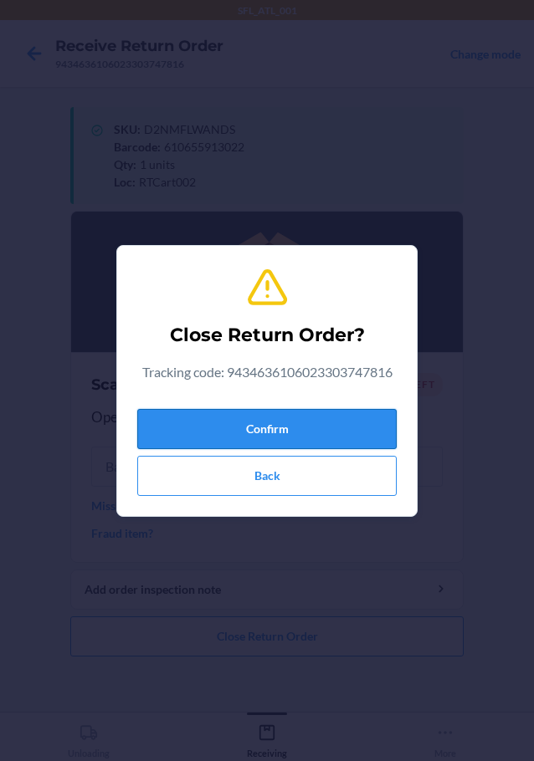
click at [206, 430] on button "Confirm" at bounding box center [266, 429] width 259 height 40
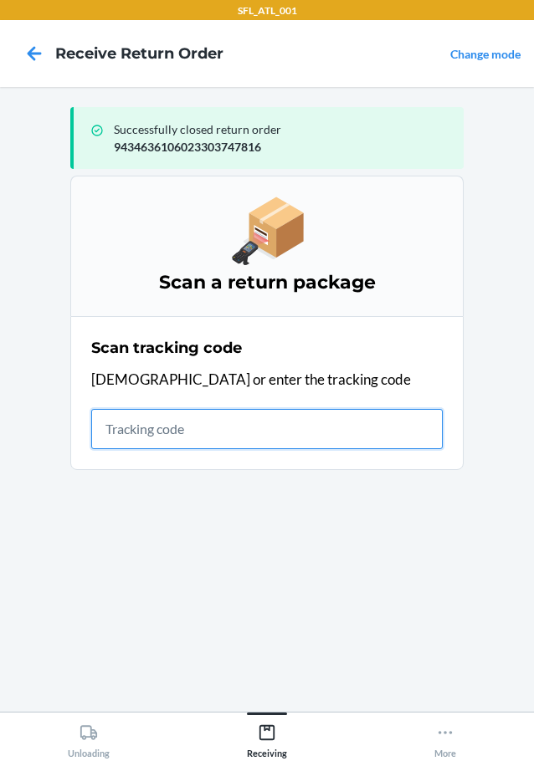
click at [151, 426] on input "text" at bounding box center [266, 429] width 351 height 40
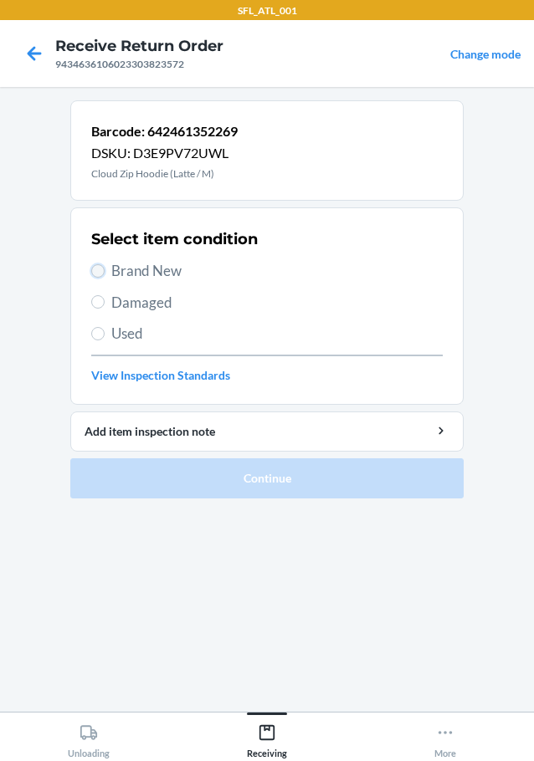
click at [100, 271] on input "Brand New" at bounding box center [97, 270] width 13 height 13
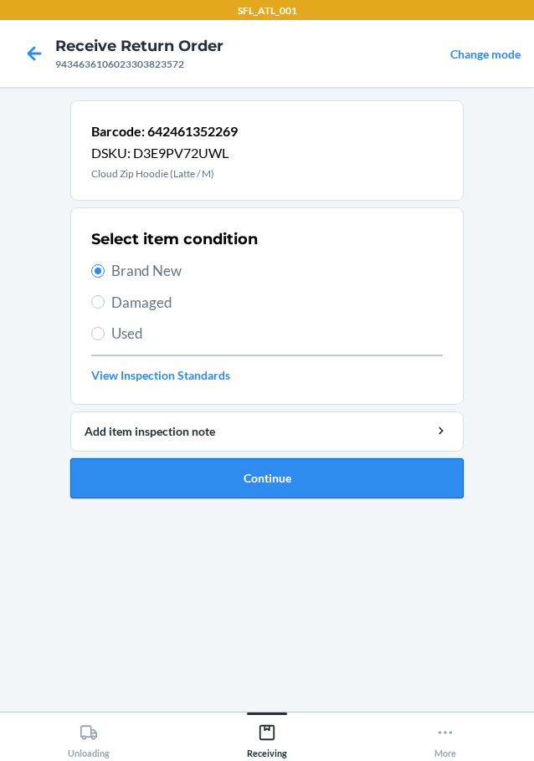
click at [191, 476] on button "Continue" at bounding box center [266, 478] width 393 height 40
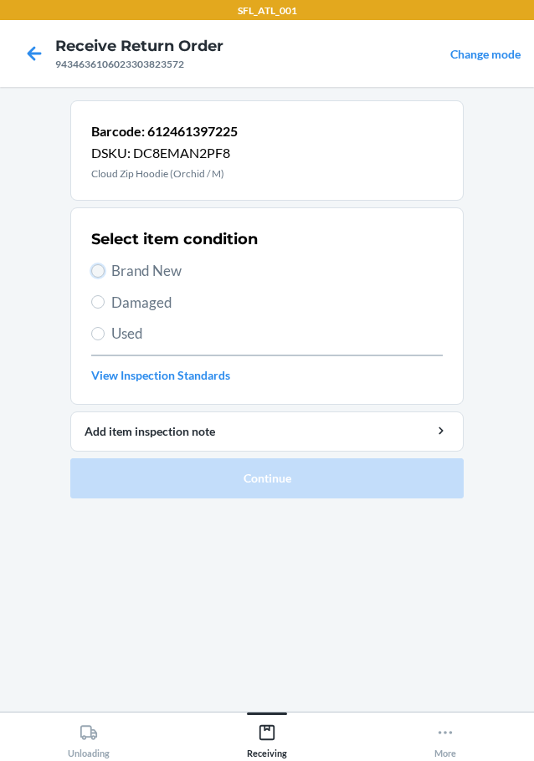
click at [96, 265] on input "Brand New" at bounding box center [97, 270] width 13 height 13
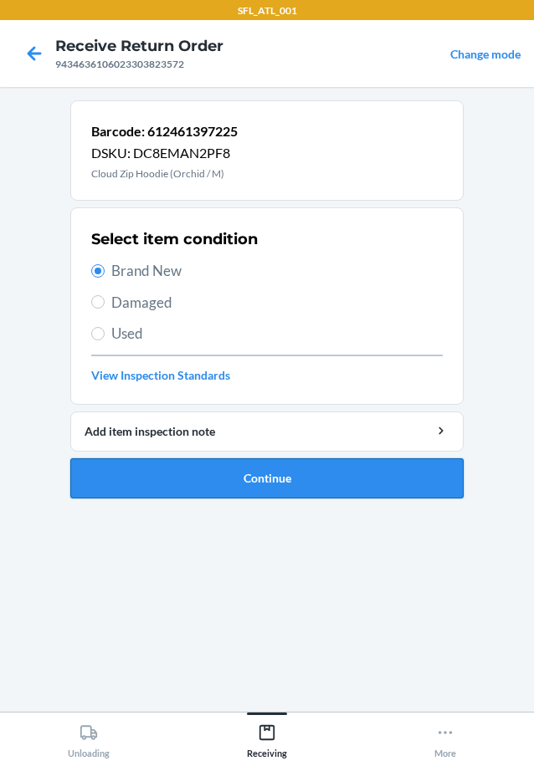
click at [204, 487] on button "Continue" at bounding box center [266, 478] width 393 height 40
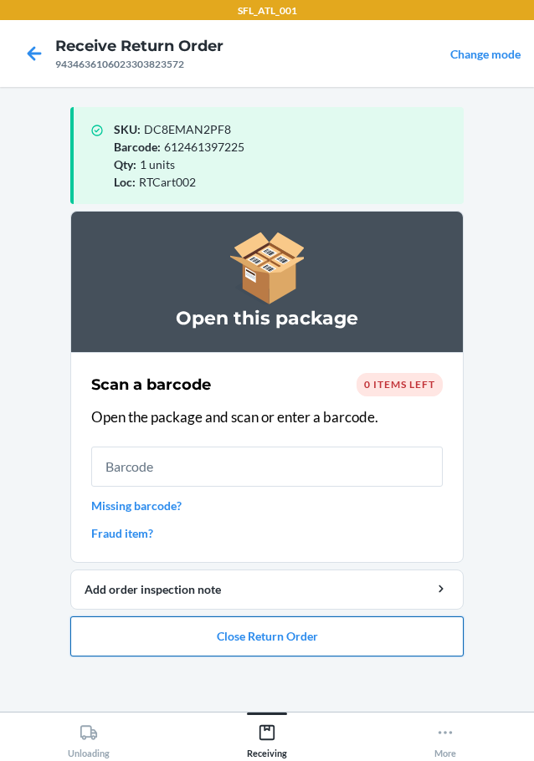
click at [214, 641] on button "Close Return Order" at bounding box center [266, 636] width 393 height 40
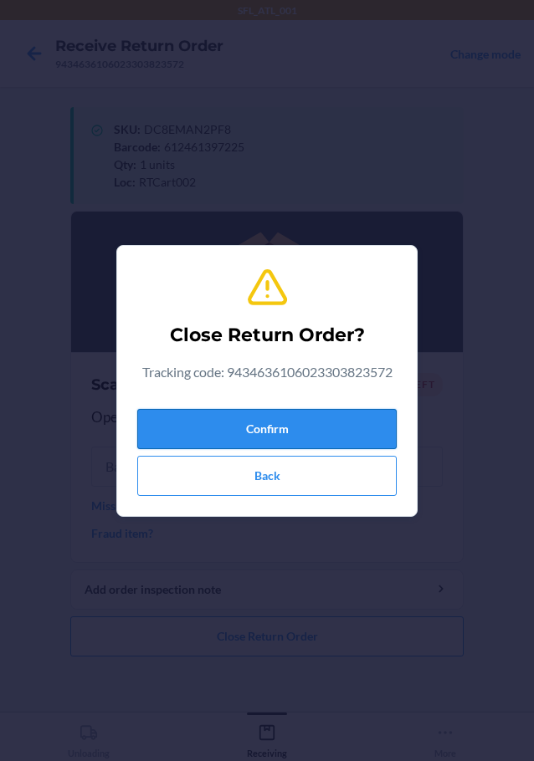
click at [207, 428] on button "Confirm" at bounding box center [266, 429] width 259 height 40
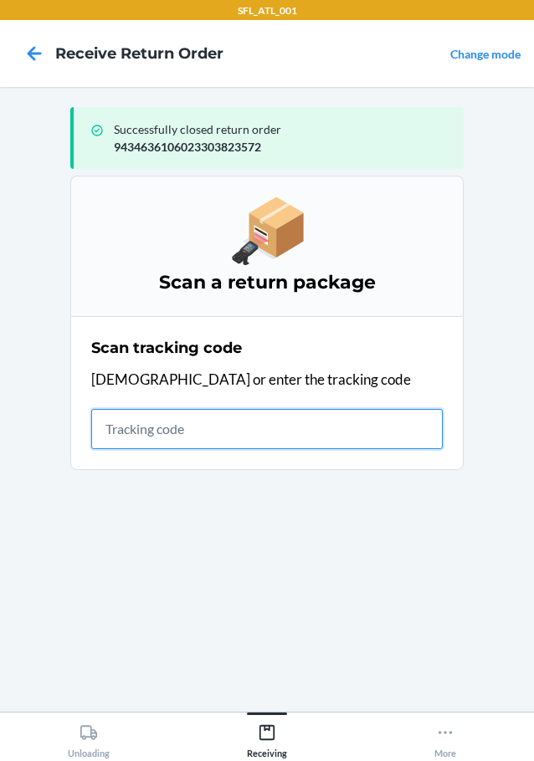
click at [310, 423] on input "text" at bounding box center [266, 429] width 351 height 40
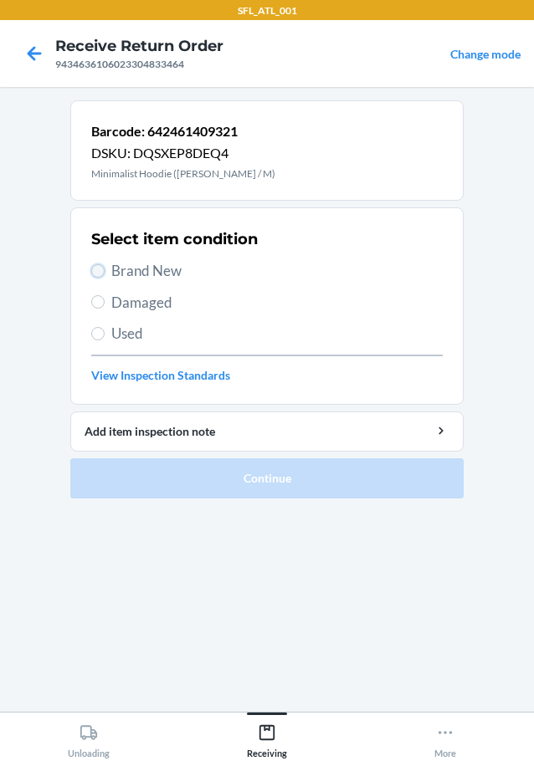
click at [100, 271] on input "Brand New" at bounding box center [97, 270] width 13 height 13
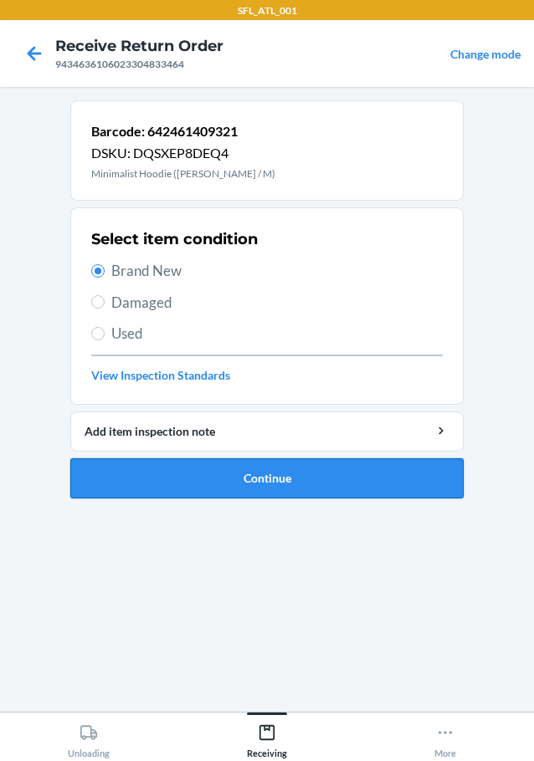
click at [183, 485] on button "Continue" at bounding box center [266, 478] width 393 height 40
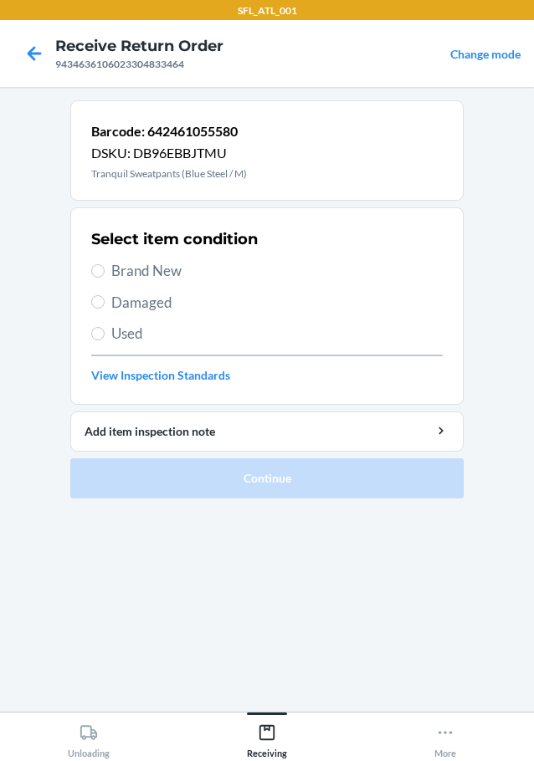
click at [106, 268] on label "Brand New" at bounding box center [266, 271] width 351 height 22
click at [105, 268] on input "Brand New" at bounding box center [97, 270] width 13 height 13
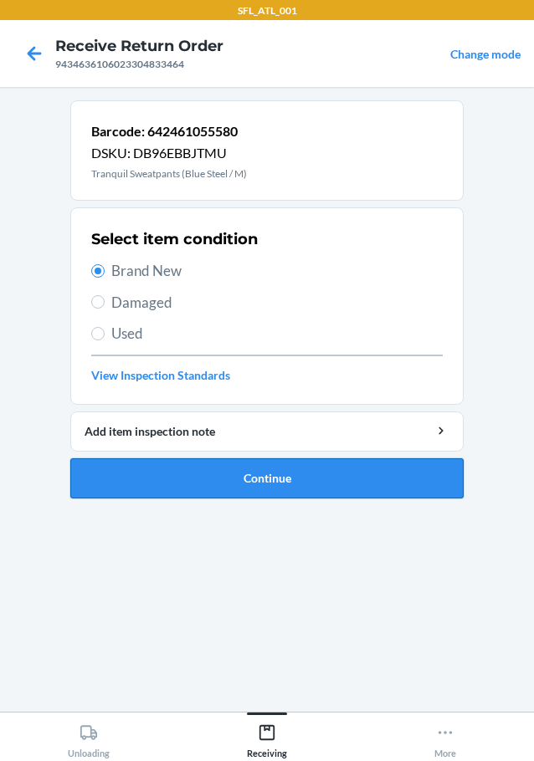
click at [186, 468] on button "Continue" at bounding box center [266, 478] width 393 height 40
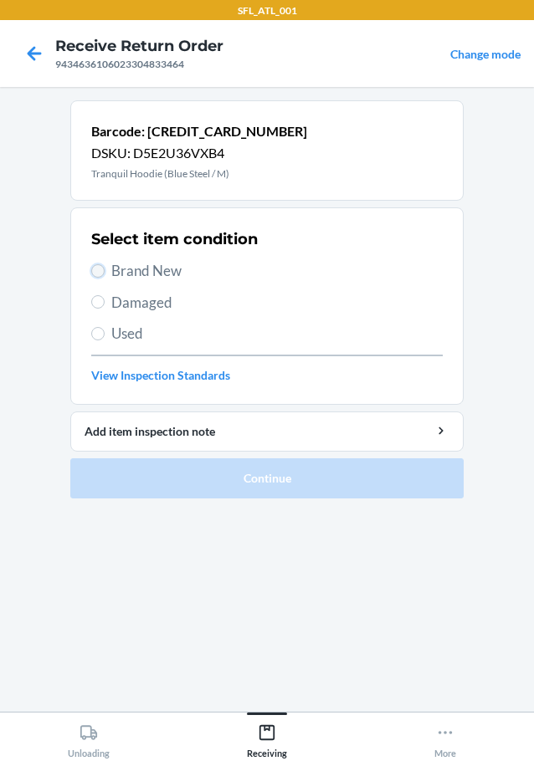
click at [94, 273] on input "Brand New" at bounding box center [97, 270] width 13 height 13
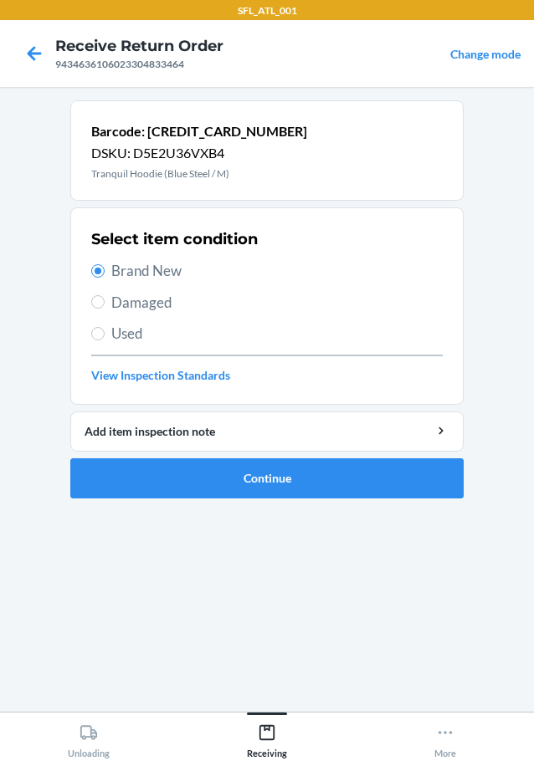
click at [138, 508] on ol "Barcode: [CREDIT_CARD_NUMBER] DSKU: D5E2U36VXB4 Tranquil Hoodie (Blue Steel / M…" at bounding box center [266, 305] width 393 height 411
click at [149, 493] on button "Continue" at bounding box center [266, 478] width 393 height 40
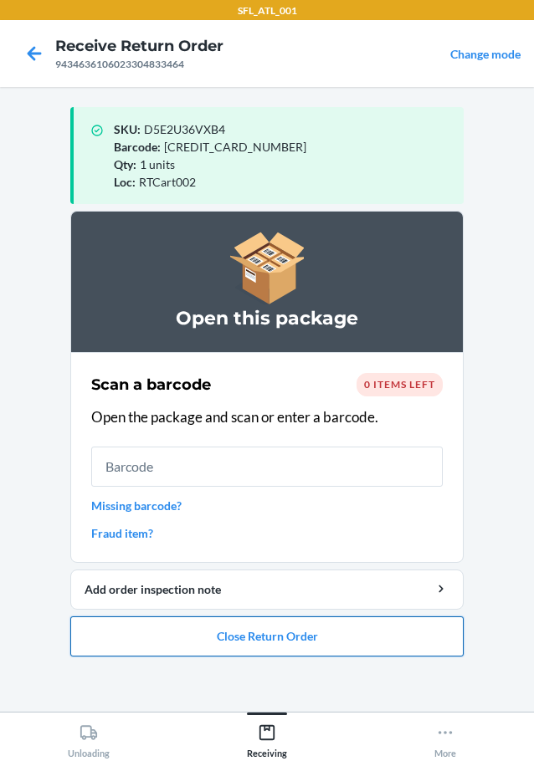
click at [204, 626] on button "Close Return Order" at bounding box center [266, 636] width 393 height 40
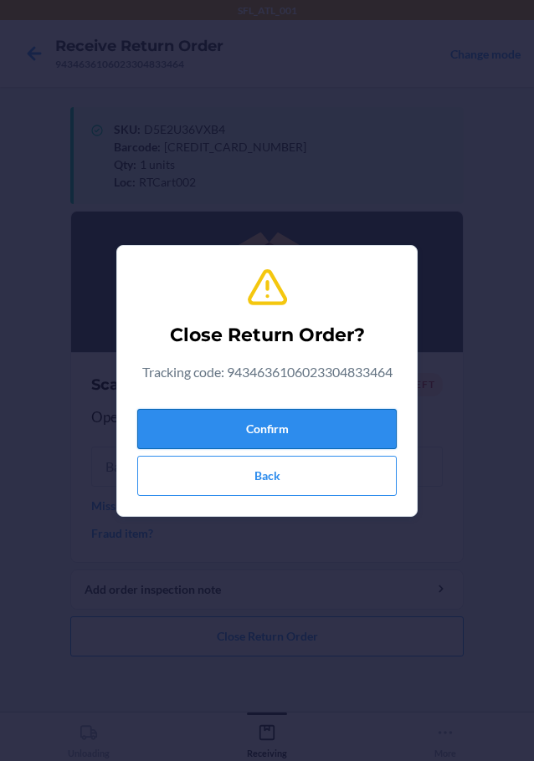
click at [226, 423] on button "Confirm" at bounding box center [266, 429] width 259 height 40
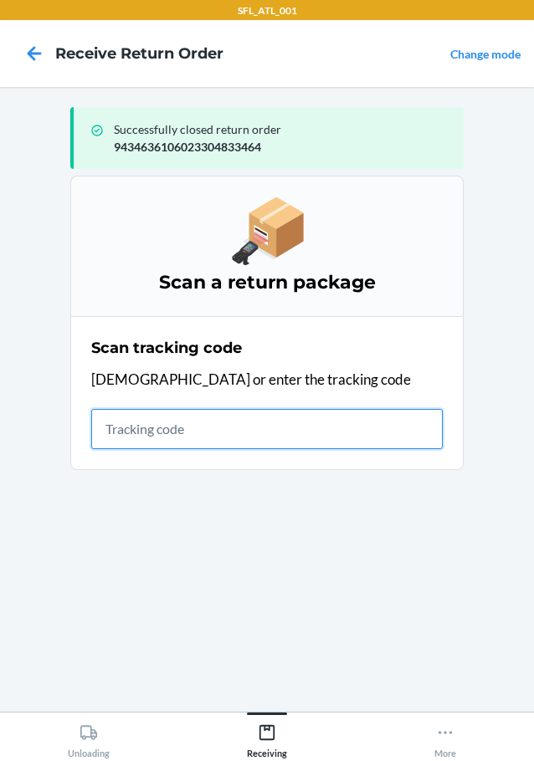
click at [248, 421] on input "text" at bounding box center [266, 429] width 351 height 40
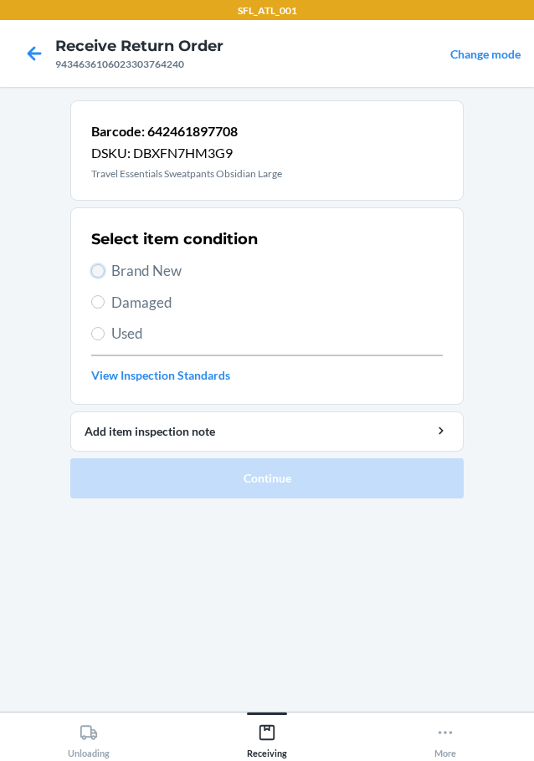
click at [103, 269] on input "Brand New" at bounding box center [97, 270] width 13 height 13
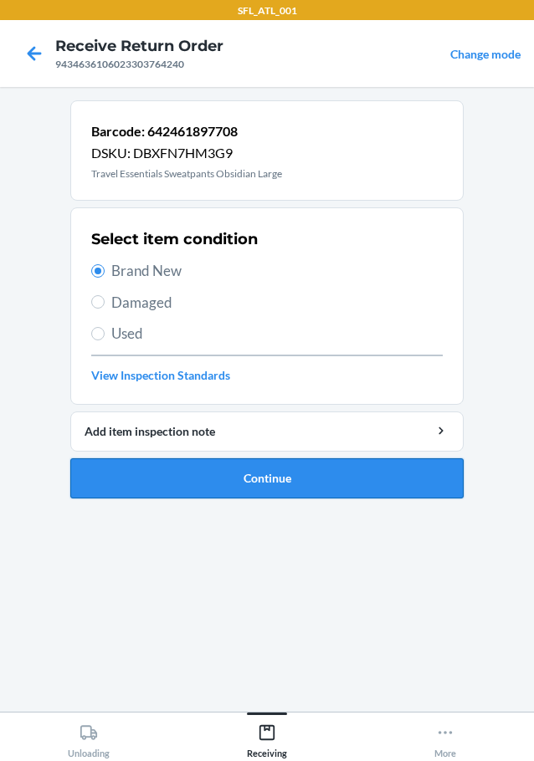
click at [171, 486] on button "Continue" at bounding box center [266, 478] width 393 height 40
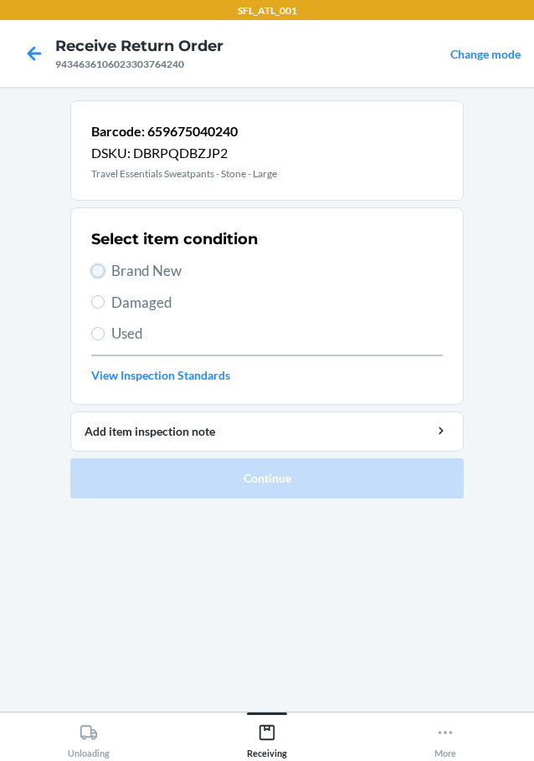
click at [100, 277] on input "Brand New" at bounding box center [97, 270] width 13 height 13
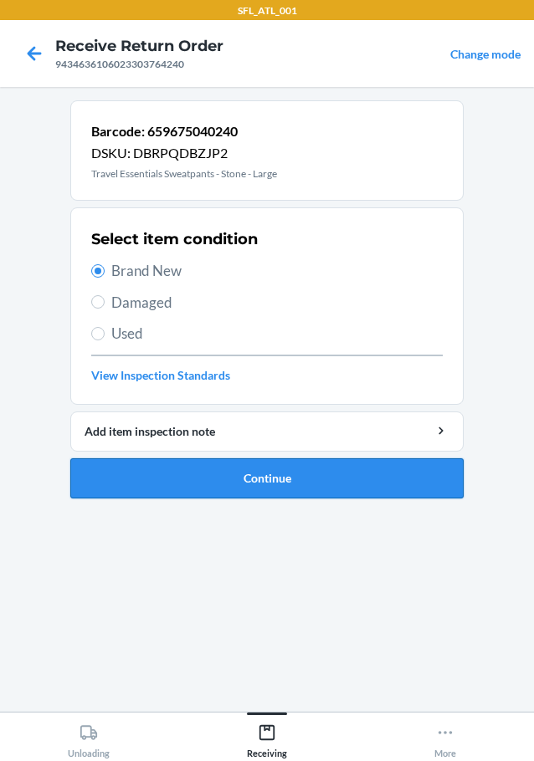
click at [147, 479] on button "Continue" at bounding box center [266, 478] width 393 height 40
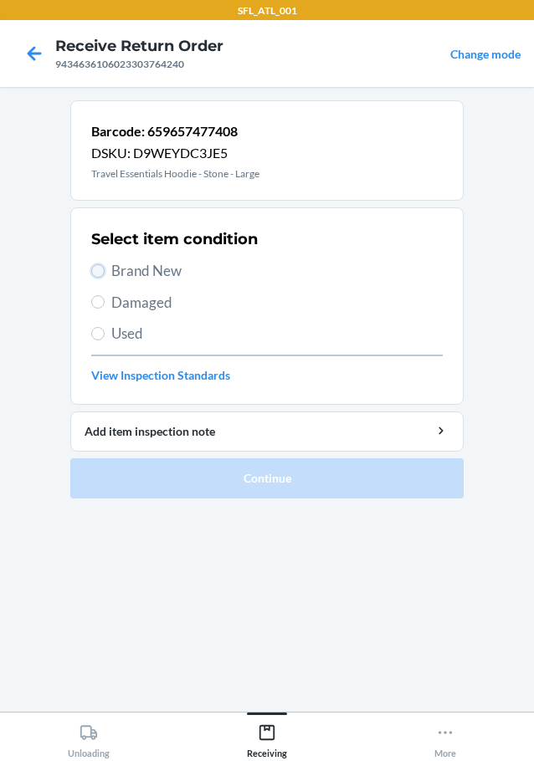
click at [100, 273] on input "Brand New" at bounding box center [97, 270] width 13 height 13
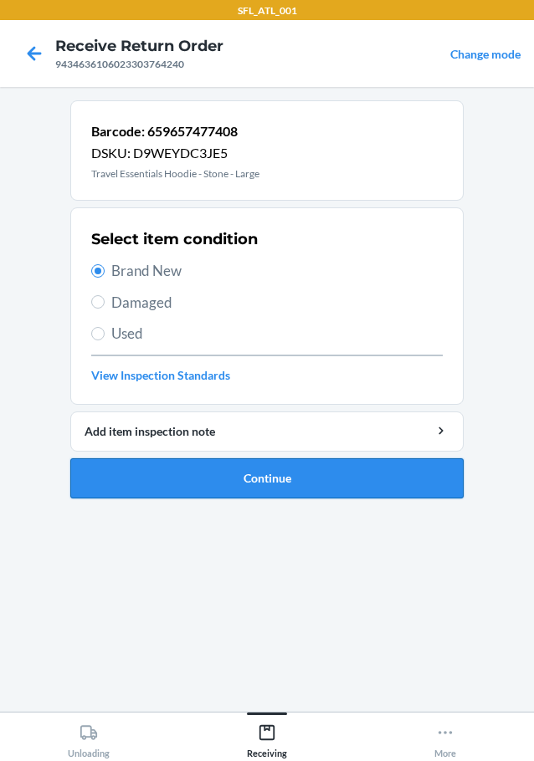
click at [153, 480] on button "Continue" at bounding box center [266, 478] width 393 height 40
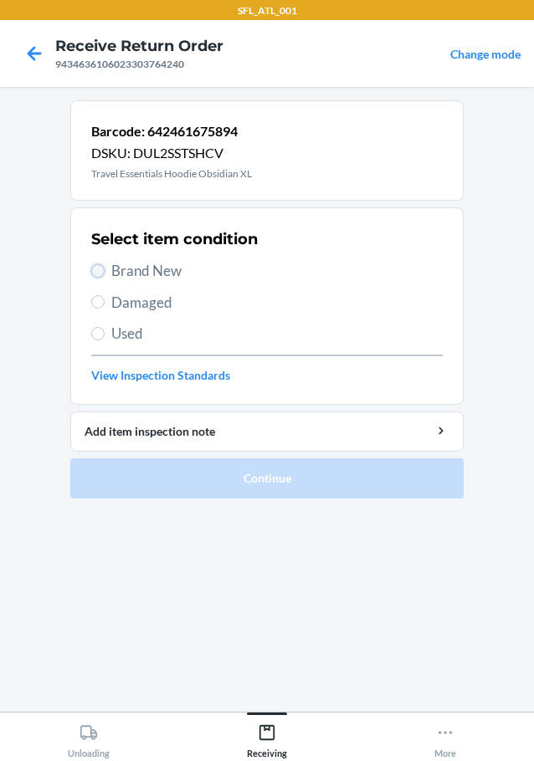
click at [96, 276] on input "Brand New" at bounding box center [97, 270] width 13 height 13
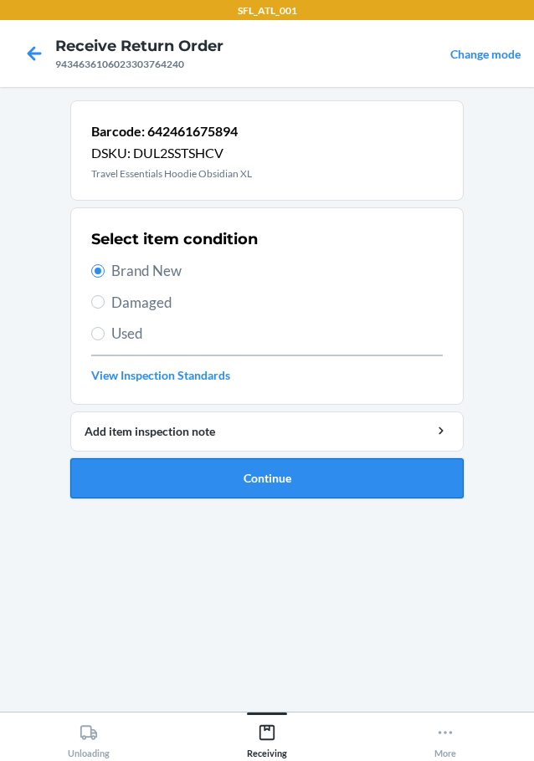
click at [154, 478] on button "Continue" at bounding box center [266, 478] width 393 height 40
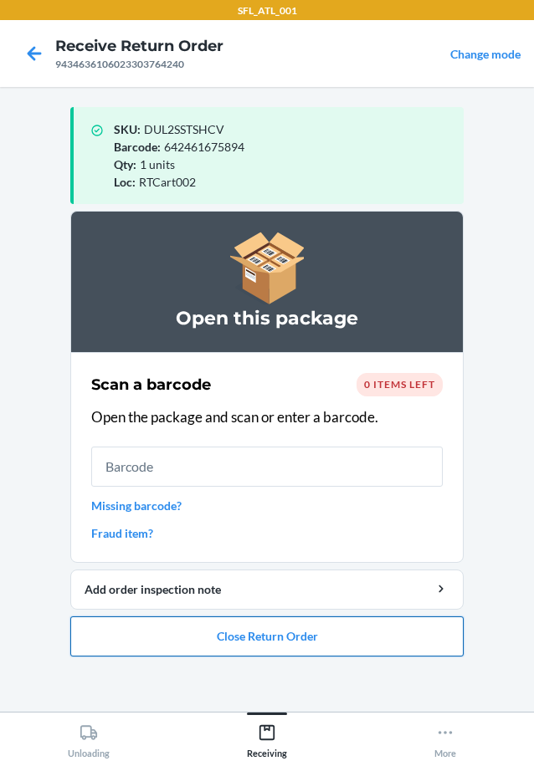
click at [178, 632] on button "Close Return Order" at bounding box center [266, 636] width 393 height 40
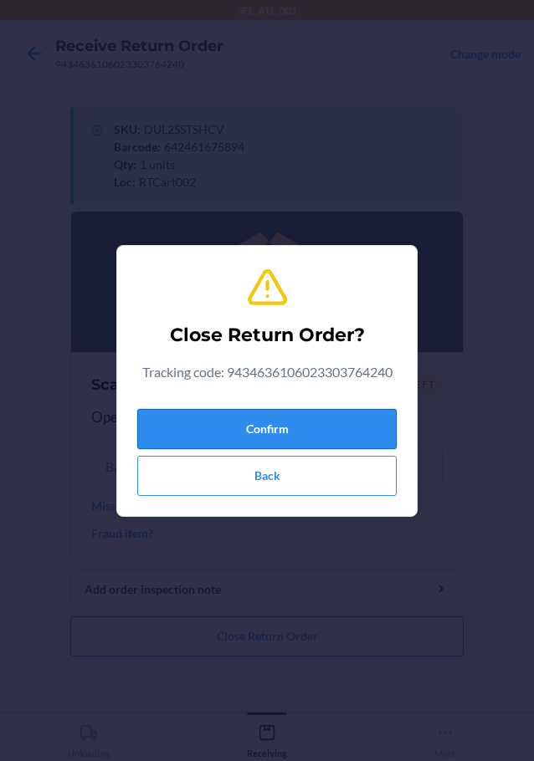
click at [214, 429] on button "Confirm" at bounding box center [266, 429] width 259 height 40
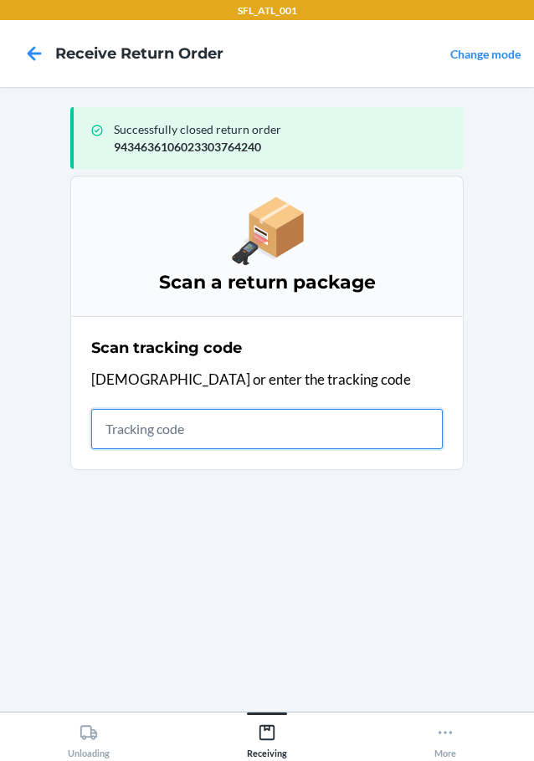
click at [247, 442] on input "text" at bounding box center [266, 429] width 351 height 40
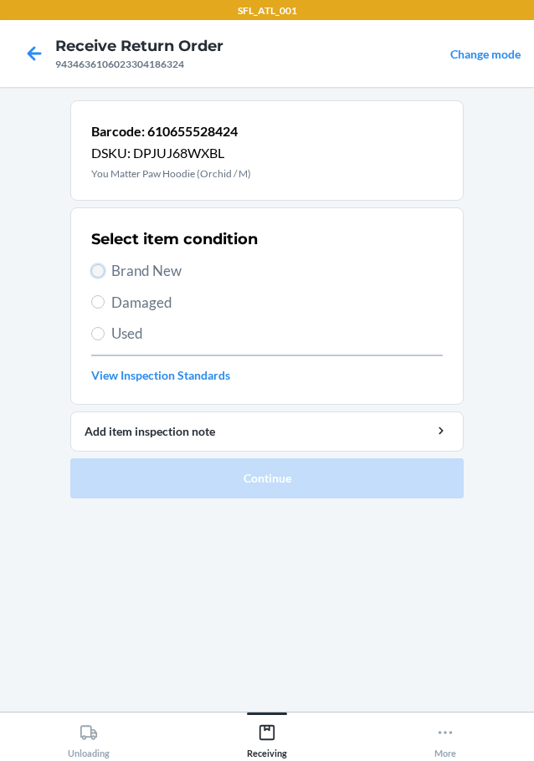
click at [102, 273] on input "Brand New" at bounding box center [97, 270] width 13 height 13
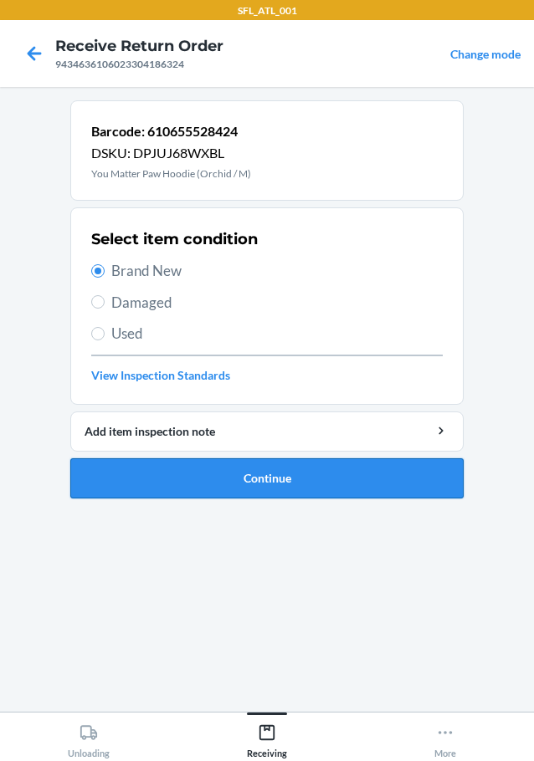
click at [149, 458] on button "Continue" at bounding box center [266, 478] width 393 height 40
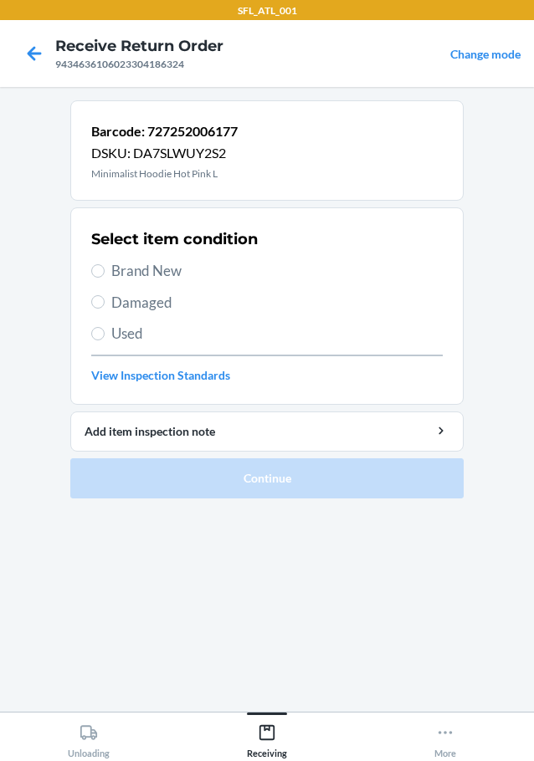
click at [96, 278] on label "Brand New" at bounding box center [266, 271] width 351 height 22
click at [96, 278] on input "Brand New" at bounding box center [97, 270] width 13 height 13
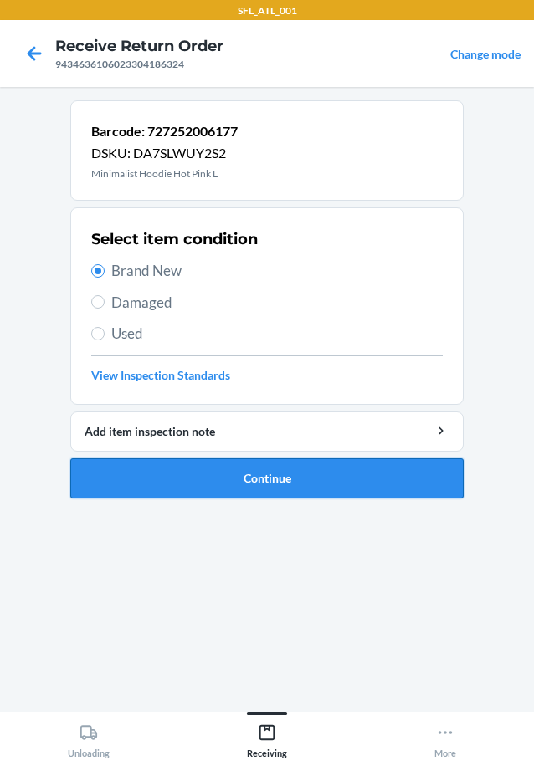
click at [105, 493] on button "Continue" at bounding box center [266, 478] width 393 height 40
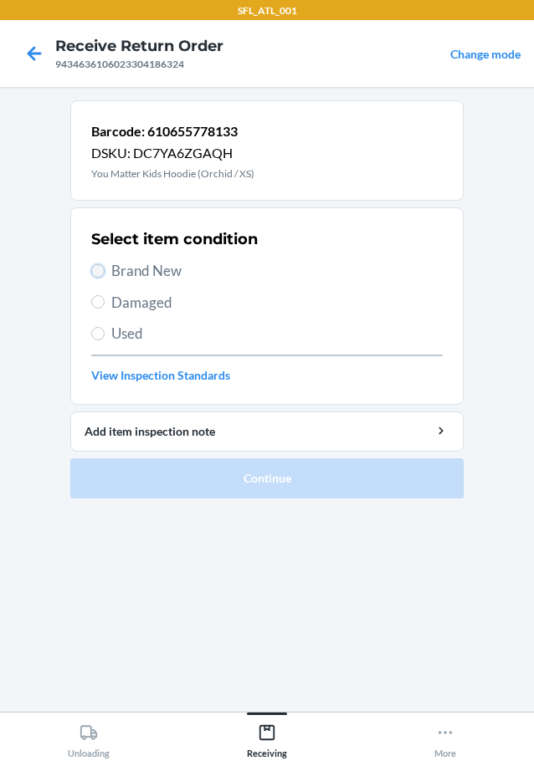
click at [100, 268] on input "Brand New" at bounding box center [97, 270] width 13 height 13
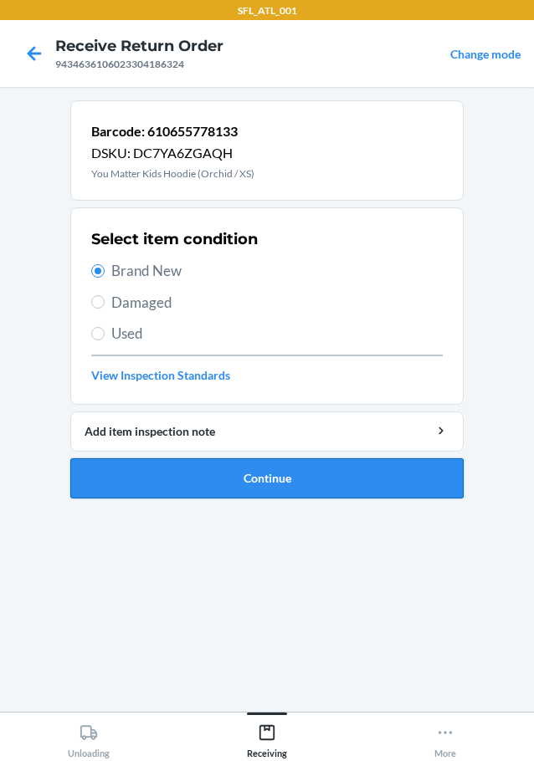
click at [149, 487] on button "Continue" at bounding box center [266, 478] width 393 height 40
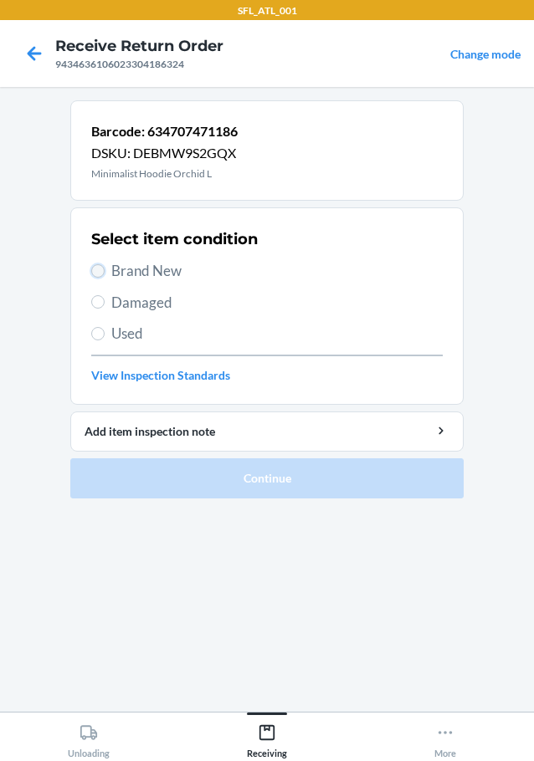
click at [101, 273] on input "Brand New" at bounding box center [97, 270] width 13 height 13
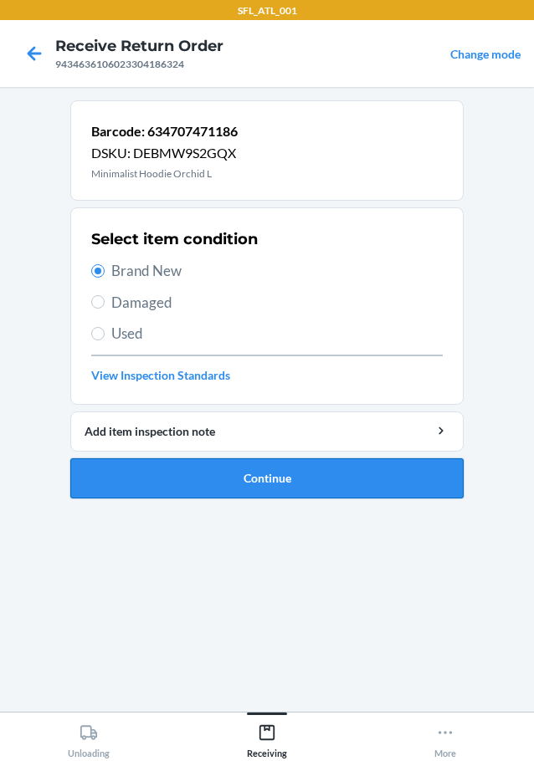
click at [164, 497] on button "Continue" at bounding box center [266, 478] width 393 height 40
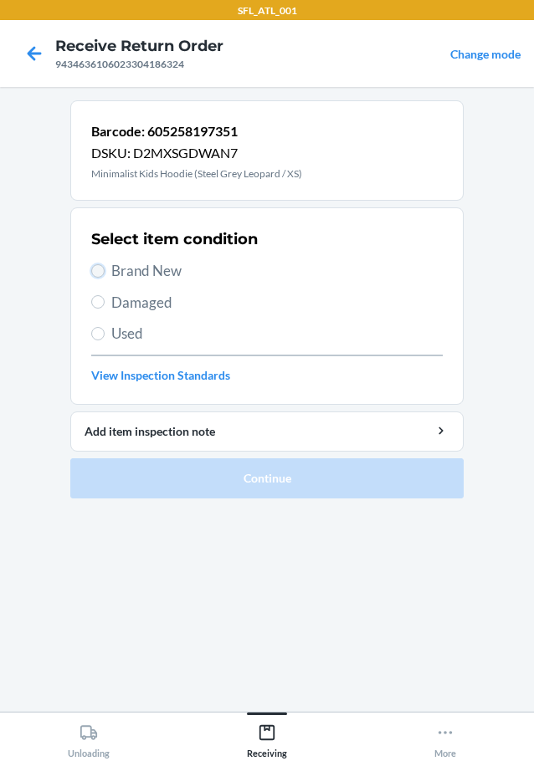
click at [102, 268] on input "Brand New" at bounding box center [97, 270] width 13 height 13
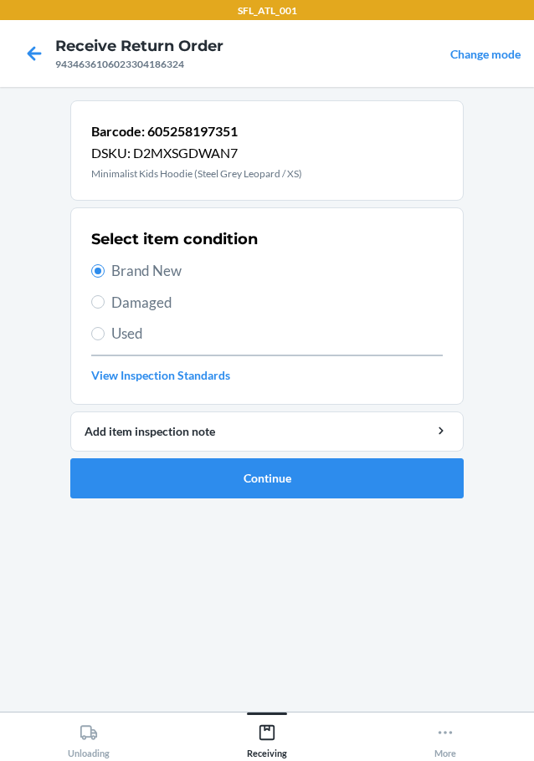
click at [201, 499] on ol "Barcode: 605258197351 DSKU: D2MXSGDWAN7 Minimalist Kids Hoodie (Steel Grey Leop…" at bounding box center [266, 305] width 393 height 411
click at [214, 483] on button "Continue" at bounding box center [266, 478] width 393 height 40
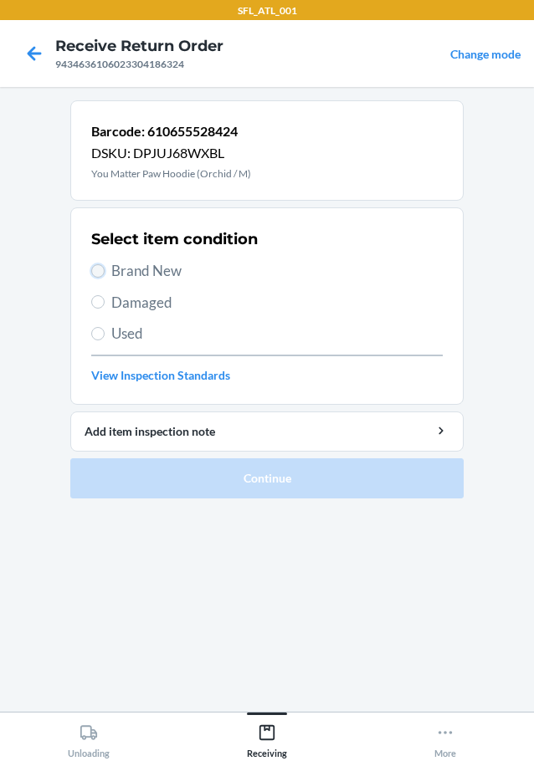
click at [99, 274] on input "Brand New" at bounding box center [97, 270] width 13 height 13
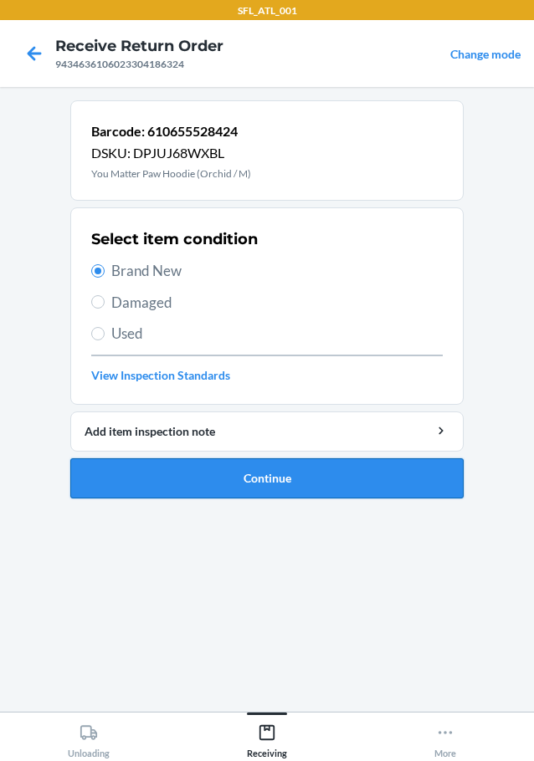
click at [146, 467] on button "Continue" at bounding box center [266, 478] width 393 height 40
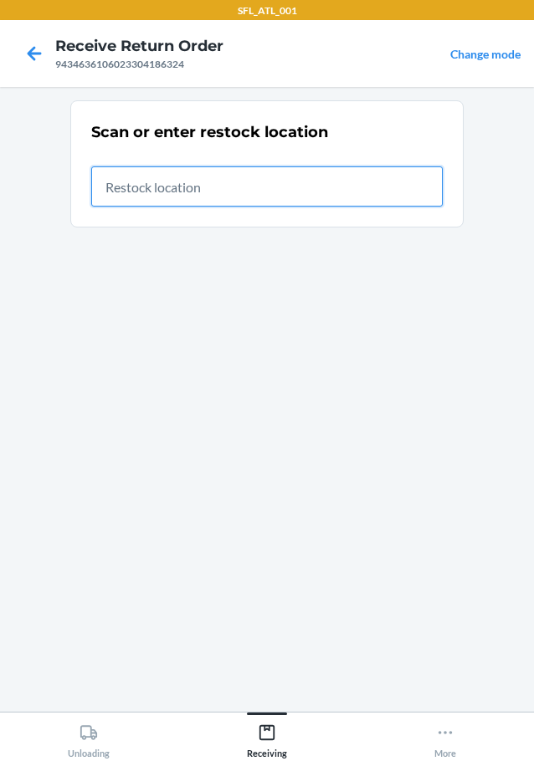
click at [309, 170] on input "text" at bounding box center [266, 186] width 351 height 40
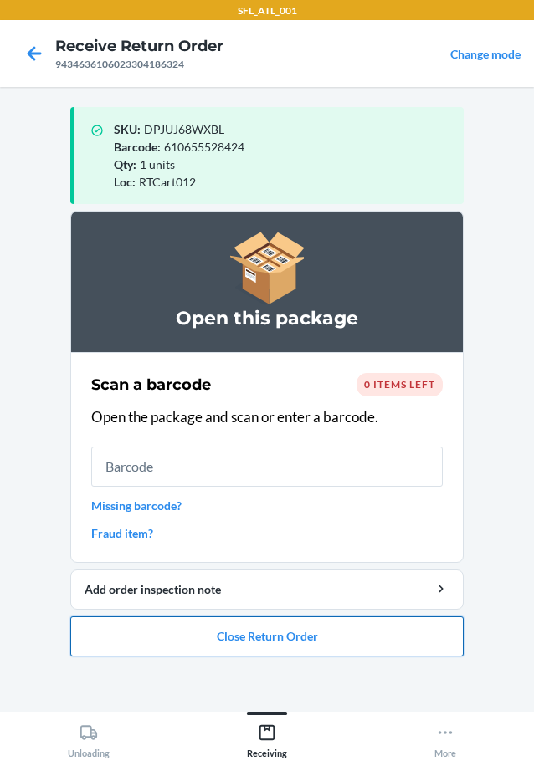
drag, startPoint x: 294, startPoint y: 613, endPoint x: 296, endPoint y: 652, distance: 39.3
click at [294, 622] on li "Open this package Scan a barcode 0 items left Open the package and scan or ente…" at bounding box center [266, 434] width 393 height 446
click at [301, 644] on button "Close Return Order" at bounding box center [266, 636] width 393 height 40
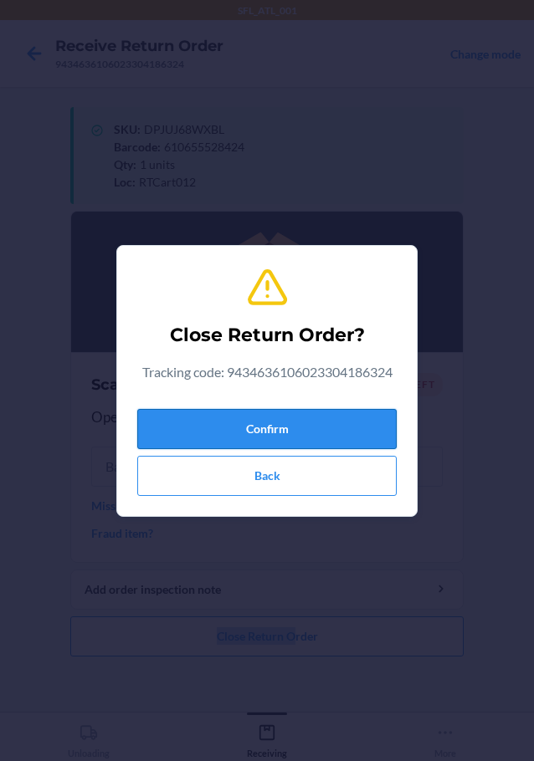
click at [366, 432] on button "Confirm" at bounding box center [266, 429] width 259 height 40
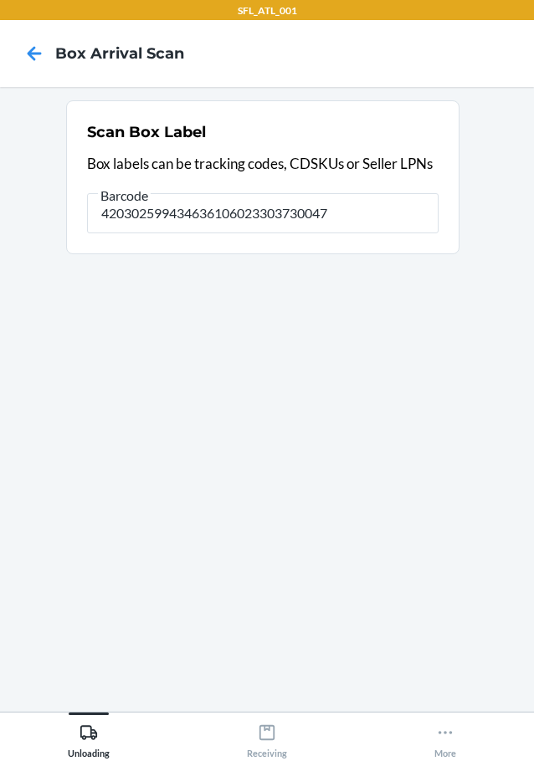
type input "420302599434636106023303730047"
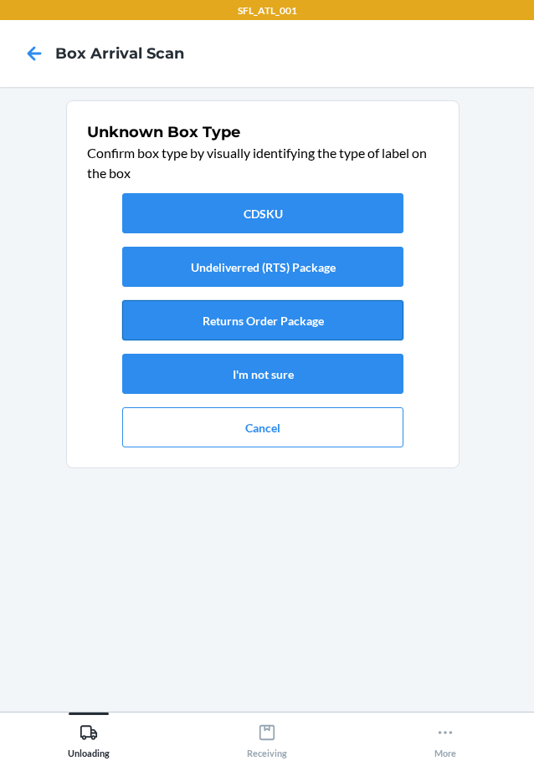
click at [278, 313] on button "Returns Order Package" at bounding box center [262, 320] width 281 height 40
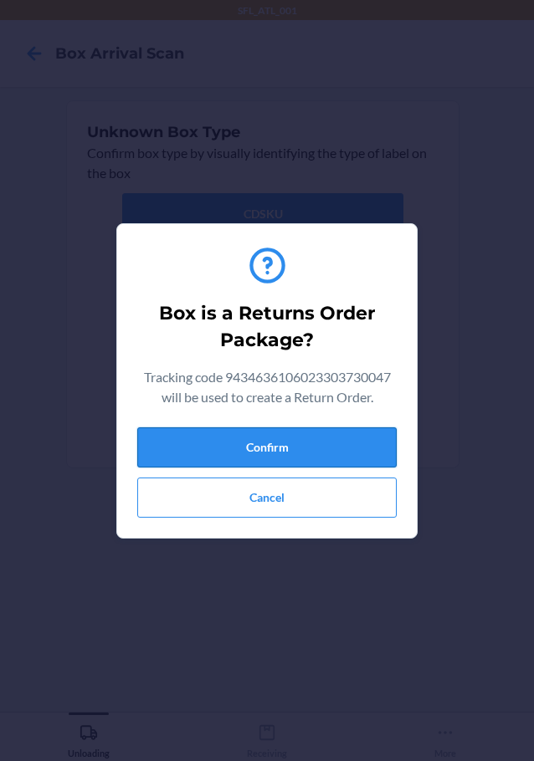
click at [305, 443] on button "Confirm" at bounding box center [266, 447] width 259 height 40
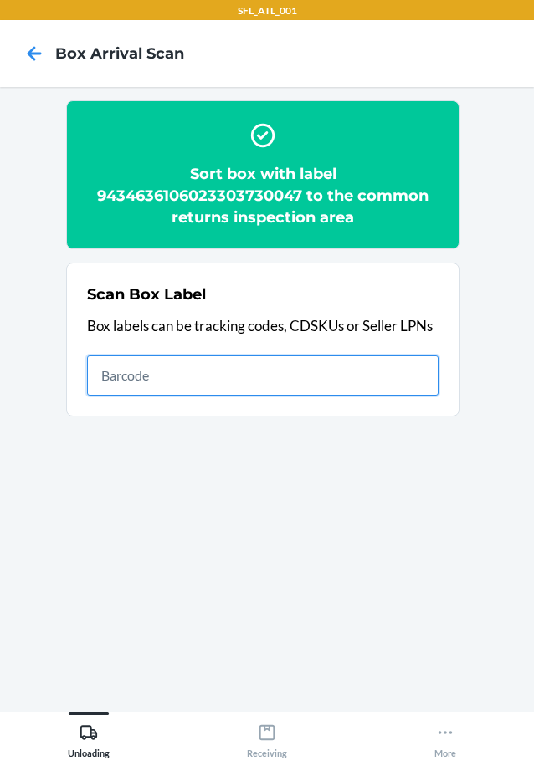
click at [180, 381] on input "text" at bounding box center [262, 375] width 351 height 40
type input "420302599434636106023304266743"
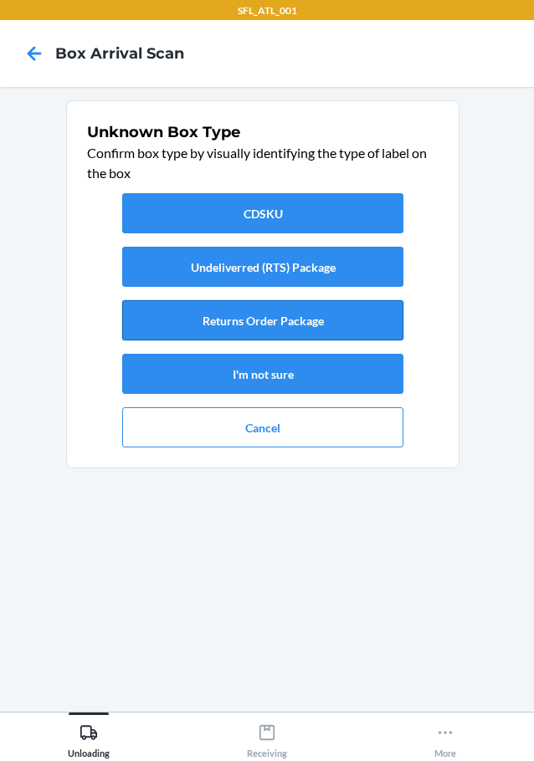
click at [248, 310] on button "Returns Order Package" at bounding box center [262, 320] width 281 height 40
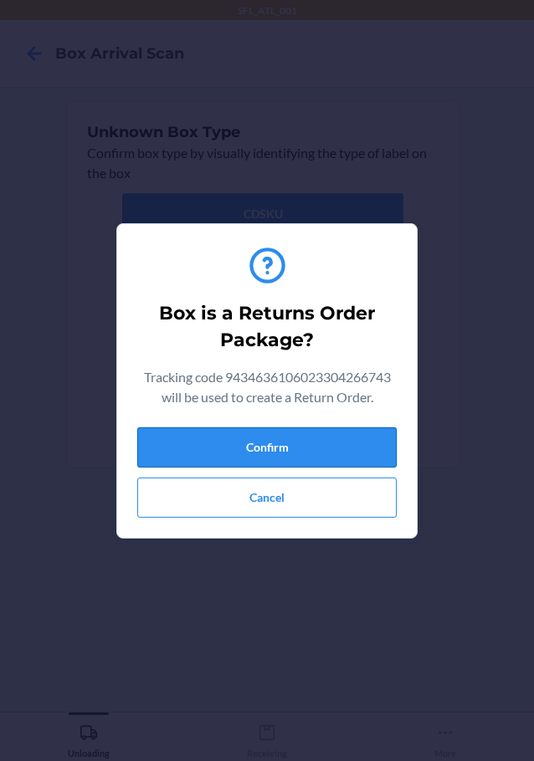
click at [278, 447] on button "Confirm" at bounding box center [266, 447] width 259 height 40
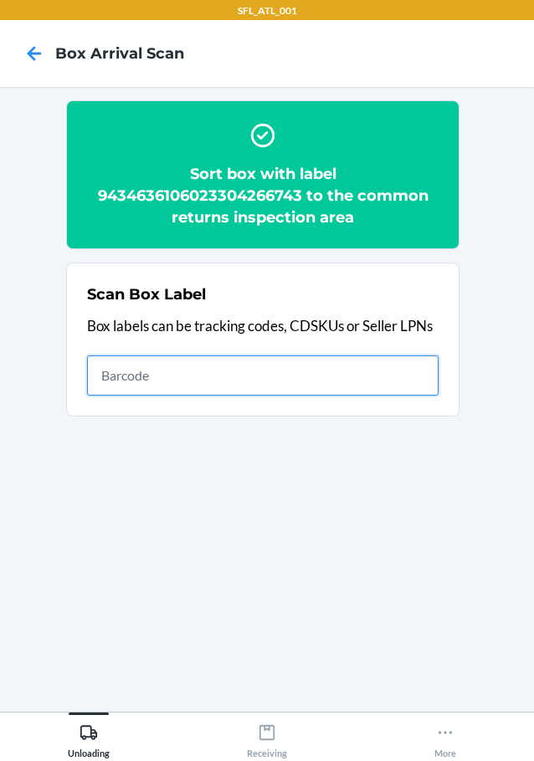
click at [226, 375] on input "text" at bounding box center [262, 375] width 351 height 40
type input "420302599434636106023304121721"
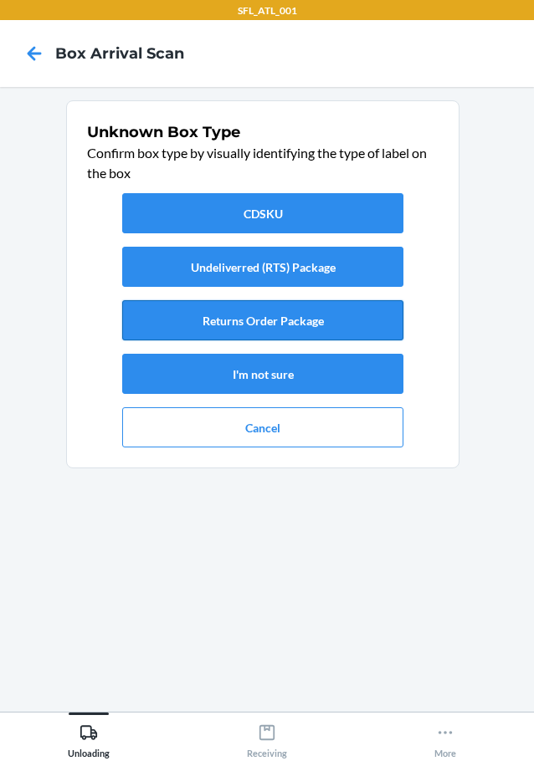
click at [271, 322] on button "Returns Order Package" at bounding box center [262, 320] width 281 height 40
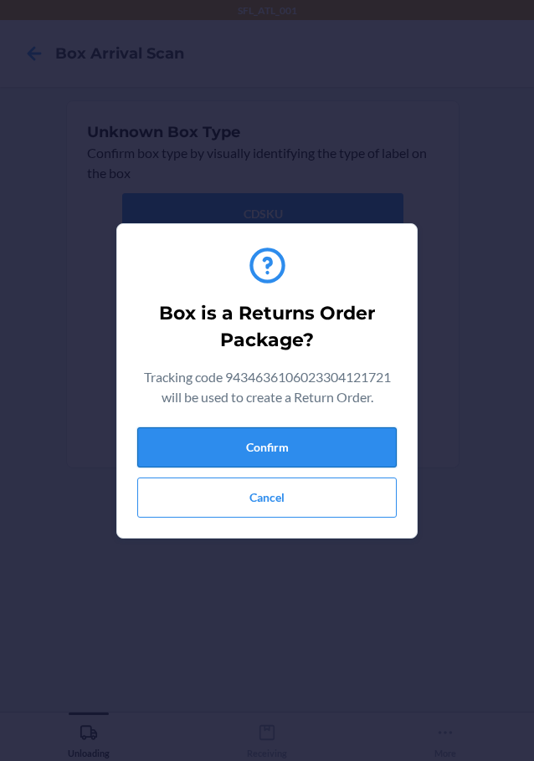
click at [295, 447] on button "Confirm" at bounding box center [266, 447] width 259 height 40
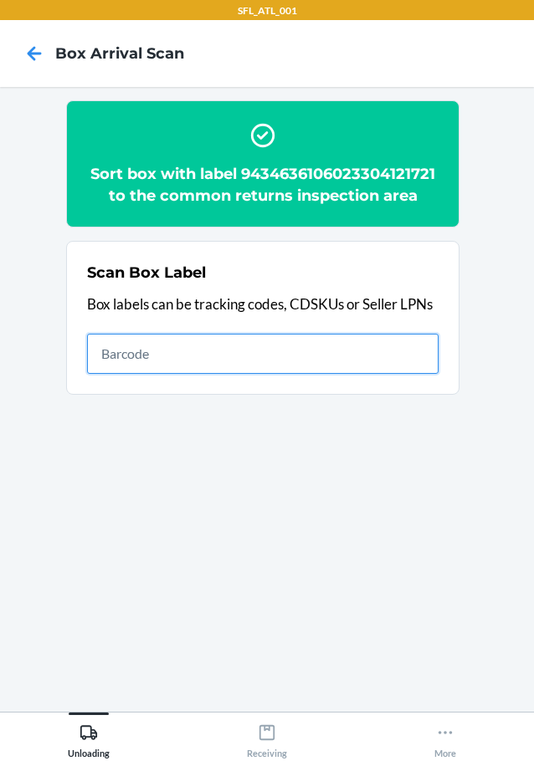
click at [359, 359] on input "text" at bounding box center [262, 354] width 351 height 40
type input "420302599434636106023303934254"
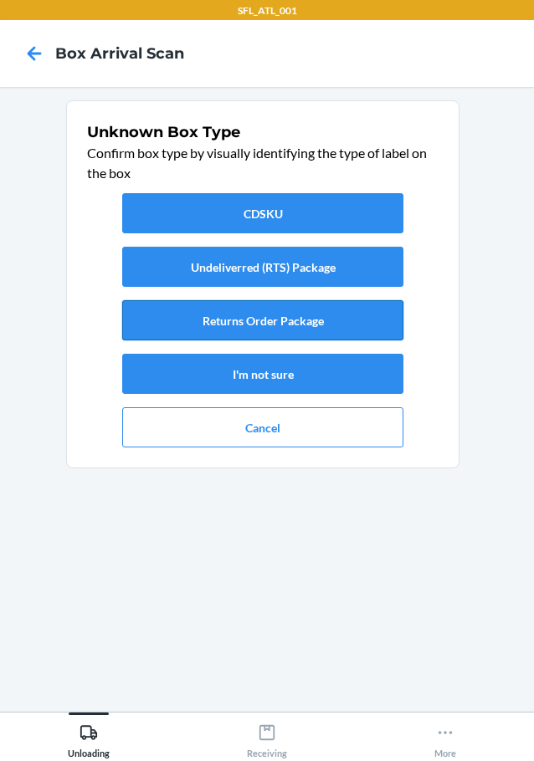
click at [304, 315] on button "Returns Order Package" at bounding box center [262, 320] width 281 height 40
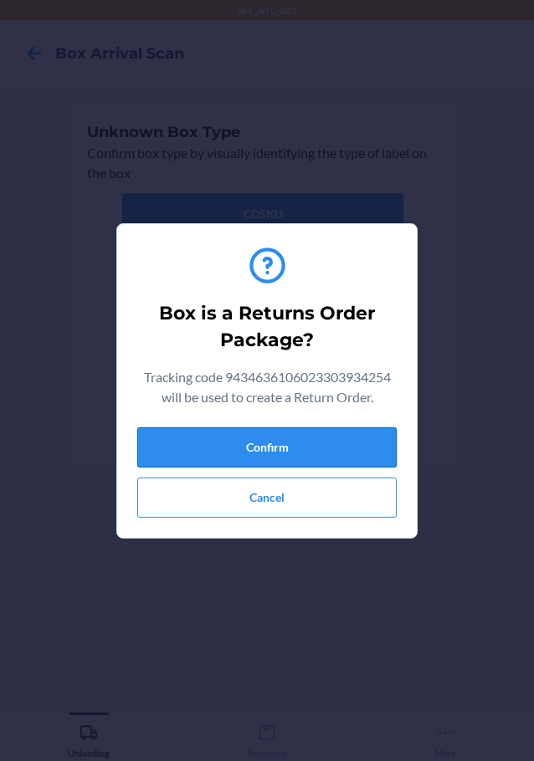
click at [324, 445] on button "Confirm" at bounding box center [266, 447] width 259 height 40
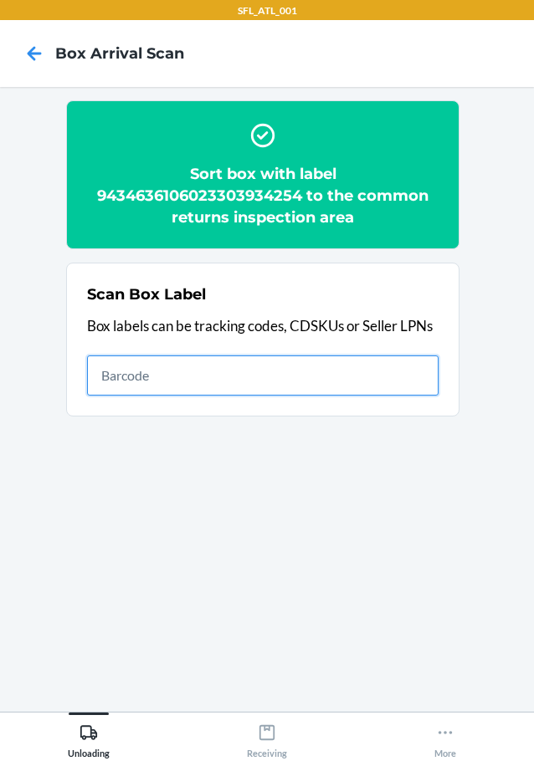
click at [400, 377] on input "text" at bounding box center [262, 375] width 351 height 40
type input "9434636106023304023315"
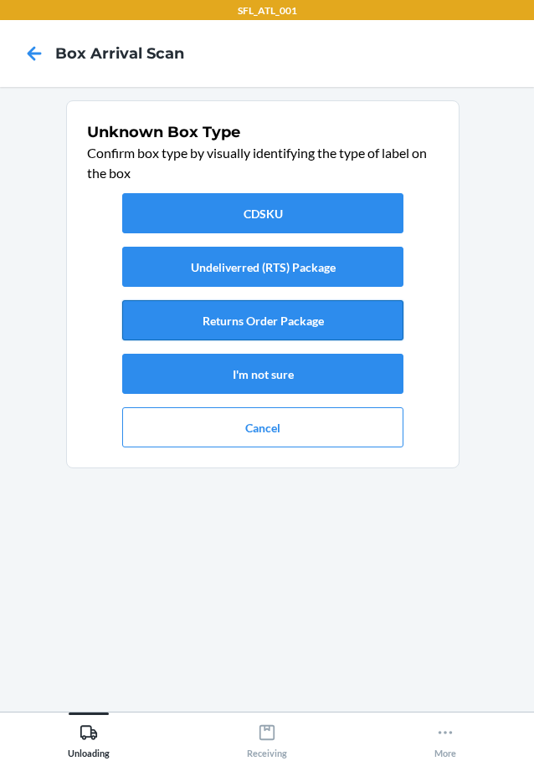
click at [314, 311] on button "Returns Order Package" at bounding box center [262, 320] width 281 height 40
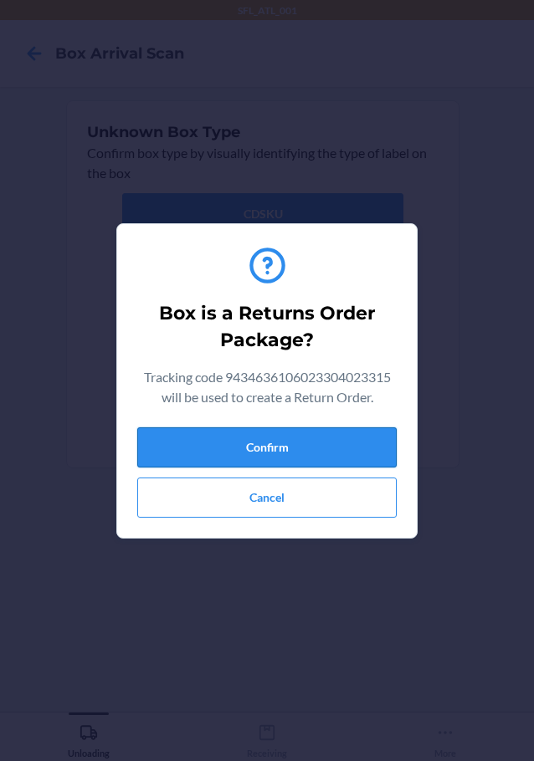
click at [339, 447] on button "Confirm" at bounding box center [266, 447] width 259 height 40
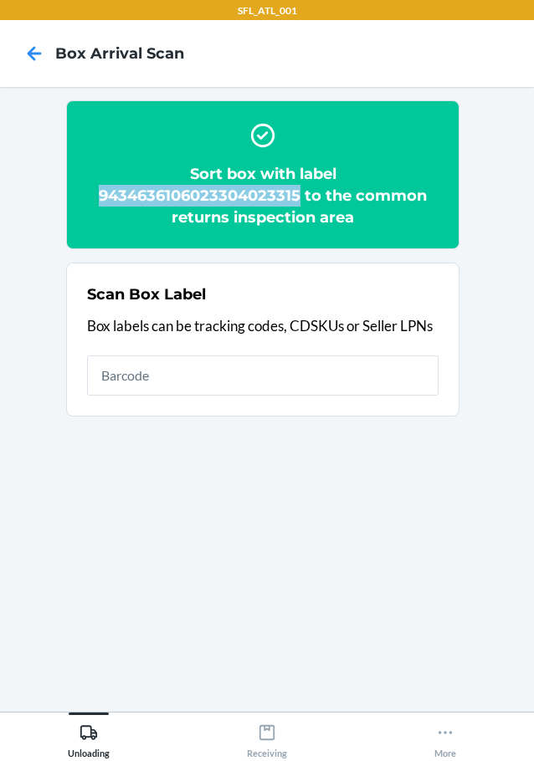
drag, startPoint x: 298, startPoint y: 198, endPoint x: 99, endPoint y: 193, distance: 199.1
click at [99, 193] on h2 "Sort box with label 9434636106023304023315 to the common returns inspection area" at bounding box center [262, 195] width 351 height 65
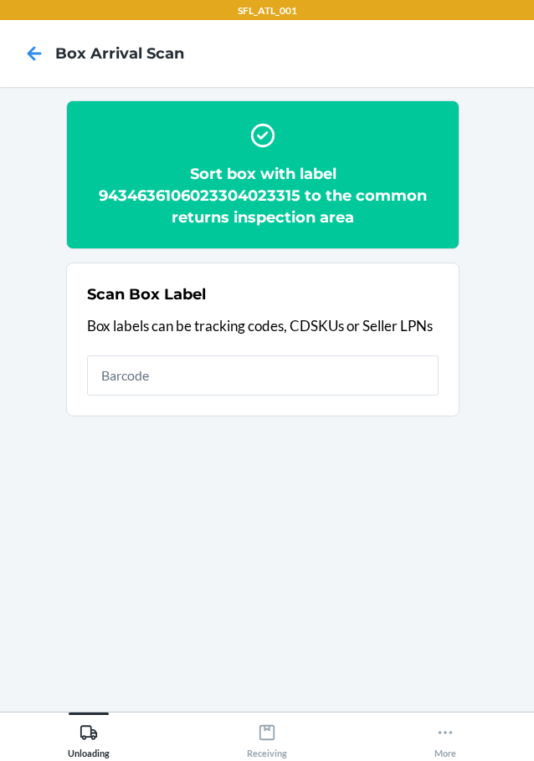
drag, startPoint x: 126, startPoint y: 167, endPoint x: 122, endPoint y: 217, distance: 49.5
click at [122, 217] on h2 "Sort box with label 9434636106023304023315 to the common returns inspection area" at bounding box center [262, 195] width 351 height 65
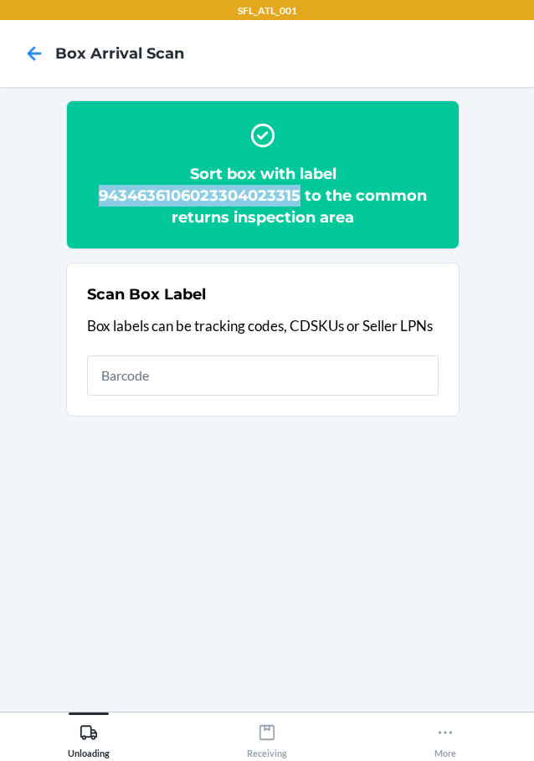
drag, startPoint x: 299, startPoint y: 194, endPoint x: 93, endPoint y: 186, distance: 206.7
click at [93, 186] on h2 "Sort box with label 9434636106023304023315 to the common returns inspection area" at bounding box center [262, 195] width 351 height 65
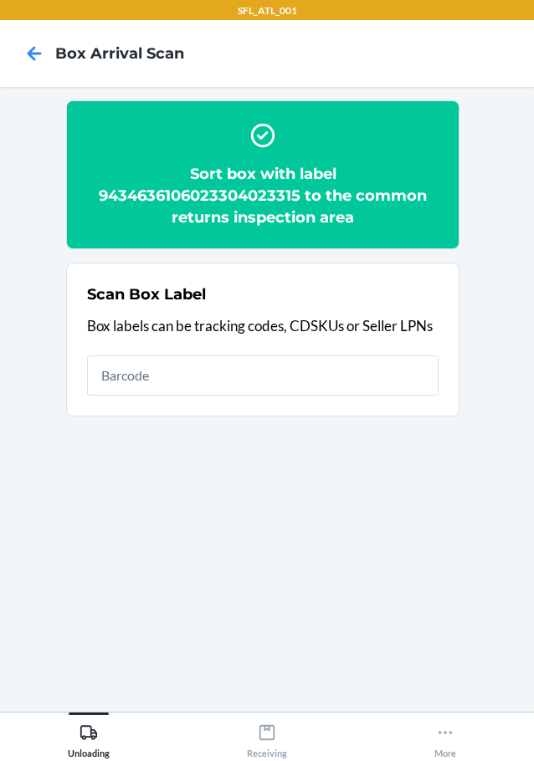
drag, startPoint x: 95, startPoint y: 210, endPoint x: 289, endPoint y: 185, distance: 195.6
click at [289, 185] on h2 "Sort box with label 9434636106023304023315 to the common returns inspection area" at bounding box center [262, 195] width 351 height 65
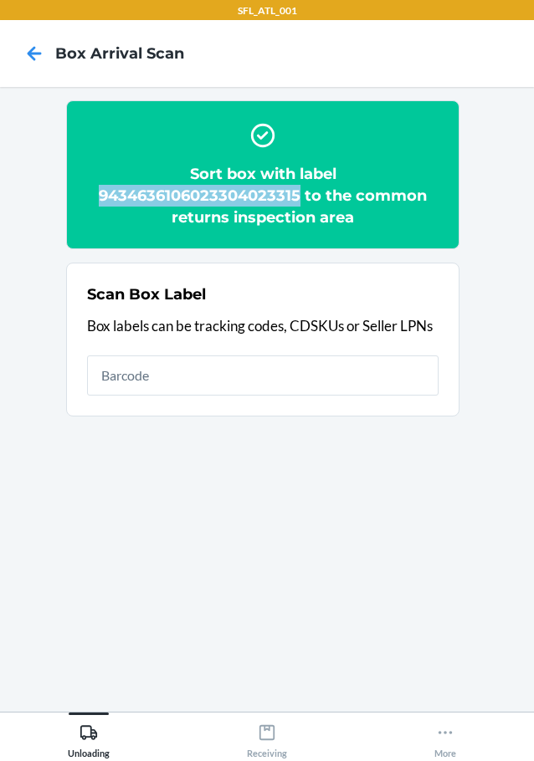
drag, startPoint x: 299, startPoint y: 193, endPoint x: 96, endPoint y: 194, distance: 202.4
click at [96, 194] on h2 "Sort box with label 9434636106023304023315 to the common returns inspection area" at bounding box center [262, 195] width 351 height 65
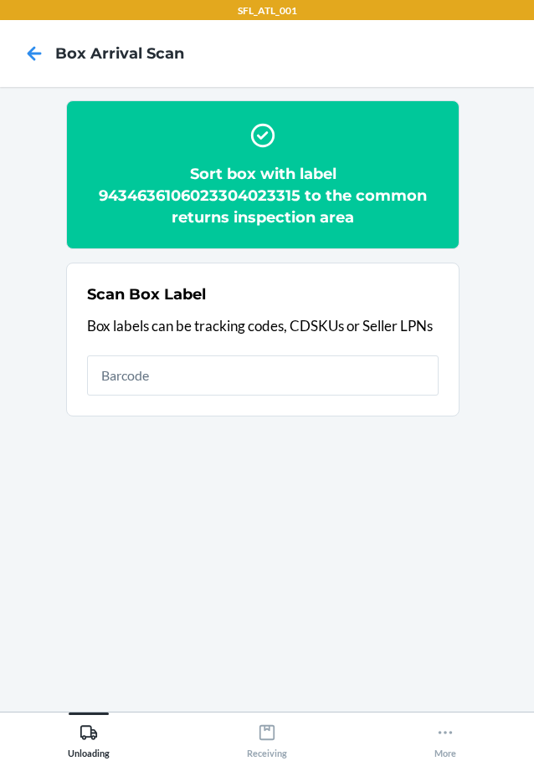
click at [119, 171] on h2 "Sort box with label 9434636106023304023315 to the common returns inspection area" at bounding box center [262, 195] width 351 height 65
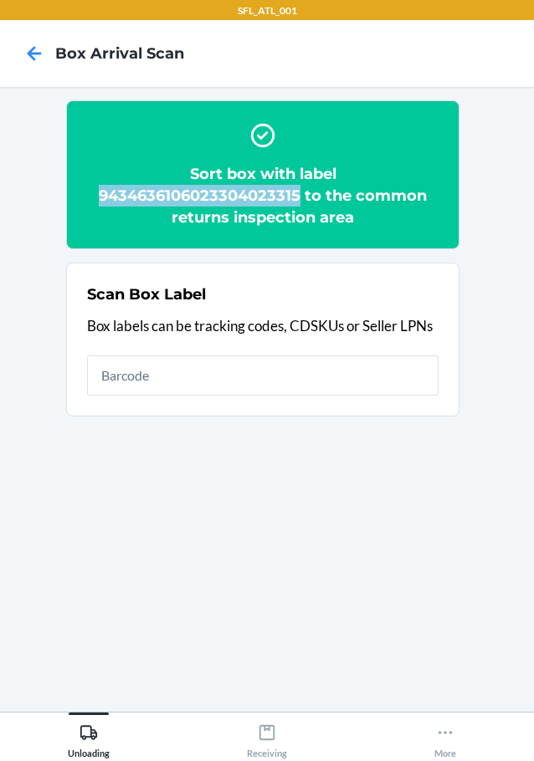
drag, startPoint x: 299, startPoint y: 197, endPoint x: 90, endPoint y: 195, distance: 209.1
click at [90, 195] on h2 "Sort box with label 9434636106023304023315 to the common returns inspection area" at bounding box center [262, 195] width 351 height 65
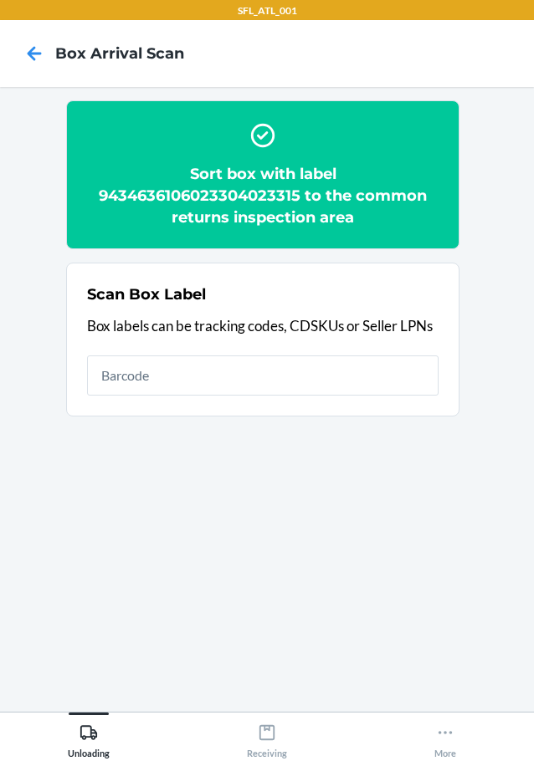
drag, startPoint x: 125, startPoint y: 171, endPoint x: 369, endPoint y: 148, distance: 245.2
click at [369, 148] on div "Sort box with label 9434636106023304023315 to the common returns inspection area" at bounding box center [262, 175] width 351 height 120
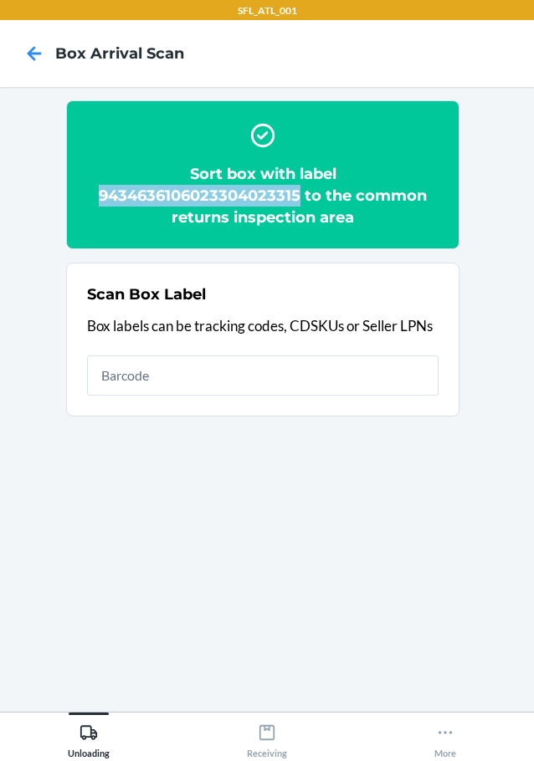
drag, startPoint x: 299, startPoint y: 193, endPoint x: 74, endPoint y: 188, distance: 225.0
click at [74, 188] on section "Sort box with label 9434636106023304023315 to the common returns inspection area" at bounding box center [262, 174] width 393 height 149
copy h2 "9434636106023304023315"
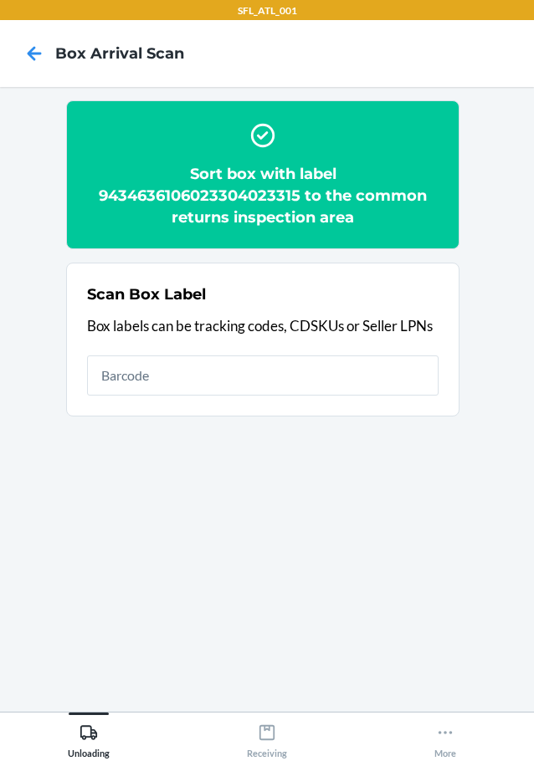
click at [370, 216] on h2 "Sort box with label 9434636106023304023315 to the common returns inspection area" at bounding box center [262, 195] width 351 height 65
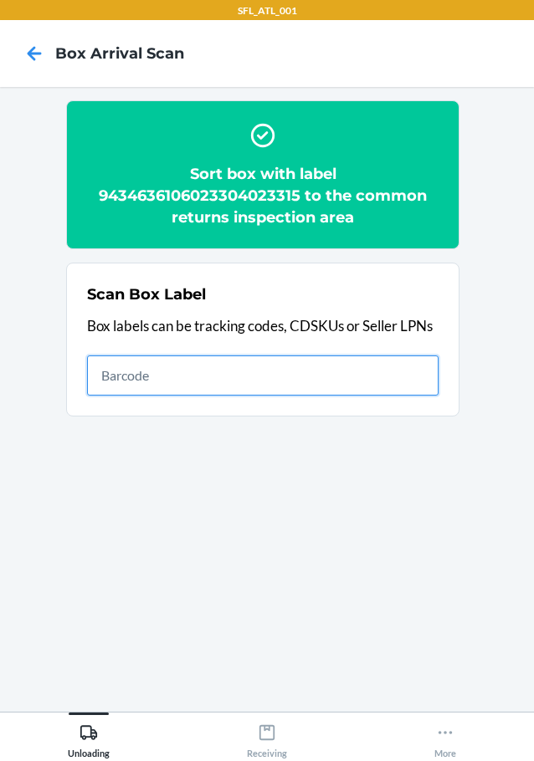
click at [356, 375] on input "text" at bounding box center [262, 375] width 351 height 40
type input "420302599434636106023303927287"
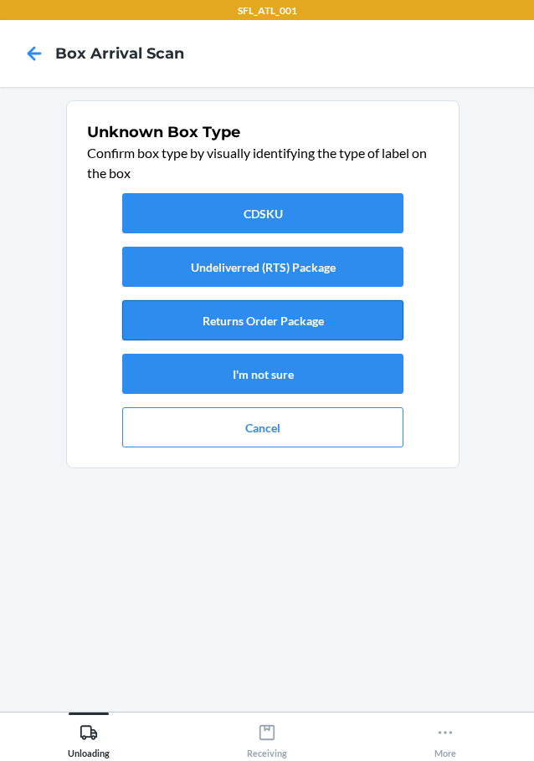
click at [319, 321] on button "Returns Order Package" at bounding box center [262, 320] width 281 height 40
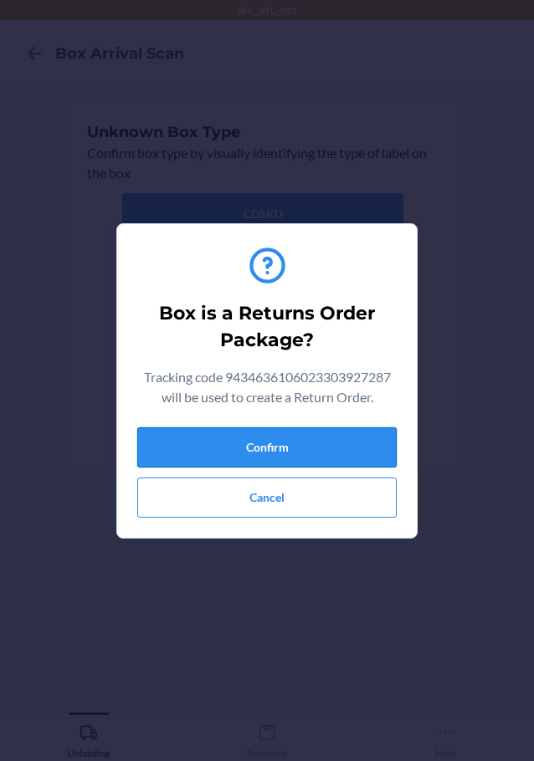
click at [338, 438] on button "Confirm" at bounding box center [266, 447] width 259 height 40
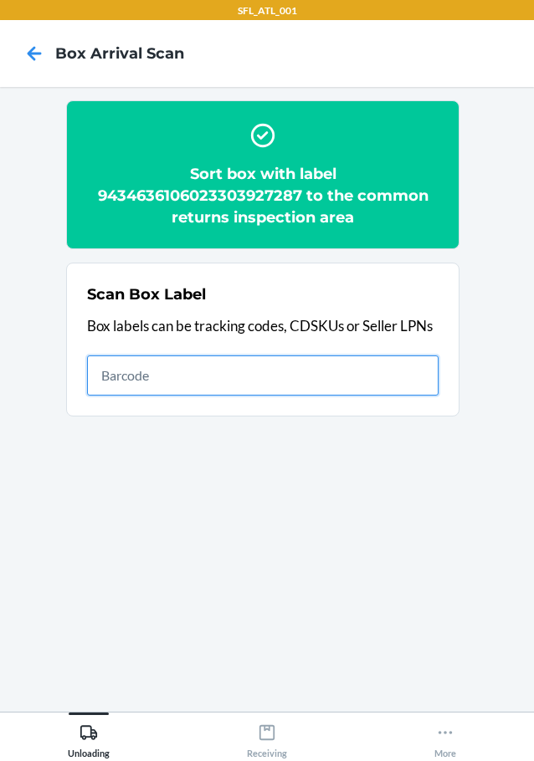
click at [283, 376] on input "text" at bounding box center [262, 375] width 351 height 40
type input "420302599434636106023302512743"
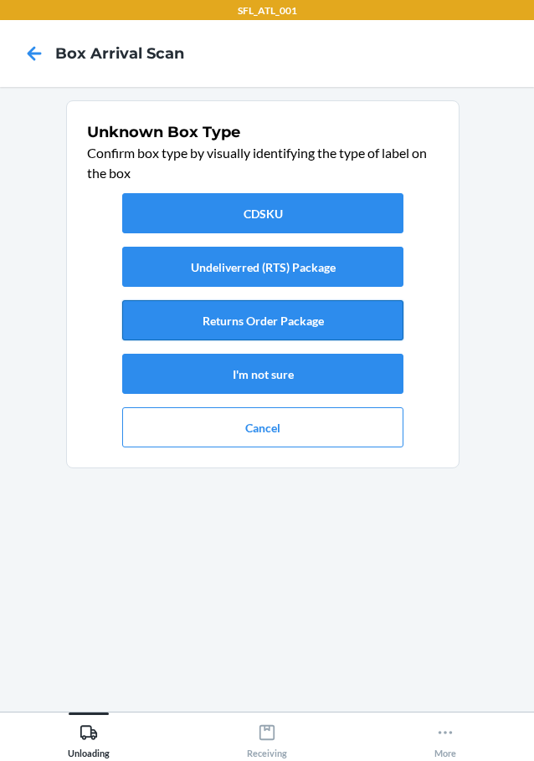
click at [201, 312] on button "Returns Order Package" at bounding box center [262, 320] width 281 height 40
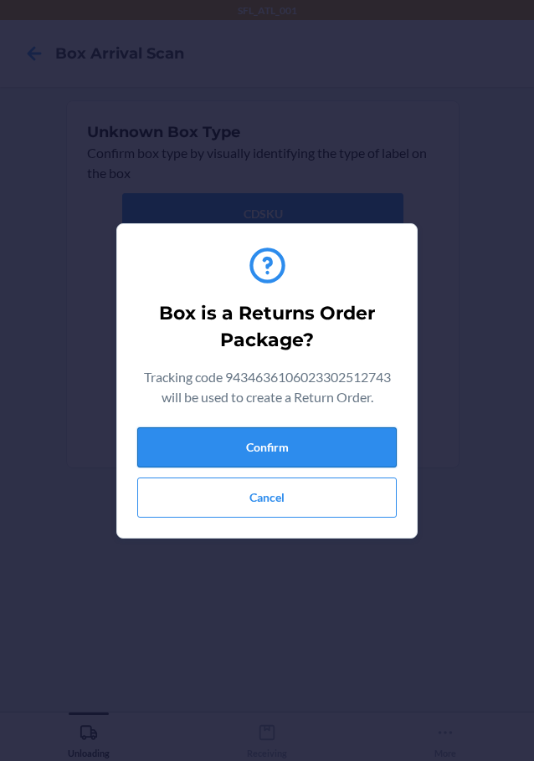
click at [273, 446] on button "Confirm" at bounding box center [266, 447] width 259 height 40
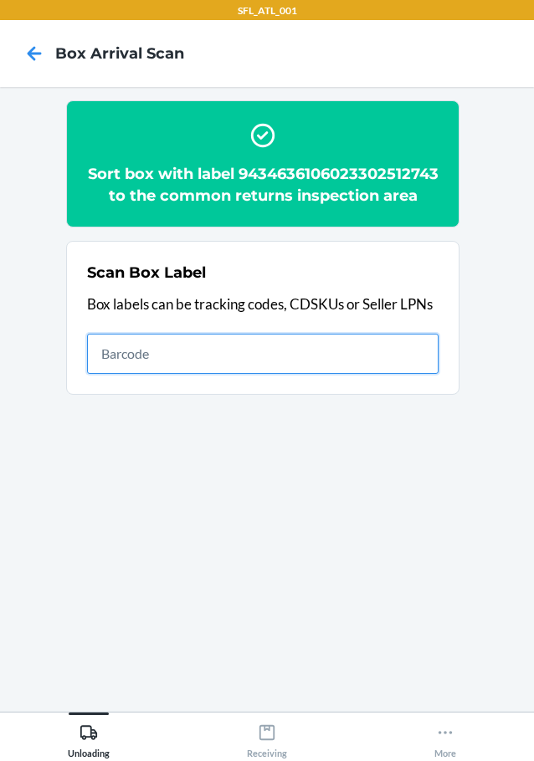
click at [263, 374] on input "text" at bounding box center [262, 354] width 351 height 40
type input "420302599434636106023303937873"
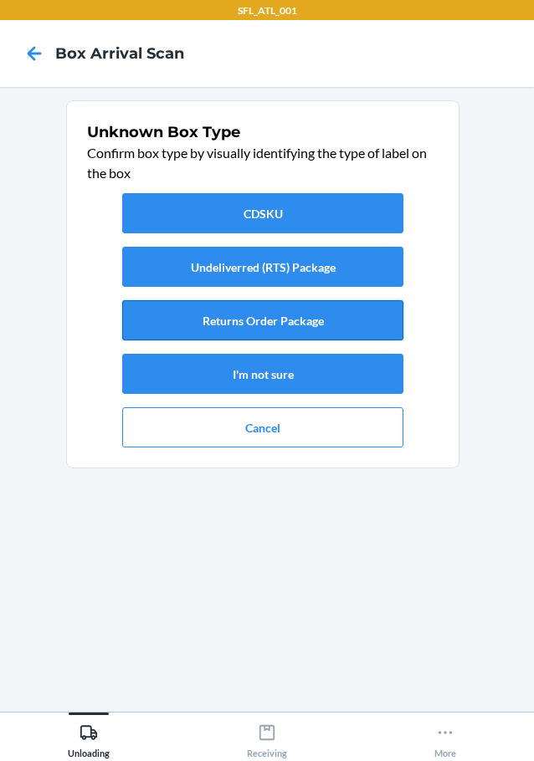
click at [257, 311] on button "Returns Order Package" at bounding box center [262, 320] width 281 height 40
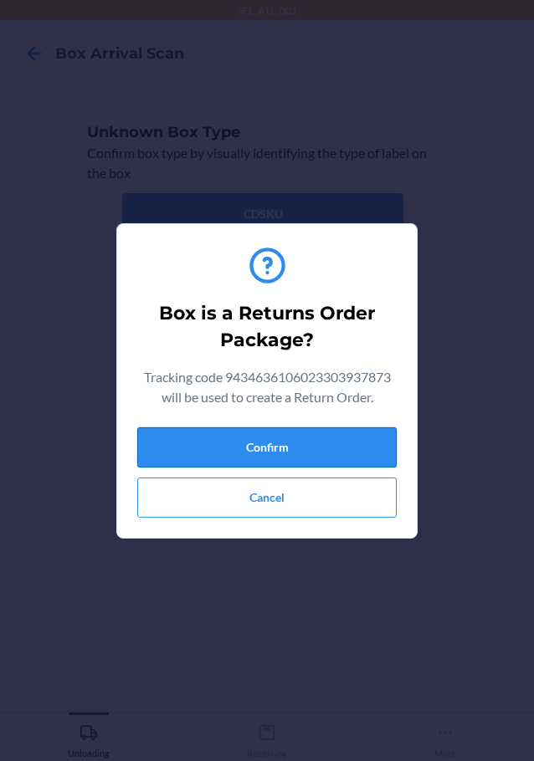
click at [229, 439] on button "Confirm" at bounding box center [266, 447] width 259 height 40
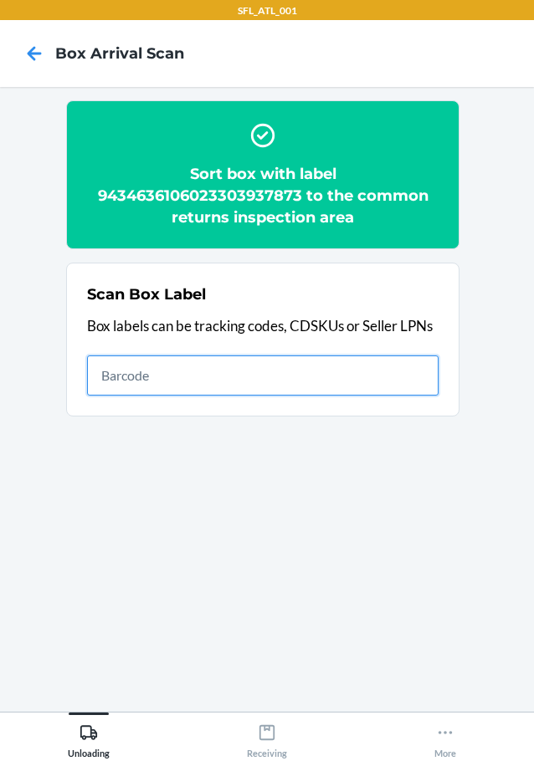
click at [251, 391] on input "text" at bounding box center [262, 375] width 351 height 40
type input "420302599434636106023301756193"
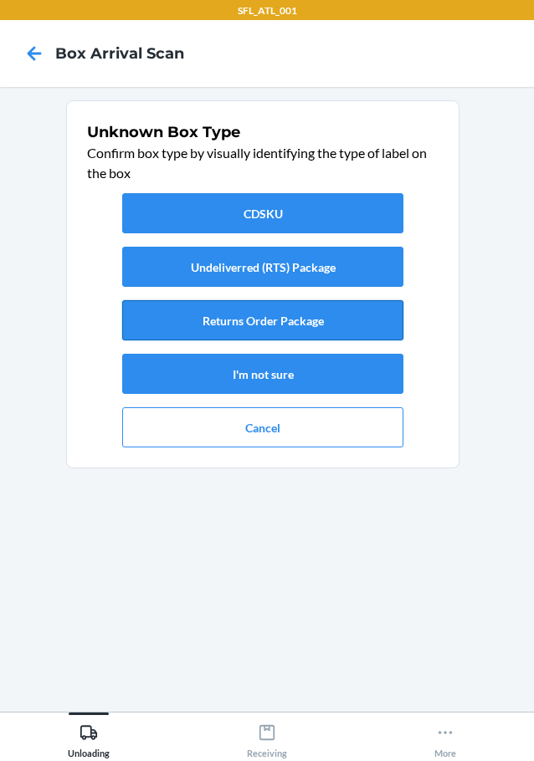
click at [280, 314] on button "Returns Order Package" at bounding box center [262, 320] width 281 height 40
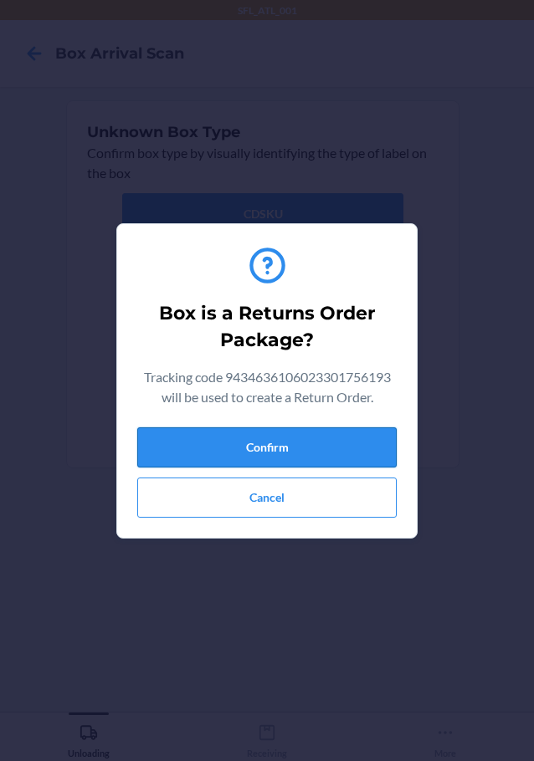
click at [219, 443] on button "Confirm" at bounding box center [266, 447] width 259 height 40
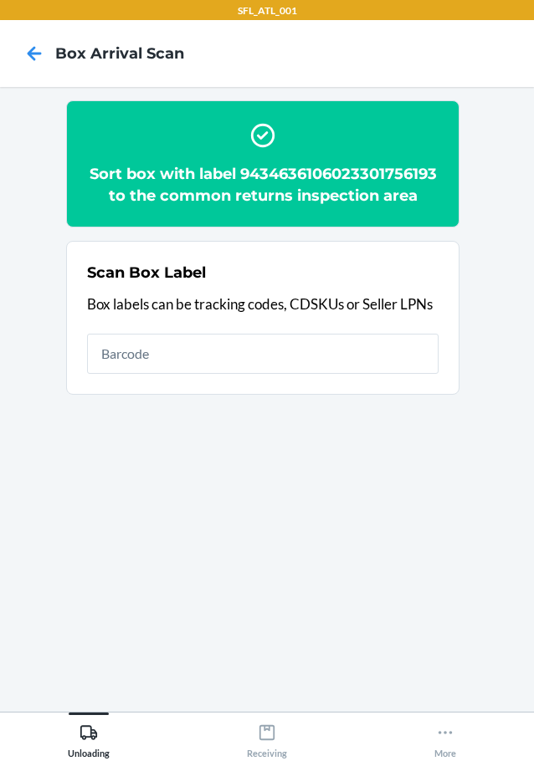
click at [331, 332] on div "Scan Box Label Box labels can be tracking codes, CDSKUs or Seller LPNs" at bounding box center [262, 318] width 351 height 122
type input "42030259]9434636106023303376863"
type input "4"
type input "420302599434636106023303376863"
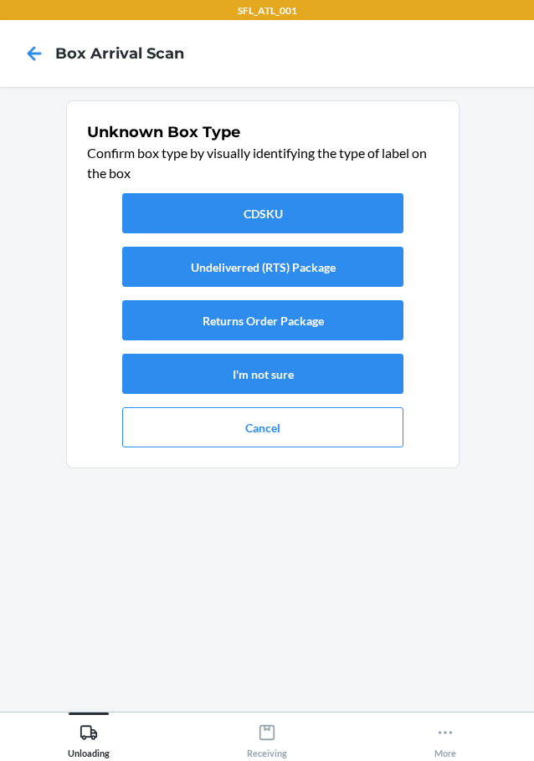
click at [356, 293] on div "CDSKU Undeliverred (RTS) Package Returns Order Package I'm not sure Cancel" at bounding box center [262, 320] width 351 height 268
click at [355, 312] on button "Returns Order Package" at bounding box center [262, 320] width 281 height 40
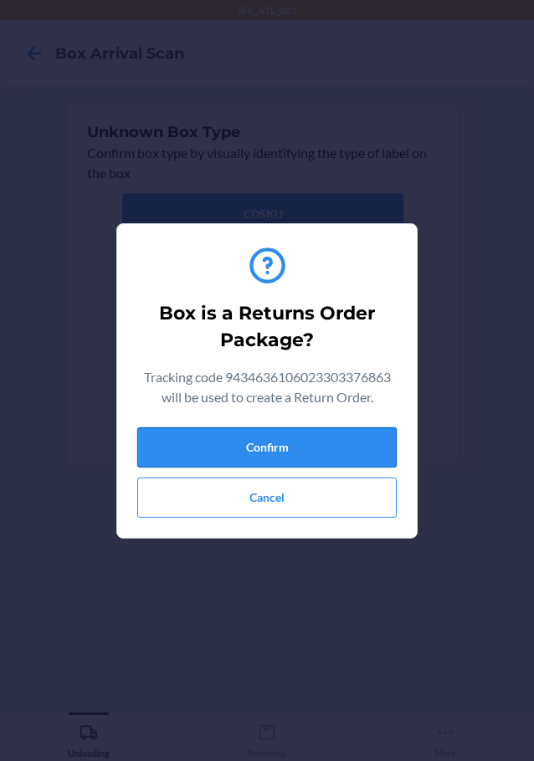
click at [308, 451] on button "Confirm" at bounding box center [266, 447] width 259 height 40
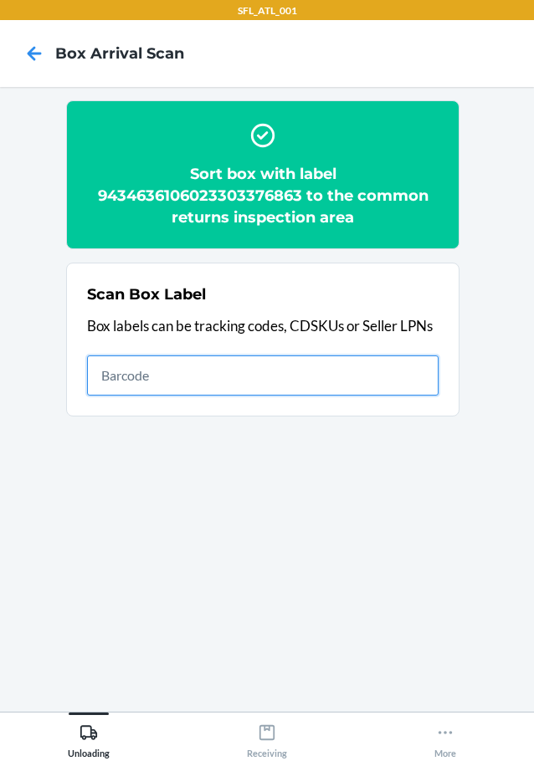
click at [294, 388] on input "text" at bounding box center [262, 375] width 351 height 40
type input "420302599434636106023303667695"
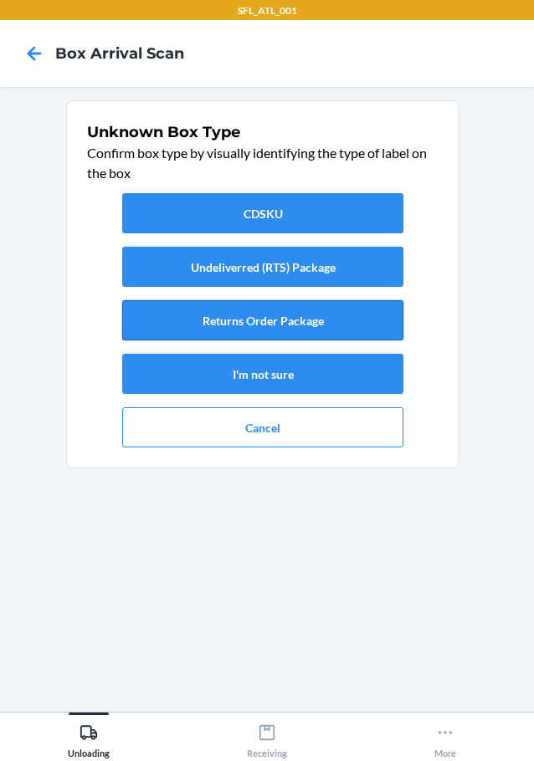
click at [273, 314] on button "Returns Order Package" at bounding box center [262, 320] width 281 height 40
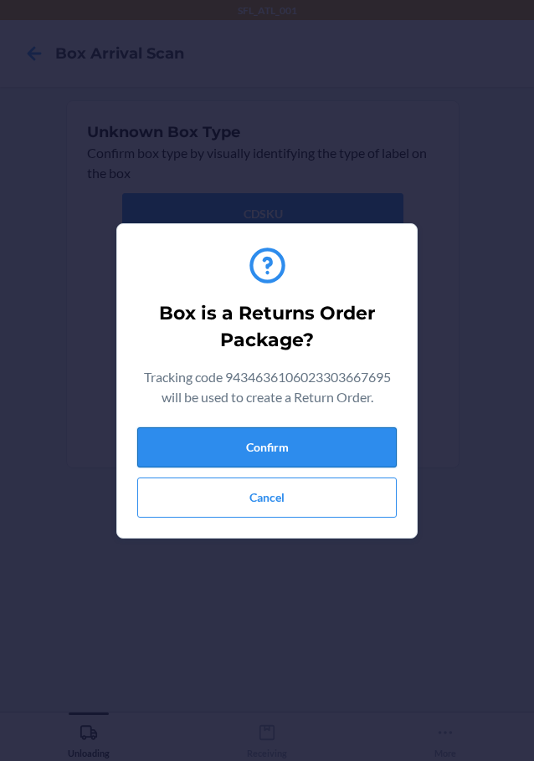
click at [288, 441] on button "Confirm" at bounding box center [266, 447] width 259 height 40
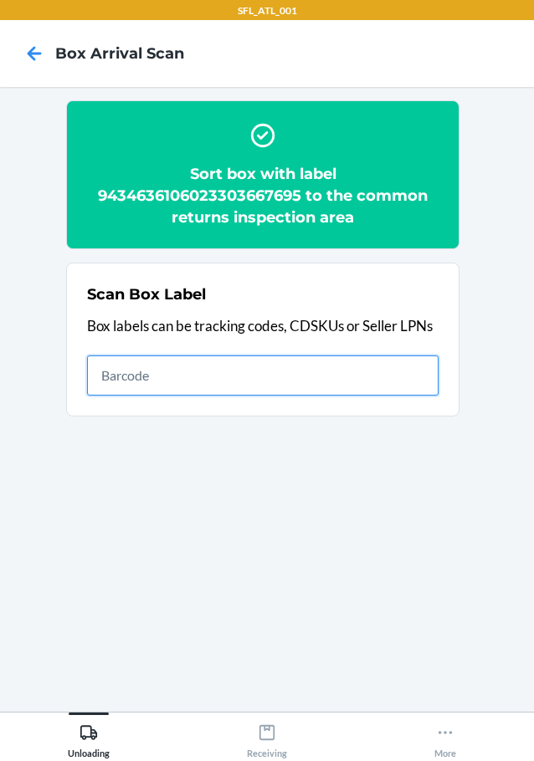
click at [304, 391] on input "text" at bounding box center [262, 375] width 351 height 40
type input "420302599434636106023304080622"
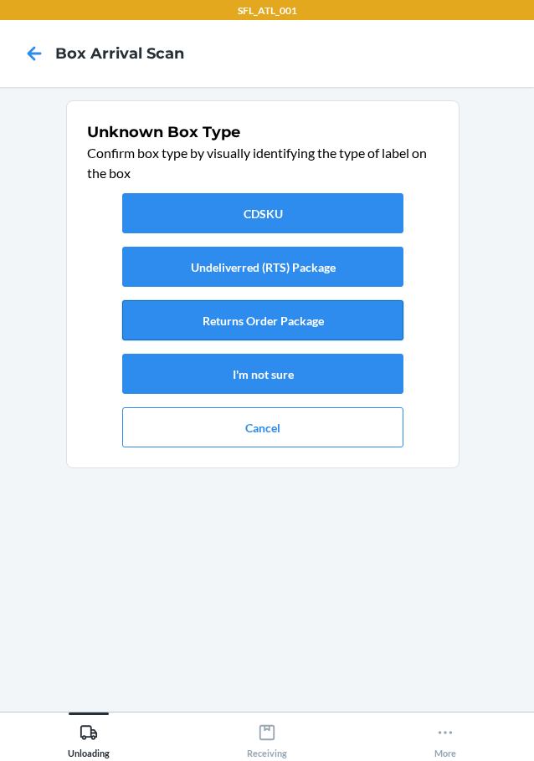
click at [199, 310] on button "Returns Order Package" at bounding box center [262, 320] width 281 height 40
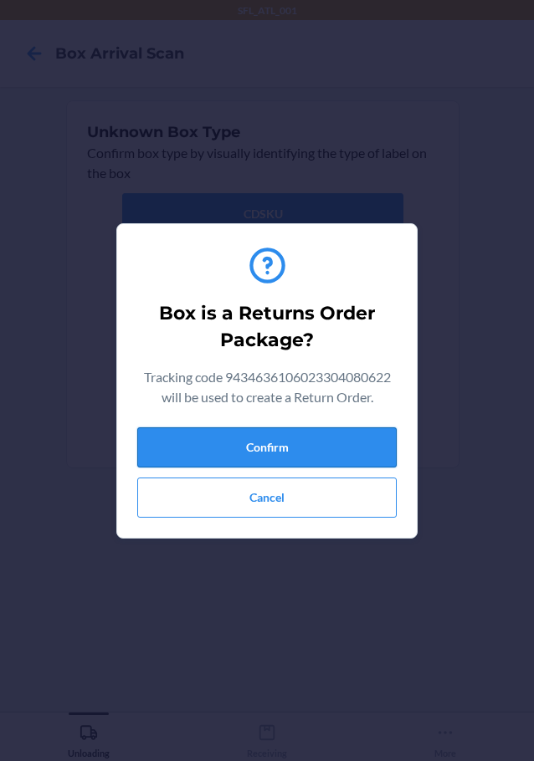
click at [251, 447] on button "Confirm" at bounding box center [266, 447] width 259 height 40
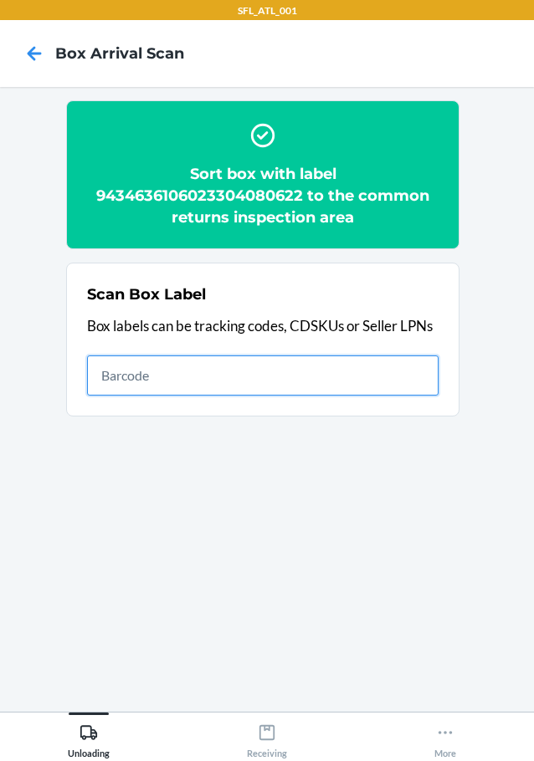
click at [258, 378] on input "text" at bounding box center [262, 375] width 351 height 40
type input "420302599434636106023303943102"
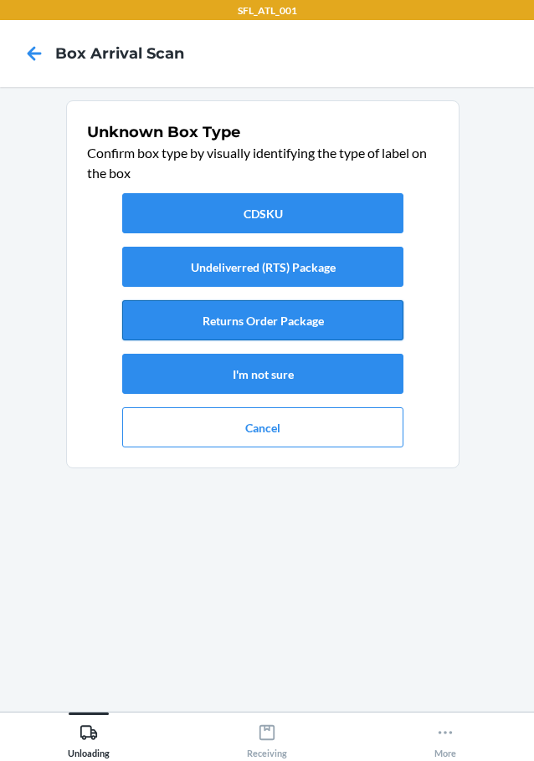
click at [243, 316] on button "Returns Order Package" at bounding box center [262, 320] width 281 height 40
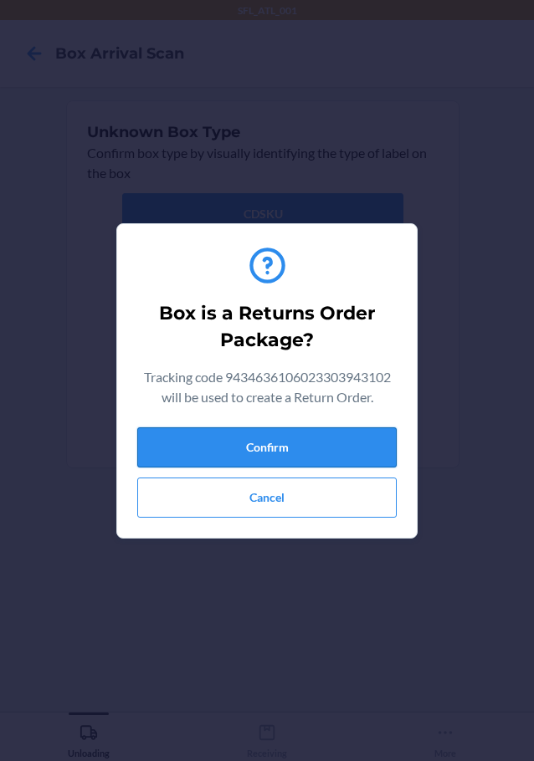
click at [256, 443] on button "Confirm" at bounding box center [266, 447] width 259 height 40
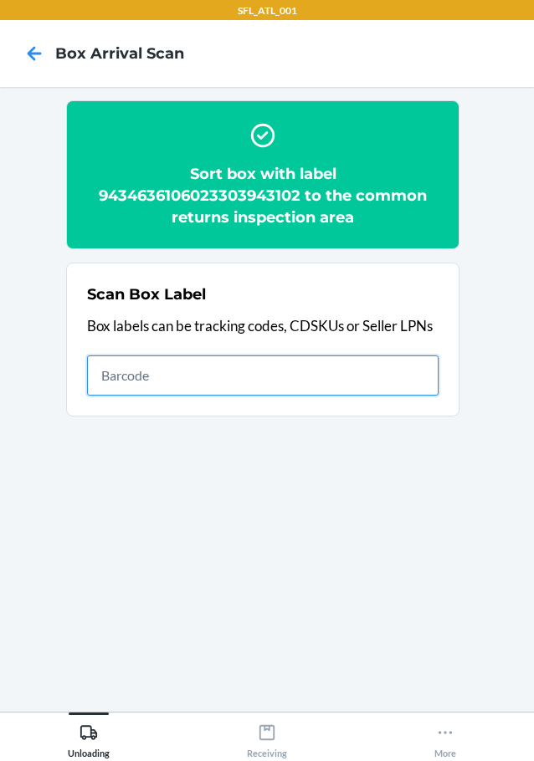
click at [298, 381] on input "text" at bounding box center [262, 375] width 351 height 40
type input "420302599434636106023304091024"
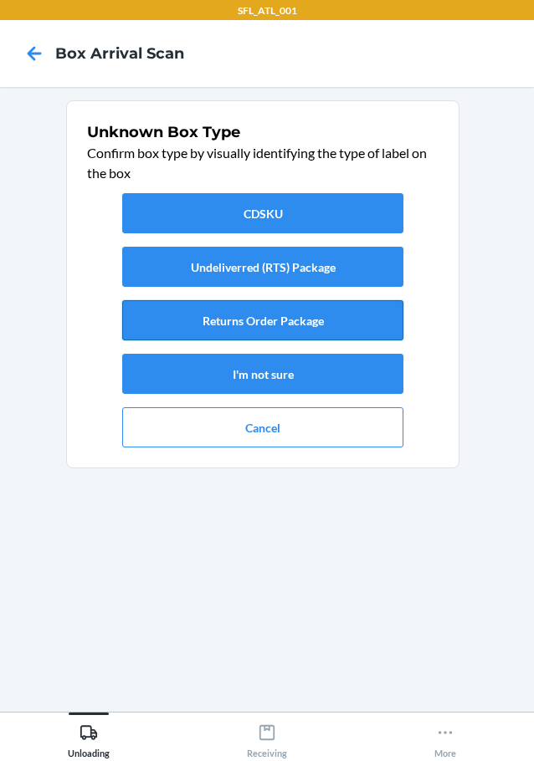
click at [309, 319] on button "Returns Order Package" at bounding box center [262, 320] width 281 height 40
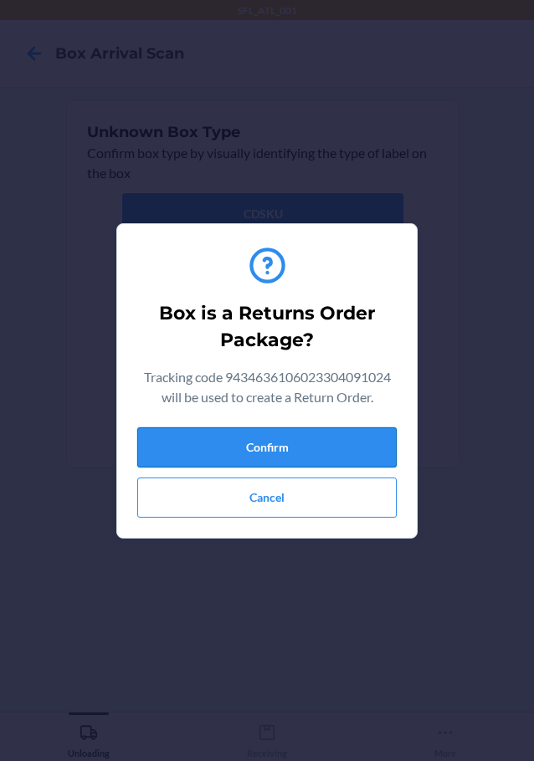
click at [318, 450] on button "Confirm" at bounding box center [266, 447] width 259 height 40
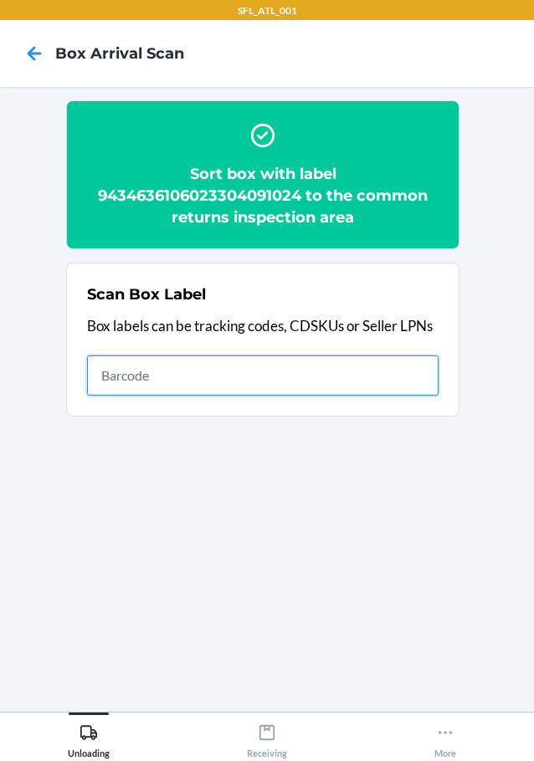
click at [202, 381] on input "text" at bounding box center [262, 375] width 351 height 40
type input "420302599434636106023303829574"
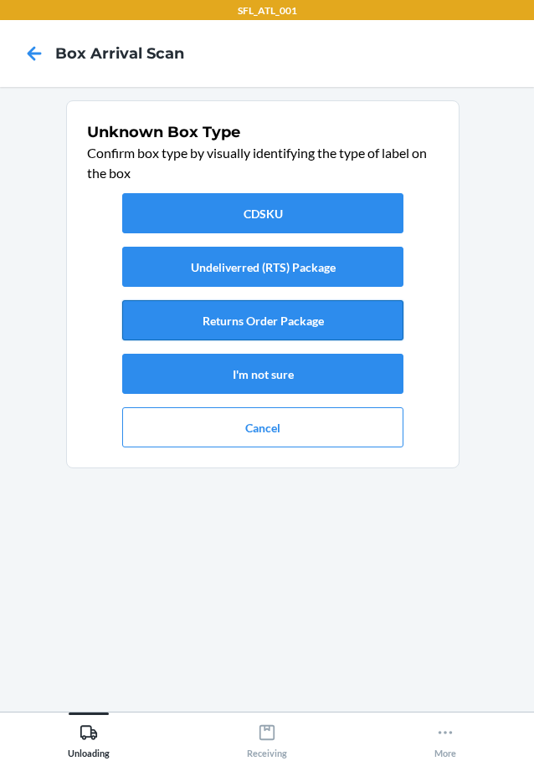
click at [155, 323] on button "Returns Order Package" at bounding box center [262, 320] width 281 height 40
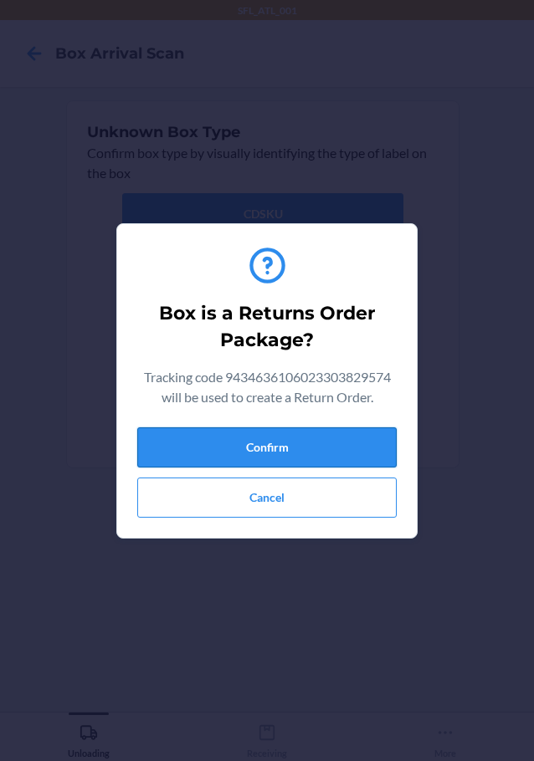
click at [231, 438] on button "Confirm" at bounding box center [266, 447] width 259 height 40
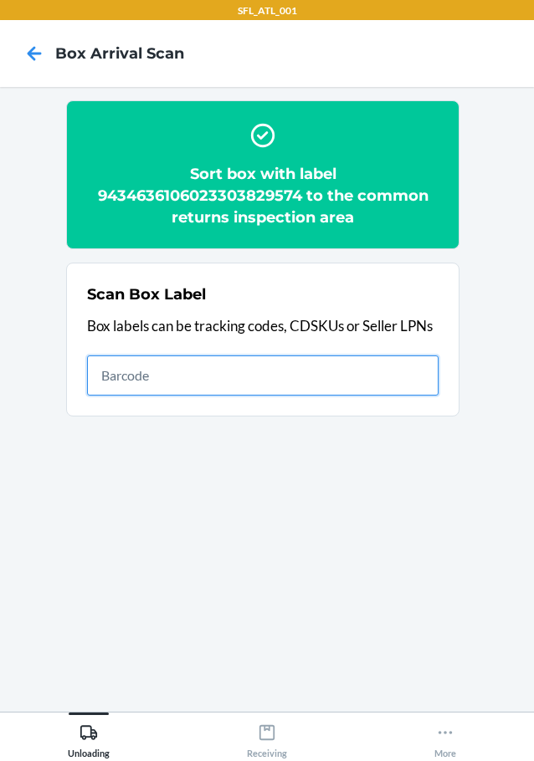
click at [334, 382] on input "text" at bounding box center [262, 375] width 351 height 40
type input "420302599434636106023304149473"
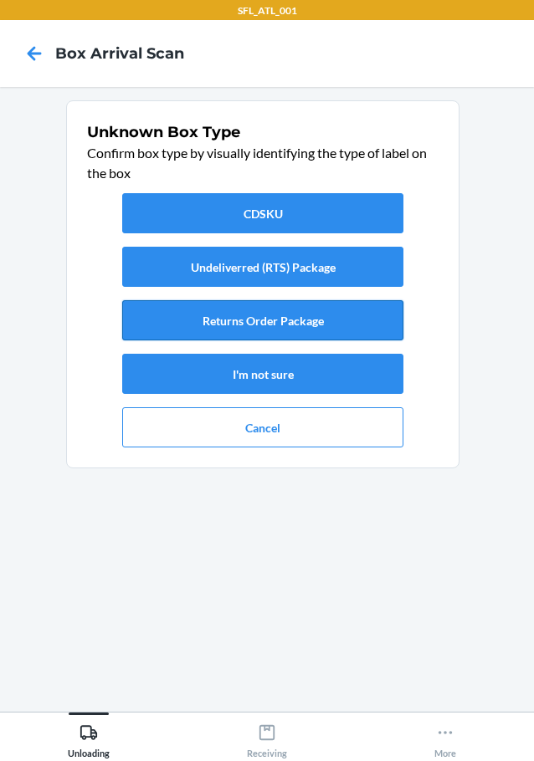
click at [325, 317] on button "Returns Order Package" at bounding box center [262, 320] width 281 height 40
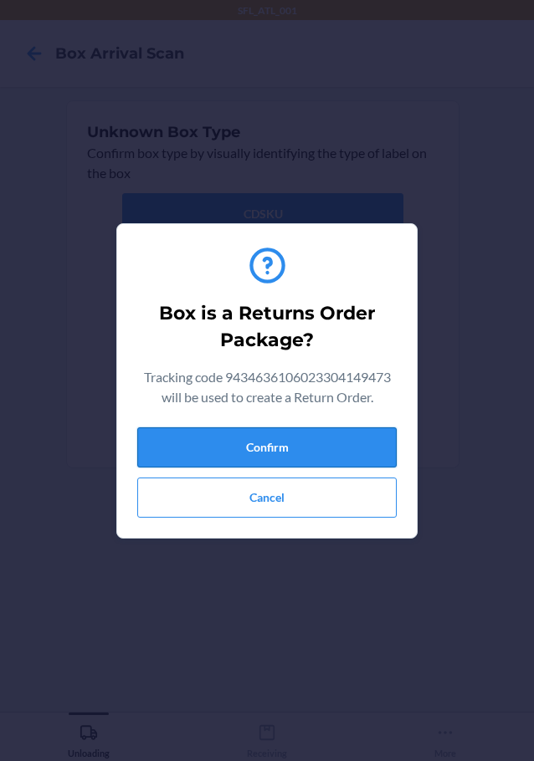
click at [339, 441] on button "Confirm" at bounding box center [266, 447] width 259 height 40
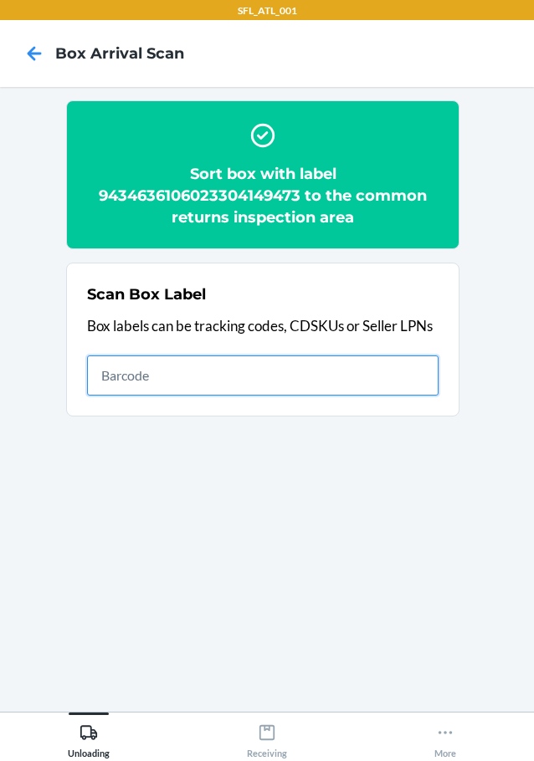
click at [267, 368] on input "text" at bounding box center [262, 375] width 351 height 40
type input "420302599434636106023303810954"
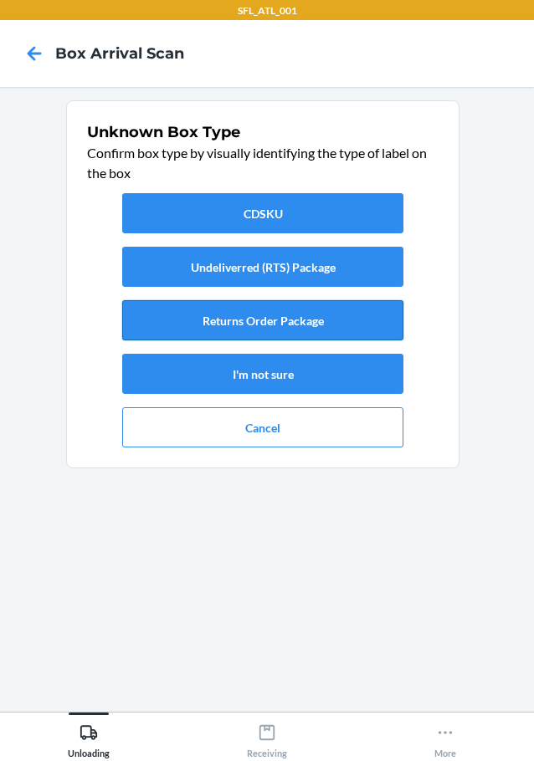
click at [273, 313] on button "Returns Order Package" at bounding box center [262, 320] width 281 height 40
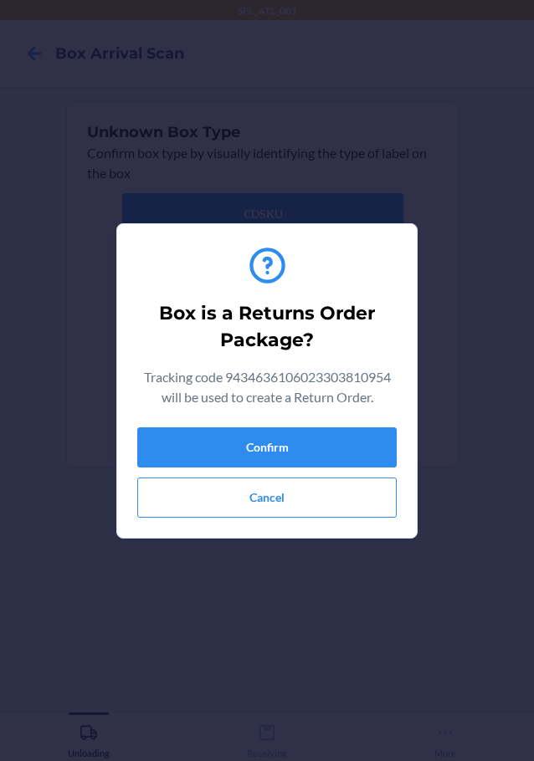
click at [307, 426] on div "Box is a Returns Order Package? Tracking code 9434636106023303810954 will be us…" at bounding box center [266, 381] width 259 height 287
click at [308, 447] on button "Confirm" at bounding box center [266, 447] width 259 height 40
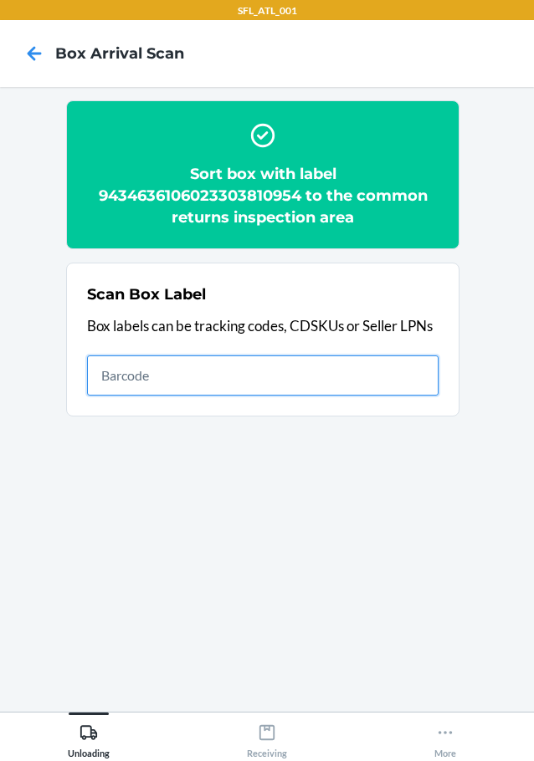
click at [154, 372] on input "text" at bounding box center [262, 375] width 351 height 40
type input "420302599434636106023303957222"
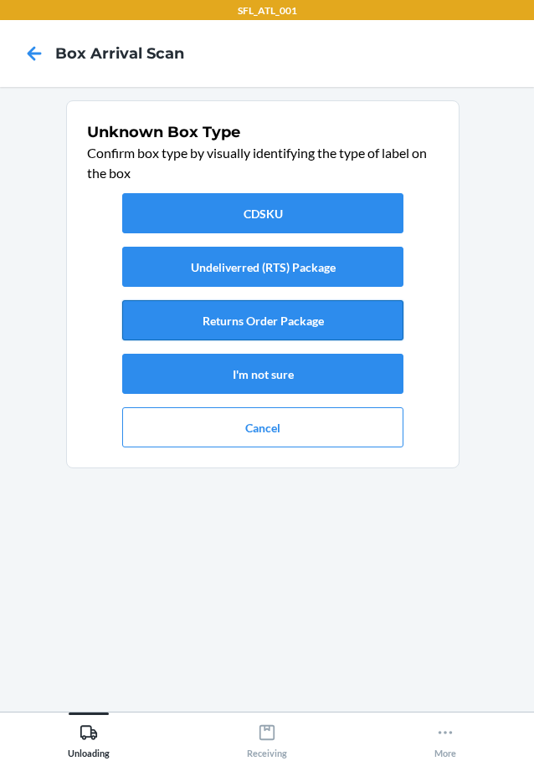
click at [242, 321] on button "Returns Order Package" at bounding box center [262, 320] width 281 height 40
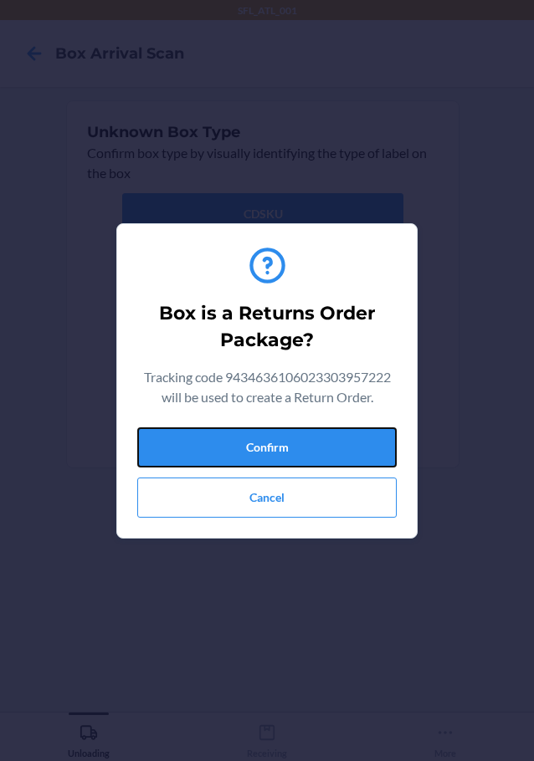
drag, startPoint x: 288, startPoint y: 439, endPoint x: 526, endPoint y: 499, distance: 245.8
click at [289, 439] on button "Confirm" at bounding box center [266, 447] width 259 height 40
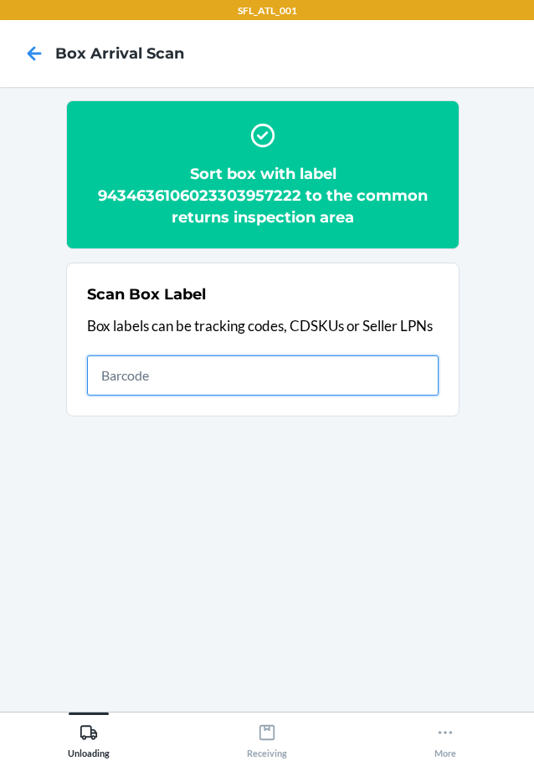
click at [370, 373] on input "text" at bounding box center [262, 375] width 351 height 40
type input "420302599434636106023304118905"
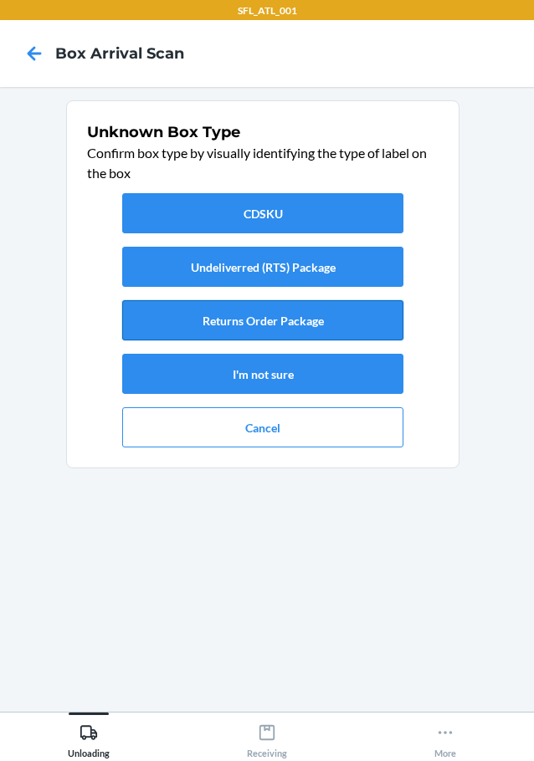
click at [238, 315] on button "Returns Order Package" at bounding box center [262, 320] width 281 height 40
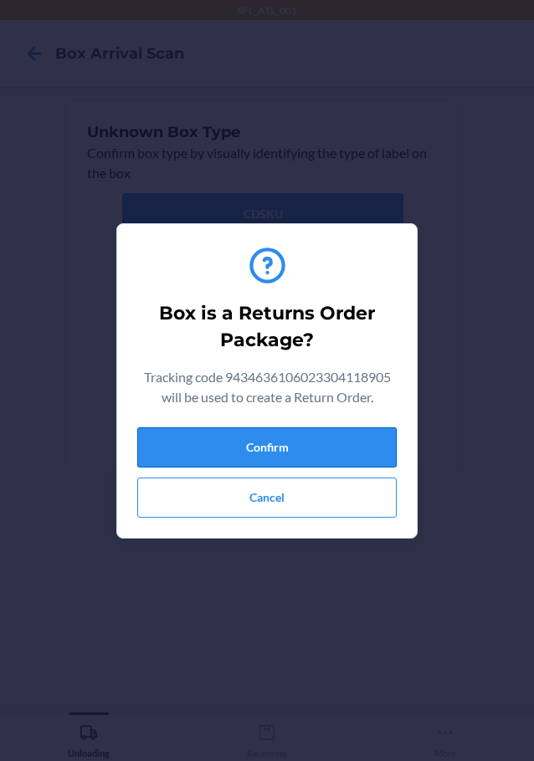
click at [293, 448] on button "Confirm" at bounding box center [266, 447] width 259 height 40
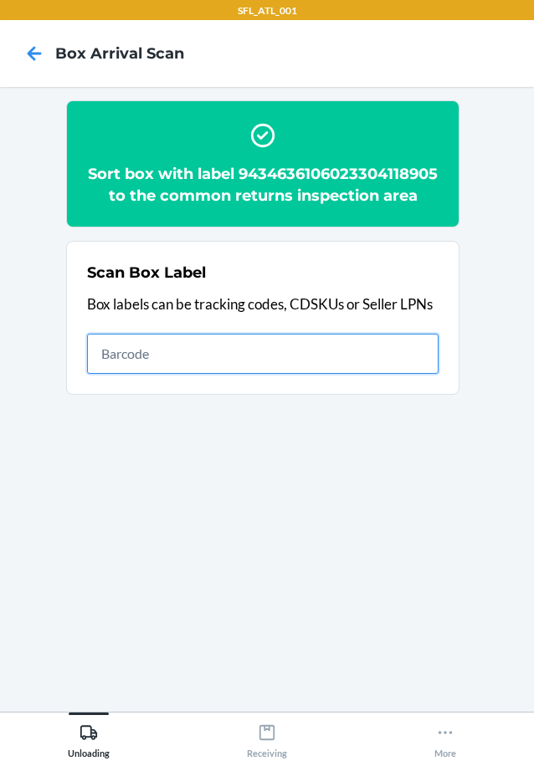
click at [208, 374] on input "text" at bounding box center [262, 354] width 351 height 40
type input "610655736126"
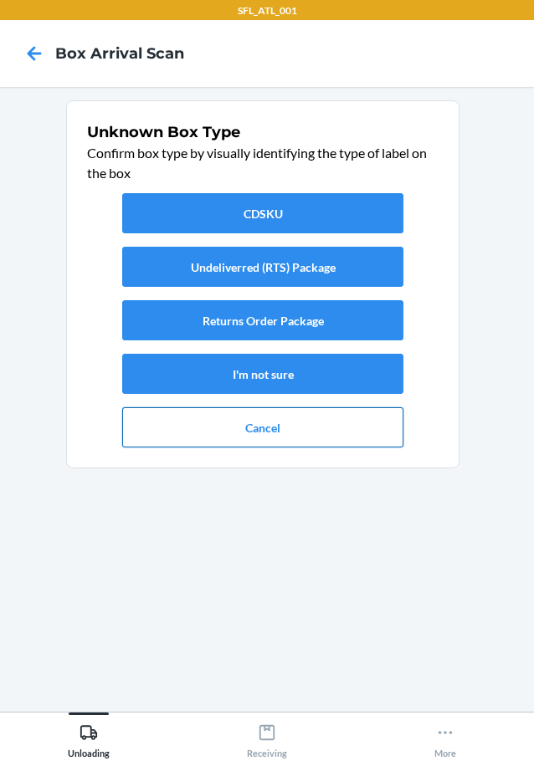
click at [217, 421] on button "Cancel" at bounding box center [262, 427] width 281 height 40
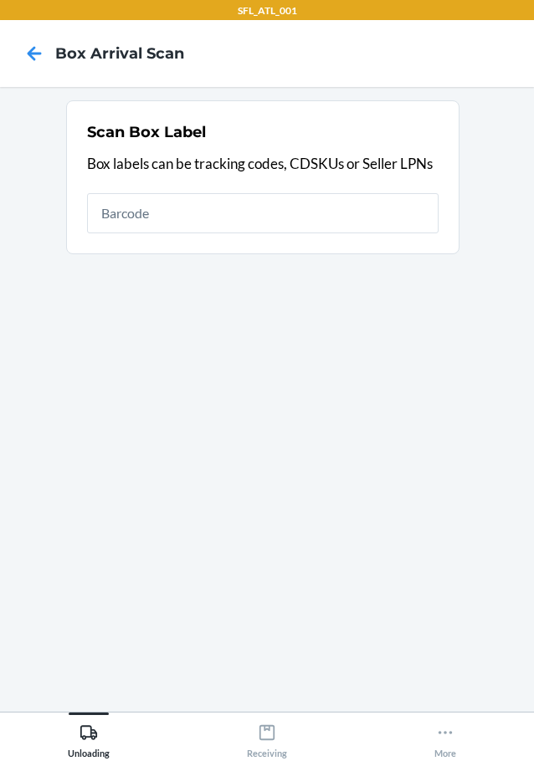
click at [285, 210] on input "text" at bounding box center [262, 213] width 351 height 40
type input "420302599434636106023303845376"
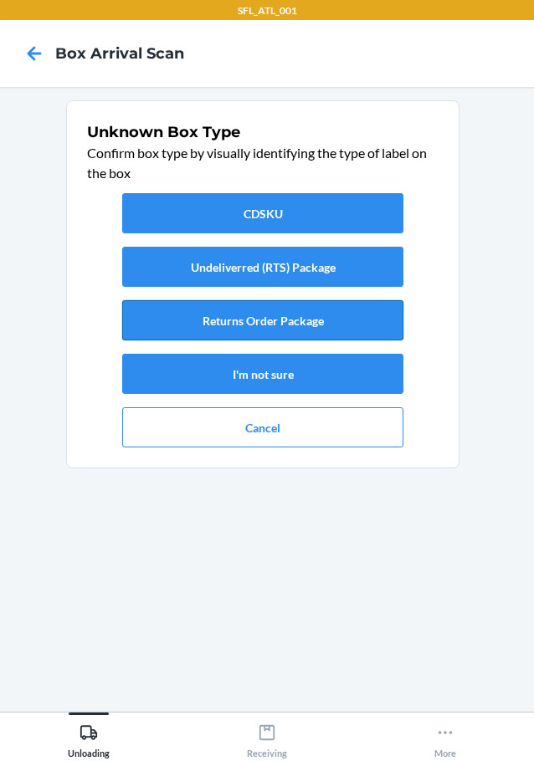
click at [226, 330] on button "Returns Order Package" at bounding box center [262, 320] width 281 height 40
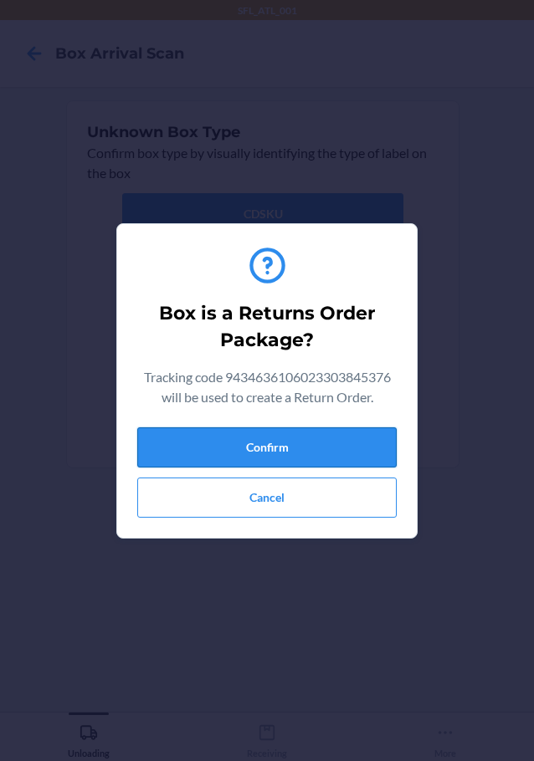
click at [273, 447] on button "Confirm" at bounding box center [266, 447] width 259 height 40
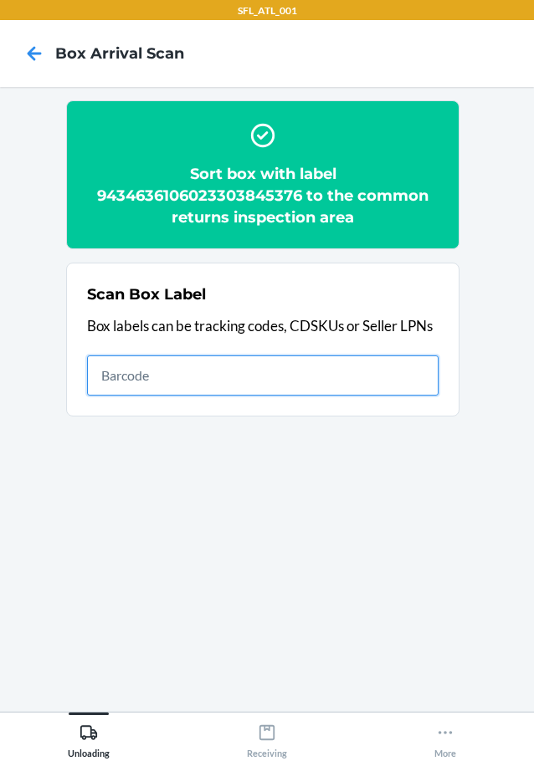
click at [158, 374] on input "text" at bounding box center [262, 375] width 351 height 40
type input "420840819261290316871746030881"
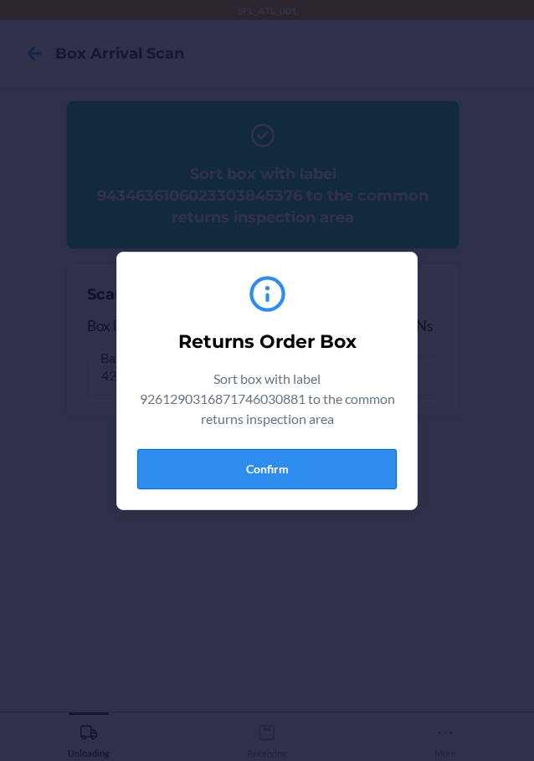
click at [215, 461] on button "Confirm" at bounding box center [266, 469] width 259 height 40
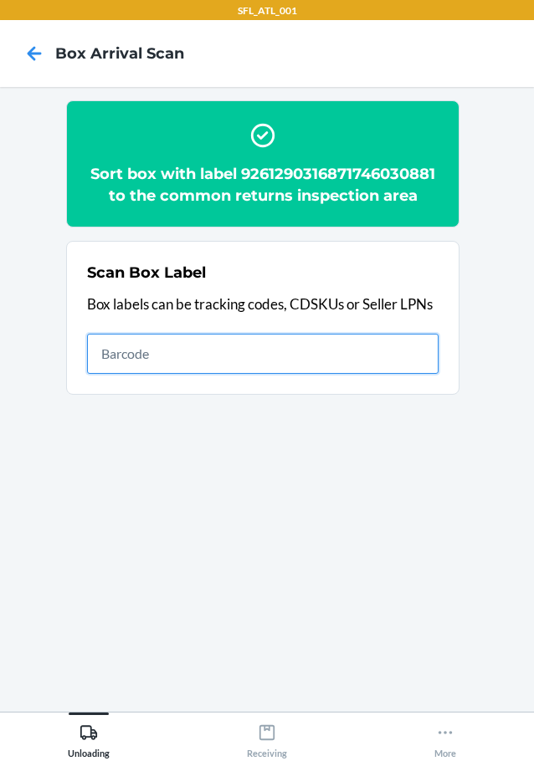
click at [245, 350] on input "text" at bounding box center [262, 354] width 351 height 40
type input "420302599434636106023302686376"
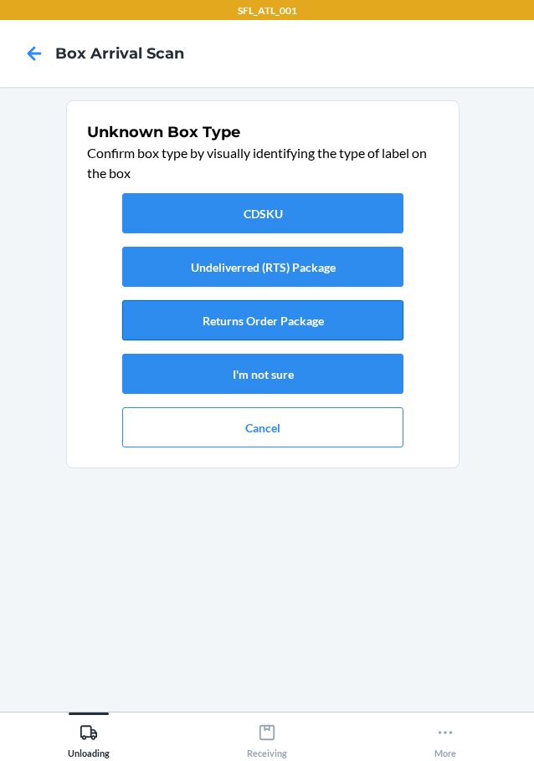
click at [246, 326] on button "Returns Order Package" at bounding box center [262, 320] width 281 height 40
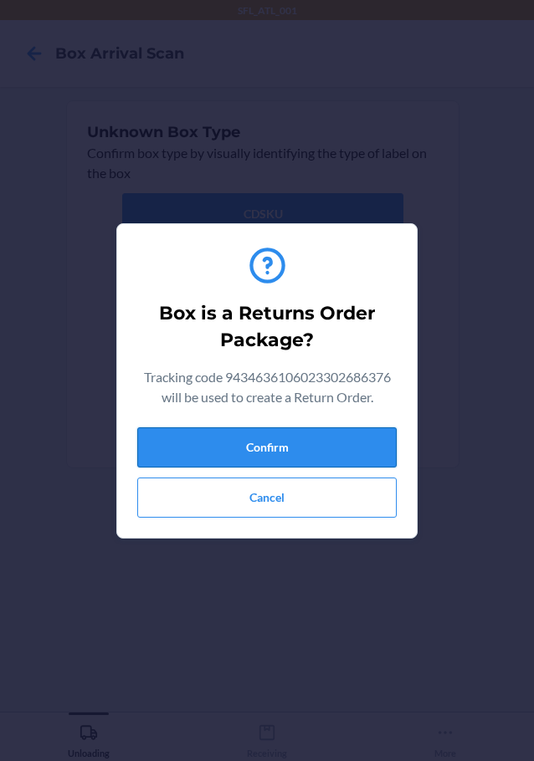
click at [248, 453] on button "Confirm" at bounding box center [266, 447] width 259 height 40
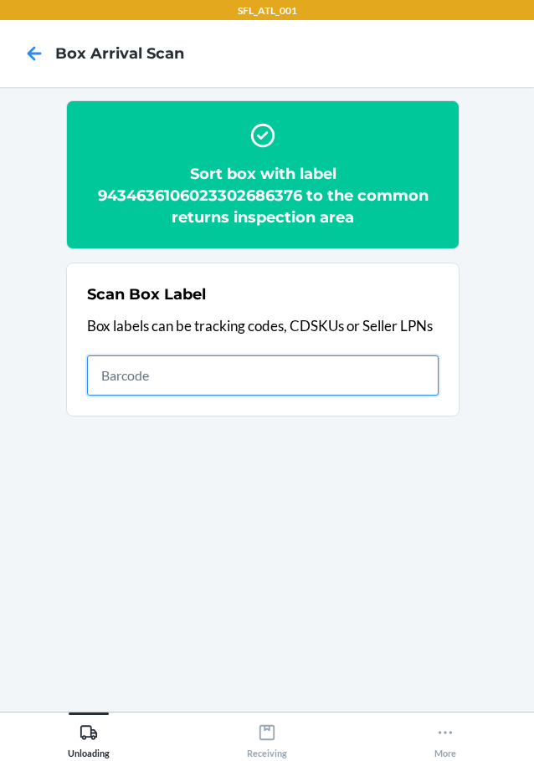
click at [112, 373] on input "text" at bounding box center [262, 375] width 351 height 40
type input "420302599434636106023301321766"
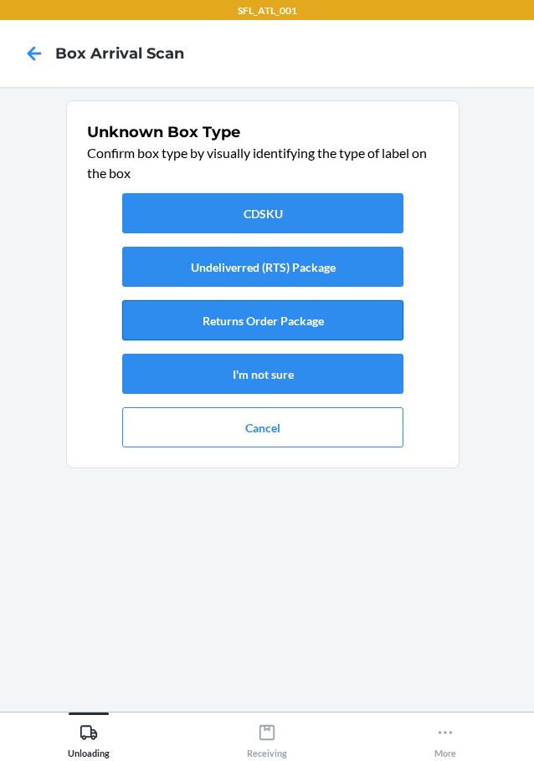
click at [221, 328] on button "Returns Order Package" at bounding box center [262, 320] width 281 height 40
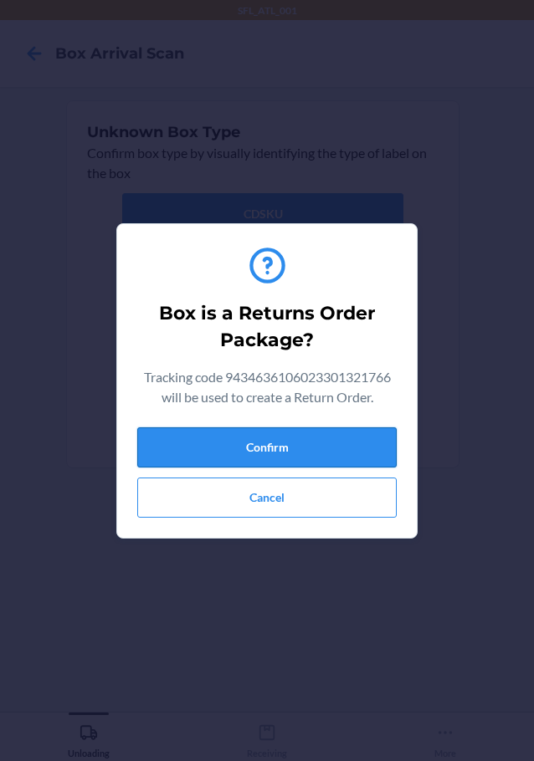
click at [261, 456] on button "Confirm" at bounding box center [266, 447] width 259 height 40
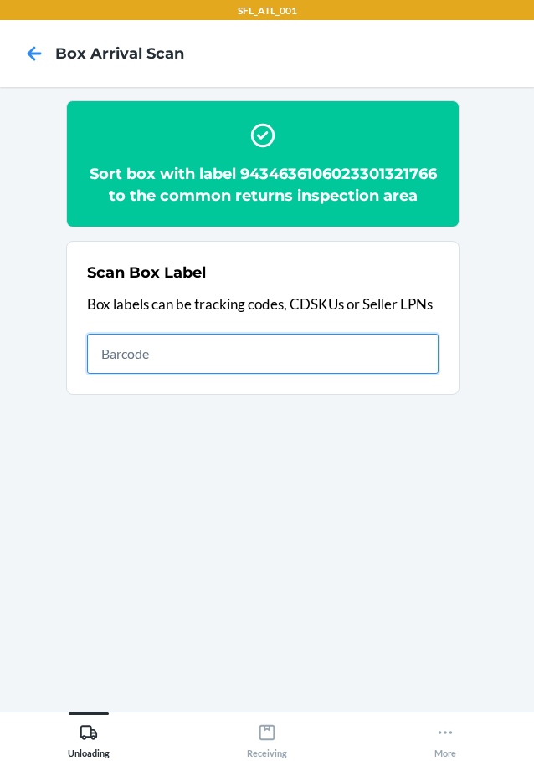
click at [217, 370] on input "text" at bounding box center [262, 354] width 351 height 40
type input "420302599434636106023303964107"
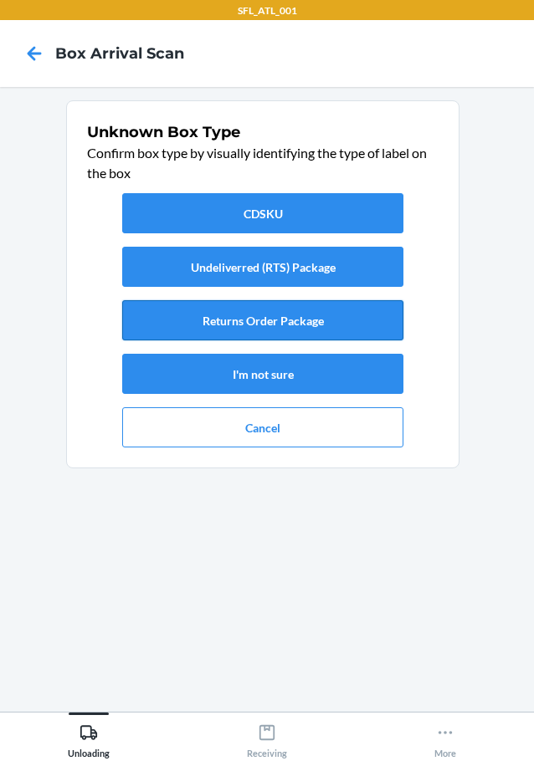
click at [260, 319] on button "Returns Order Package" at bounding box center [262, 320] width 281 height 40
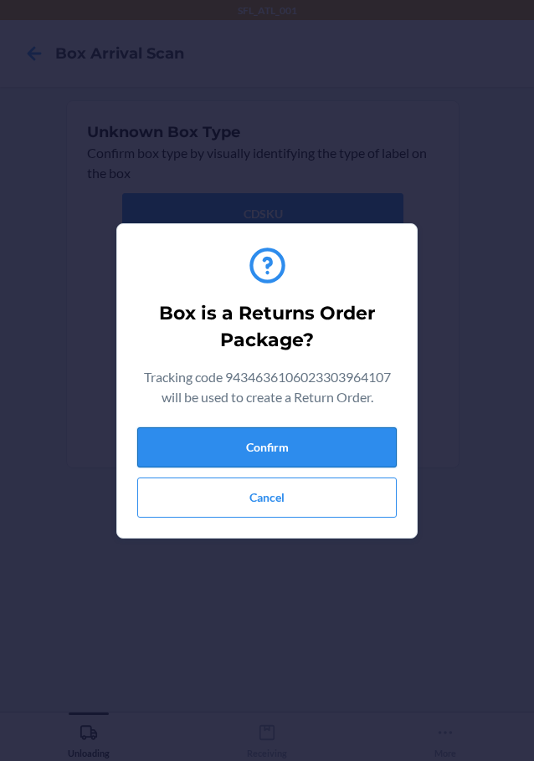
click at [268, 456] on button "Confirm" at bounding box center [266, 447] width 259 height 40
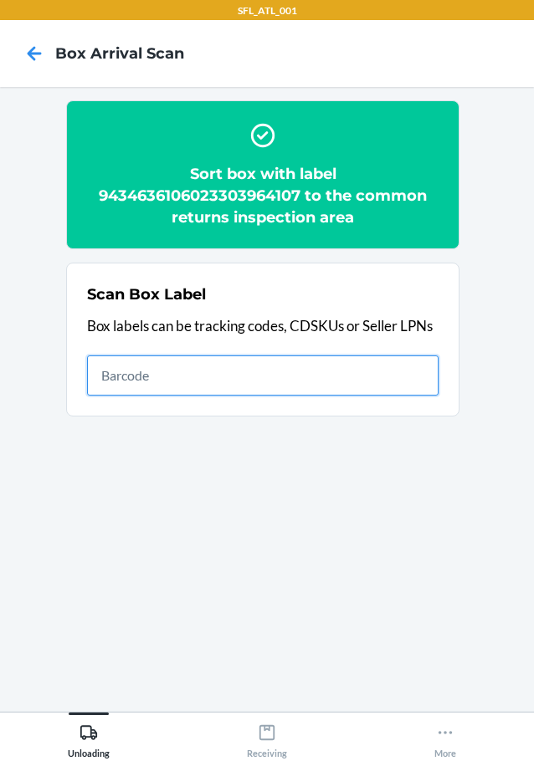
drag, startPoint x: 275, startPoint y: 369, endPoint x: 288, endPoint y: 362, distance: 14.2
click at [275, 369] on input "text" at bounding box center [262, 375] width 351 height 40
type input "9281290316871746125716"
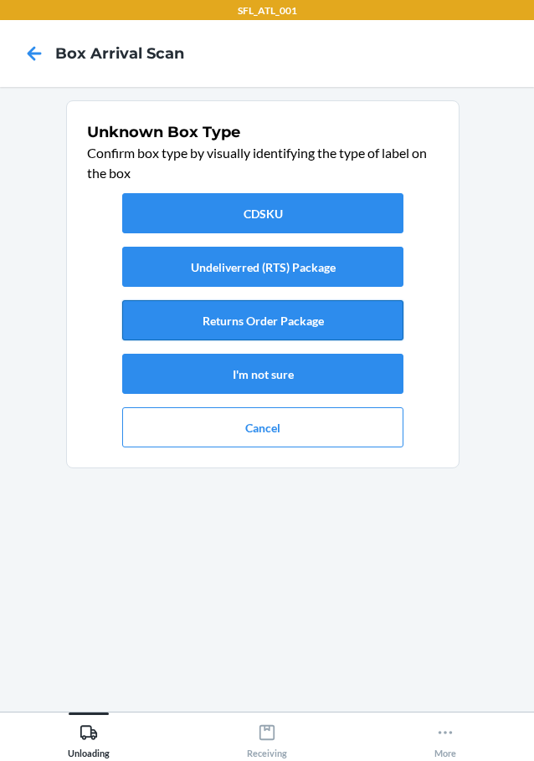
click at [237, 324] on button "Returns Order Package" at bounding box center [262, 320] width 281 height 40
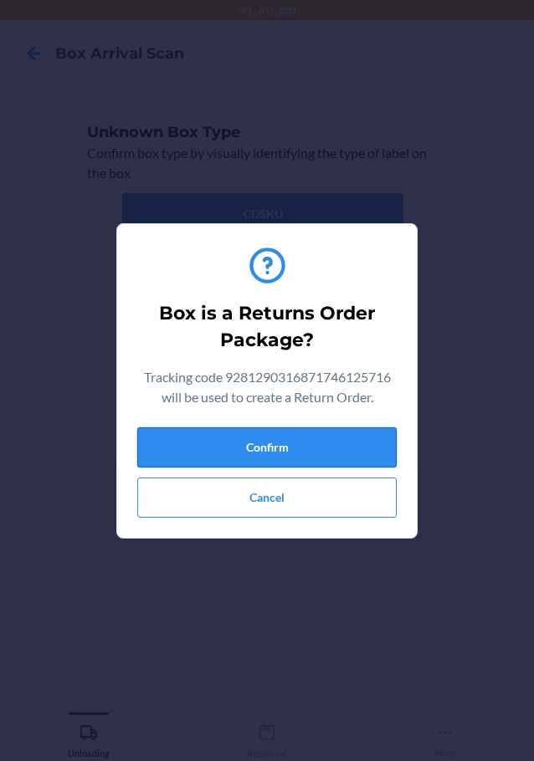
click at [338, 439] on button "Confirm" at bounding box center [266, 447] width 259 height 40
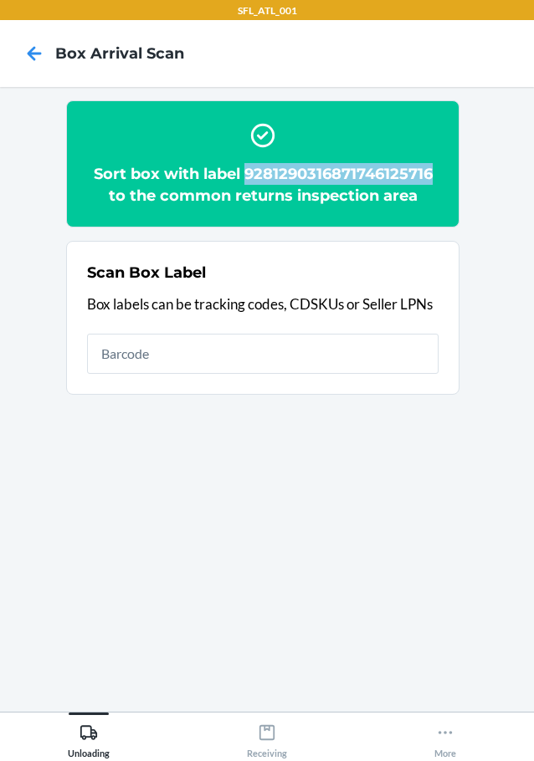
drag, startPoint x: 432, startPoint y: 175, endPoint x: 247, endPoint y: 179, distance: 185.7
click at [247, 179] on h2 "Sort box with label 9281290316871746125716 to the common returns inspection area" at bounding box center [262, 184] width 351 height 43
copy h2 "9281290316871746125716"
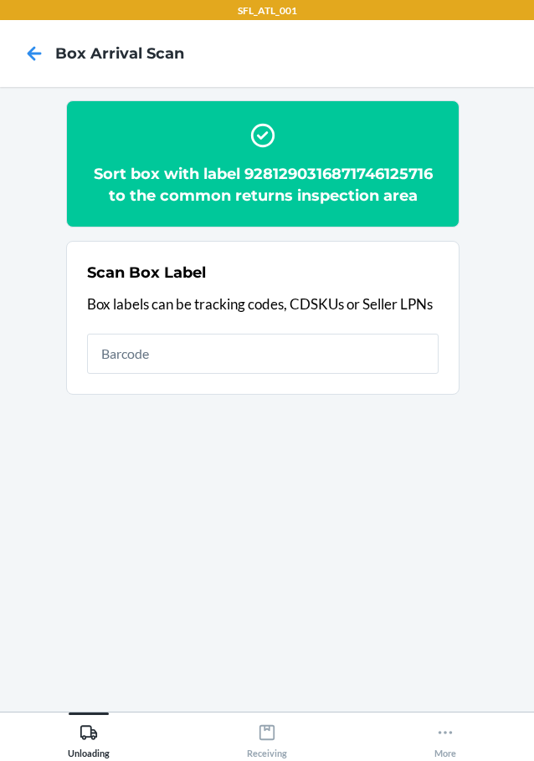
click at [484, 304] on section "Sort box with label 9281290316871746125716 to the common returns inspection are…" at bounding box center [266, 399] width 507 height 598
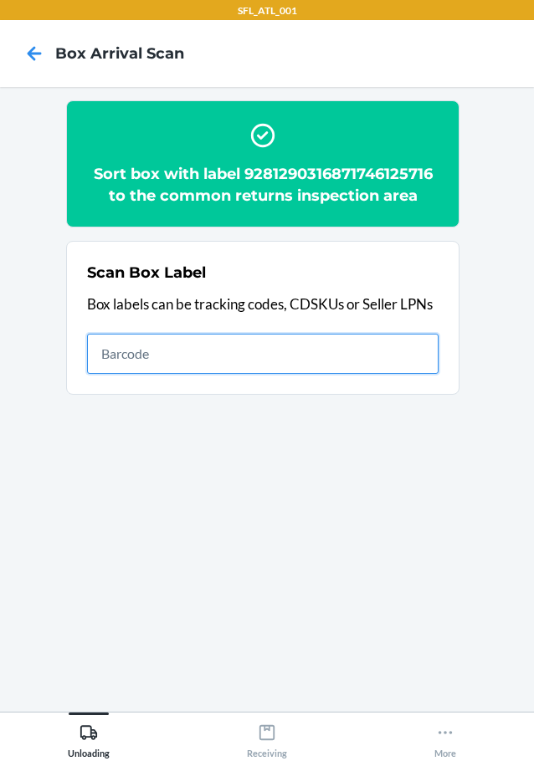
click at [299, 360] on input "text" at bounding box center [262, 354] width 351 height 40
type input "420302599434636106023304049308"
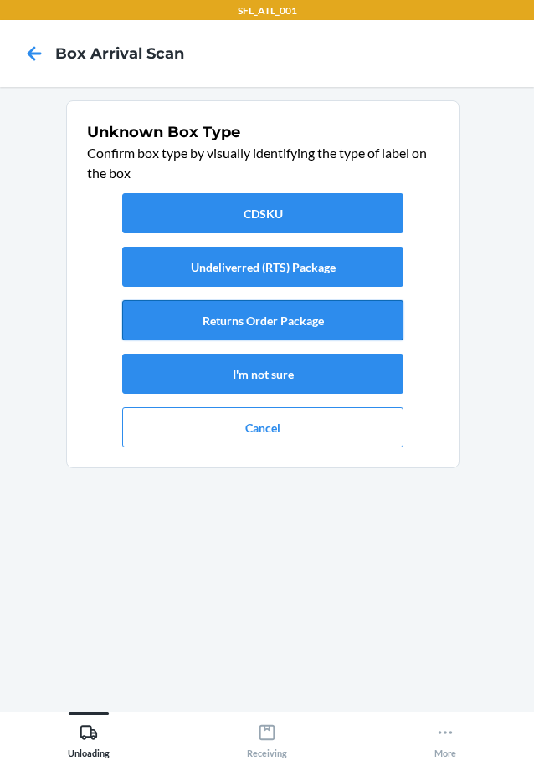
click at [274, 317] on button "Returns Order Package" at bounding box center [262, 320] width 281 height 40
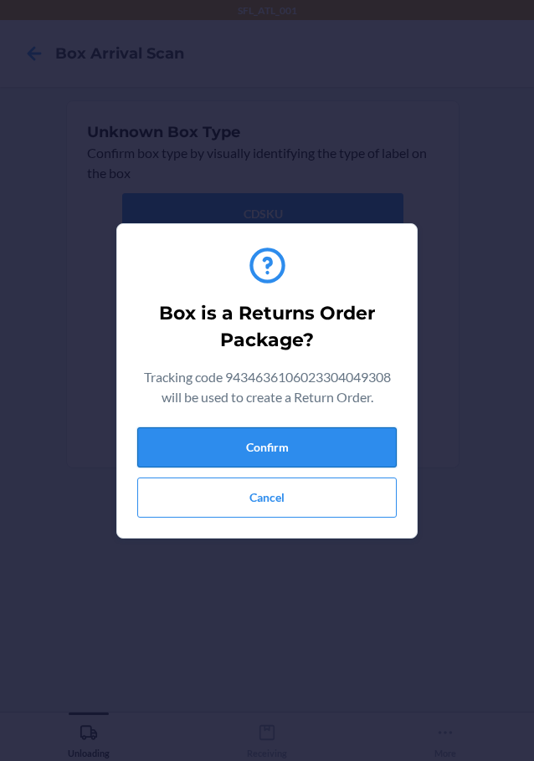
click at [278, 445] on button "Confirm" at bounding box center [266, 447] width 259 height 40
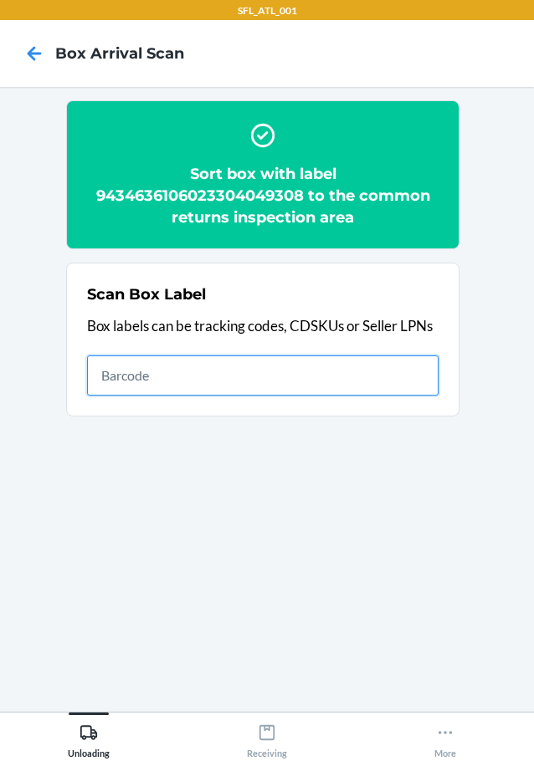
click at [314, 372] on input "text" at bounding box center [262, 375] width 351 height 40
type input "420302599434636106023304166647"
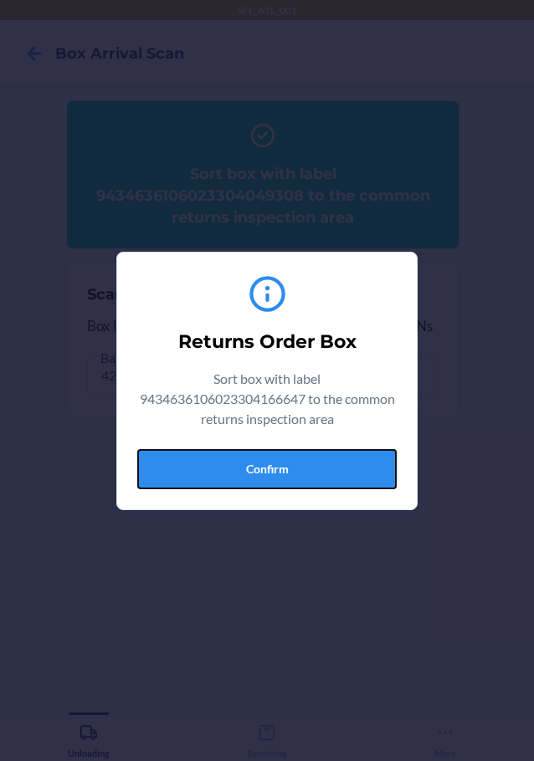
drag, startPoint x: 314, startPoint y: 469, endPoint x: 309, endPoint y: 424, distance: 45.4
click at [314, 467] on button "Confirm" at bounding box center [266, 469] width 259 height 40
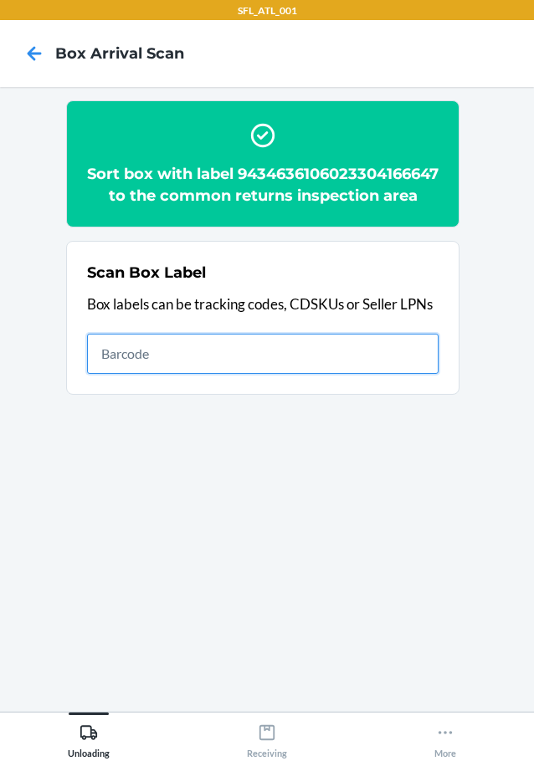
click at [360, 374] on input "text" at bounding box center [262, 354] width 351 height 40
type input "420302599434636106023303950193"
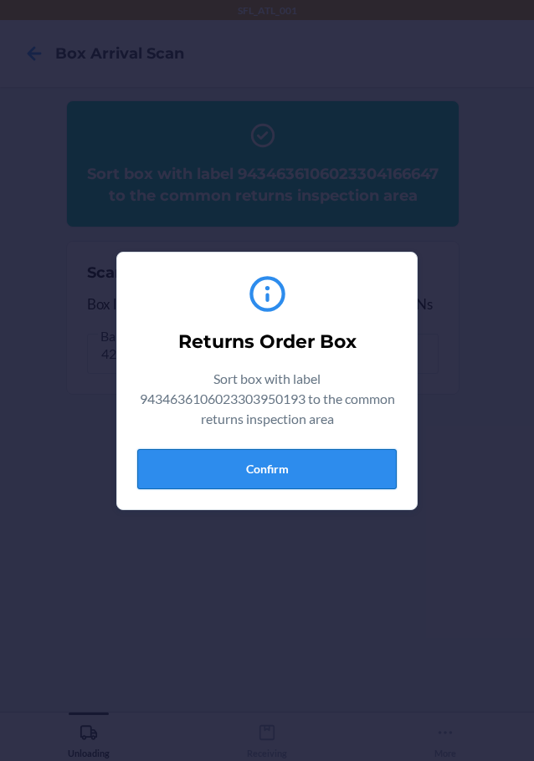
click at [289, 468] on button "Confirm" at bounding box center [266, 469] width 259 height 40
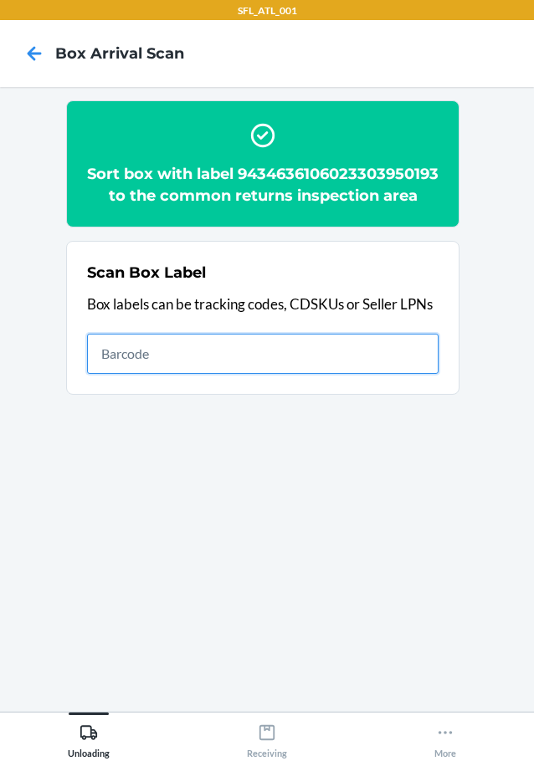
click at [423, 363] on input "text" at bounding box center [262, 354] width 351 height 40
type input "420302599434636106023304548481"
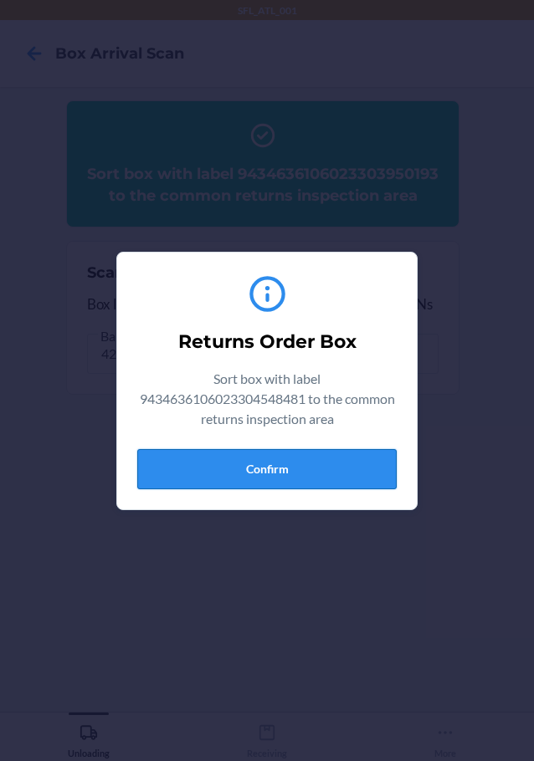
click at [233, 471] on button "Confirm" at bounding box center [266, 469] width 259 height 40
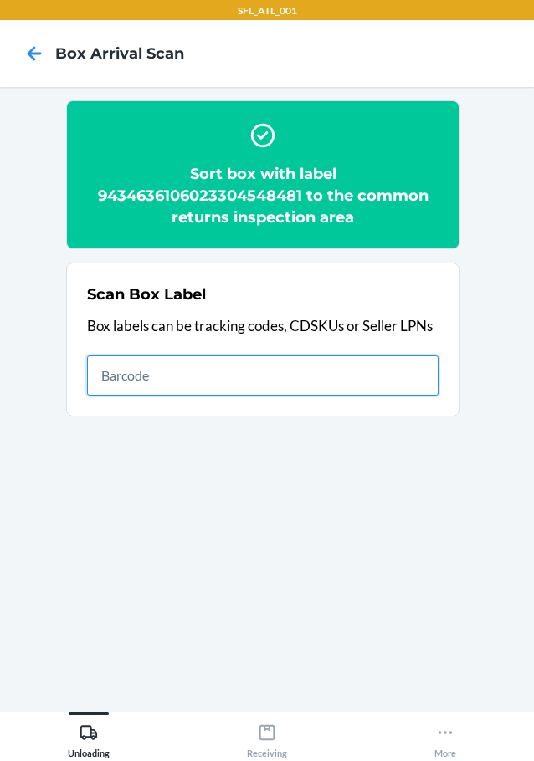
click at [234, 365] on input "text" at bounding box center [262, 375] width 351 height 40
type input "420302599434636106023304338846"
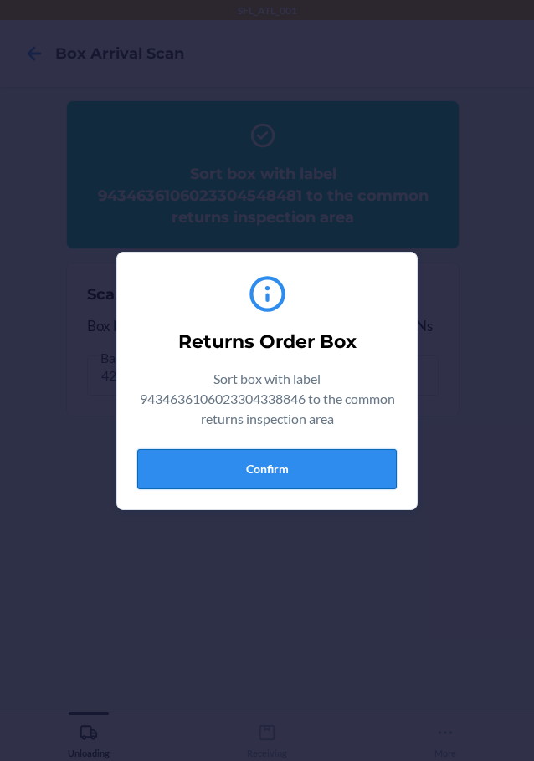
click at [225, 471] on button "Confirm" at bounding box center [266, 469] width 259 height 40
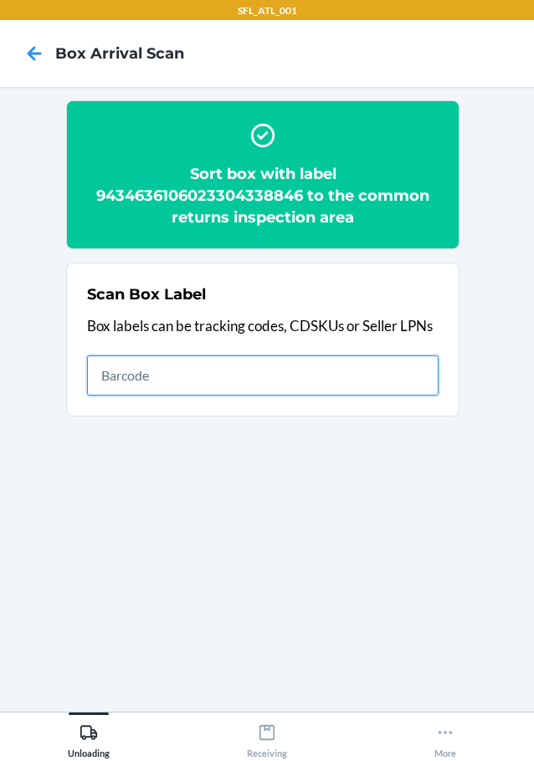
click at [397, 370] on input "text" at bounding box center [262, 375] width 351 height 40
type input "420302599434636106023304578907"
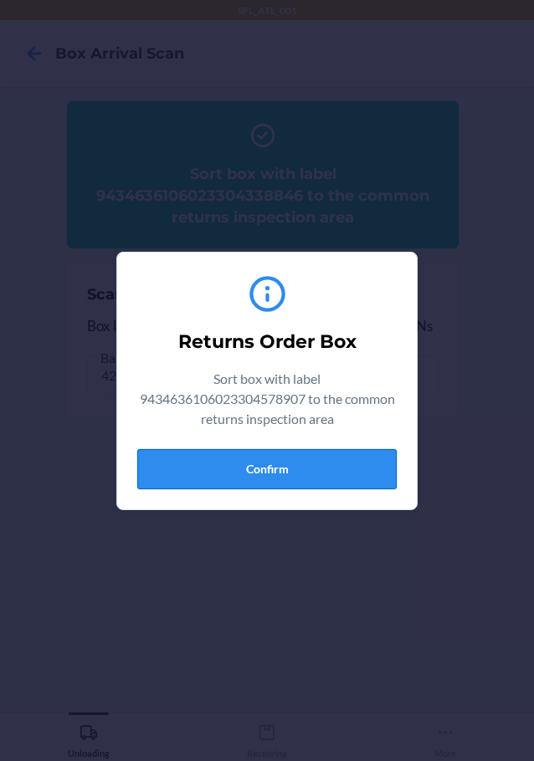
click at [291, 464] on button "Confirm" at bounding box center [266, 469] width 259 height 40
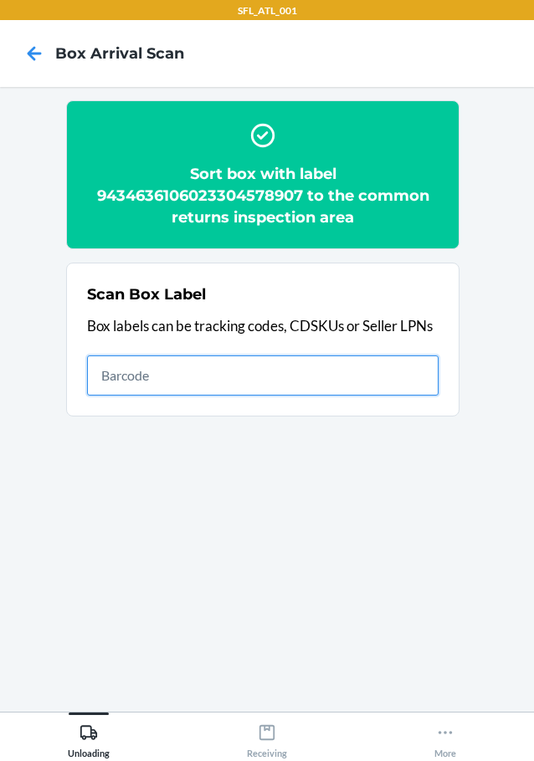
click at [393, 374] on input "text" at bounding box center [262, 375] width 351 height 40
type input "420302599434636106023302165840"
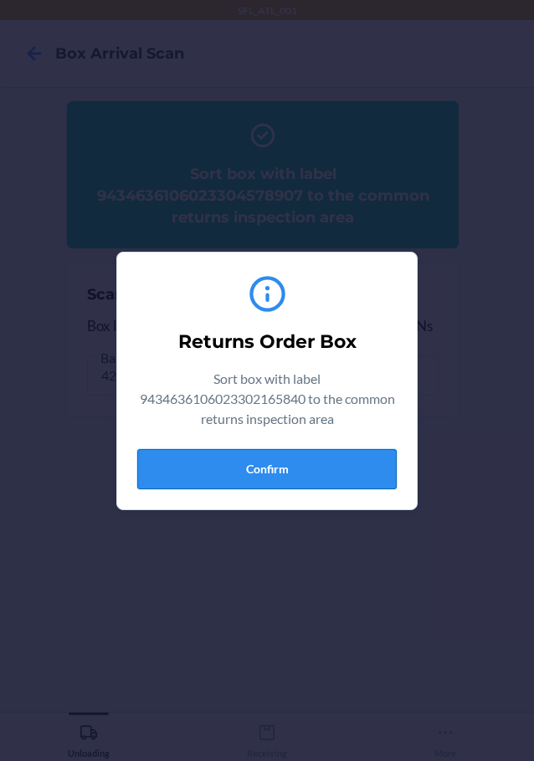
click at [274, 471] on button "Confirm" at bounding box center [266, 469] width 259 height 40
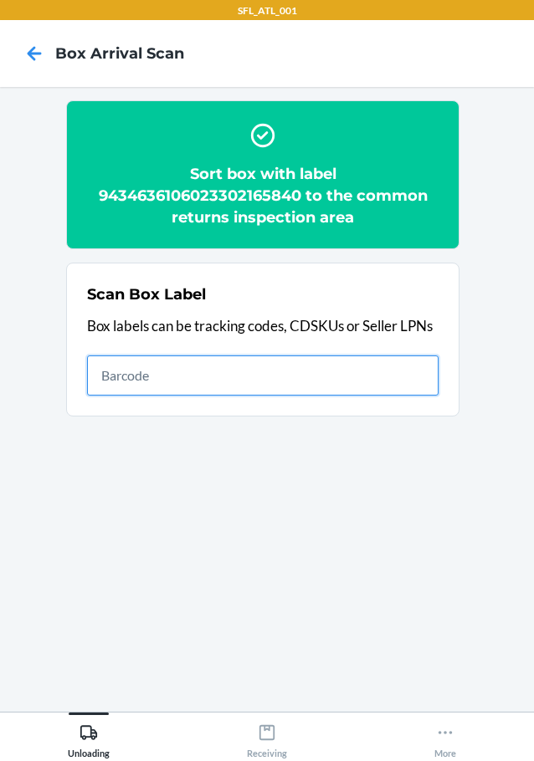
click at [370, 374] on input "text" at bounding box center [262, 375] width 351 height 40
type input "420302599434636106023304378569"
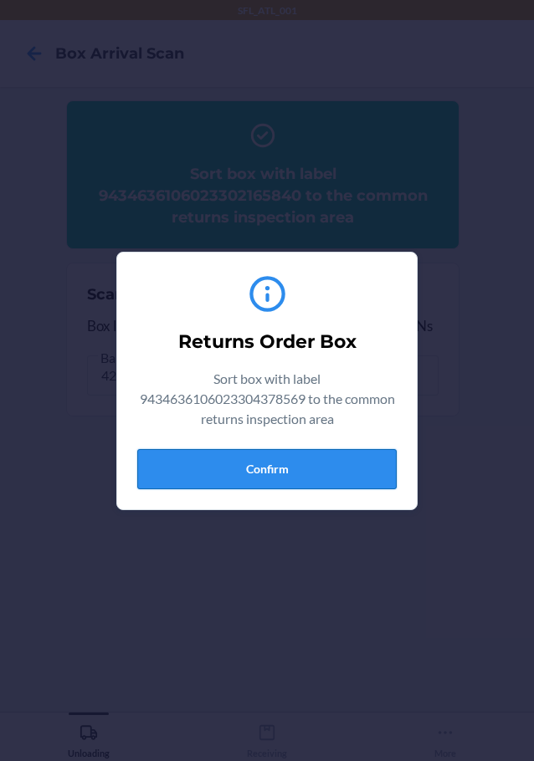
click at [256, 475] on button "Confirm" at bounding box center [266, 469] width 259 height 40
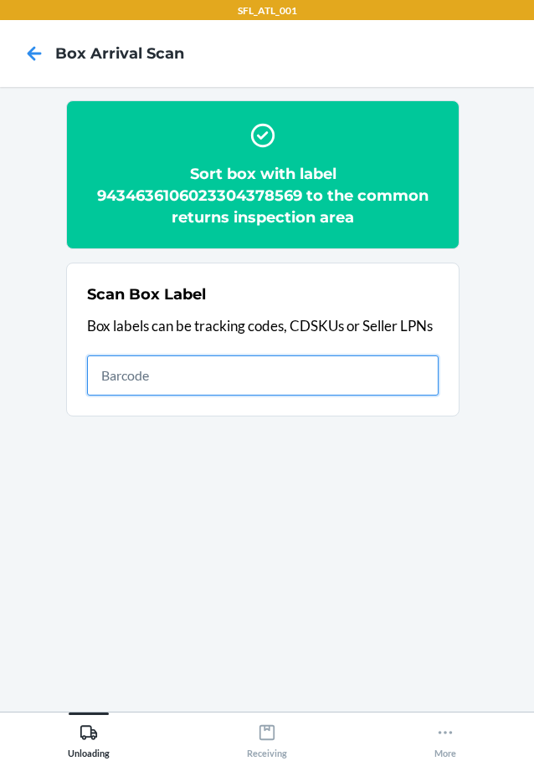
click at [332, 359] on input "text" at bounding box center [262, 375] width 351 height 40
type input "420302599434636106023303263873"
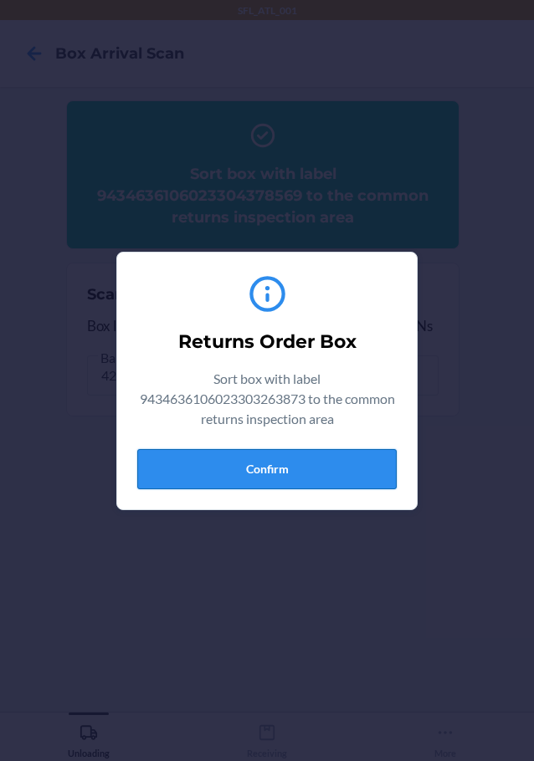
click at [216, 461] on button "Confirm" at bounding box center [266, 469] width 259 height 40
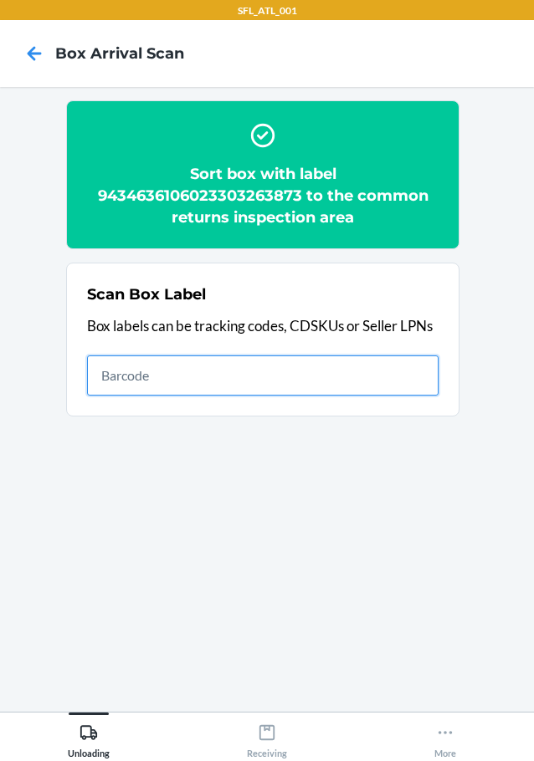
click at [212, 373] on input "text" at bounding box center [262, 375] width 351 height 40
type input "420302599434636106023304696625"
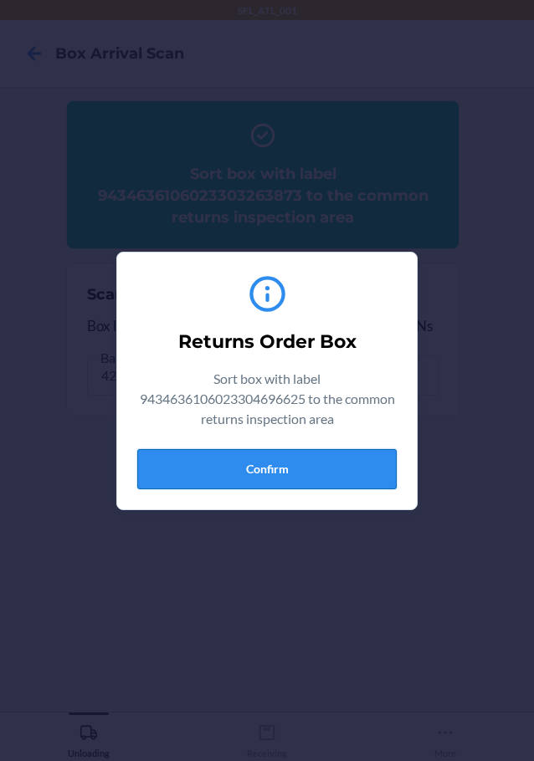
click at [248, 467] on button "Confirm" at bounding box center [266, 469] width 259 height 40
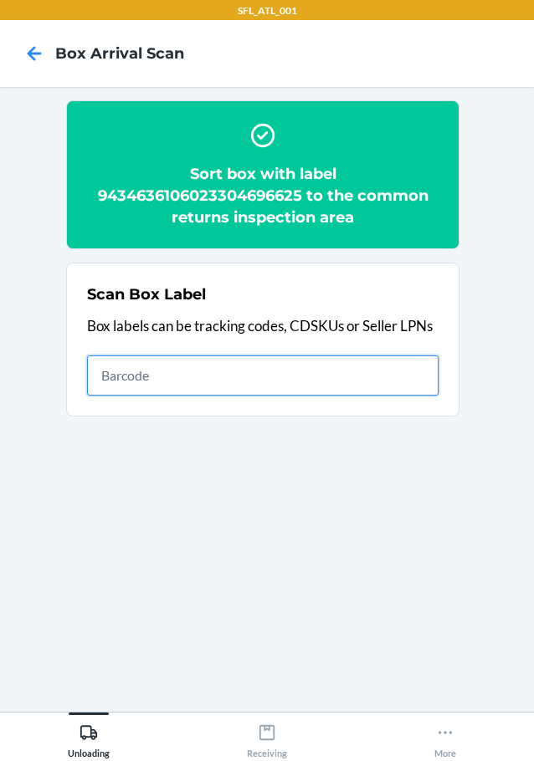
drag, startPoint x: 373, startPoint y: 368, endPoint x: 389, endPoint y: 363, distance: 16.7
click at [376, 368] on input "text" at bounding box center [262, 375] width 351 height 40
type input "420302599434636106023302558505"
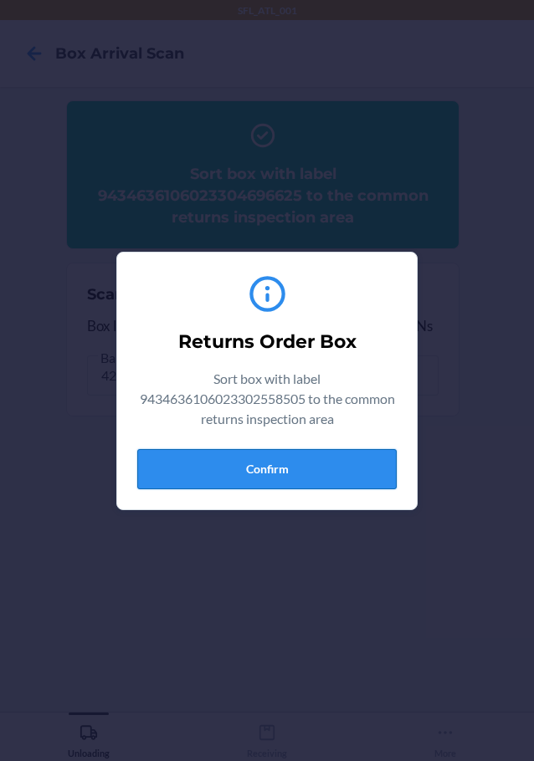
click at [339, 455] on button "Confirm" at bounding box center [266, 469] width 259 height 40
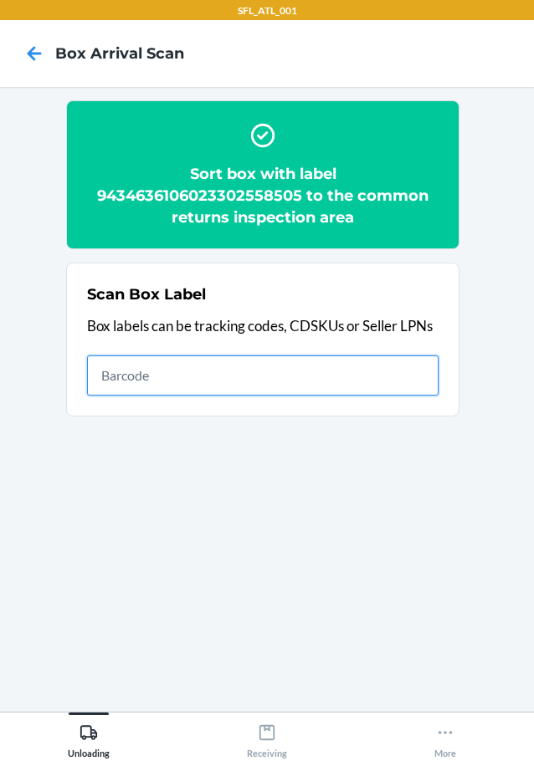
click at [388, 371] on input "text" at bounding box center [262, 375] width 351 height 40
type input "420302599434636106023303262043"
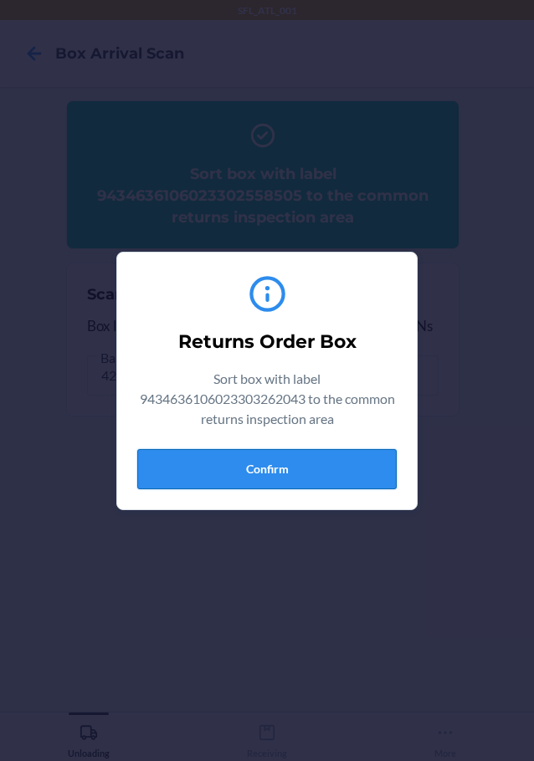
click at [207, 458] on button "Confirm" at bounding box center [266, 469] width 259 height 40
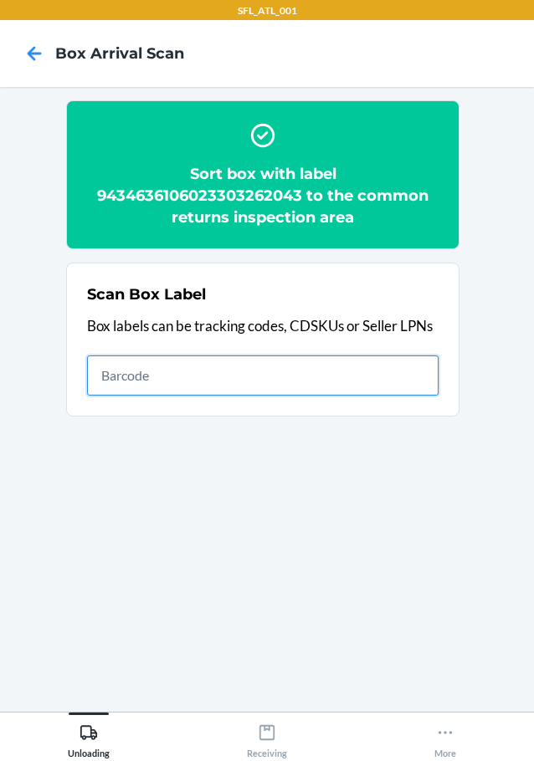
click at [399, 386] on input "text" at bounding box center [262, 375] width 351 height 40
type input "420302599434636106023303747816"
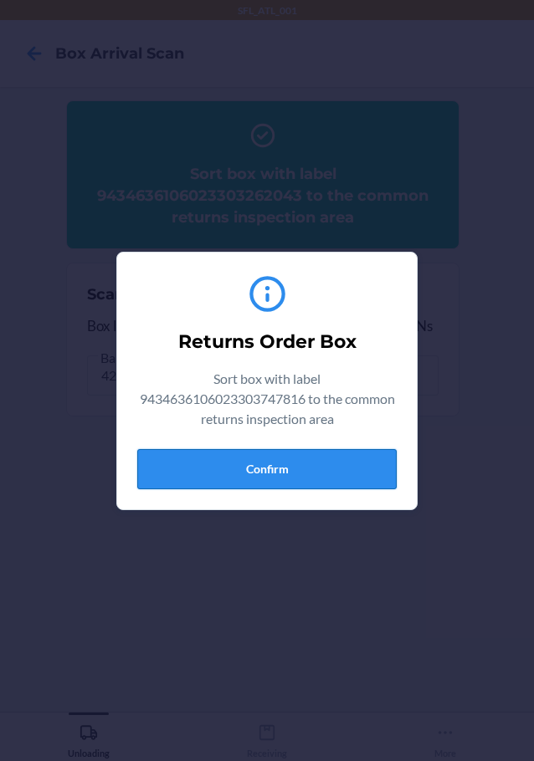
click at [249, 473] on button "Confirm" at bounding box center [266, 469] width 259 height 40
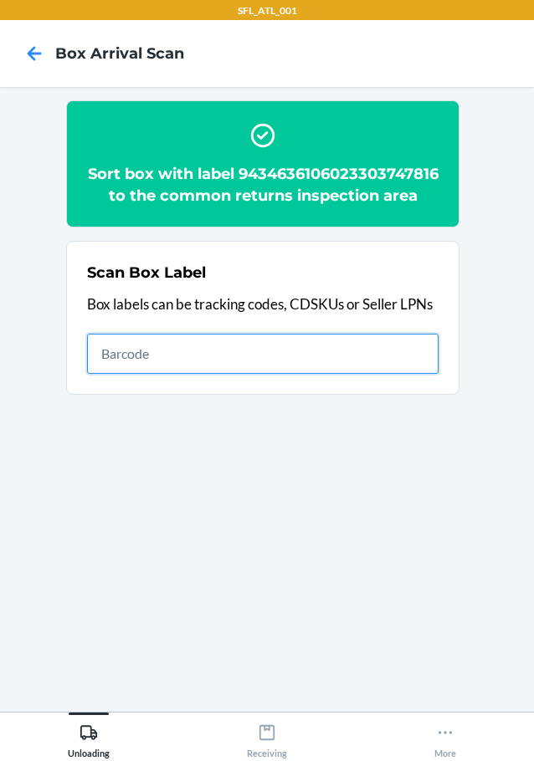
click at [411, 374] on input "text" at bounding box center [262, 354] width 351 height 40
type input "420302599434636106023303823572"
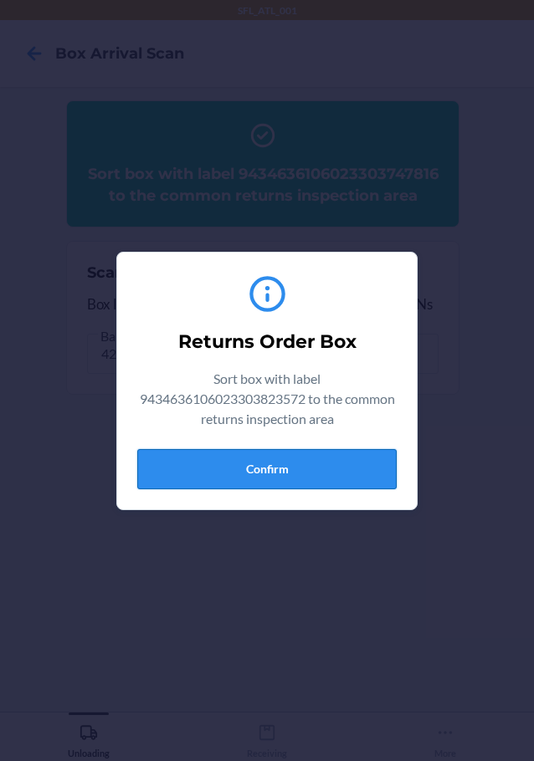
click at [308, 480] on button "Confirm" at bounding box center [266, 469] width 259 height 40
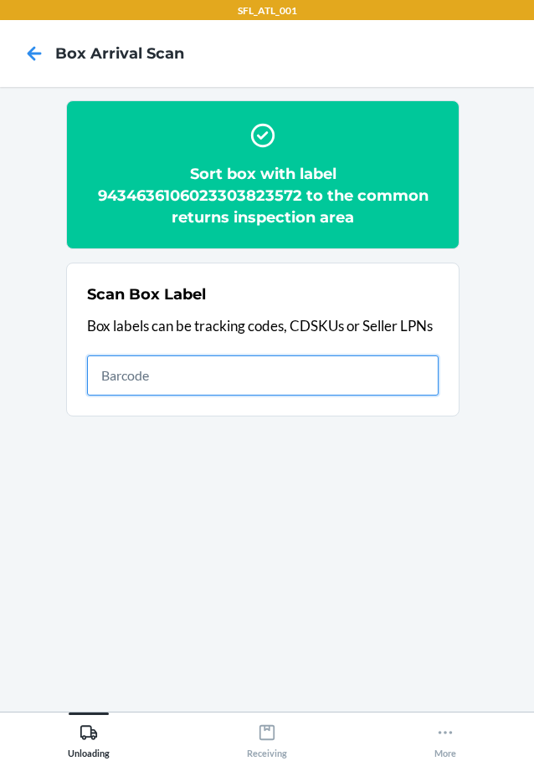
click at [377, 372] on input "text" at bounding box center [262, 375] width 351 height 40
type input "420302599434636106023304833464"
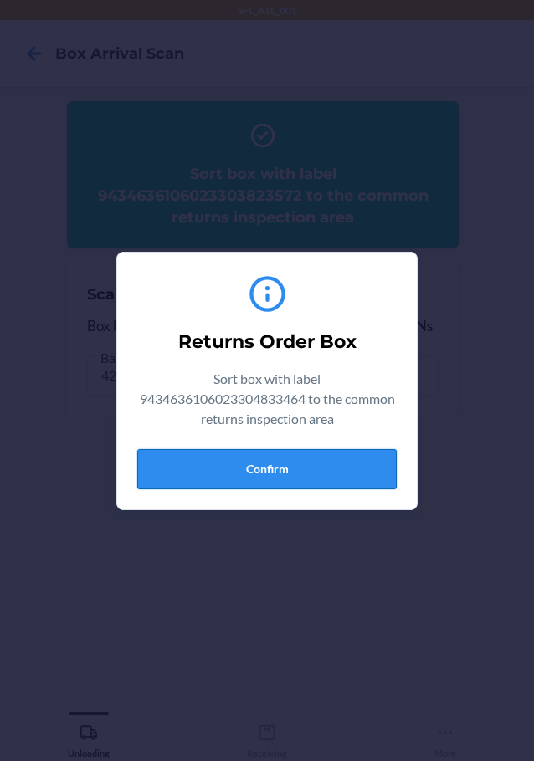
click at [273, 467] on button "Confirm" at bounding box center [266, 469] width 259 height 40
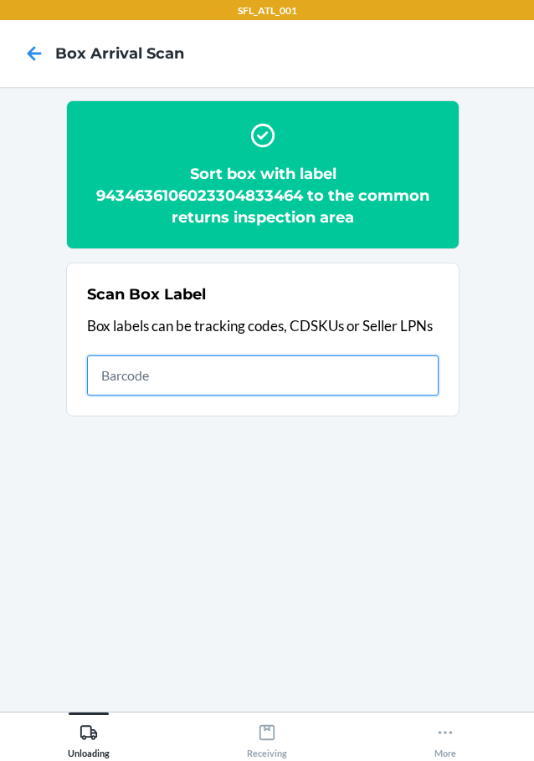
drag, startPoint x: 299, startPoint y: 386, endPoint x: 309, endPoint y: 365, distance: 22.4
click at [299, 385] on input "text" at bounding box center [262, 375] width 351 height 40
type input "420302599434636106023303764240"
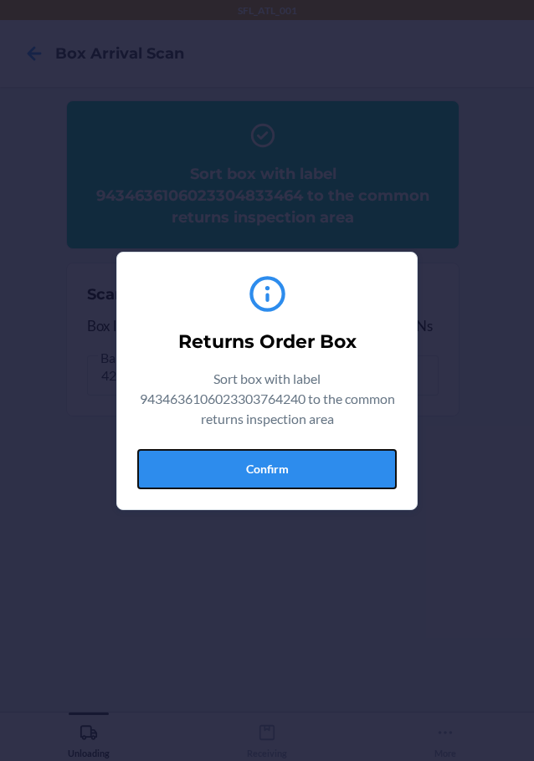
drag, startPoint x: 252, startPoint y: 462, endPoint x: 239, endPoint y: 426, distance: 38.1
click at [253, 460] on button "Confirm" at bounding box center [266, 469] width 259 height 40
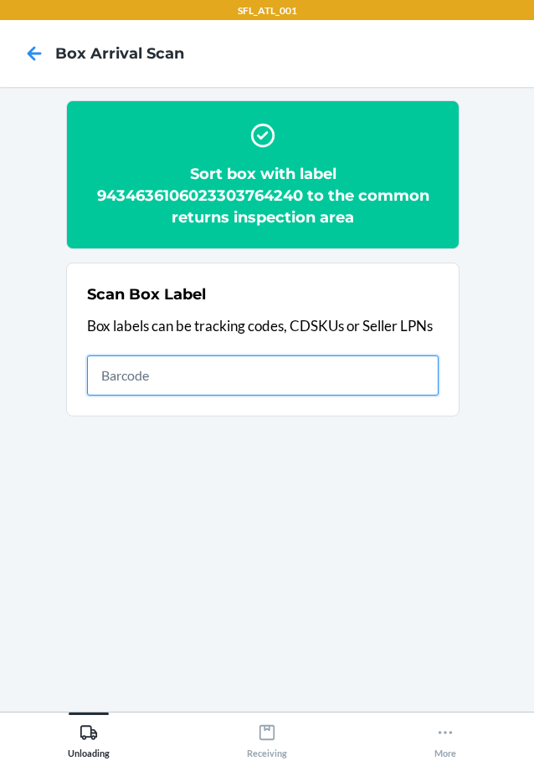
click at [381, 367] on input "text" at bounding box center [262, 375] width 351 height 40
type input "420302599434636106023304186324"
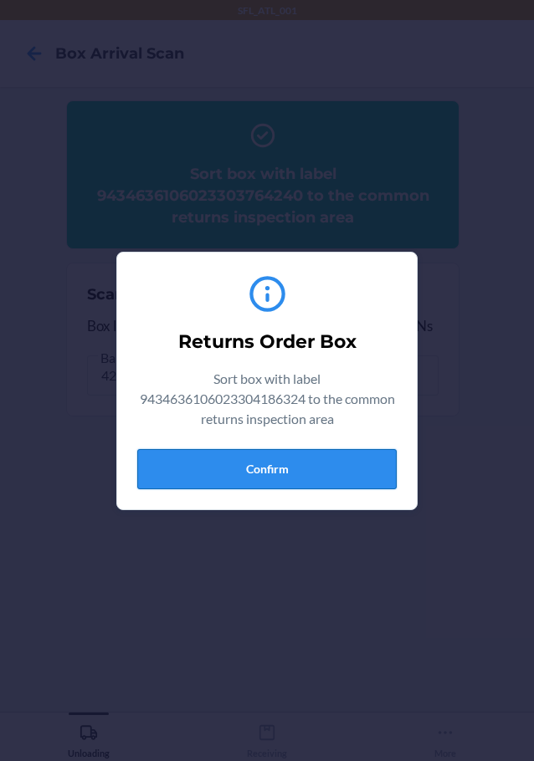
click at [264, 467] on button "Confirm" at bounding box center [266, 469] width 259 height 40
